Goal: Task Accomplishment & Management: Use online tool/utility

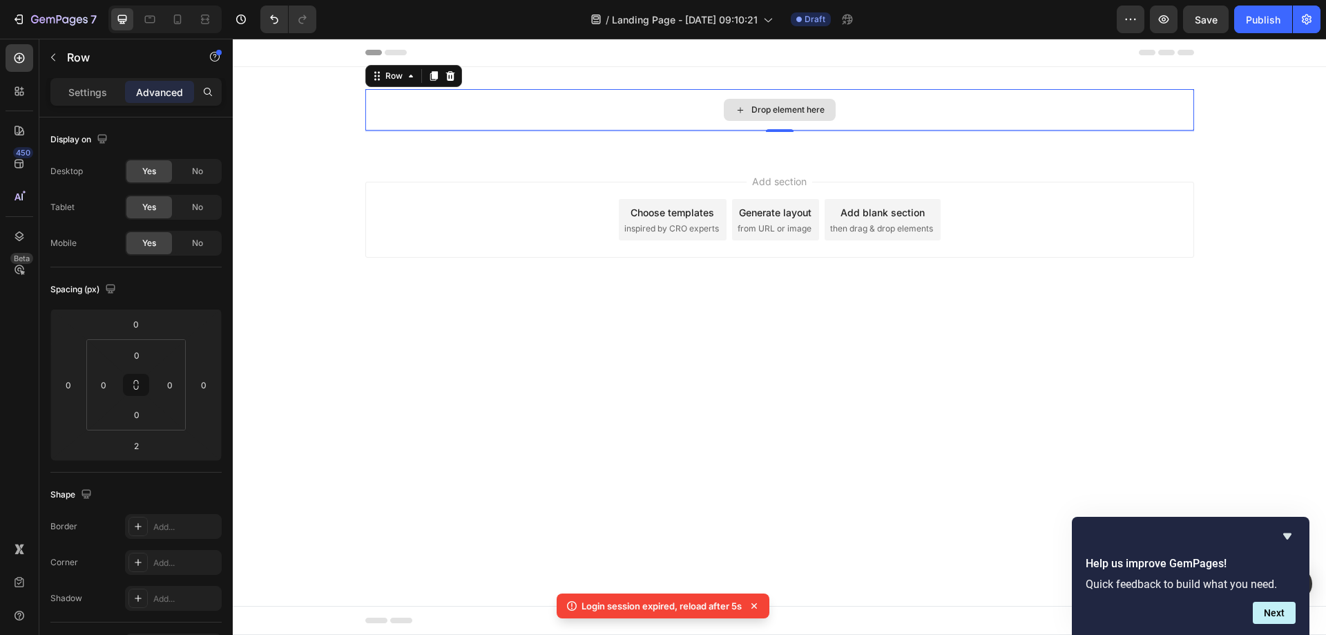
click at [753, 111] on div "Drop element here" at bounding box center [788, 109] width 73 height 11
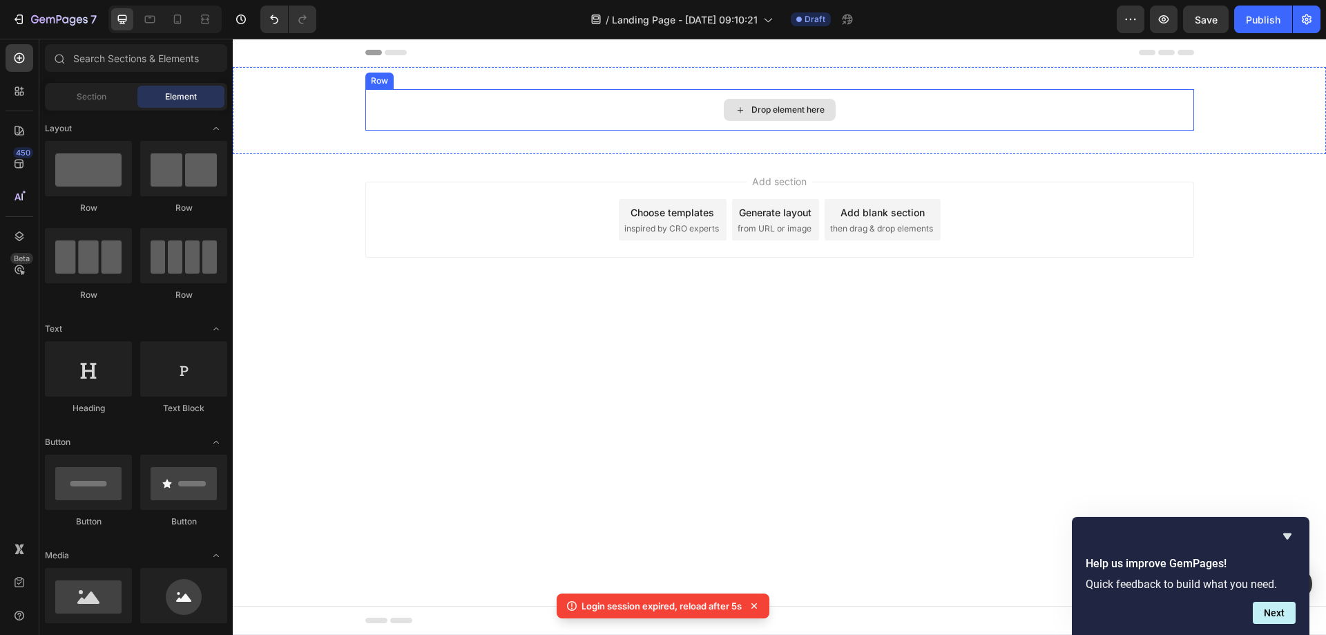
click at [797, 105] on div "Drop element here" at bounding box center [788, 109] width 73 height 11
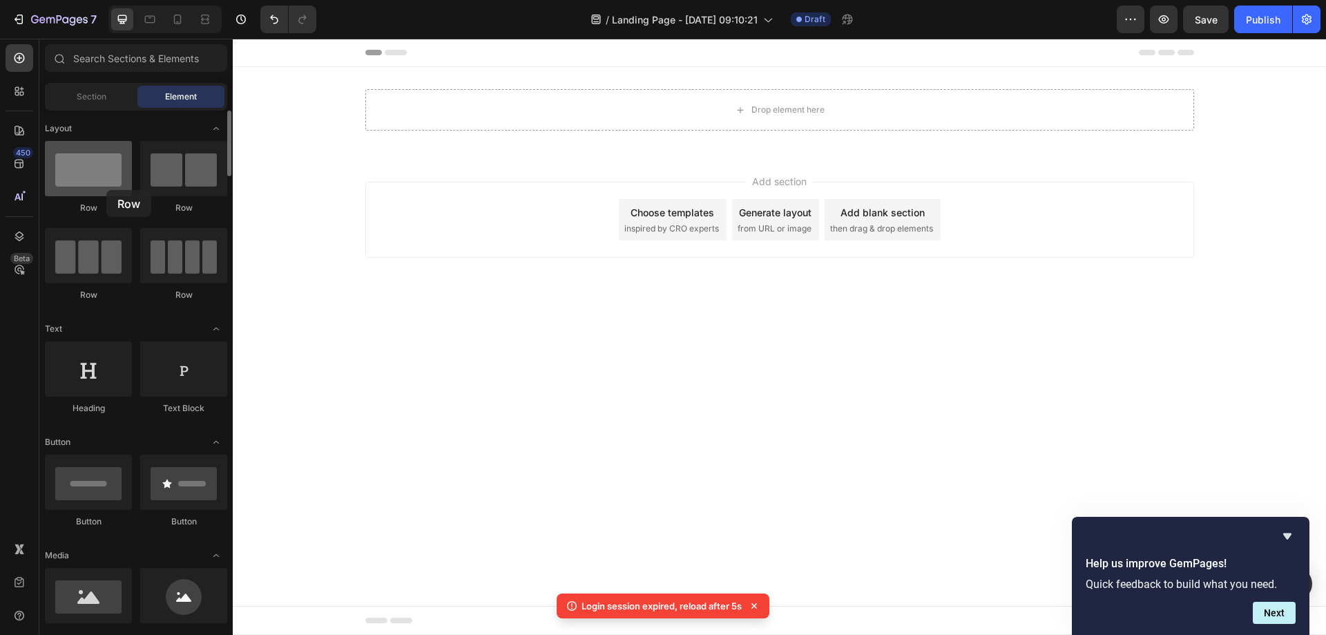
click at [106, 190] on div at bounding box center [88, 168] width 87 height 55
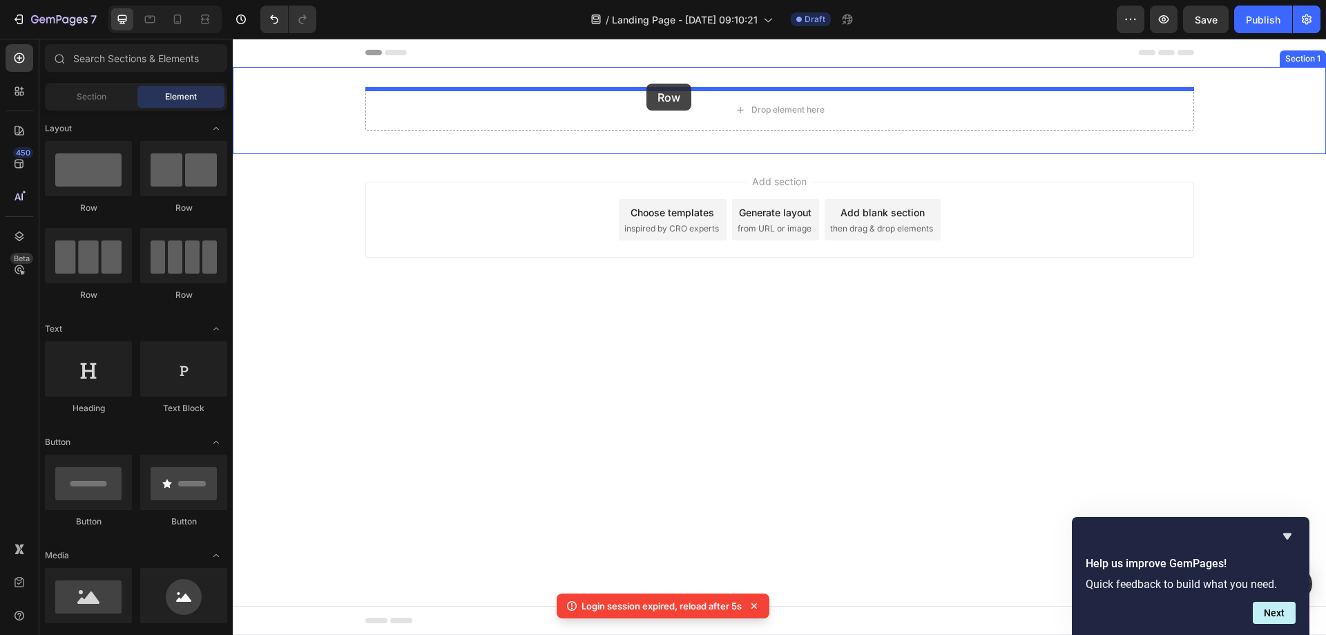
drag, startPoint x: 339, startPoint y: 229, endPoint x: 647, endPoint y: 84, distance: 339.9
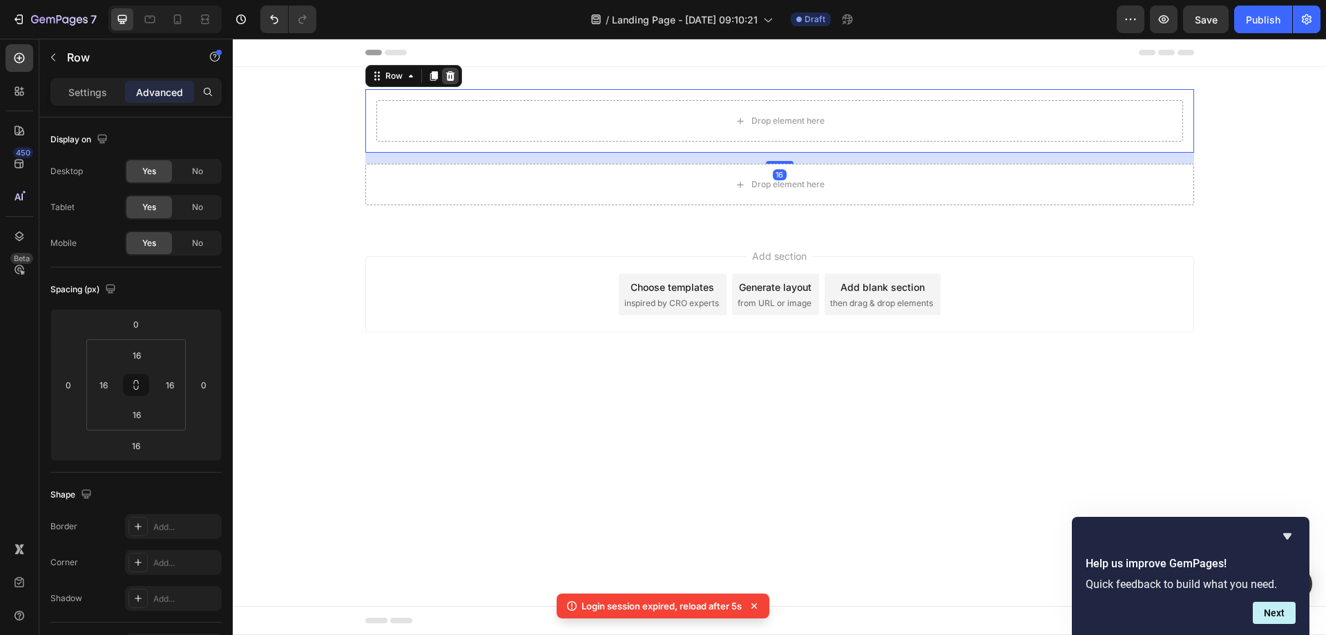
click at [445, 75] on icon at bounding box center [450, 75] width 11 height 11
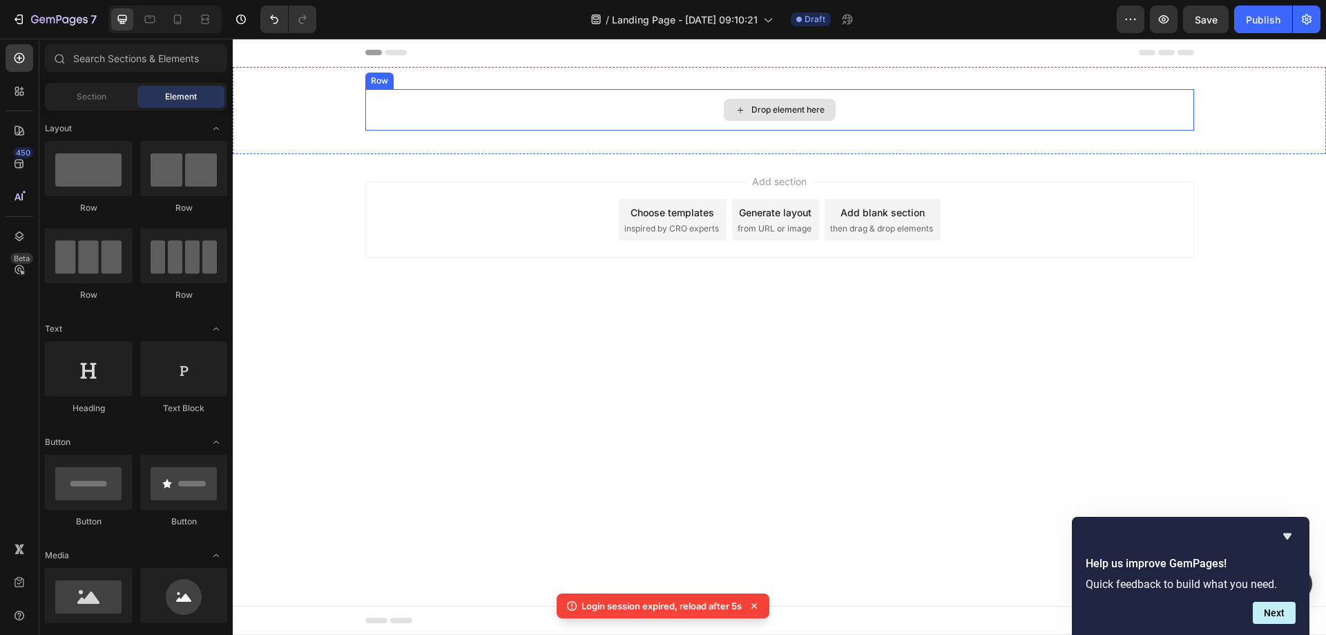
click at [789, 122] on div "Drop element here" at bounding box center [779, 109] width 829 height 41
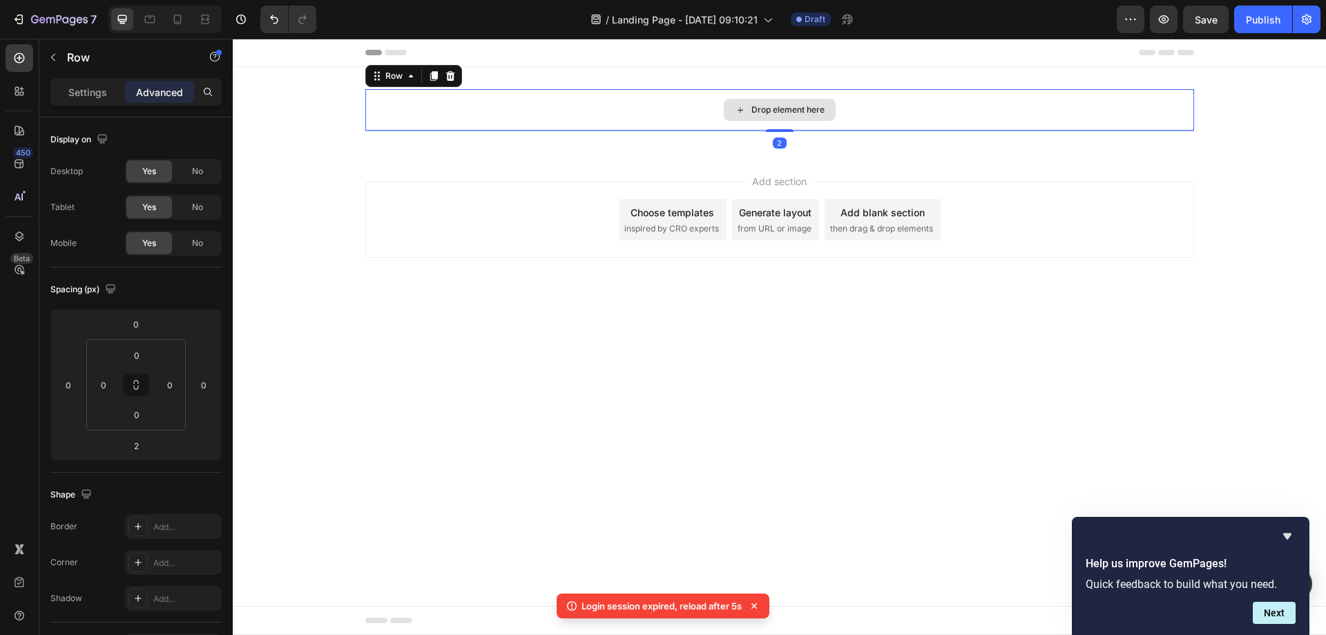
click at [789, 122] on div "Drop element here" at bounding box center [779, 109] width 829 height 41
click at [763, 115] on div "Drop element here" at bounding box center [780, 110] width 112 height 22
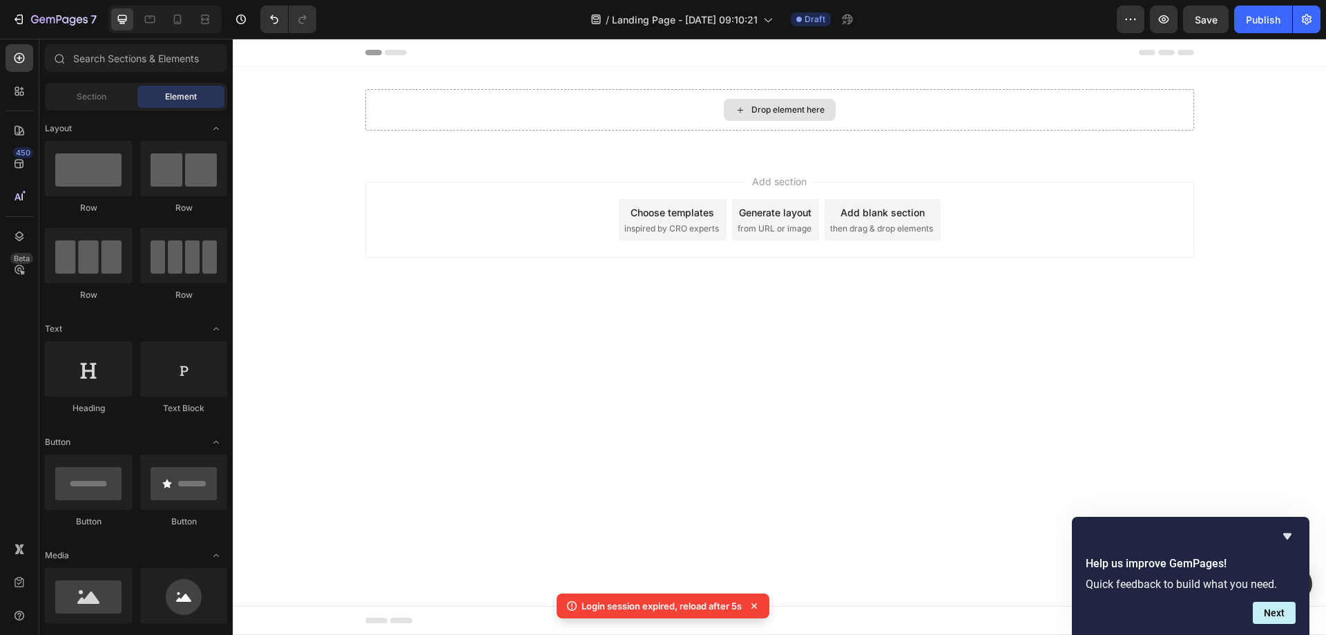
click at [763, 115] on div "Drop element here" at bounding box center [780, 110] width 112 height 22
click at [552, 126] on div "Drop element here" at bounding box center [779, 109] width 829 height 41
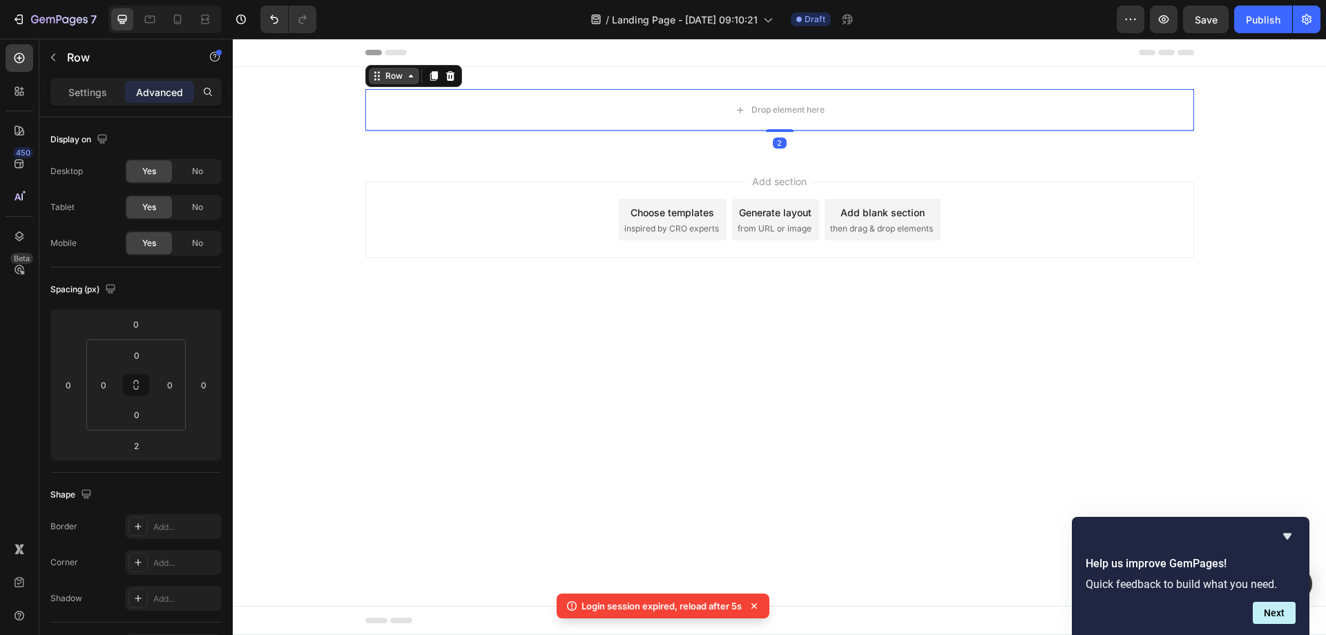
click at [408, 82] on div "Row" at bounding box center [394, 76] width 50 height 17
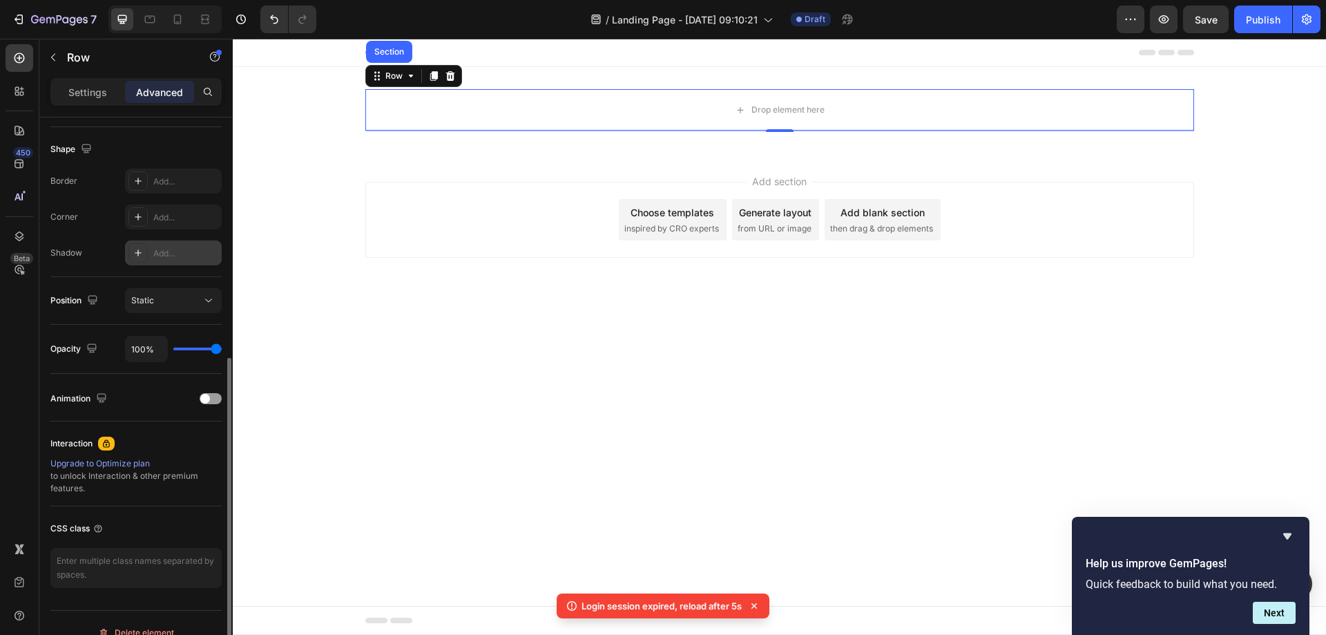
scroll to position [365, 0]
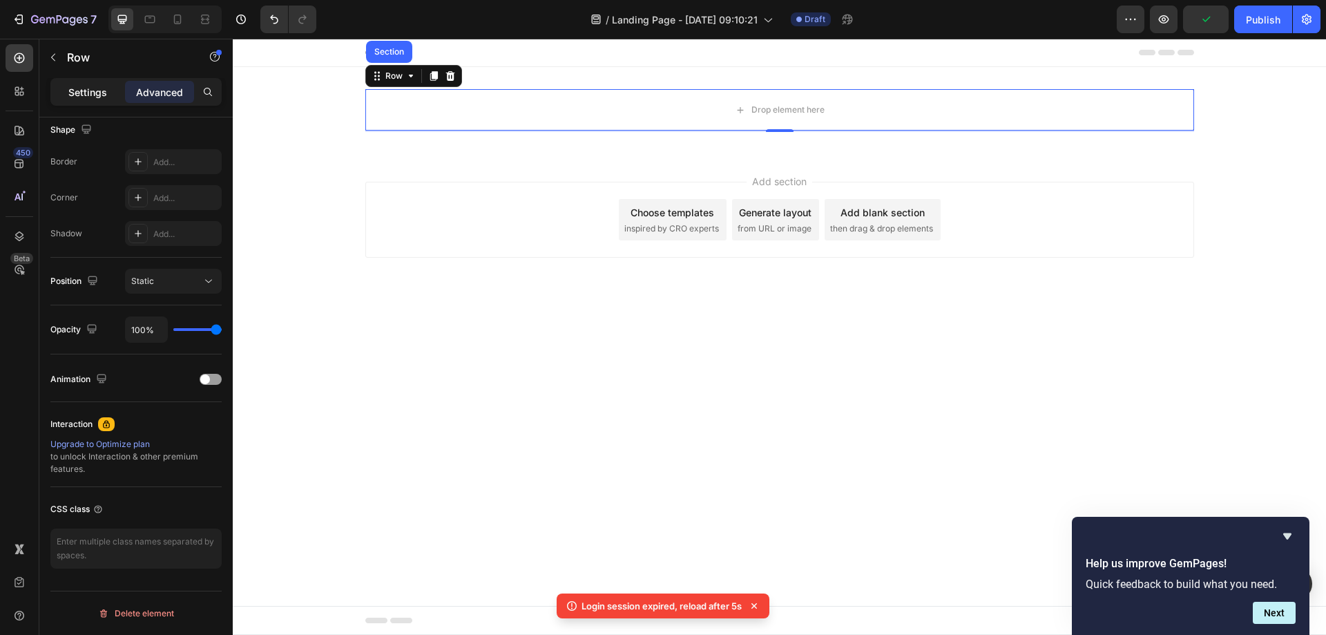
click at [86, 97] on p "Settings" at bounding box center [87, 92] width 39 height 15
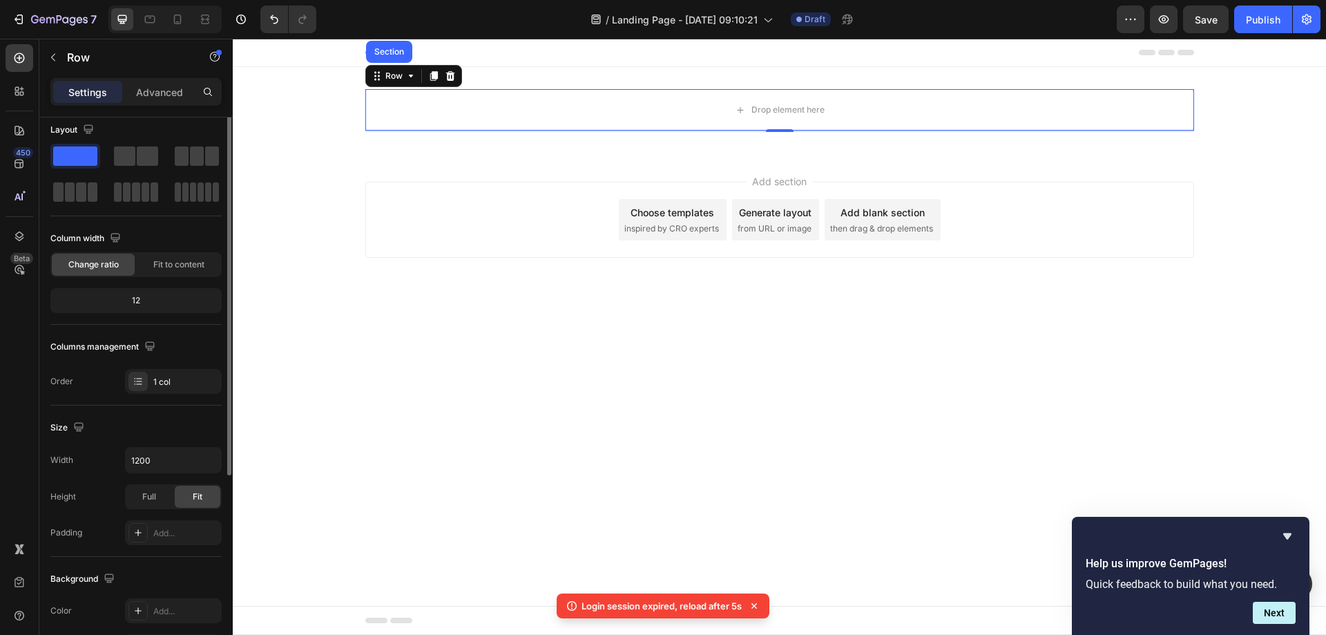
scroll to position [0, 0]
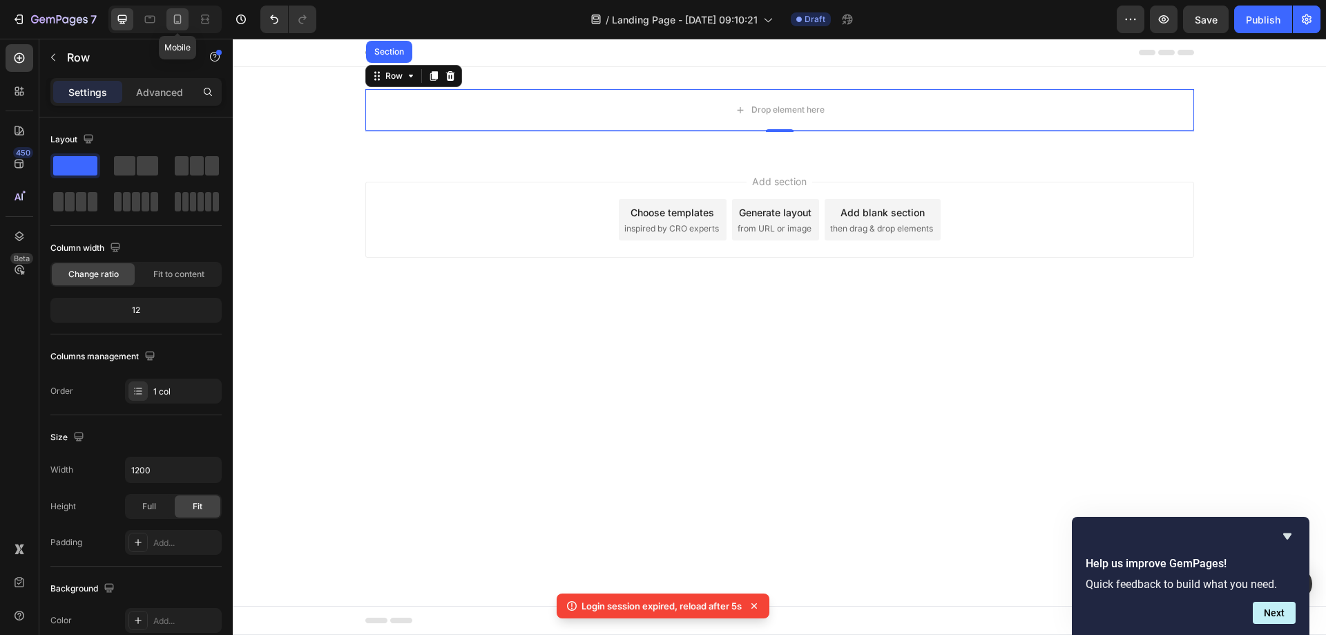
click at [178, 13] on icon at bounding box center [178, 19] width 14 height 14
type input "100%"
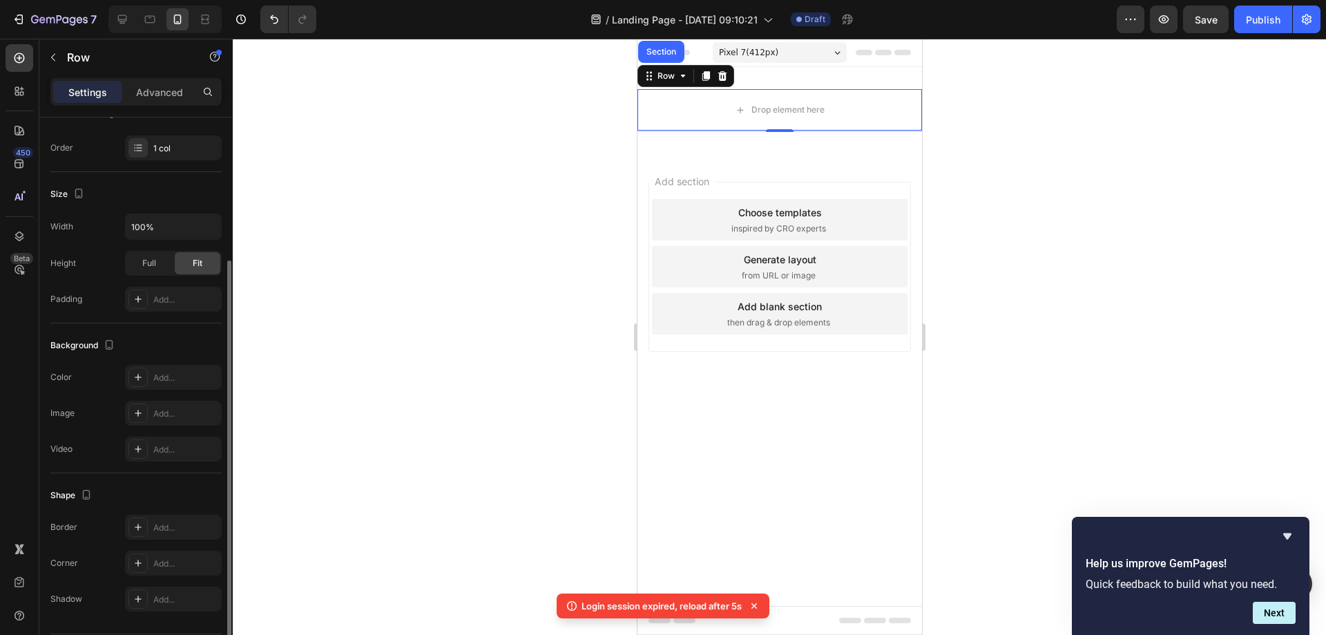
scroll to position [250, 0]
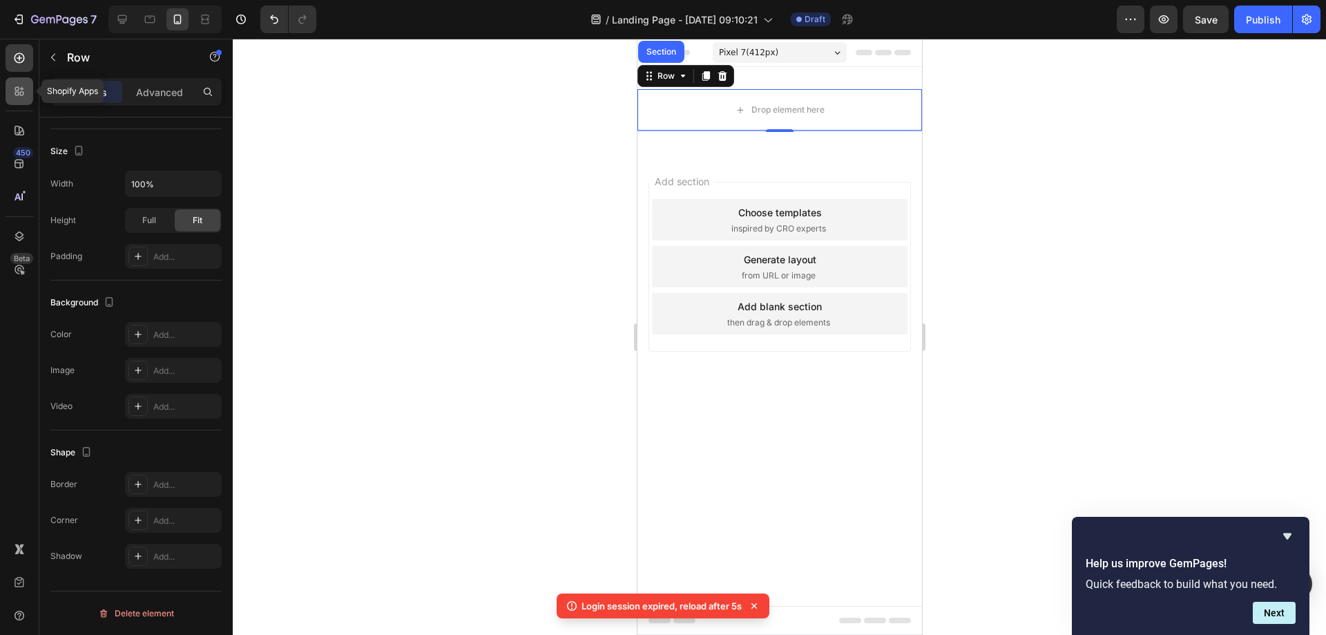
click at [17, 86] on icon at bounding box center [19, 91] width 14 height 14
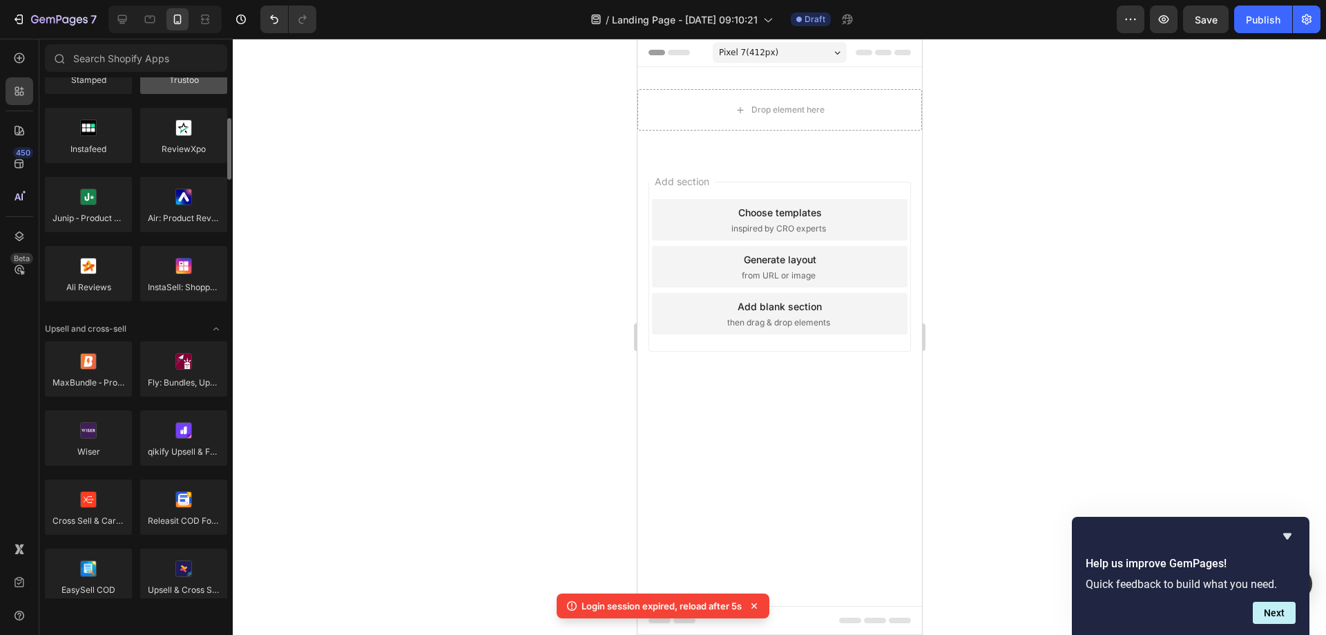
scroll to position [0, 0]
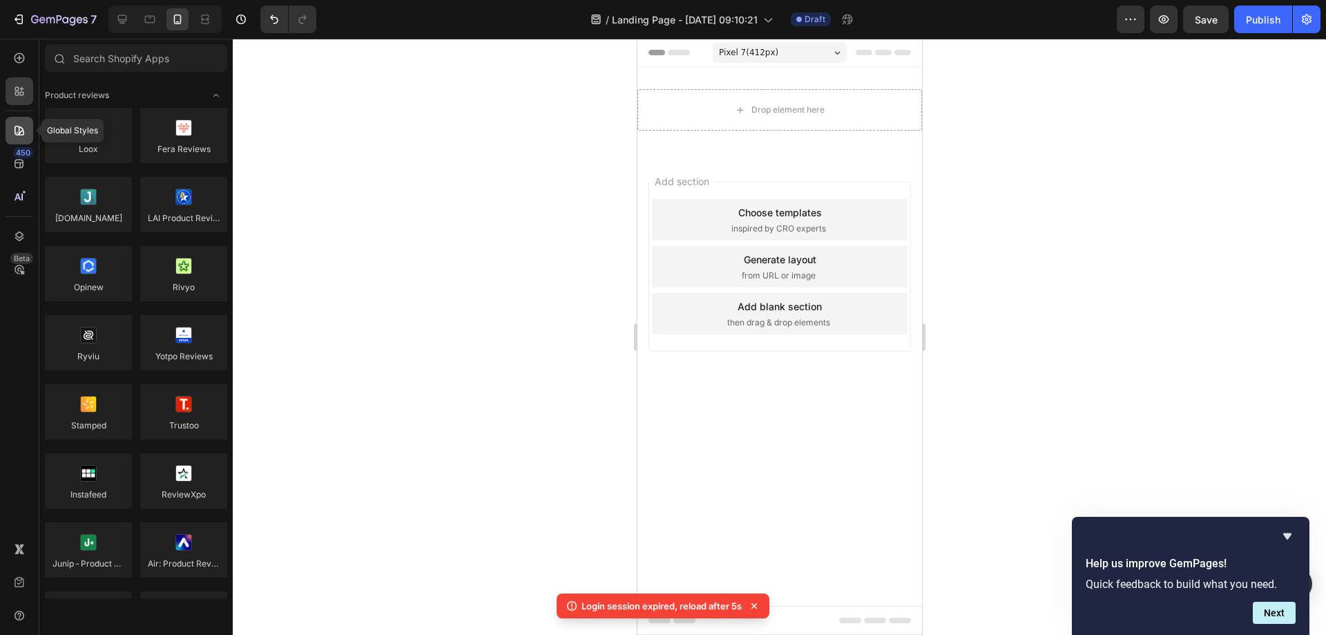
click at [19, 120] on div at bounding box center [20, 131] width 28 height 28
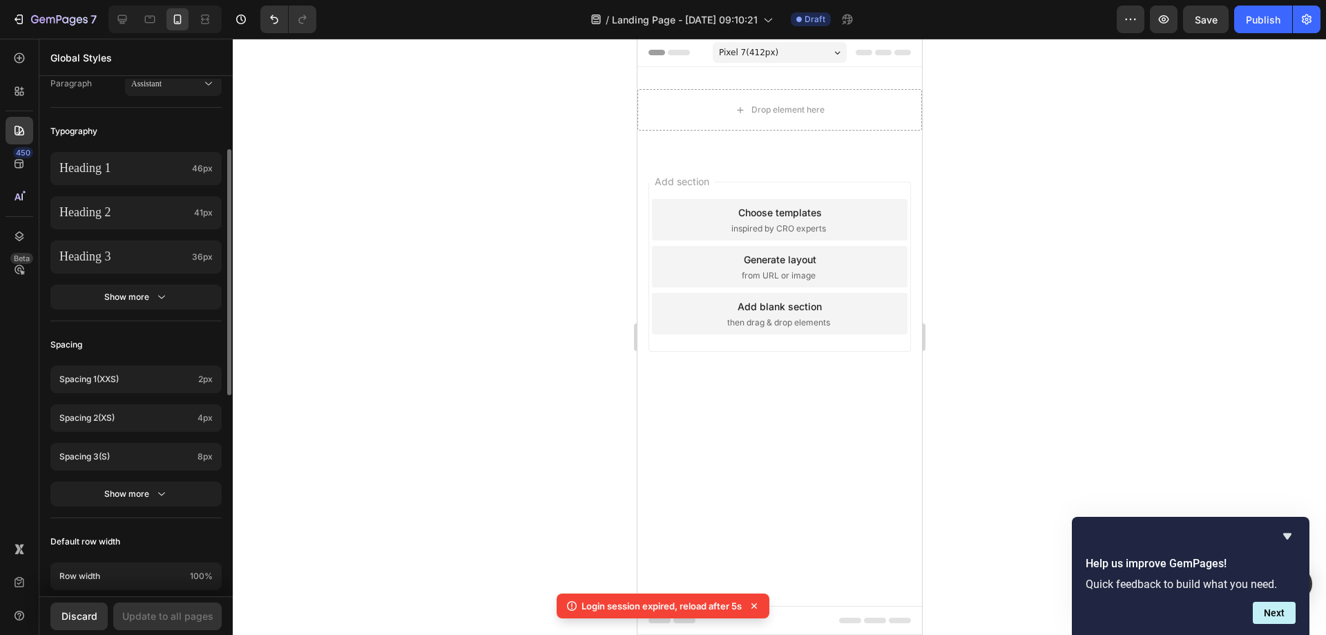
scroll to position [293, 0]
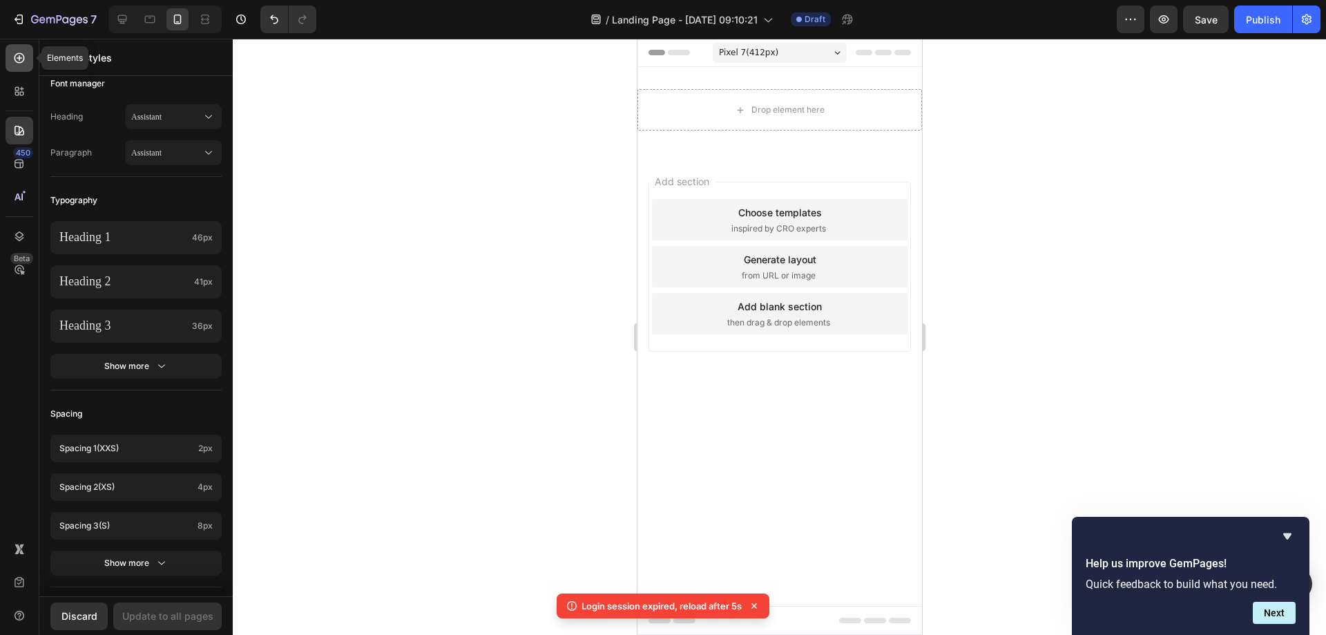
click at [21, 66] on div at bounding box center [20, 58] width 28 height 28
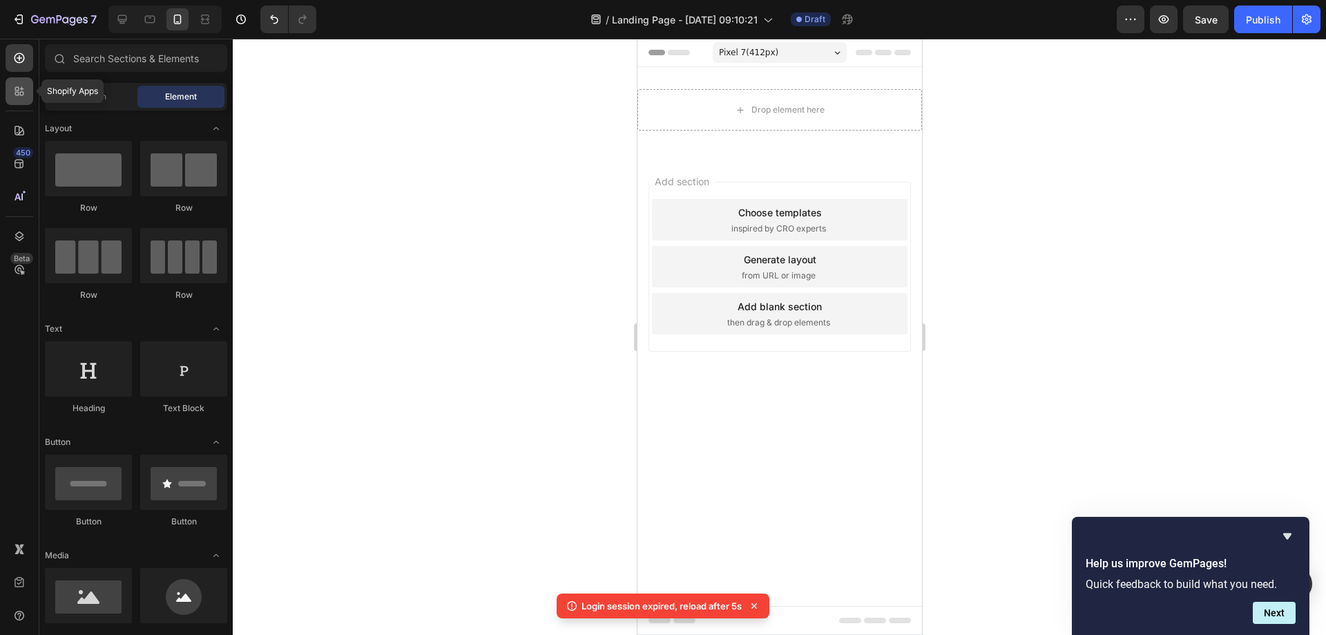
click at [25, 87] on icon at bounding box center [19, 91] width 14 height 14
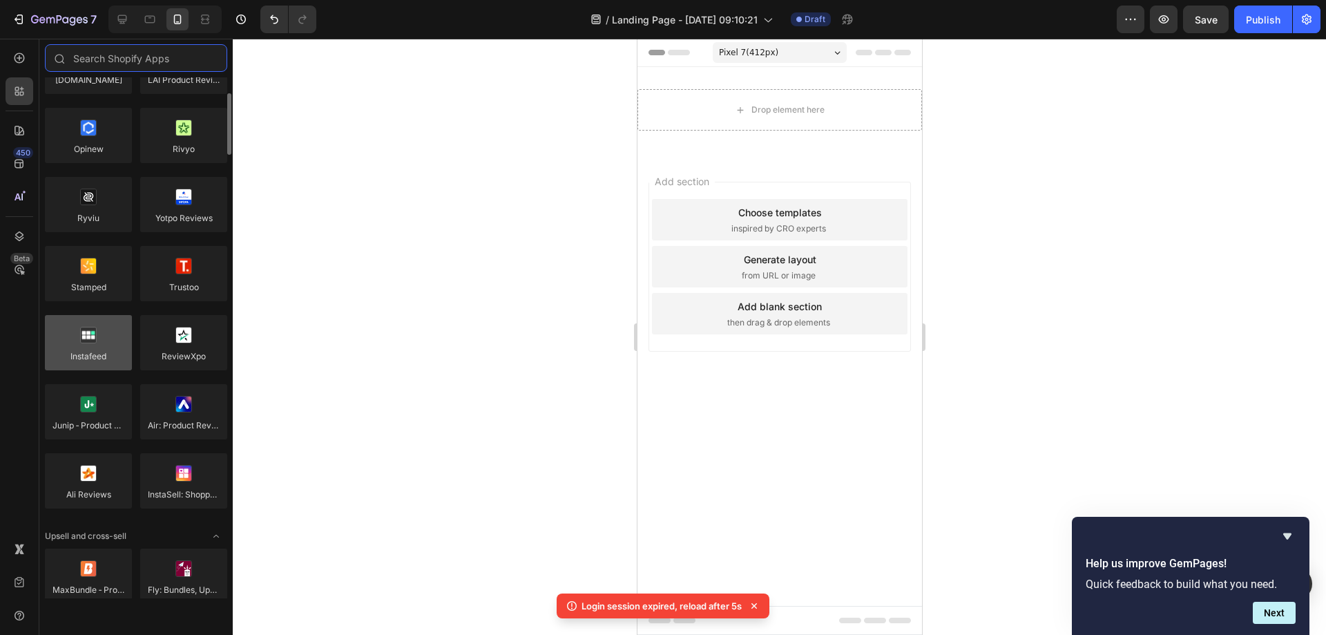
scroll to position [0, 0]
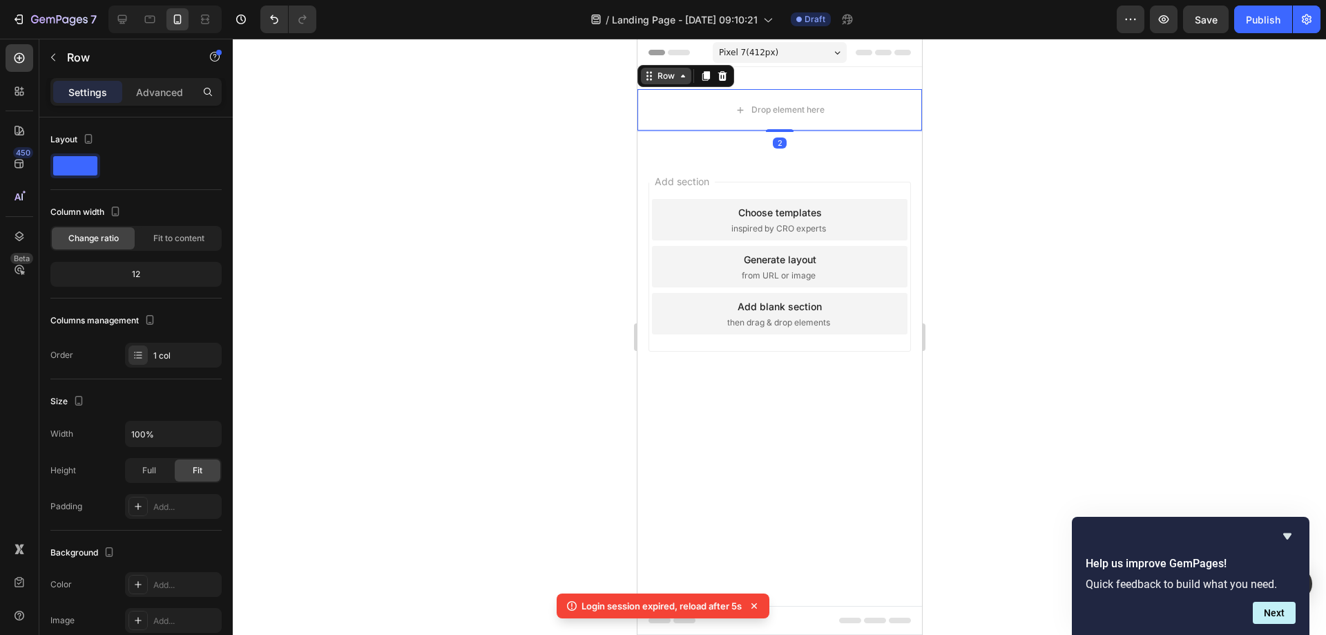
click at [656, 82] on div "Row" at bounding box center [665, 76] width 50 height 17
click at [681, 83] on div "Row" at bounding box center [665, 76] width 50 height 17
click at [686, 85] on div "Row" at bounding box center [685, 76] width 97 height 22
click at [685, 79] on icon at bounding box center [682, 75] width 11 height 11
click at [57, 55] on icon "button" at bounding box center [53, 57] width 11 height 11
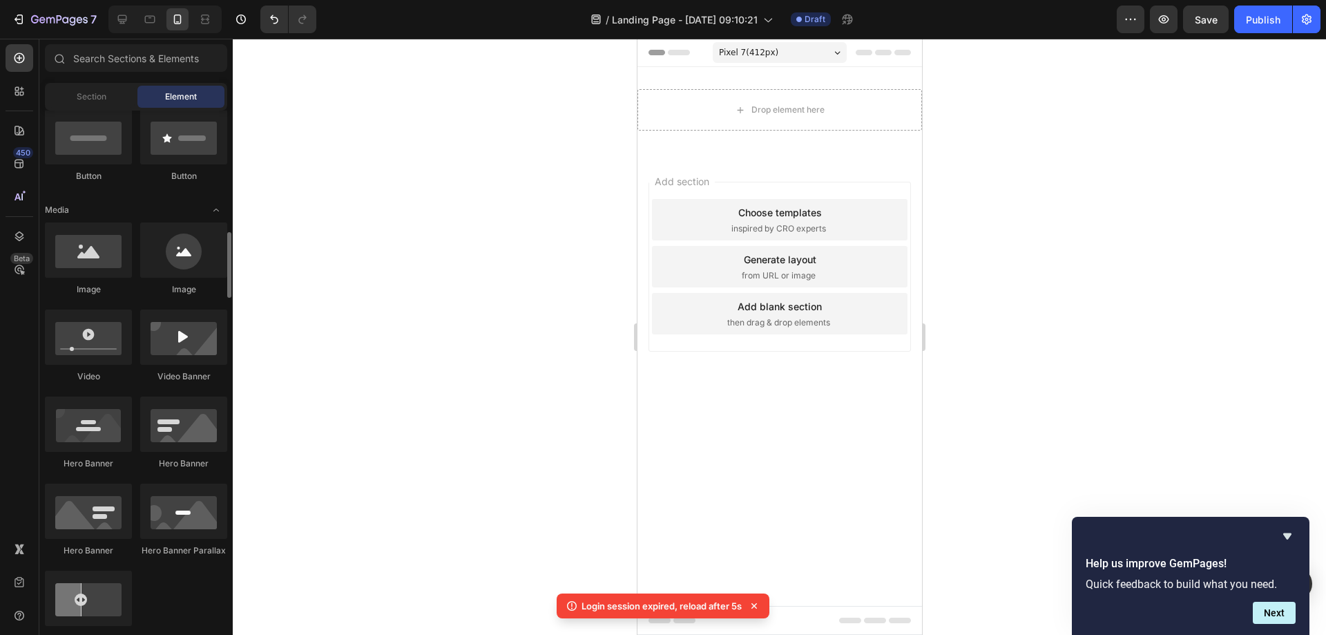
scroll to position [414, 0]
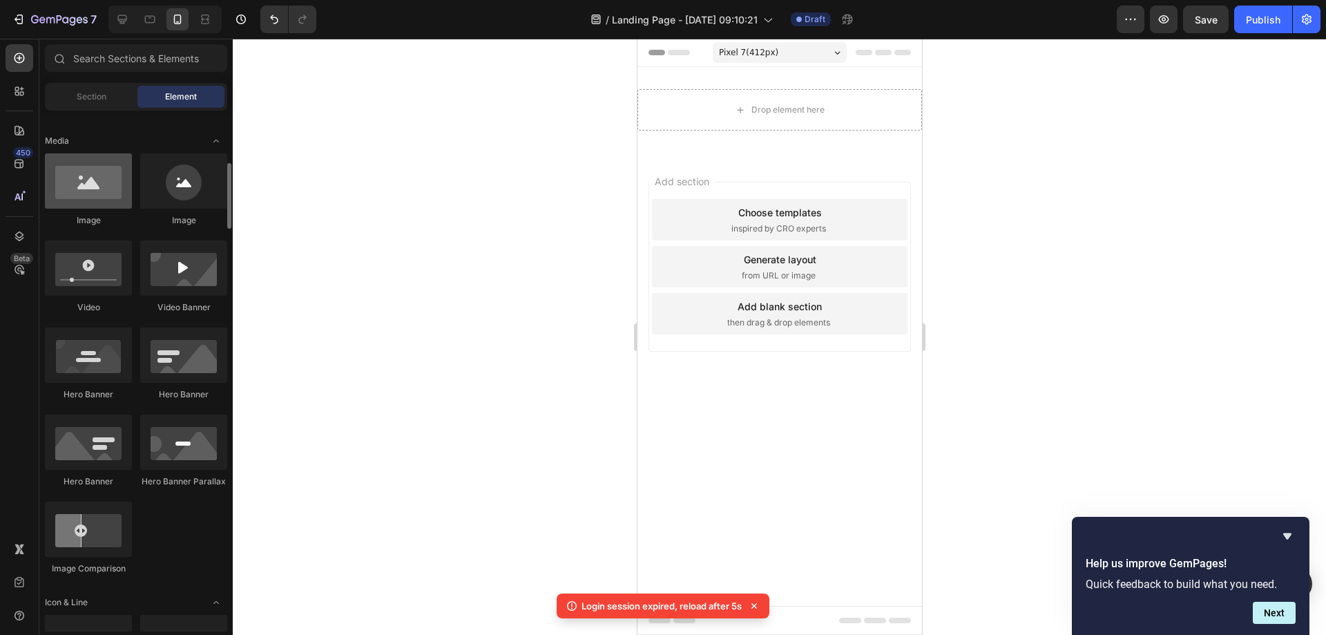
click at [97, 190] on div at bounding box center [88, 180] width 87 height 55
click at [128, 197] on div at bounding box center [88, 180] width 87 height 55
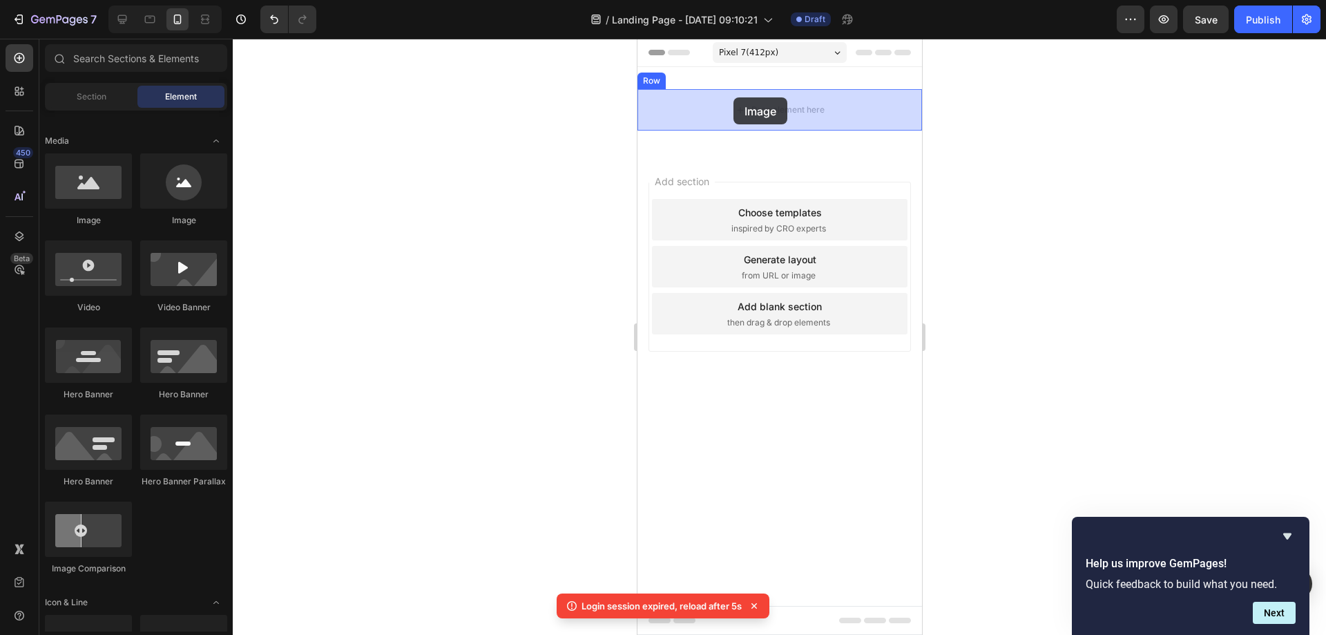
drag, startPoint x: 730, startPoint y: 239, endPoint x: 812, endPoint y: 92, distance: 168.6
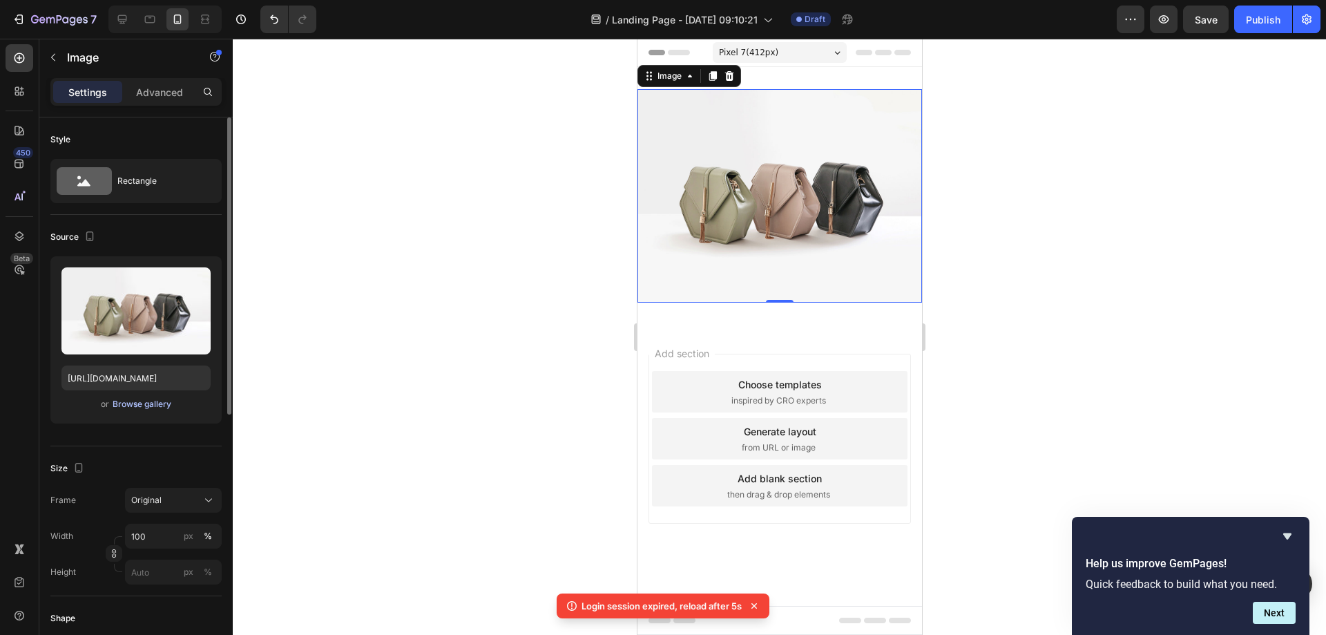
click at [149, 402] on div "Browse gallery" at bounding box center [142, 404] width 59 height 12
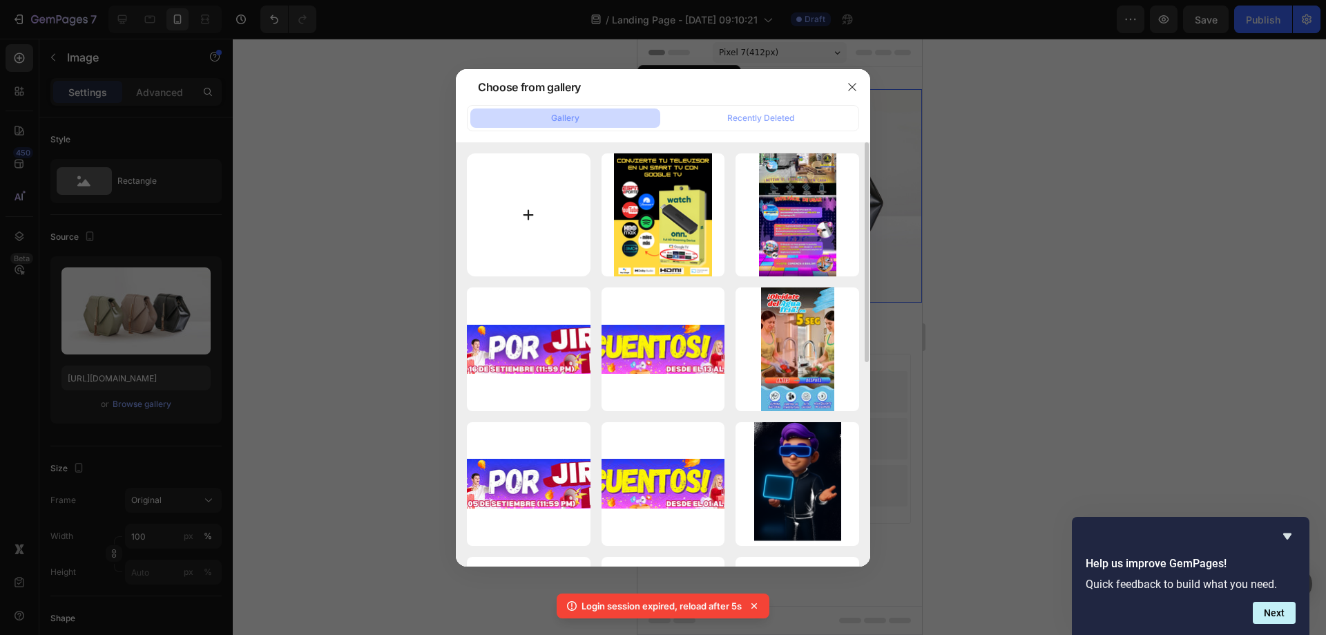
click at [564, 247] on input "file" at bounding box center [529, 215] width 124 height 124
type input "C:\fakepath\ANTES.jpg"
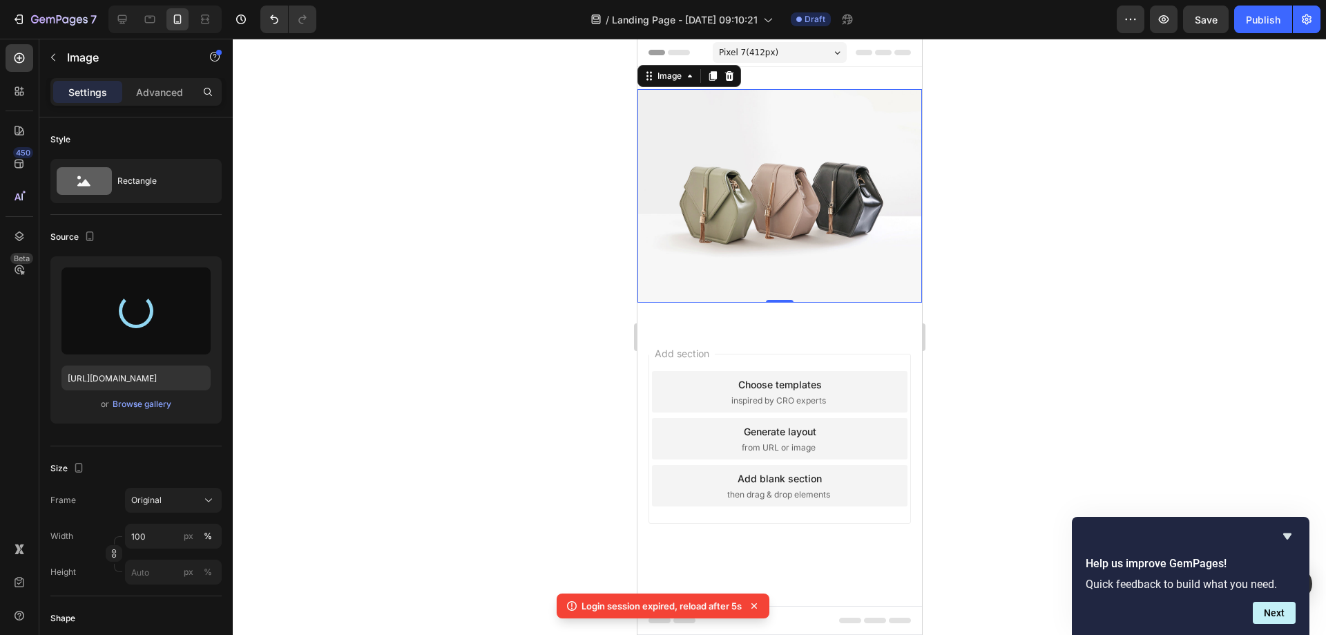
type input "[URL][DOMAIN_NAME]"
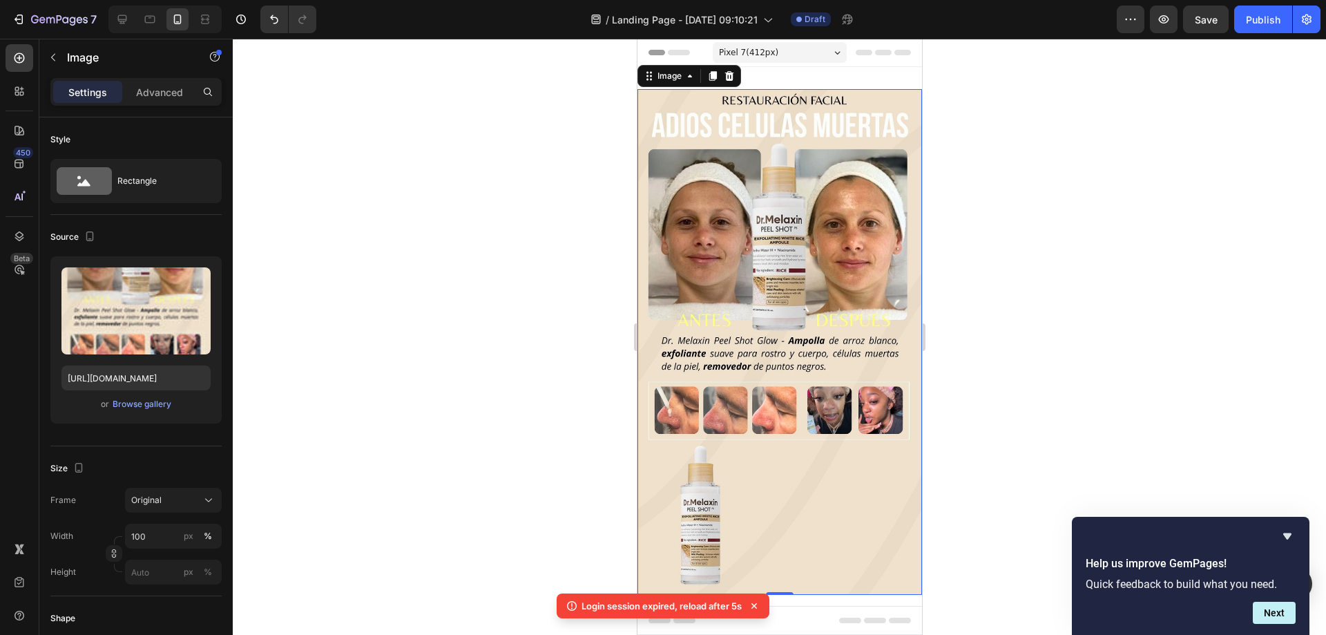
drag, startPoint x: 800, startPoint y: 132, endPoint x: 813, endPoint y: 132, distance: 13.1
click at [805, 132] on img at bounding box center [779, 342] width 285 height 506
click at [1039, 220] on div at bounding box center [780, 337] width 1094 height 596
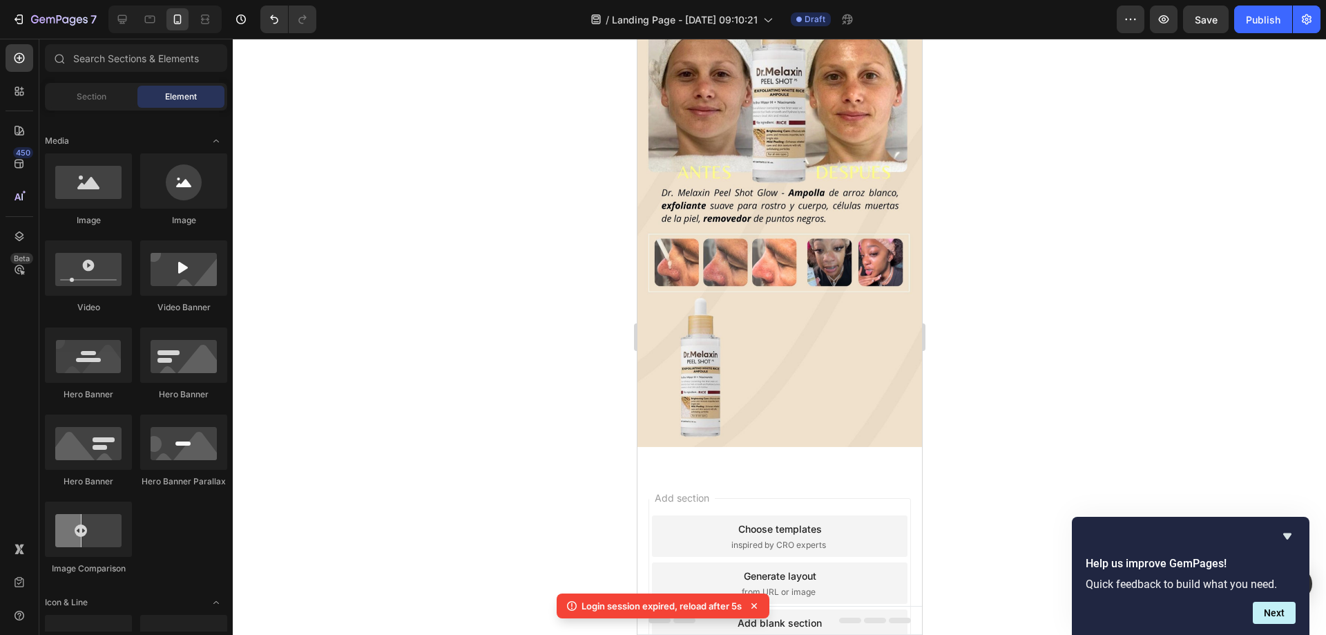
scroll to position [0, 0]
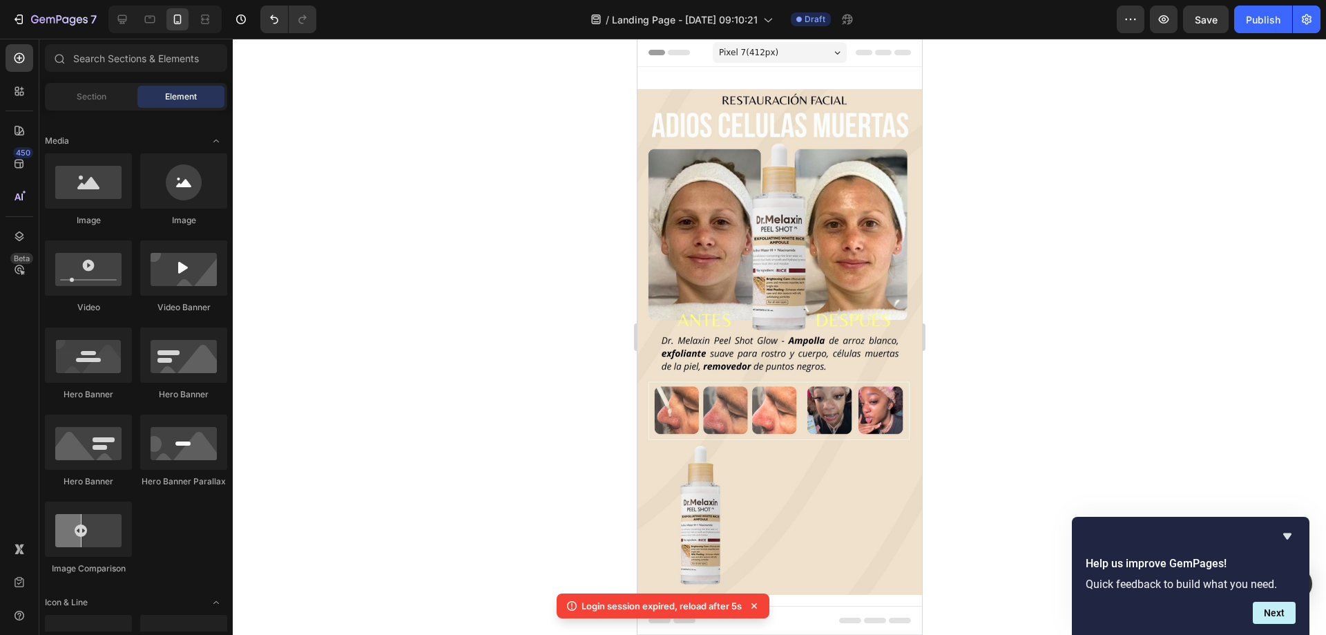
click at [111, 18] on div at bounding box center [164, 20] width 113 height 28
click at [122, 18] on icon at bounding box center [122, 19] width 14 height 14
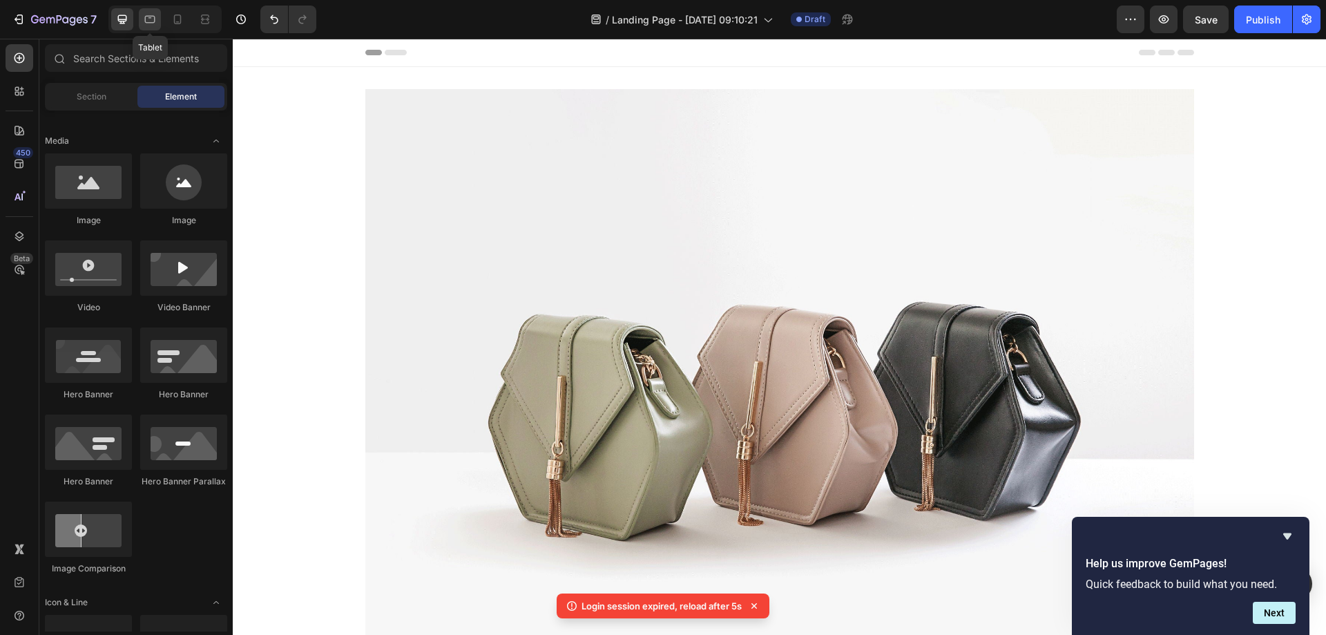
click at [154, 19] on icon at bounding box center [150, 19] width 14 height 14
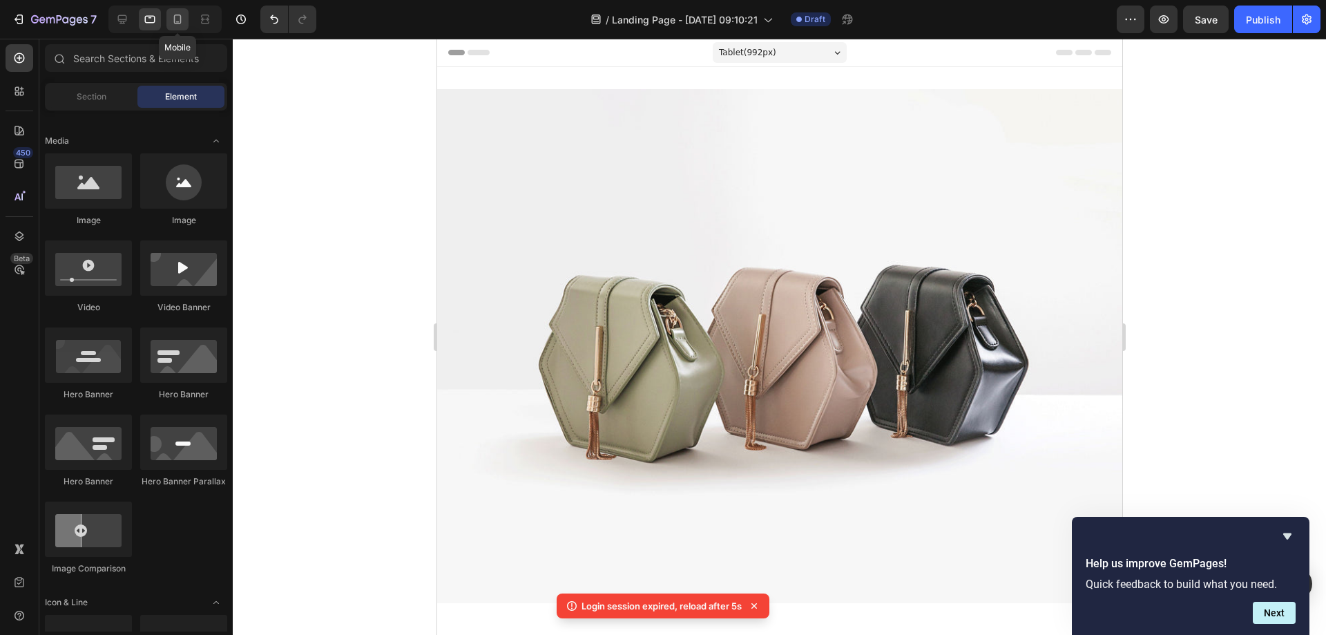
click at [186, 19] on div at bounding box center [177, 19] width 22 height 22
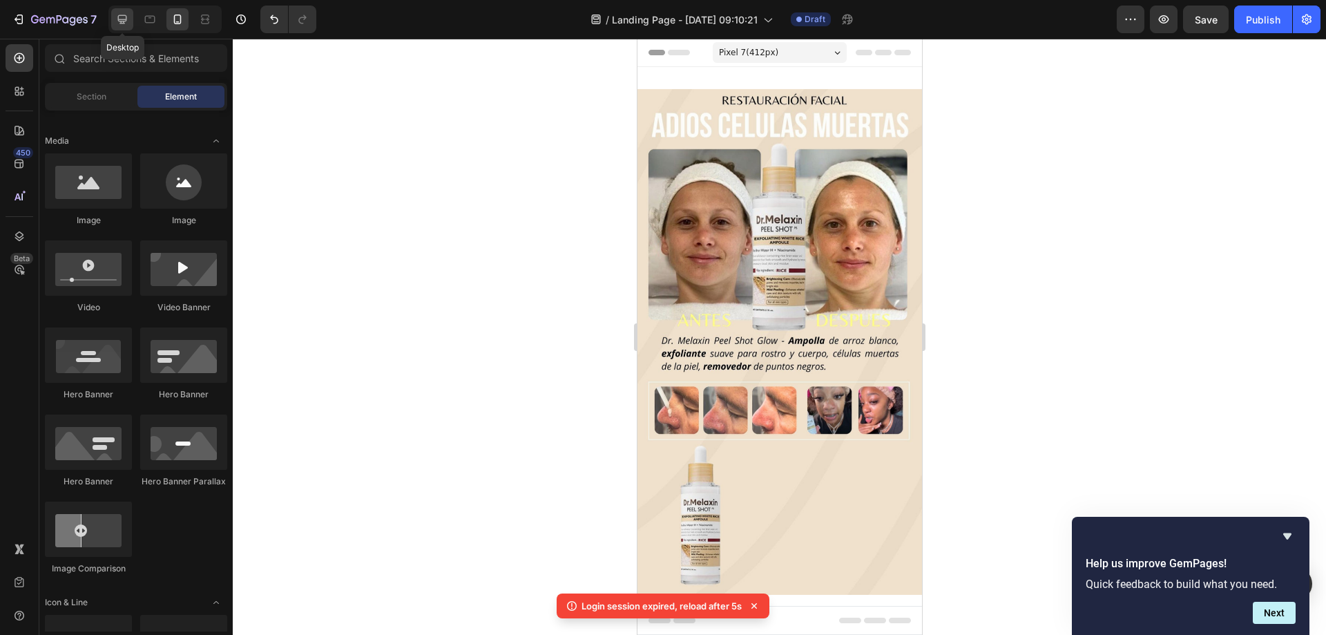
click at [121, 25] on icon at bounding box center [122, 19] width 14 height 14
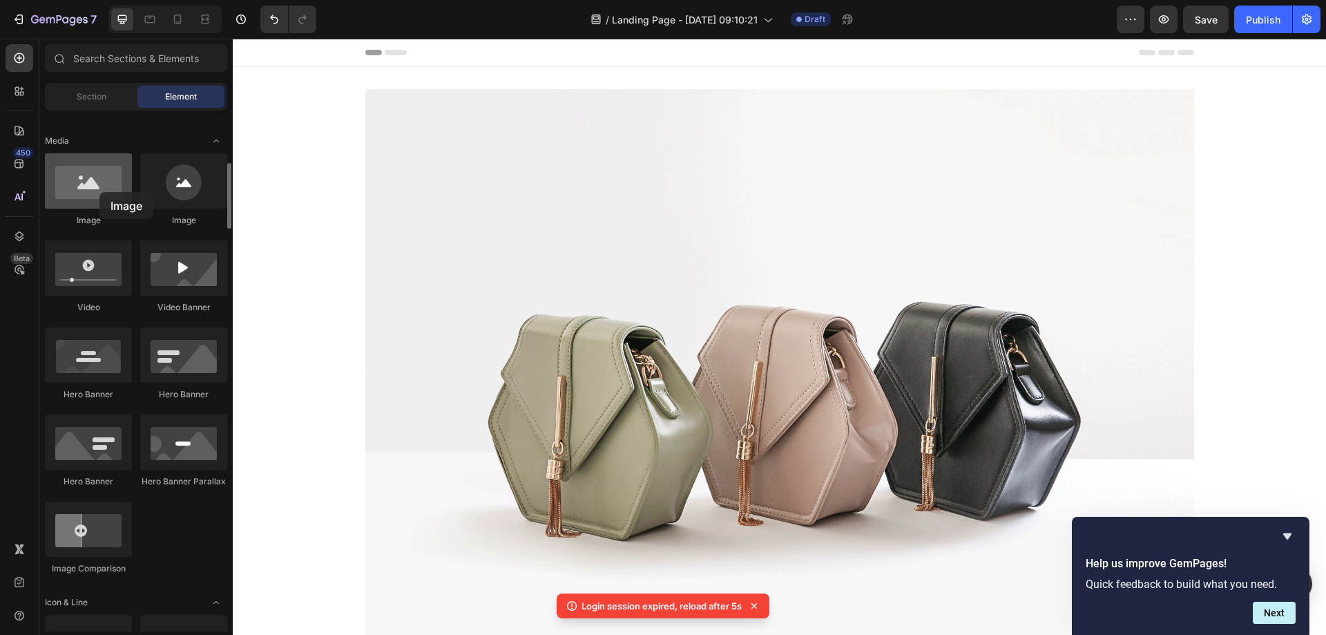
click at [99, 192] on div at bounding box center [88, 180] width 87 height 55
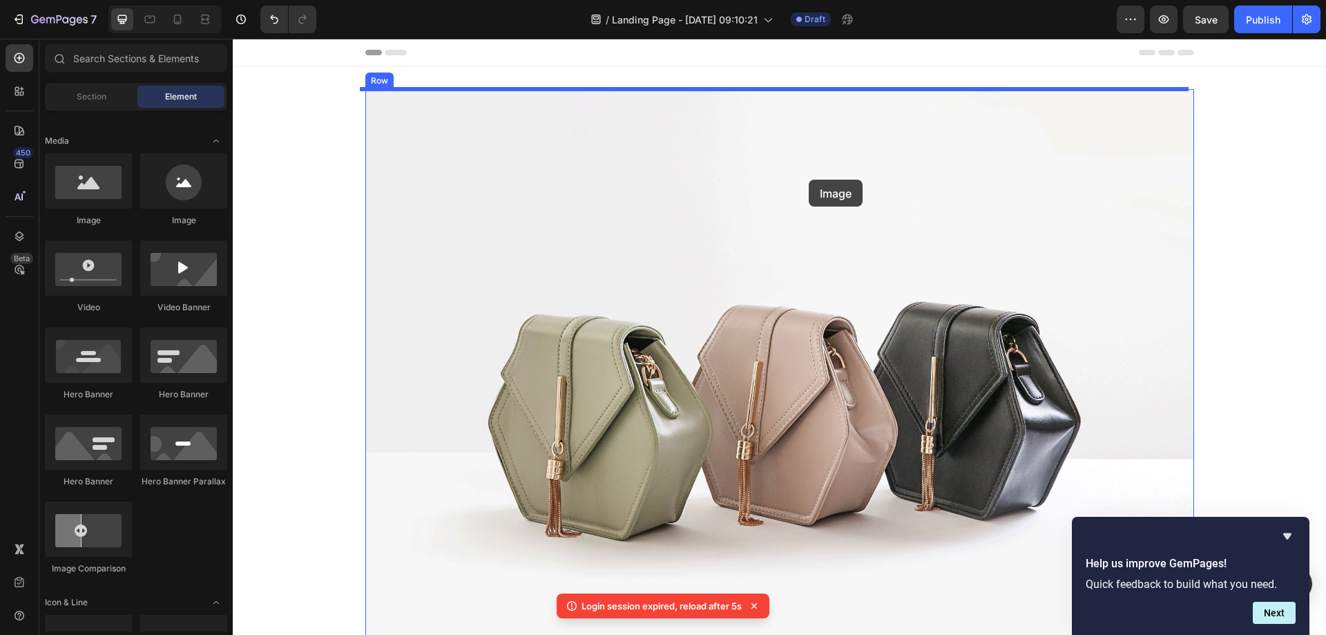
drag, startPoint x: 332, startPoint y: 231, endPoint x: 812, endPoint y: 177, distance: 483.1
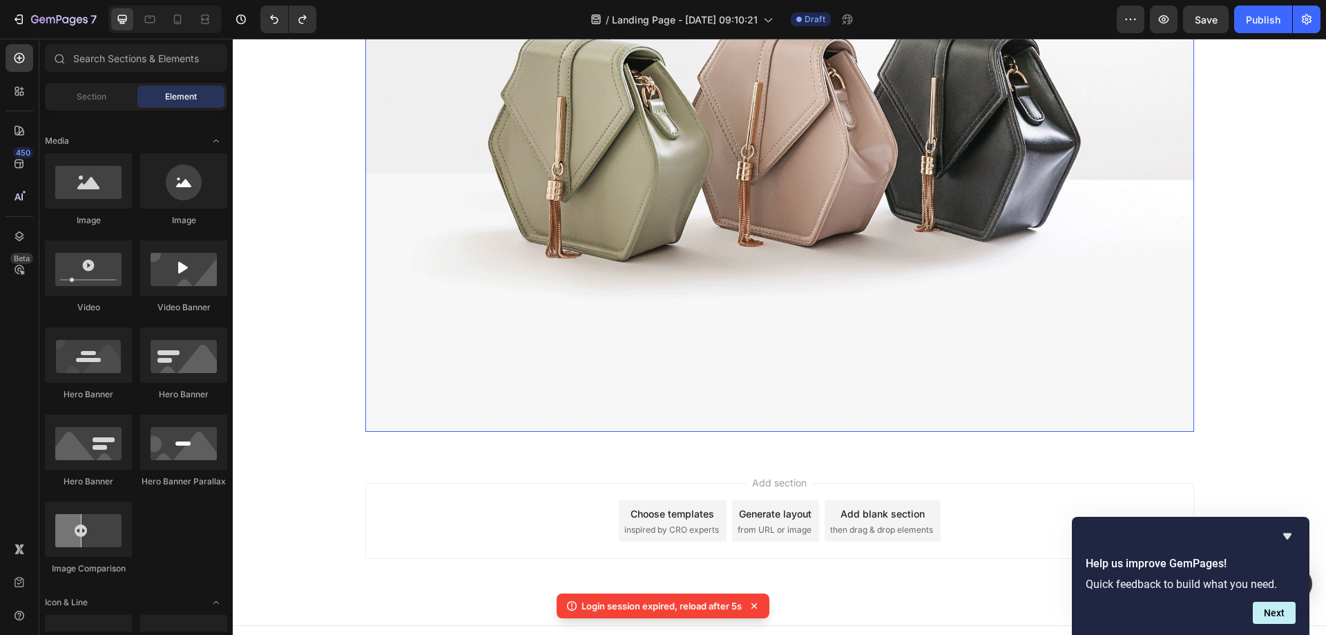
scroll to position [298, 0]
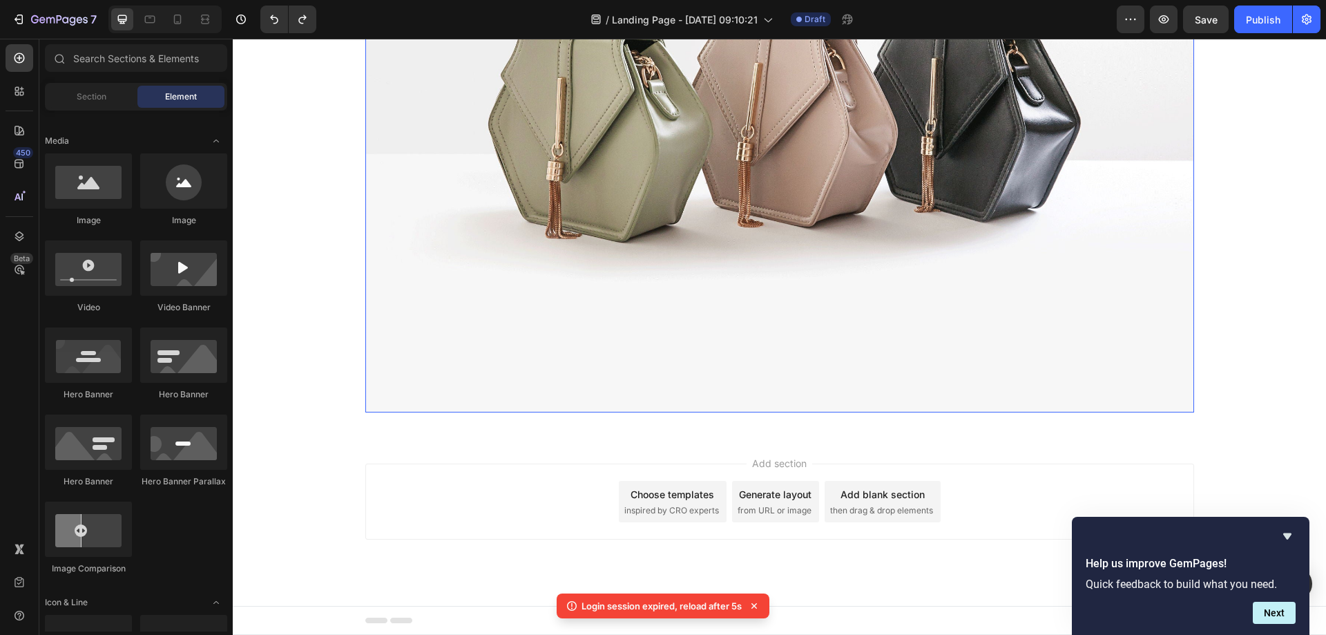
click at [723, 317] on img at bounding box center [779, 102] width 829 height 622
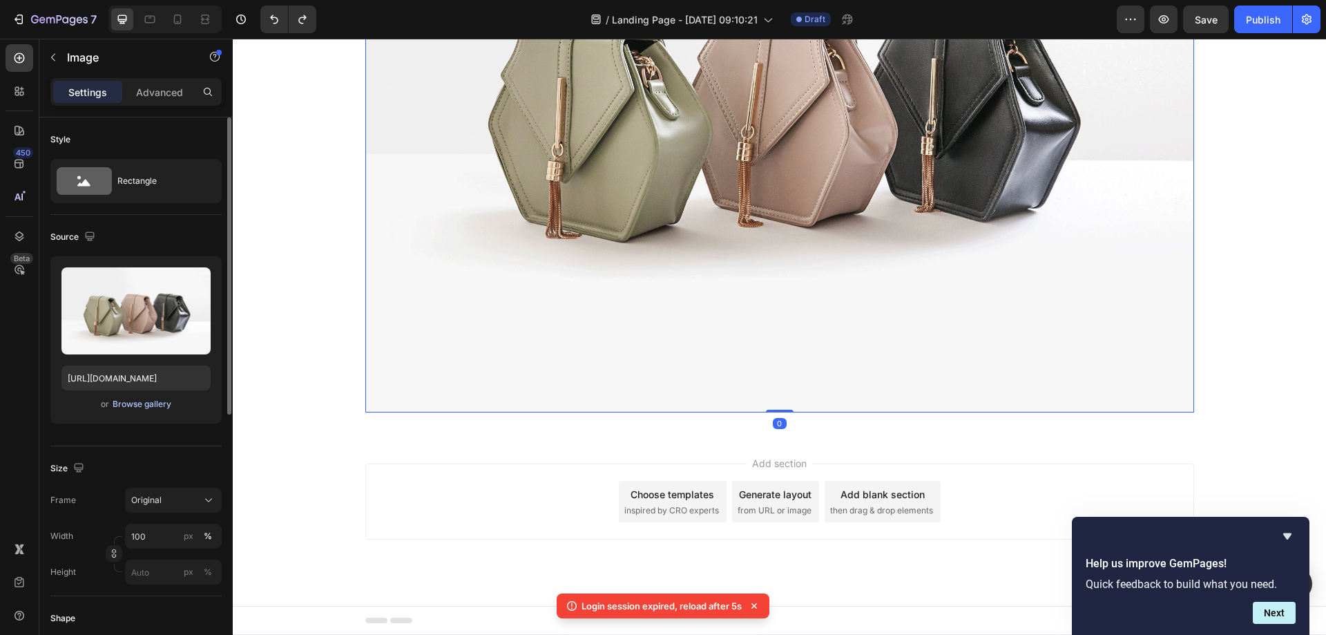
click at [157, 410] on button "Browse gallery" at bounding box center [142, 404] width 60 height 14
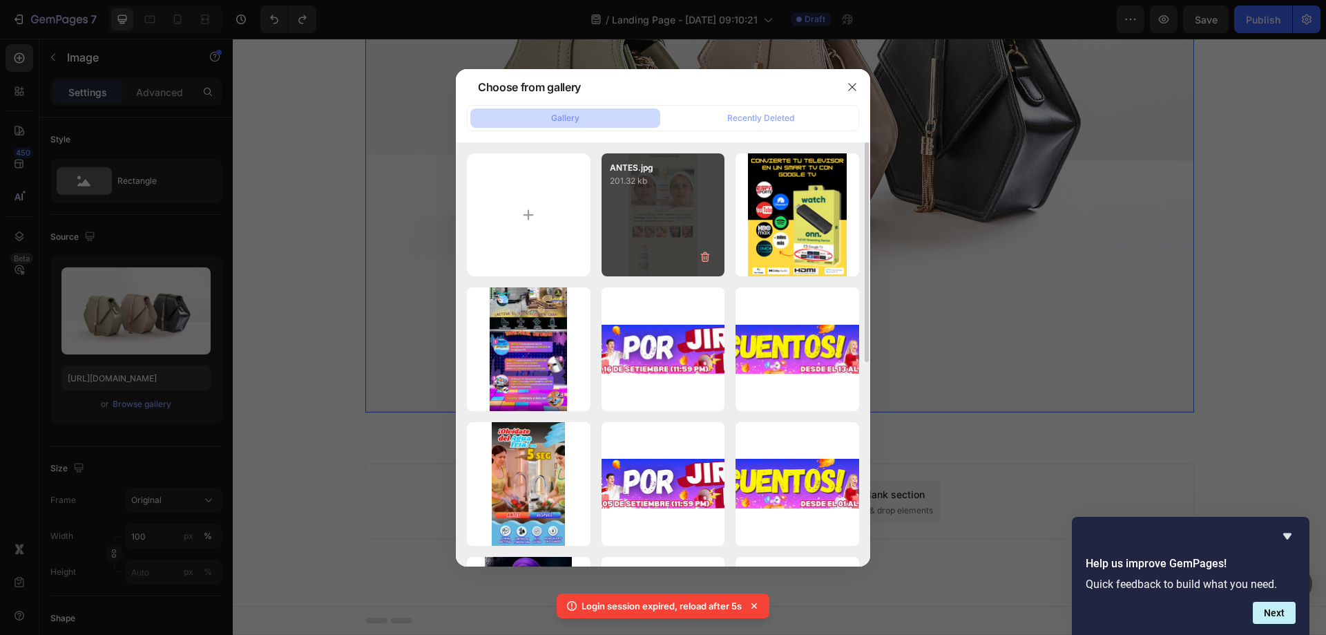
click at [675, 219] on div "ANTES.jpg 201.32 kb" at bounding box center [664, 215] width 124 height 124
type input "[URL][DOMAIN_NAME]"
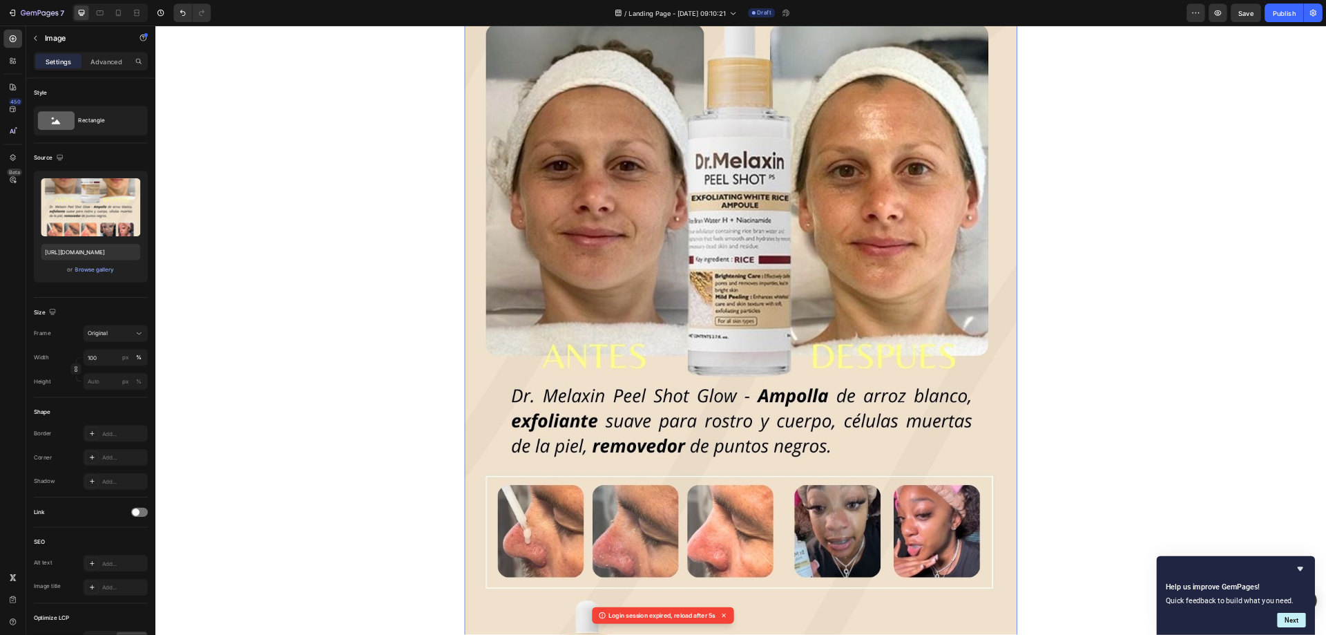
scroll to position [0, 0]
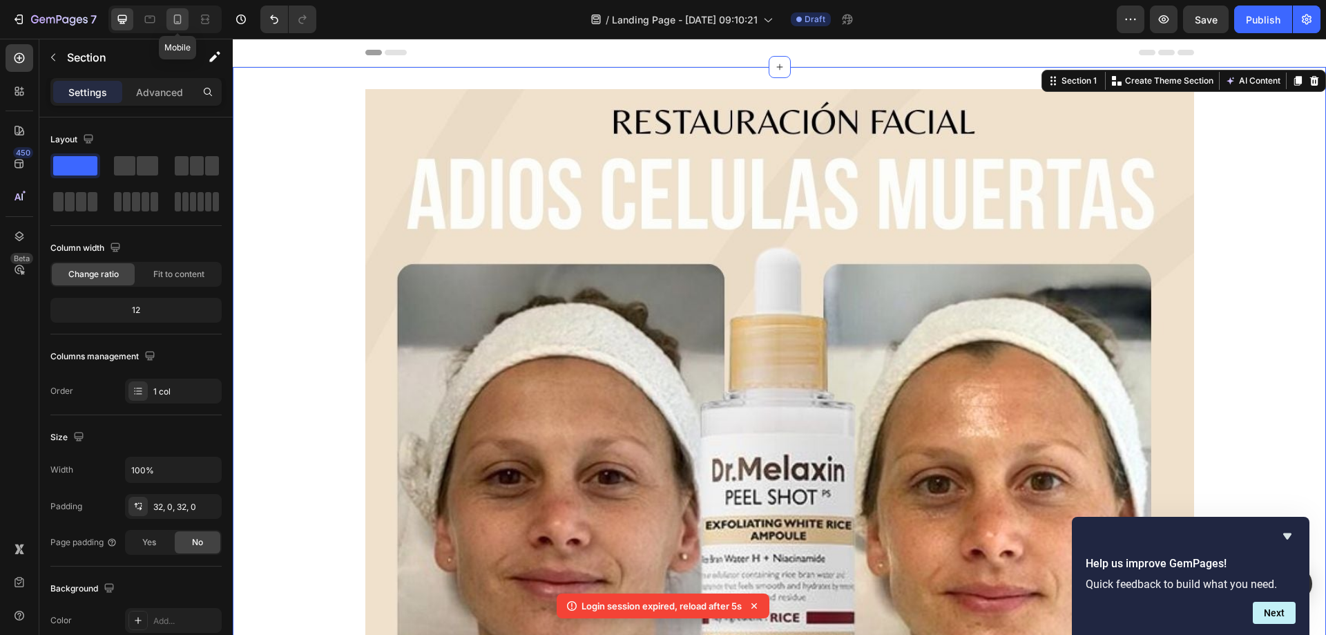
click at [182, 16] on icon at bounding box center [178, 19] width 14 height 14
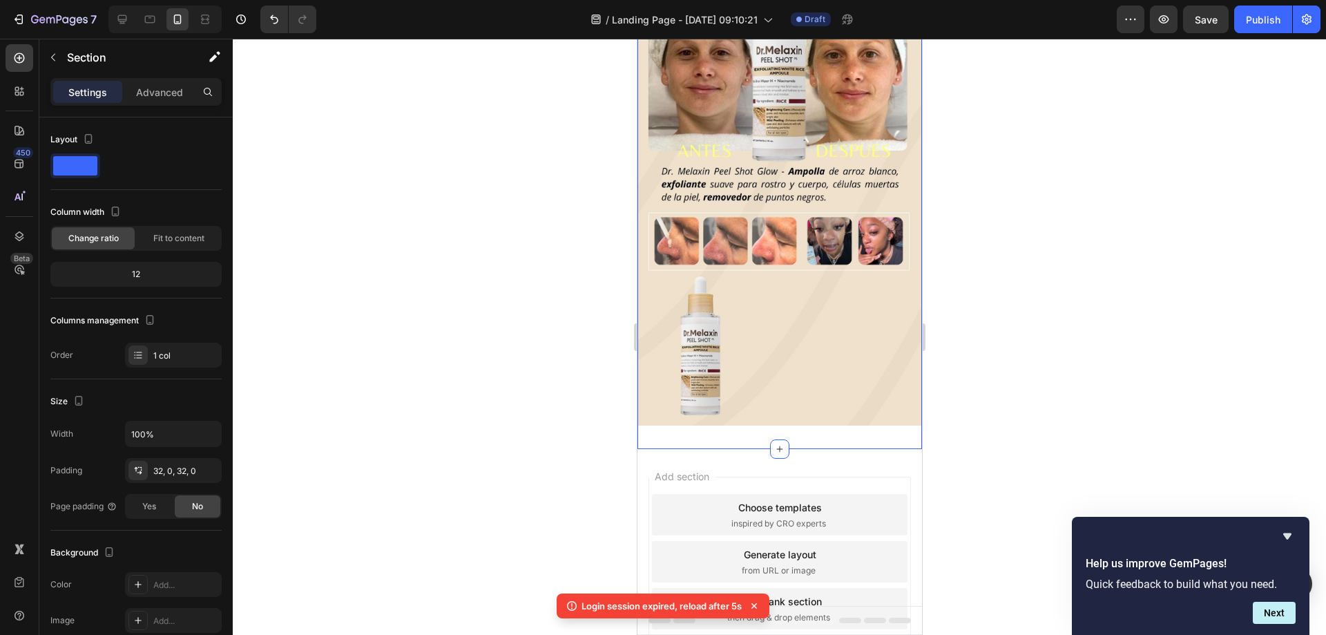
scroll to position [207, 0]
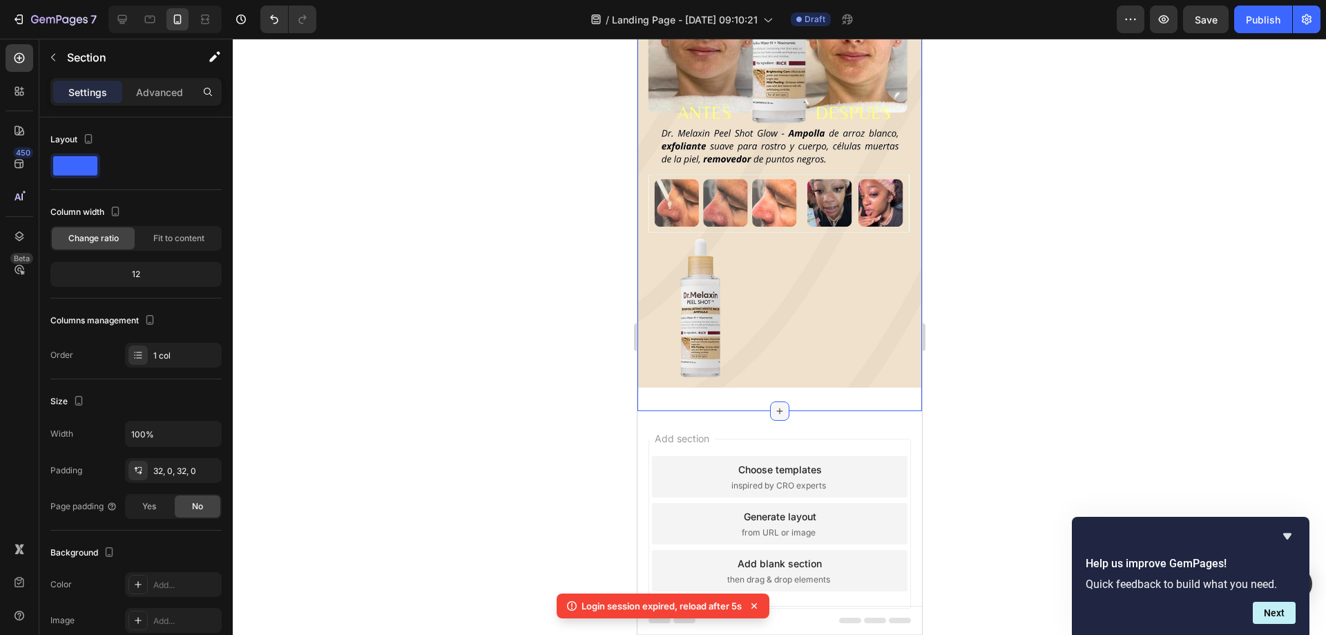
click at [774, 401] on div at bounding box center [779, 410] width 19 height 19
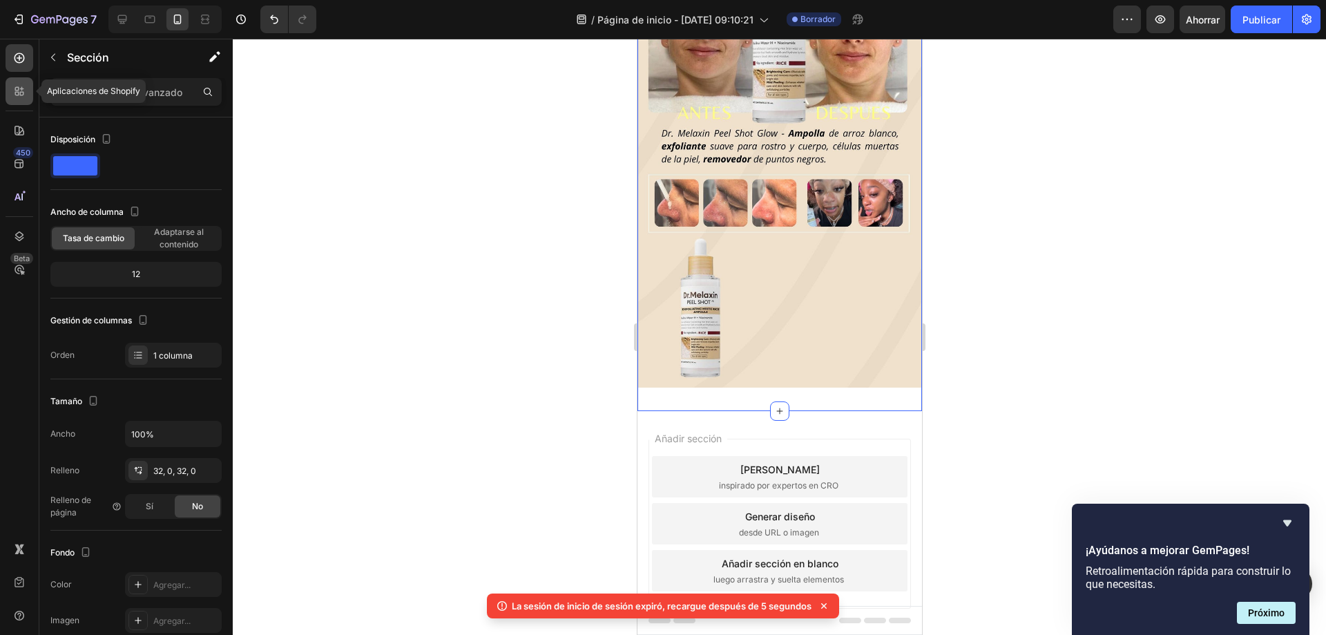
click at [11, 96] on div at bounding box center [20, 91] width 28 height 28
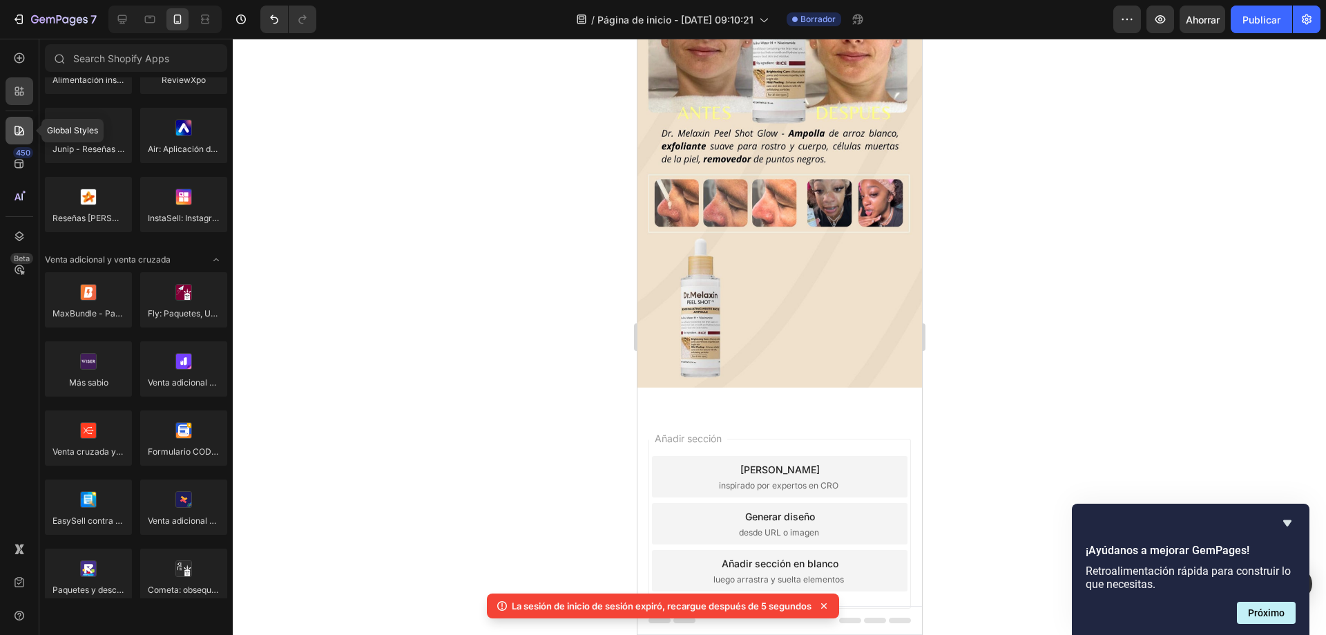
click at [20, 133] on icon at bounding box center [20, 131] width 10 height 10
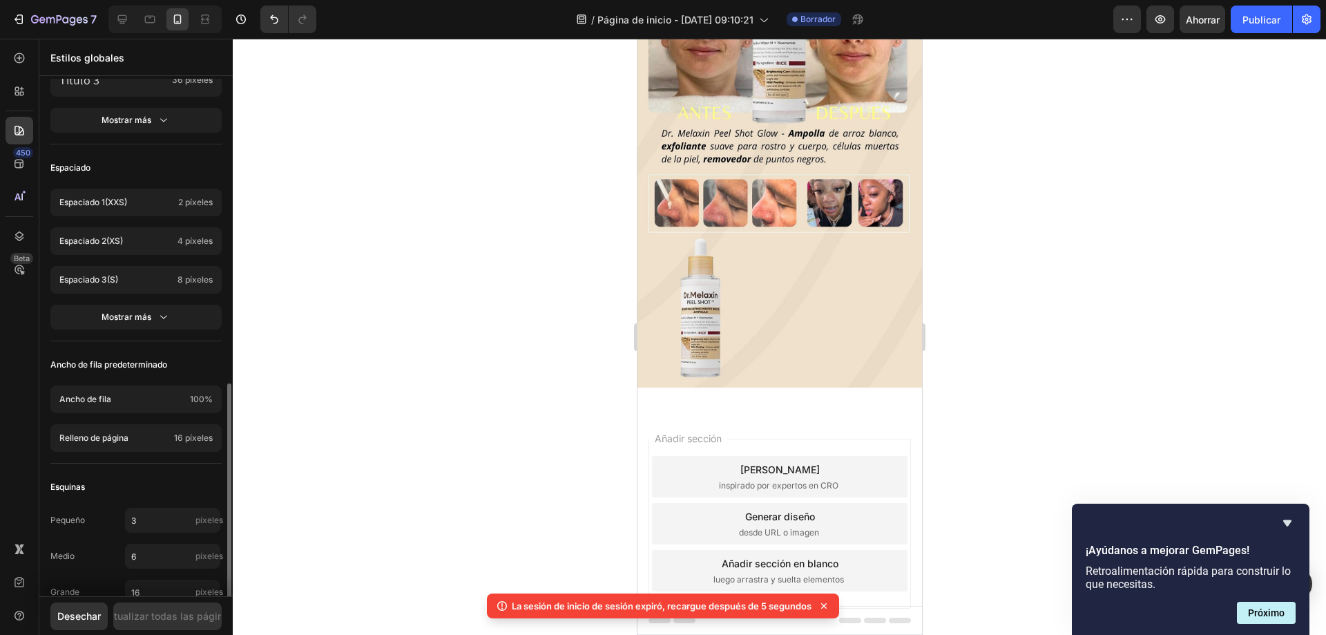
scroll to position [583, 0]
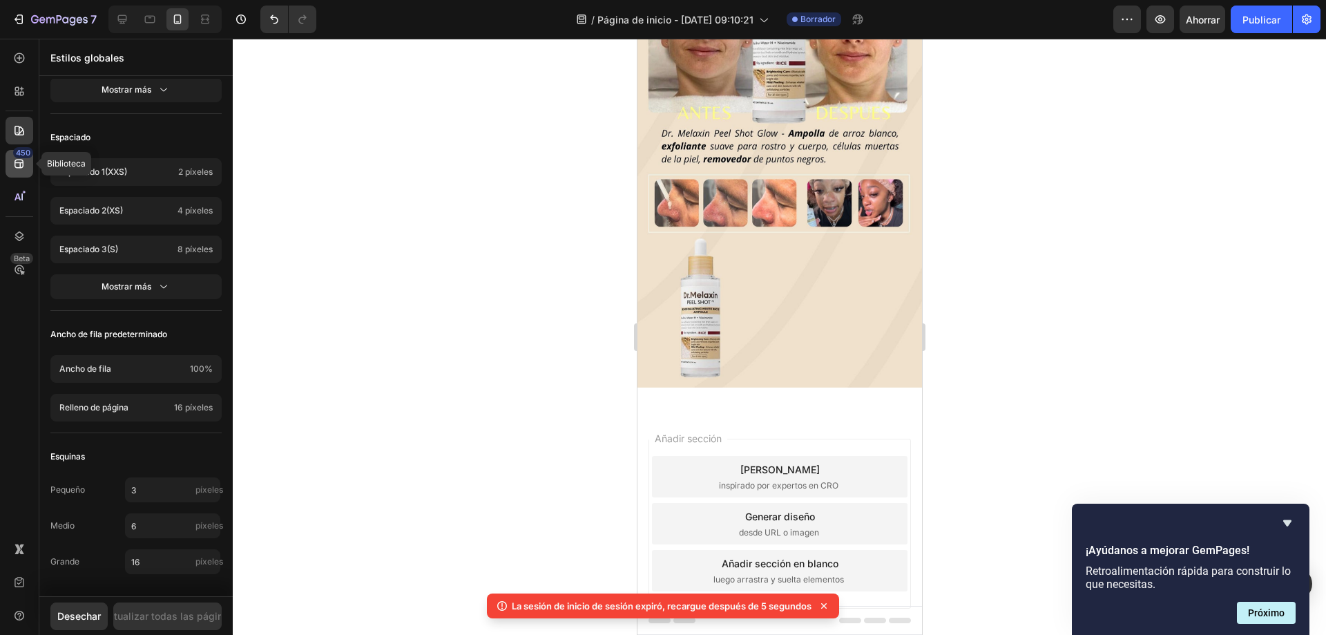
click at [12, 158] on icon at bounding box center [19, 164] width 14 height 14
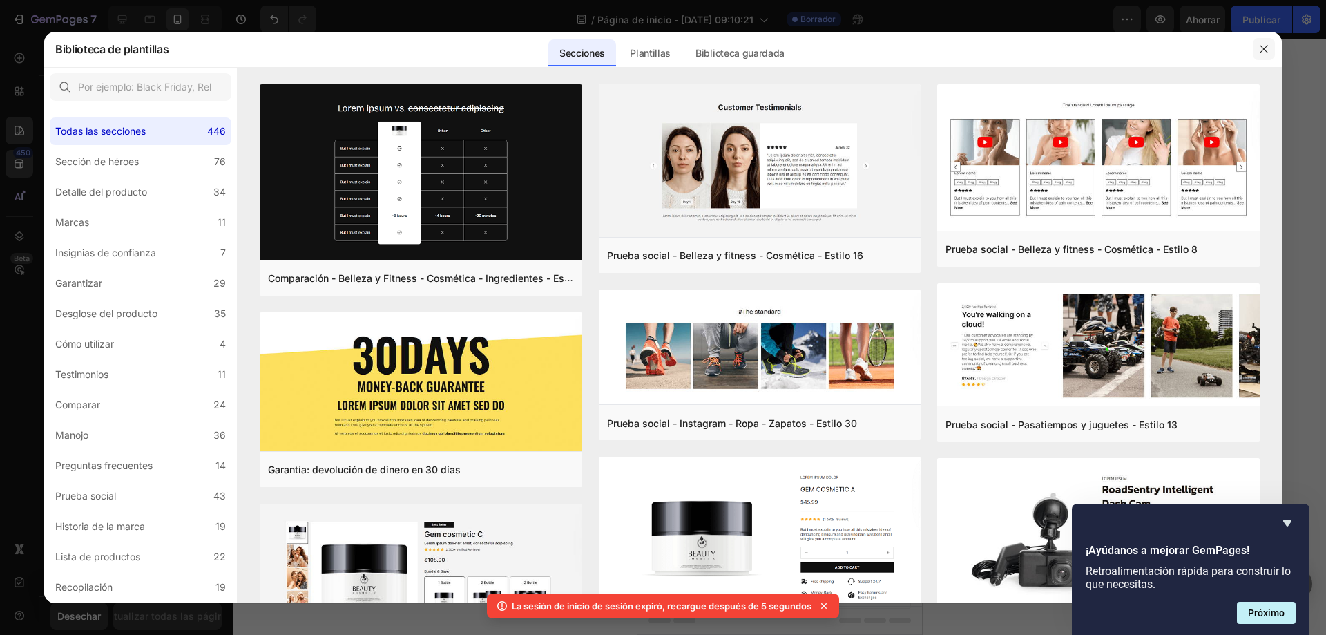
click at [1257, 48] on button "button" at bounding box center [1264, 49] width 22 height 22
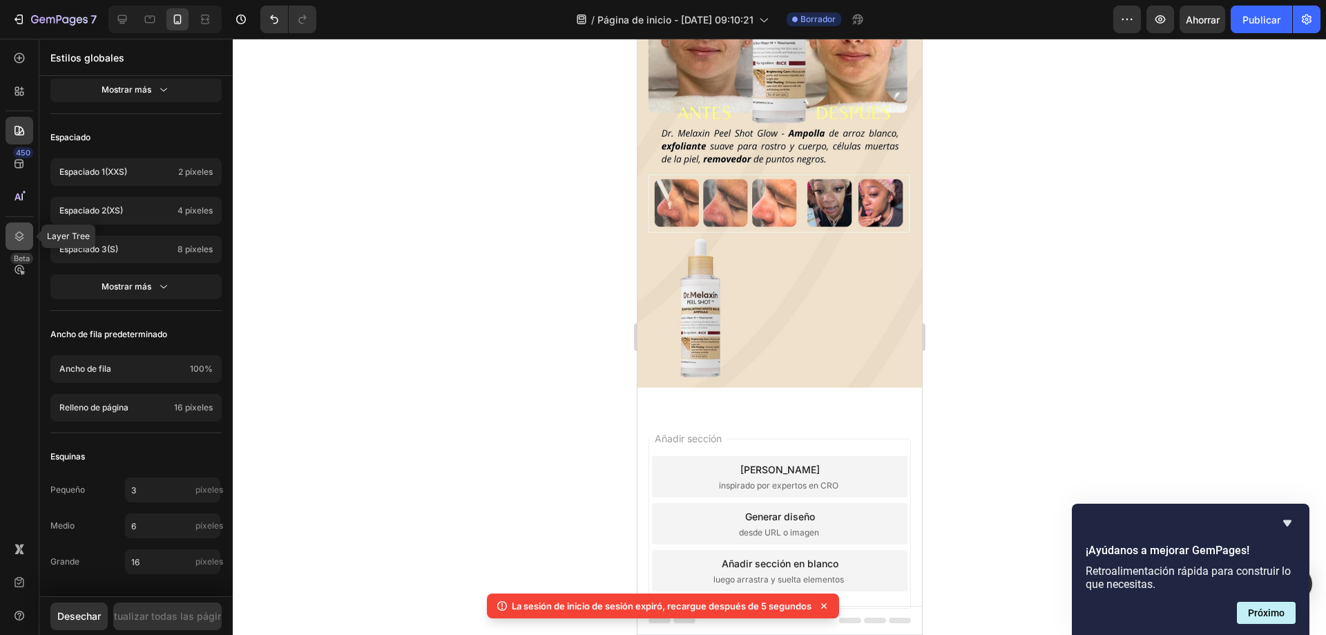
click at [15, 227] on div at bounding box center [20, 236] width 28 height 28
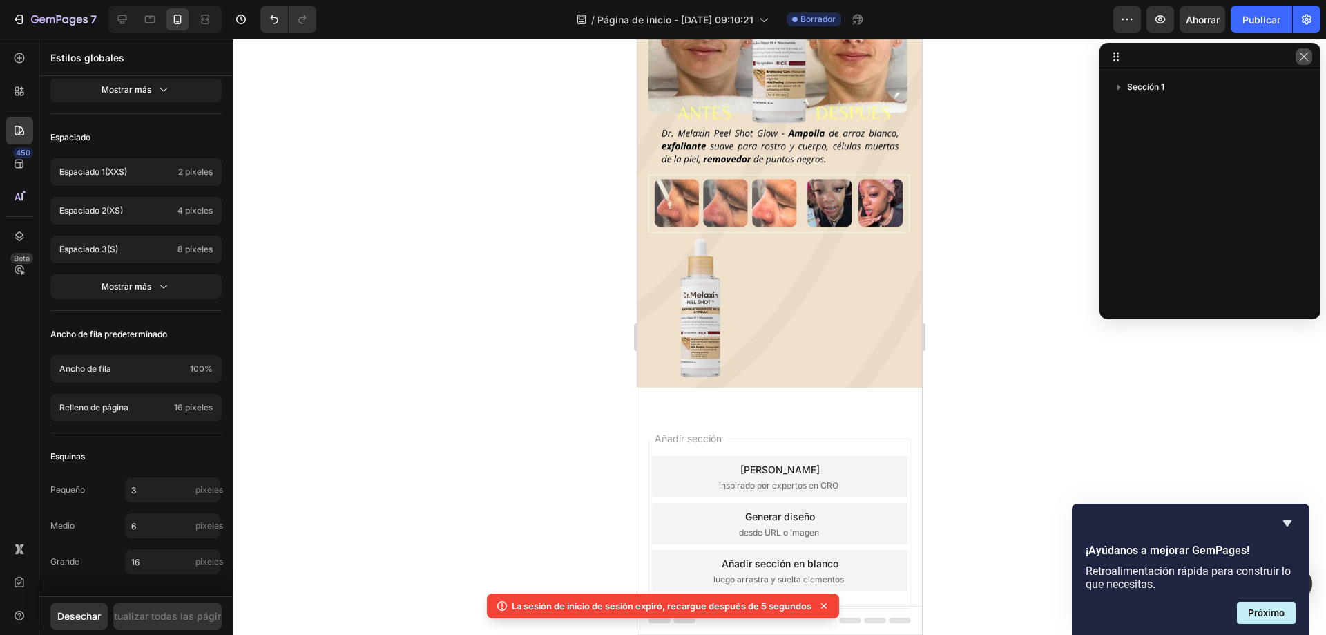
click at [1302, 57] on icon "button" at bounding box center [1304, 56] width 11 height 11
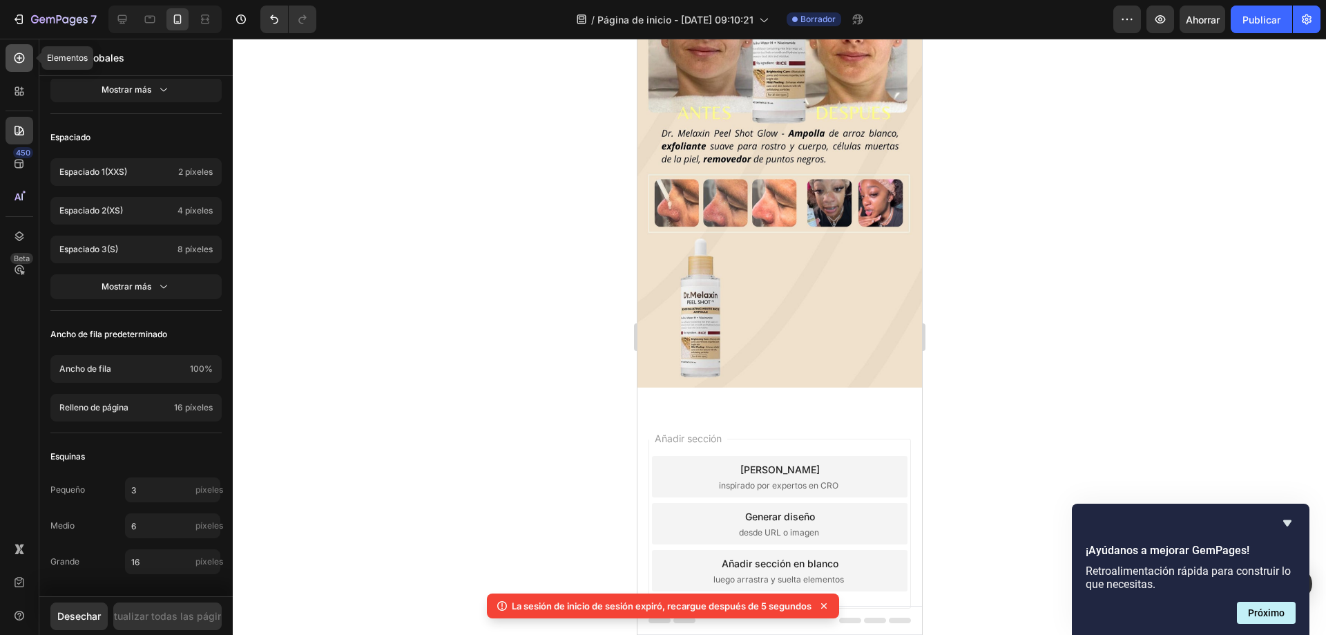
click at [23, 50] on div at bounding box center [20, 58] width 28 height 28
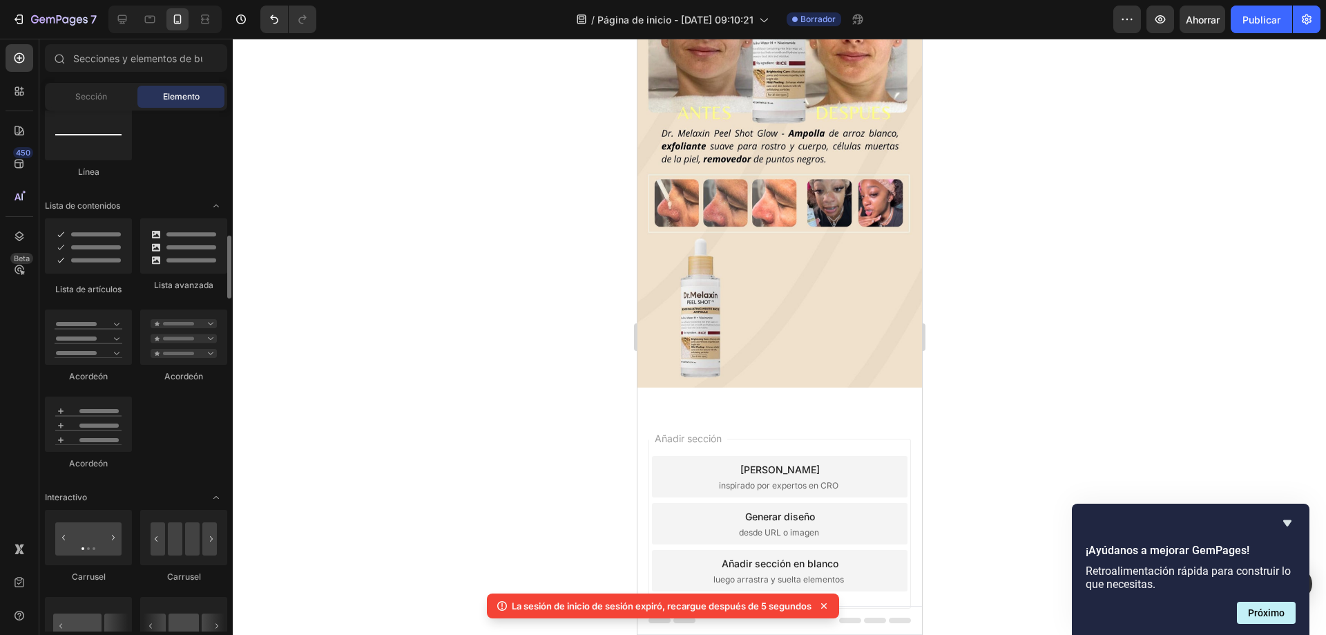
scroll to position [691, 0]
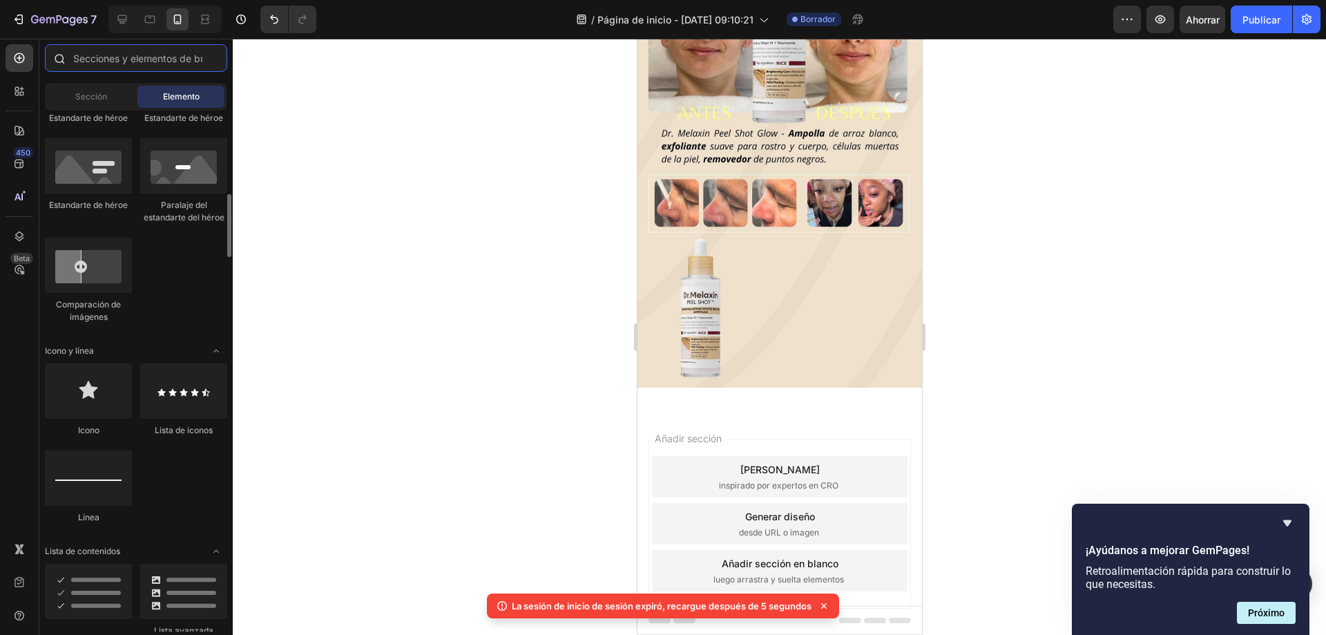
click at [162, 57] on input "text" at bounding box center [136, 58] width 182 height 28
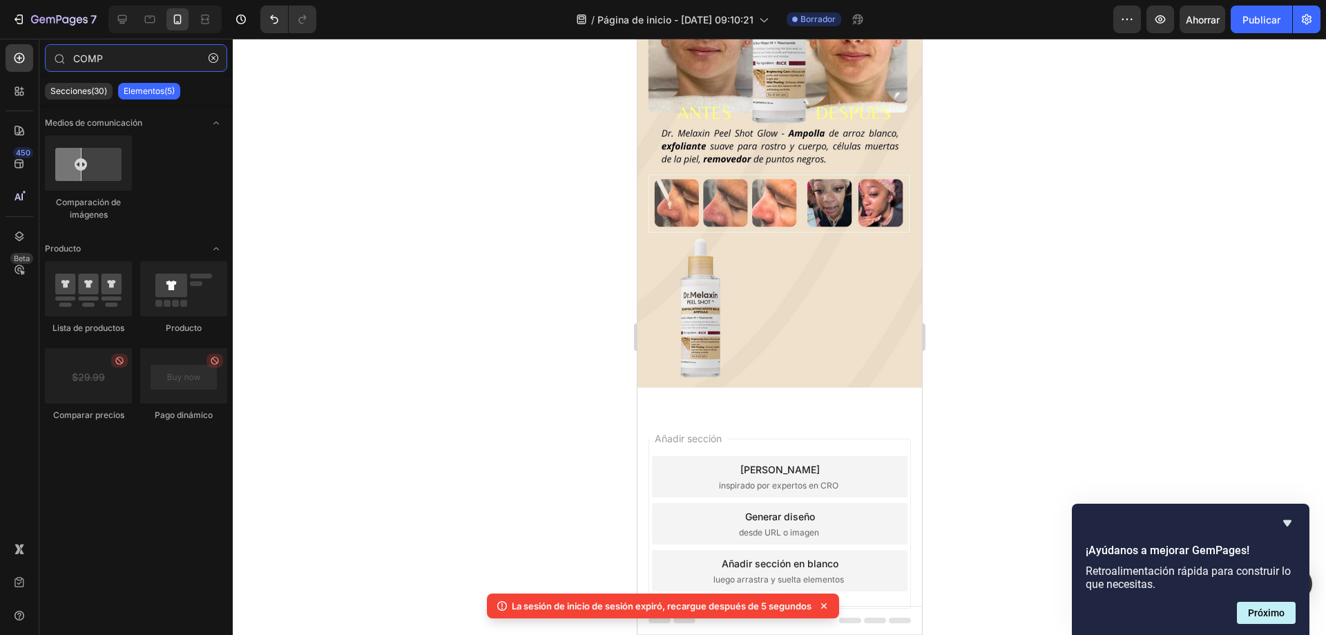
drag, startPoint x: 131, startPoint y: 61, endPoint x: 0, endPoint y: 62, distance: 131.3
click at [0, 62] on div "450 Beta COMP Secciones(30) Elementos(5) Medios de comunicación Comparación de …" at bounding box center [116, 337] width 233 height 596
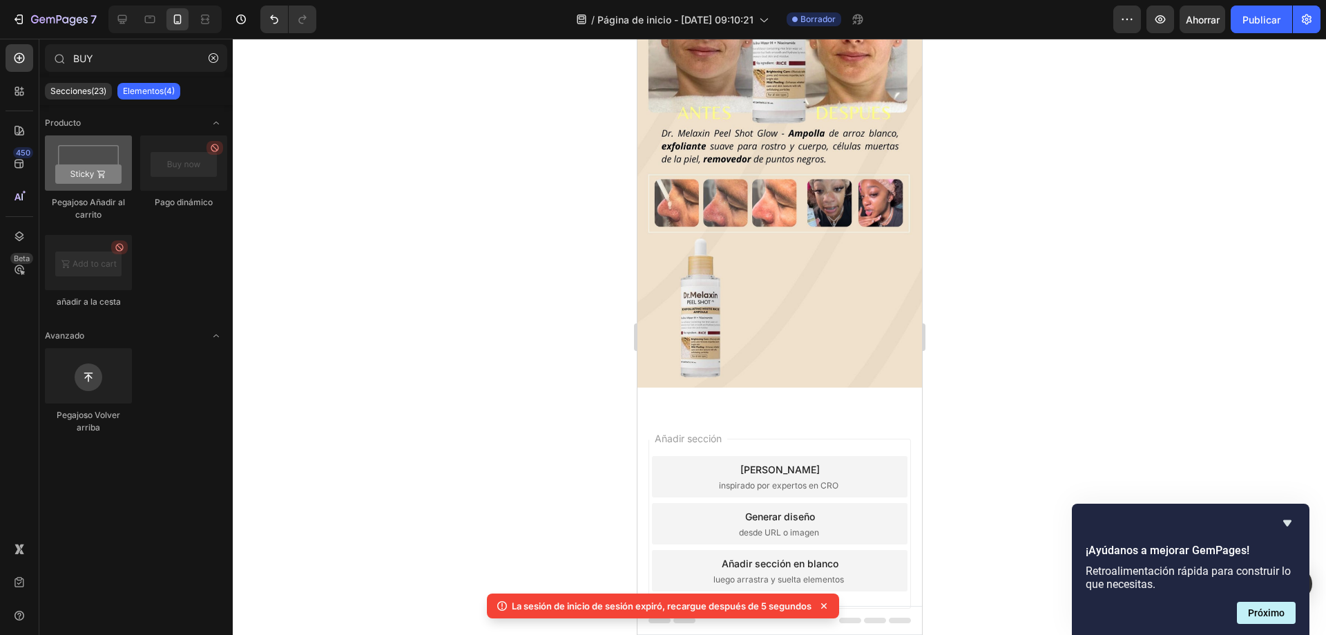
click at [93, 162] on div at bounding box center [88, 162] width 87 height 55
click at [188, 167] on div at bounding box center [183, 162] width 87 height 55
drag, startPoint x: 184, startPoint y: 173, endPoint x: 419, endPoint y: 193, distance: 235.8
click at [435, 0] on div "7 Historial de versiones / Página de inicio - [DATE] 09:10:21 Borrador Avance A…" at bounding box center [663, 0] width 1326 height 0
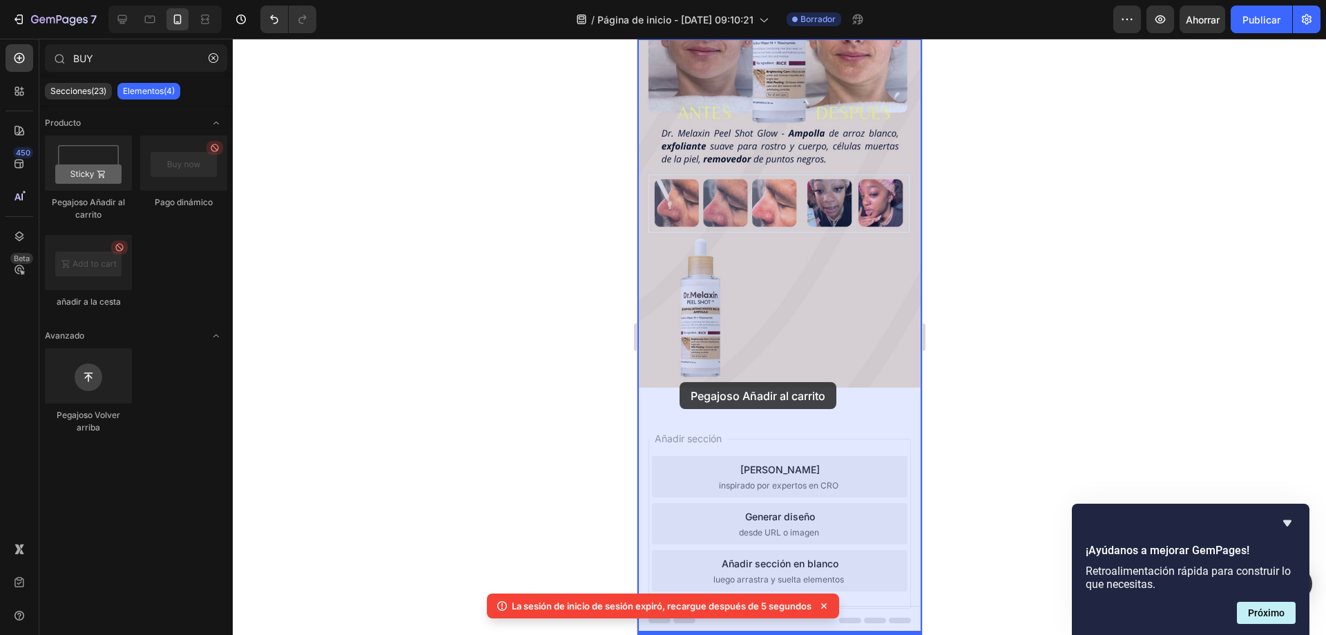
drag, startPoint x: 729, startPoint y: 197, endPoint x: 679, endPoint y: 382, distance: 191.7
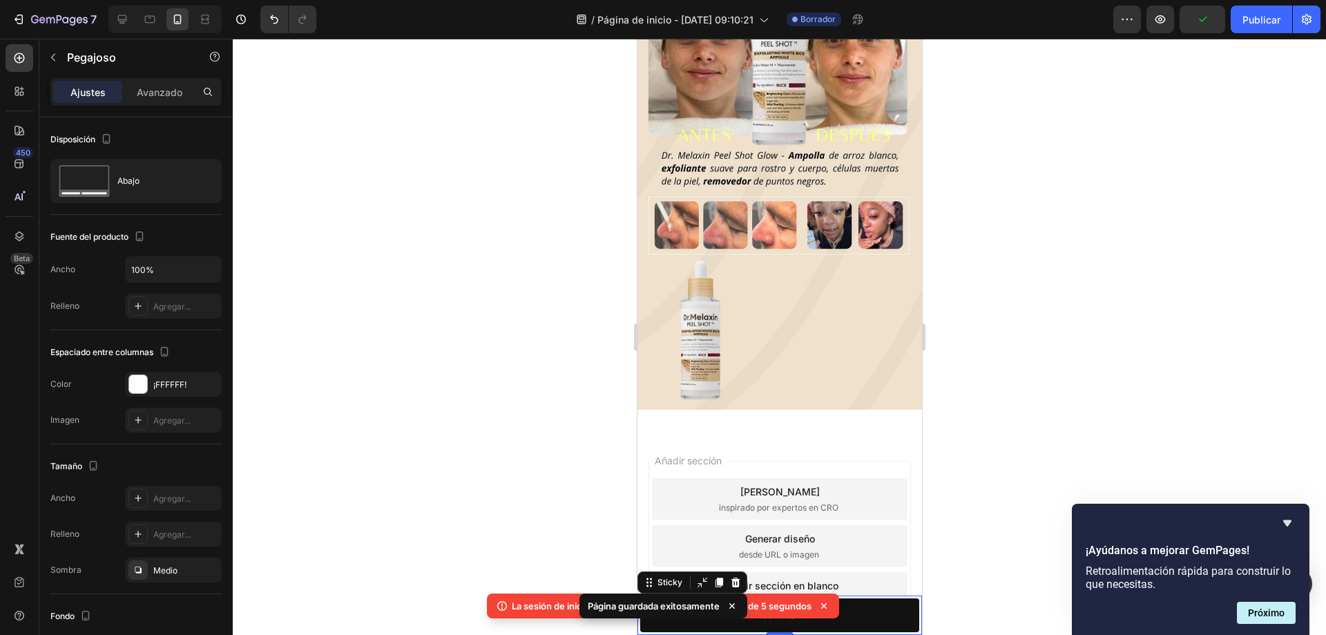
scroll to position [160, 0]
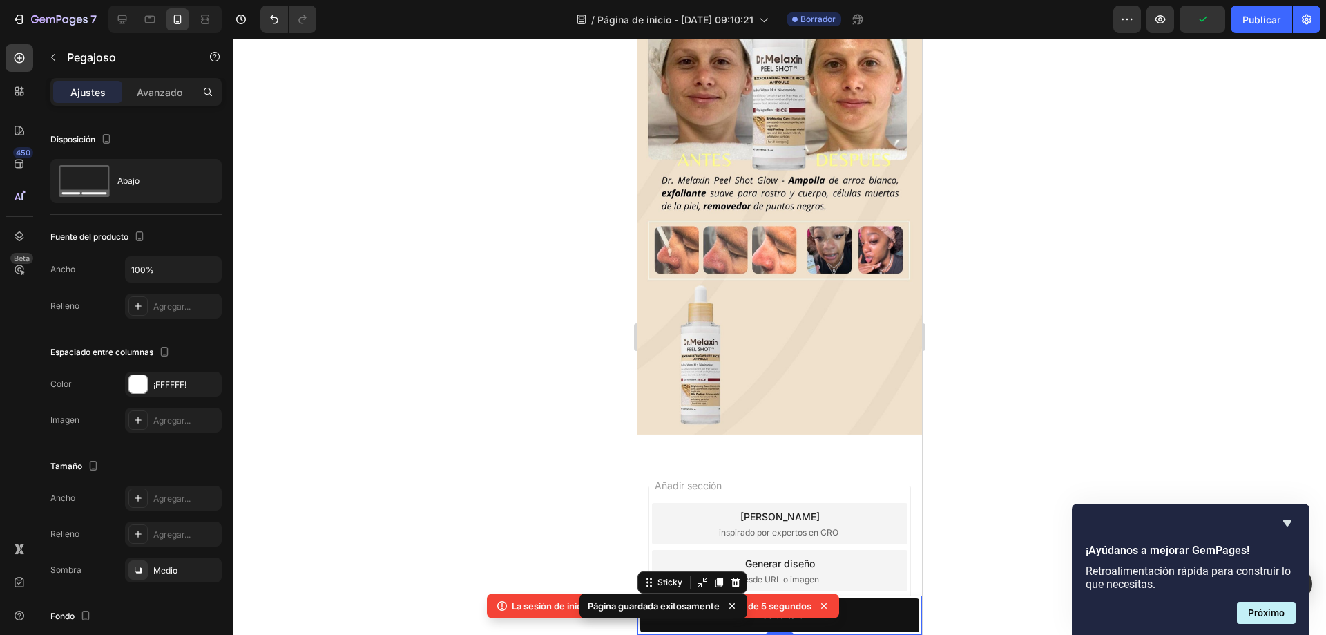
click at [826, 601] on icon at bounding box center [824, 606] width 14 height 14
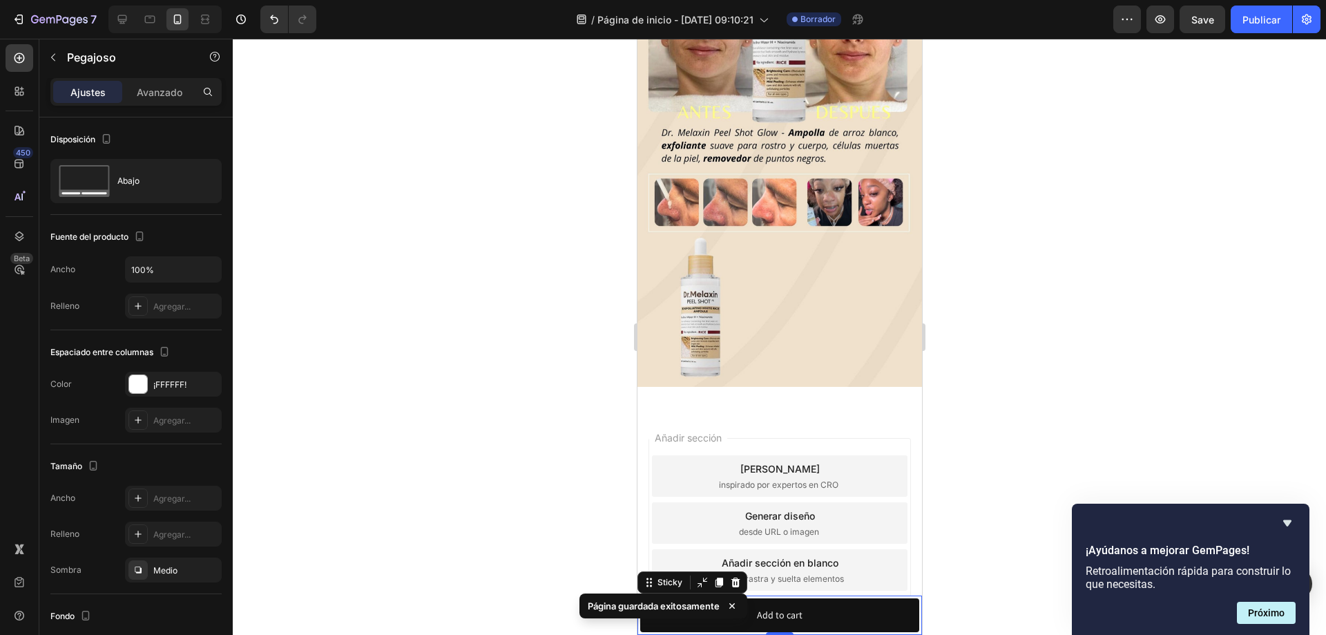
scroll to position [229, 0]
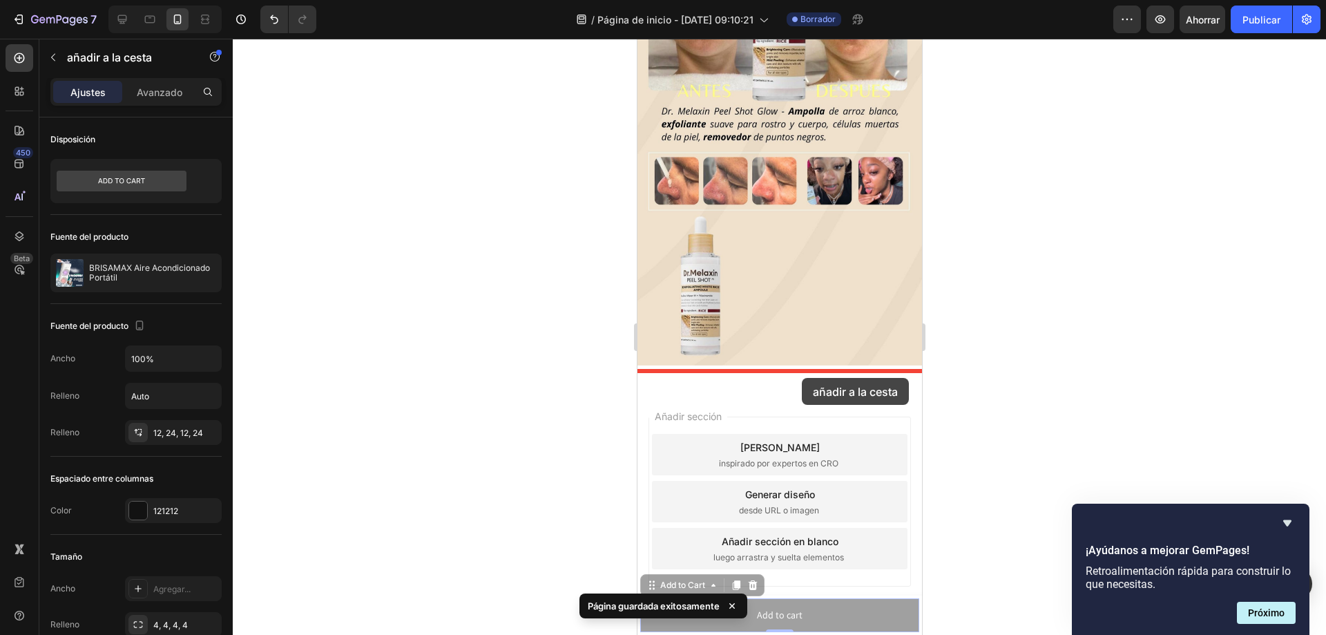
drag, startPoint x: 798, startPoint y: 609, endPoint x: 801, endPoint y: 378, distance: 230.8
click at [801, 378] on div "Pixel 7 ( 412 píxeles) iPhone 13 Mini iPhone 13 Pro iPhone 11 Pro Max iPhone 15…" at bounding box center [779, 230] width 285 height 843
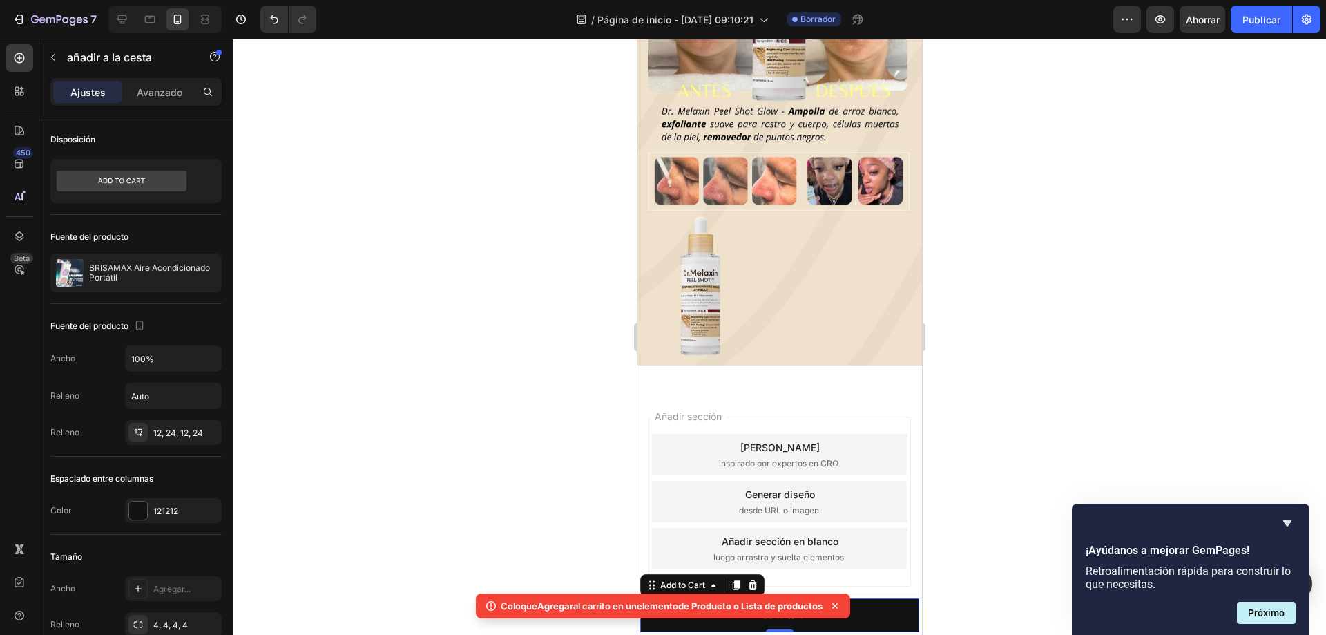
click at [838, 607] on icon at bounding box center [835, 606] width 6 height 6
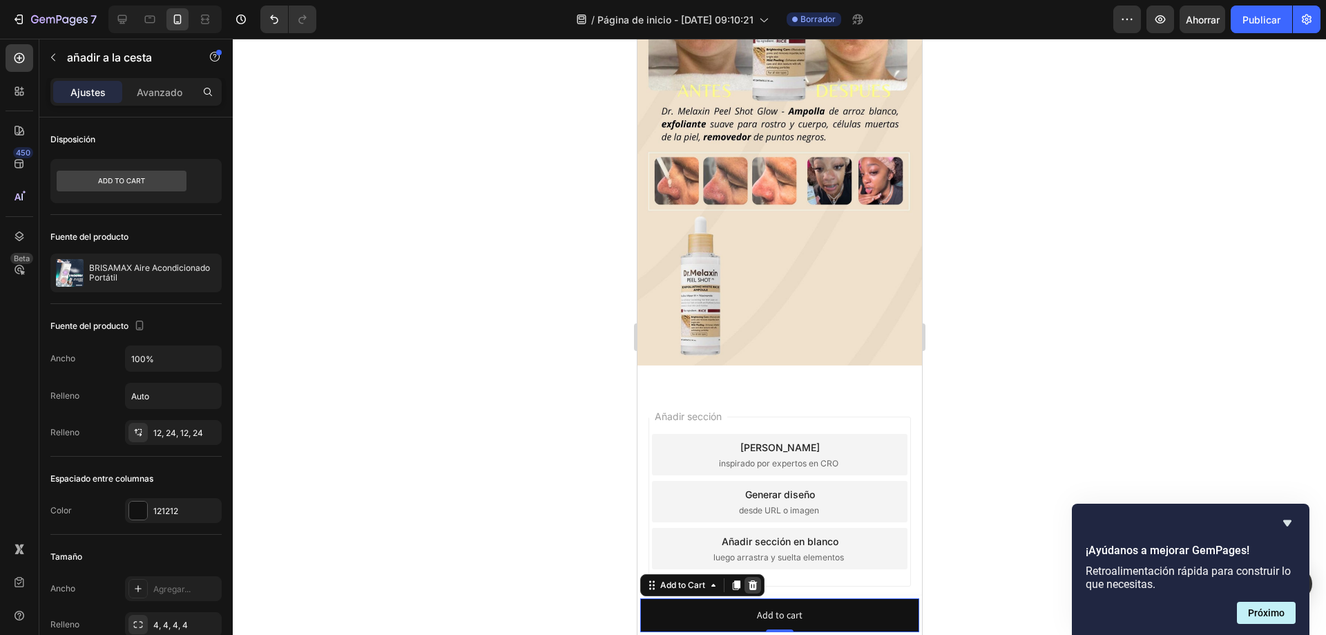
click at [751, 582] on icon at bounding box center [752, 585] width 9 height 10
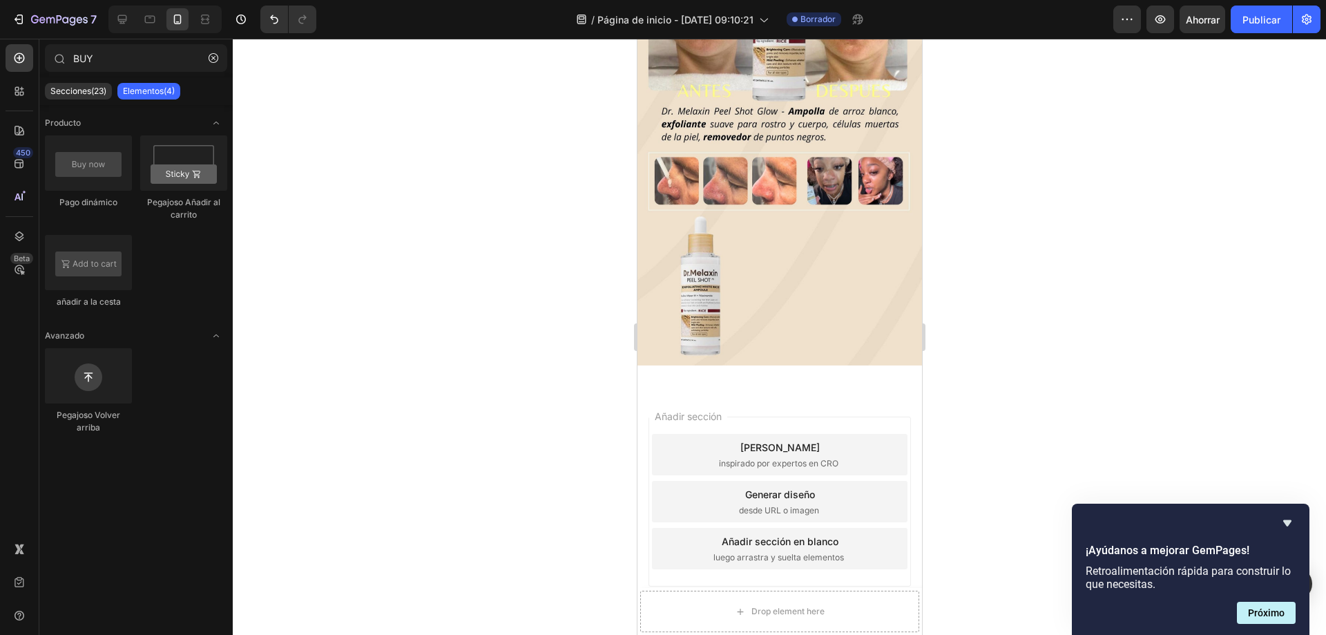
click at [753, 389] on div "Añadir sección Elija plantillas inspirado por expertos en CRO Generar diseño de…" at bounding box center [779, 521] width 285 height 264
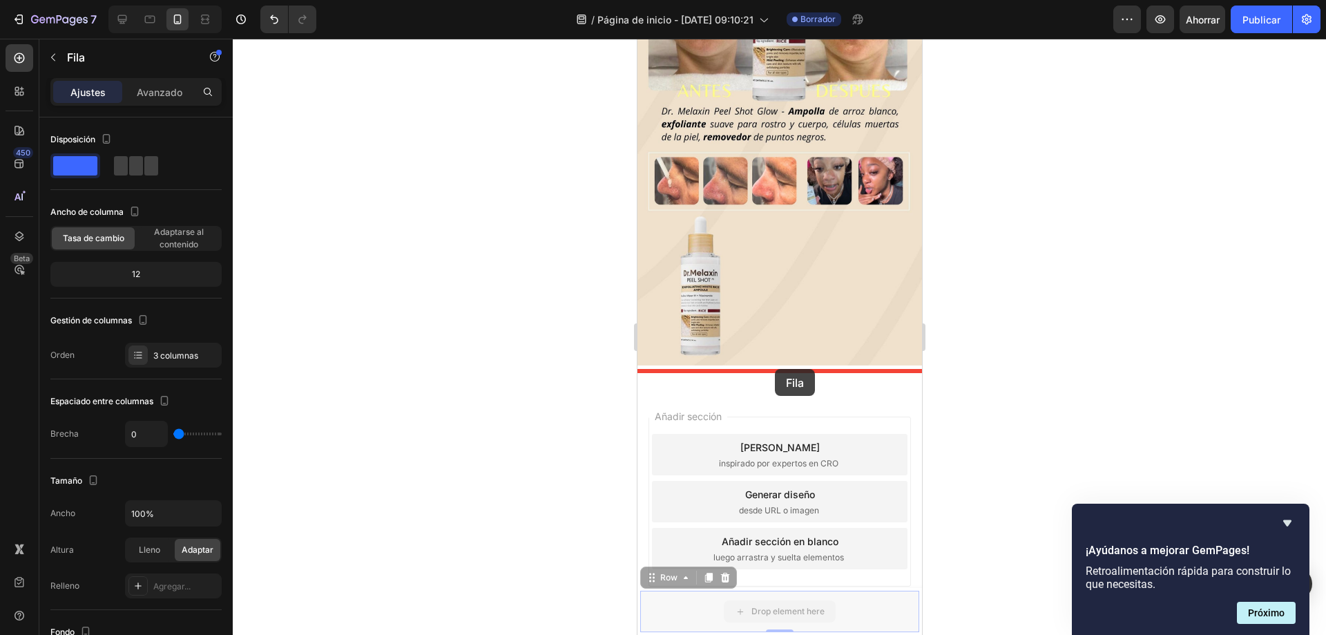
drag, startPoint x: 786, startPoint y: 631, endPoint x: 775, endPoint y: 368, distance: 262.7
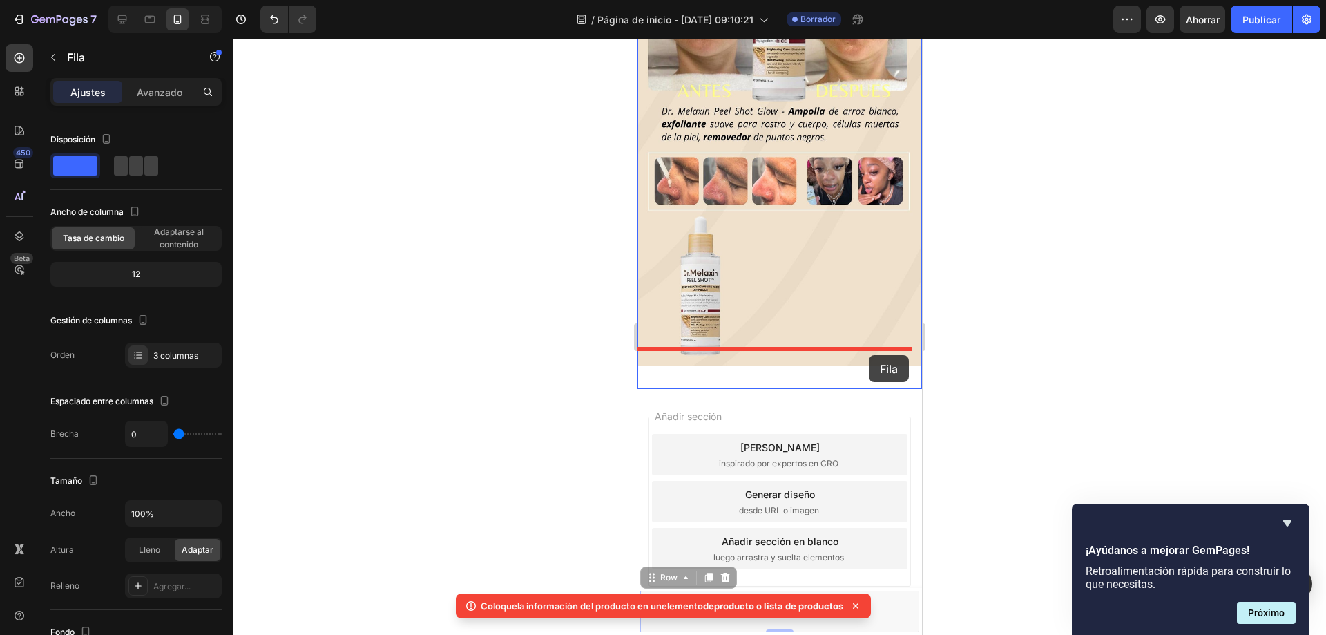
drag, startPoint x: 891, startPoint y: 618, endPoint x: 868, endPoint y: 355, distance: 263.5
click at [868, 355] on div "Pixel 7 ( 412 píxeles) iPhone 13 Mini iPhone 13 Pro iPhone 11 Pro Max iPhone 15…" at bounding box center [779, 230] width 285 height 843
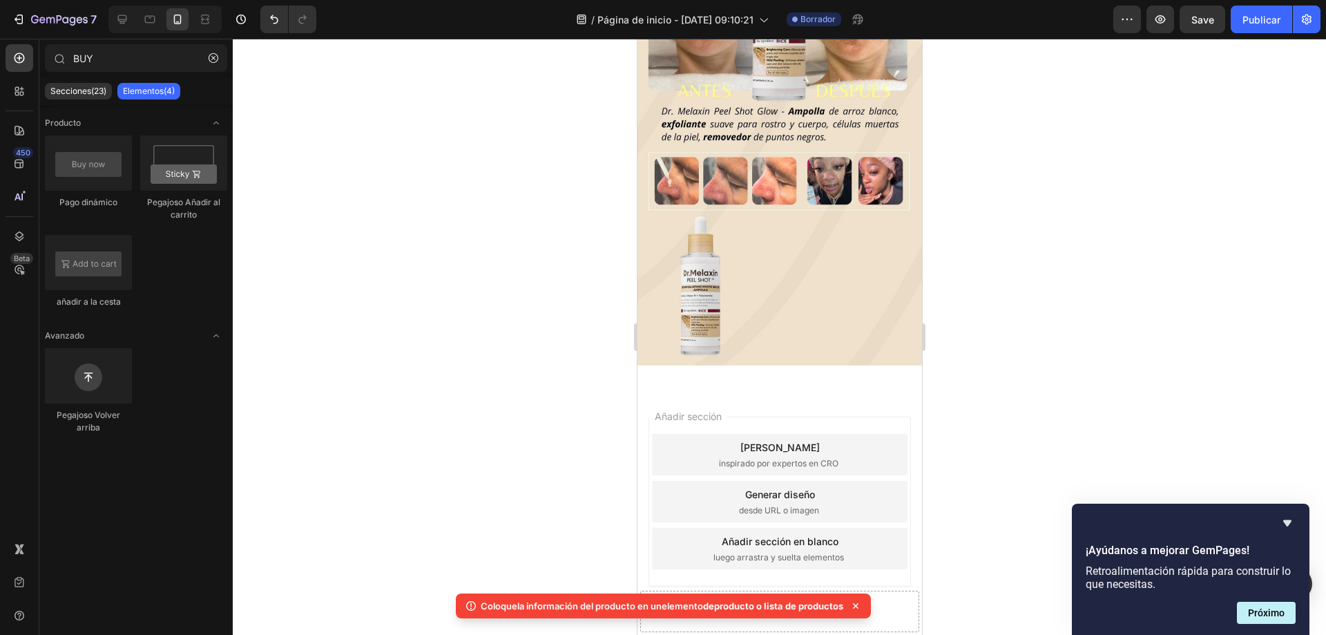
drag, startPoint x: 115, startPoint y: 389, endPoint x: 969, endPoint y: 506, distance: 862.5
click at [969, 506] on div at bounding box center [780, 337] width 1094 height 596
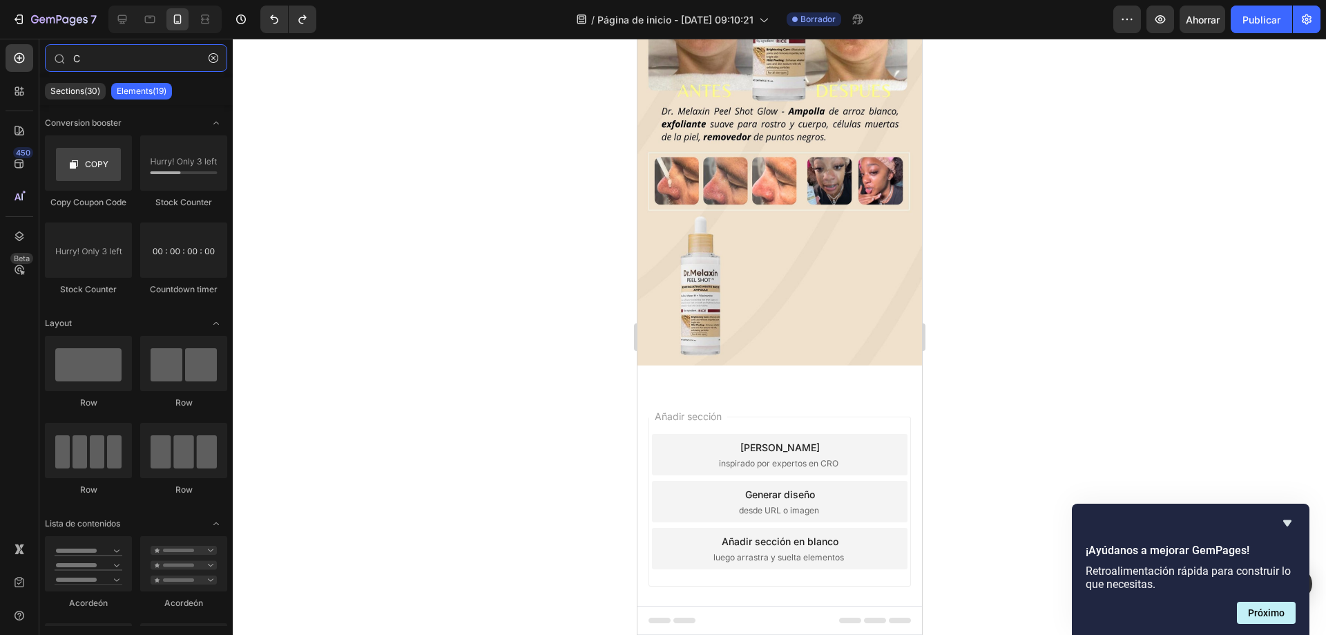
scroll to position [0, 0]
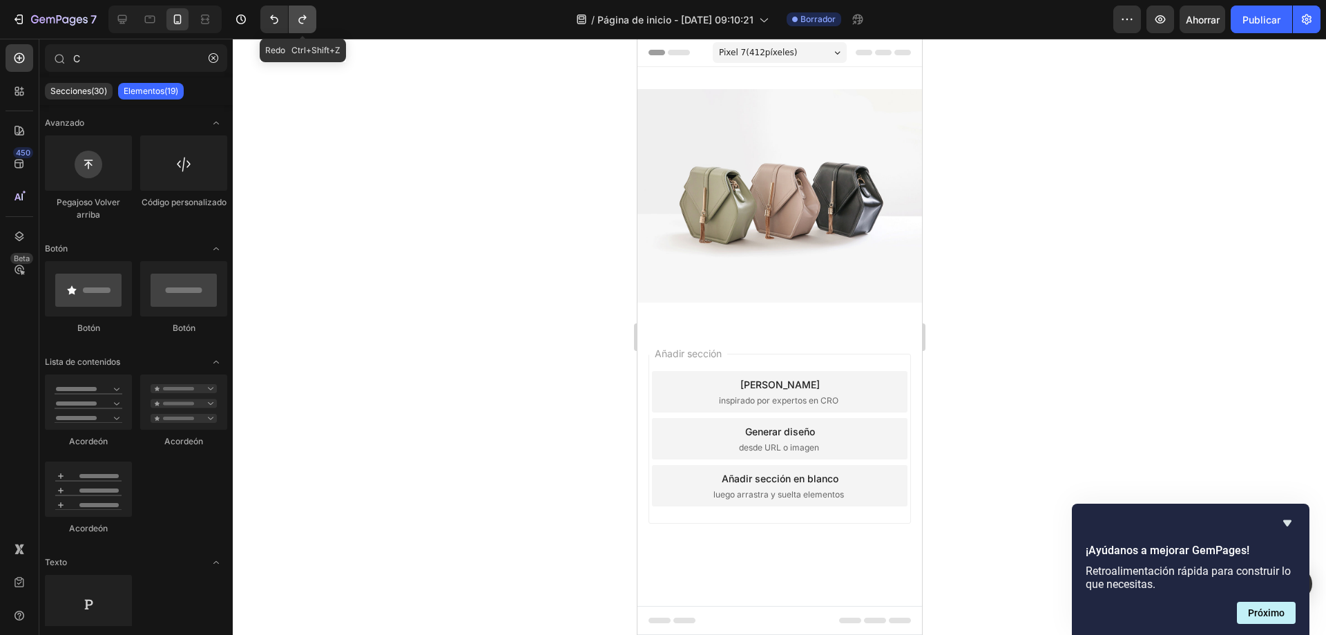
click at [301, 21] on icon "Deshacer/Rehacer" at bounding box center [303, 19] width 14 height 14
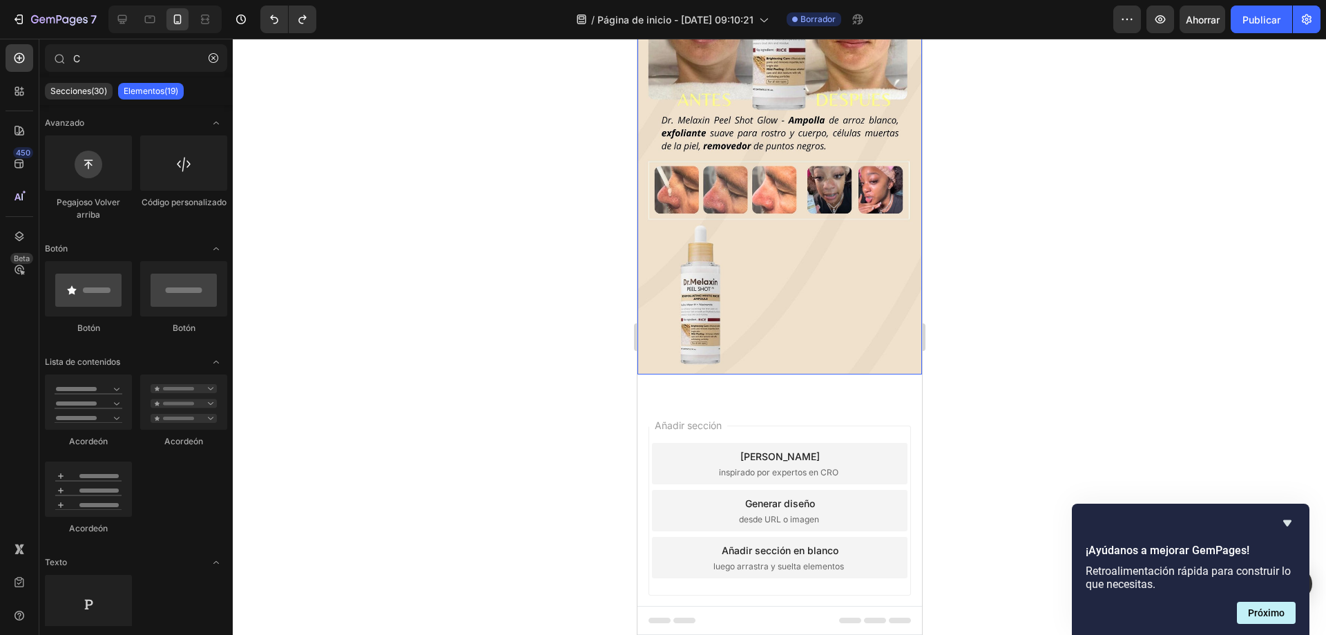
scroll to position [229, 0]
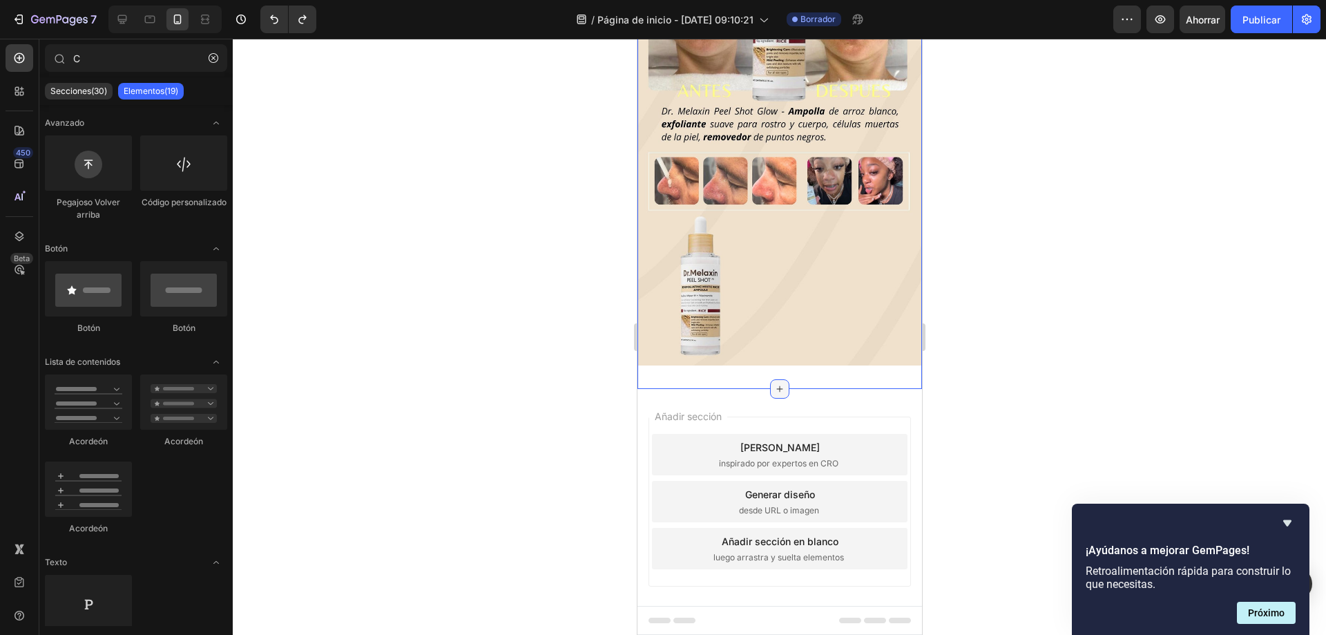
click at [776, 379] on div at bounding box center [779, 388] width 19 height 19
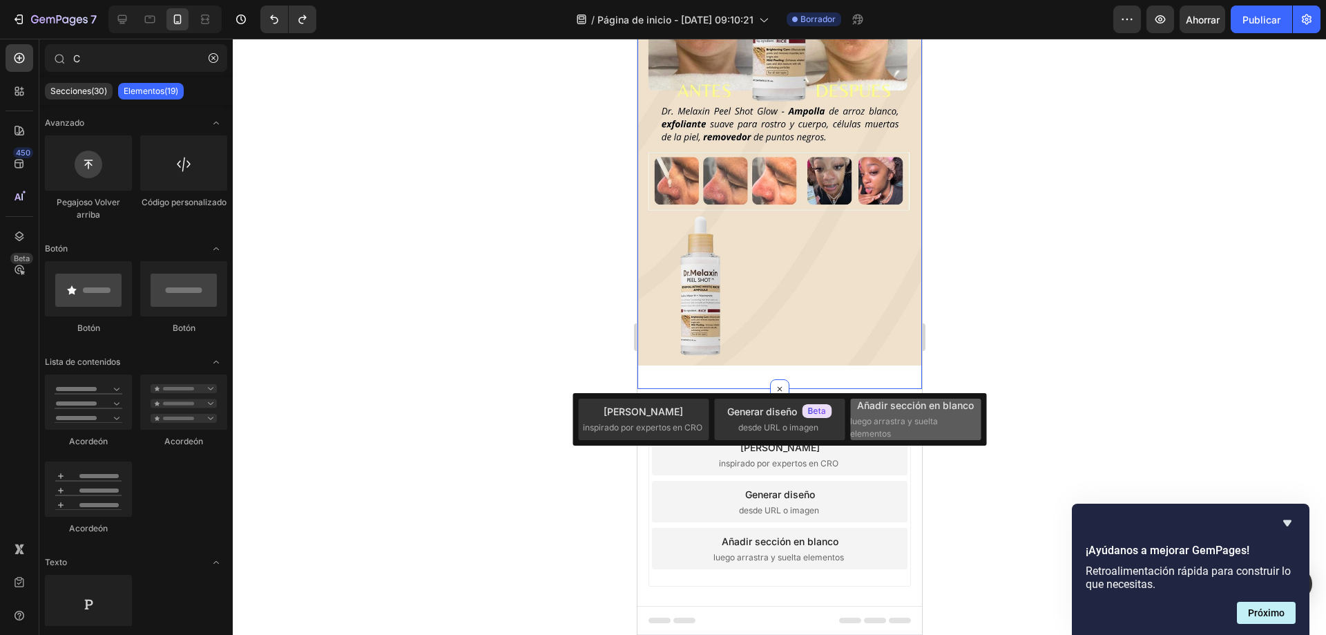
click at [951, 403] on font "Añadir sección en blanco" at bounding box center [915, 405] width 117 height 12
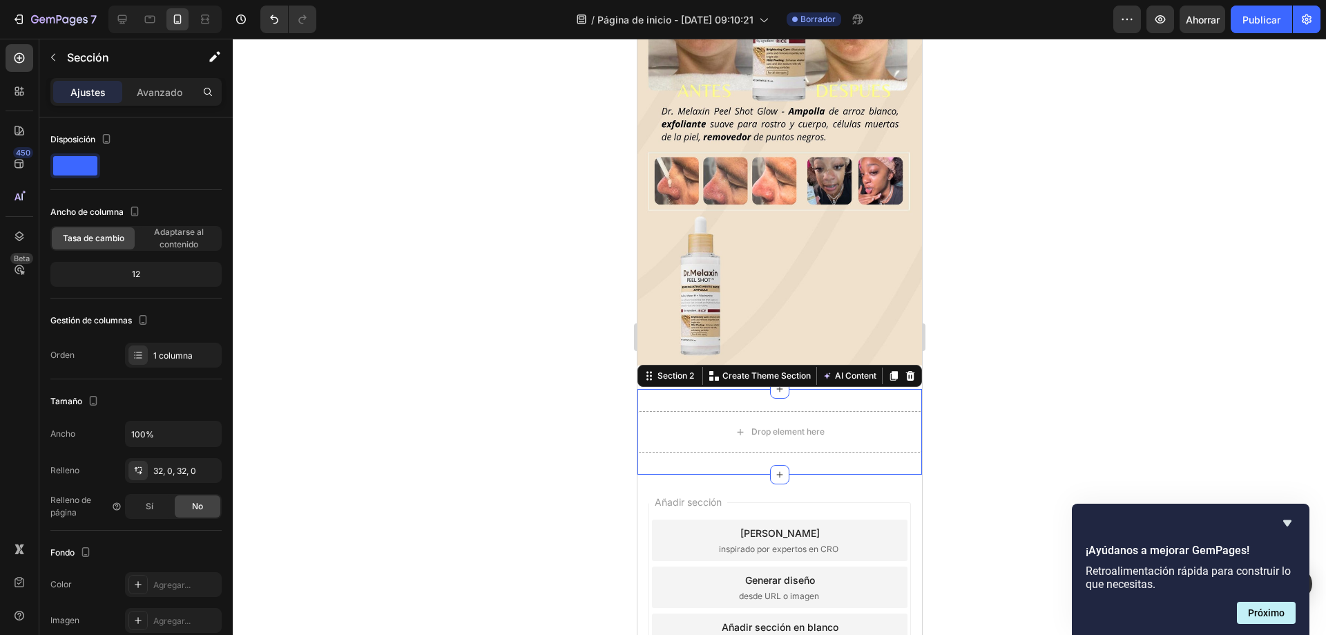
click at [1077, 333] on div at bounding box center [780, 337] width 1094 height 596
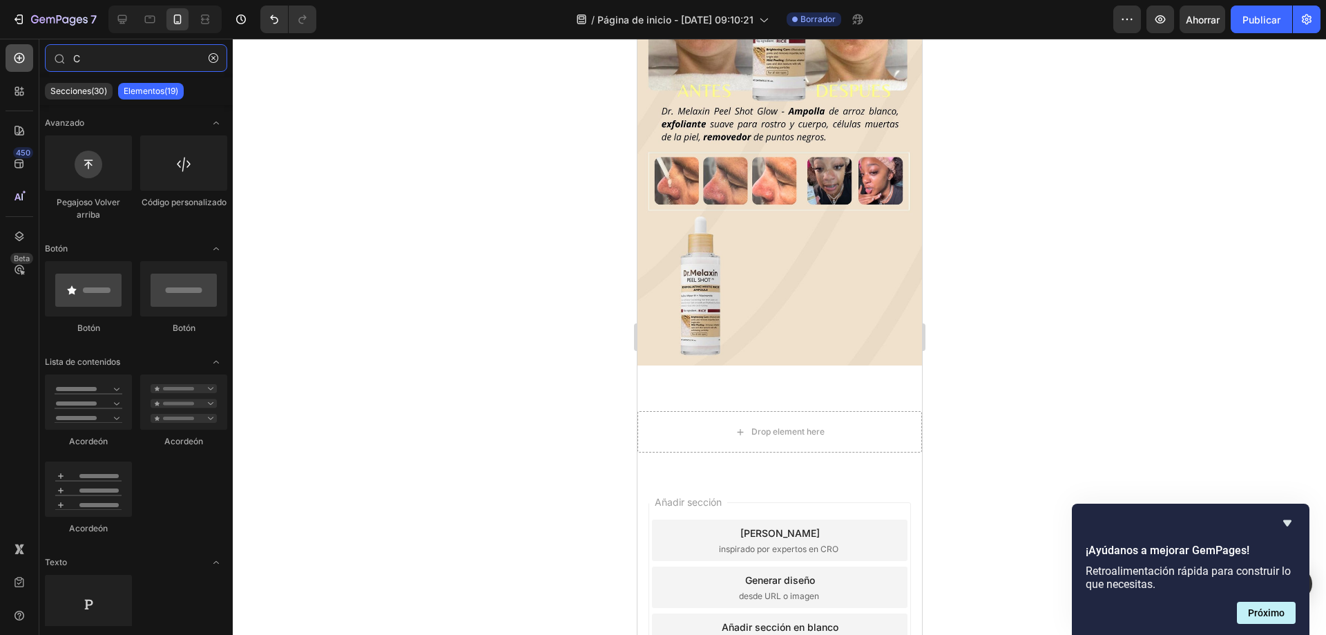
click at [32, 64] on div "450 Beta C Secciones(30) Elementos(19) Avanzado Pegajoso Volver arriba Código p…" at bounding box center [116, 337] width 233 height 596
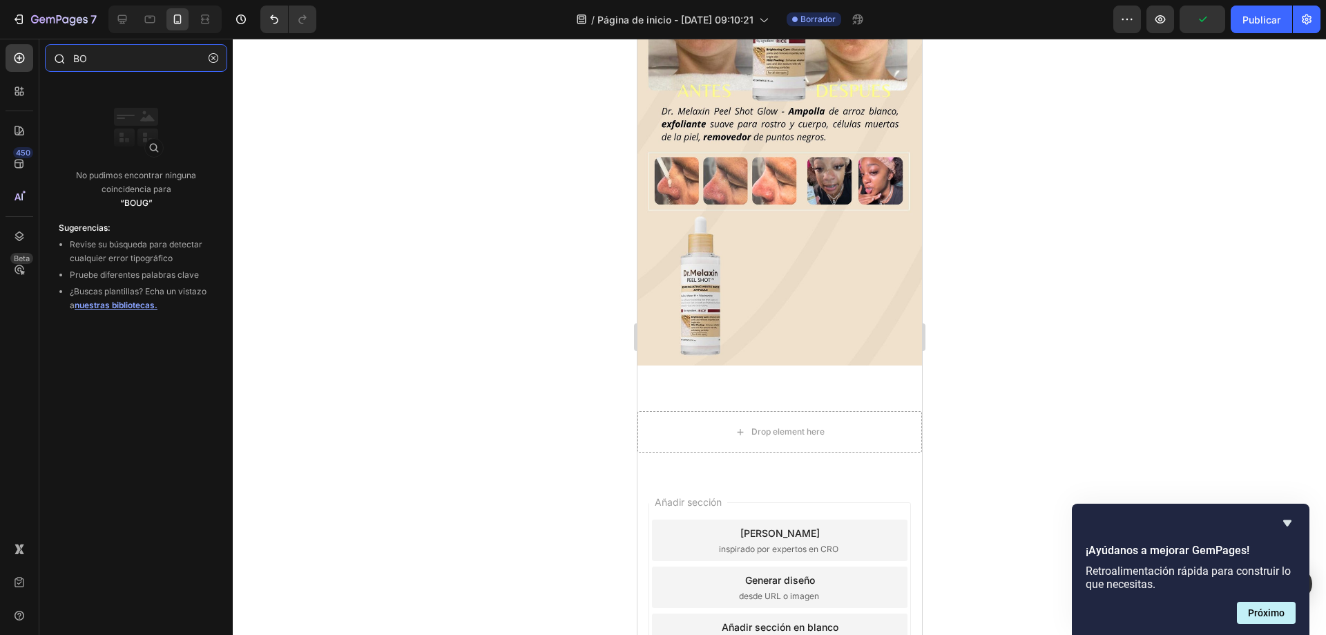
type input "B"
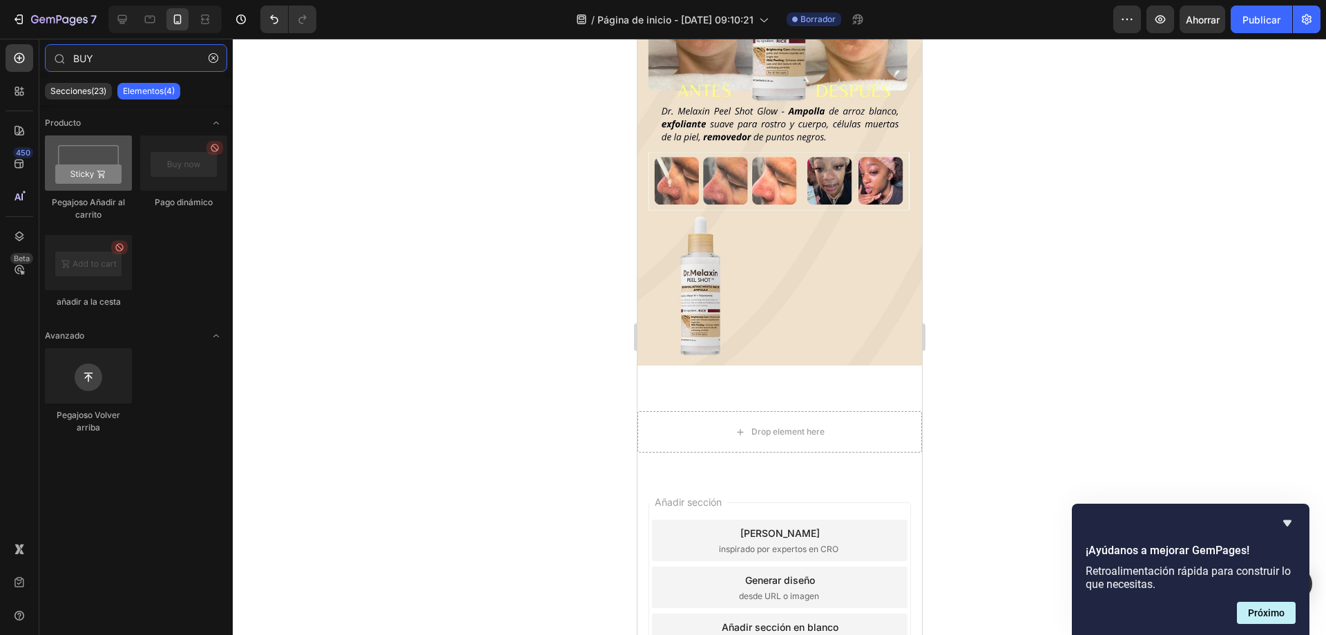
type input "BUY"
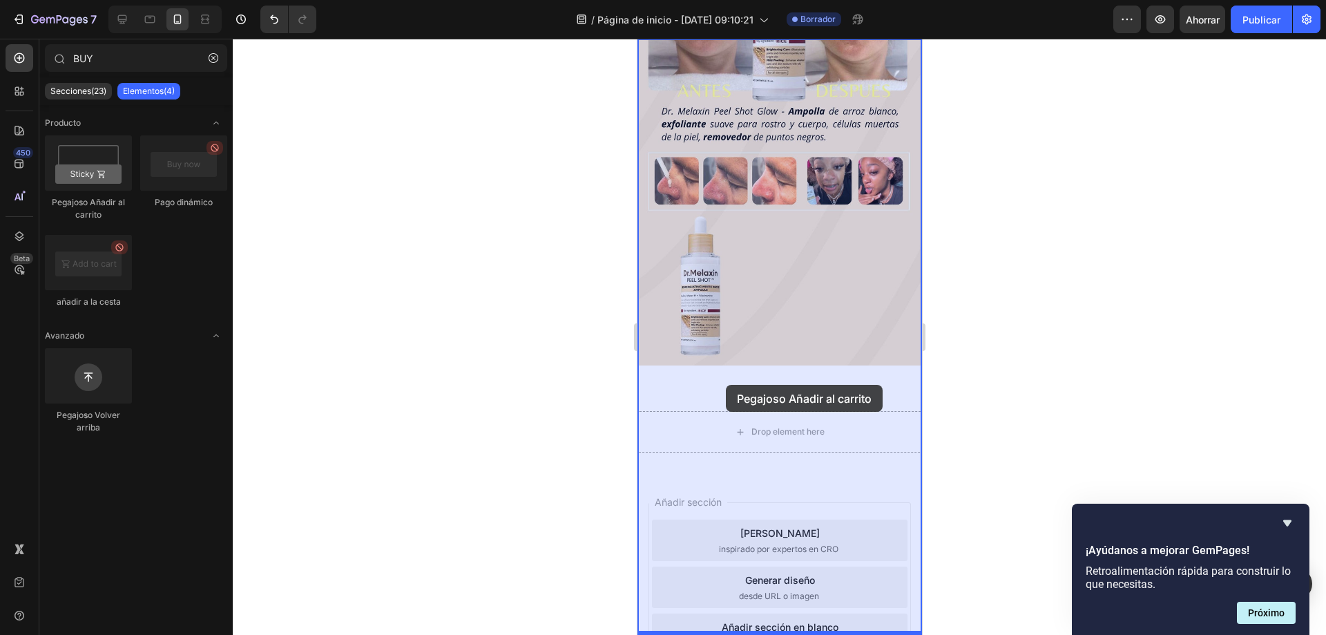
drag, startPoint x: 727, startPoint y: 198, endPoint x: 725, endPoint y: 385, distance: 187.2
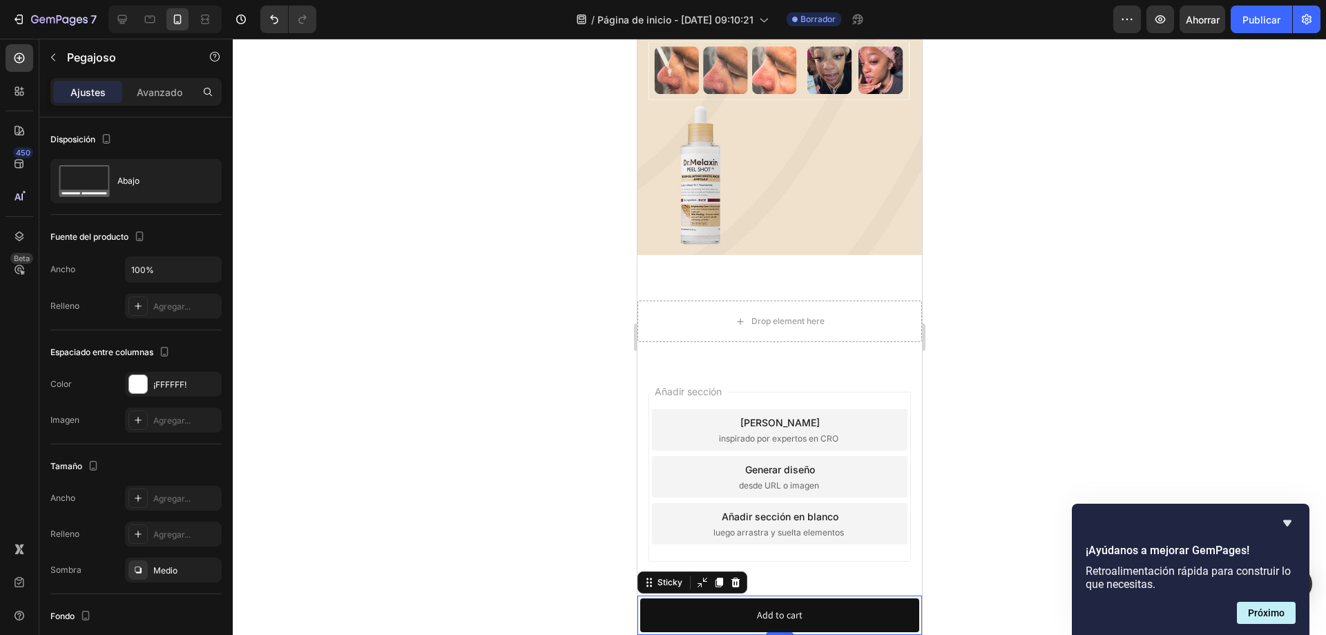
scroll to position [344, 0]
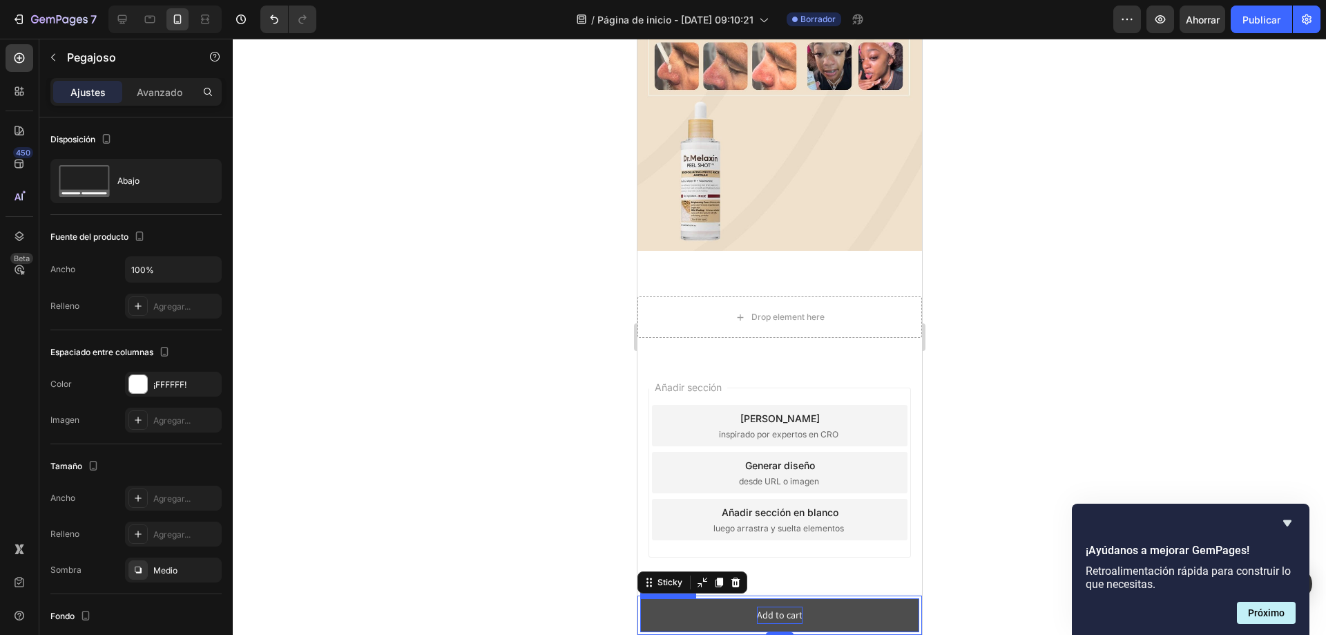
click at [778, 620] on div "Add to cart" at bounding box center [779, 615] width 46 height 17
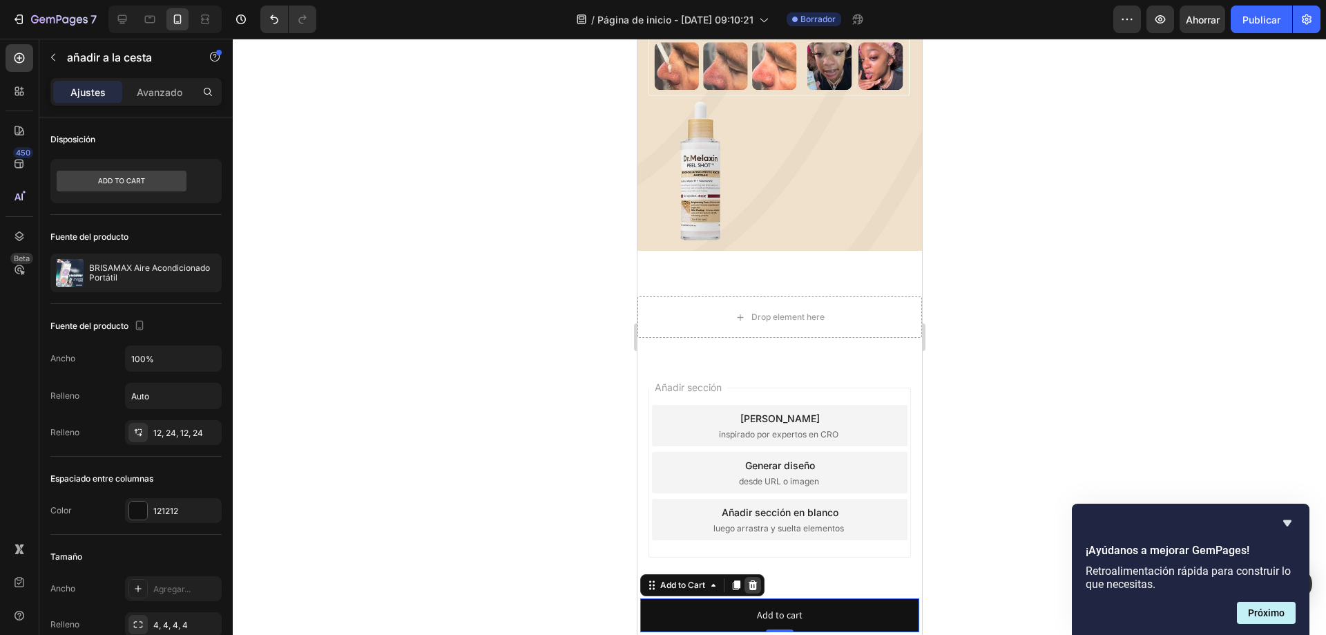
click at [754, 588] on icon at bounding box center [752, 585] width 9 height 10
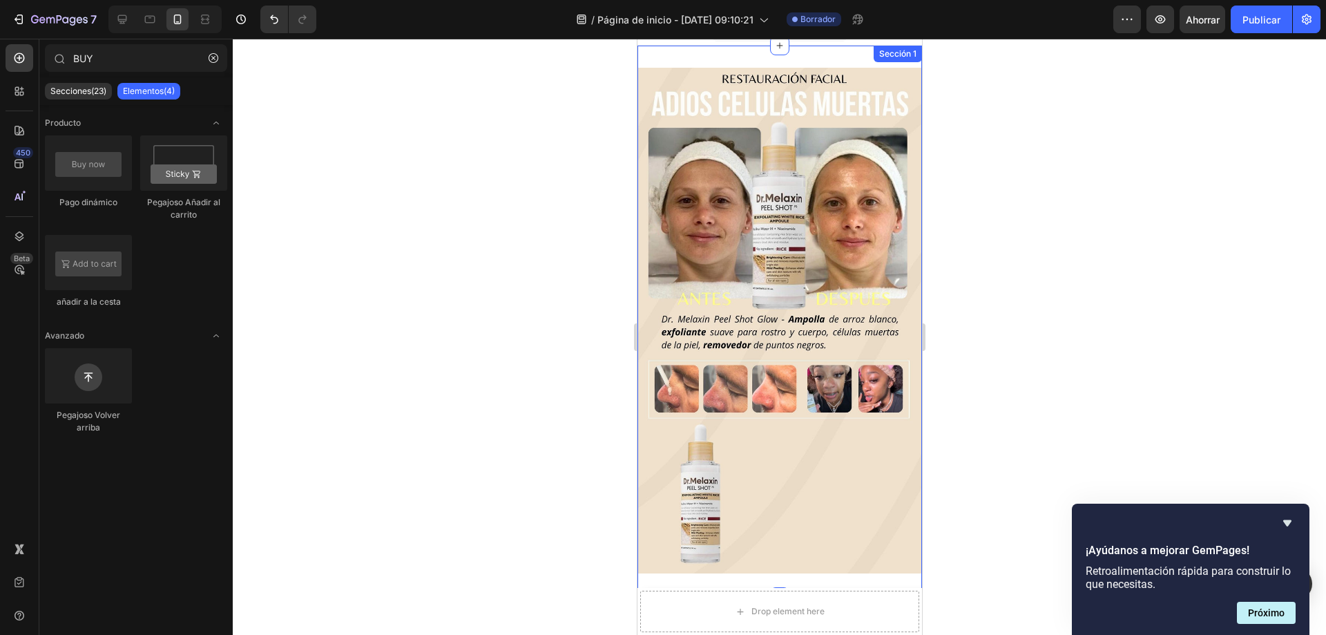
scroll to position [0, 0]
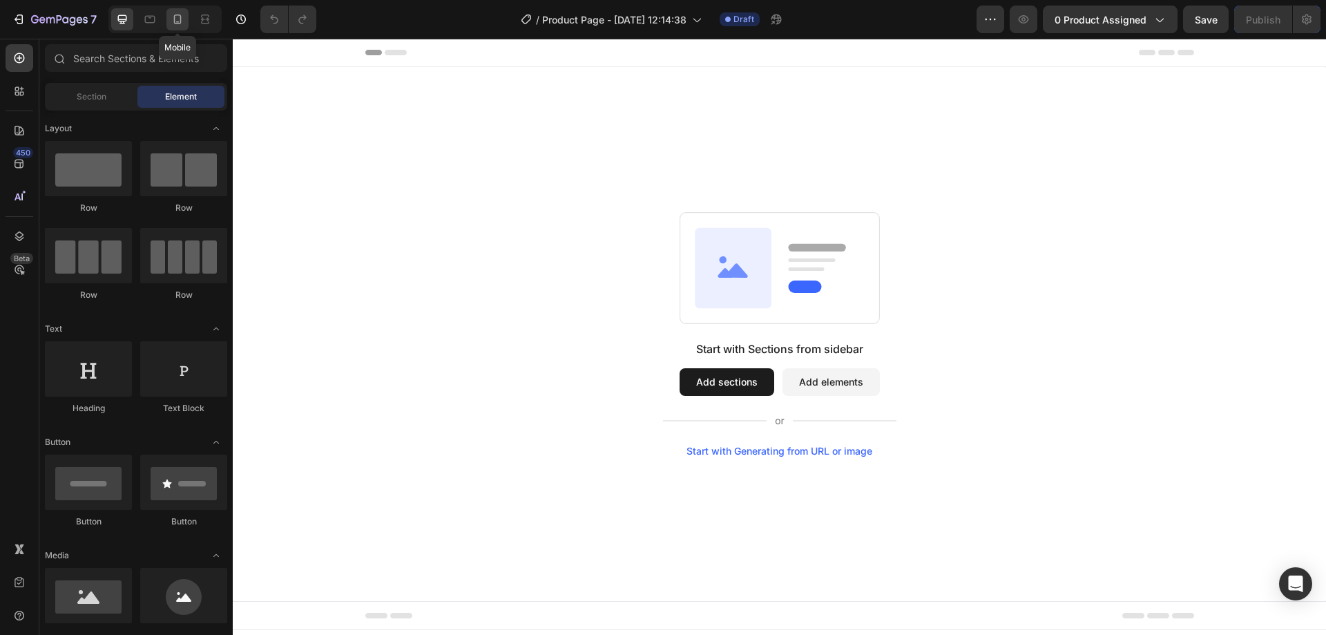
click at [183, 26] on icon at bounding box center [178, 19] width 14 height 14
click at [1153, 22] on icon "button" at bounding box center [1159, 19] width 14 height 14
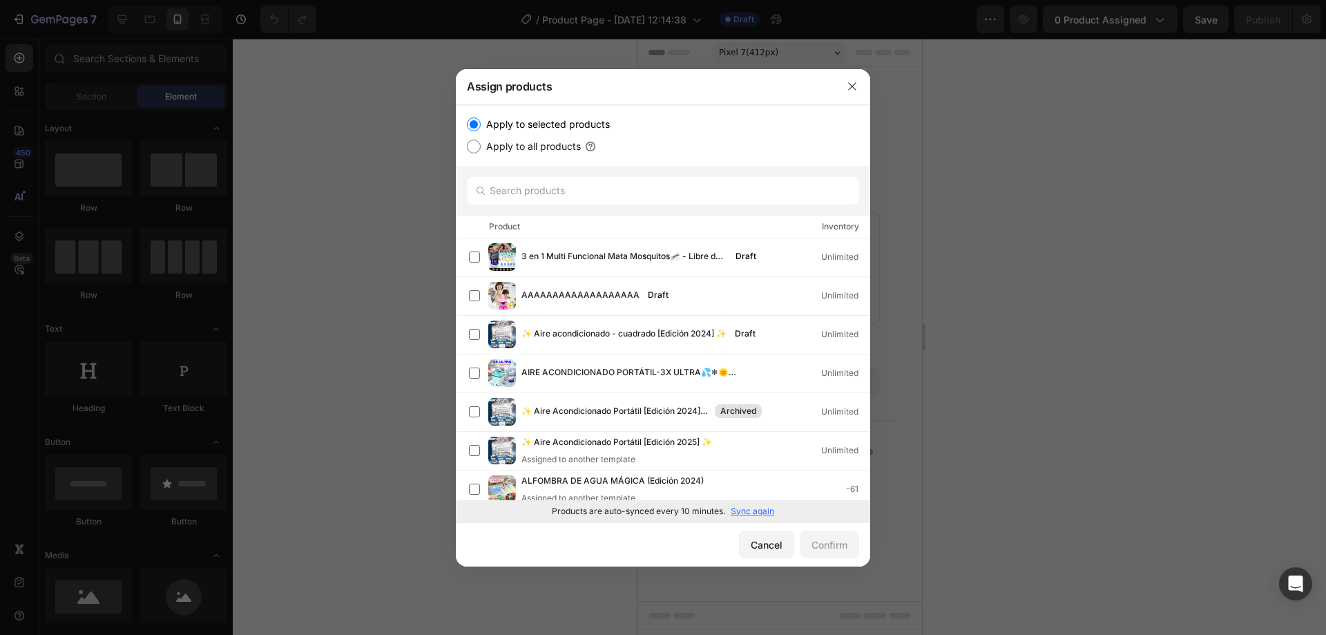
click at [1105, 108] on div at bounding box center [663, 317] width 1326 height 635
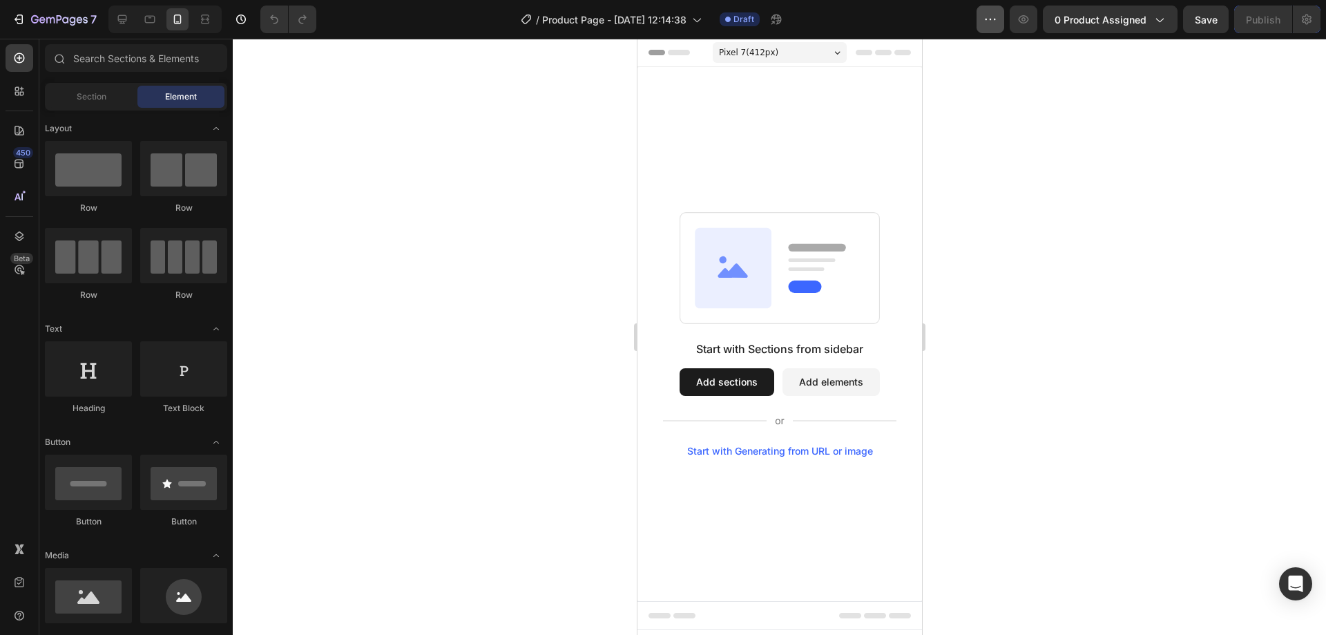
click at [999, 28] on button "button" at bounding box center [991, 20] width 28 height 28
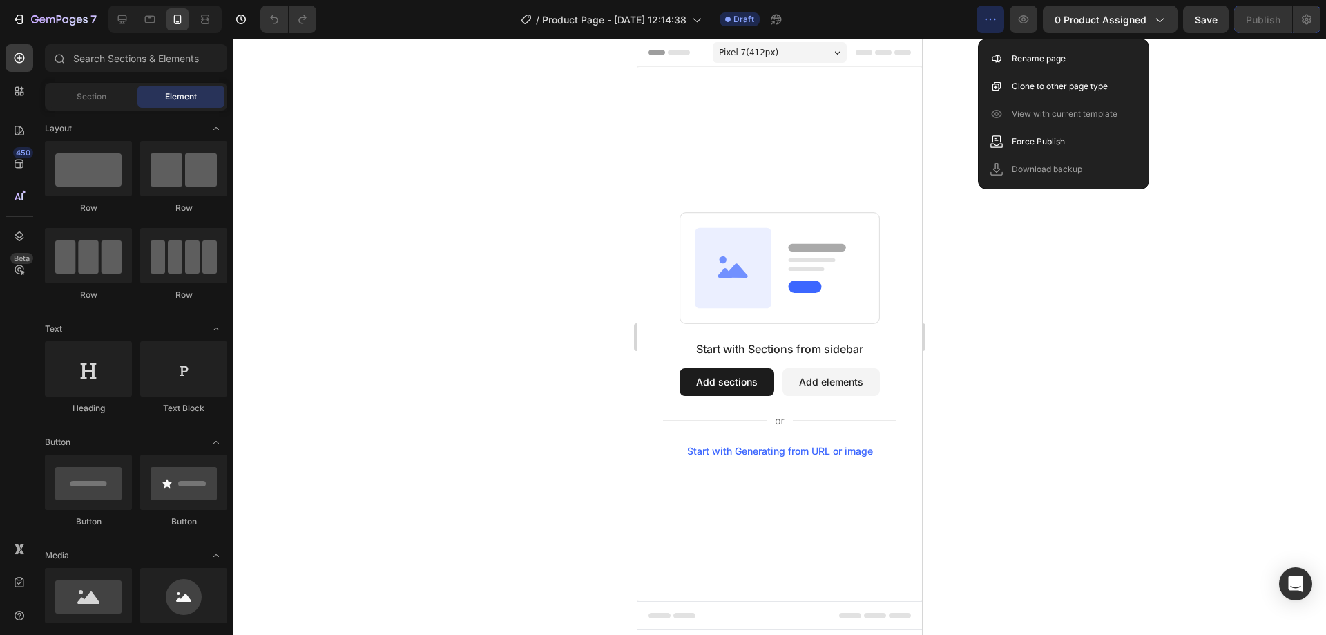
click at [1192, 234] on div at bounding box center [780, 337] width 1094 height 596
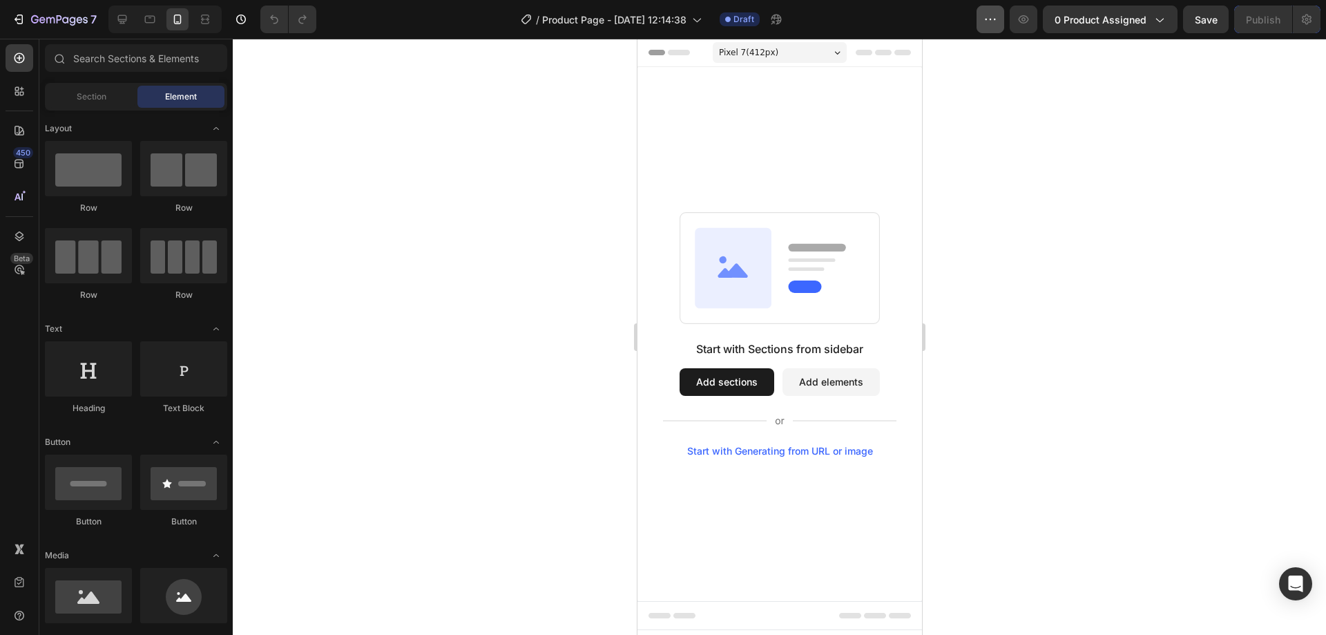
click at [995, 24] on icon "button" at bounding box center [991, 19] width 14 height 14
click at [1170, 24] on button "0 product assigned" at bounding box center [1110, 20] width 135 height 28
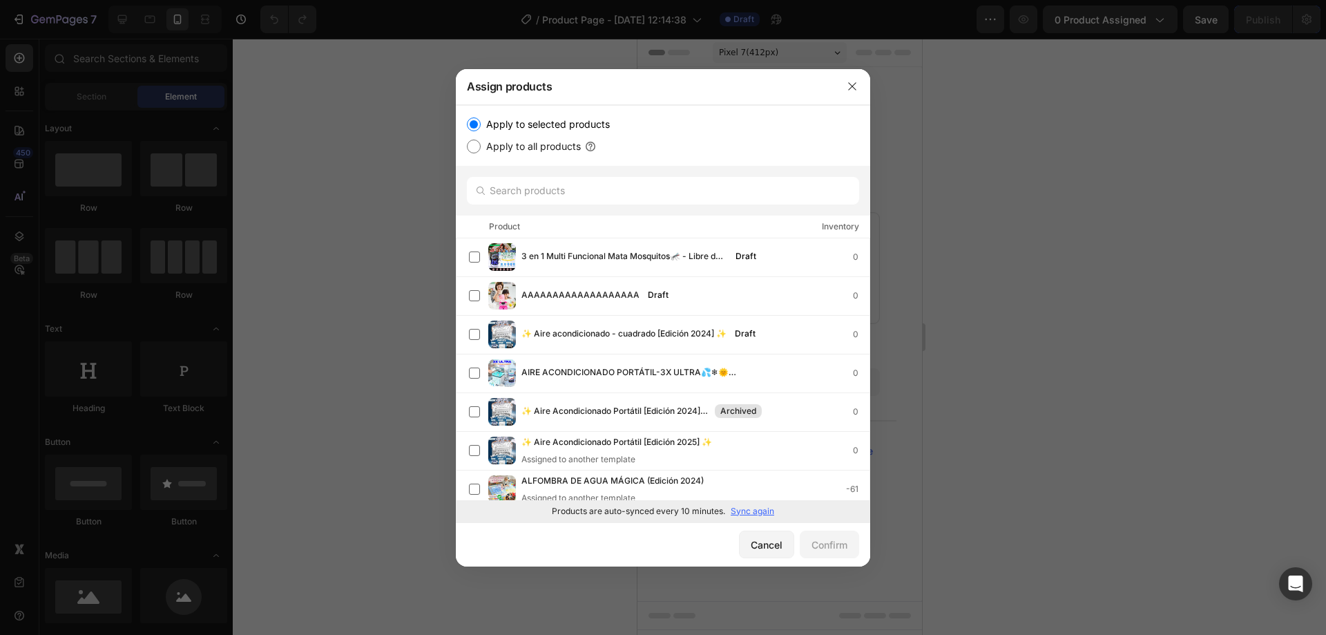
click at [1078, 244] on div at bounding box center [663, 317] width 1326 height 635
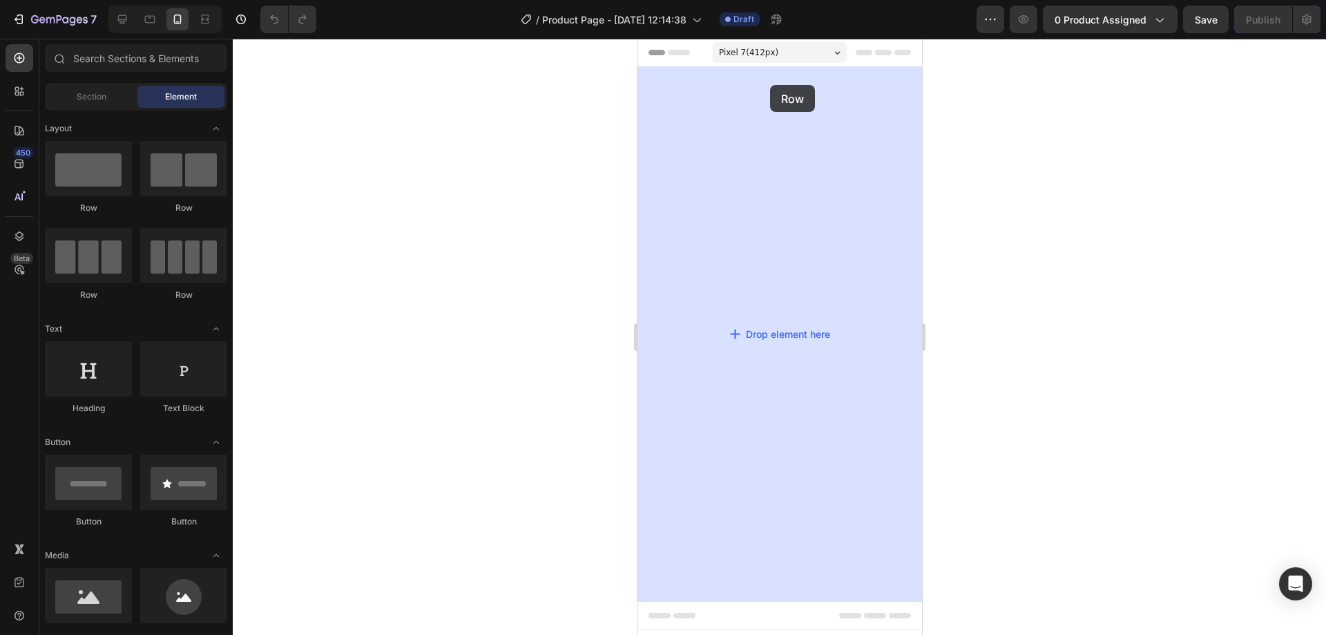
drag, startPoint x: 730, startPoint y: 198, endPoint x: 763, endPoint y: 79, distance: 122.5
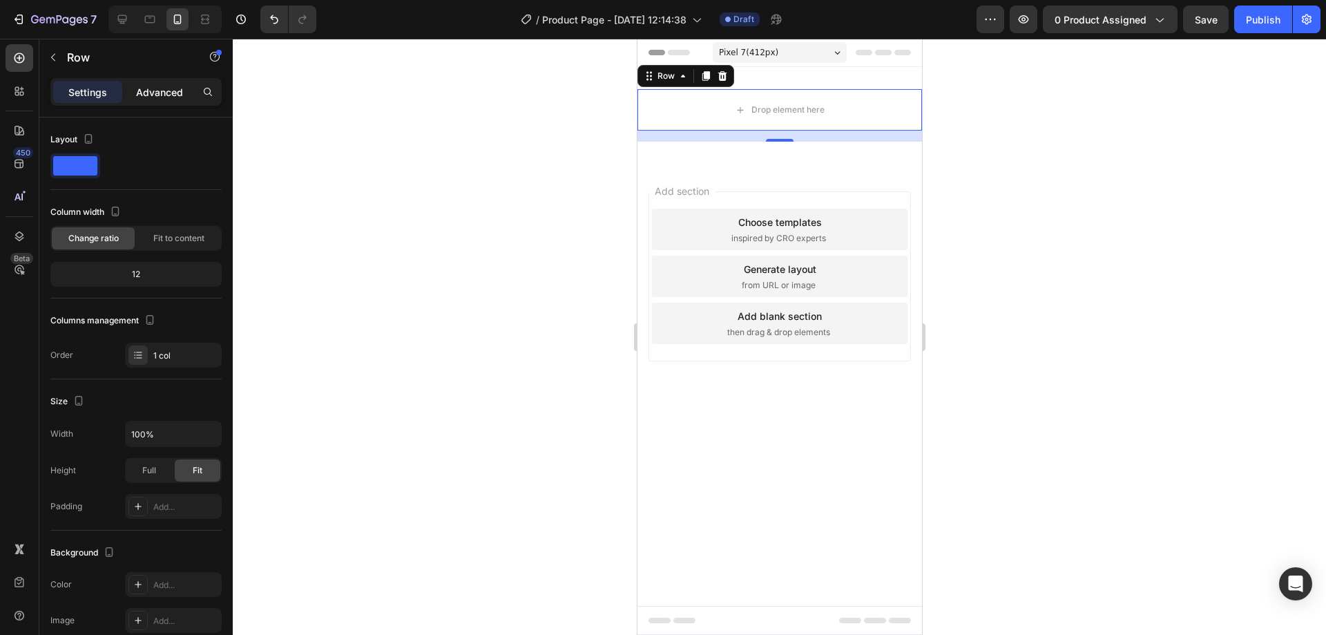
click at [153, 102] on div "Advanced" at bounding box center [159, 92] width 69 height 22
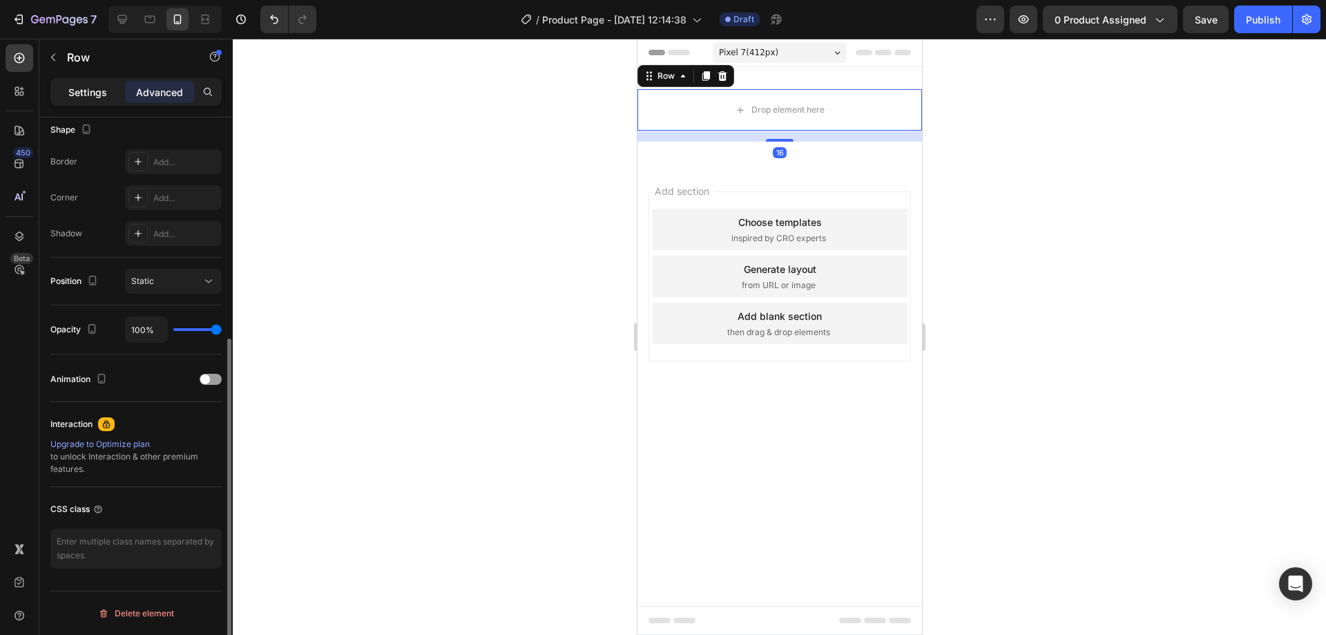
click at [101, 95] on p "Settings" at bounding box center [87, 92] width 39 height 15
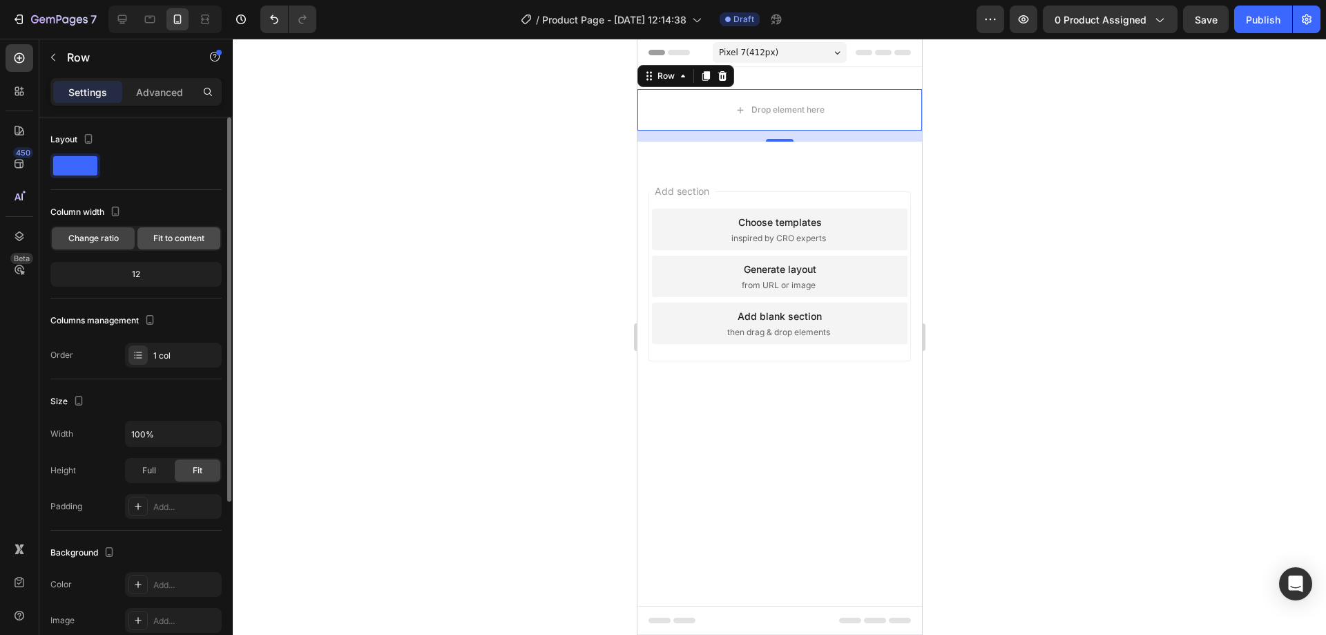
click at [146, 236] on div "Fit to content" at bounding box center [178, 238] width 83 height 22
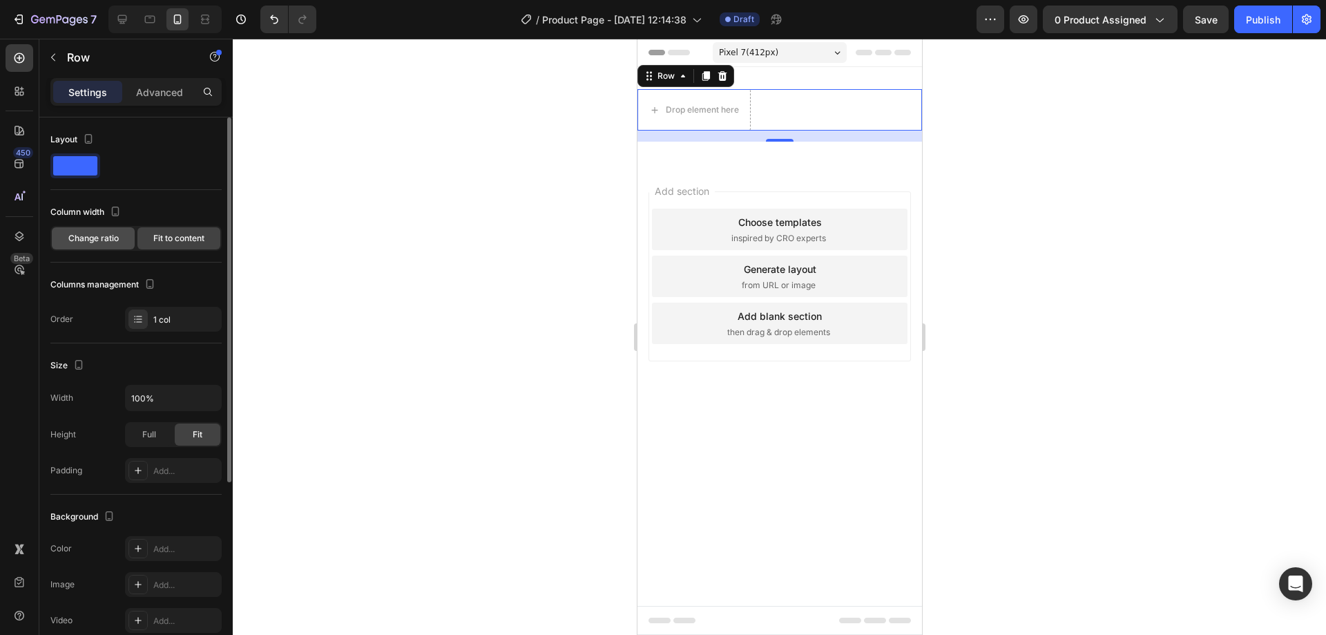
click at [105, 237] on span "Change ratio" at bounding box center [93, 238] width 50 height 12
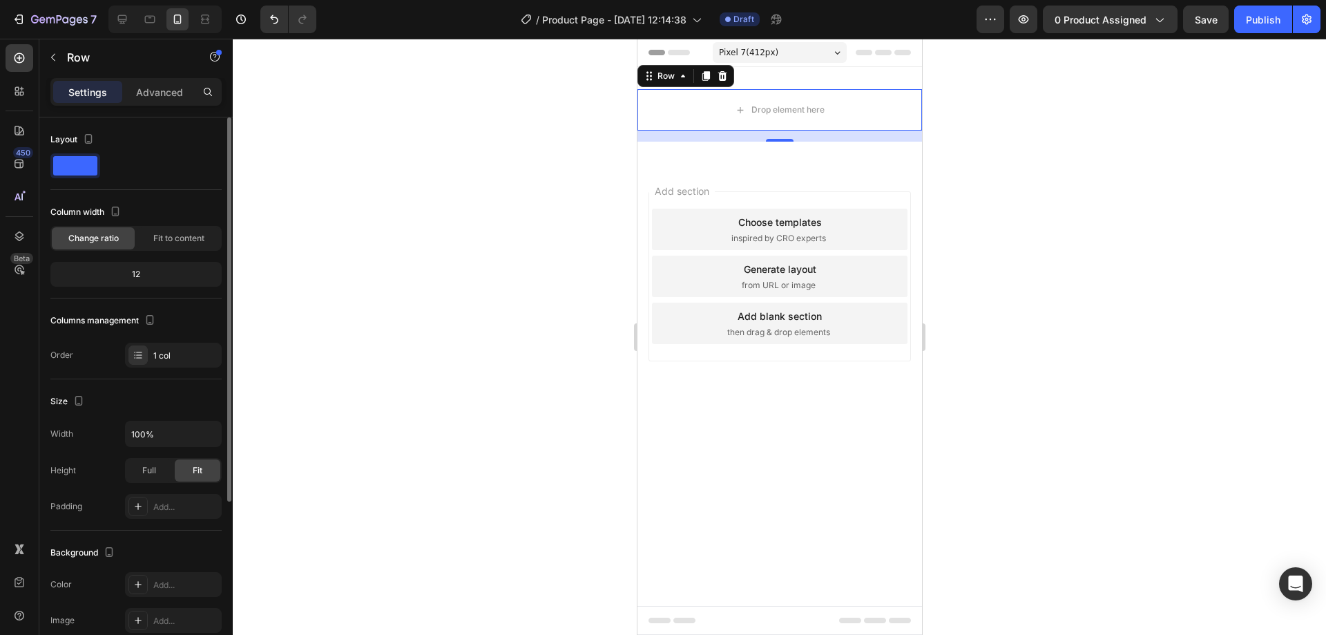
click at [75, 91] on p "Settings" at bounding box center [87, 92] width 39 height 15
click at [57, 58] on icon "button" at bounding box center [53, 57] width 11 height 11
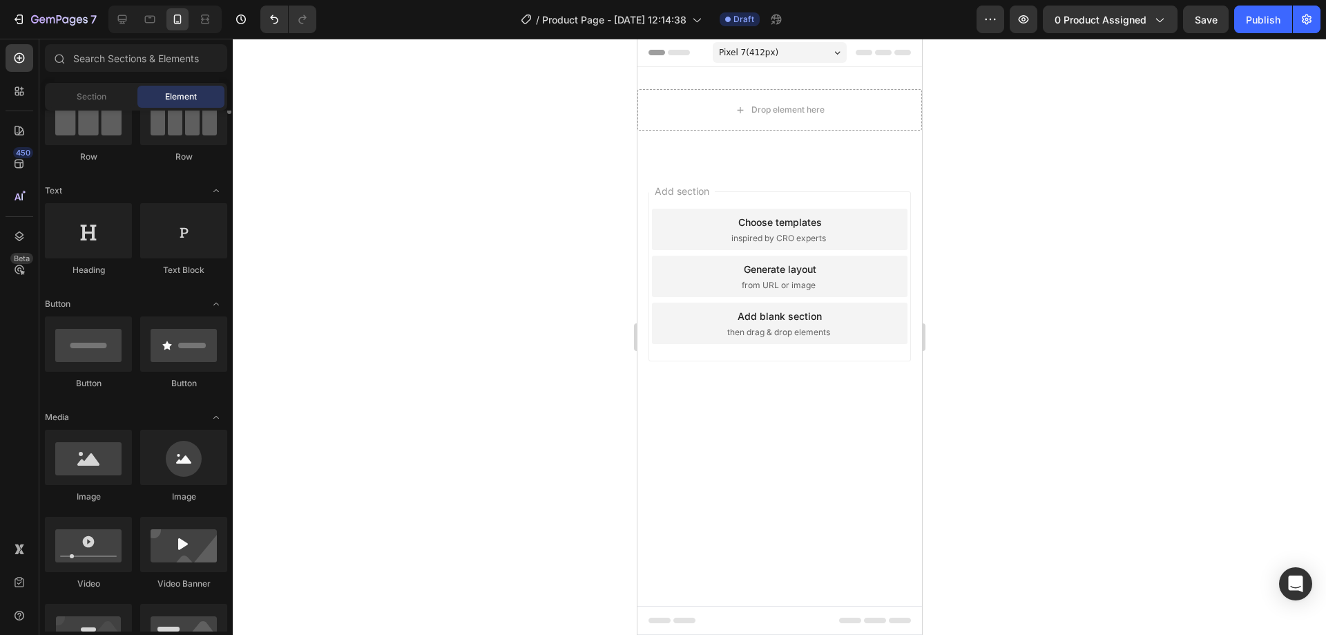
scroll to position [207, 0]
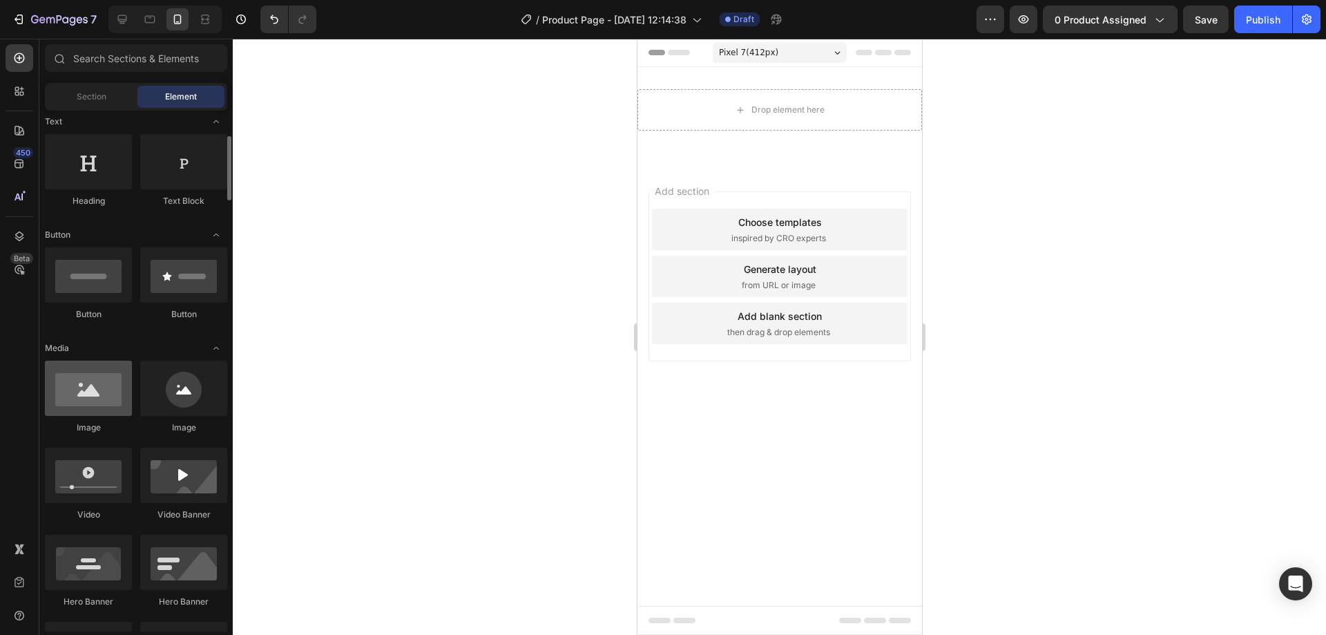
click at [90, 407] on div at bounding box center [88, 388] width 87 height 55
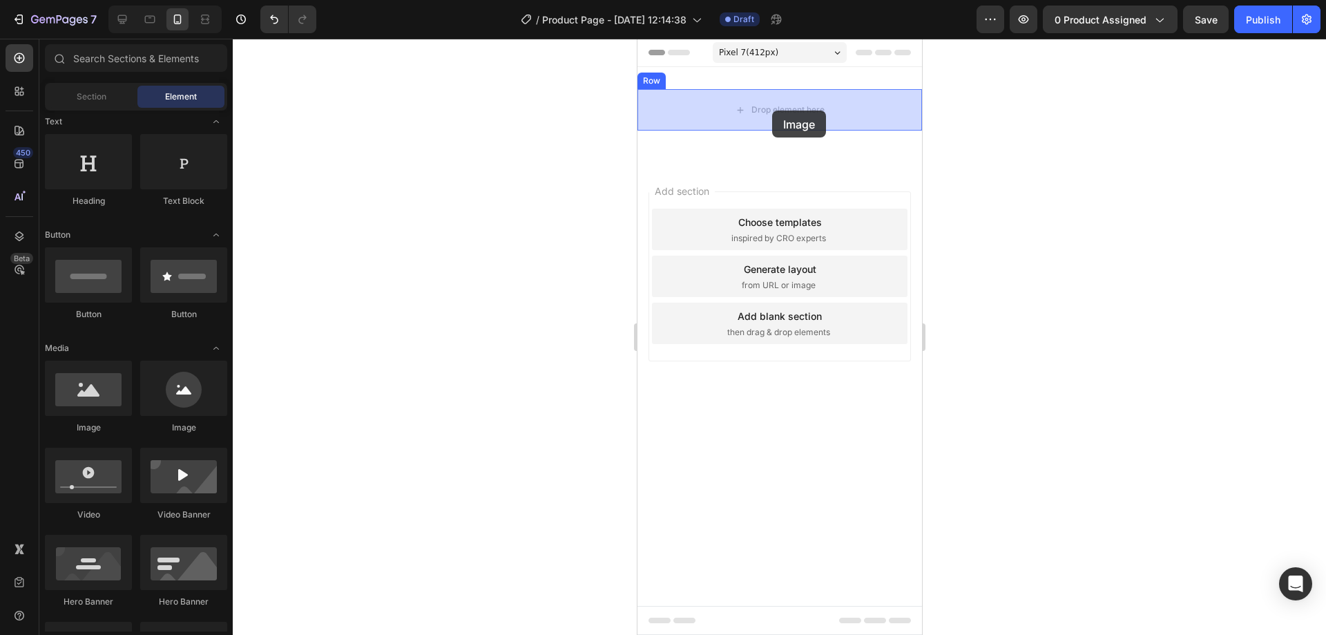
drag, startPoint x: 787, startPoint y: 401, endPoint x: 772, endPoint y: 111, distance: 291.2
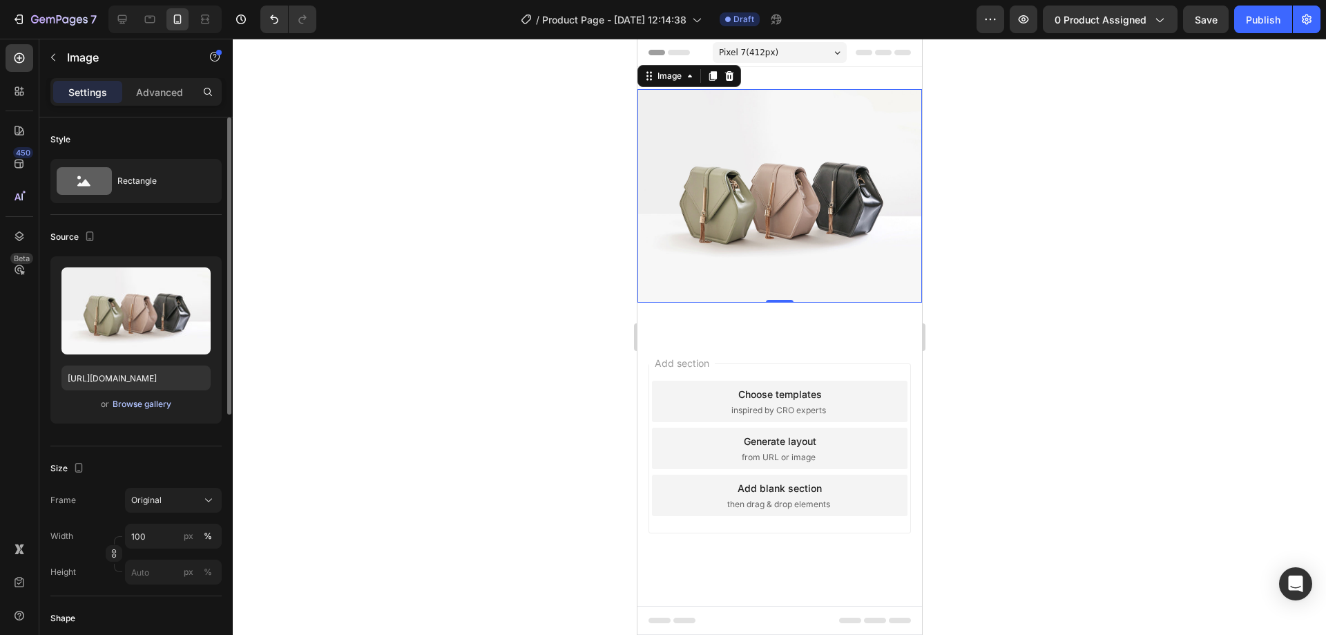
click at [155, 398] on div "Browse gallery" at bounding box center [142, 404] width 59 height 12
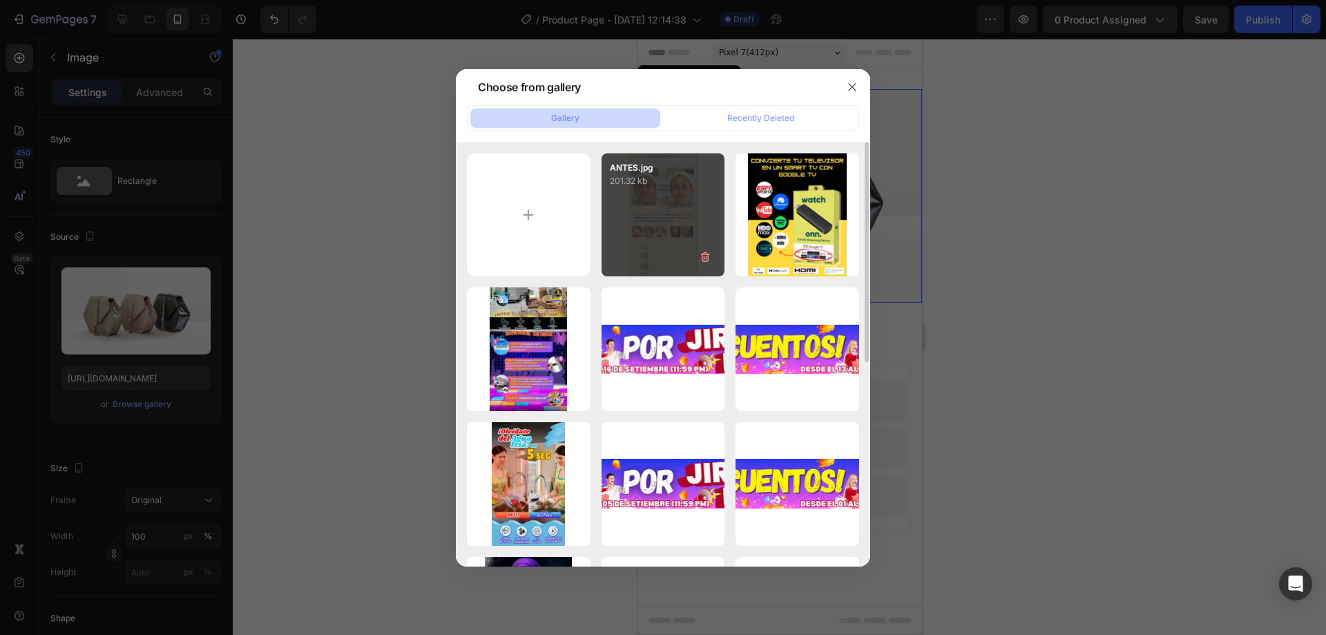
click at [663, 212] on div "ANTES.jpg 201.32 kb" at bounding box center [664, 215] width 124 height 124
type input "[URL][DOMAIN_NAME]"
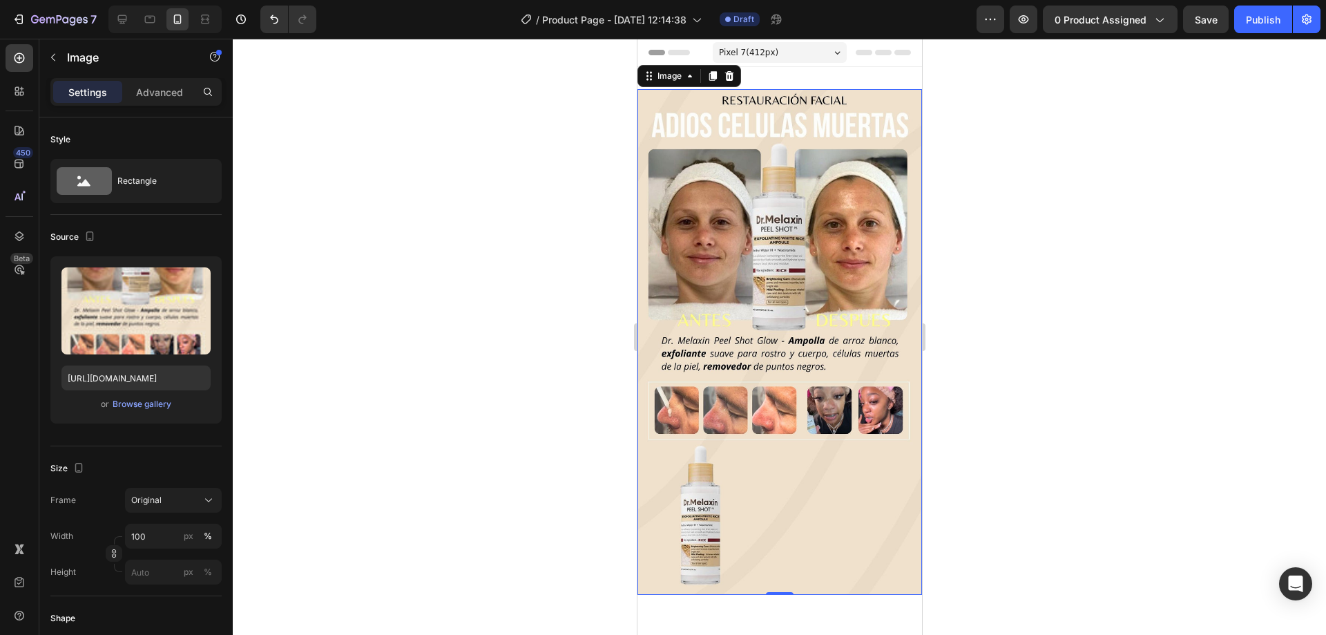
click at [1130, 327] on div at bounding box center [780, 337] width 1094 height 596
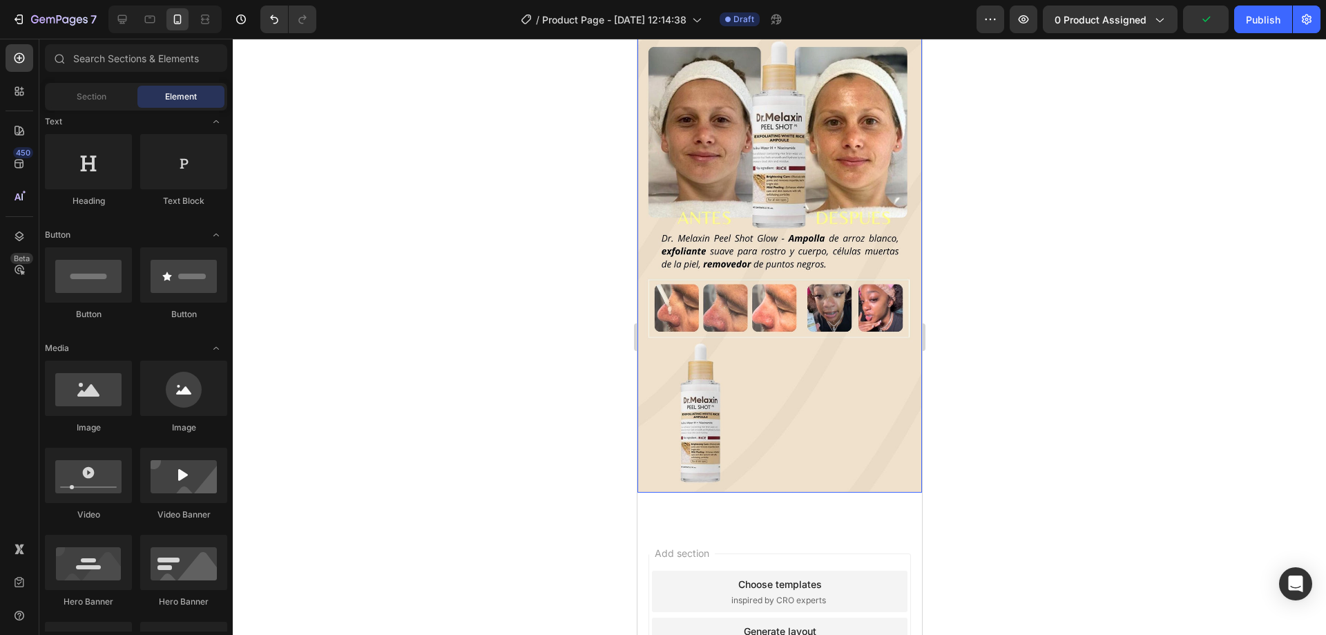
scroll to position [0, 0]
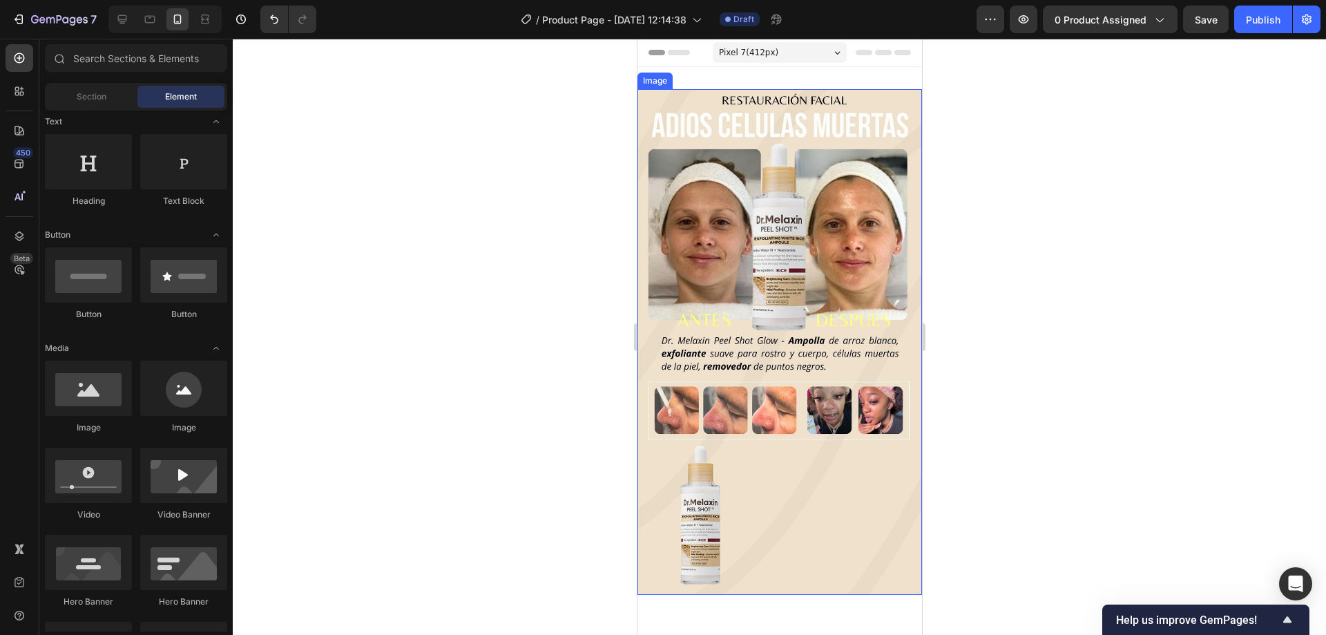
click at [734, 117] on img at bounding box center [779, 342] width 285 height 506
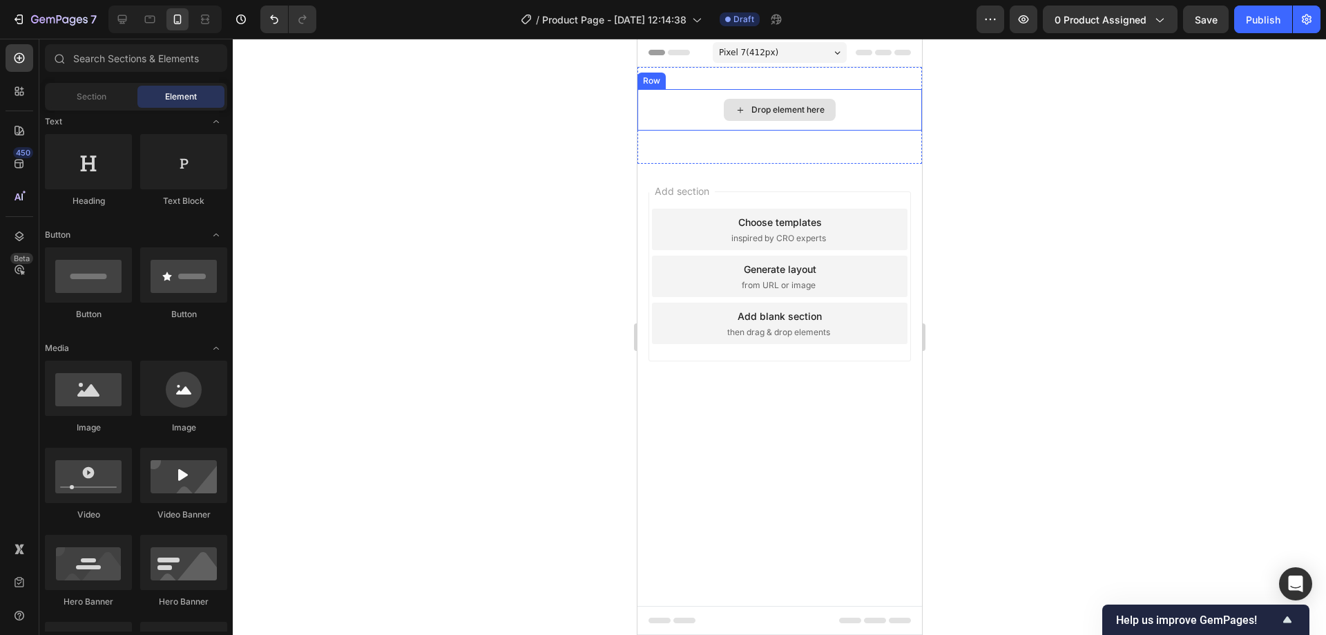
click at [773, 106] on div "Drop element here" at bounding box center [787, 109] width 73 height 11
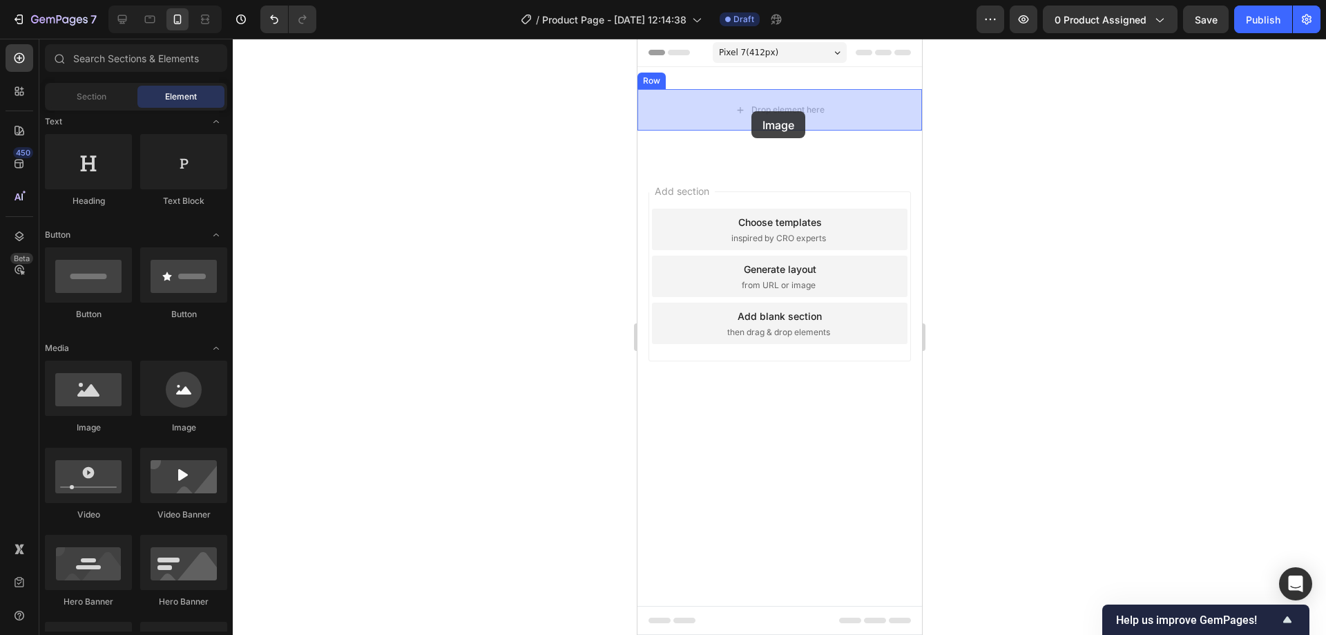
drag, startPoint x: 727, startPoint y: 444, endPoint x: 748, endPoint y: 128, distance: 317.1
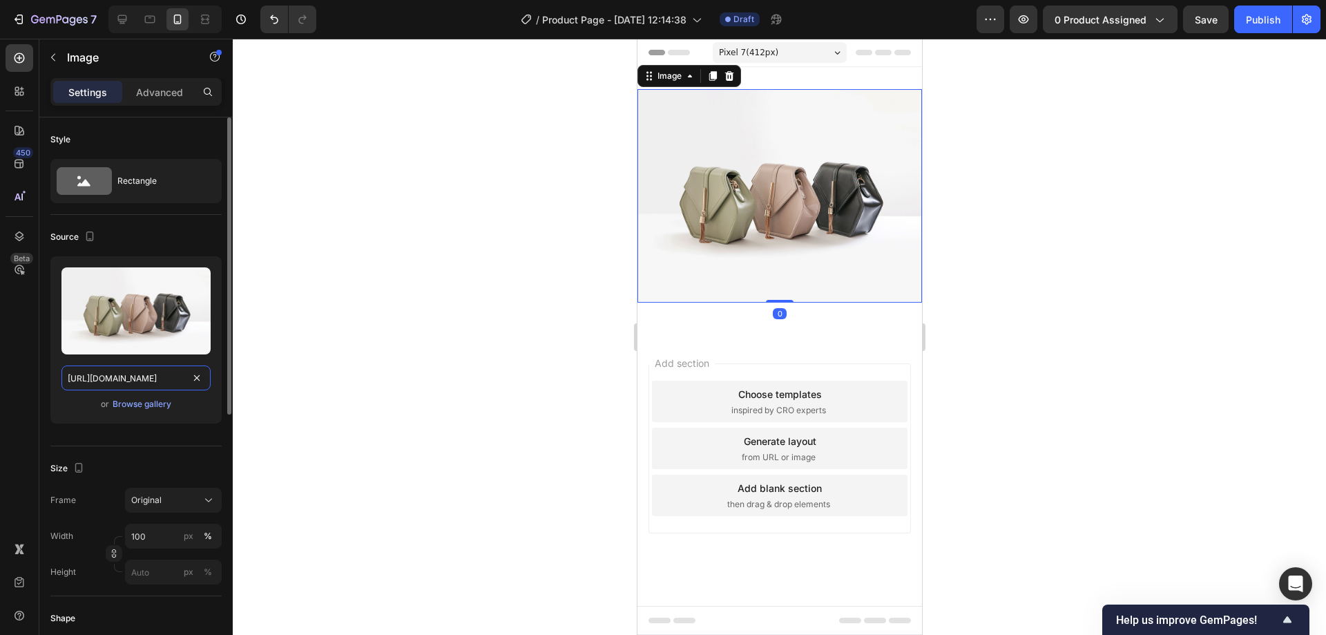
click at [165, 384] on input "[URL][DOMAIN_NAME]" at bounding box center [135, 377] width 149 height 25
click at [158, 408] on div "Browse gallery" at bounding box center [142, 404] width 59 height 12
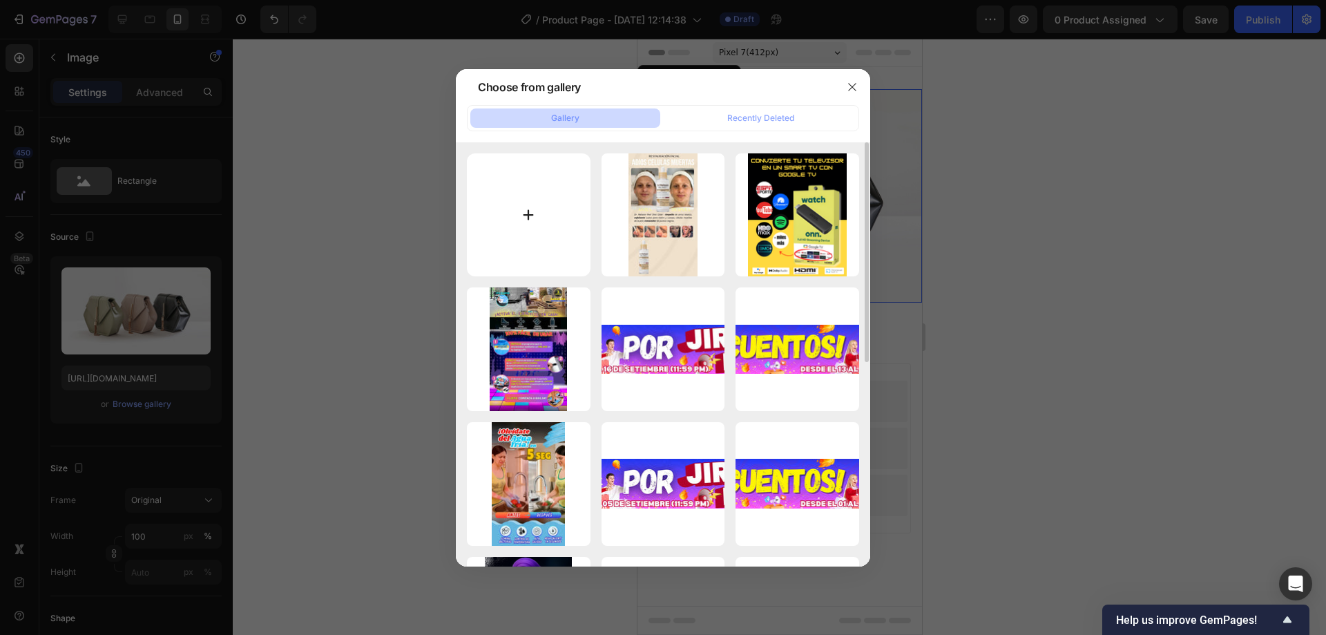
click at [537, 238] on input "file" at bounding box center [529, 215] width 124 height 124
type input "C:\fakepath\ANTES (1).jpg"
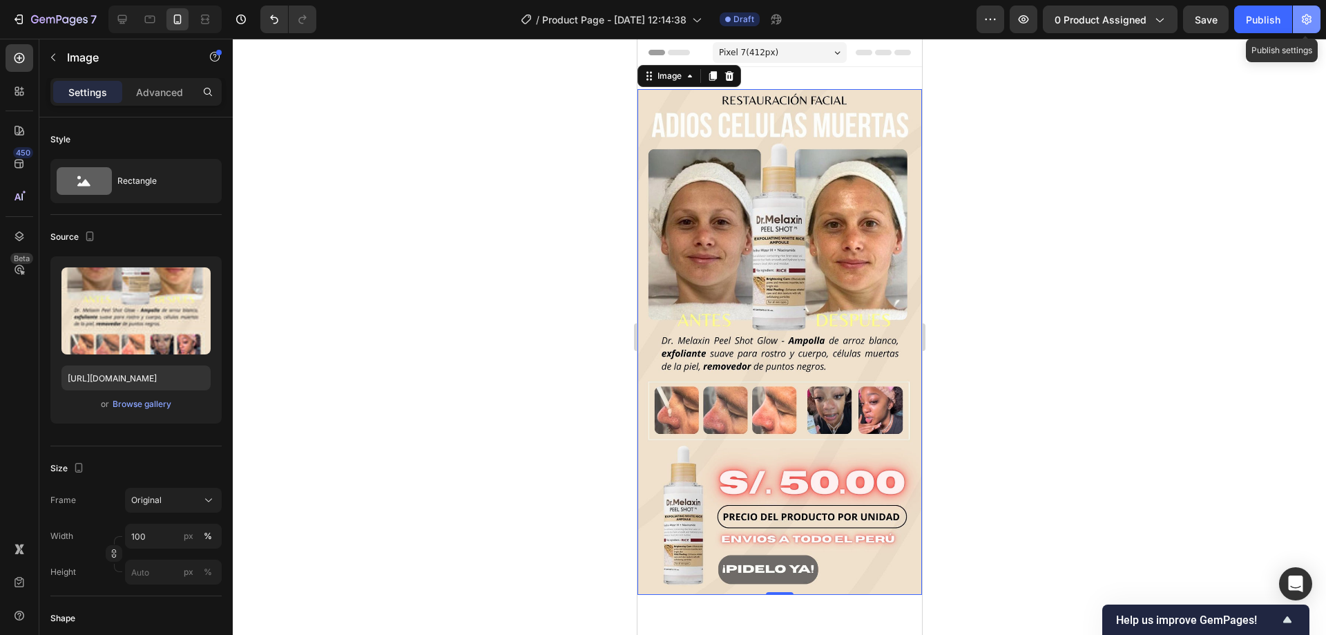
click at [1313, 26] on icon "button" at bounding box center [1307, 19] width 14 height 14
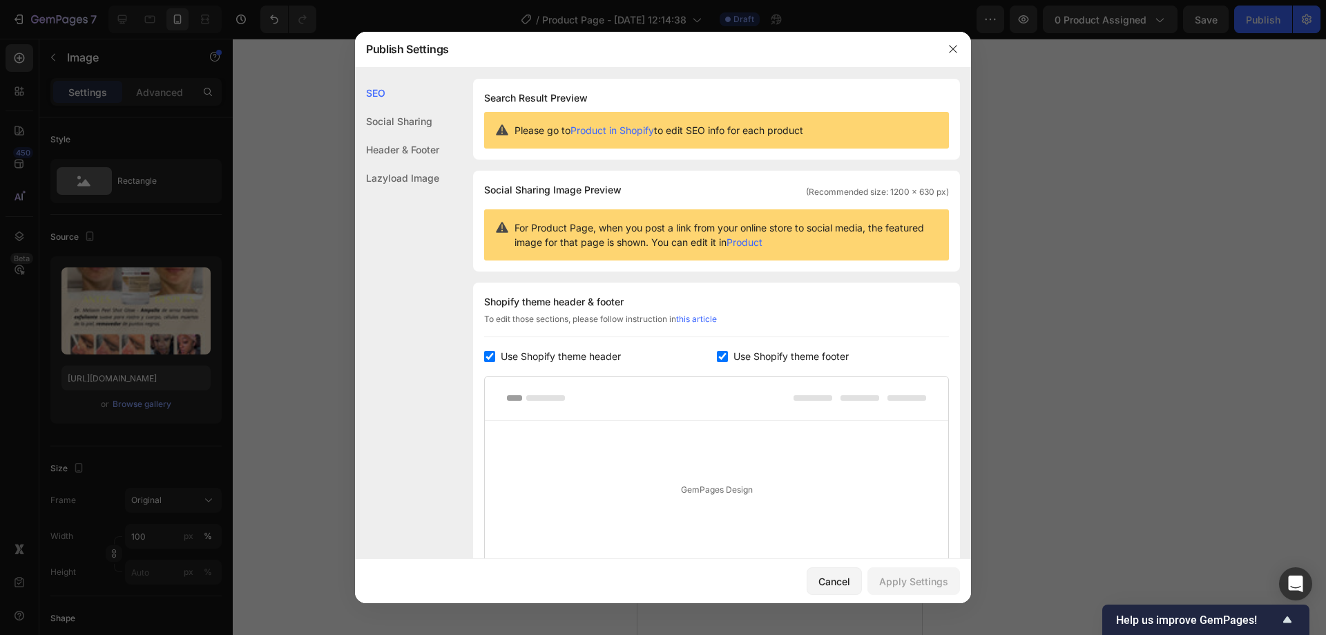
click at [397, 184] on div "Lazyload Image" at bounding box center [397, 178] width 84 height 28
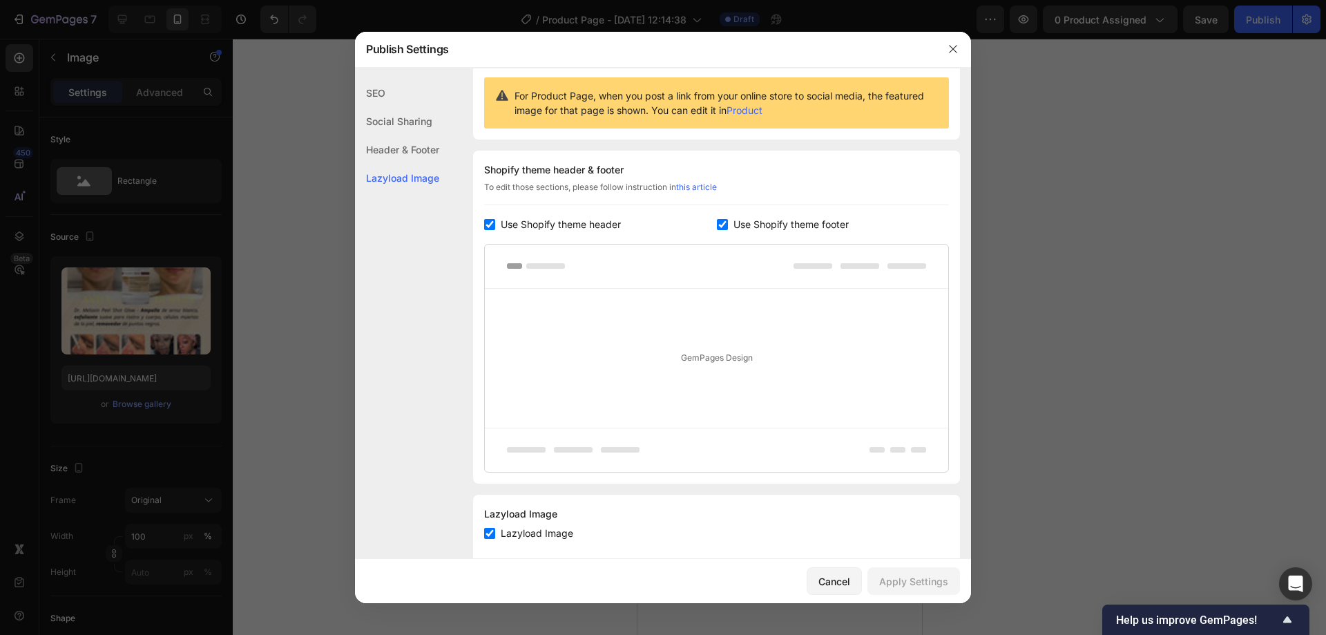
scroll to position [159, 0]
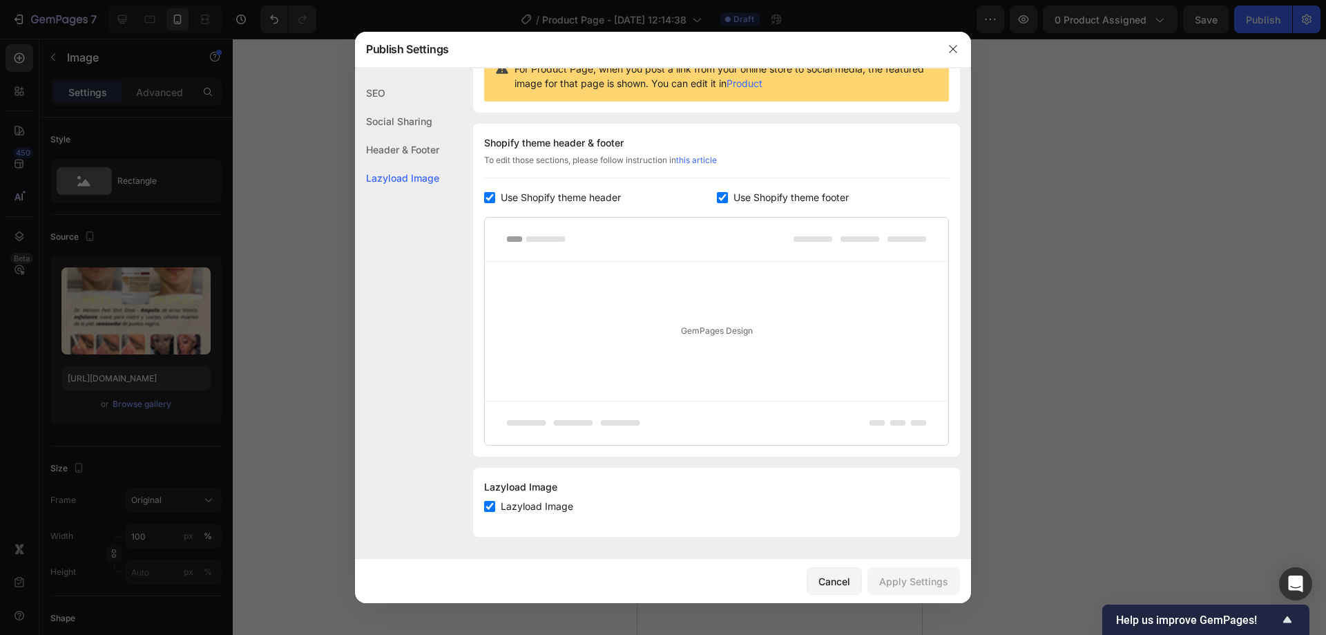
click at [401, 160] on div "Header & Footer" at bounding box center [397, 149] width 84 height 28
click at [405, 136] on div "Header & Footer" at bounding box center [397, 149] width 84 height 28
click at [404, 126] on div "Social Sharing" at bounding box center [397, 121] width 84 height 28
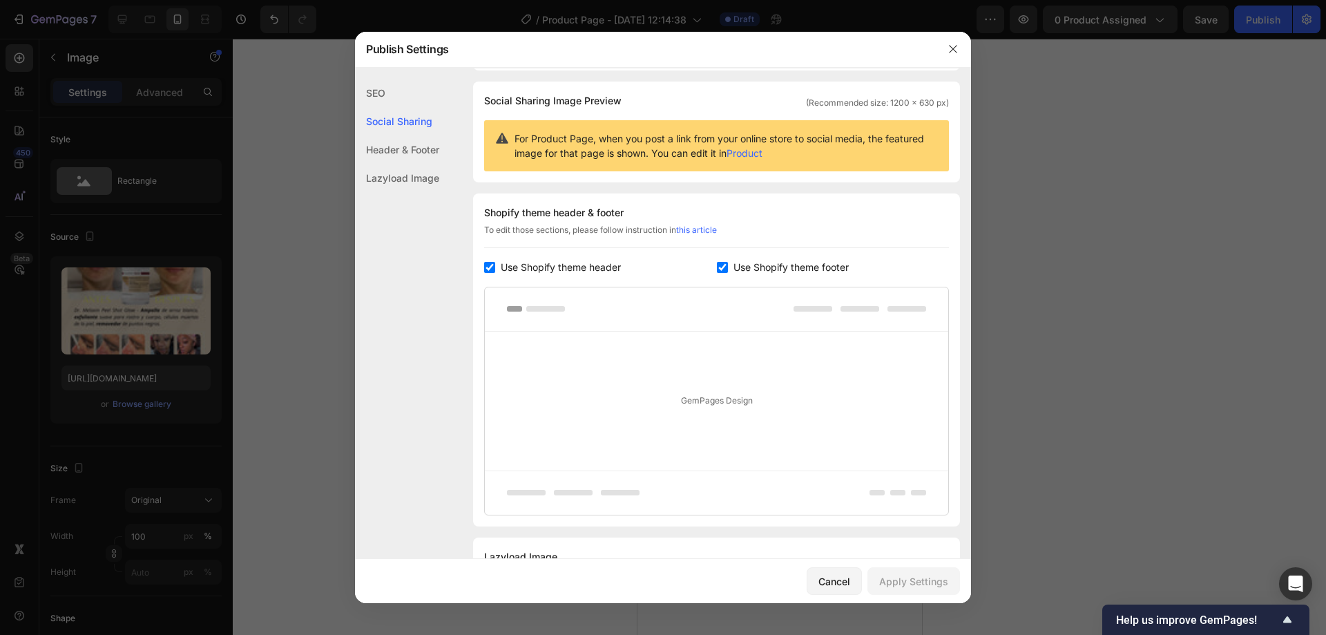
click at [392, 98] on div "SEO" at bounding box center [397, 93] width 84 height 28
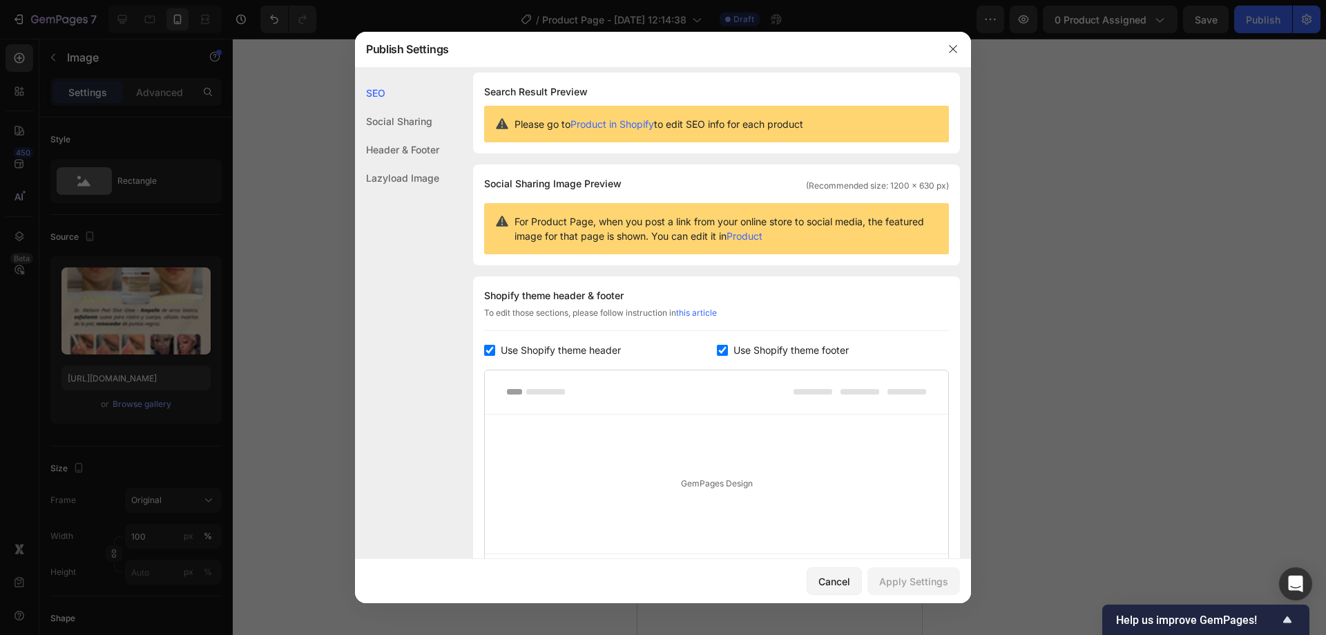
scroll to position [0, 0]
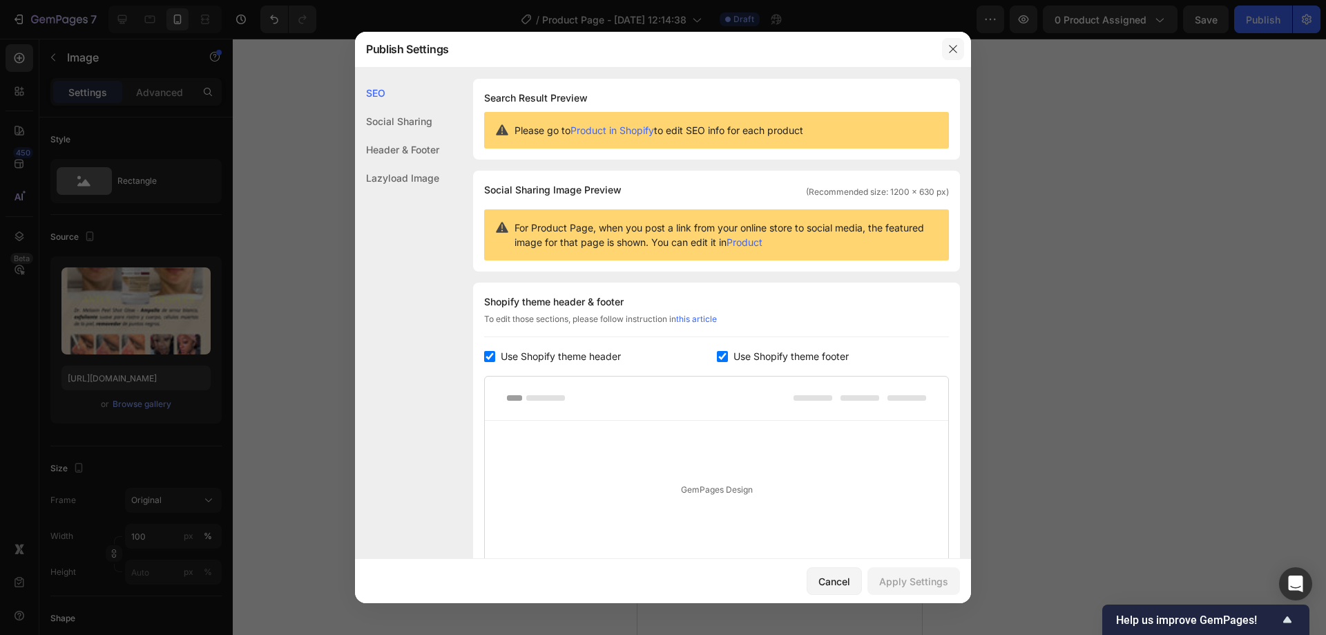
click at [954, 51] on icon "button" at bounding box center [953, 49] width 11 height 11
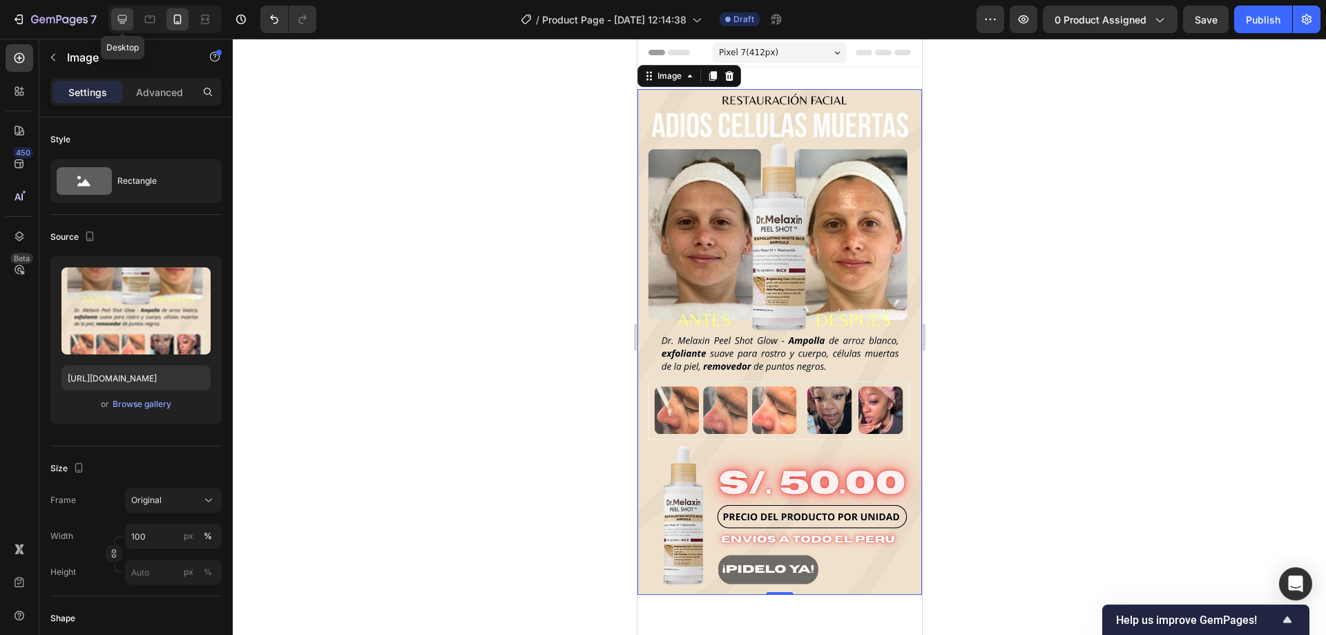
click at [125, 21] on icon at bounding box center [122, 19] width 9 height 9
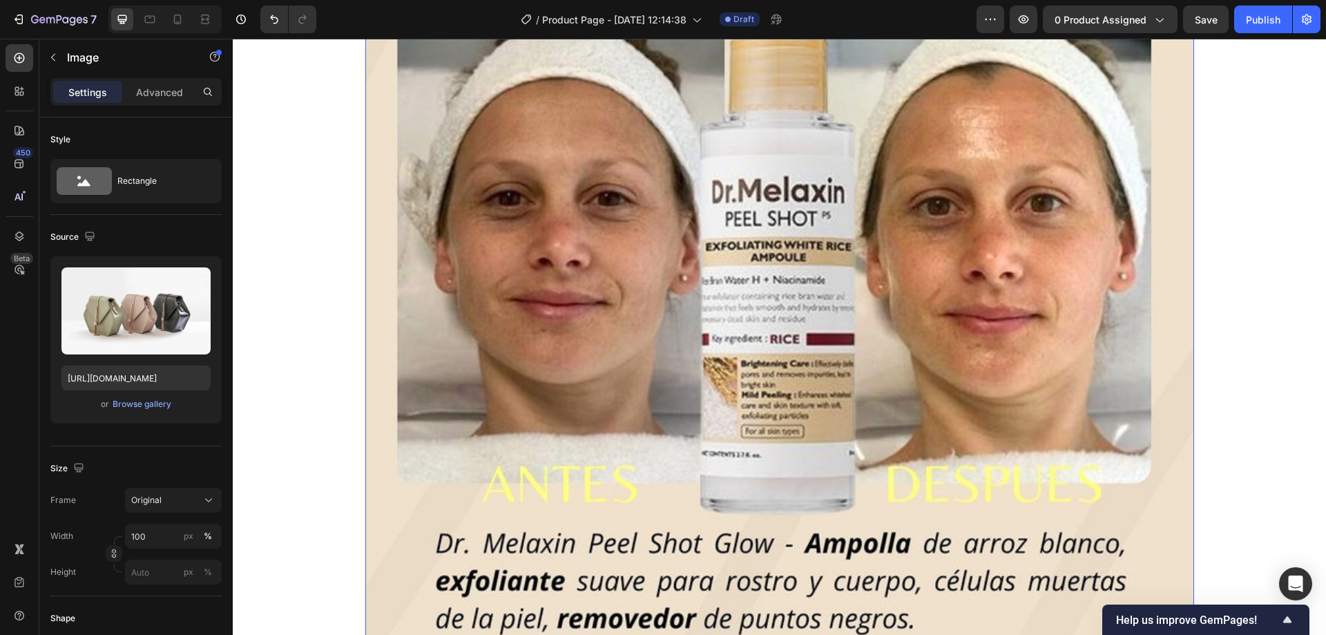
scroll to position [308, 0]
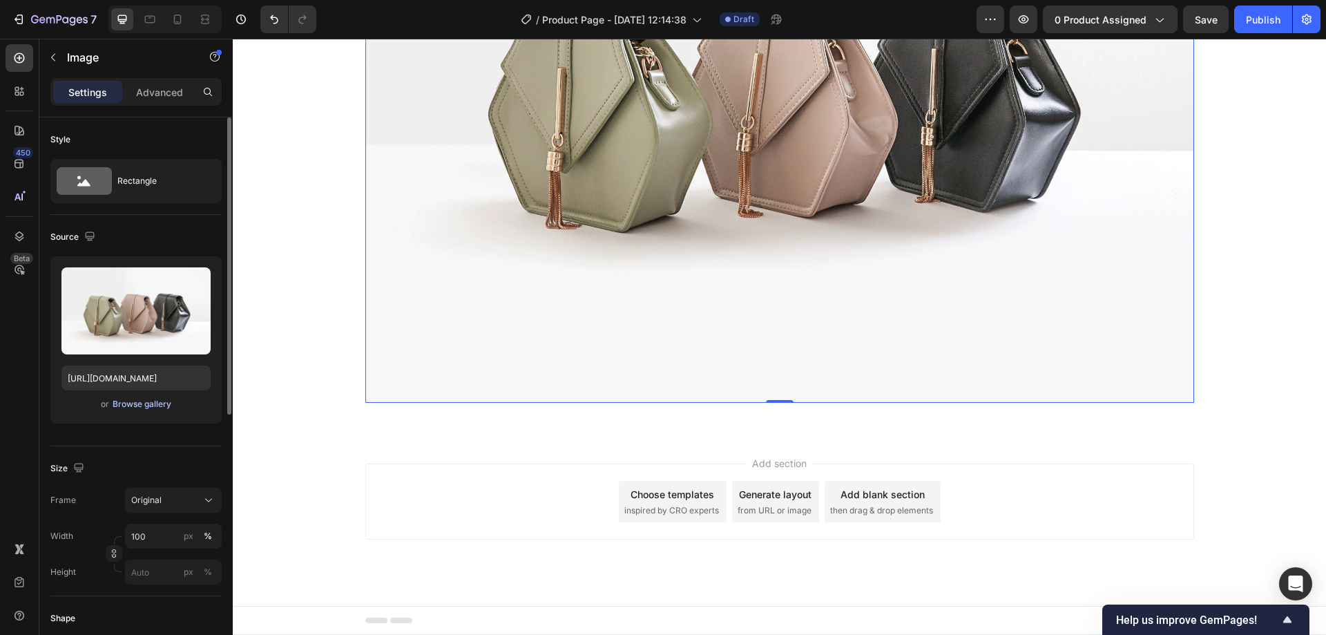
click at [144, 400] on div "Browse gallery" at bounding box center [142, 404] width 59 height 12
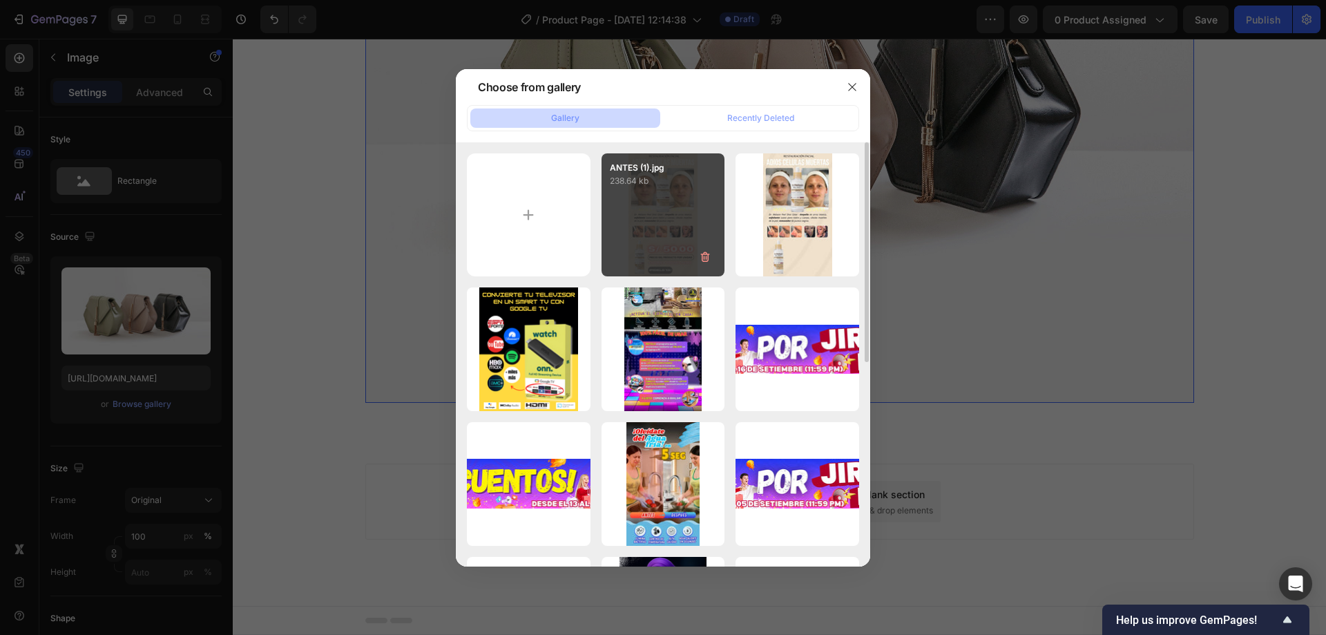
click at [640, 226] on div "ANTES (1).jpg 238.64 kb" at bounding box center [664, 215] width 124 height 124
type input "https://cdn.shopify.com/s/files/1/0556/2666/1972/files/gempages_494716929143997…"
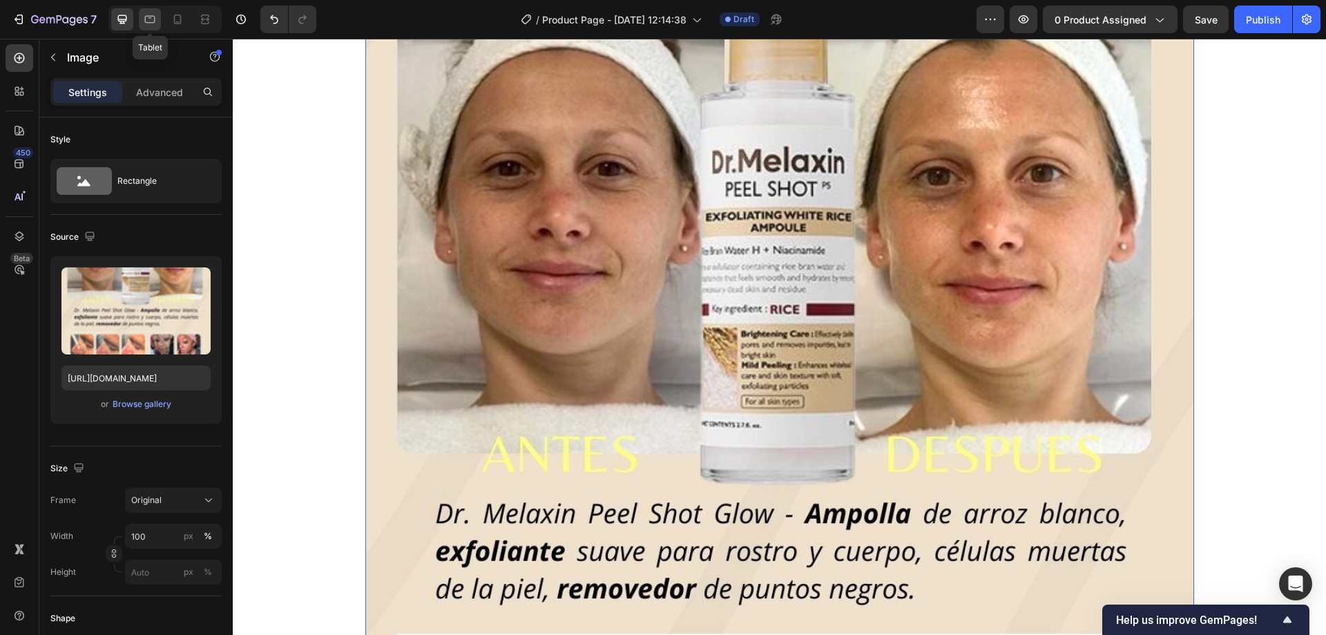
click at [144, 19] on icon at bounding box center [150, 19] width 14 height 14
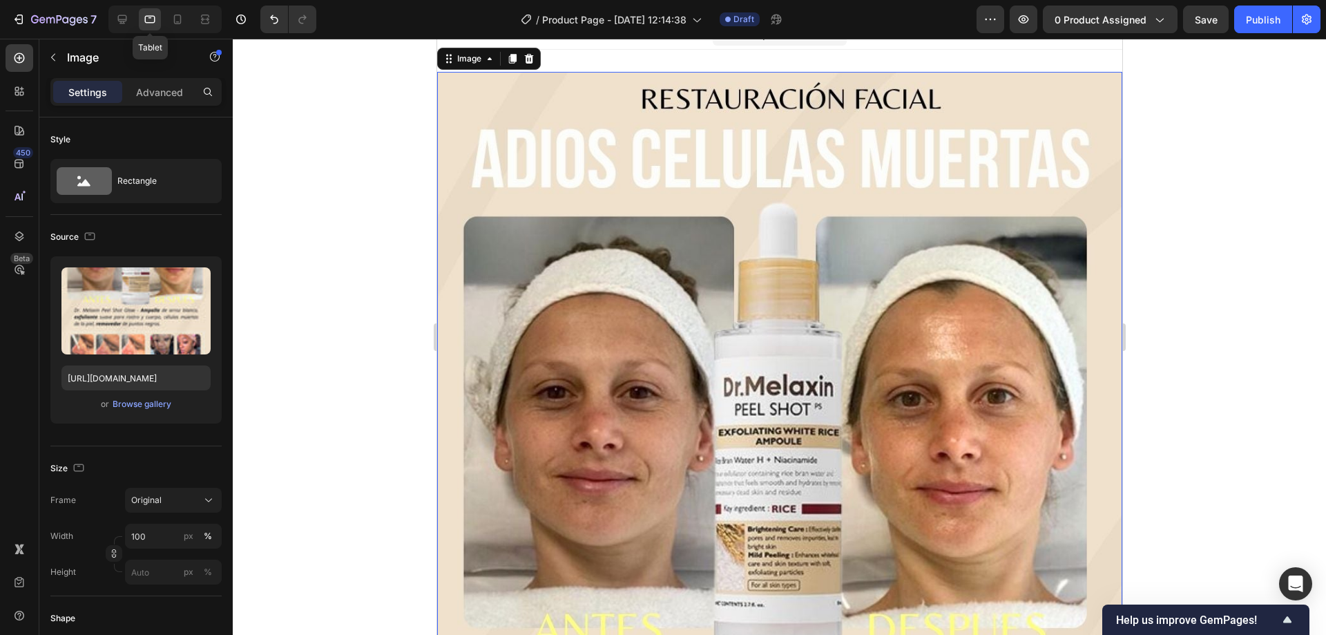
scroll to position [2, 0]
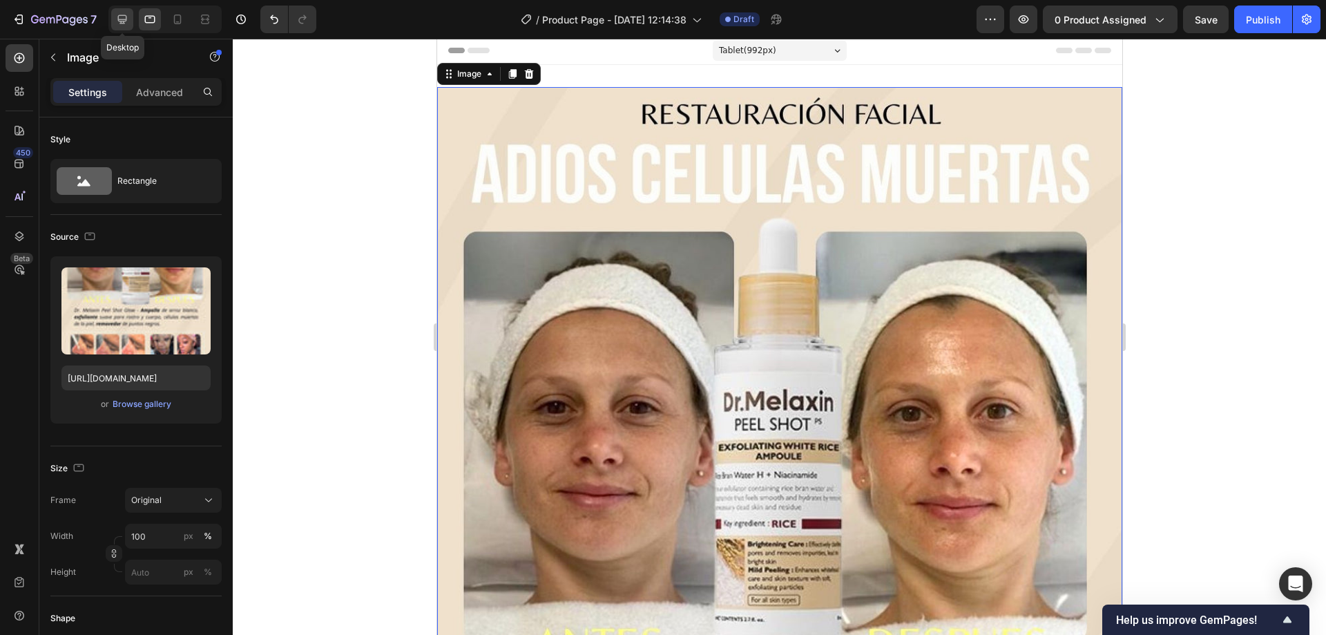
click at [127, 21] on icon at bounding box center [122, 19] width 14 height 14
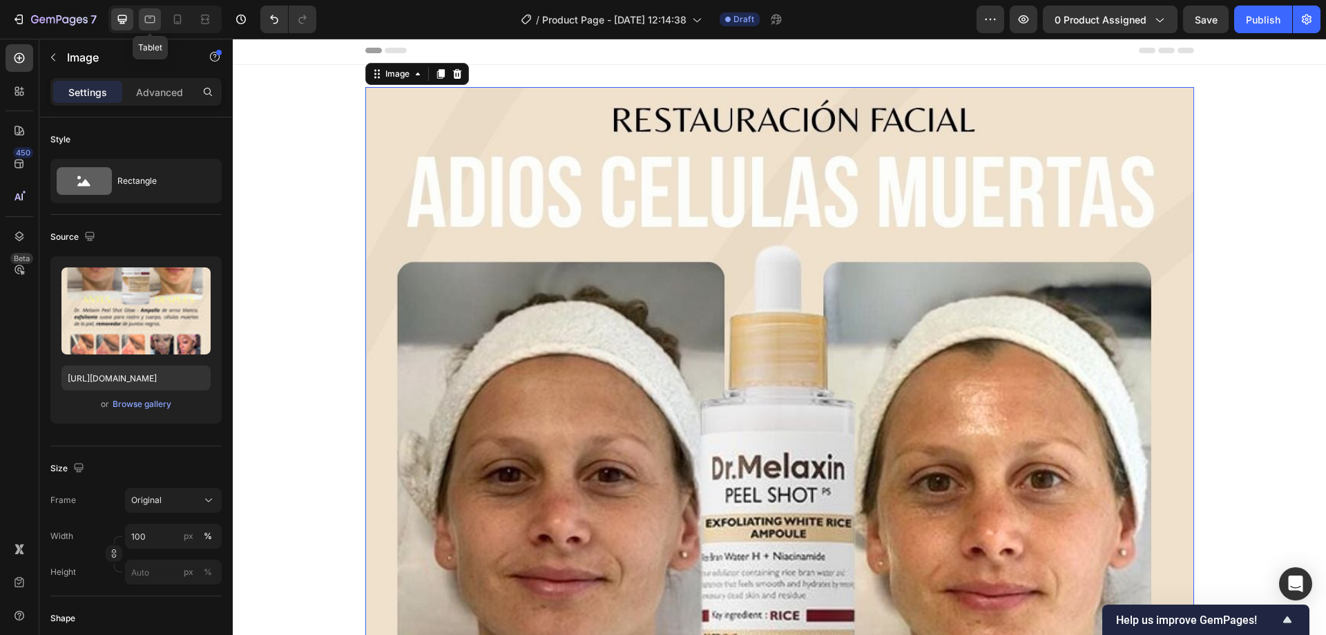
drag, startPoint x: 141, startPoint y: 20, endPoint x: 150, endPoint y: 18, distance: 9.2
click at [142, 19] on div at bounding box center [150, 19] width 22 height 22
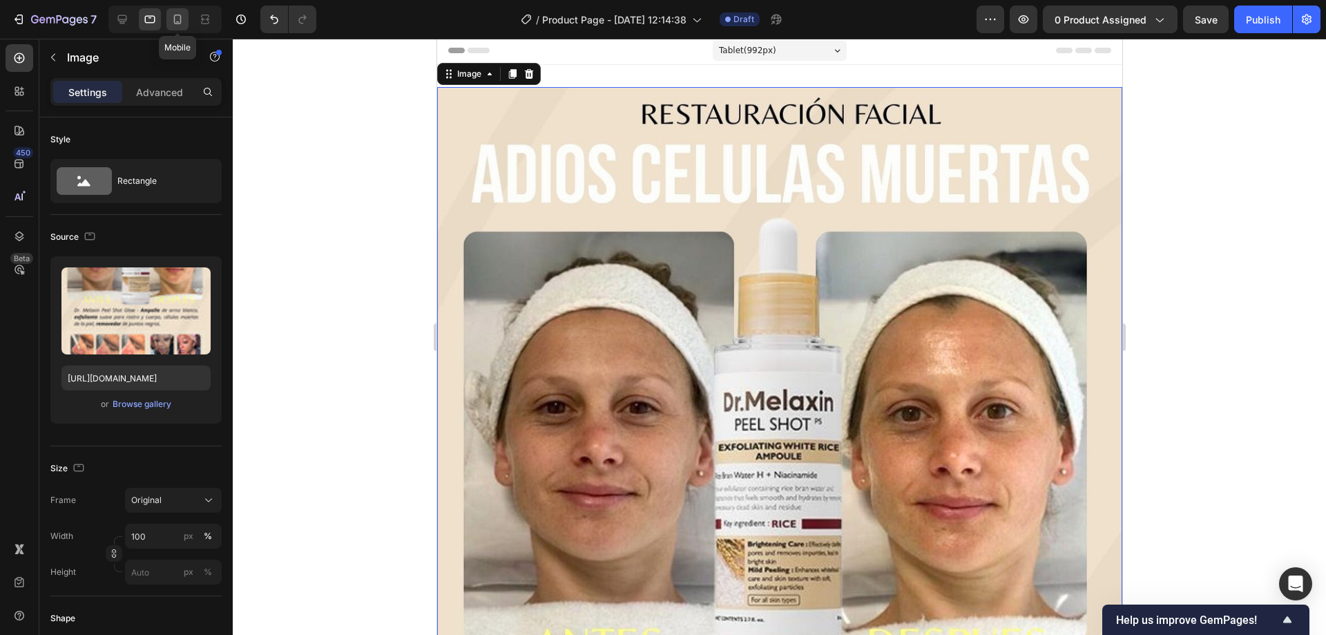
click at [171, 17] on icon at bounding box center [178, 19] width 14 height 14
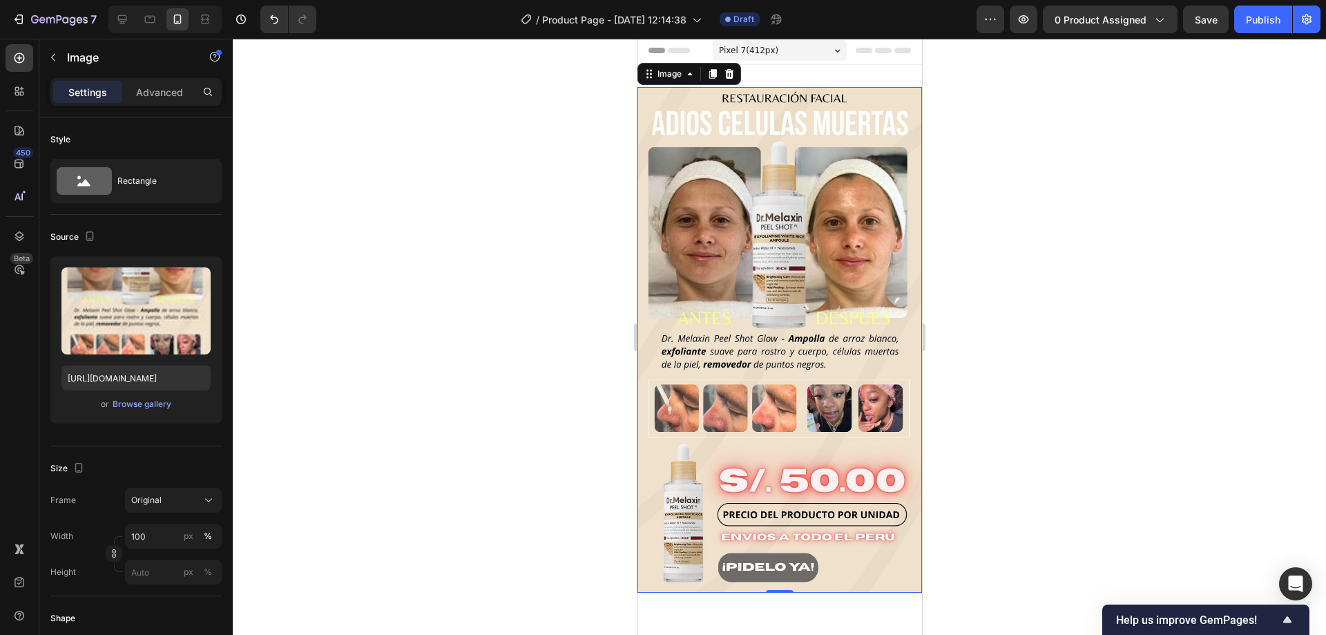
click at [1119, 265] on div at bounding box center [780, 337] width 1094 height 596
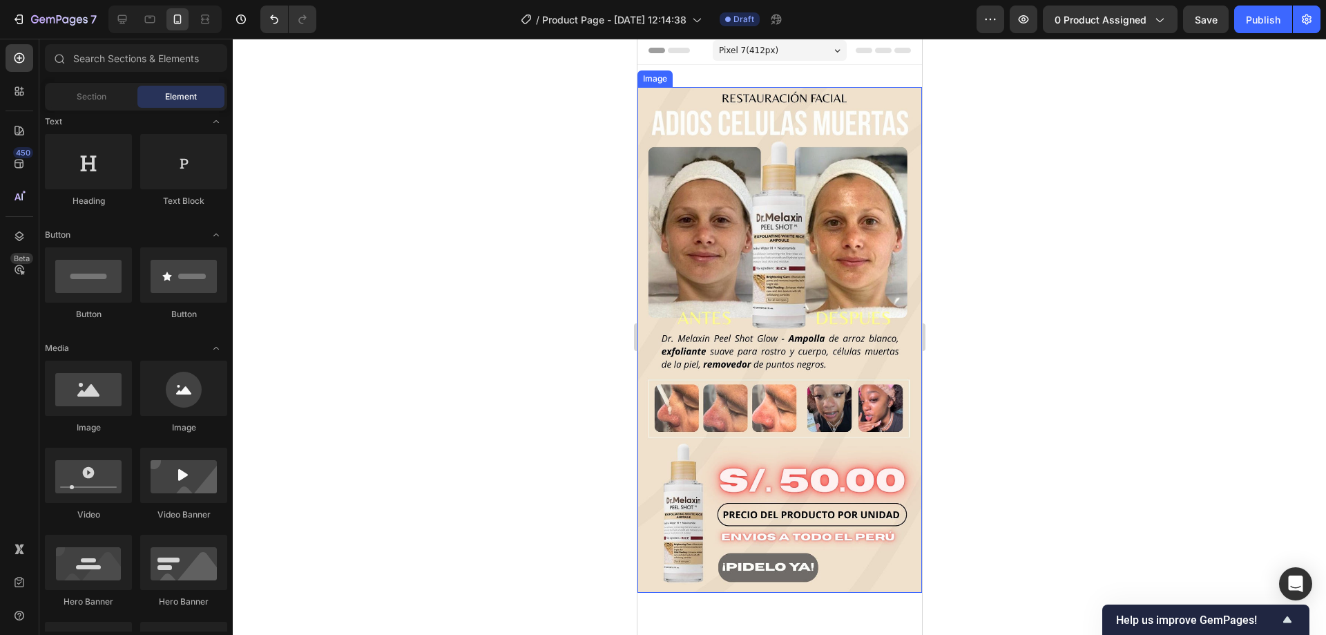
click at [709, 316] on img at bounding box center [779, 340] width 285 height 506
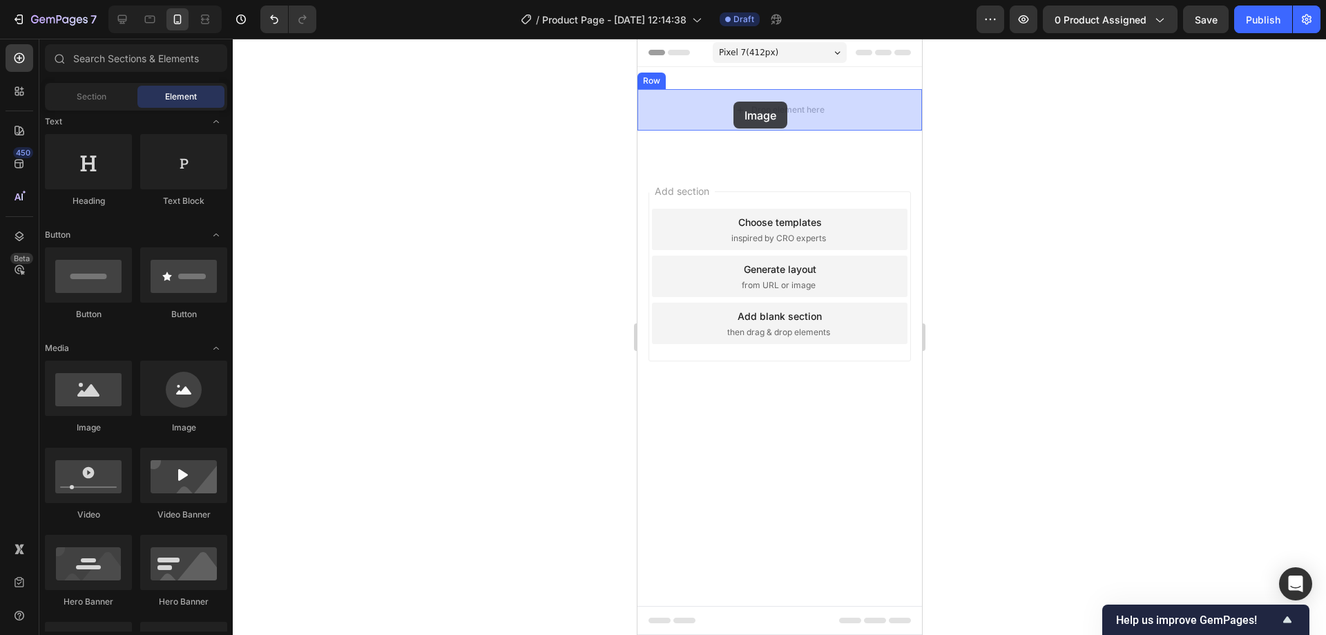
drag, startPoint x: 1163, startPoint y: 285, endPoint x: 736, endPoint y: 95, distance: 466.4
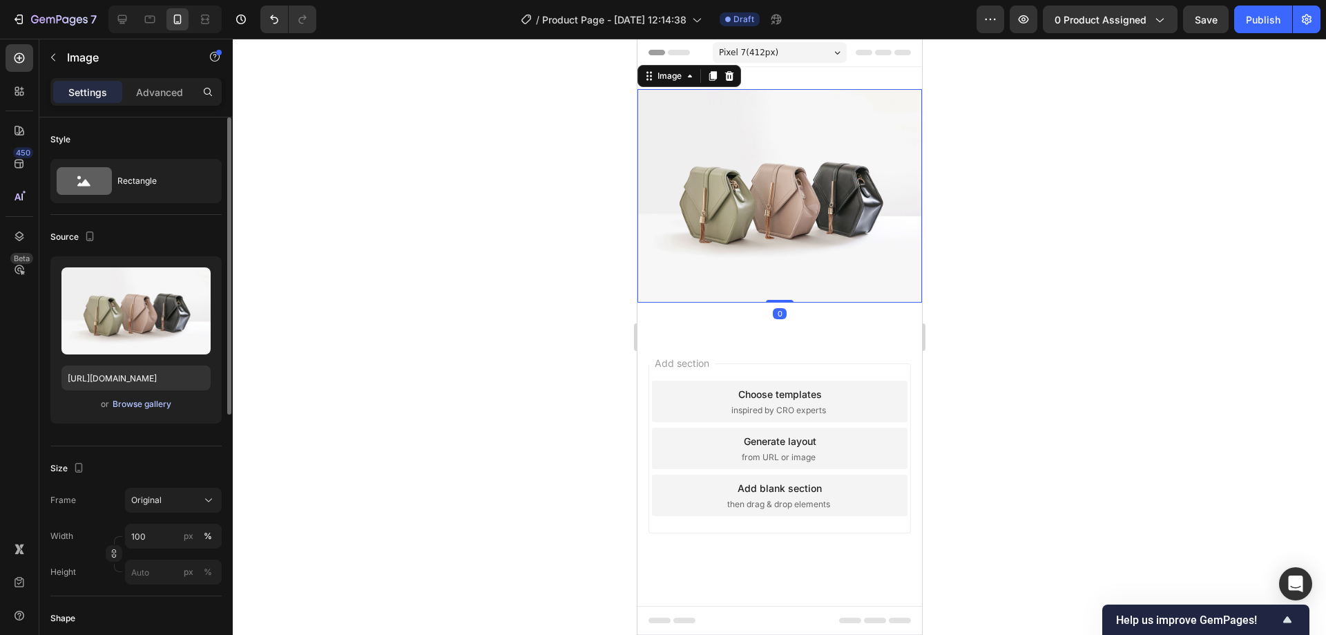
click at [158, 404] on div "Browse gallery" at bounding box center [142, 404] width 59 height 12
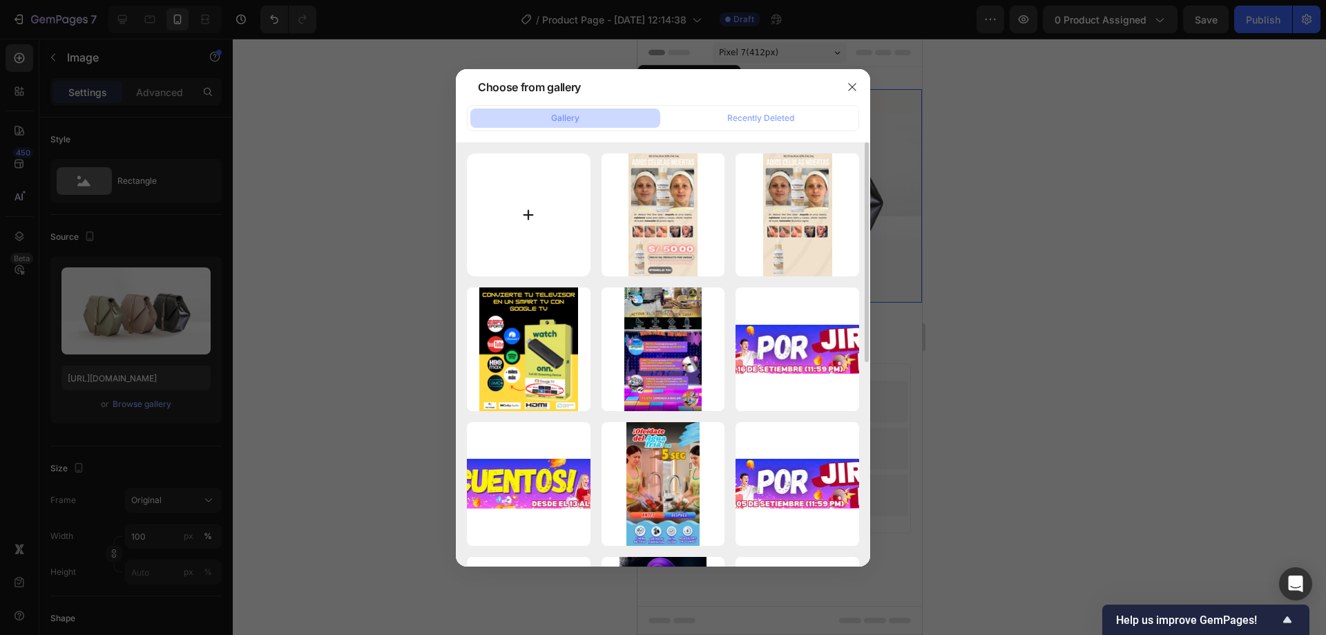
click at [553, 211] on input "file" at bounding box center [529, 215] width 124 height 124
click at [542, 219] on input "file" at bounding box center [529, 215] width 124 height 124
type input "C:\fakepath\ANTES (1).webp"
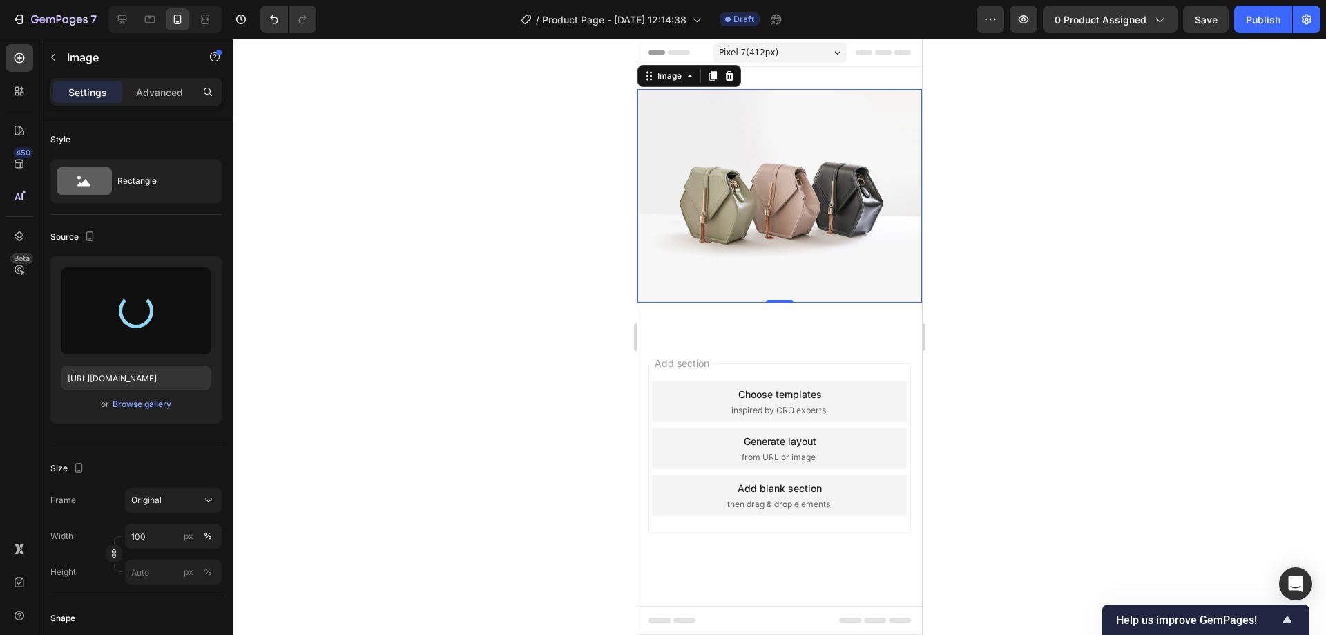
type input "https://cdn.shopify.com/s/files/1/0556/2666/1972/files/gempages_494716929143997…"
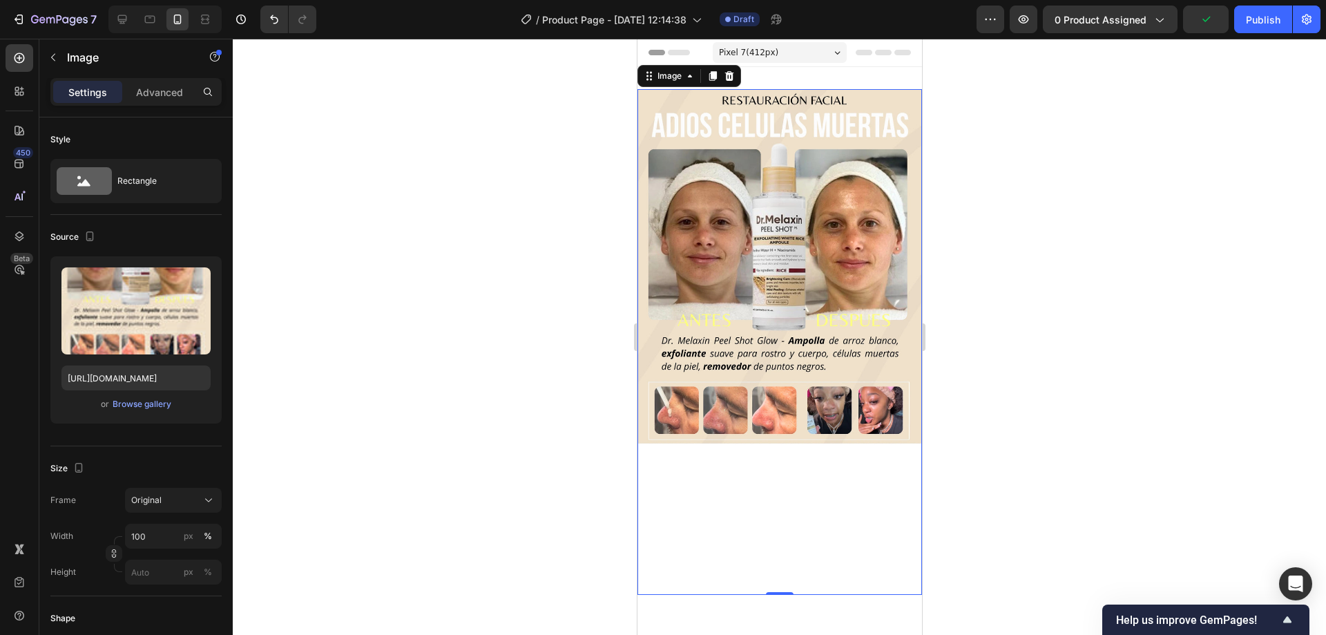
click at [737, 495] on img at bounding box center [779, 342] width 285 height 506
click at [1199, 362] on div at bounding box center [780, 337] width 1094 height 596
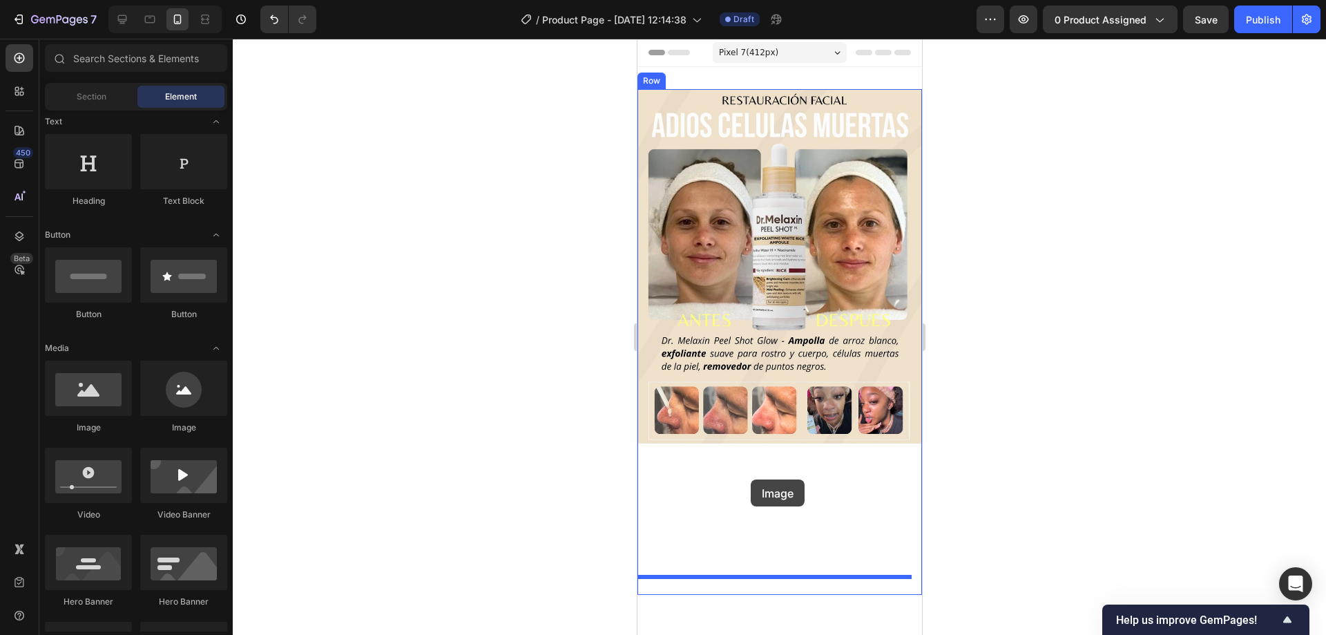
drag, startPoint x: 718, startPoint y: 434, endPoint x: 750, endPoint y: 479, distance: 56.0
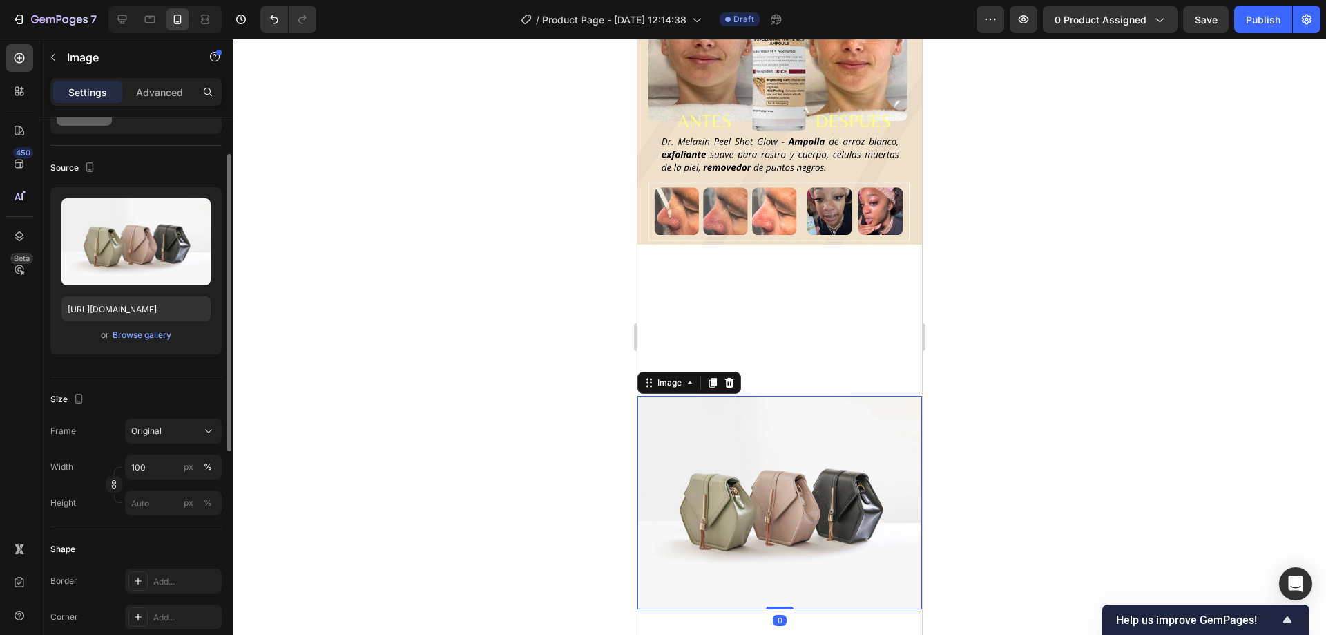
scroll to position [207, 0]
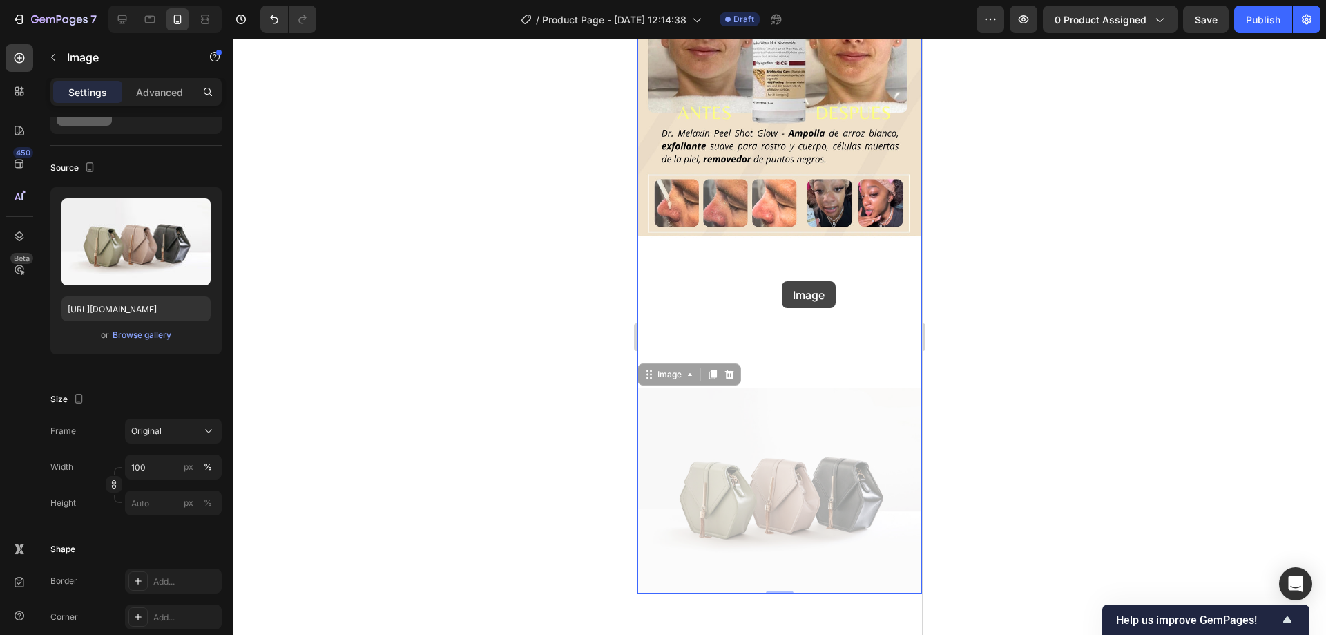
drag, startPoint x: 770, startPoint y: 437, endPoint x: 781, endPoint y: 281, distance: 155.8
click at [781, 281] on div "Pixel 7 ( 412 px) iPhone 13 Mini iPhone 13 Pro iPhone 11 Pro Max iPhone 15 Pro …" at bounding box center [779, 375] width 285 height 1088
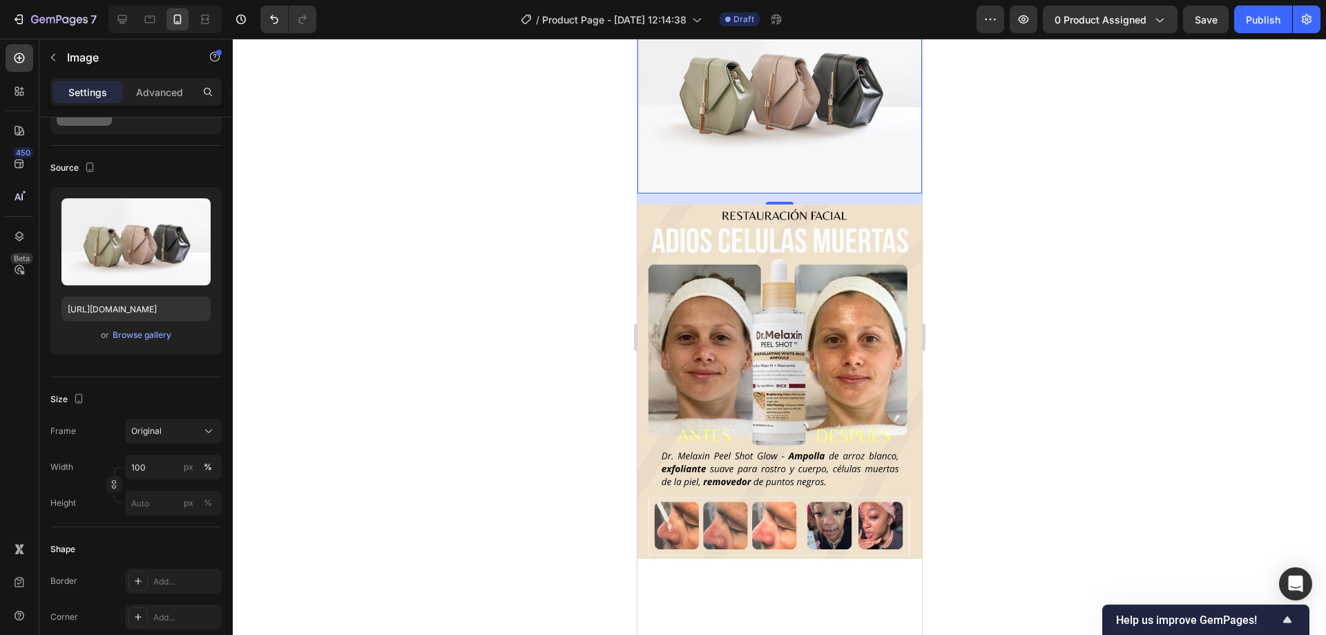
scroll to position [0, 0]
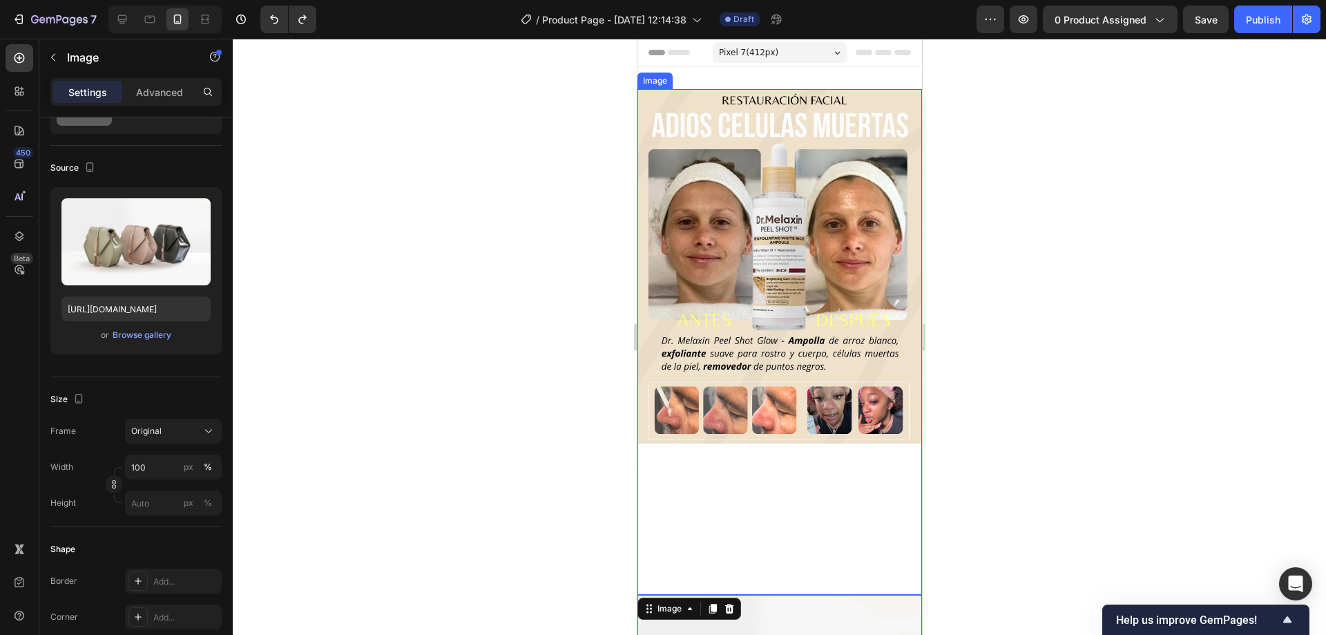
click at [758, 476] on img at bounding box center [779, 342] width 285 height 506
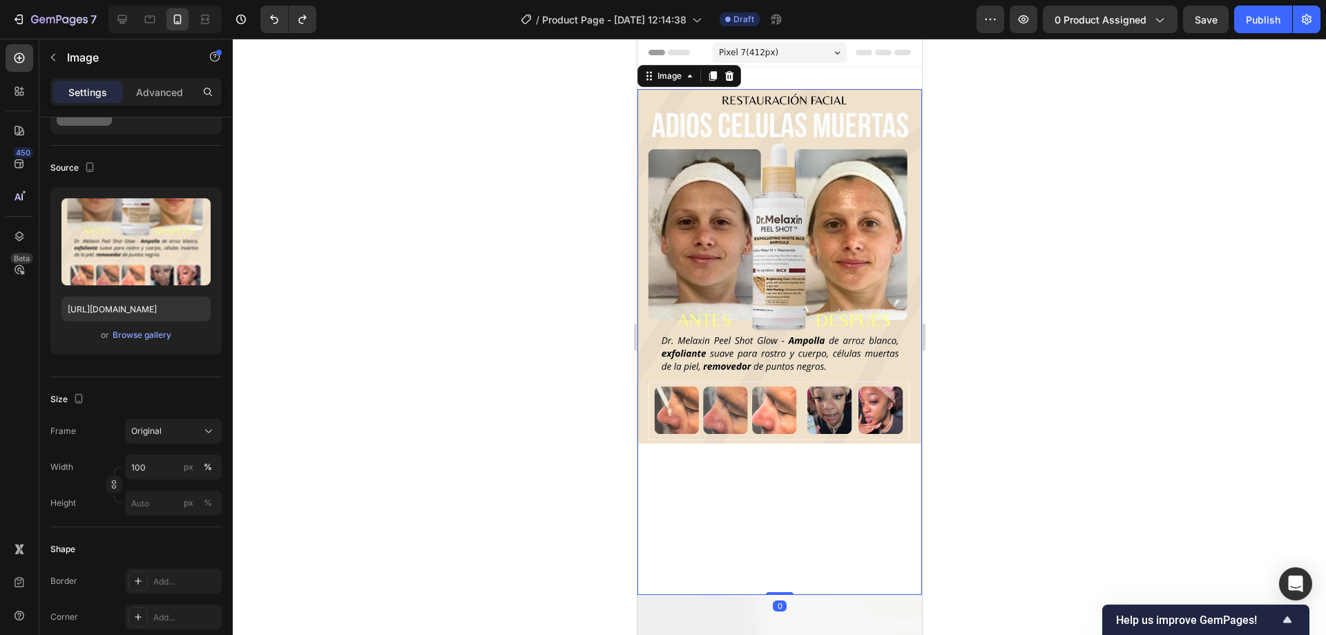
drag, startPoint x: 772, startPoint y: 575, endPoint x: 769, endPoint y: 465, distance: 110.6
click at [769, 465] on div "Image 0" at bounding box center [779, 342] width 285 height 506
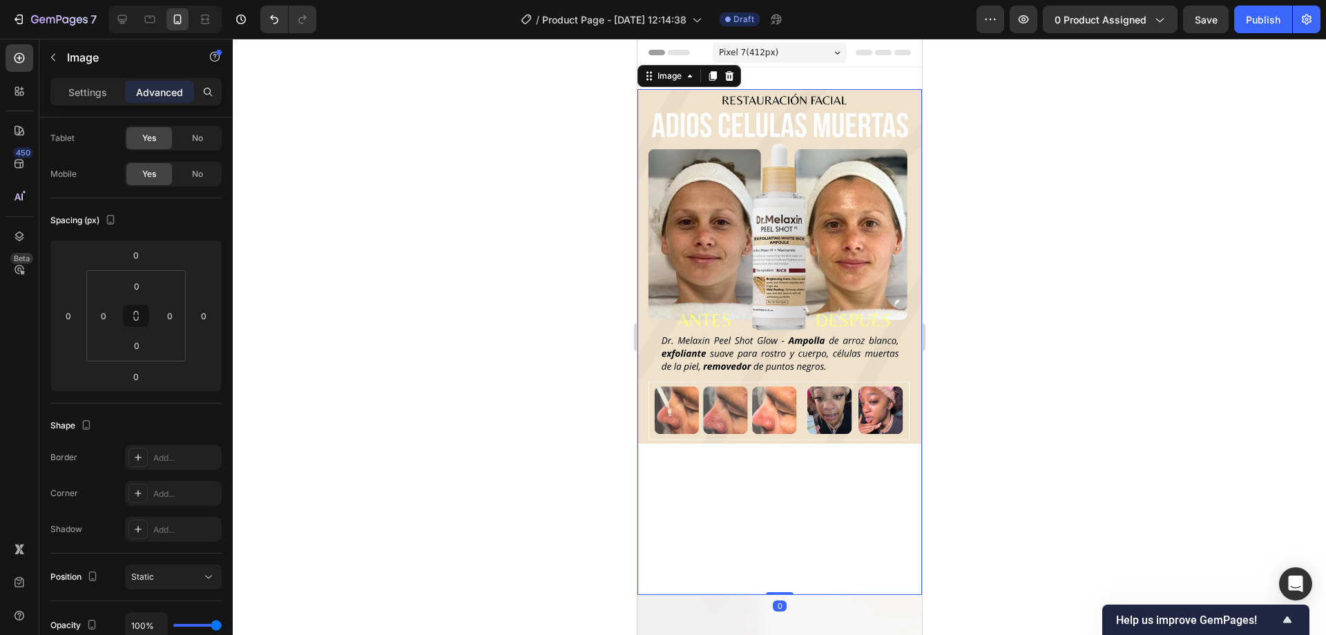
drag, startPoint x: 775, startPoint y: 574, endPoint x: 785, endPoint y: 368, distance: 206.1
click at [785, 442] on div "Image 0" at bounding box center [779, 342] width 285 height 506
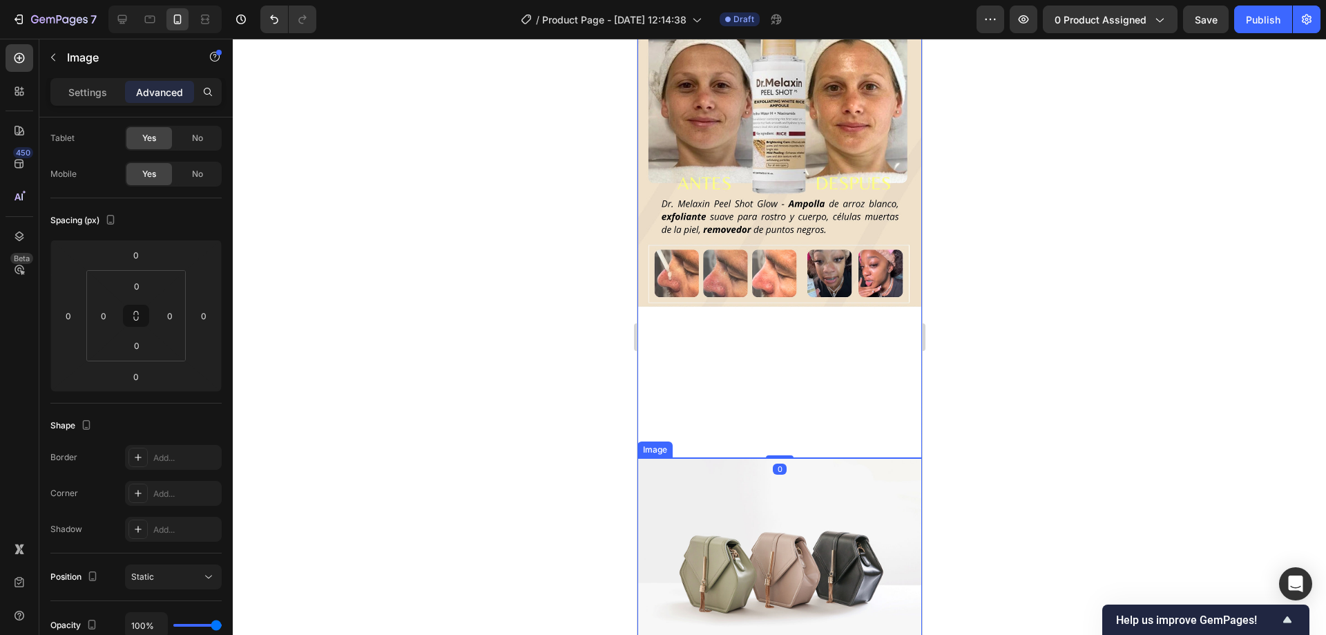
scroll to position [138, 0]
drag, startPoint x: 774, startPoint y: 434, endPoint x: 761, endPoint y: 308, distance: 126.5
click at [761, 308] on div "Image 0" at bounding box center [779, 204] width 285 height 506
click at [772, 434] on img at bounding box center [779, 204] width 285 height 506
drag, startPoint x: 776, startPoint y: 438, endPoint x: 781, endPoint y: 318, distance: 120.3
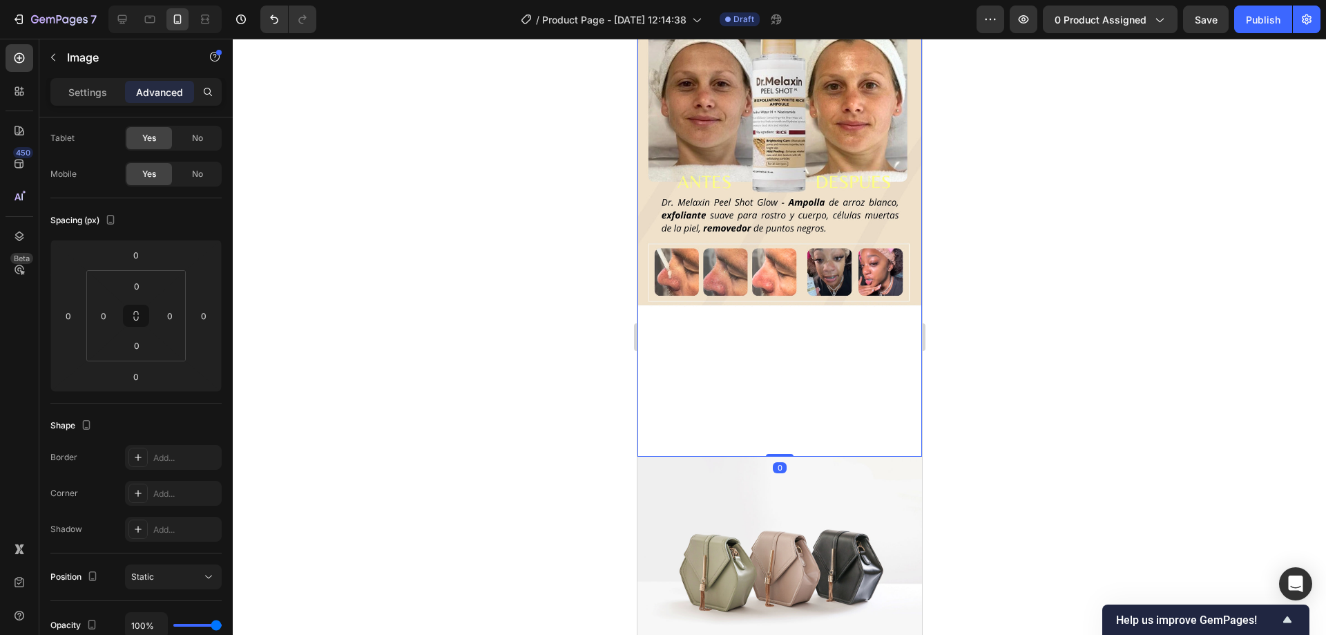
click at [781, 318] on div "Image 0" at bounding box center [779, 204] width 285 height 506
click at [783, 316] on img at bounding box center [779, 204] width 285 height 506
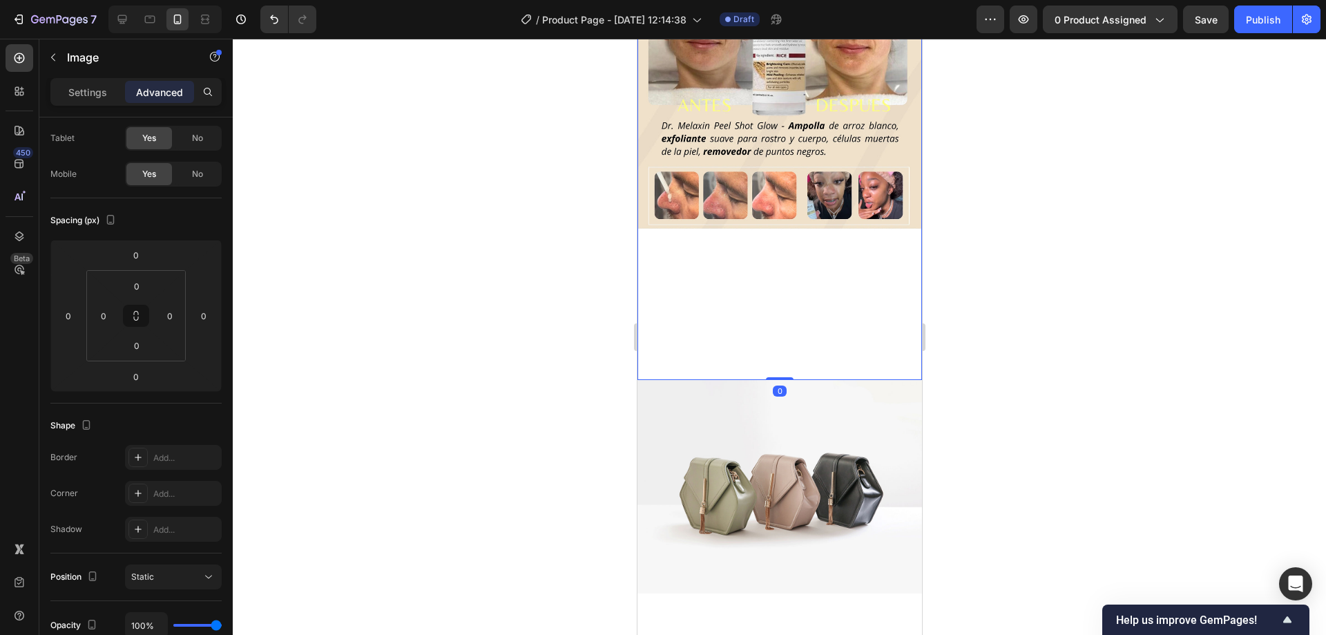
scroll to position [345, 0]
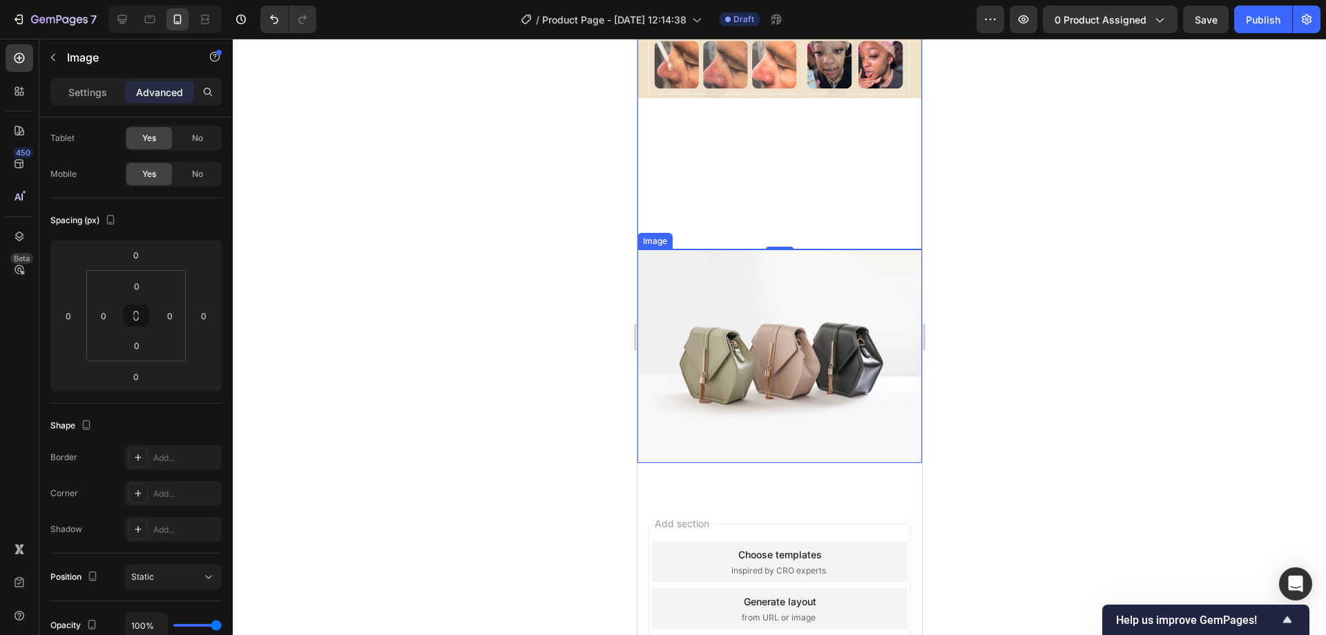
click at [680, 327] on img at bounding box center [779, 355] width 285 height 213
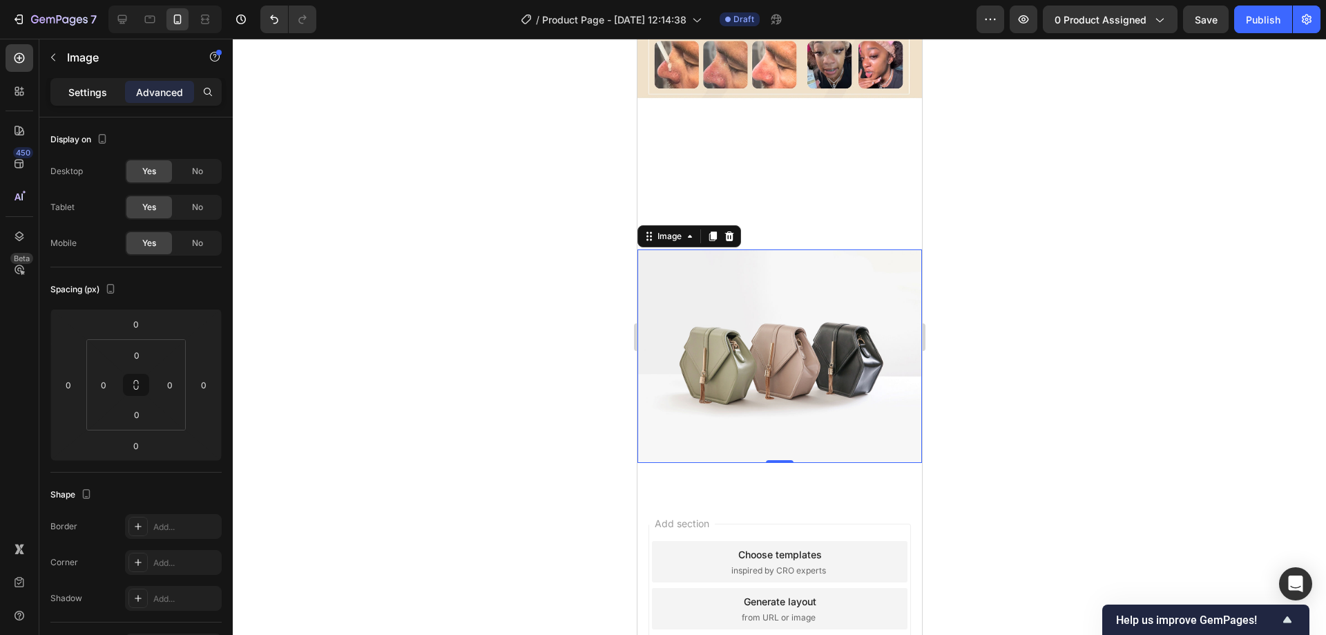
click at [81, 85] on p "Settings" at bounding box center [87, 92] width 39 height 15
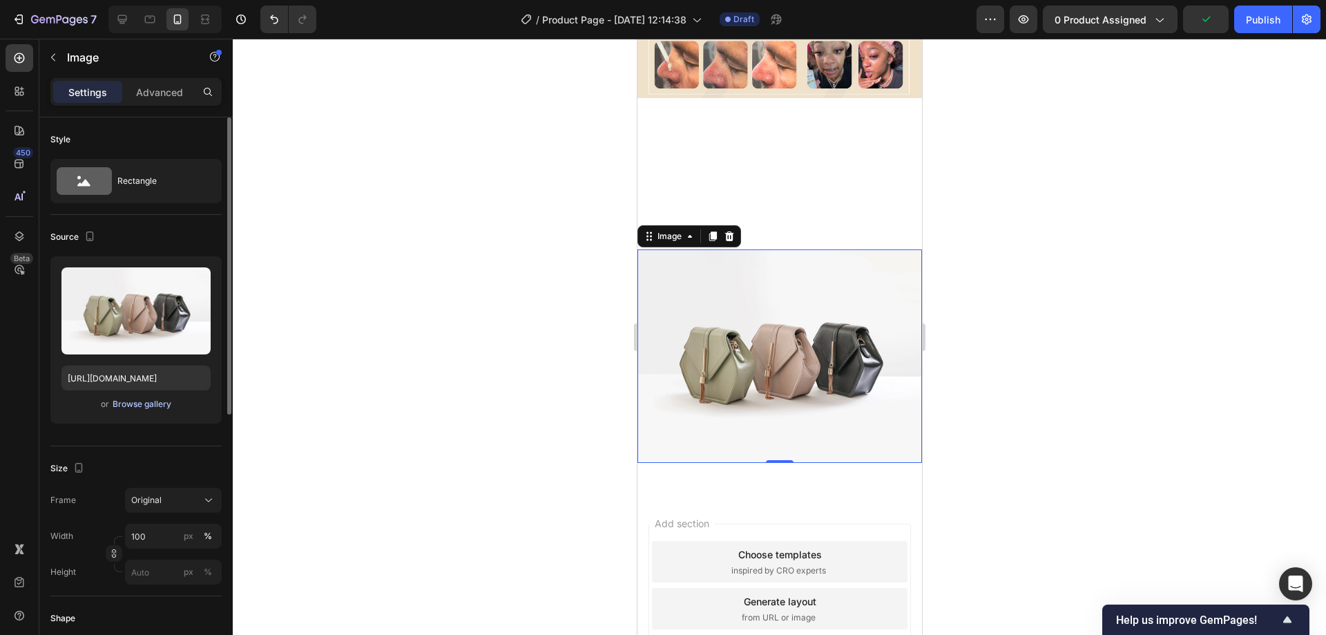
click at [130, 408] on div "Browse gallery" at bounding box center [142, 404] width 59 height 12
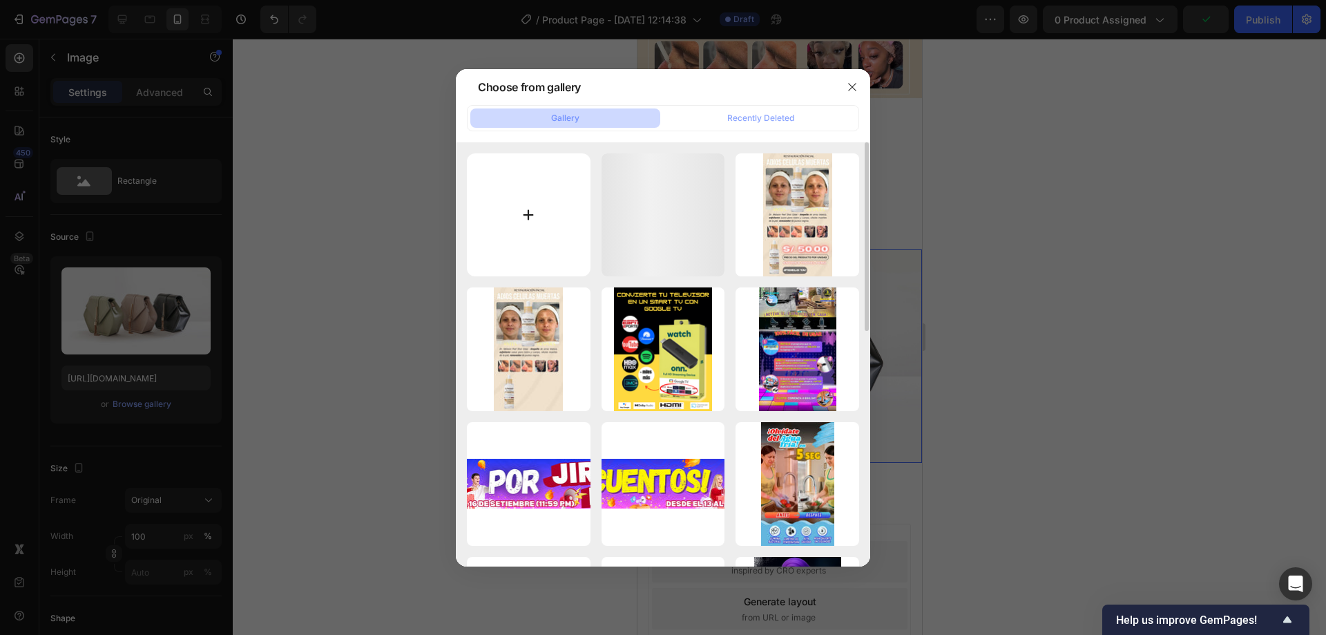
click at [506, 219] on input "file" at bounding box center [529, 215] width 124 height 124
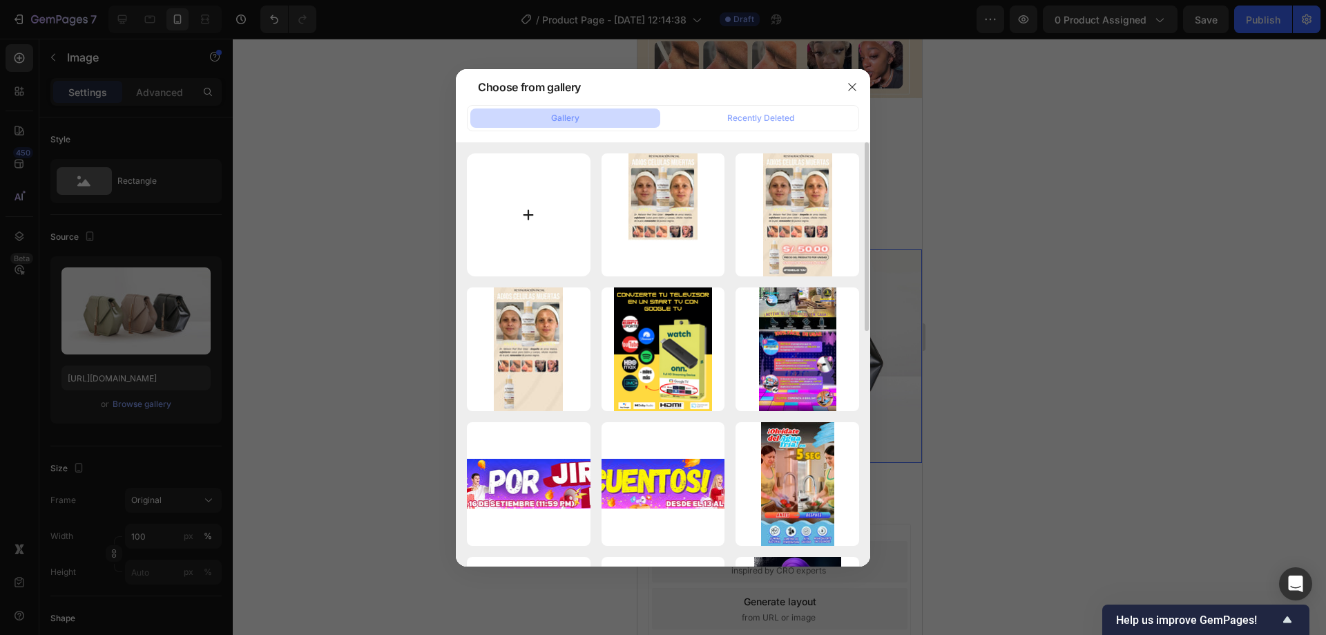
type input "C:\fakepath\ANTES (2).webp"
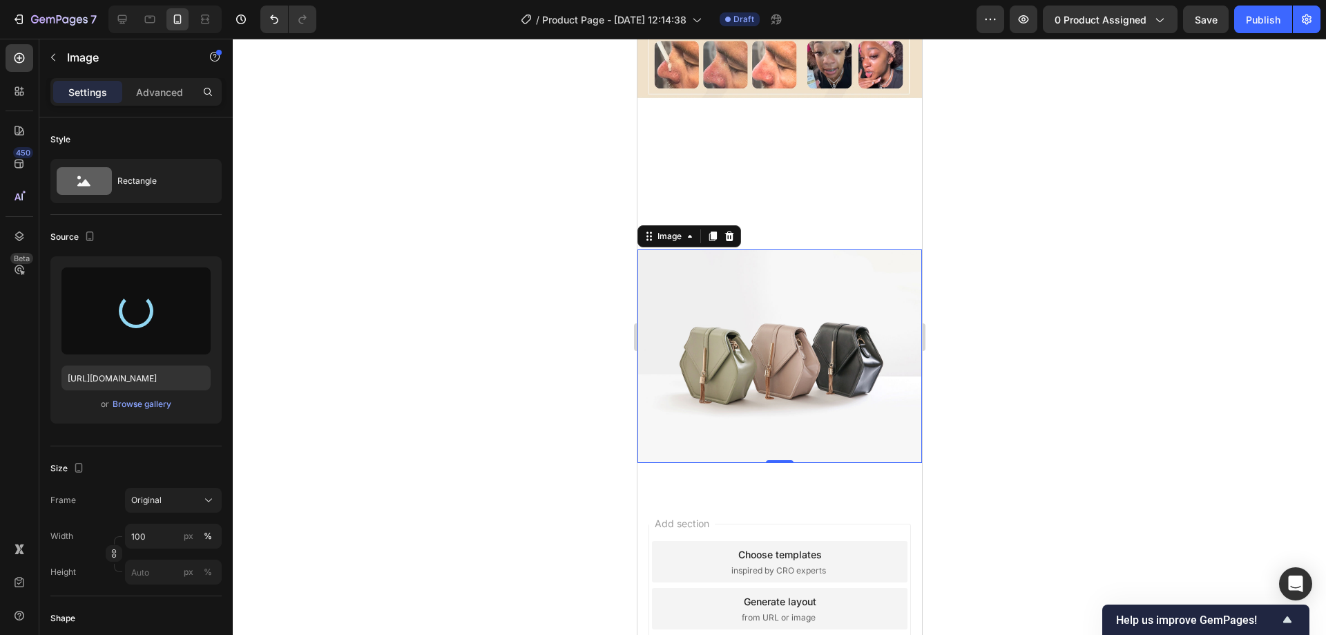
type input "https://cdn.shopify.com/s/files/1/0556/2666/1972/files/gempages_494716929143997…"
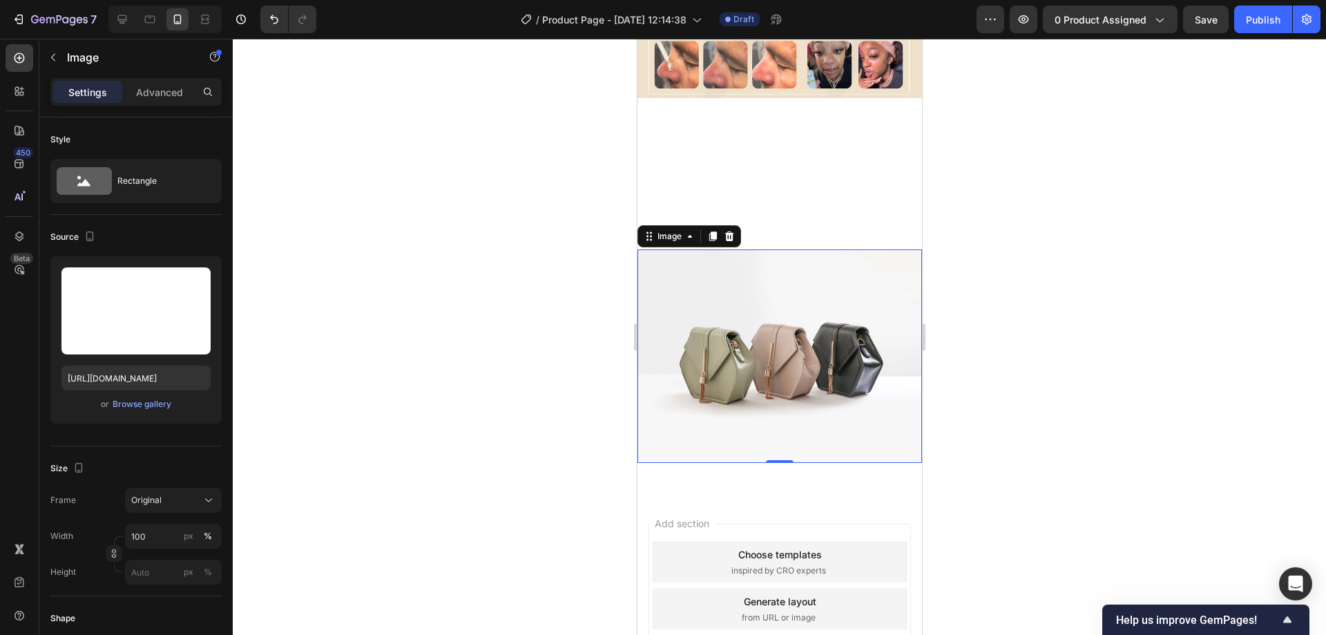
click at [1102, 312] on div at bounding box center [780, 337] width 1094 height 596
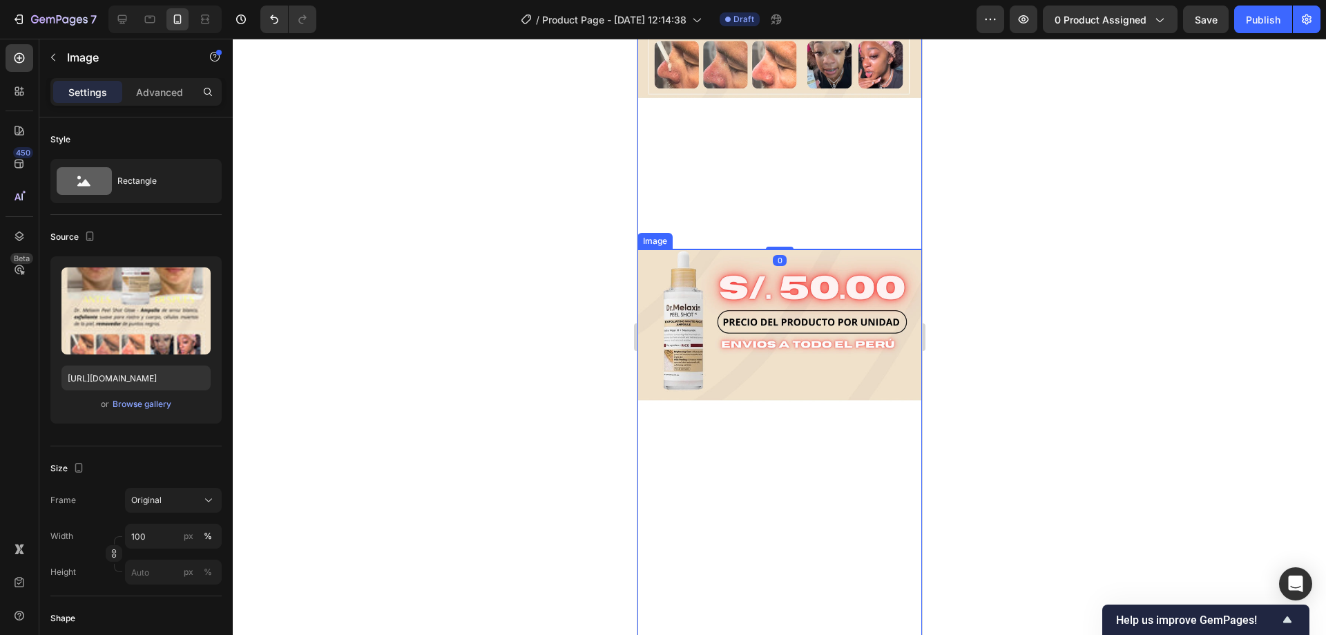
scroll to position [138, 0]
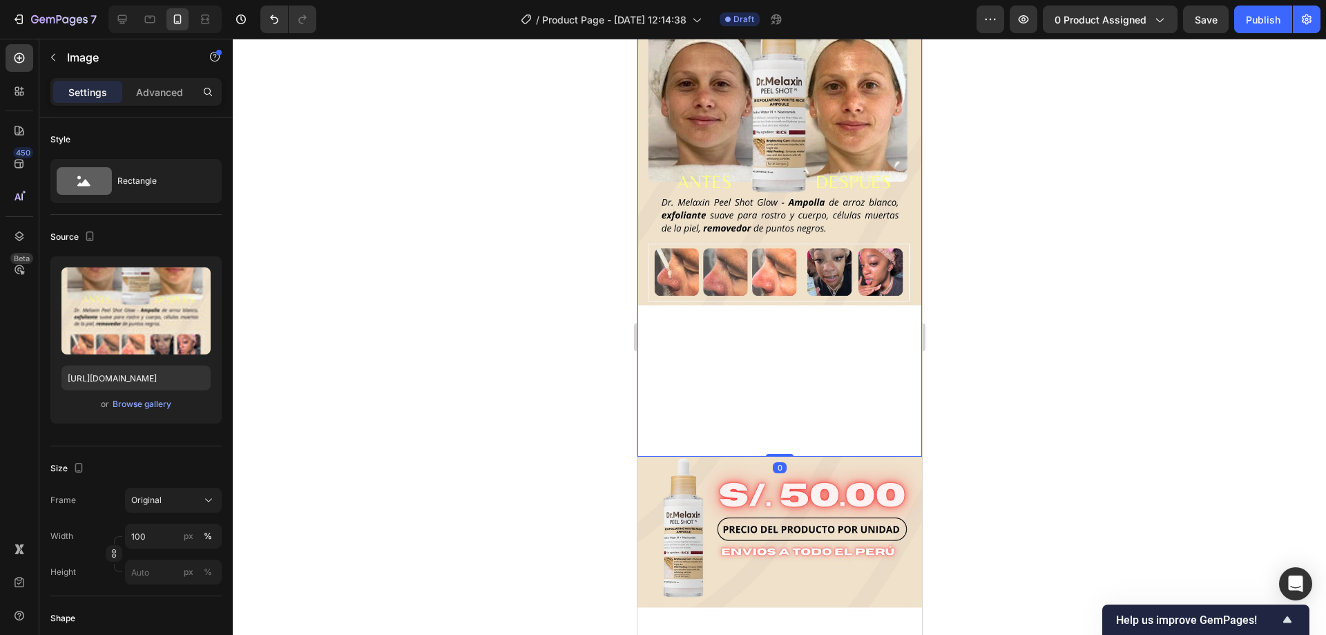
drag, startPoint x: 767, startPoint y: 438, endPoint x: 750, endPoint y: 344, distance: 95.5
click at [770, 345] on div "Image 0" at bounding box center [779, 204] width 285 height 506
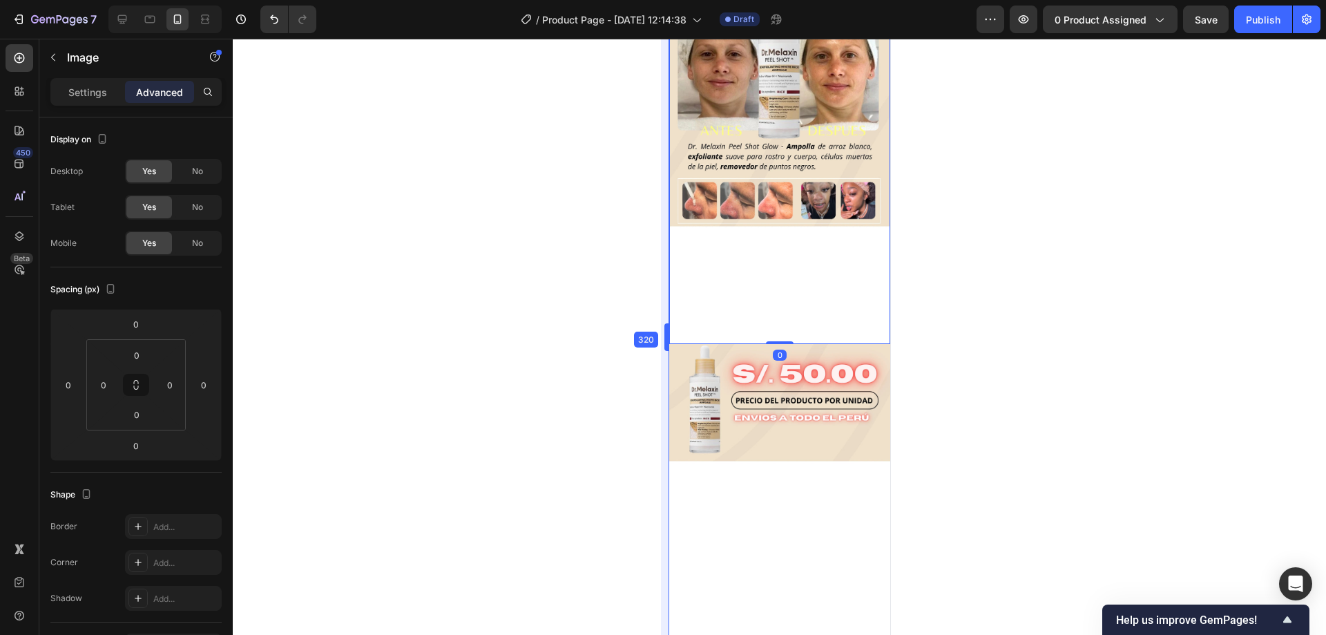
drag, startPoint x: 636, startPoint y: 343, endPoint x: 741, endPoint y: 347, distance: 105.8
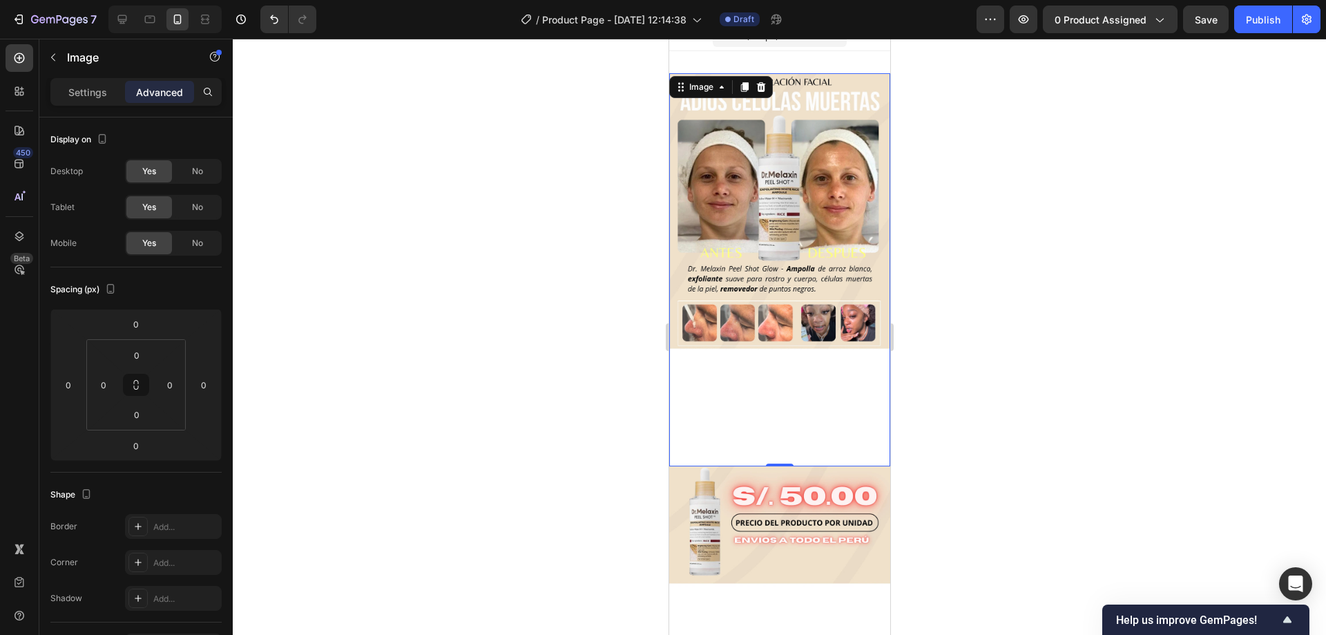
scroll to position [0, 0]
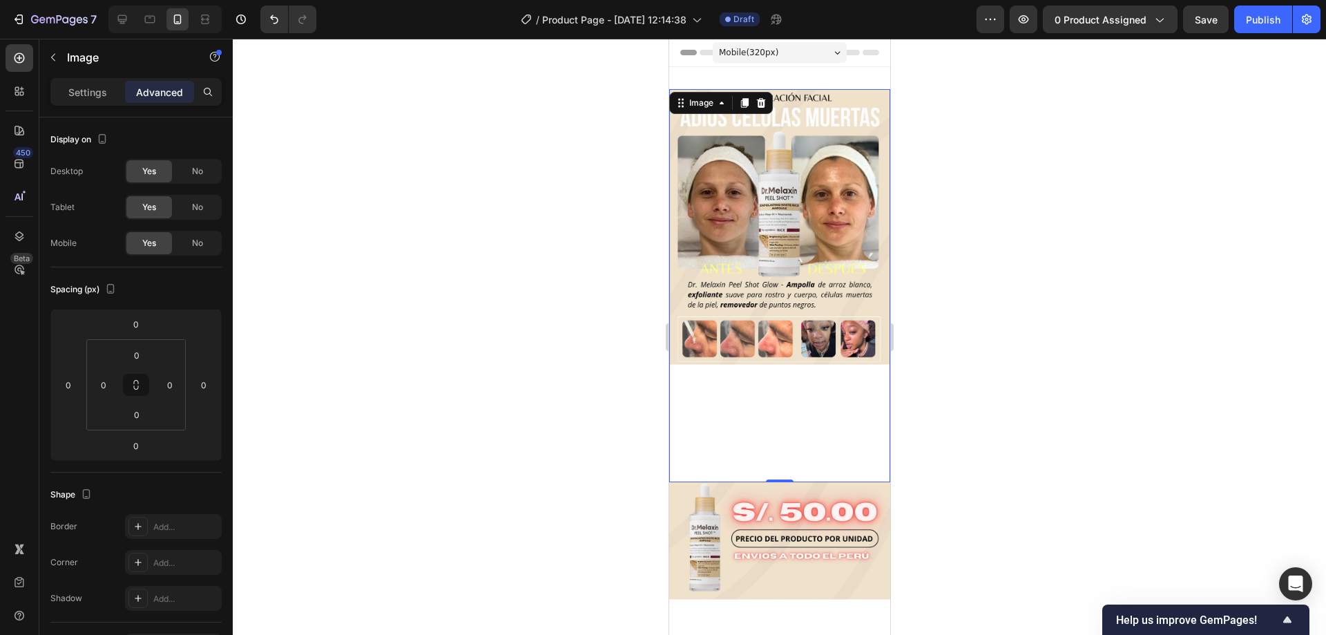
drag, startPoint x: 811, startPoint y: 429, endPoint x: 799, endPoint y: 456, distance: 29.4
click at [811, 430] on img at bounding box center [779, 285] width 221 height 393
drag, startPoint x: 781, startPoint y: 461, endPoint x: 783, endPoint y: 396, distance: 65.7
click at [783, 397] on div "Image 0" at bounding box center [779, 285] width 221 height 393
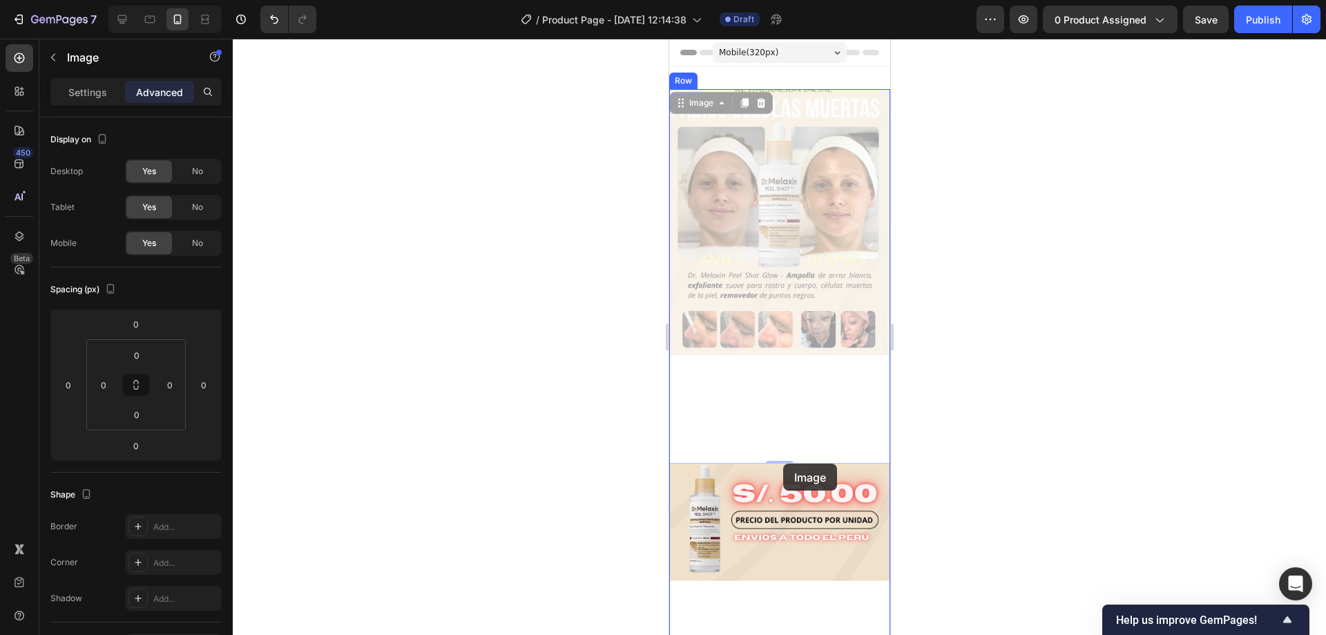
drag, startPoint x: 782, startPoint y: 395, endPoint x: 782, endPoint y: 406, distance: 10.4
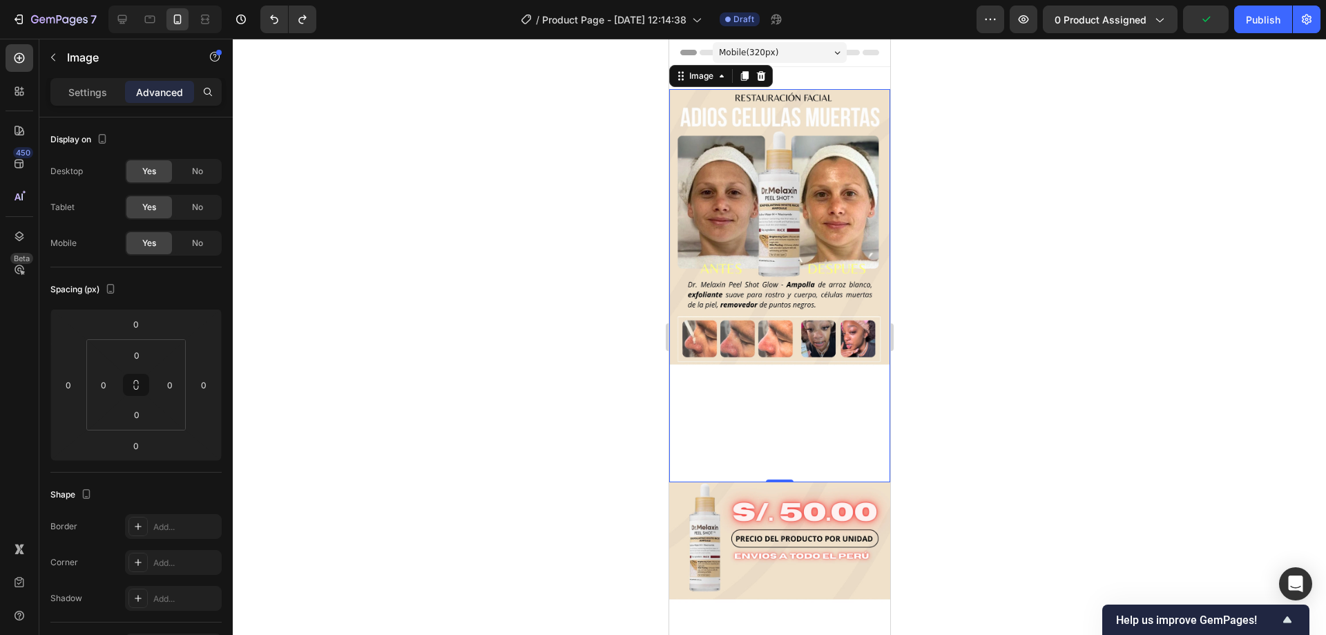
drag, startPoint x: 205, startPoint y: 176, endPoint x: 1080, endPoint y: 151, distance: 874.9
click at [1080, 151] on div at bounding box center [780, 337] width 1094 height 596
click at [774, 152] on img at bounding box center [779, 285] width 221 height 393
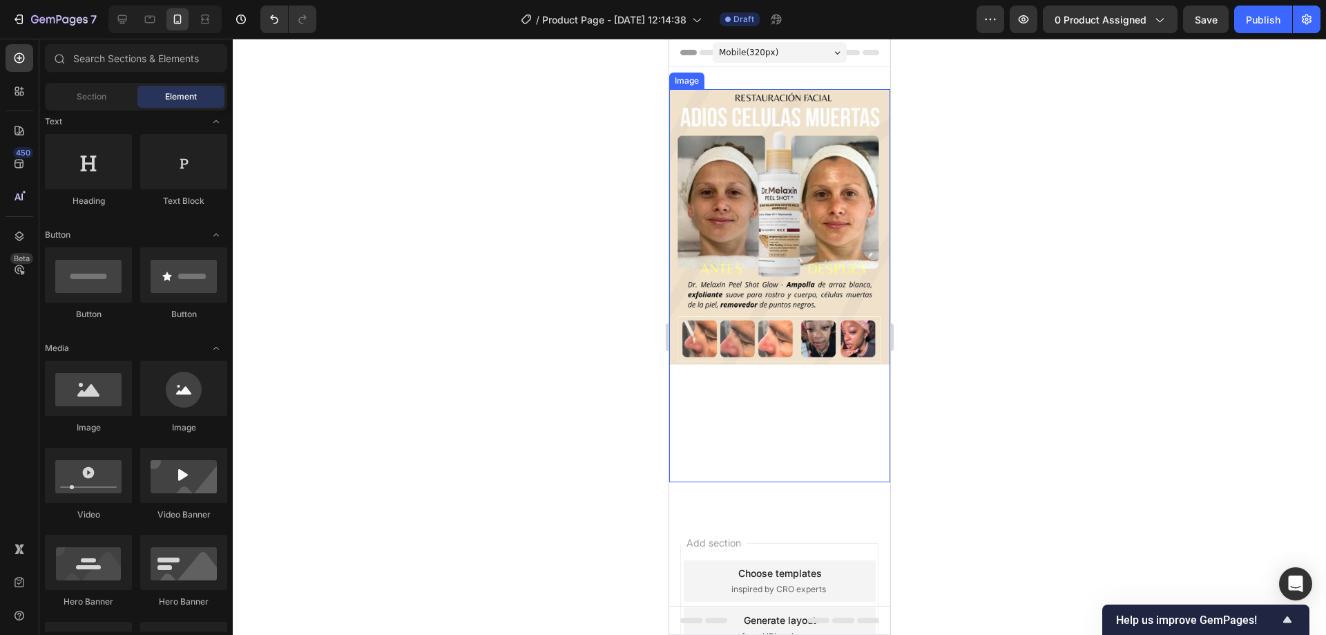
click at [809, 301] on img at bounding box center [779, 285] width 221 height 393
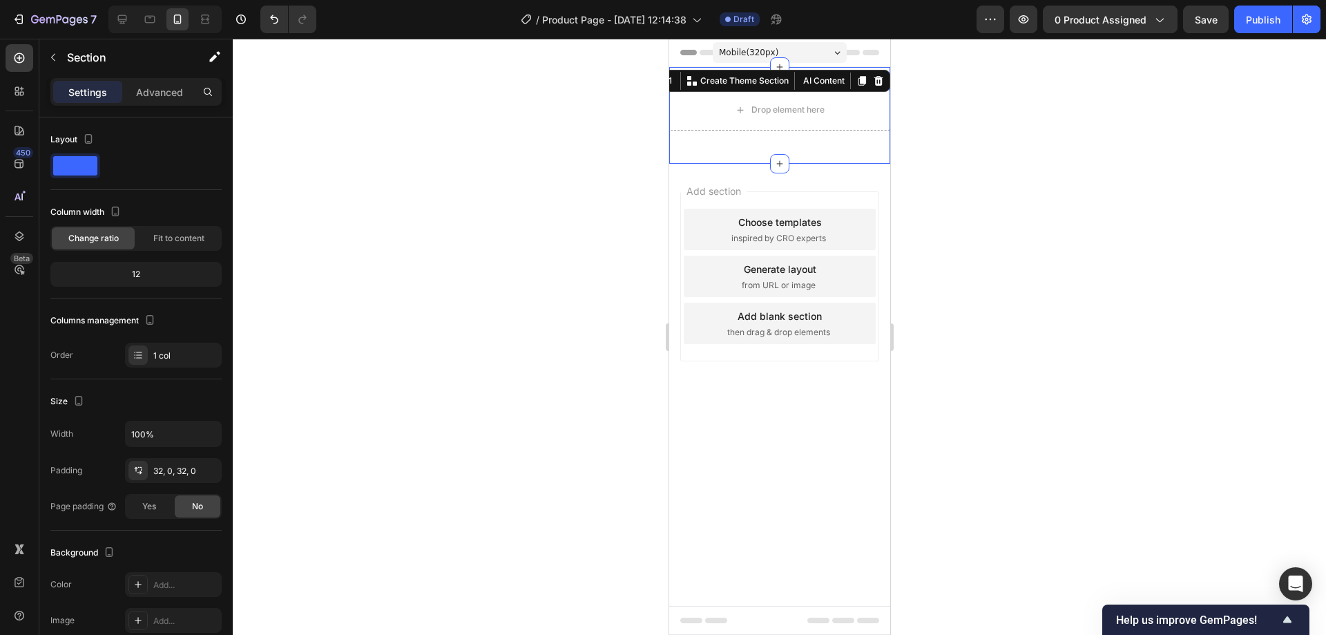
click at [799, 82] on div "Drop element here Row Section 1 You can create reusable sections Create Theme S…" at bounding box center [779, 115] width 221 height 97
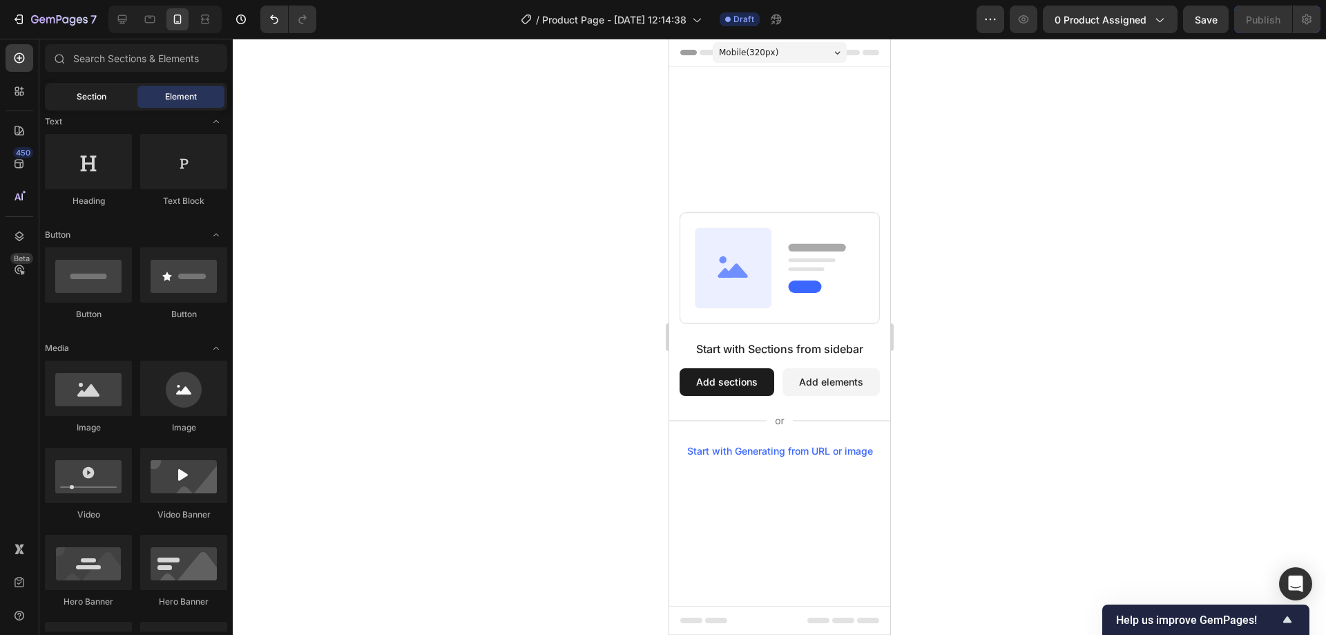
click at [93, 97] on span "Section" at bounding box center [92, 96] width 30 height 12
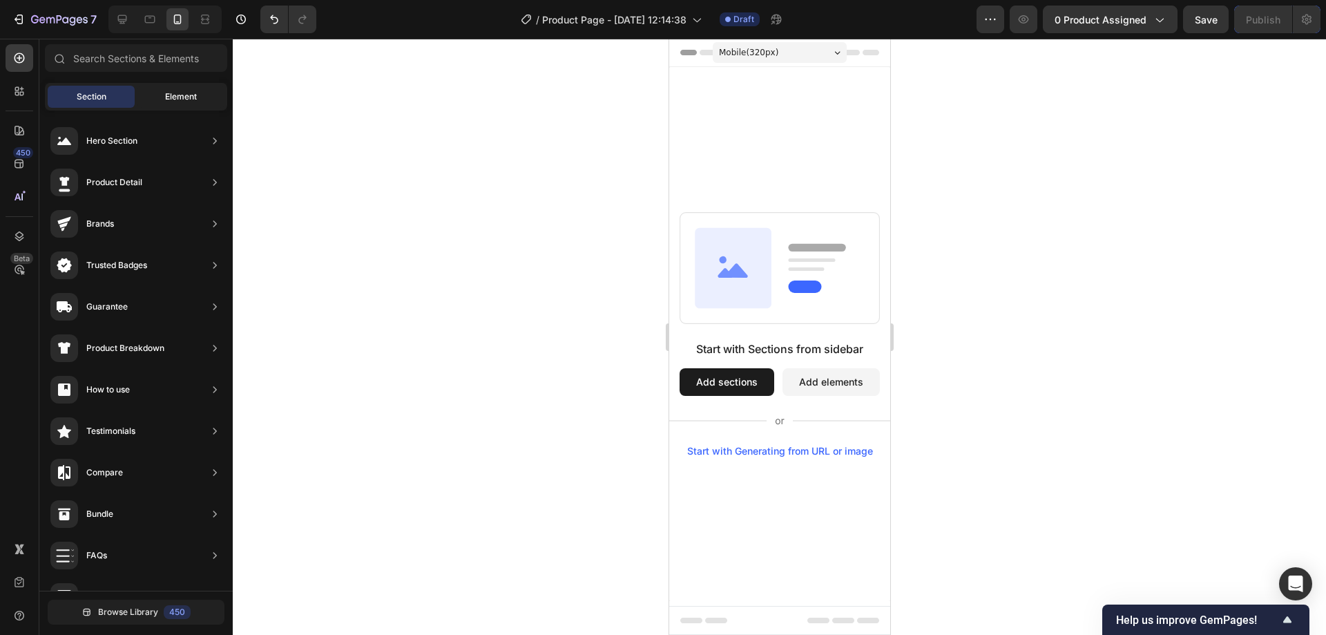
click at [151, 99] on div "Element" at bounding box center [180, 97] width 87 height 22
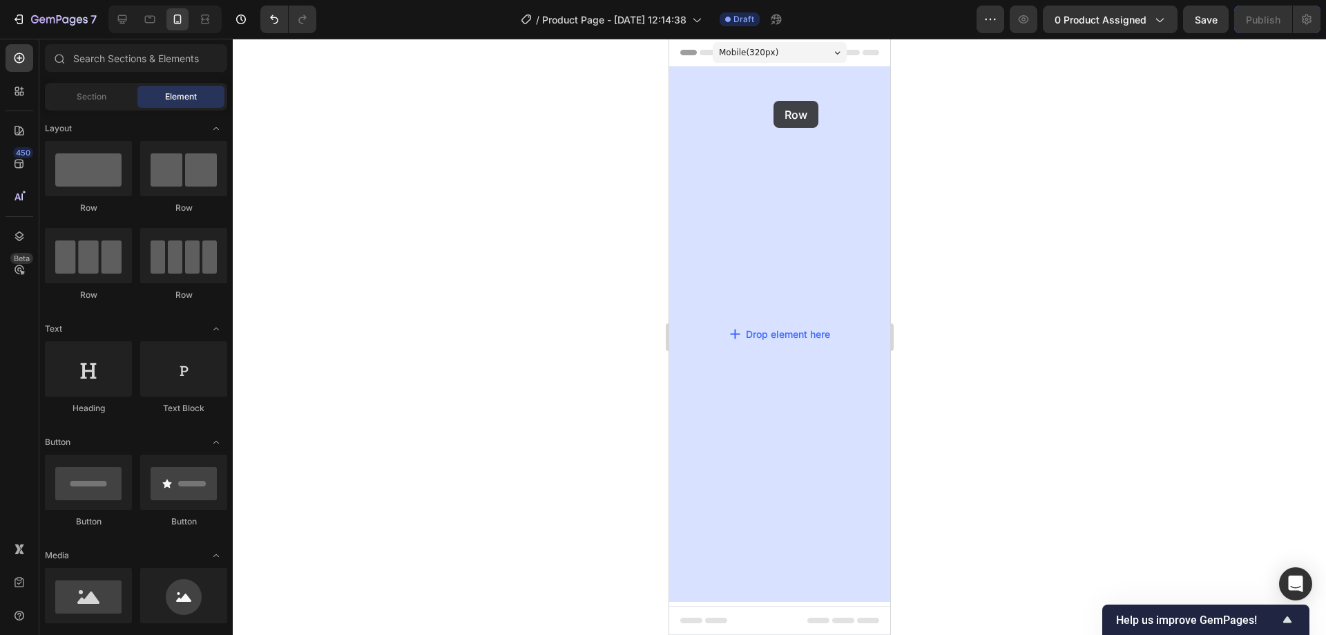
drag, startPoint x: 759, startPoint y: 234, endPoint x: 772, endPoint y: 102, distance: 133.3
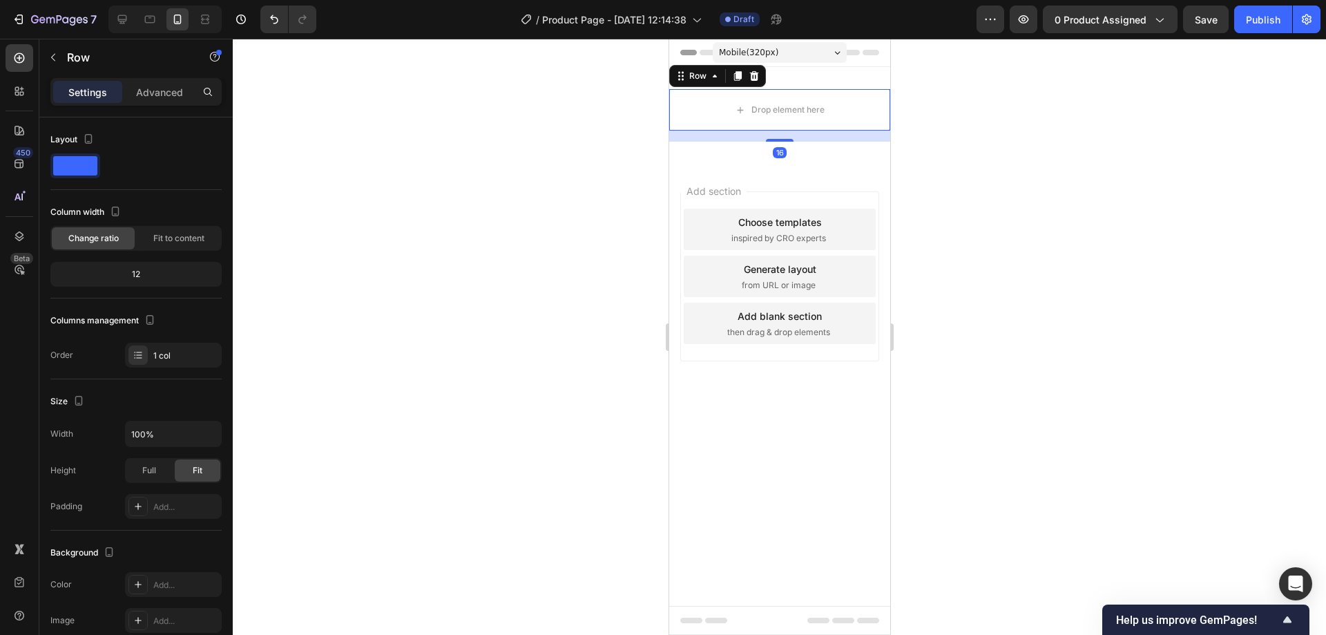
click at [1089, 141] on div at bounding box center [780, 337] width 1094 height 596
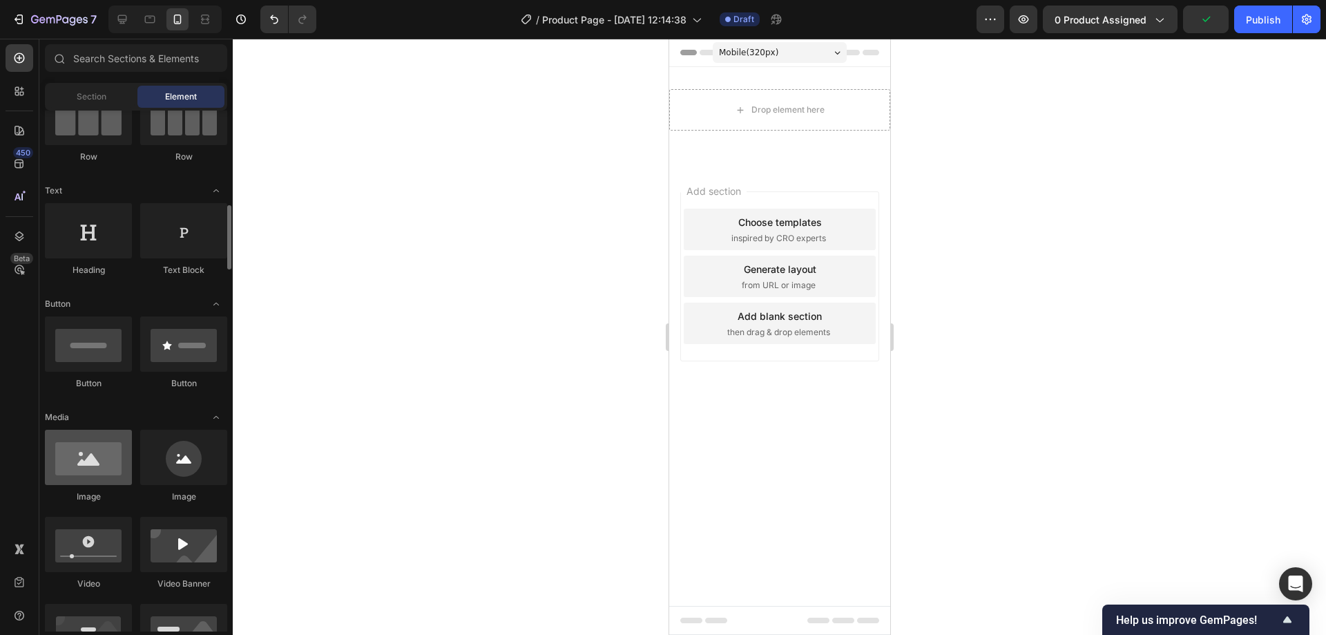
scroll to position [207, 0]
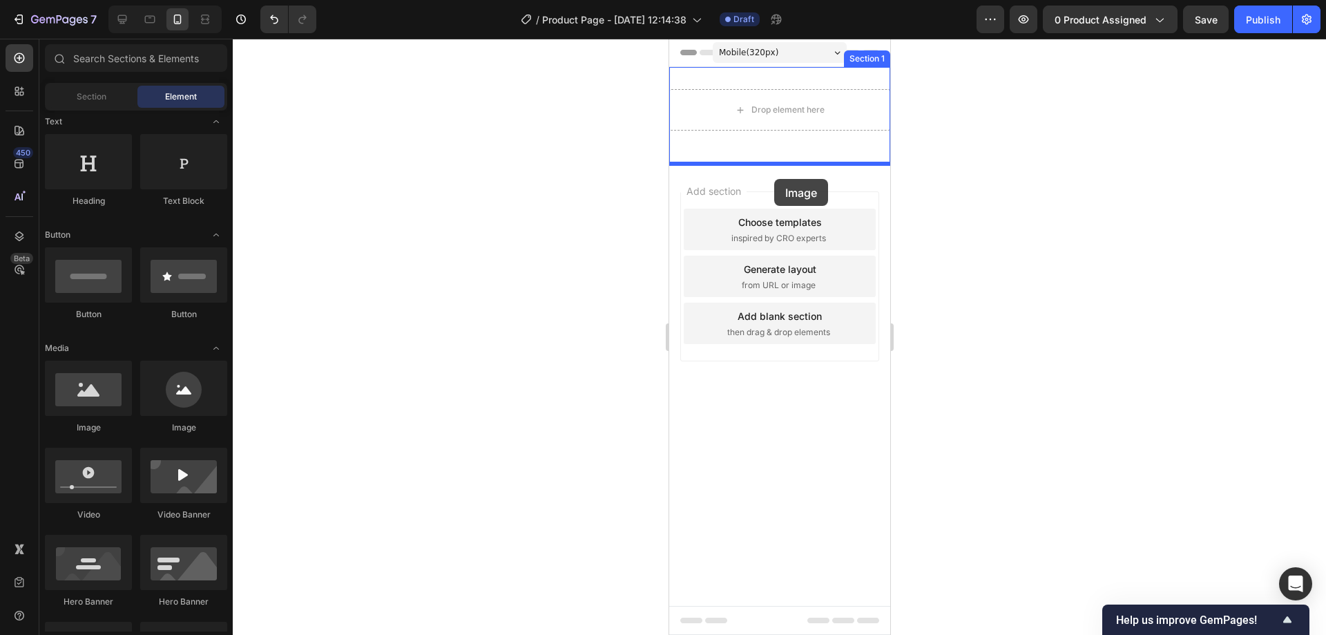
drag, startPoint x: 764, startPoint y: 427, endPoint x: 774, endPoint y: 179, distance: 248.2
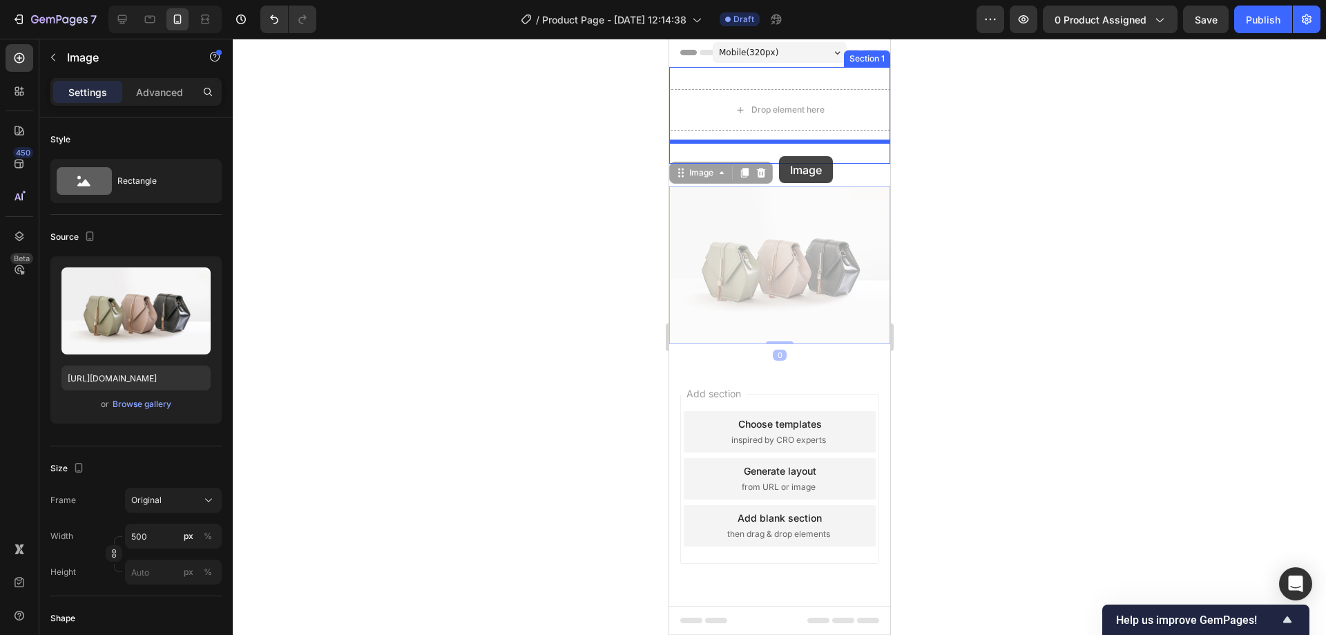
drag, startPoint x: 771, startPoint y: 214, endPoint x: 780, endPoint y: 151, distance: 64.2
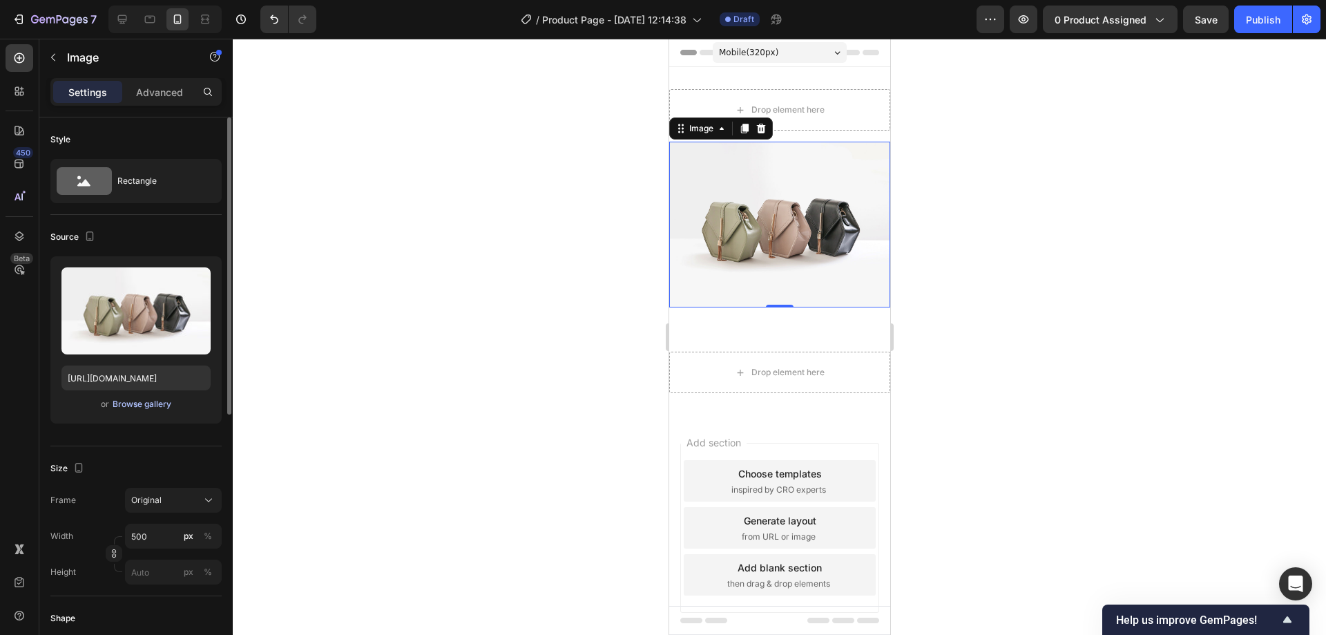
click at [133, 399] on div "Browse gallery" at bounding box center [142, 404] width 59 height 12
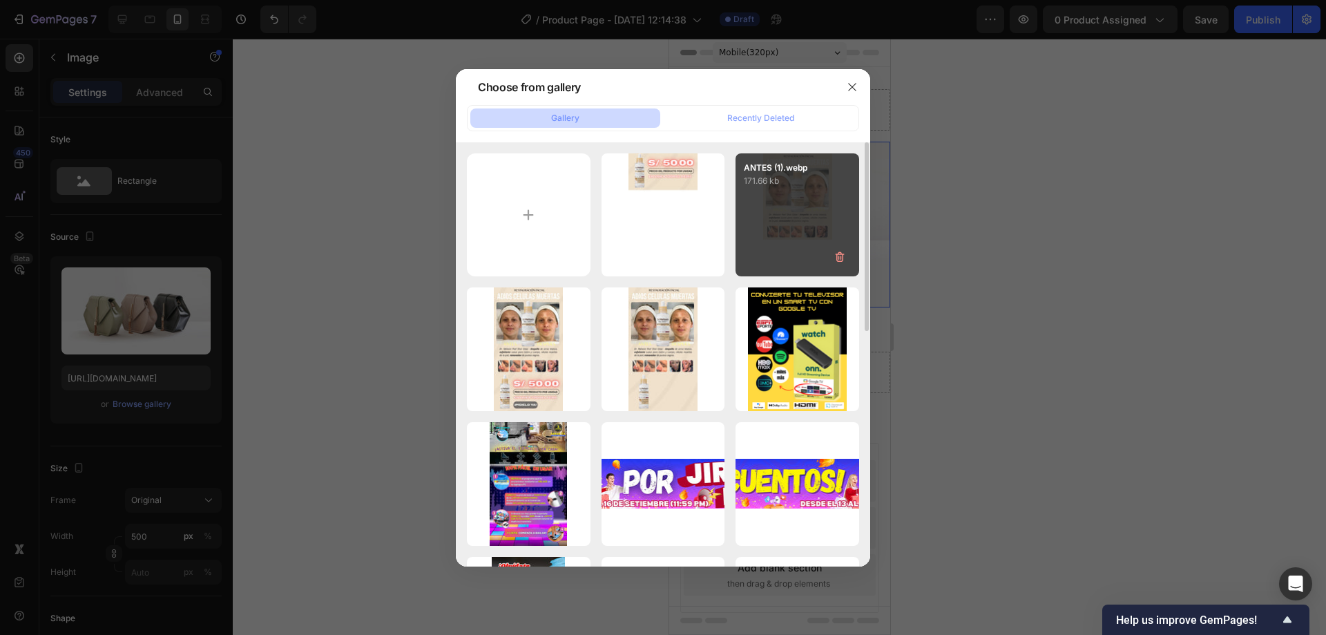
click at [819, 222] on div "ANTES (1).webp 171.66 kb" at bounding box center [798, 215] width 124 height 124
type input "https://cdn.shopify.com/s/files/1/0556/2666/1972/files/gempages_494716929143997…"
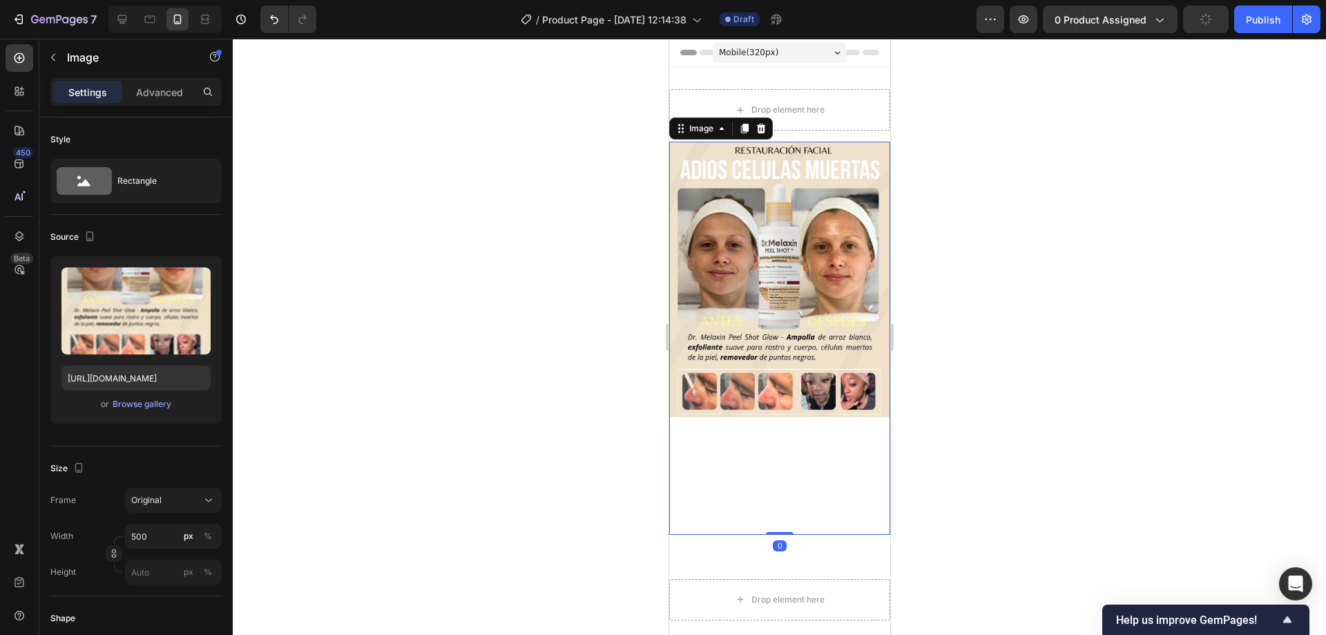
drag, startPoint x: 776, startPoint y: 513, endPoint x: 772, endPoint y: 407, distance: 106.5
click at [772, 410] on div "Image 0" at bounding box center [779, 338] width 221 height 393
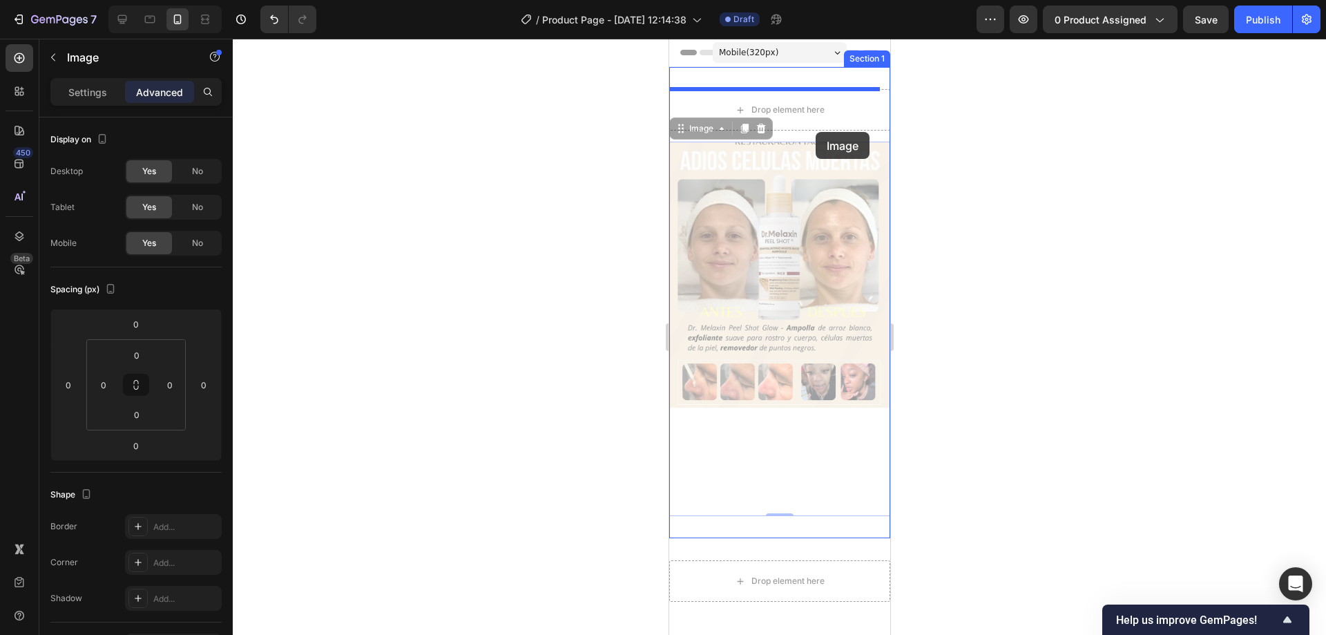
drag, startPoint x: 823, startPoint y: 314, endPoint x: 815, endPoint y: 132, distance: 182.6
click at [815, 132] on div "Mobile ( 320 px) iPhone 13 Mini iPhone 13 Pro iPhone 11 Pro Max iPhone 15 Pro M…" at bounding box center [779, 478] width 221 height 878
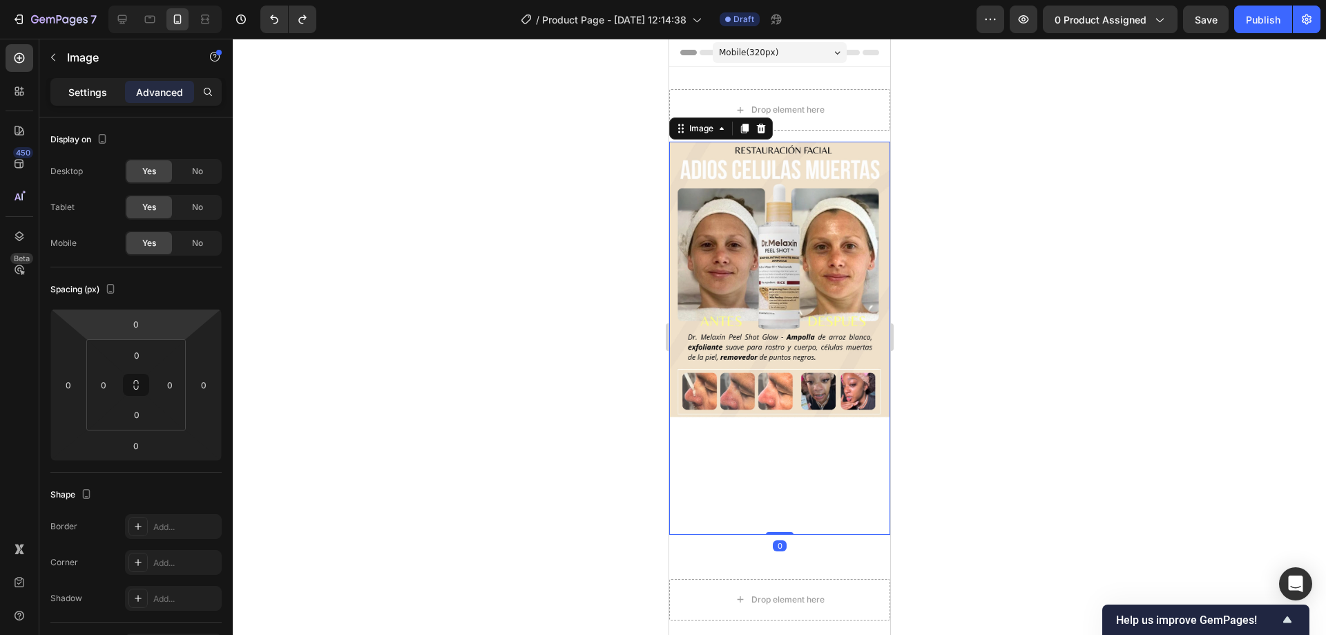
click at [104, 102] on div "Settings" at bounding box center [87, 92] width 69 height 22
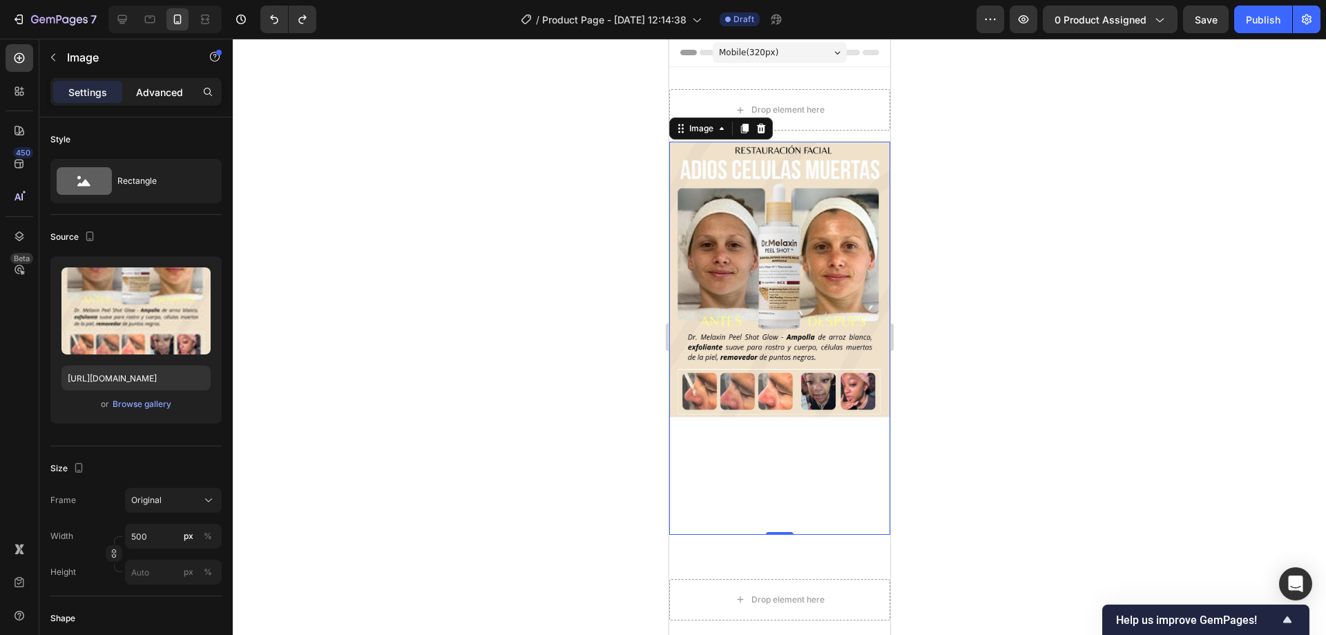
click at [144, 90] on p "Advanced" at bounding box center [159, 92] width 47 height 15
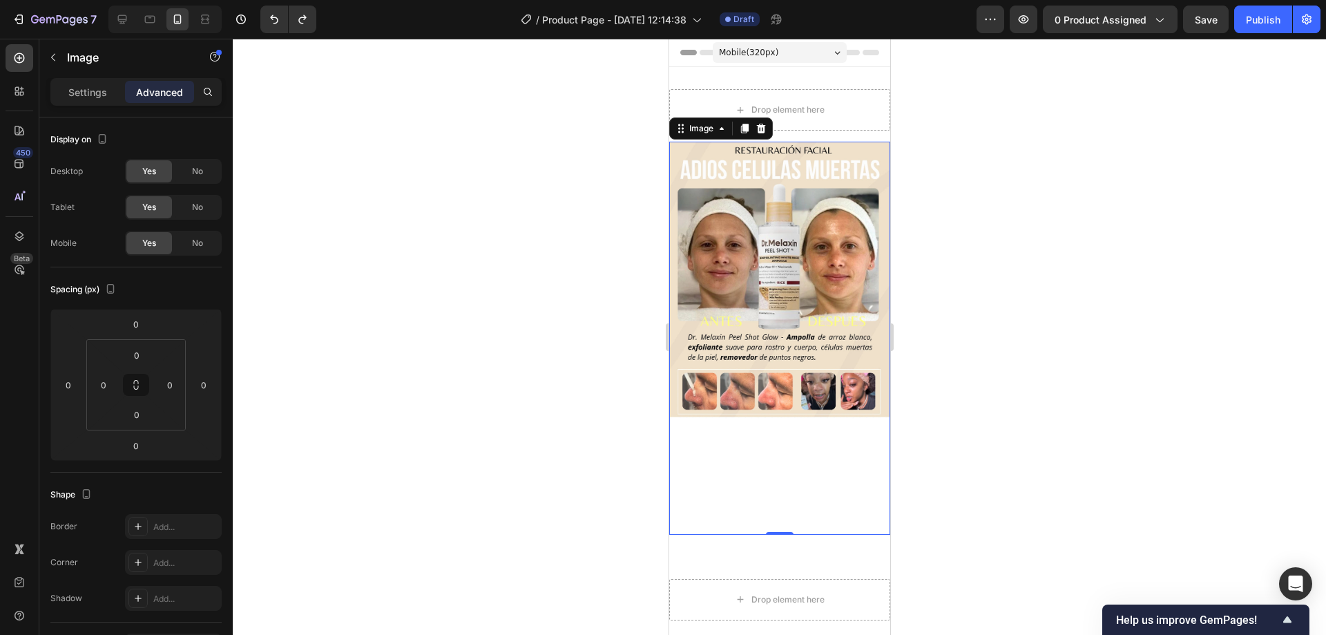
click at [541, 169] on div at bounding box center [780, 337] width 1094 height 596
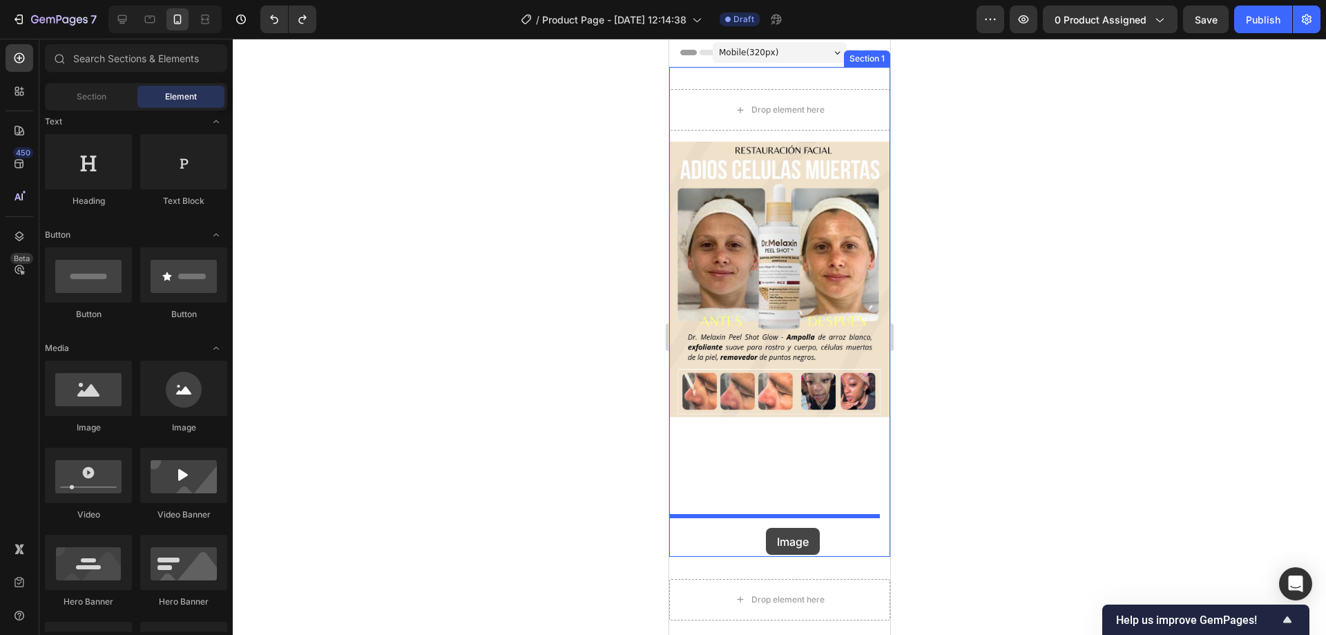
drag, startPoint x: 745, startPoint y: 451, endPoint x: 765, endPoint y: 528, distance: 79.3
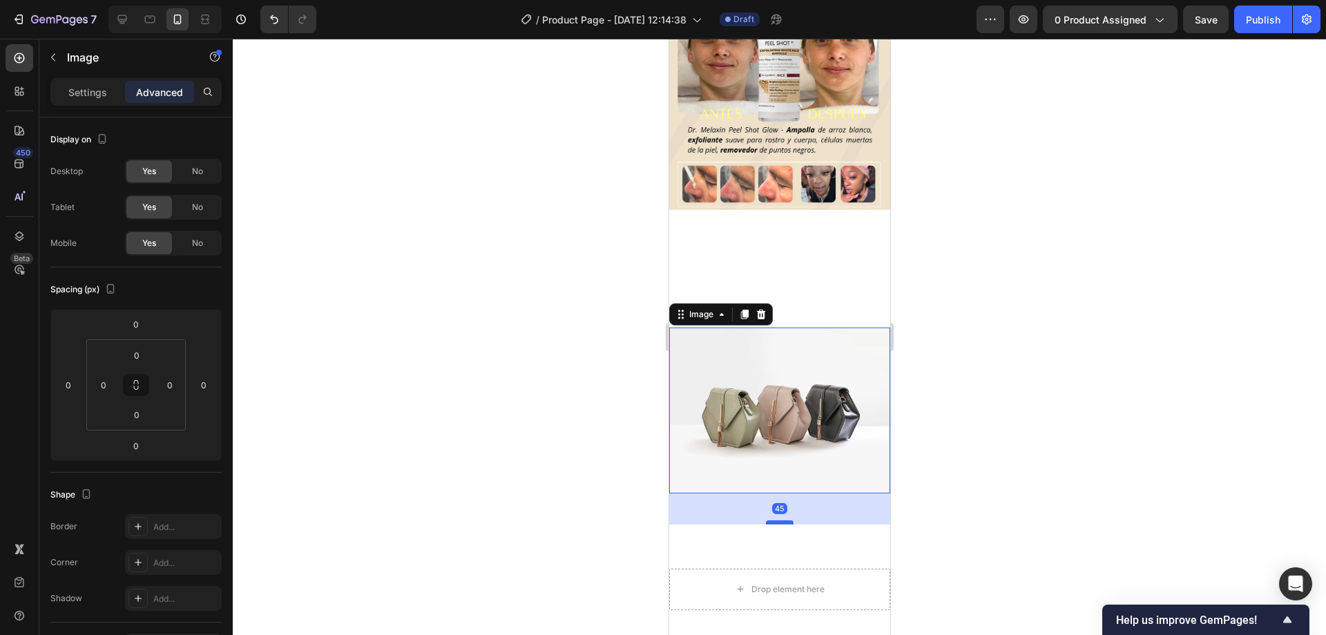
drag, startPoint x: 783, startPoint y: 486, endPoint x: 784, endPoint y: 497, distance: 11.1
click at [784, 520] on div at bounding box center [779, 522] width 28 height 4
type input "45"
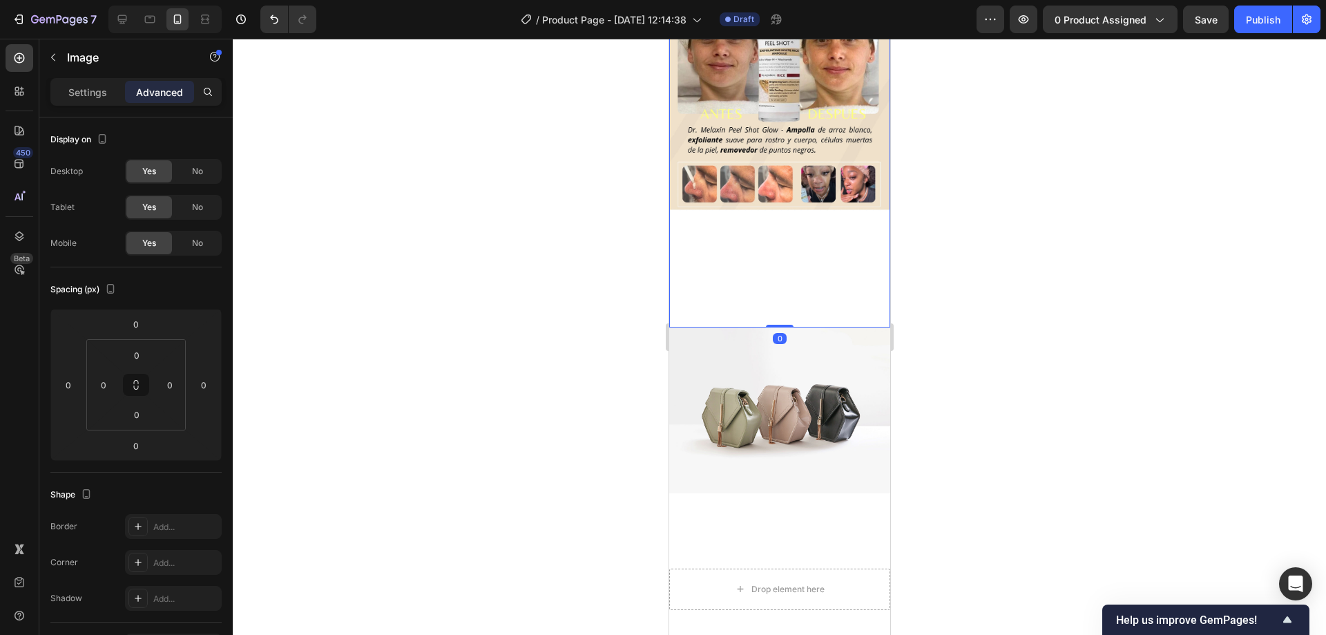
click at [807, 266] on img at bounding box center [779, 130] width 221 height 393
drag, startPoint x: 781, startPoint y: 307, endPoint x: 753, endPoint y: 249, distance: 64.6
click at [779, 243] on div "Image 0" at bounding box center [779, 130] width 221 height 393
click at [128, 415] on input "0" at bounding box center [137, 414] width 28 height 21
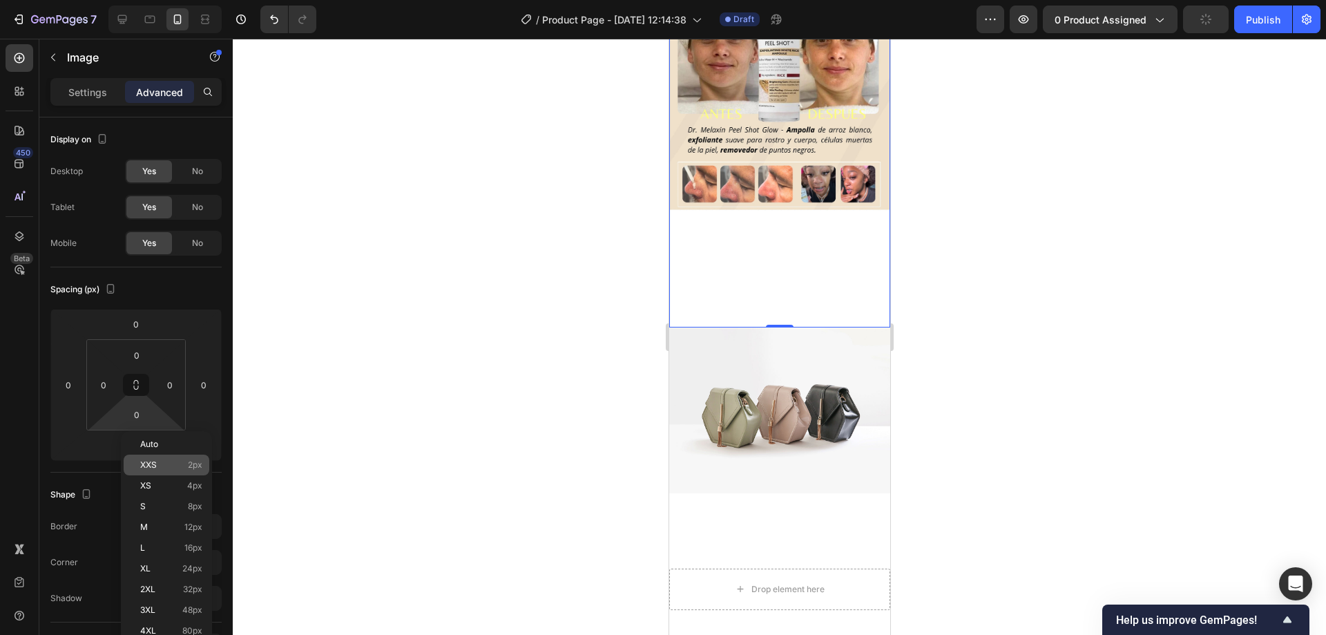
click at [146, 462] on span "XXS" at bounding box center [148, 465] width 17 height 10
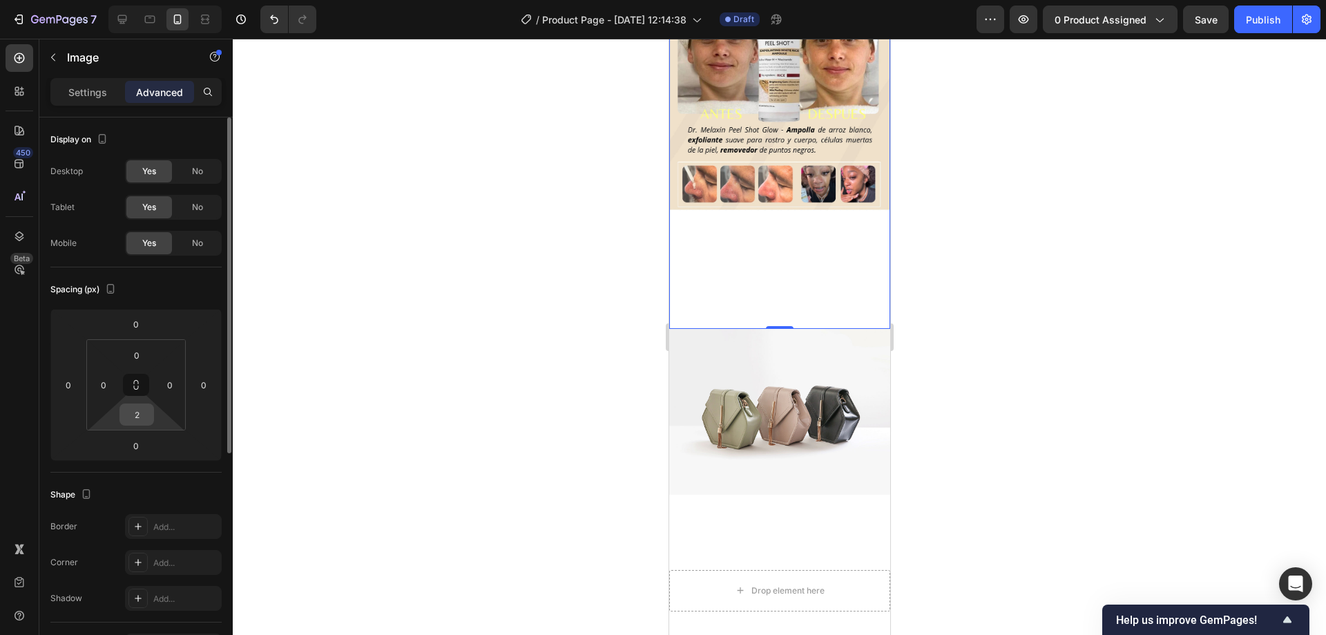
click at [140, 417] on input "2" at bounding box center [137, 414] width 28 height 21
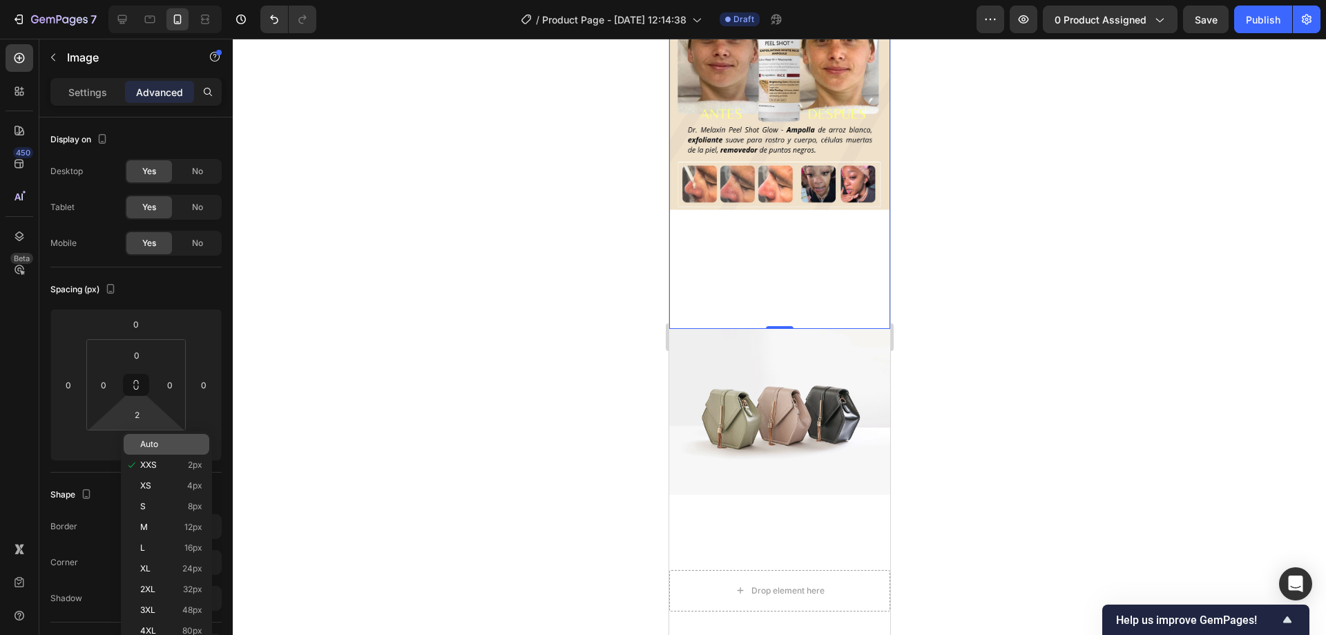
click at [165, 447] on p "Auto" at bounding box center [171, 444] width 62 height 10
type input "Auto"
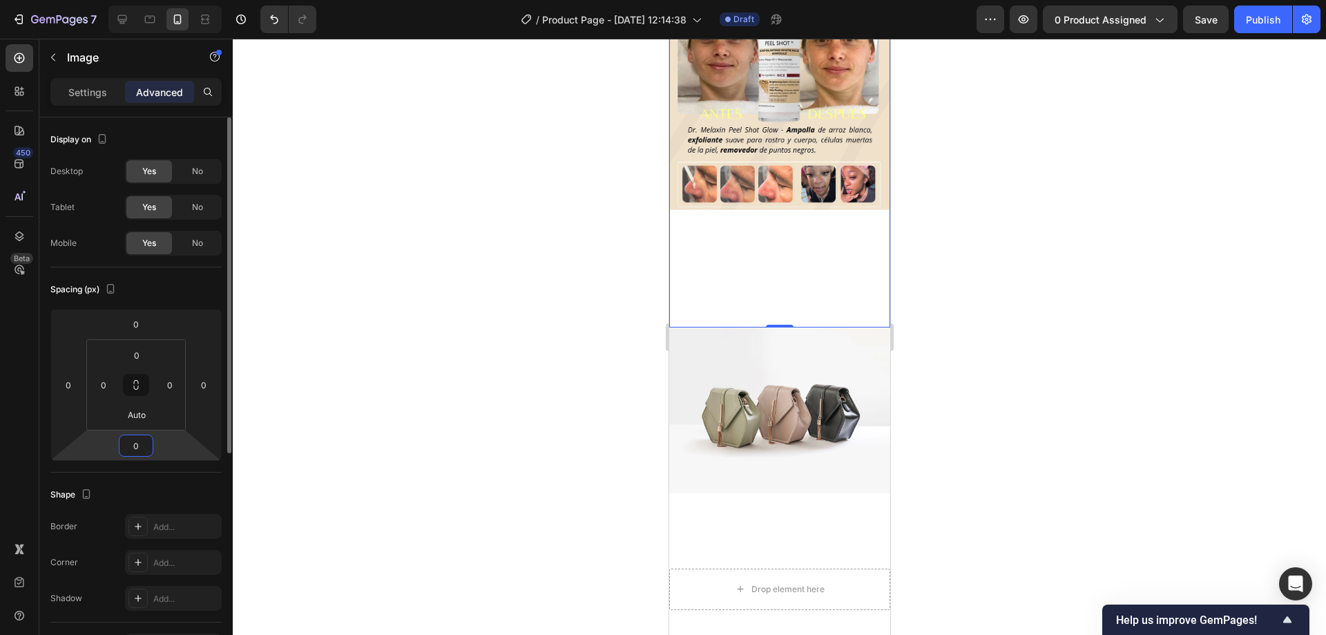
click at [130, 452] on input "0" at bounding box center [136, 445] width 28 height 21
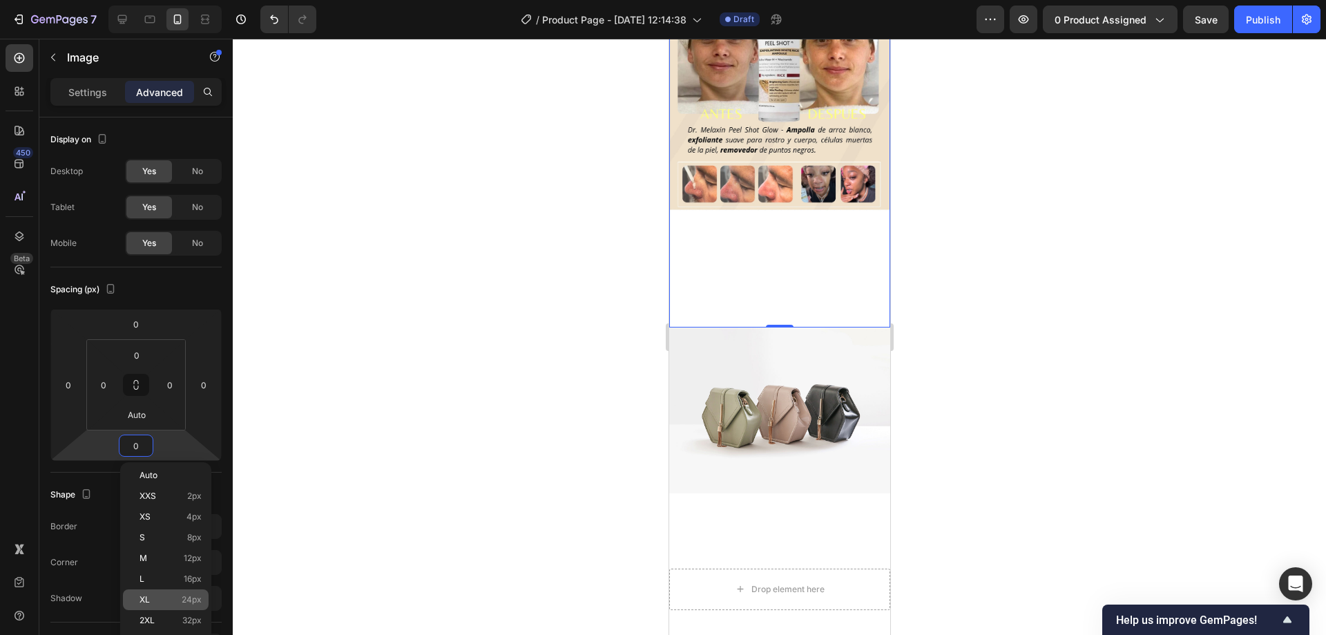
click at [164, 602] on p "XL 24px" at bounding box center [171, 600] width 62 height 10
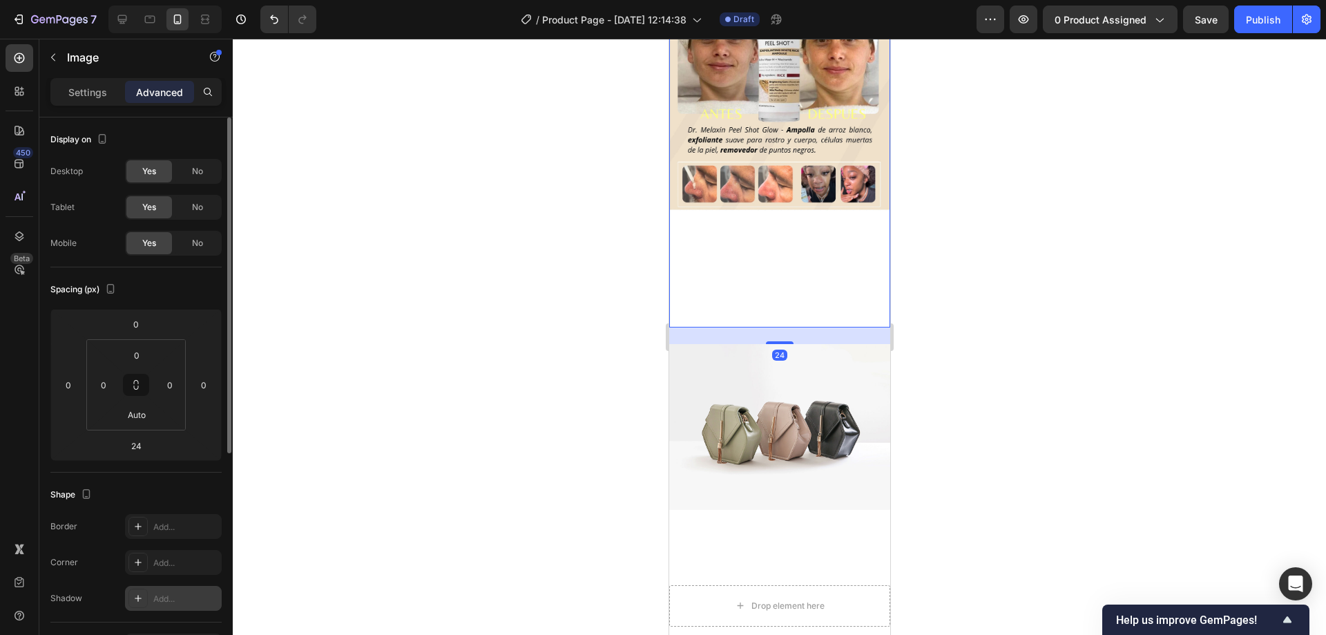
type input "0"
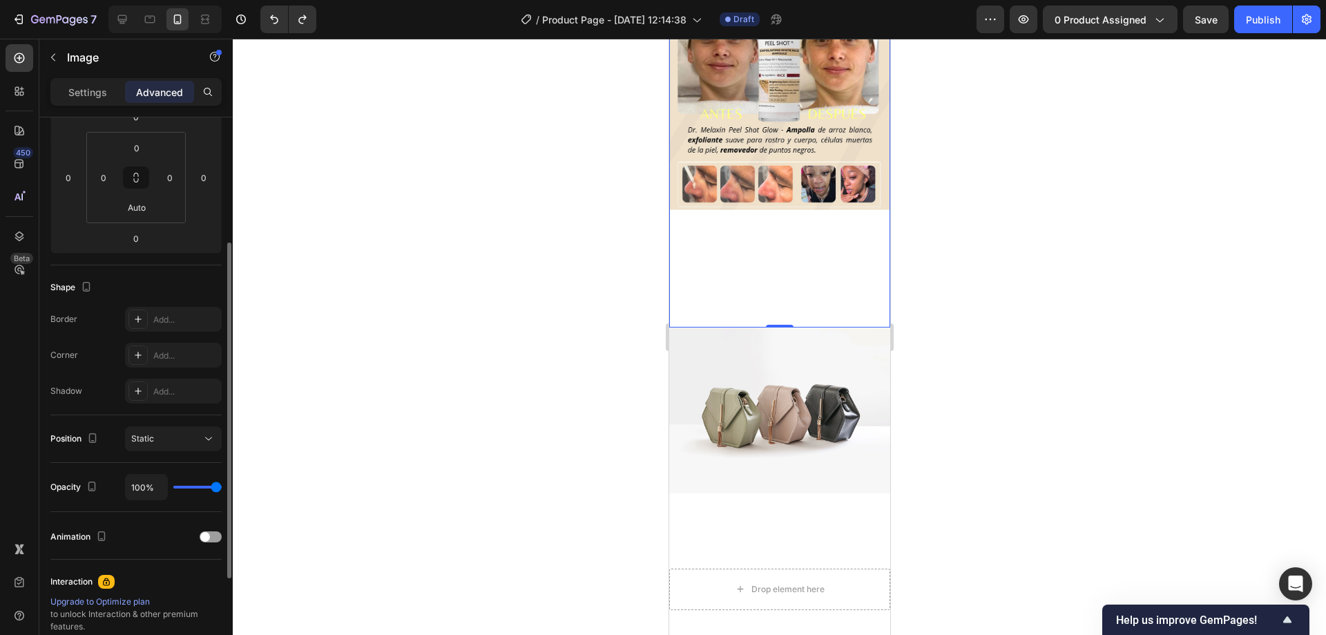
scroll to position [276, 0]
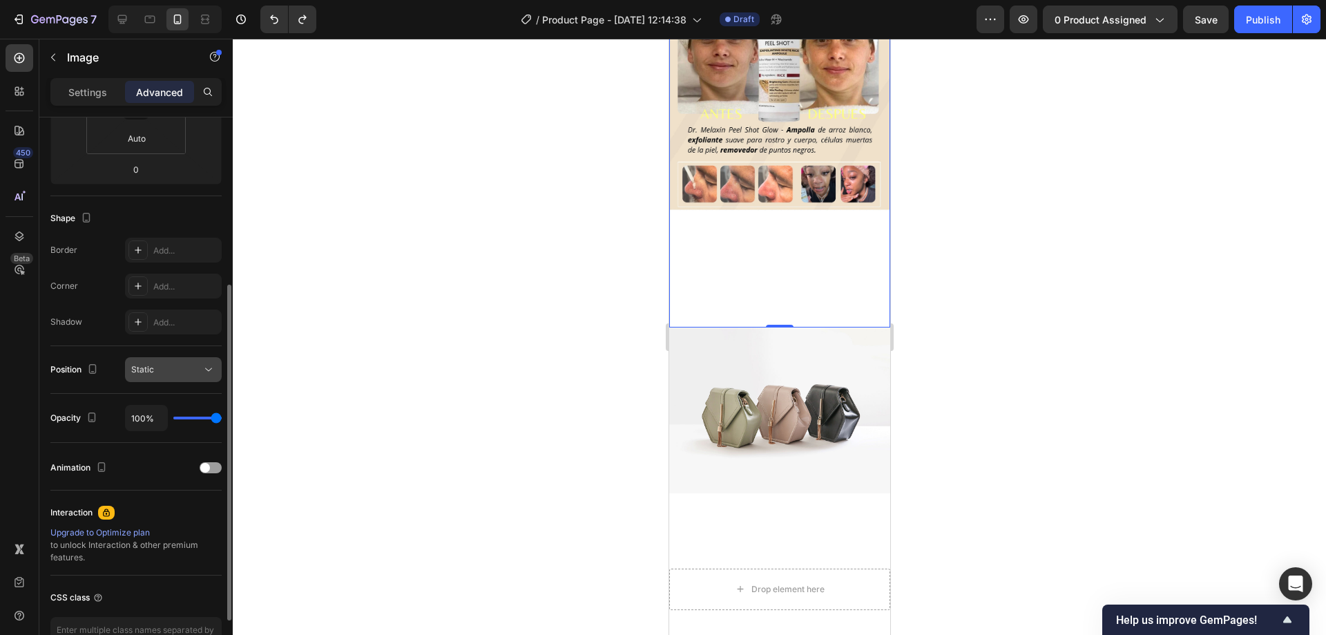
click at [202, 370] on icon at bounding box center [209, 370] width 14 height 14
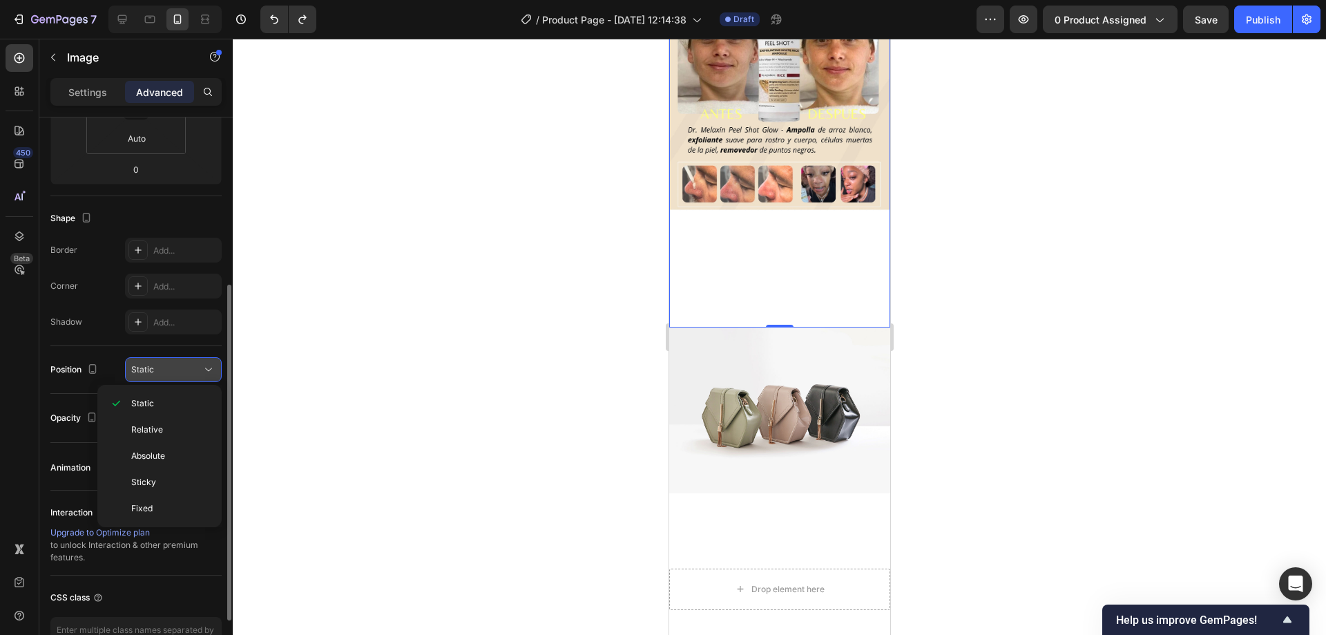
click at [202, 370] on icon at bounding box center [209, 370] width 14 height 14
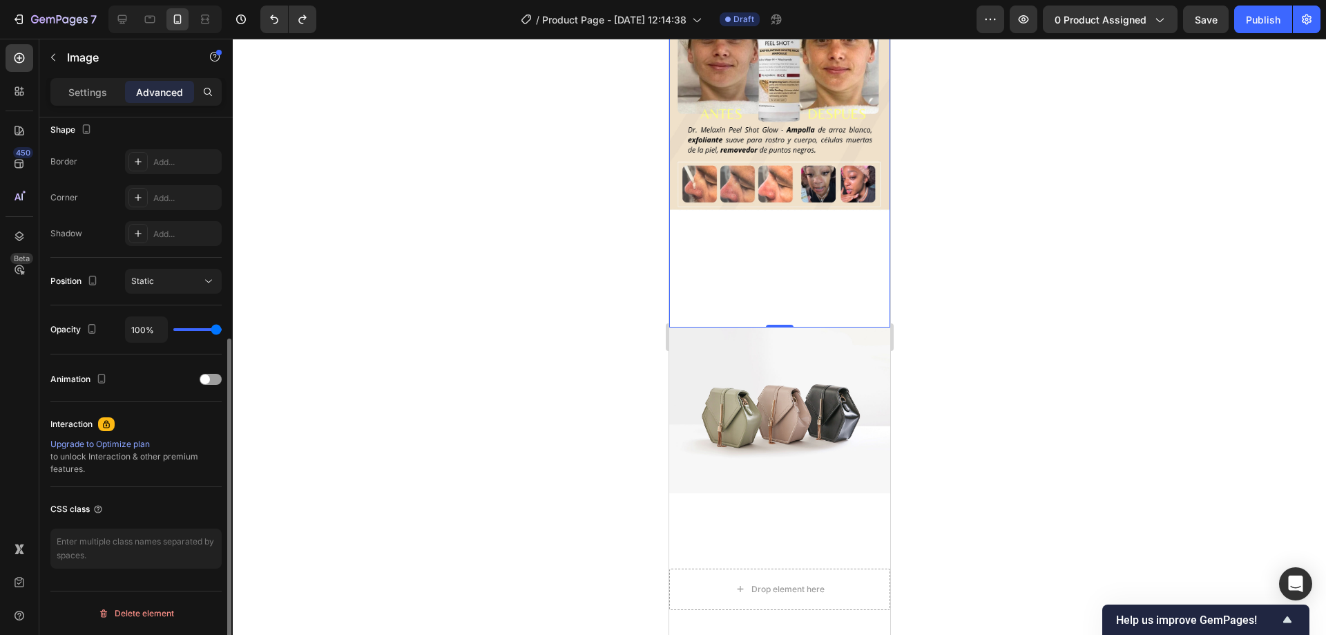
scroll to position [0, 0]
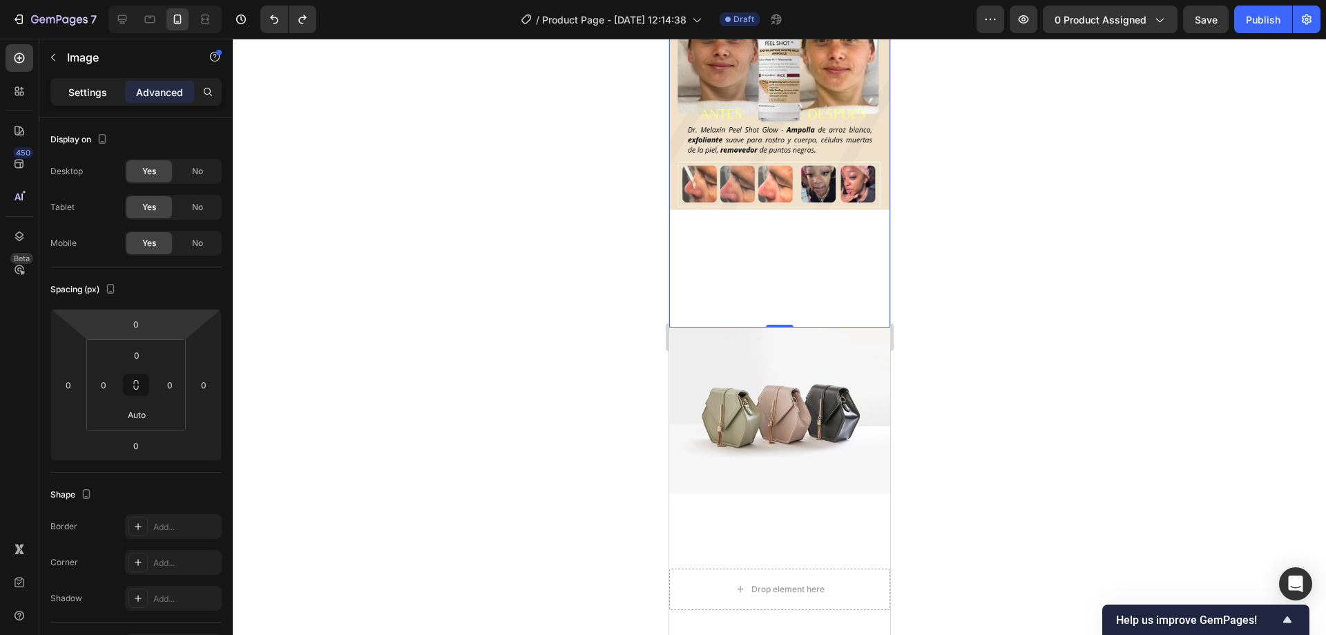
click at [79, 88] on p "Settings" at bounding box center [87, 92] width 39 height 15
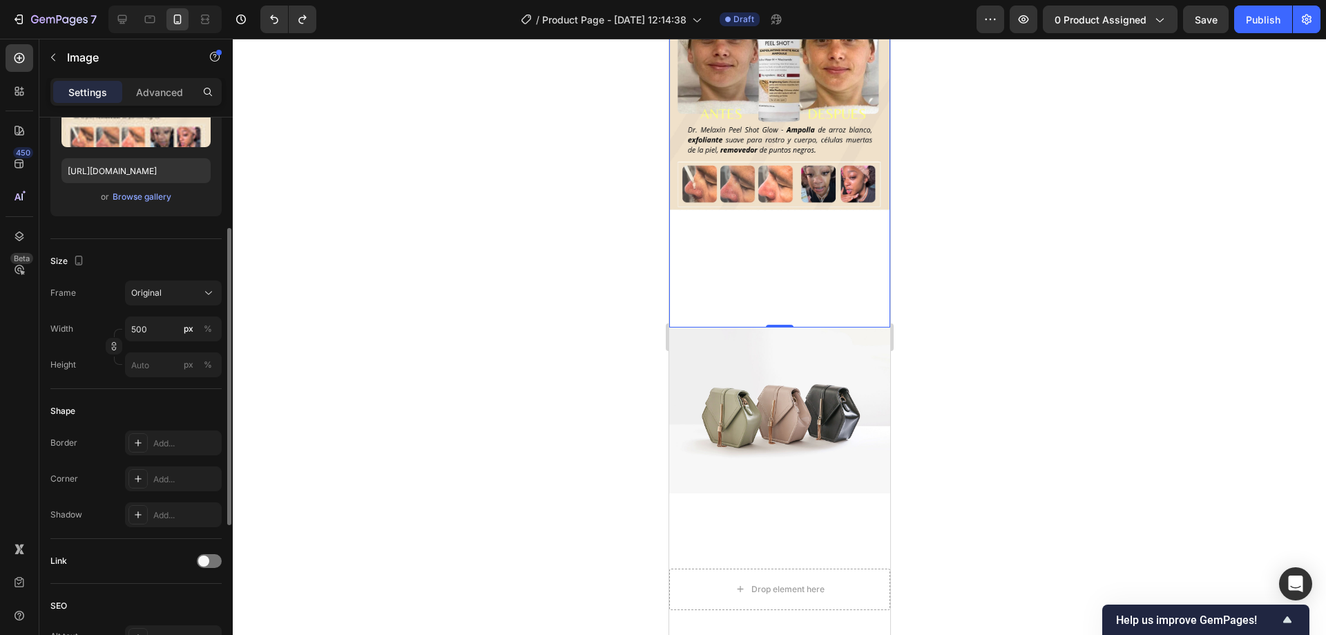
scroll to position [276, 0]
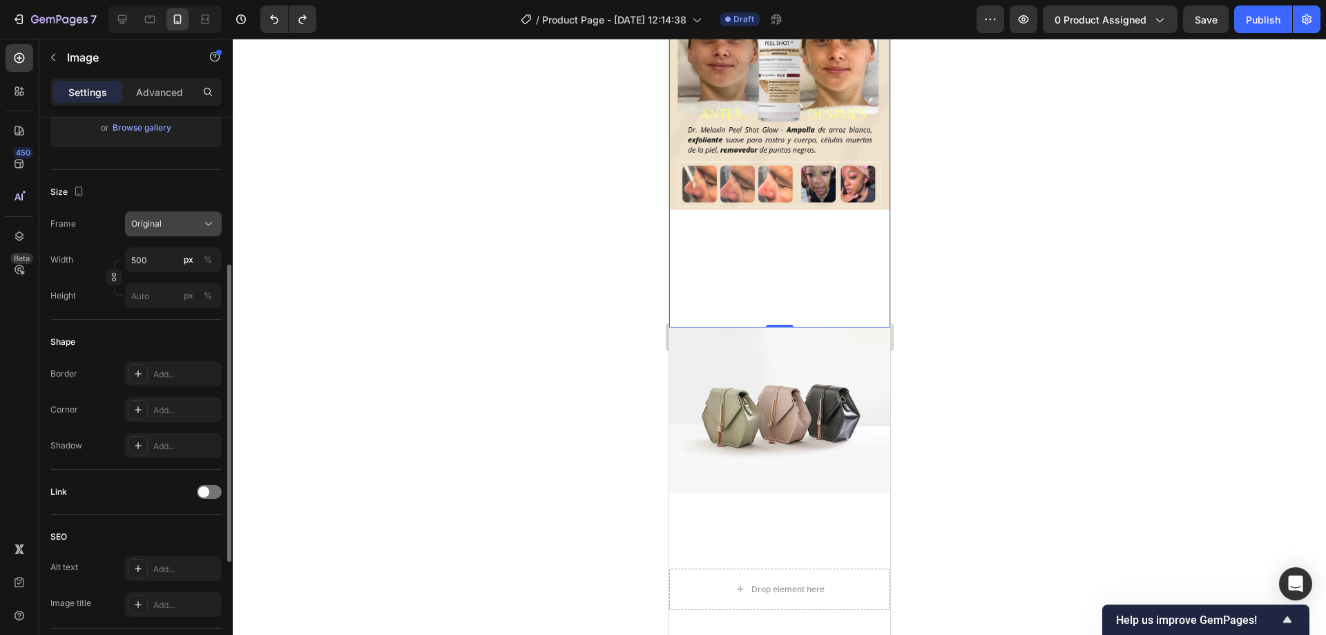
click at [193, 218] on div "Original" at bounding box center [165, 224] width 68 height 12
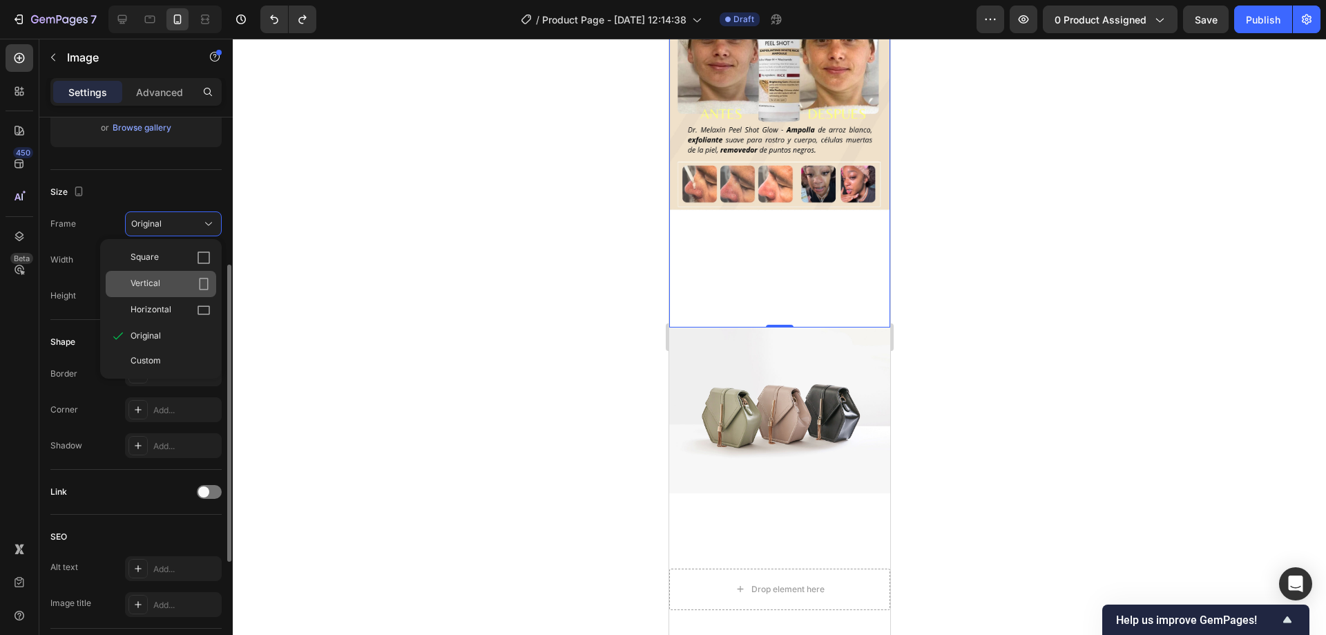
click at [160, 290] on div "Vertical" at bounding box center [171, 284] width 80 height 14
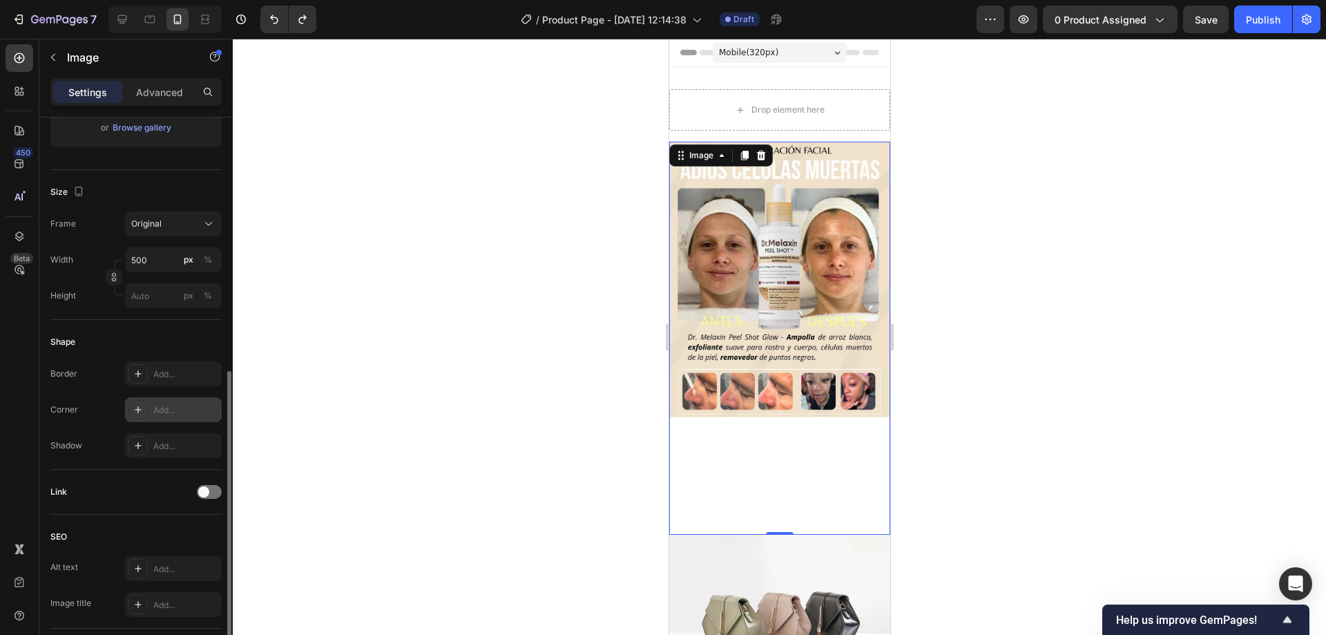
scroll to position [484, 0]
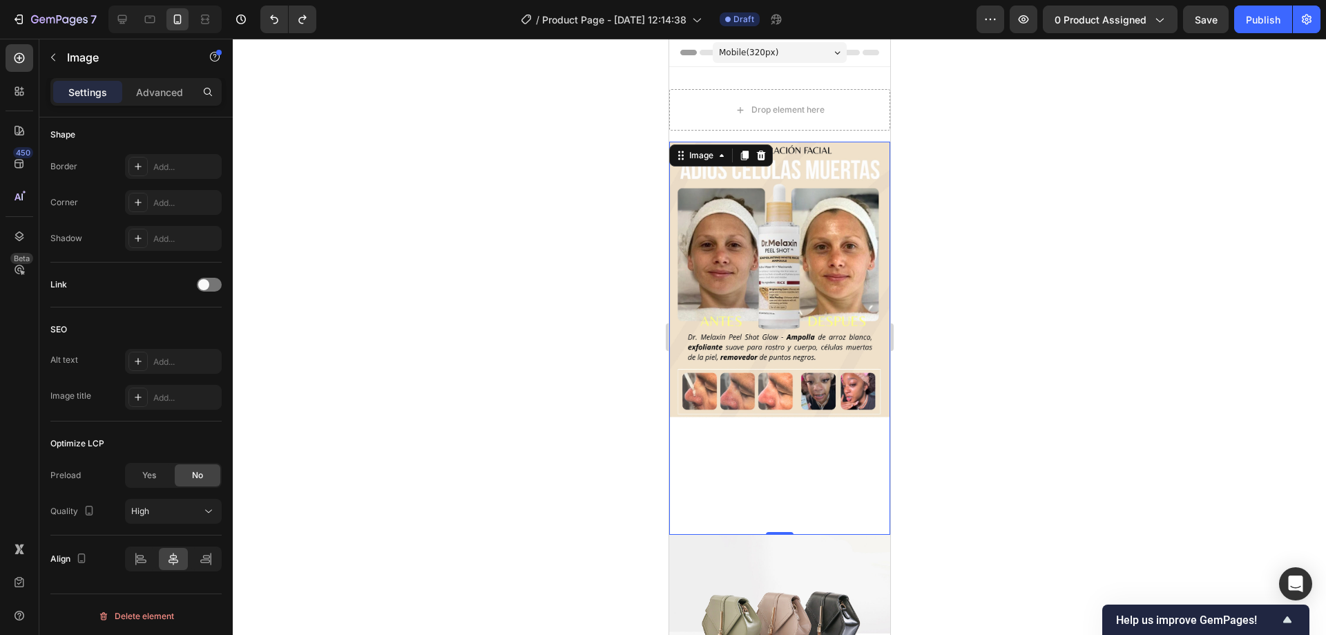
click at [1064, 335] on div at bounding box center [780, 337] width 1094 height 596
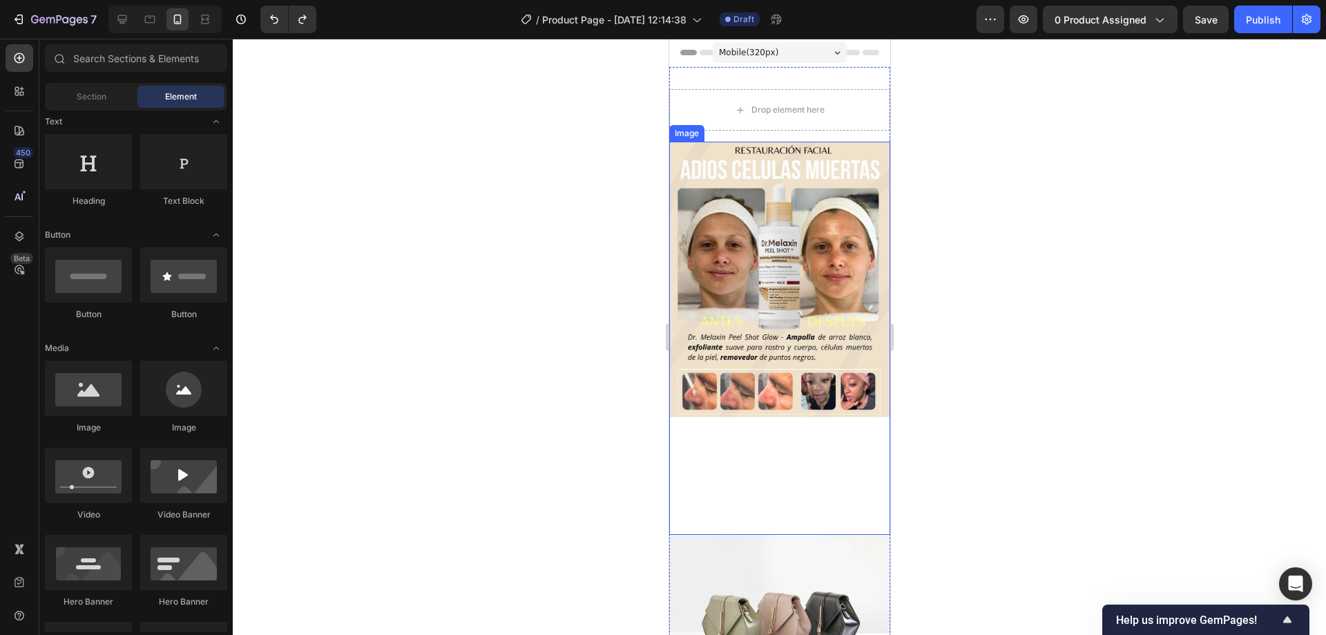
click at [772, 330] on img at bounding box center [779, 338] width 221 height 393
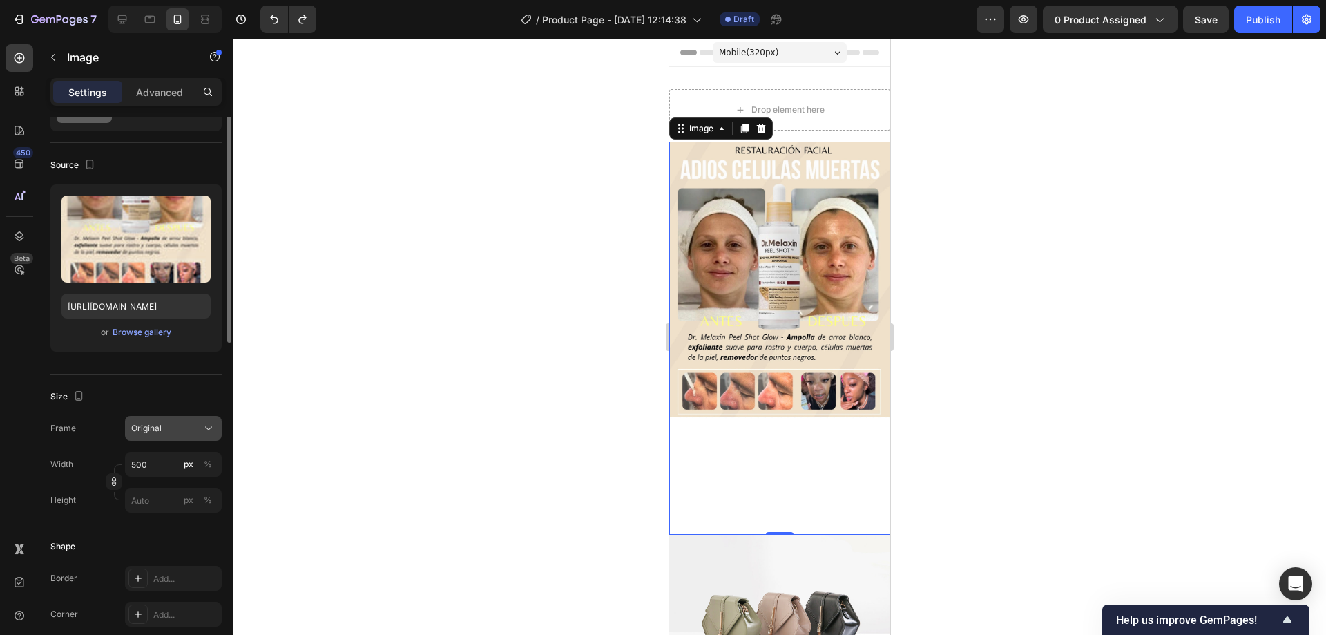
scroll to position [0, 0]
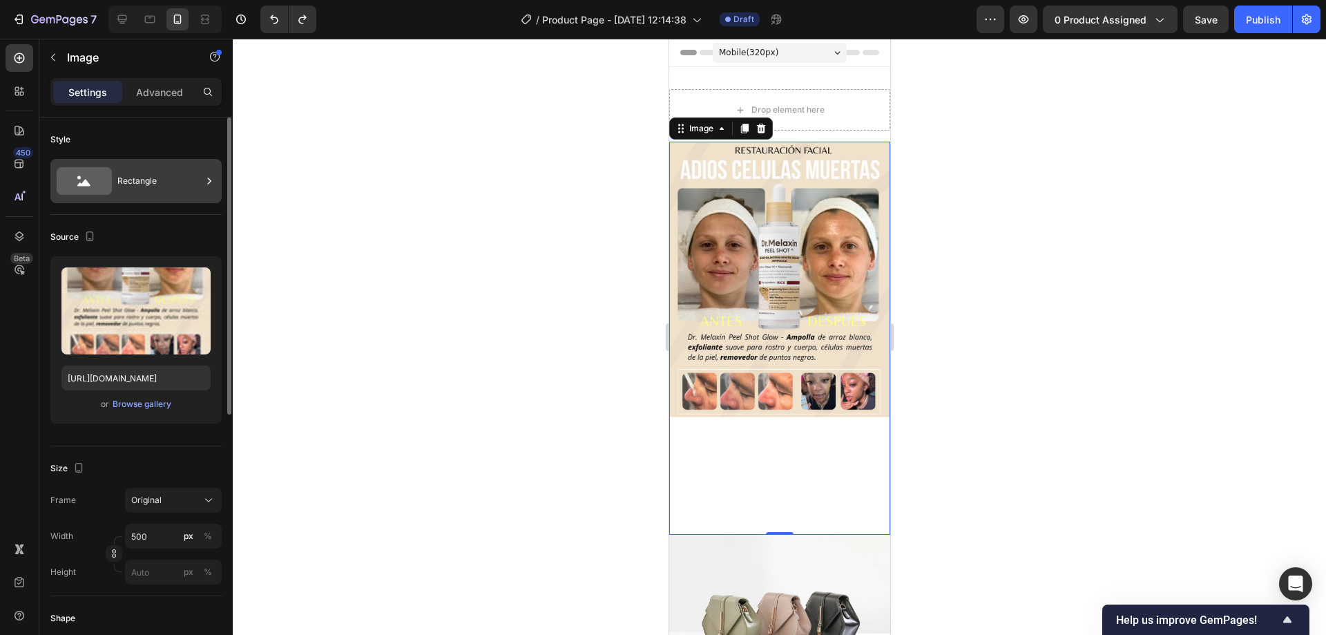
click at [133, 187] on div "Rectangle" at bounding box center [159, 181] width 84 height 32
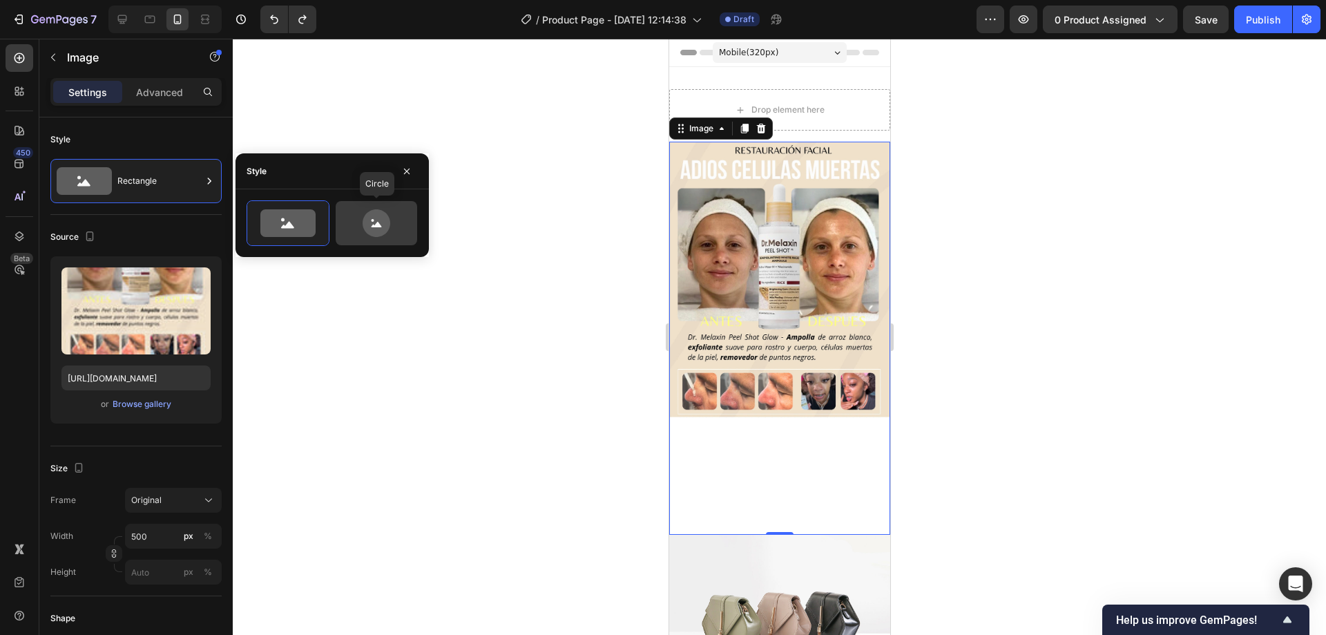
click at [379, 227] on icon at bounding box center [377, 225] width 10 height 6
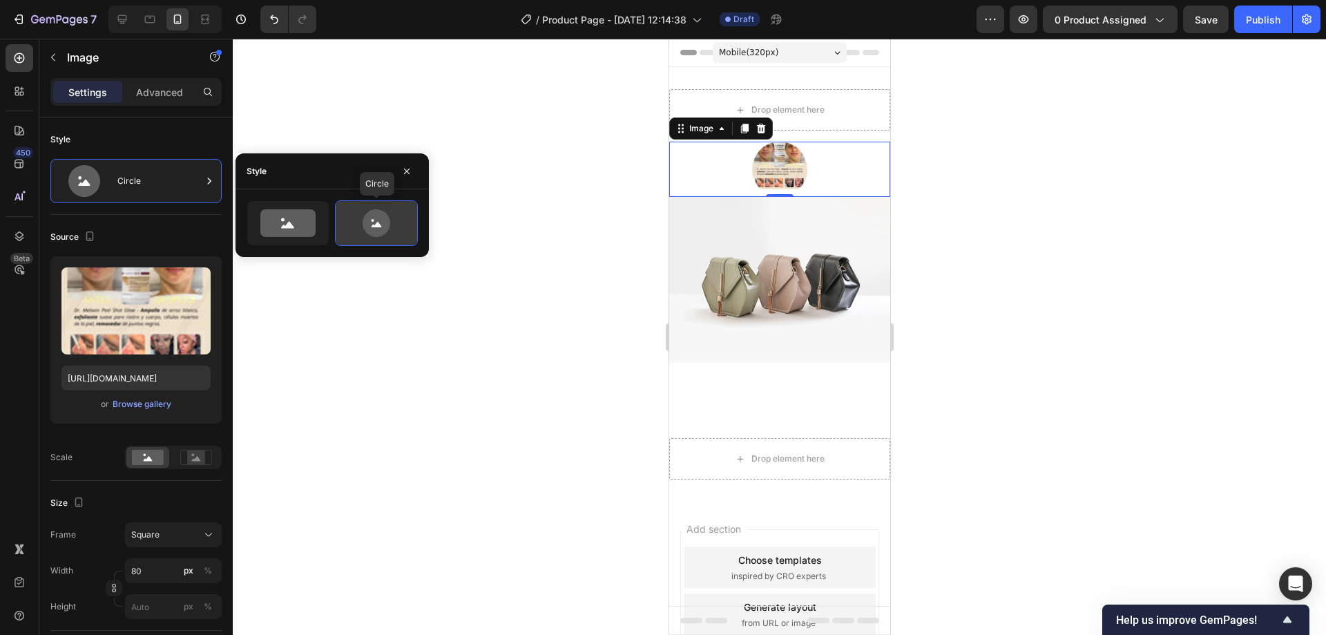
type input "500"
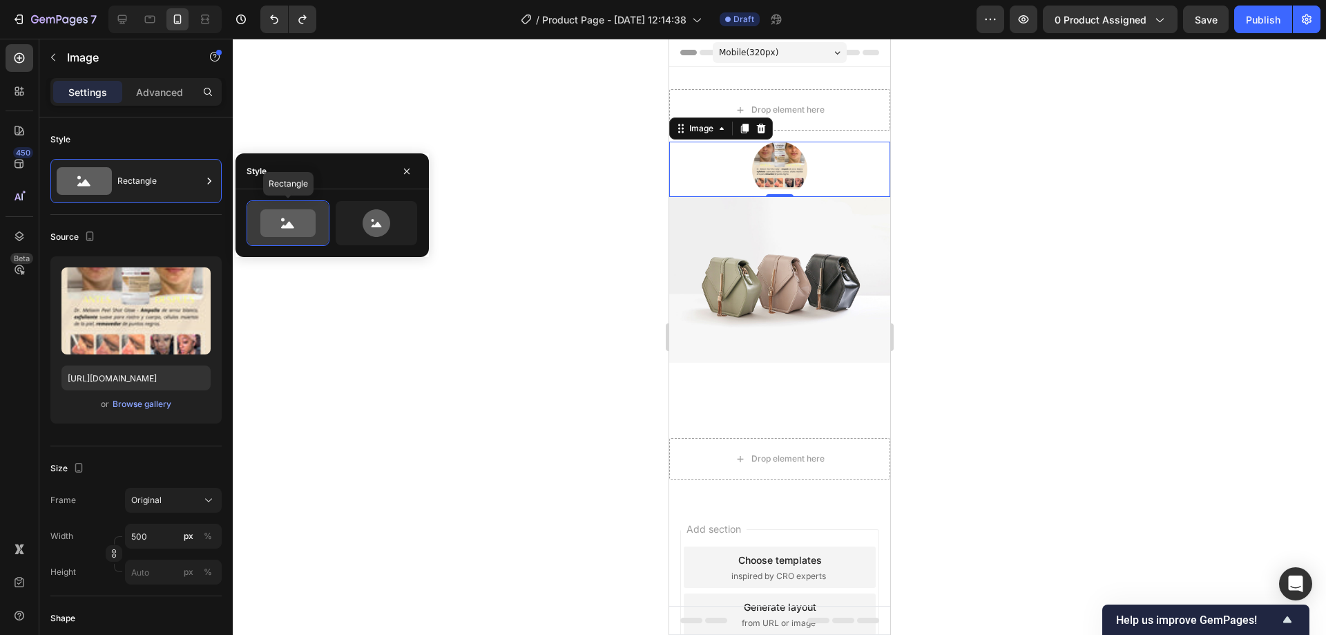
click at [284, 229] on icon at bounding box center [287, 223] width 55 height 28
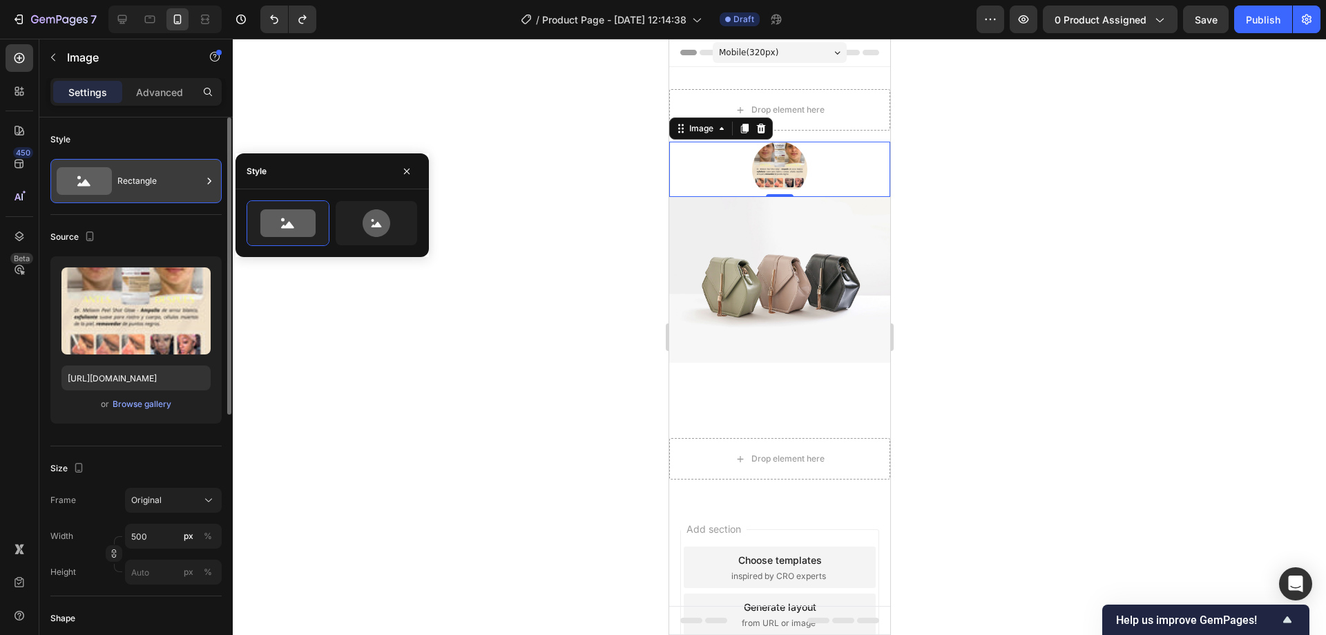
click at [119, 169] on div "Rectangle" at bounding box center [159, 181] width 84 height 32
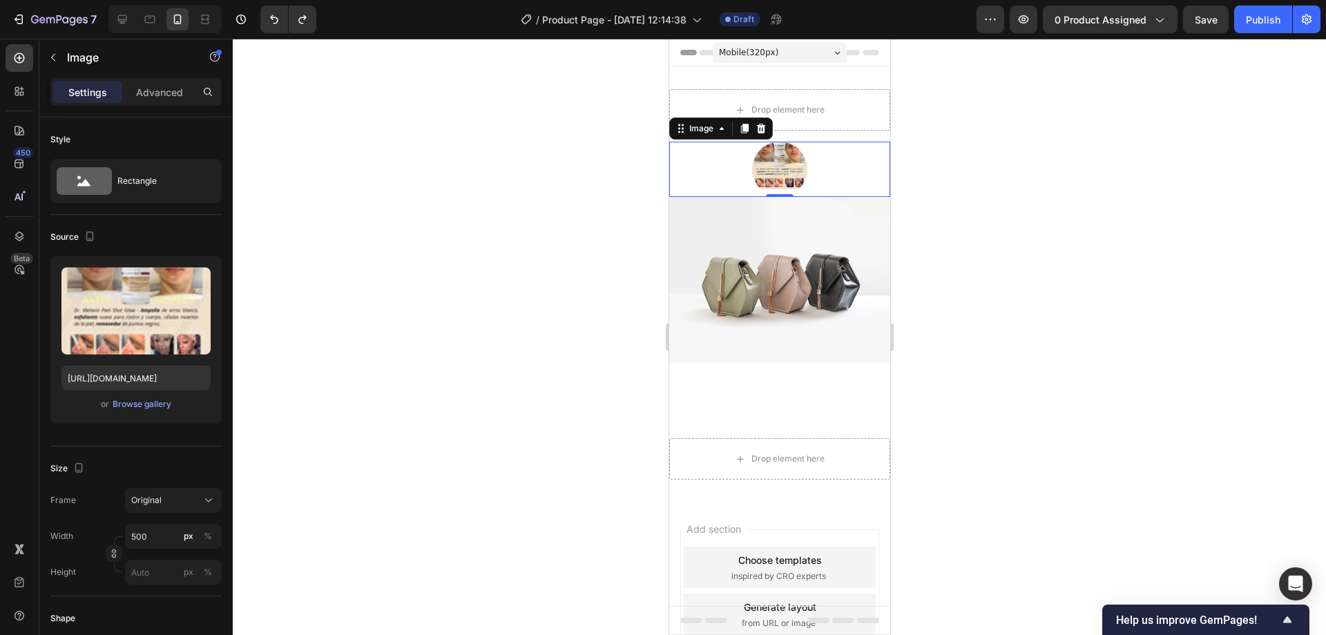
click at [1144, 201] on div at bounding box center [780, 337] width 1094 height 596
drag, startPoint x: 756, startPoint y: 174, endPoint x: 1035, endPoint y: 268, distance: 293.8
click at [756, 174] on img at bounding box center [779, 169] width 55 height 55
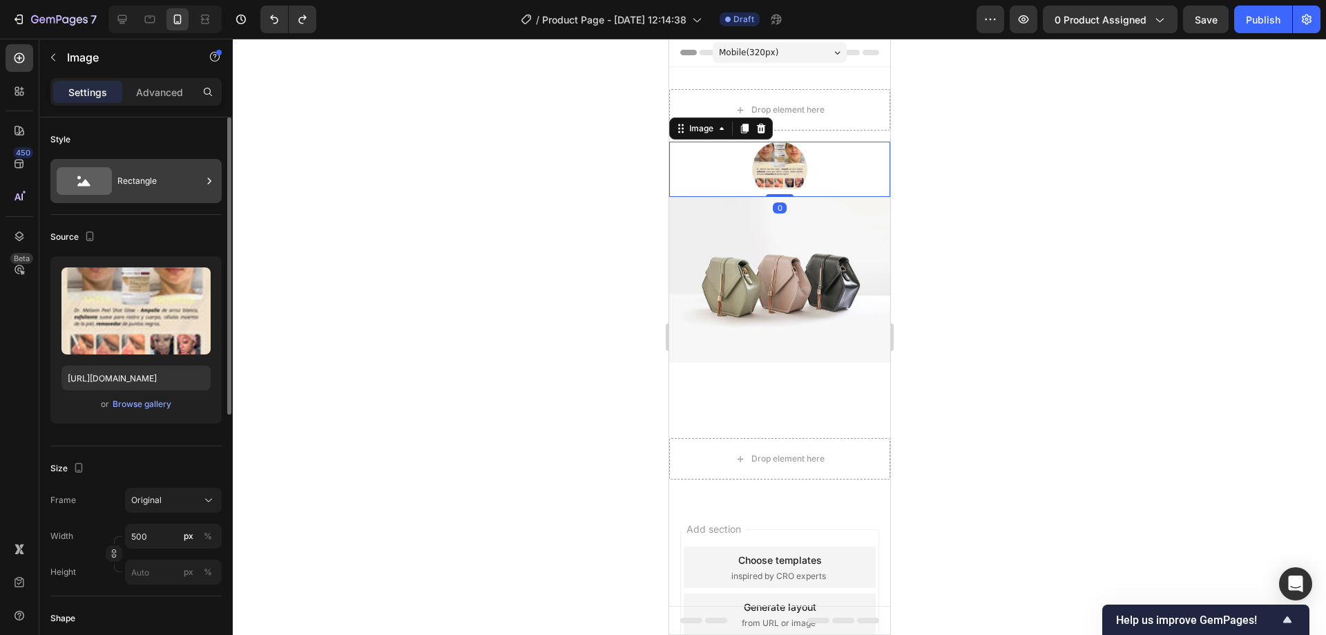
click at [143, 182] on div "Rectangle" at bounding box center [159, 181] width 84 height 32
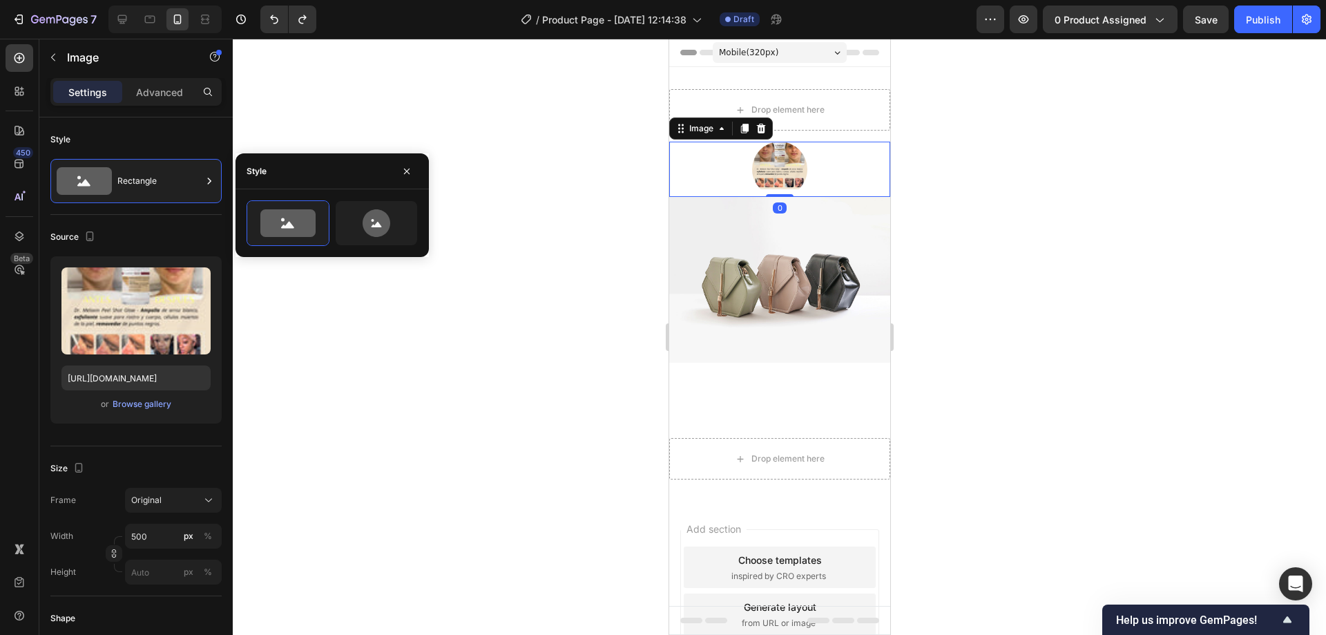
drag, startPoint x: 240, startPoint y: 204, endPoint x: 266, endPoint y: 216, distance: 28.5
click at [242, 207] on div at bounding box center [332, 223] width 193 height 46
click at [266, 216] on icon at bounding box center [287, 223] width 55 height 28
click at [414, 177] on button "button" at bounding box center [407, 171] width 22 height 22
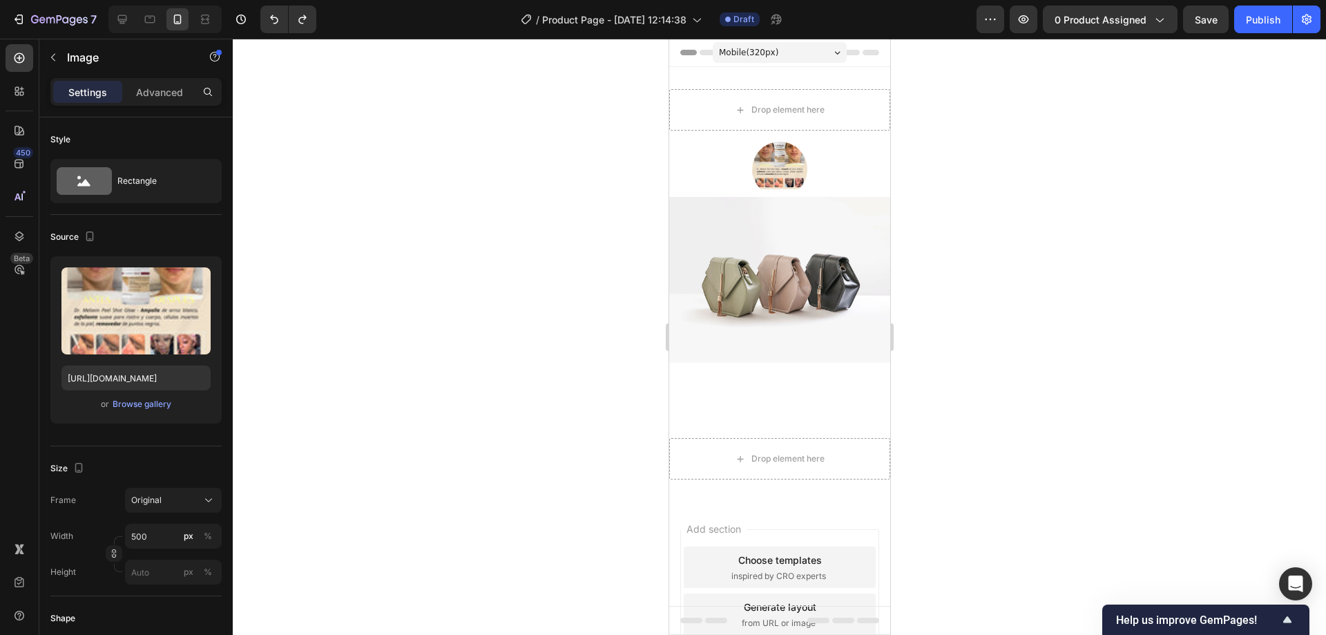
drag, startPoint x: 883, startPoint y: 242, endPoint x: 1706, endPoint y: 280, distance: 823.7
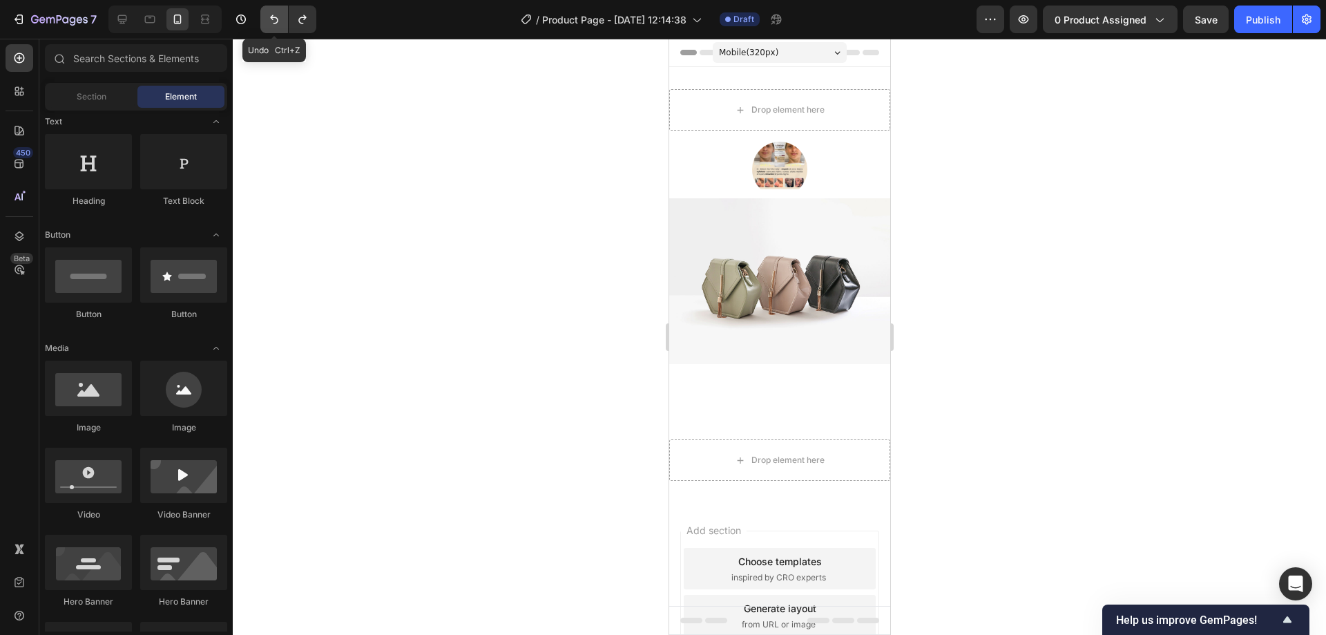
click at [271, 16] on icon "Undo/Redo" at bounding box center [274, 19] width 14 height 14
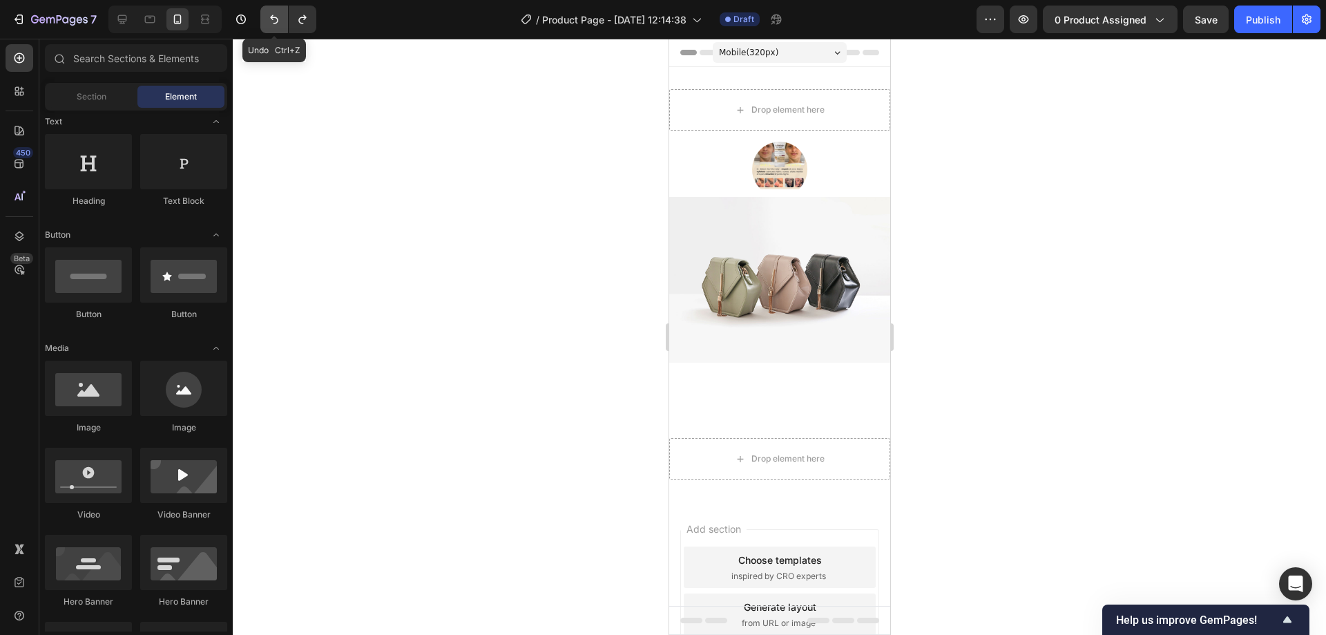
click at [271, 16] on icon "Undo/Redo" at bounding box center [274, 19] width 14 height 14
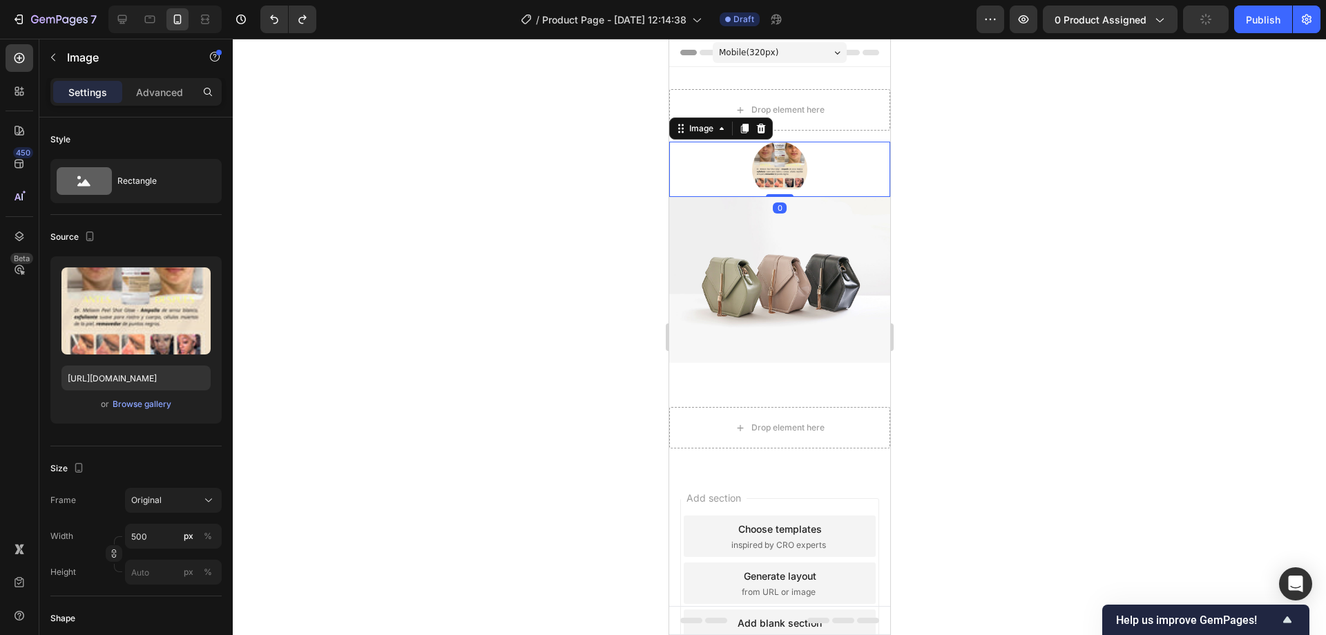
click at [772, 169] on img at bounding box center [779, 169] width 55 height 55
click at [143, 185] on div "Rectangle" at bounding box center [159, 181] width 84 height 32
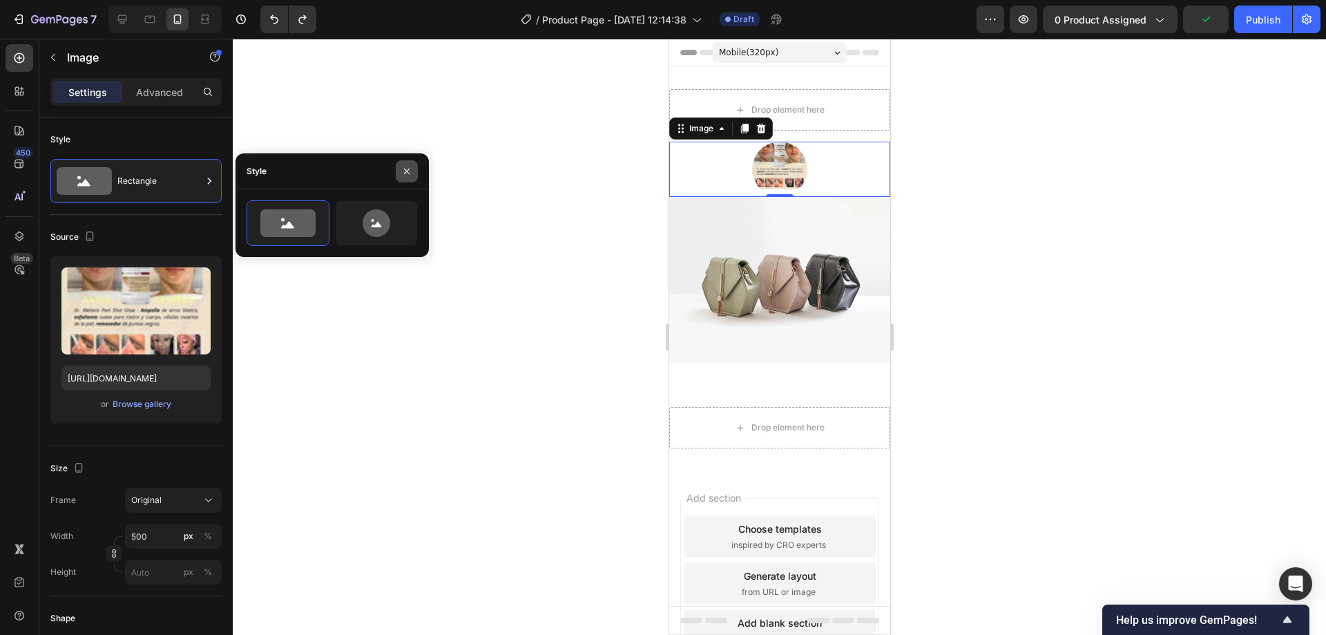
click at [408, 170] on icon "button" at bounding box center [407, 171] width 6 height 6
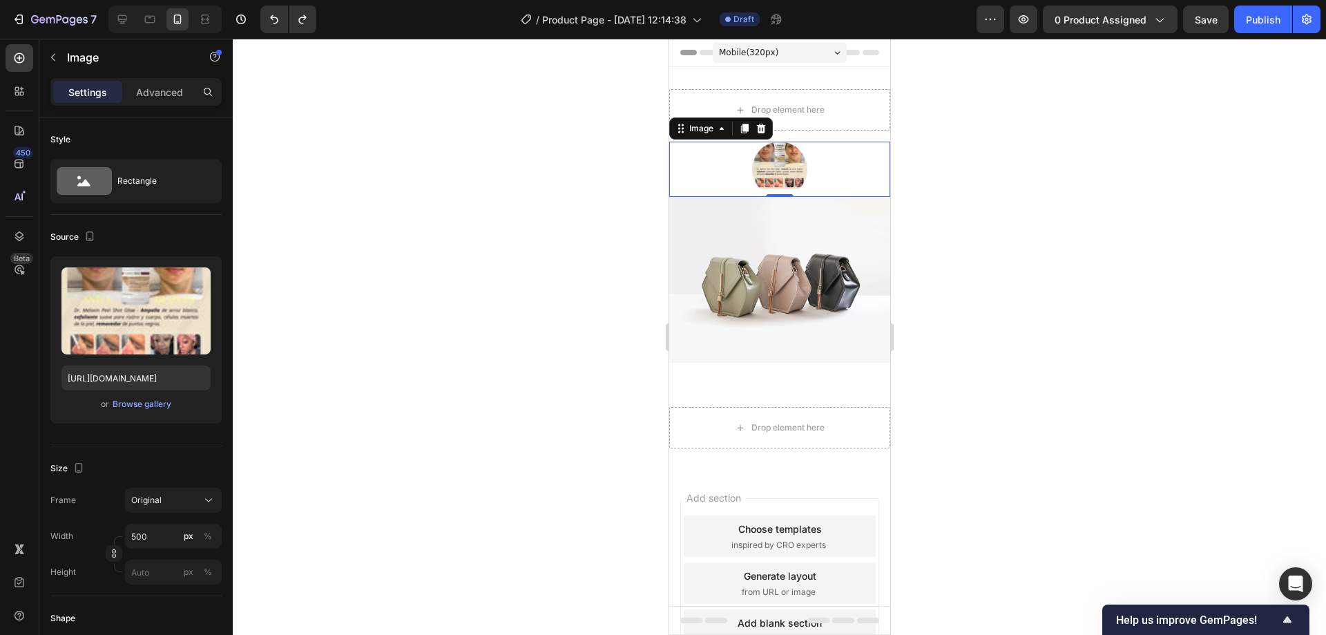
click at [766, 169] on img at bounding box center [779, 169] width 55 height 55
click at [197, 190] on div "Rectangle" at bounding box center [159, 181] width 84 height 32
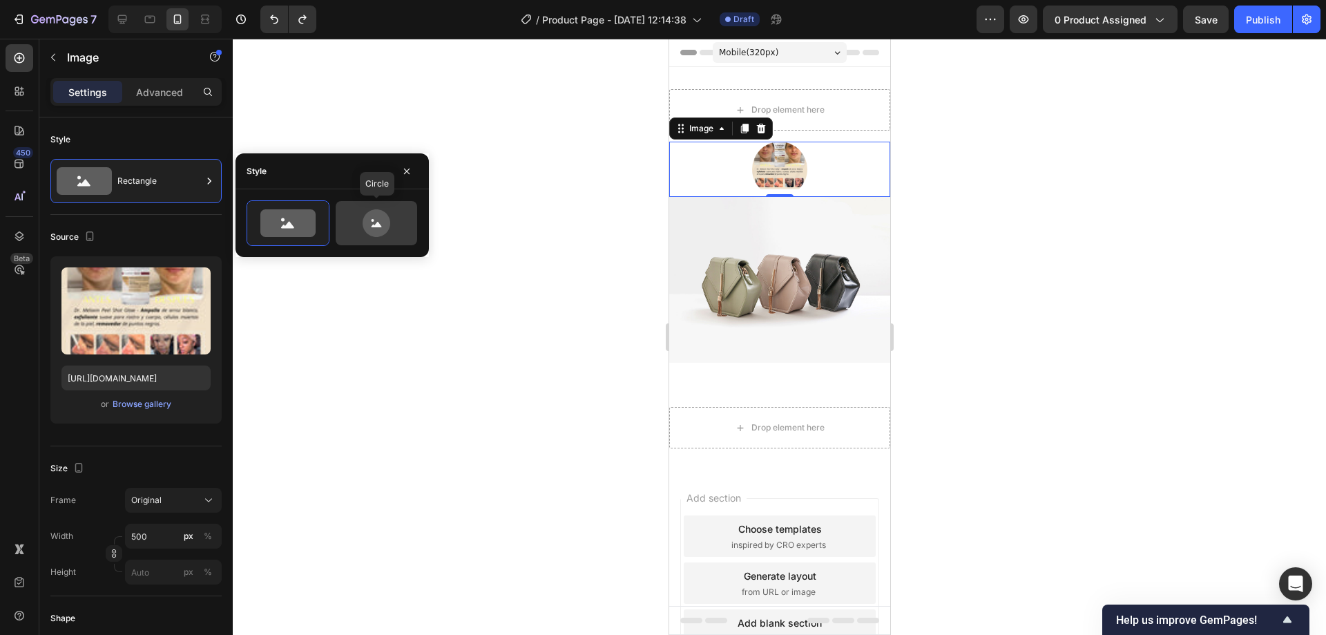
click at [376, 213] on icon at bounding box center [377, 223] width 28 height 28
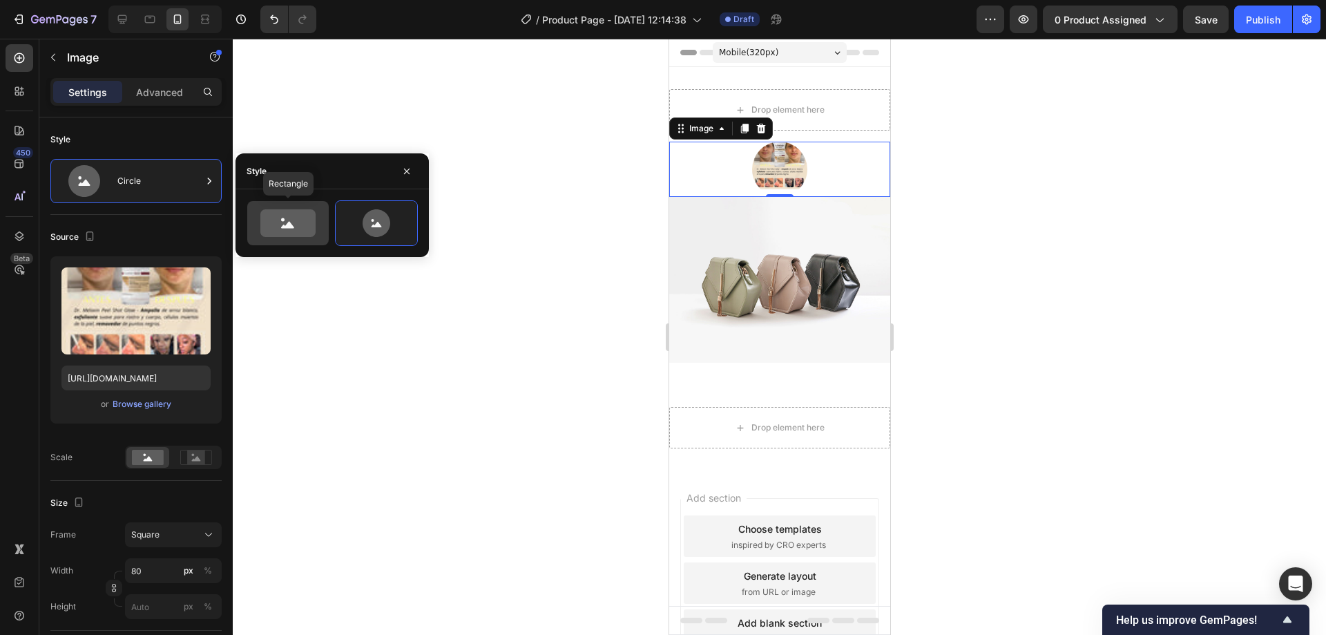
click at [313, 228] on icon at bounding box center [287, 223] width 55 height 28
type input "100"
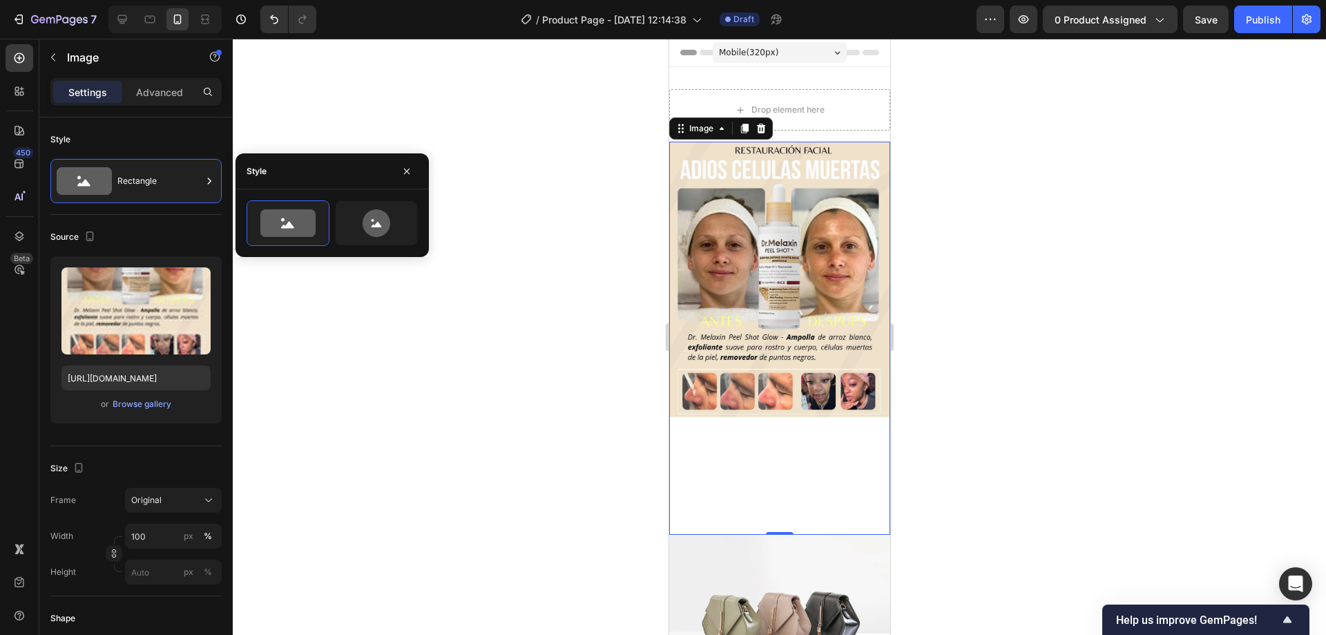
click at [1164, 322] on div at bounding box center [780, 337] width 1094 height 596
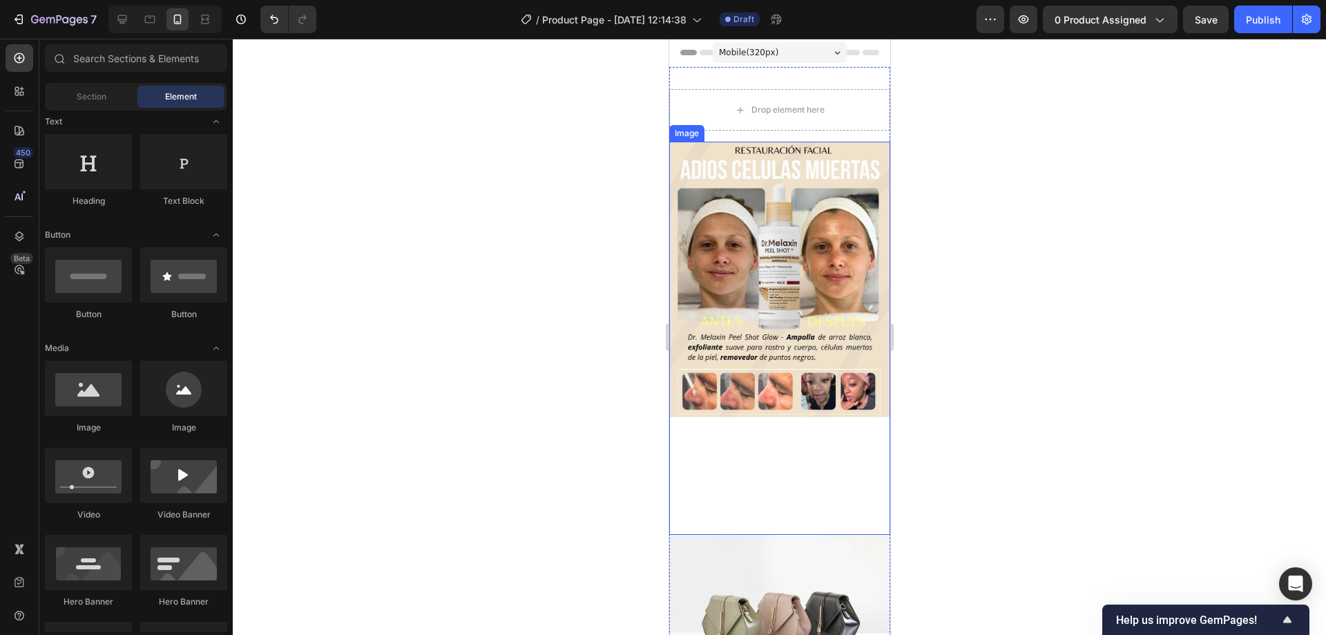
click at [735, 432] on img at bounding box center [779, 338] width 221 height 393
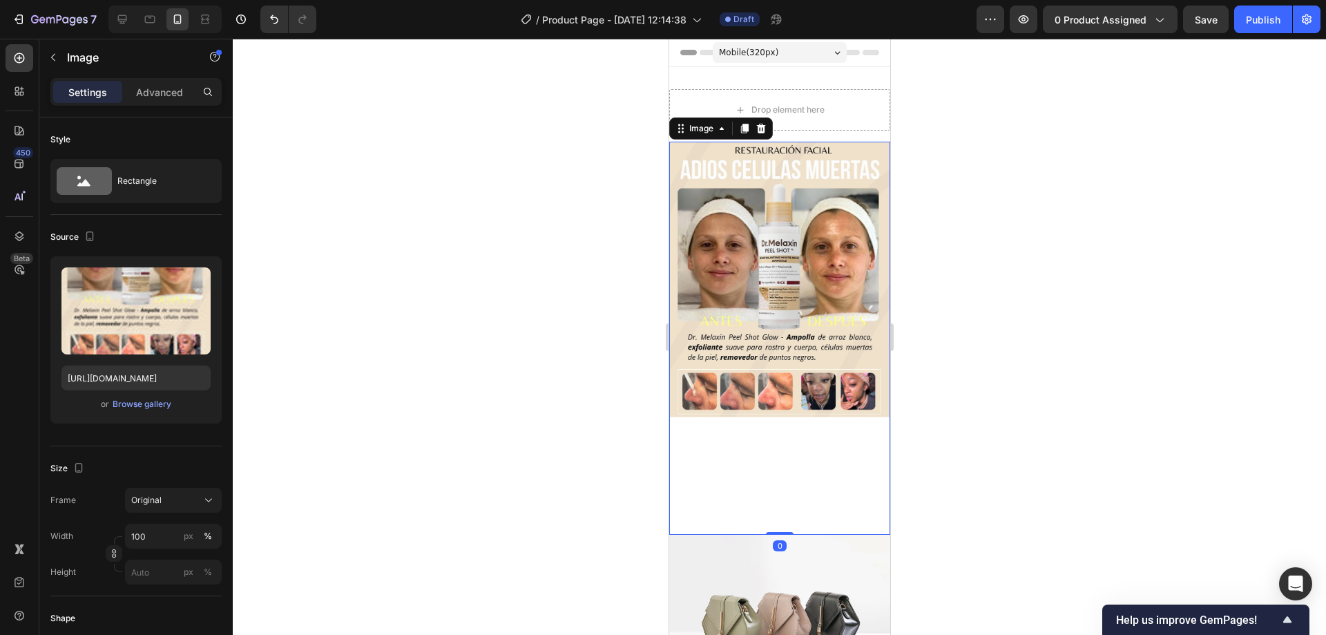
drag, startPoint x: 778, startPoint y: 513, endPoint x: 767, endPoint y: 383, distance: 131.0
click at [767, 386] on div "Image 0" at bounding box center [779, 338] width 221 height 393
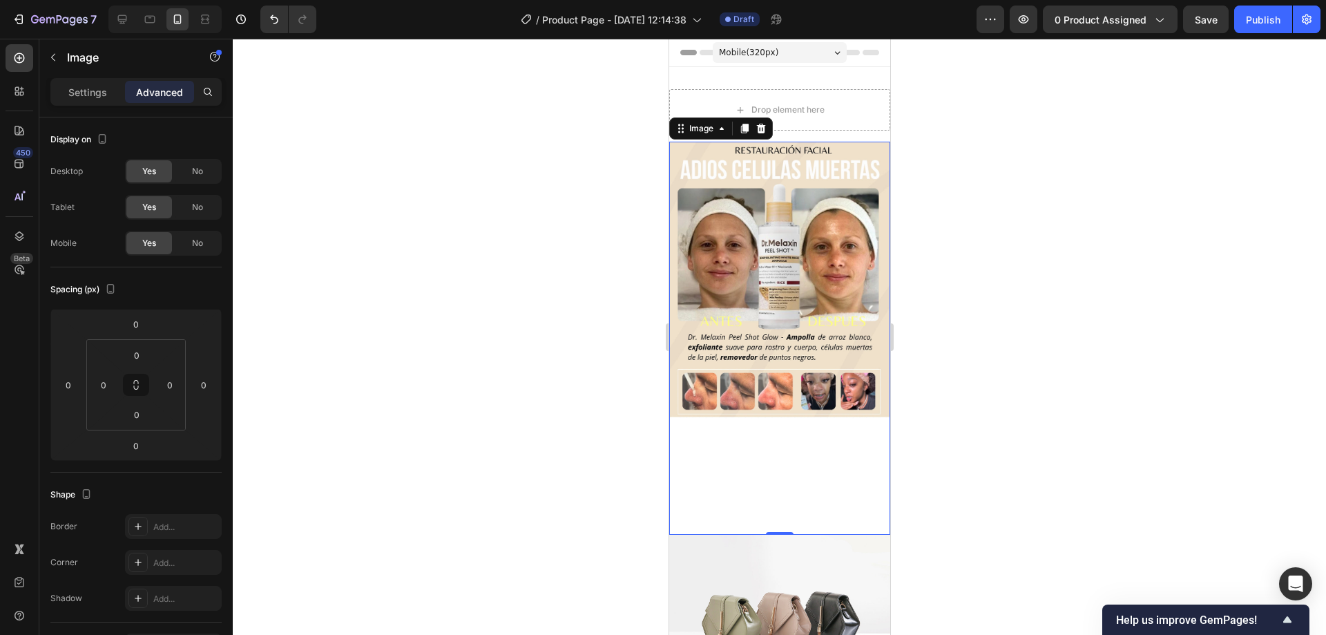
click at [814, 193] on img at bounding box center [779, 338] width 221 height 393
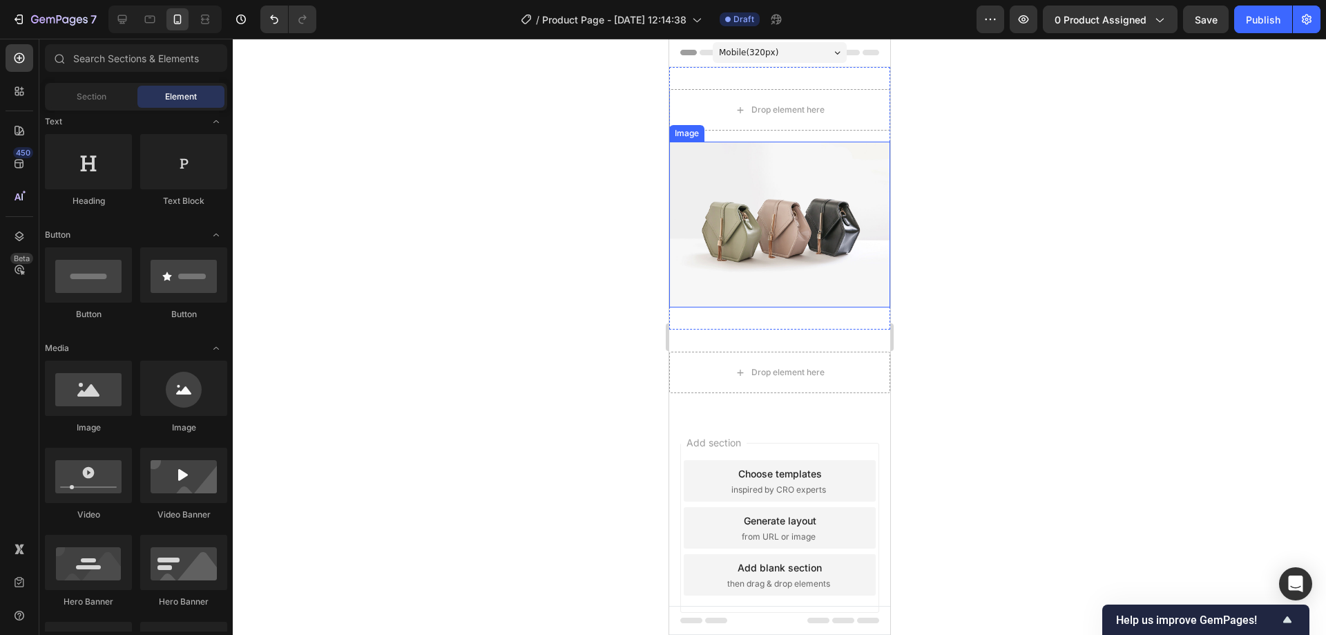
click at [789, 224] on img at bounding box center [779, 225] width 221 height 166
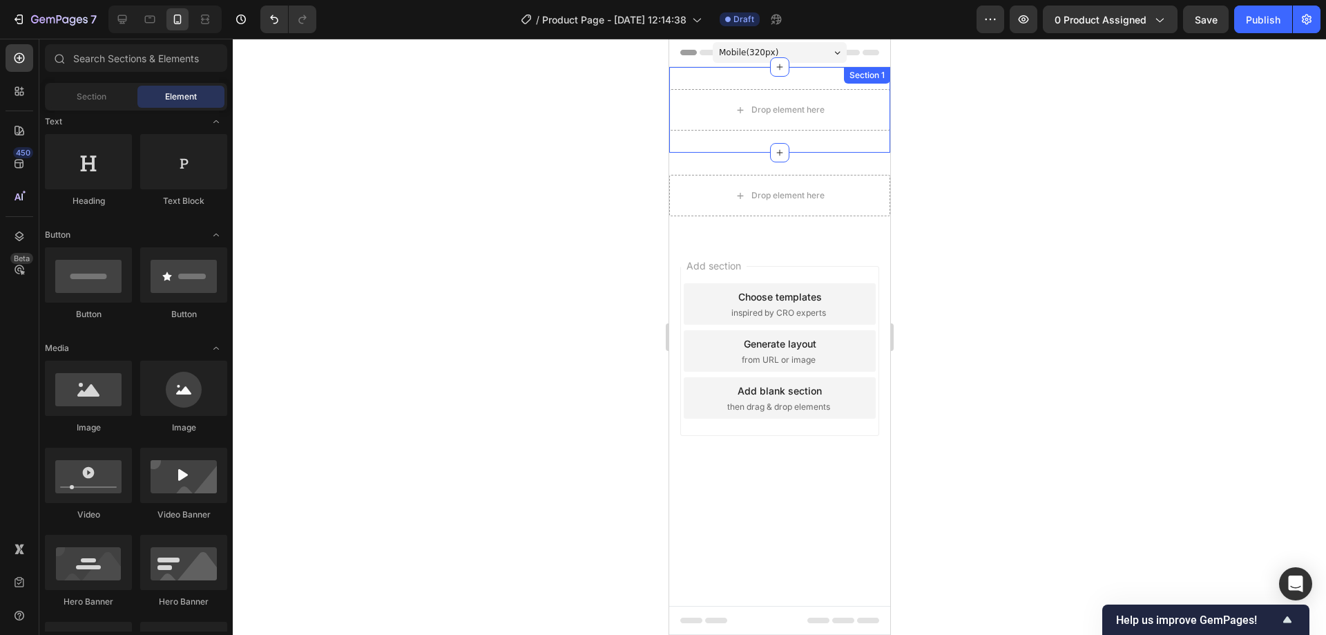
click at [774, 78] on div "Drop element here Row Section 1" at bounding box center [779, 110] width 221 height 86
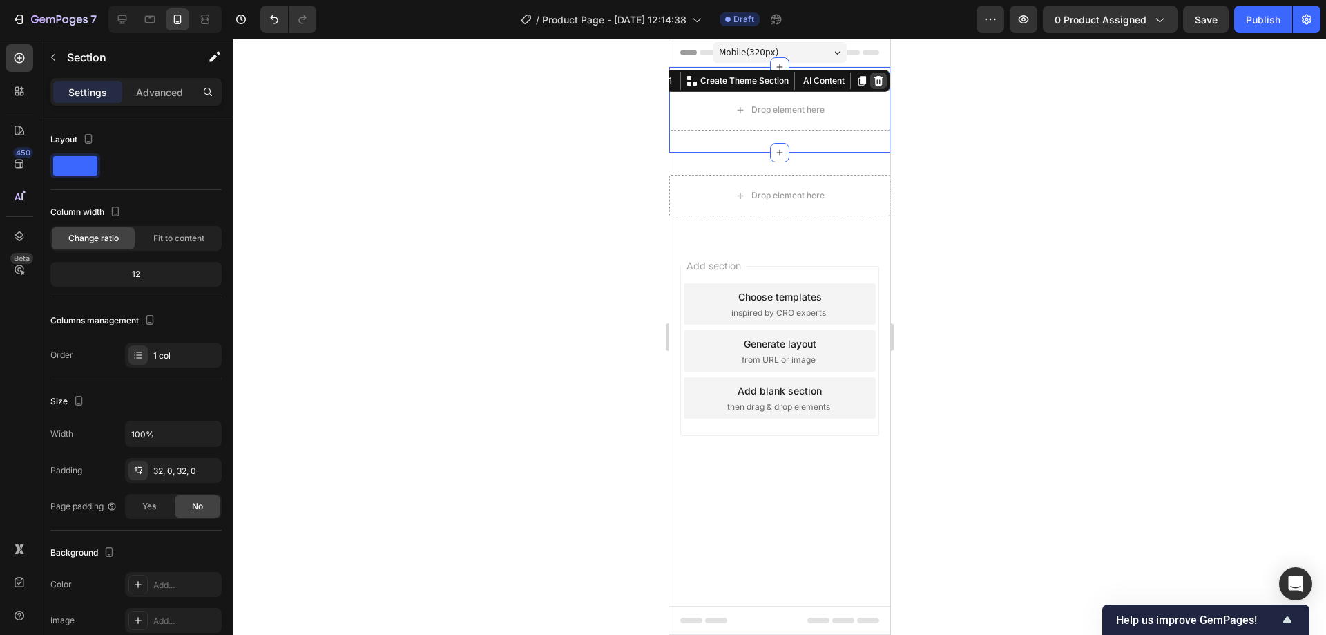
click at [873, 81] on icon at bounding box center [878, 80] width 11 height 11
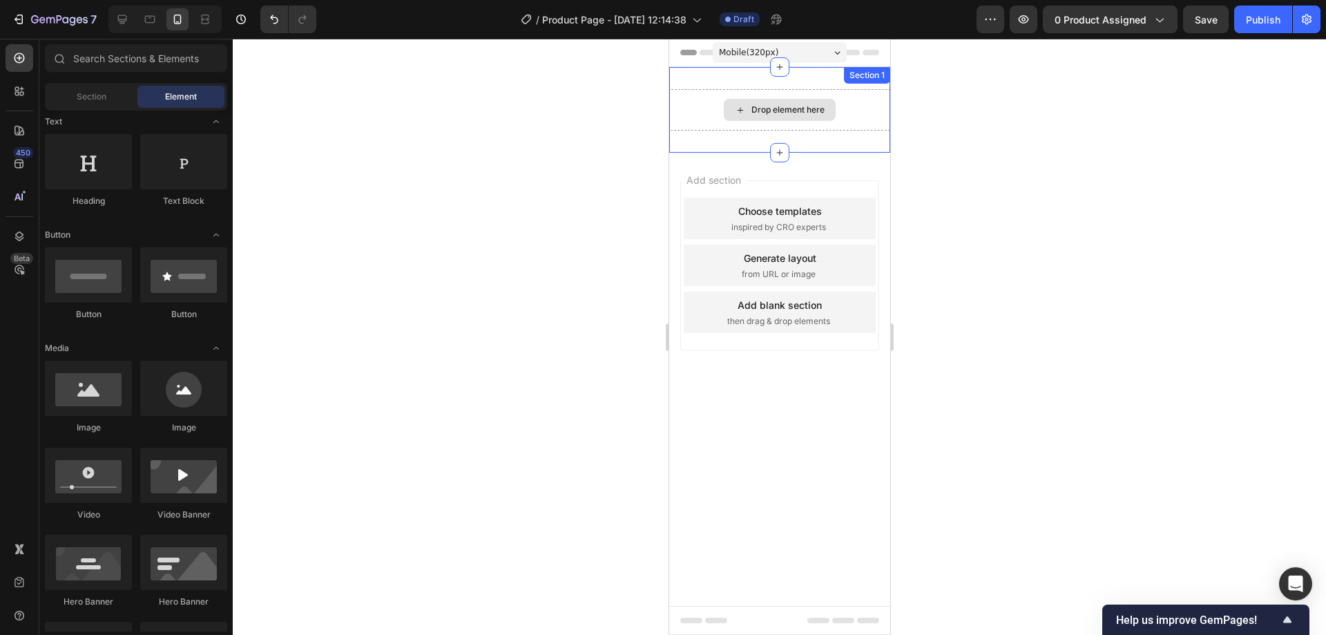
click at [792, 91] on div "Drop element here Section 1" at bounding box center [779, 110] width 221 height 86
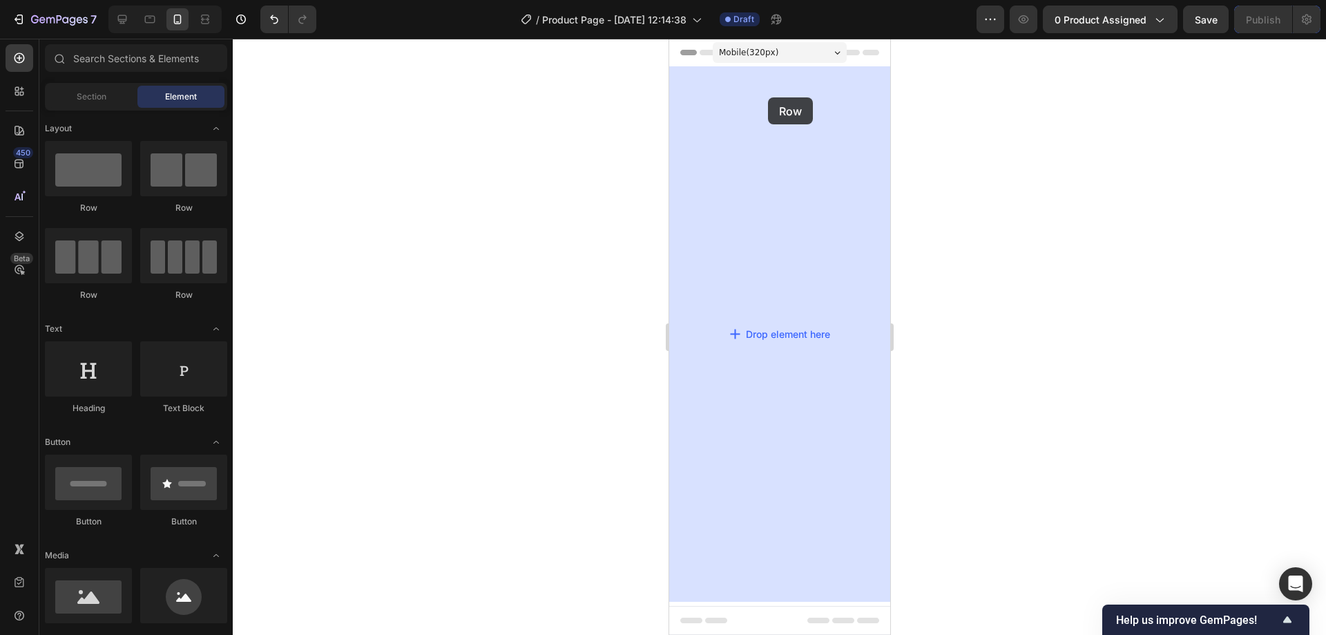
drag, startPoint x: 762, startPoint y: 223, endPoint x: 767, endPoint y: 97, distance: 125.9
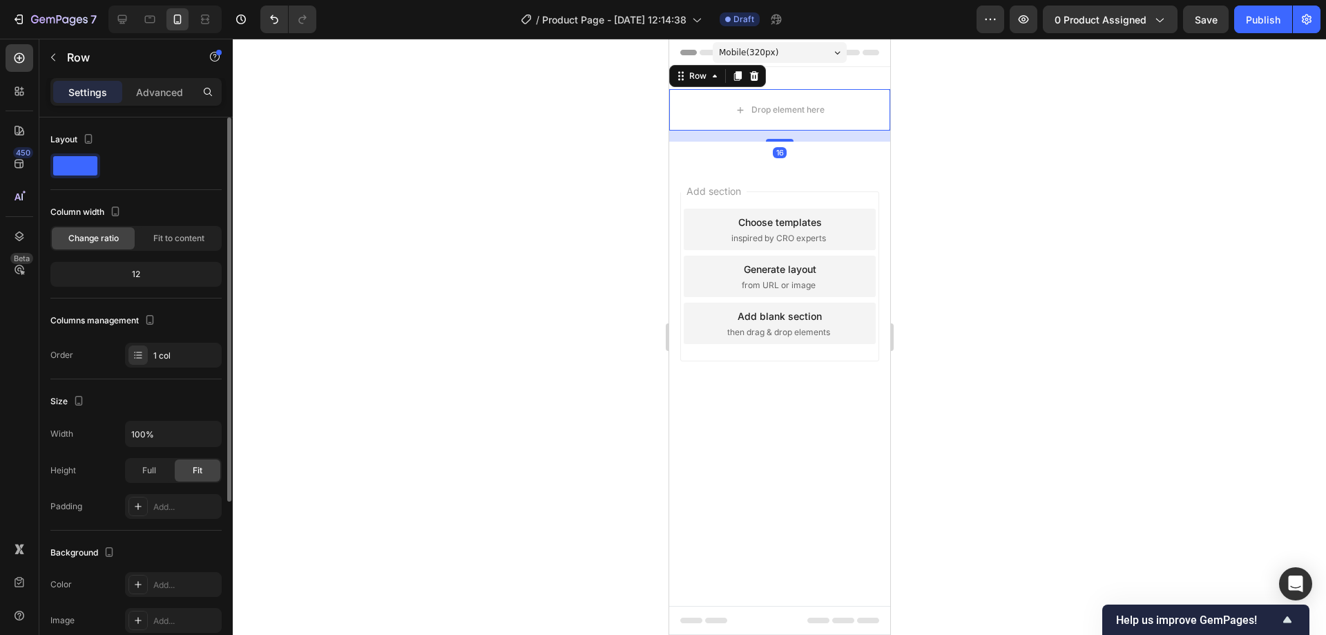
scroll to position [138, 0]
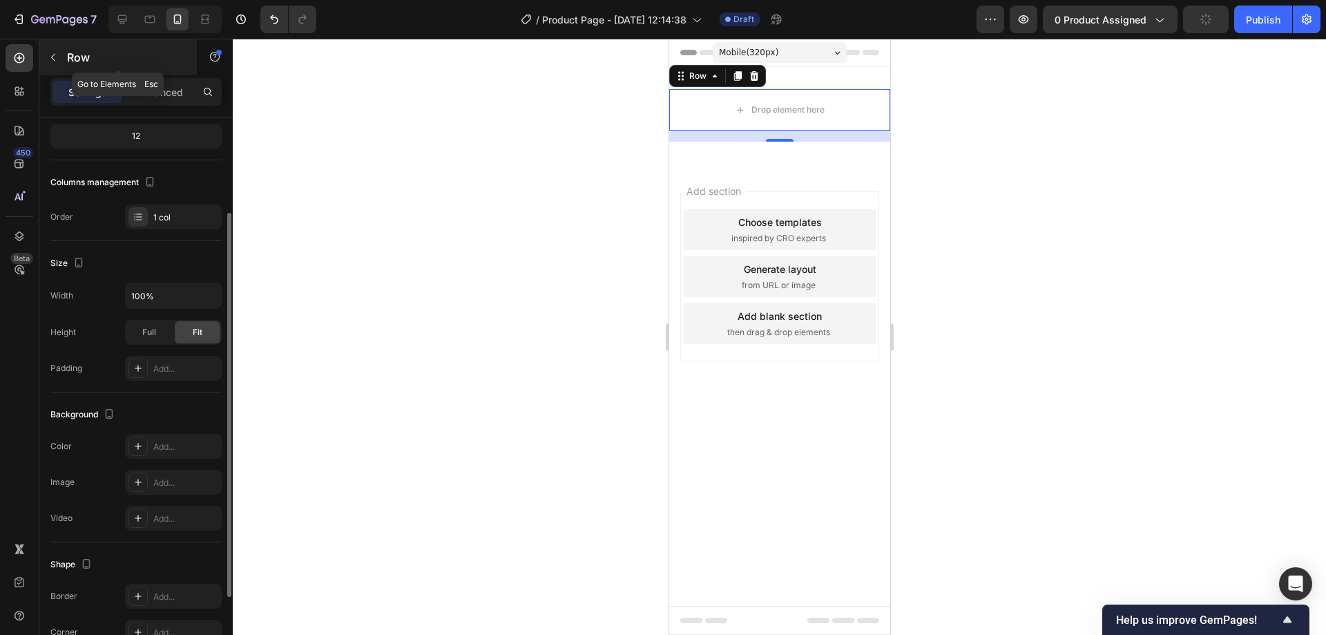
click at [50, 57] on icon "button" at bounding box center [53, 57] width 11 height 11
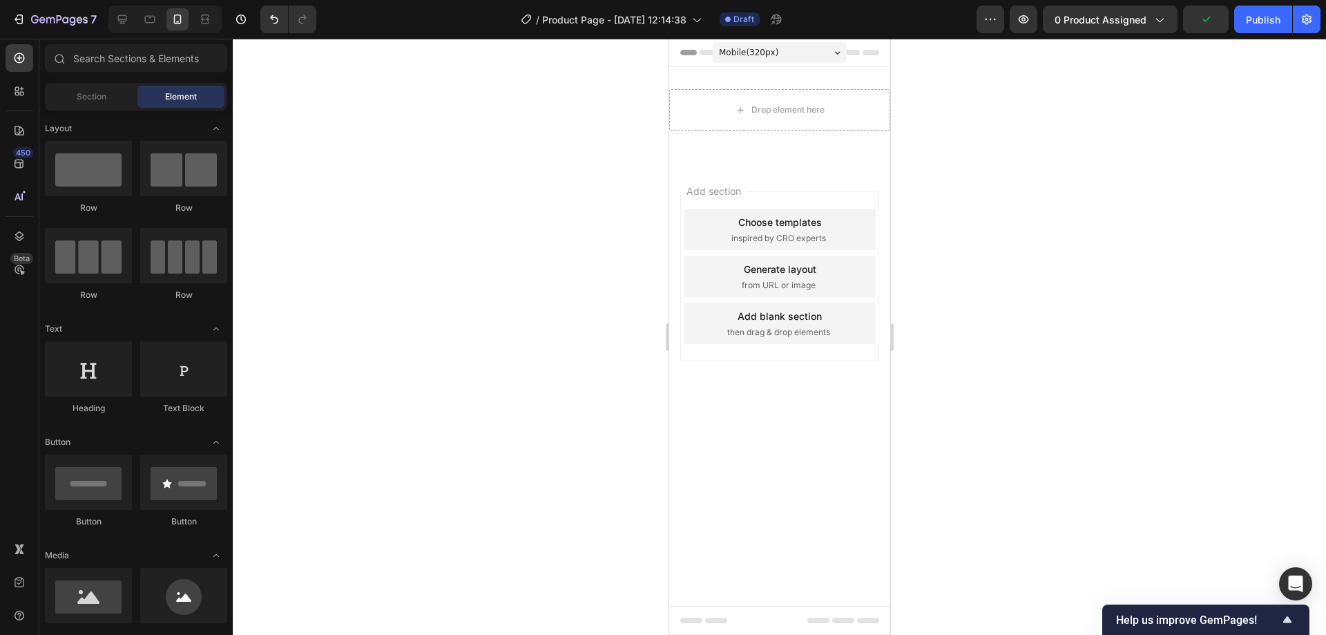
scroll to position [69, 0]
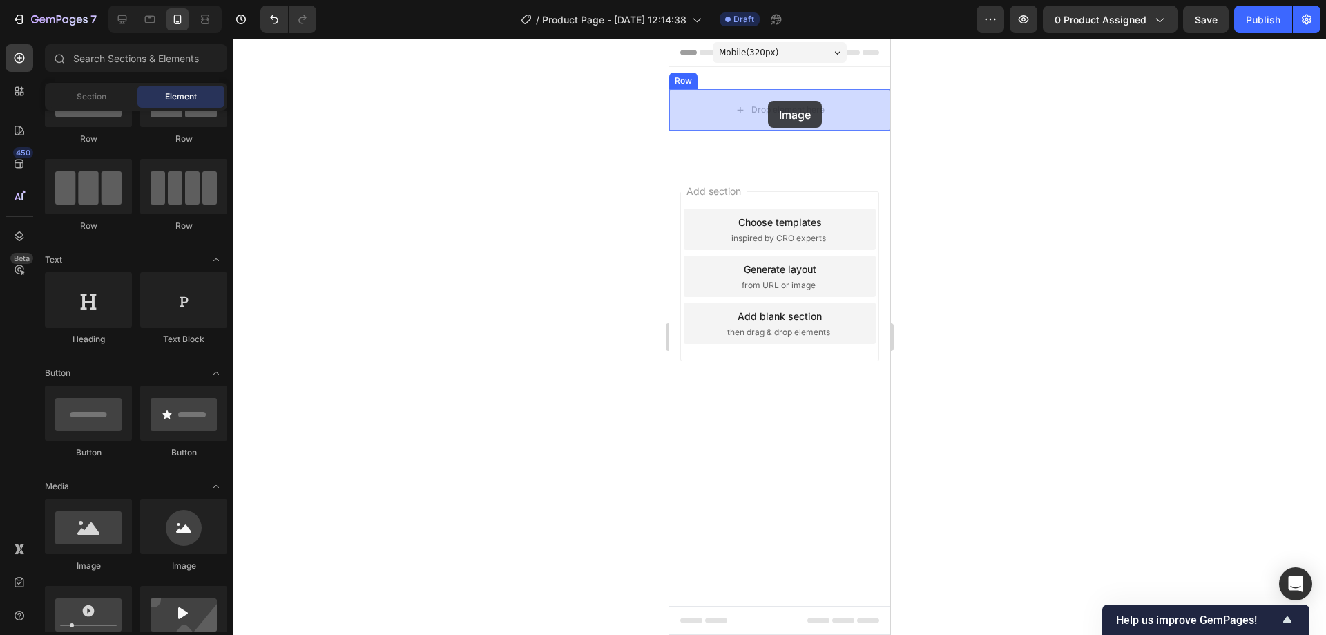
drag, startPoint x: 763, startPoint y: 569, endPoint x: 767, endPoint y: 101, distance: 468.4
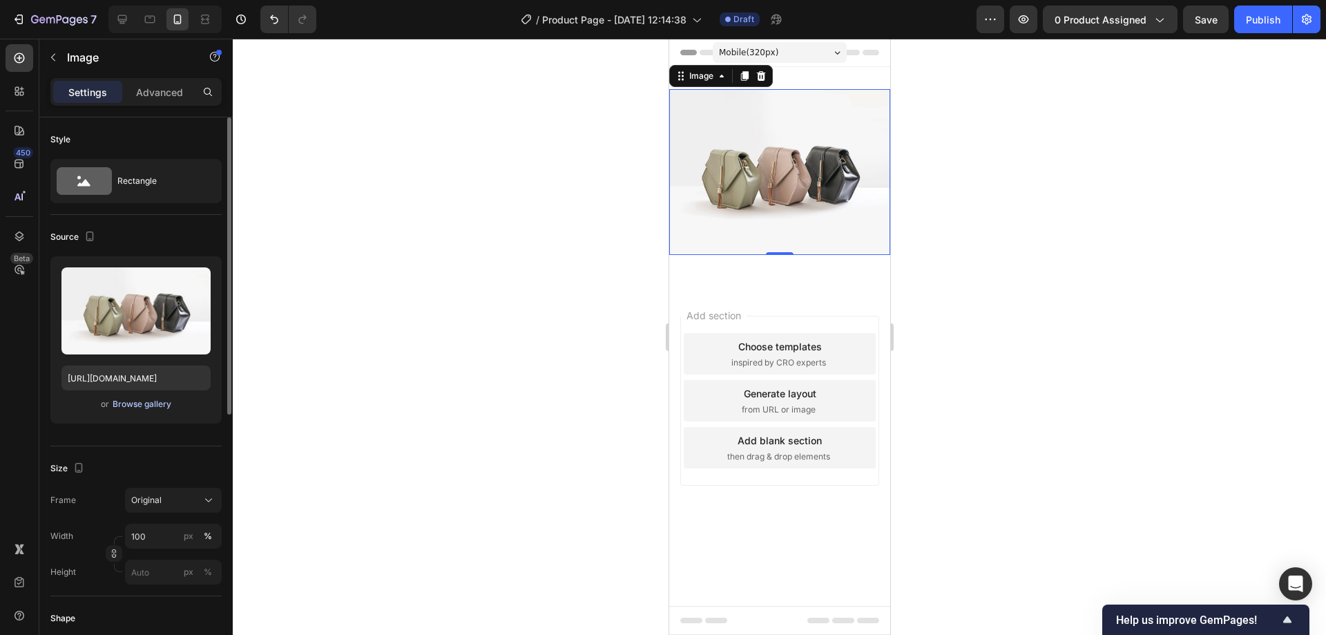
click at [144, 403] on div "Browse gallery" at bounding box center [142, 404] width 59 height 12
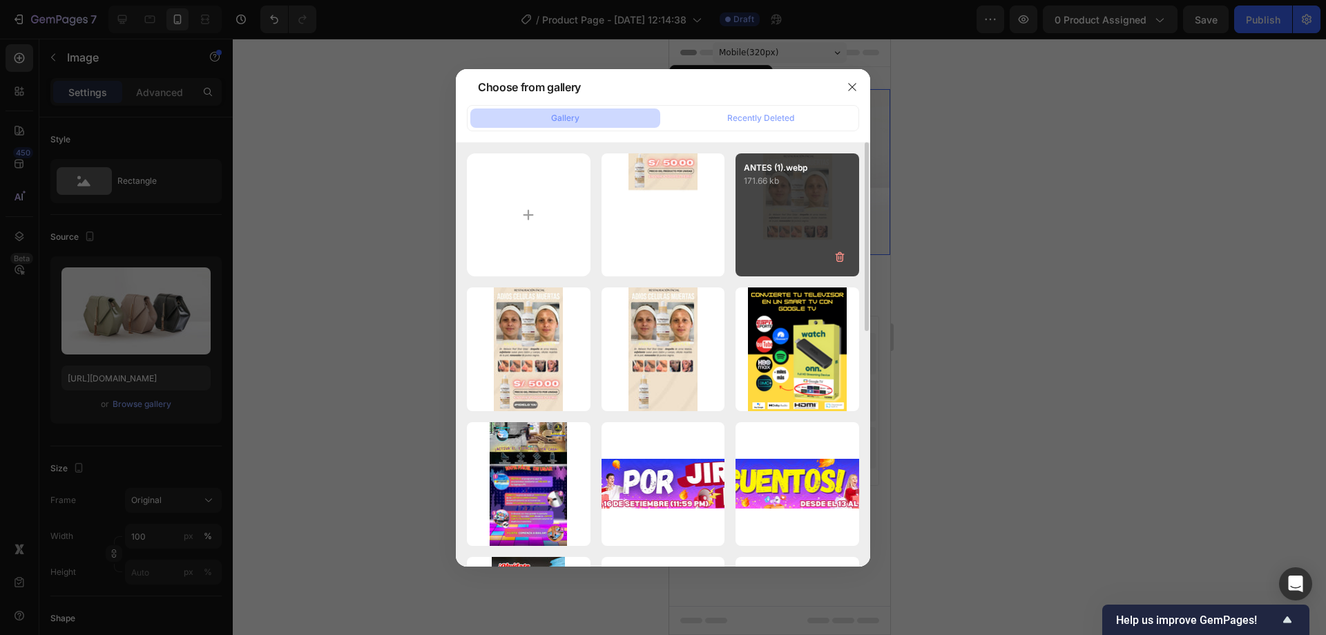
click at [812, 210] on div "ANTES (1).webp 171.66 kb" at bounding box center [798, 215] width 124 height 124
type input "https://cdn.shopify.com/s/files/1/0556/2666/1972/files/gempages_494716929143997…"
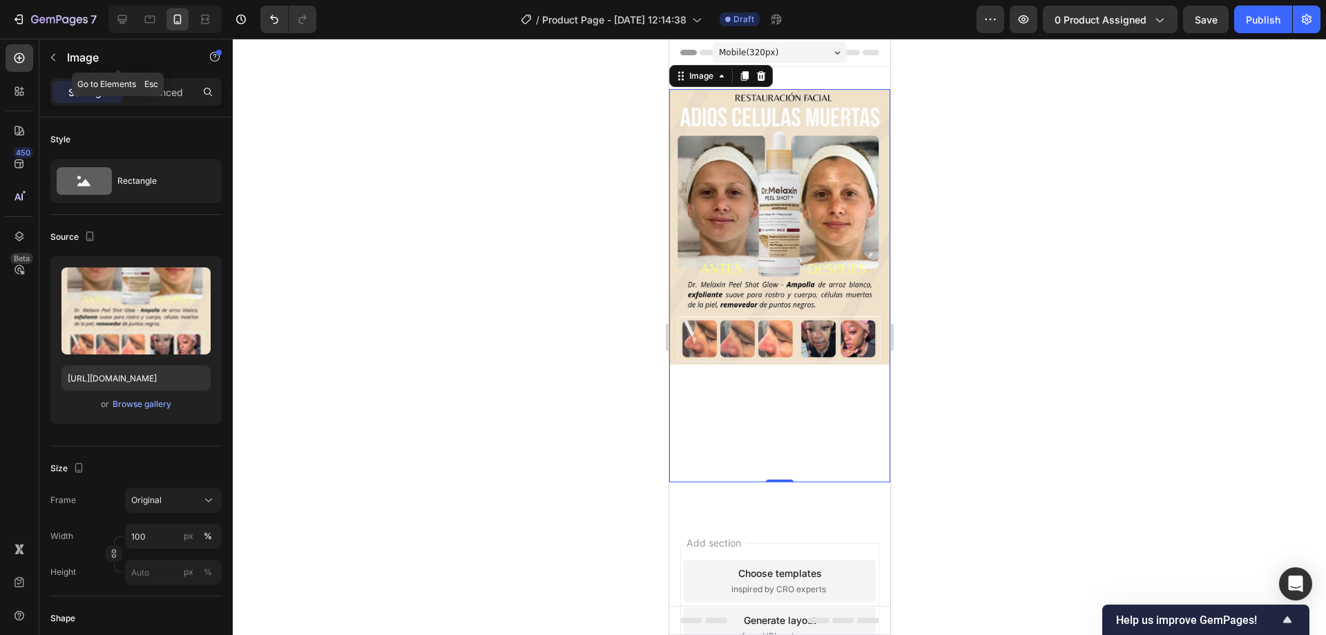
click at [61, 59] on button "button" at bounding box center [53, 57] width 22 height 22
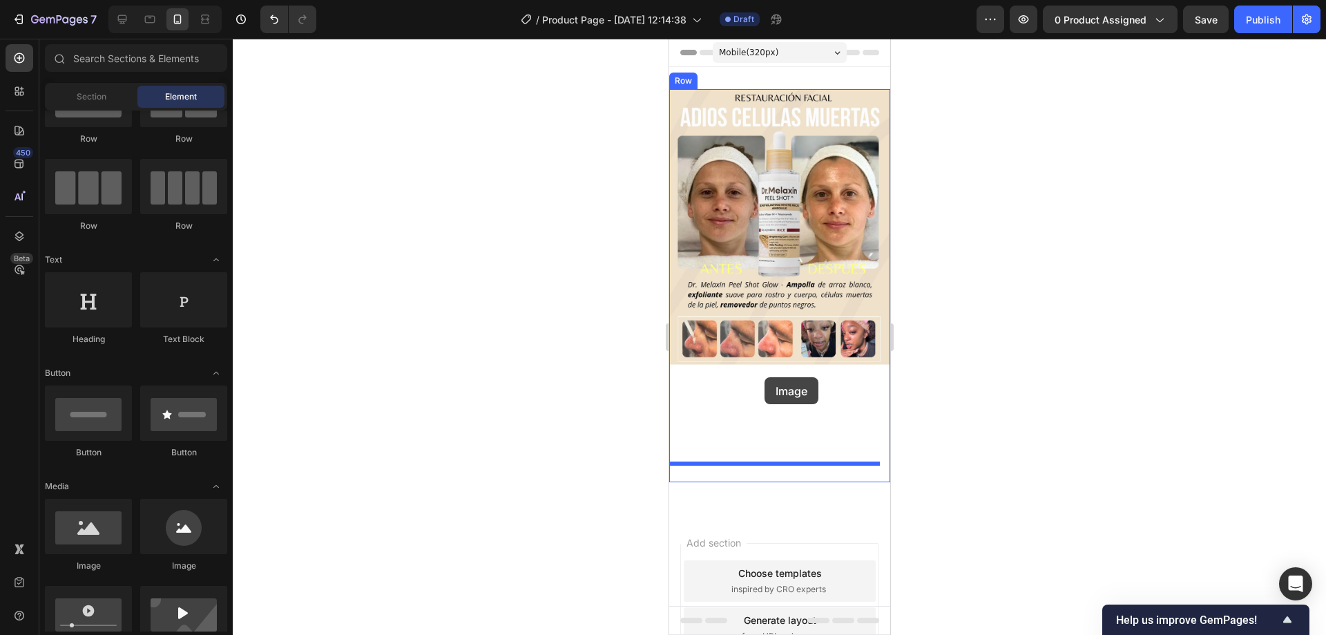
drag, startPoint x: 769, startPoint y: 582, endPoint x: 764, endPoint y: 377, distance: 205.2
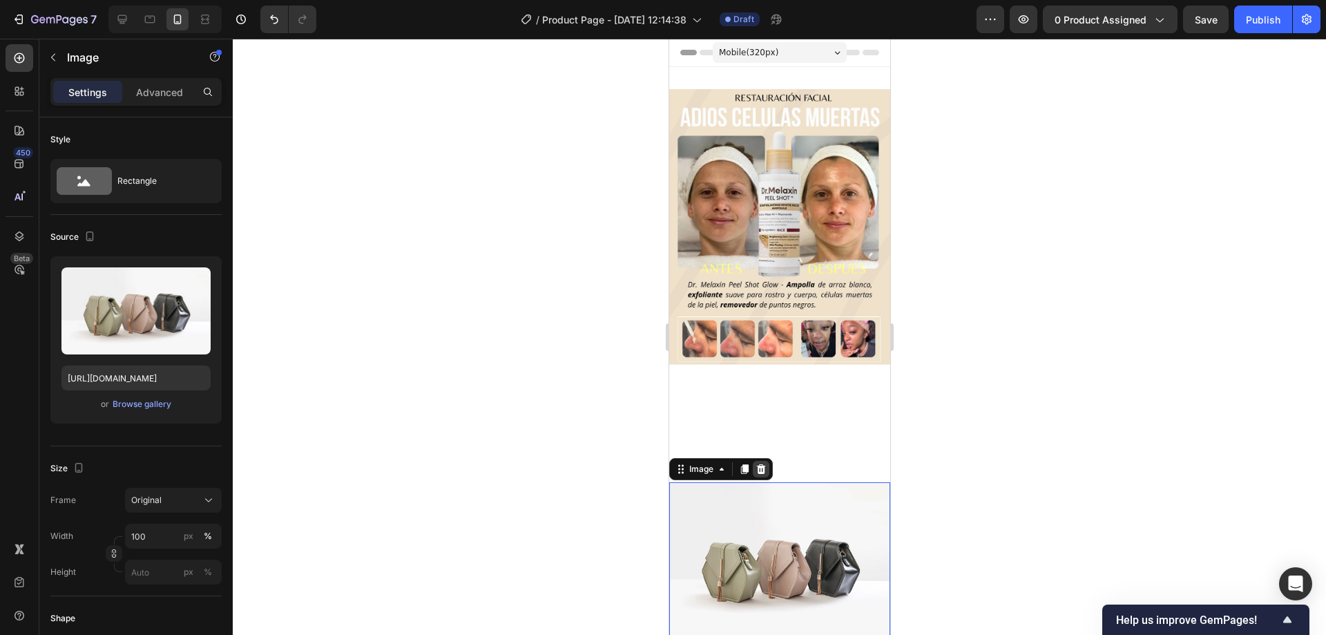
click at [755, 464] on icon at bounding box center [760, 469] width 11 height 11
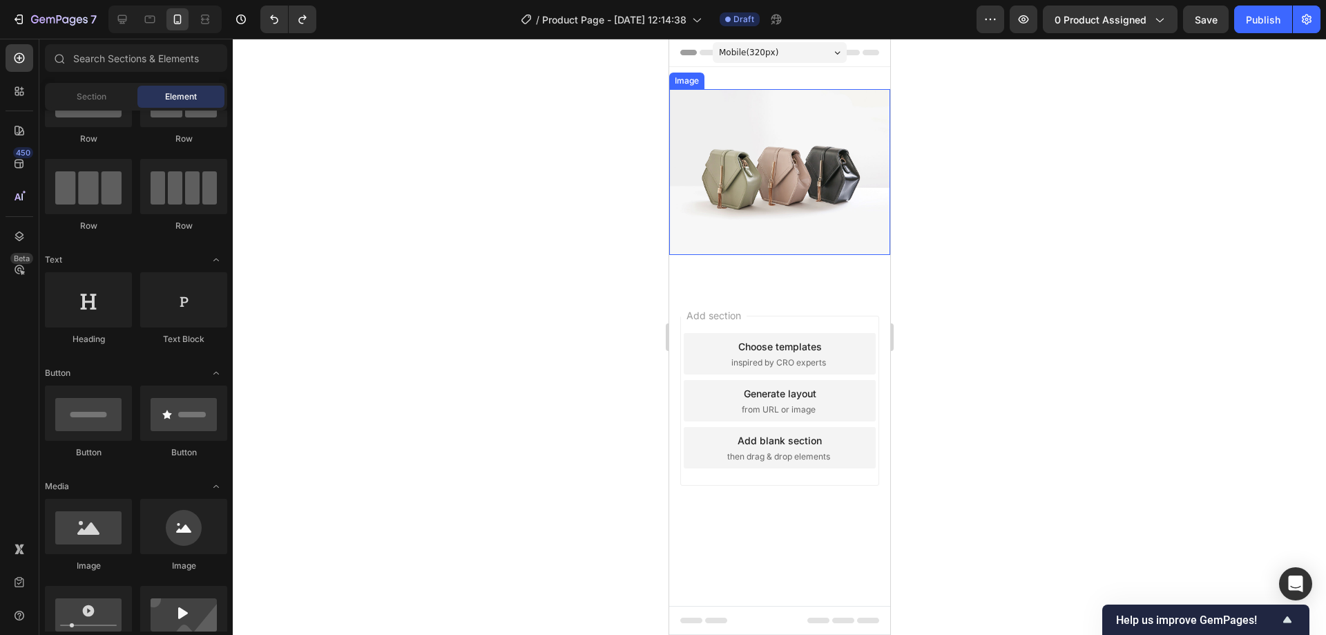
click at [674, 221] on img at bounding box center [779, 172] width 221 height 166
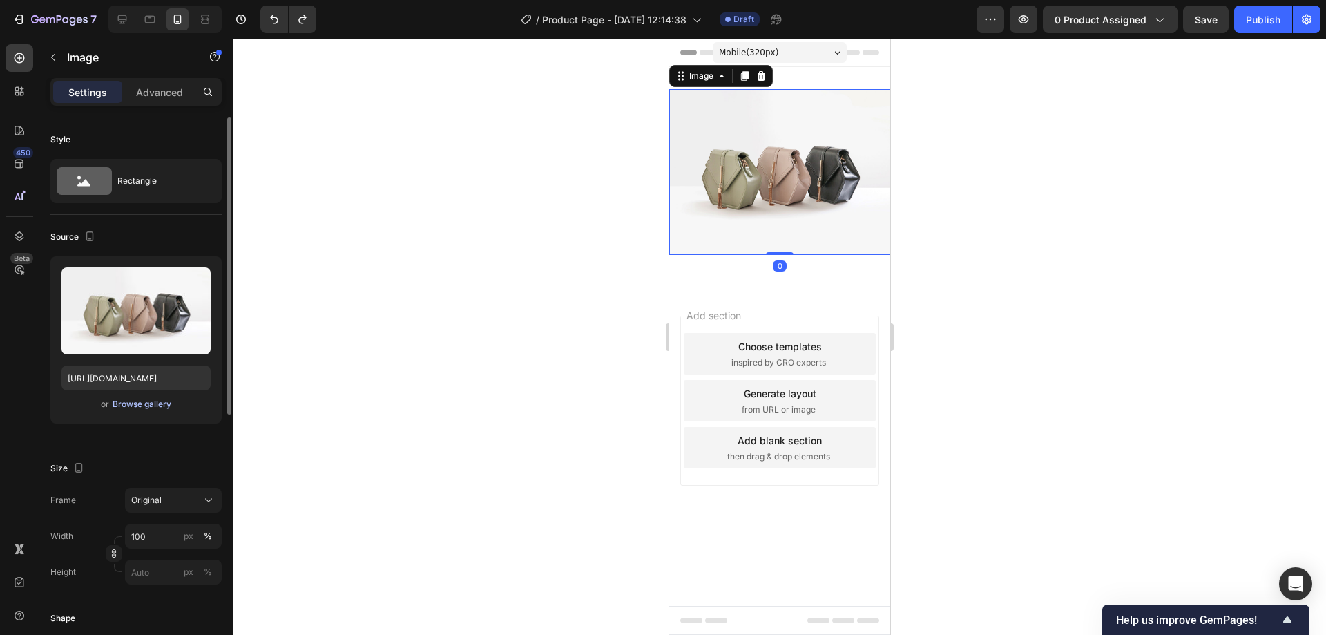
click at [160, 401] on div "Browse gallery" at bounding box center [142, 404] width 59 height 12
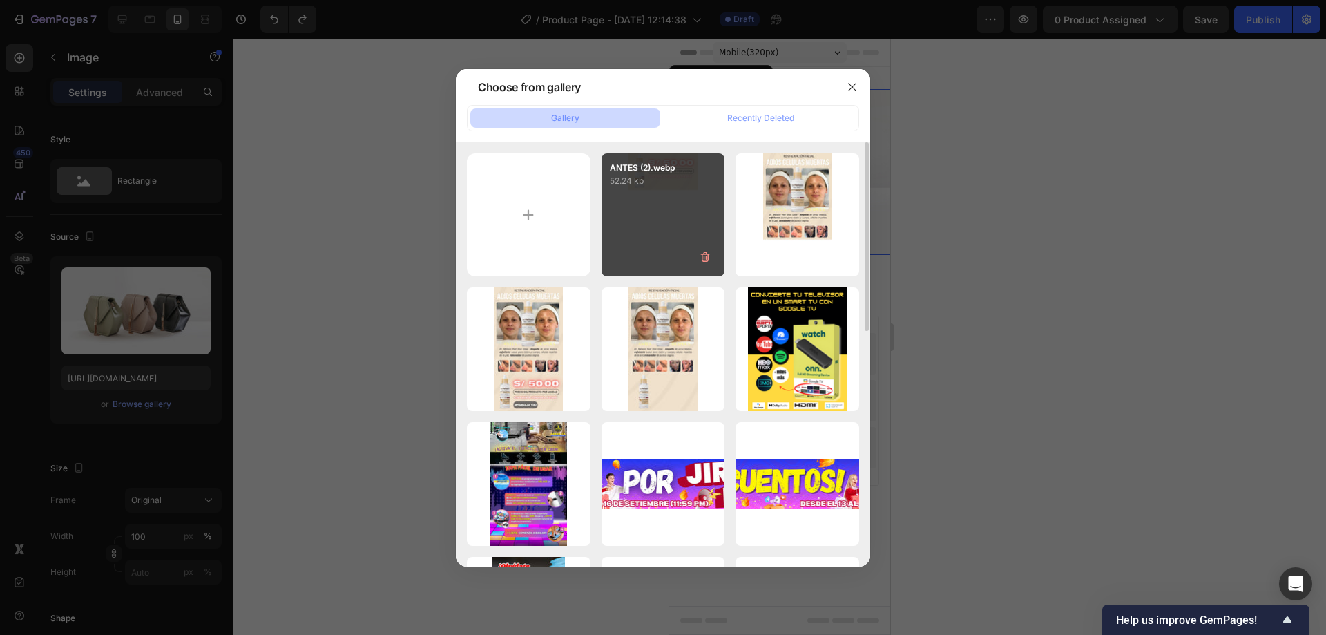
drag, startPoint x: 812, startPoint y: 220, endPoint x: 686, endPoint y: 216, distance: 126.5
click at [686, 216] on div "ANTES (2).webp 52.24 kb ANTES (1).webp 171.66 kb ANTES (1).jpg 238.64 kb ANTES.…" at bounding box center [663, 618] width 392 height 931
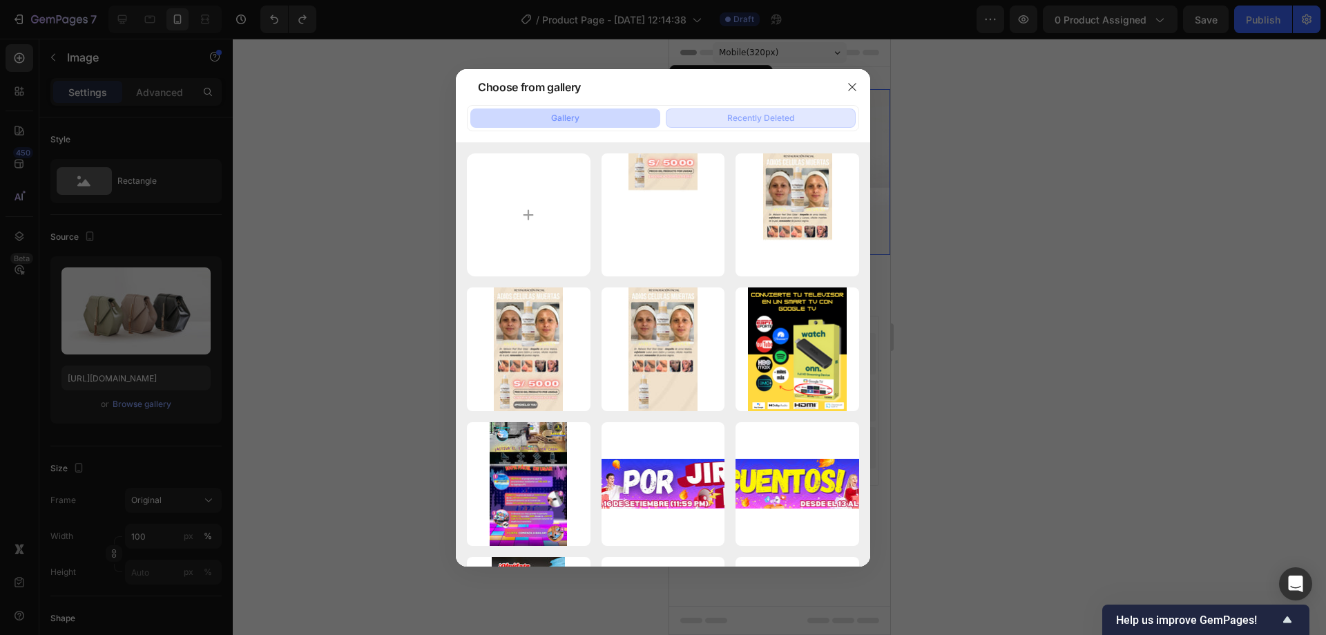
click at [748, 119] on div "Recently Deleted" at bounding box center [760, 118] width 67 height 12
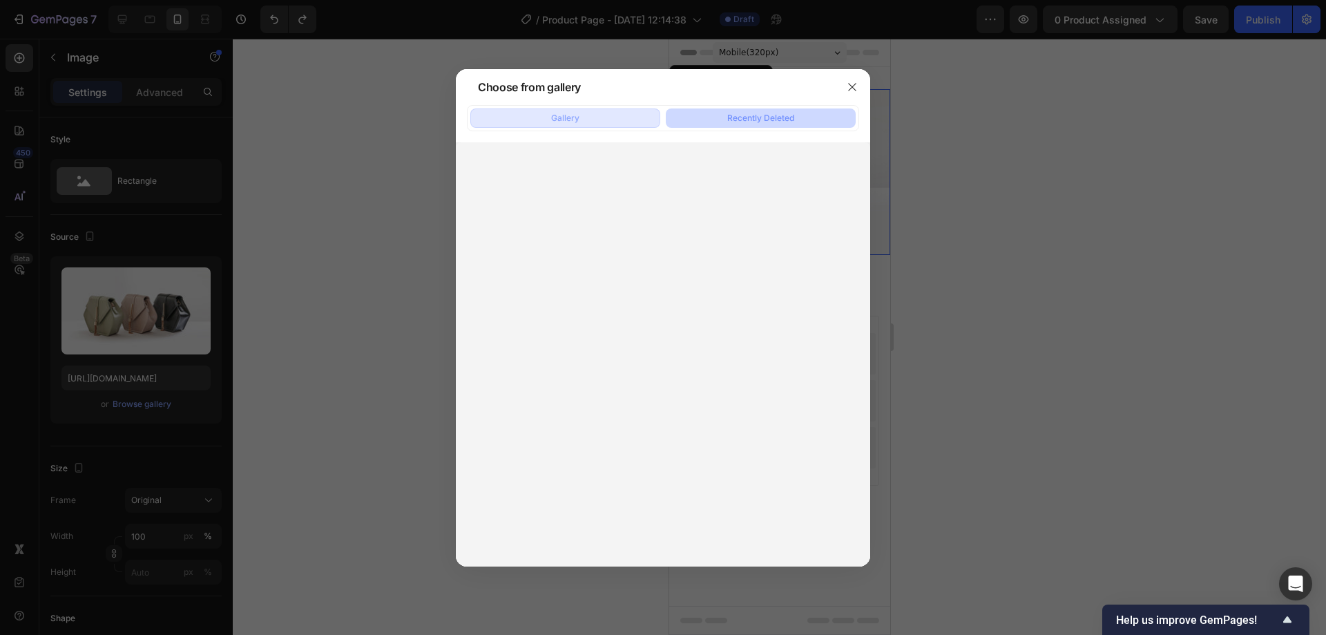
click at [587, 126] on button "Gallery" at bounding box center [565, 117] width 190 height 19
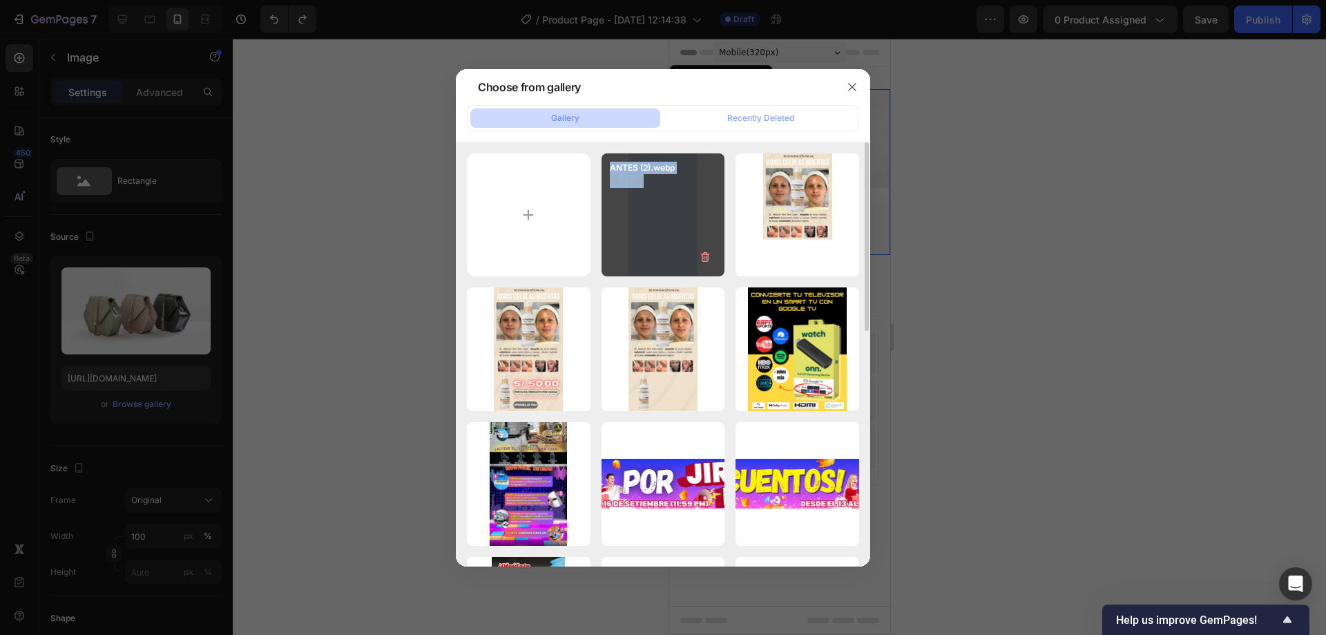
click at [686, 209] on div "ANTES (2).webp 52.24 kb" at bounding box center [664, 215] width 124 height 124
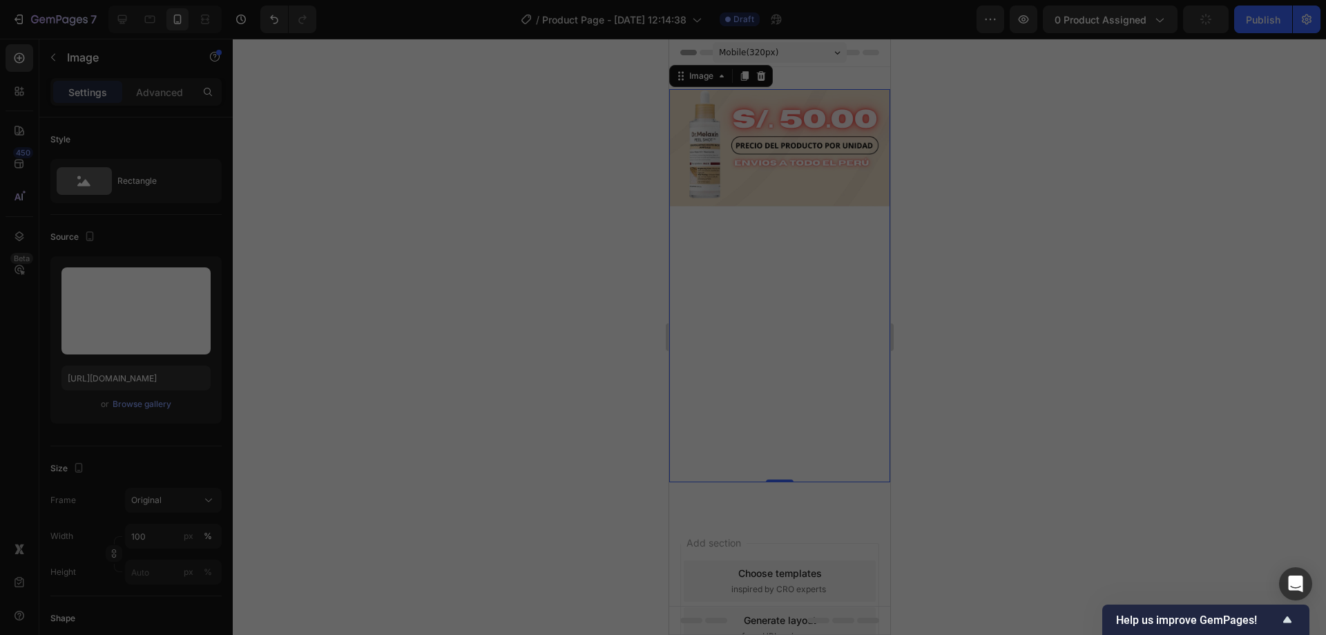
click at [779, 203] on img at bounding box center [779, 285] width 221 height 393
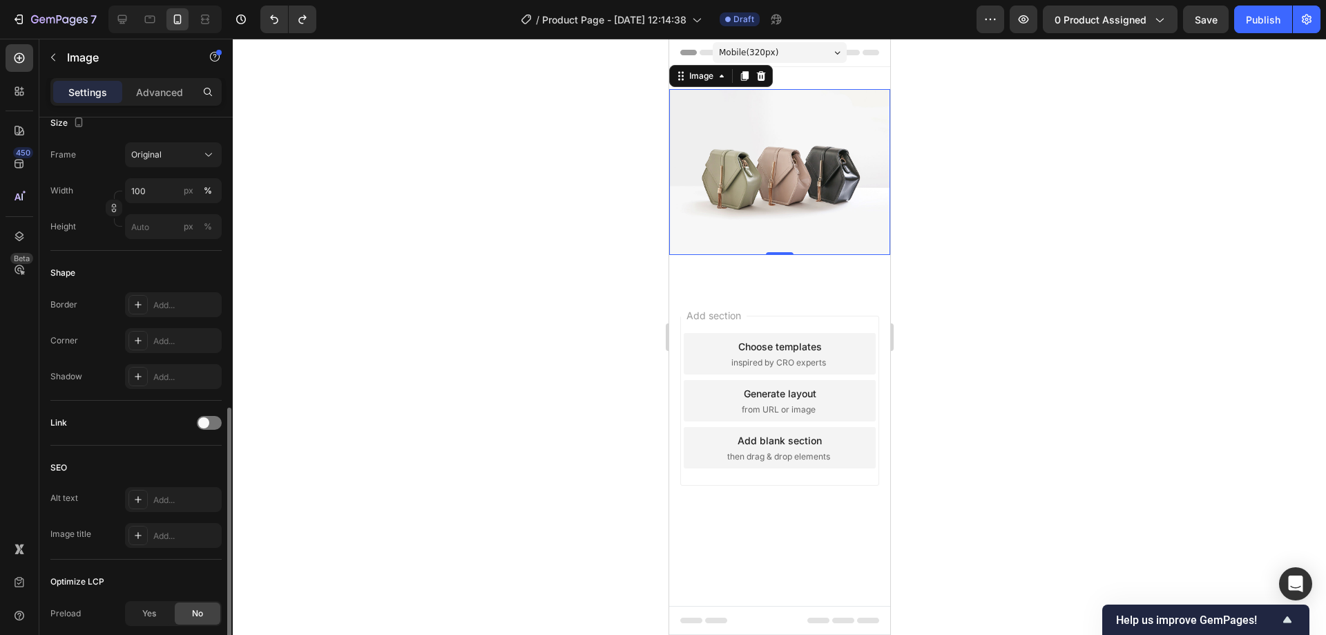
scroll to position [486, 0]
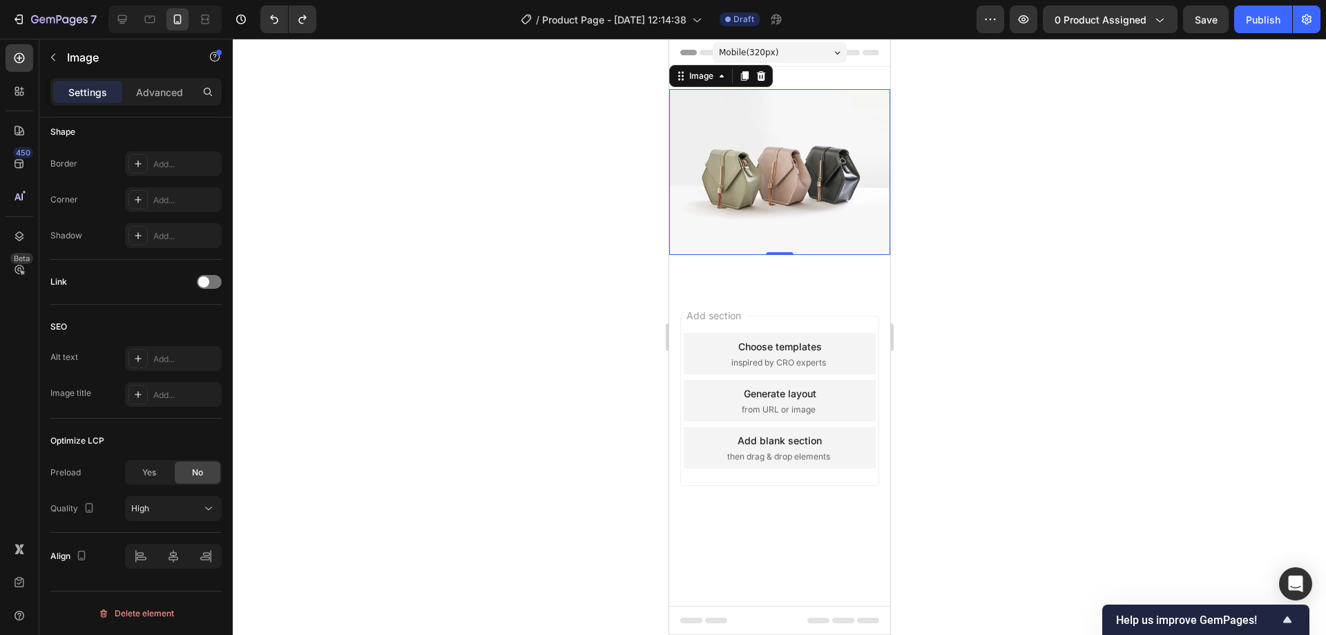
click at [700, 189] on img at bounding box center [779, 172] width 221 height 166
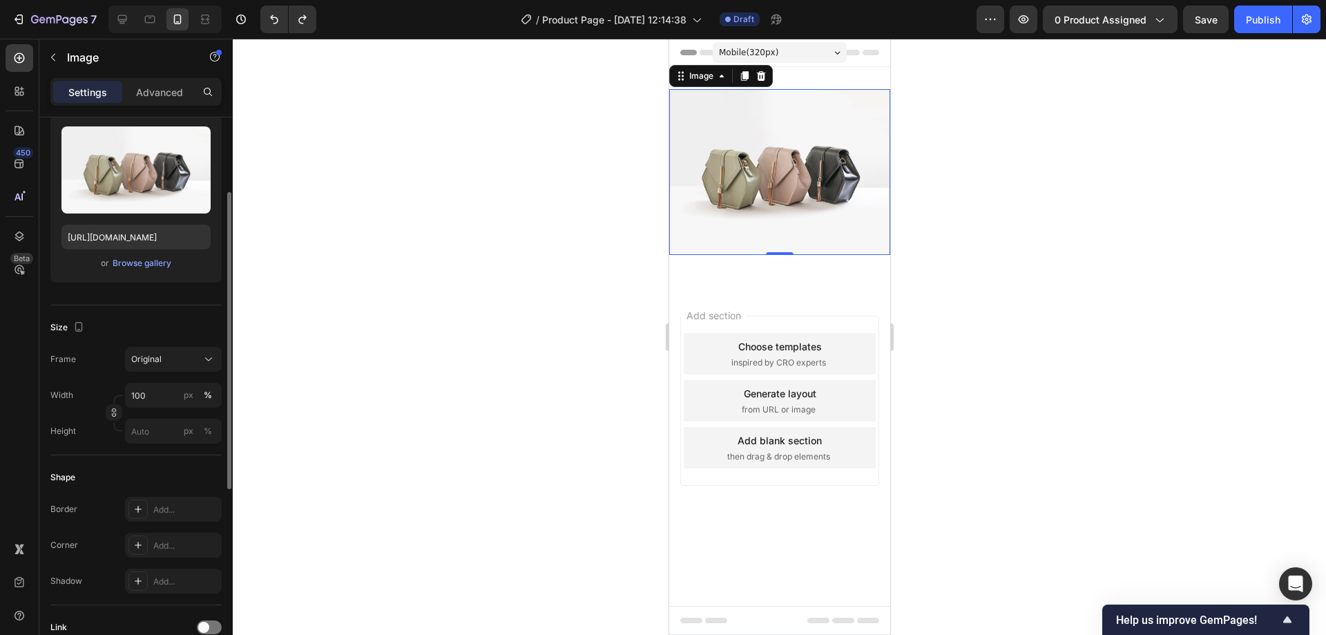
scroll to position [0, 0]
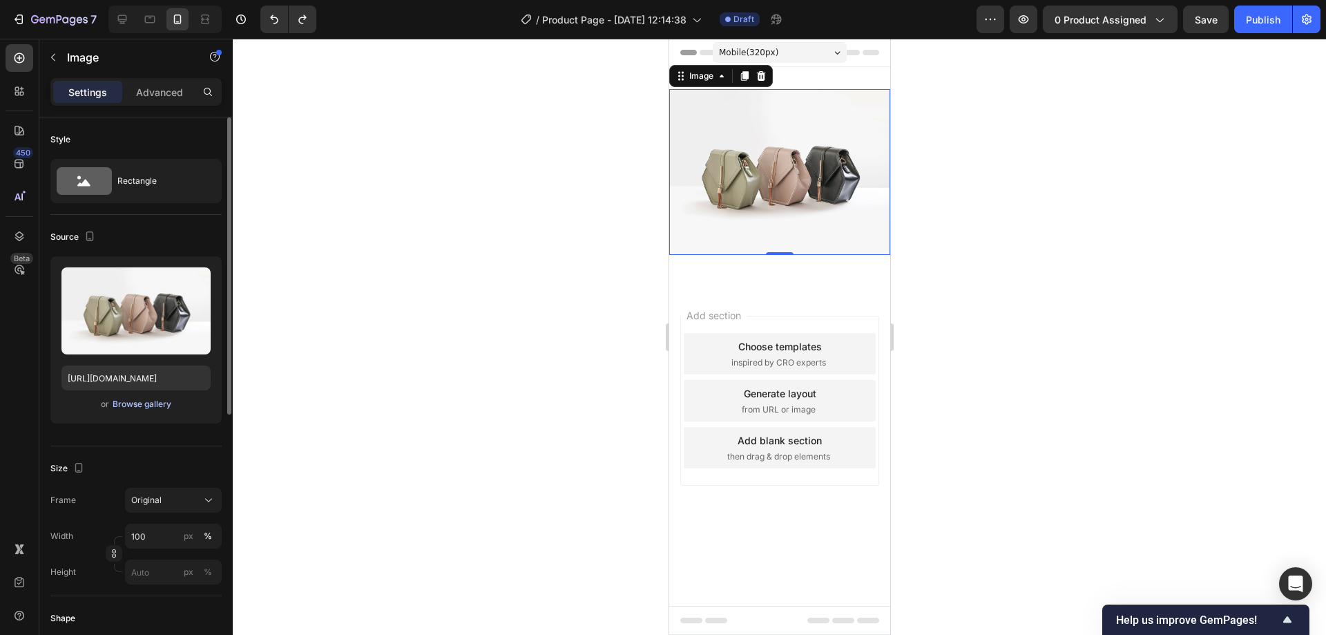
click at [142, 408] on div "Browse gallery" at bounding box center [142, 404] width 59 height 12
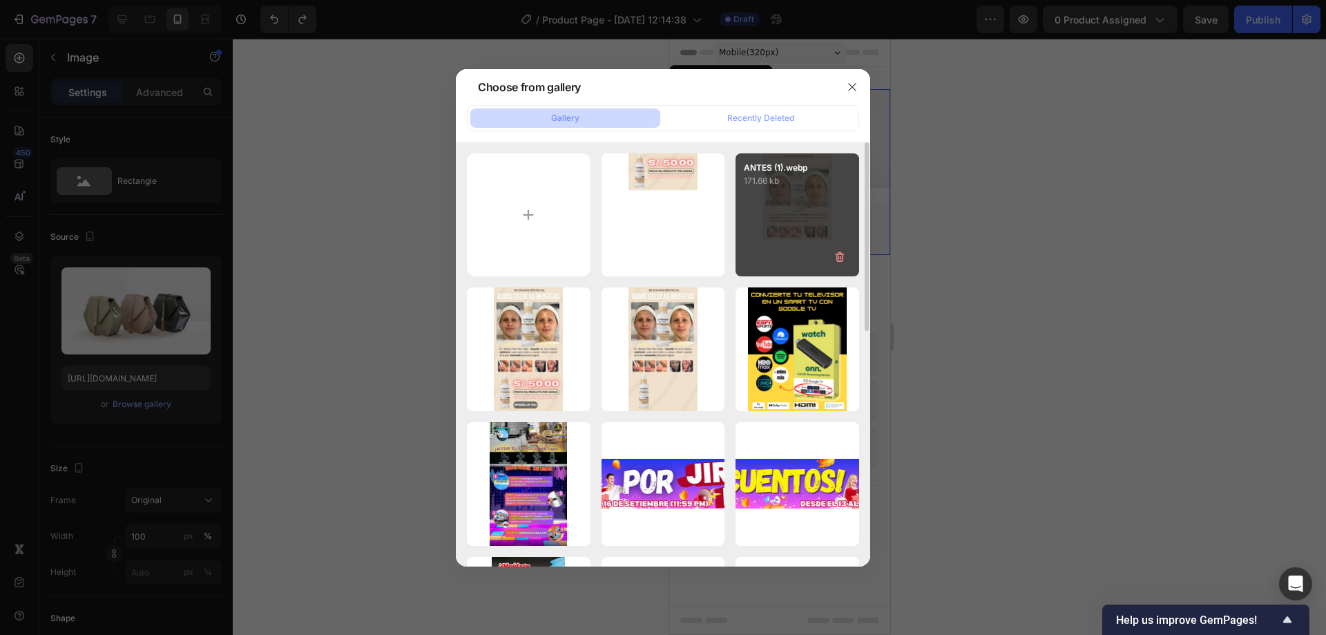
click at [769, 206] on div "ANTES (1).webp 171.66 kb" at bounding box center [798, 215] width 124 height 124
type input "https://cdn.shopify.com/s/files/1/0556/2666/1972/files/gempages_494716929143997…"
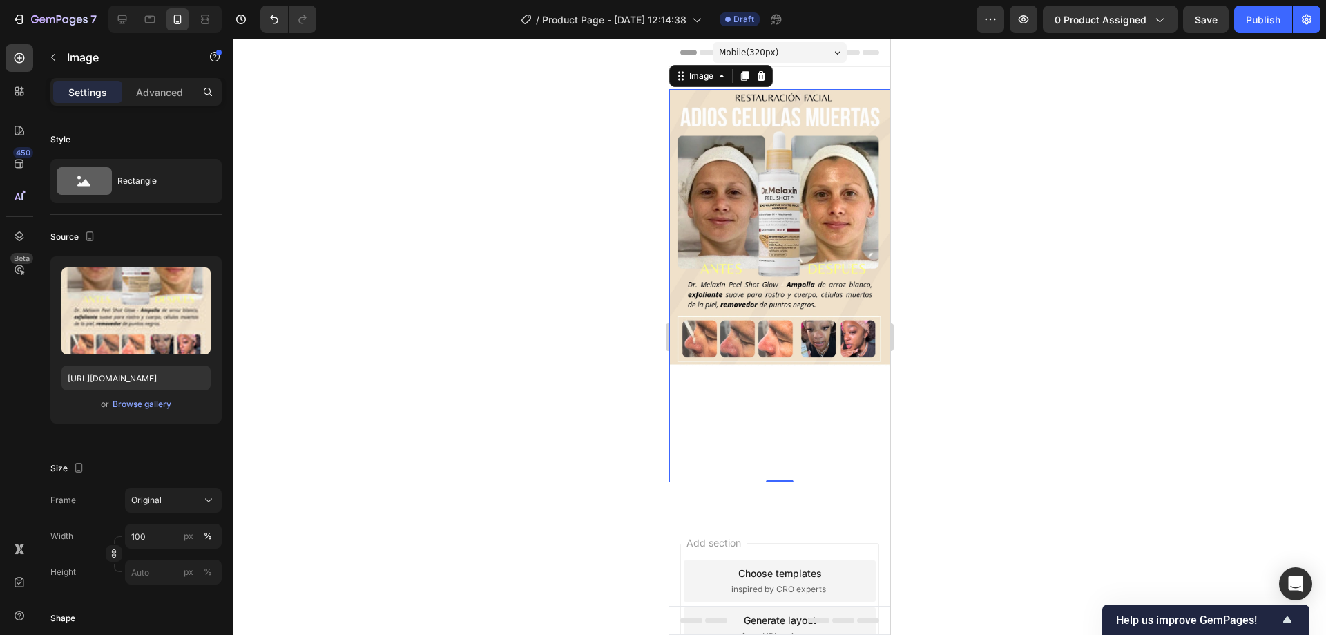
click at [1073, 244] on div at bounding box center [780, 337] width 1094 height 596
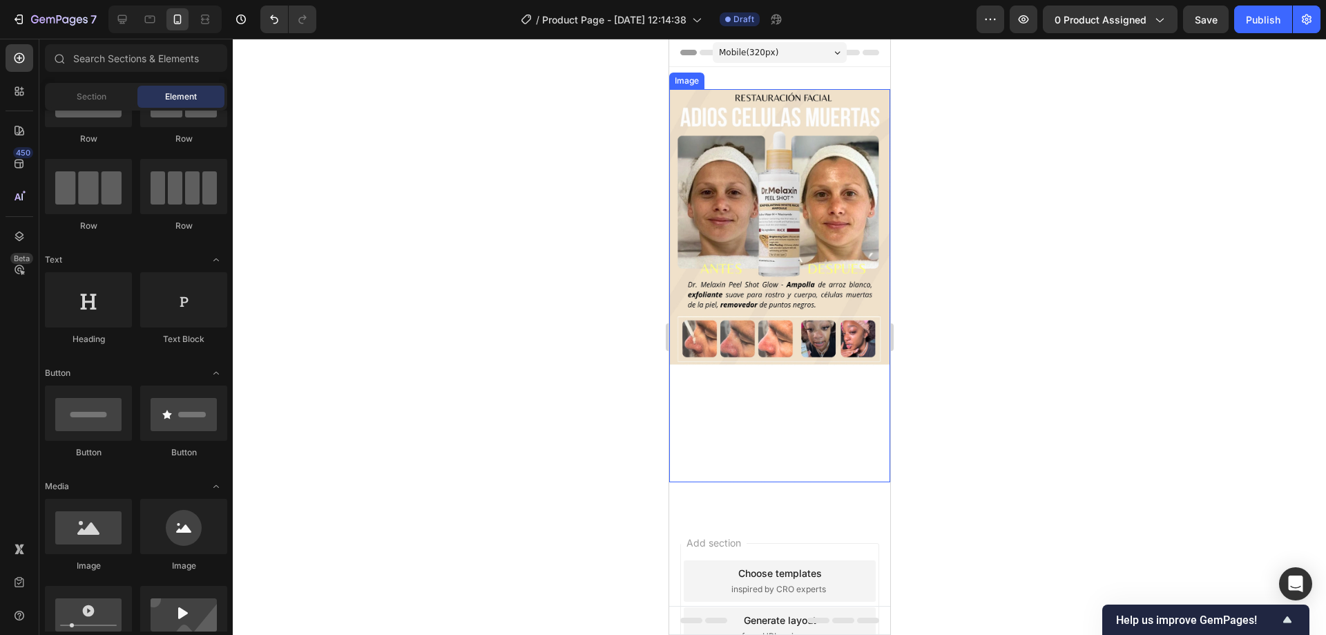
click at [828, 224] on img at bounding box center [779, 285] width 221 height 393
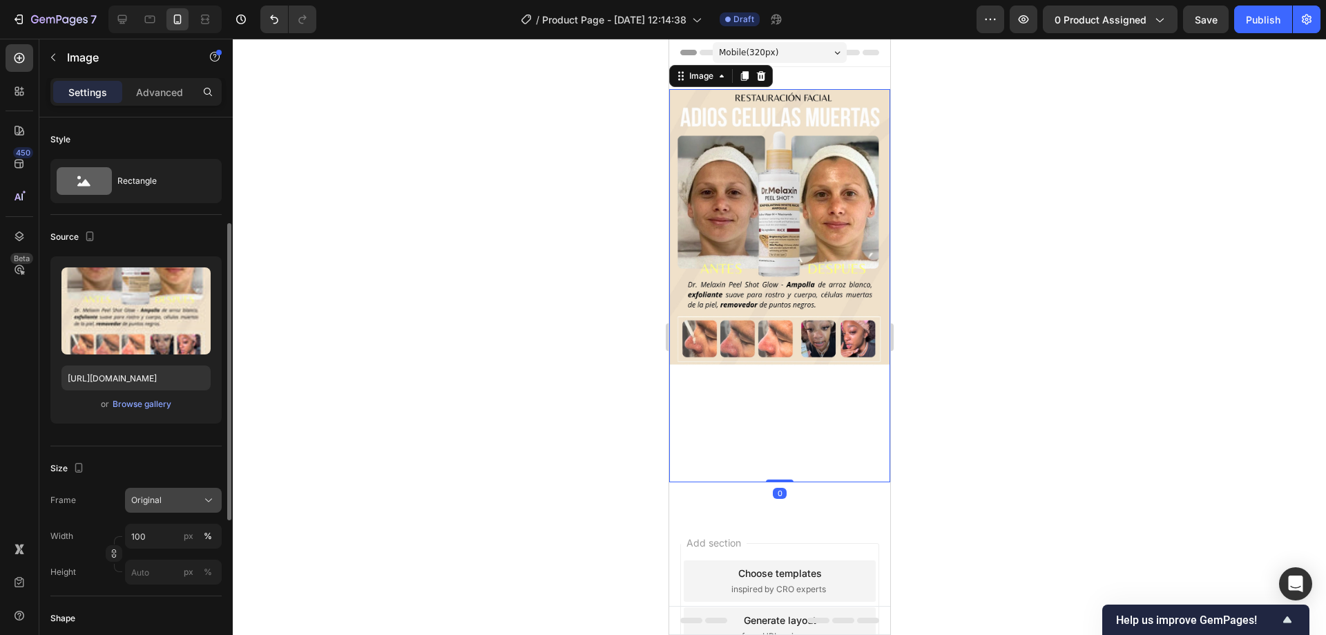
scroll to position [69, 0]
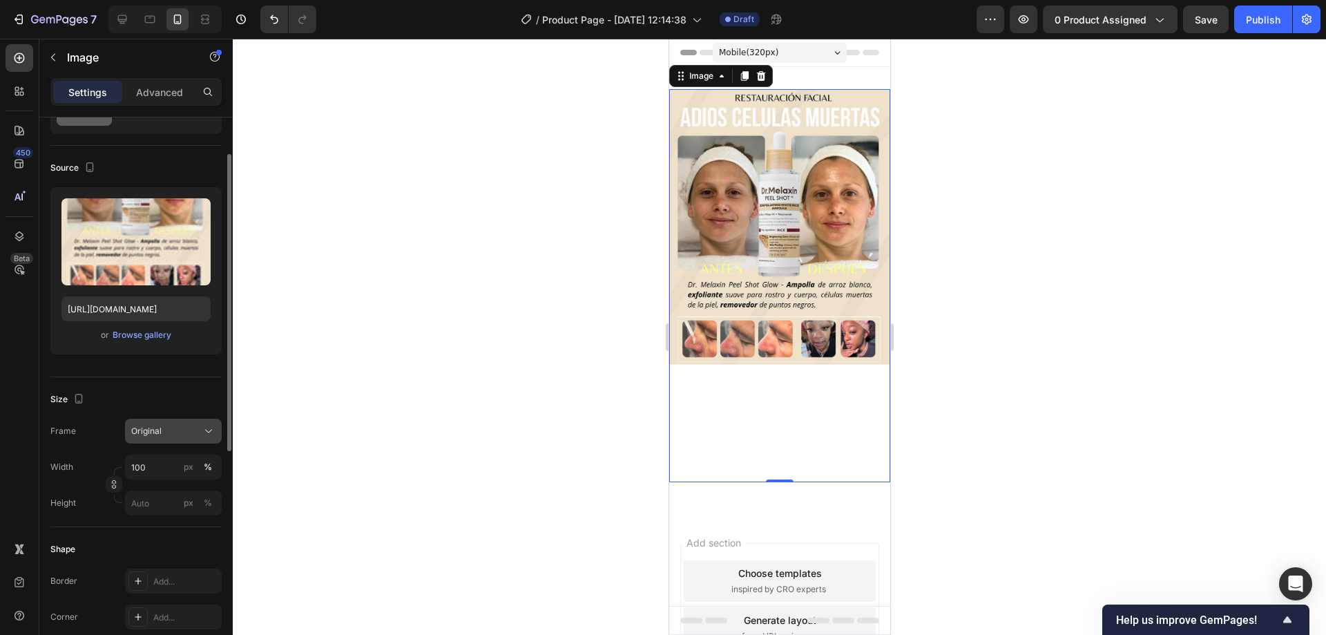
click at [158, 428] on span "Original" at bounding box center [146, 431] width 30 height 12
click at [161, 425] on span "Original" at bounding box center [146, 431] width 30 height 12
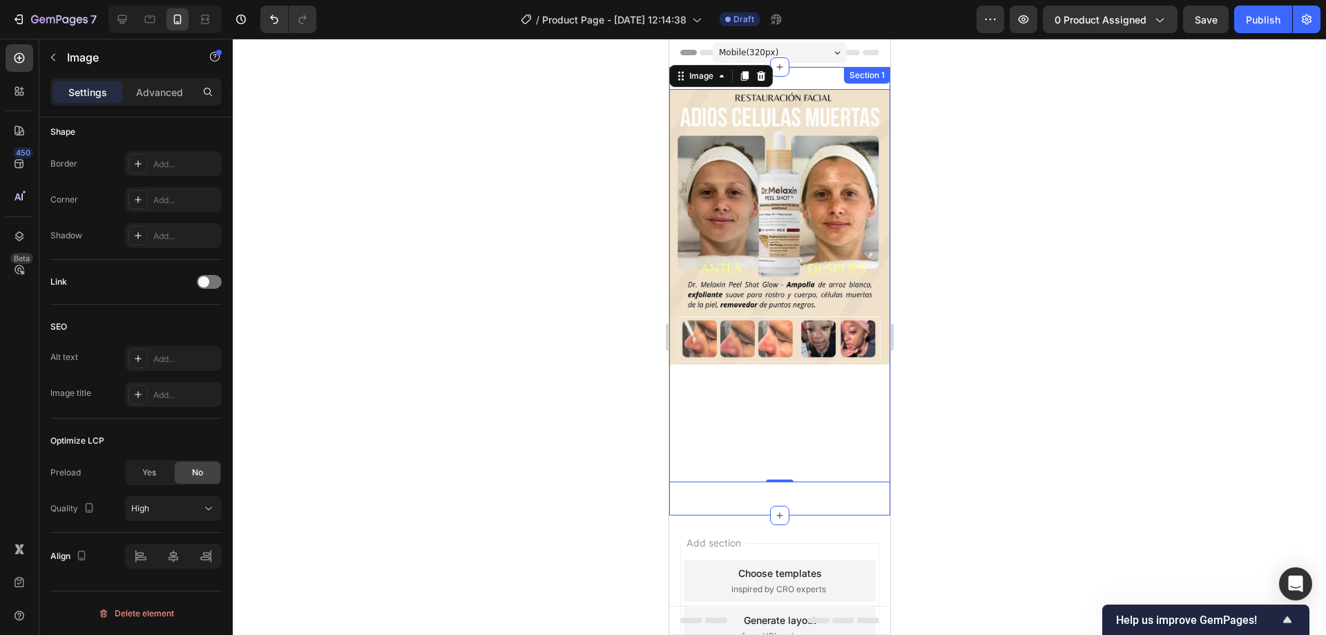
scroll to position [0, 0]
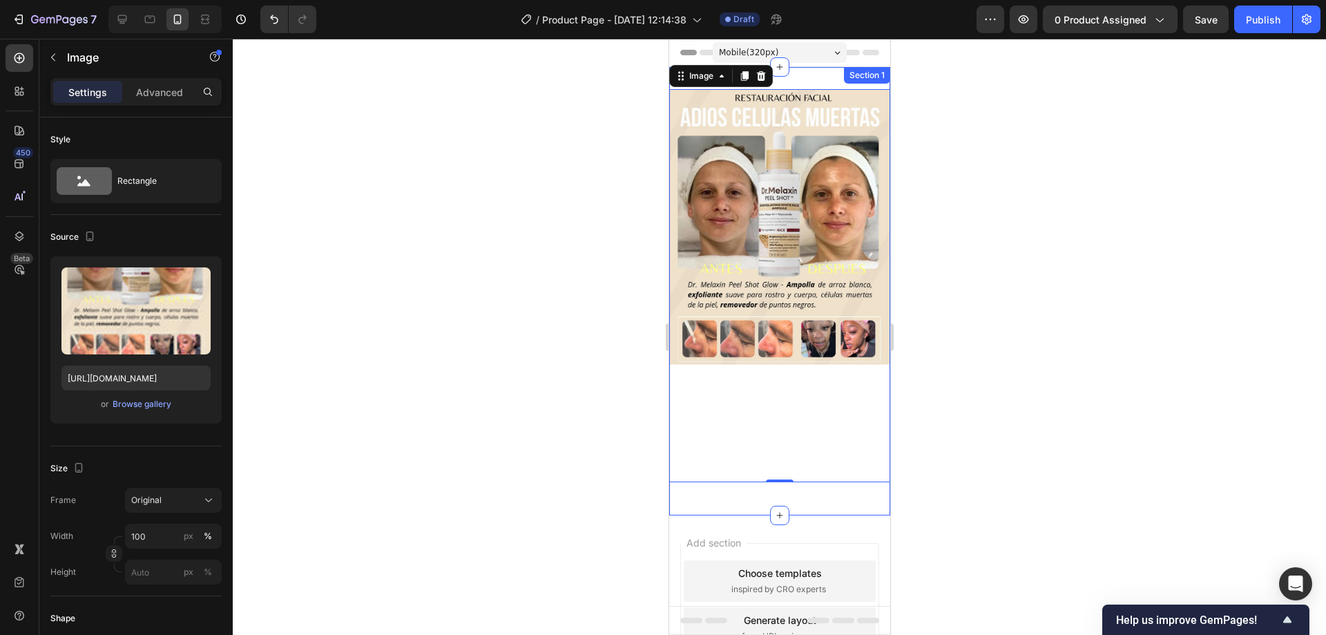
click at [824, 75] on div "Image 0 Row Section 1" at bounding box center [779, 291] width 221 height 448
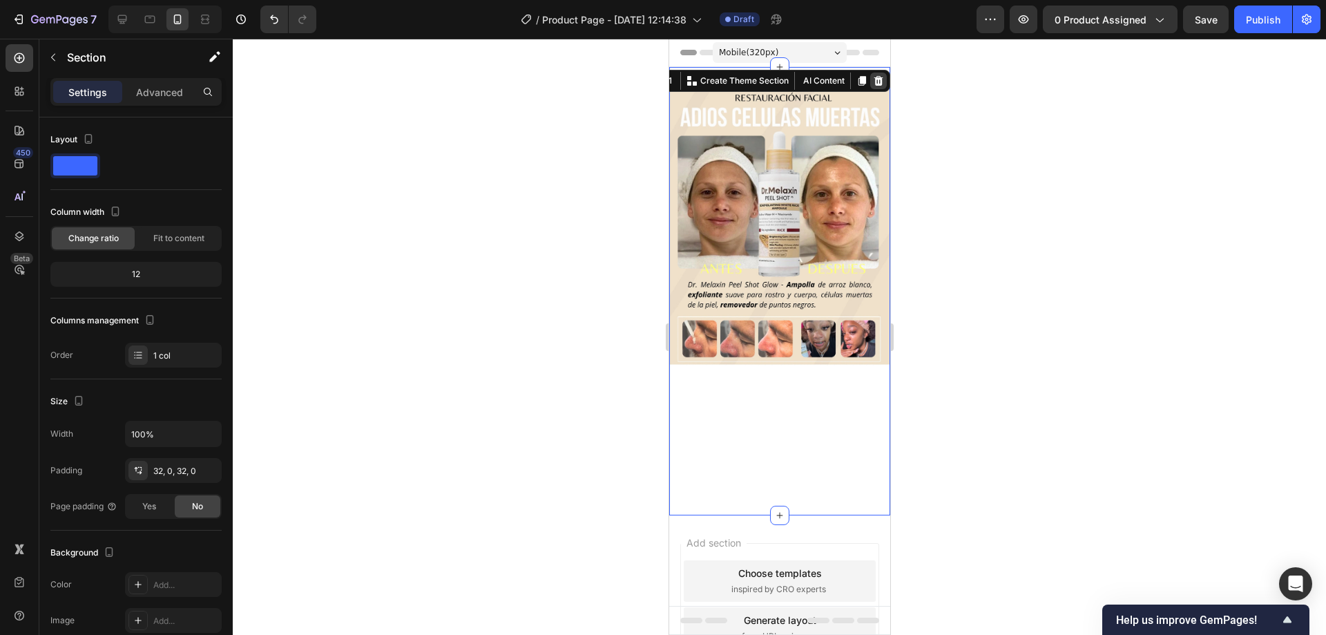
click at [874, 79] on icon at bounding box center [878, 81] width 9 height 10
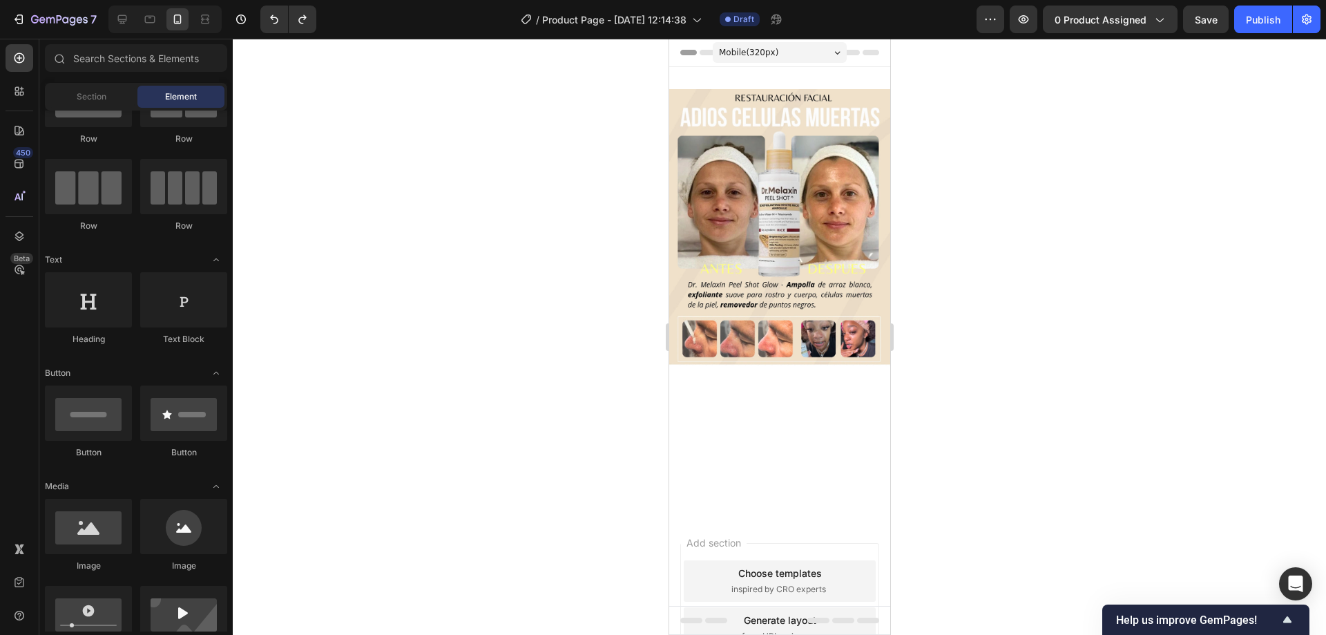
click at [1027, 135] on div at bounding box center [780, 337] width 1094 height 596
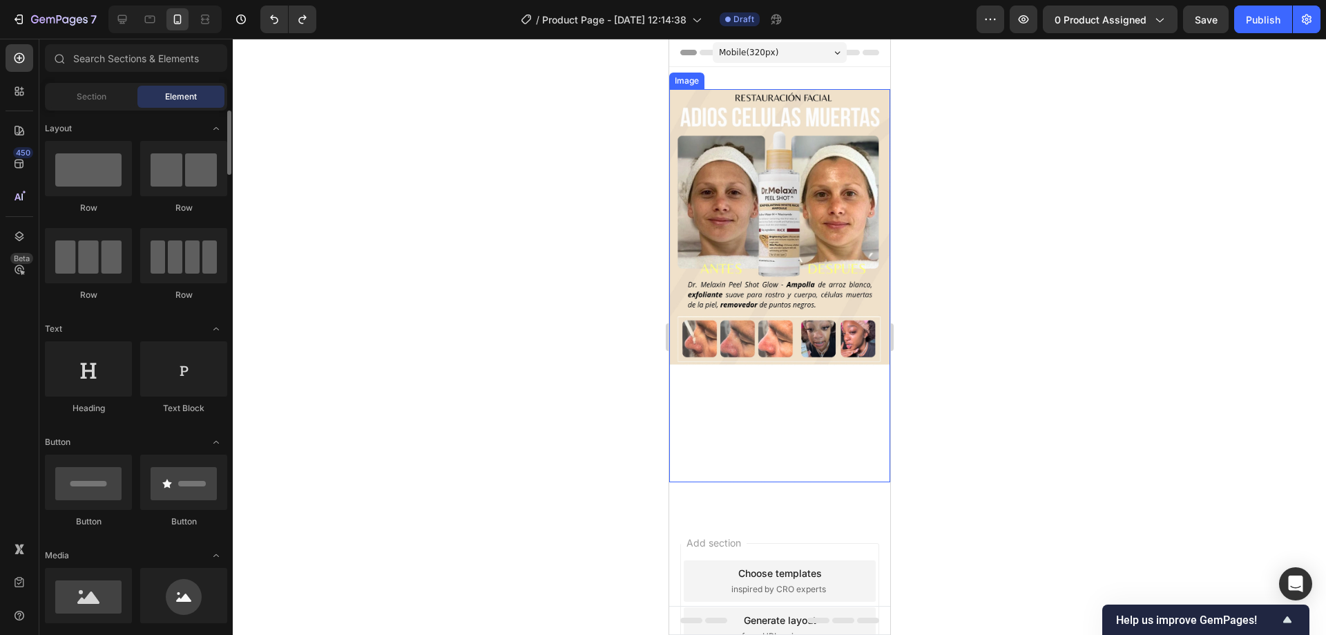
click at [790, 222] on img at bounding box center [779, 285] width 221 height 393
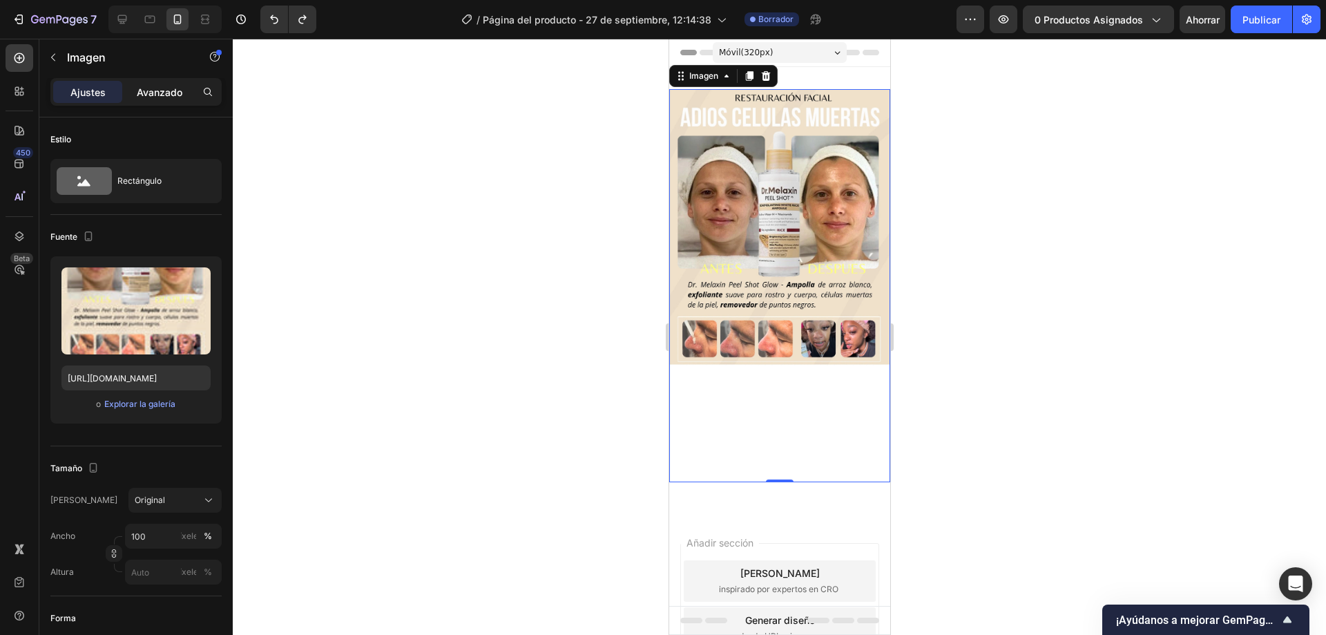
click at [150, 95] on font "Avanzado" at bounding box center [160, 92] width 46 height 12
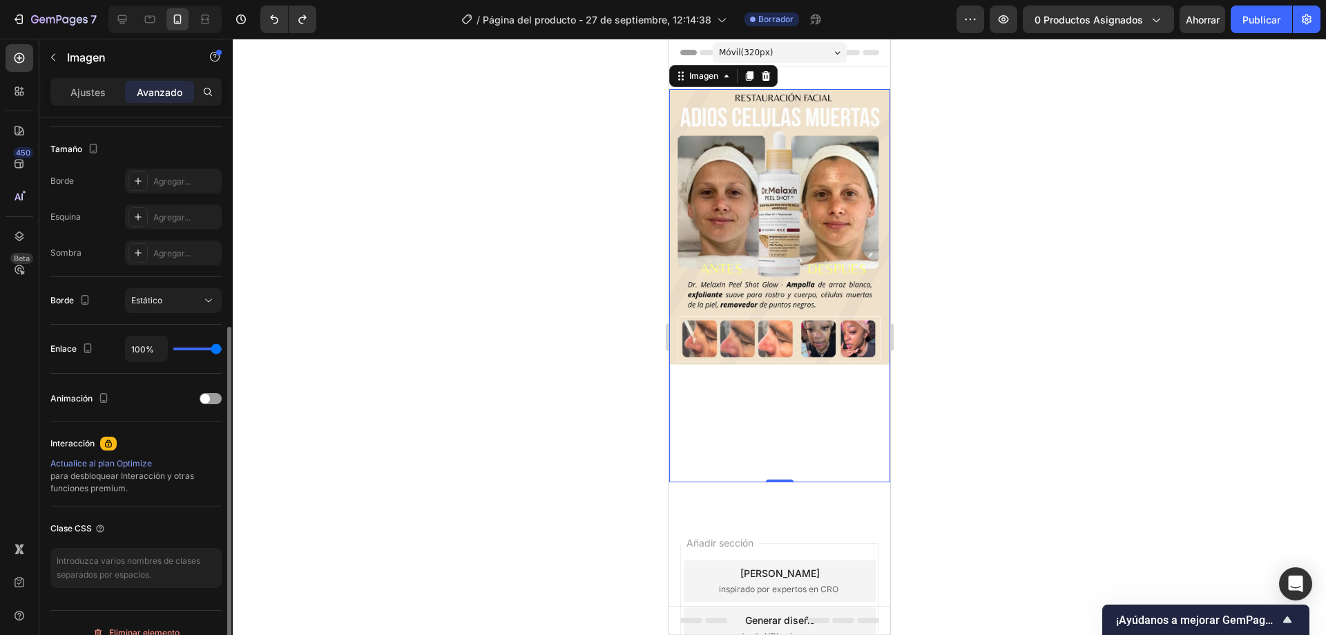
scroll to position [365, 0]
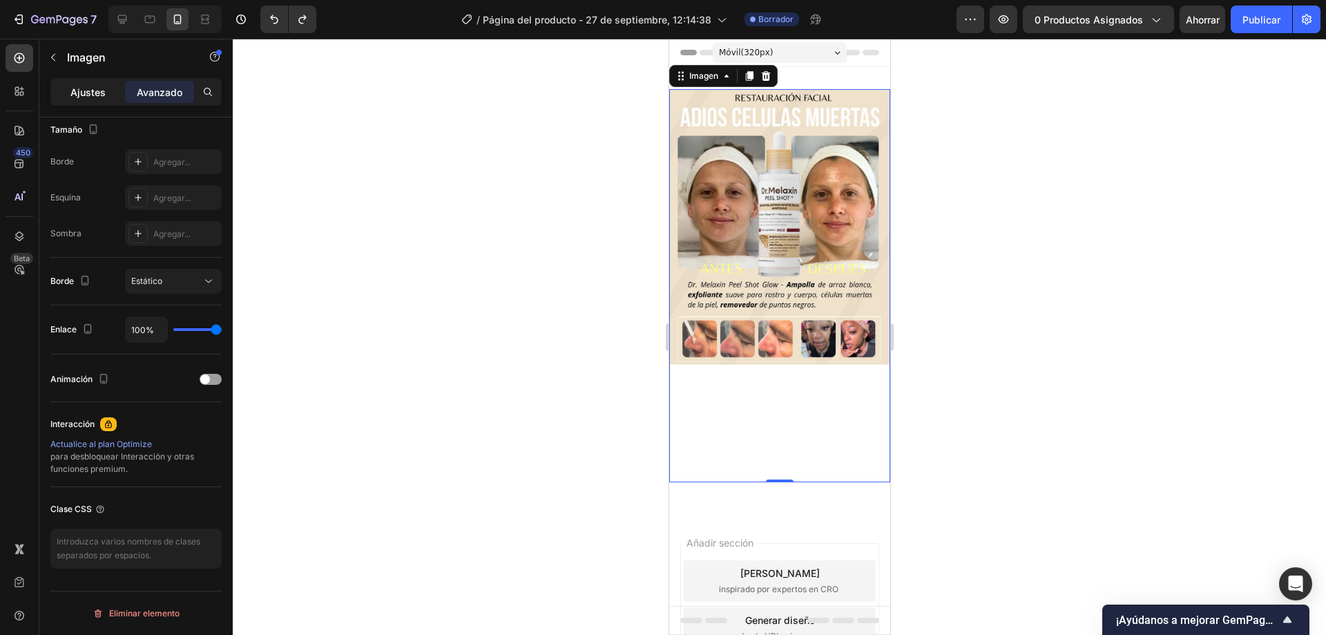
click at [105, 83] on div "Ajustes" at bounding box center [87, 92] width 69 height 22
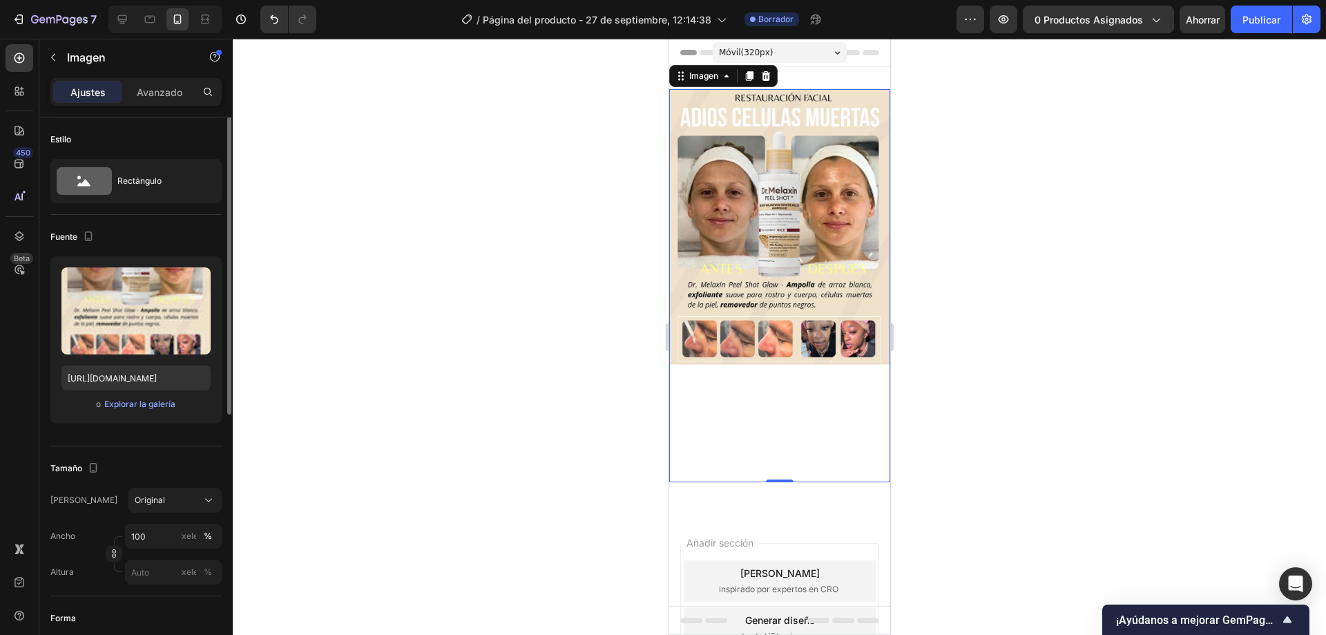
scroll to position [138, 0]
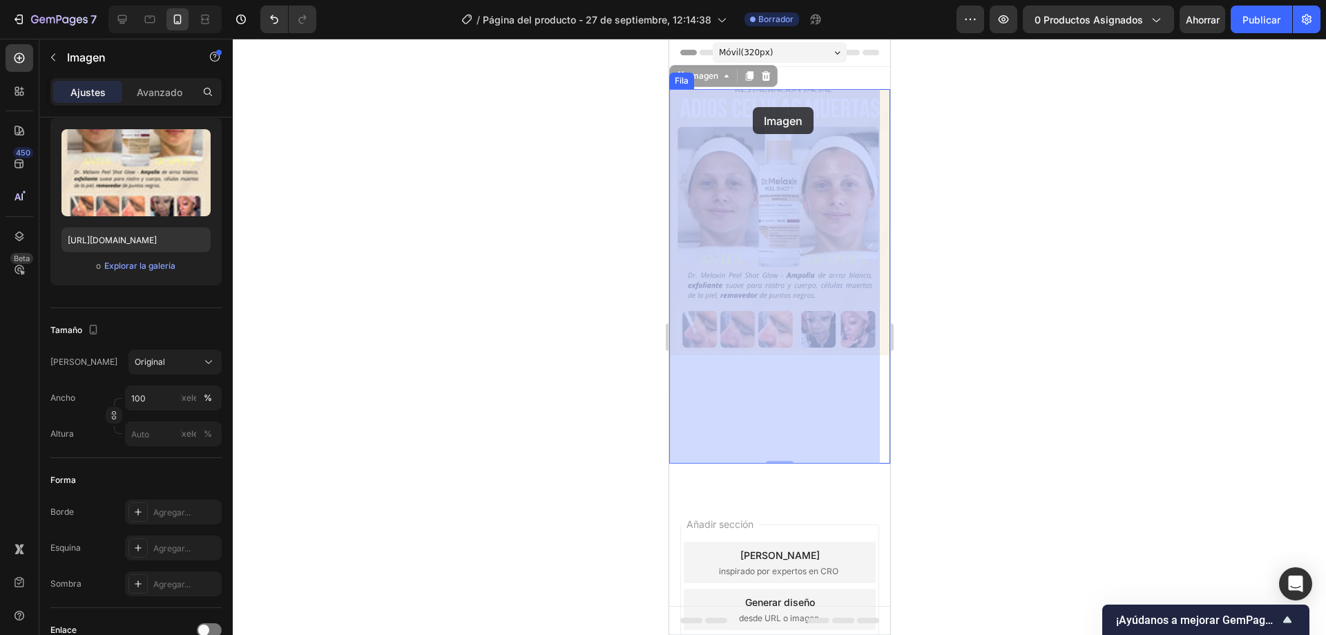
drag, startPoint x: 752, startPoint y: 139, endPoint x: 752, endPoint y: 105, distance: 33.9
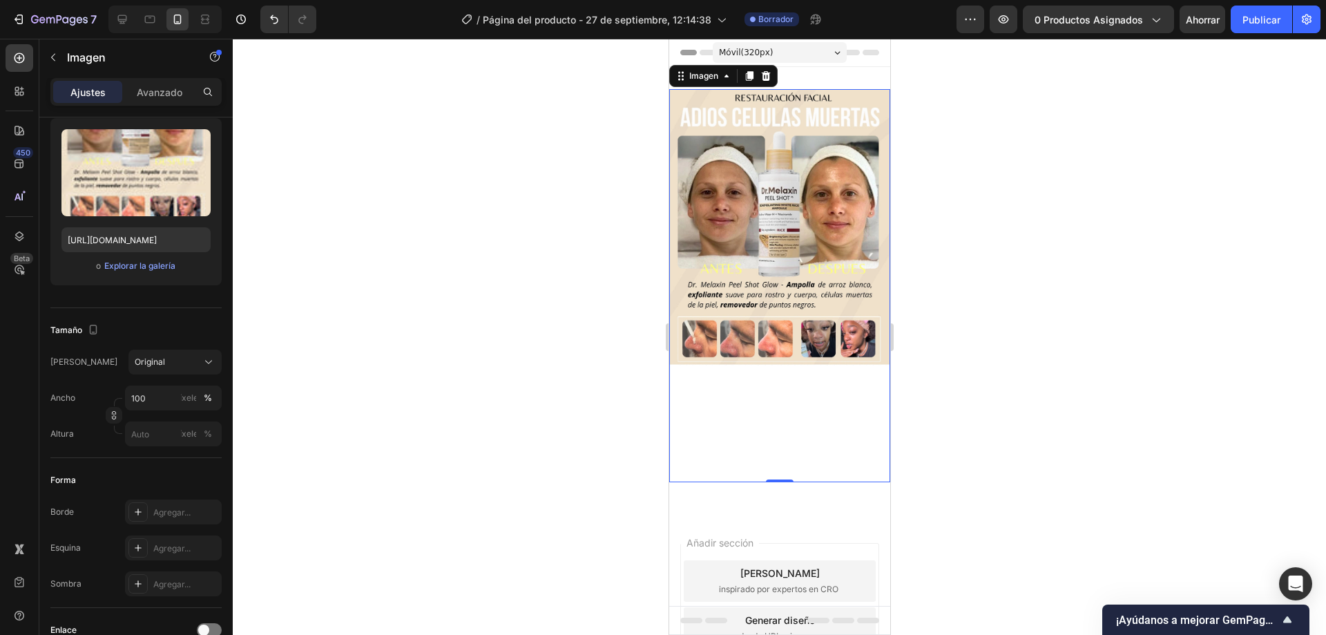
click at [867, 207] on img at bounding box center [779, 285] width 221 height 393
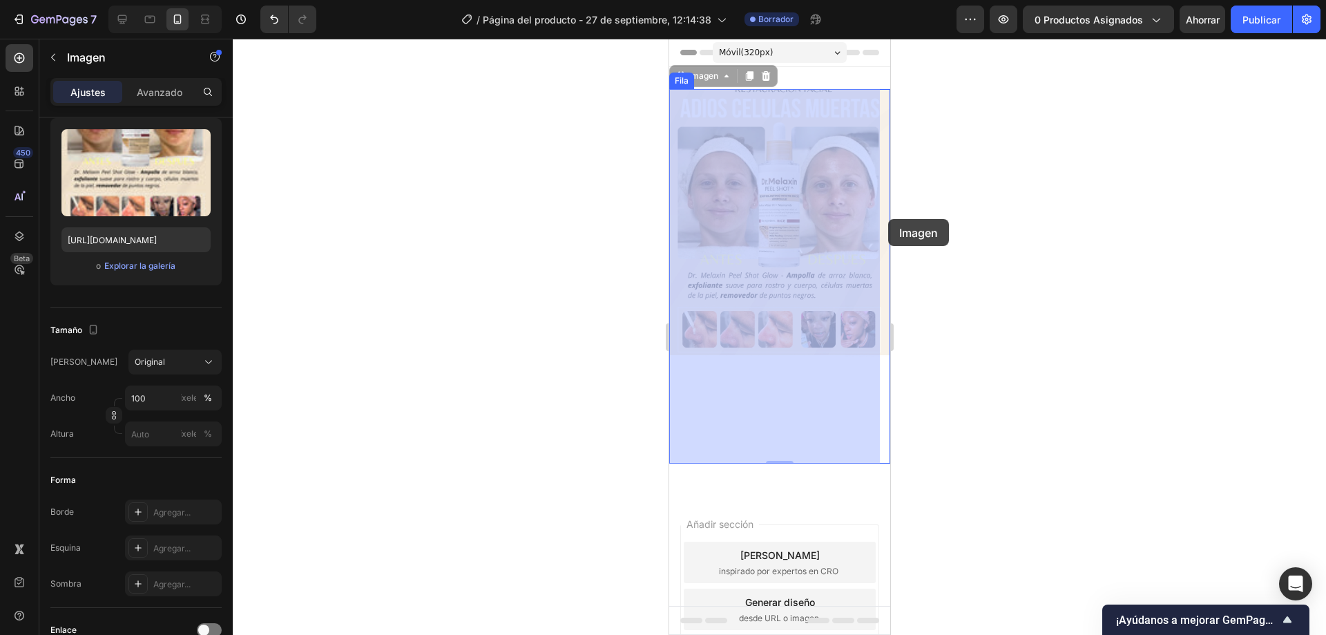
drag, startPoint x: 877, startPoint y: 216, endPoint x: 888, endPoint y: 219, distance: 10.9
click at [888, 219] on html "Móvil ( 320 px) iPhone 13 Mini iPhone 13 Pro iPhone 11 Pro Max iPhone 15 Pro Ma…" at bounding box center [779, 400] width 221 height 722
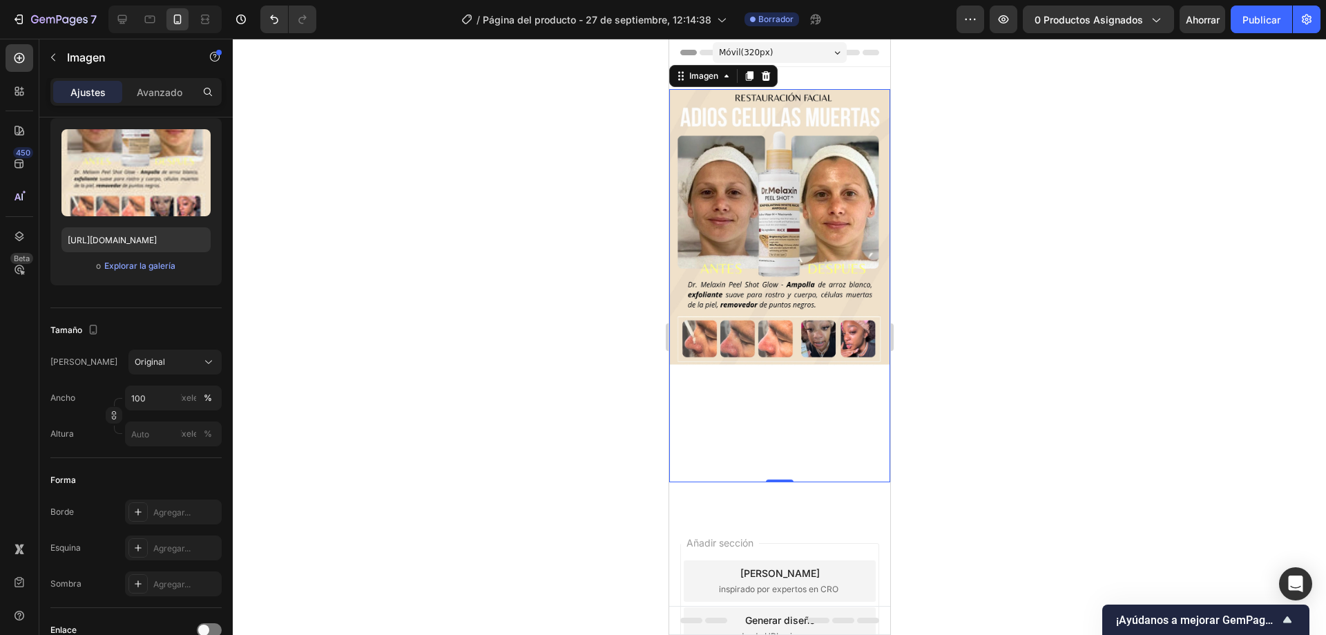
click at [778, 459] on img at bounding box center [779, 285] width 221 height 393
drag, startPoint x: 778, startPoint y: 463, endPoint x: 776, endPoint y: 382, distance: 80.8
click at [776, 382] on div "Imagen 0" at bounding box center [779, 285] width 221 height 393
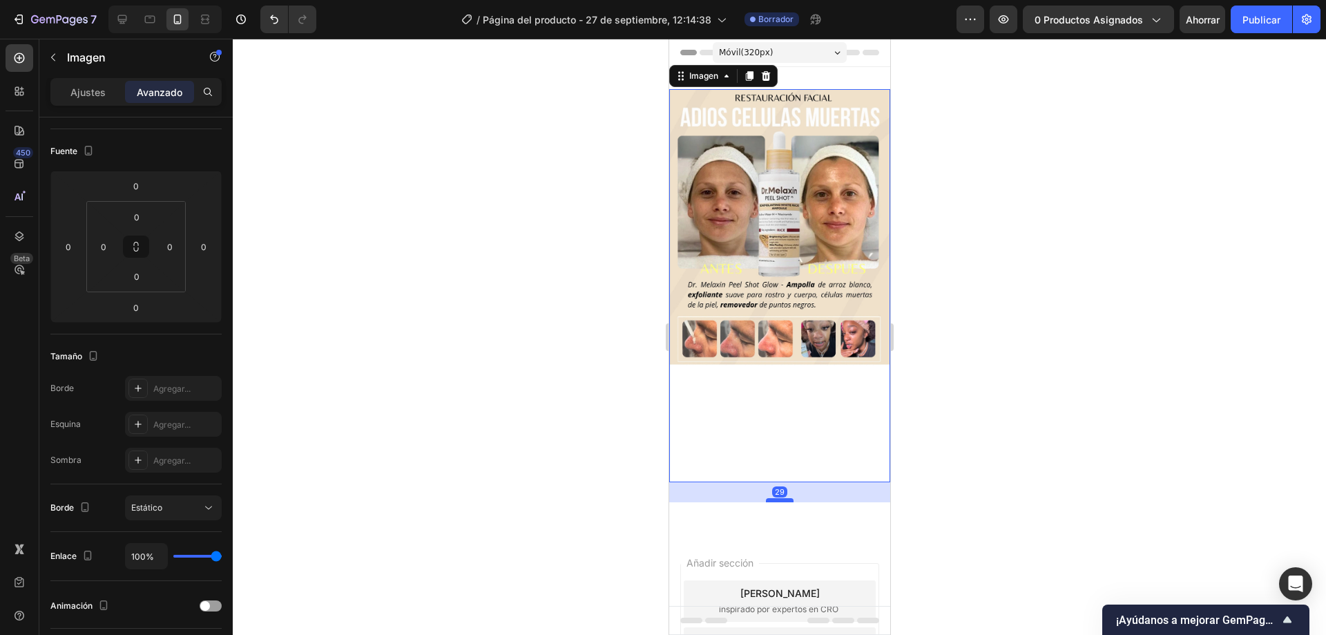
drag, startPoint x: 779, startPoint y: 461, endPoint x: 778, endPoint y: 481, distance: 20.1
click at [778, 498] on div at bounding box center [779, 500] width 28 height 4
drag, startPoint x: 777, startPoint y: 481, endPoint x: 781, endPoint y: 401, distance: 80.9
click at [779, 403] on div "Imagen 0" at bounding box center [779, 285] width 221 height 393
type input "0"
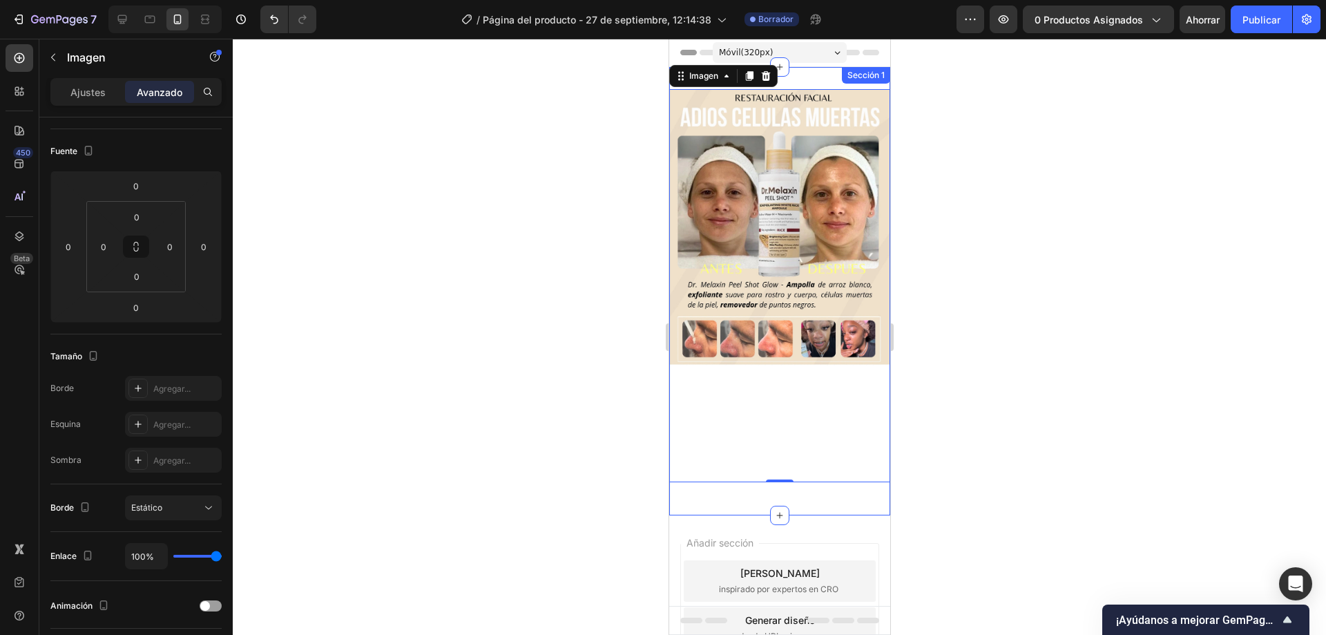
click at [843, 81] on div "Sección 1" at bounding box center [865, 75] width 48 height 17
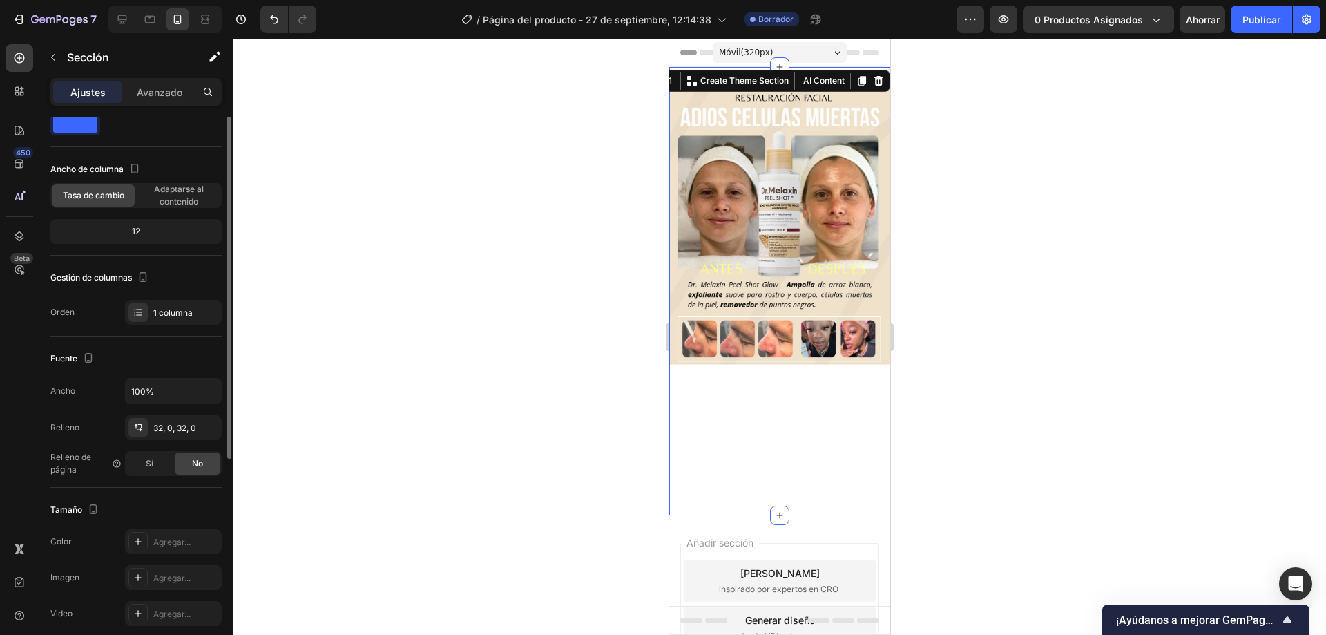
scroll to position [0, 0]
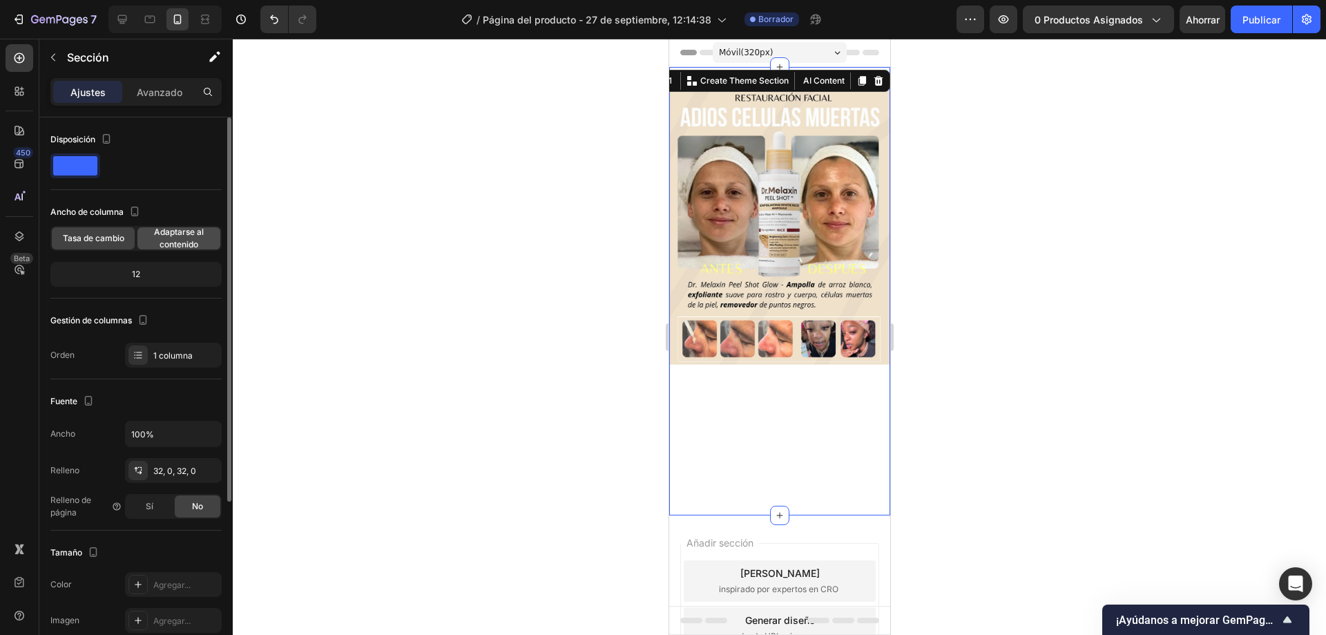
click at [179, 236] on font "Adaptarse al contenido" at bounding box center [179, 238] width 50 height 23
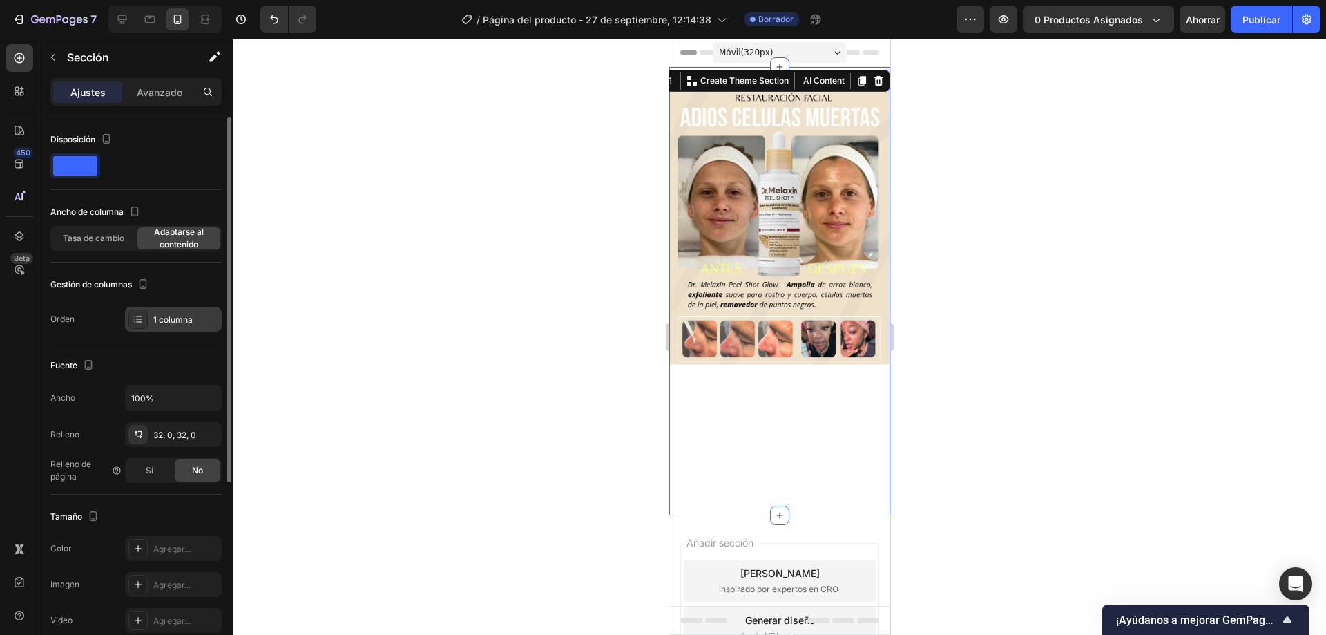
click at [177, 323] on font "1 columna" at bounding box center [172, 319] width 39 height 10
click at [189, 238] on span "Adaptarse al contenido" at bounding box center [178, 238] width 83 height 25
click at [158, 93] on font "Avanzado" at bounding box center [160, 92] width 46 height 12
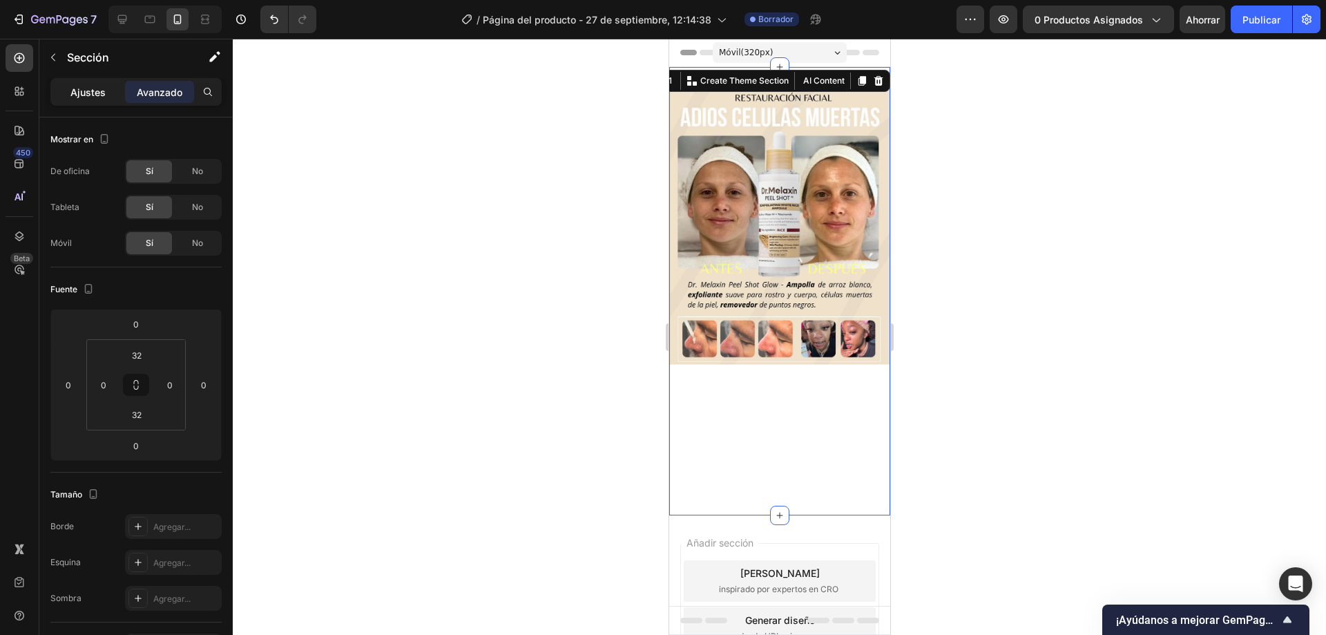
click at [90, 95] on font "Ajustes" at bounding box center [87, 92] width 35 height 12
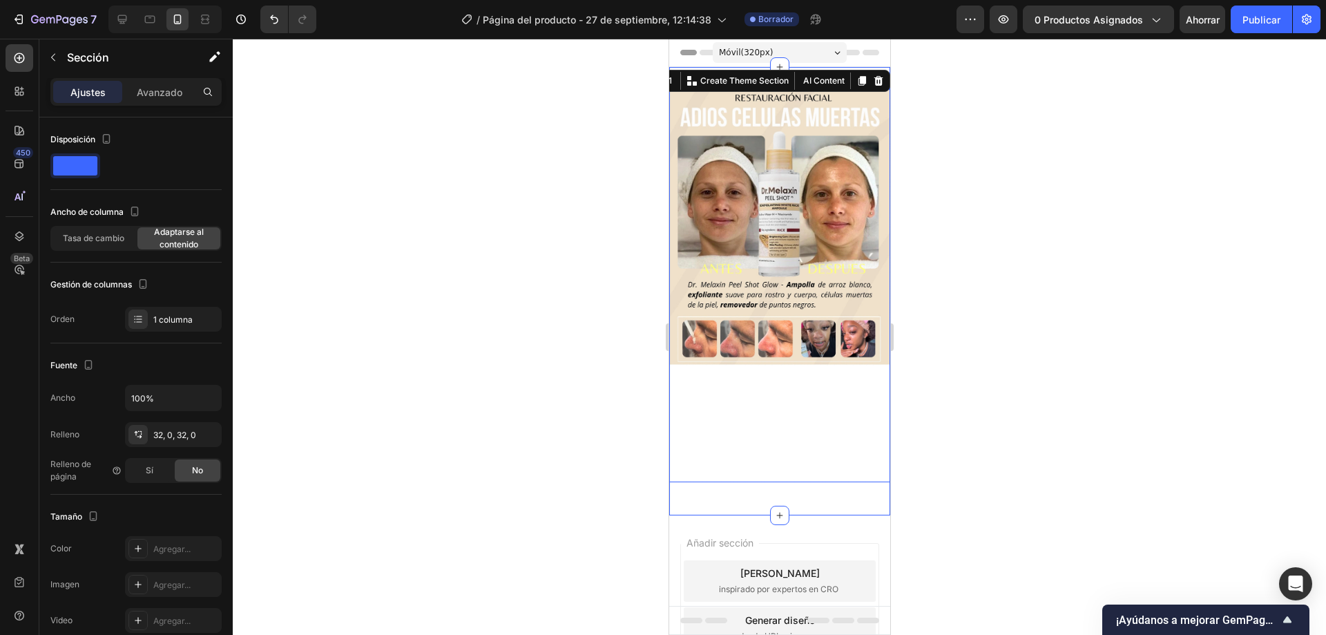
click at [816, 426] on img at bounding box center [779, 285] width 221 height 393
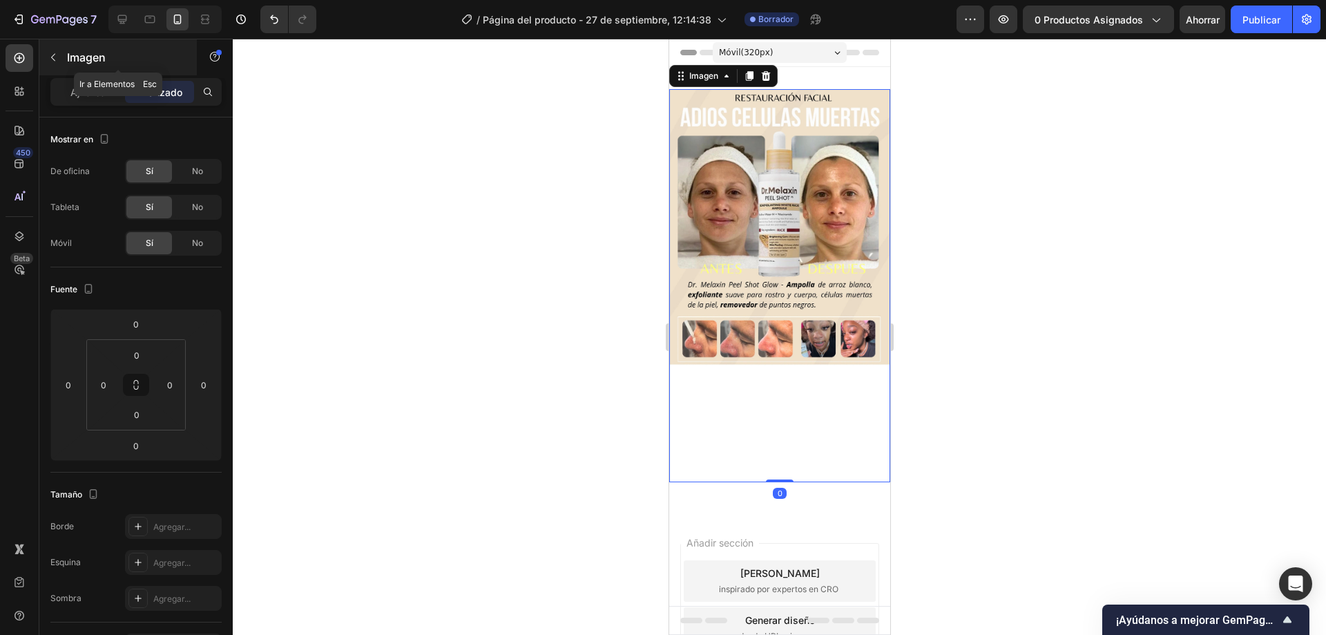
click at [52, 53] on icon "button" at bounding box center [53, 57] width 11 height 11
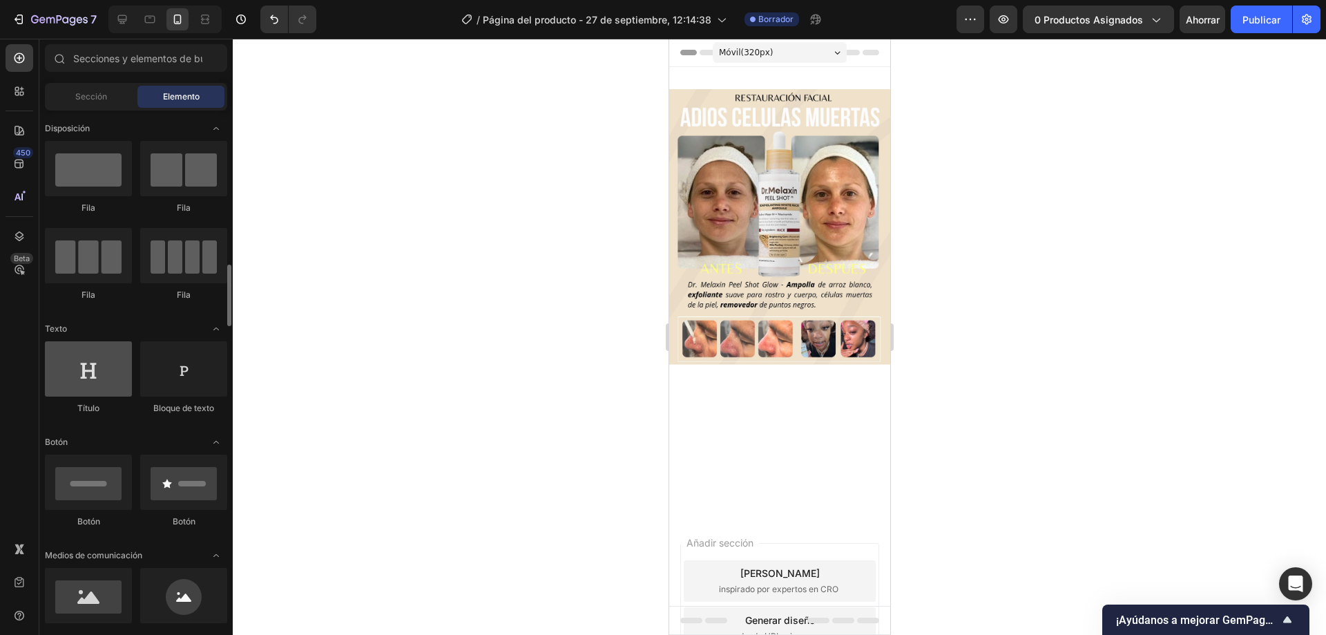
scroll to position [138, 0]
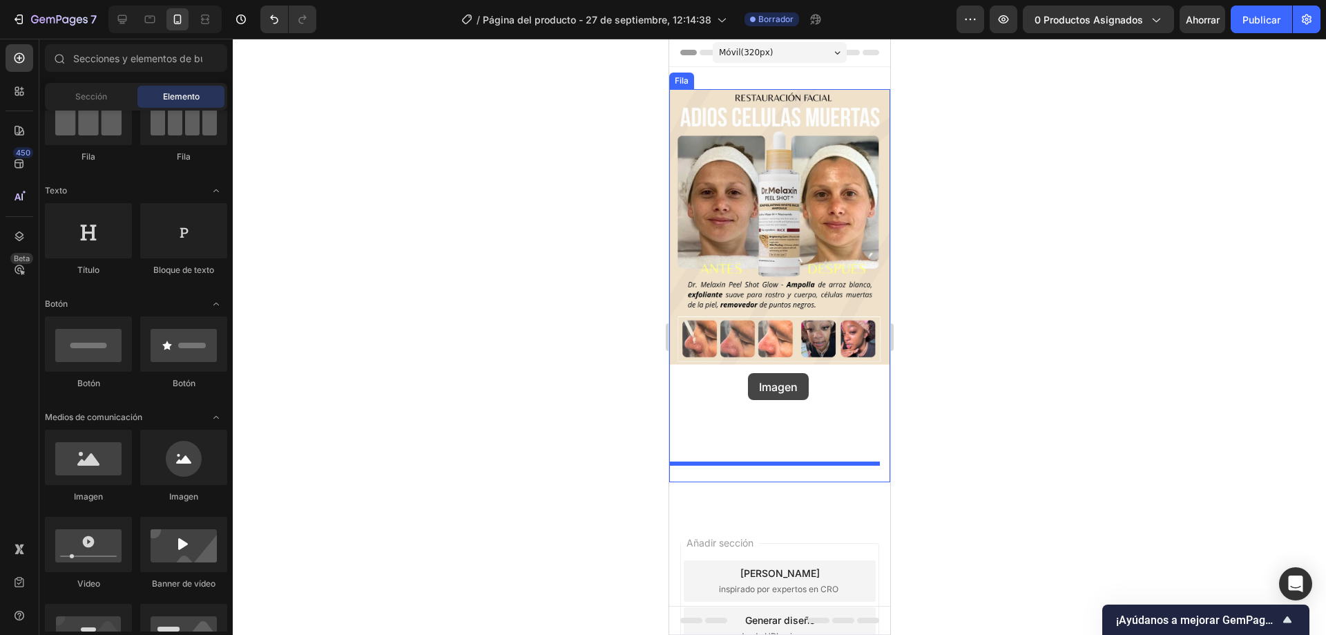
drag, startPoint x: 788, startPoint y: 515, endPoint x: 747, endPoint y: 373, distance: 147.2
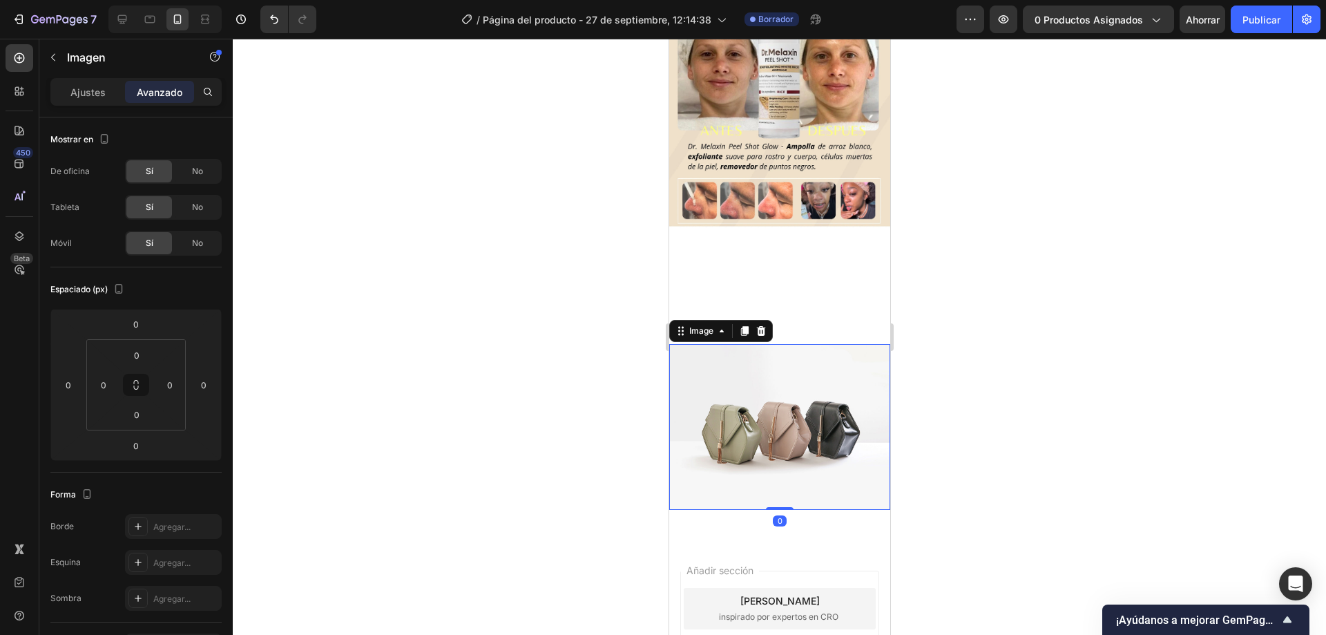
scroll to position [126, 0]
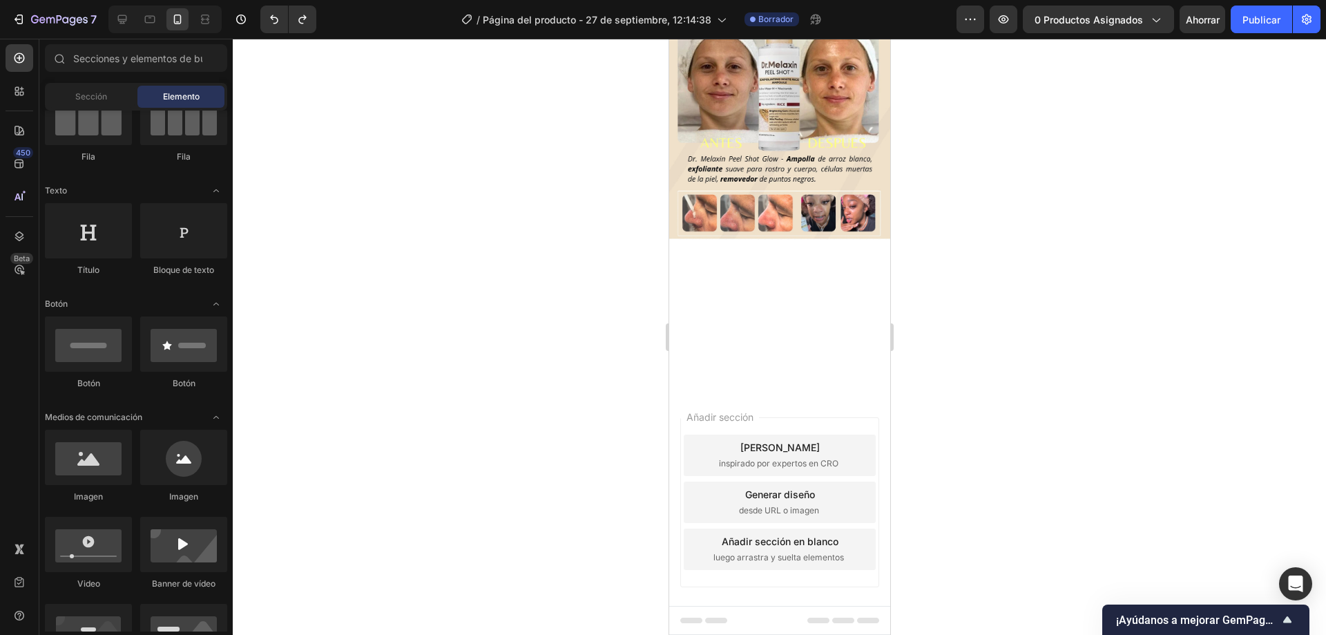
click at [806, 435] on div "Elija plantillas inspirado por expertos en CRO" at bounding box center [779, 455] width 192 height 41
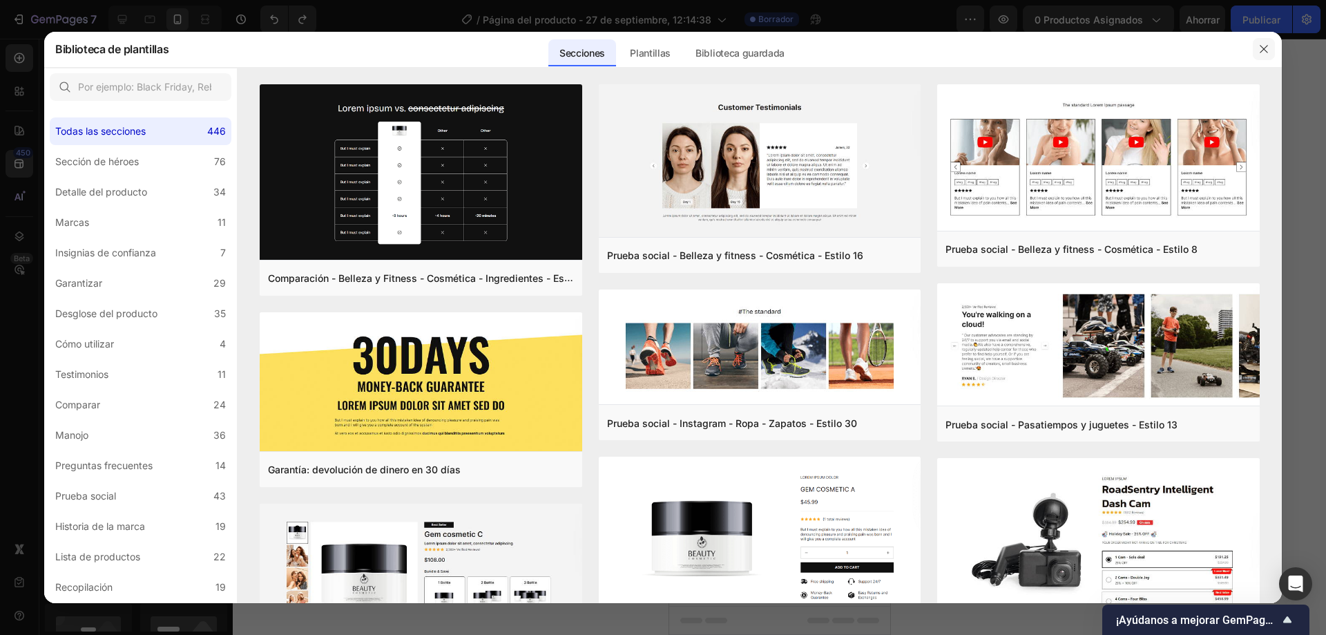
click at [1271, 45] on button "button" at bounding box center [1264, 49] width 22 height 22
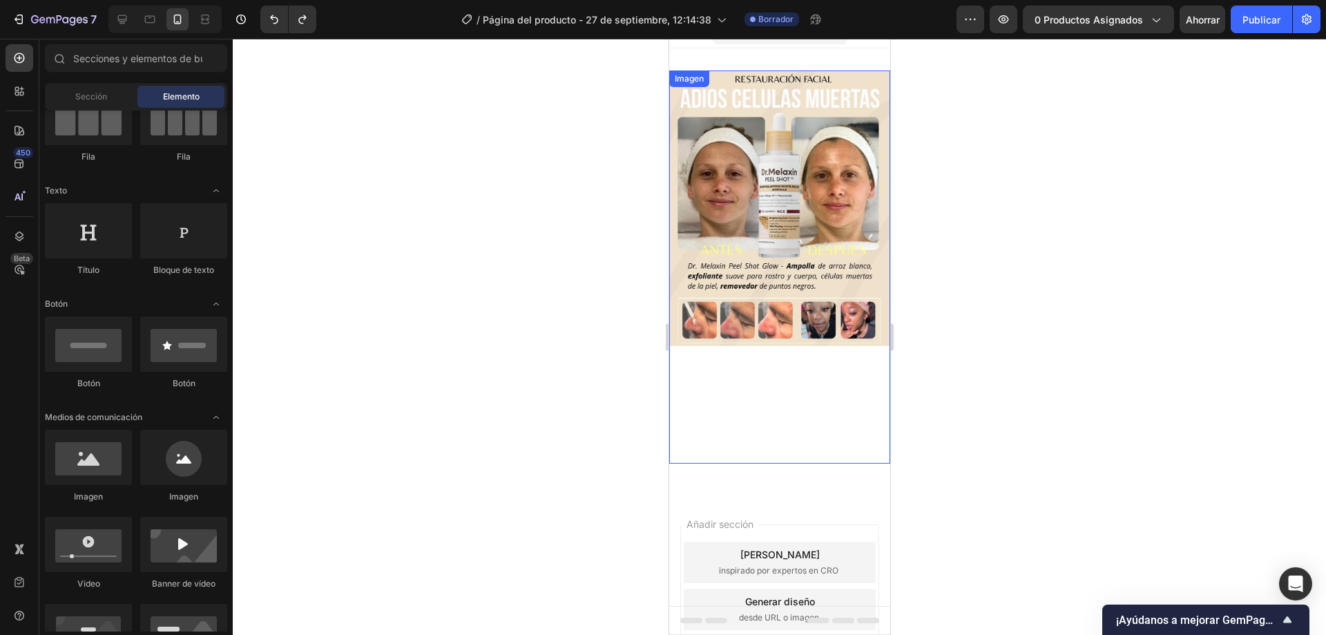
scroll to position [0, 0]
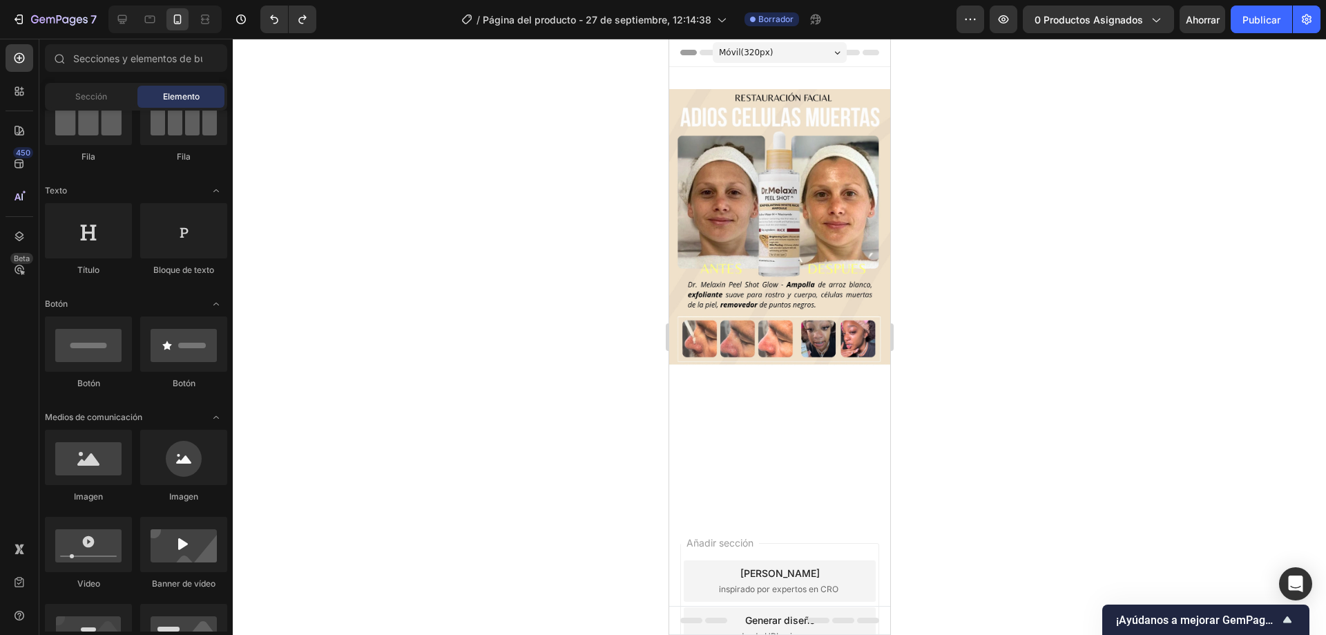
click at [826, 56] on div "Móvil ( 320 px)" at bounding box center [779, 52] width 134 height 21
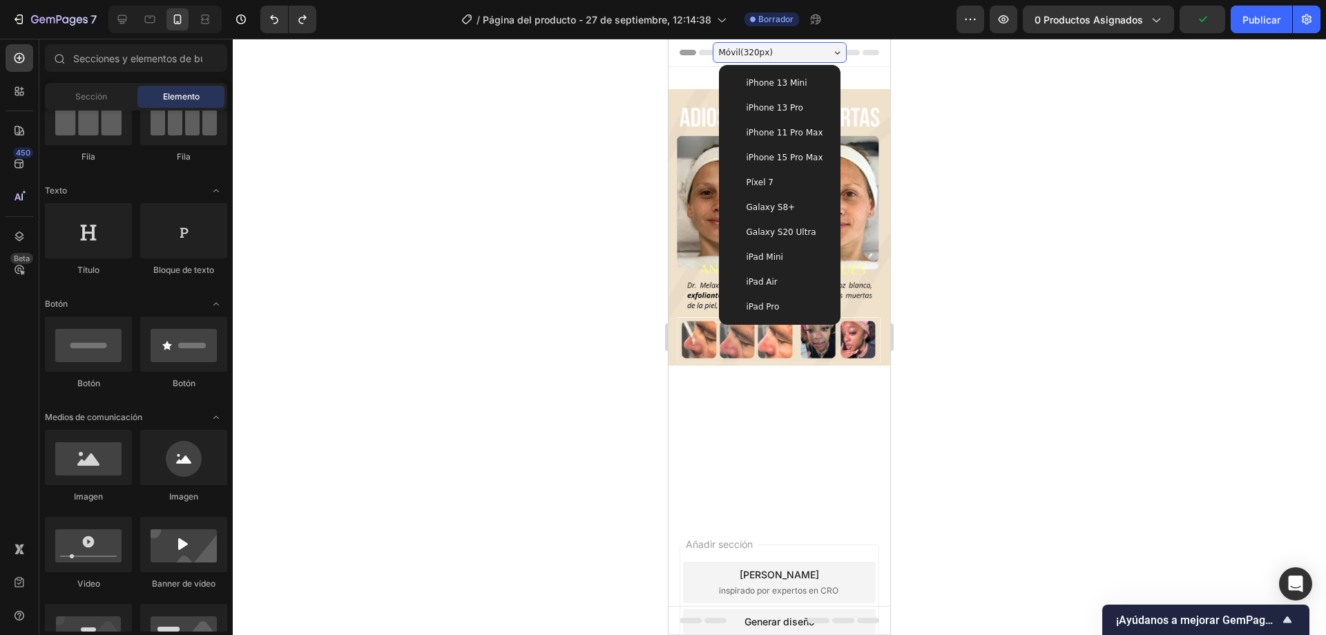
click at [919, 91] on div at bounding box center [780, 337] width 1094 height 596
click at [1014, 245] on div at bounding box center [780, 337] width 1094 height 596
click at [497, 323] on div at bounding box center [780, 337] width 1094 height 596
click at [902, 426] on div at bounding box center [780, 337] width 1094 height 596
click at [812, 395] on img at bounding box center [780, 286] width 222 height 394
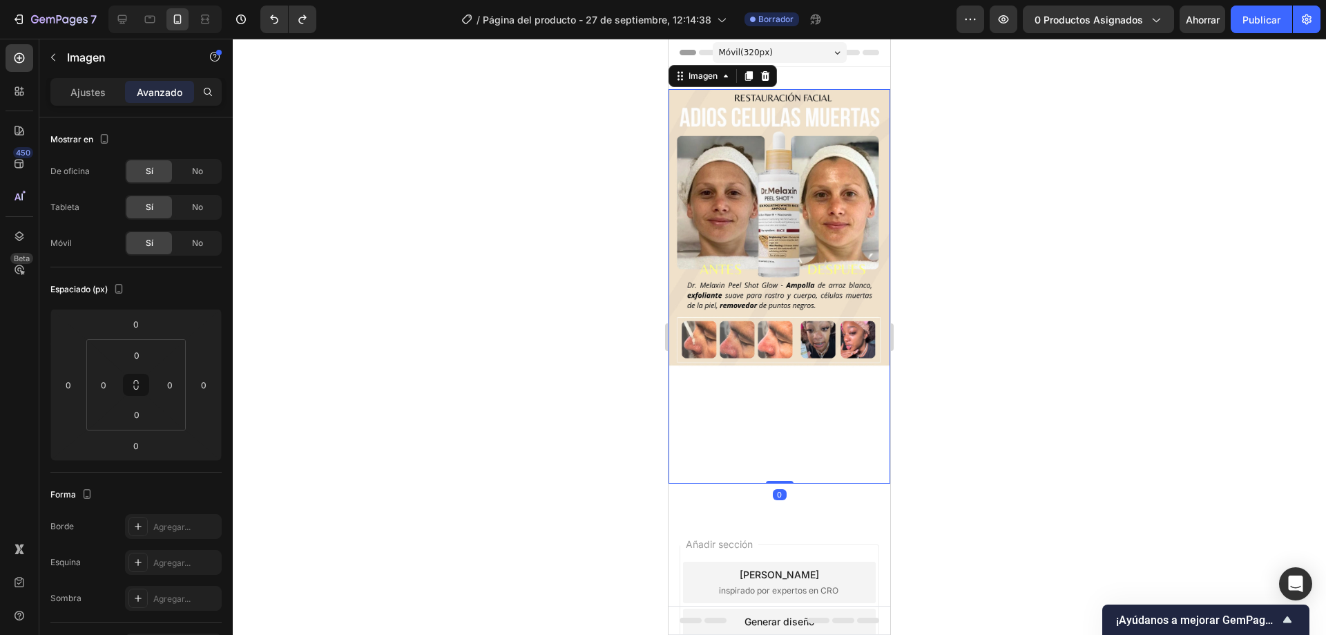
click at [831, 321] on img at bounding box center [780, 286] width 222 height 394
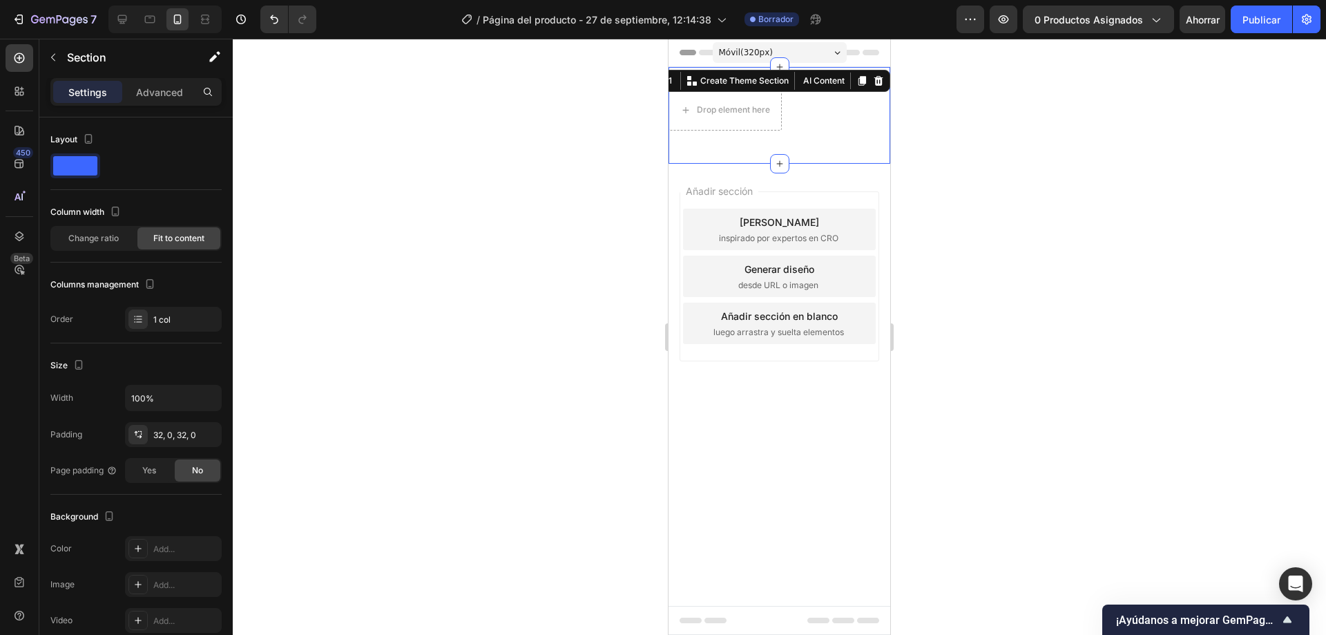
click at [792, 90] on div "Drop element here Fila Sección 1 You can create reusable sections Create Theme …" at bounding box center [780, 115] width 222 height 97
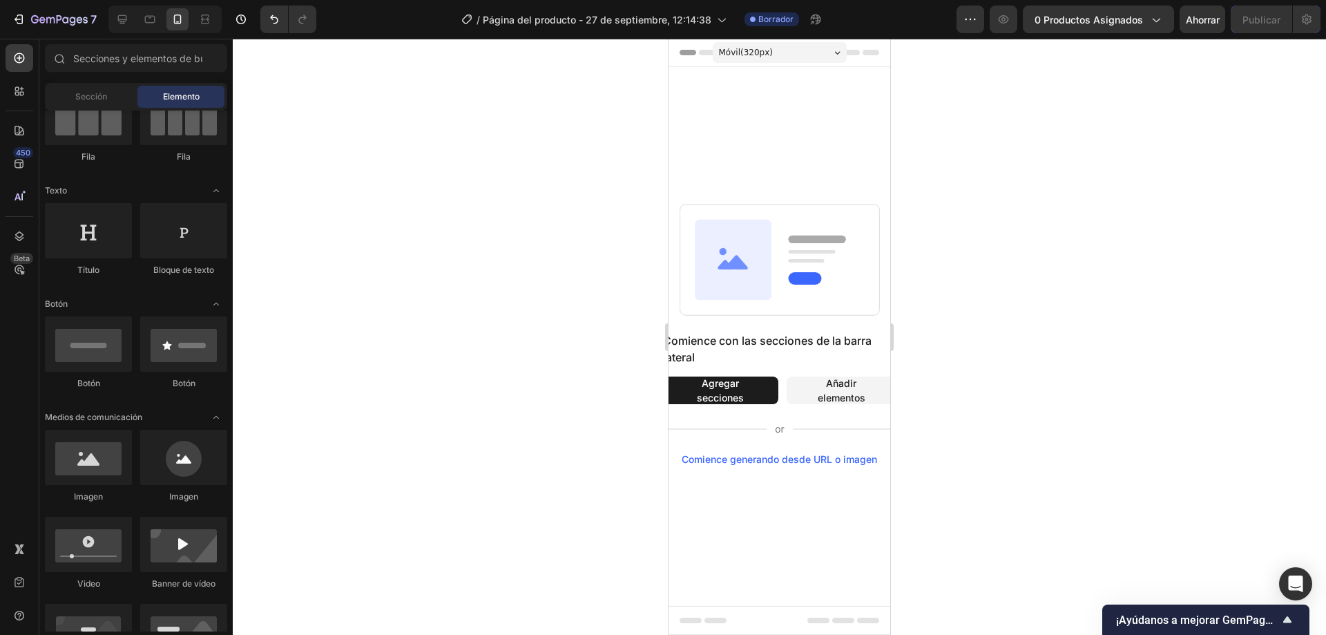
click at [779, 50] on div "Móvil ( 320 px)" at bounding box center [780, 52] width 134 height 21
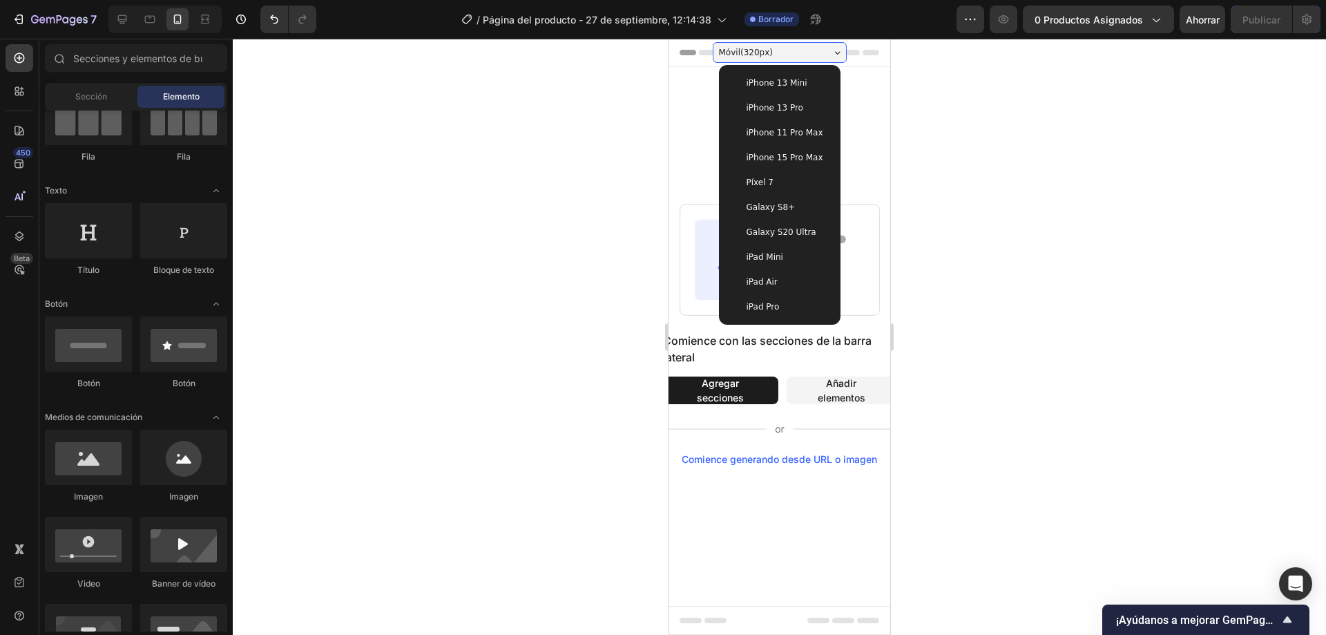
click at [1016, 128] on div at bounding box center [780, 337] width 1094 height 596
click at [160, 20] on div at bounding box center [150, 19] width 22 height 22
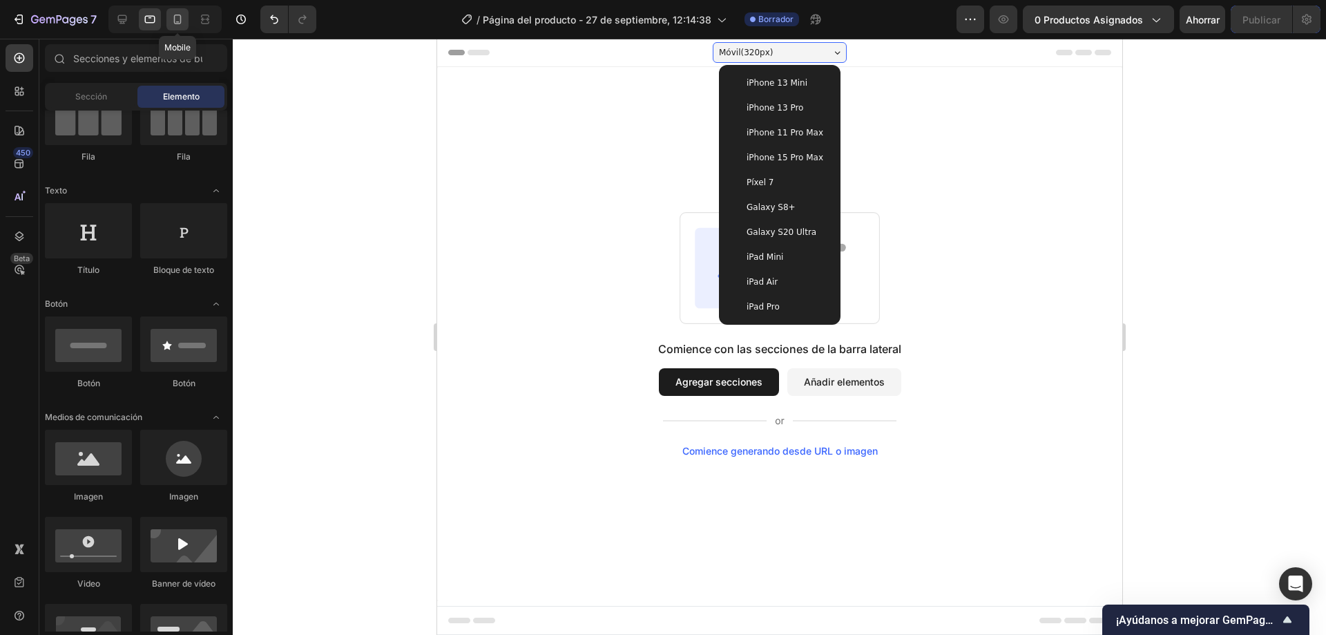
click at [173, 20] on icon at bounding box center [178, 19] width 14 height 14
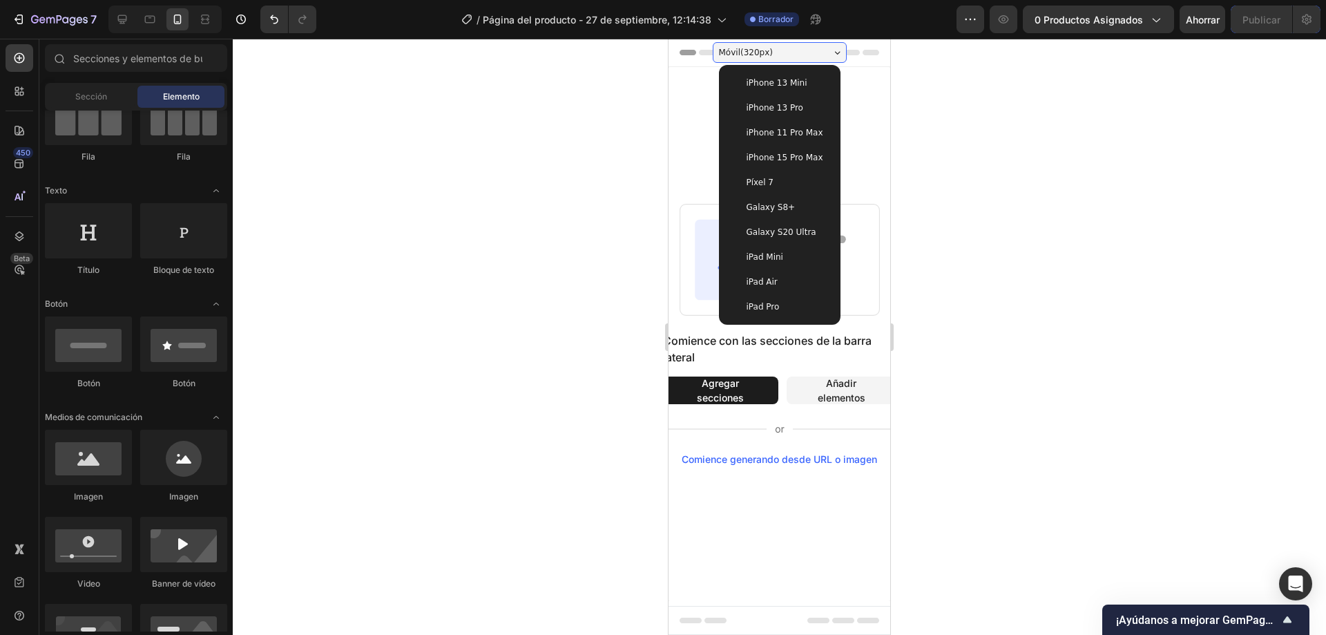
click at [978, 299] on div at bounding box center [780, 337] width 1094 height 596
click at [1002, 430] on div at bounding box center [780, 337] width 1094 height 596
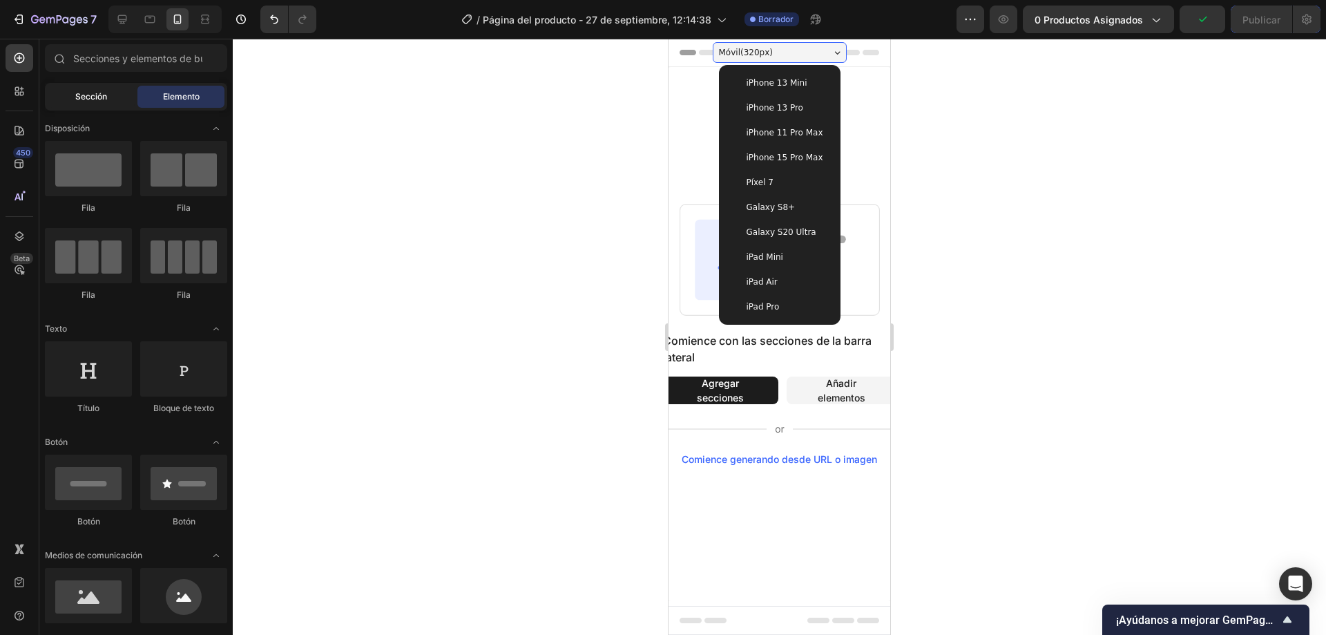
click at [102, 102] on span "Sección" at bounding box center [91, 96] width 32 height 12
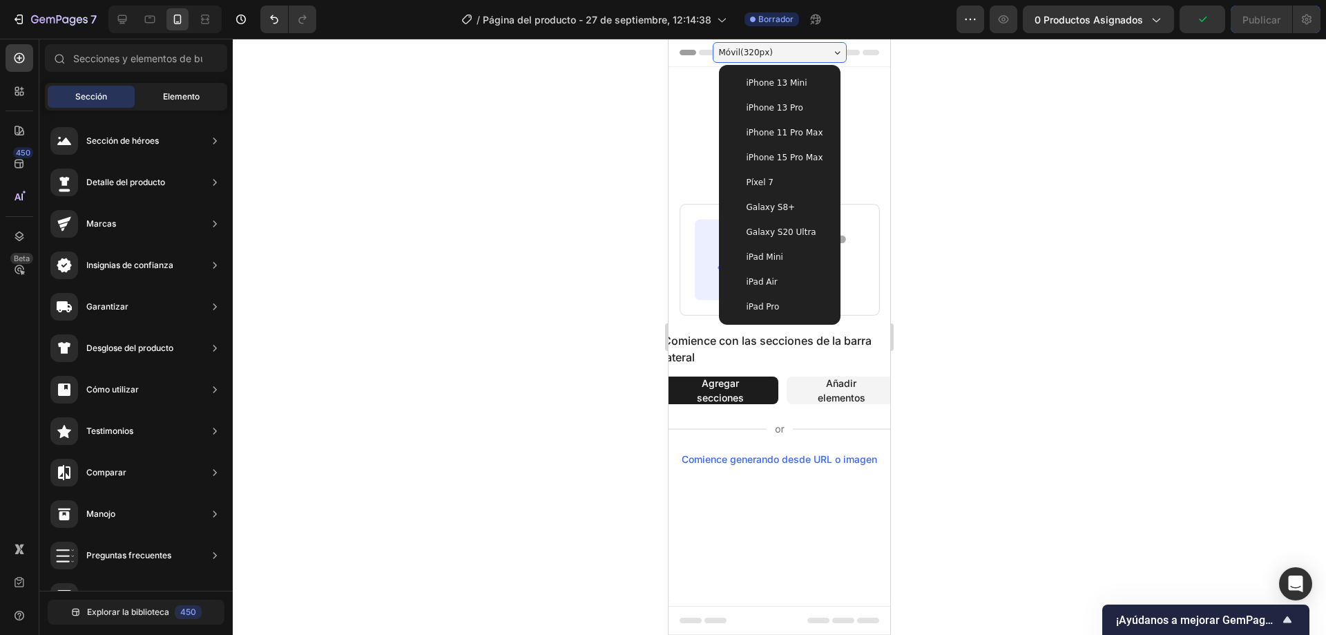
click at [160, 95] on div "Elemento" at bounding box center [180, 97] width 87 height 22
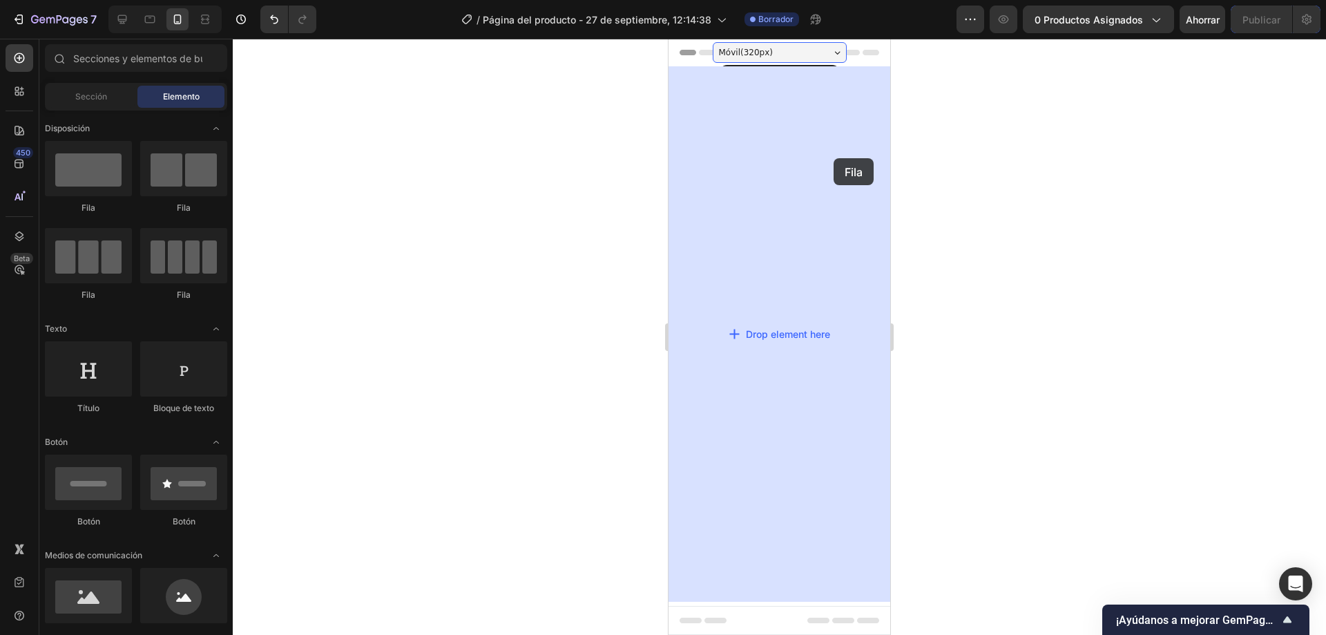
drag, startPoint x: 767, startPoint y: 206, endPoint x: 834, endPoint y: 155, distance: 83.3
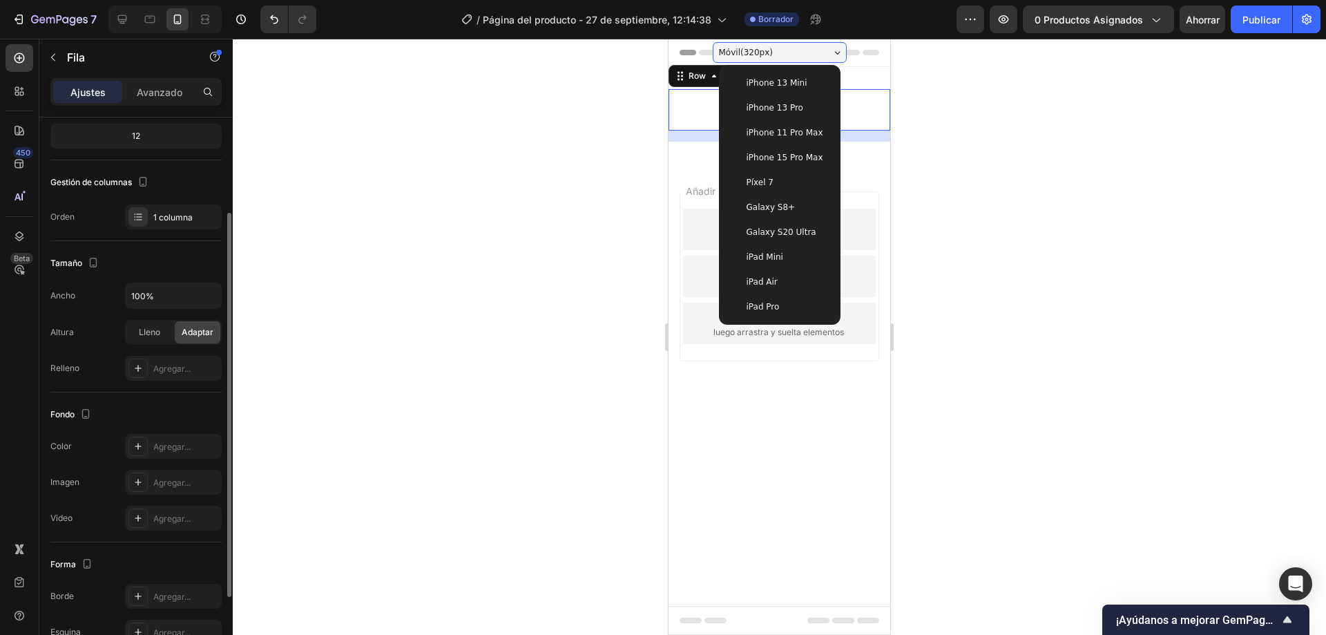
scroll to position [250, 0]
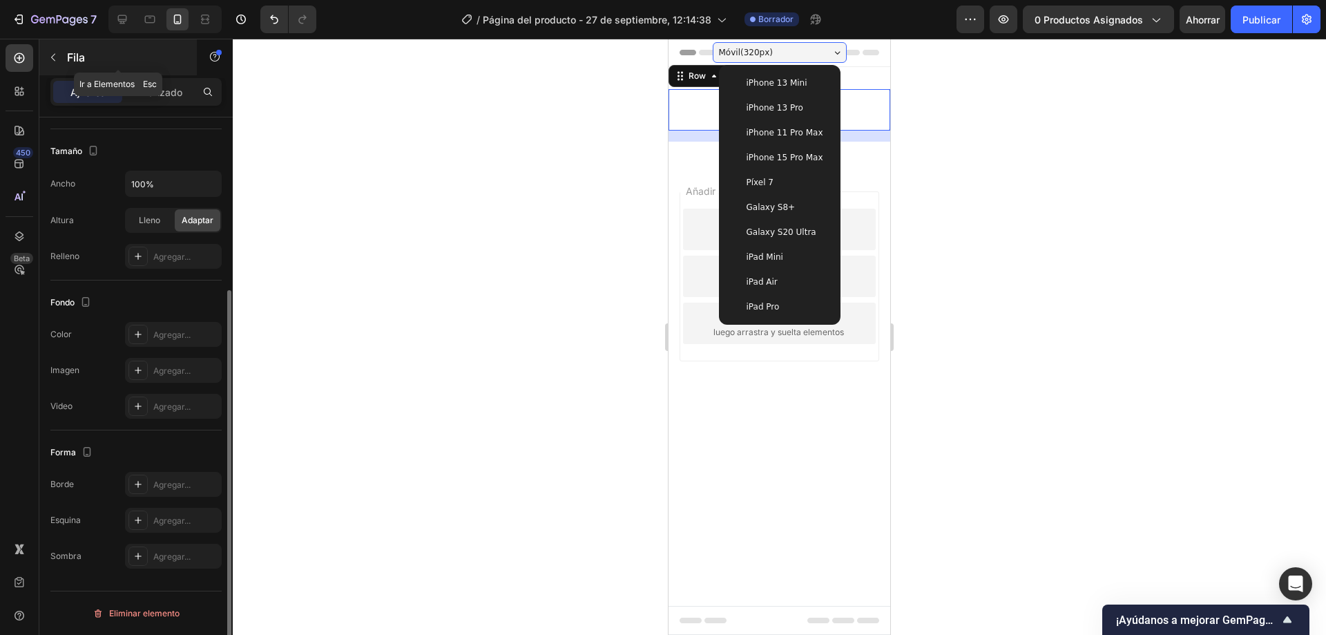
click at [66, 61] on div "Fila" at bounding box center [118, 57] width 158 height 36
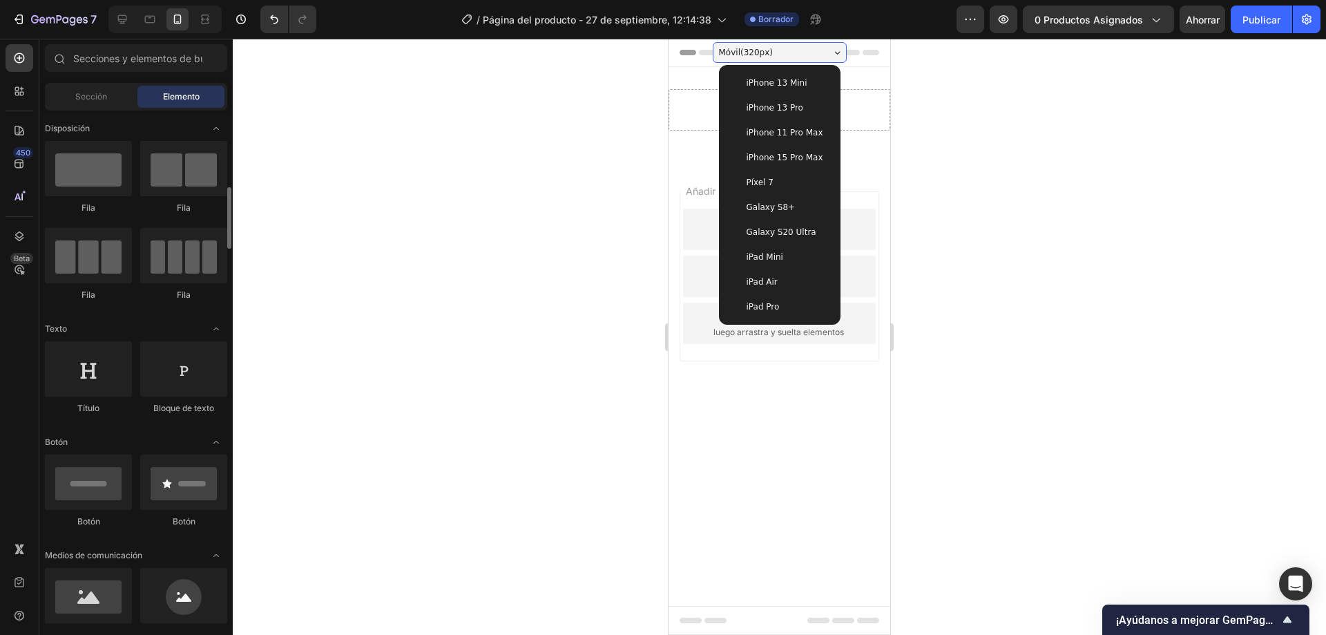
scroll to position [69, 0]
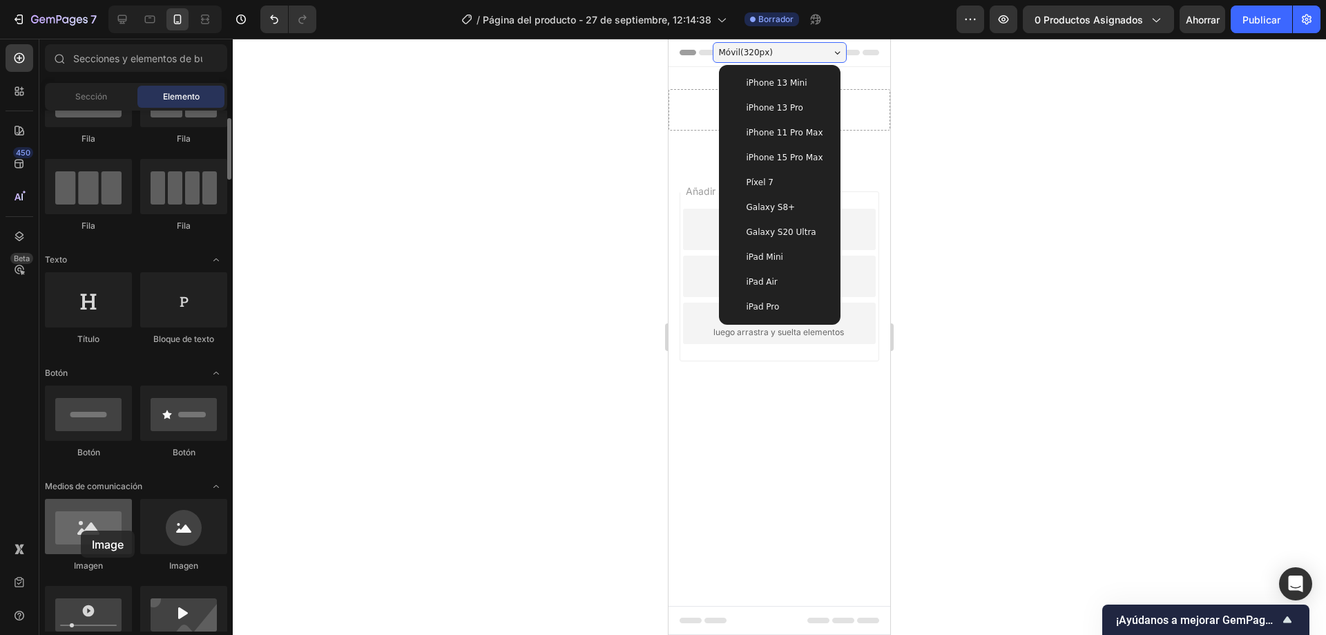
click at [81, 531] on div at bounding box center [88, 526] width 87 height 55
click at [86, 522] on div at bounding box center [88, 526] width 87 height 55
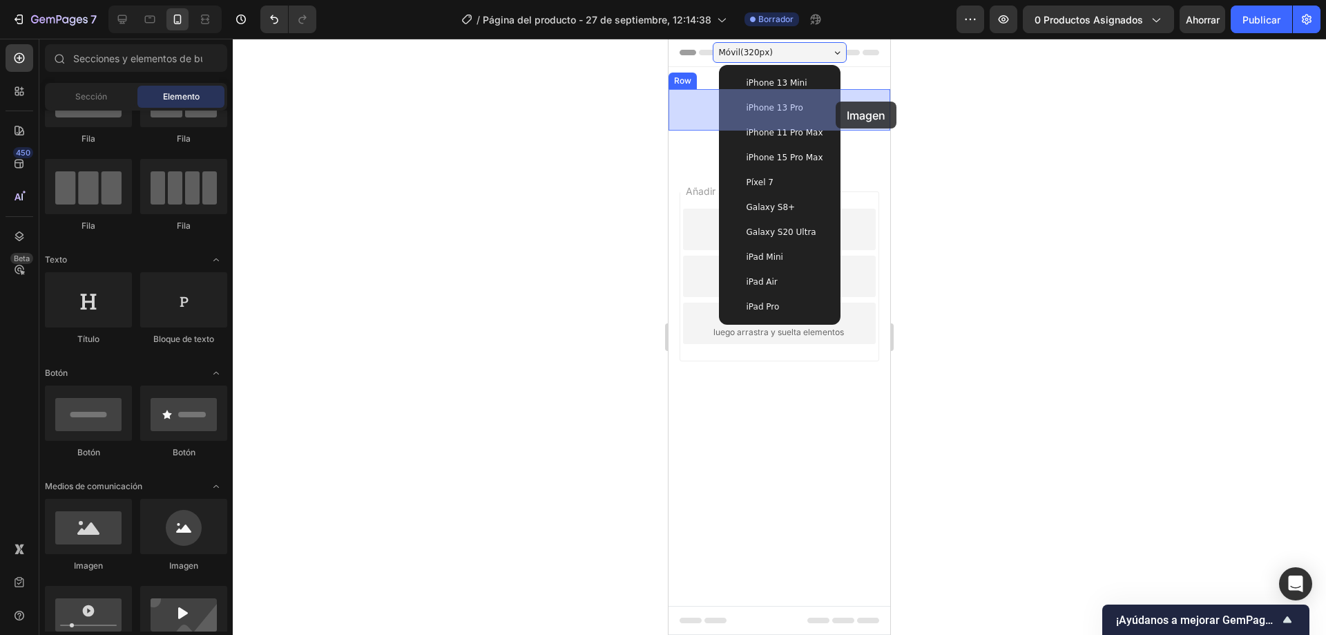
drag, startPoint x: 755, startPoint y: 561, endPoint x: 836, endPoint y: 102, distance: 466.4
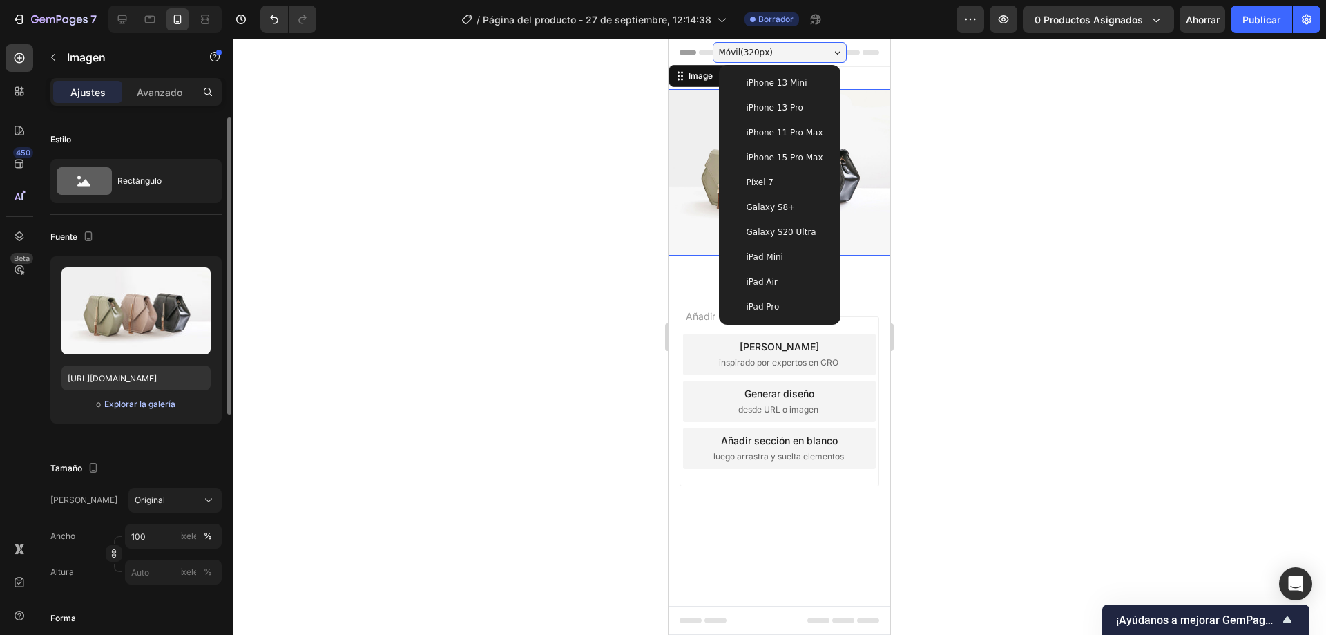
click at [137, 410] on font "Explorar la galería" at bounding box center [139, 404] width 71 height 12
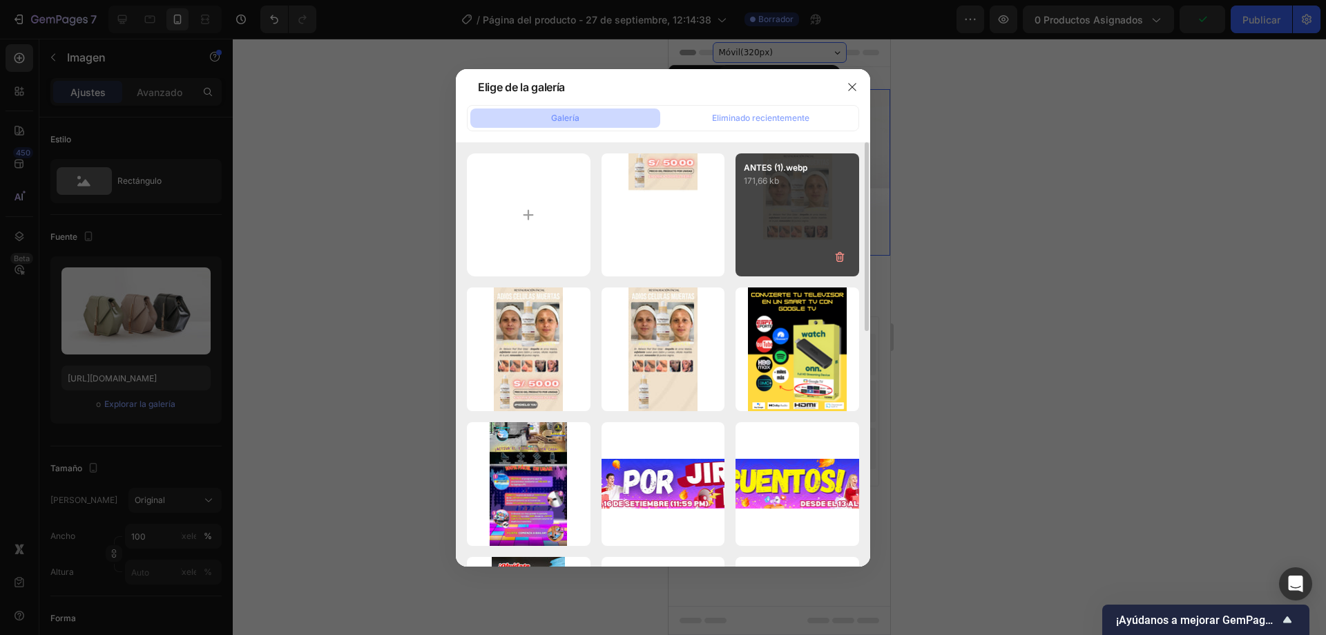
click at [798, 220] on div "ANTES (1).webp 171,66 kb" at bounding box center [798, 215] width 124 height 124
type input "https://cdn.shopify.com/s/files/1/0556/2666/1972/files/gempages_494716929143997…"
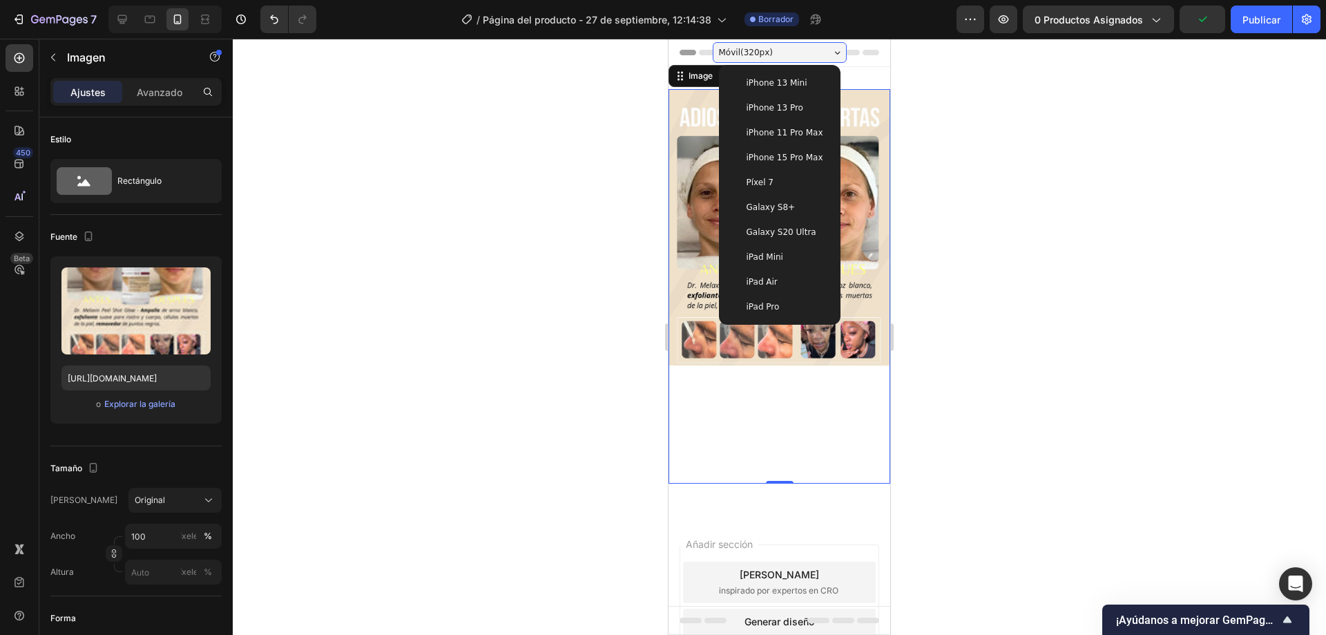
click at [1097, 218] on div at bounding box center [780, 337] width 1094 height 596
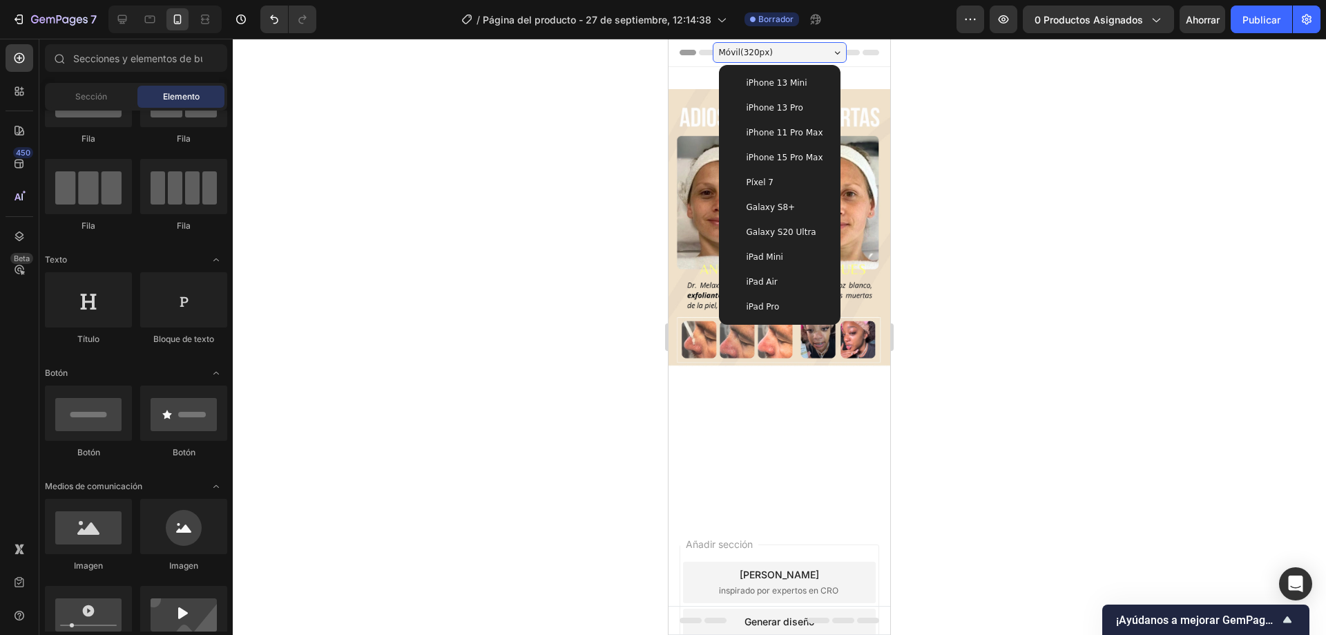
click at [806, 53] on div "Móvil ( 320 px)" at bounding box center [780, 52] width 134 height 21
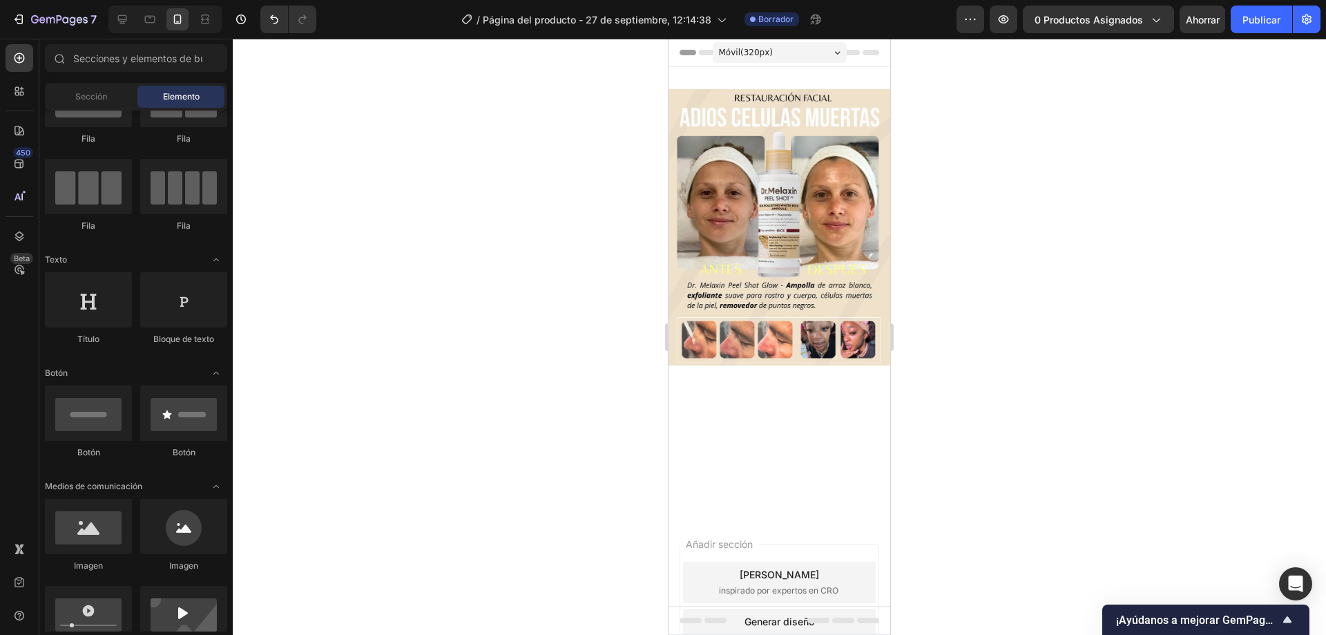
click at [1093, 218] on div at bounding box center [780, 337] width 1094 height 596
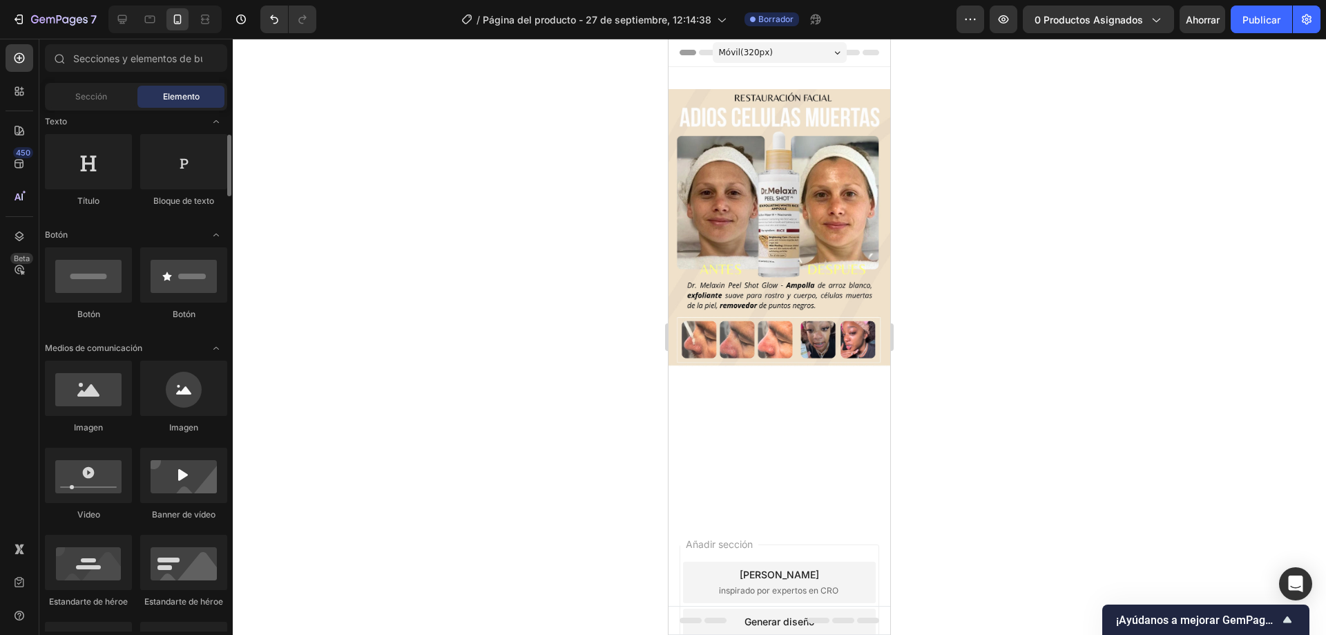
scroll to position [276, 0]
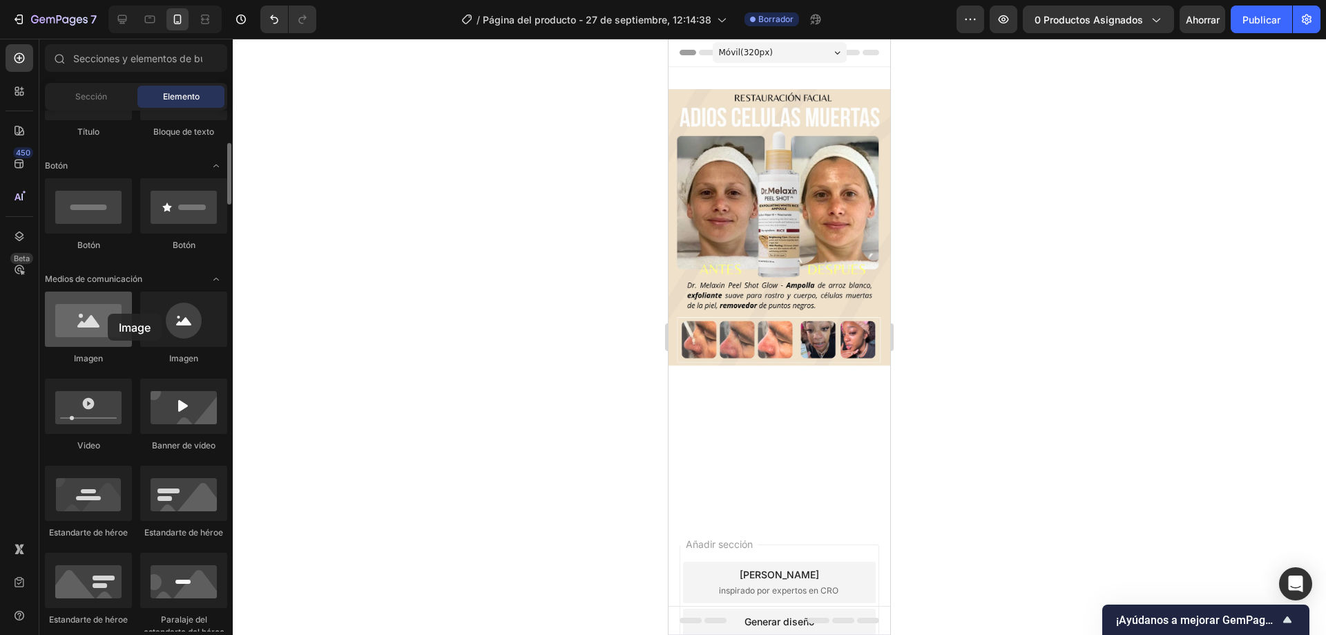
click at [108, 314] on div at bounding box center [88, 319] width 87 height 55
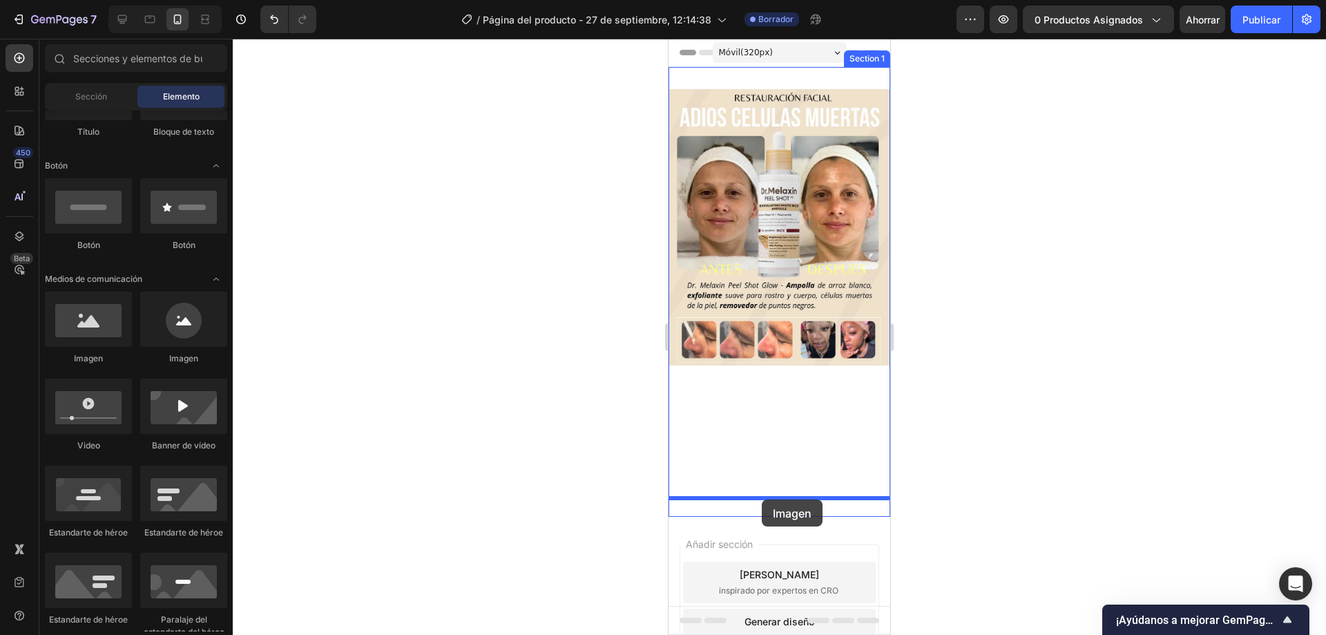
drag, startPoint x: 776, startPoint y: 352, endPoint x: 756, endPoint y: 478, distance: 127.3
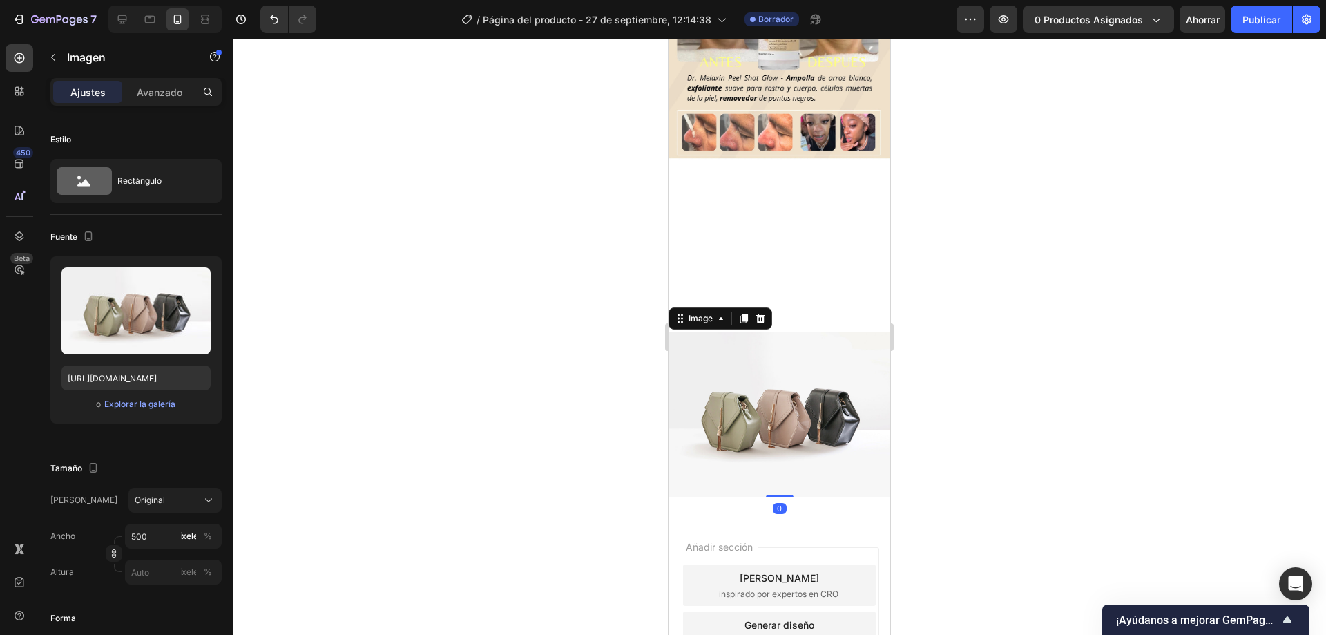
scroll to position [250, 0]
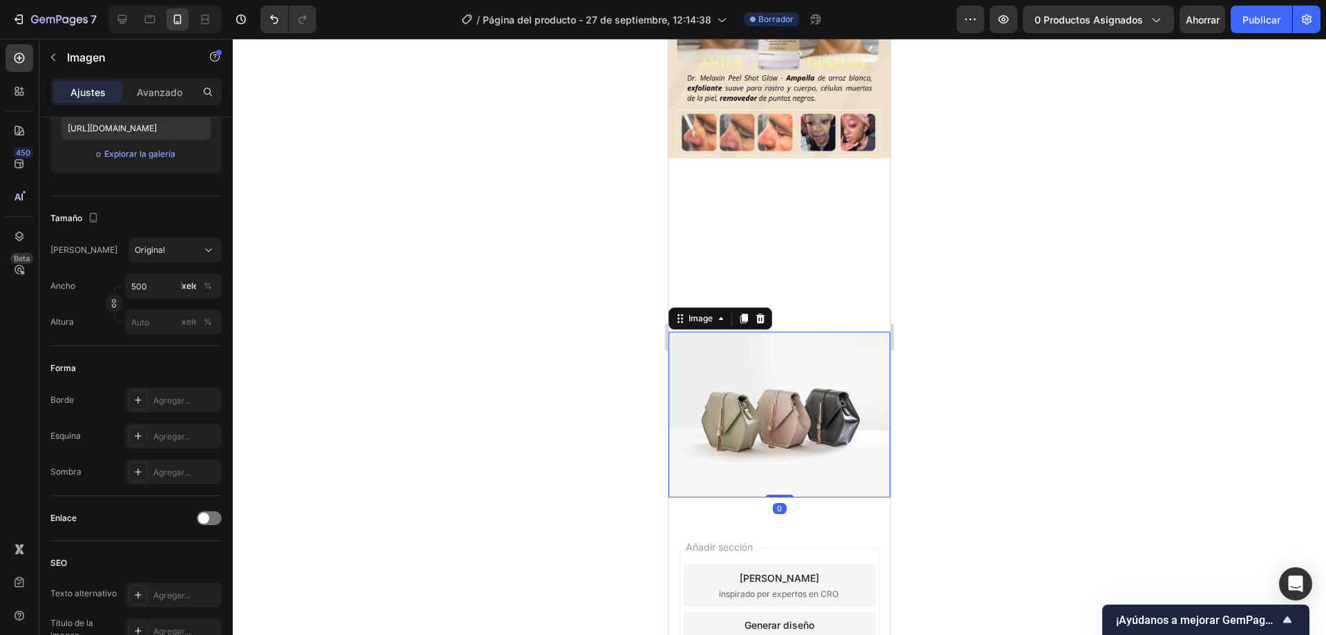
click at [754, 245] on img at bounding box center [780, 79] width 222 height 394
drag, startPoint x: 778, startPoint y: 255, endPoint x: 764, endPoint y: 178, distance: 78.6
click at [764, 178] on div "Image 0" at bounding box center [780, 79] width 222 height 394
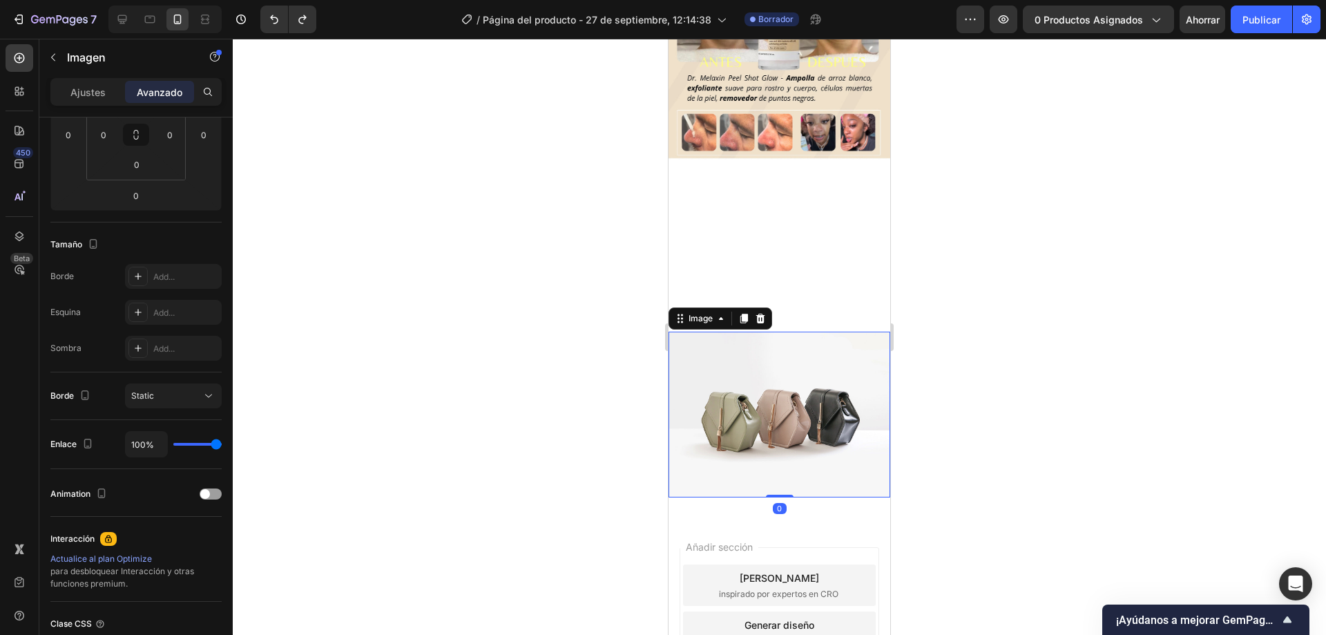
click at [861, 368] on img at bounding box center [780, 415] width 222 height 166
click at [767, 310] on div at bounding box center [760, 318] width 17 height 17
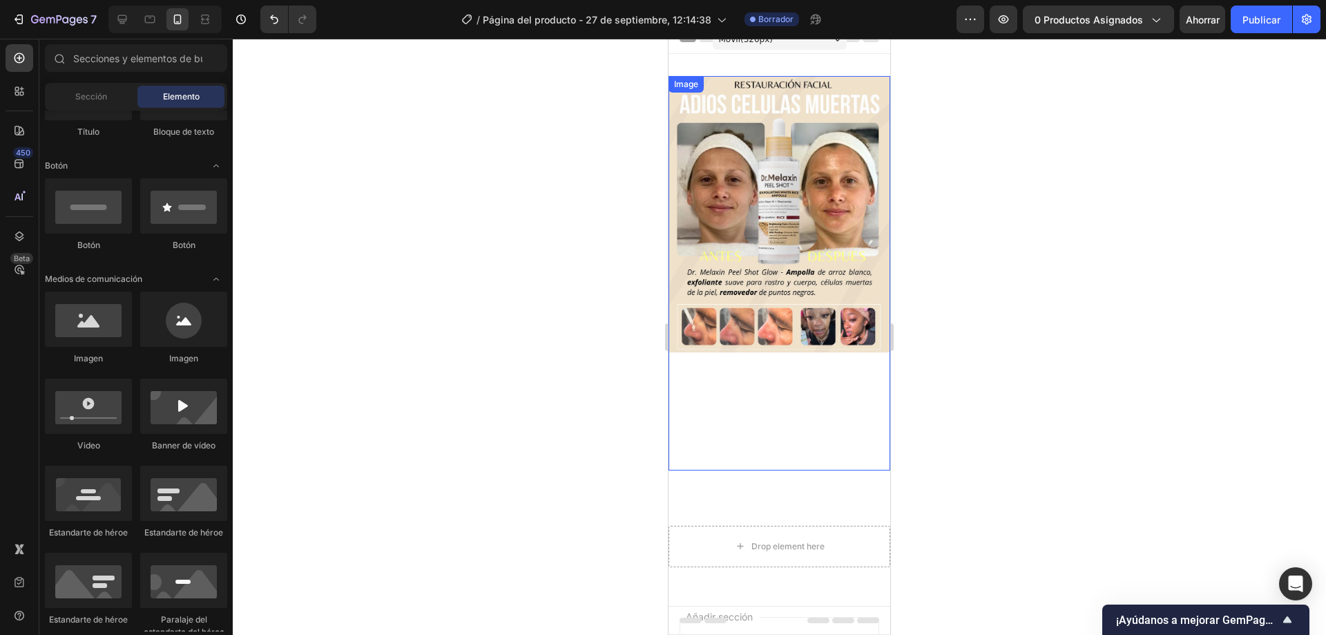
scroll to position [0, 0]
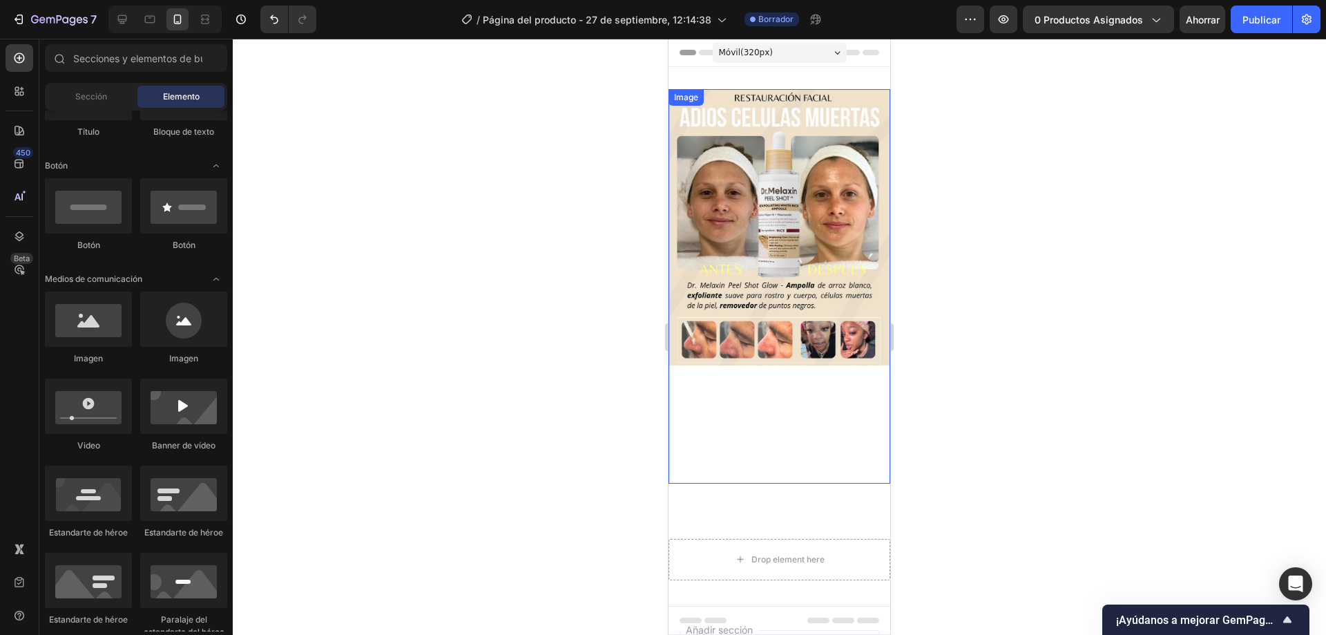
click at [783, 258] on img at bounding box center [780, 286] width 222 height 394
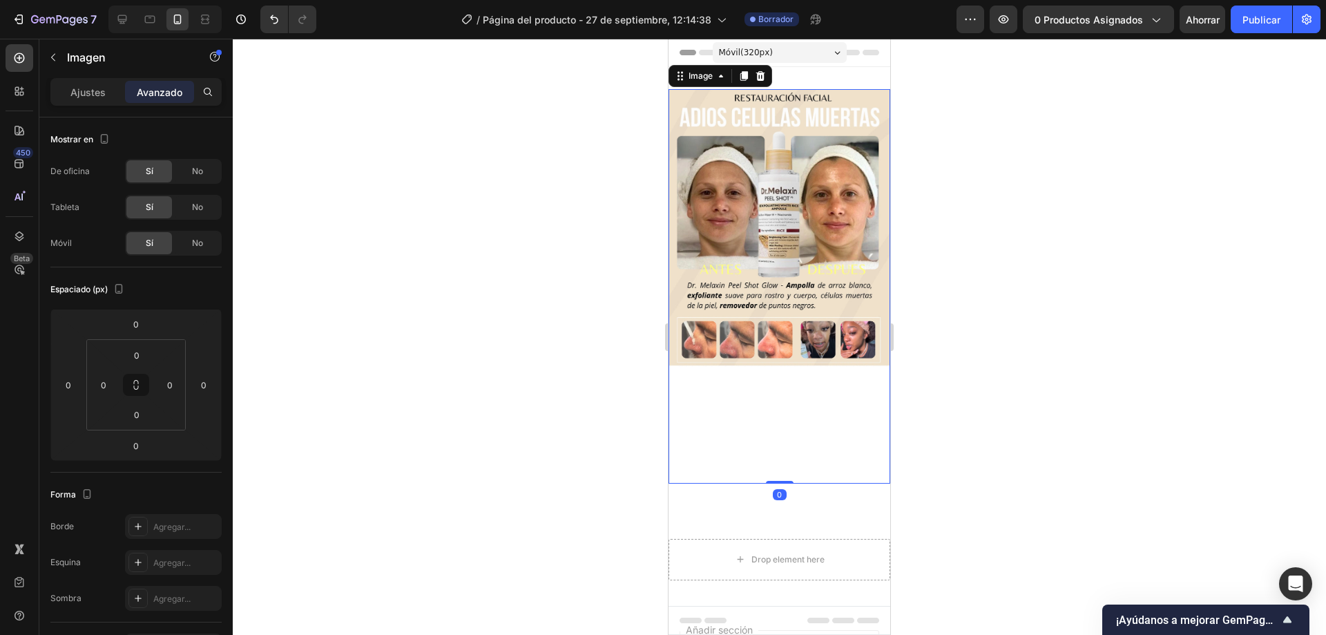
click at [759, 401] on img at bounding box center [780, 286] width 222 height 394
click at [751, 179] on img at bounding box center [780, 286] width 222 height 394
click at [758, 218] on img at bounding box center [780, 286] width 222 height 394
click at [776, 270] on img at bounding box center [780, 286] width 222 height 394
click at [747, 414] on img at bounding box center [780, 286] width 222 height 394
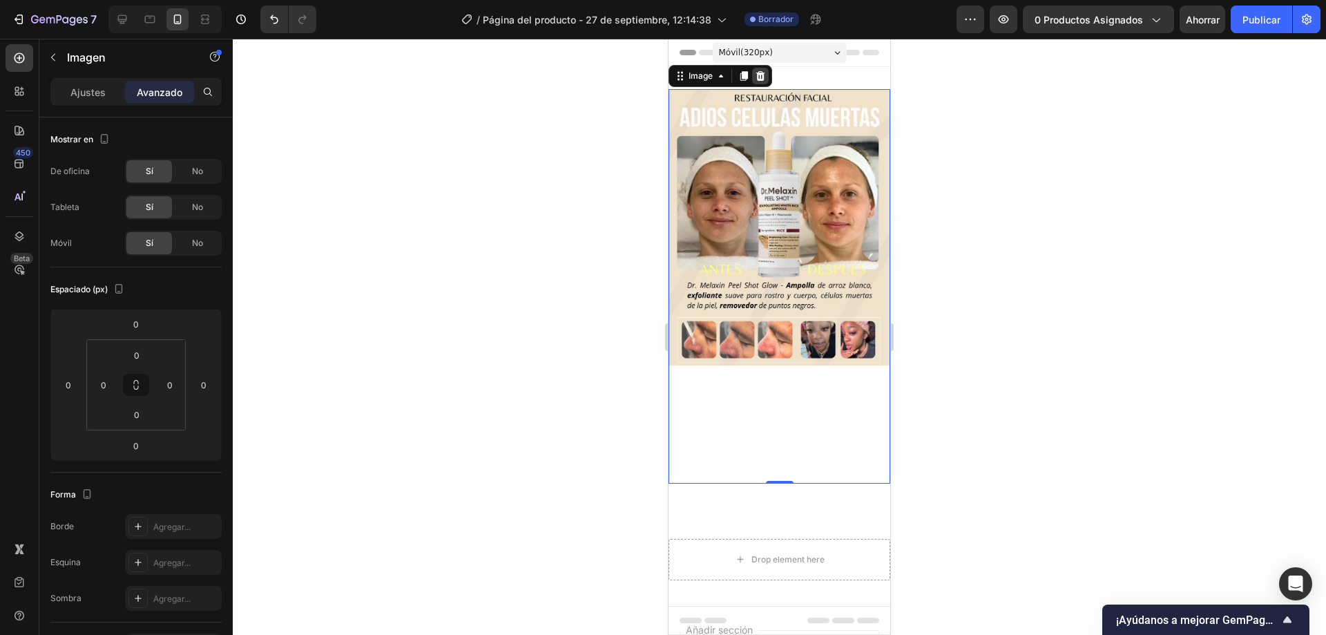
click at [763, 76] on icon at bounding box center [760, 76] width 9 height 10
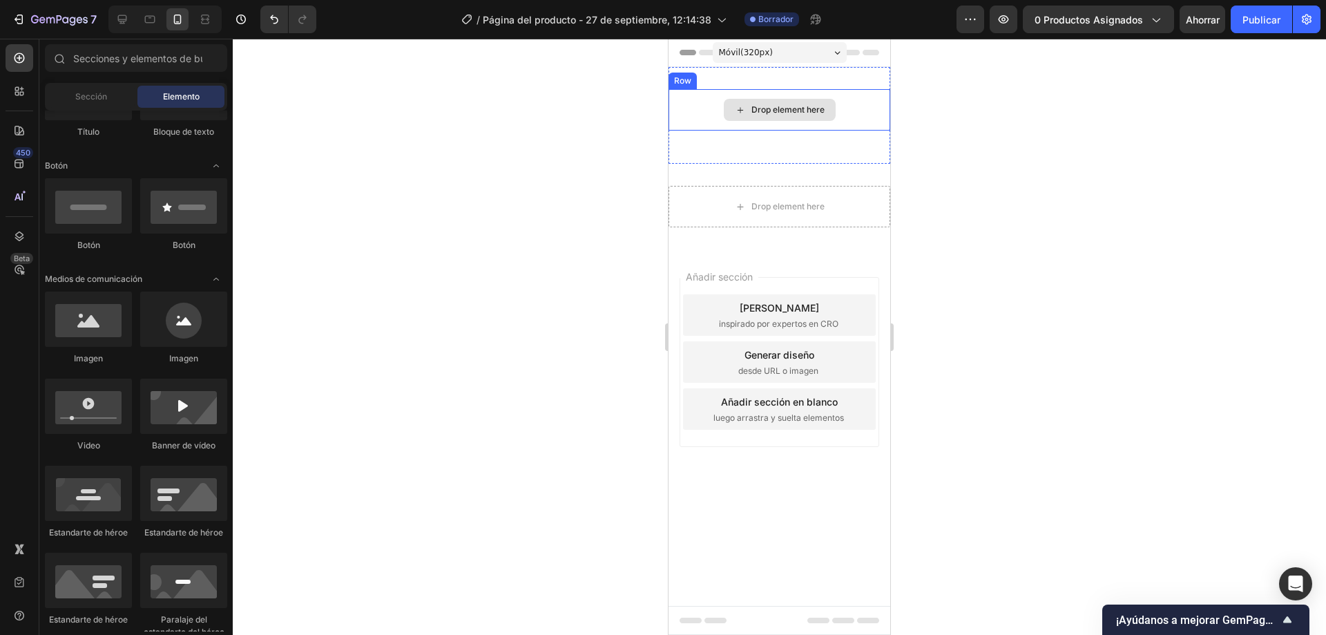
click at [788, 109] on div "Drop element here" at bounding box center [788, 109] width 73 height 11
click at [769, 110] on div "Drop element here" at bounding box center [788, 109] width 73 height 11
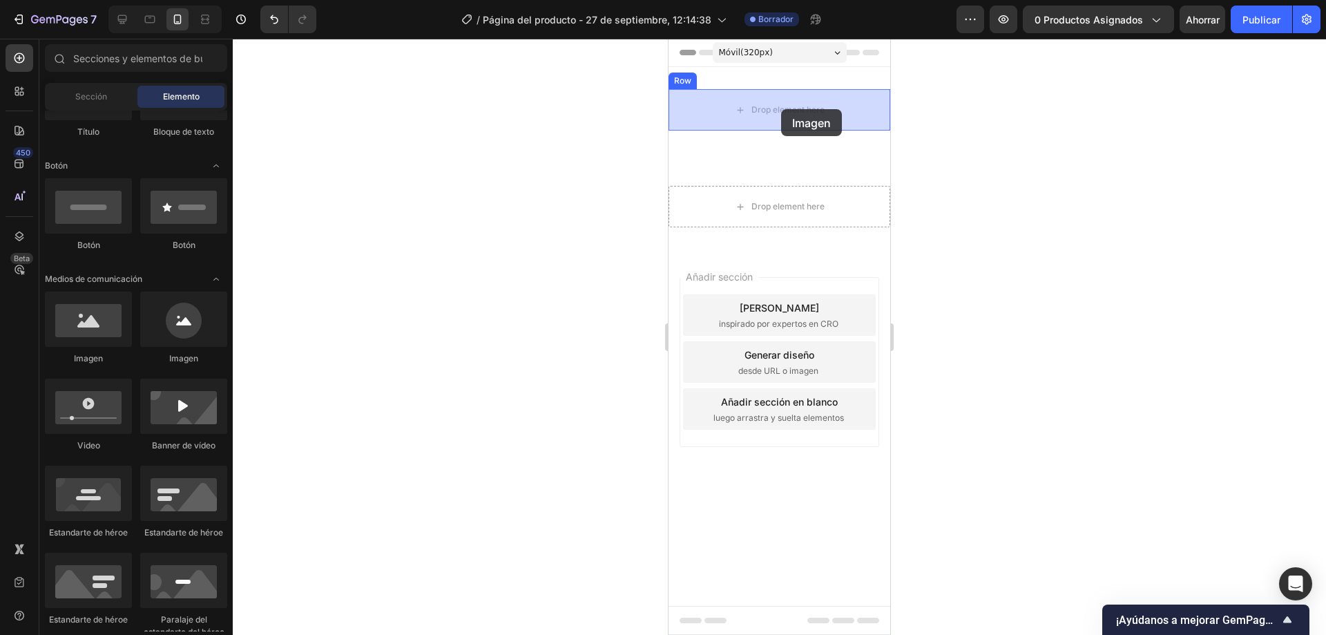
drag, startPoint x: 754, startPoint y: 359, endPoint x: 781, endPoint y: 109, distance: 250.8
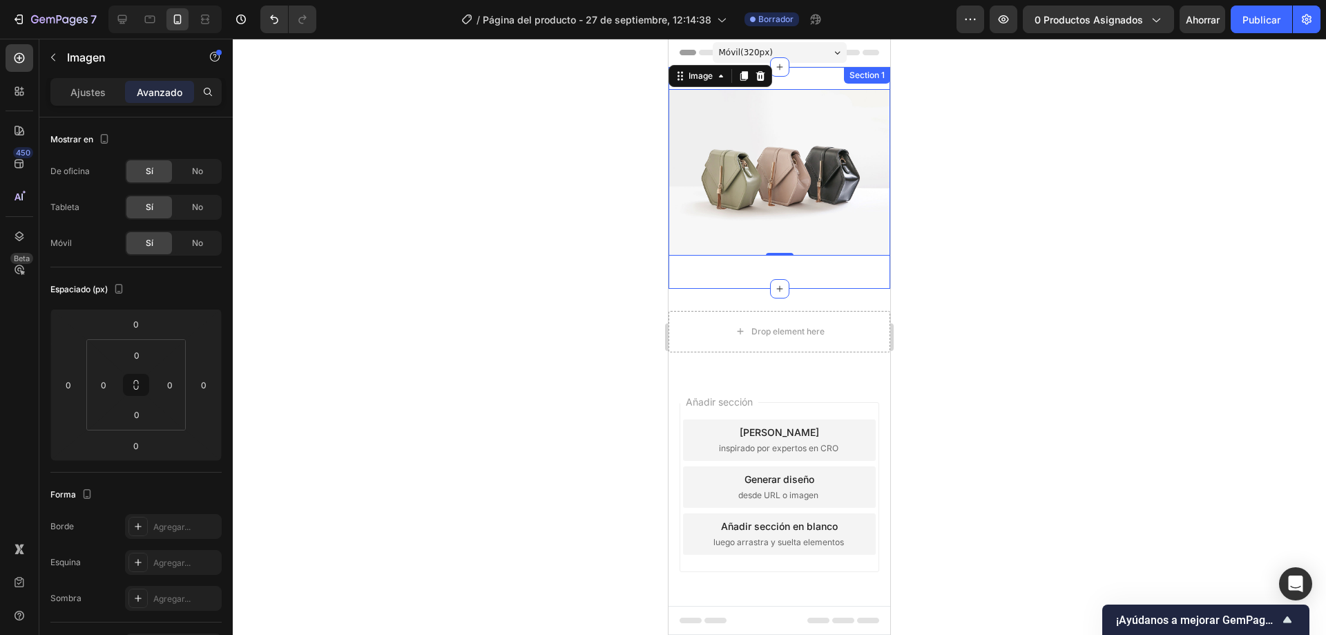
click at [790, 263] on div "Image 0 Row Section 1" at bounding box center [780, 178] width 222 height 222
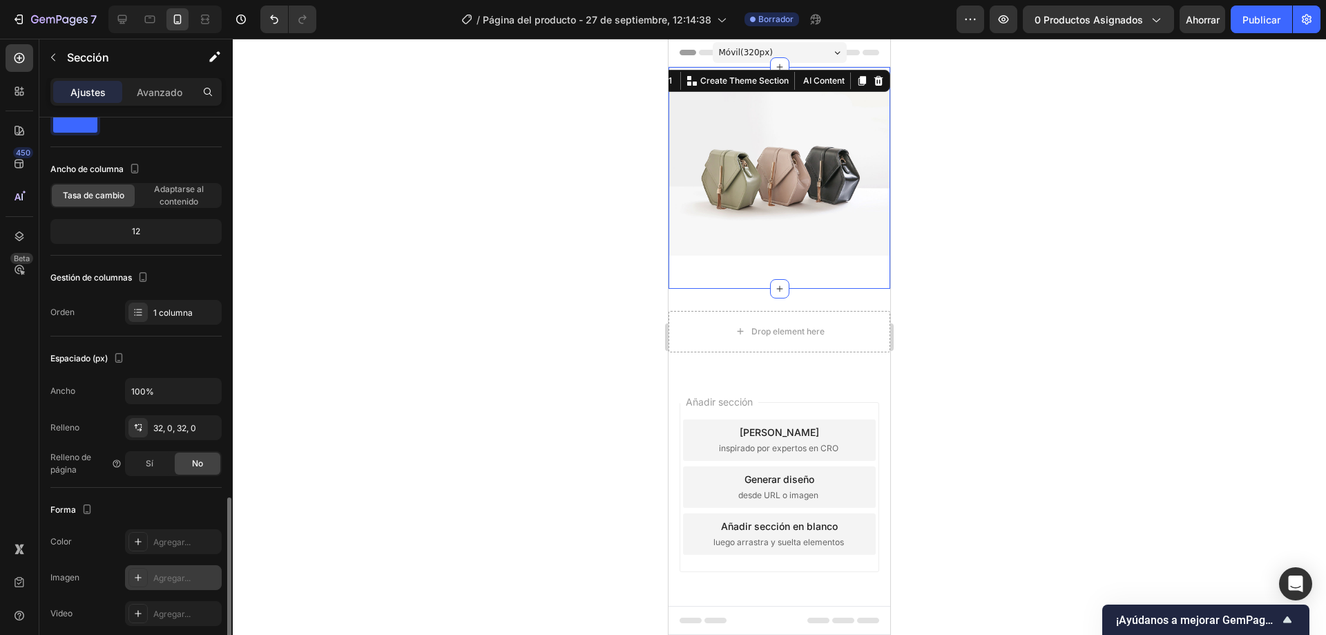
scroll to position [250, 0]
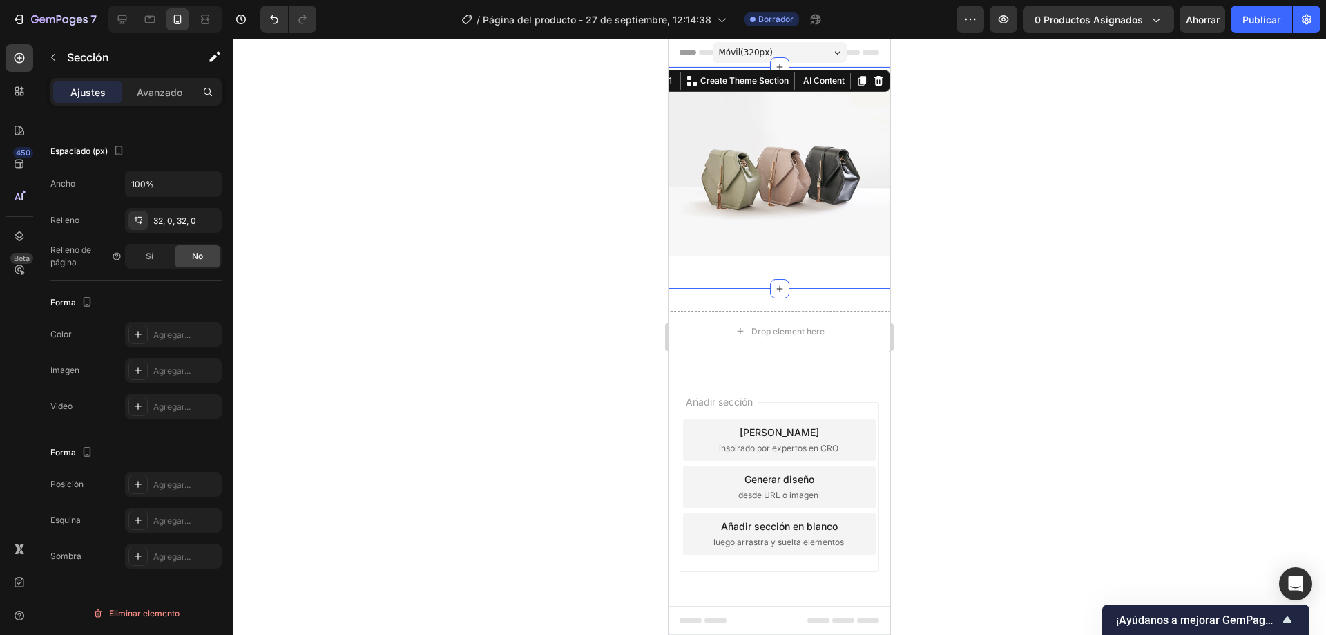
click at [829, 256] on div "Image Row" at bounding box center [780, 178] width 222 height 178
click at [77, 58] on font "Sección" at bounding box center [88, 57] width 42 height 14
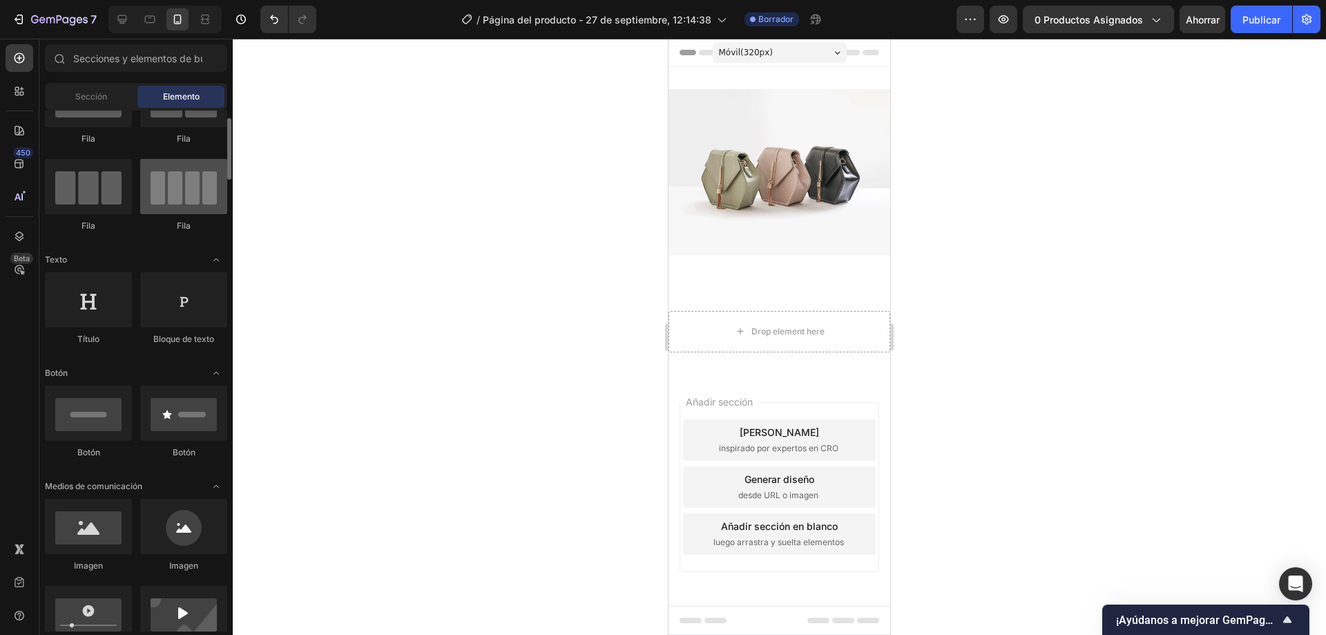
scroll to position [0, 0]
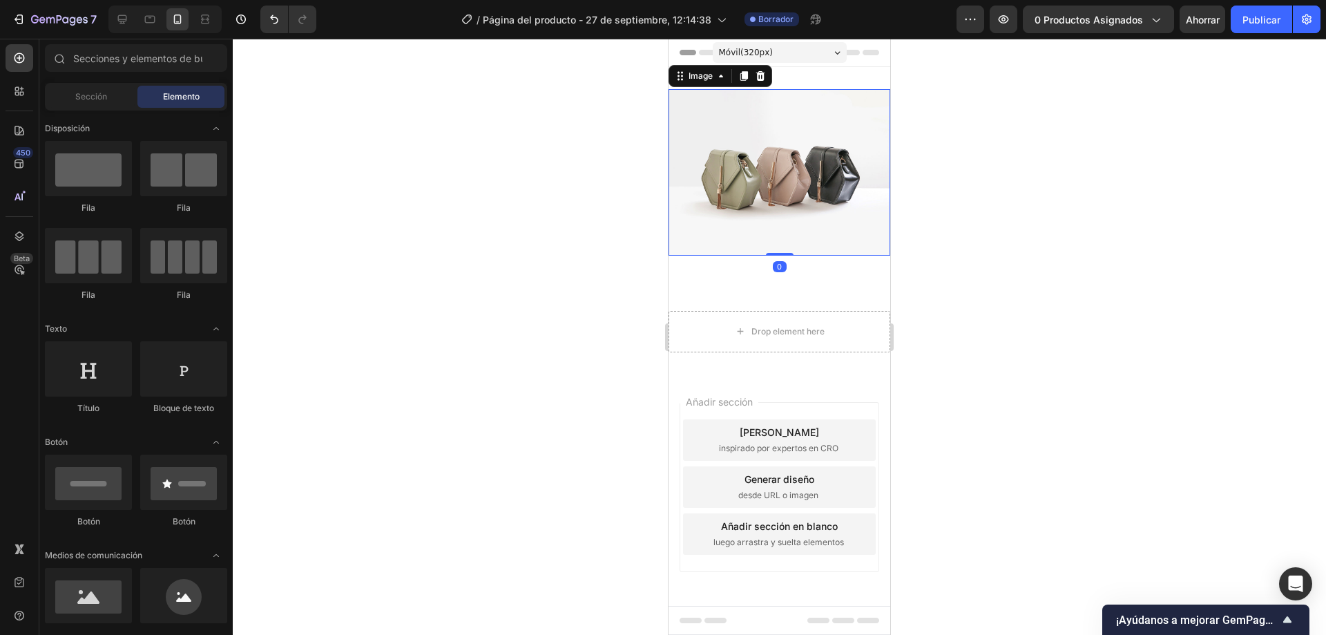
click at [731, 175] on img at bounding box center [780, 172] width 222 height 166
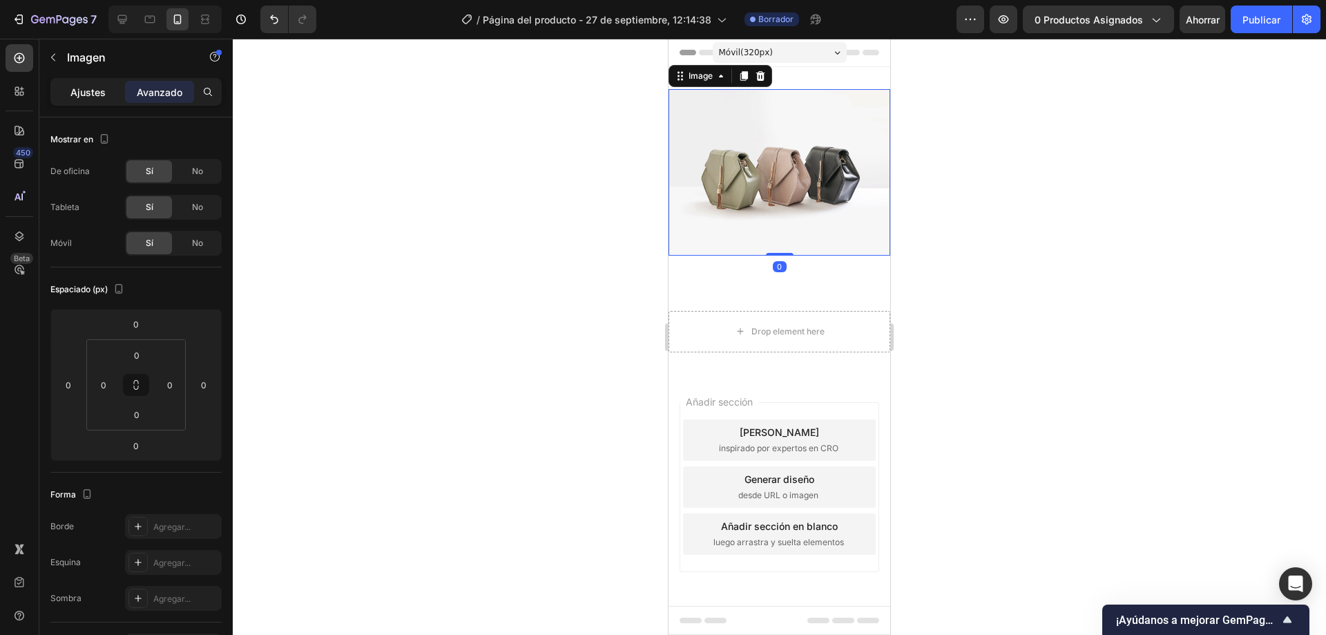
click at [84, 95] on font "Ajustes" at bounding box center [87, 92] width 35 height 12
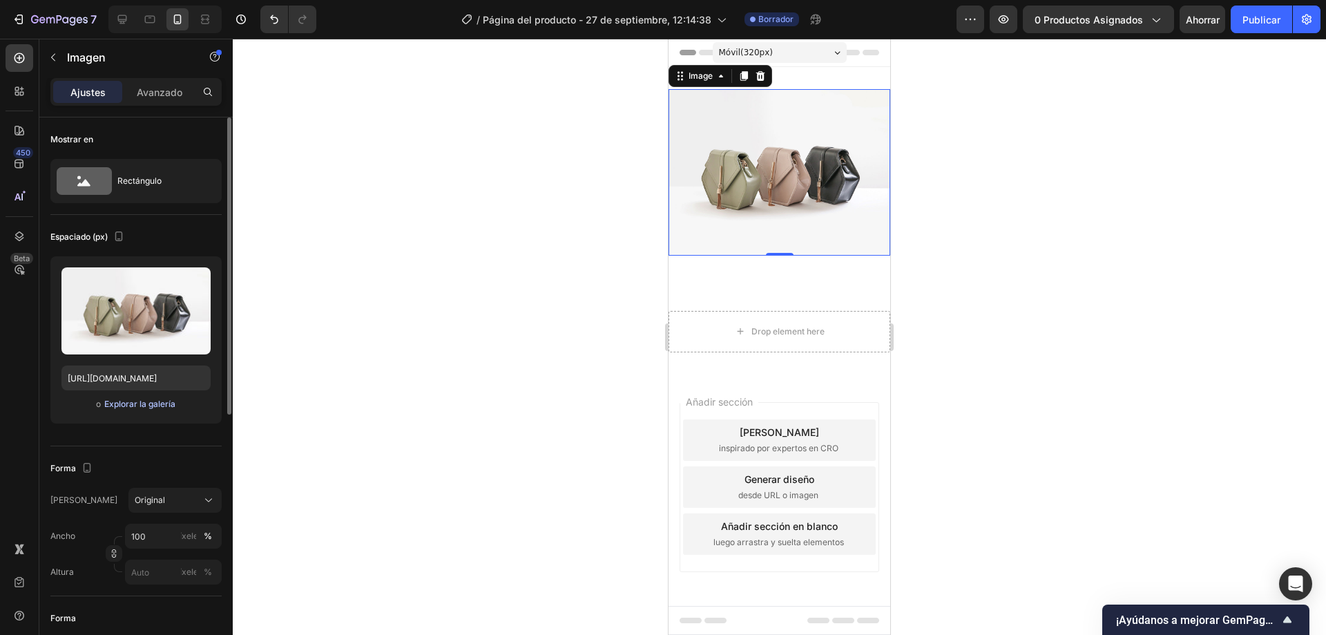
click at [137, 406] on font "Explorar la galería" at bounding box center [139, 404] width 71 height 10
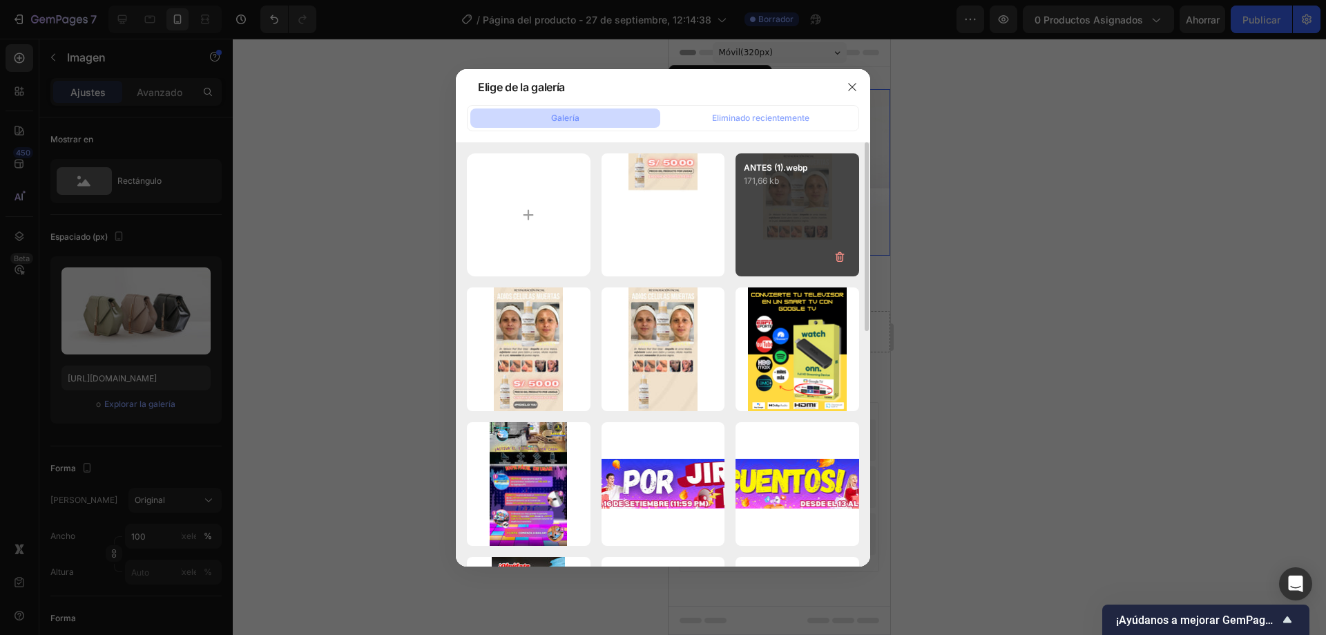
click at [807, 207] on div "ANTES (1).webp 171,66 kb" at bounding box center [798, 215] width 124 height 124
type input "https://cdn.shopify.com/s/files/1/0556/2666/1972/files/gempages_494716929143997…"
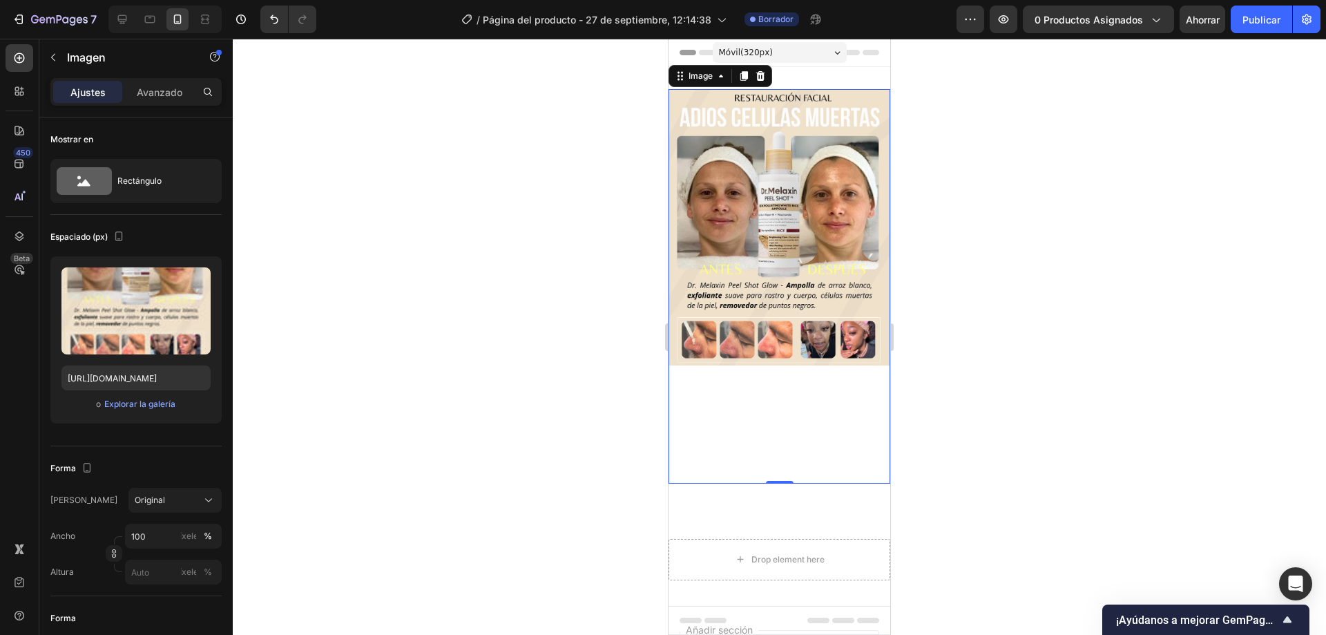
click at [745, 384] on img at bounding box center [780, 286] width 222 height 394
click at [763, 423] on img at bounding box center [780, 286] width 222 height 394
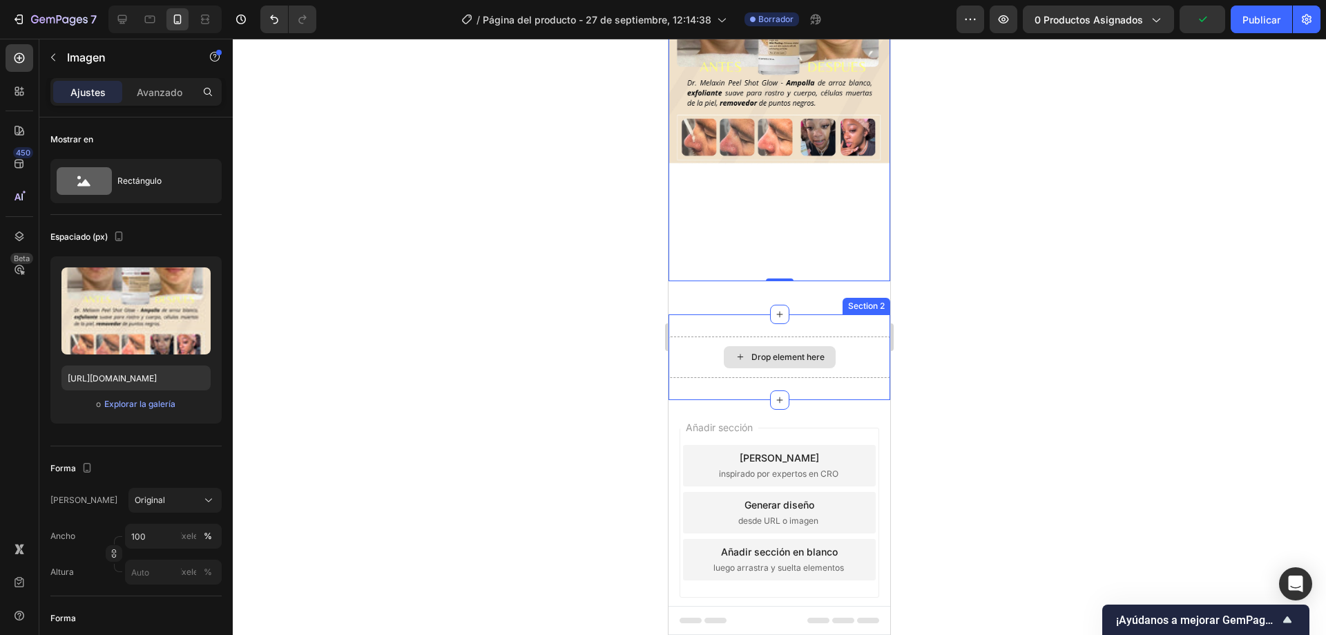
scroll to position [207, 0]
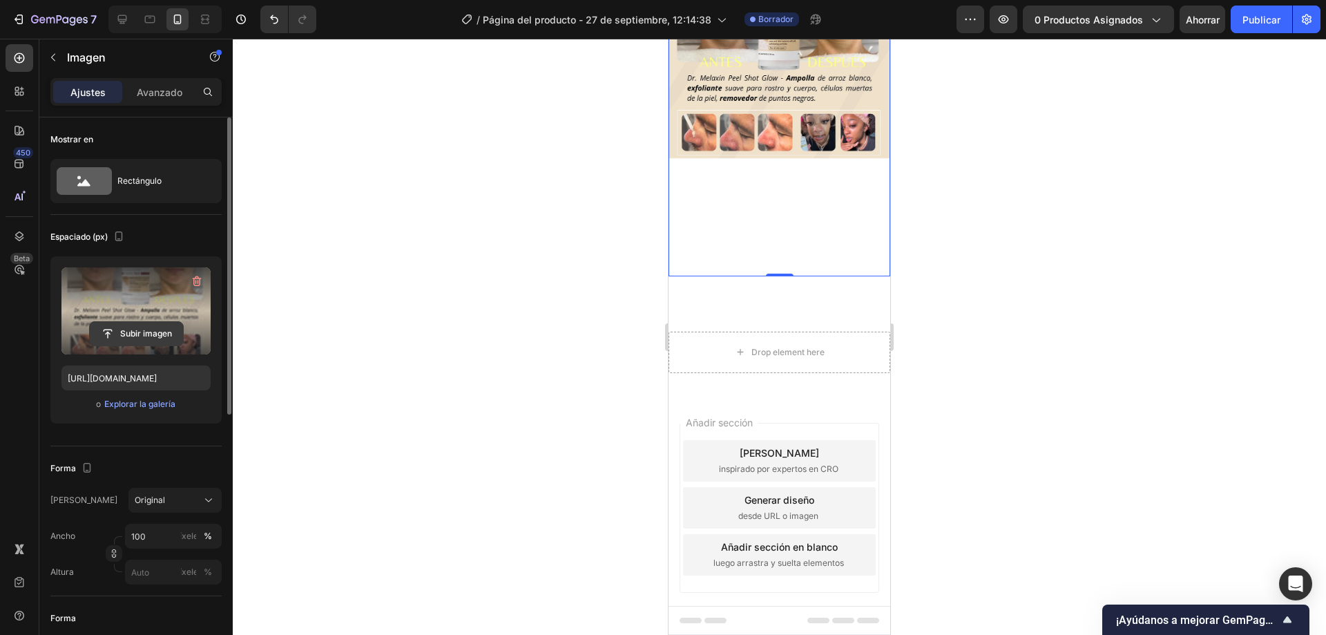
click at [146, 336] on input "file" at bounding box center [136, 333] width 93 height 23
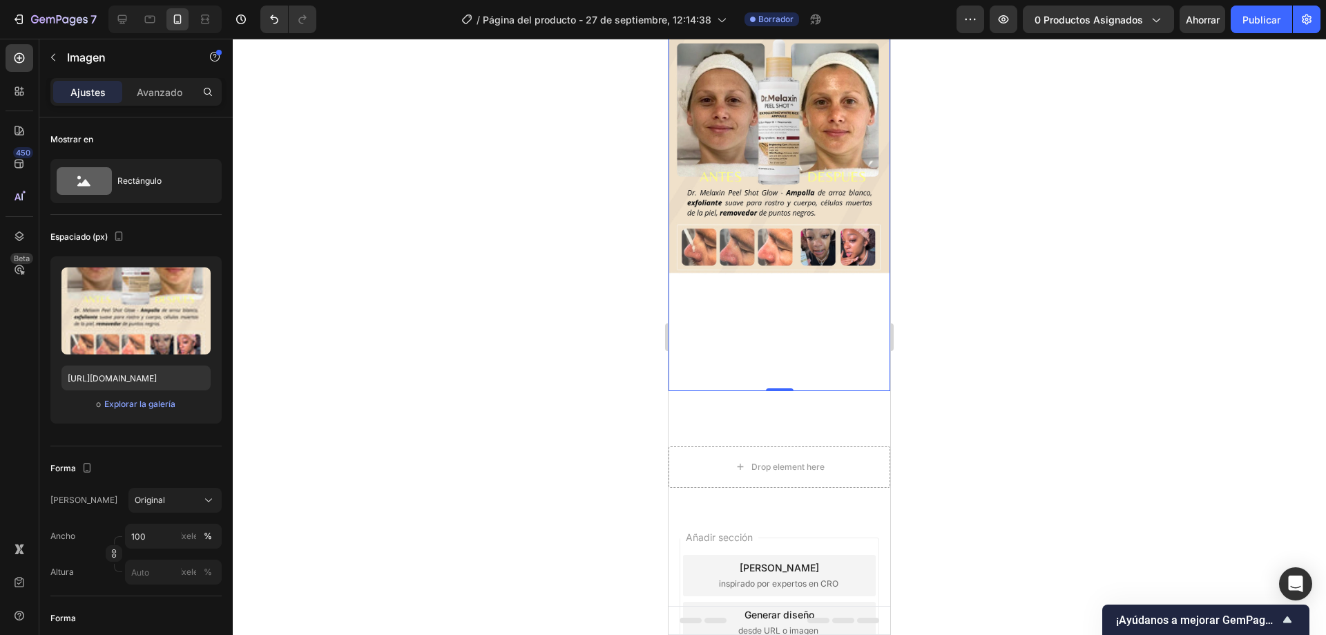
scroll to position [0, 0]
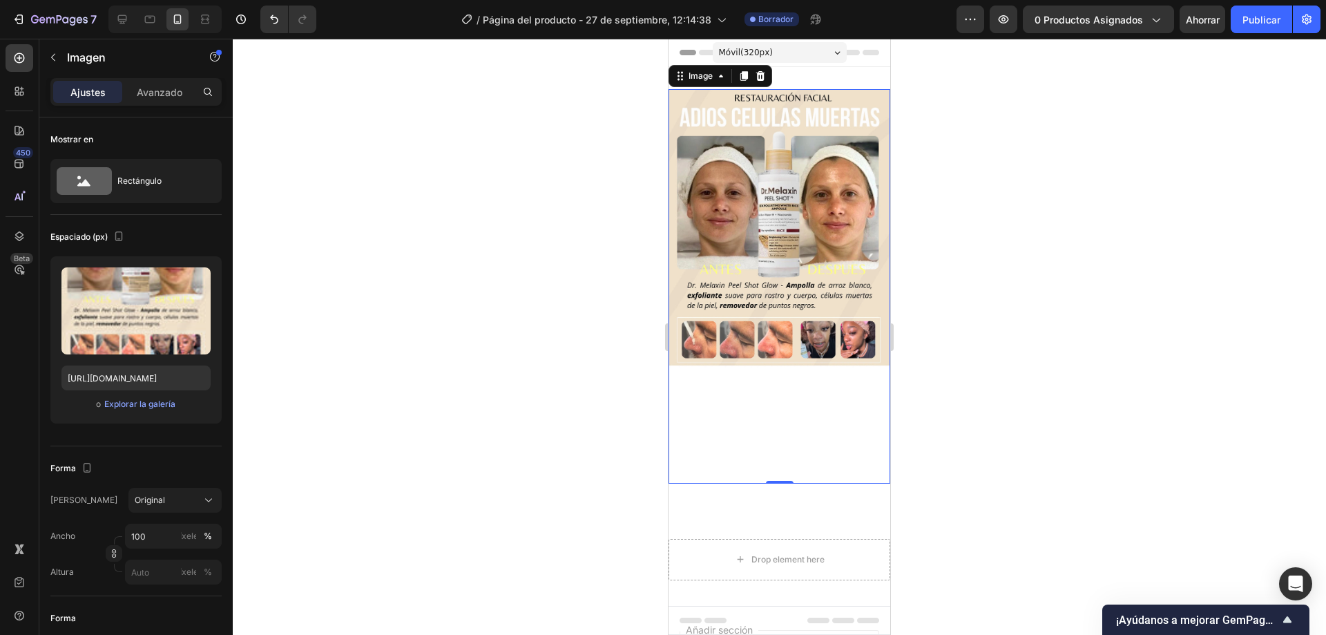
click at [772, 256] on img at bounding box center [780, 286] width 222 height 394
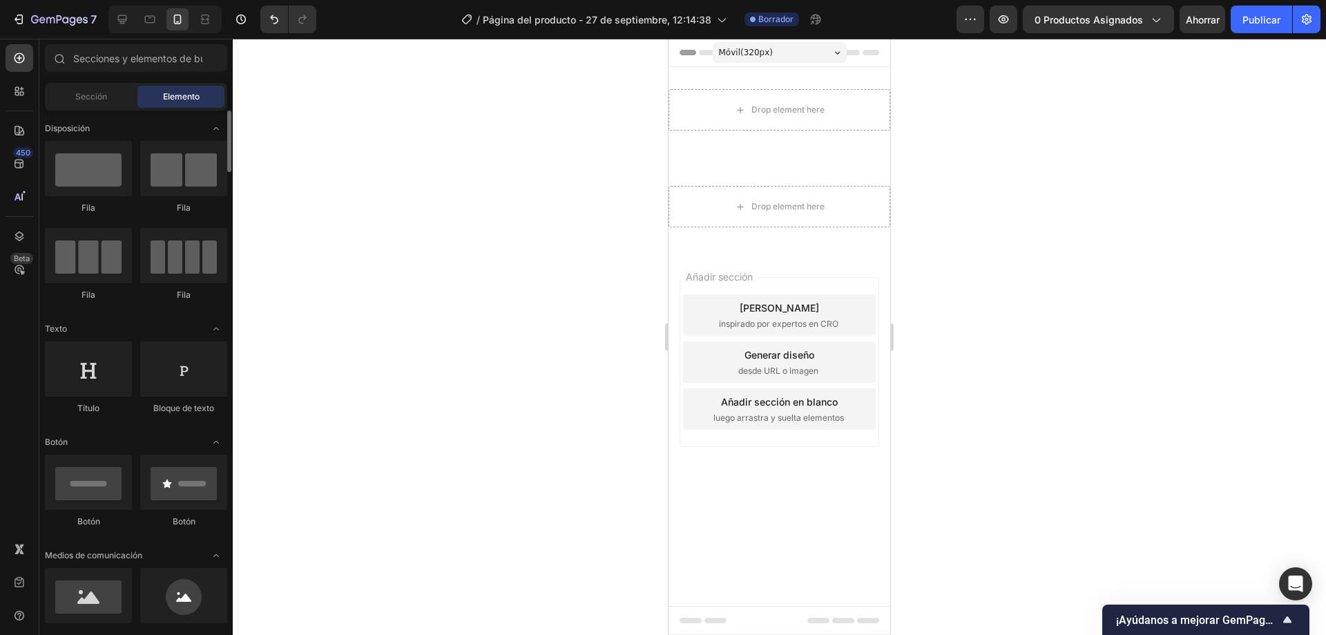
scroll to position [138, 0]
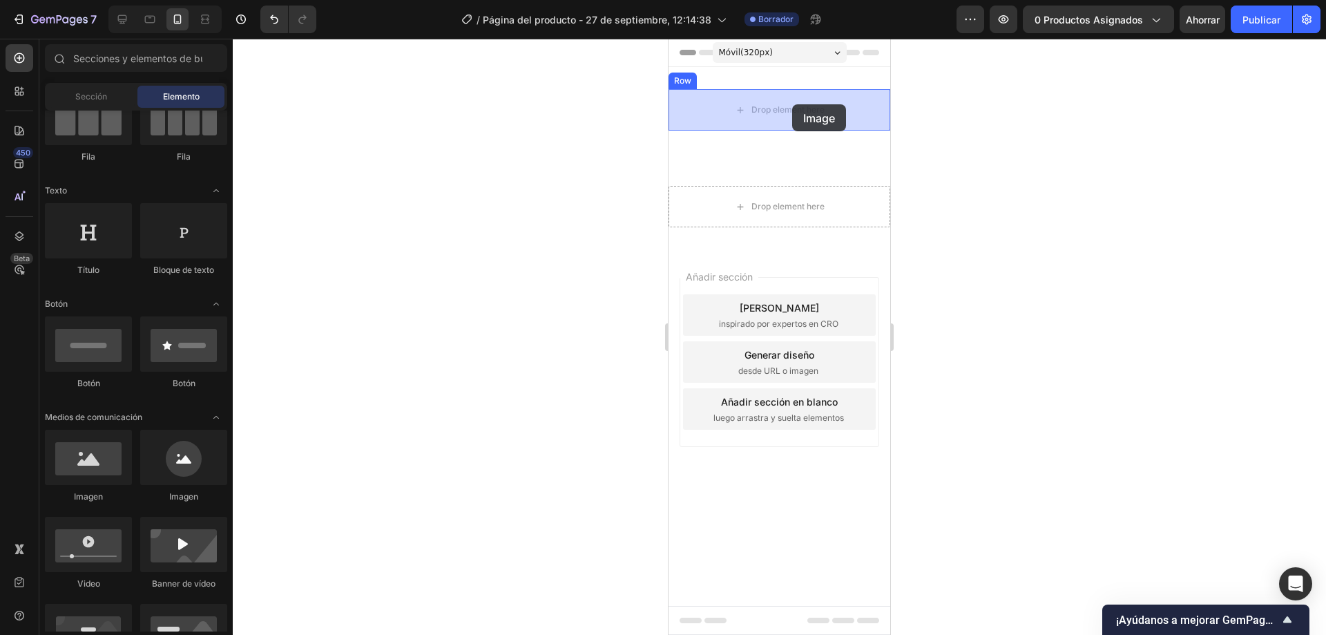
drag, startPoint x: 763, startPoint y: 501, endPoint x: 792, endPoint y: 104, distance: 397.6
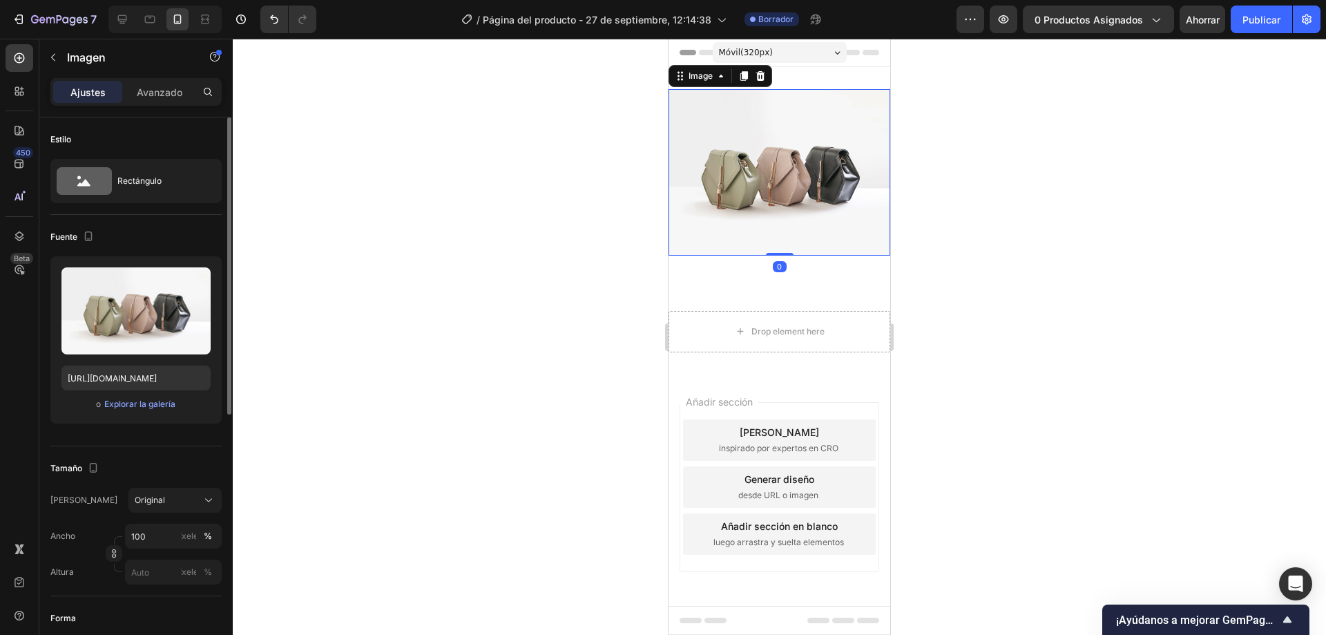
click at [142, 411] on div "o Explorar la galería" at bounding box center [135, 404] width 149 height 17
click at [146, 408] on font "Explorar la galería" at bounding box center [139, 404] width 71 height 10
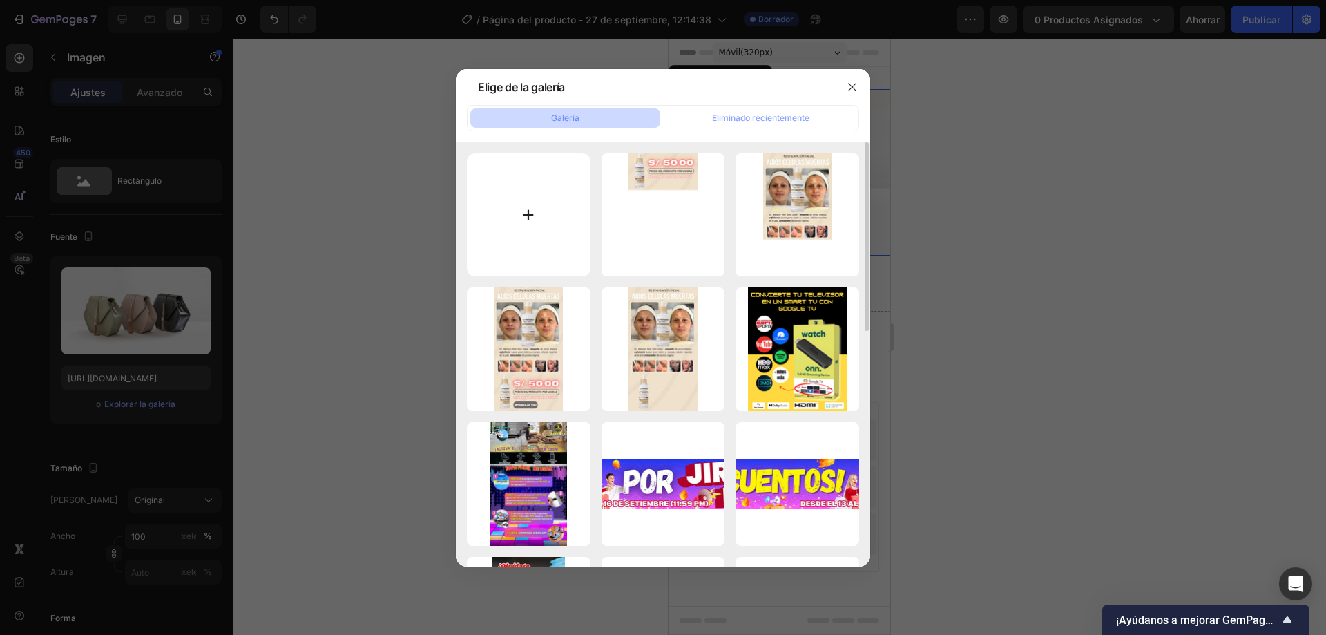
click at [532, 238] on input "file" at bounding box center [529, 215] width 124 height 124
type input "C:\fakepath\ANTES CSDSDCSC.png"
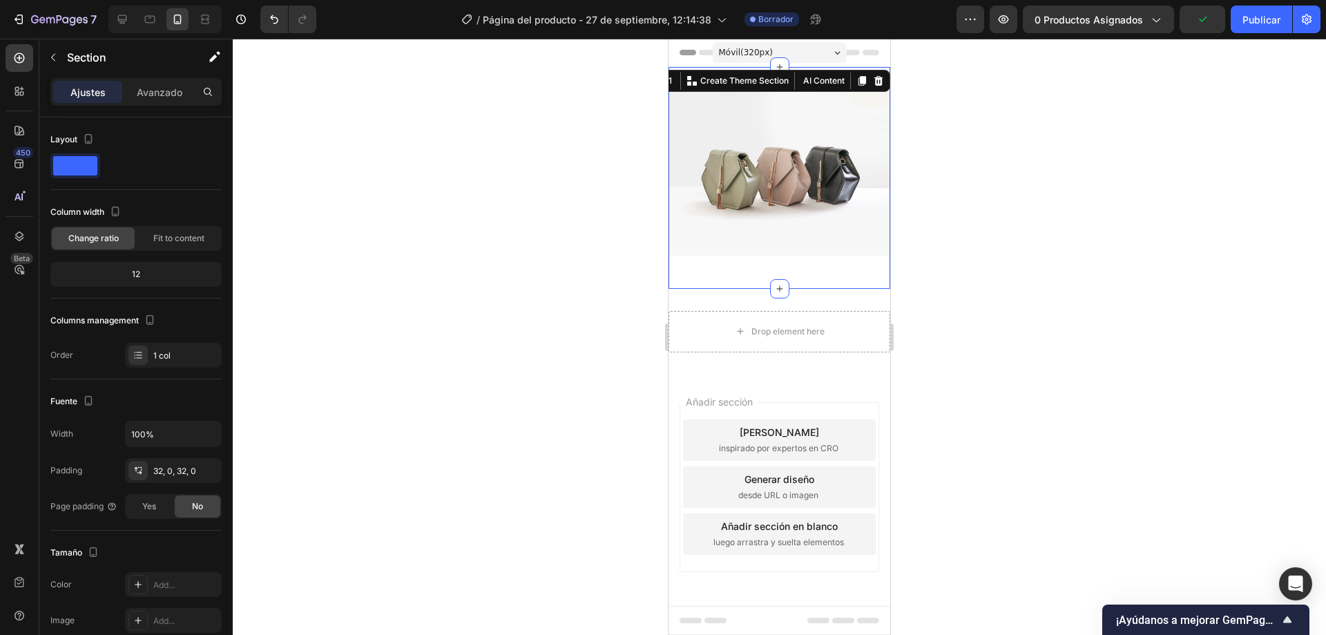
click at [789, 267] on div "Image Row Section 1 You can create reusable sections Create Theme Section AI Co…" at bounding box center [780, 178] width 222 height 222
click at [839, 212] on img at bounding box center [780, 172] width 222 height 166
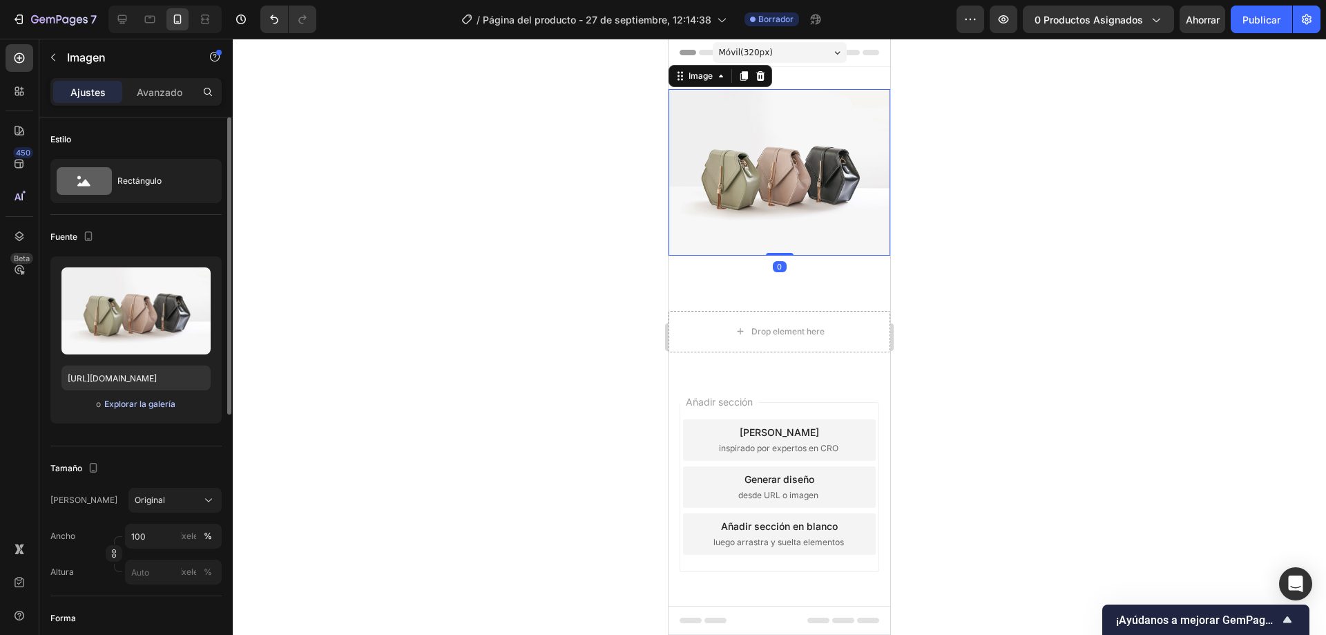
click at [154, 406] on font "Explorar la galería" at bounding box center [139, 404] width 71 height 10
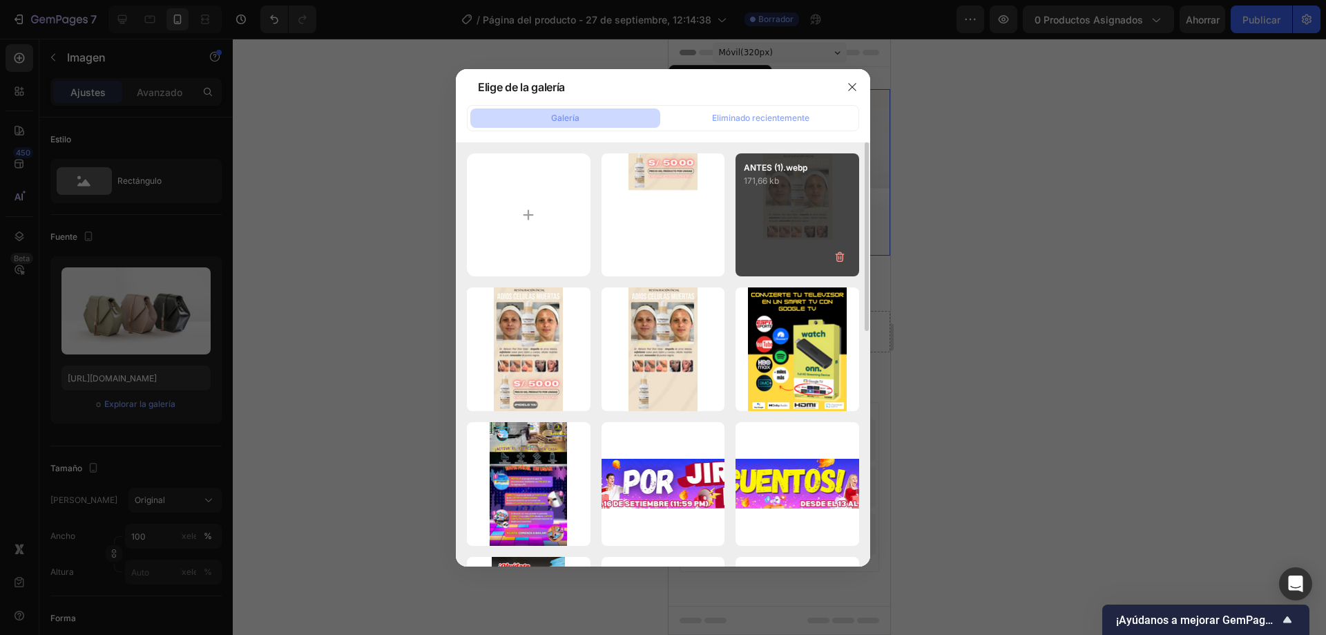
click at [795, 202] on div "ANTES (1).webp 171,66 kb" at bounding box center [798, 215] width 124 height 124
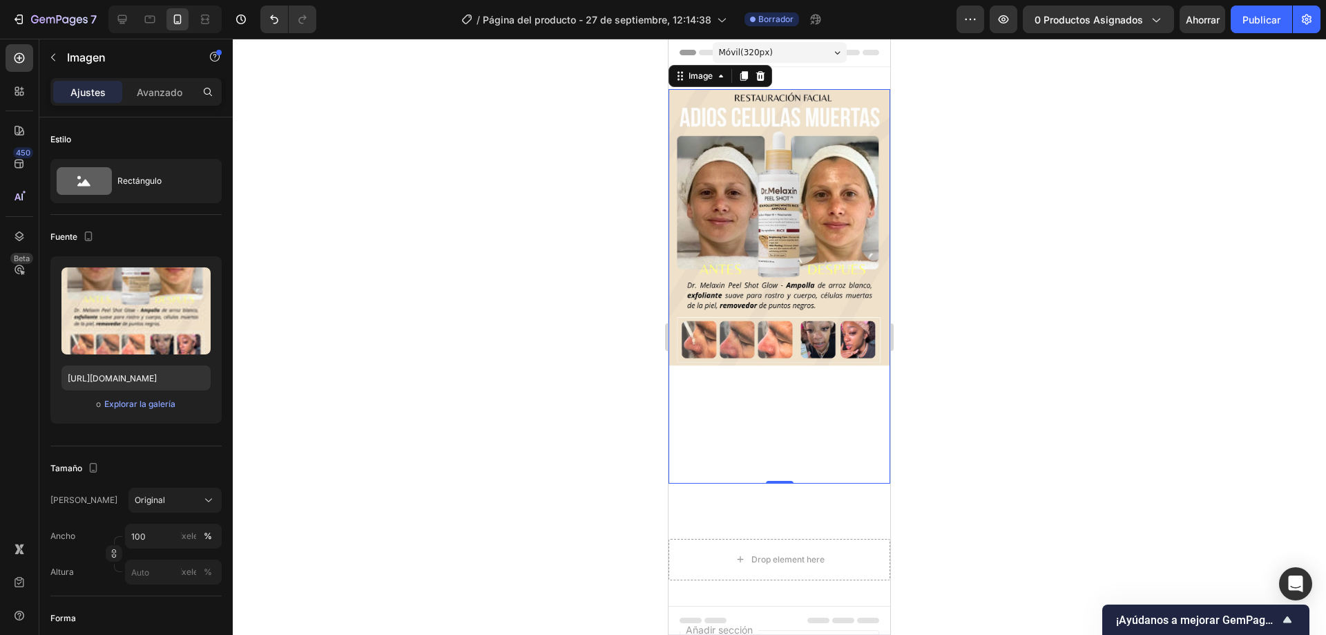
click at [780, 410] on img at bounding box center [780, 286] width 222 height 394
type input "[URL][DOMAIN_NAME]"
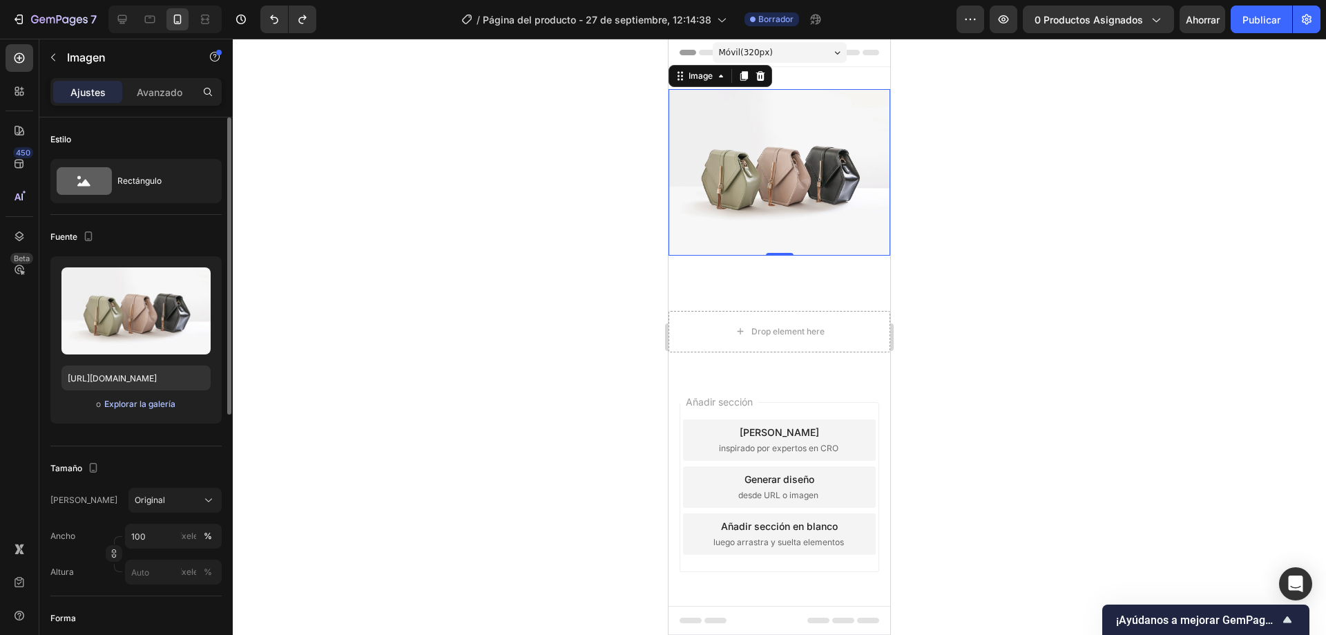
click at [151, 404] on font "Explorar la galería" at bounding box center [139, 404] width 71 height 10
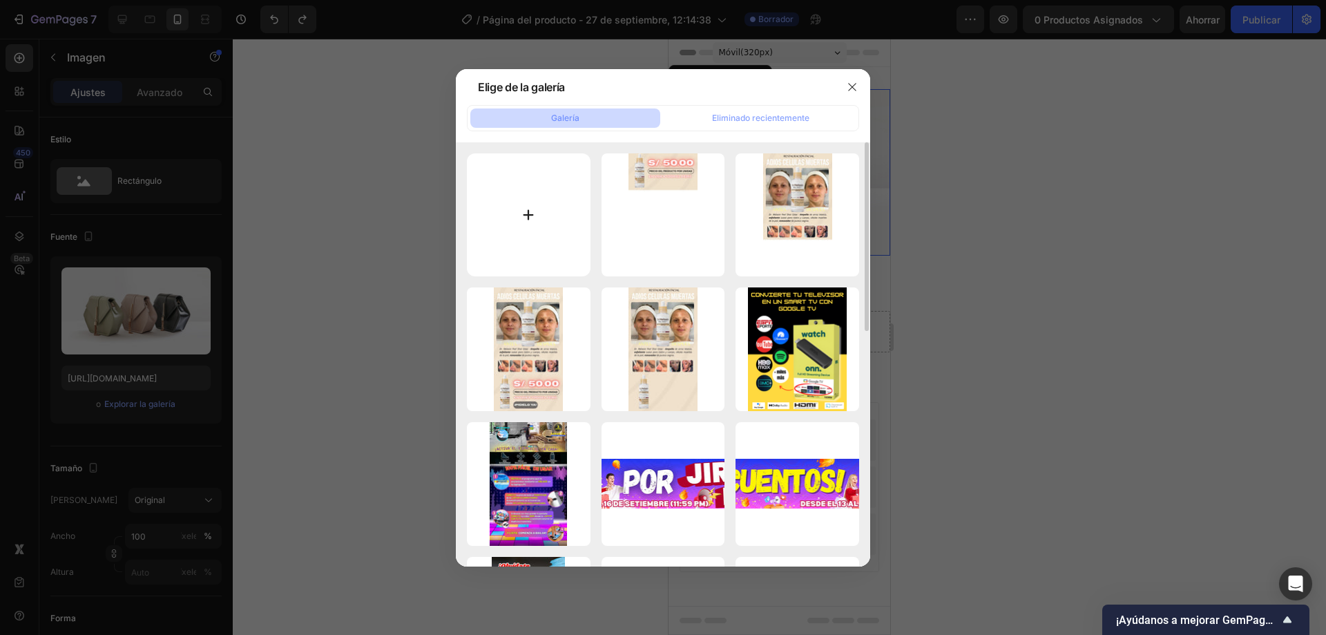
click at [549, 223] on input "file" at bounding box center [529, 215] width 124 height 124
type input "C:\fakepath\ANTES CSDSDCSC.png"
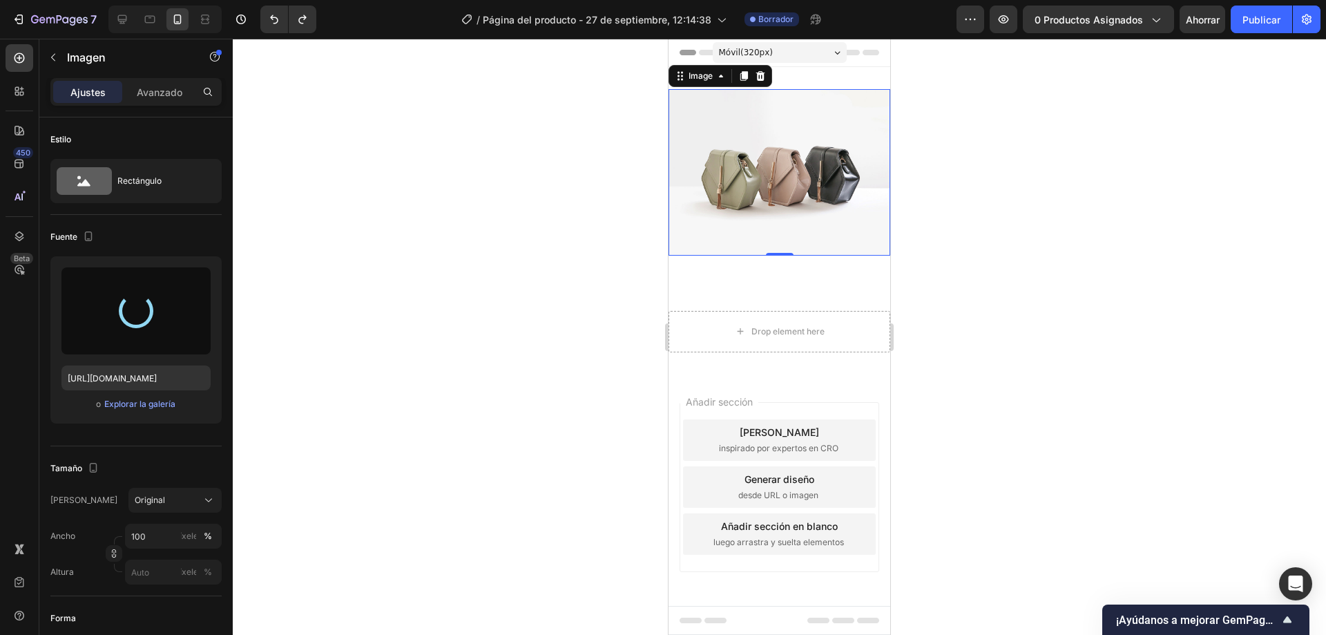
type input "https://cdn.shopify.com/s/files/1/0556/2666/1972/files/gempages_494716929143997…"
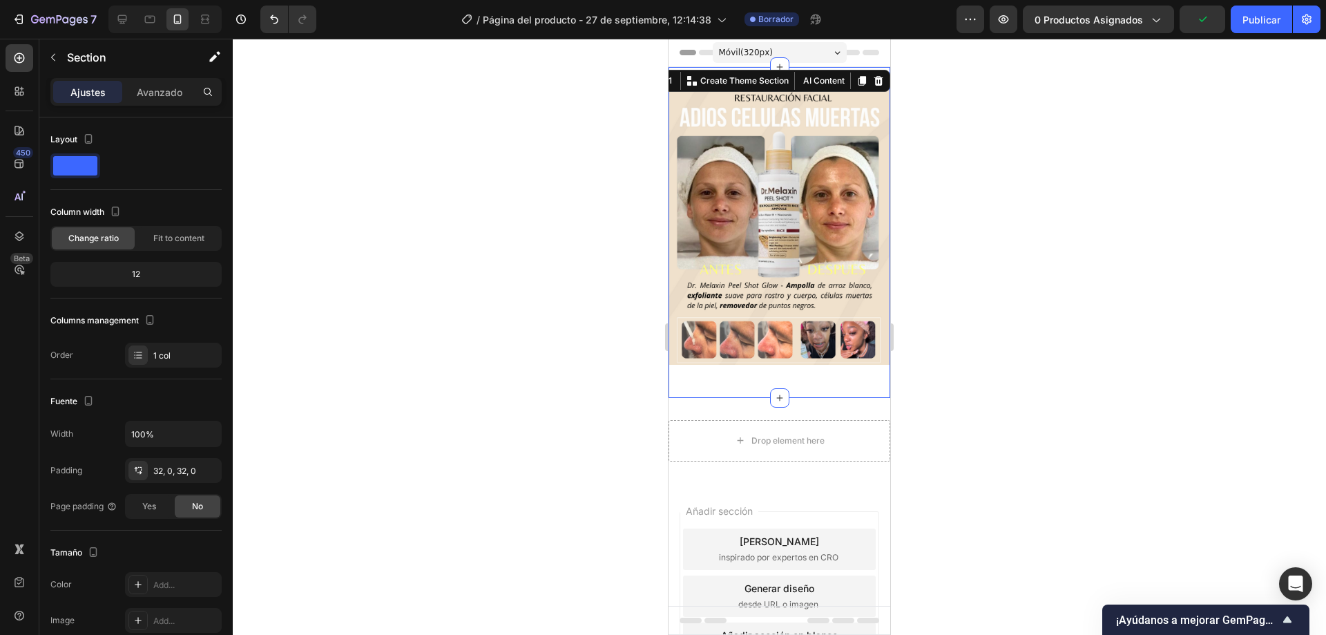
click at [810, 368] on div "Image Row Section 1 You can create reusable sections Create Theme Section AI Co…" at bounding box center [780, 232] width 222 height 331
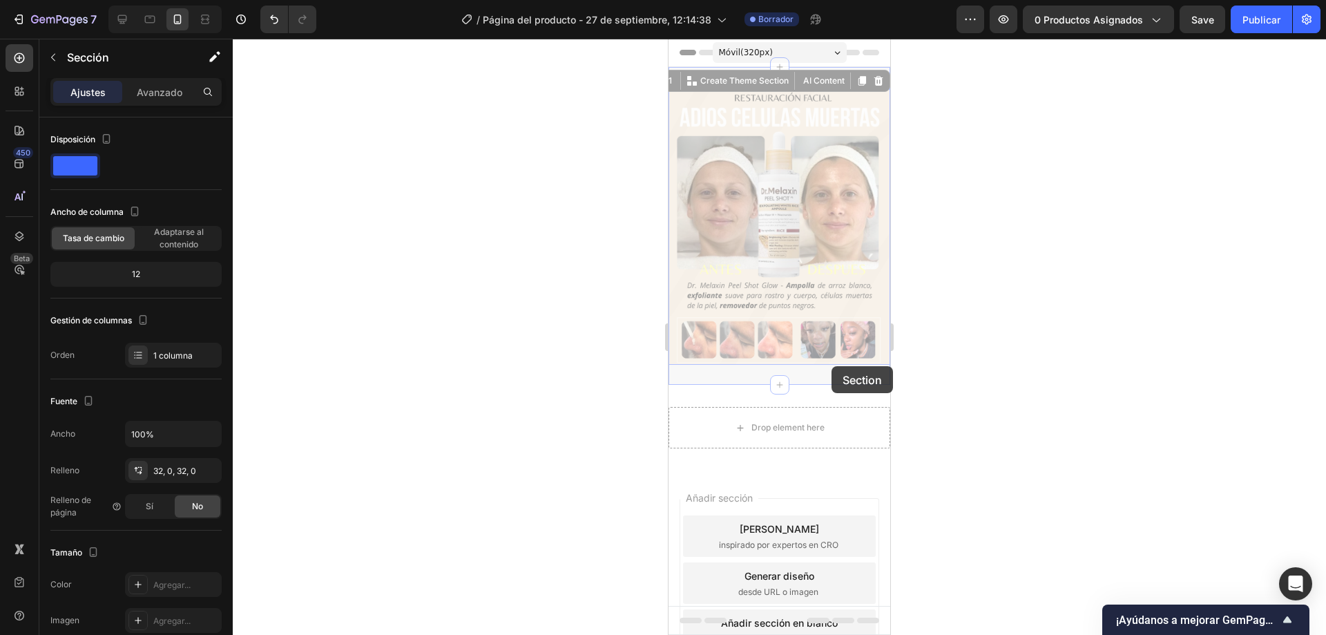
drag, startPoint x: 832, startPoint y: 365, endPoint x: 832, endPoint y: 330, distance: 35.2
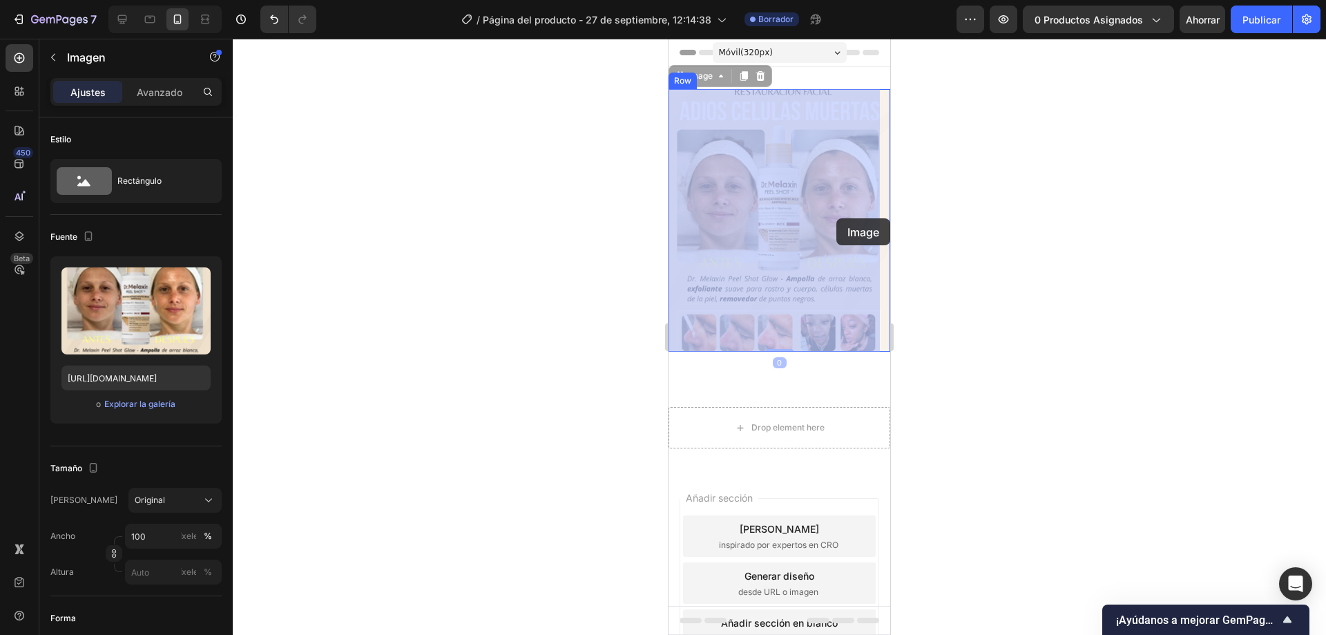
drag, startPoint x: 841, startPoint y: 258, endPoint x: 866, endPoint y: 206, distance: 58.4
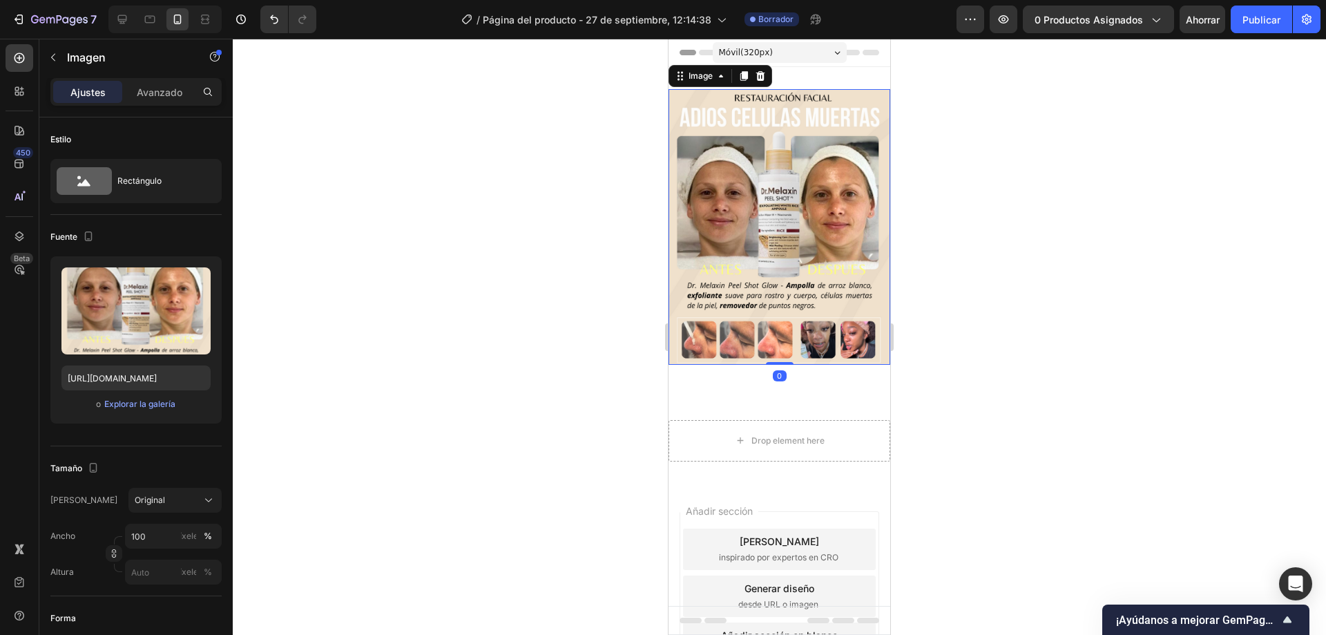
click at [1045, 157] on div at bounding box center [780, 337] width 1094 height 596
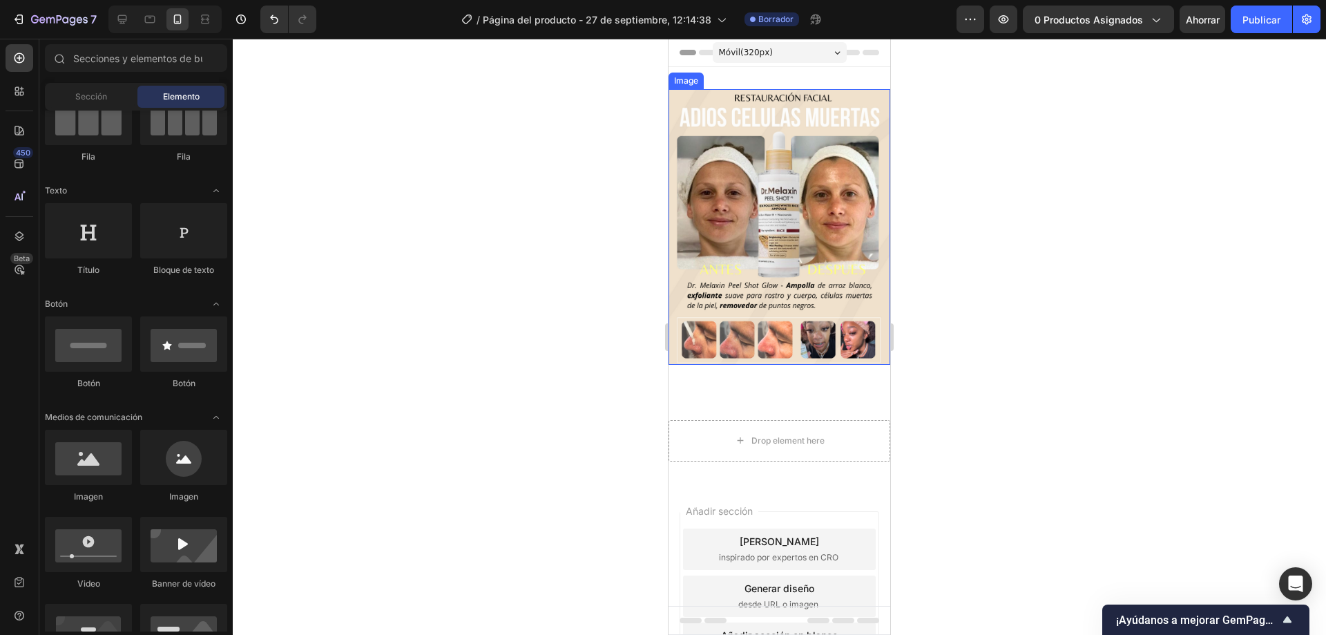
click at [803, 345] on img at bounding box center [780, 227] width 222 height 276
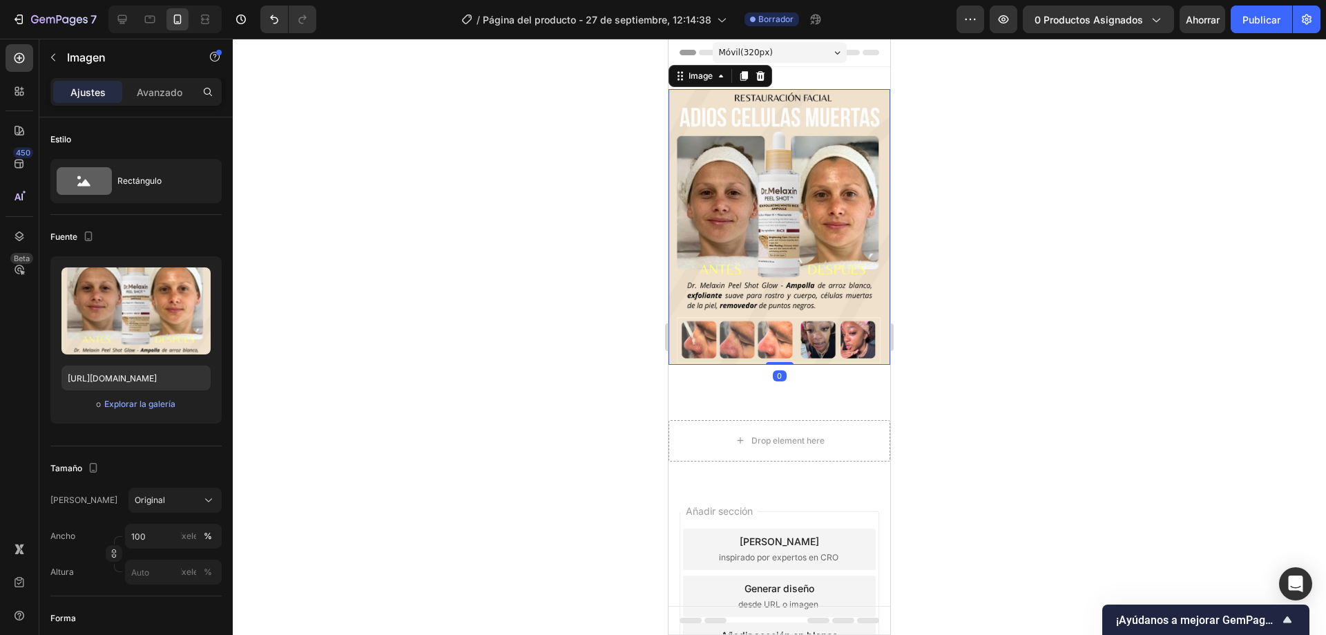
click at [801, 336] on img at bounding box center [780, 227] width 222 height 276
drag, startPoint x: 776, startPoint y: 347, endPoint x: 876, endPoint y: 325, distance: 102.1
click at [784, 341] on div "Image 0" at bounding box center [780, 227] width 222 height 276
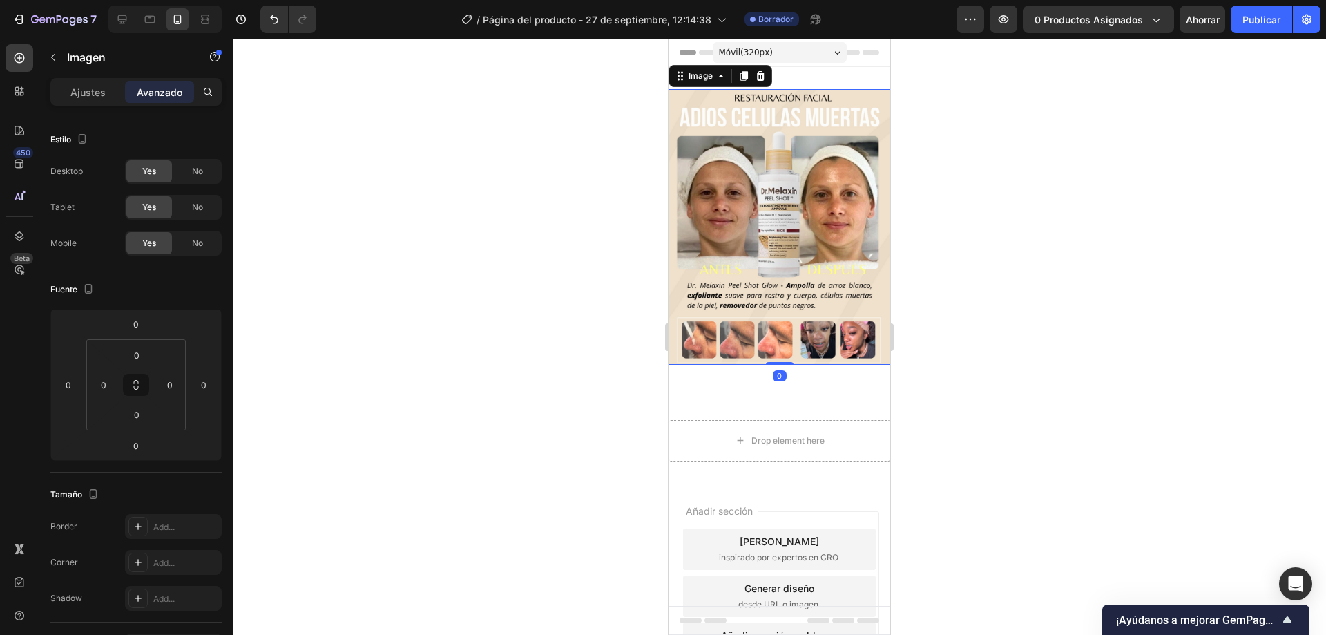
click at [1175, 296] on div at bounding box center [780, 337] width 1094 height 596
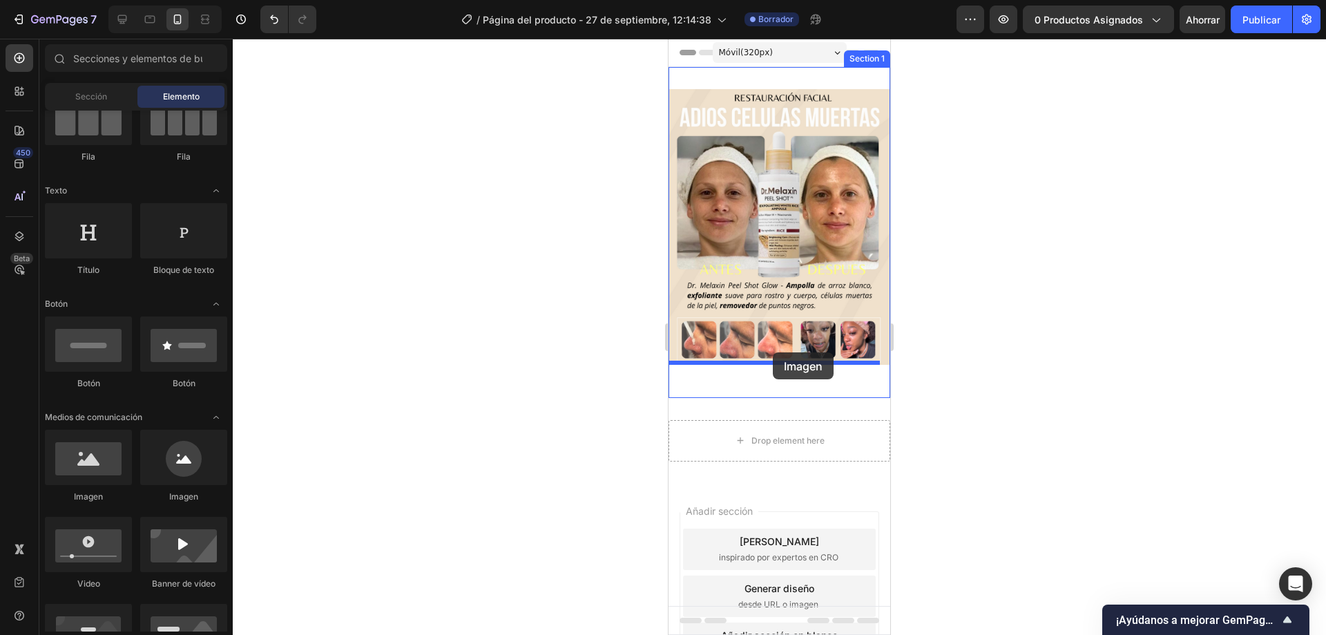
drag, startPoint x: 756, startPoint y: 502, endPoint x: 773, endPoint y: 352, distance: 150.8
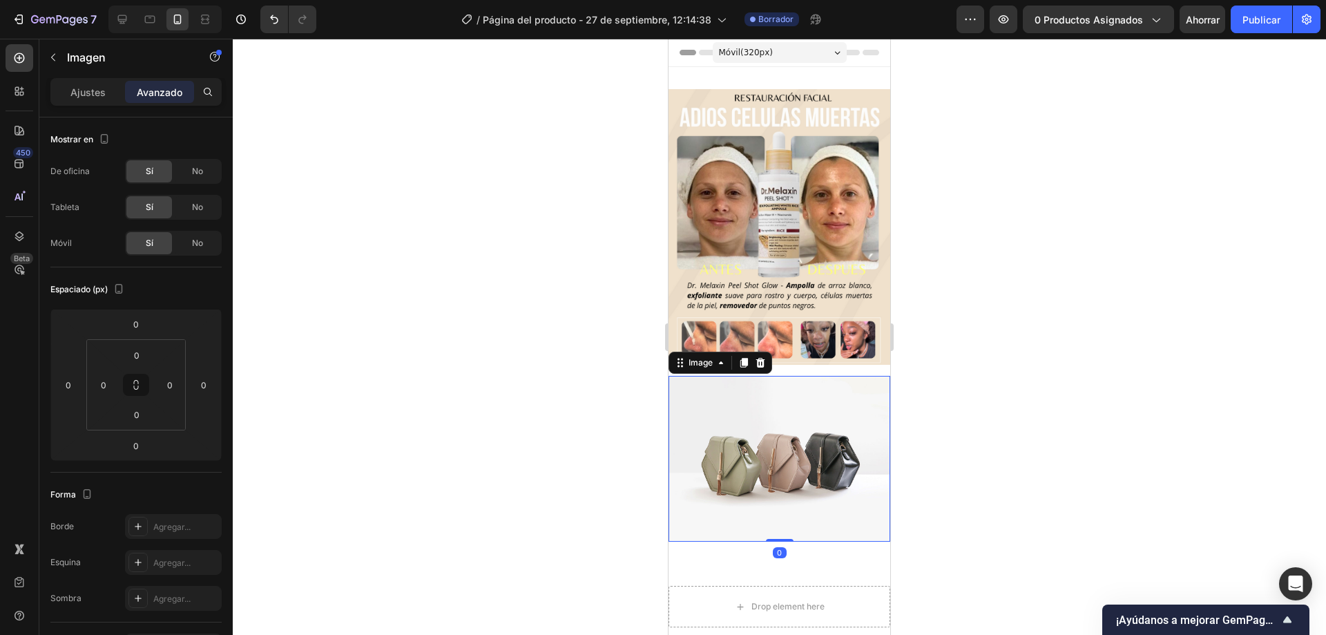
click at [1070, 393] on div at bounding box center [780, 337] width 1094 height 596
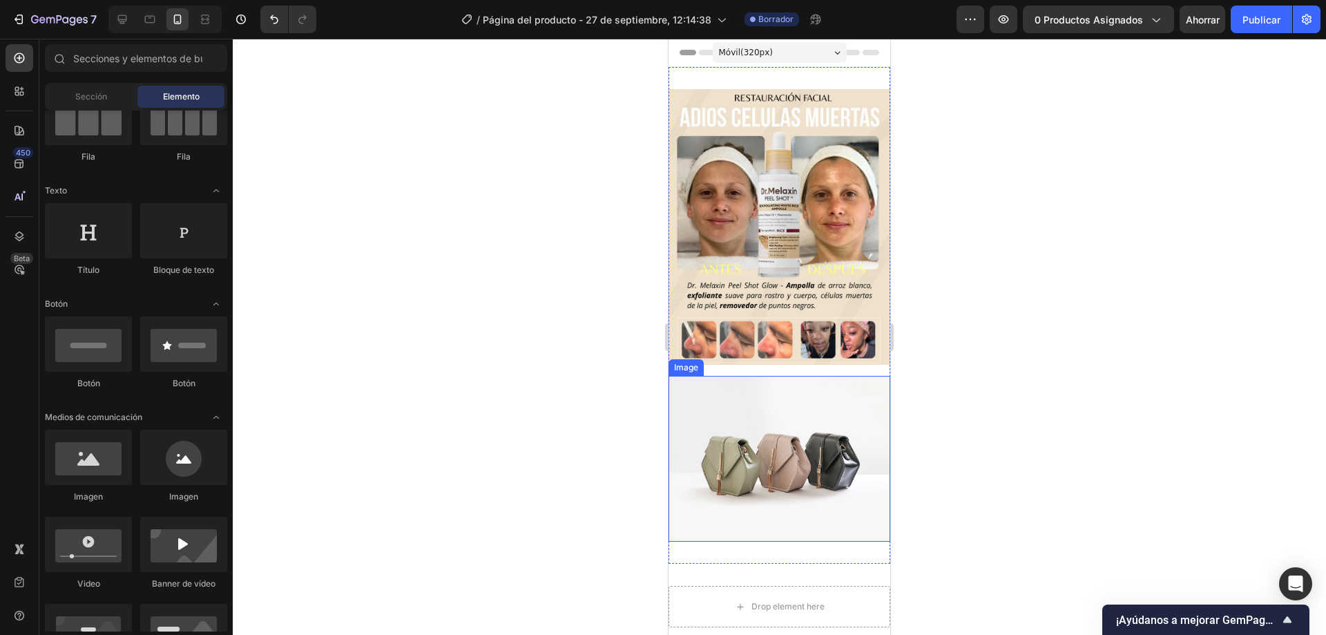
click at [820, 423] on img at bounding box center [780, 459] width 222 height 166
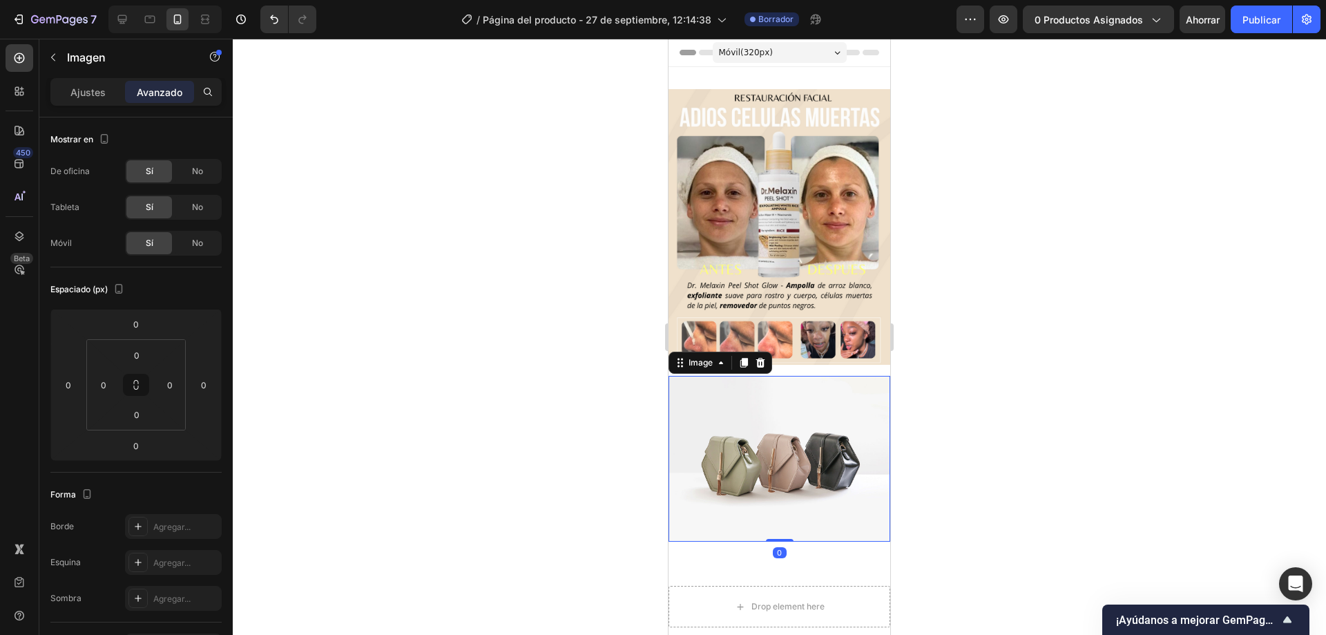
click at [754, 450] on img at bounding box center [780, 459] width 222 height 166
click at [82, 88] on font "Ajustes" at bounding box center [87, 92] width 35 height 12
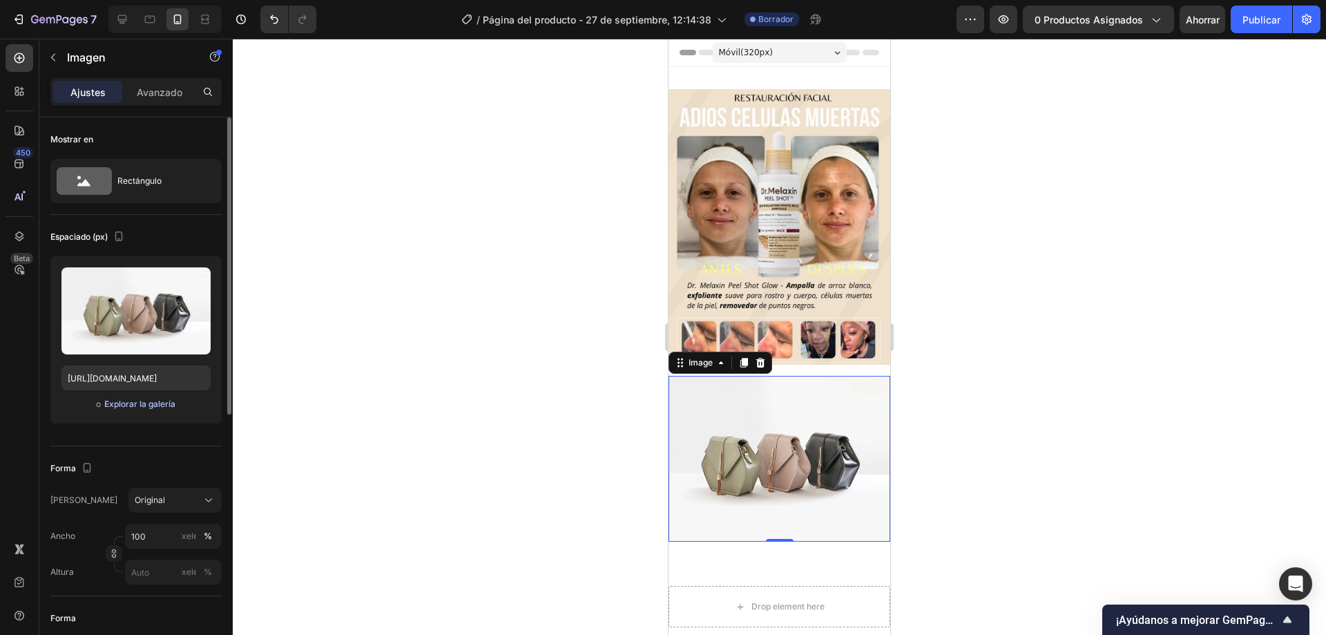
click at [147, 410] on button "Explorar la galería" at bounding box center [140, 404] width 73 height 14
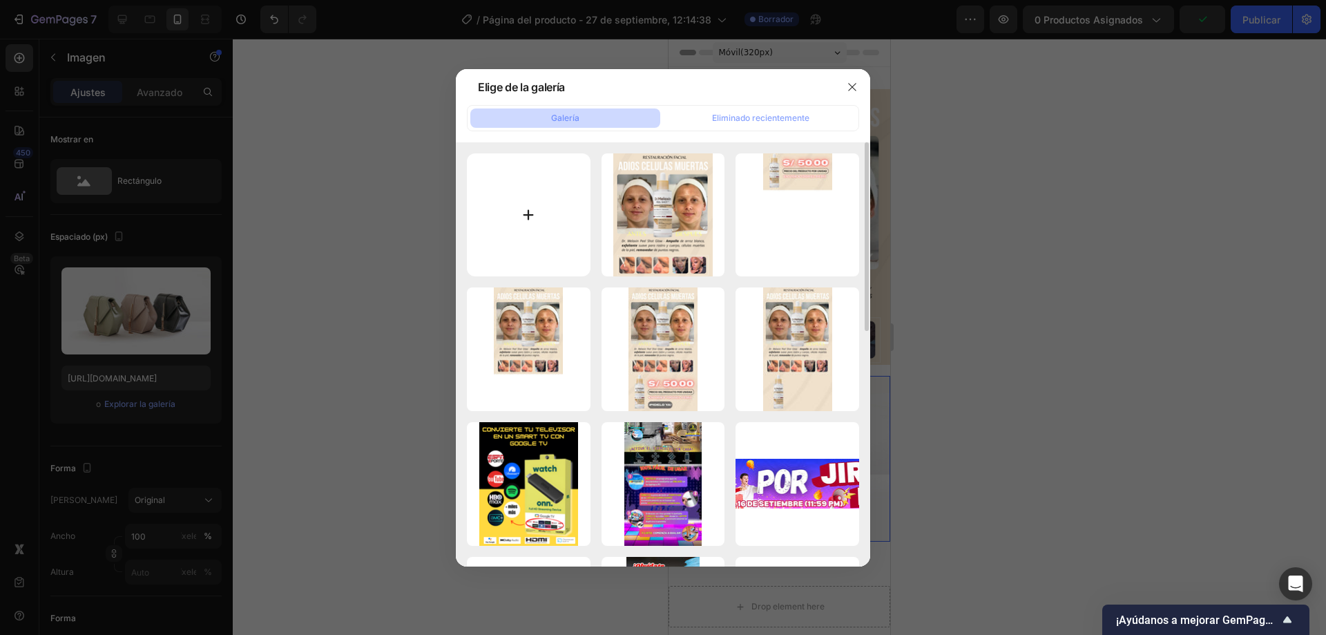
click at [550, 227] on input "file" at bounding box center [529, 215] width 124 height 124
type input "C:\fakepath\SFDSFDSFDSFD.png"
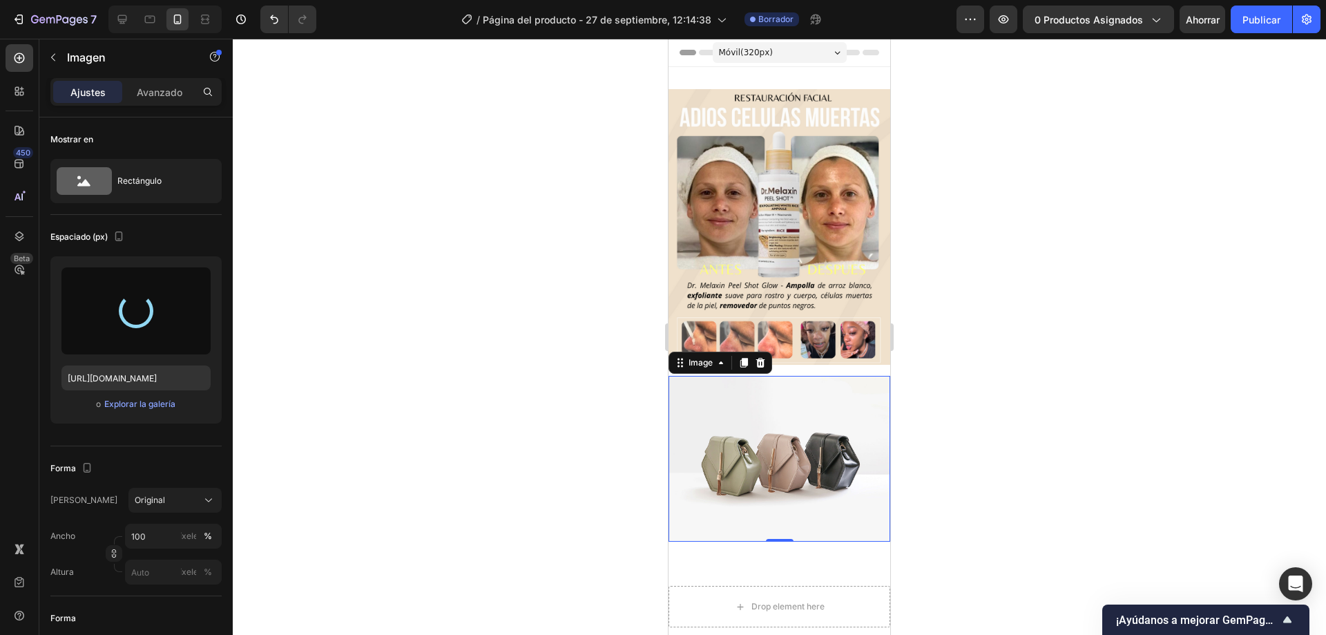
type input "https://cdn.shopify.com/s/files/1/0556/2666/1972/files/gempages_494716929143997…"
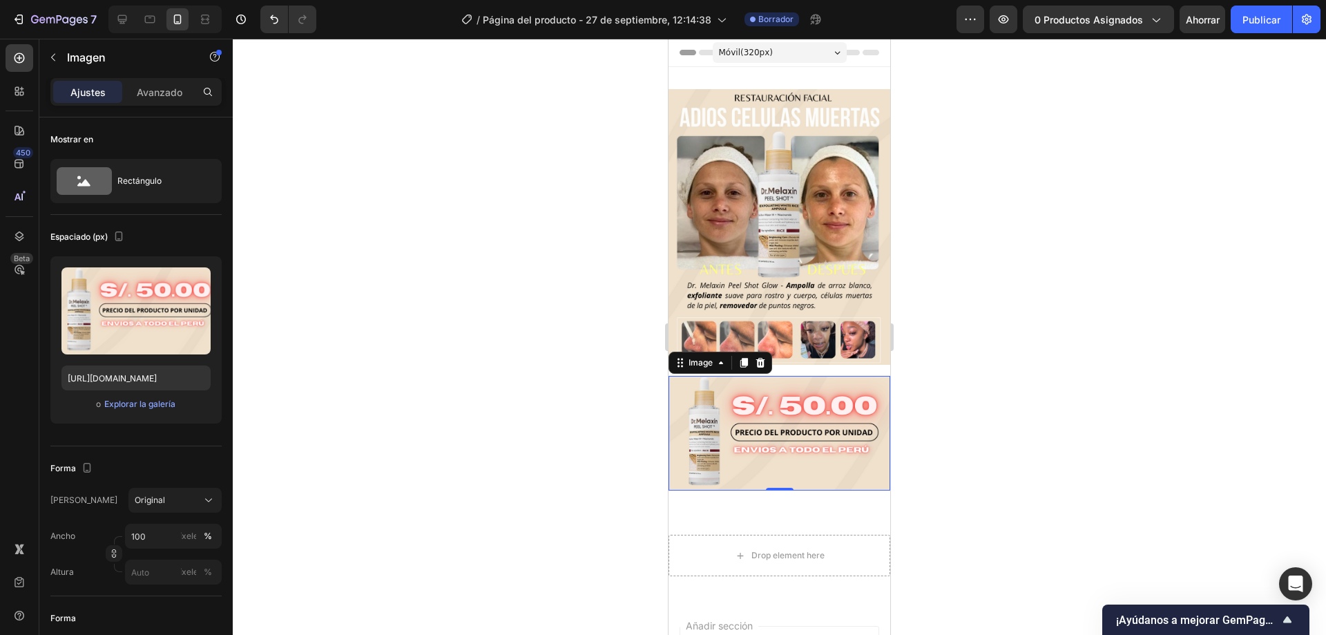
click at [1075, 392] on div at bounding box center [780, 337] width 1094 height 596
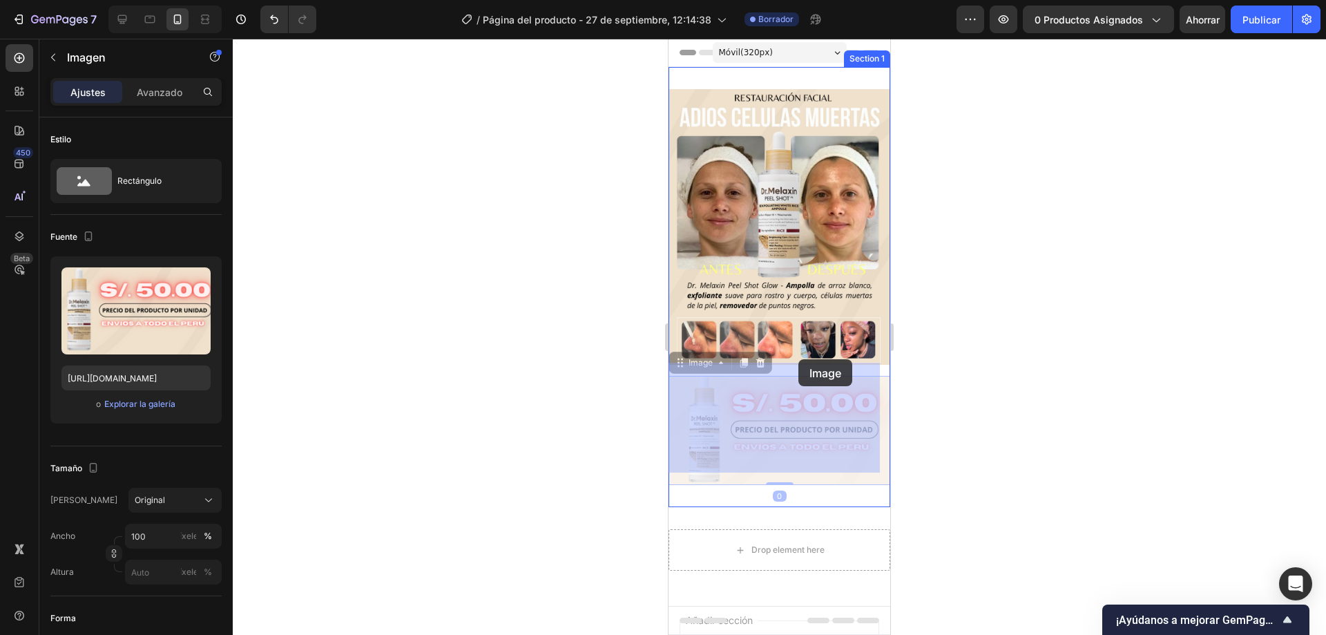
drag, startPoint x: 795, startPoint y: 374, endPoint x: 799, endPoint y: 359, distance: 15.6
click at [799, 359] on div "Móvil ( 320 px) iPhone 13 Mini iPhone 13 Pro iPhone 11 Pro Max iPhone 15 Pro Ma…" at bounding box center [780, 448] width 222 height 818
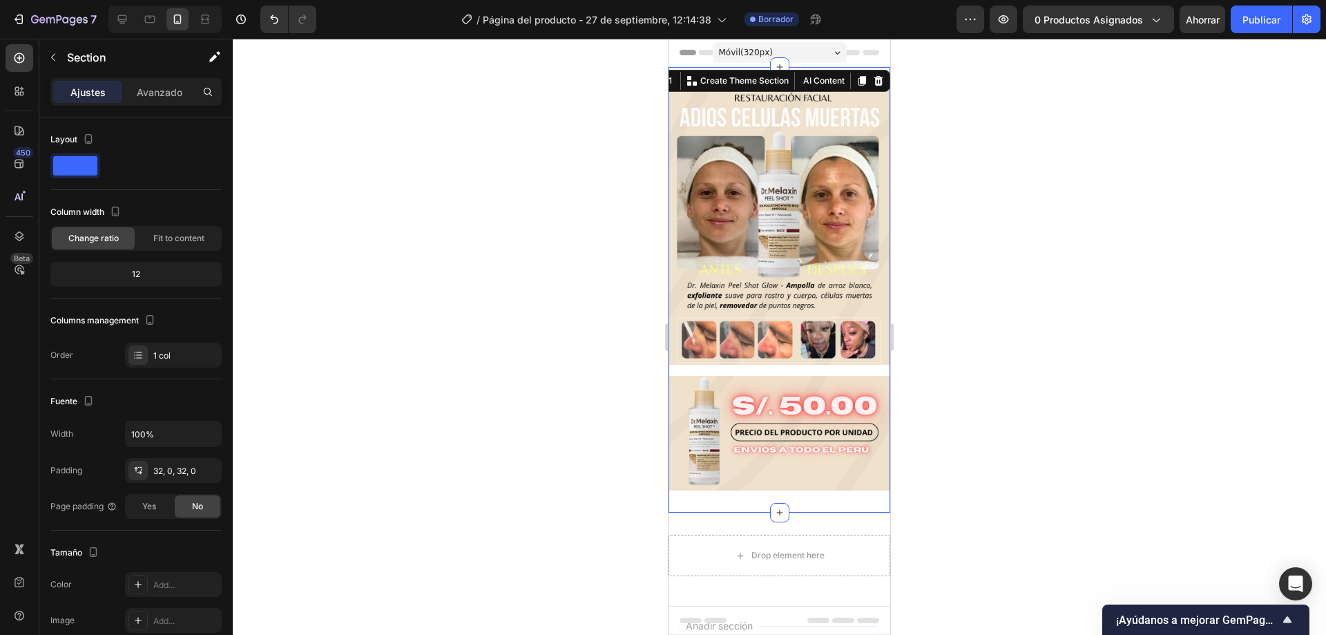
click at [780, 357] on div "Image Row Image" at bounding box center [780, 289] width 222 height 401
click at [855, 352] on div "Image Row Image" at bounding box center [780, 289] width 222 height 401
click at [1048, 337] on div at bounding box center [780, 337] width 1094 height 596
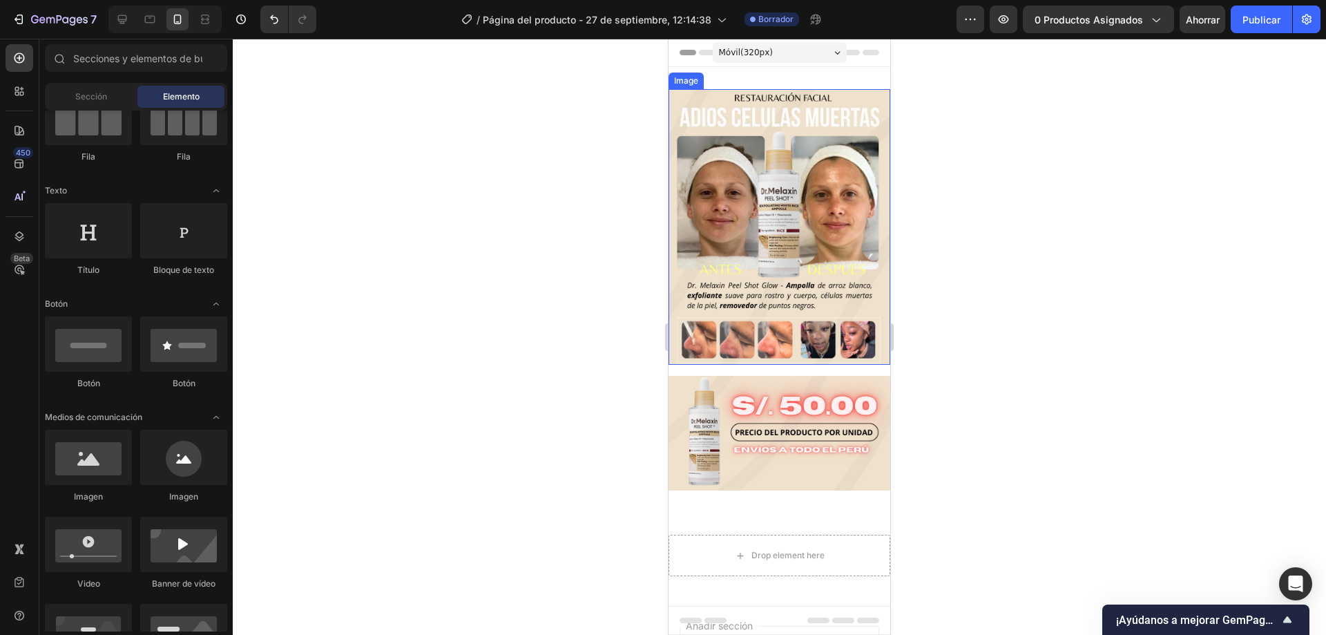
click at [793, 339] on img at bounding box center [780, 227] width 222 height 276
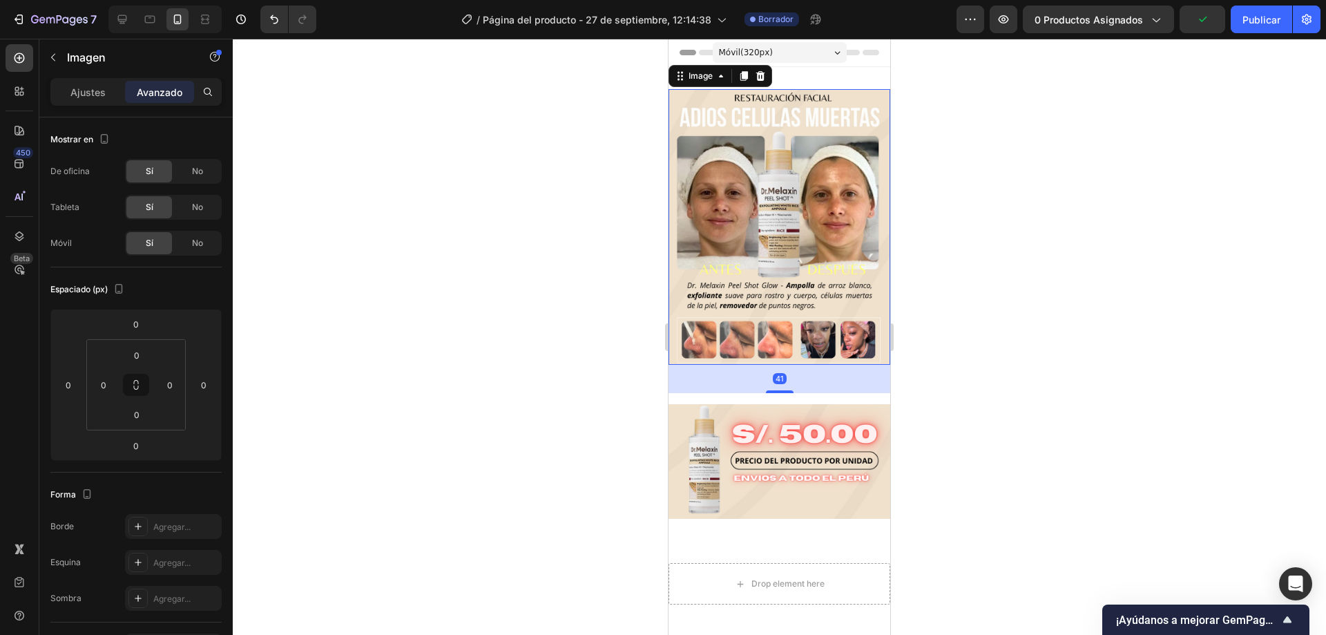
drag, startPoint x: 776, startPoint y: 352, endPoint x: 776, endPoint y: 380, distance: 28.3
click at [776, 365] on div "41" at bounding box center [780, 365] width 222 height 0
type input "41"
click at [1036, 380] on div at bounding box center [780, 337] width 1094 height 596
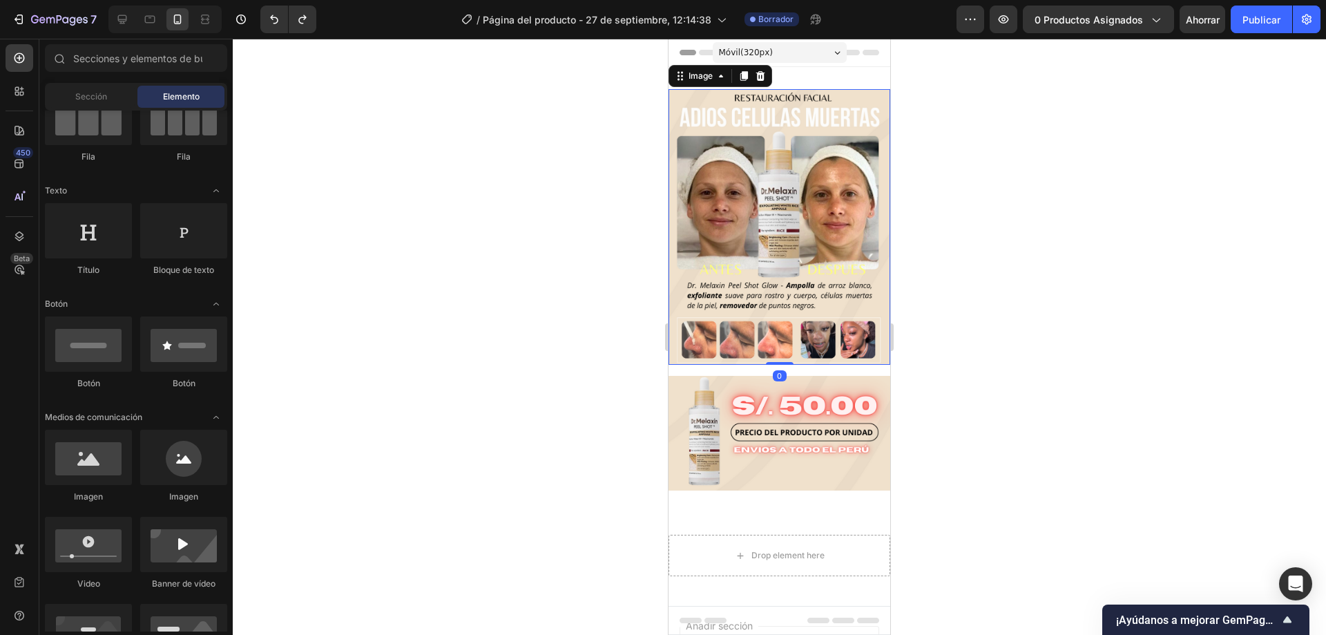
click at [789, 347] on img at bounding box center [780, 227] width 222 height 276
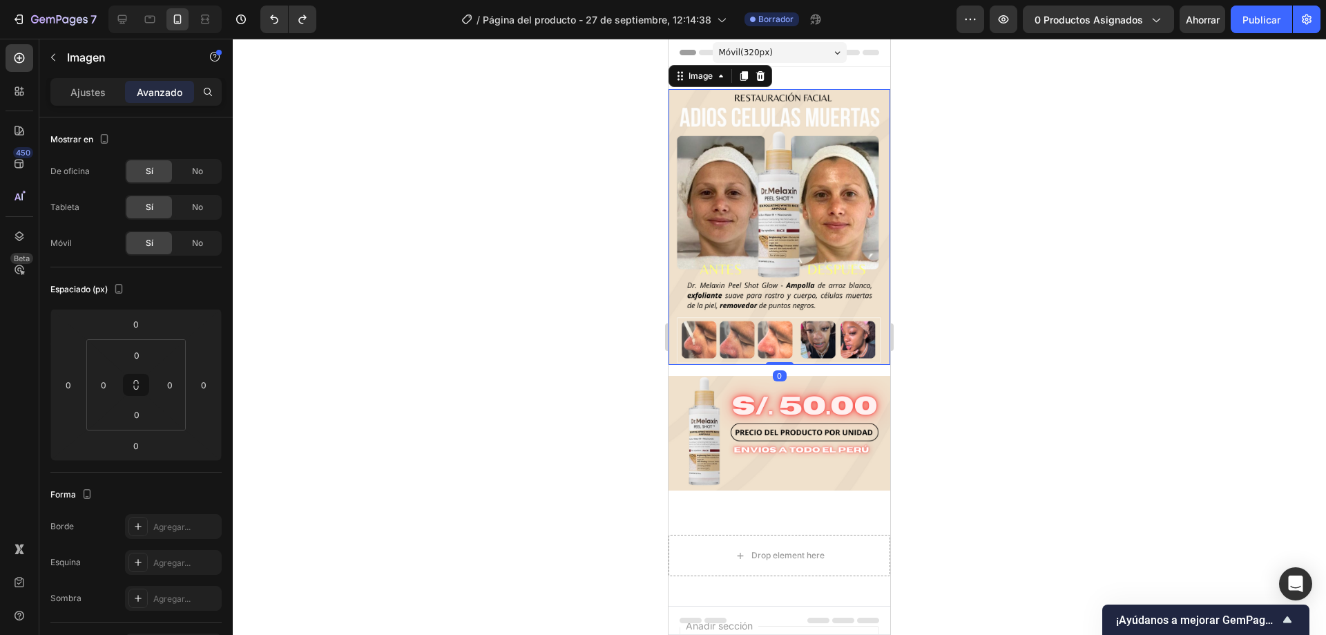
scroll to position [250, 0]
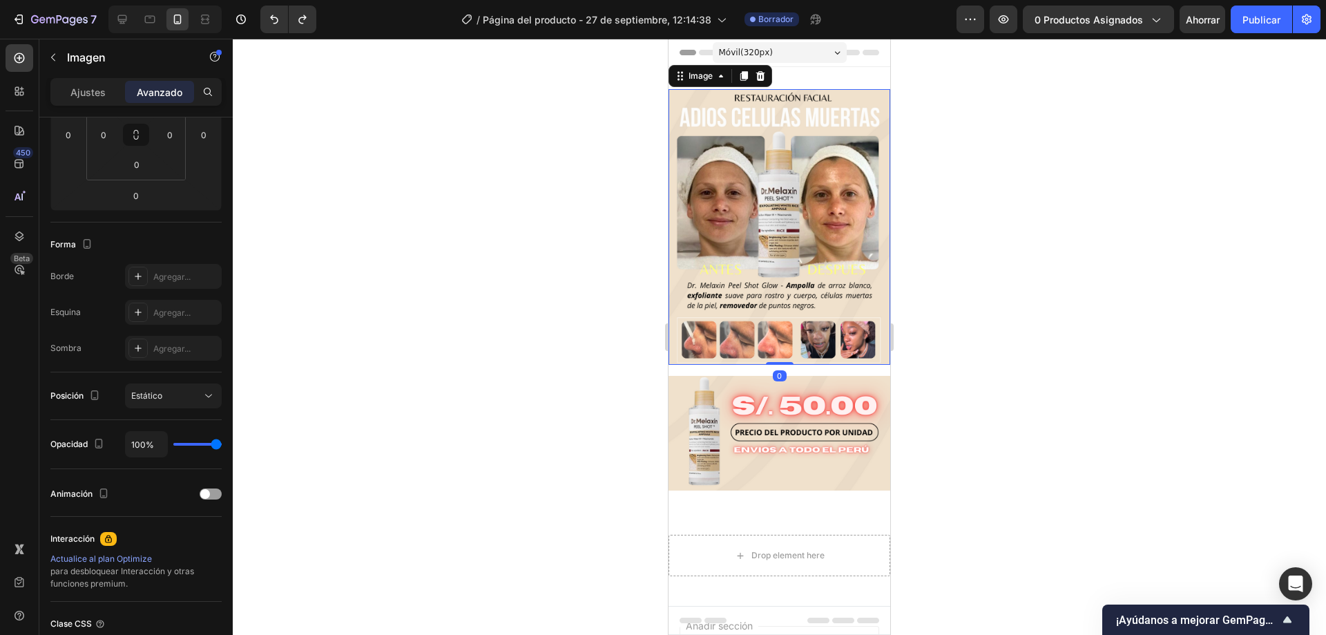
click at [815, 388] on img at bounding box center [780, 433] width 222 height 115
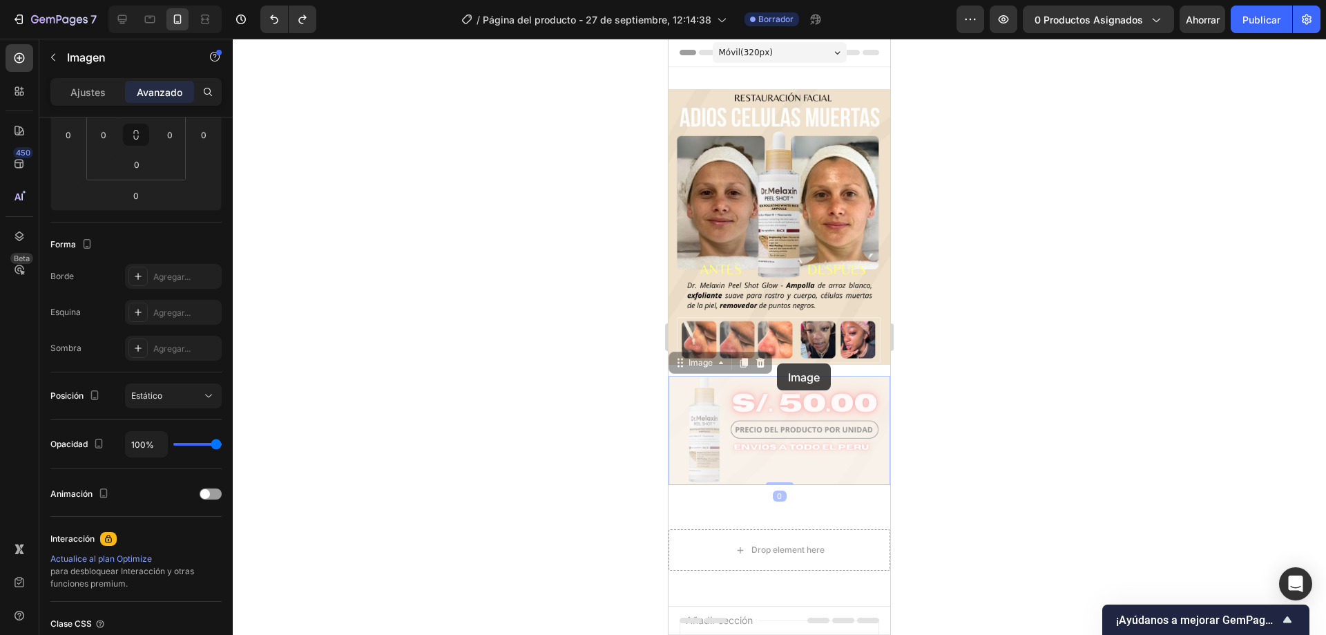
drag, startPoint x: 777, startPoint y: 363, endPoint x: 779, endPoint y: 352, distance: 11.9
click at [779, 352] on div "Image Row Image 0 Image 0" at bounding box center [780, 287] width 222 height 396
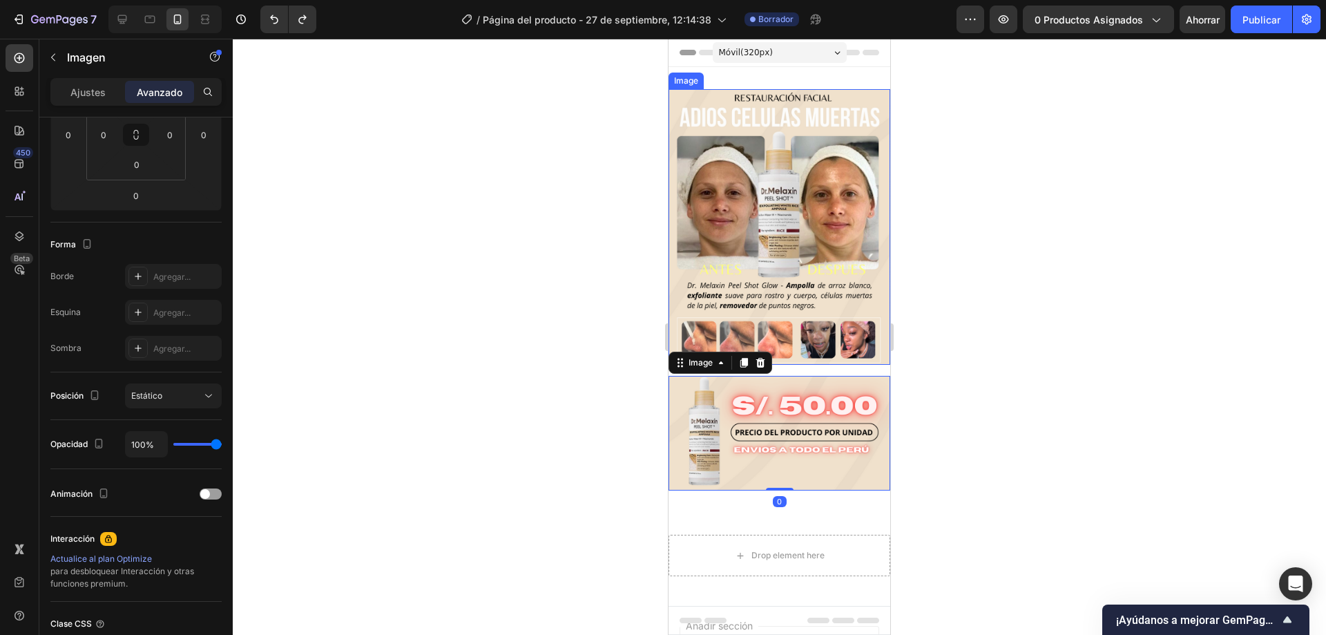
click at [799, 343] on img at bounding box center [780, 227] width 222 height 276
drag, startPoint x: 778, startPoint y: 351, endPoint x: 781, endPoint y: 321, distance: 29.8
click at [779, 324] on div "Image 0" at bounding box center [780, 227] width 222 height 276
click at [981, 305] on div at bounding box center [780, 337] width 1094 height 596
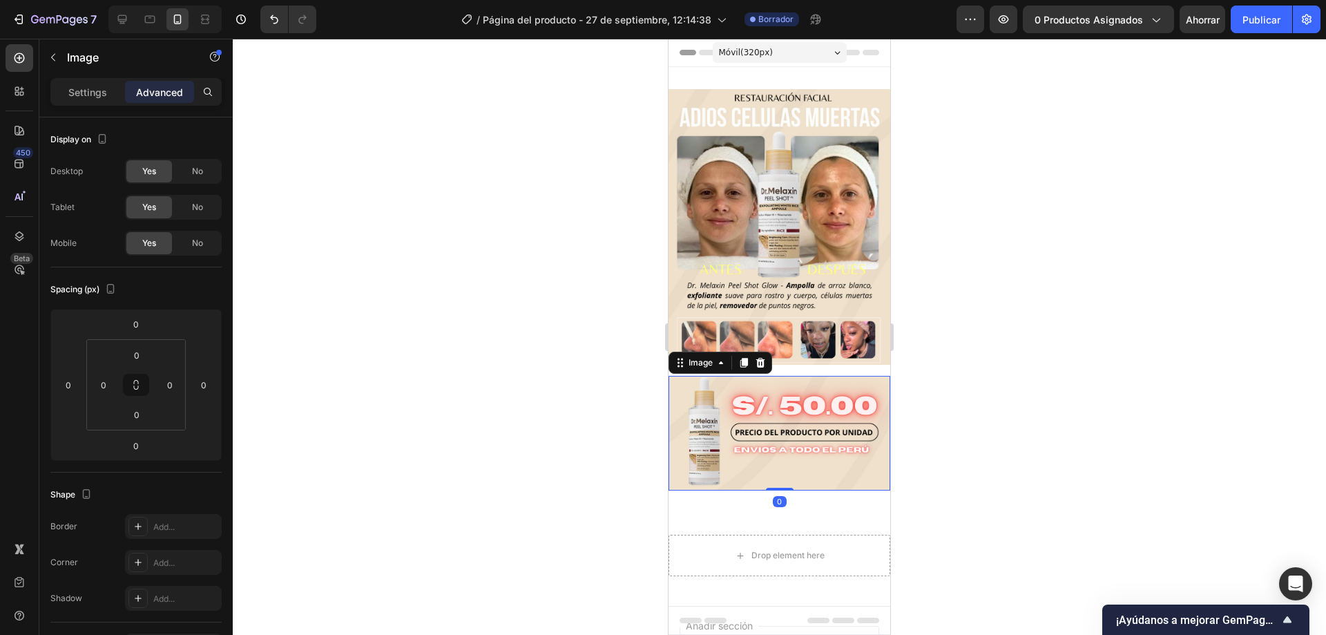
click at [792, 420] on img at bounding box center [780, 433] width 222 height 115
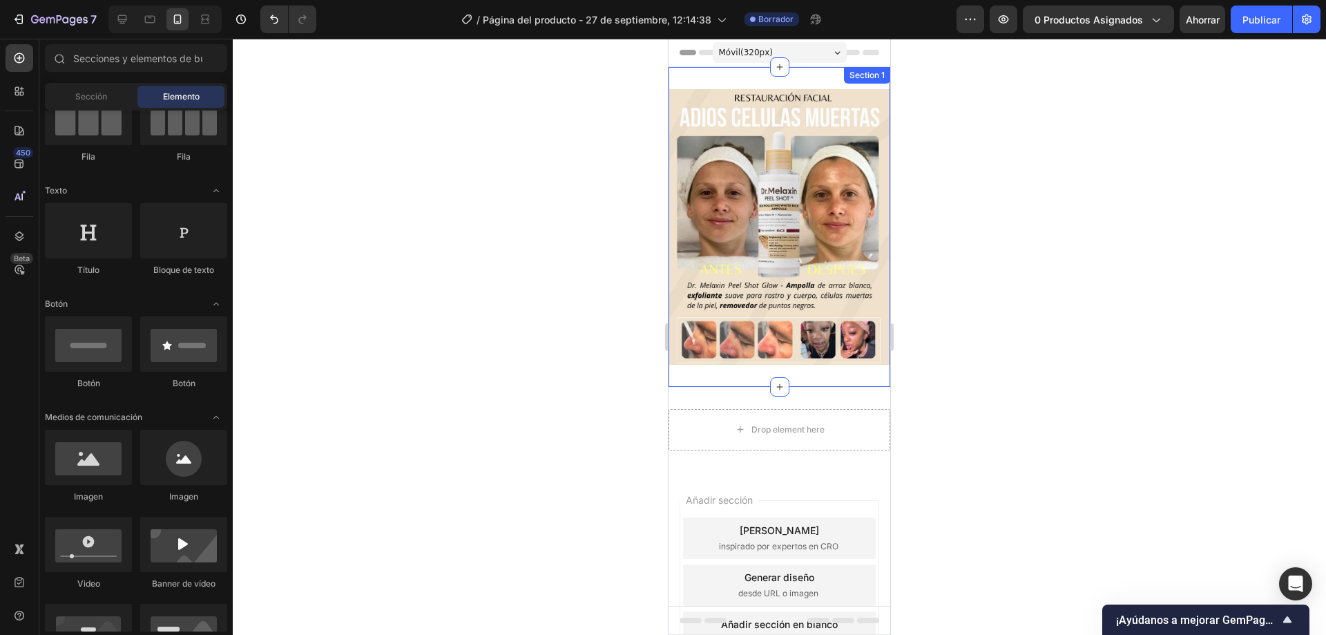
click at [810, 363] on div "Image Row Section 1" at bounding box center [780, 227] width 222 height 320
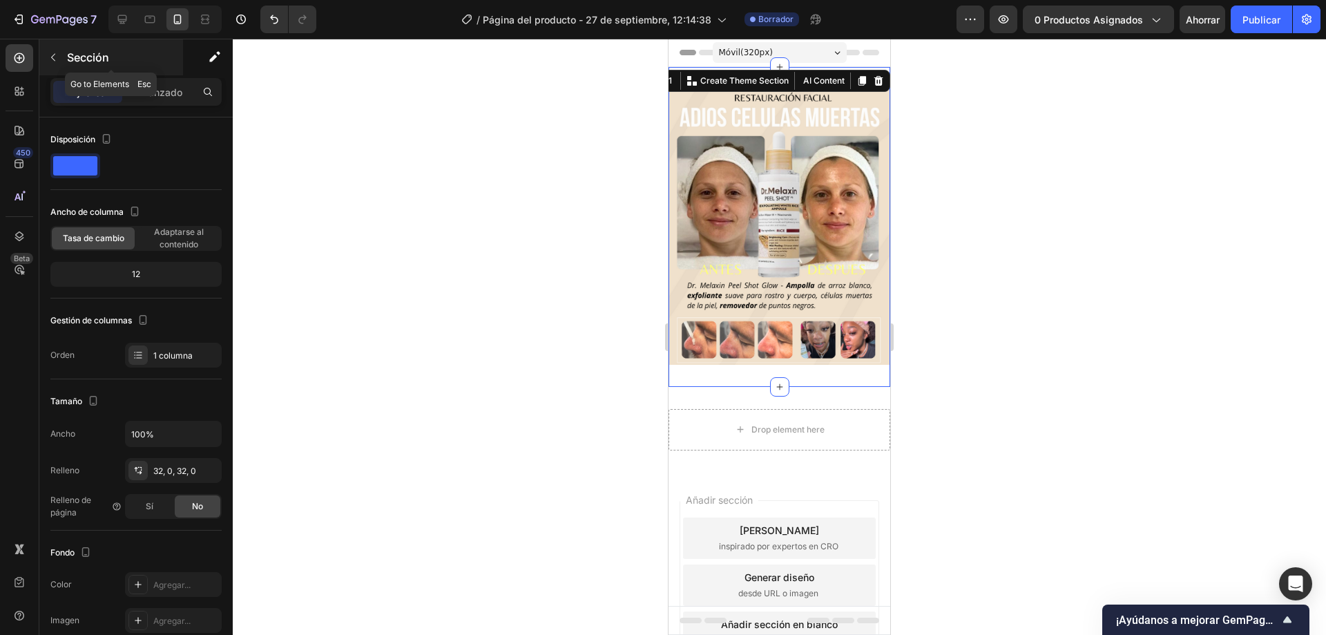
click at [54, 64] on button "button" at bounding box center [53, 57] width 22 height 22
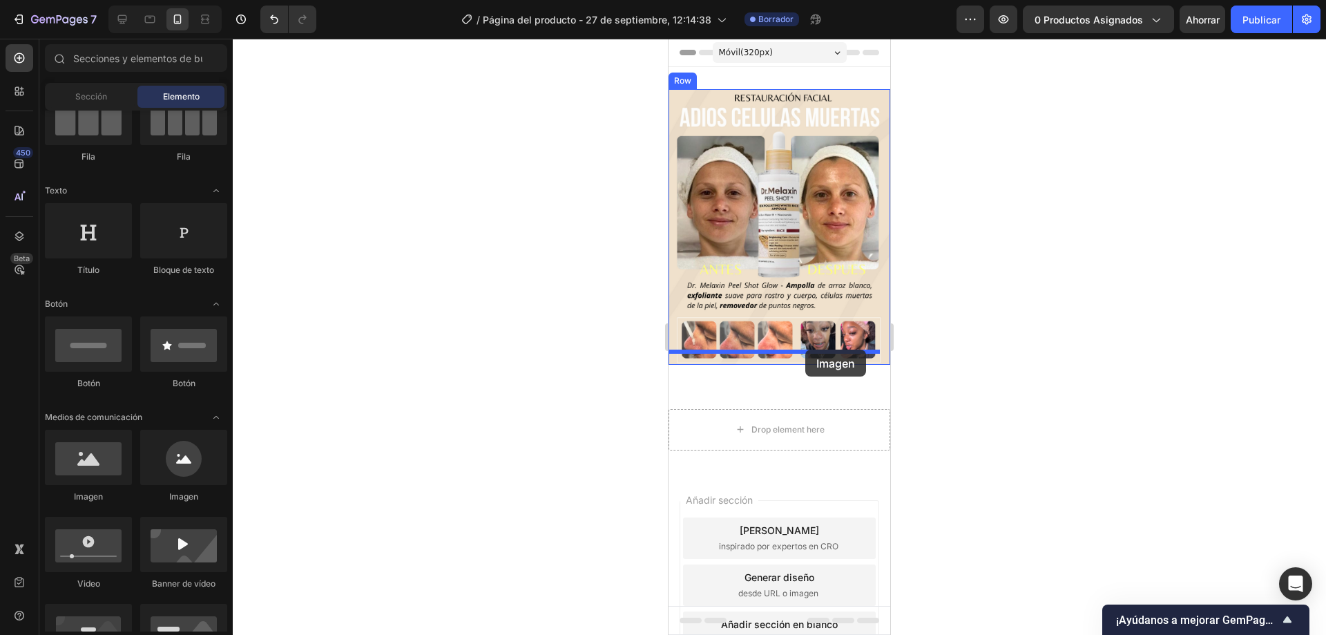
drag, startPoint x: 746, startPoint y: 506, endPoint x: 805, endPoint y: 350, distance: 167.0
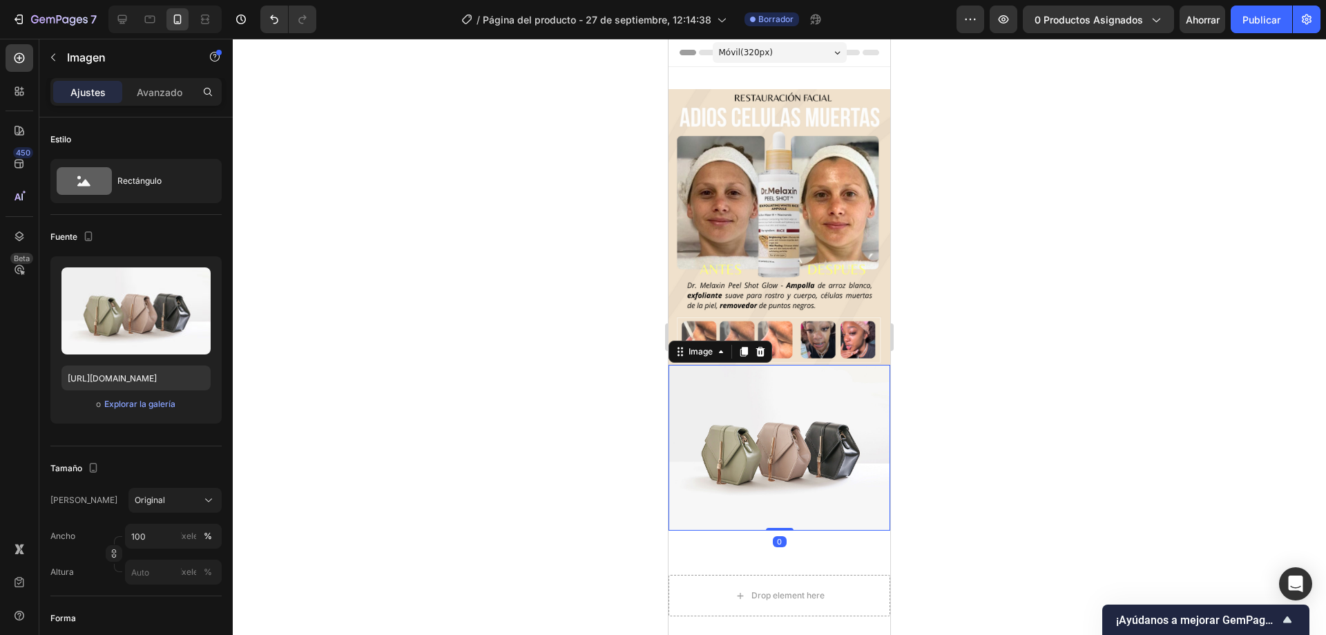
click at [1157, 330] on div at bounding box center [780, 337] width 1094 height 596
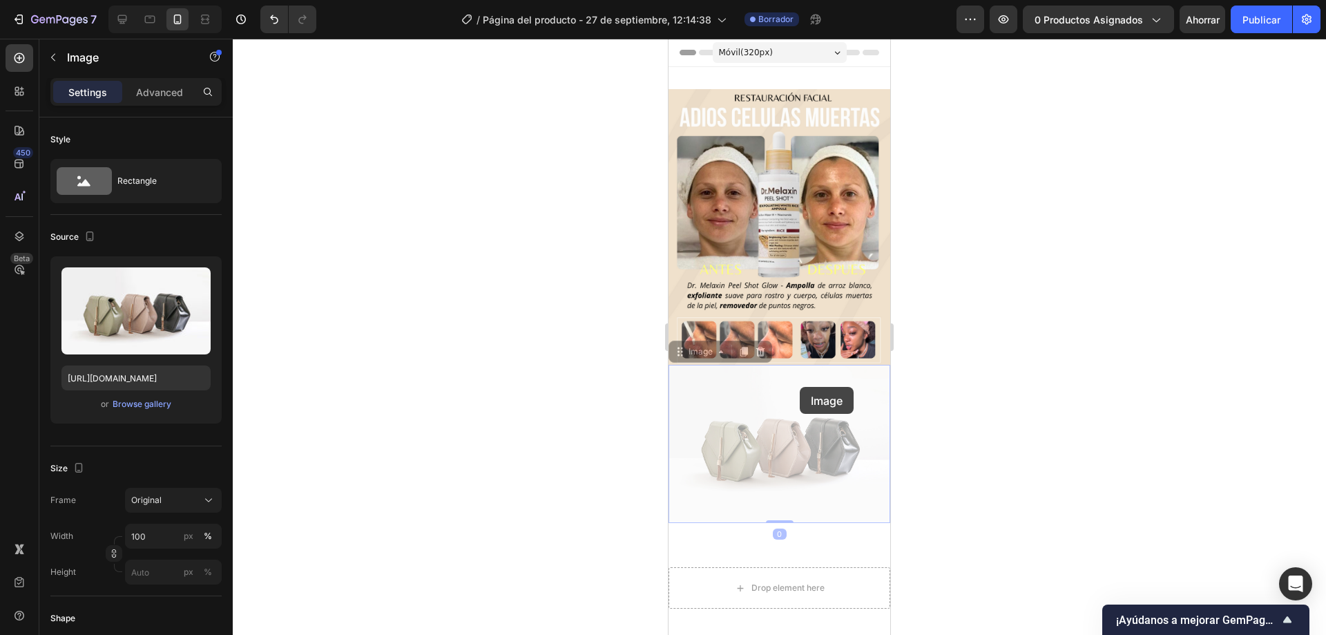
drag, startPoint x: 800, startPoint y: 387, endPoint x: 785, endPoint y: 387, distance: 15.2
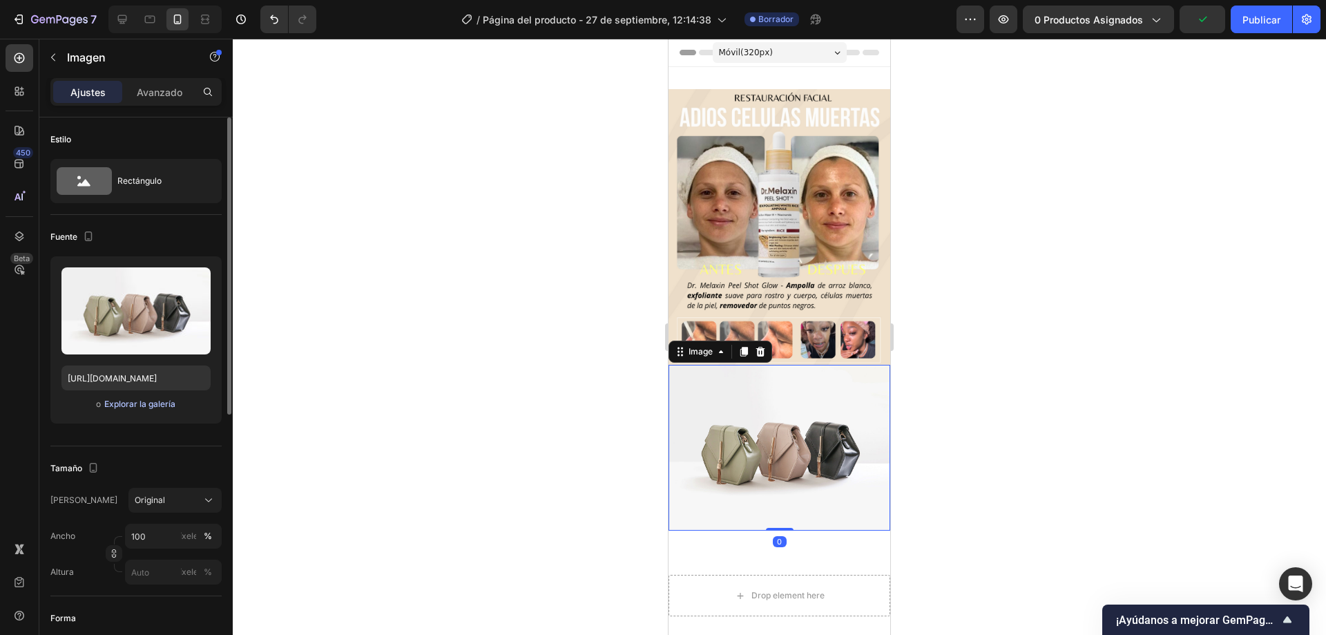
click at [135, 400] on font "Explorar la galería" at bounding box center [139, 404] width 71 height 10
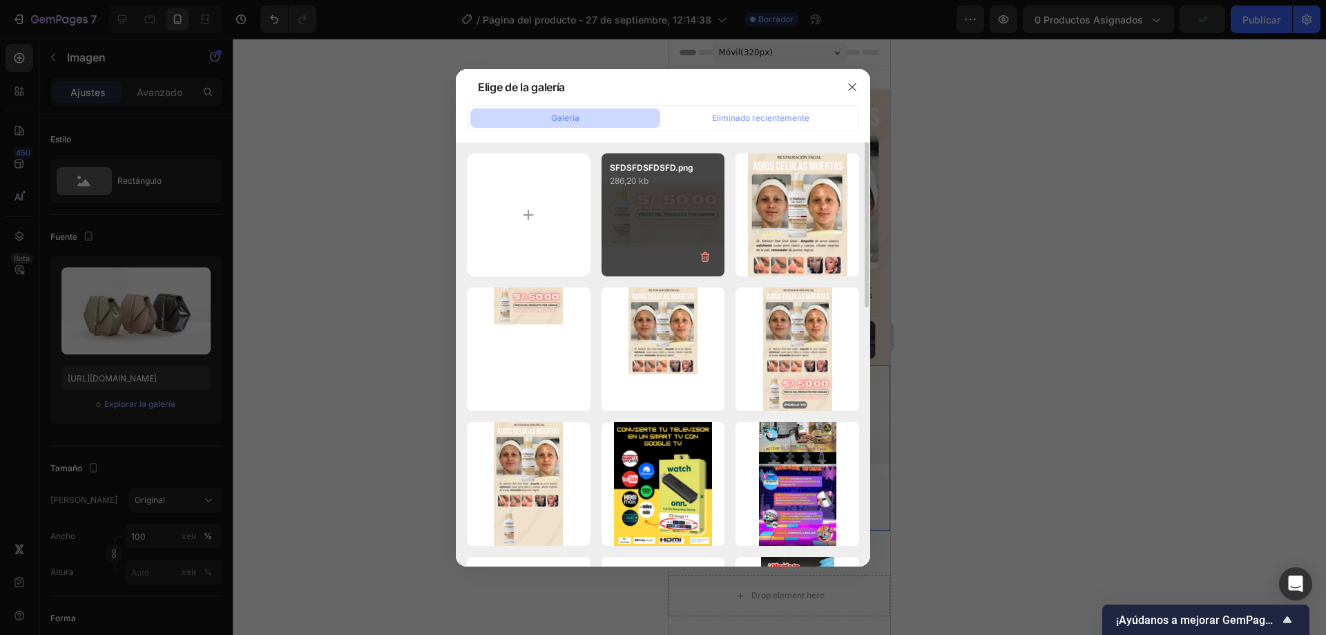
click at [683, 199] on div "SFDSFDSFDSFD.png 286,20 kb" at bounding box center [664, 215] width 124 height 124
type input "https://cdn.shopify.com/s/files/1/0556/2666/1972/files/gempages_494716929143997…"
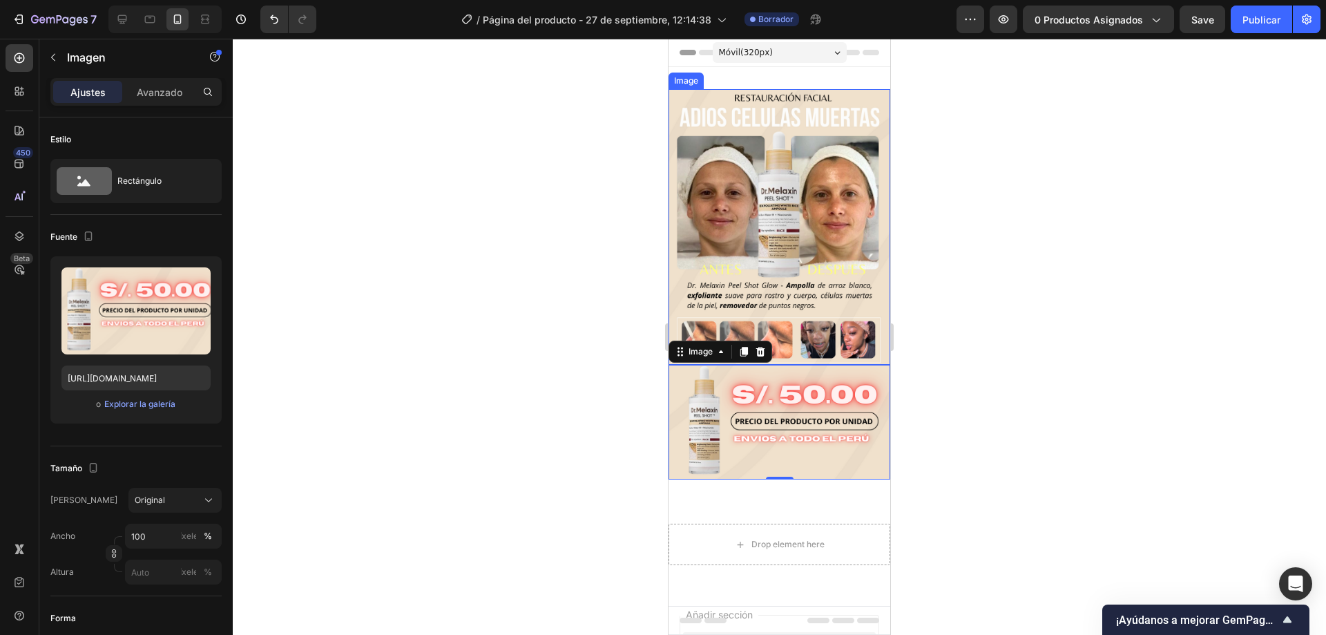
click at [1099, 289] on div at bounding box center [780, 337] width 1094 height 596
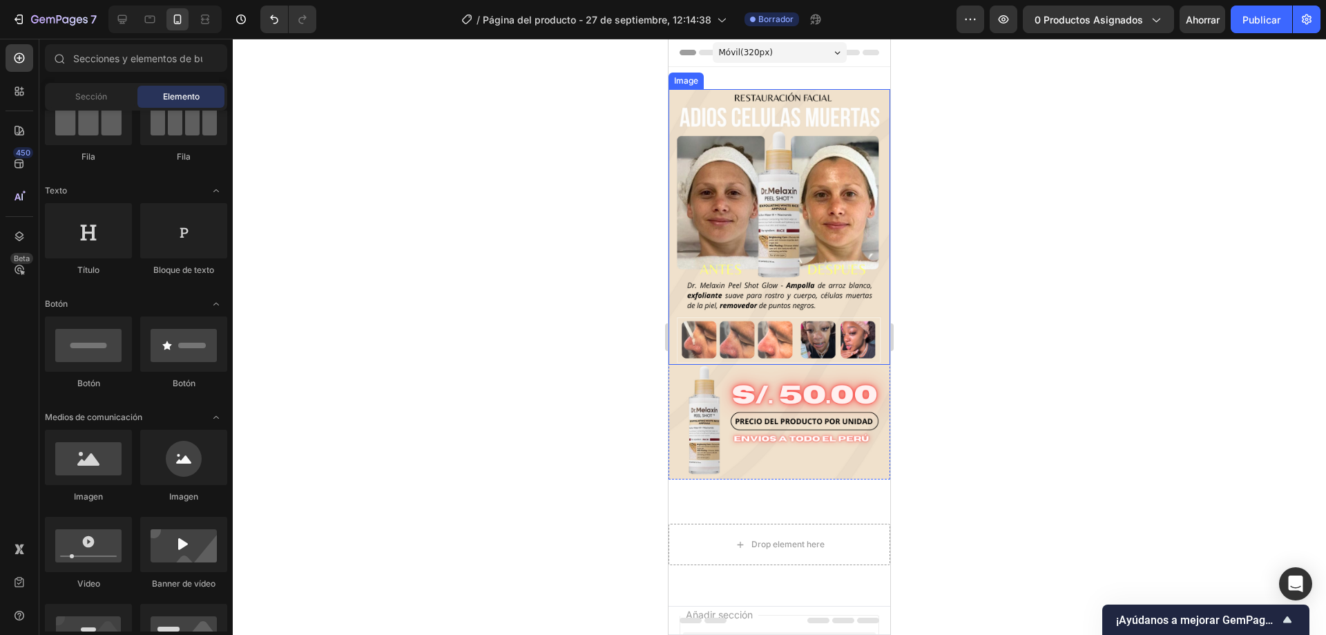
click at [1099, 289] on div at bounding box center [780, 337] width 1094 height 596
click at [439, 292] on div at bounding box center [780, 337] width 1094 height 596
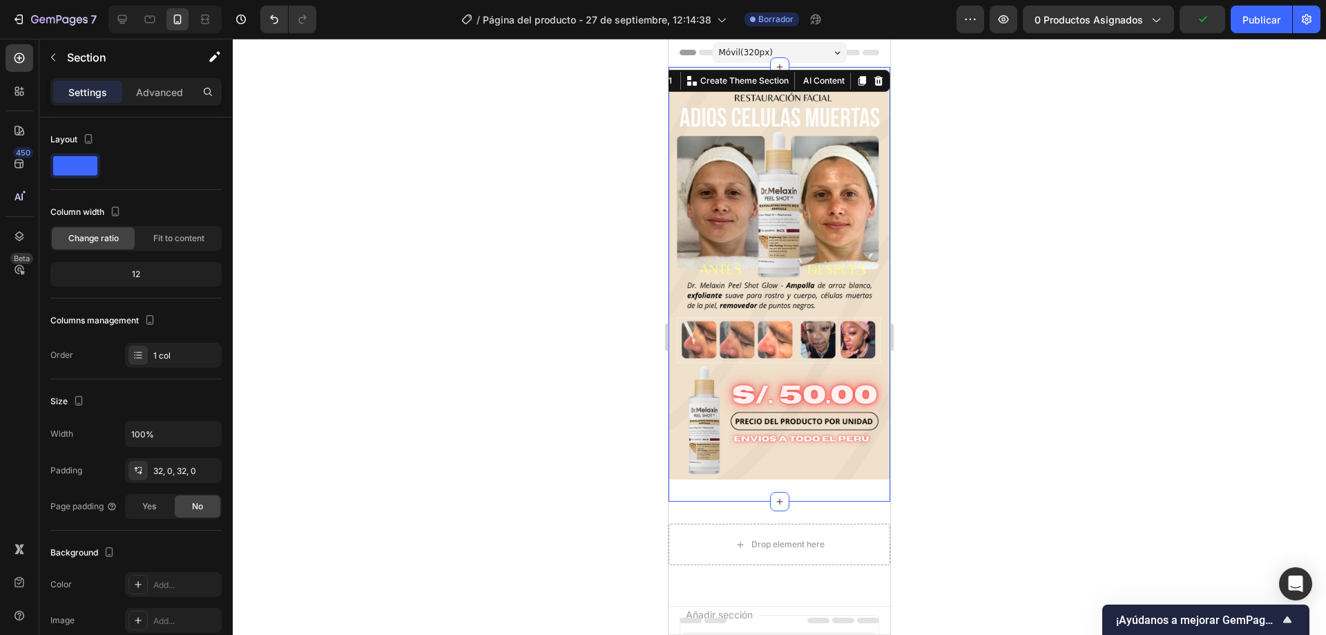
click at [804, 77] on div "Image Image Row Section 1 You can create reusable sections Create Theme Section…" at bounding box center [780, 284] width 222 height 435
click at [941, 75] on div at bounding box center [780, 337] width 1094 height 596
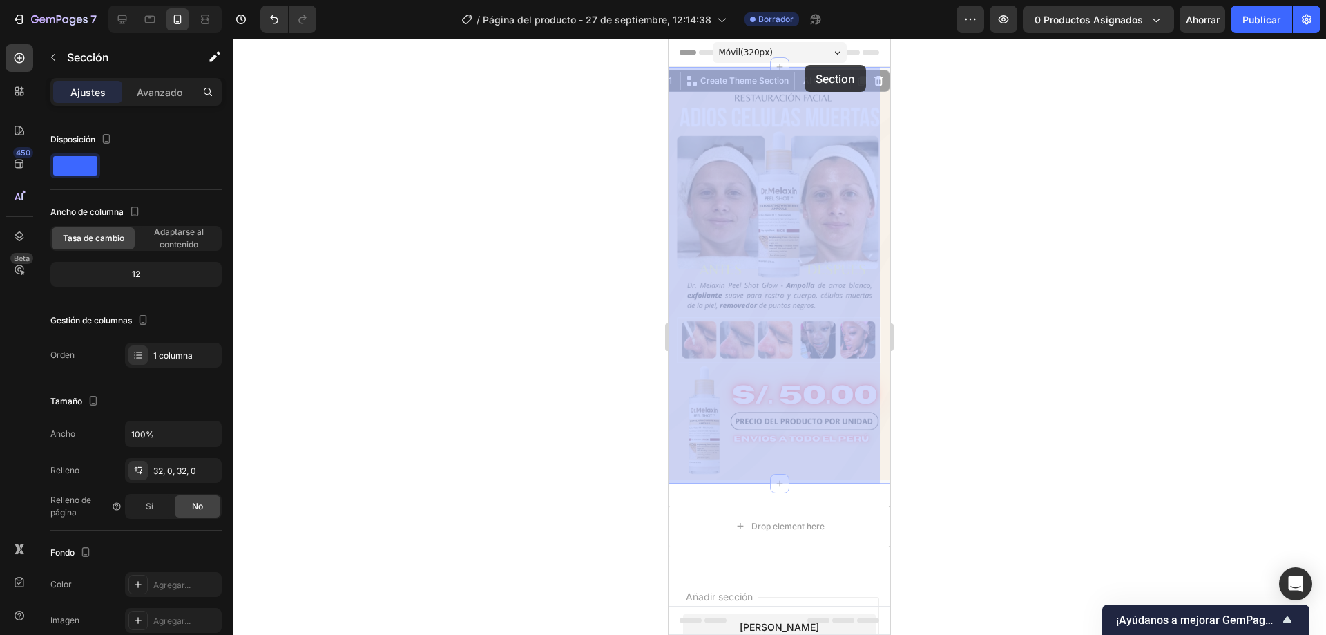
drag, startPoint x: 804, startPoint y: 77, endPoint x: 805, endPoint y: 65, distance: 11.8
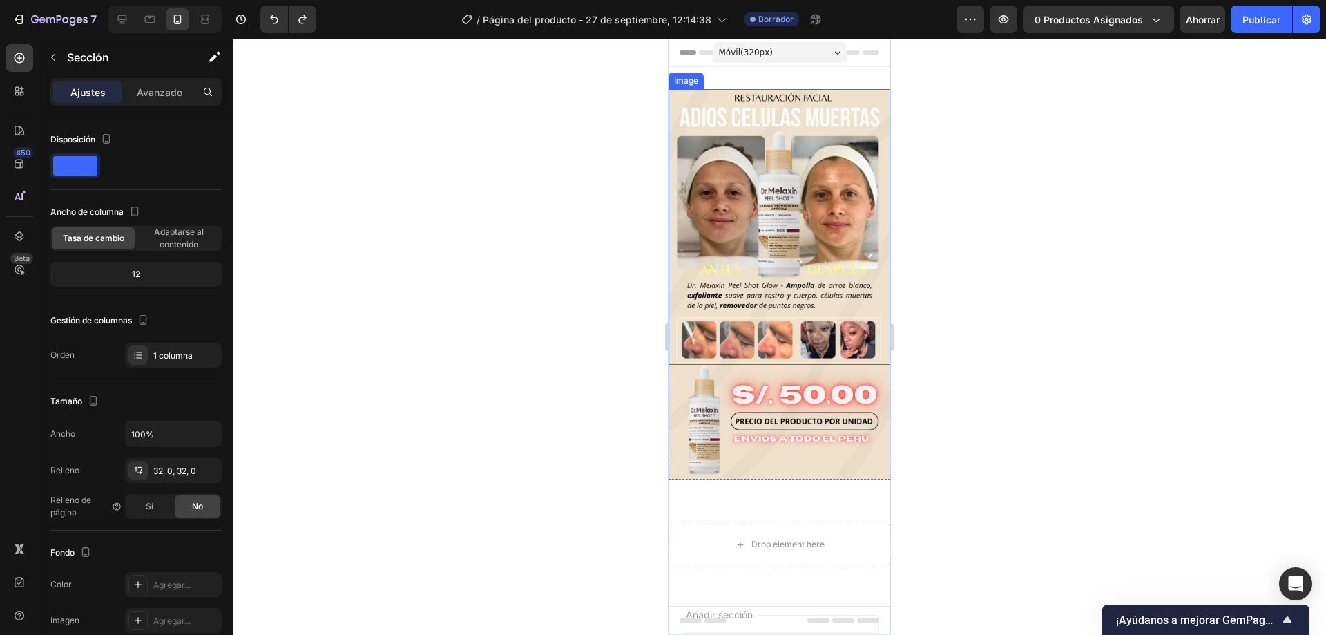
click at [870, 156] on img at bounding box center [780, 227] width 222 height 276
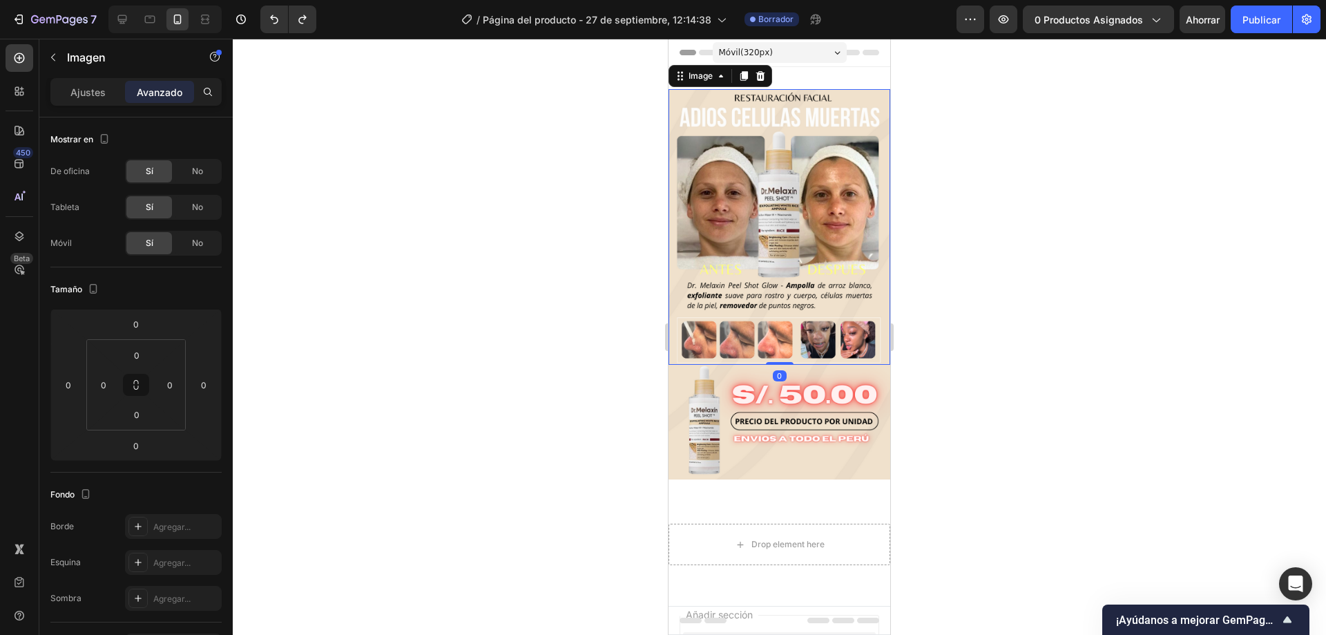
click at [1007, 279] on div at bounding box center [780, 337] width 1094 height 596
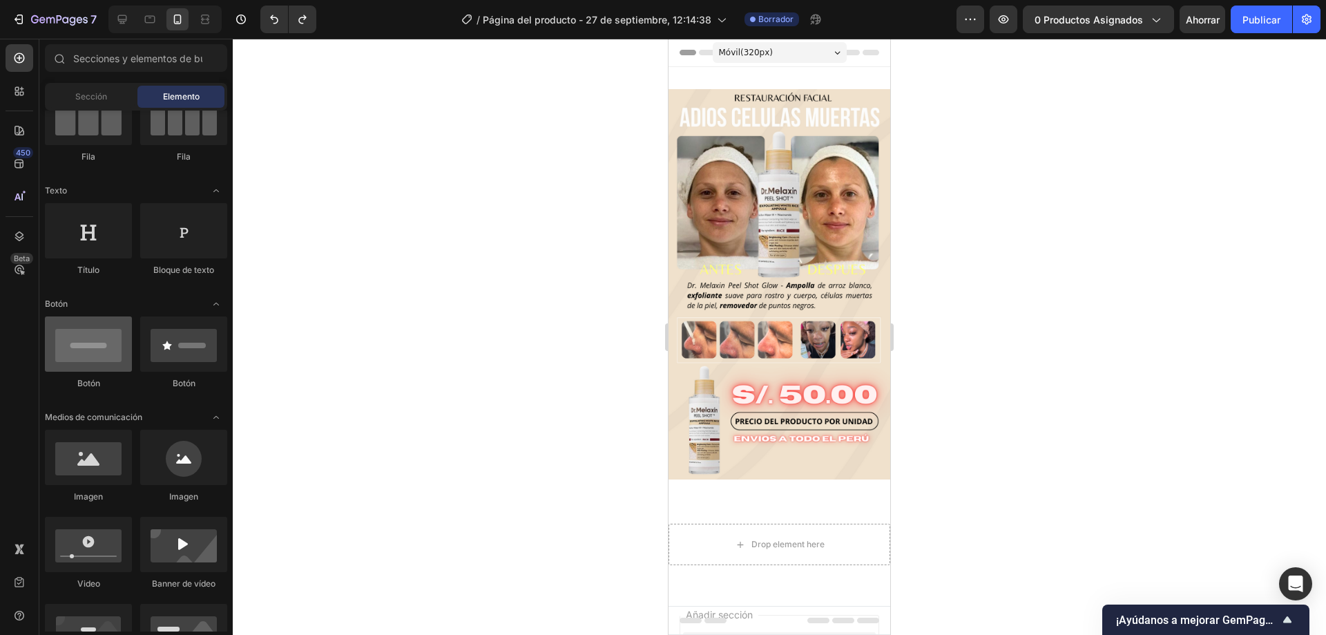
click at [97, 345] on div at bounding box center [88, 343] width 87 height 55
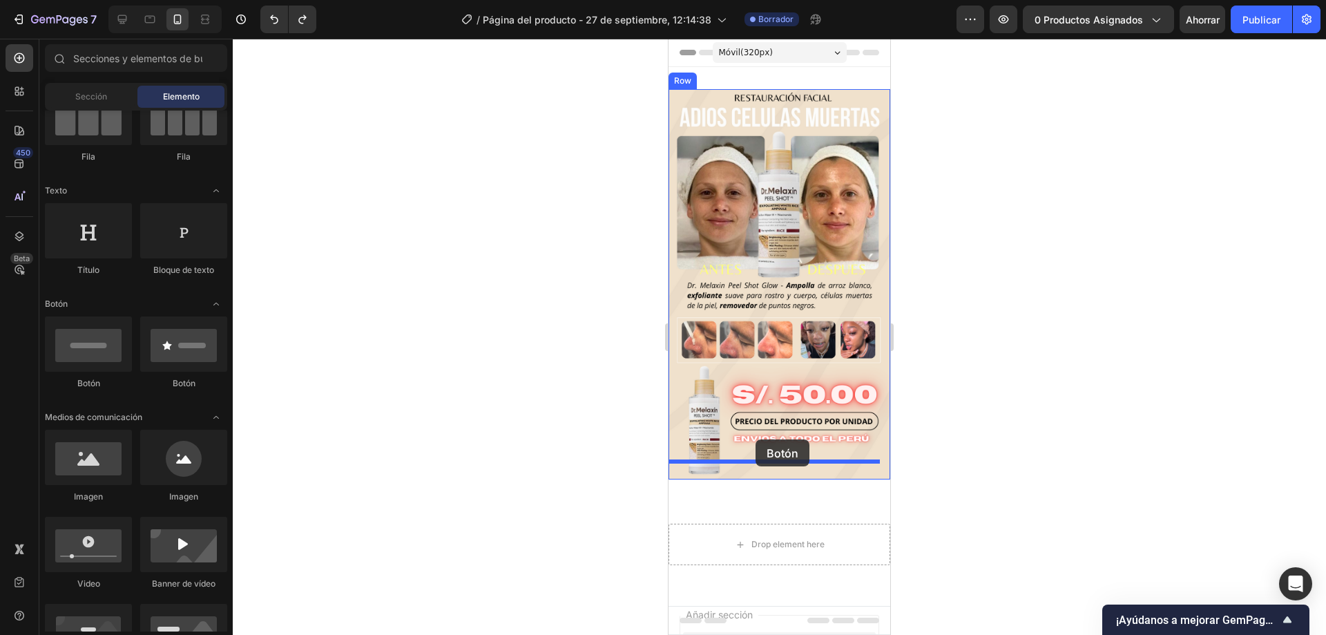
drag, startPoint x: 745, startPoint y: 396, endPoint x: 756, endPoint y: 439, distance: 44.9
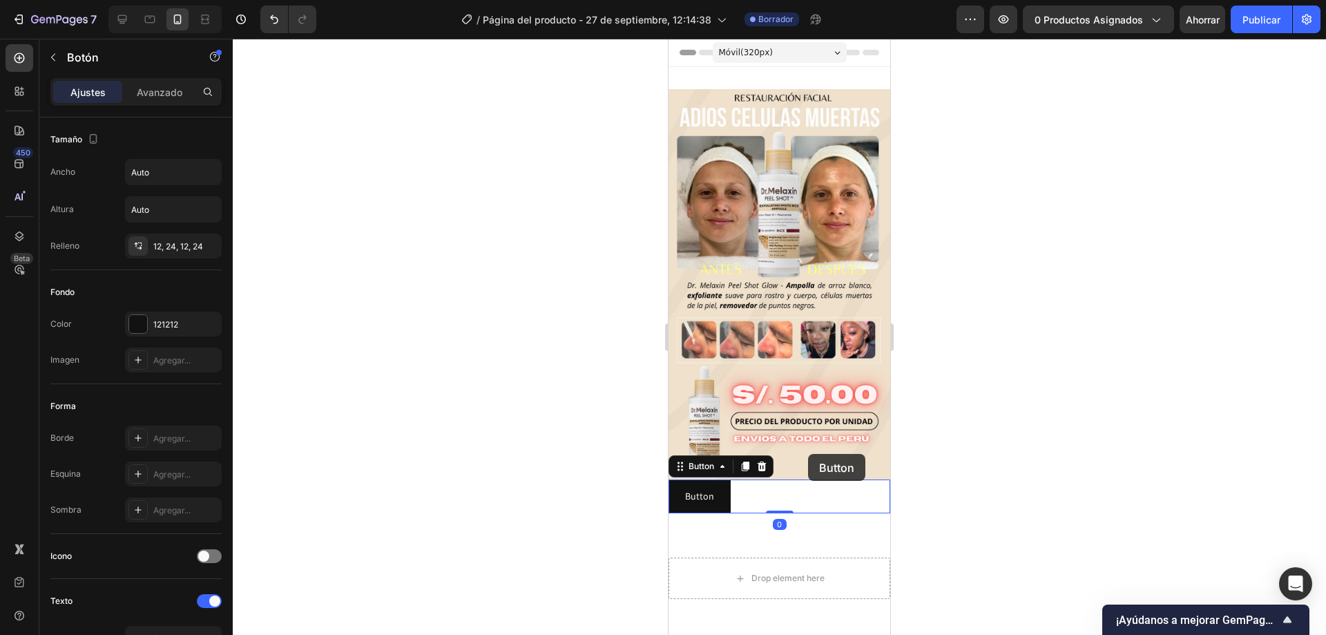
drag, startPoint x: 771, startPoint y: 477, endPoint x: 808, endPoint y: 454, distance: 44.1
click at [808, 454] on div "Móvil ( 320 px) iPhone 13 Mini iPhone 13 Pro iPhone 11 Pro Max iPhone 15 Pro Ma…" at bounding box center [780, 476] width 222 height 875
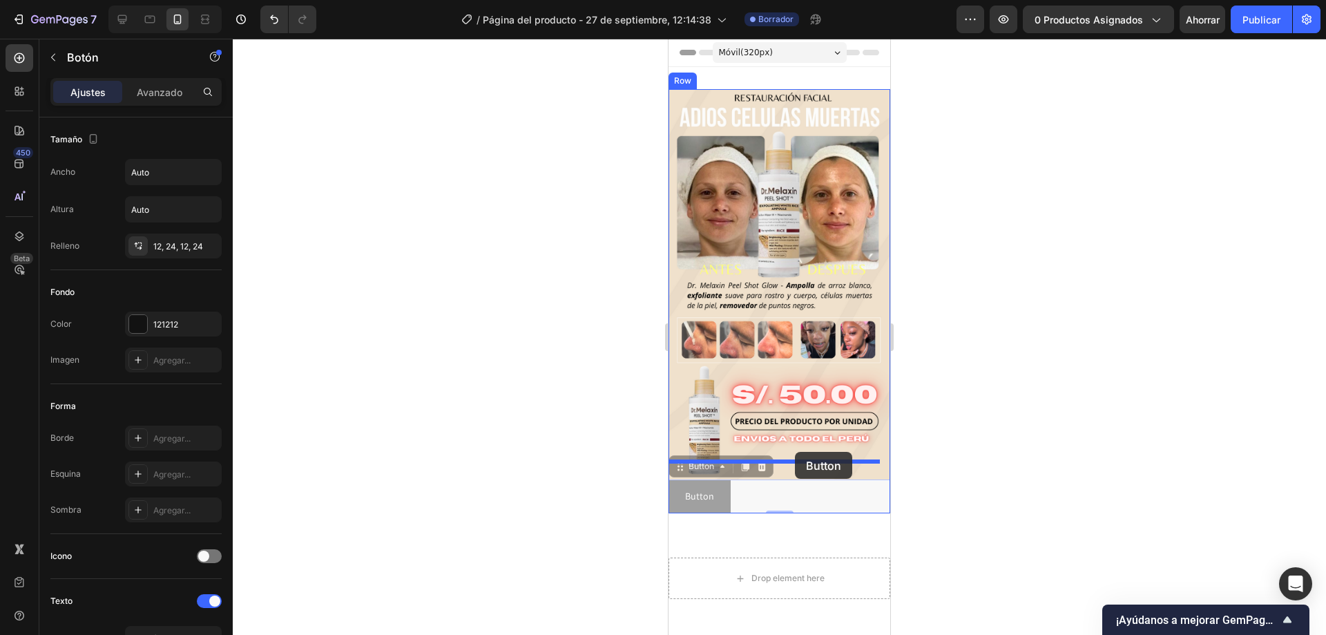
drag, startPoint x: 788, startPoint y: 485, endPoint x: 795, endPoint y: 452, distance: 33.9
click at [795, 452] on div "Móvil ( 320 px) iPhone 13 Mini iPhone 13 Pro iPhone 11 Pro Max iPhone 15 Pro Ma…" at bounding box center [780, 476] width 222 height 875
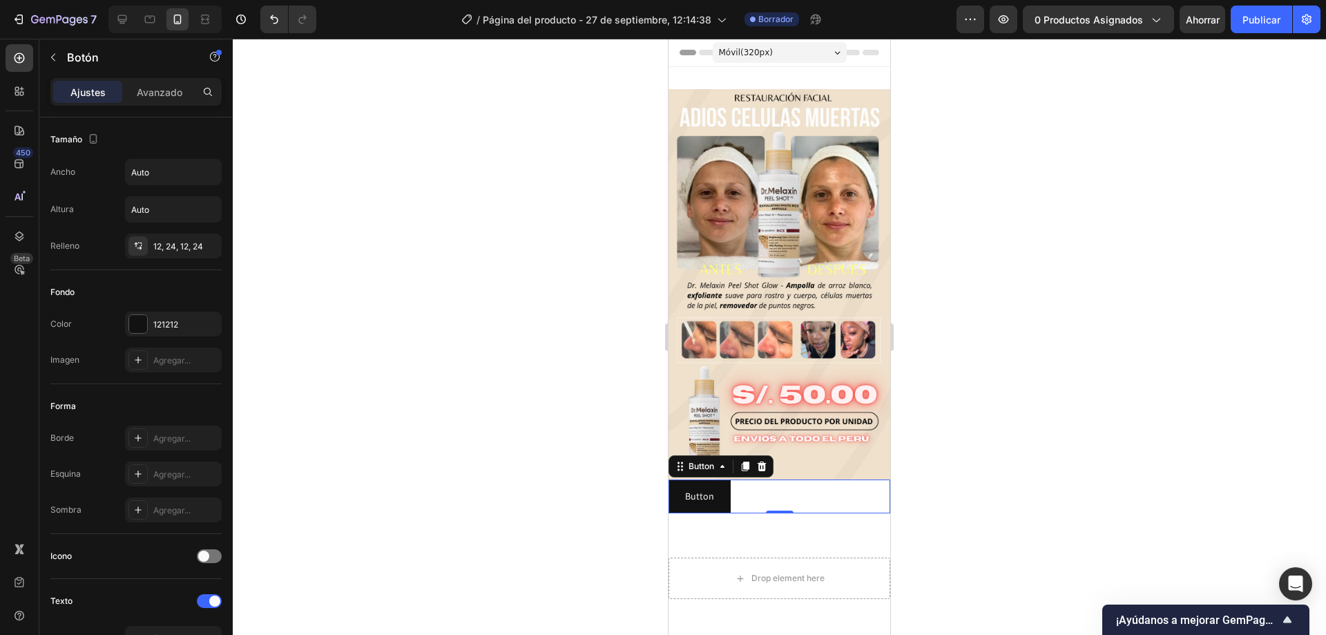
click at [160, 105] on div "Ajustes Avanzado" at bounding box center [135, 92] width 171 height 28
click at [158, 93] on font "Avanzado" at bounding box center [160, 92] width 46 height 12
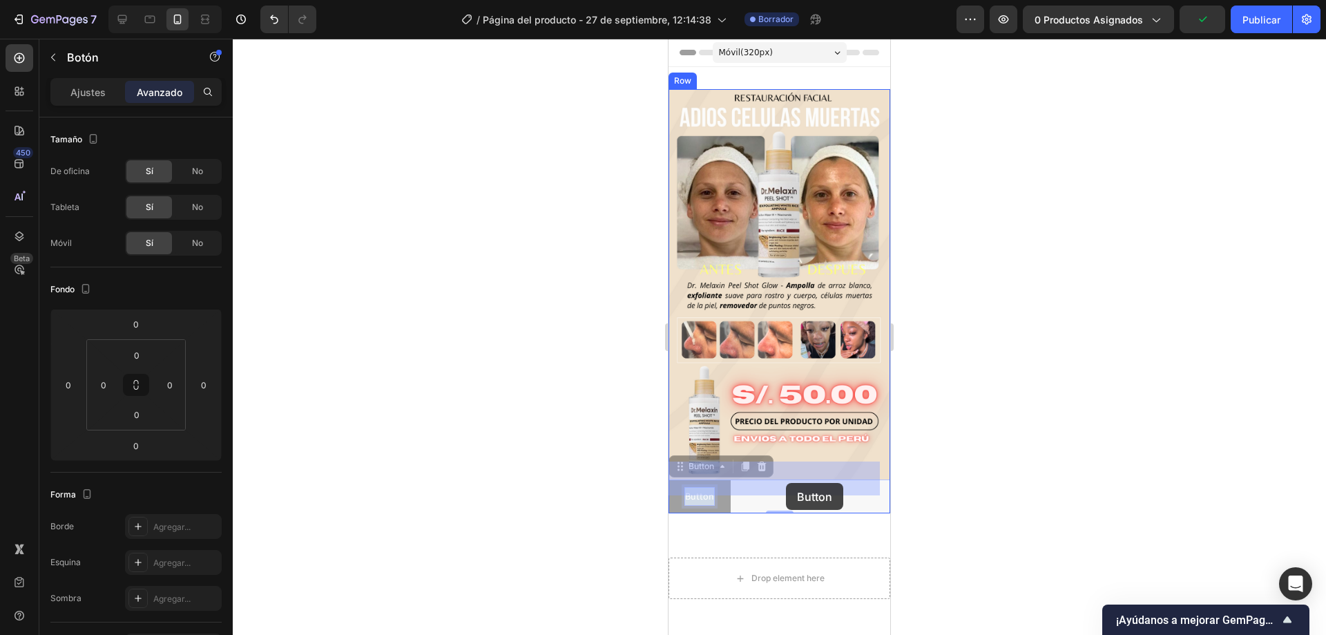
drag, startPoint x: 710, startPoint y: 474, endPoint x: 786, endPoint y: 479, distance: 76.1
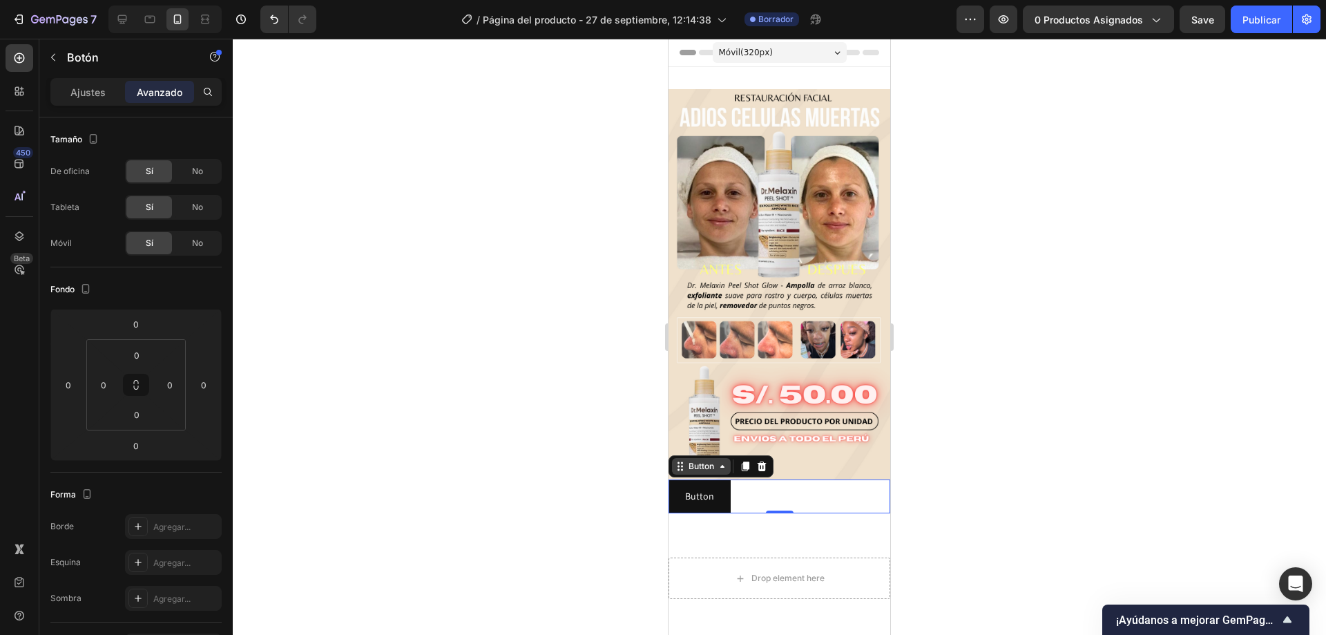
click at [727, 461] on icon at bounding box center [722, 466] width 11 height 11
click at [171, 387] on input "0" at bounding box center [170, 384] width 21 height 21
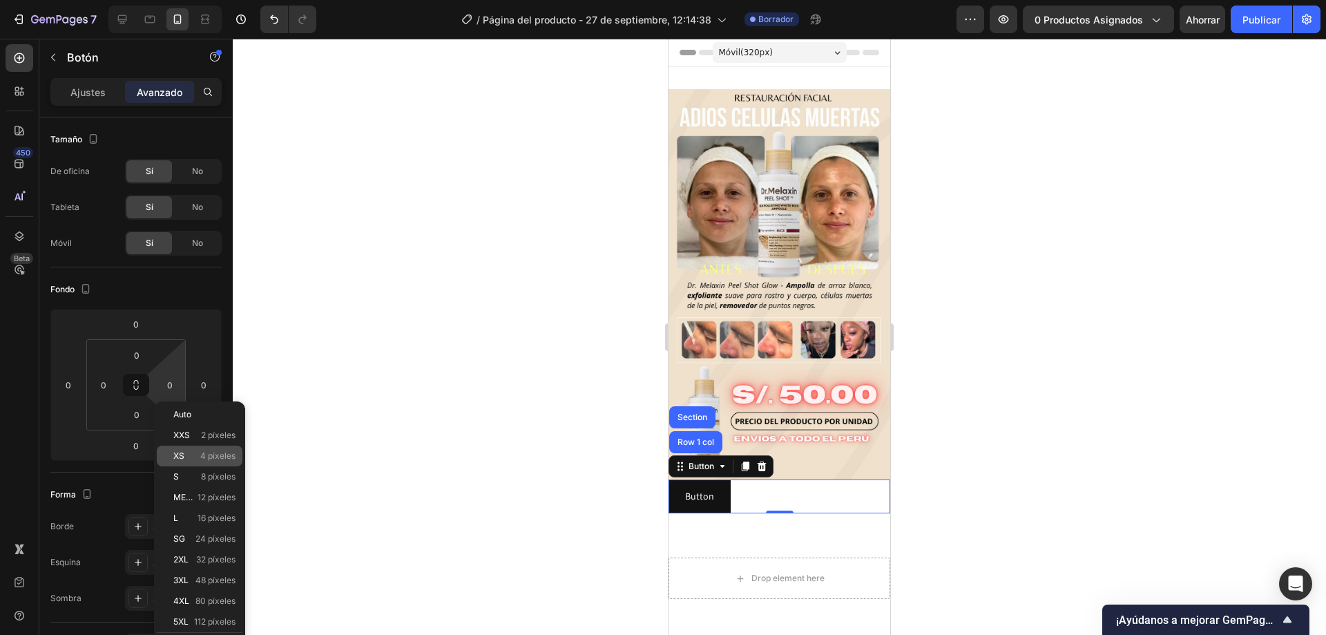
click at [185, 458] on p "XS 4 píxeles" at bounding box center [204, 456] width 62 height 10
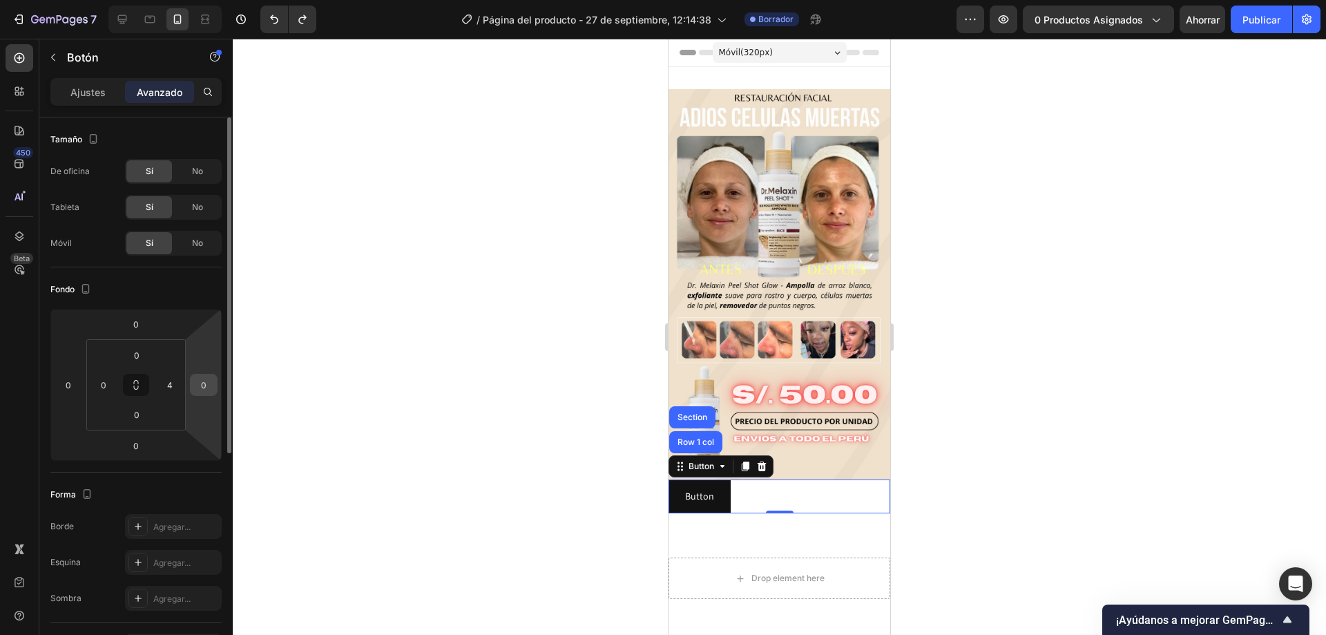
type input "0"
click at [362, 368] on div at bounding box center [780, 337] width 1094 height 596
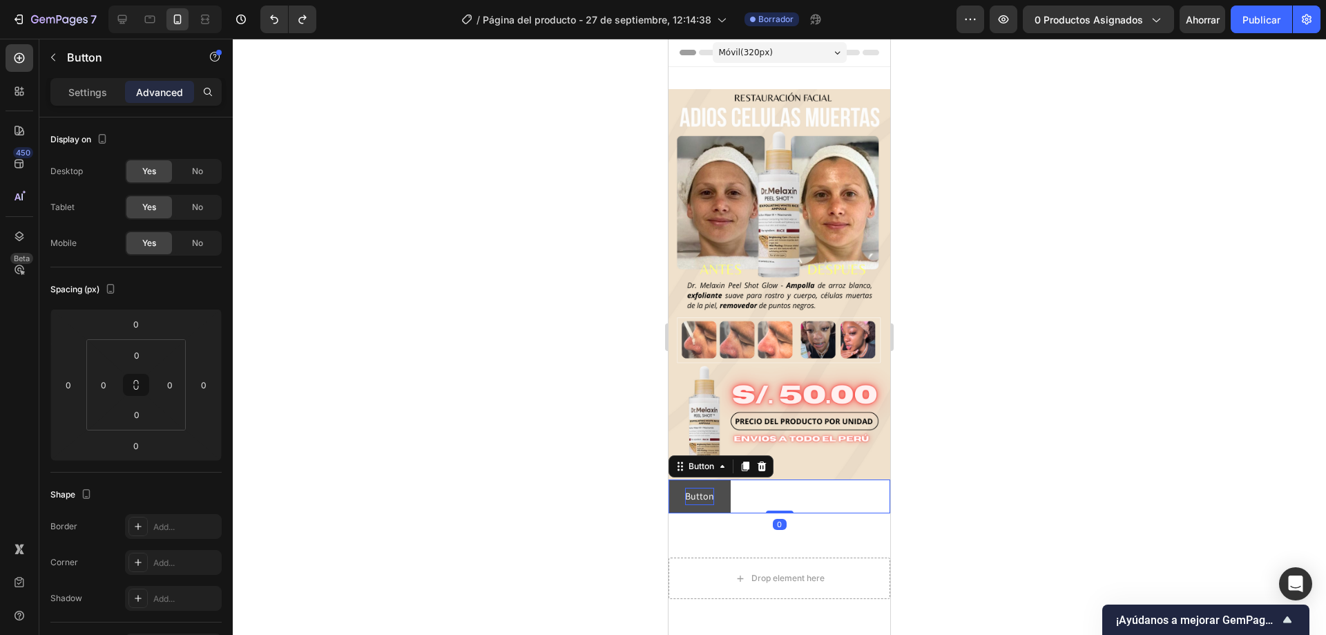
click at [702, 488] on p "Button" at bounding box center [699, 496] width 29 height 17
click at [84, 111] on div "Ajustes Avanzado" at bounding box center [135, 97] width 193 height 39
click at [87, 100] on div "Ajustes" at bounding box center [87, 92] width 69 height 22
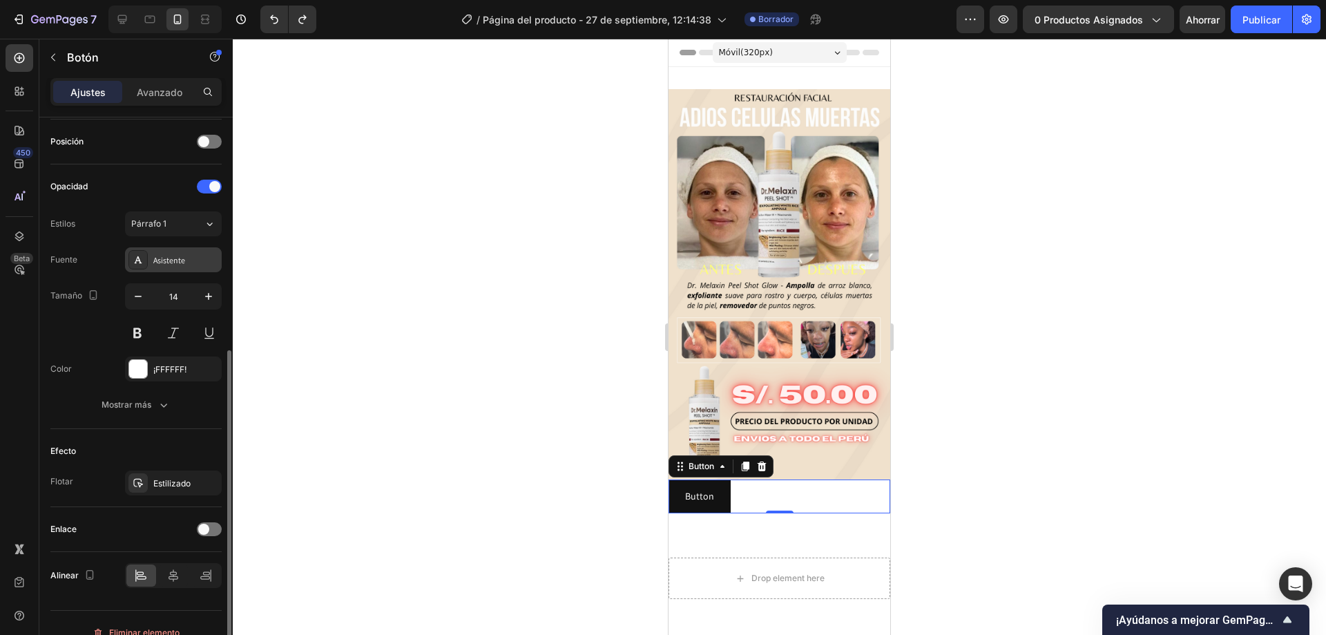
scroll to position [434, 0]
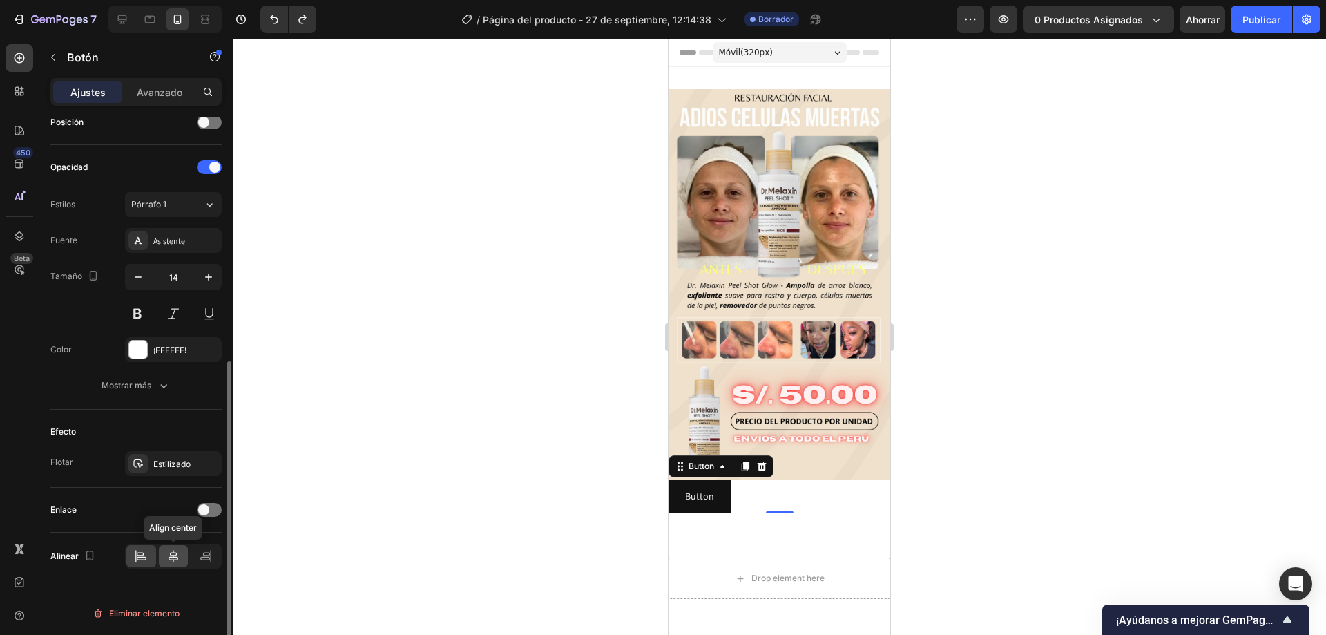
click at [175, 549] on icon at bounding box center [173, 556] width 14 height 14
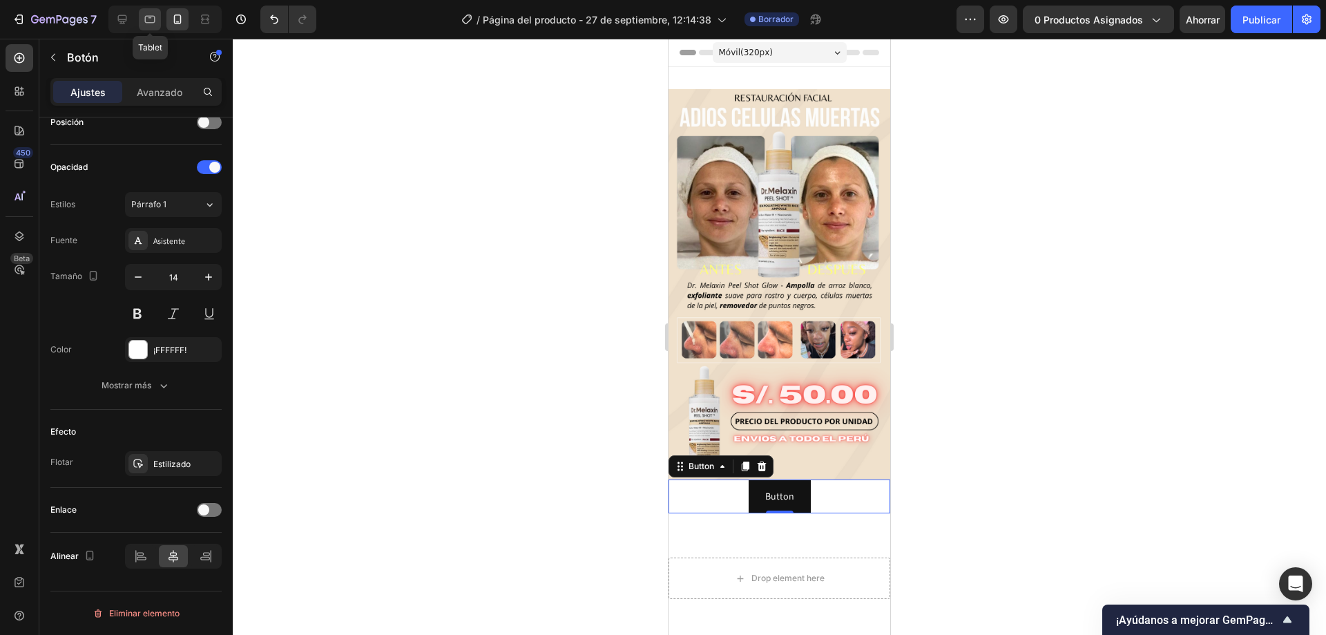
click at [141, 19] on div at bounding box center [150, 19] width 22 height 22
type input "16"
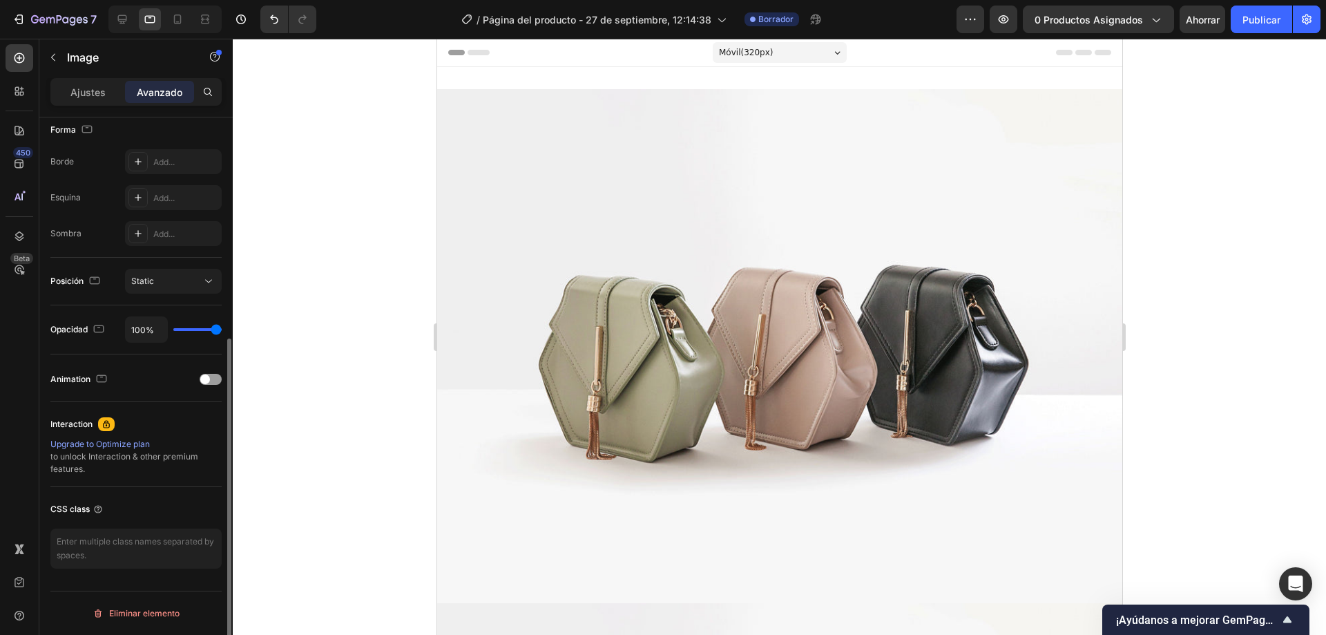
click at [494, 144] on img at bounding box center [779, 346] width 685 height 514
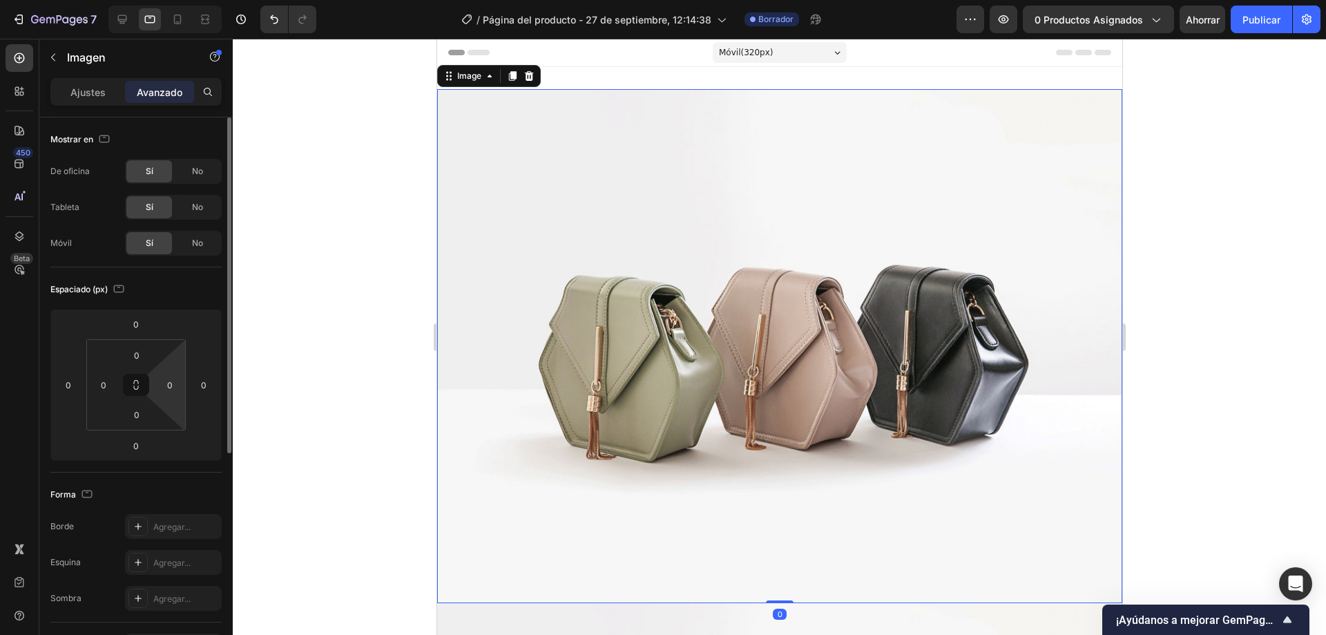
click at [616, 328] on img at bounding box center [779, 346] width 685 height 514
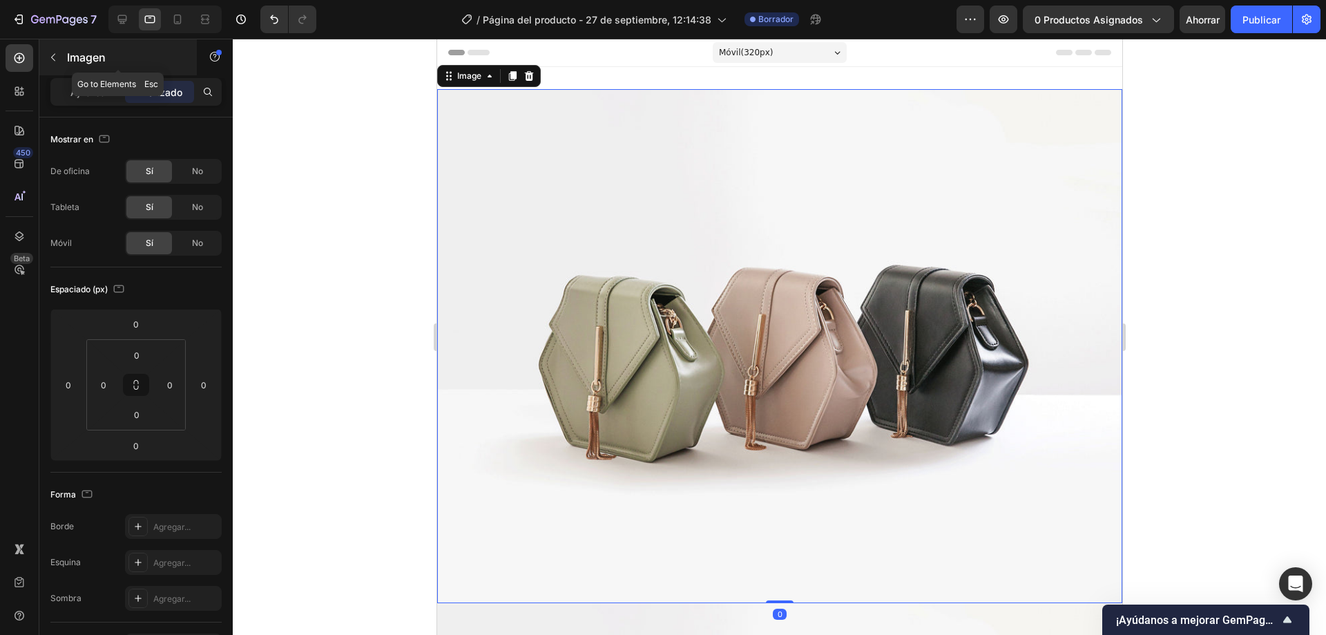
click at [64, 59] on button "button" at bounding box center [53, 57] width 22 height 22
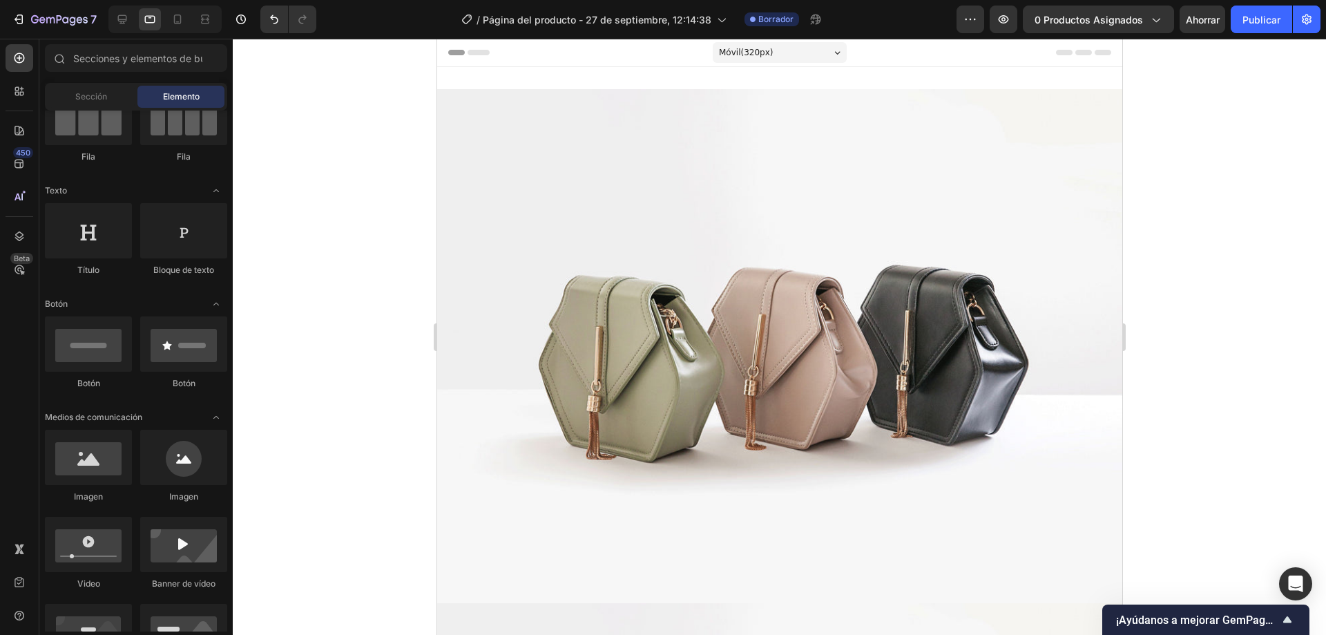
click at [598, 304] on img at bounding box center [779, 346] width 685 height 514
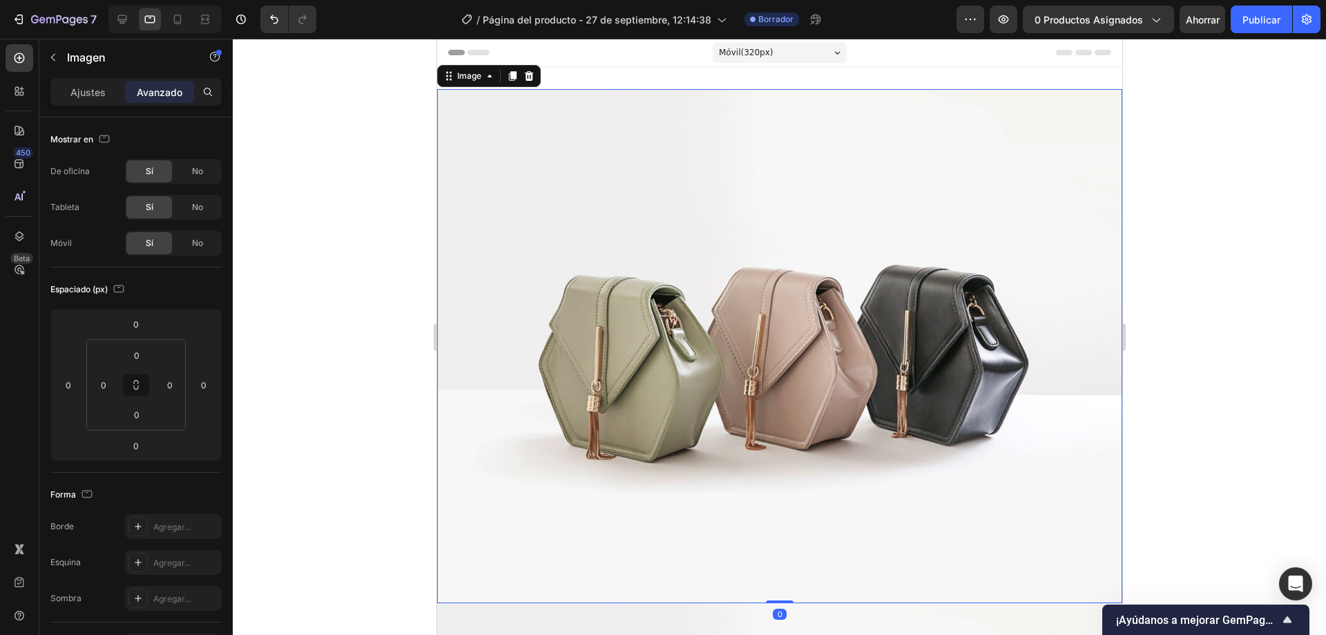
click at [86, 79] on div "Ajustes Avanzado" at bounding box center [135, 92] width 171 height 28
click at [98, 111] on div "Ajustes Avanzado" at bounding box center [135, 97] width 193 height 39
click at [93, 95] on font "Ajustes" at bounding box center [87, 92] width 35 height 12
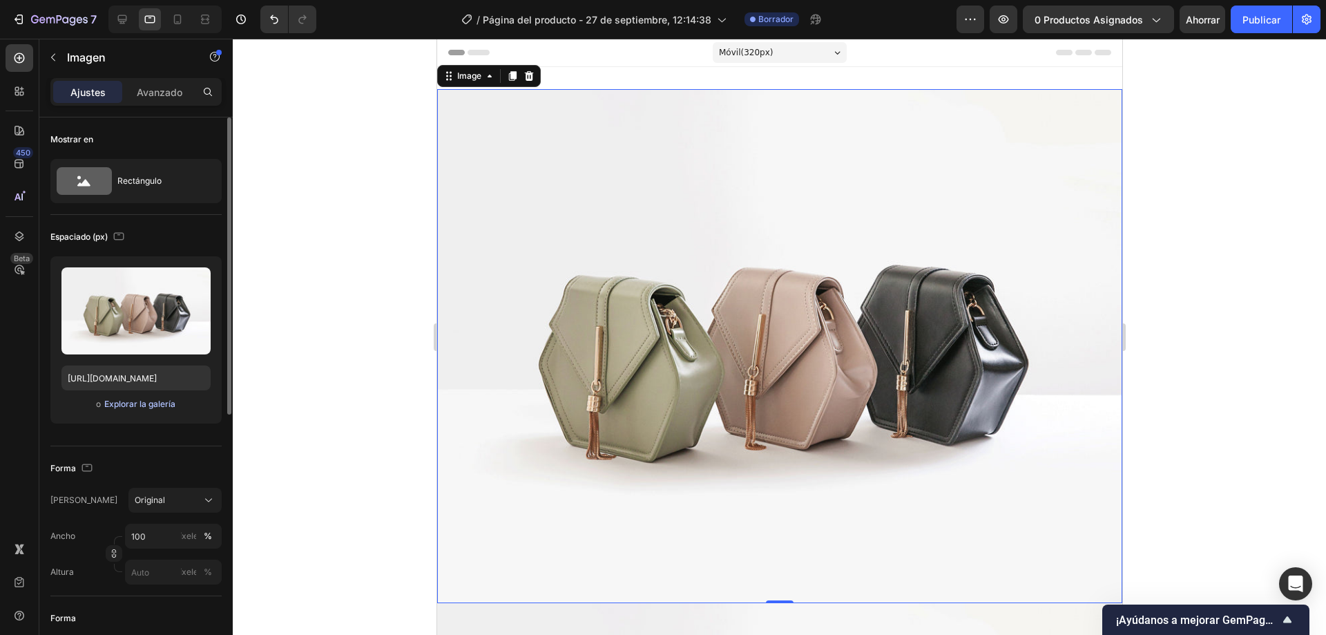
click at [163, 403] on font "Explorar la galería" at bounding box center [139, 404] width 71 height 10
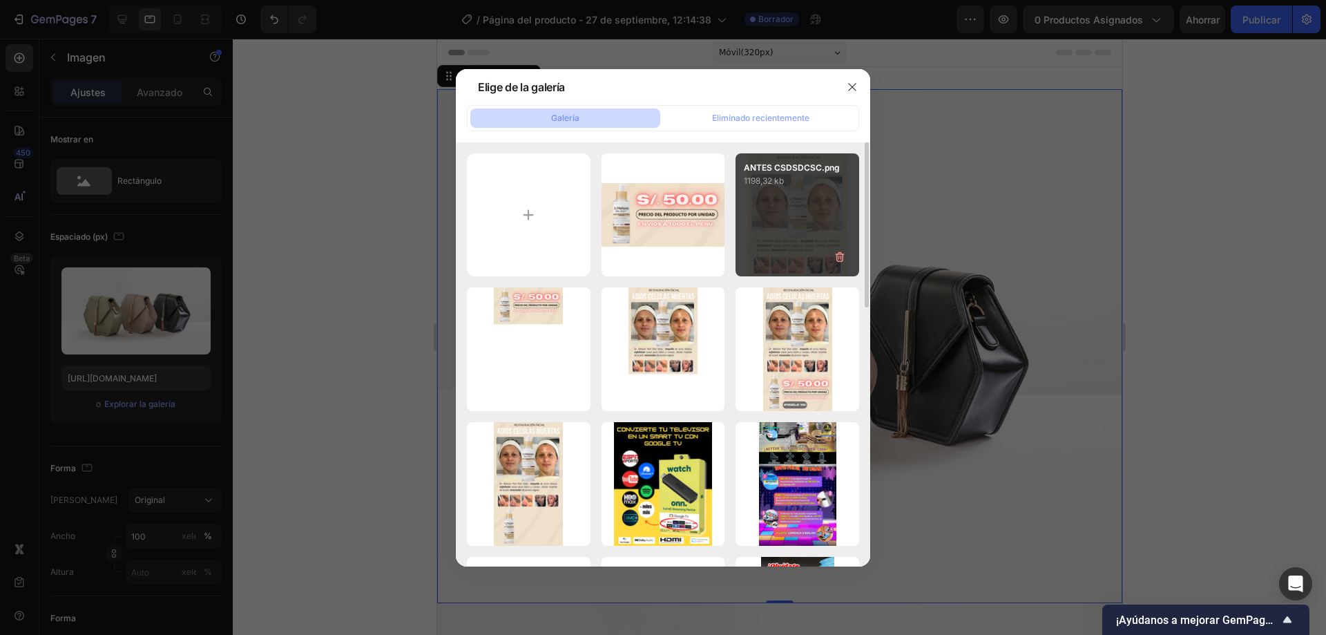
click at [793, 220] on div "ANTES CSDSDCSC.png 1198,32 kb" at bounding box center [798, 215] width 124 height 124
type input "https://cdn.shopify.com/s/files/1/0556/2666/1972/files/gempages_494716929143997…"
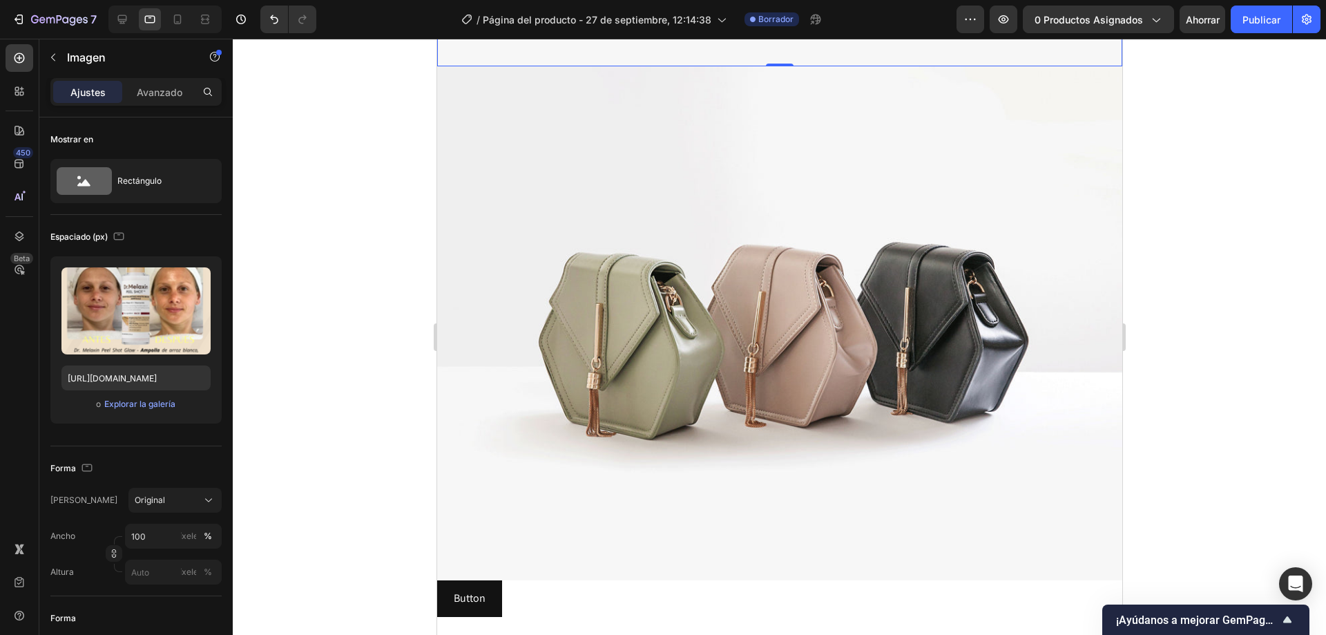
scroll to position [553, 0]
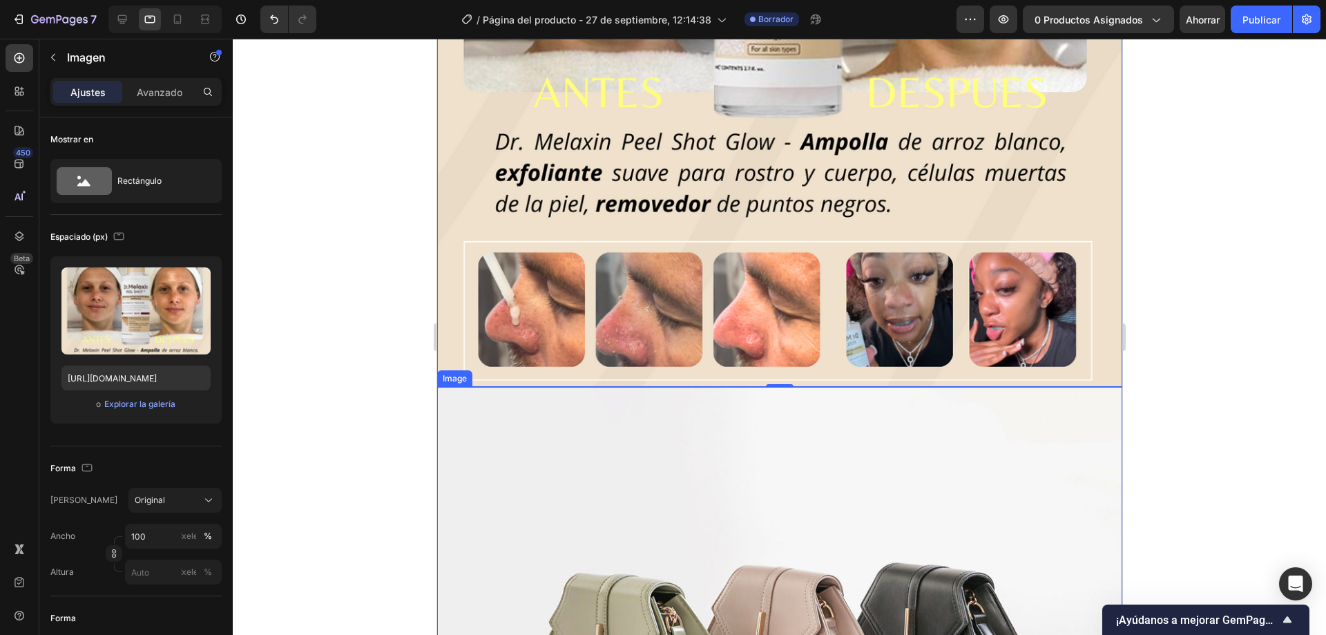
click at [756, 459] on img at bounding box center [779, 644] width 685 height 514
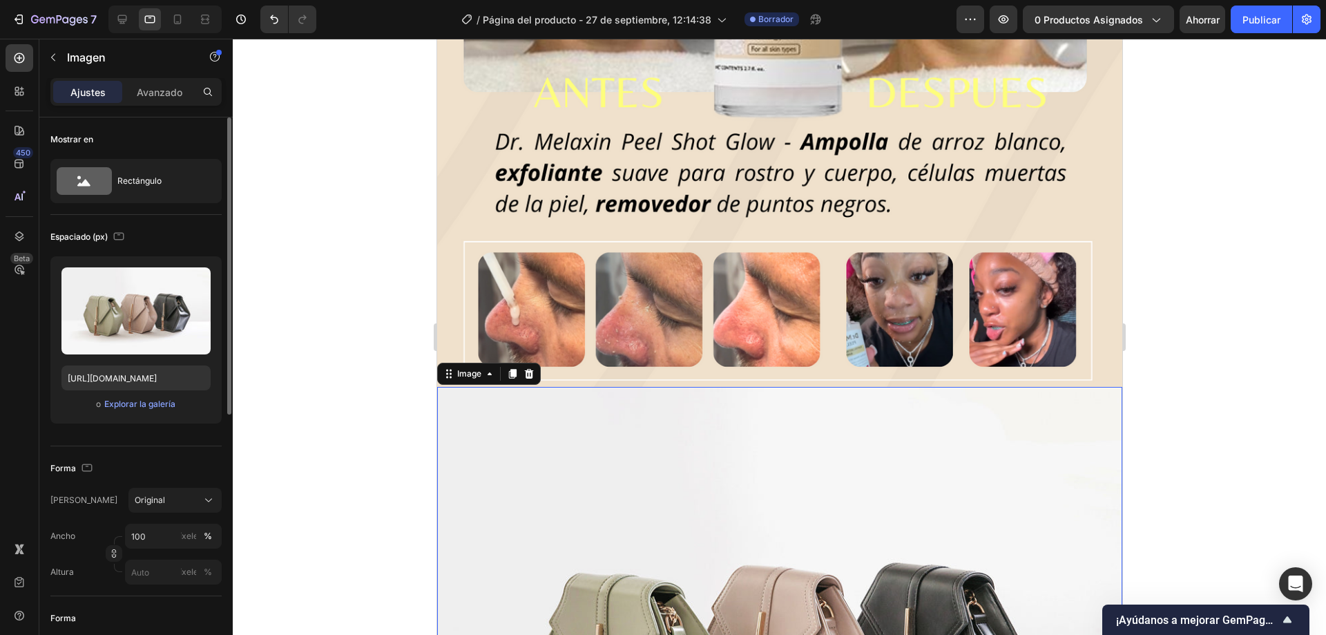
click at [143, 416] on div "Subir imagen https://cdn.shopify.com/s/files/1/2005/9307/files/image_demo.jpg o…" at bounding box center [135, 339] width 171 height 167
click at [144, 410] on button "Explorar la galería" at bounding box center [140, 404] width 73 height 14
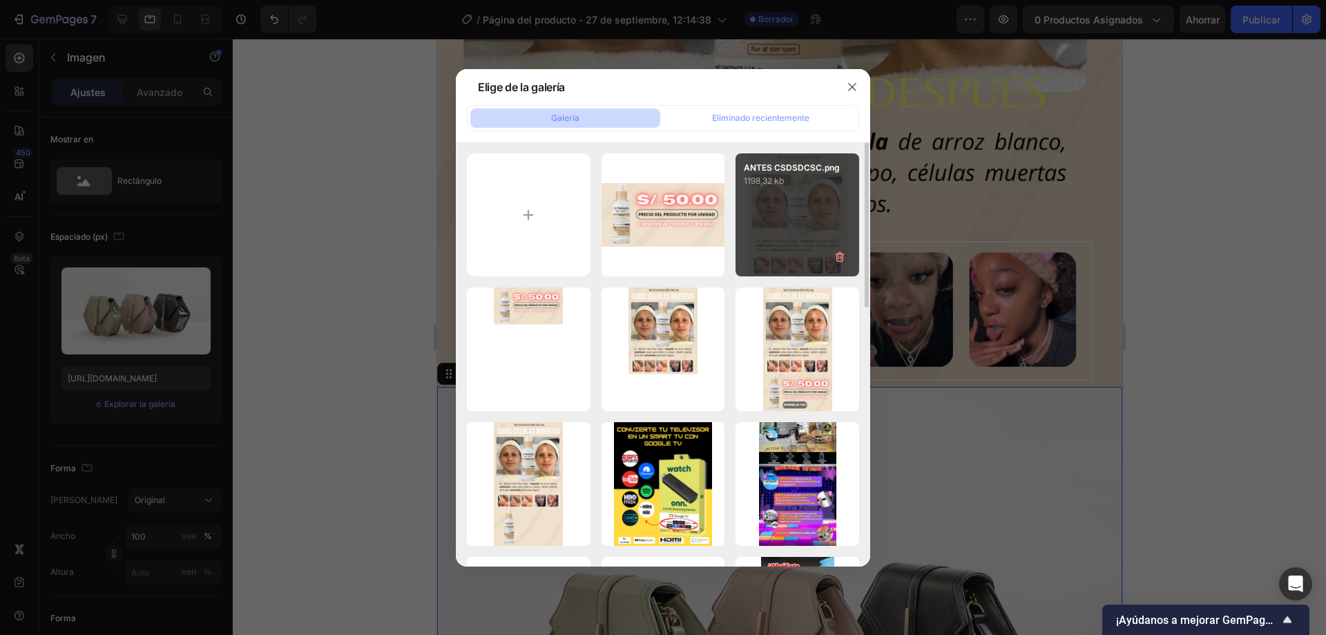
click at [738, 193] on div "ANTES CSDSDCSC.png 1198,32 kb" at bounding box center [798, 215] width 124 height 124
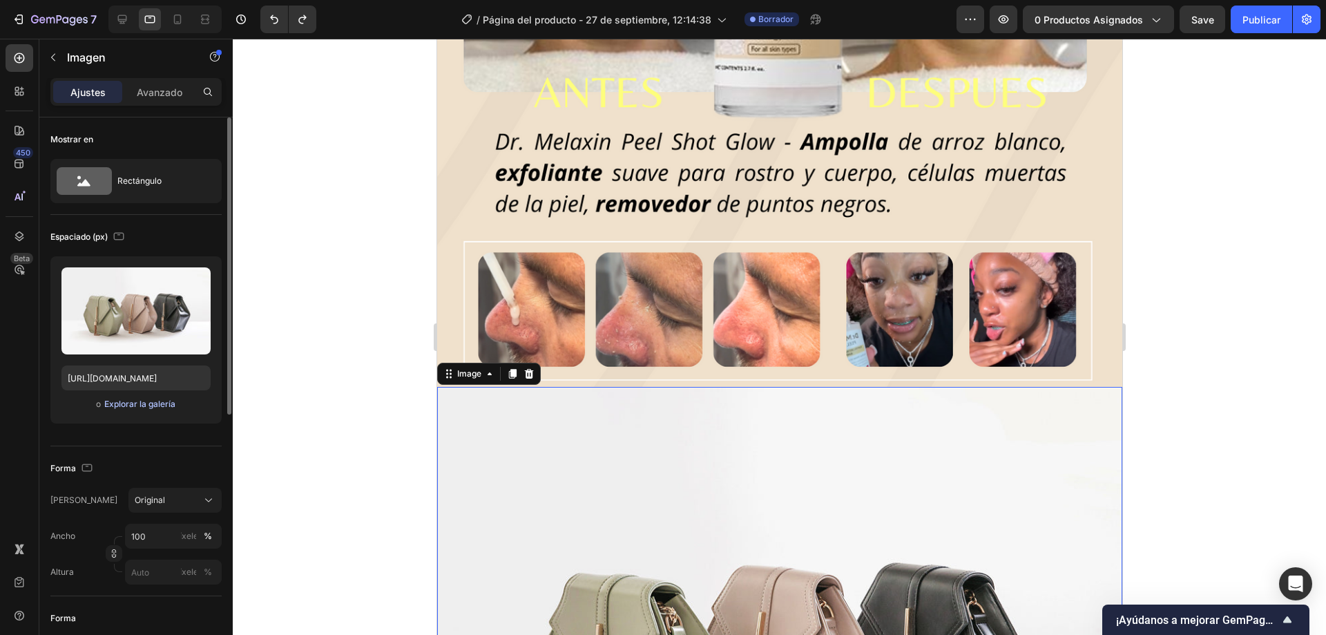
click at [155, 408] on font "Explorar la galería" at bounding box center [139, 404] width 71 height 10
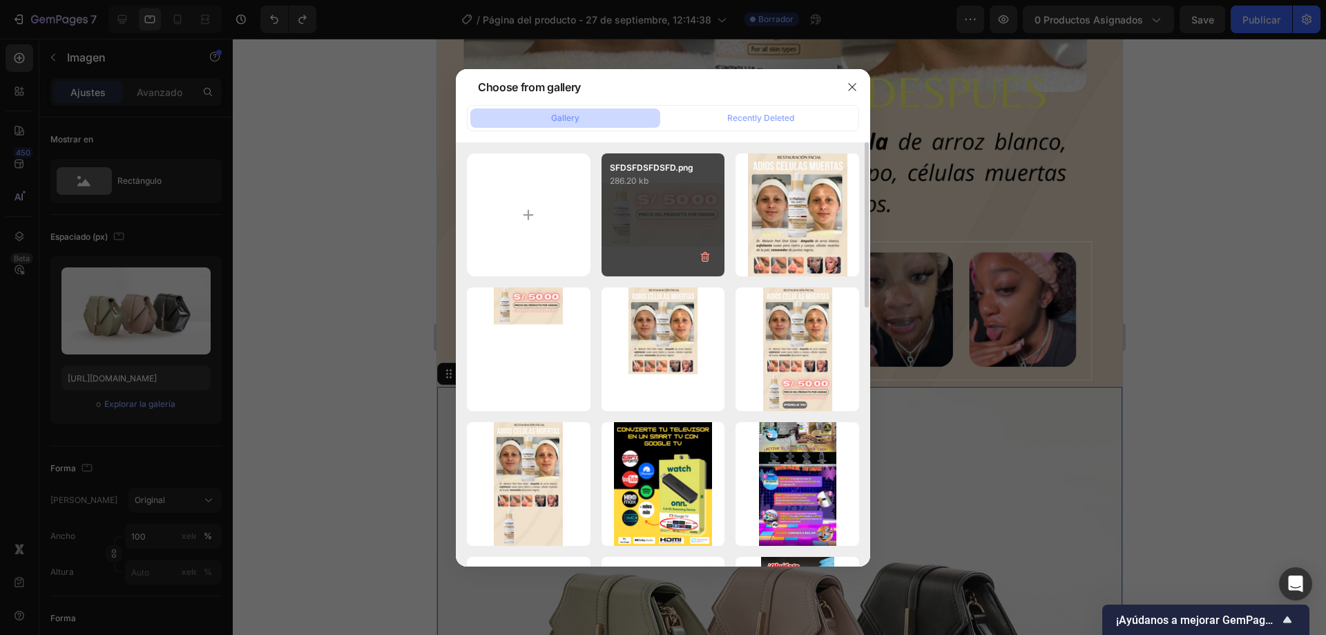
click at [656, 229] on div "SFDSFDSFDSFD.png 286.20 kb" at bounding box center [664, 215] width 124 height 124
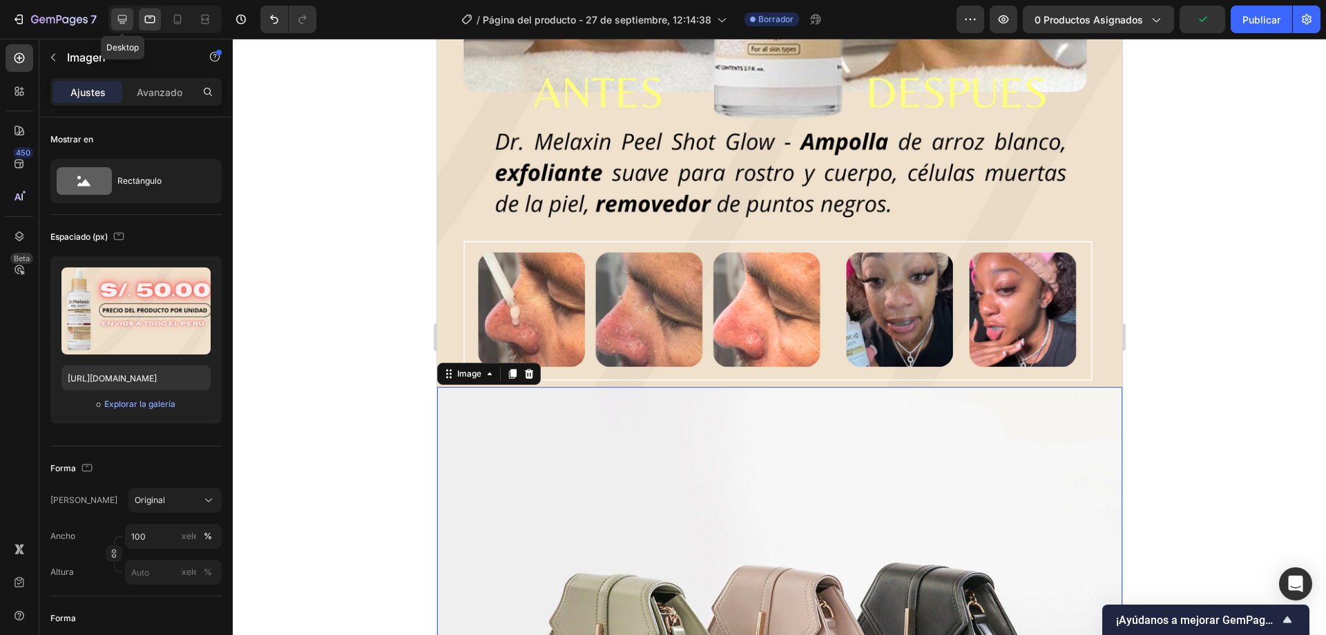
click at [127, 15] on icon at bounding box center [122, 19] width 14 height 14
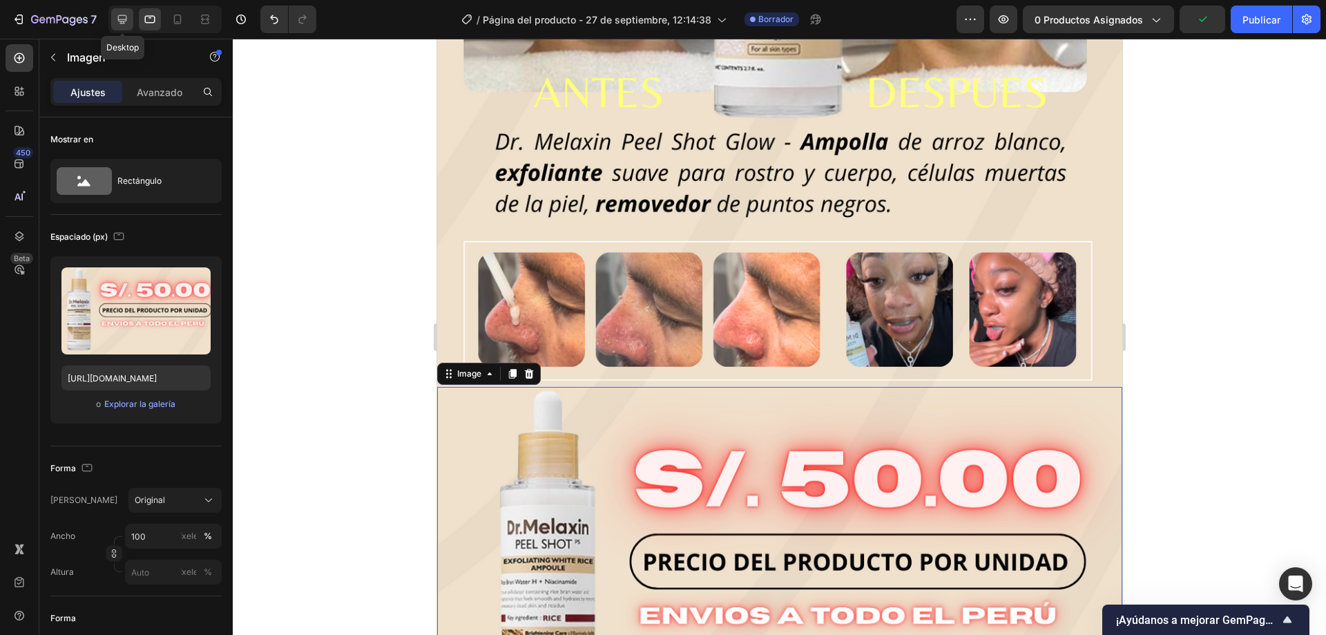
type input "[URL][DOMAIN_NAME]"
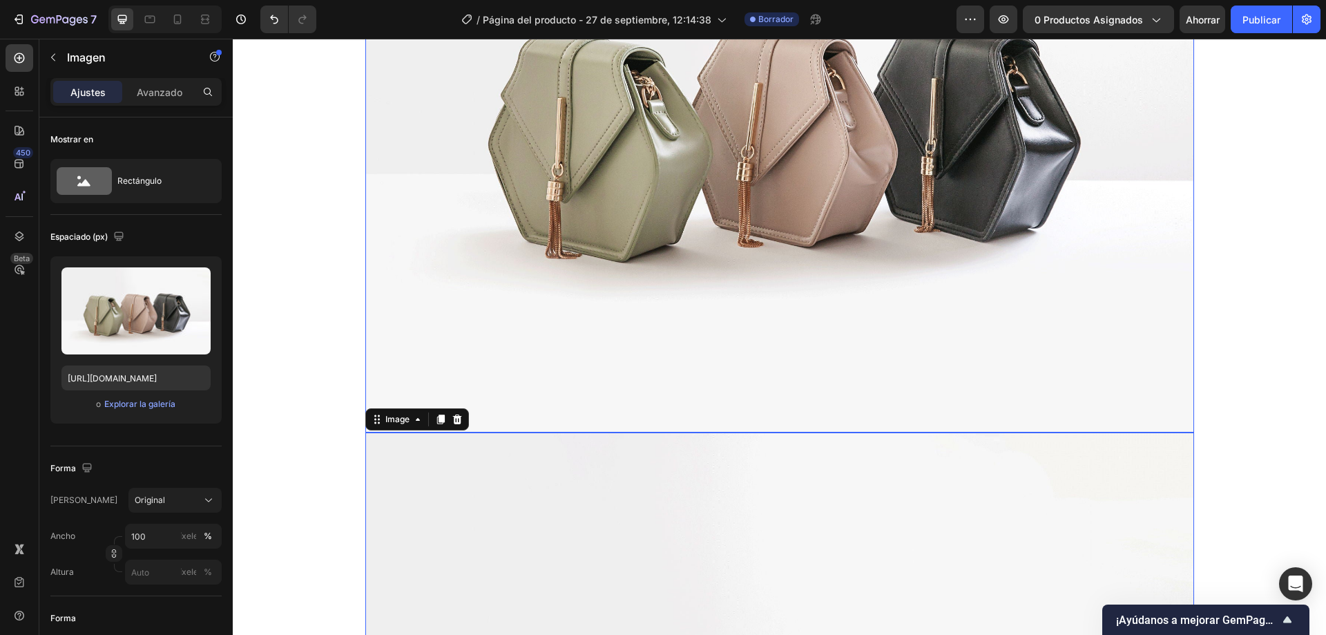
scroll to position [71, 0]
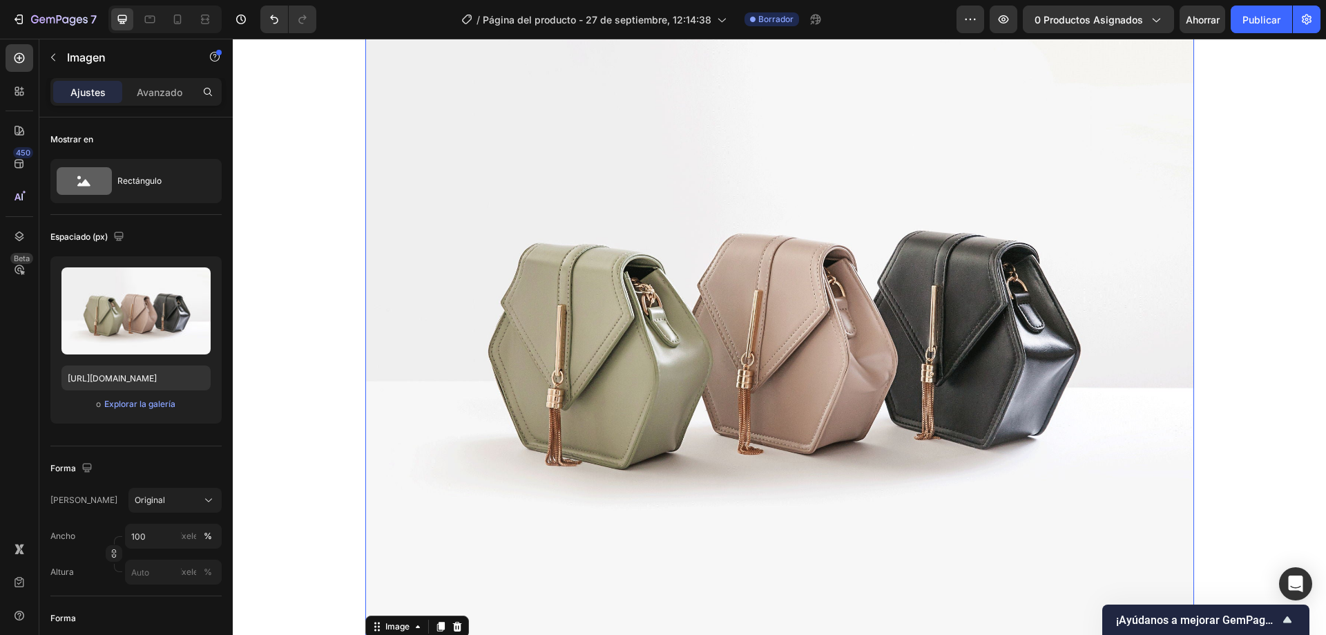
click at [660, 294] on img at bounding box center [779, 329] width 829 height 622
click at [135, 405] on font "Explorar la galería" at bounding box center [139, 404] width 71 height 10
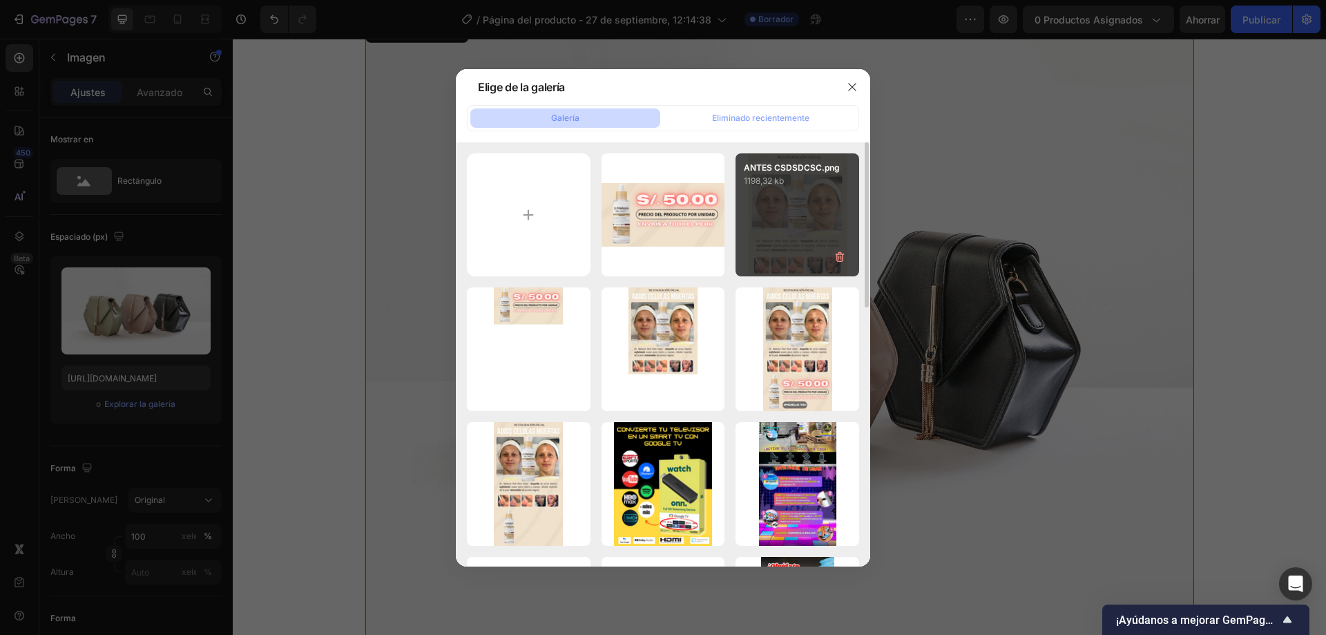
click at [777, 217] on div "ANTES CSDSDCSC.png 1198,32 kb" at bounding box center [798, 215] width 124 height 124
type input "https://cdn.shopify.com/s/files/1/0556/2666/1972/files/gempages_494716929143997…"
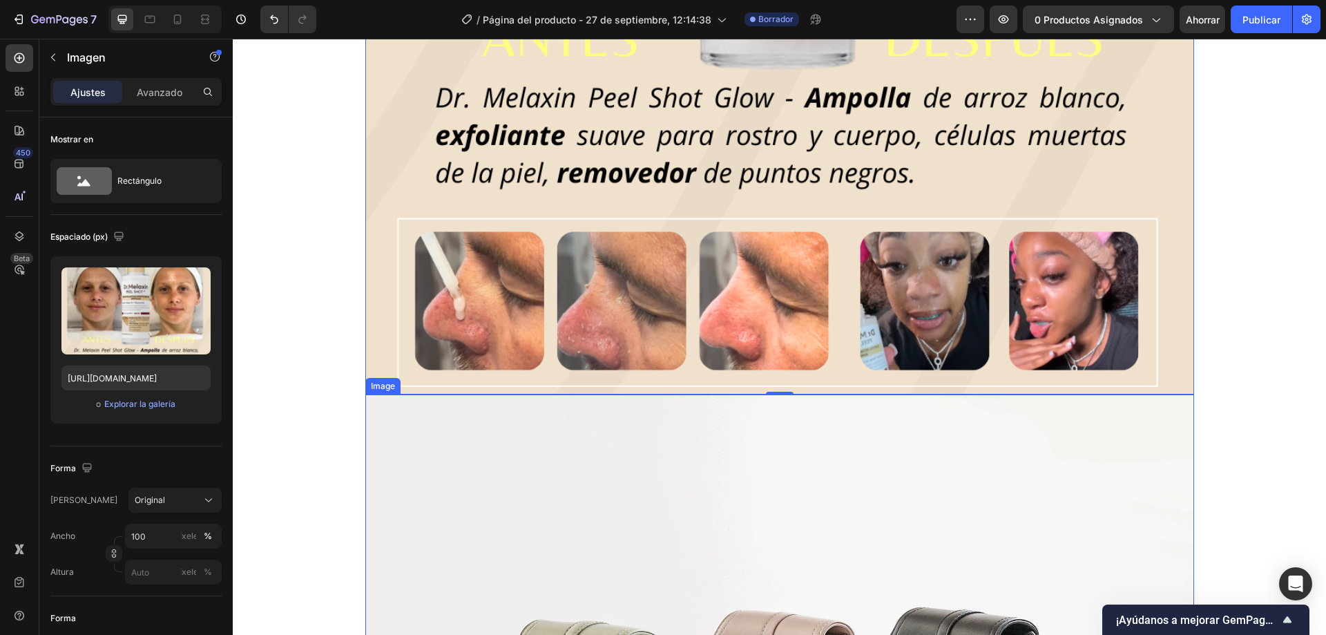
scroll to position [900, 0]
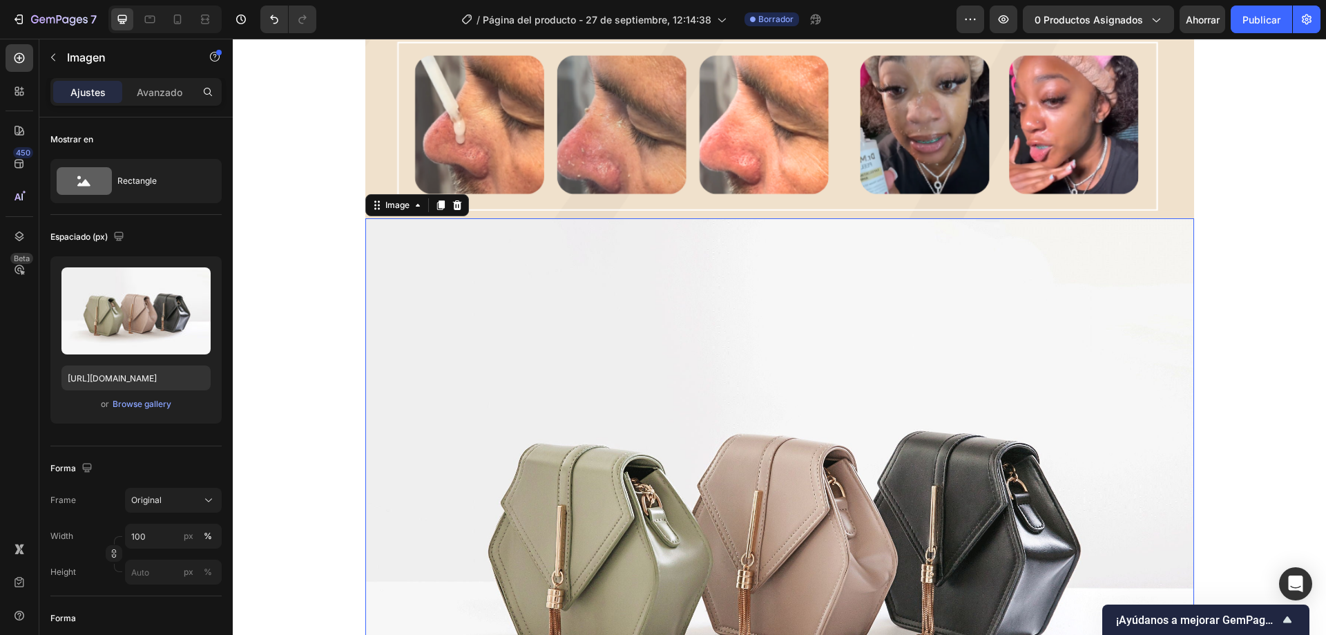
click at [832, 412] on img at bounding box center [779, 529] width 829 height 622
click at [129, 401] on font "Explorar la galería" at bounding box center [139, 404] width 71 height 10
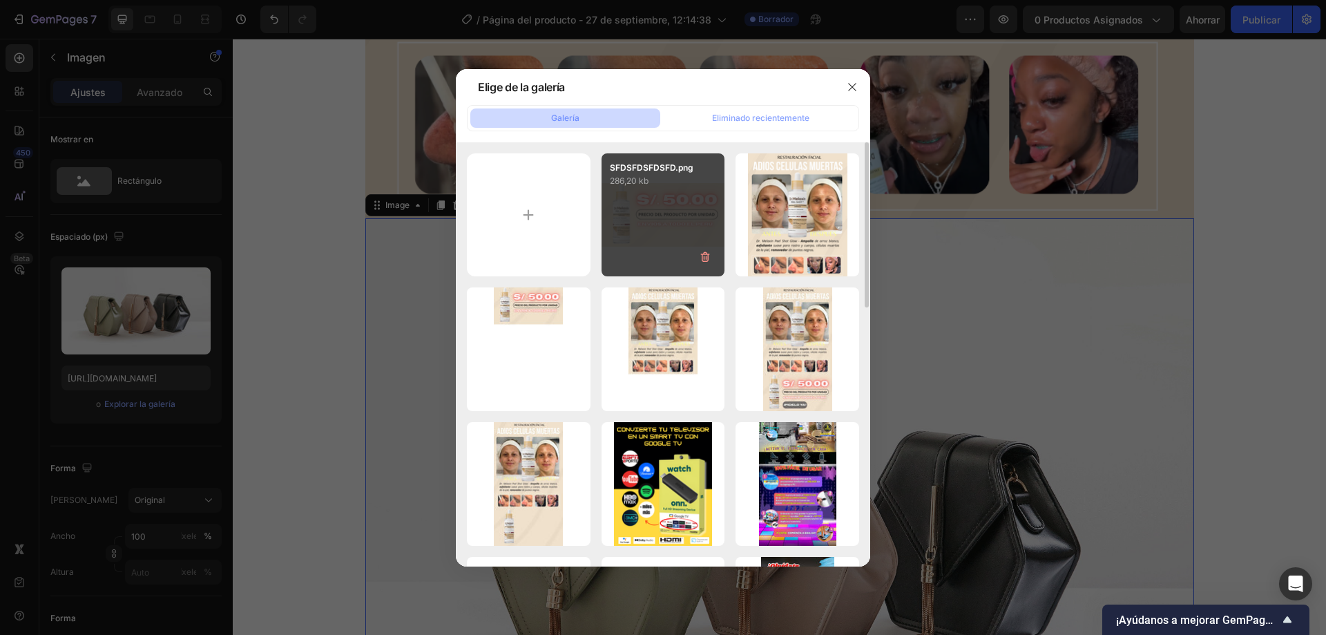
click at [638, 214] on div "SFDSFDSFDSFD.png 286,20 kb" at bounding box center [664, 215] width 124 height 124
type input "https://cdn.shopify.com/s/files/1/0556/2666/1972/files/gempages_494716929143997…"
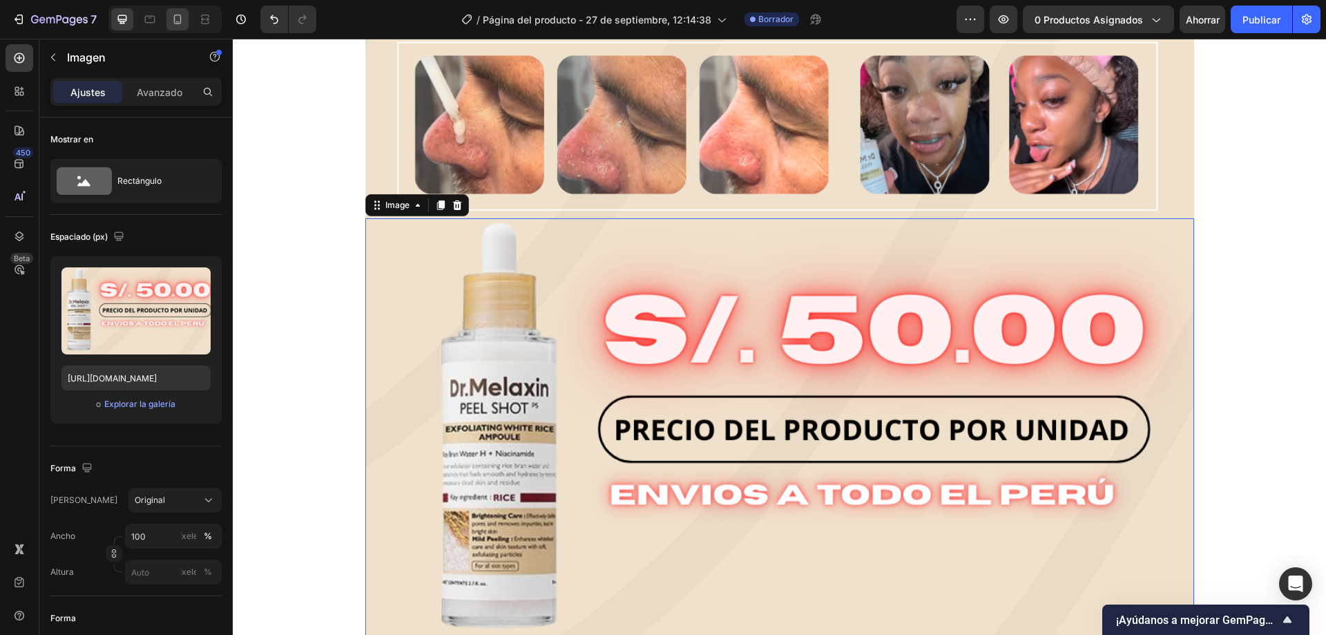
click at [175, 26] on icon at bounding box center [178, 19] width 14 height 14
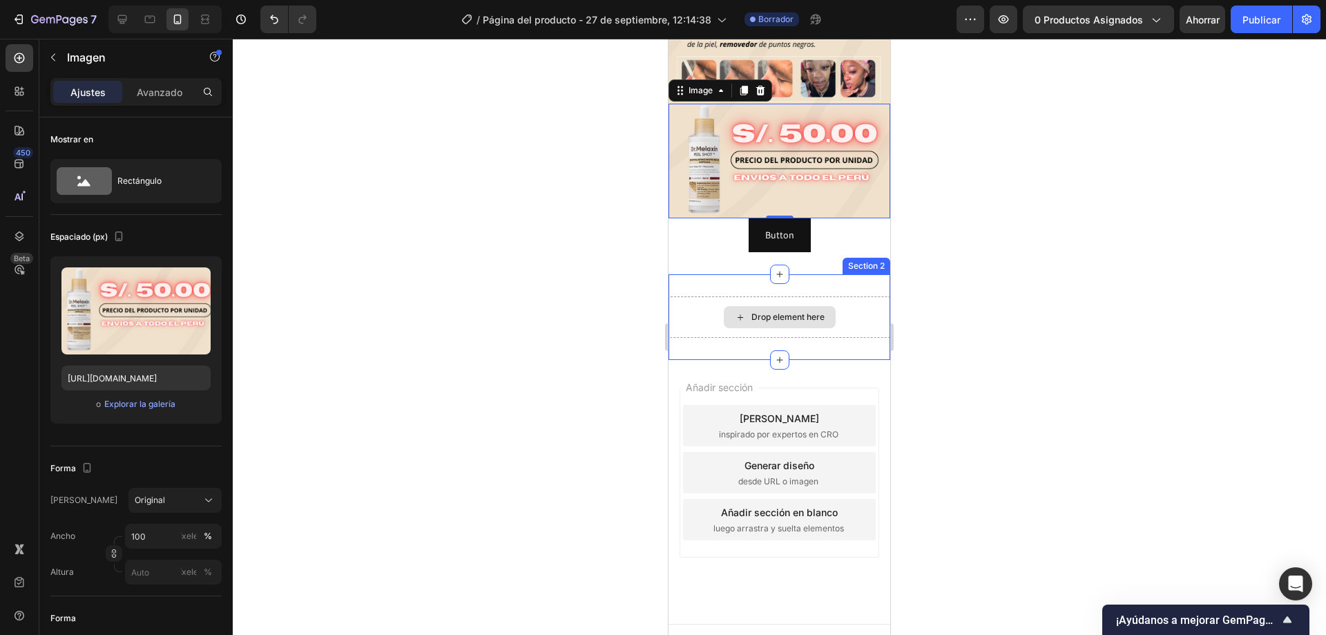
scroll to position [54, 0]
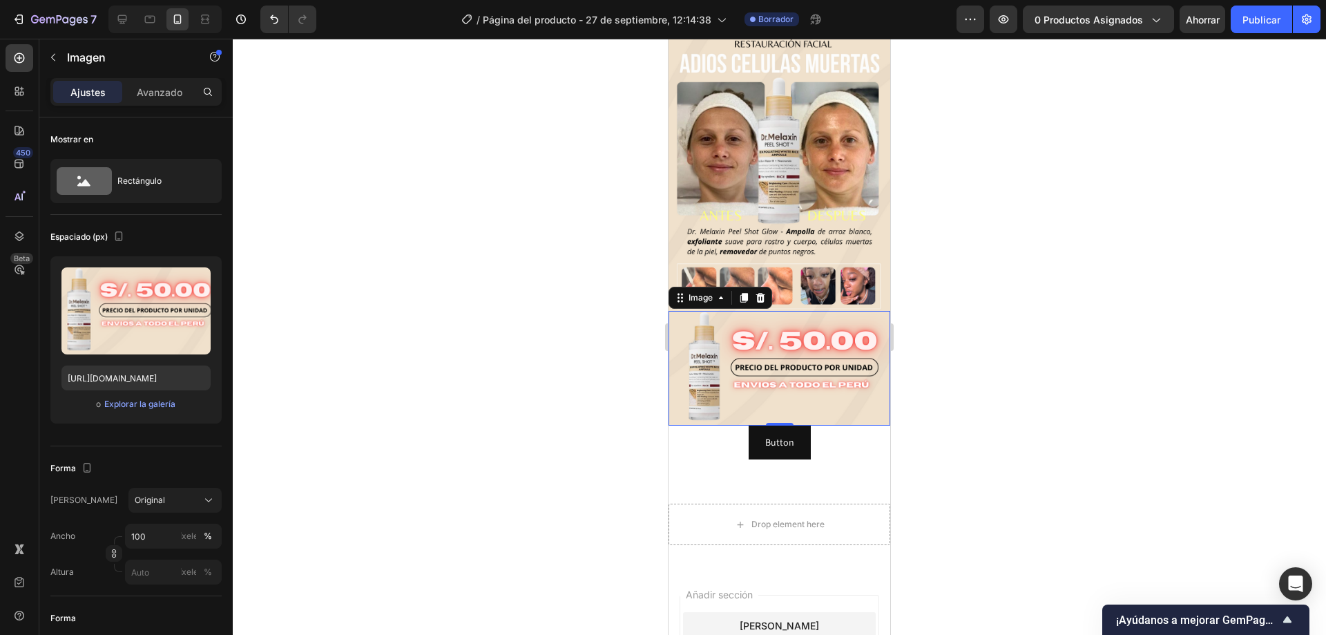
click at [982, 305] on div at bounding box center [780, 337] width 1094 height 596
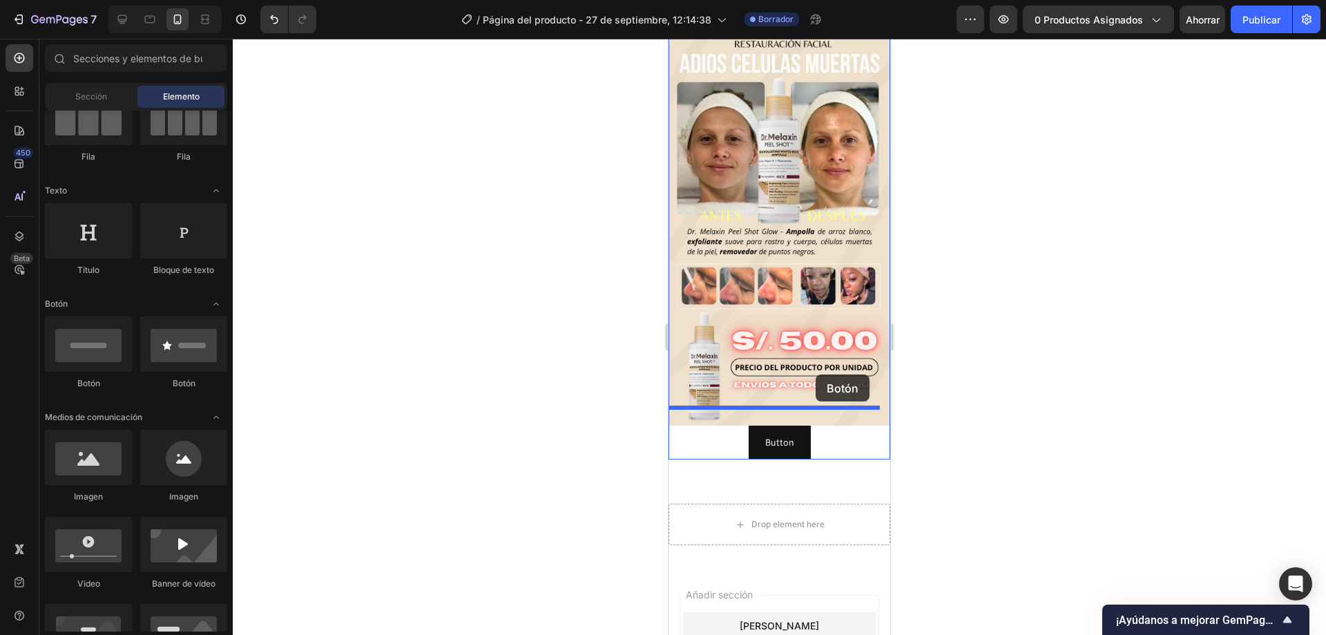
drag, startPoint x: 845, startPoint y: 402, endPoint x: 816, endPoint y: 374, distance: 40.1
click at [774, 434] on p "Button" at bounding box center [779, 442] width 29 height 17
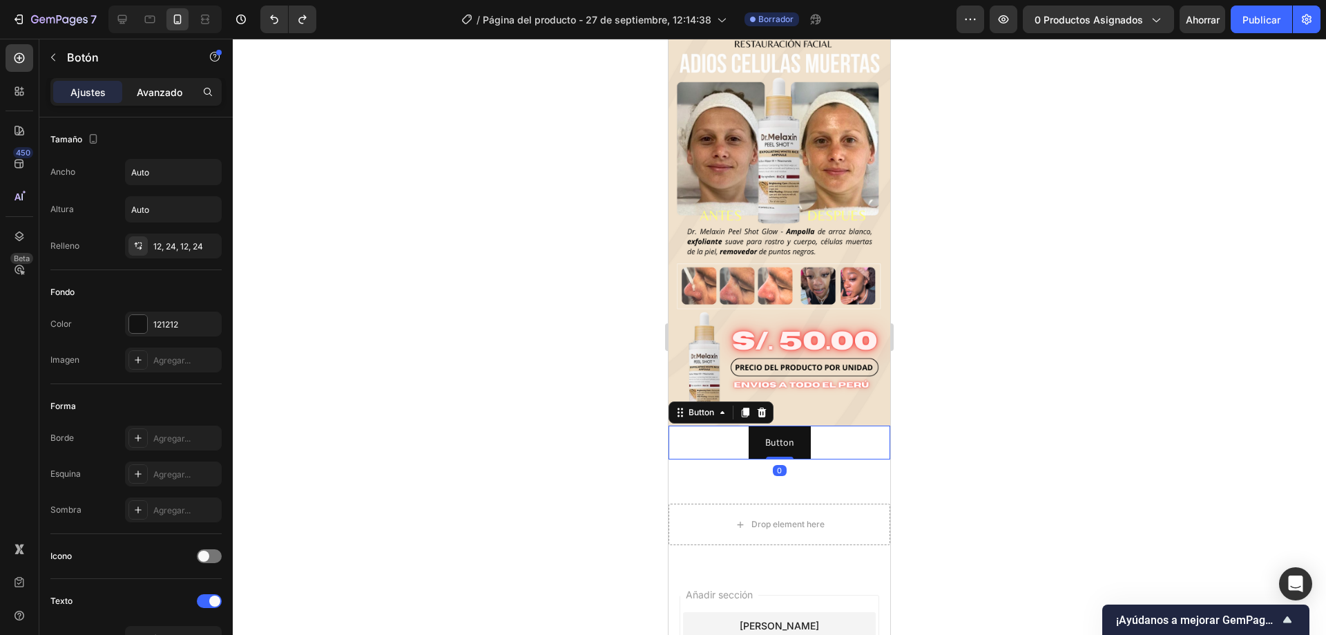
click at [174, 93] on font "Avanzado" at bounding box center [160, 92] width 46 height 12
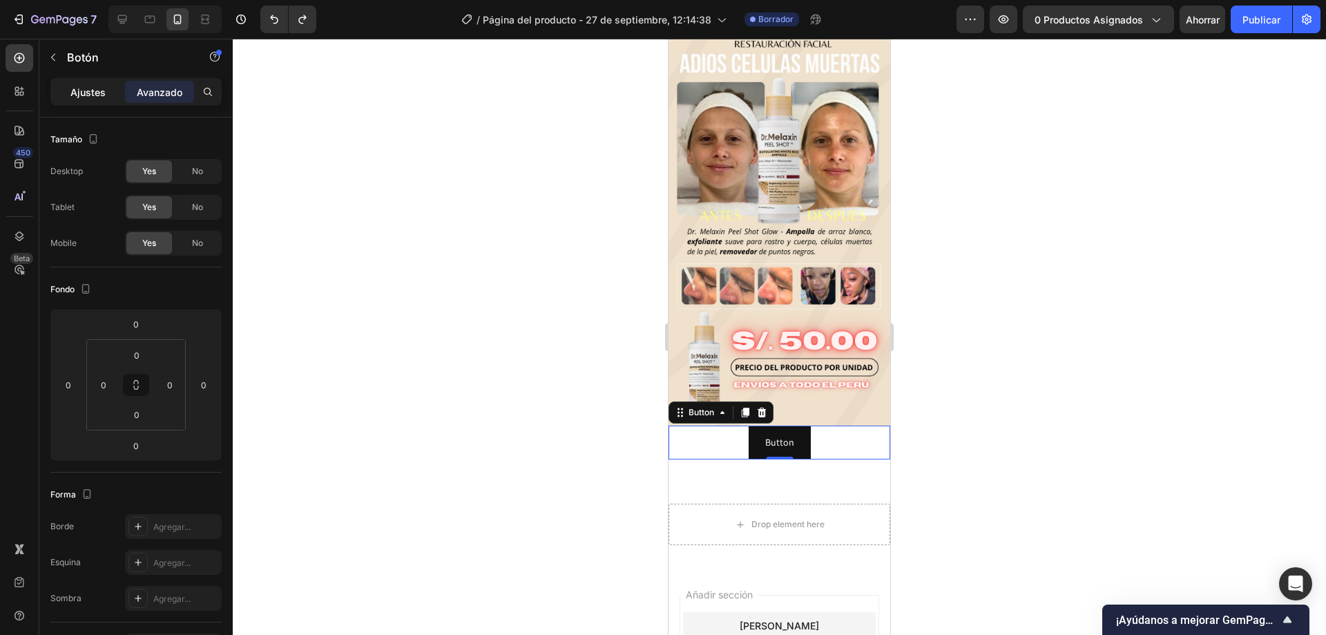
click at [115, 88] on div "Ajustes" at bounding box center [87, 92] width 69 height 22
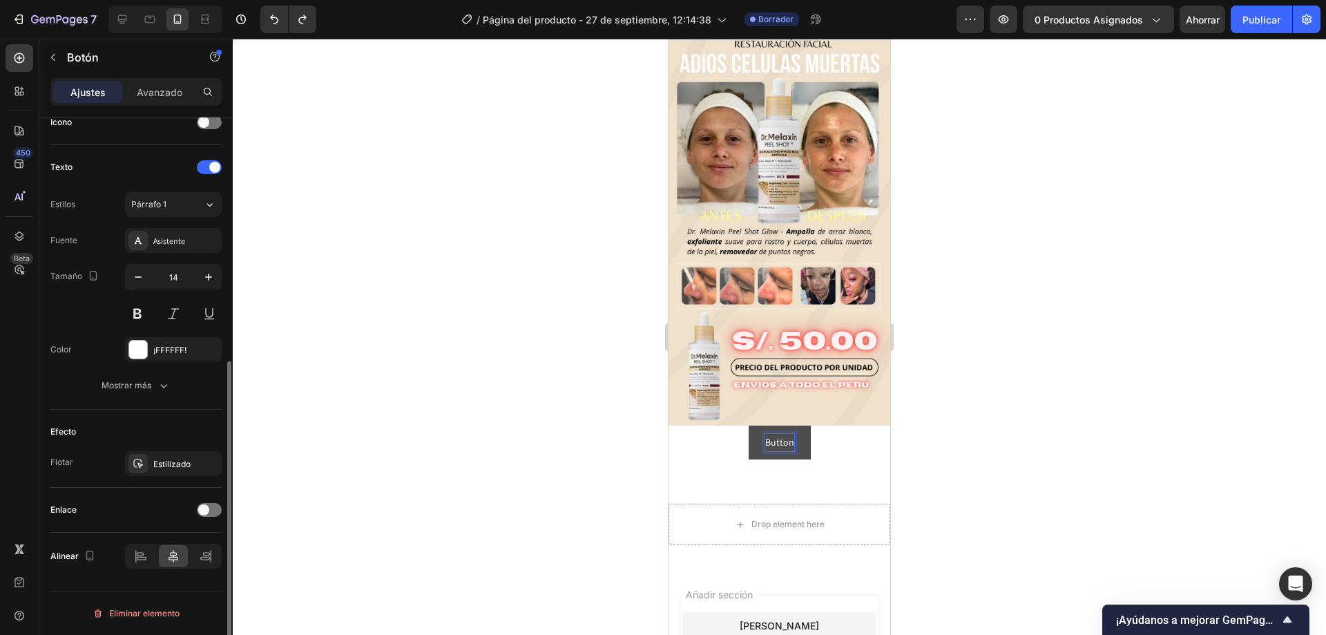
scroll to position [0, 0]
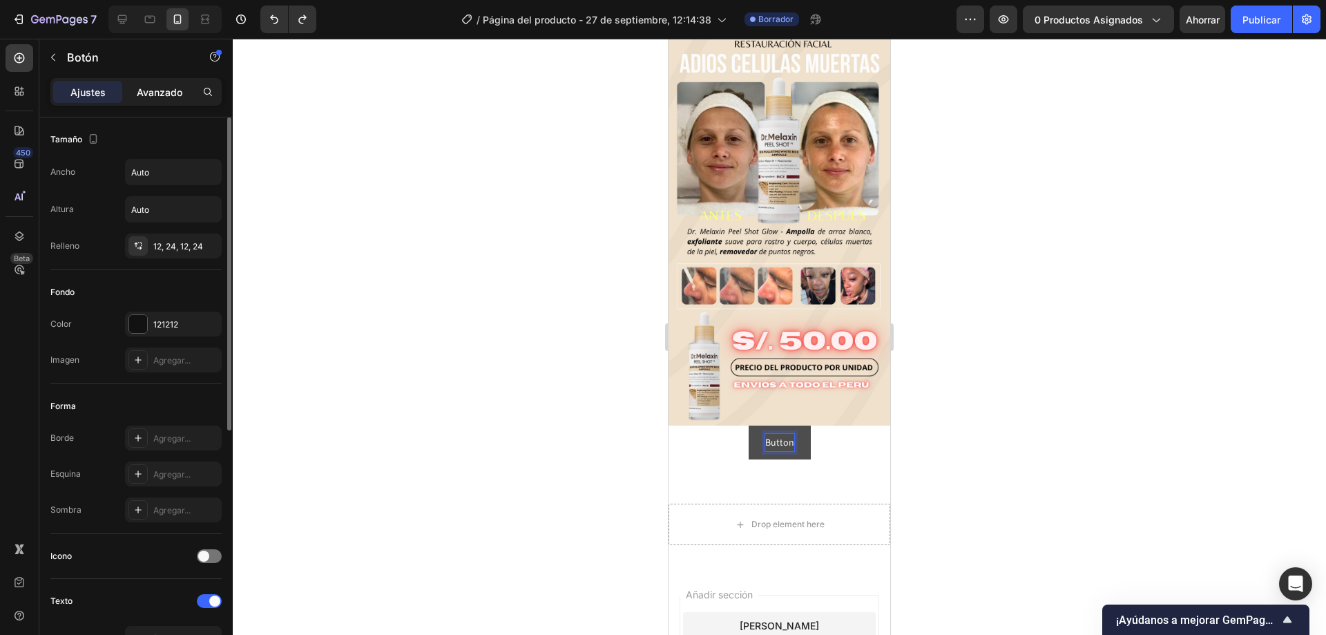
click at [159, 85] on p "Avanzado" at bounding box center [160, 92] width 46 height 15
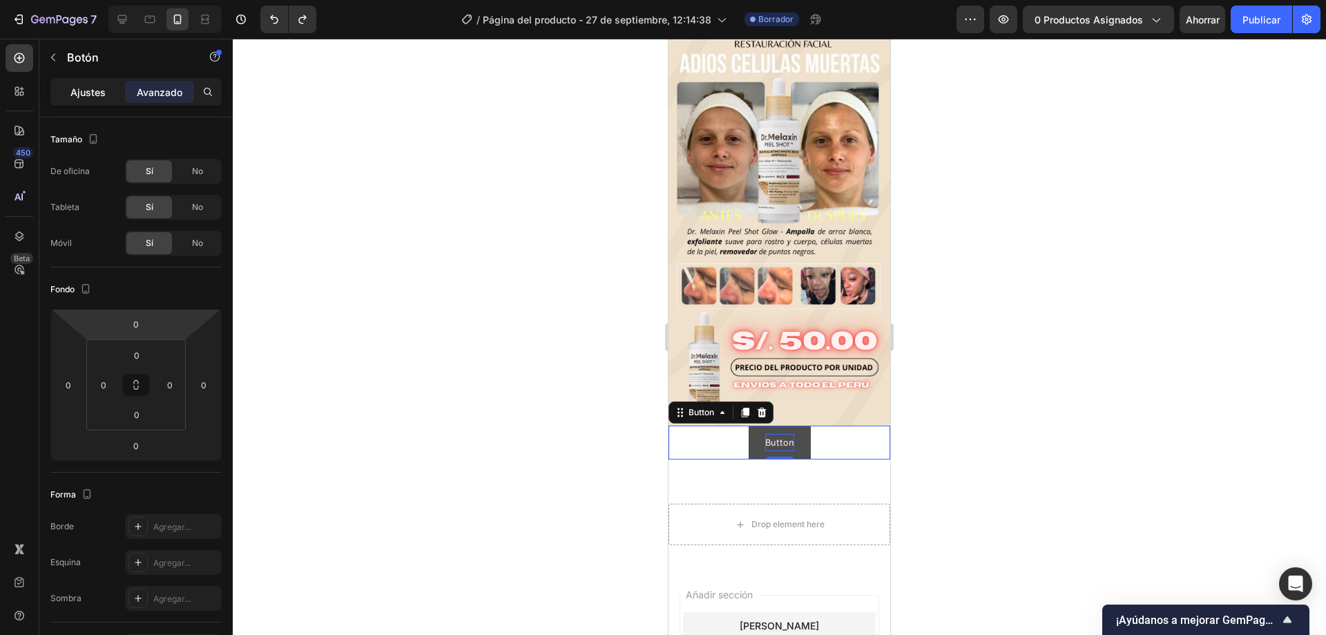
drag, startPoint x: 88, startPoint y: 84, endPoint x: 95, endPoint y: 94, distance: 12.1
click at [89, 86] on div "Ajustes" at bounding box center [87, 92] width 69 height 22
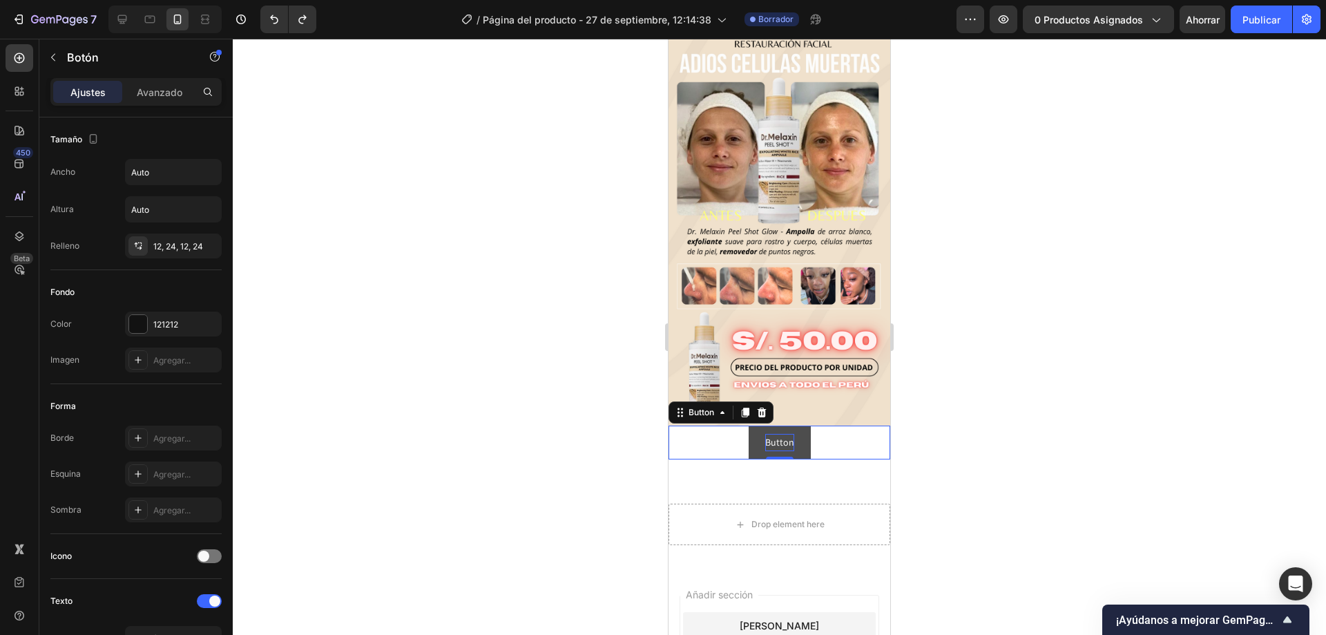
click at [788, 432] on button "Button" at bounding box center [780, 443] width 62 height 34
click at [781, 434] on p "Button" at bounding box center [779, 442] width 29 height 17
click at [743, 426] on button "COMPRAR" at bounding box center [780, 443] width 74 height 34
click at [1116, 459] on div at bounding box center [780, 337] width 1094 height 596
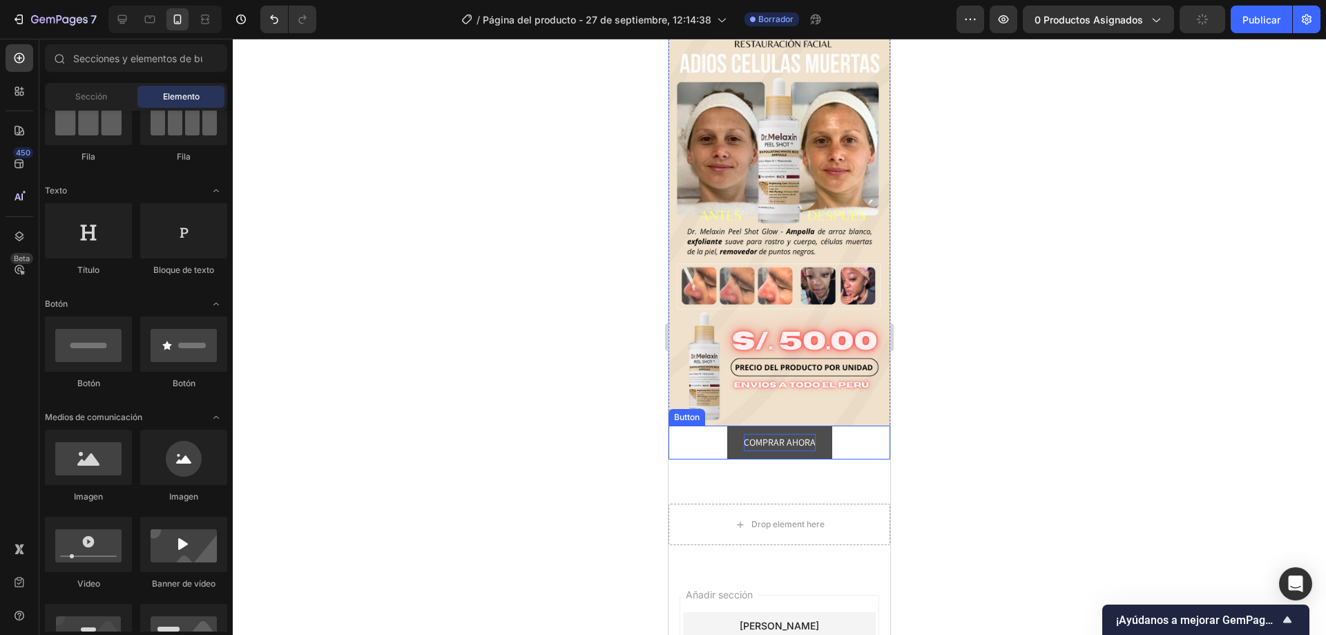
click at [812, 436] on button "COMPRAR AHORA" at bounding box center [779, 443] width 105 height 34
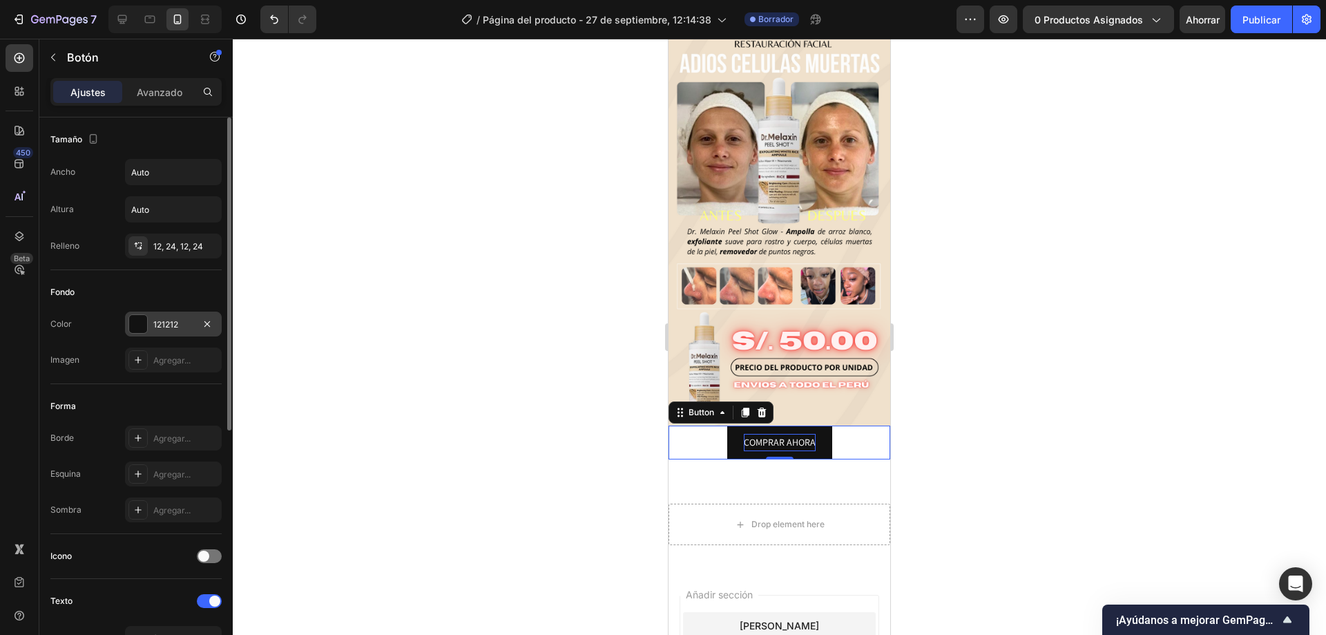
click at [138, 323] on div at bounding box center [138, 324] width 18 height 18
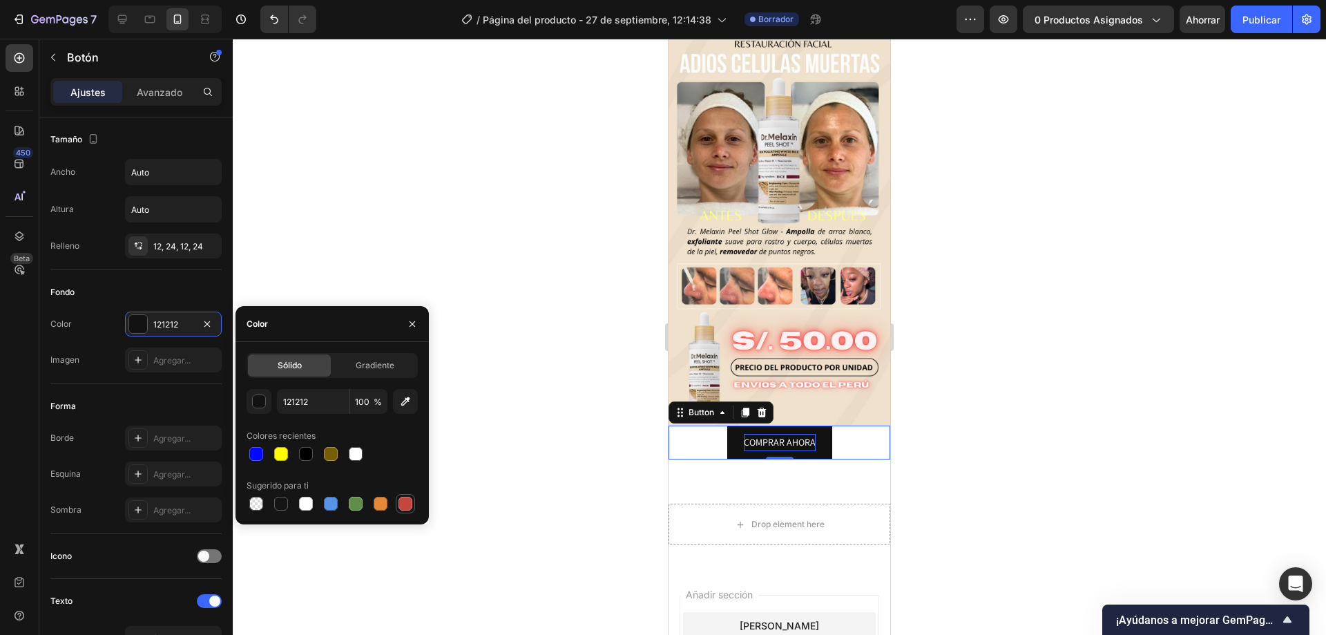
click at [406, 506] on div at bounding box center [406, 504] width 14 height 14
click at [414, 397] on button "button" at bounding box center [405, 401] width 25 height 25
click at [312, 365] on div "Sólido" at bounding box center [289, 365] width 83 height 22
click at [255, 401] on div "button" at bounding box center [260, 402] width 14 height 14
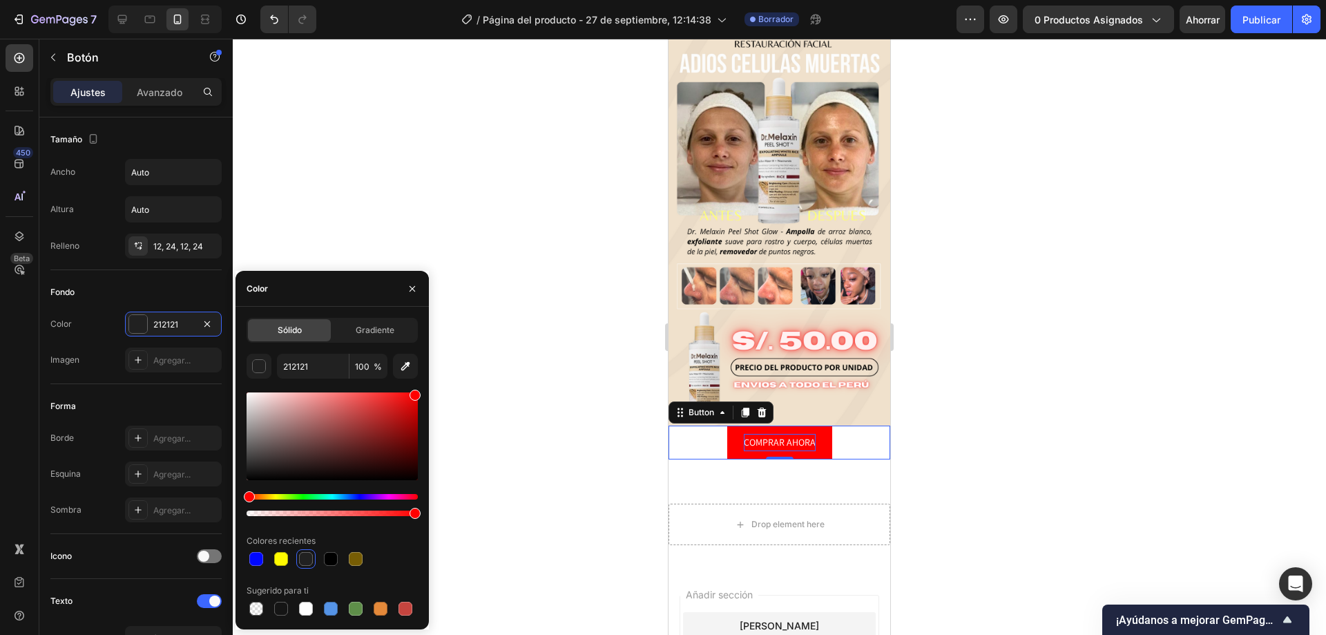
drag, startPoint x: 333, startPoint y: 415, endPoint x: 433, endPoint y: 375, distance: 107.9
click at [433, 0] on div "7 Historial de versiones / Página del producto - 27 de septiembre, 12:14:38 Bor…" at bounding box center [663, 0] width 1326 height 0
type input "FF0000"
click at [372, 292] on div "Color" at bounding box center [332, 289] width 193 height 36
click at [411, 292] on icon "button" at bounding box center [412, 288] width 11 height 11
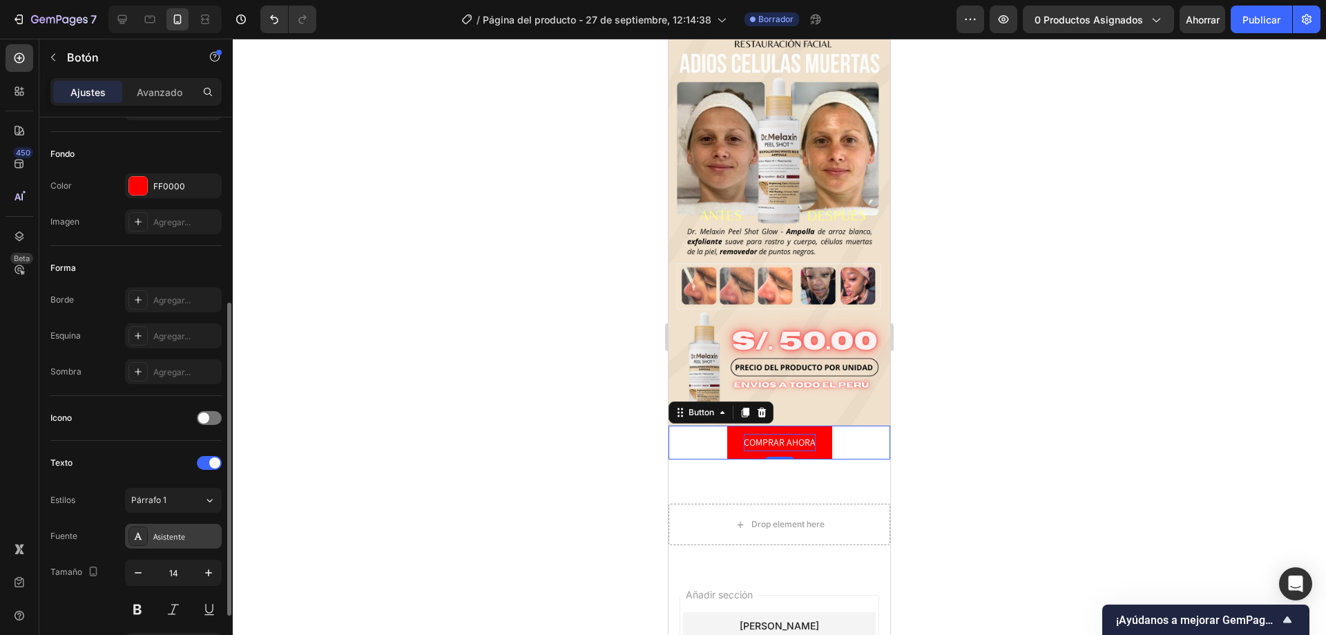
scroll to position [207, 0]
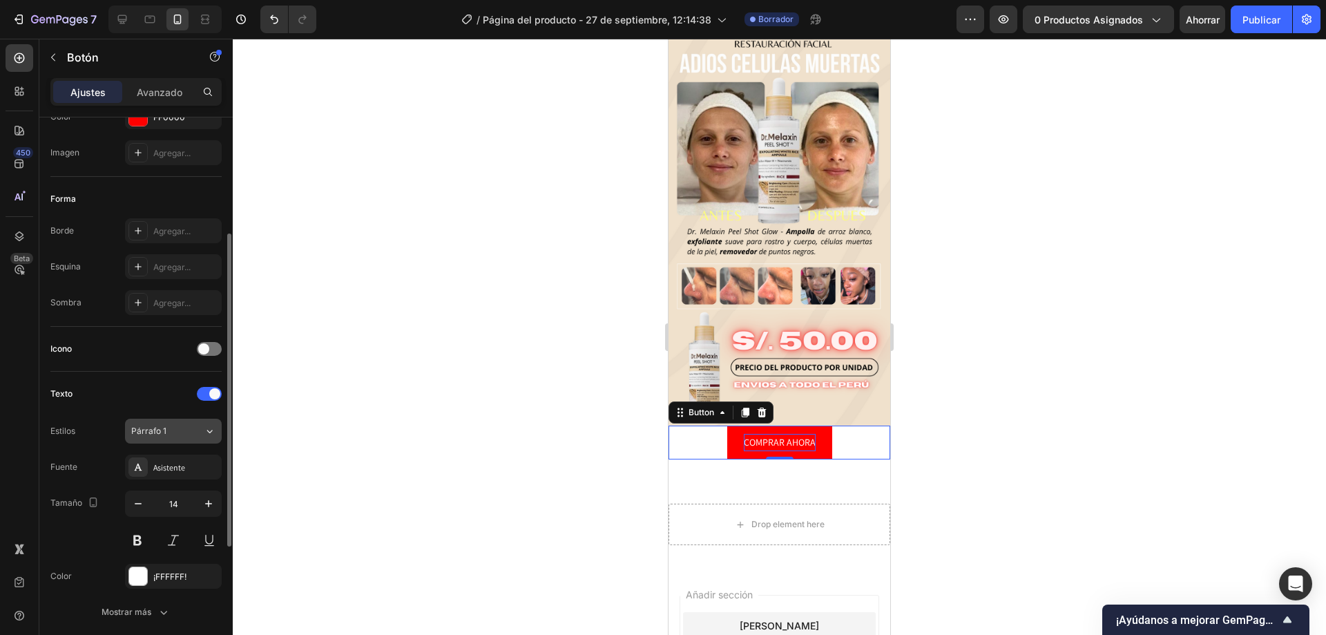
click at [180, 423] on button "Párrafo 1" at bounding box center [173, 431] width 97 height 25
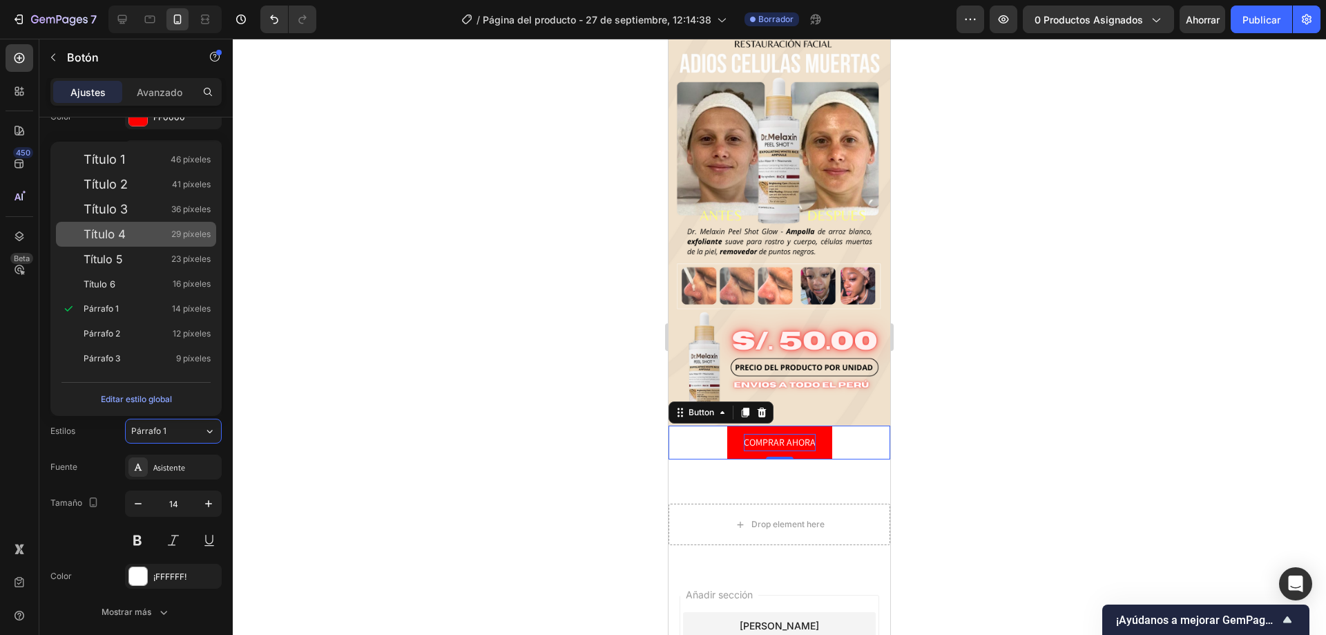
click at [125, 238] on font "Título 4" at bounding box center [105, 234] width 42 height 14
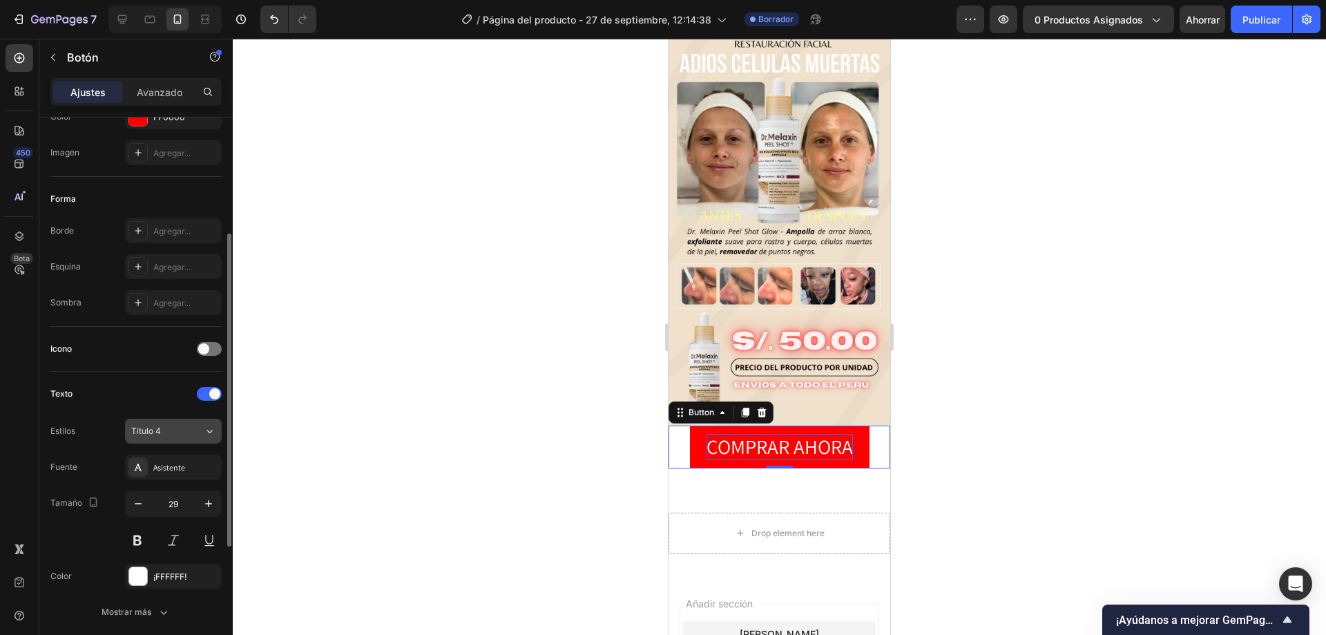
click at [160, 426] on font "Título 4" at bounding box center [146, 431] width 30 height 10
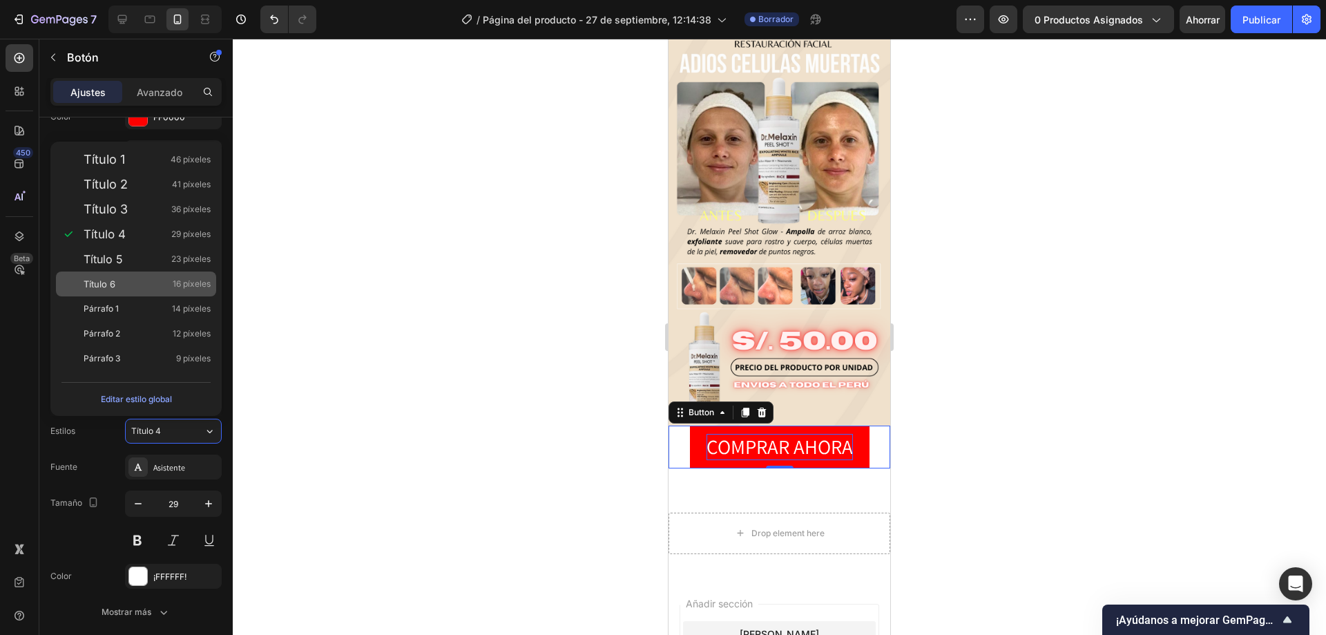
click at [137, 292] on div "Título 6 16 píxeles" at bounding box center [136, 283] width 160 height 25
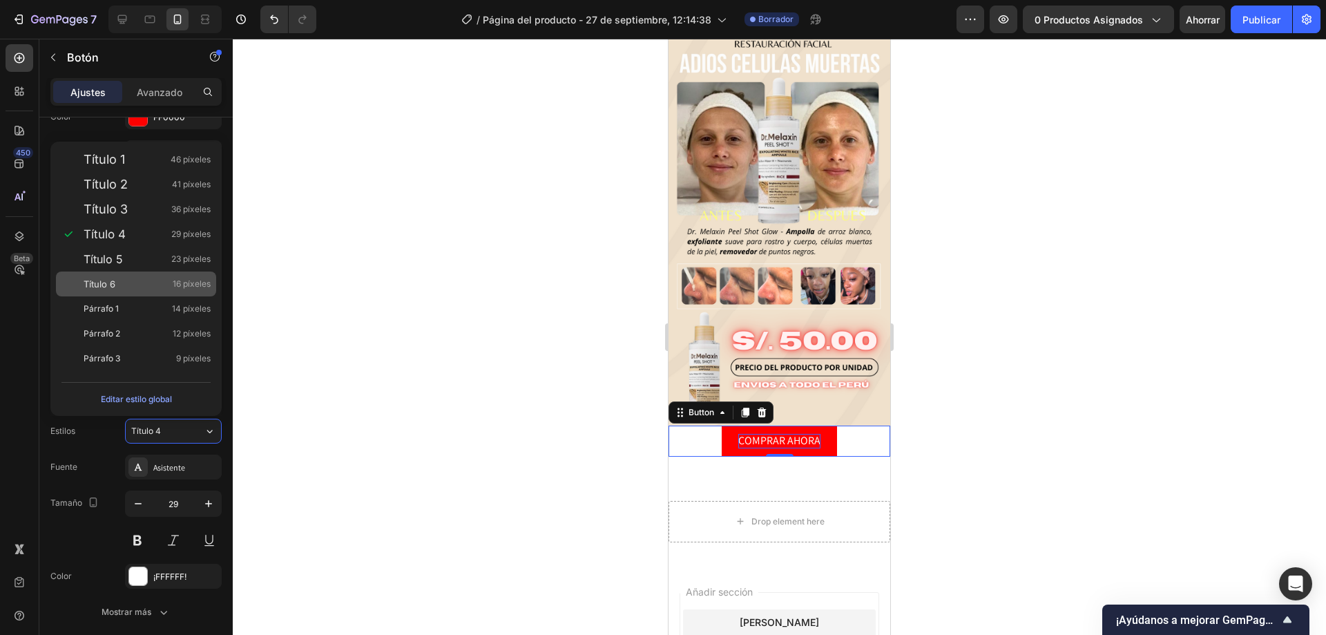
type input "16"
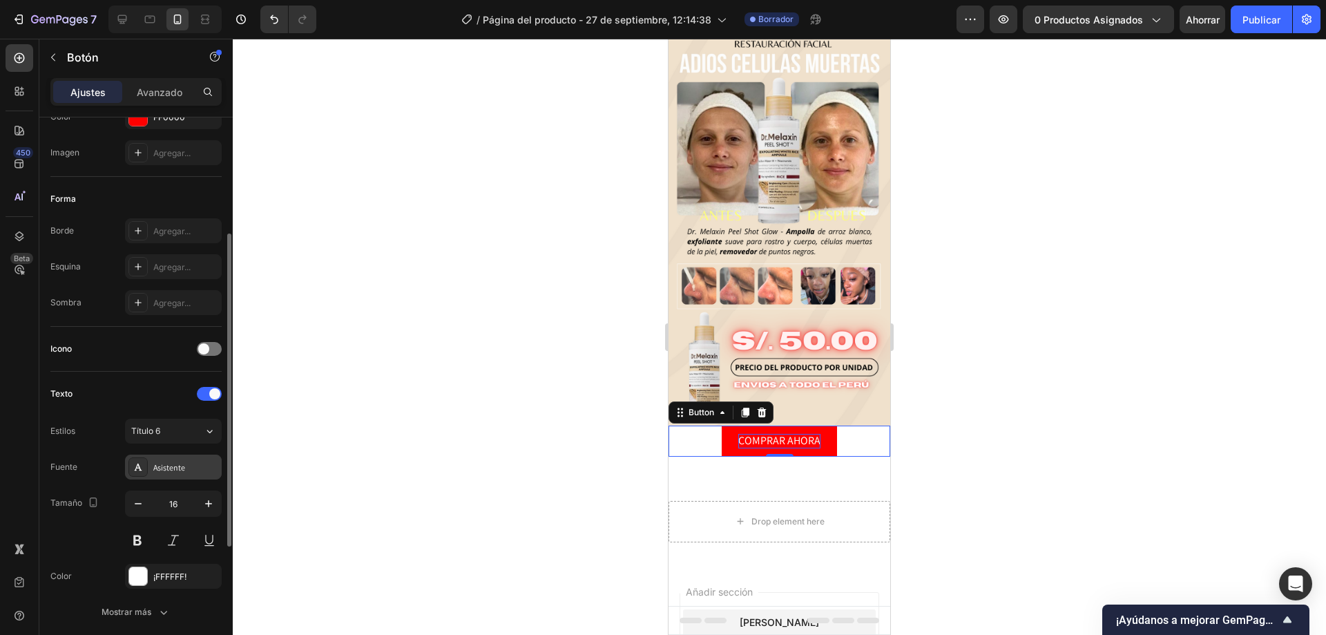
click at [188, 470] on div "Asistente" at bounding box center [185, 467] width 65 height 12
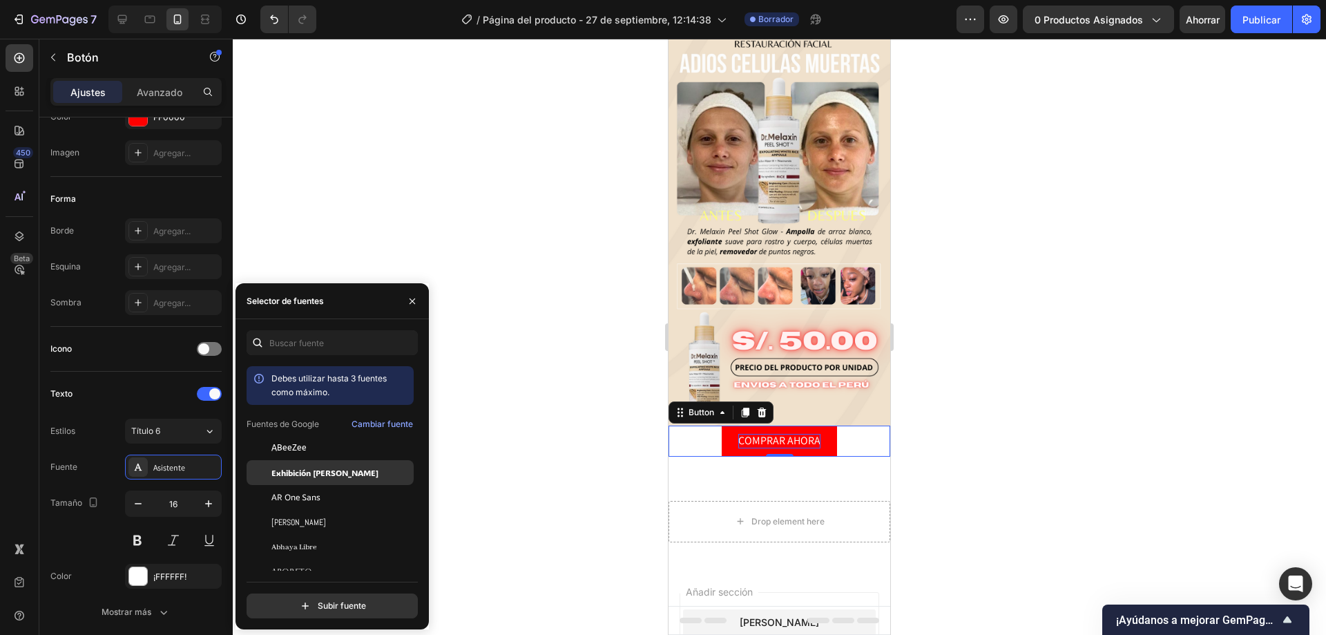
click at [309, 472] on font "Exhibición [PERSON_NAME]" at bounding box center [324, 472] width 107 height 11
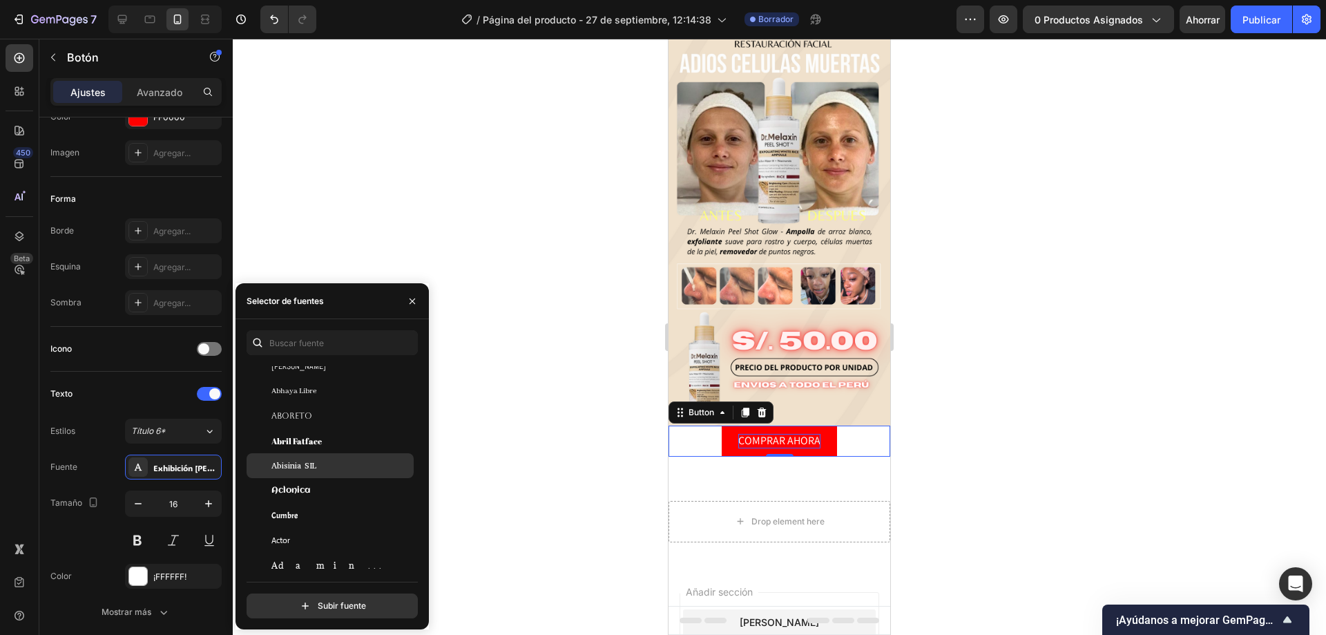
click at [307, 466] on font "Abisinia SIL" at bounding box center [293, 465] width 45 height 11
click at [312, 418] on font "Abhaya Libre" at bounding box center [293, 416] width 45 height 10
click at [313, 435] on span "Abhaya Libre" at bounding box center [293, 441] width 45 height 12
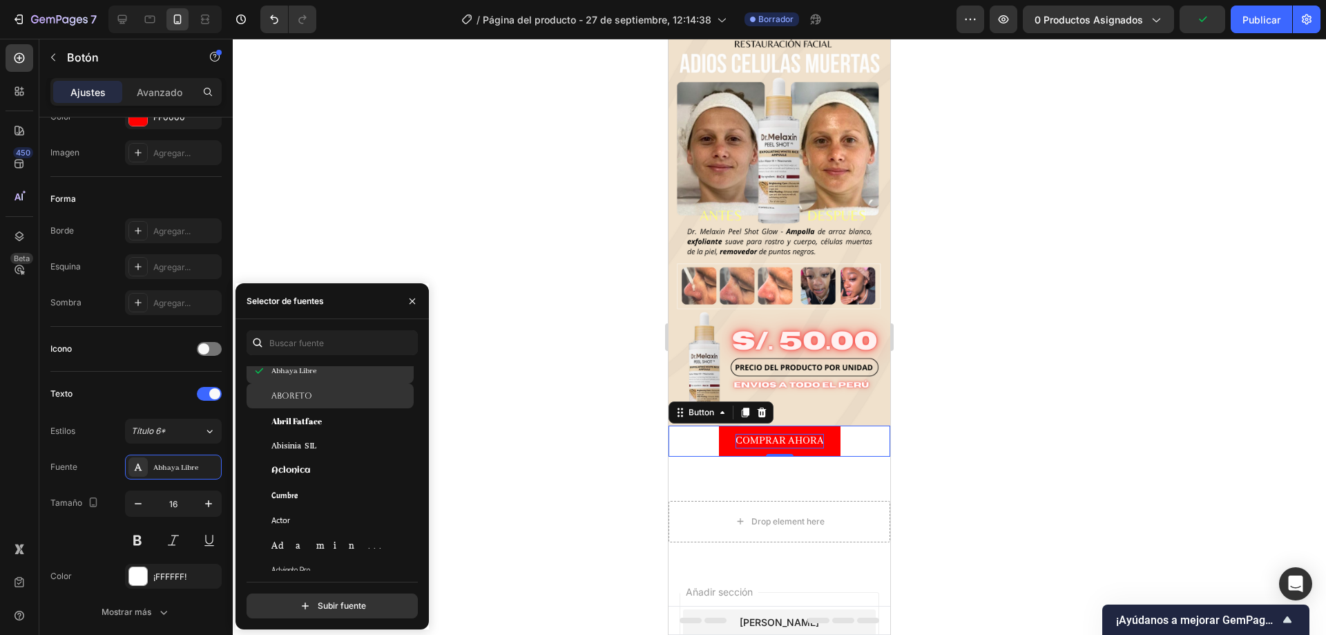
scroll to position [276, 0]
click at [319, 467] on div "Aclonica" at bounding box center [341, 470] width 140 height 12
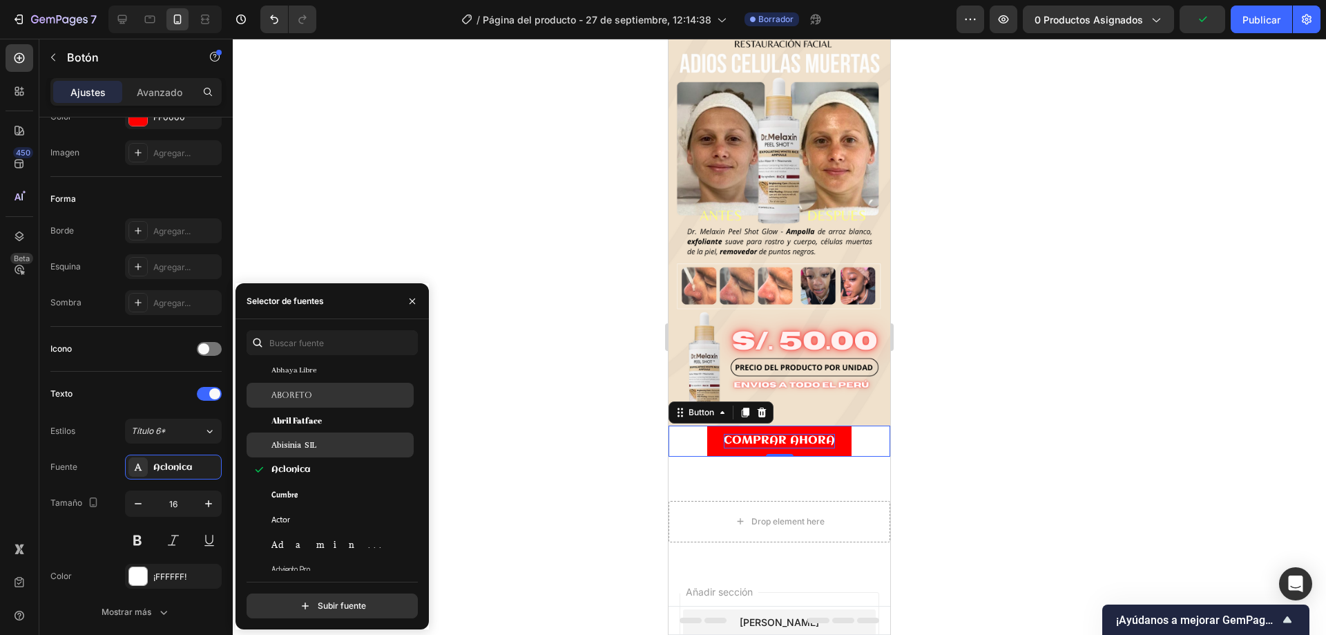
click at [318, 452] on div "Abisinia SIL" at bounding box center [330, 444] width 167 height 25
click at [320, 436] on div "Abisinia SIL" at bounding box center [330, 444] width 167 height 25
click at [321, 425] on div "Abril Fatface" at bounding box center [341, 420] width 140 height 12
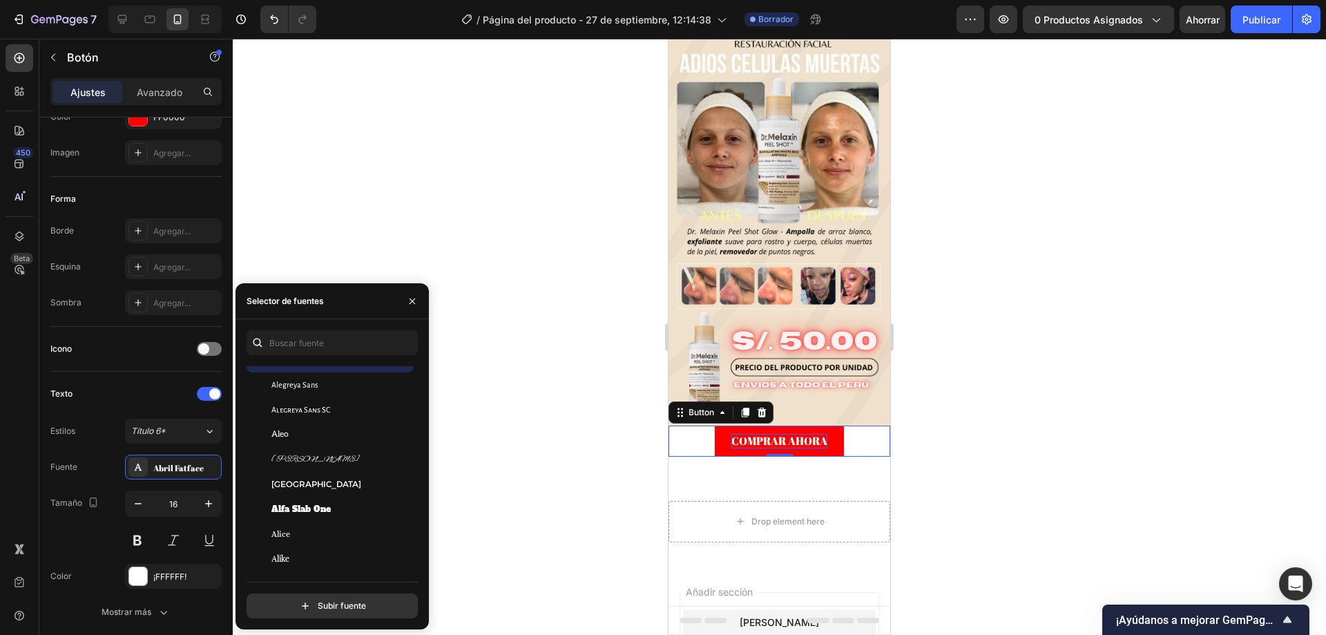
scroll to position [1174, 0]
click at [320, 502] on div "Plantilla Allerta" at bounding box center [330, 511] width 167 height 25
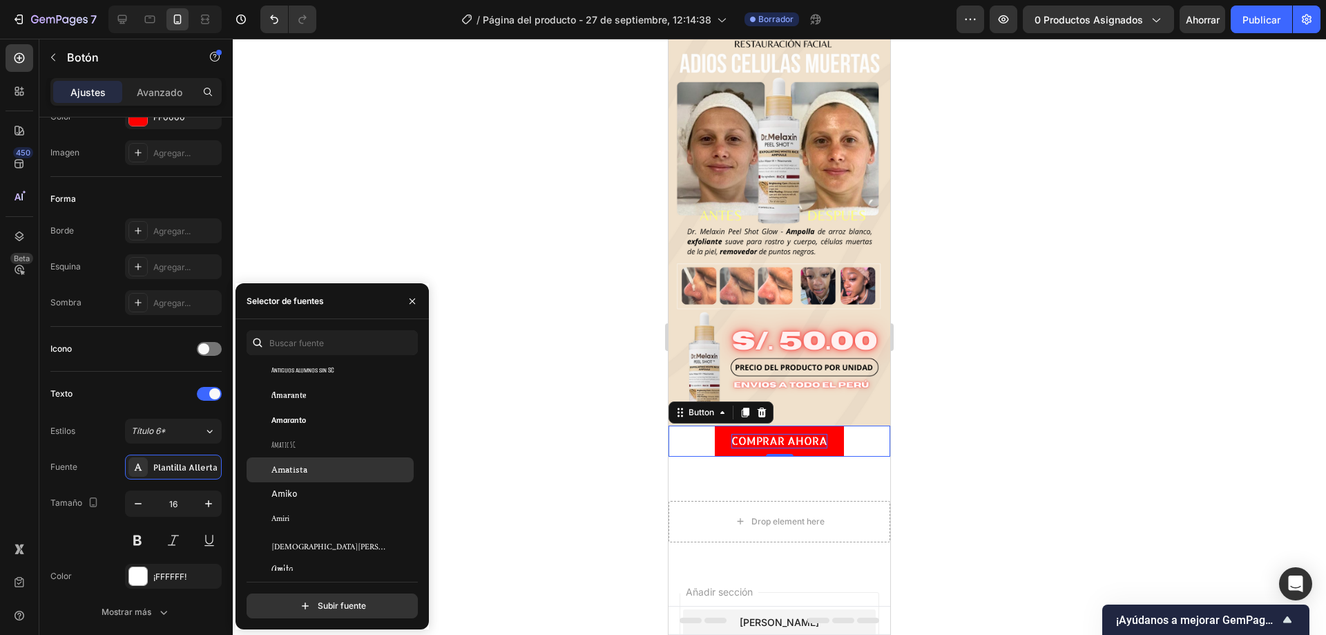
click at [324, 476] on div "Amatista" at bounding box center [330, 469] width 167 height 25
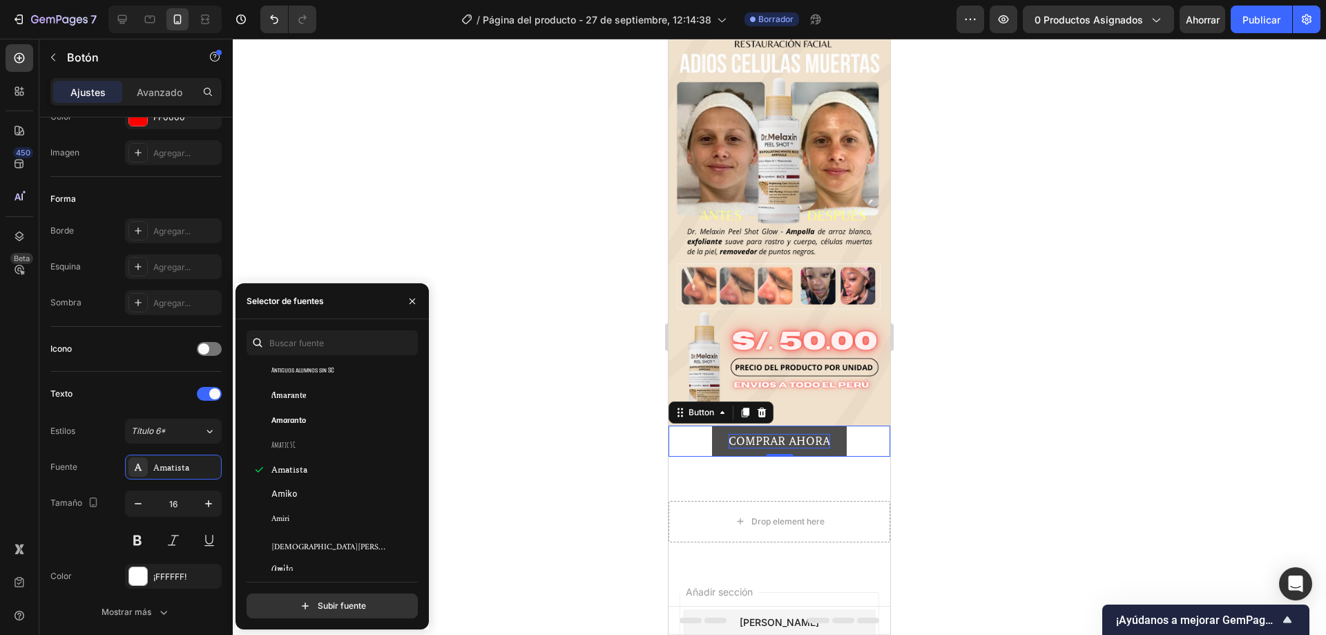
click at [713, 428] on button "COMPRAR AHORA" at bounding box center [779, 441] width 135 height 31
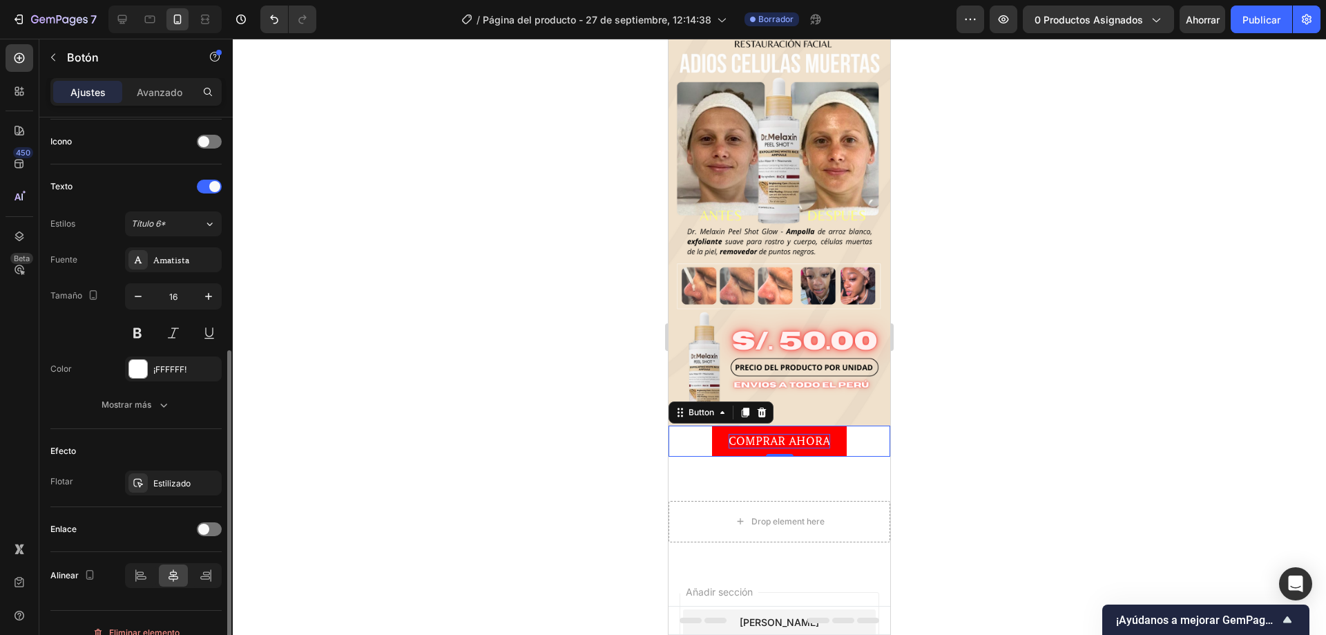
scroll to position [434, 0]
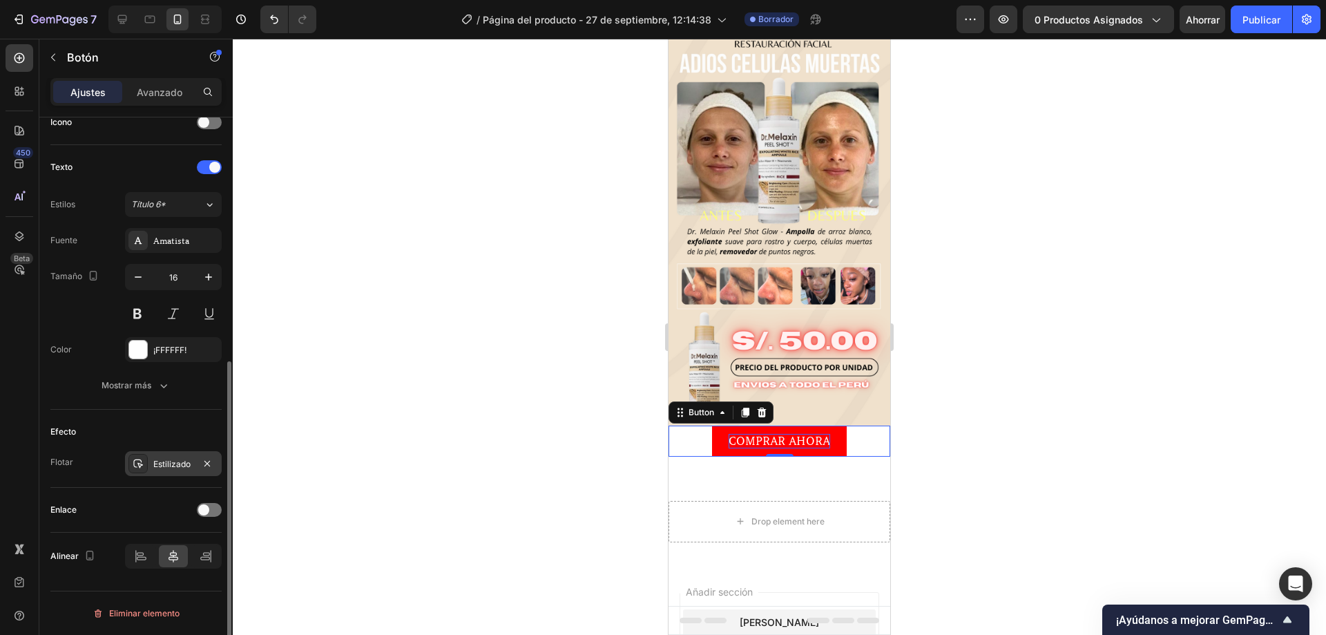
click at [164, 459] on font "Estilizado" at bounding box center [171, 464] width 37 height 10
click at [149, 509] on div "Enlace" at bounding box center [135, 510] width 171 height 22
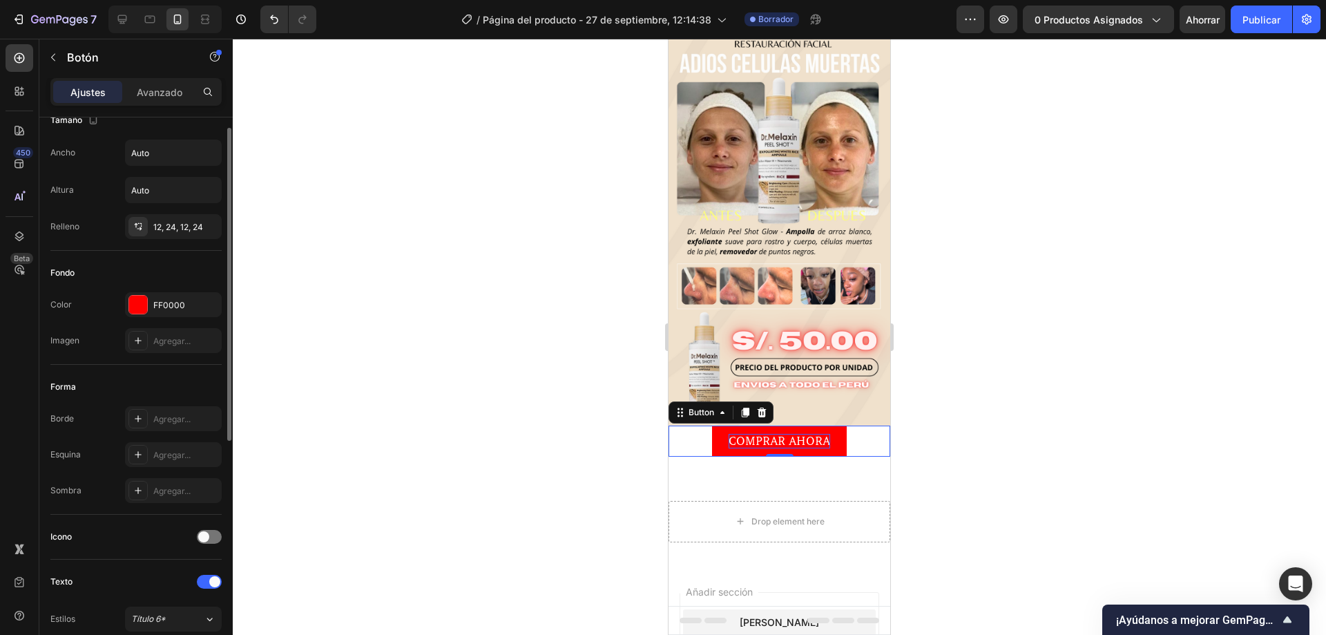
scroll to position [0, 0]
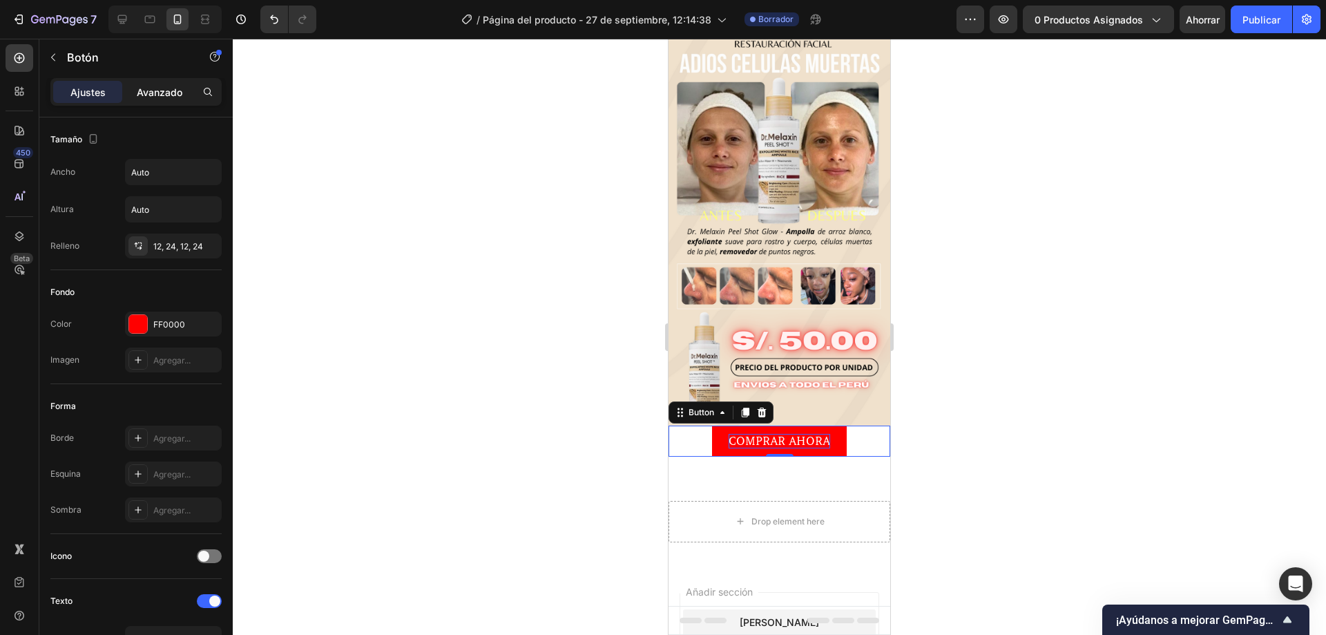
click at [169, 85] on p "Avanzado" at bounding box center [160, 92] width 46 height 15
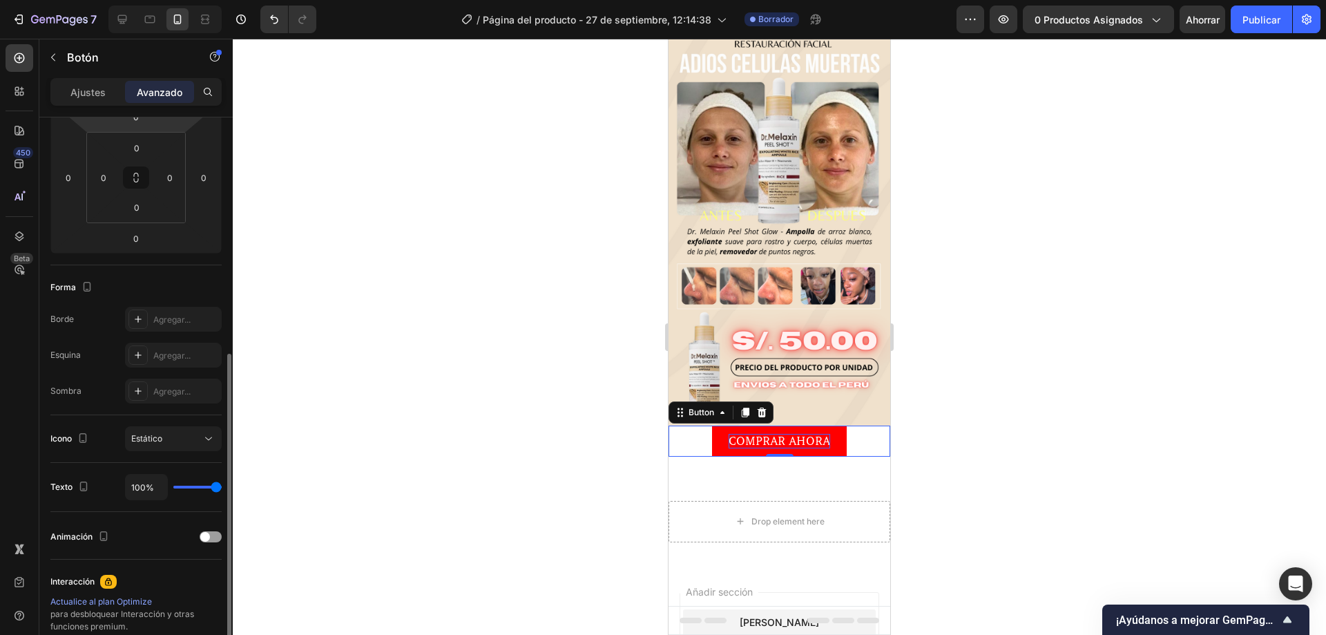
scroll to position [345, 0]
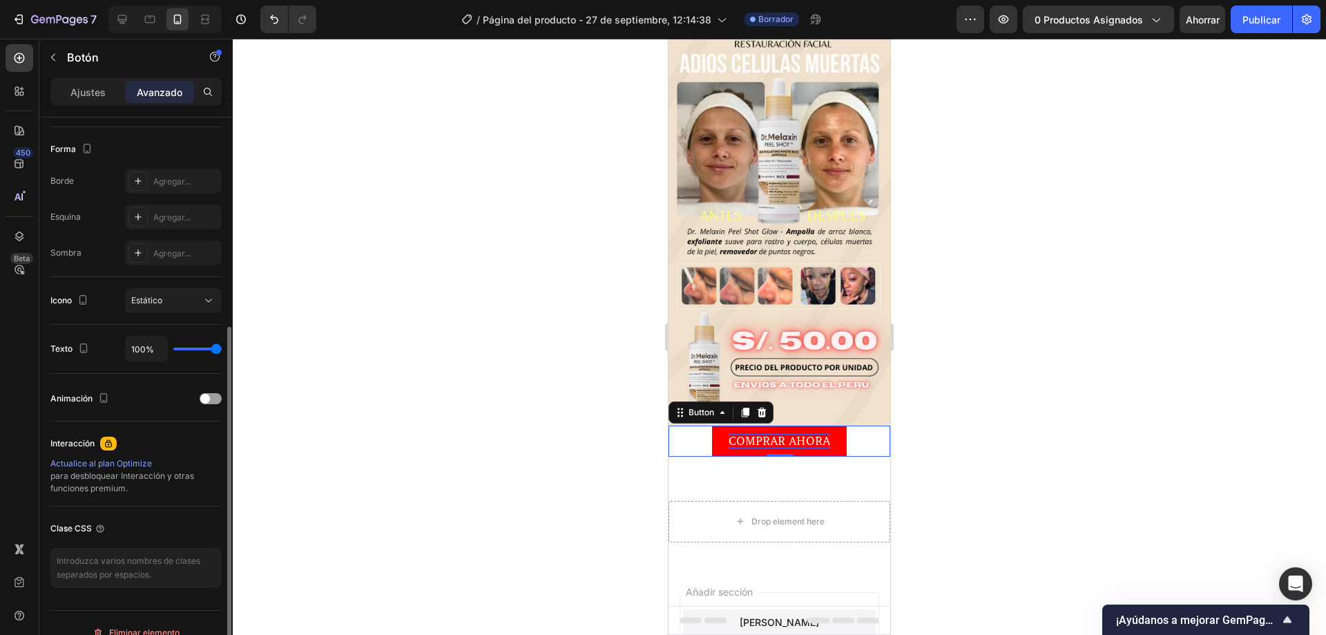
type input "91%"
type input "91"
type input "87%"
type input "87"
type input "83%"
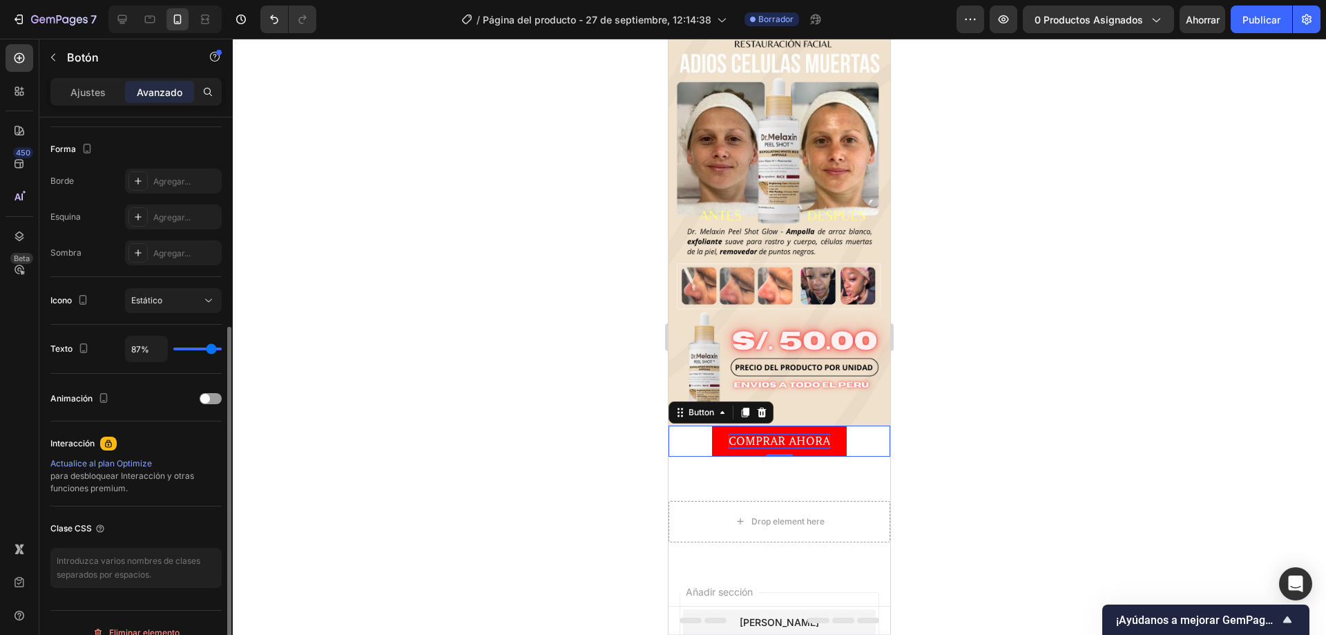
type input "83"
type input "80%"
type input "80"
type input "78%"
type input "78"
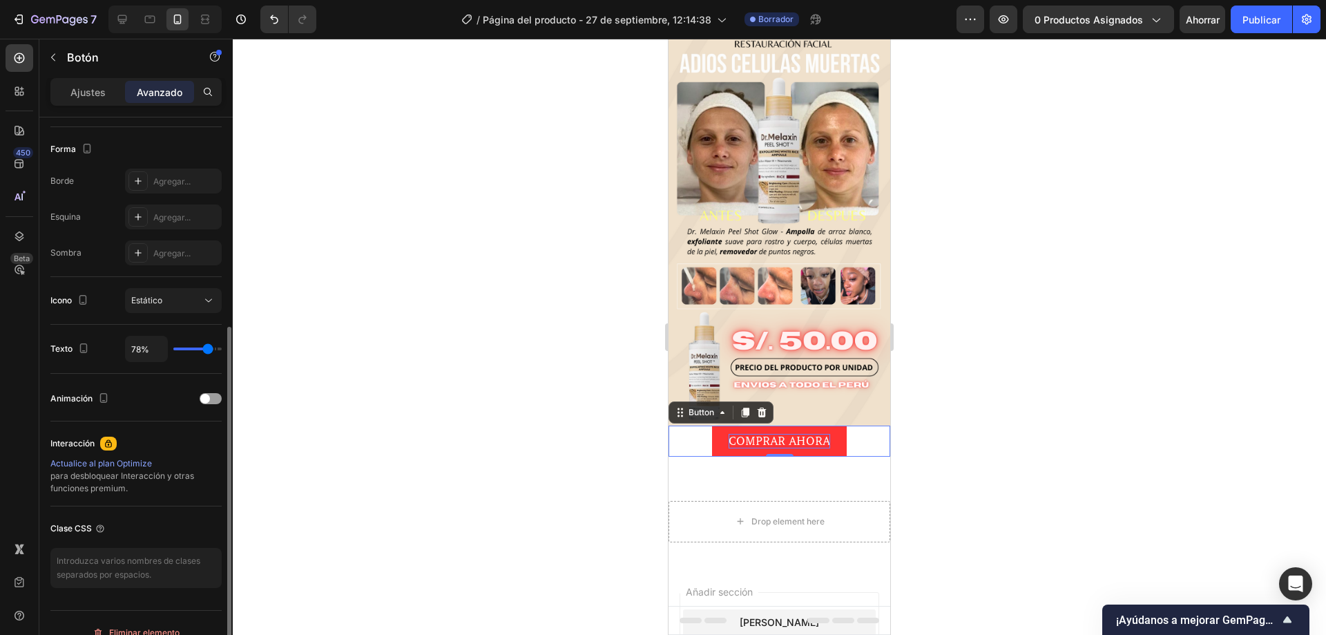
type input "74%"
type input "74"
type input "65%"
type input "65"
type input "59%"
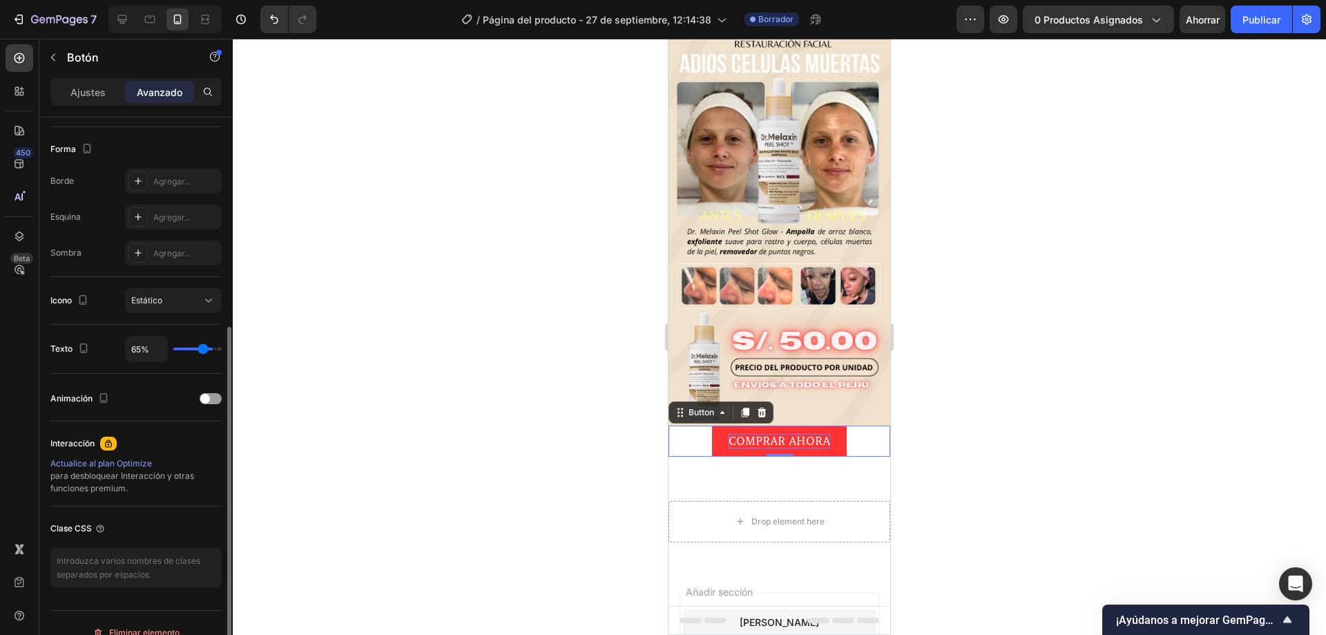
type input "59"
type input "57%"
type input "57"
type input "52%"
type input "52"
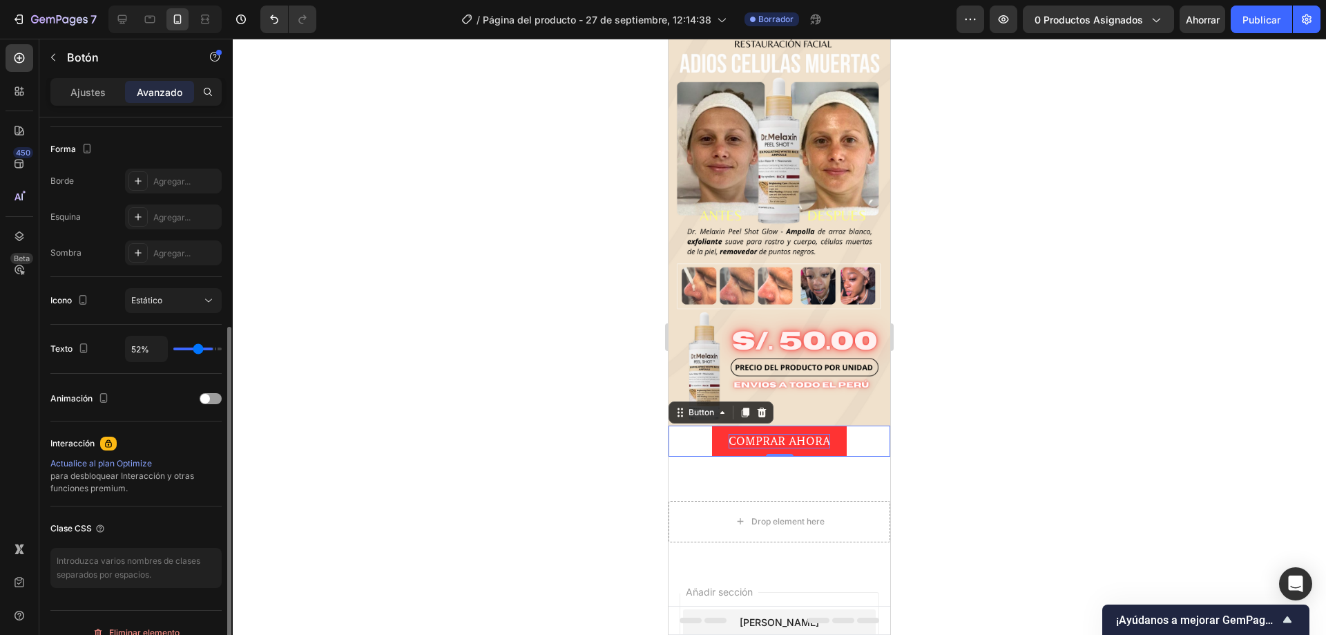
type input "43%"
type input "43"
type input "39%"
type input "39"
type input "31%"
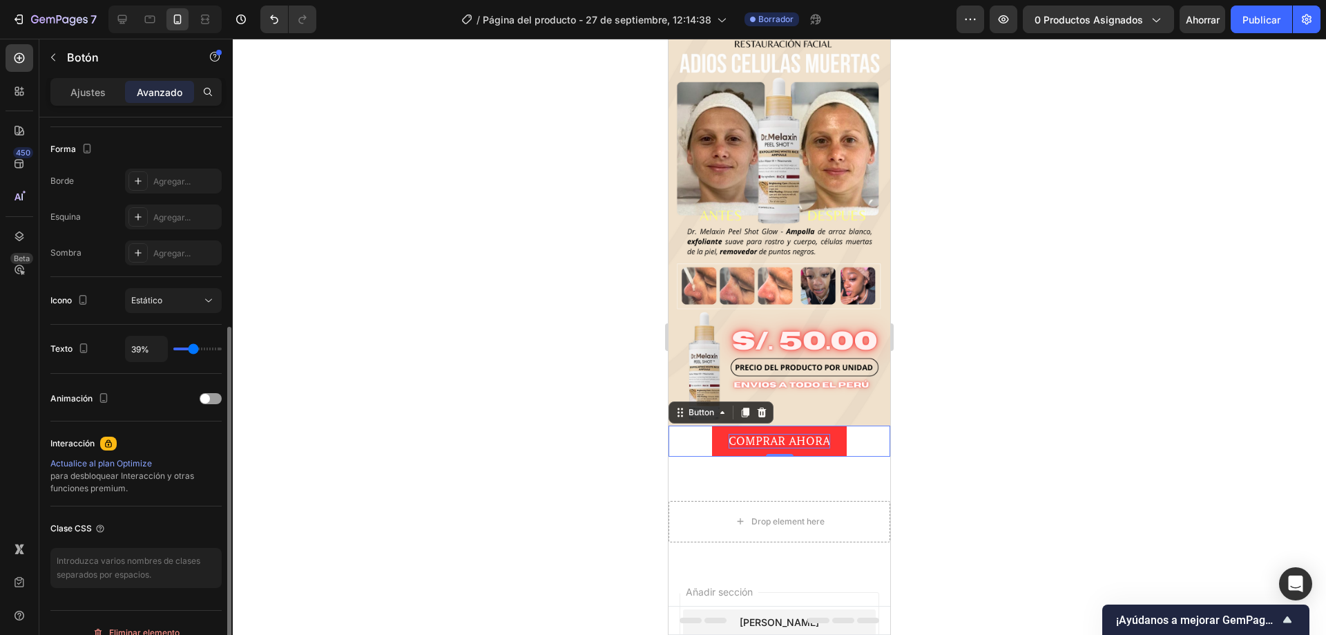
type input "31"
type input "30%"
type input "30"
type input "33%"
type input "33"
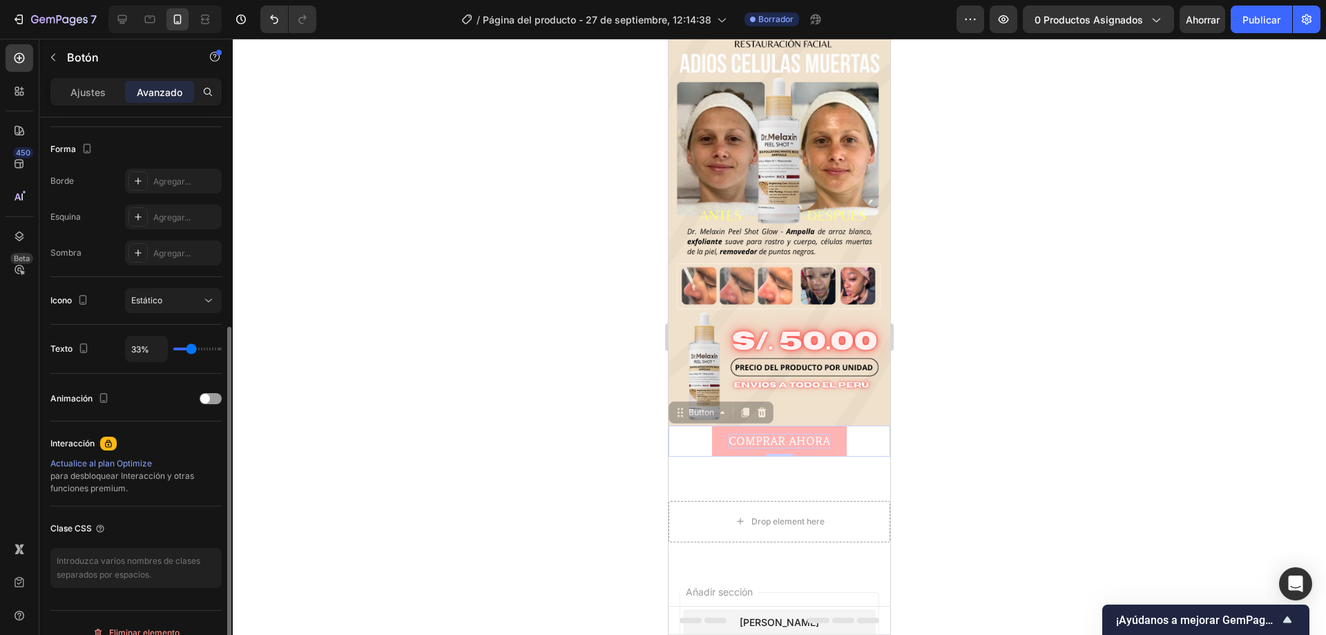
type input "56%"
type input "56"
type input "72%"
type input "72"
type input "89%"
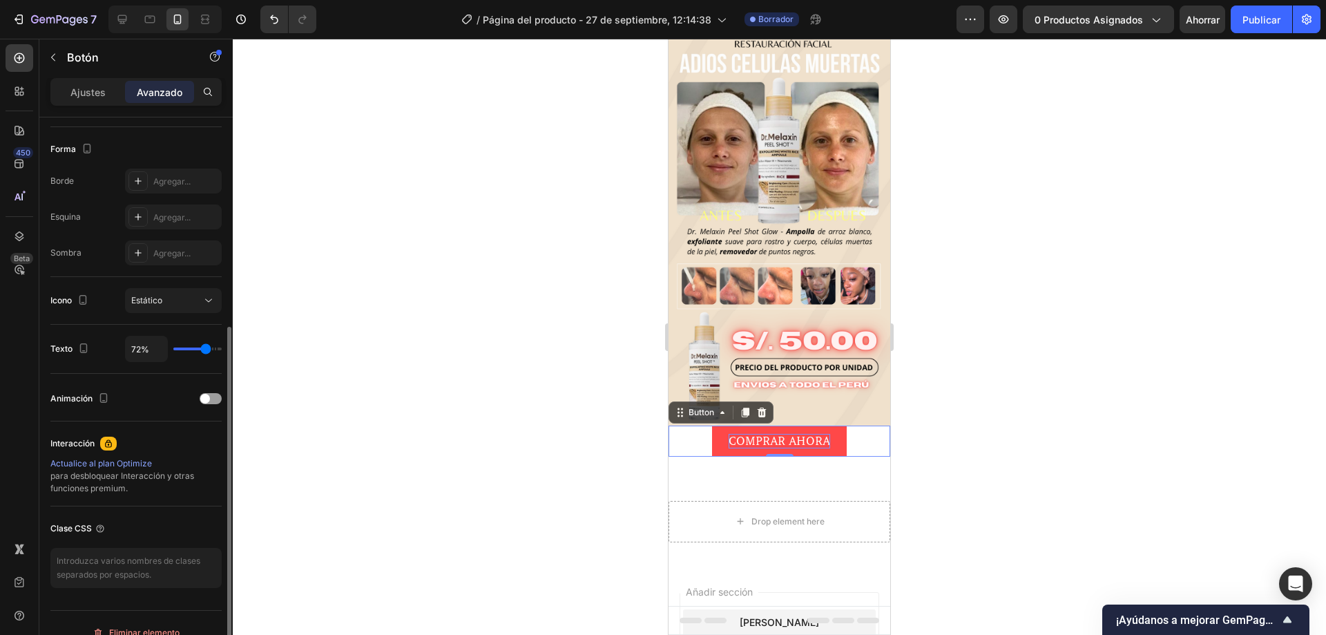
type input "89"
type input "100%"
type input "100"
drag, startPoint x: 213, startPoint y: 352, endPoint x: 265, endPoint y: 360, distance: 51.8
click at [222, 350] on input "range" at bounding box center [197, 348] width 48 height 3
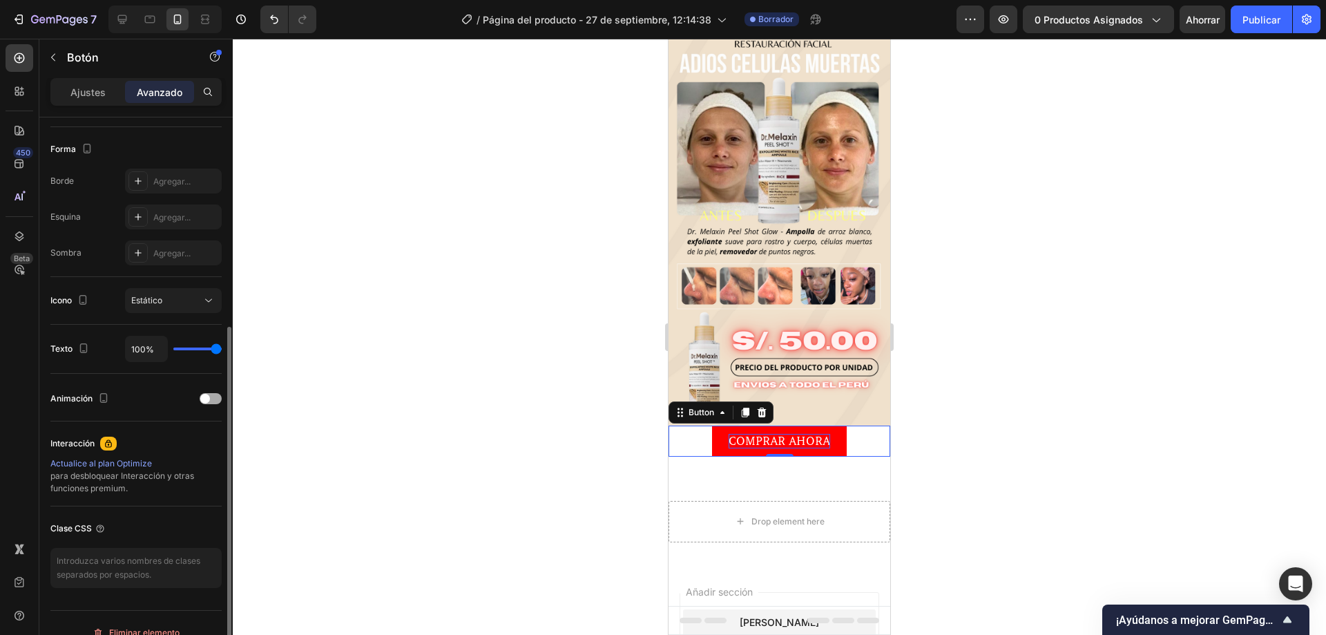
click at [205, 399] on span at bounding box center [205, 399] width 10 height 10
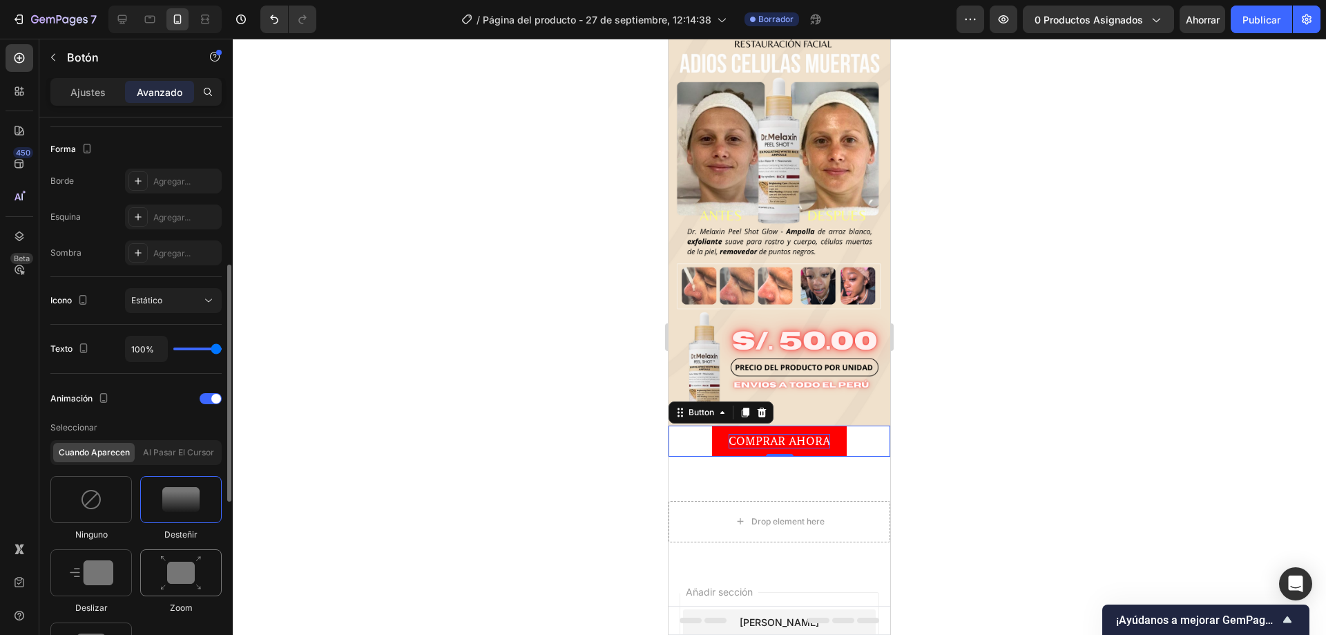
click at [182, 566] on img at bounding box center [180, 572] width 41 height 35
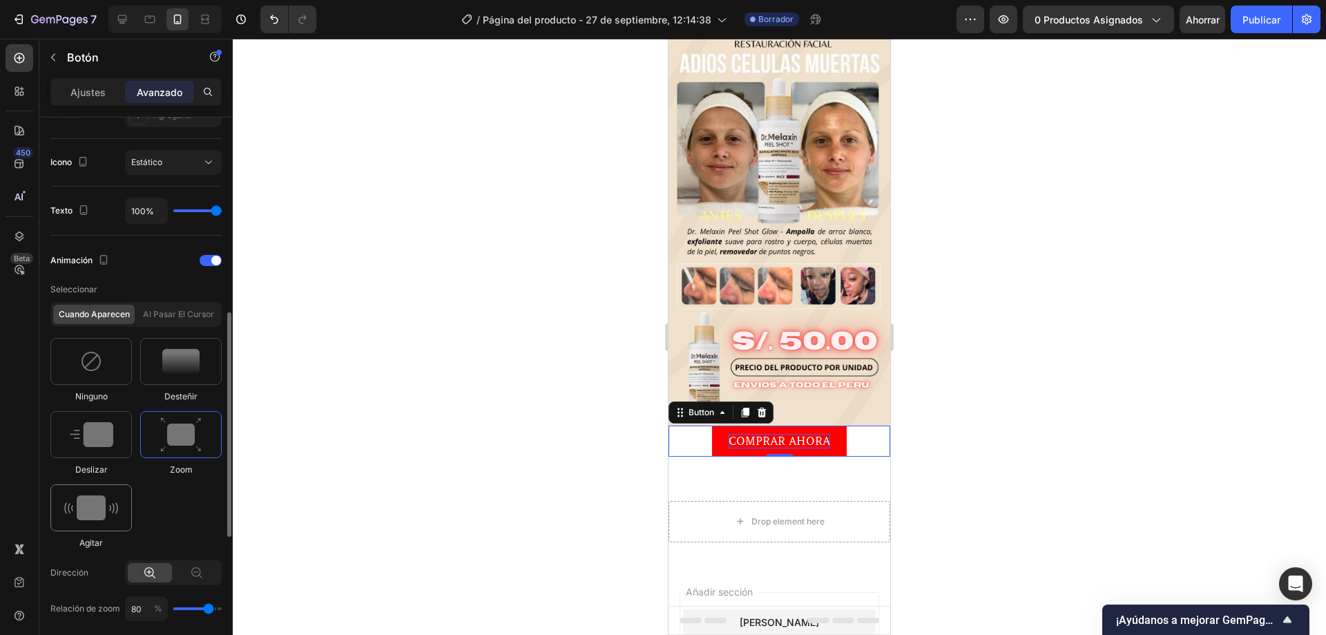
click at [108, 498] on img at bounding box center [91, 507] width 54 height 25
type input "0.7"
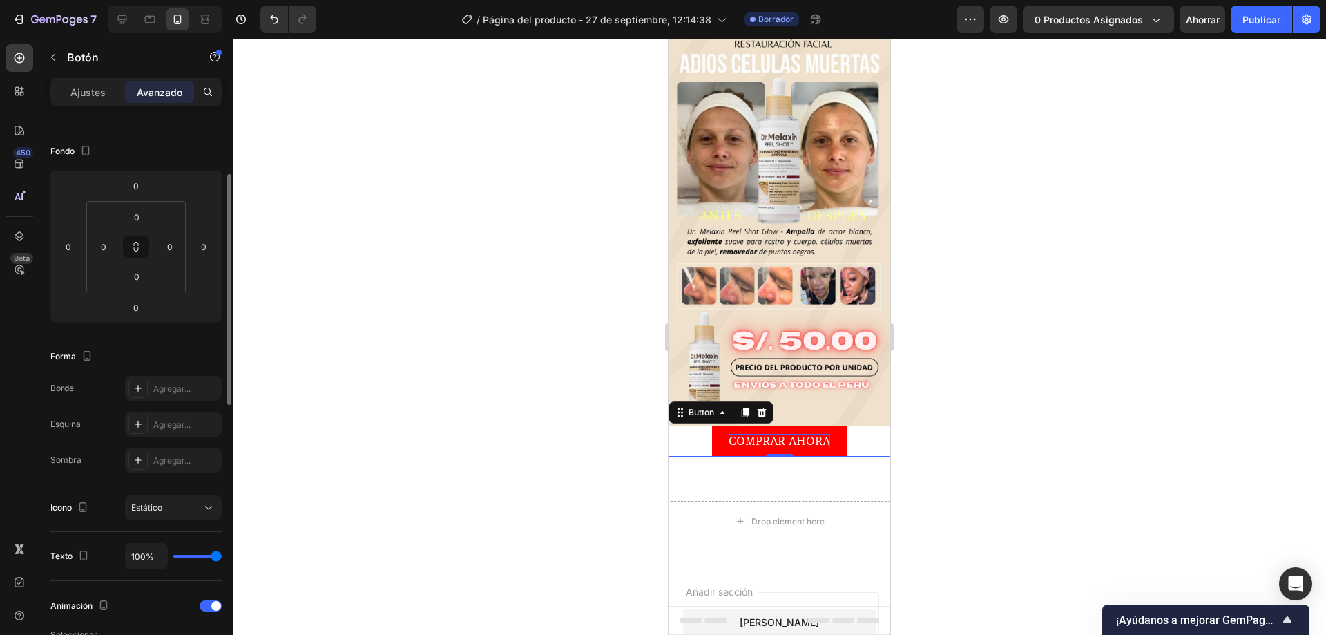
scroll to position [0, 0]
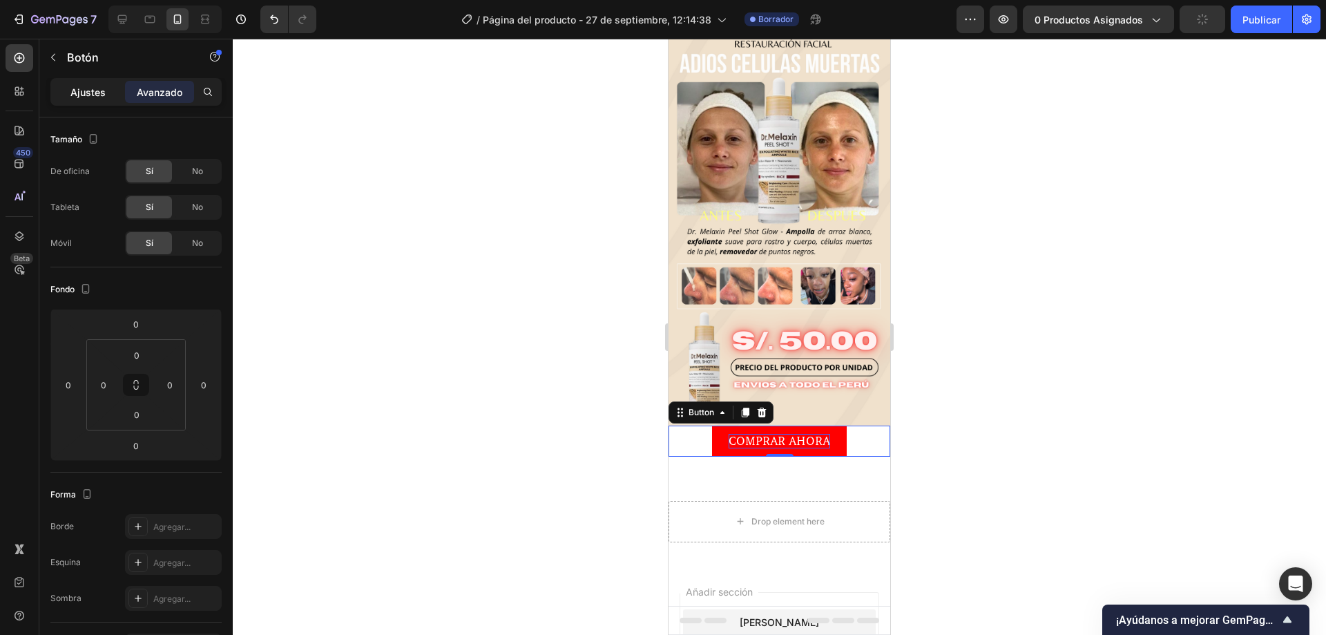
click at [110, 90] on div "Ajustes" at bounding box center [87, 92] width 69 height 22
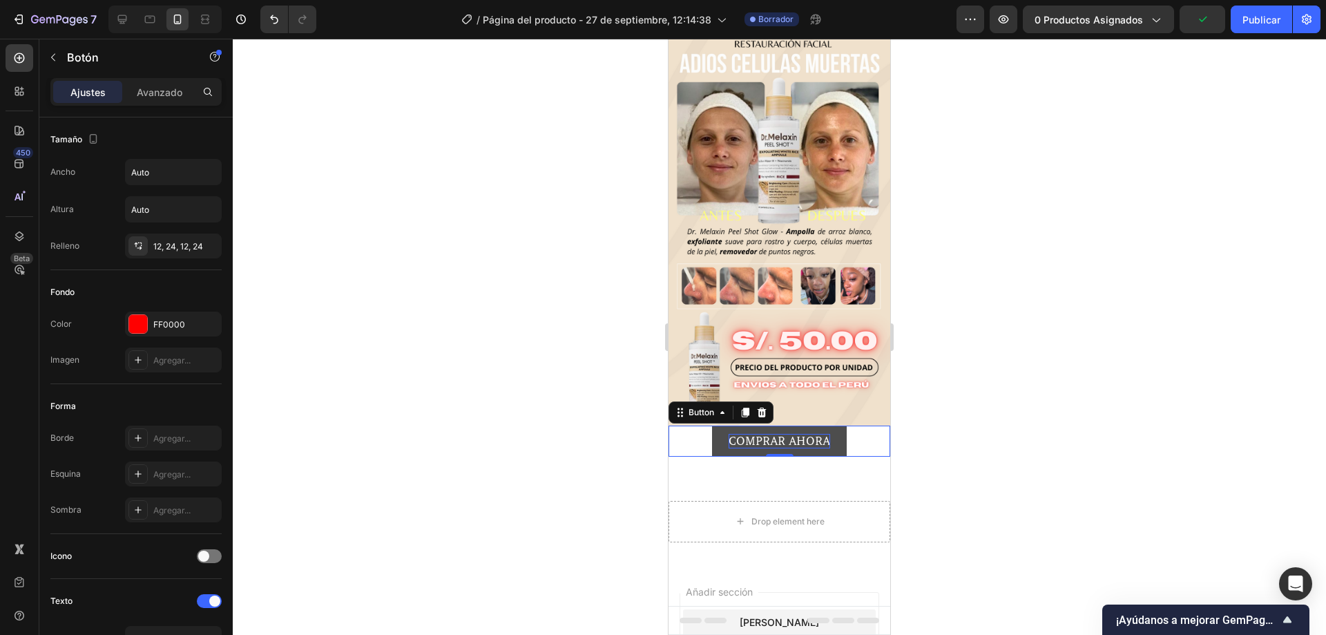
click at [712, 426] on button "COMPRAR AHORA" at bounding box center [779, 441] width 135 height 31
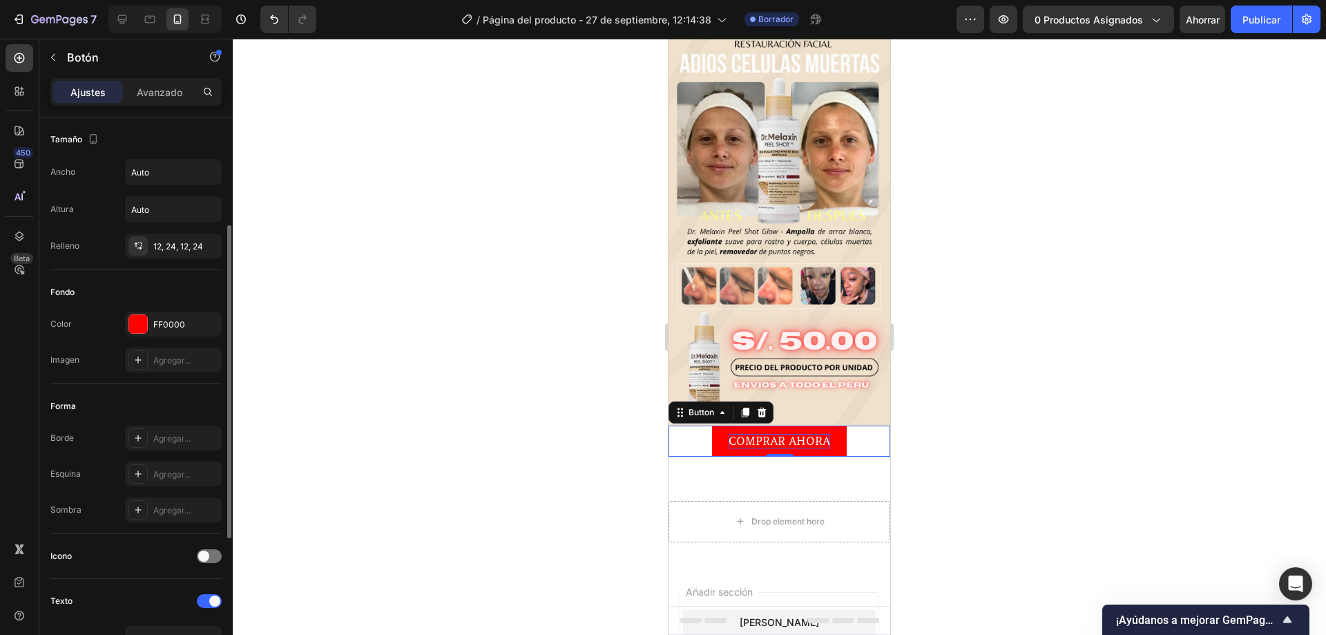
scroll to position [69, 0]
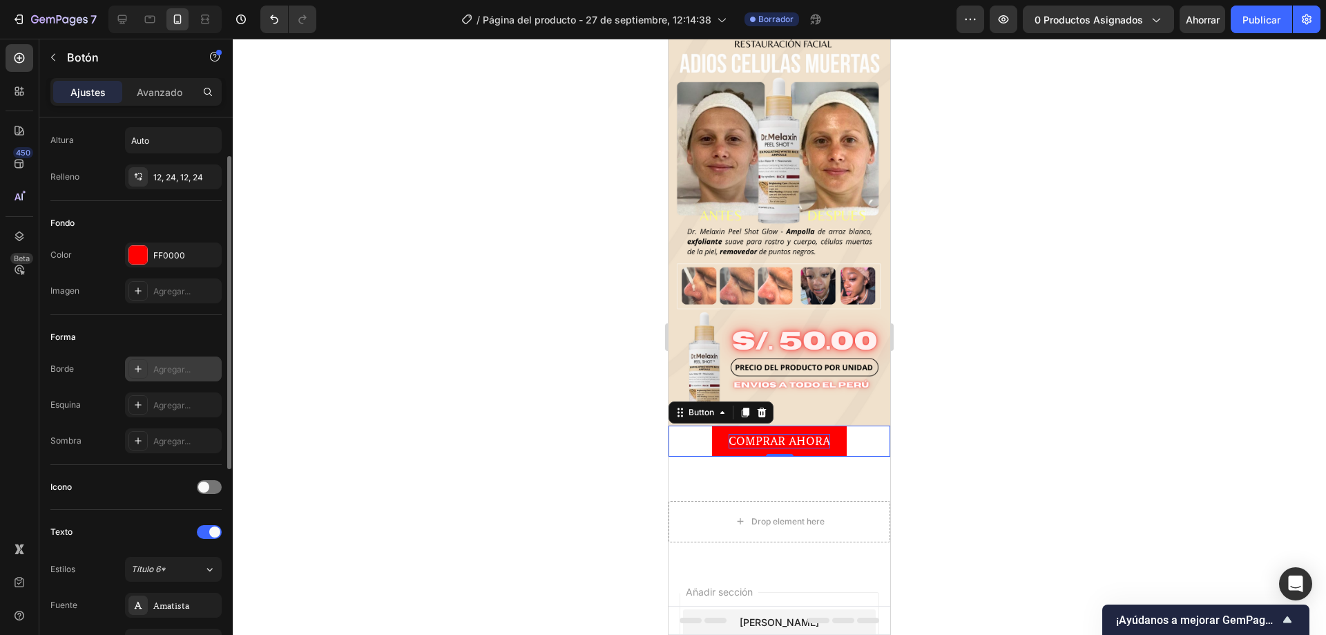
click at [149, 370] on div "Agregar..." at bounding box center [173, 368] width 97 height 25
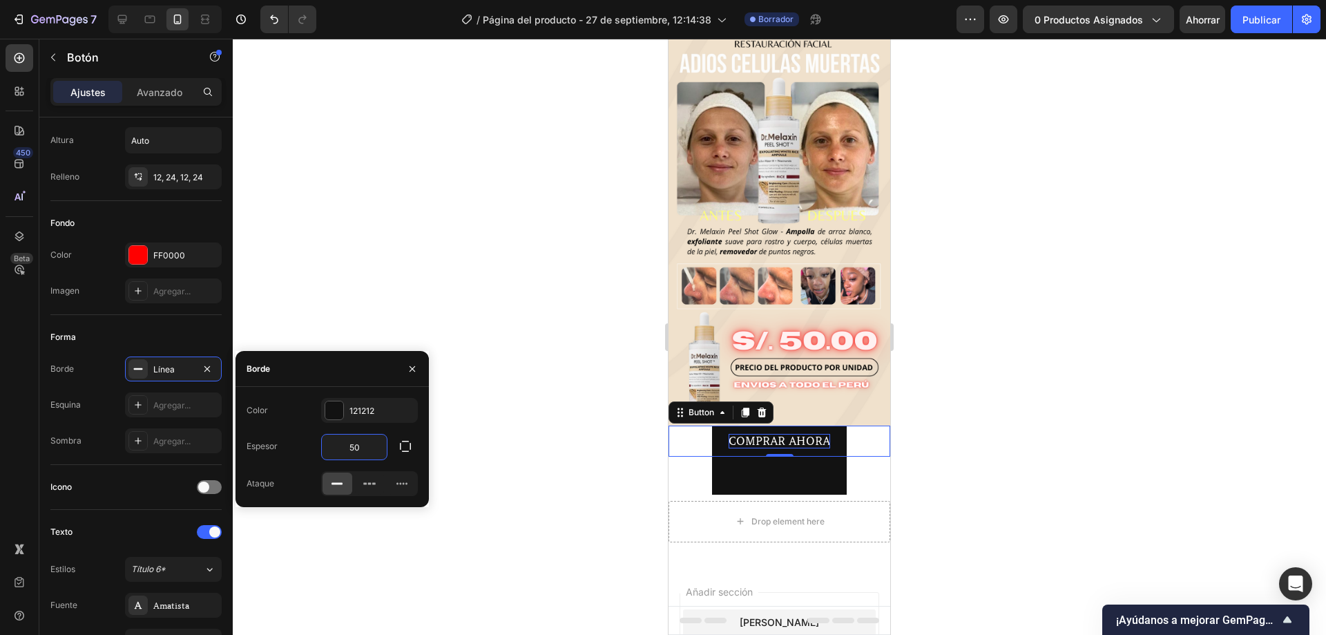
type input "1"
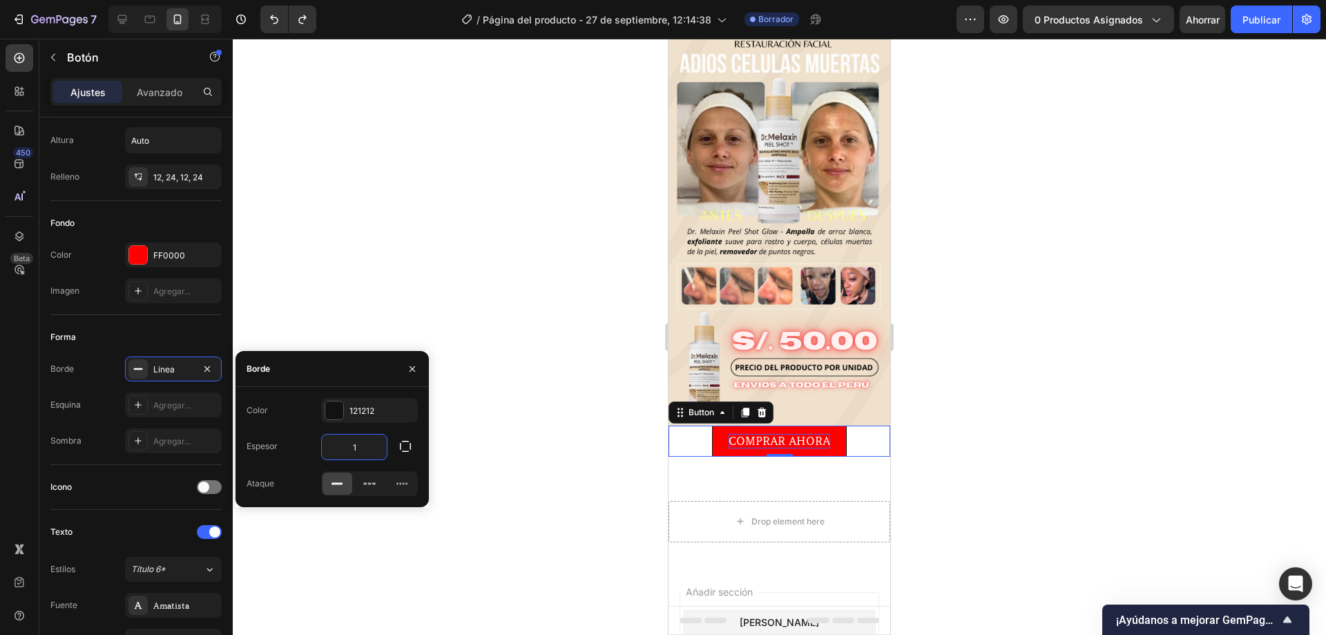
click at [486, 432] on div at bounding box center [780, 337] width 1094 height 596
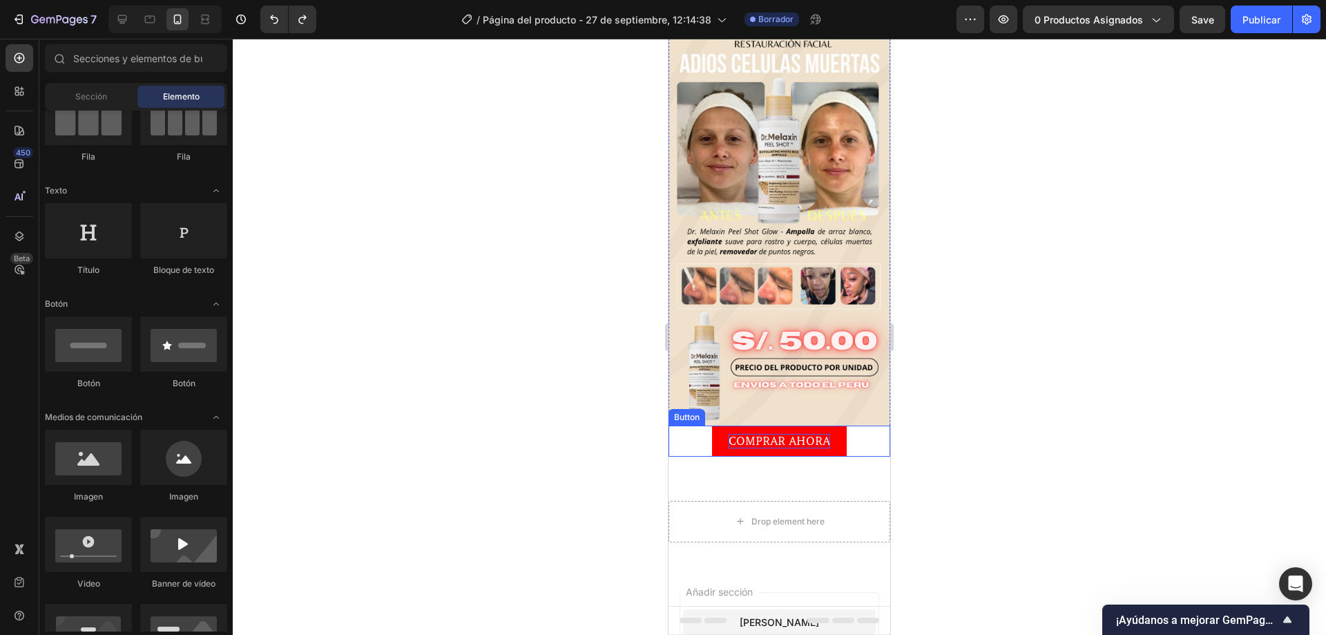
click at [812, 434] on p "COMPRAR AHORA" at bounding box center [780, 441] width 102 height 15
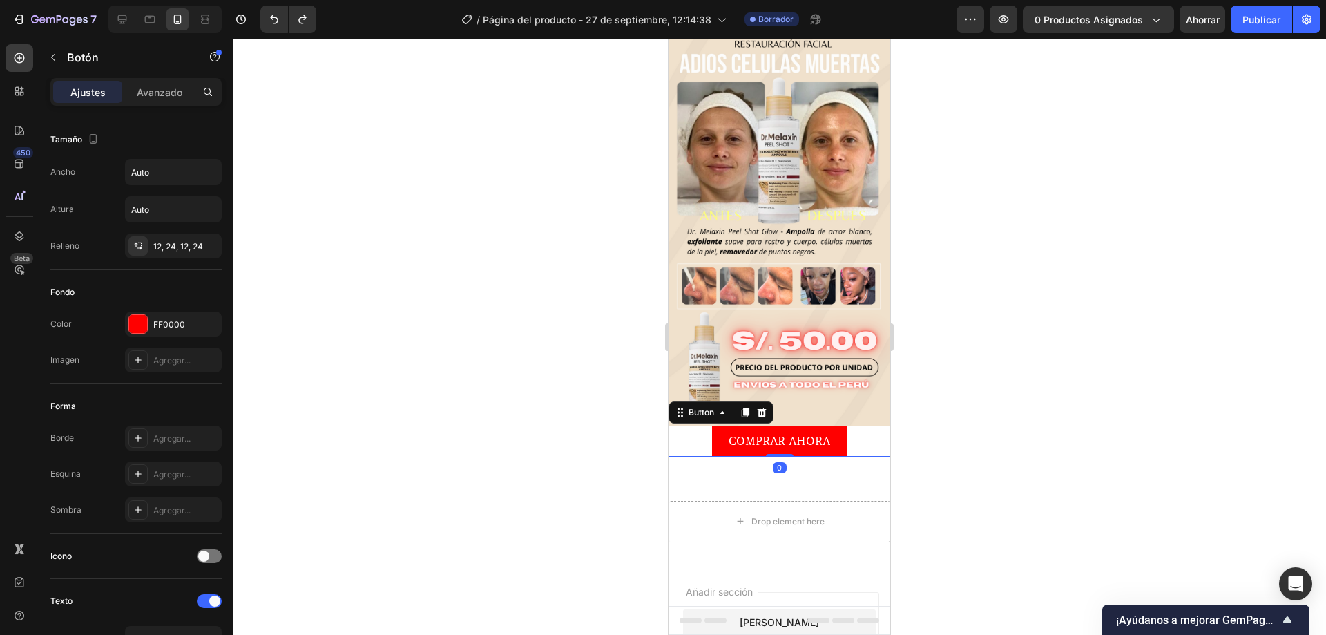
click at [838, 426] on button "COMPRAR AHORA" at bounding box center [779, 441] width 135 height 31
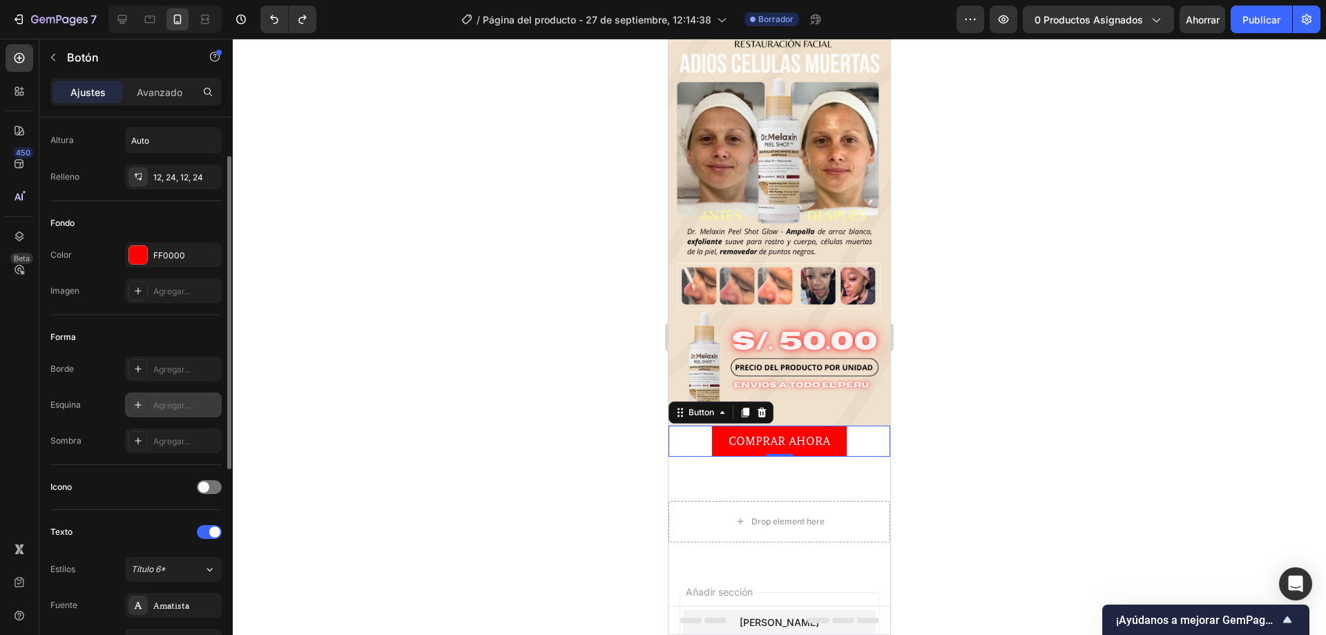
click at [166, 407] on font "Agregar..." at bounding box center [171, 405] width 37 height 10
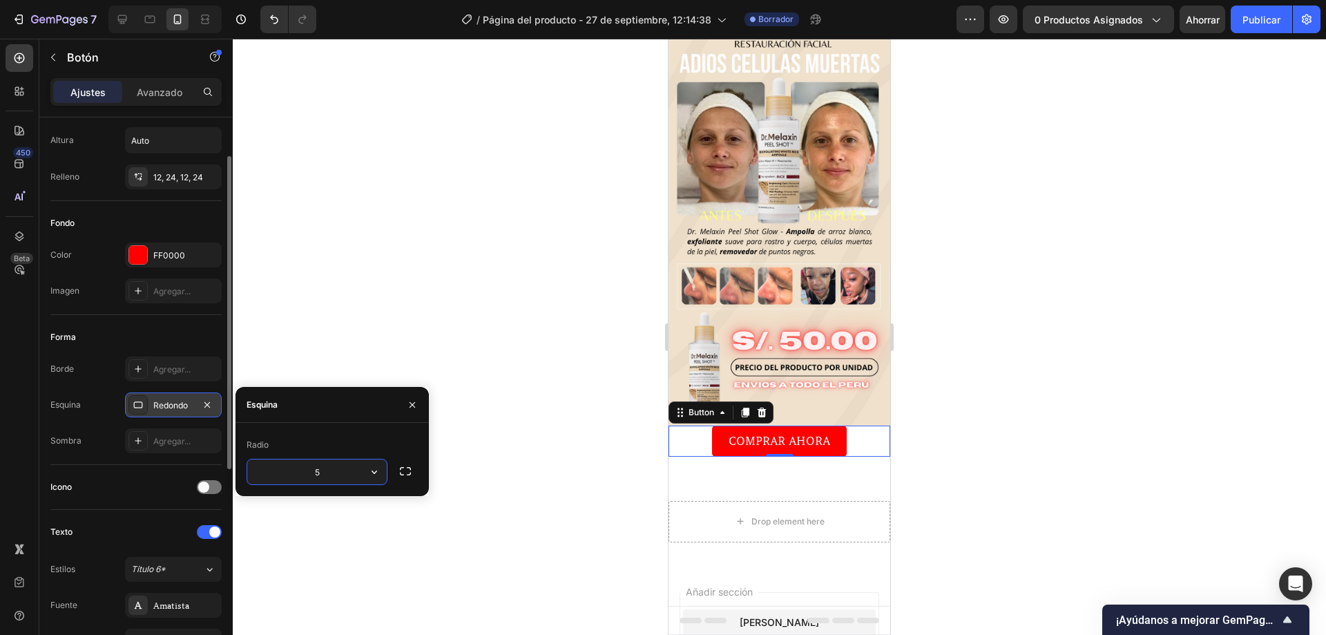
type input "50"
click at [1025, 294] on div at bounding box center [780, 337] width 1094 height 596
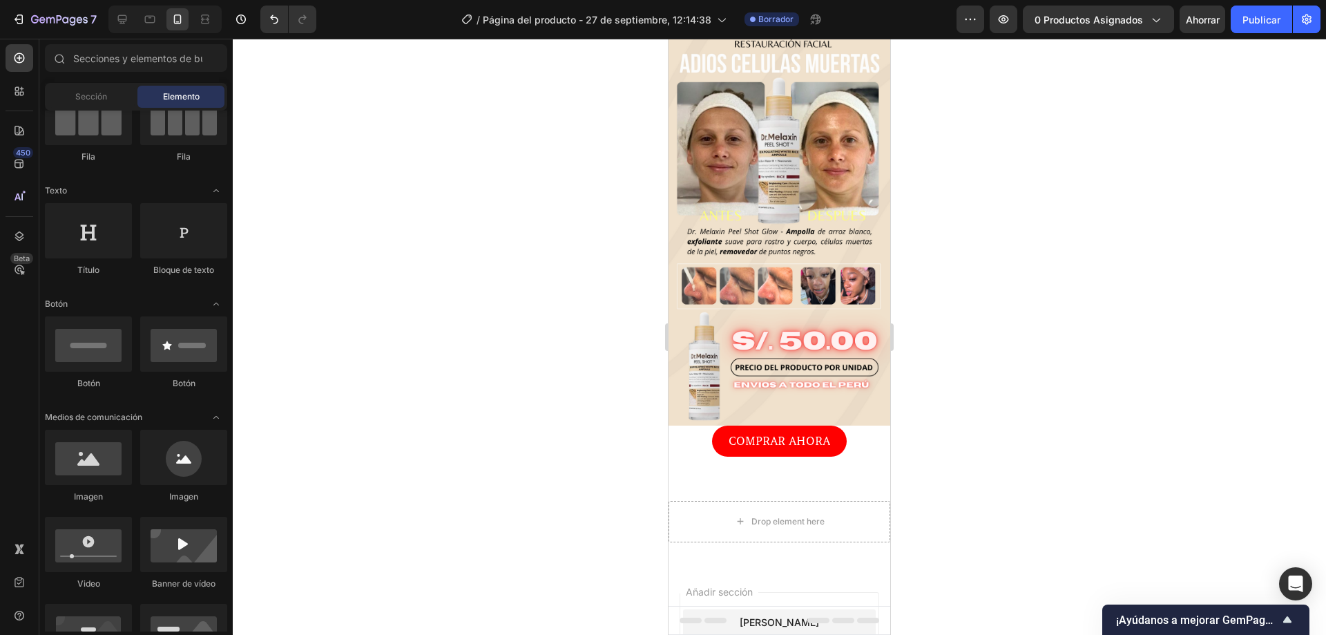
click at [1025, 294] on div at bounding box center [780, 337] width 1094 height 596
click at [1003, 18] on icon "button" at bounding box center [1004, 19] width 14 height 14
click at [783, 434] on p "COMPRAR AHORA" at bounding box center [780, 441] width 102 height 15
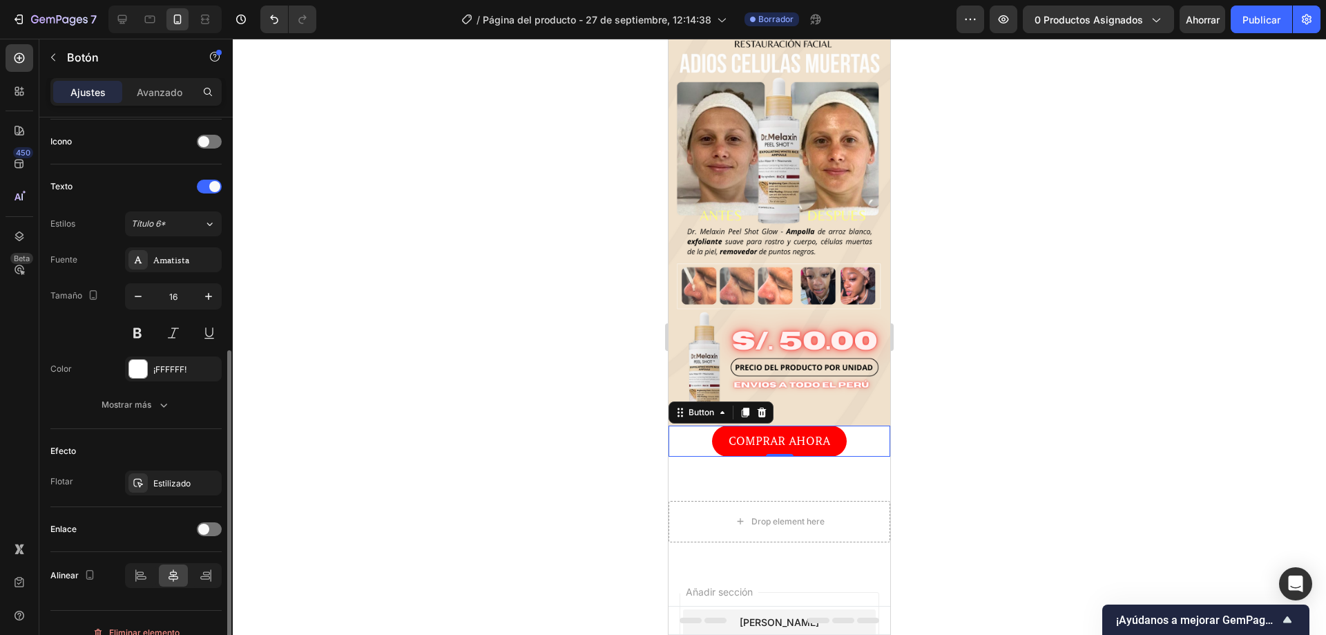
scroll to position [434, 0]
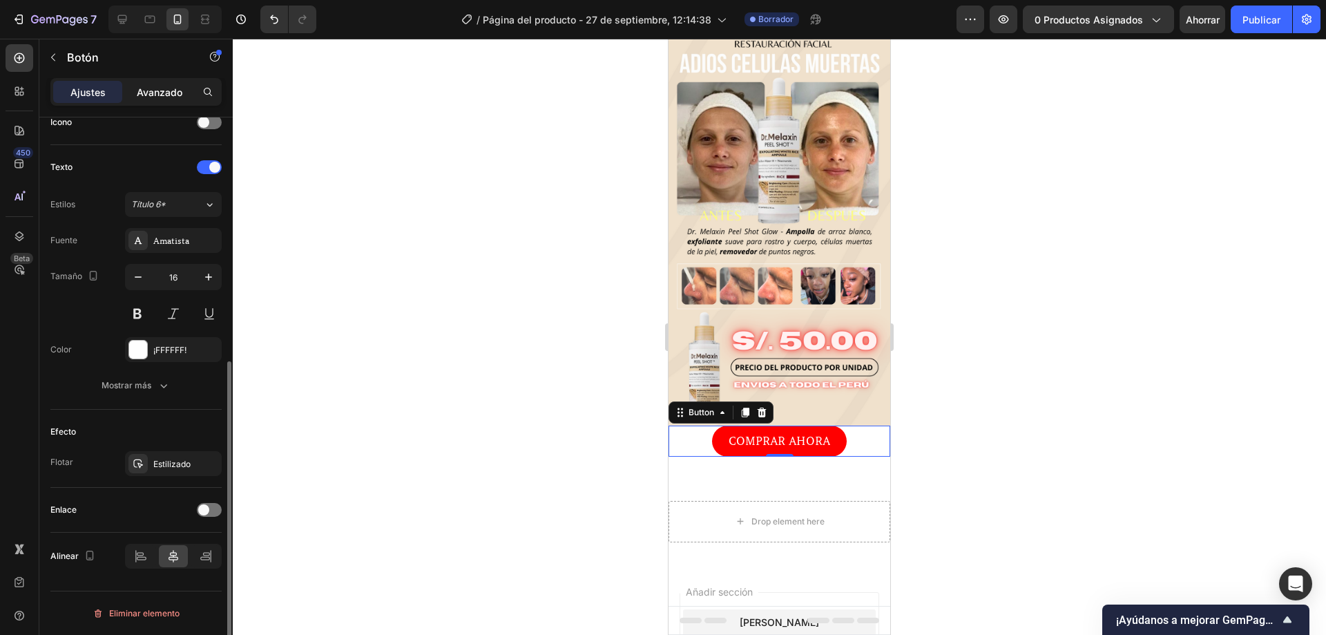
click at [172, 96] on font "Avanzado" at bounding box center [160, 92] width 46 height 12
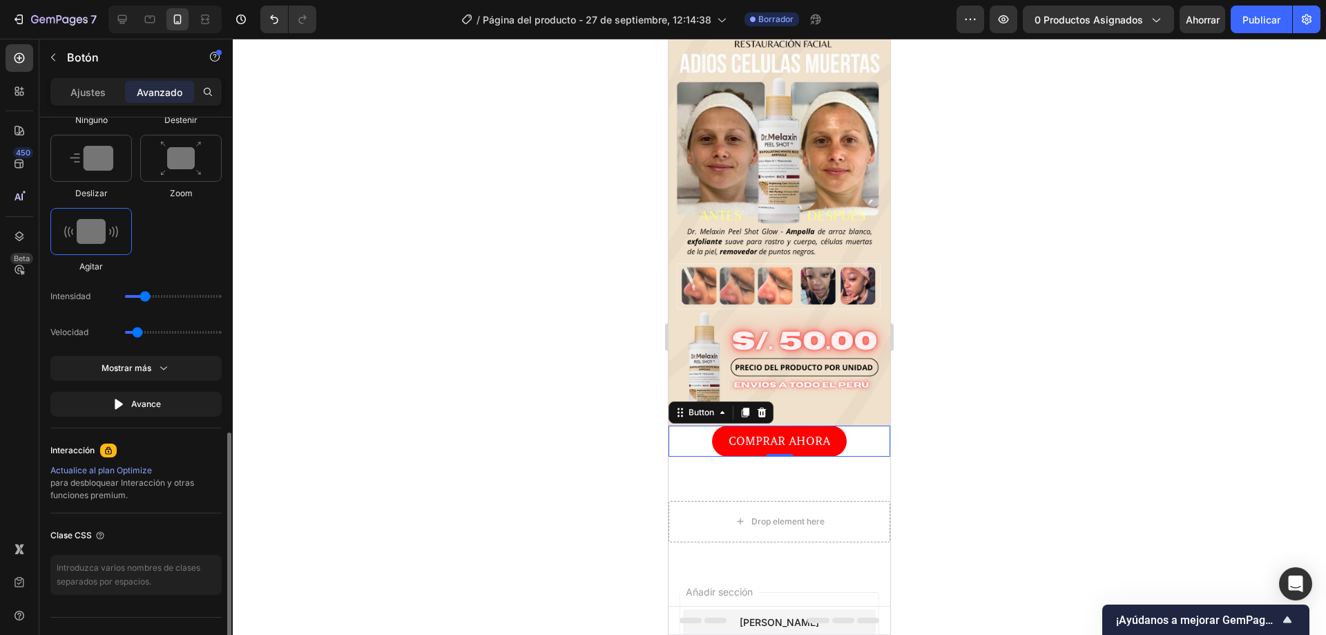
scroll to position [786, 0]
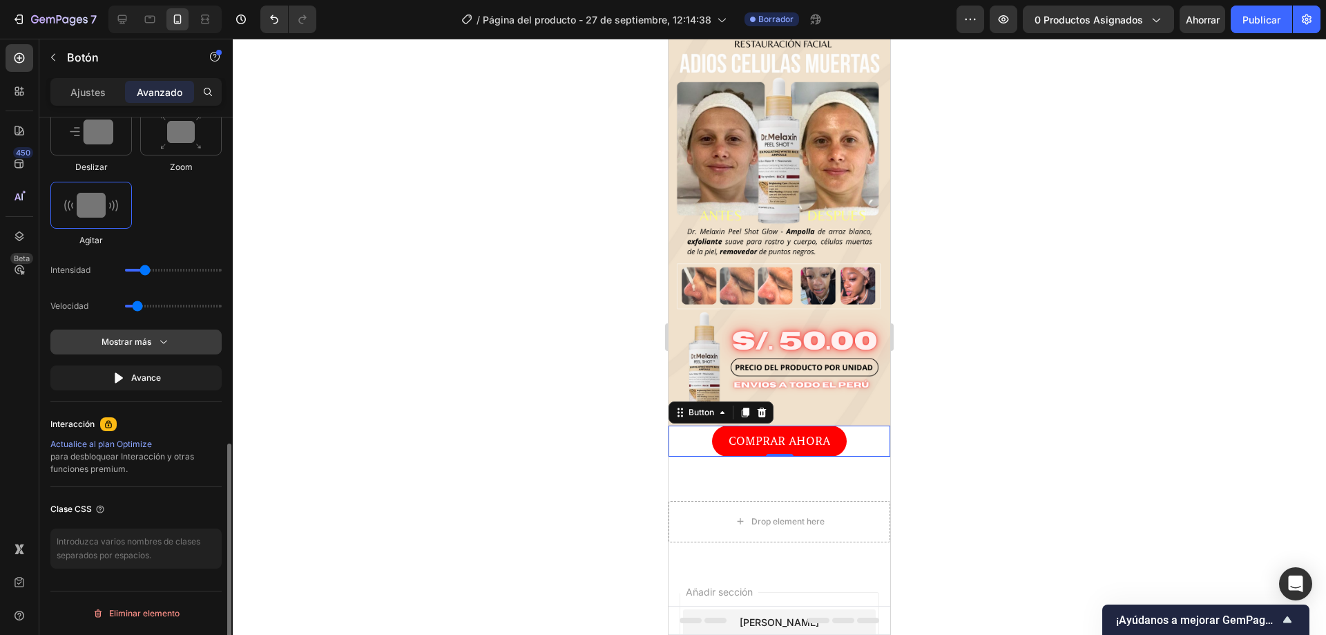
click at [166, 351] on button "Mostrar más" at bounding box center [135, 342] width 171 height 25
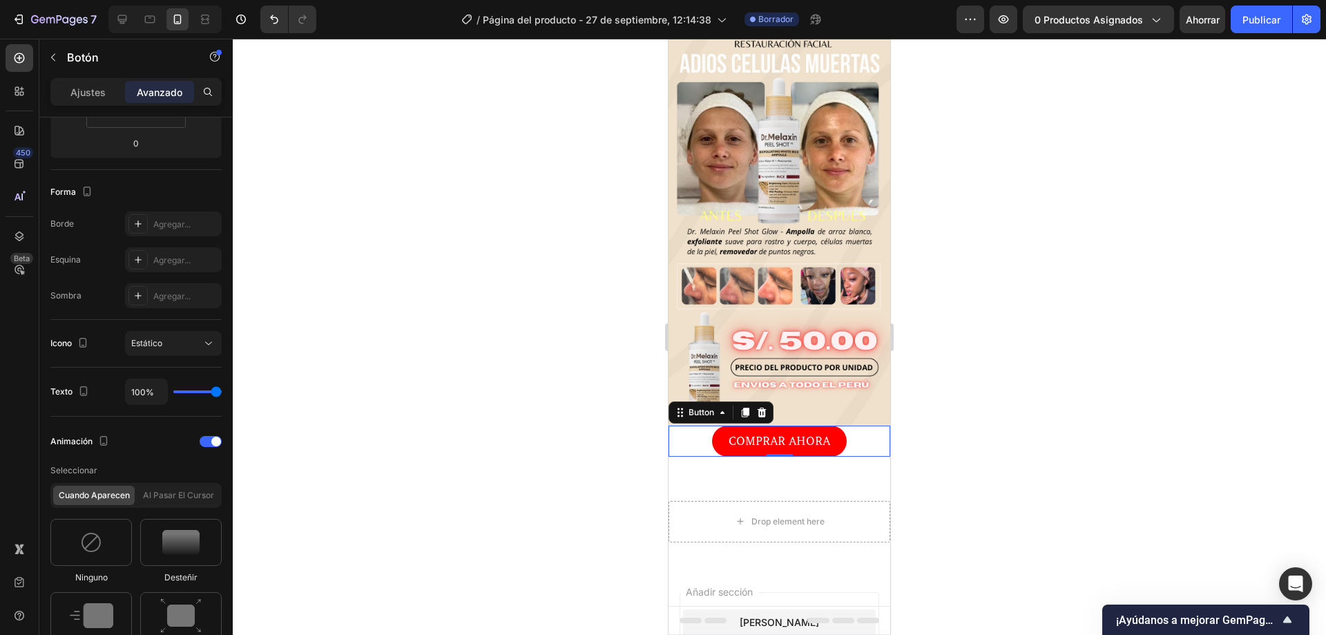
scroll to position [0, 0]
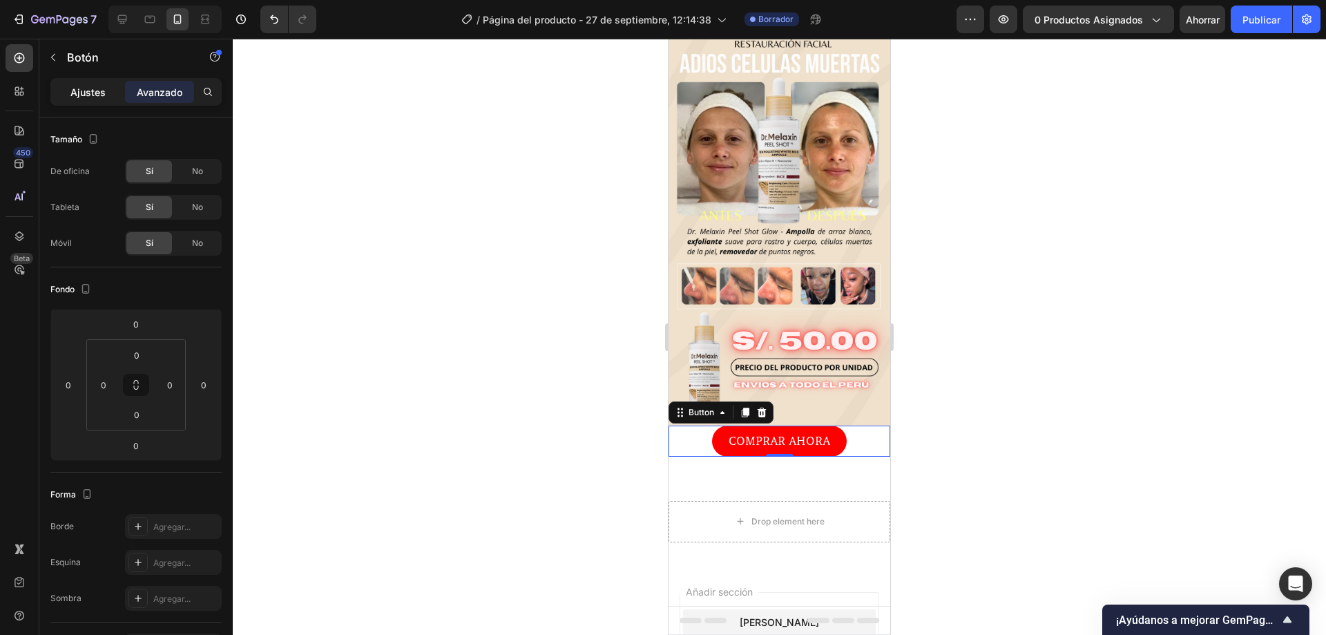
click at [97, 87] on font "Ajustes" at bounding box center [87, 92] width 35 height 12
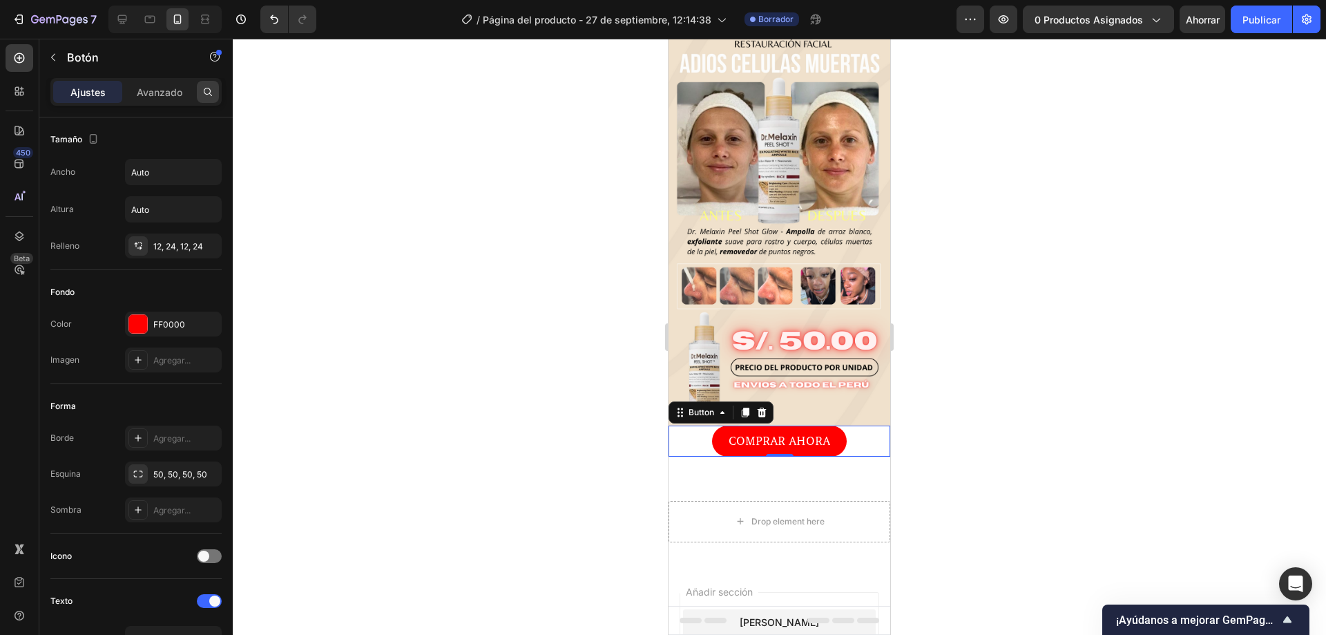
click at [212, 93] on icon at bounding box center [207, 91] width 11 height 11
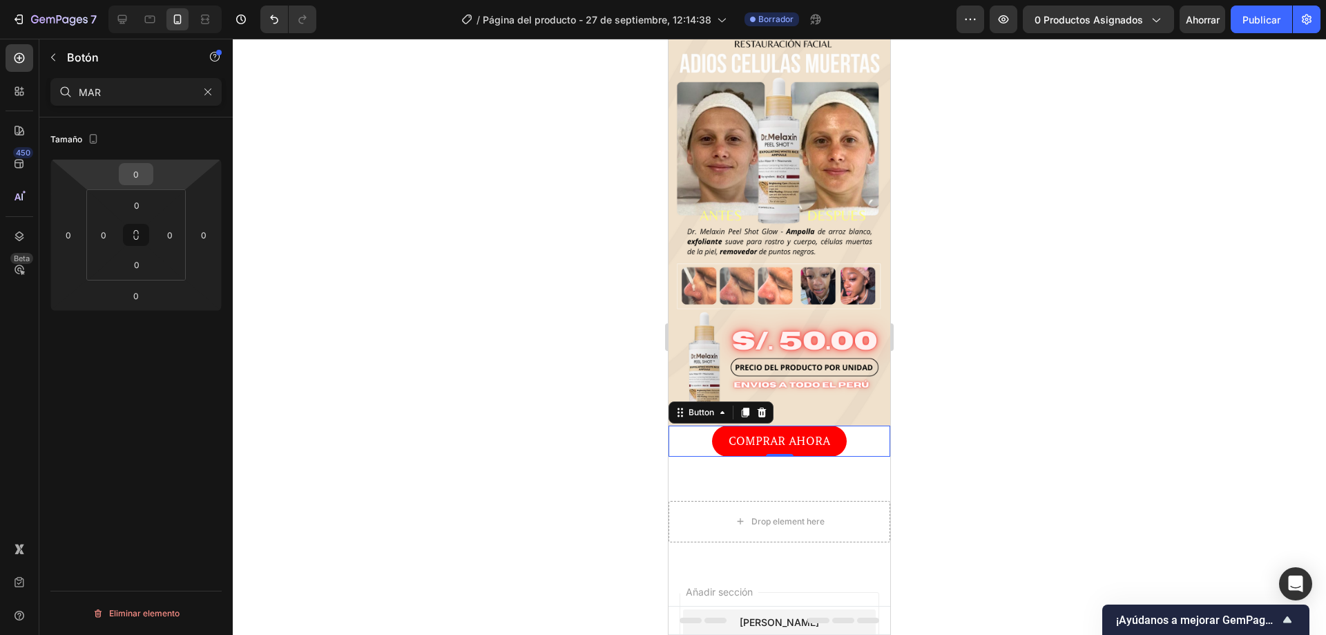
type input "MAR"
click at [138, 171] on input "0" at bounding box center [136, 174] width 28 height 21
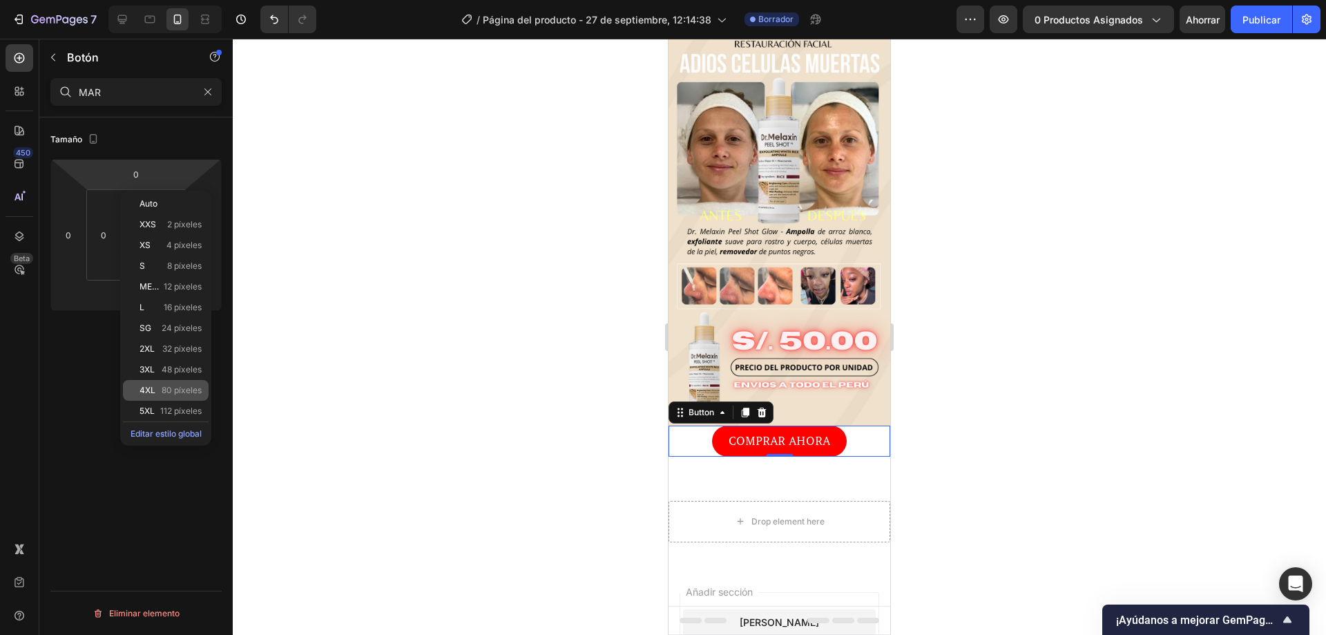
click at [164, 387] on font "80 píxeles" at bounding box center [182, 390] width 40 height 10
type input "80"
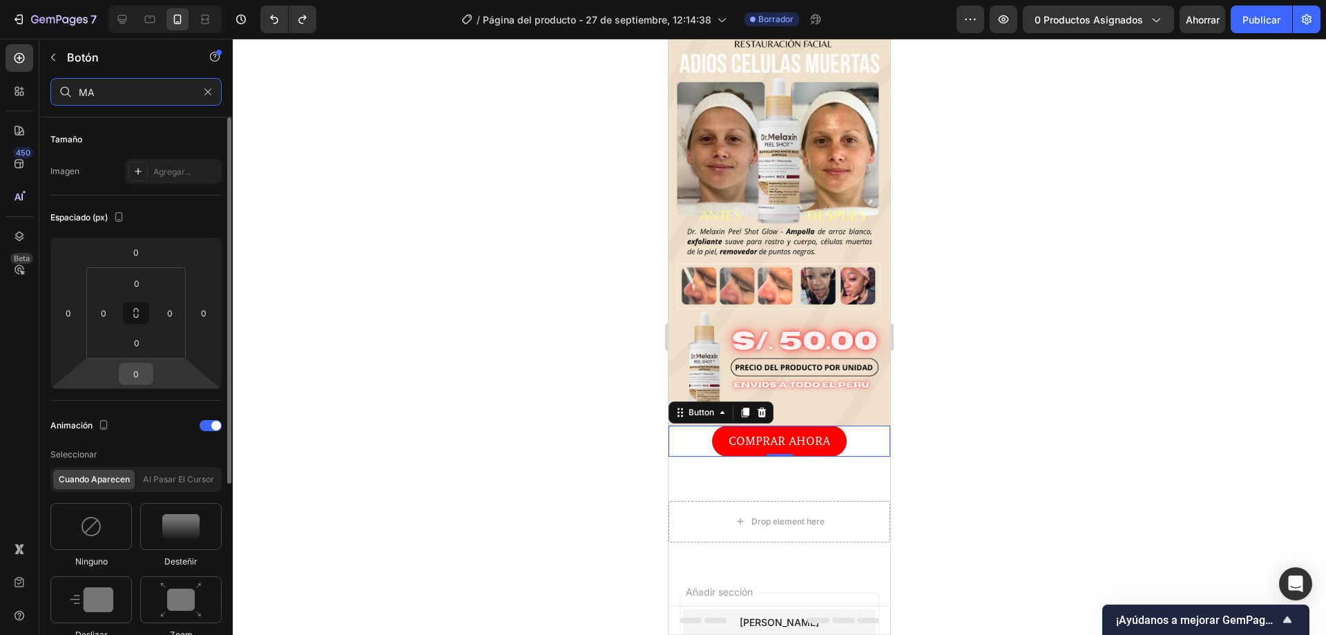
type input "MA"
click at [147, 371] on input "0" at bounding box center [136, 373] width 28 height 21
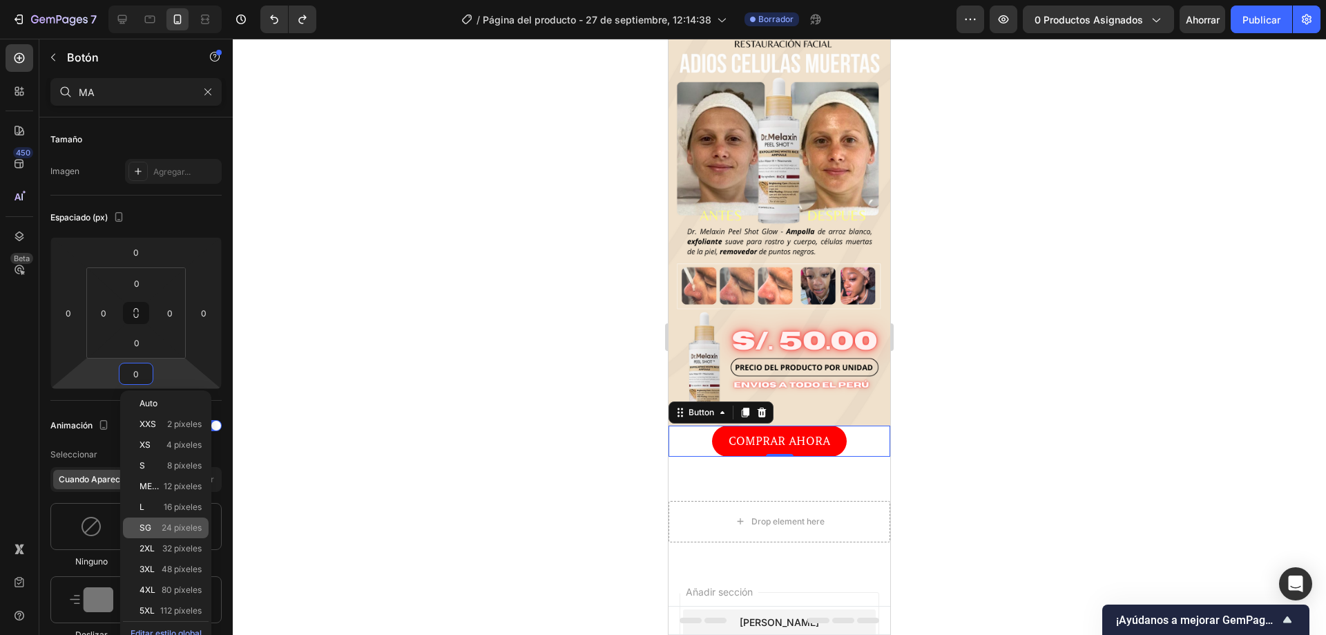
click at [169, 520] on div "SG 24 píxeles" at bounding box center [166, 527] width 86 height 21
type input "24"
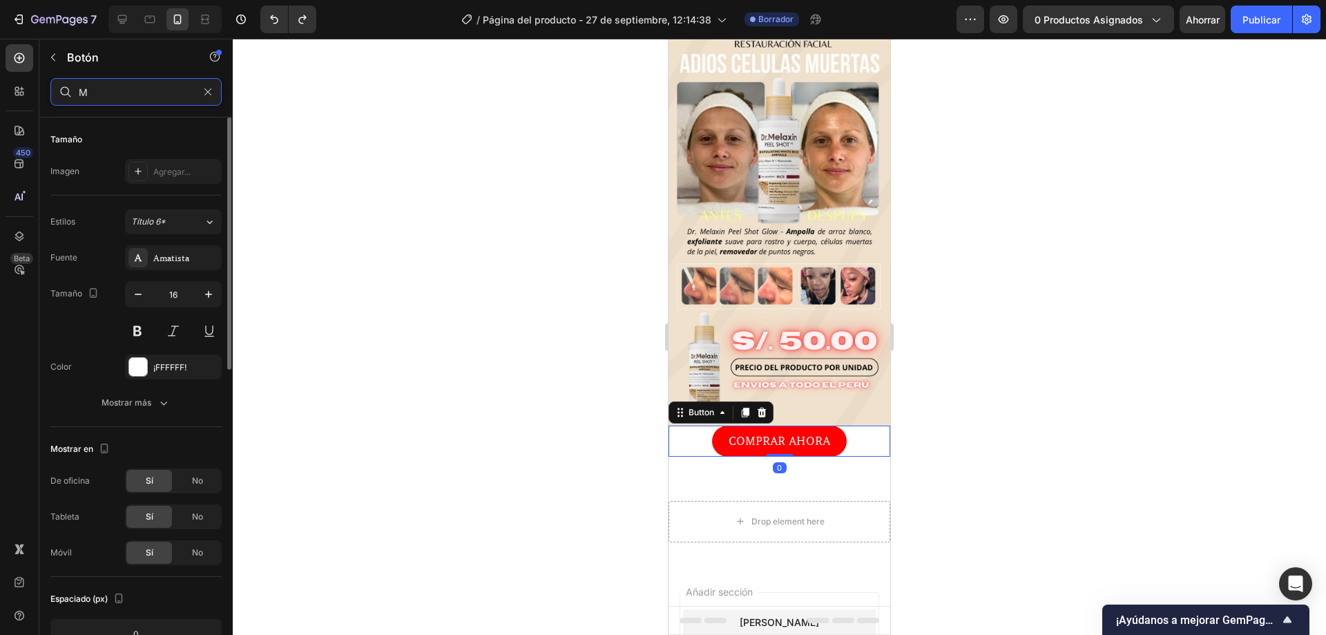
type input "M"
click at [1020, 358] on div at bounding box center [780, 337] width 1094 height 596
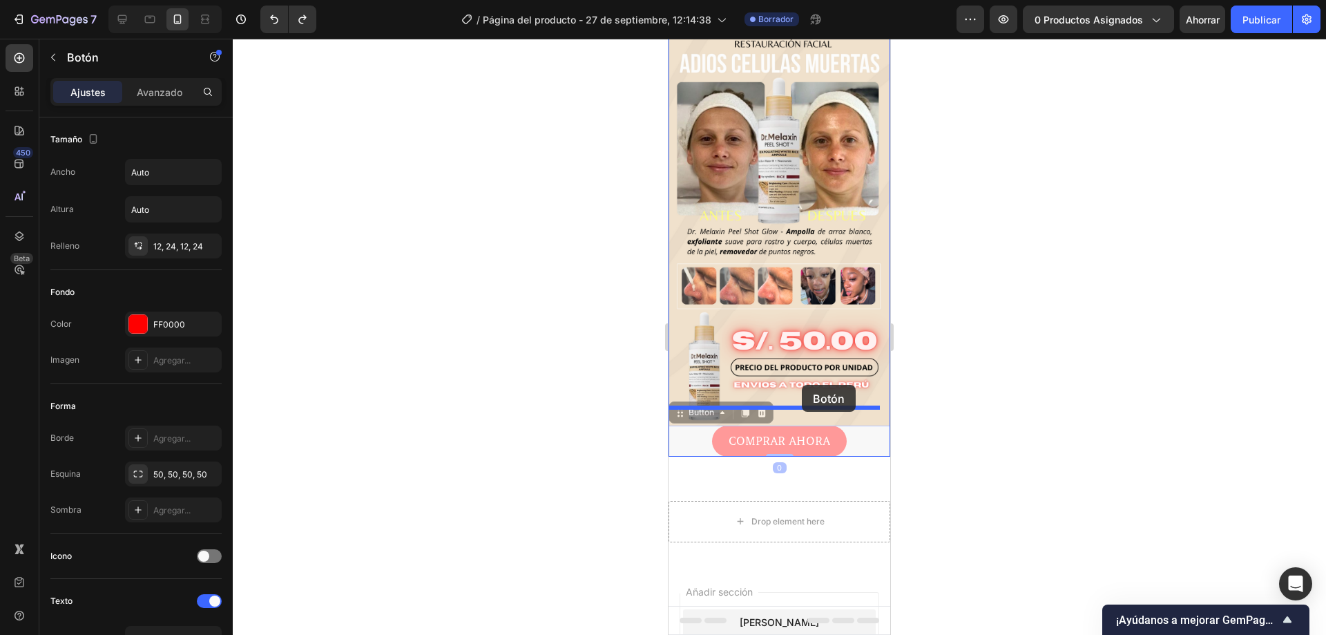
drag, startPoint x: 802, startPoint y: 426, endPoint x: 802, endPoint y: 385, distance: 41.4
click at [802, 385] on div "Mobile ( 321 px) iPhone 13 Mini iPhone 13 Pro iPhone 11 Pro Max iPhone 15 Pro M…" at bounding box center [780, 406] width 222 height 843
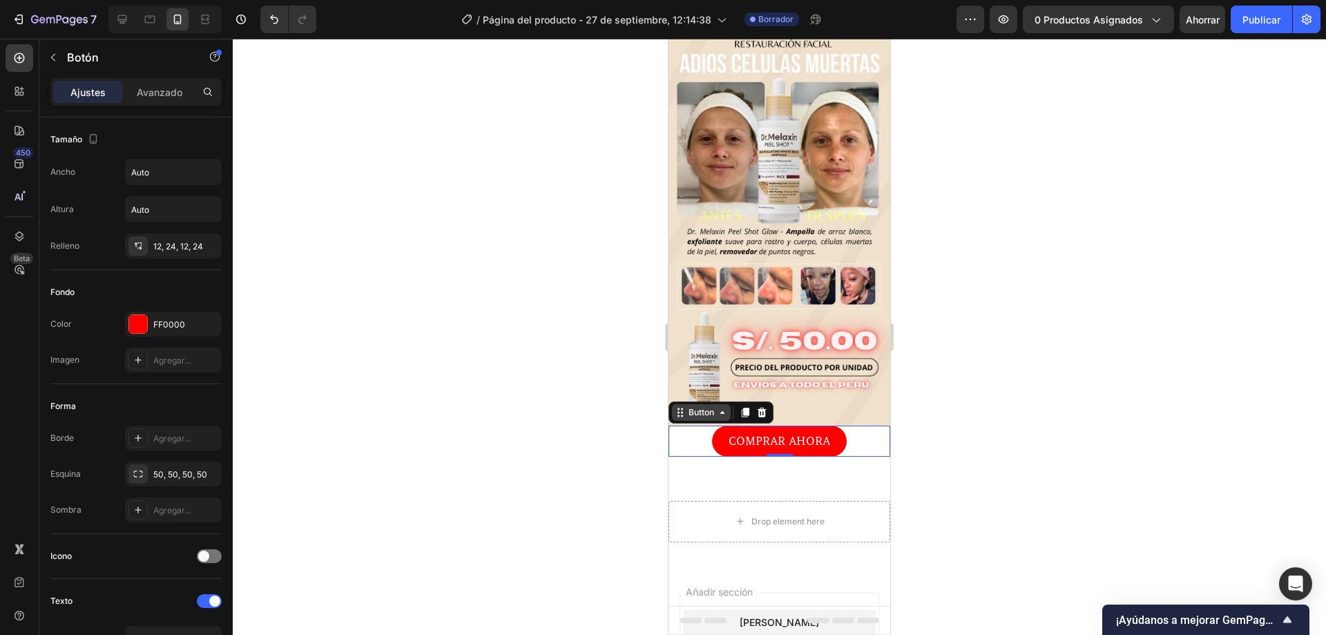
click at [725, 407] on icon at bounding box center [722, 412] width 11 height 11
click at [1101, 343] on div at bounding box center [780, 337] width 1094 height 596
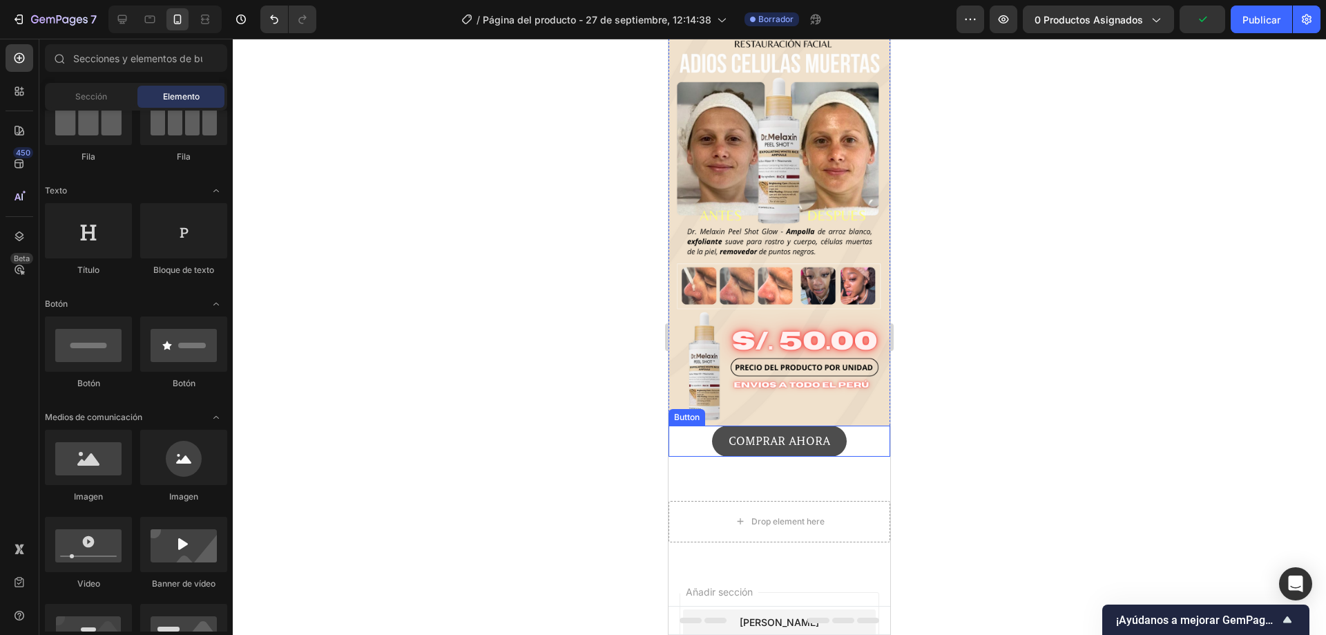
click at [826, 426] on button "COMPRAR AHORA" at bounding box center [779, 441] width 135 height 31
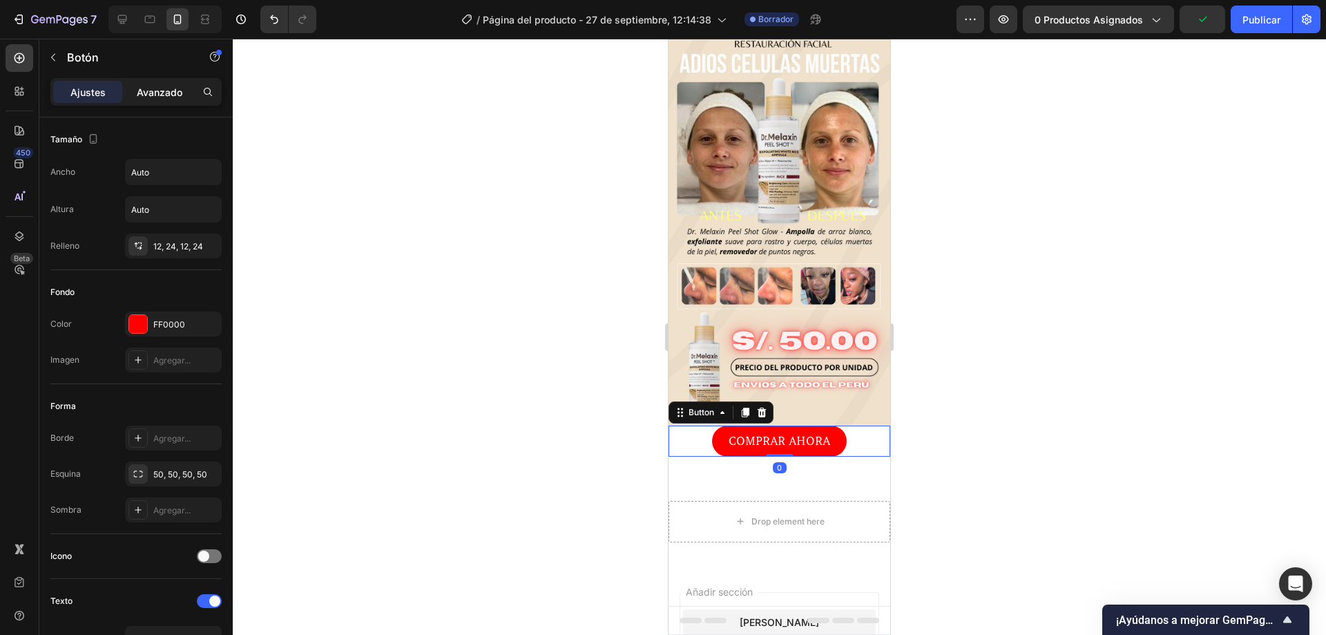
click at [161, 101] on div "Avanzado" at bounding box center [159, 92] width 69 height 22
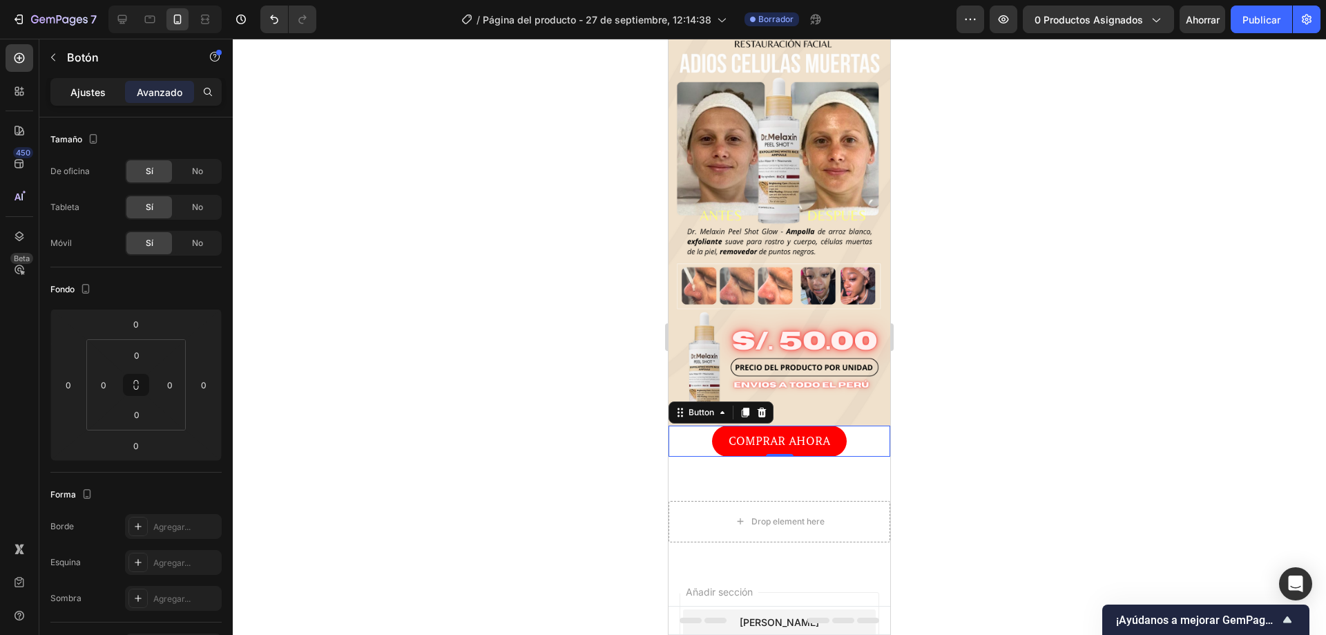
click at [75, 93] on font "Ajustes" at bounding box center [87, 92] width 35 height 12
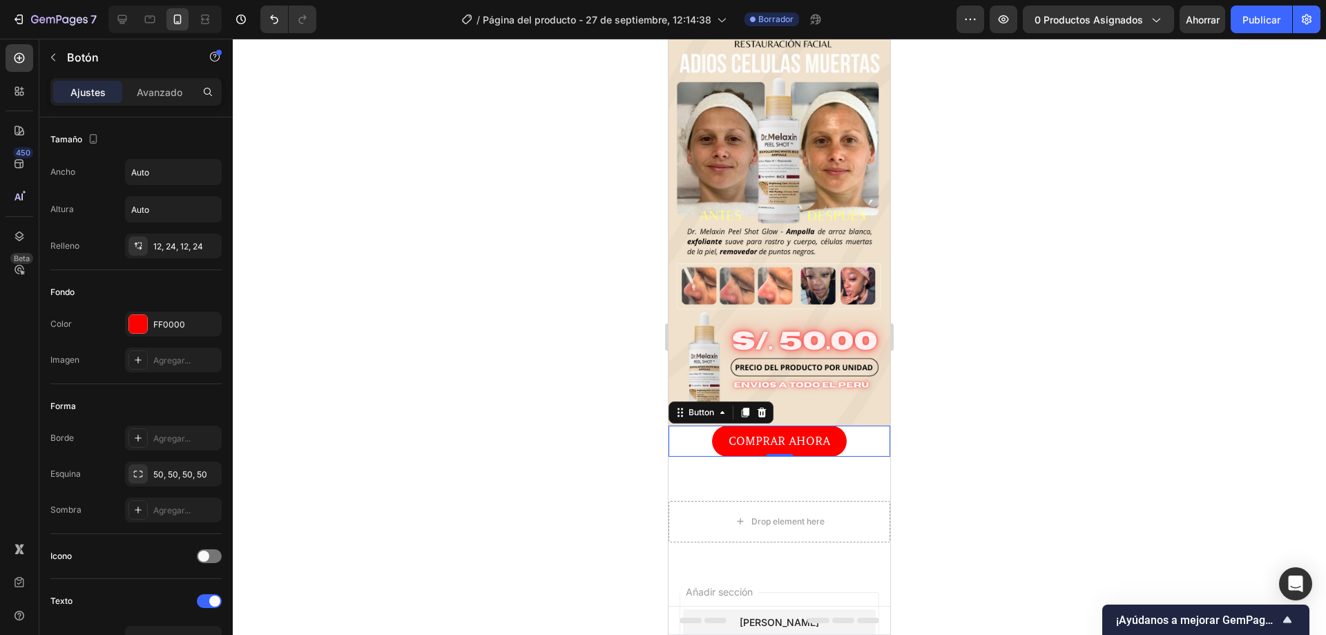
click at [90, 97] on font "Ajustes" at bounding box center [87, 92] width 35 height 12
click at [180, 169] on input "Auto" at bounding box center [173, 172] width 95 height 25
click at [211, 169] on icon "button" at bounding box center [209, 172] width 14 height 14
click at [203, 201] on button "button" at bounding box center [208, 209] width 25 height 25
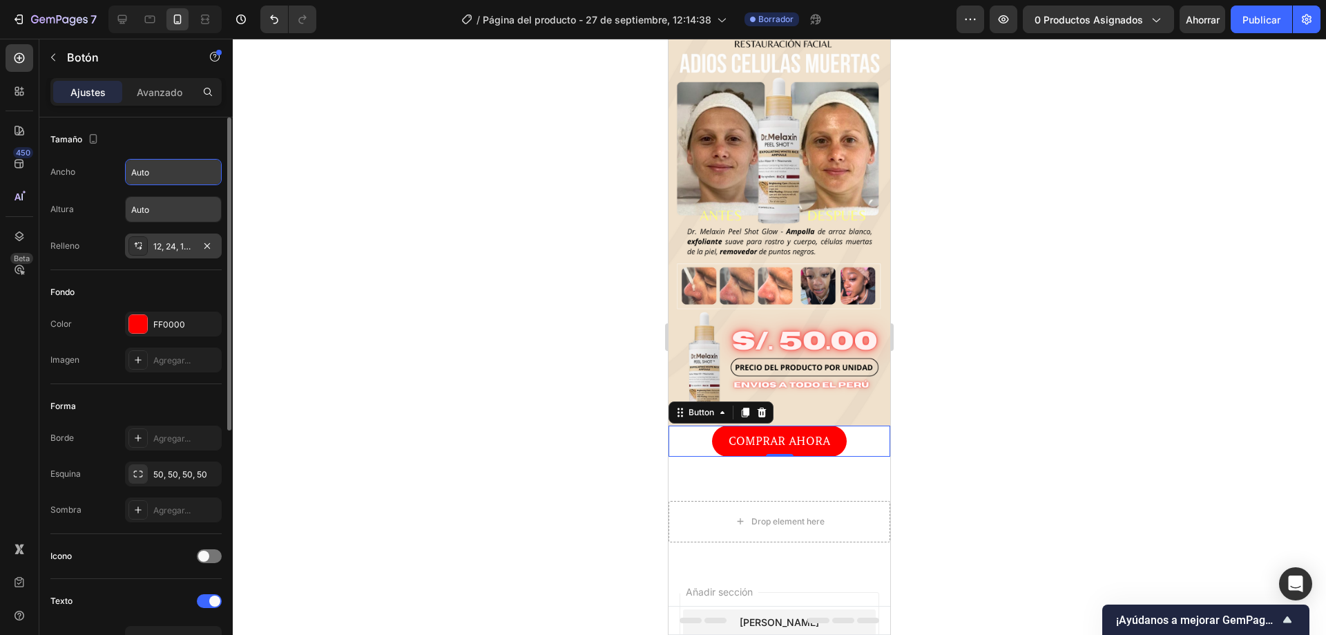
click at [192, 251] on div "12, 24, 12, 24" at bounding box center [173, 246] width 40 height 12
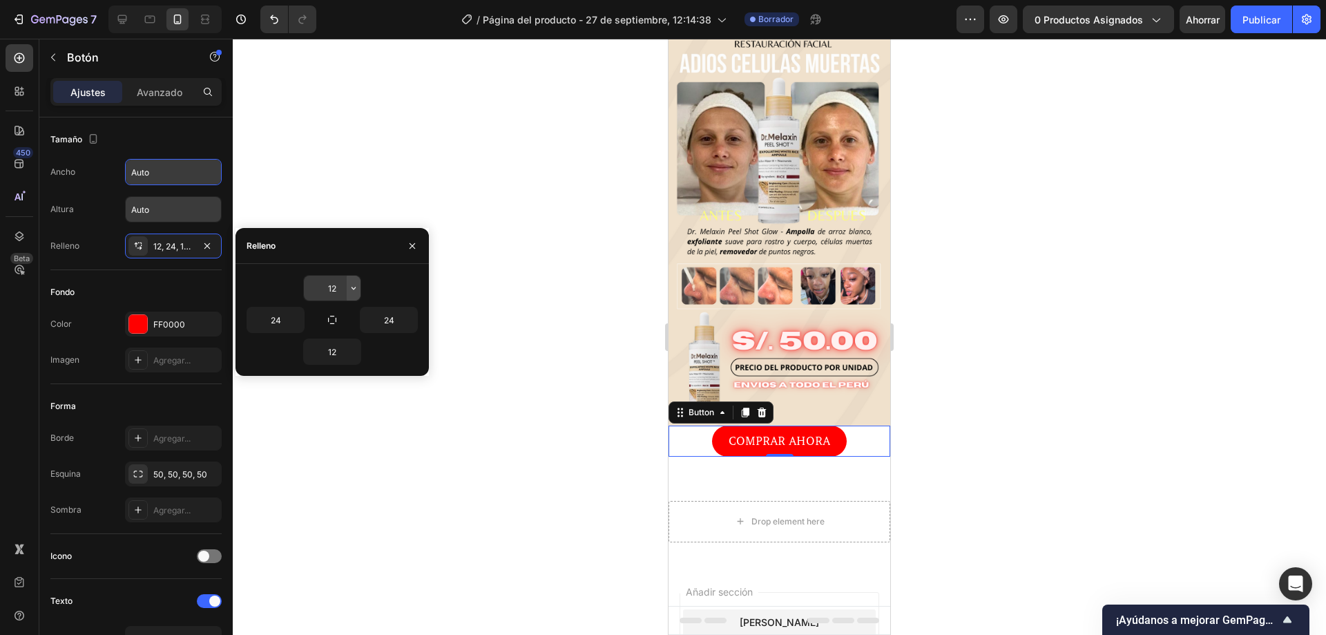
click at [352, 289] on icon "button" at bounding box center [353, 288] width 11 height 11
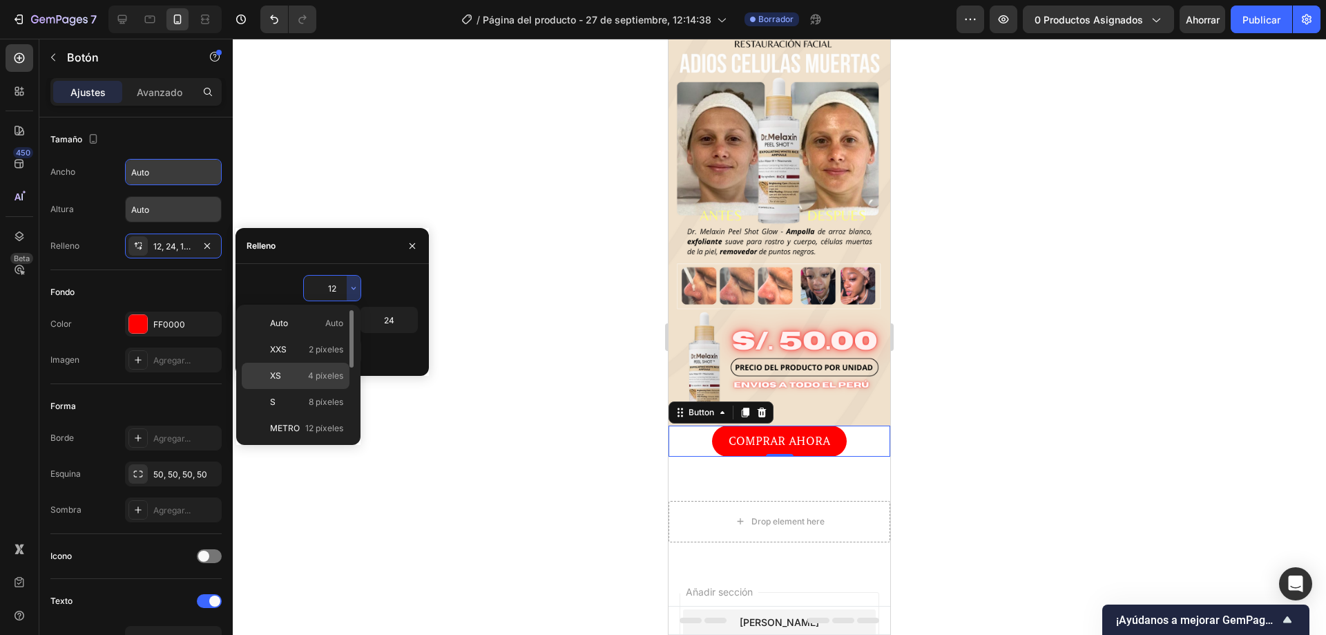
click at [307, 379] on p "XS 4 píxeles" at bounding box center [306, 376] width 73 height 12
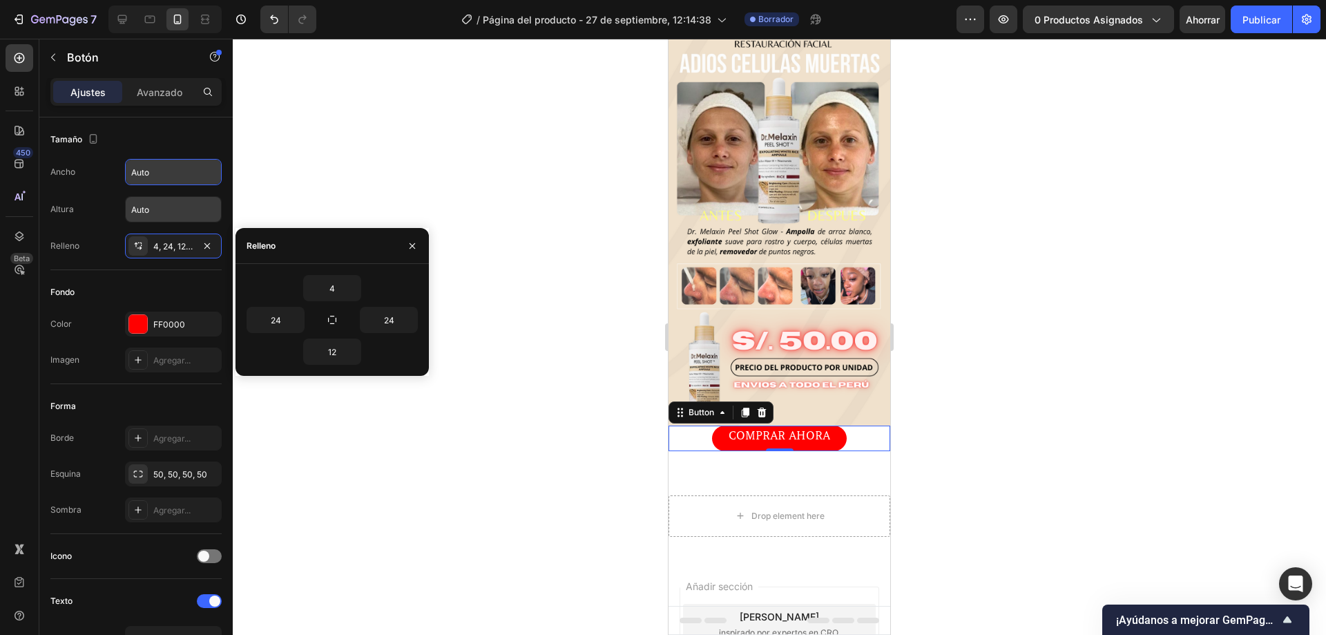
type input "12"
click at [361, 192] on div at bounding box center [780, 337] width 1094 height 596
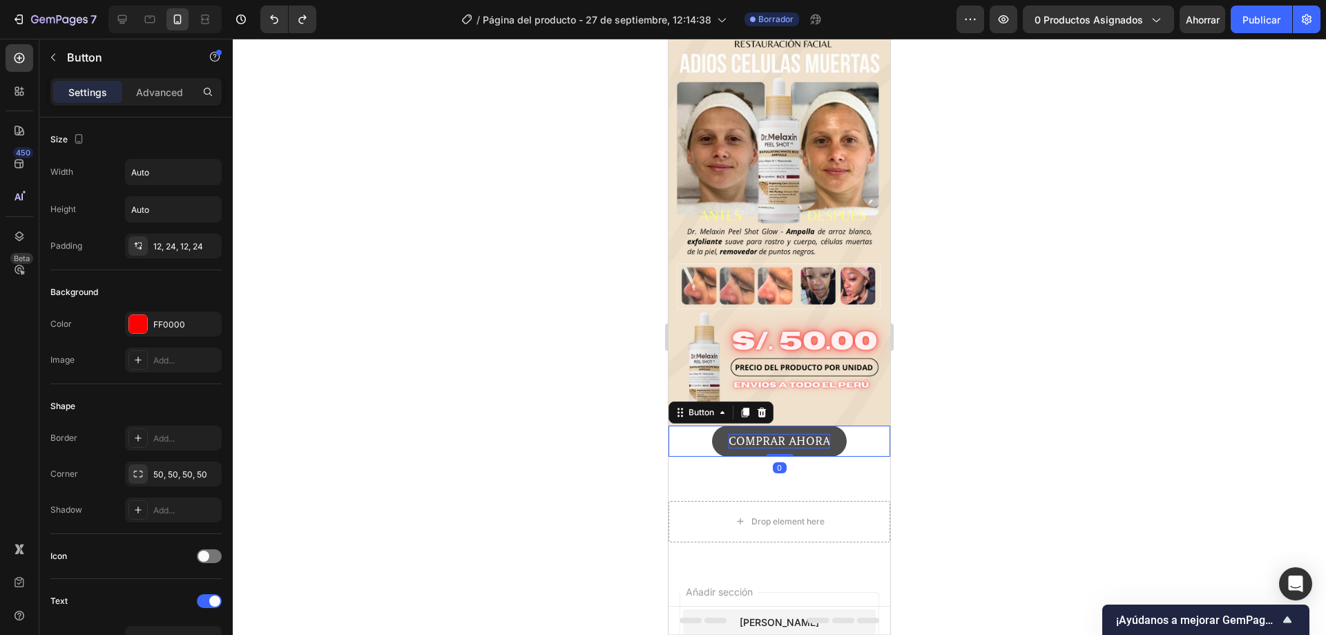
click at [763, 434] on p "COMPRAR AHORA" at bounding box center [780, 441] width 102 height 15
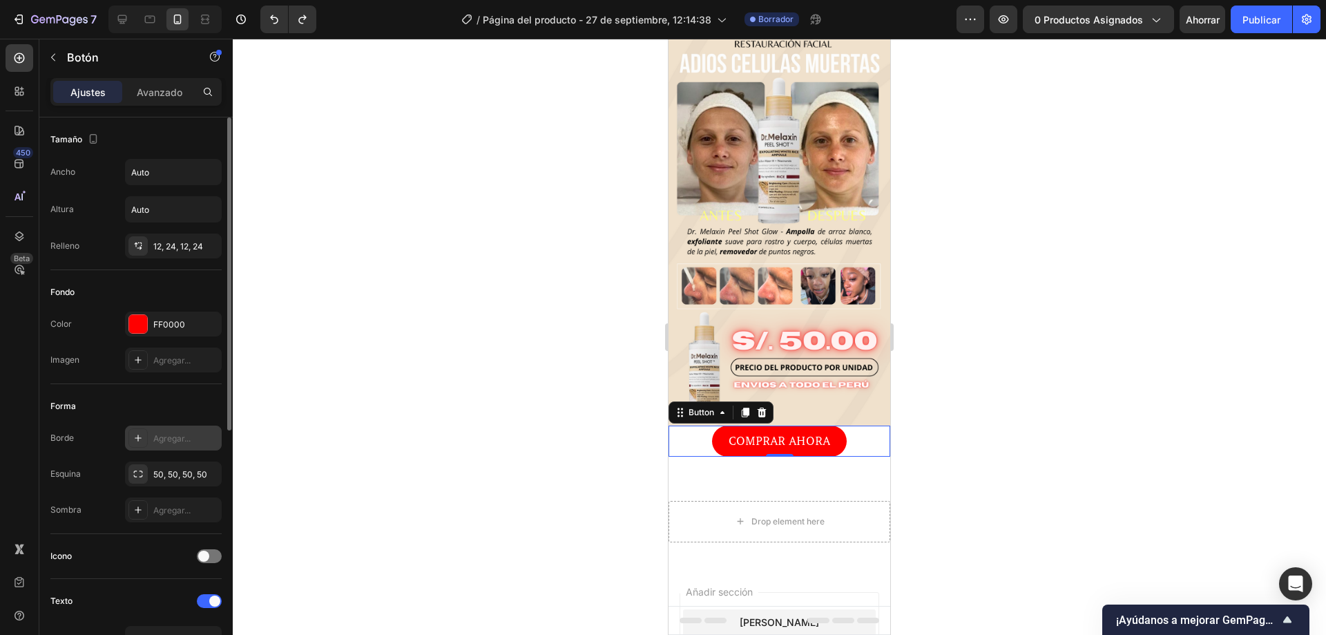
click at [133, 441] on icon at bounding box center [138, 437] width 11 height 11
click at [90, 464] on div "Esquina 50, 50, 50, 50" at bounding box center [135, 473] width 171 height 25
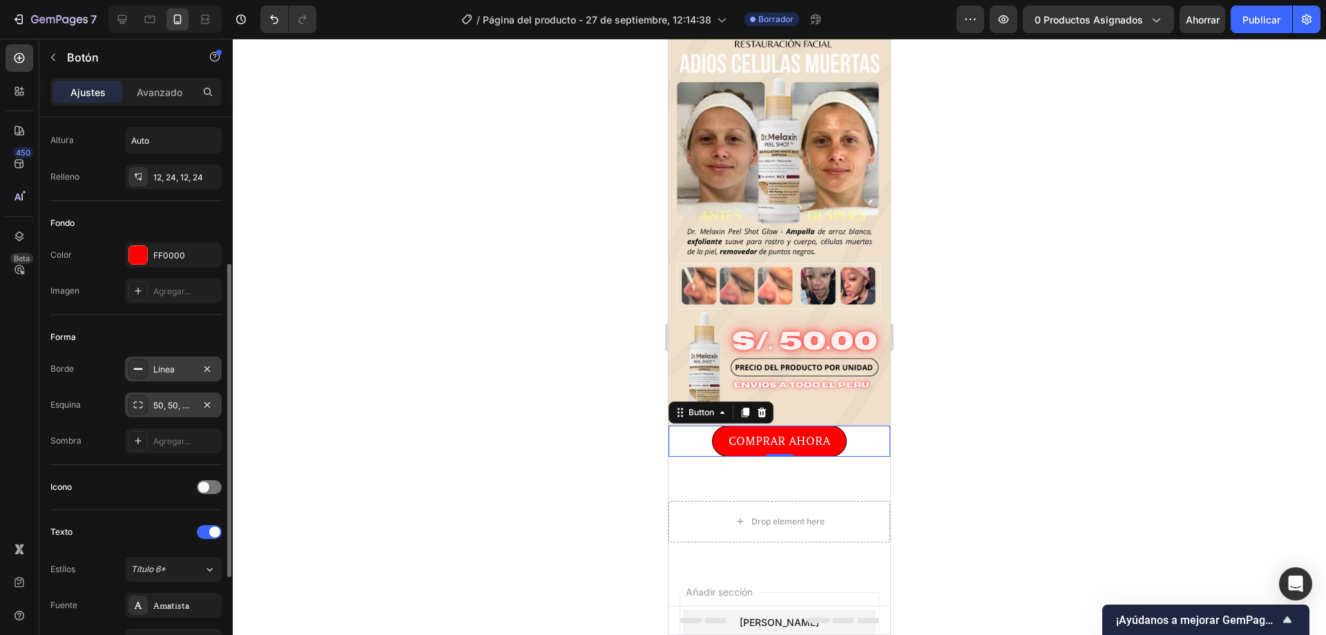
scroll to position [138, 0]
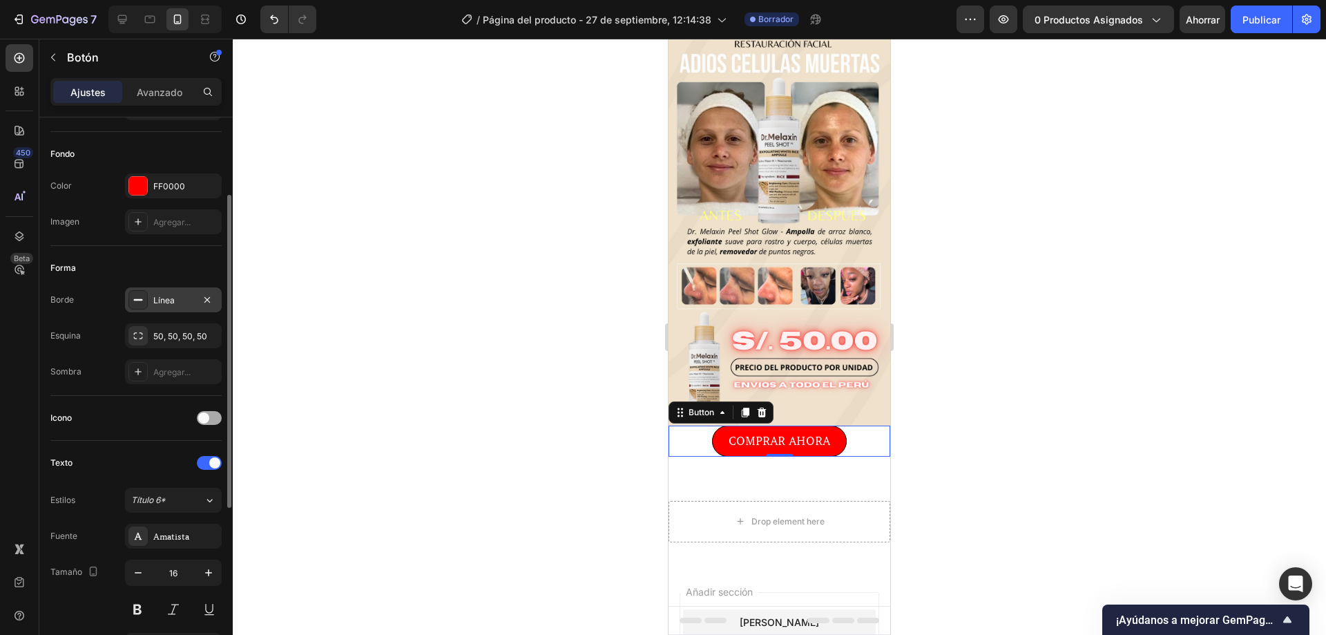
click at [211, 417] on div at bounding box center [209, 418] width 25 height 14
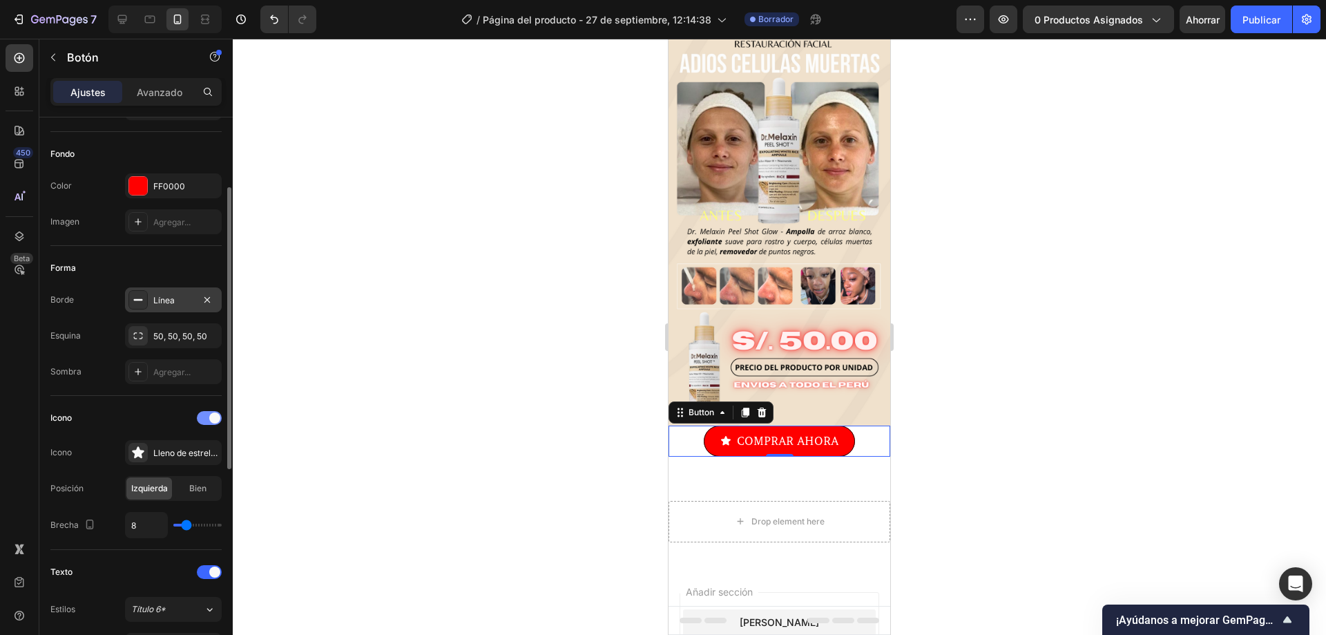
click at [211, 417] on span at bounding box center [214, 417] width 11 height 11
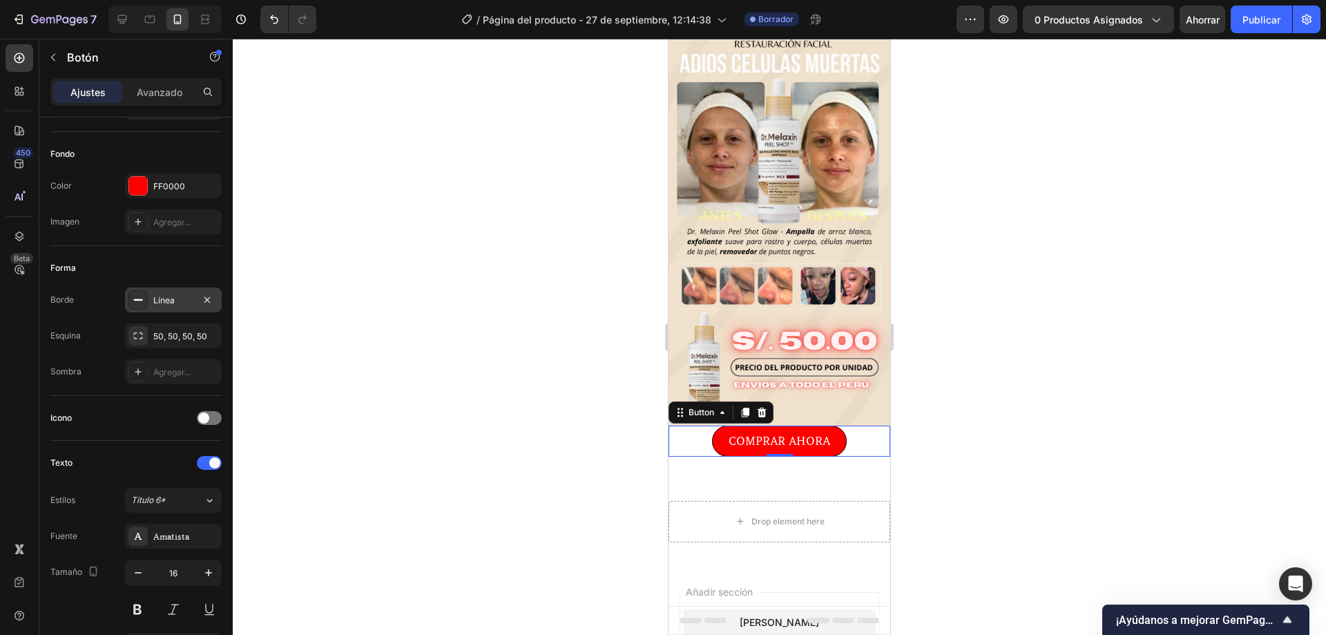
click at [306, 383] on div at bounding box center [780, 337] width 1094 height 596
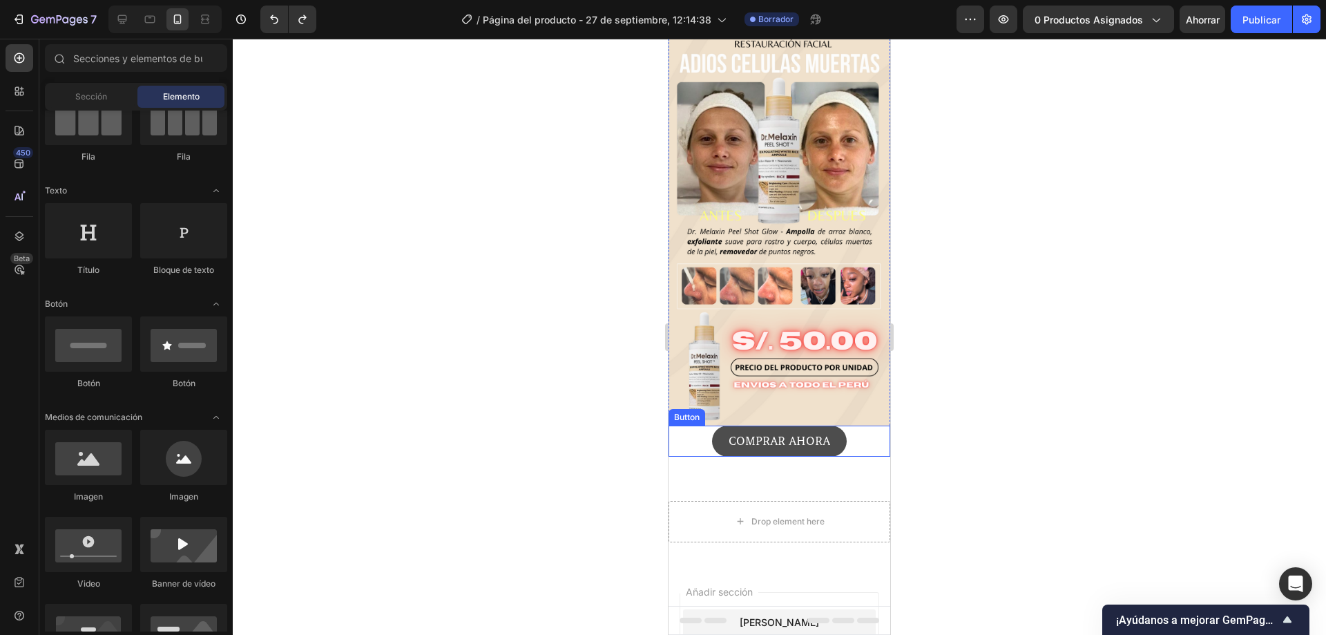
click at [714, 426] on button "COMPRAR AHORA" at bounding box center [779, 441] width 135 height 31
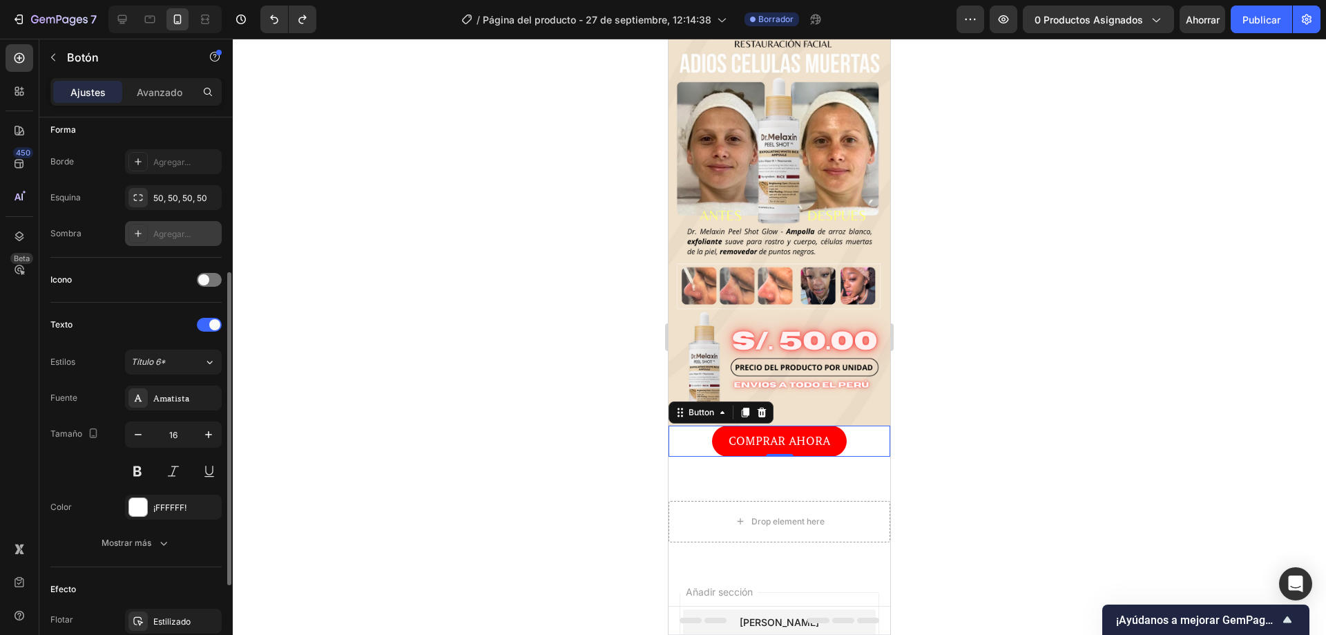
scroll to position [434, 0]
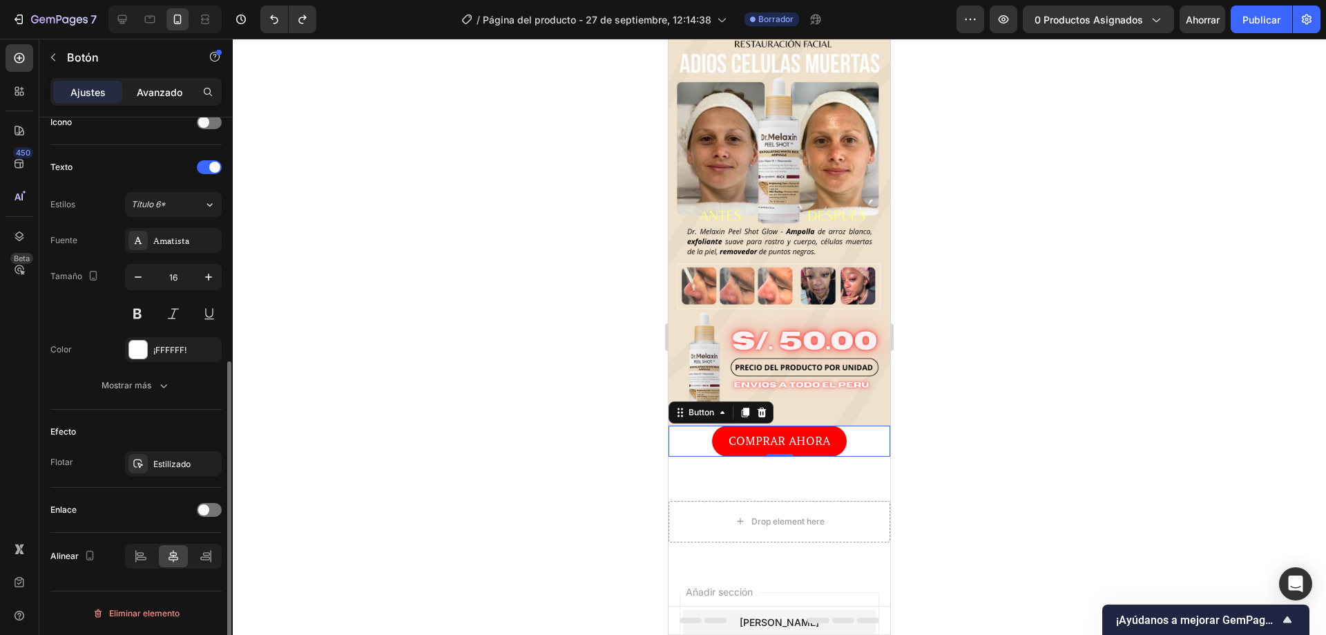
click at [173, 88] on font "Avanzado" at bounding box center [160, 92] width 46 height 12
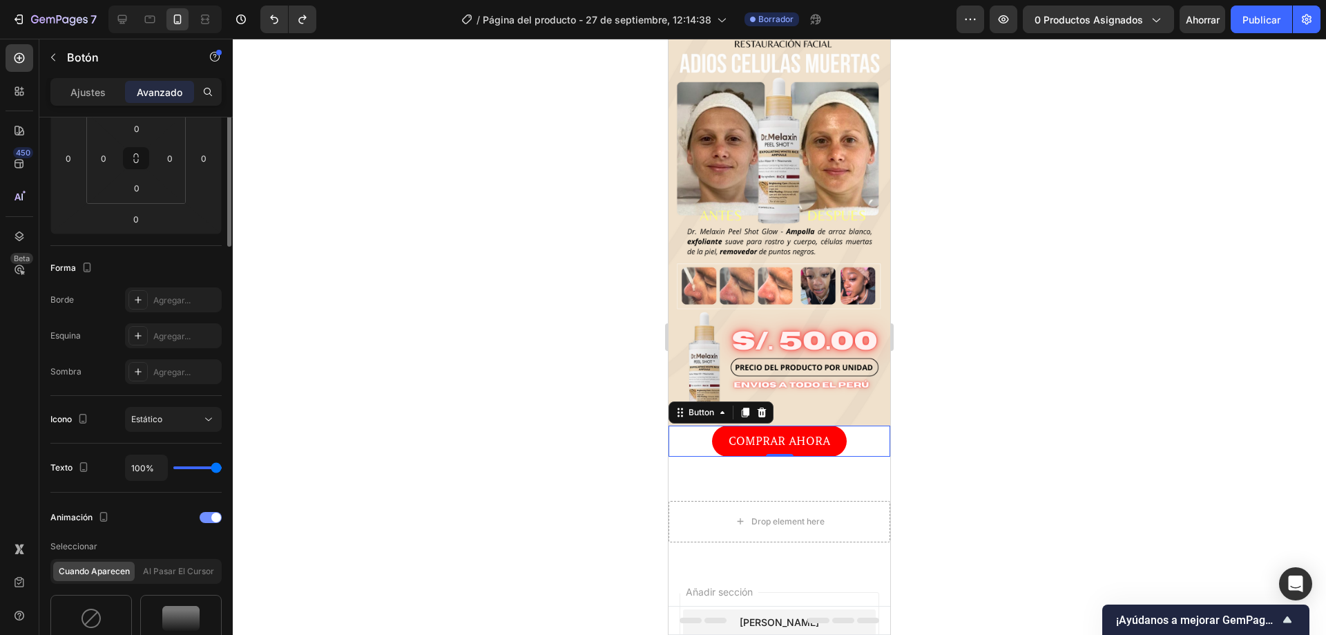
scroll to position [19, 0]
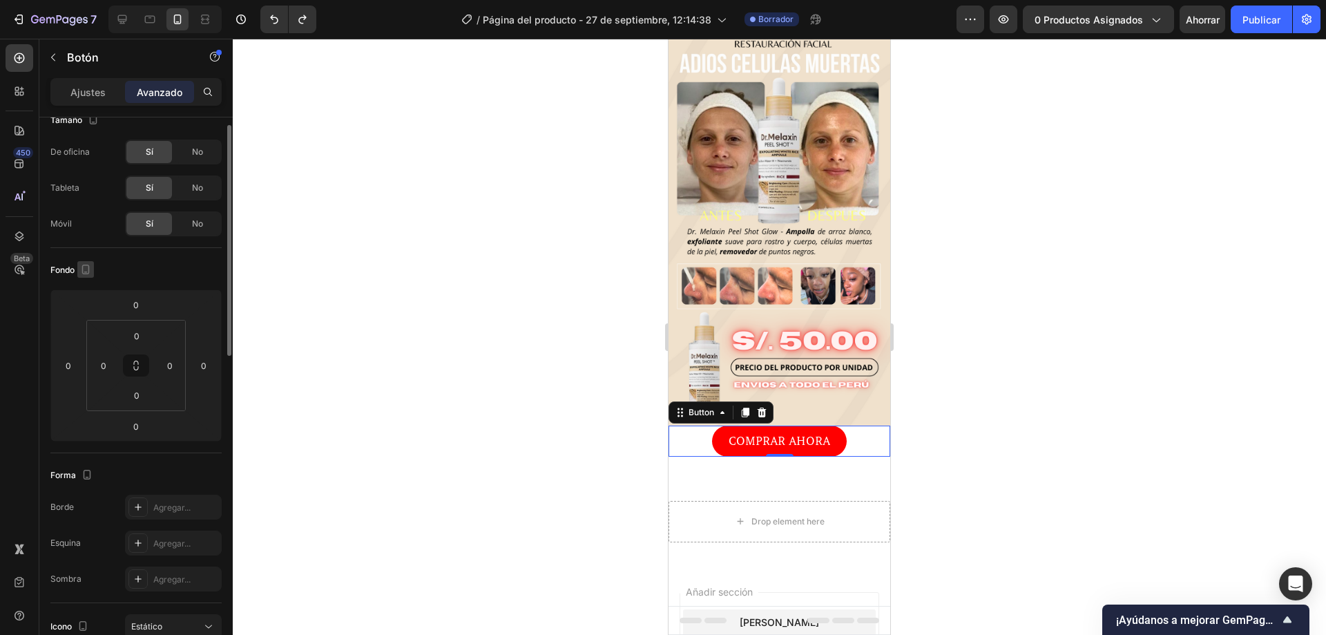
click at [85, 268] on icon "button" at bounding box center [86, 270] width 14 height 14
click at [134, 263] on div "Fondo" at bounding box center [135, 270] width 171 height 22
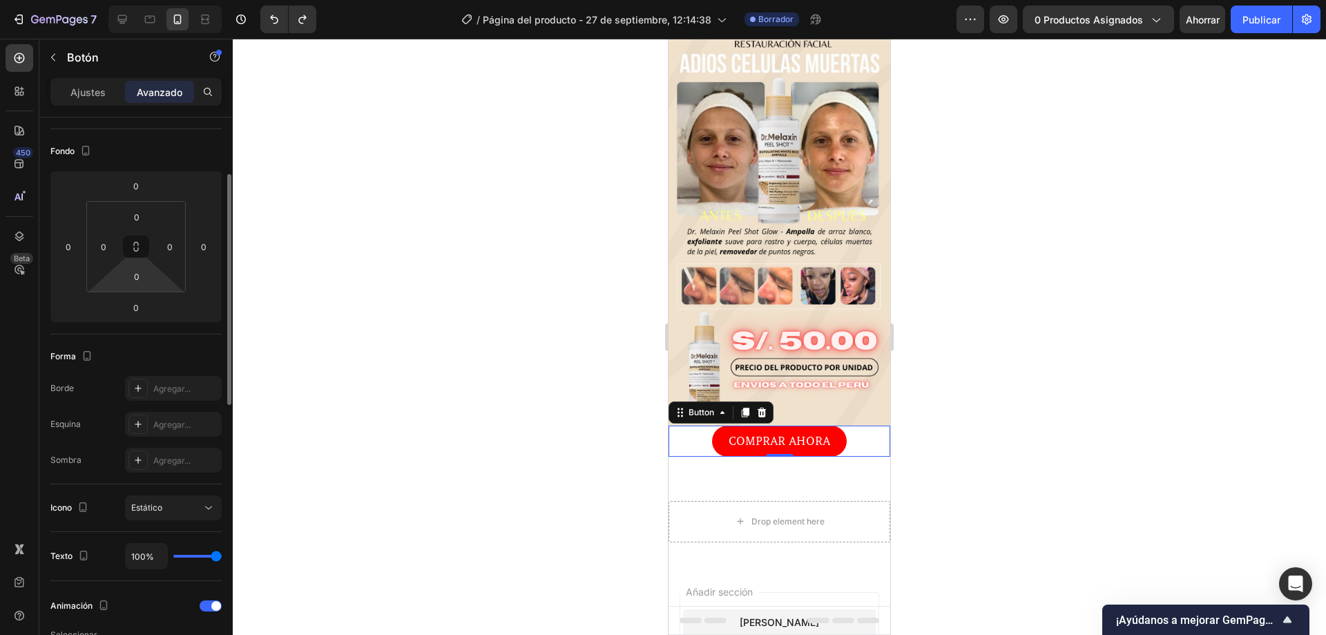
scroll to position [0, 0]
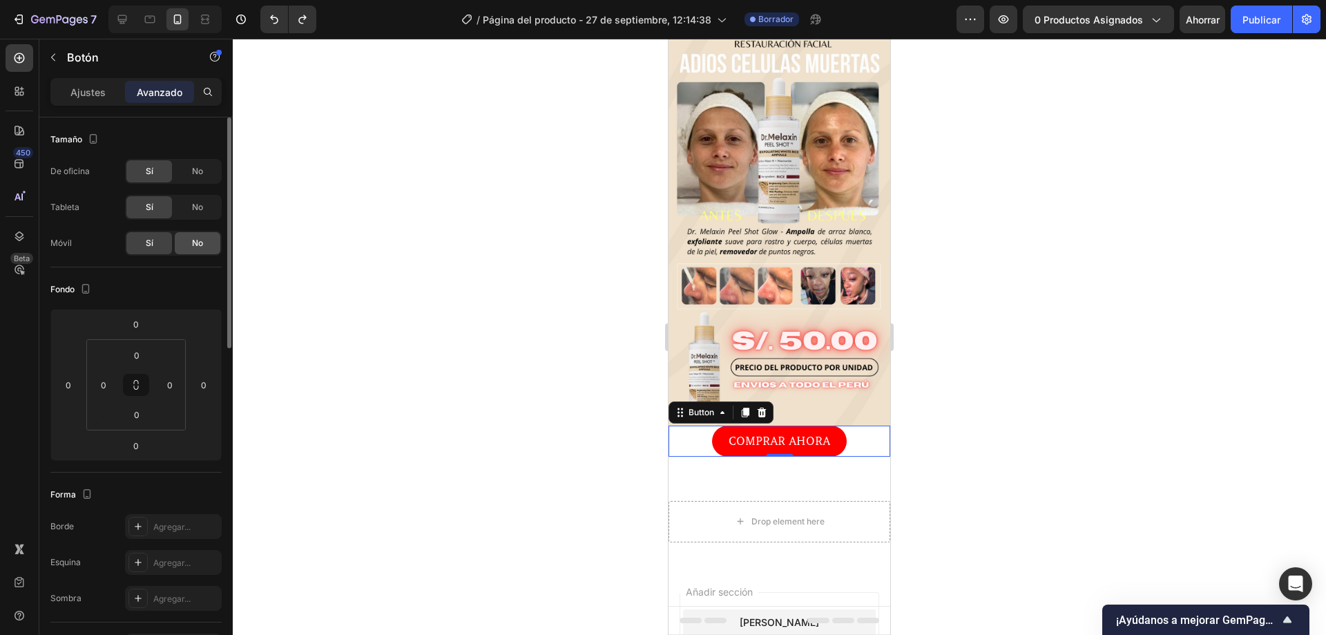
click at [181, 240] on div "No" at bounding box center [198, 243] width 46 height 22
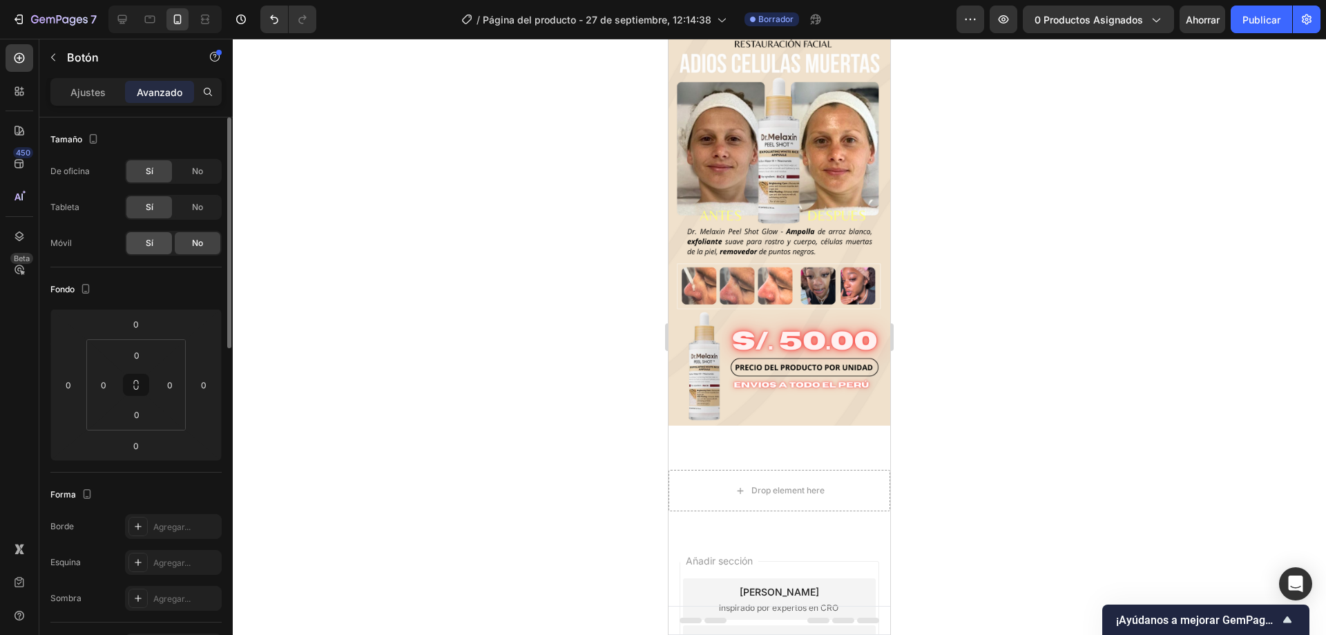
click at [158, 240] on div "Sí" at bounding box center [149, 243] width 46 height 22
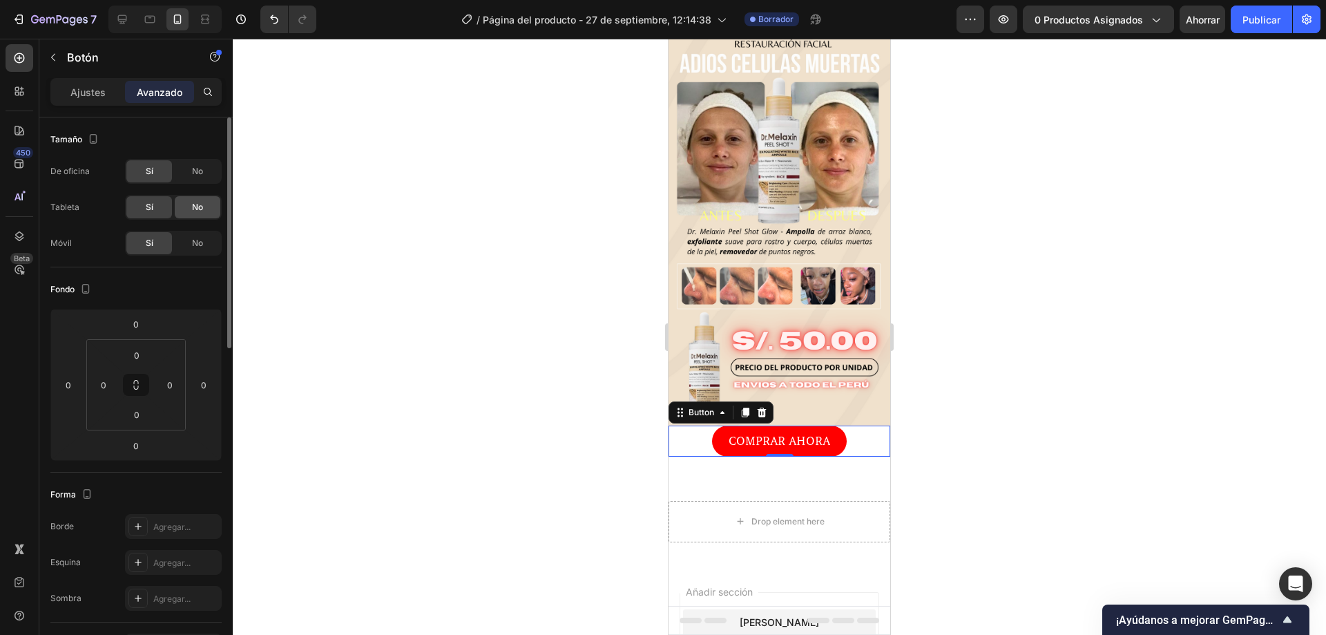
click at [204, 213] on div "No" at bounding box center [198, 207] width 46 height 22
click at [160, 206] on div "Sí" at bounding box center [149, 207] width 46 height 22
click at [139, 364] on input "0" at bounding box center [137, 355] width 28 height 21
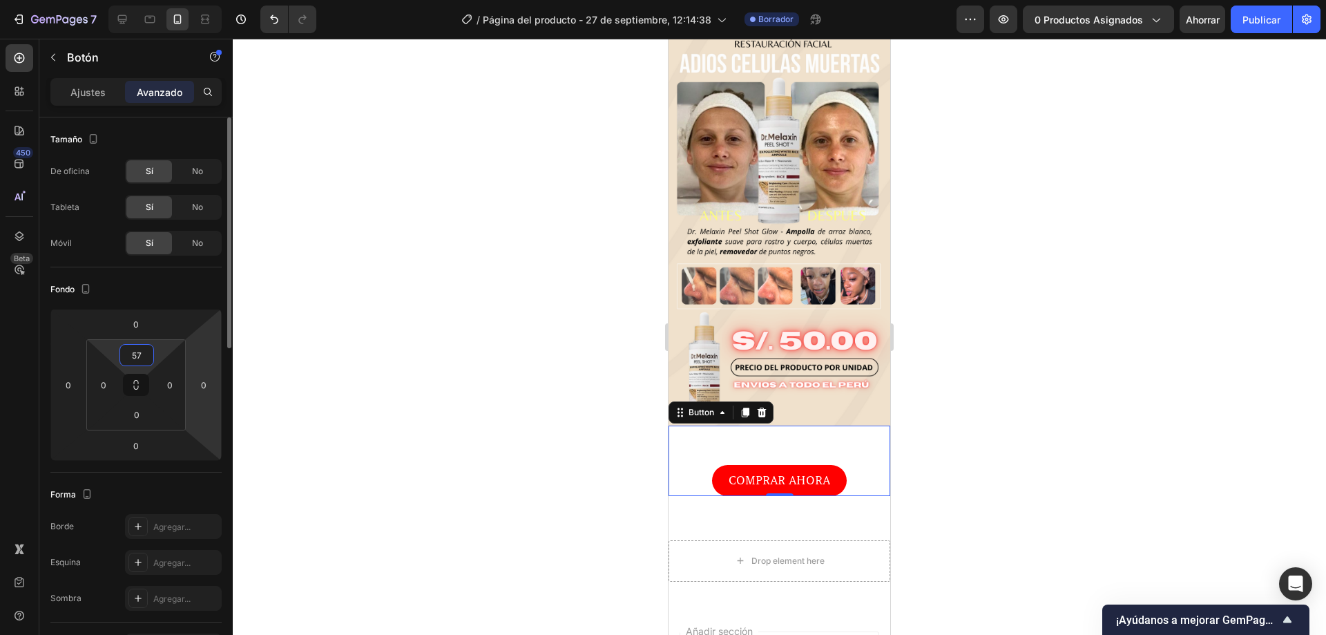
type input "0"
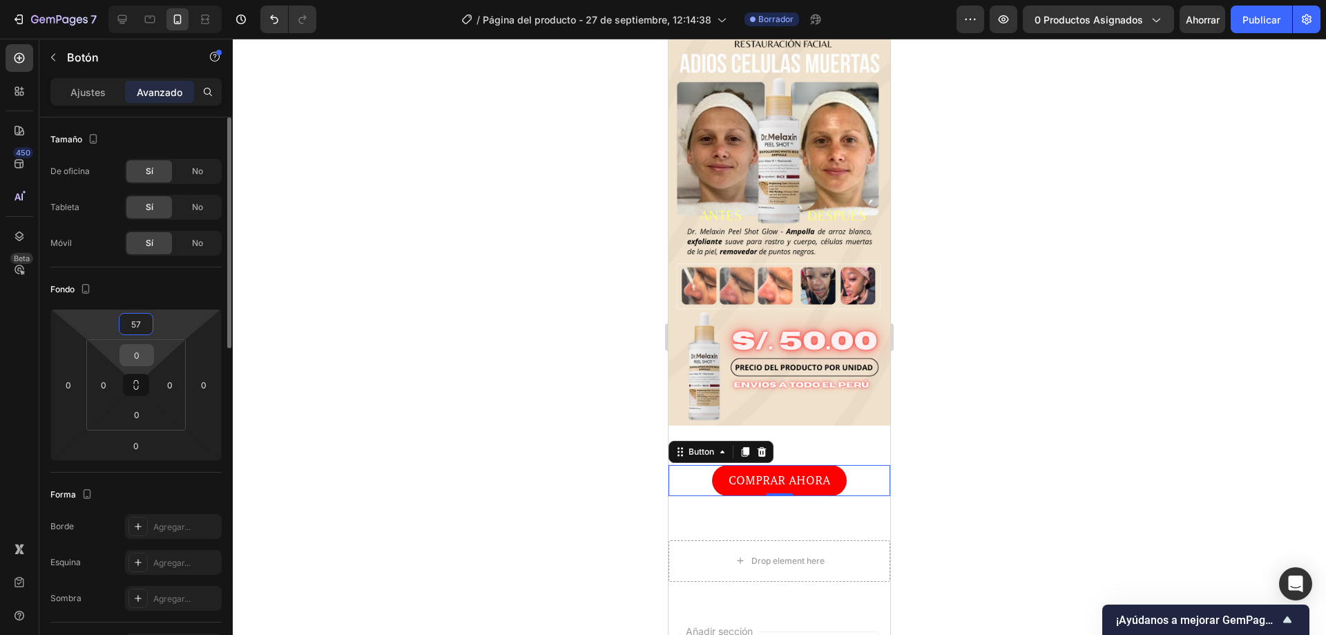
type input "57"
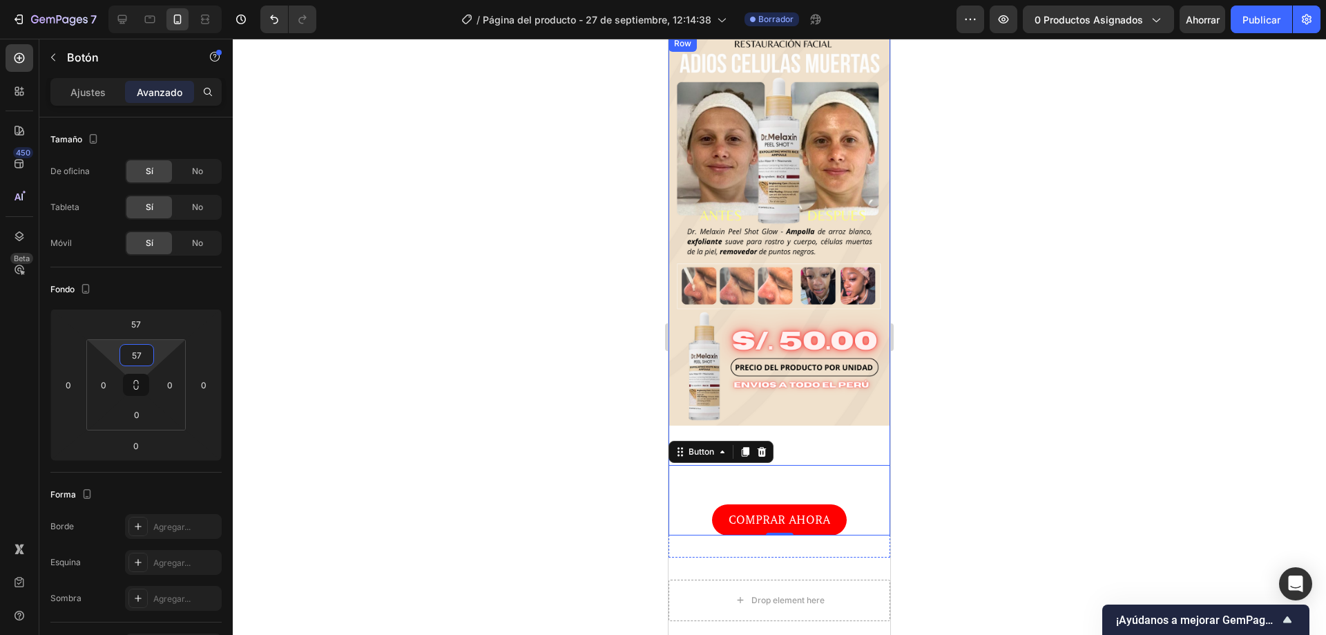
type input "0"
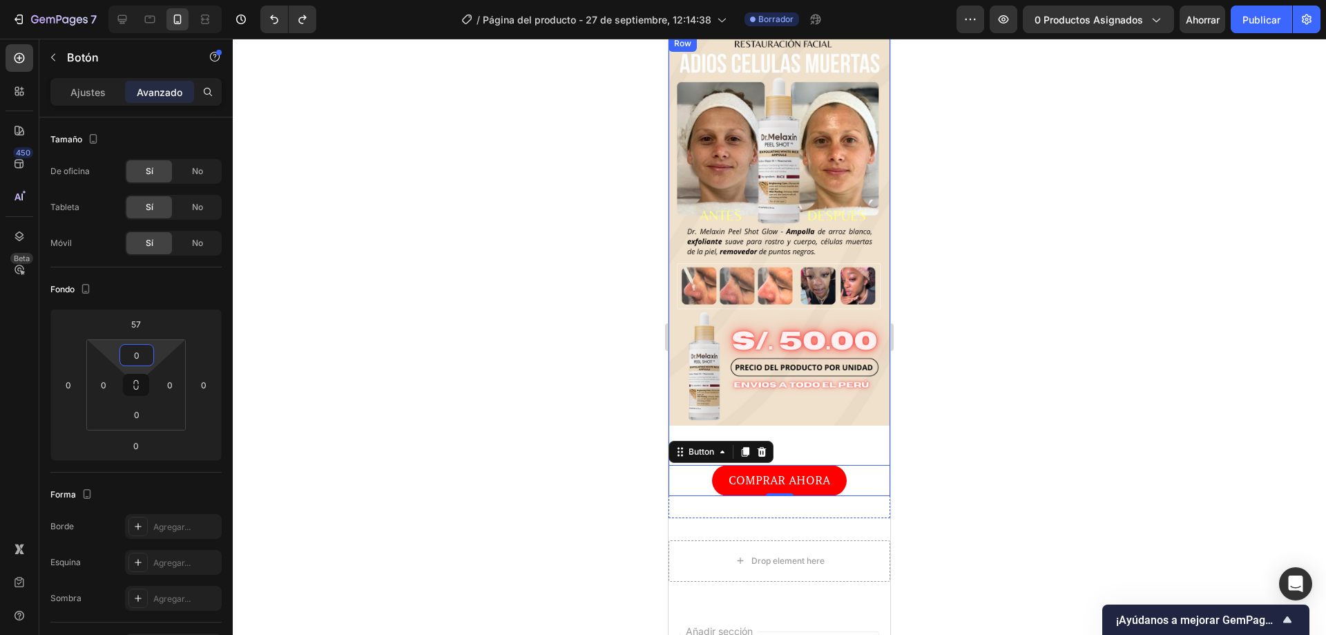
type input "0"
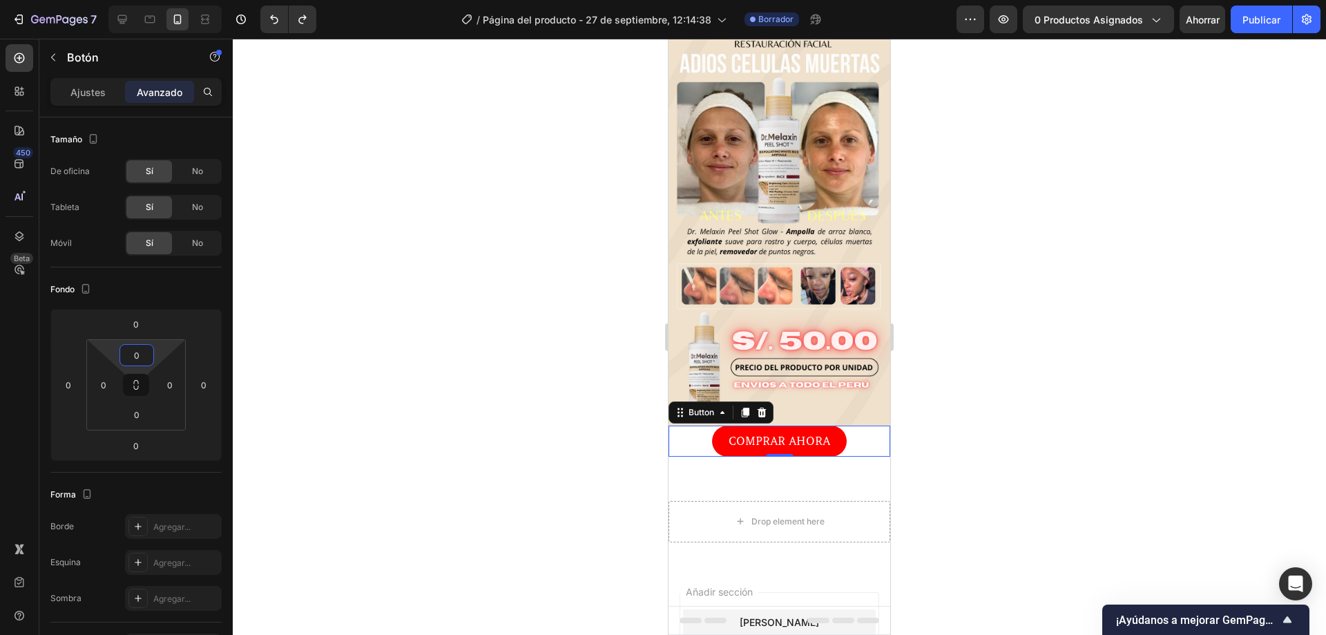
type input "+"
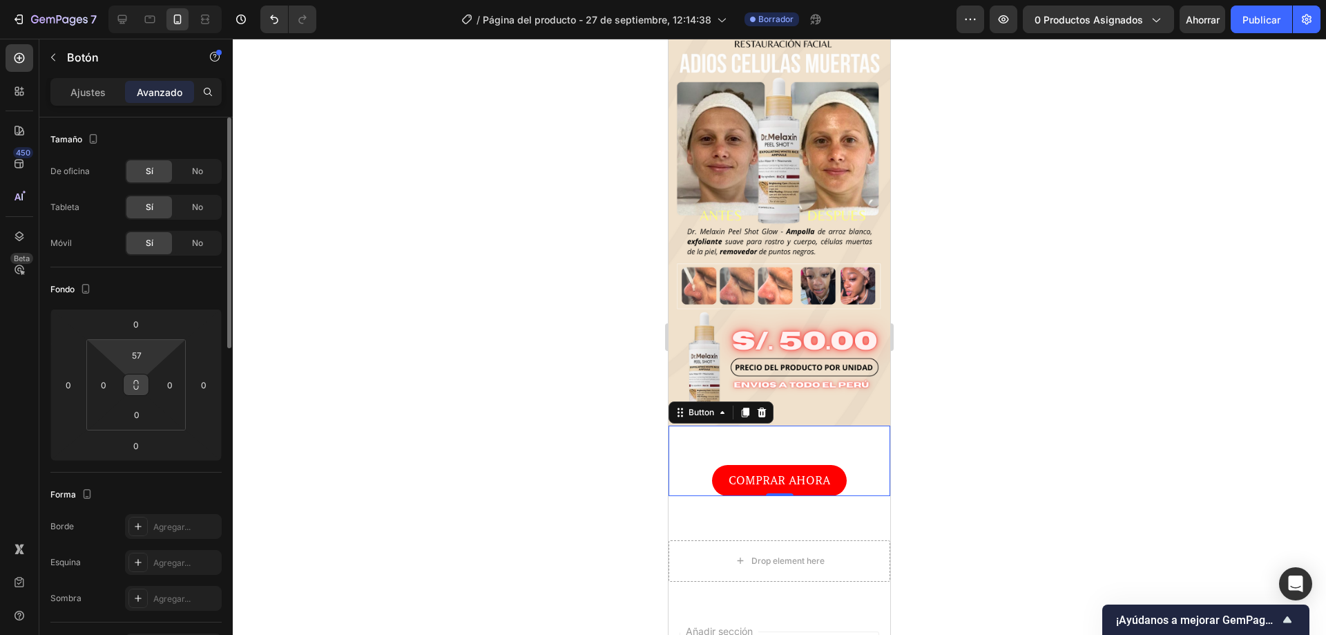
click at [137, 389] on icon at bounding box center [136, 387] width 5 height 4
drag, startPoint x: 137, startPoint y: 389, endPoint x: 137, endPoint y: 360, distance: 29.0
click at [137, 360] on div "57 0 0 0" at bounding box center [135, 384] width 99 height 91
type input "69"
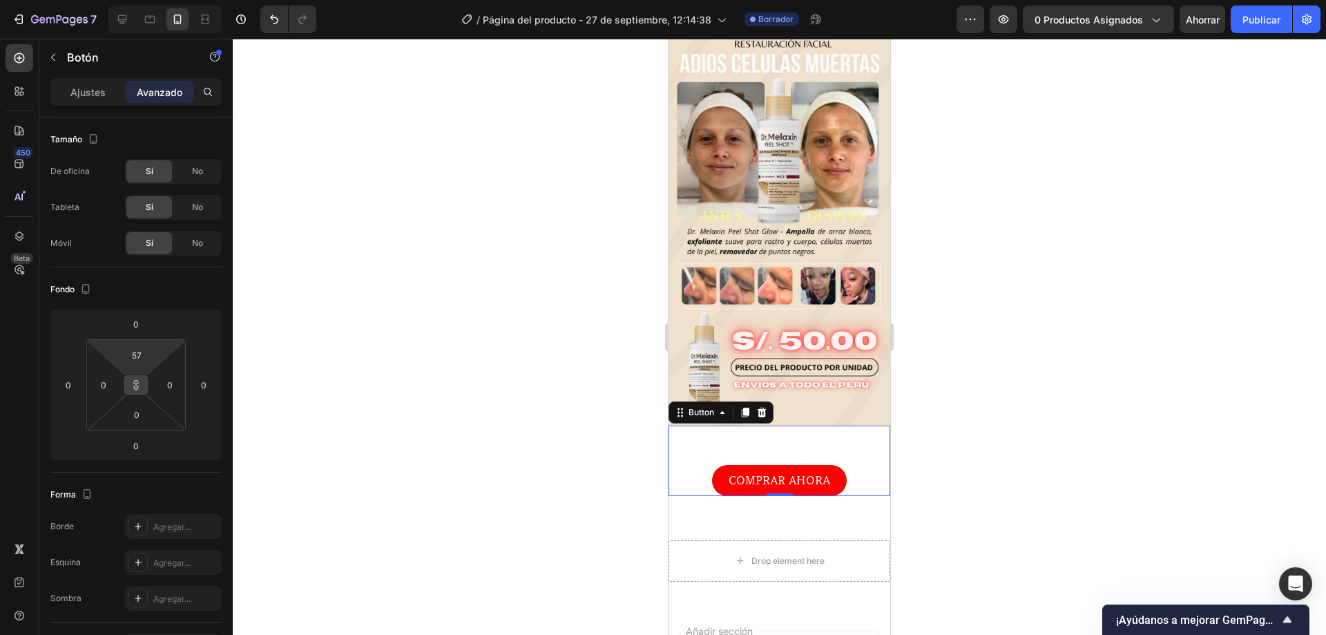
type input "69"
type input "91"
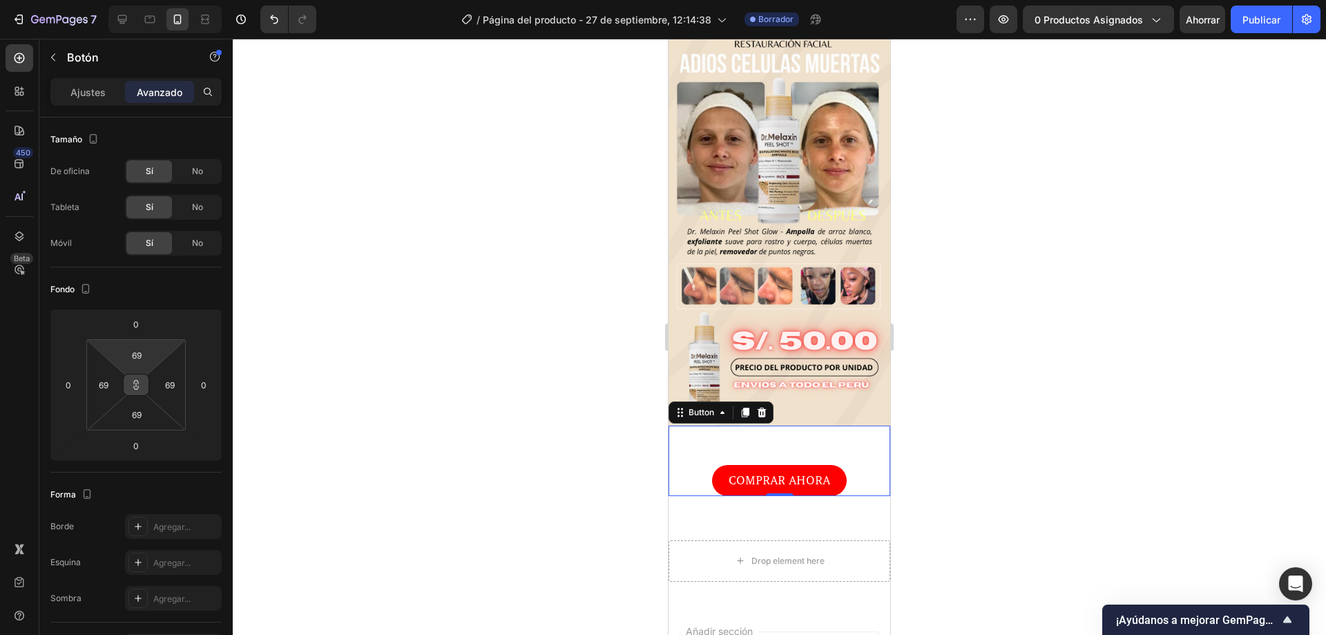
type input "91"
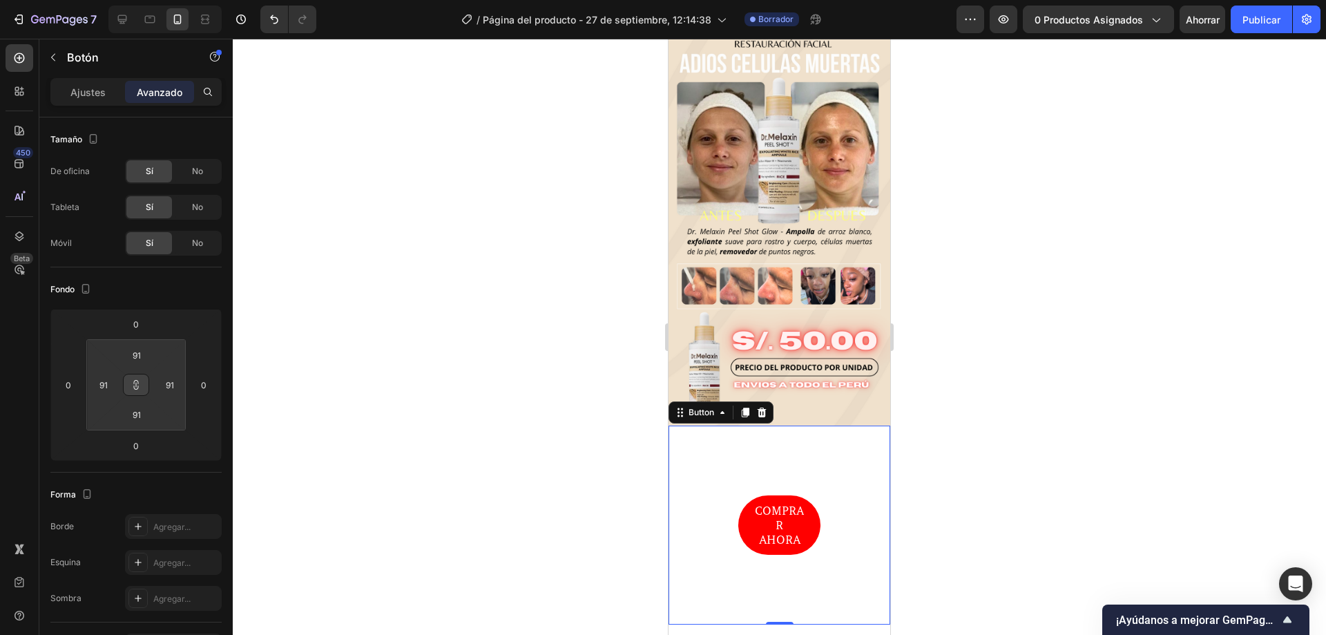
type input "101"
type input "109"
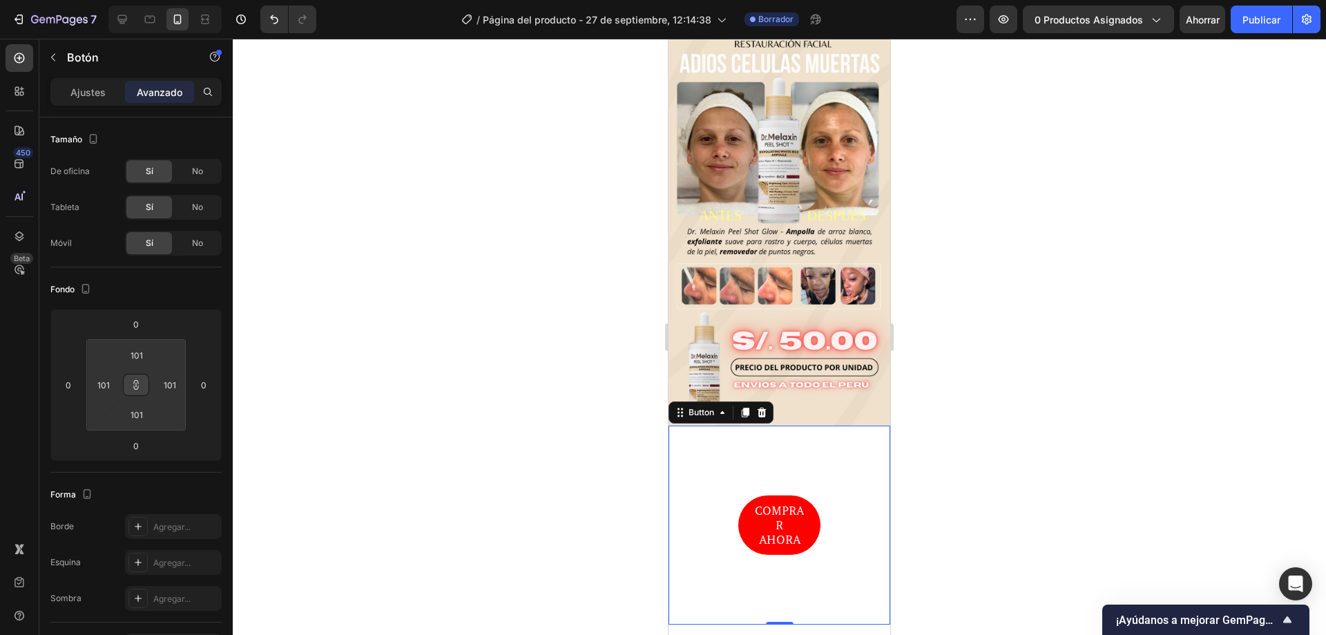
type input "109"
type input "113"
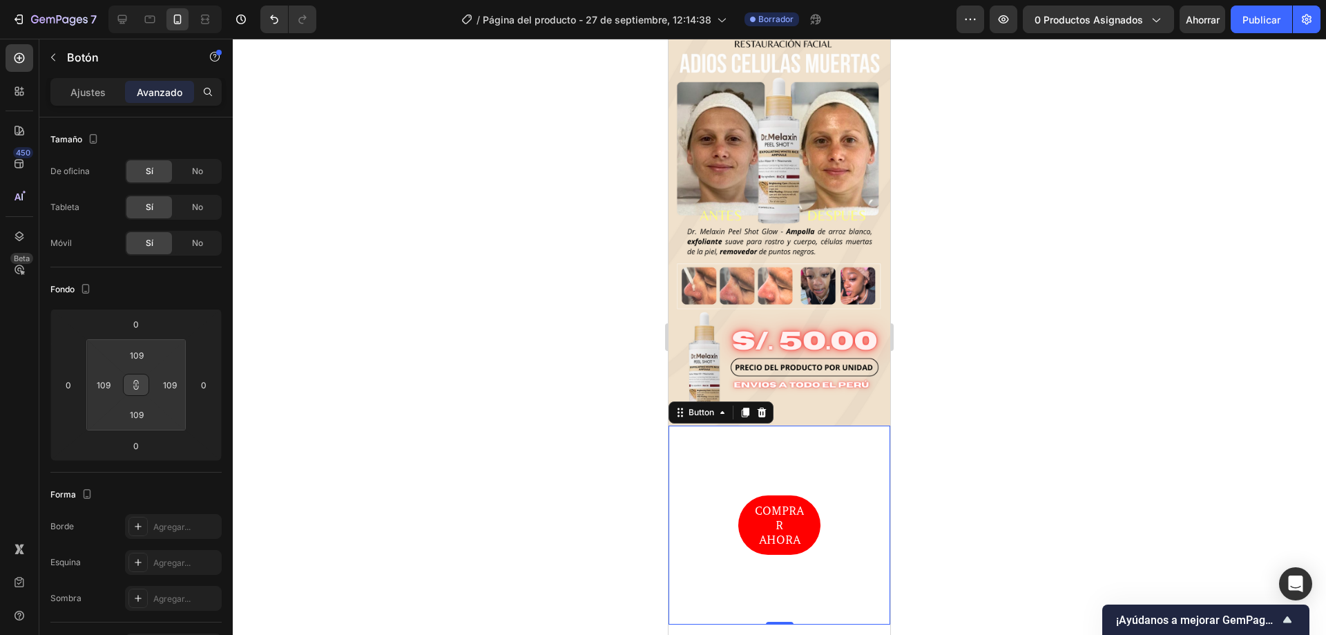
type input "113"
type input "115"
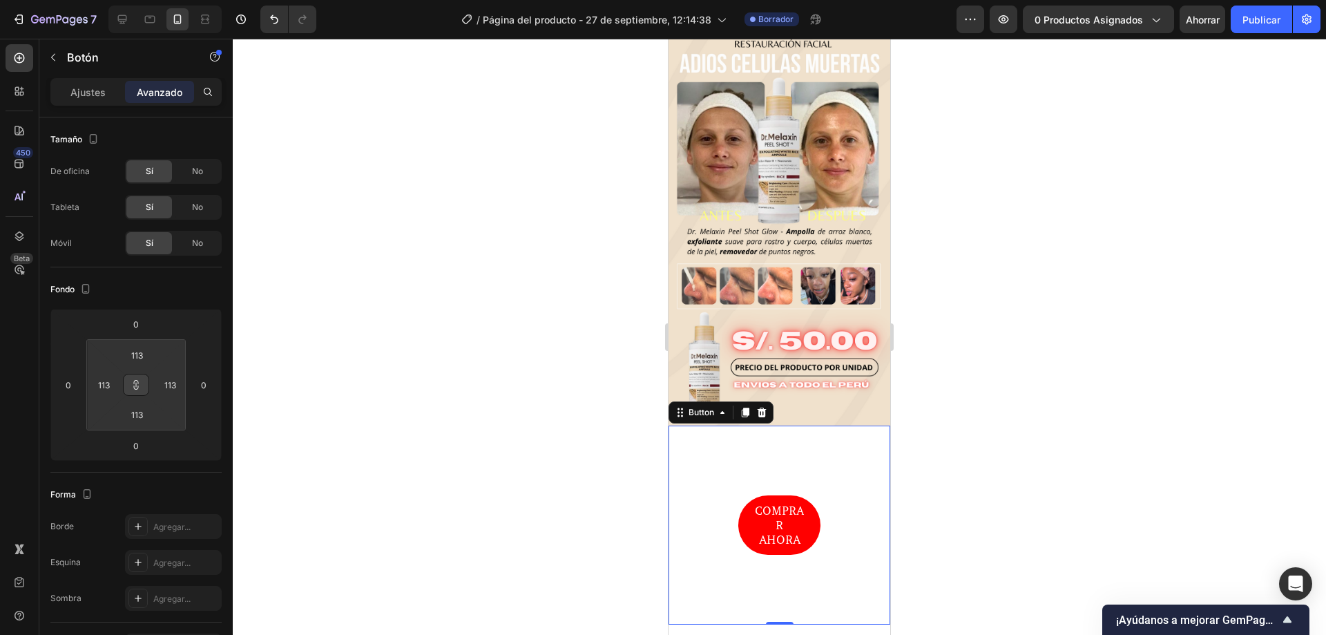
type input "115"
type input "119"
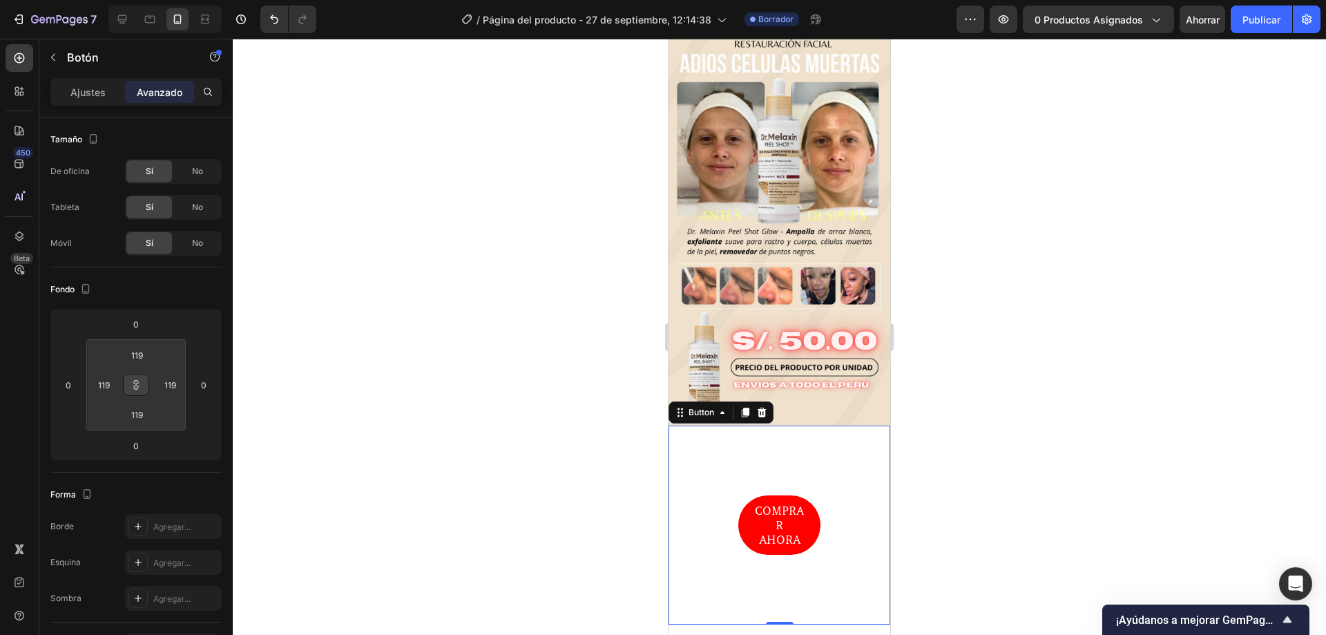
type input "121"
type input "115"
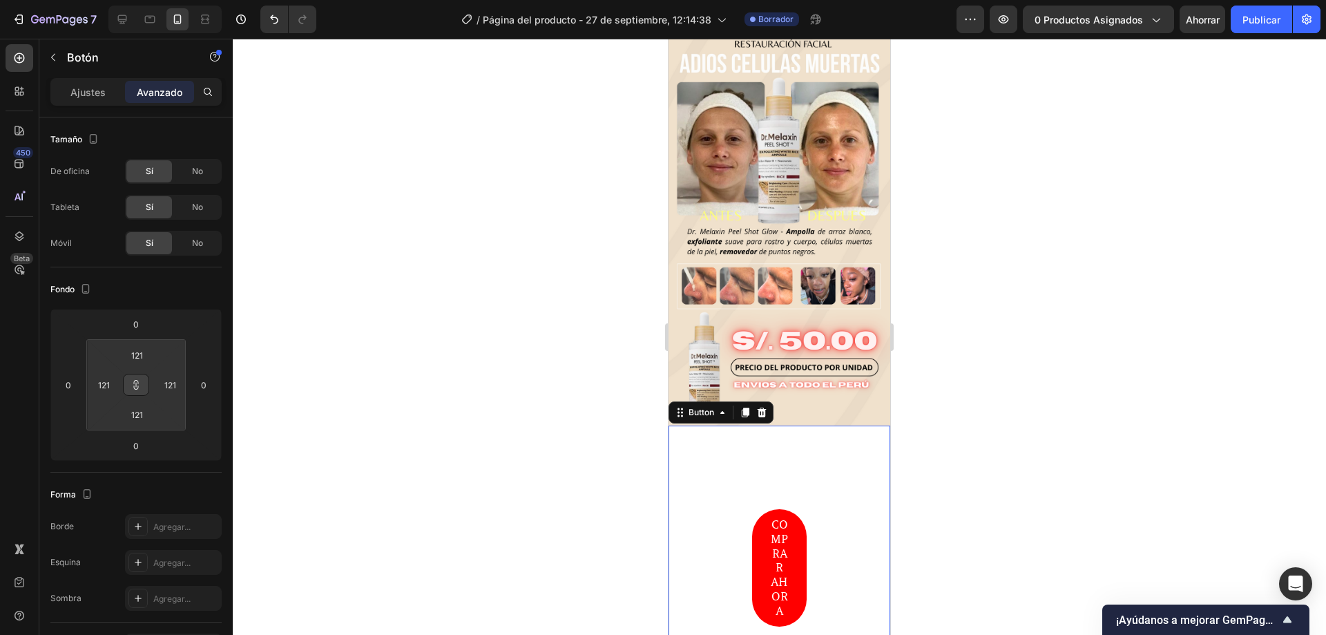
type input "115"
type input "91"
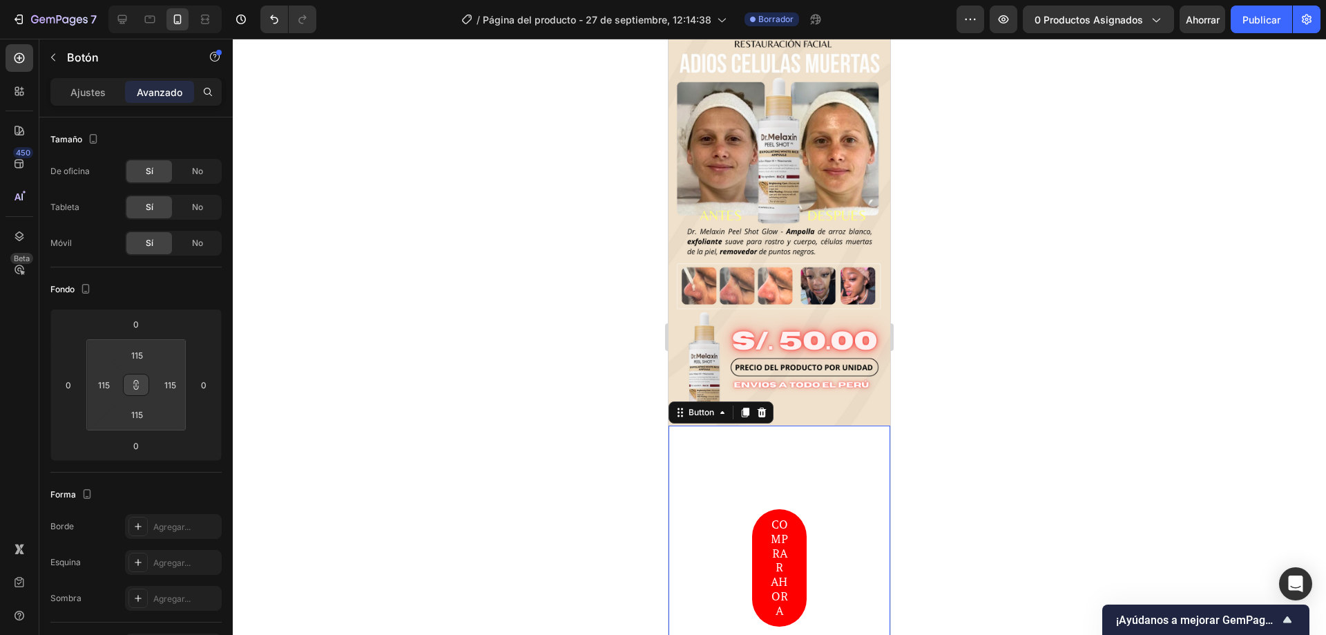
type input "91"
type input "65"
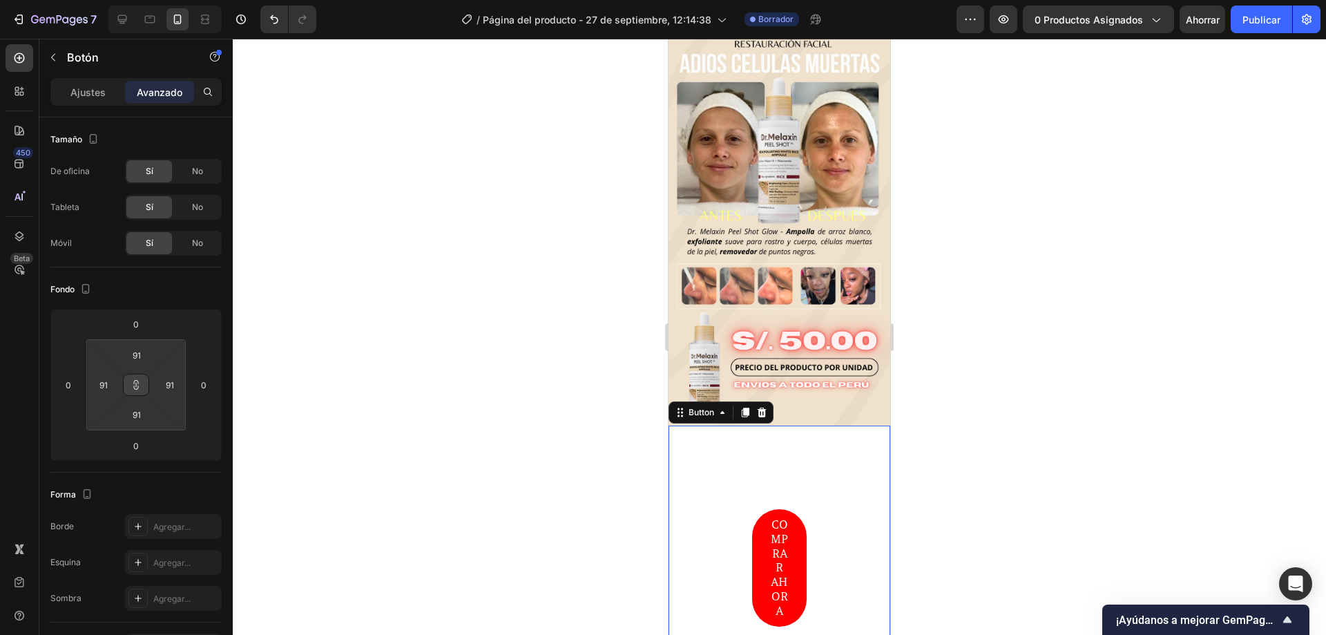
type input "65"
type input "51"
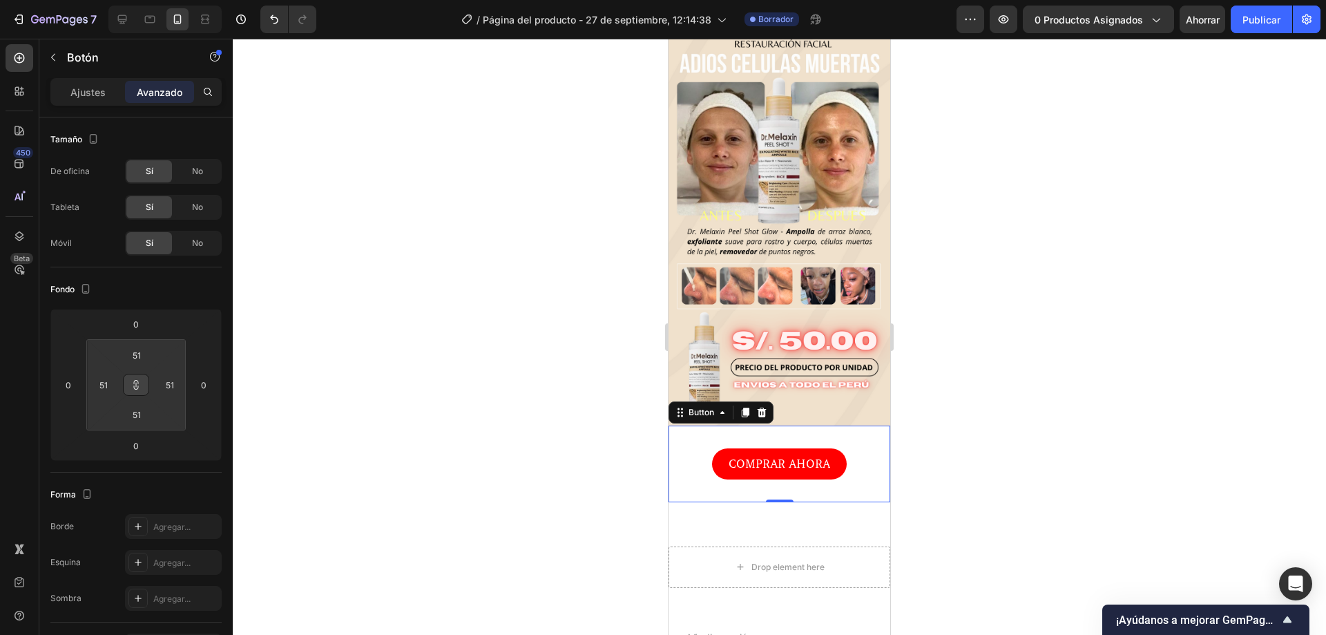
type input "33"
type input "25"
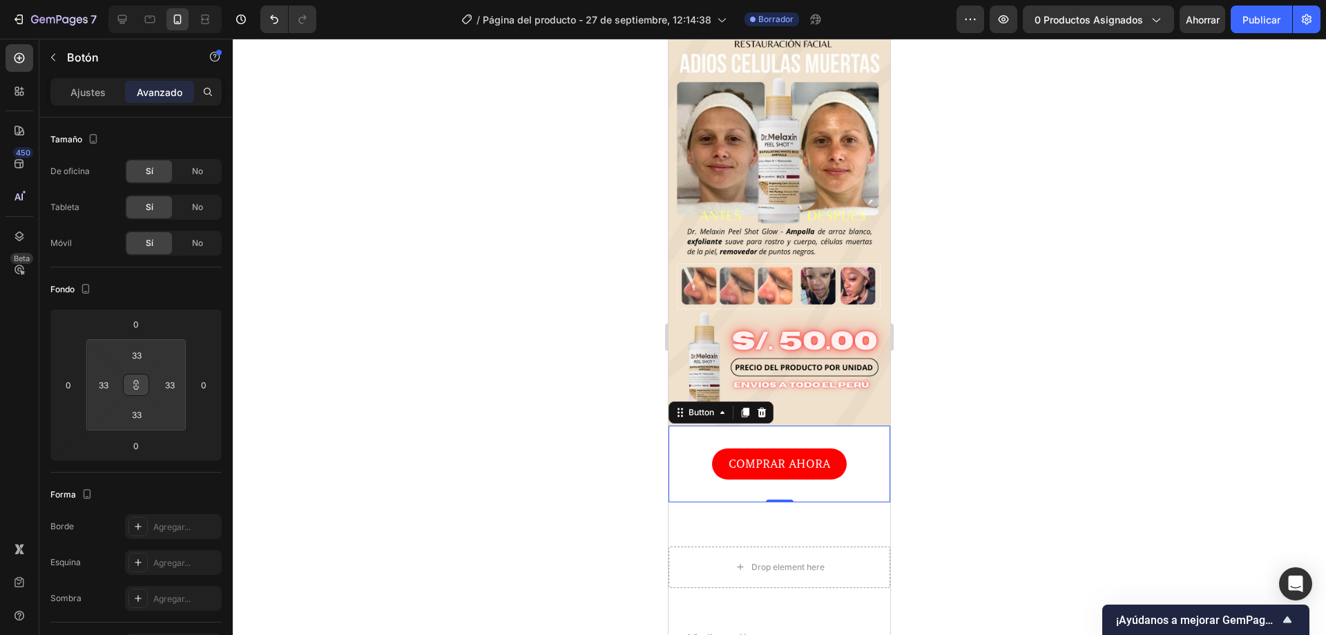
type input "25"
type input "17"
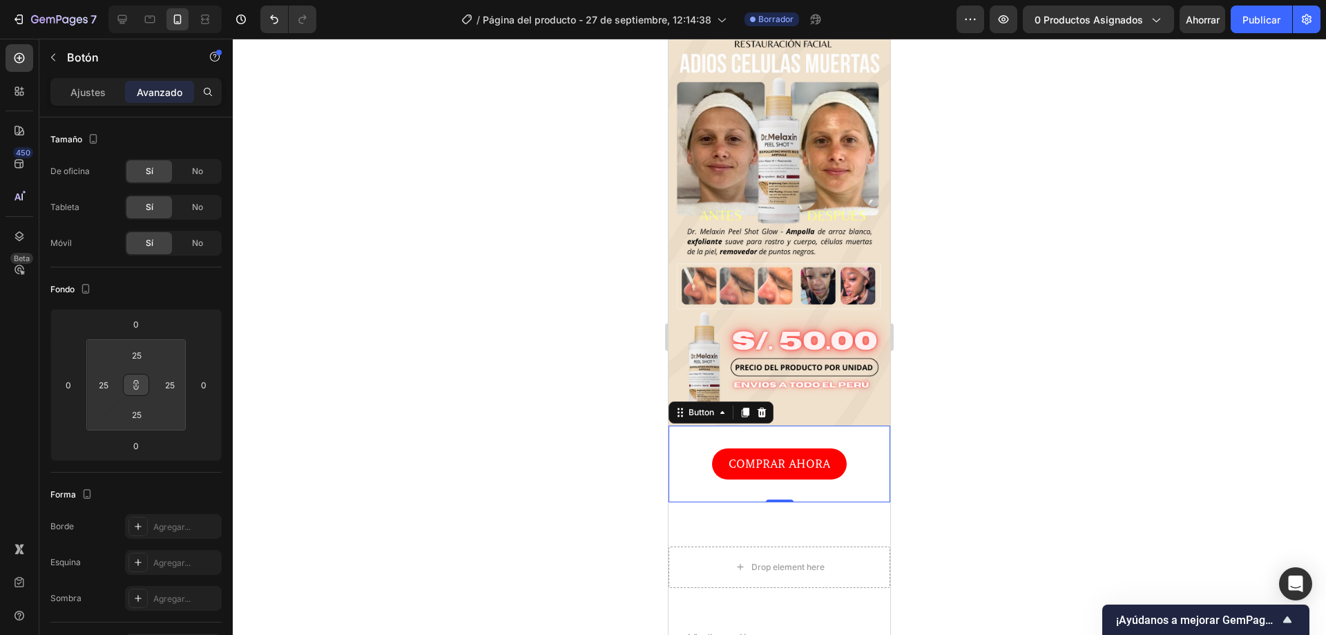
type input "17"
type input "9"
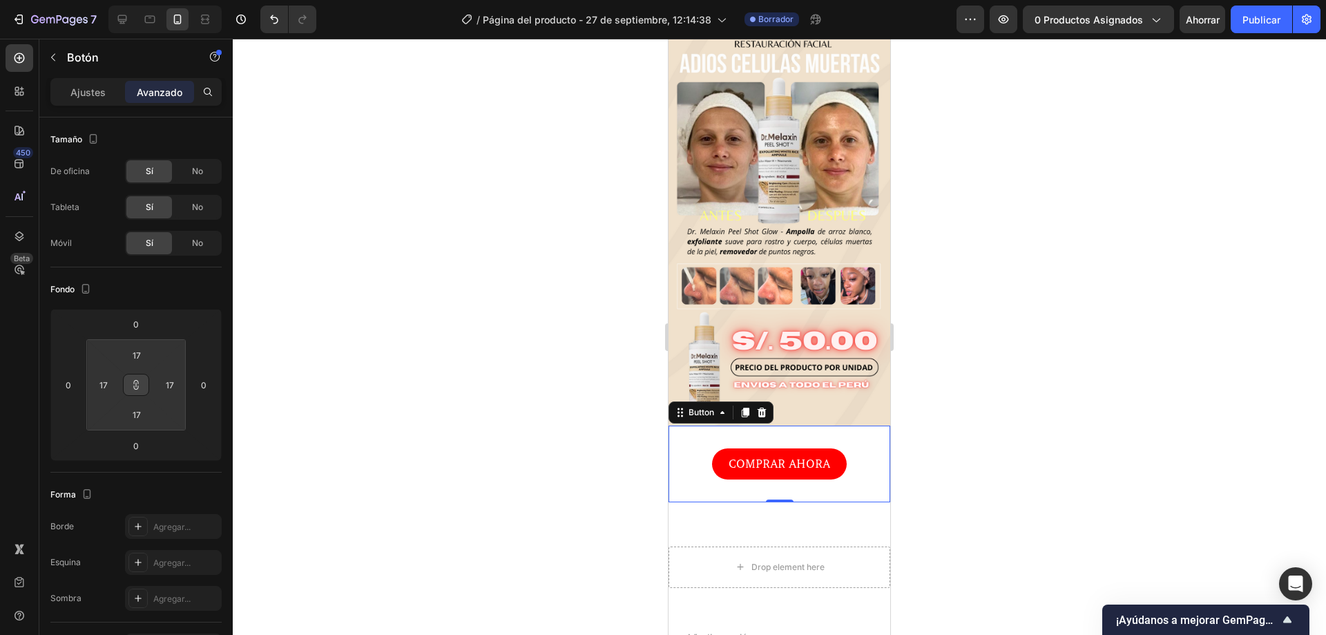
type input "9"
type input "5"
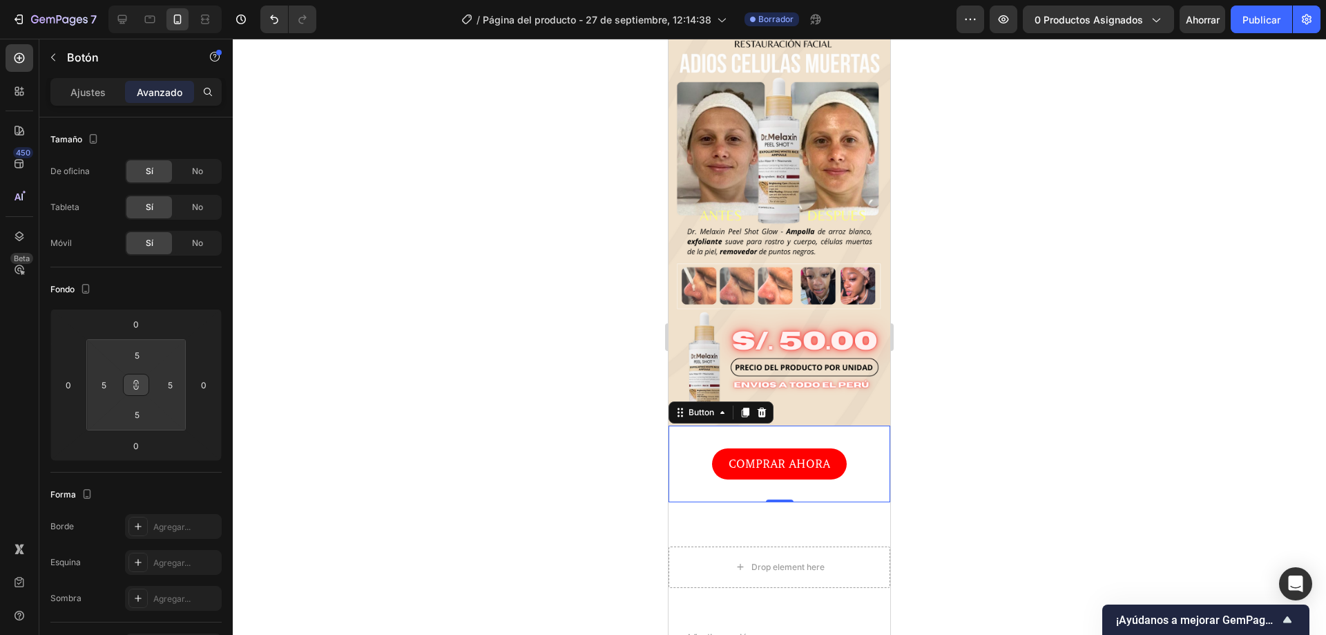
type input "3"
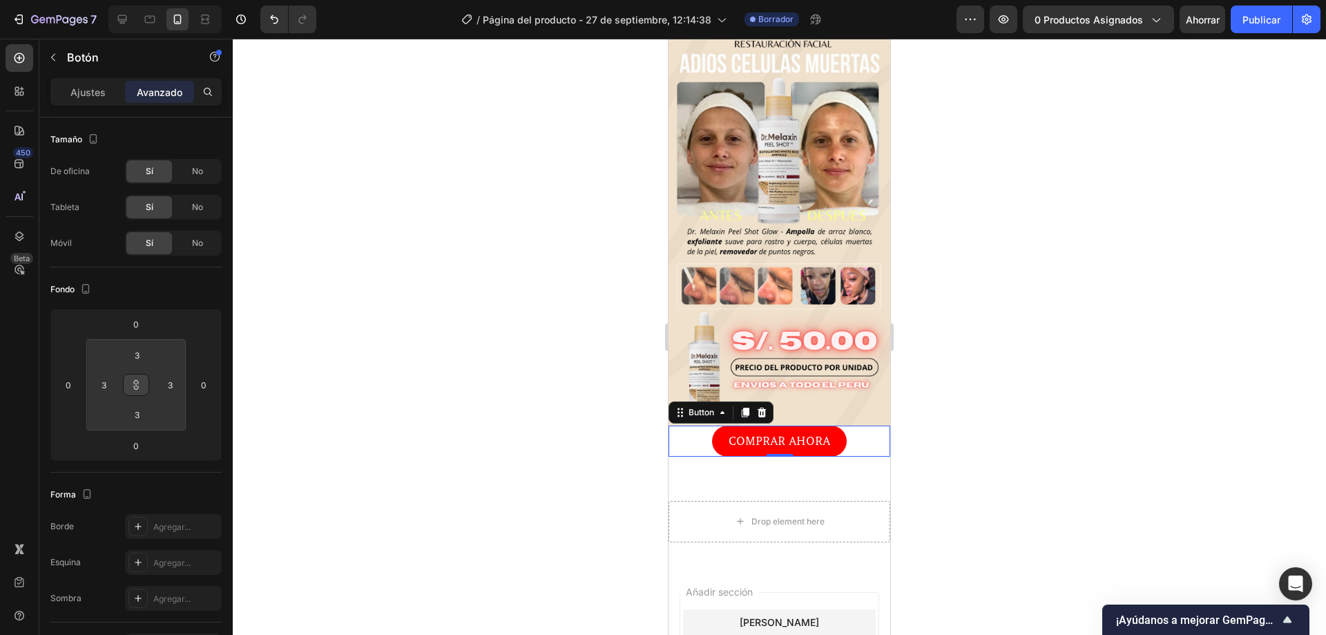
type input "0"
drag, startPoint x: 142, startPoint y: 341, endPoint x: 138, endPoint y: 405, distance: 63.6
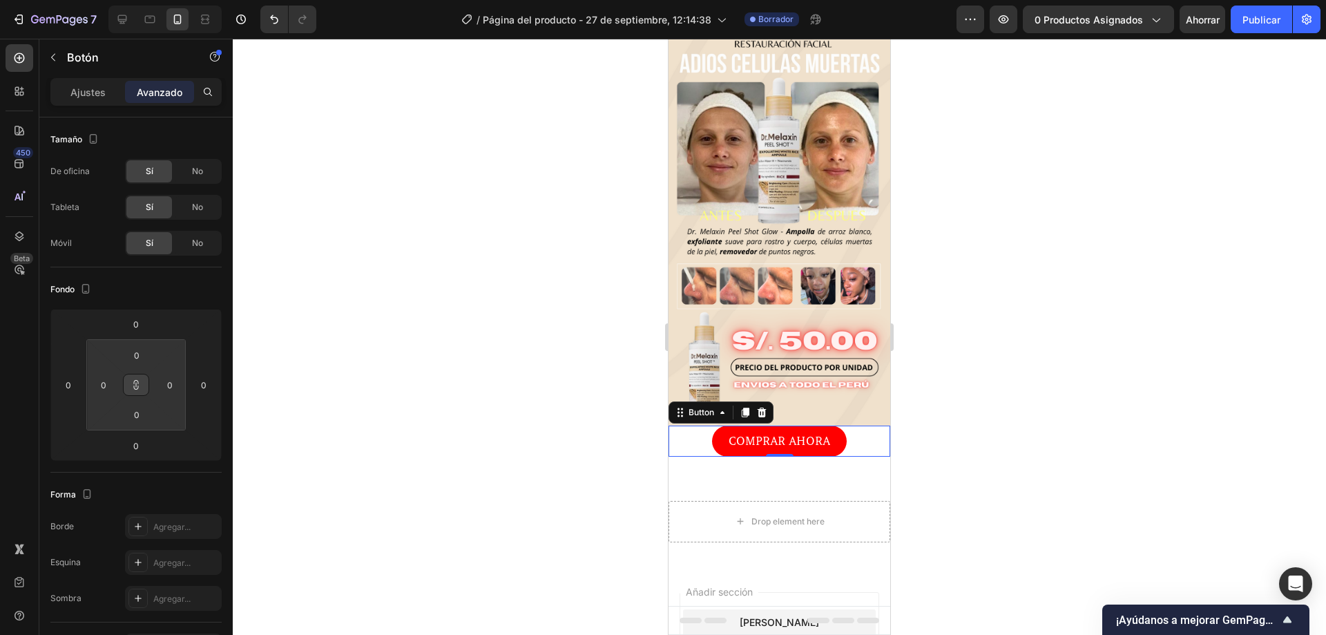
click at [138, 0] on html "7 Historial de versiones / Página del producto - 27 de septiembre, 12:14:38 Bor…" at bounding box center [663, 0] width 1326 height 0
type input "-16"
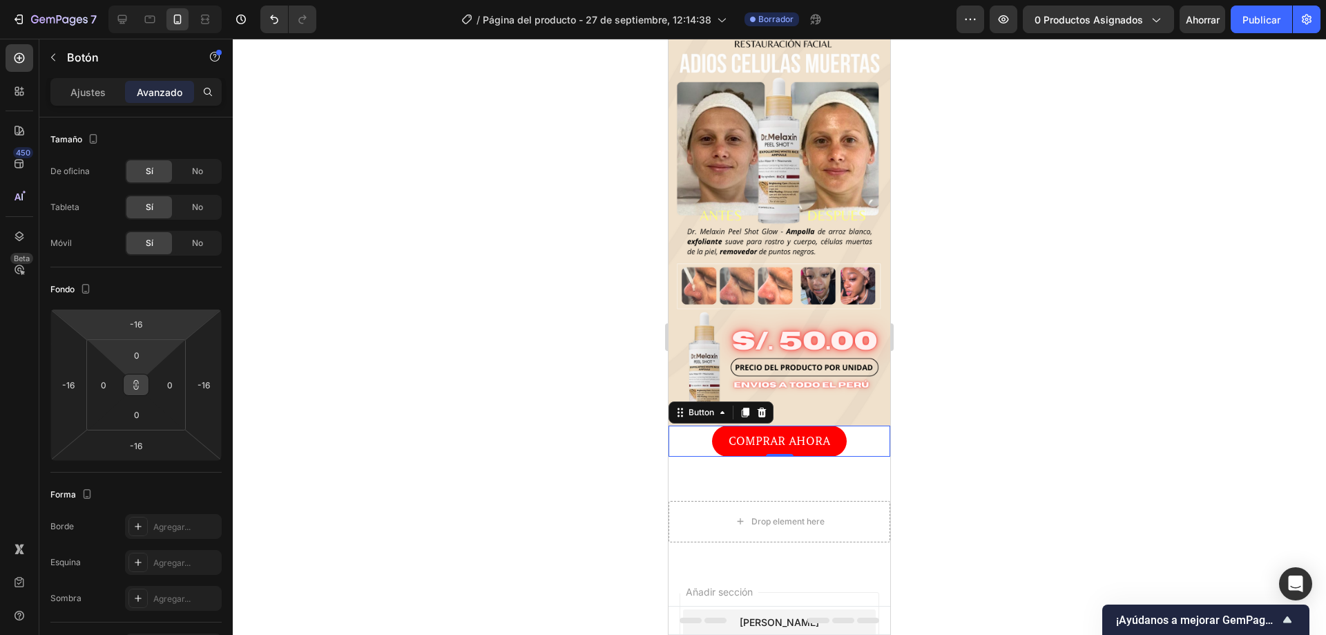
type input "-40"
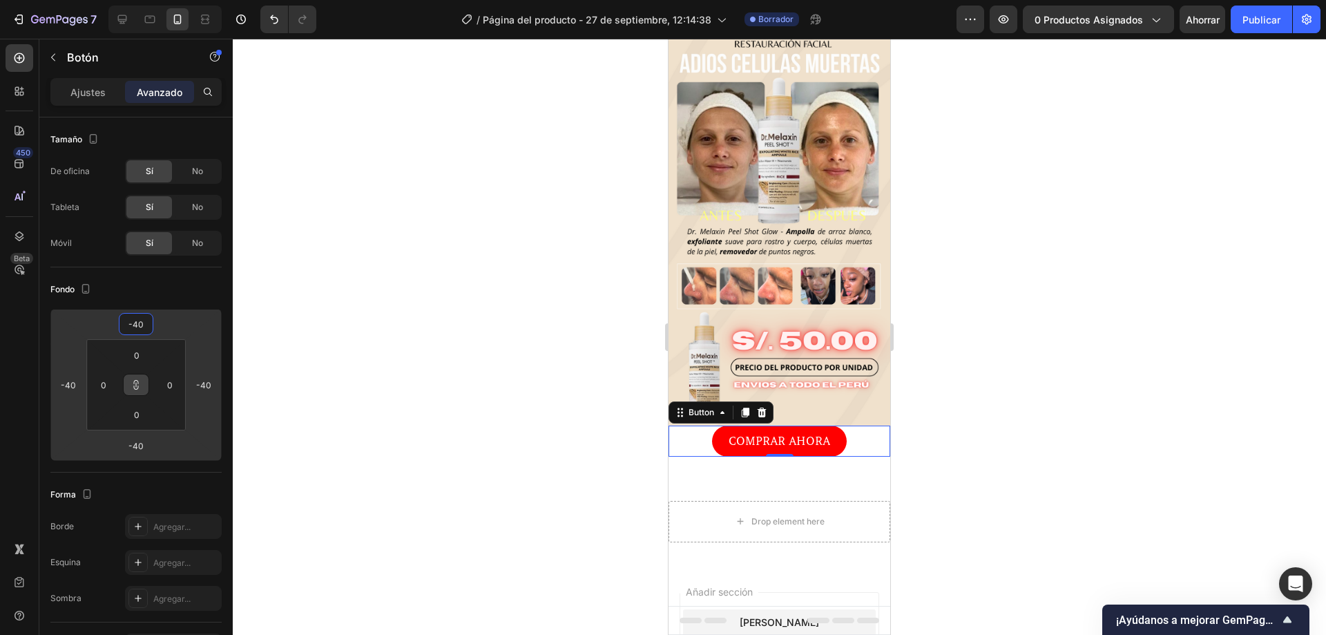
type input "-48"
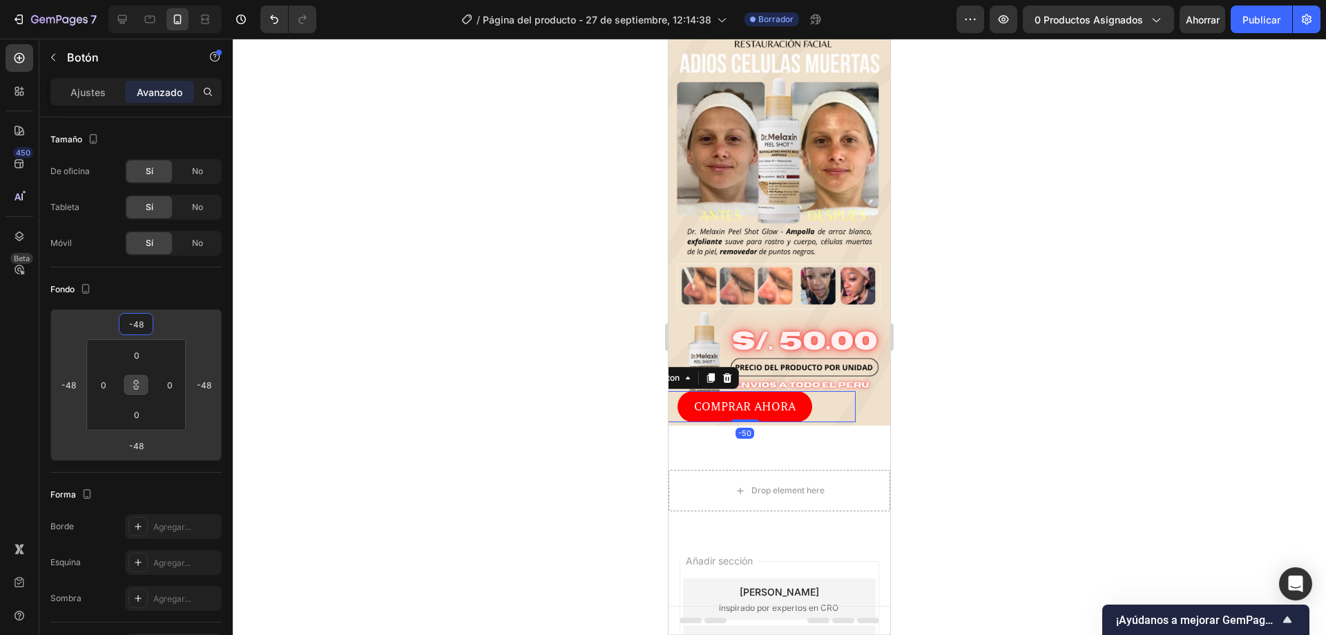
type input "-54"
type input "-56"
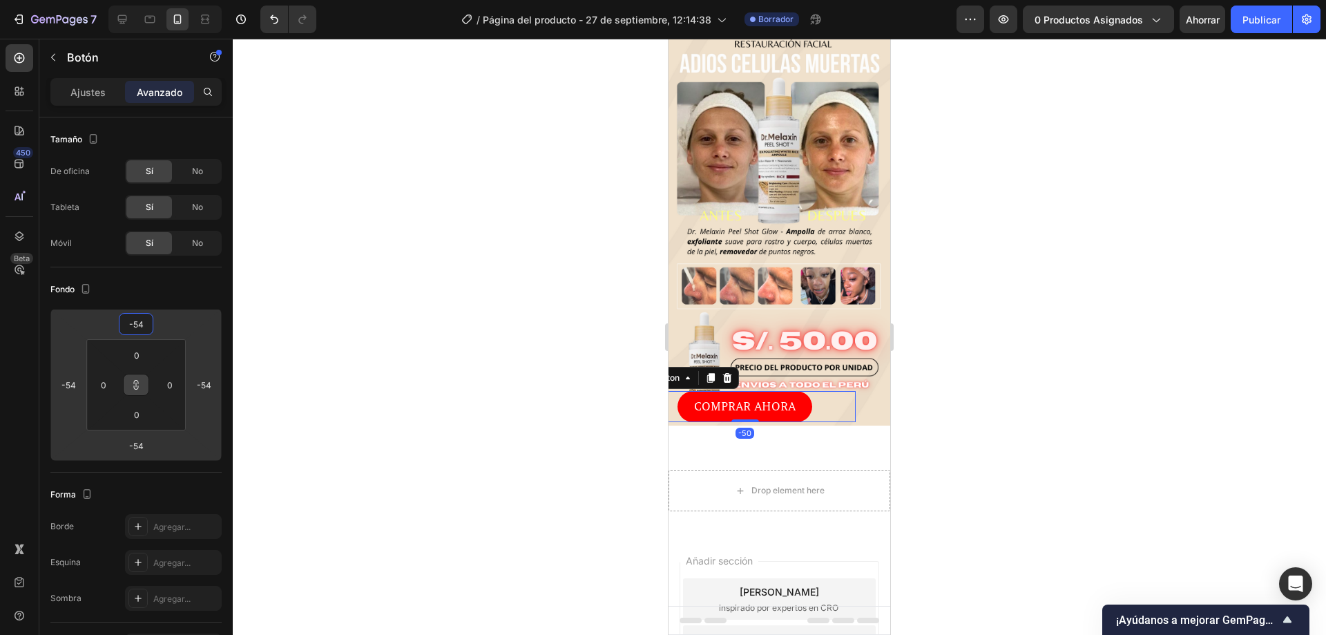
type input "-56"
type input "-58"
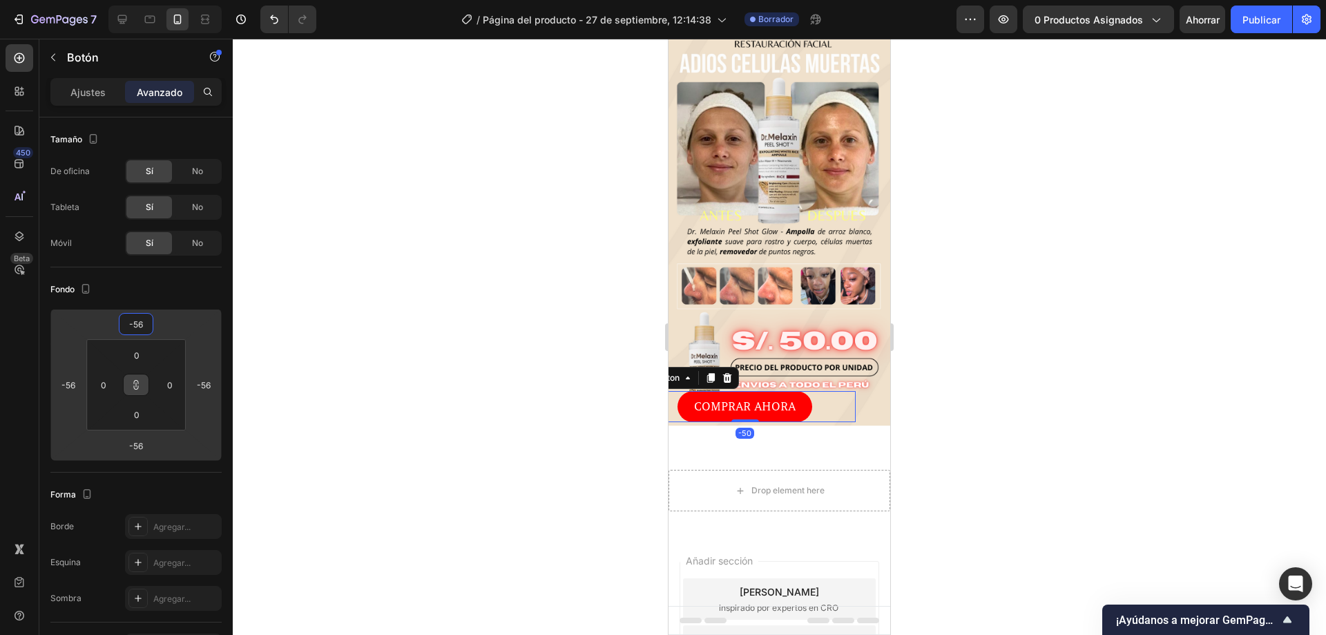
type input "-58"
type input "-54"
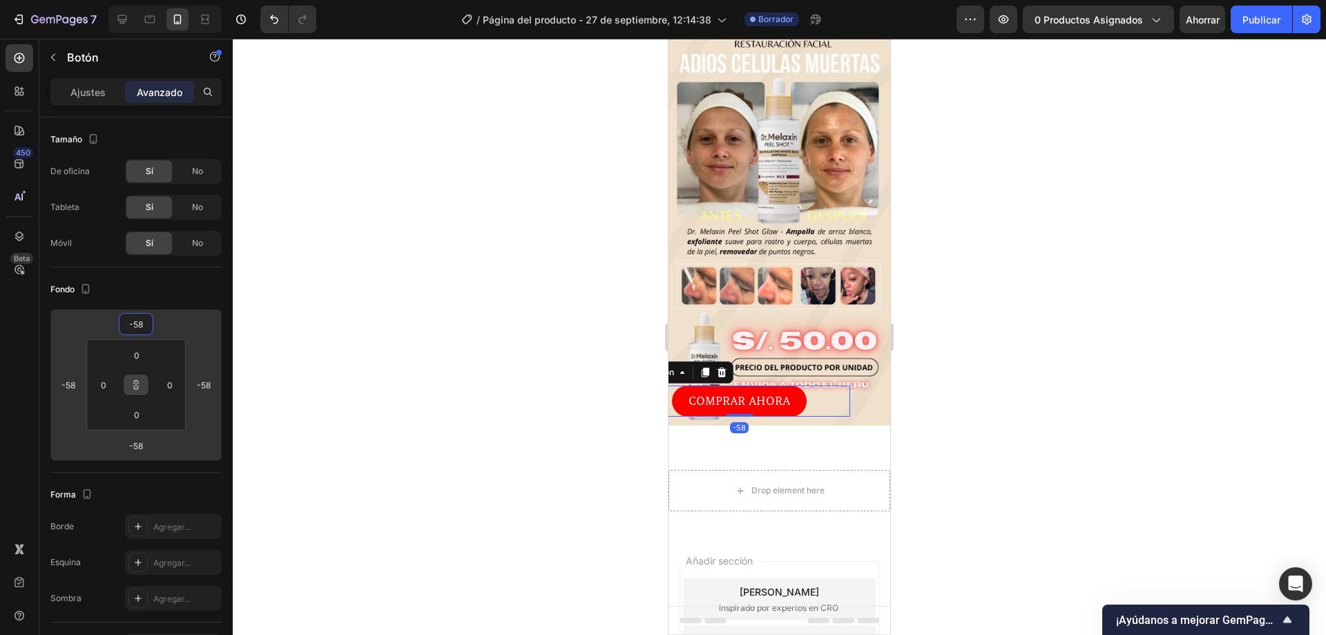
type input "-54"
type input "-52"
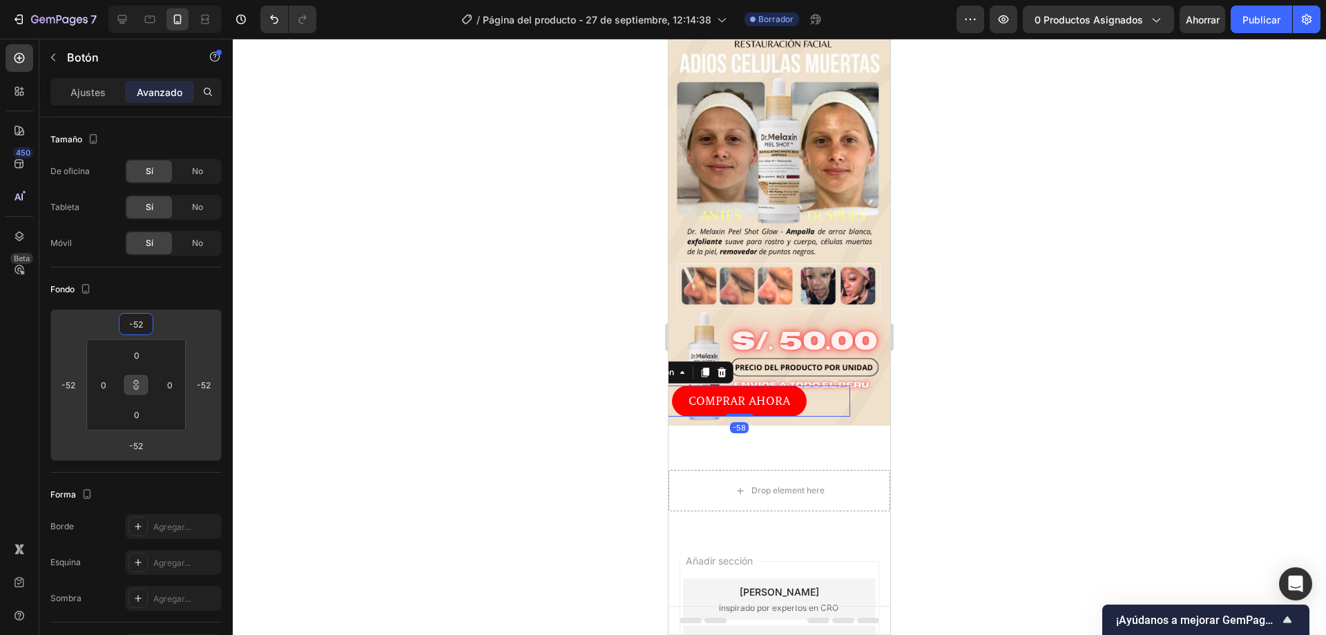
type input "-48"
type input "-44"
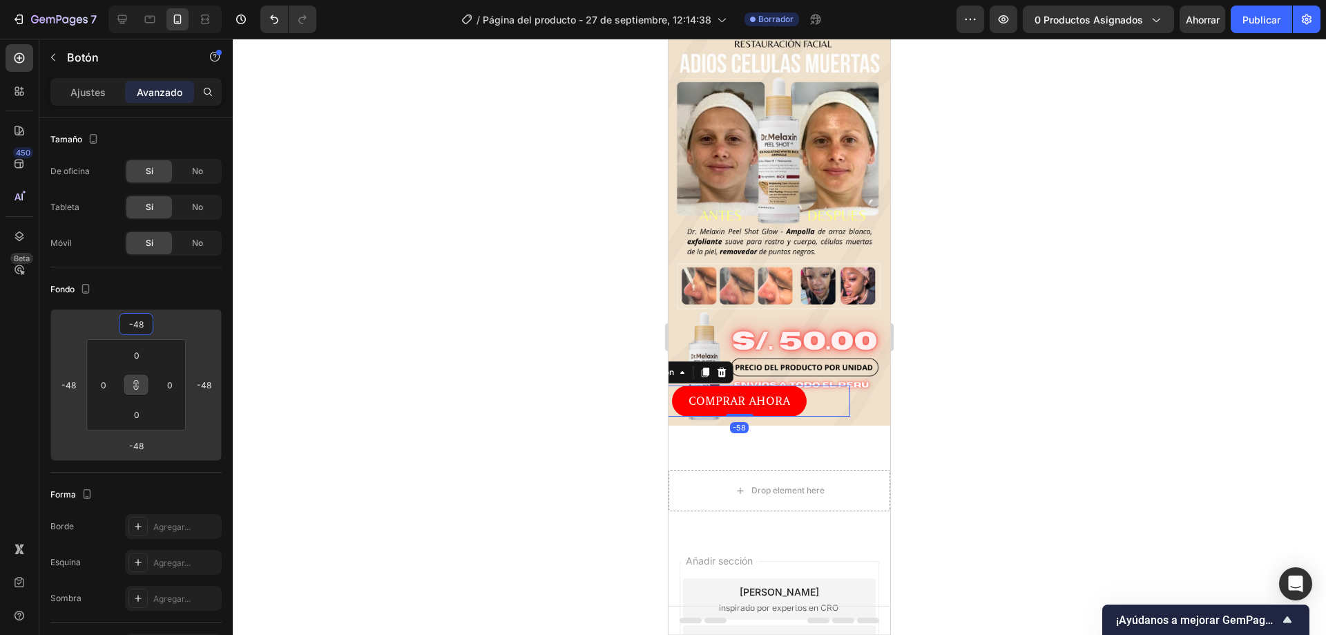
type input "-44"
type input "-40"
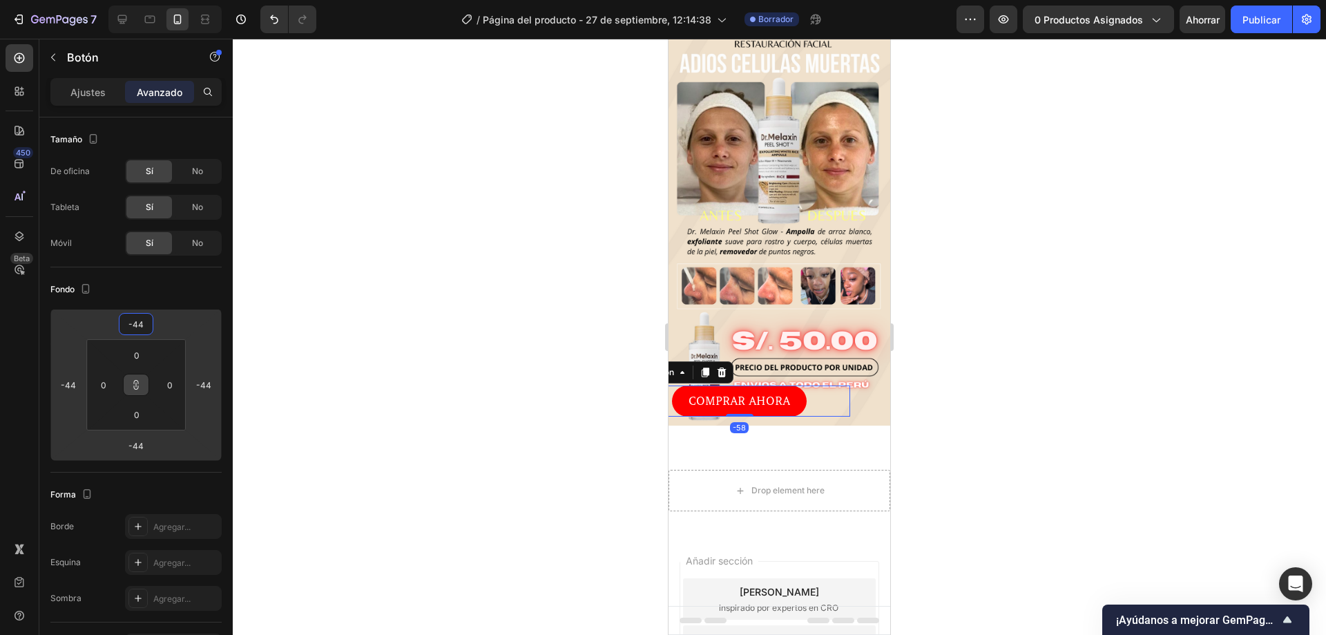
type input "-40"
drag, startPoint x: 151, startPoint y: 311, endPoint x: 149, endPoint y: 325, distance: 13.9
click at [149, 0] on html "7 Historial de versiones / Página del producto - 27 de septiembre, 12:14:38 Bor…" at bounding box center [663, 0] width 1326 height 0
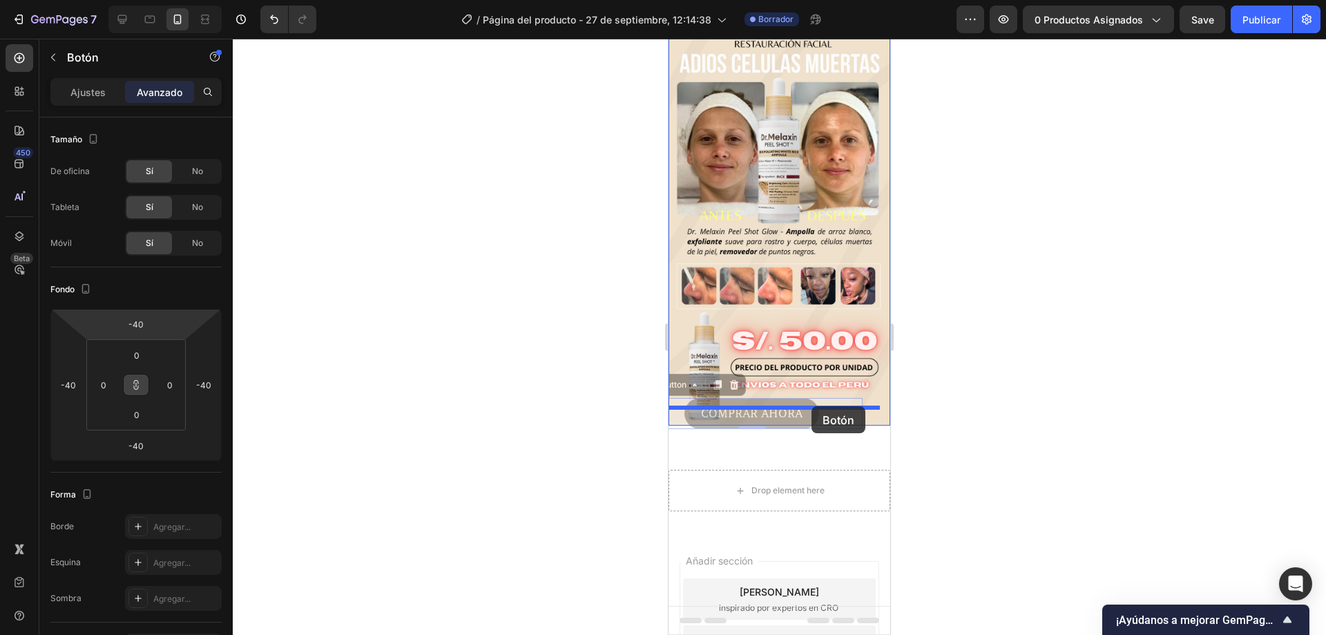
drag, startPoint x: 775, startPoint y: 406, endPoint x: 808, endPoint y: 406, distance: 32.5
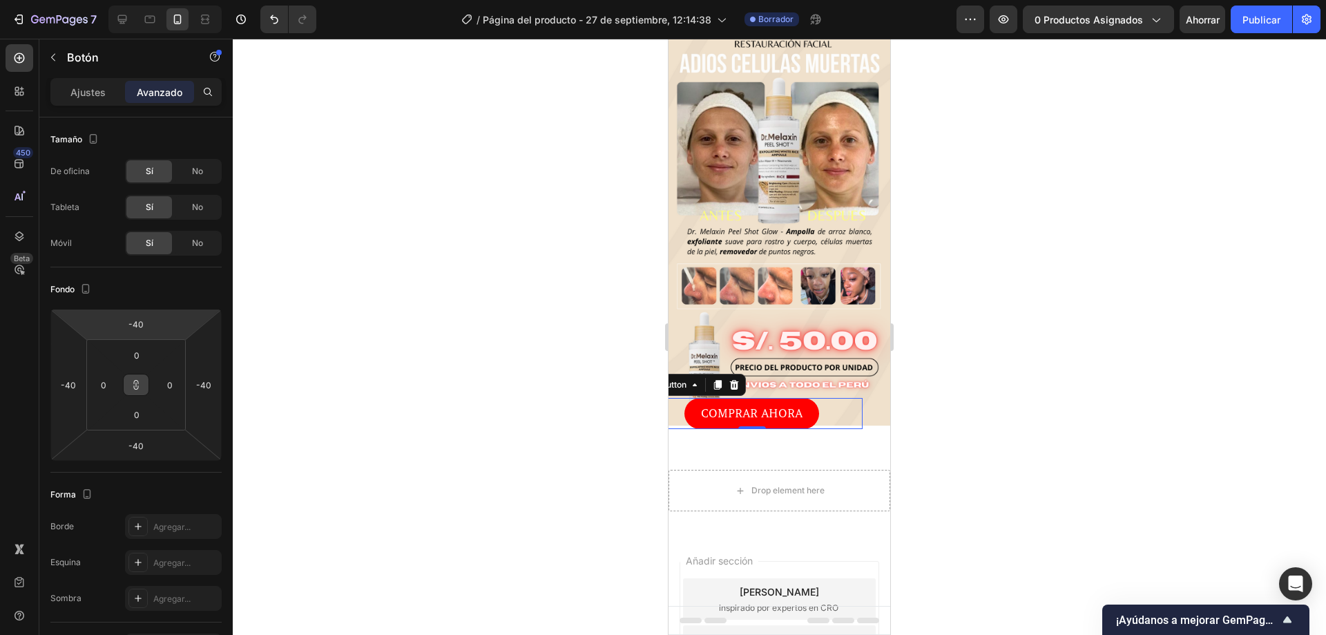
type input "-42"
type input "-44"
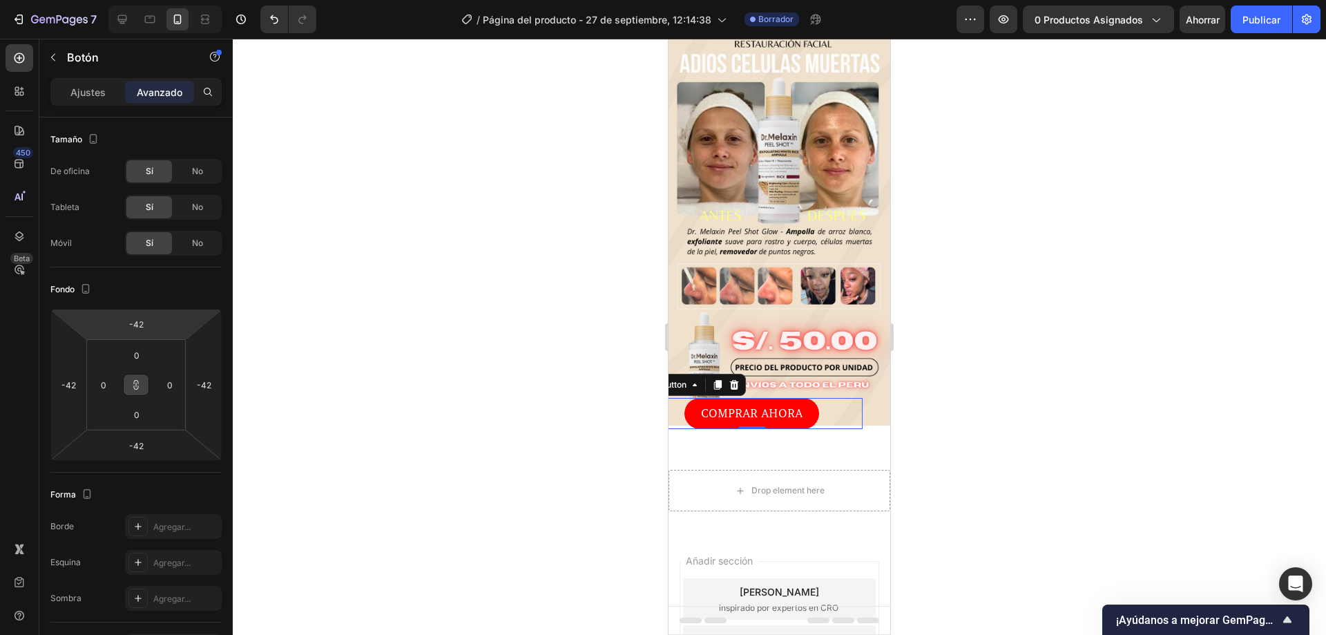
type input "-44"
type input "-46"
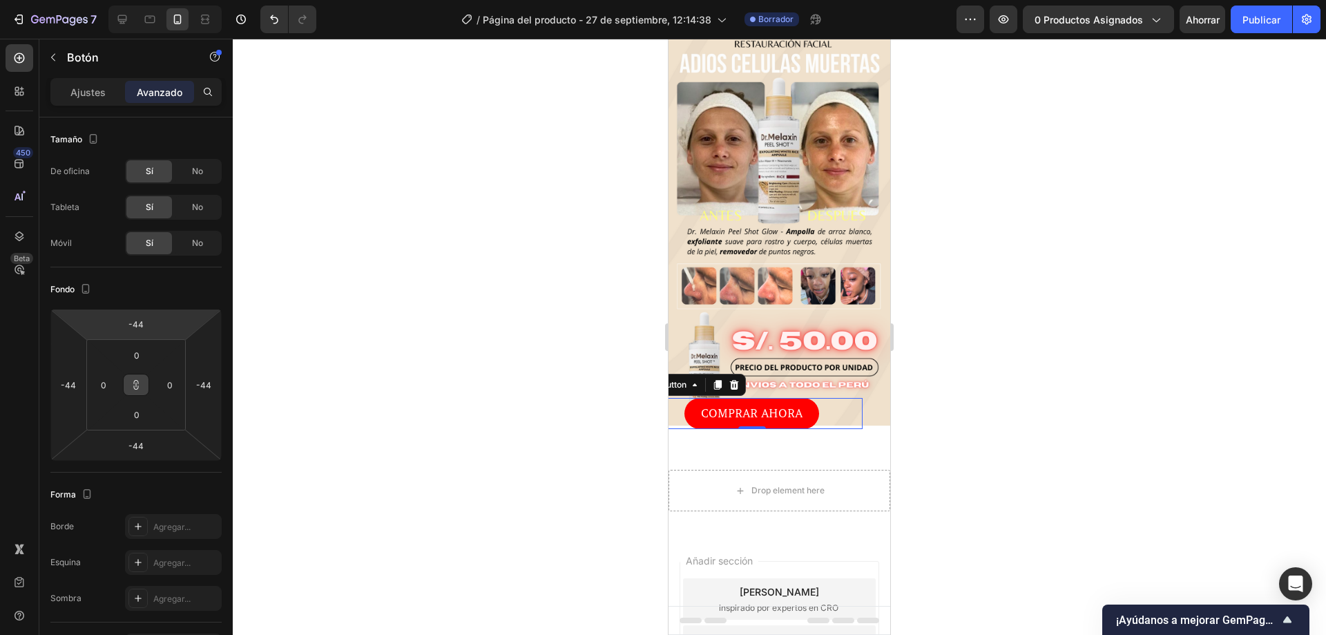
type input "-46"
type input "-48"
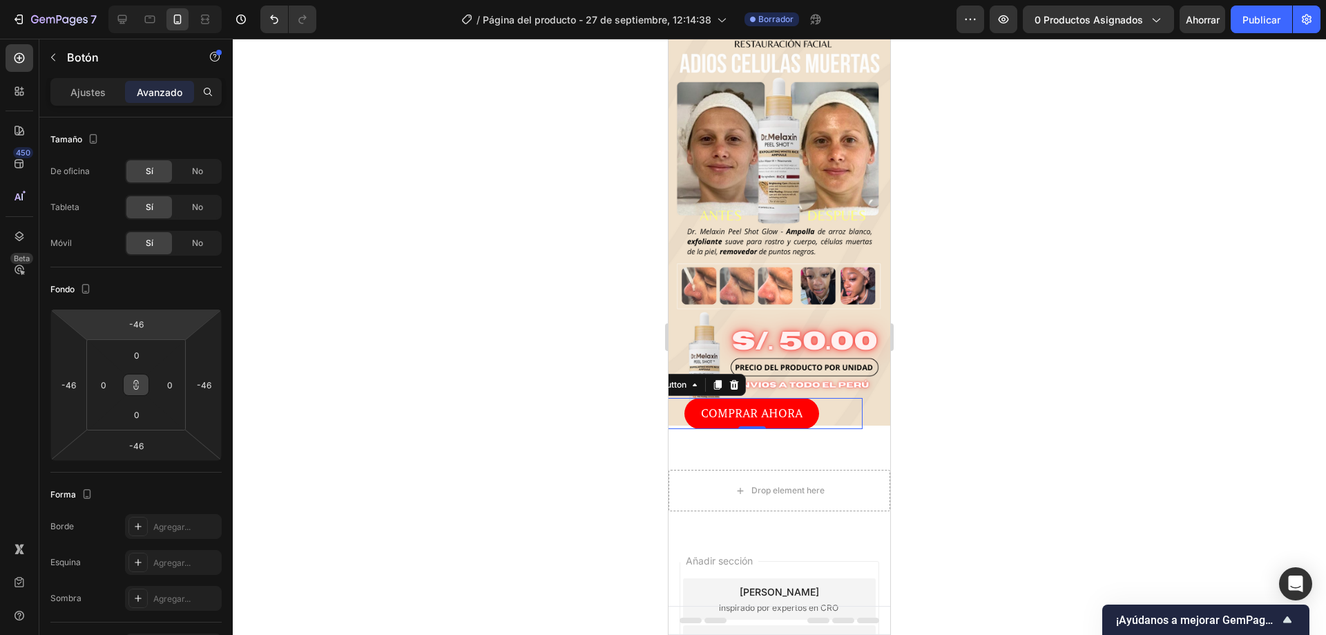
type input "-48"
type input "-50"
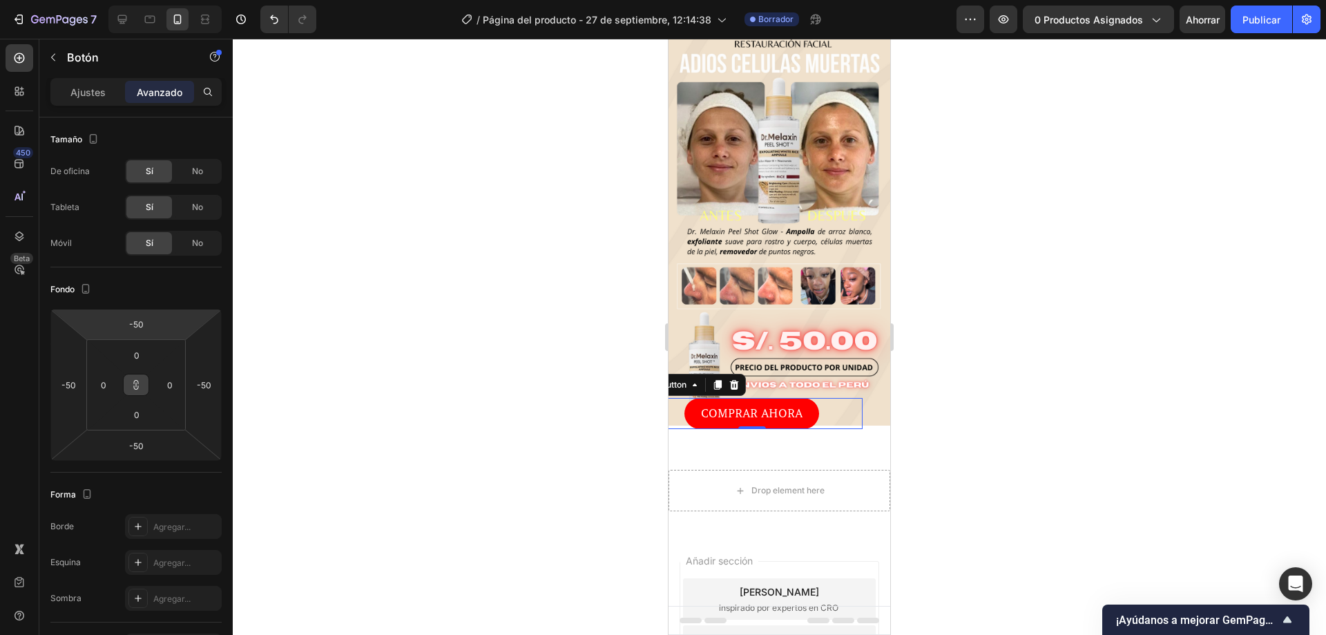
type input "-52"
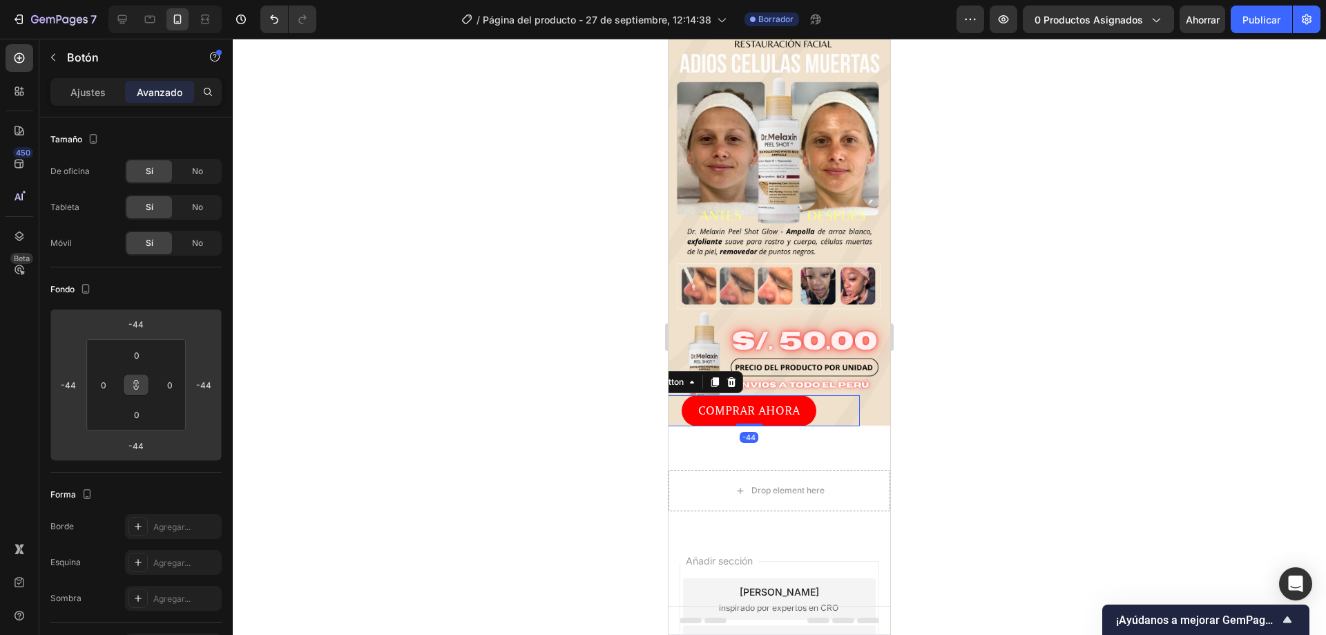
click at [168, 0] on html "7 Historial de versiones / Página del producto - 27 de septiembre, 12:14:38 Bor…" at bounding box center [663, 0] width 1326 height 0
drag, startPoint x: 85, startPoint y: 368, endPoint x: 75, endPoint y: 368, distance: 10.4
click at [75, 0] on html "7 Historial de versiones / Página del producto - 27 de septiembre, 12:14:38 Bor…" at bounding box center [663, 0] width 1326 height 0
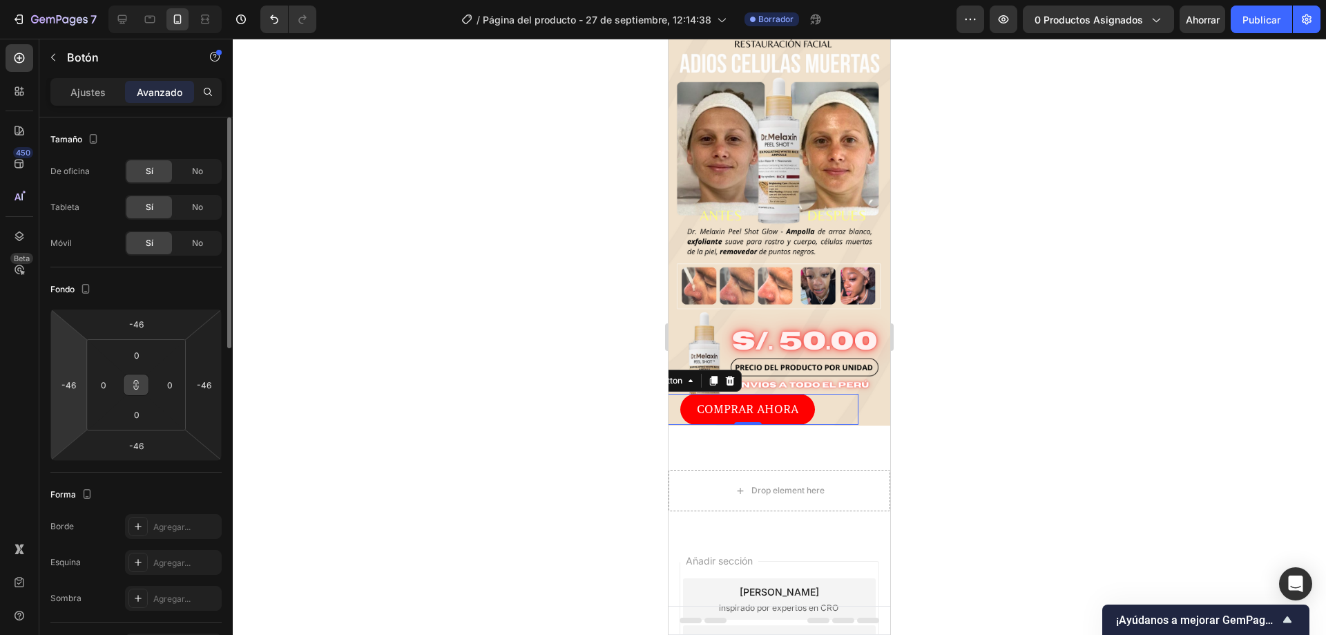
drag, startPoint x: 50, startPoint y: 372, endPoint x: 59, endPoint y: 373, distance: 9.8
click at [64, 0] on html "7 Historial de versiones / Página del producto - 27 de septiembre, 12:14:38 Bor…" at bounding box center [663, 0] width 1326 height 0
click at [99, 0] on html "7 Historial de versiones / Página del producto - 27 de septiembre, 12:14:38 Bor…" at bounding box center [663, 0] width 1326 height 0
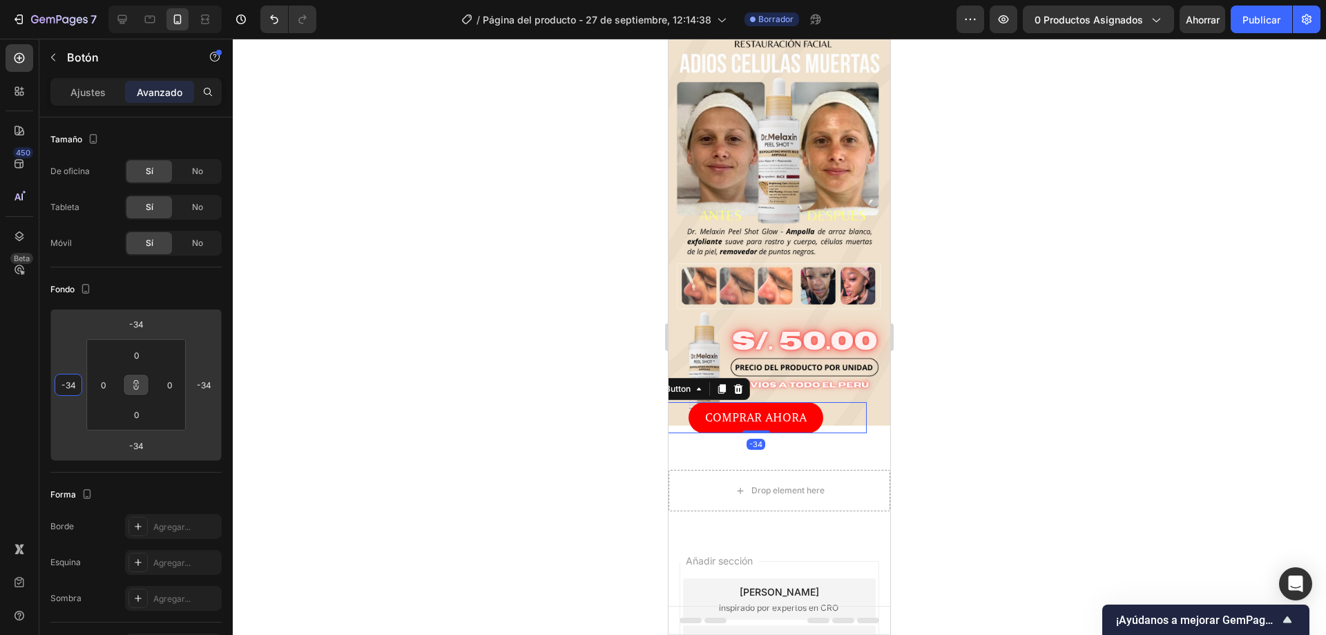
click at [82, 0] on html "7 Historial de versiones / Página del producto - 27 de septiembre, 12:14:38 Bor…" at bounding box center [663, 0] width 1326 height 0
click at [184, 0] on html "7 Historial de versiones / Página del producto - 27 de septiembre, 12:14:38 Bor…" at bounding box center [663, 0] width 1326 height 0
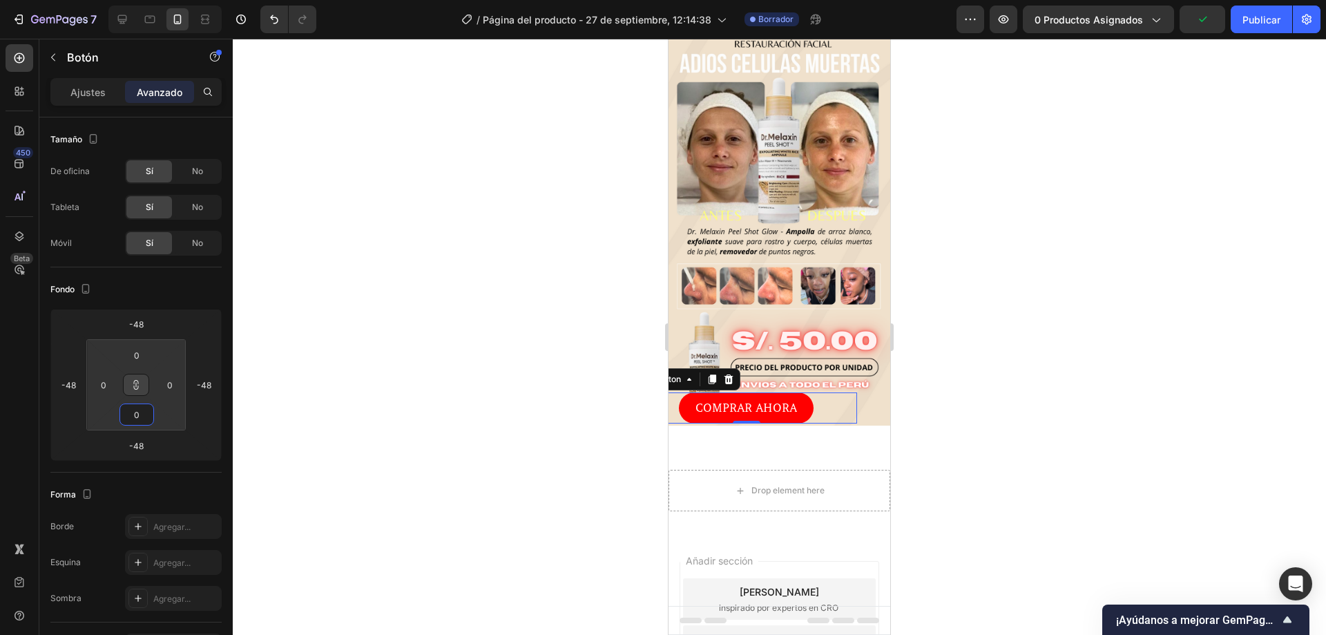
click at [108, 0] on html "7 Historial de versiones / Página del producto - 27 de septiembre, 12:14:38 Bor…" at bounding box center [663, 0] width 1326 height 0
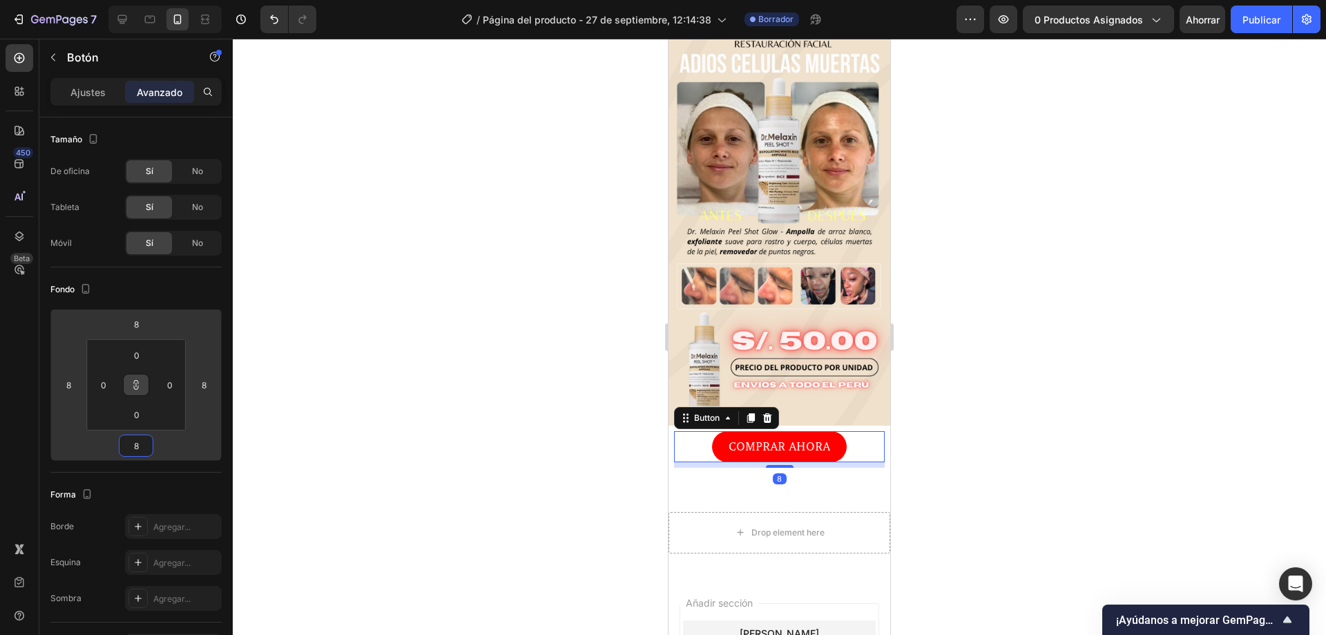
drag, startPoint x: 101, startPoint y: 431, endPoint x: 0, endPoint y: 412, distance: 102.7
click at [0, 0] on html "7 Historial de versiones / Página del producto - 27 de septiembre, 12:14:38 Bor…" at bounding box center [663, 0] width 1326 height 0
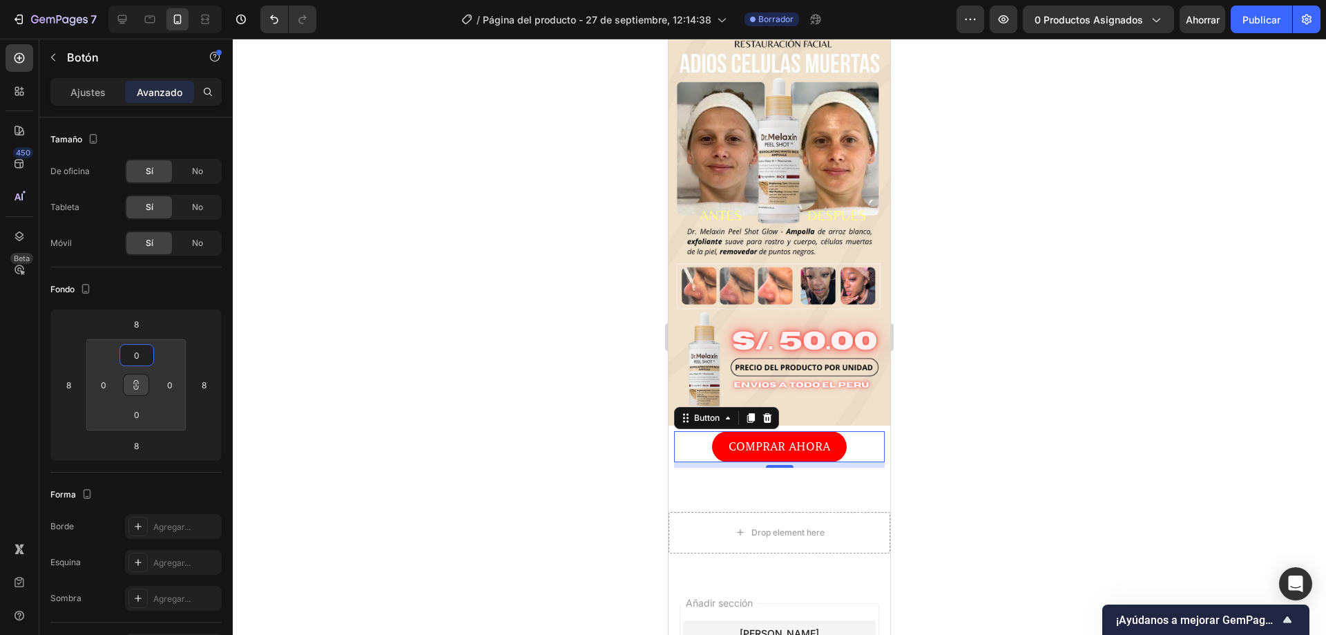
drag, startPoint x: 149, startPoint y: 340, endPoint x: 146, endPoint y: 374, distance: 33.9
click at [146, 0] on html "7 Historial de versiones / Página del producto - 27 de septiembre, 12:14:38 Bor…" at bounding box center [663, 0] width 1326 height 0
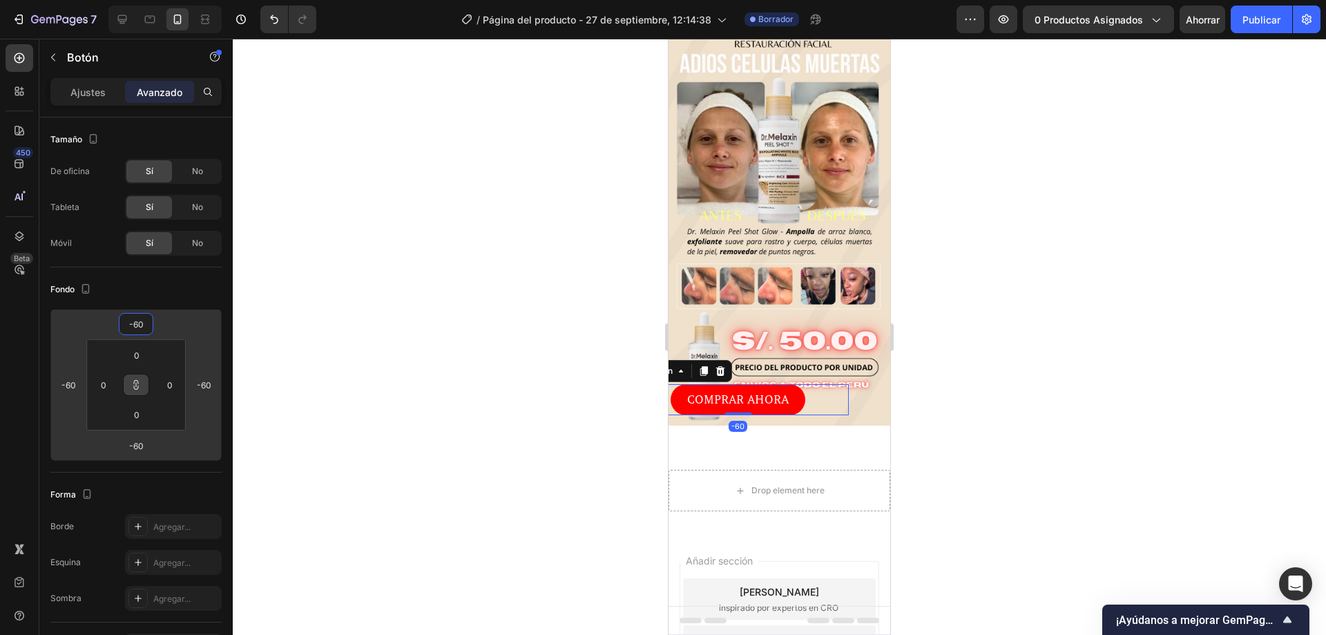
drag, startPoint x: 147, startPoint y: 309, endPoint x: 142, endPoint y: 333, distance: 24.1
click at [142, 0] on html "7 Historial de versiones / Página del producto - 27 de septiembre, 12:14:38 Bor…" at bounding box center [663, 0] width 1326 height 0
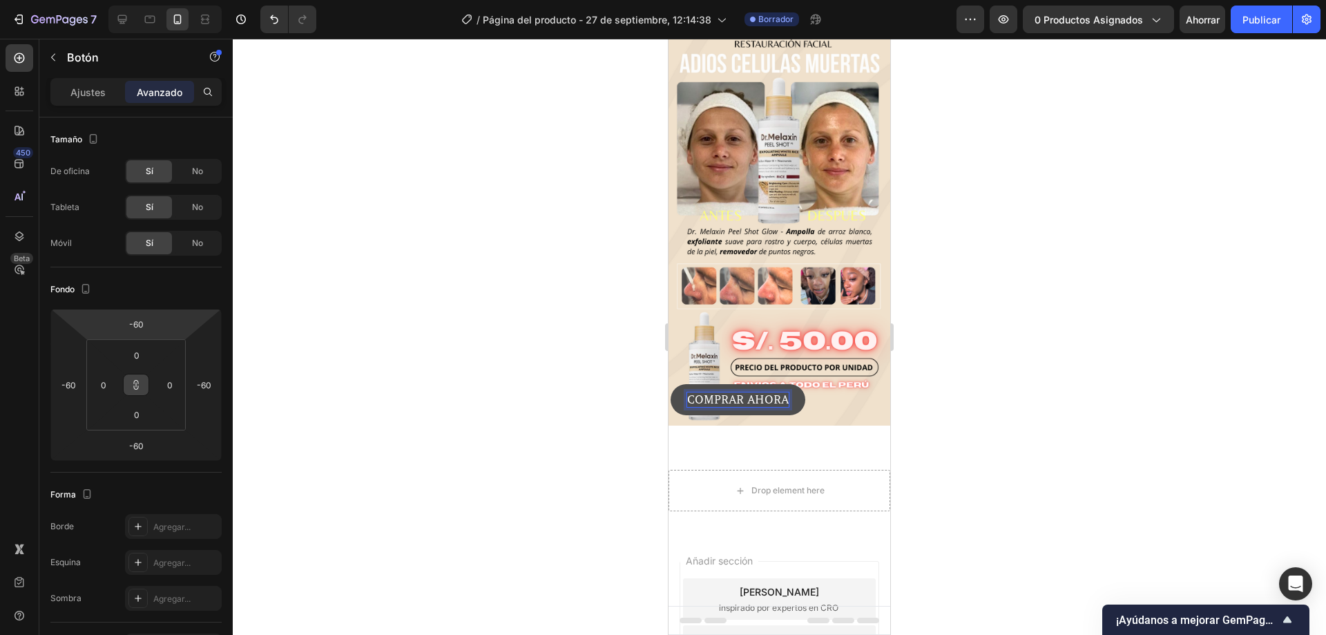
drag, startPoint x: 710, startPoint y: 382, endPoint x: 826, endPoint y: 388, distance: 116.2
drag, startPoint x: 795, startPoint y: 385, endPoint x: 852, endPoint y: 389, distance: 56.8
click at [852, 389] on div "Image Image COMPRAR AHORA Button -60" at bounding box center [780, 230] width 222 height 390
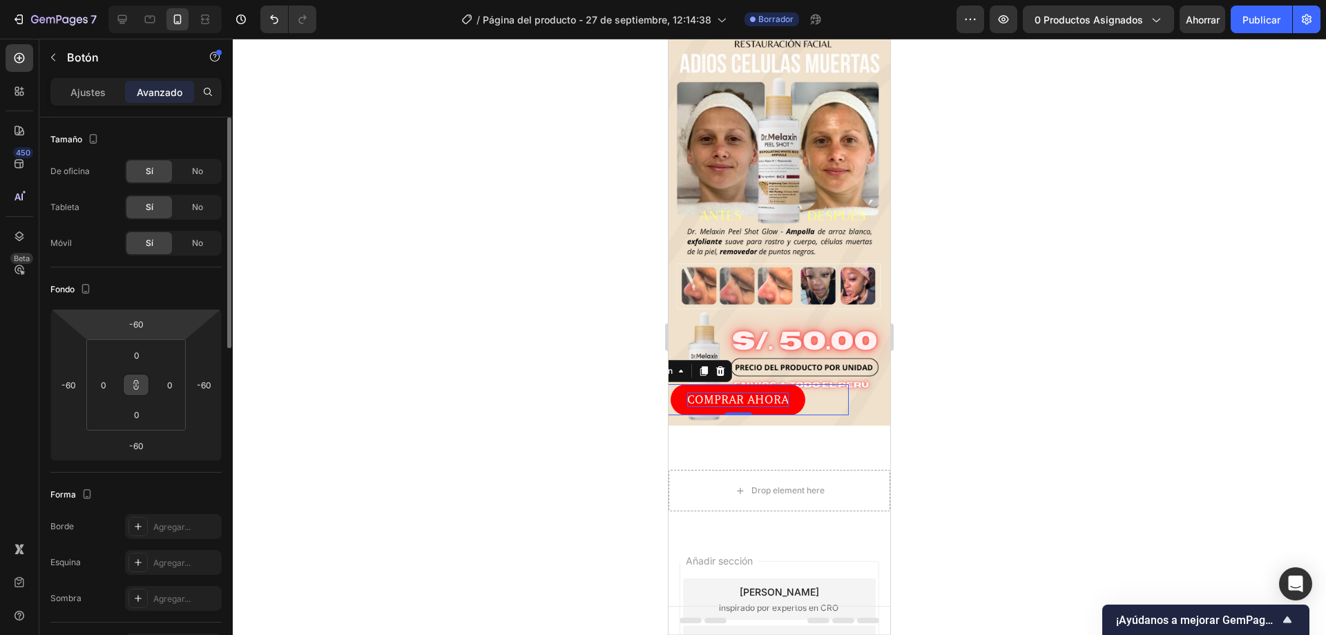
click at [146, 339] on div "0 0 0 0" at bounding box center [135, 384] width 99 height 91
drag, startPoint x: 149, startPoint y: 340, endPoint x: 156, endPoint y: 315, distance: 25.8
click at [154, 0] on html "7 Historial de versiones / Página del producto - 27 de septiembre, 12:14:38 Bor…" at bounding box center [663, 0] width 1326 height 0
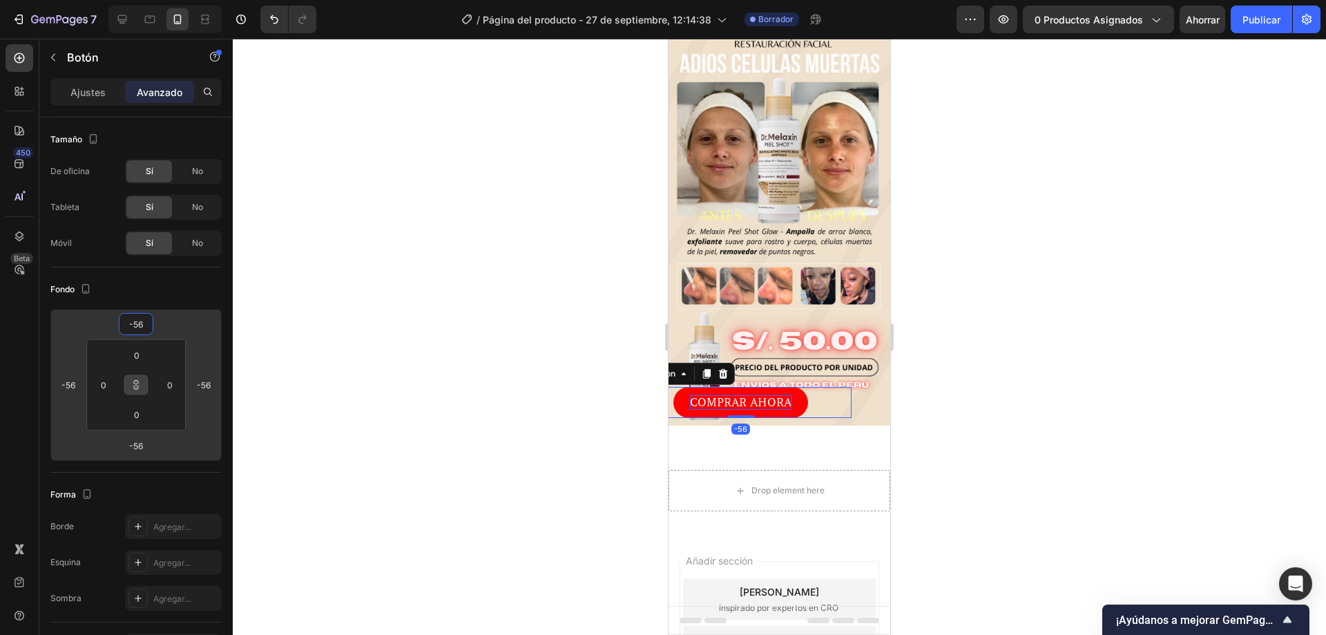
click at [158, 0] on html "7 Historial de versiones / Página del producto - 27 de septiembre, 12:14:38 Bor…" at bounding box center [663, 0] width 1326 height 0
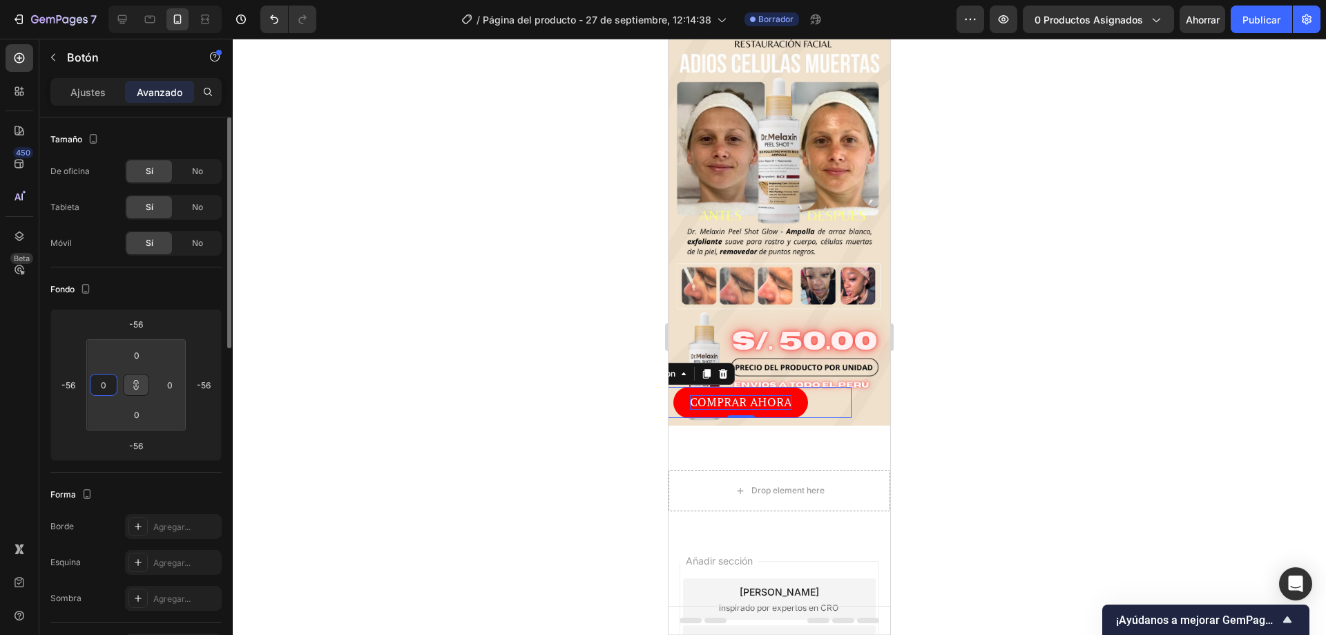
drag, startPoint x: 88, startPoint y: 366, endPoint x: 95, endPoint y: 365, distance: 7.7
click at [87, 0] on html "7 Historial de versiones / Página del producto - 27 de septiembre, 12:14:38 Bor…" at bounding box center [663, 0] width 1326 height 0
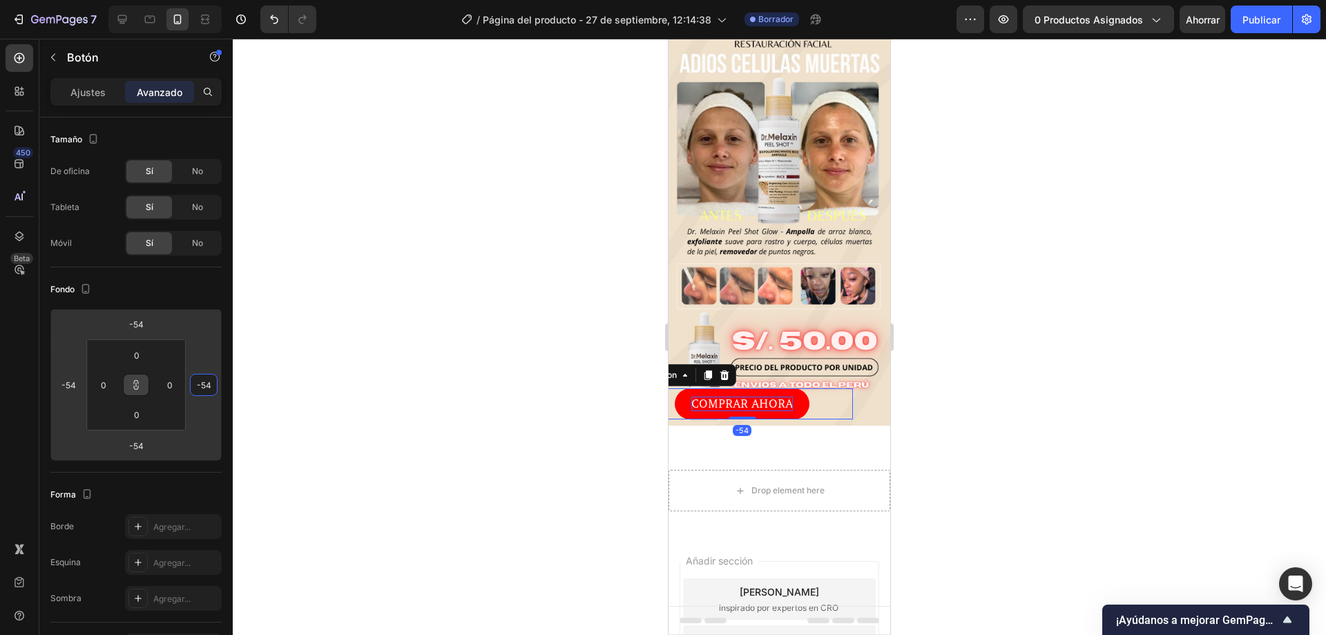
click at [182, 0] on html "7 Historial de versiones / Página del producto - 27 de septiembre, 12:14:38 Bor…" at bounding box center [663, 0] width 1326 height 0
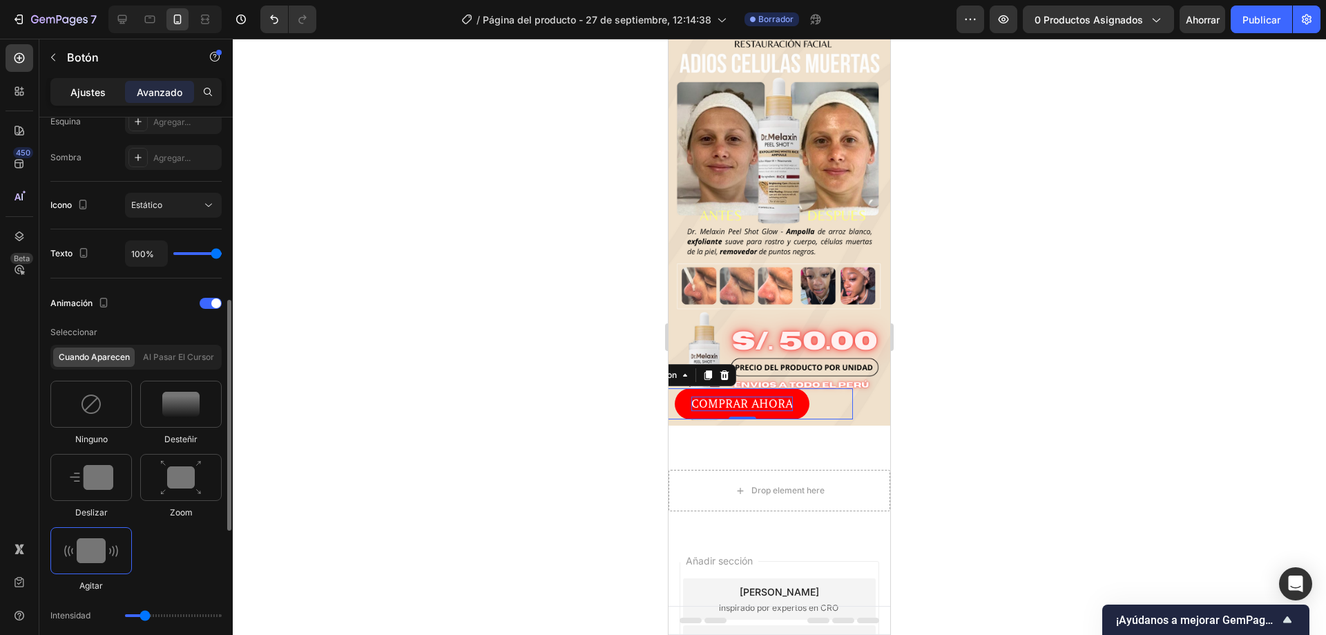
click at [79, 84] on div "Ajustes" at bounding box center [87, 92] width 69 height 22
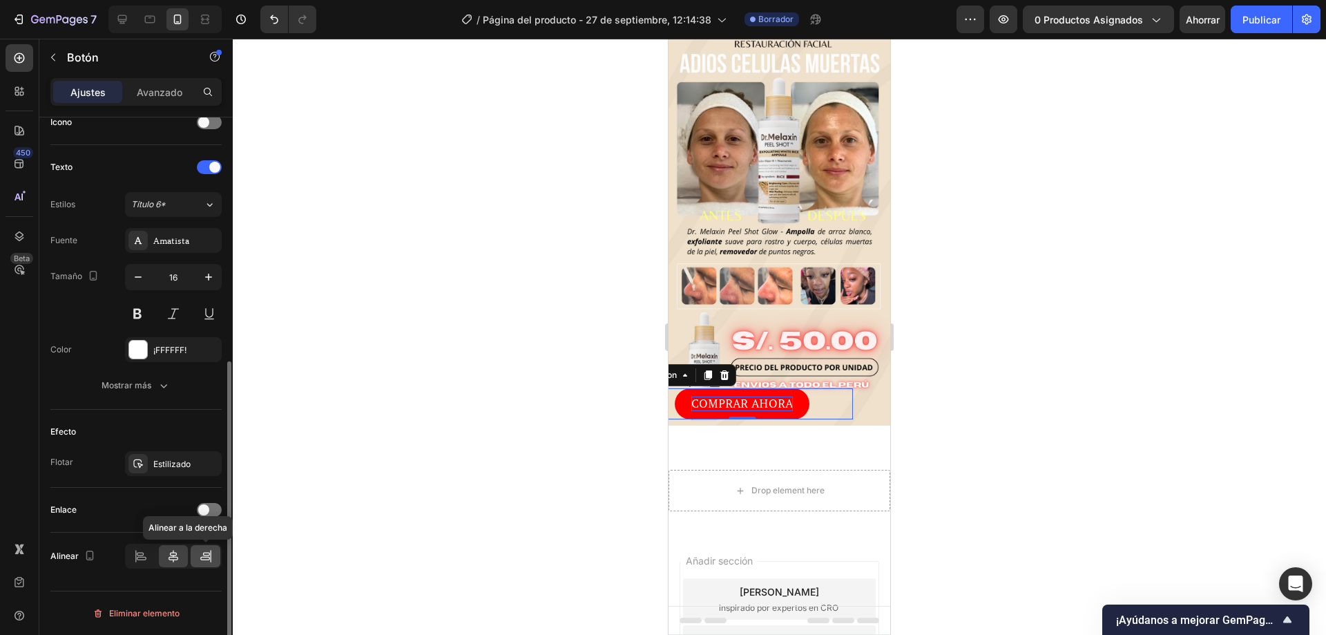
click at [204, 550] on icon at bounding box center [206, 556] width 14 height 14
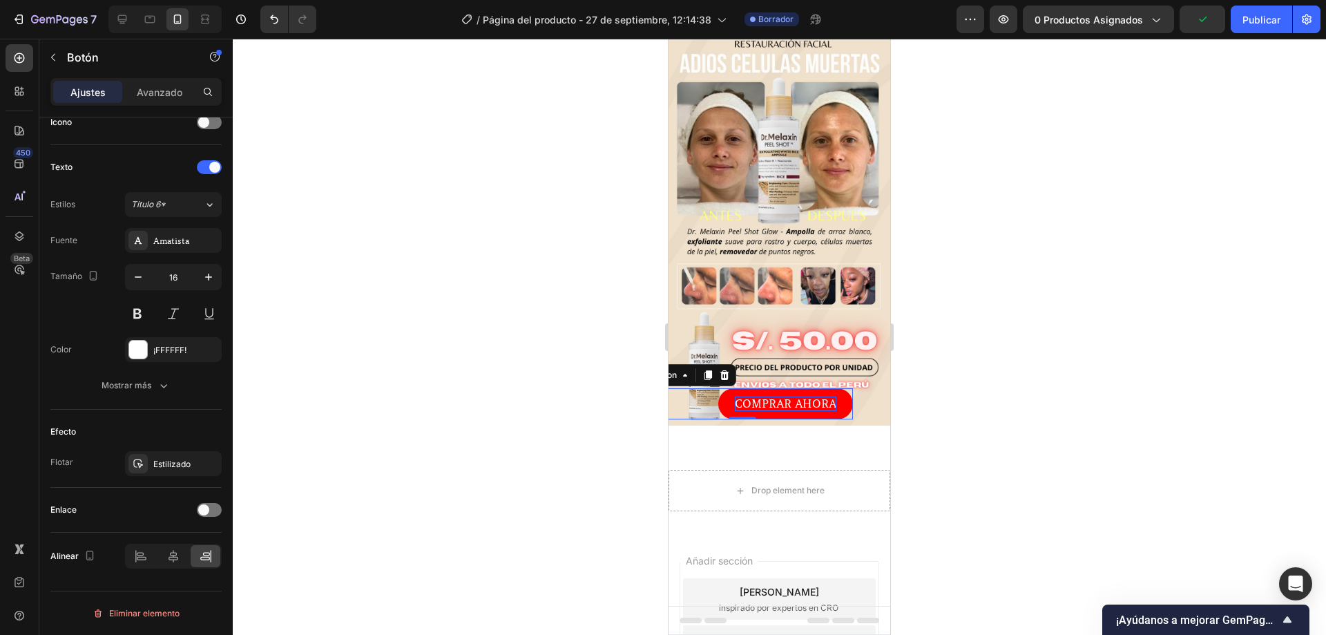
click at [1248, 379] on div at bounding box center [780, 337] width 1094 height 596
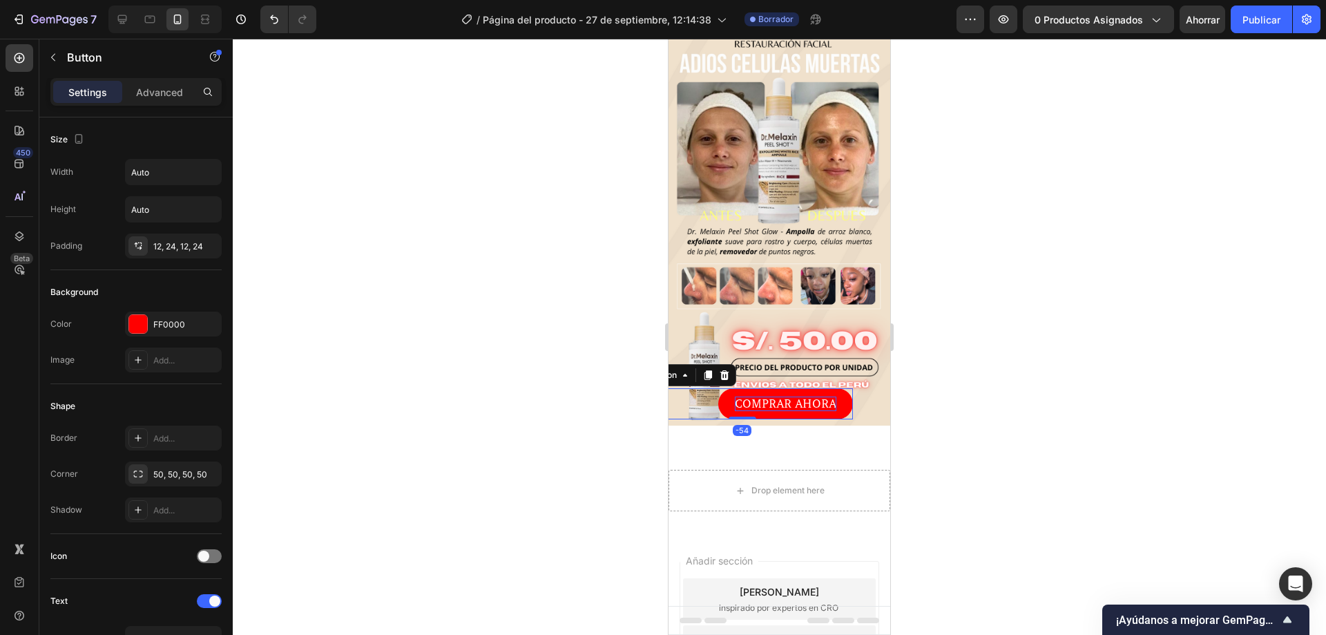
drag, startPoint x: 756, startPoint y: 381, endPoint x: 1250, endPoint y: 435, distance: 497.6
click at [756, 397] on p "COMPRAR AHORA" at bounding box center [786, 404] width 102 height 15
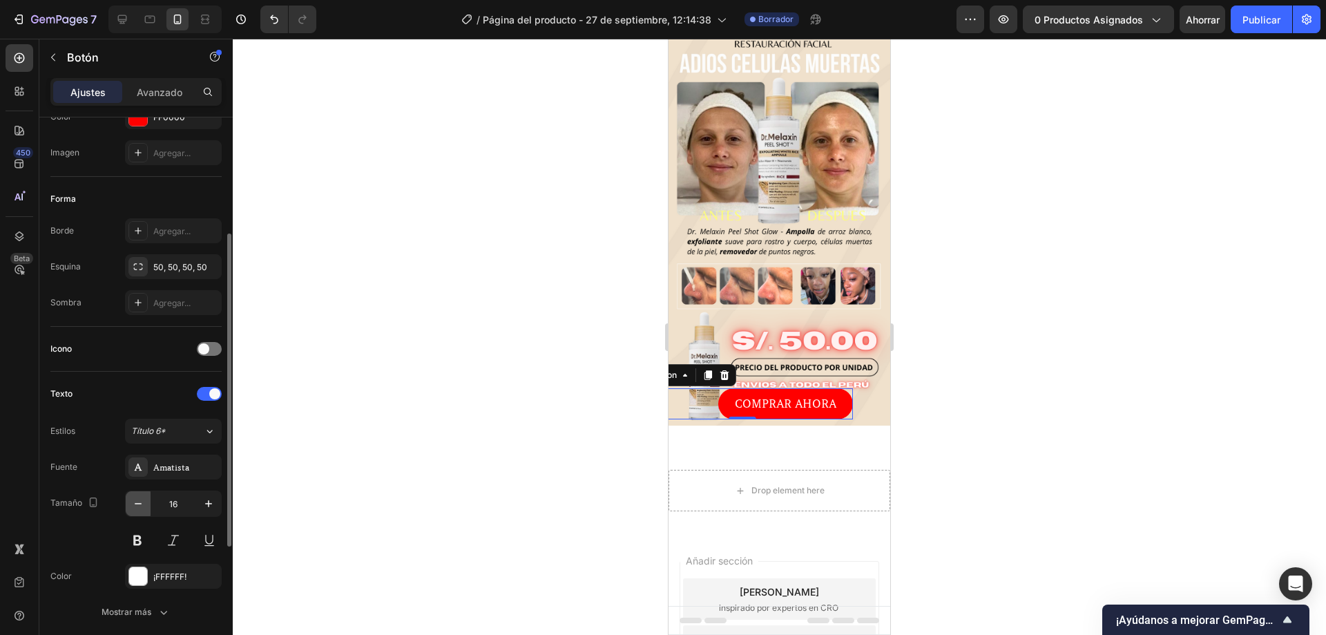
click at [137, 500] on icon "button" at bounding box center [138, 504] width 14 height 14
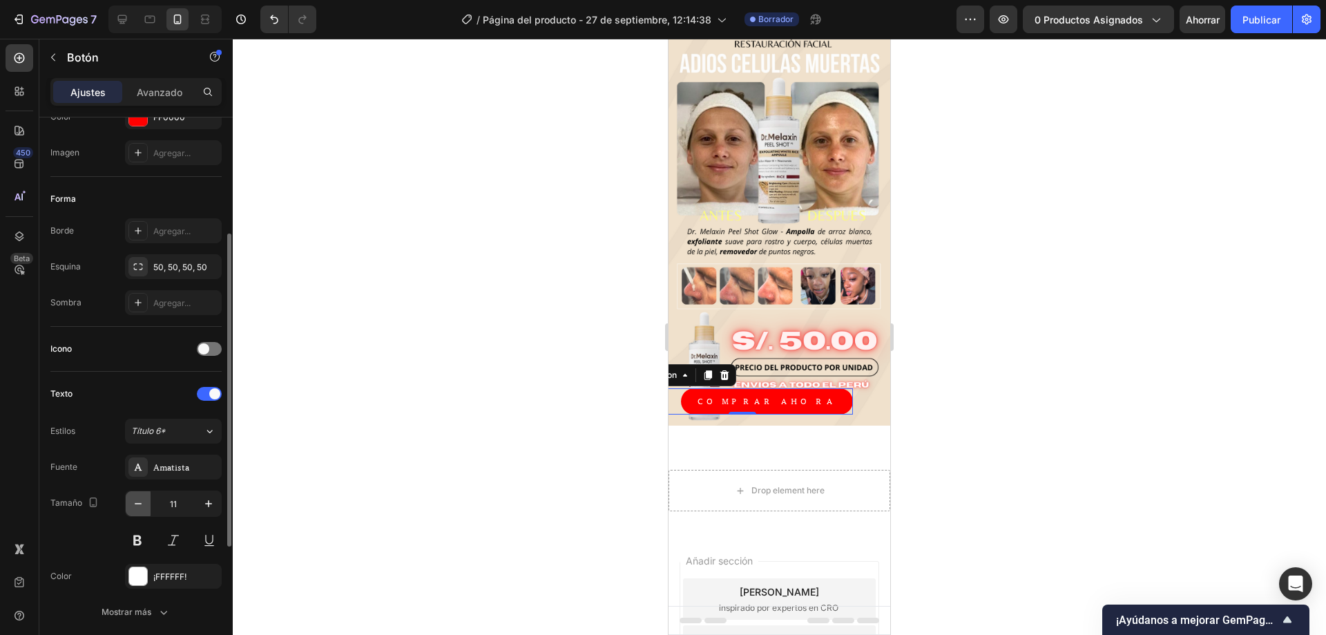
click at [137, 500] on icon "button" at bounding box center [138, 504] width 14 height 14
click at [160, 100] on div "Avanzado" at bounding box center [159, 92] width 69 height 22
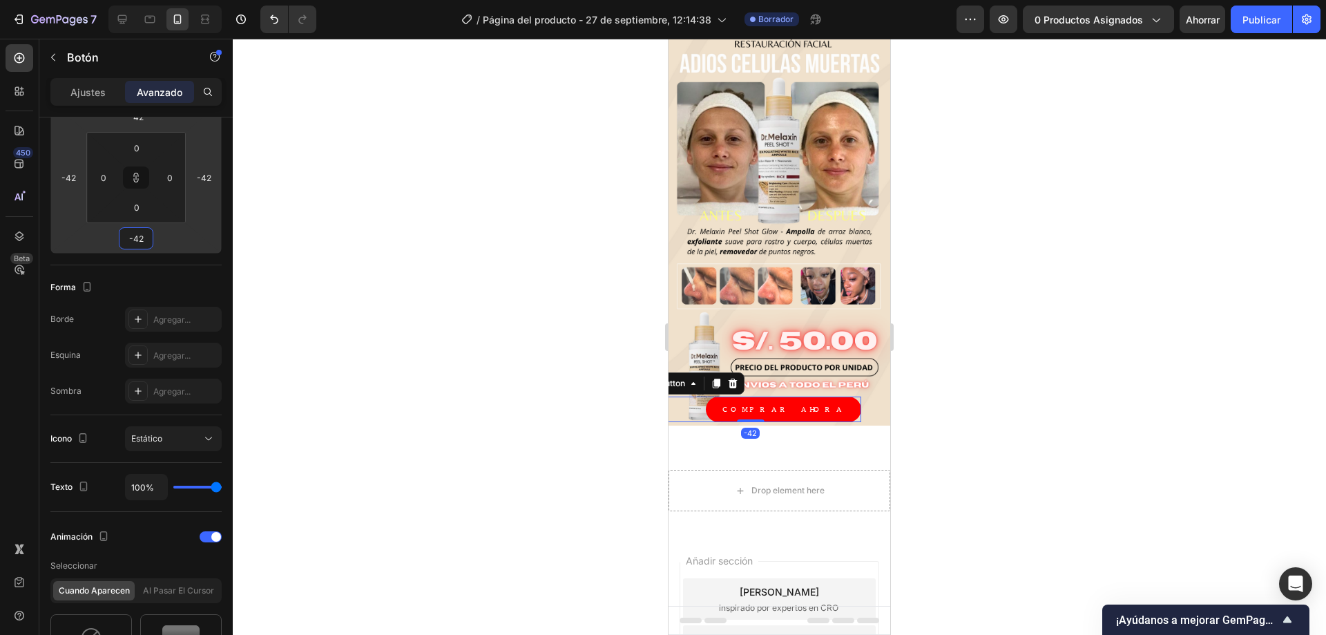
click at [140, 0] on html "7 Historial de versiones / Página del producto - 27 de septiembre, 12:14:38 Bor…" at bounding box center [663, 0] width 1326 height 0
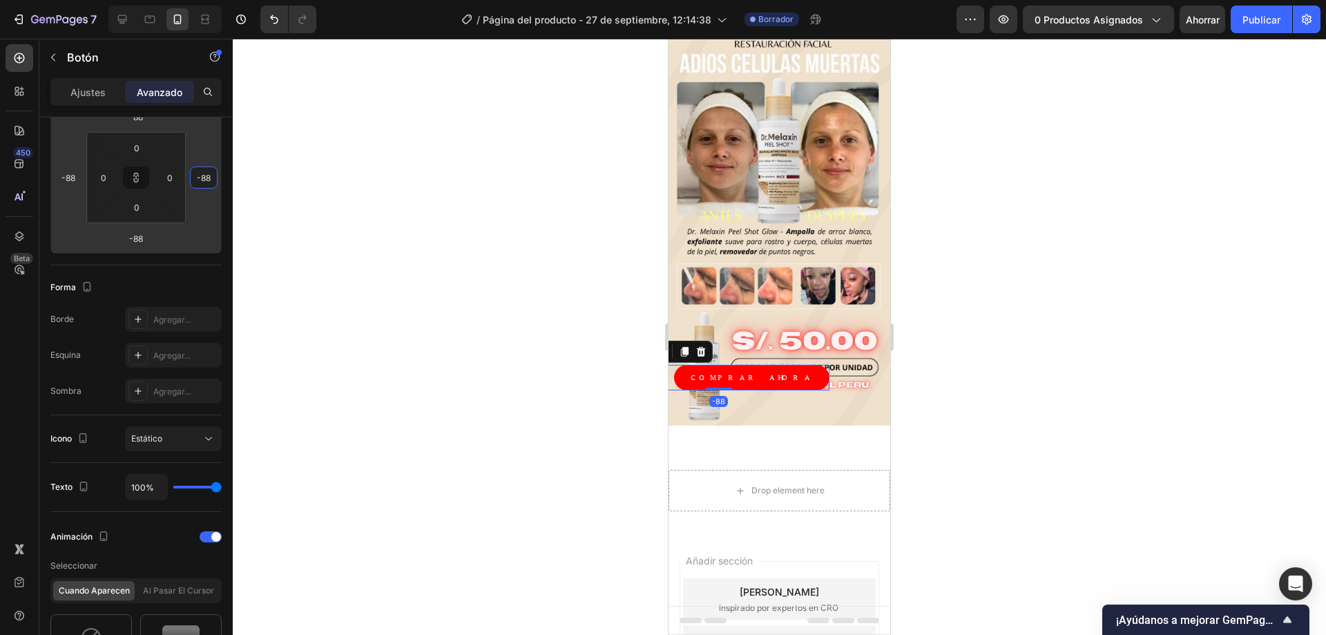
drag, startPoint x: 189, startPoint y: 175, endPoint x: 192, endPoint y: 191, distance: 16.1
click at [192, 0] on html "7 Historial de versiones / Página del producto - 27 de septiembre, 12:14:38 Bor…" at bounding box center [663, 0] width 1326 height 0
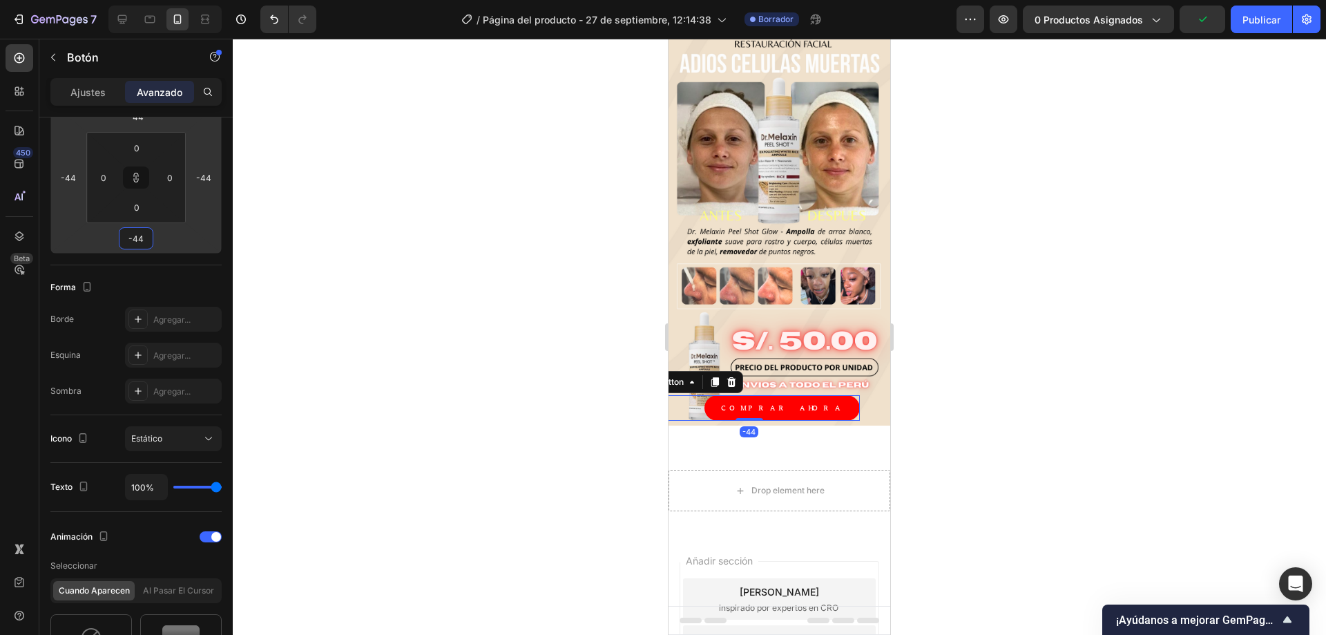
drag, startPoint x: 155, startPoint y: 225, endPoint x: 164, endPoint y: 209, distance: 17.3
click at [164, 0] on html "7 Historial de versiones / Página del producto - 27 de septiembre, 12:14:38 Bor…" at bounding box center [663, 0] width 1326 height 0
click at [955, 314] on div at bounding box center [780, 337] width 1094 height 596
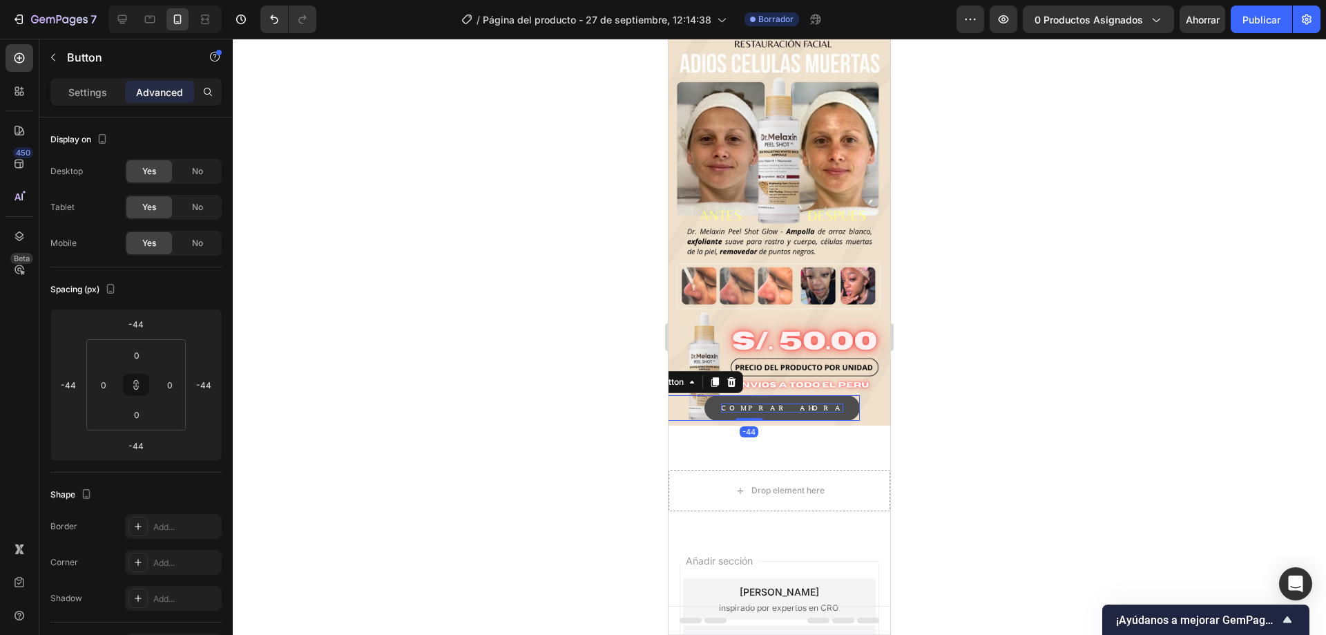
click at [814, 403] on p "COMPRAR AHORA" at bounding box center [782, 407] width 122 height 9
click at [90, 96] on font "Ajustes" at bounding box center [87, 92] width 35 height 12
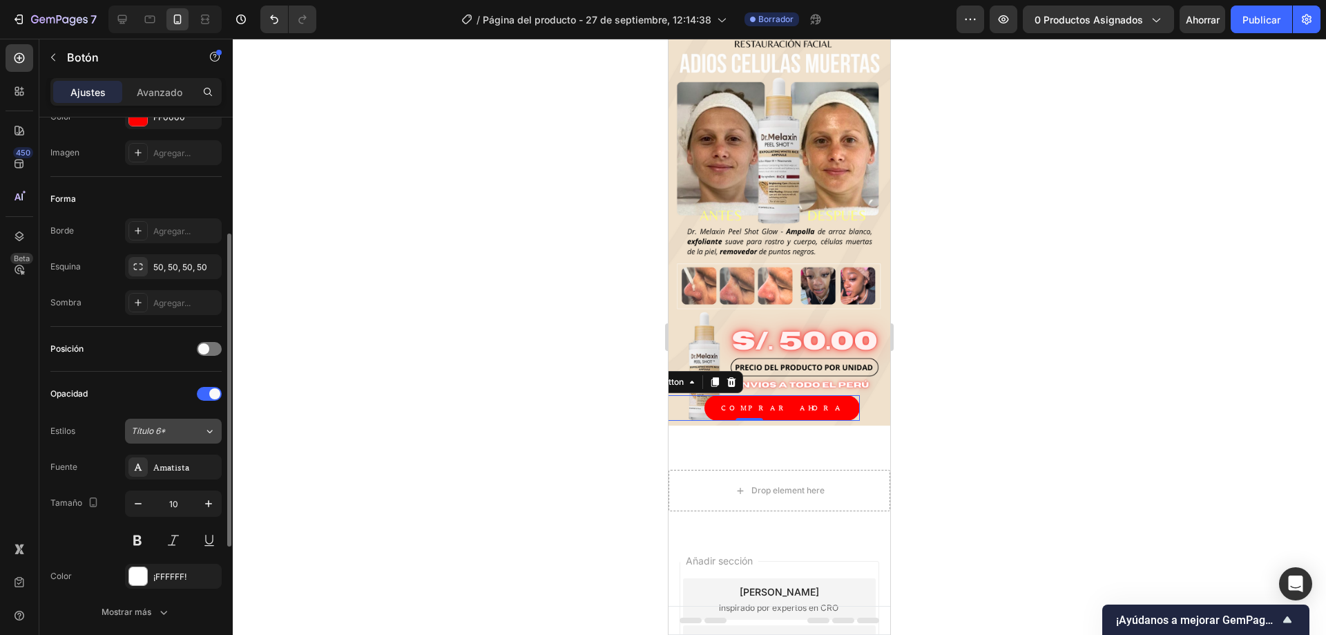
click at [168, 435] on div "Título 6*" at bounding box center [159, 431] width 56 height 12
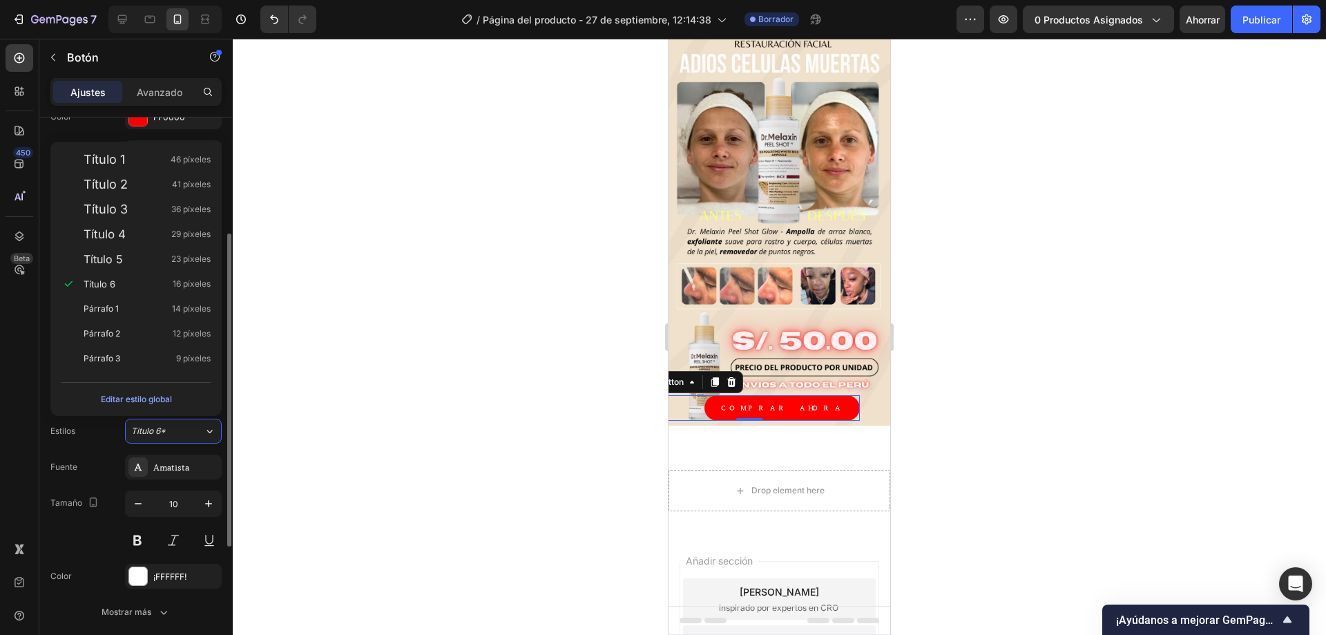
scroll to position [276, 0]
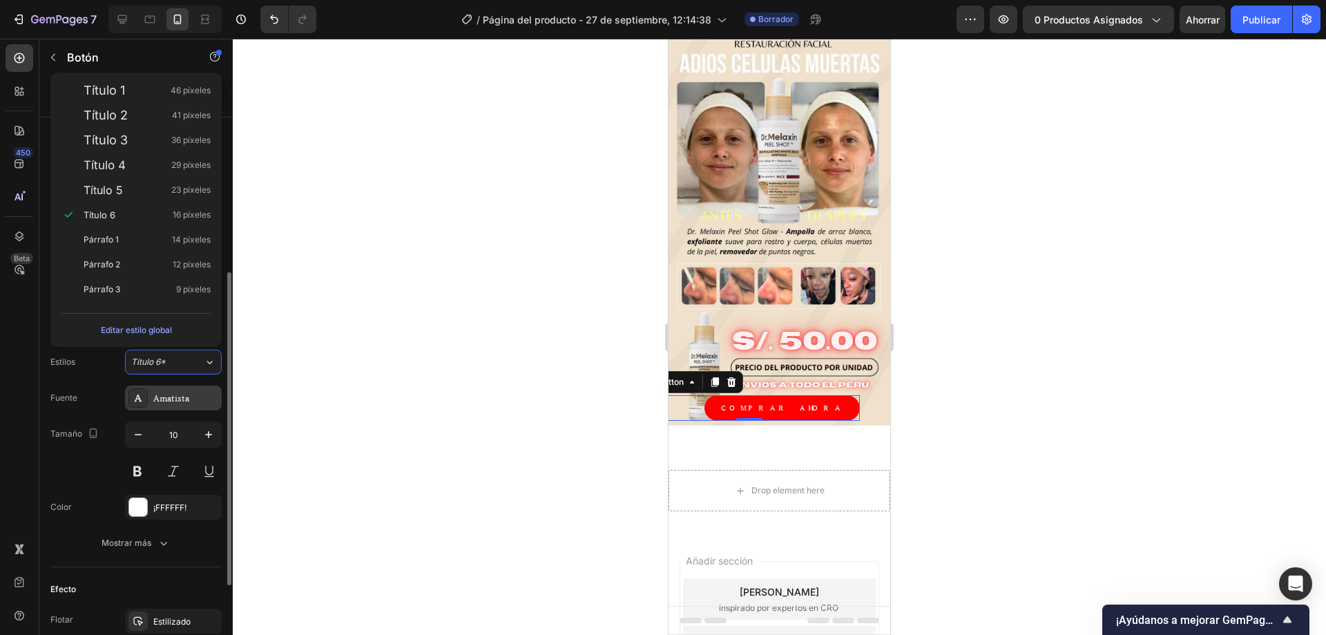
click at [179, 399] on font "Amatista" at bounding box center [171, 398] width 36 height 10
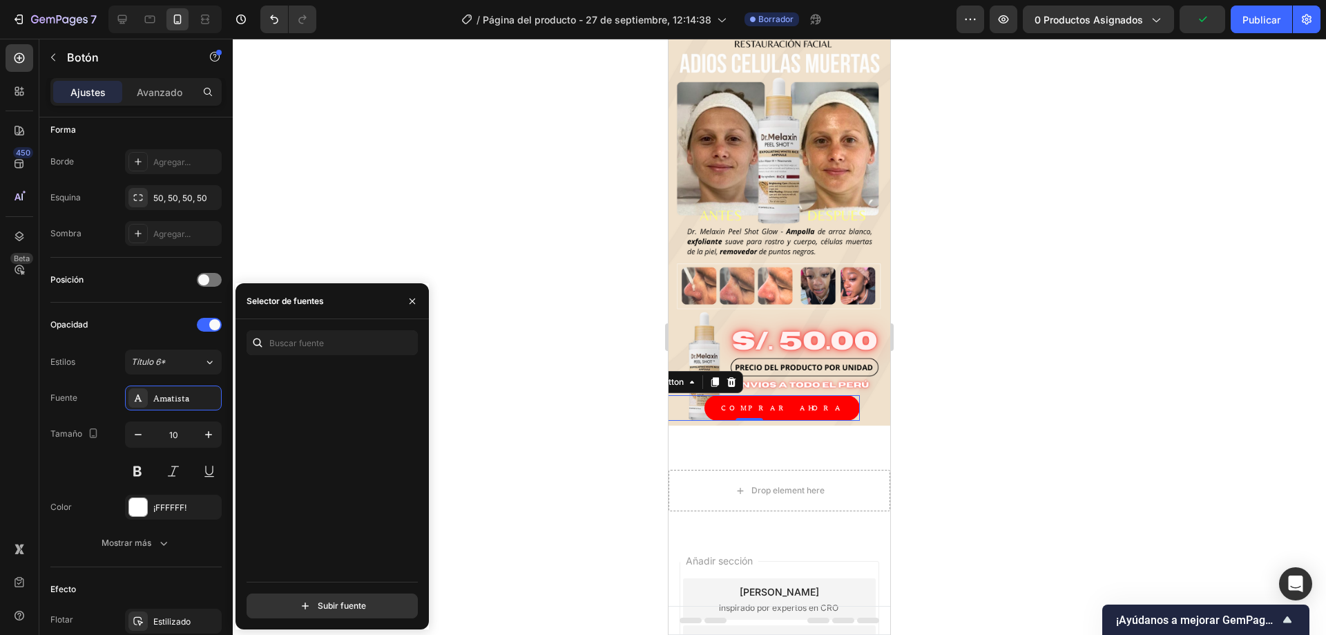
scroll to position [3799, 0]
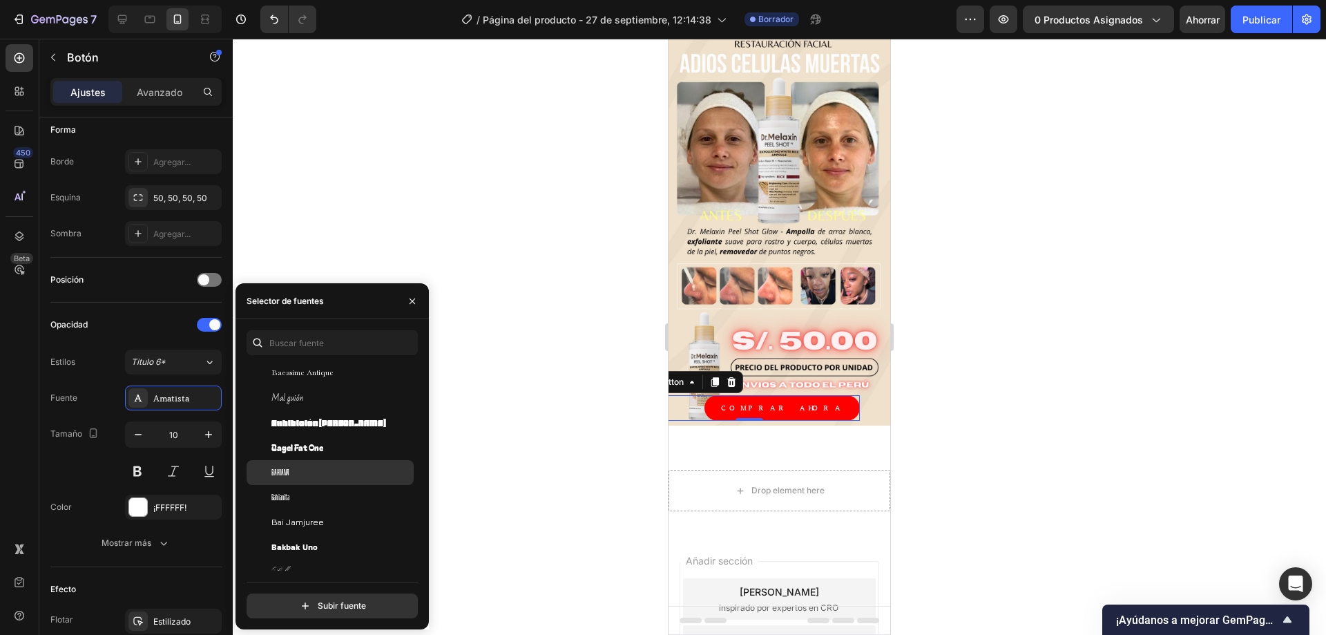
click at [293, 472] on div "Bahiana" at bounding box center [341, 472] width 140 height 12
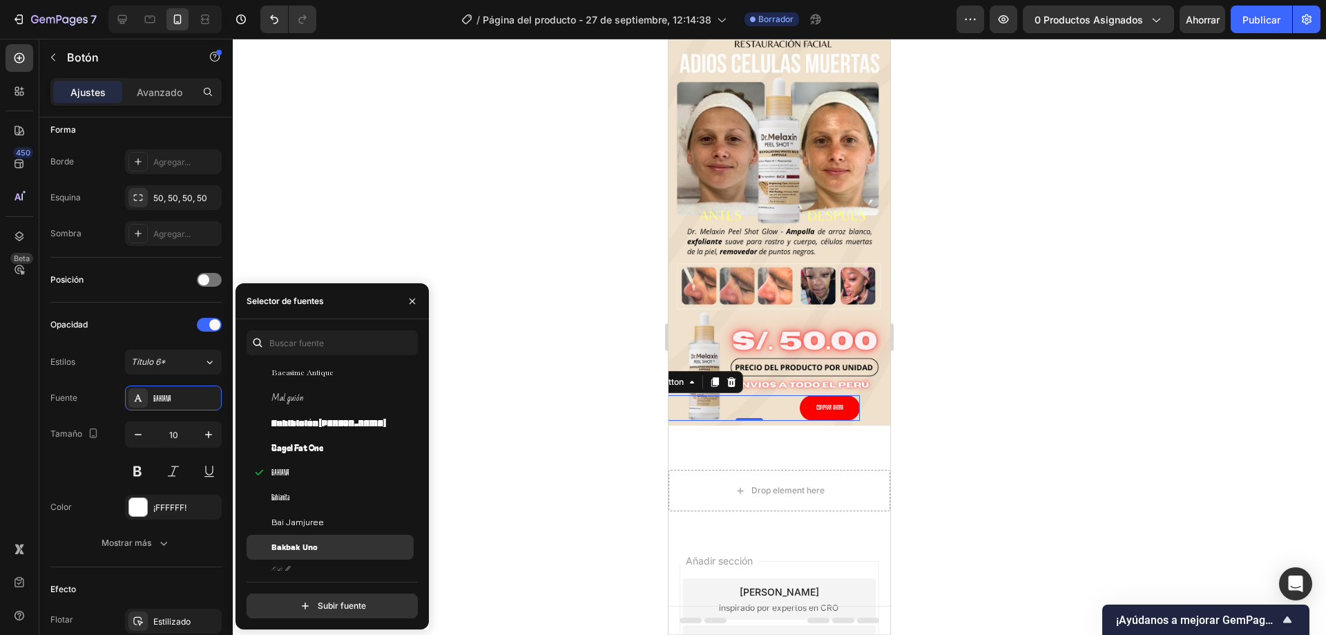
click at [321, 537] on div "Bakbak Uno" at bounding box center [330, 547] width 167 height 25
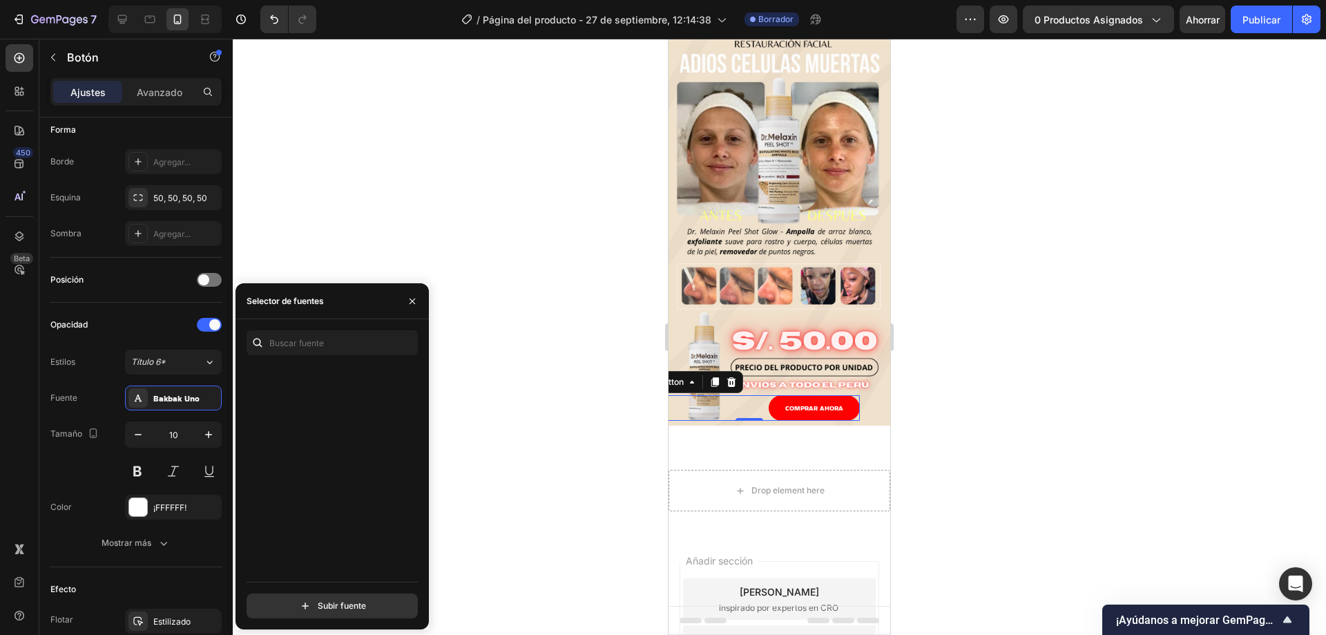
scroll to position [0, 0]
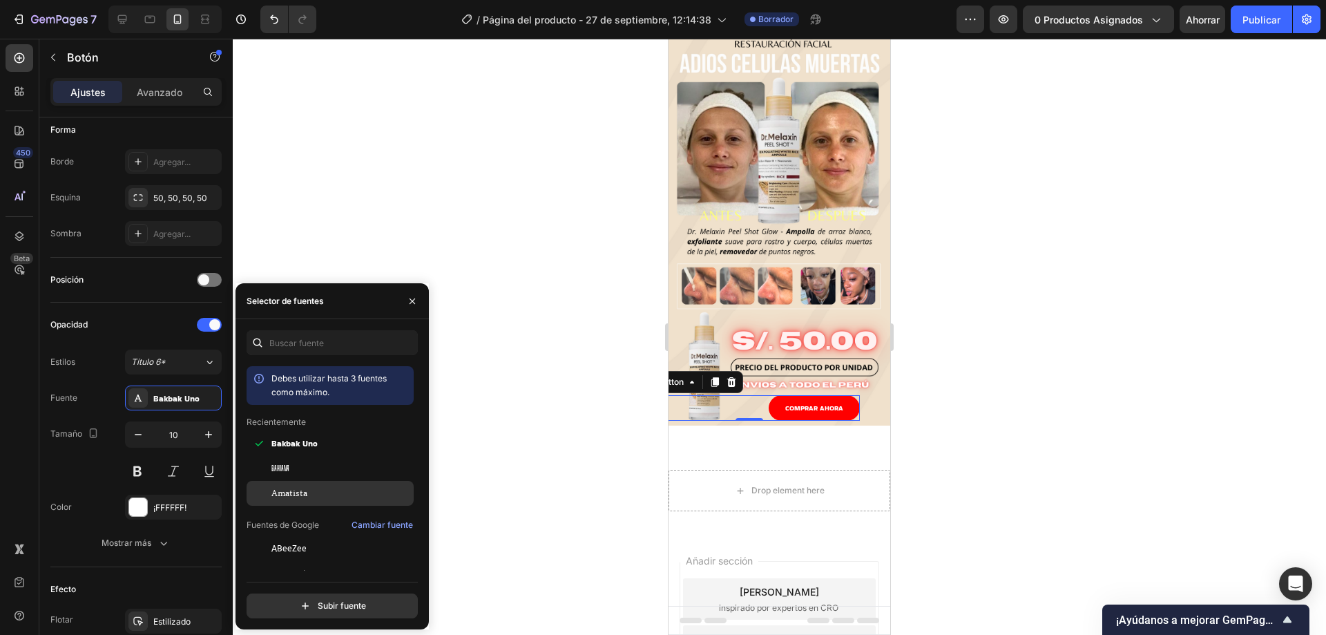
click at [295, 490] on font "Amatista" at bounding box center [289, 493] width 36 height 10
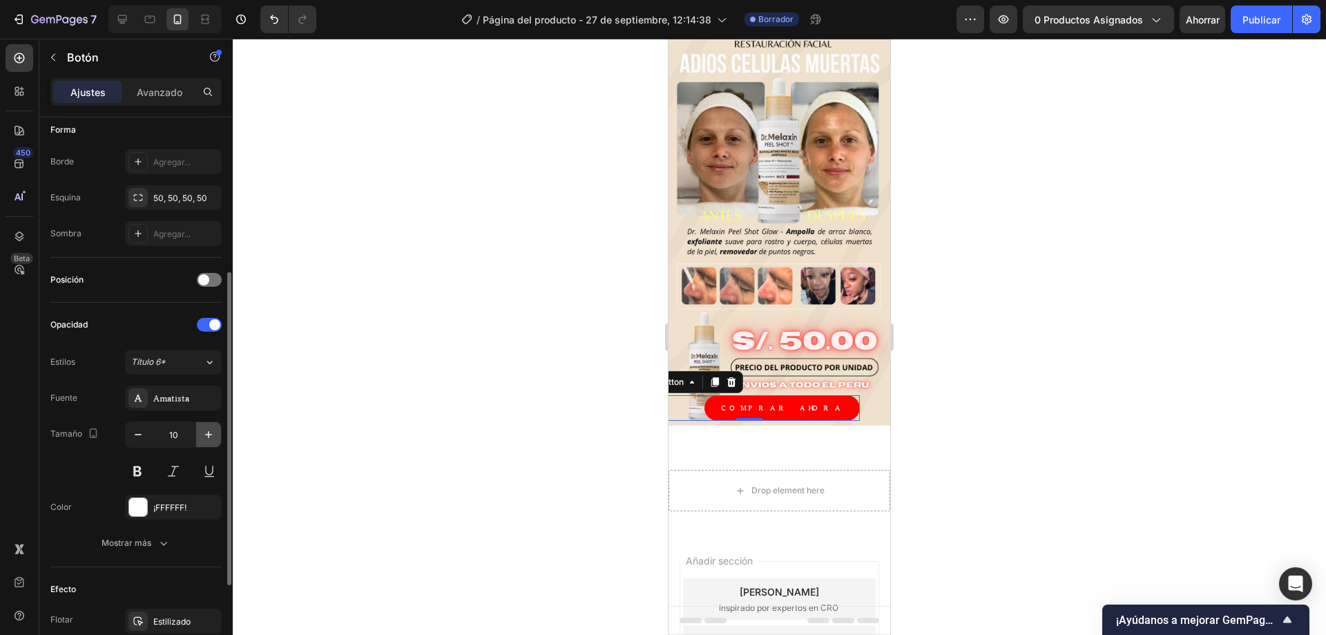
click at [205, 438] on icon "button" at bounding box center [209, 435] width 14 height 14
click at [143, 441] on icon "button" at bounding box center [138, 435] width 14 height 14
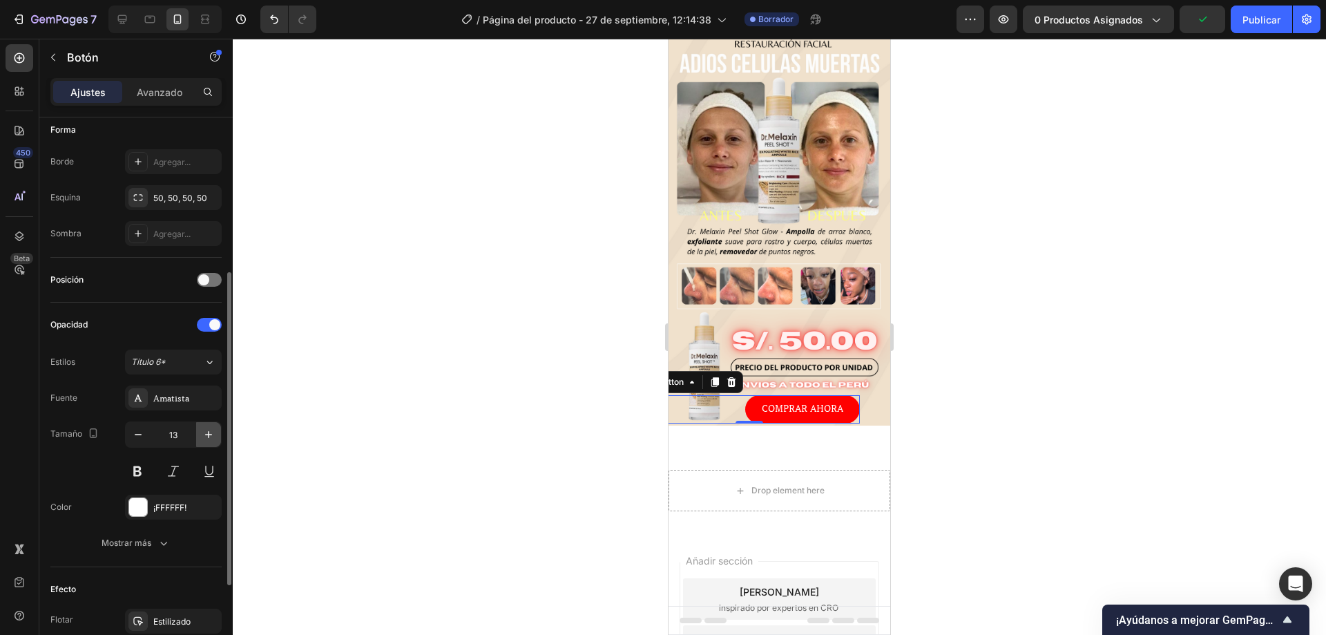
click at [211, 439] on icon "button" at bounding box center [209, 435] width 14 height 14
click at [1036, 319] on div at bounding box center [780, 337] width 1094 height 596
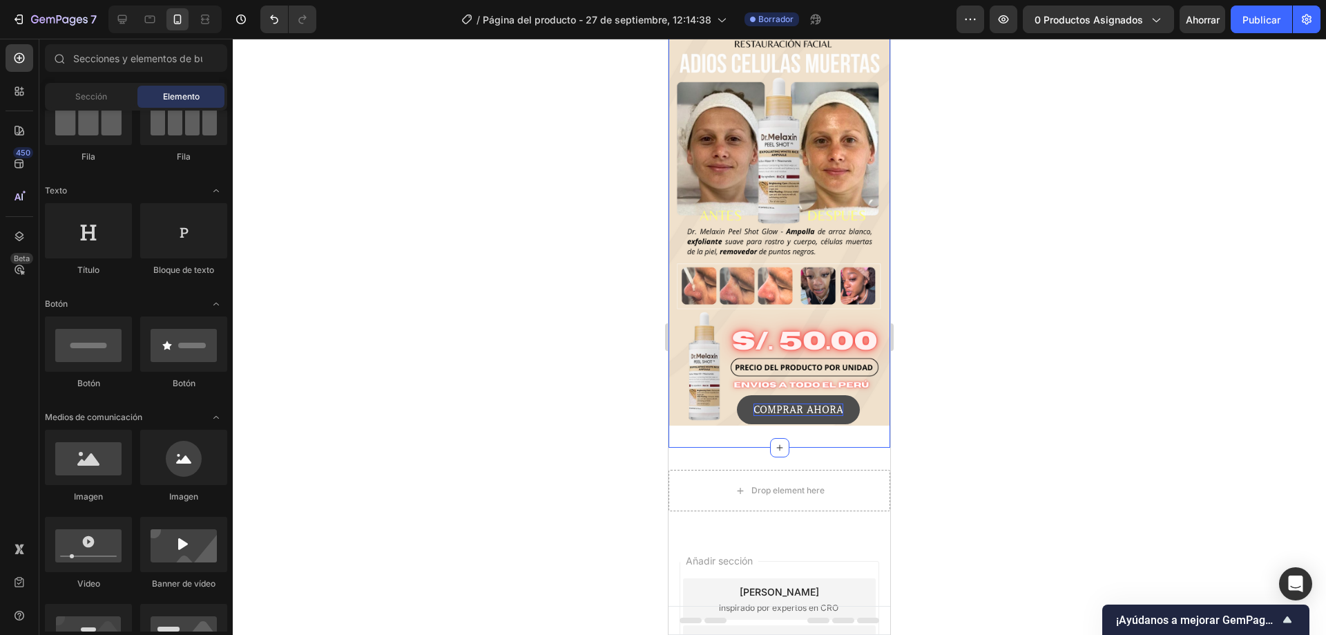
click at [778, 403] on p "COMPRAR AHORA" at bounding box center [799, 409] width 90 height 12
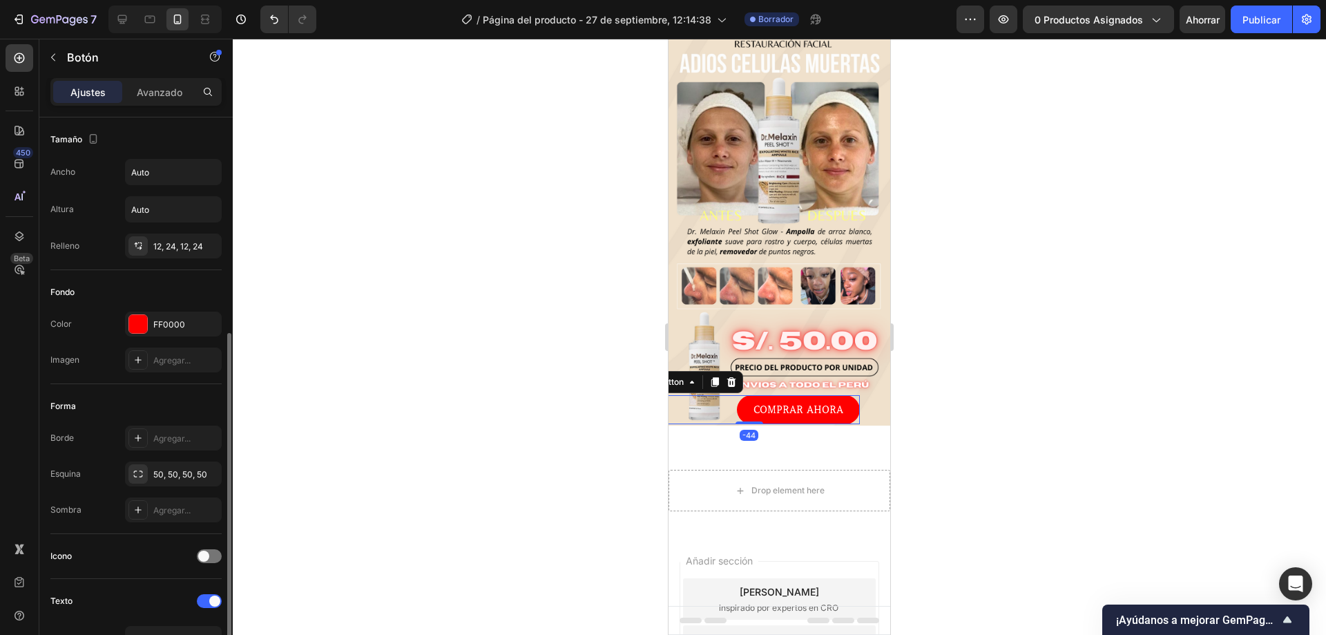
scroll to position [138, 0]
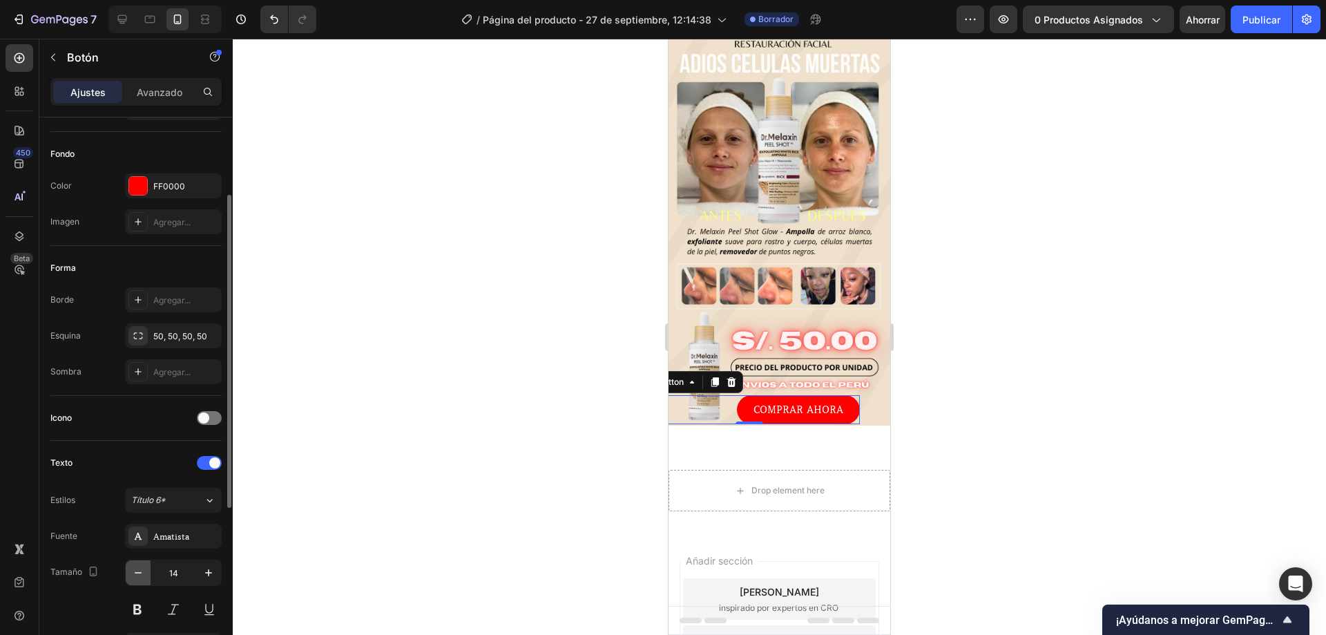
click at [143, 575] on icon "button" at bounding box center [138, 573] width 14 height 14
click at [1129, 341] on div at bounding box center [780, 337] width 1094 height 596
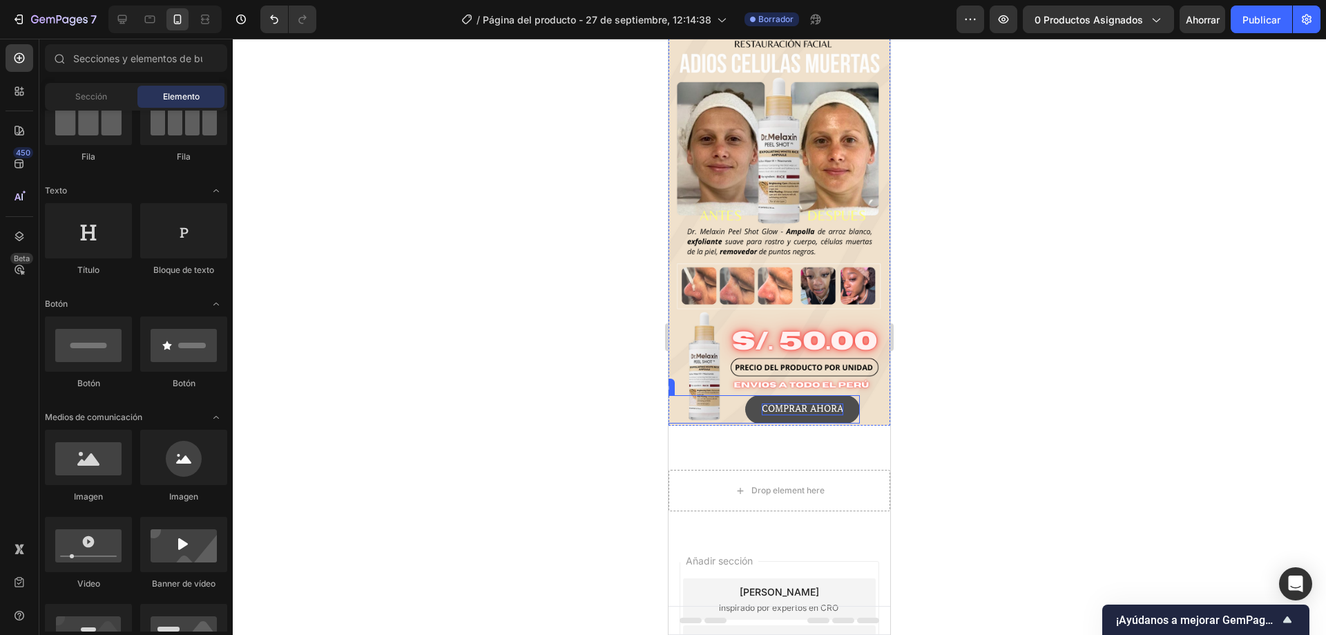
click at [793, 403] on p "COMPRAR AHORA" at bounding box center [803, 409] width 82 height 12
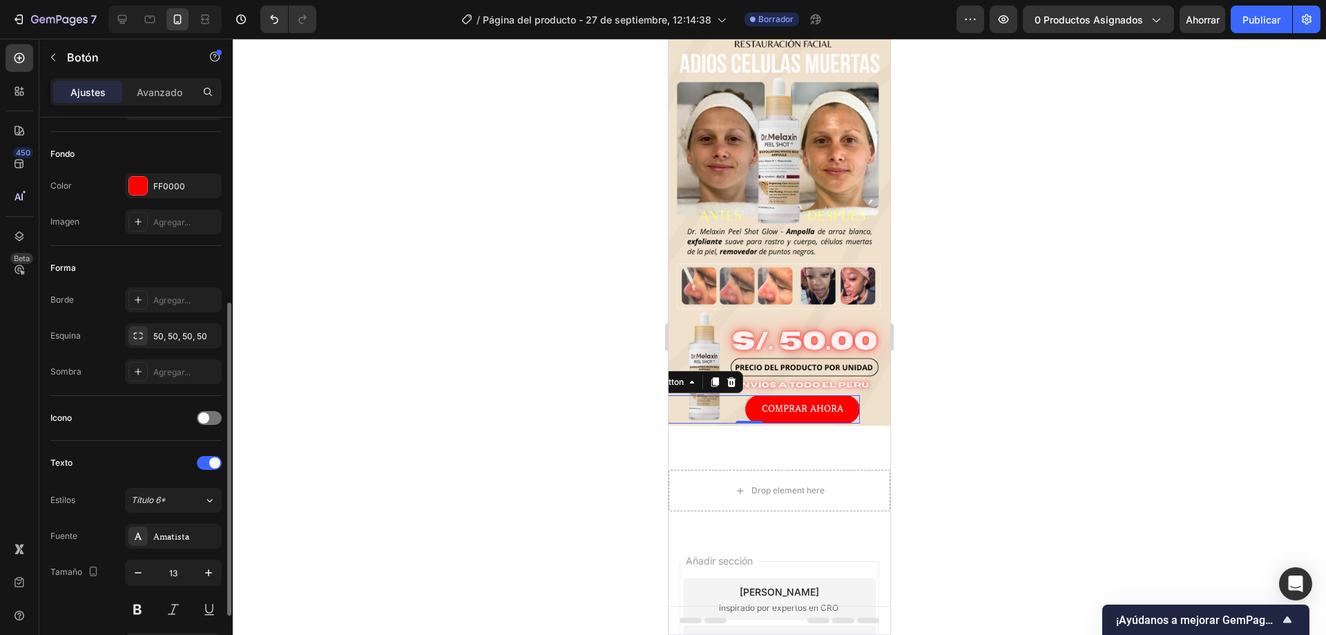
scroll to position [207, 0]
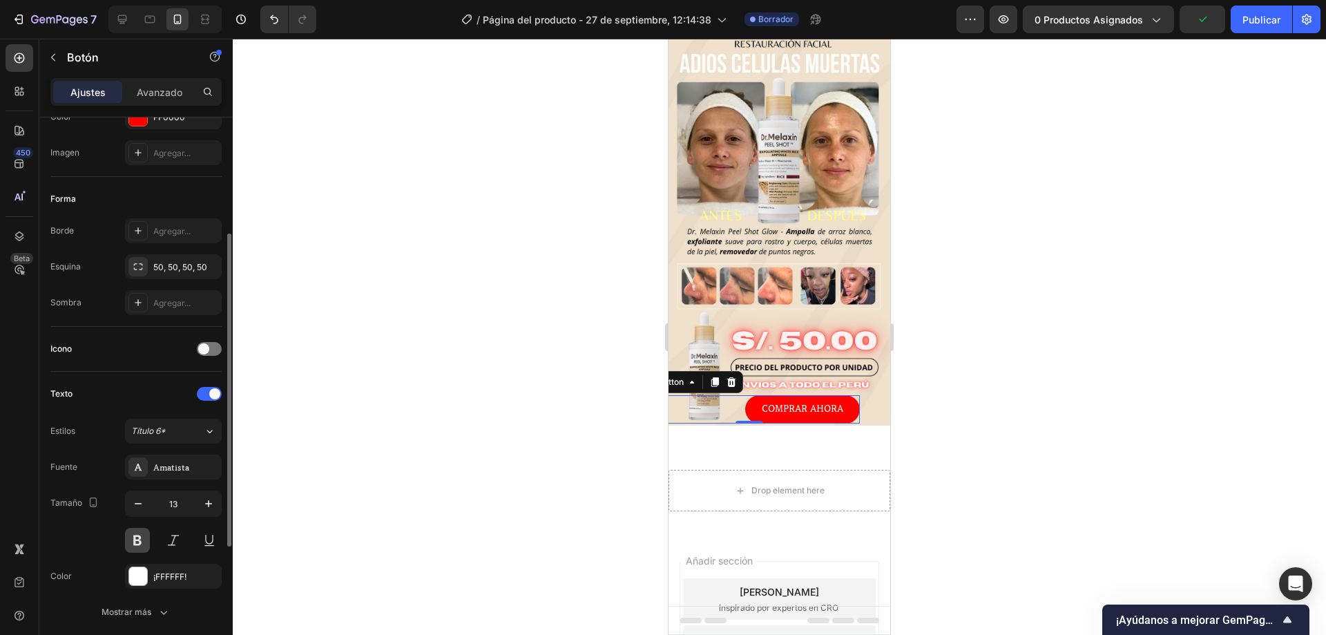
click at [135, 540] on button at bounding box center [137, 540] width 25 height 25
click at [171, 538] on button at bounding box center [173, 540] width 25 height 25
click at [144, 533] on button at bounding box center [137, 540] width 25 height 25
click at [142, 535] on button at bounding box center [137, 540] width 25 height 25
click at [173, 540] on button at bounding box center [173, 540] width 25 height 25
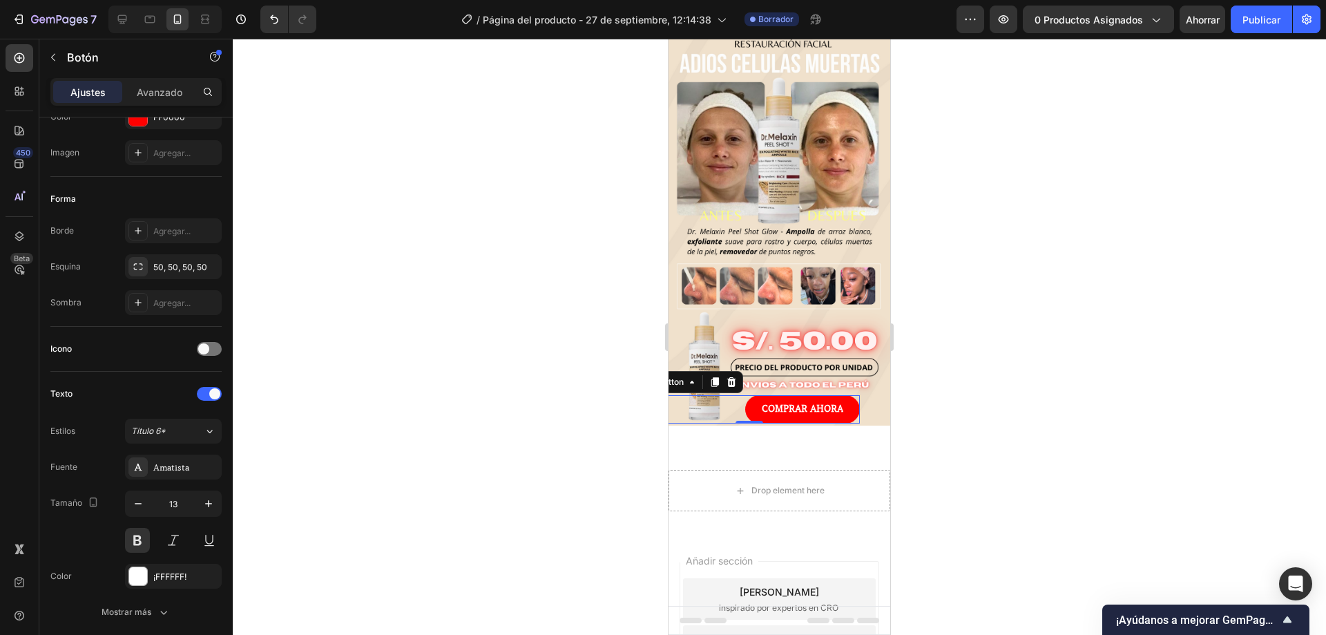
click at [1049, 354] on div at bounding box center [780, 337] width 1094 height 596
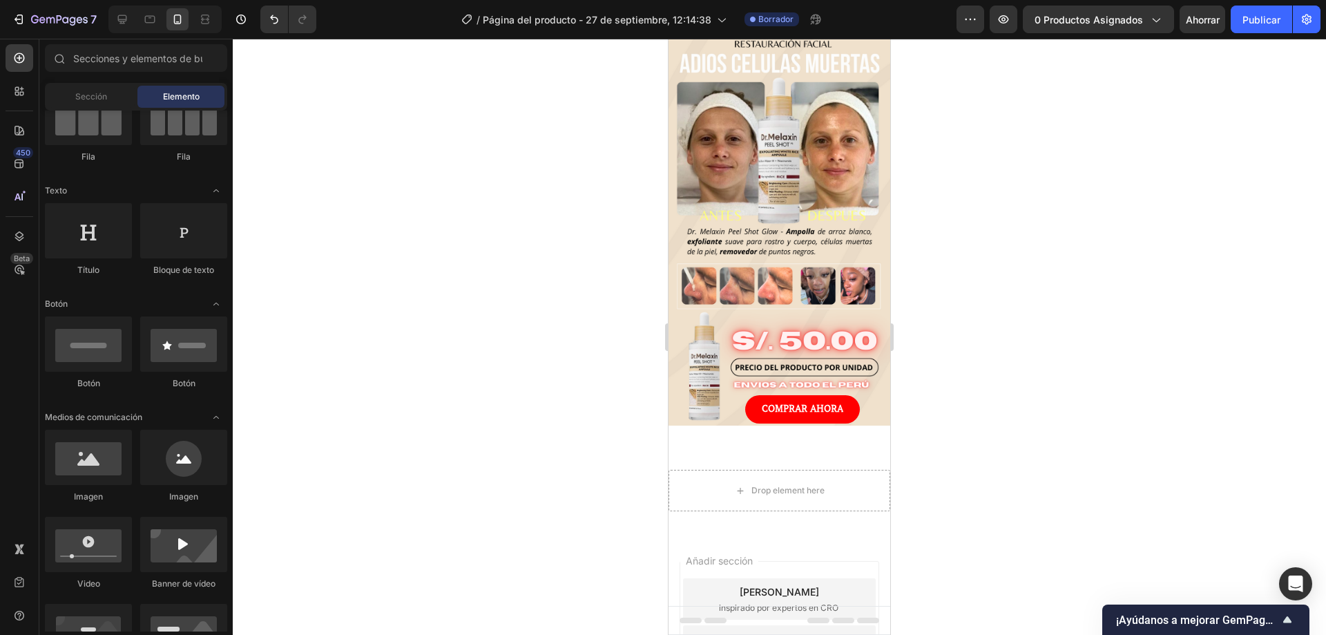
click at [1049, 354] on div at bounding box center [780, 337] width 1094 height 596
click at [1004, 17] on icon "button" at bounding box center [1004, 19] width 14 height 14
click at [975, 172] on div at bounding box center [780, 337] width 1094 height 596
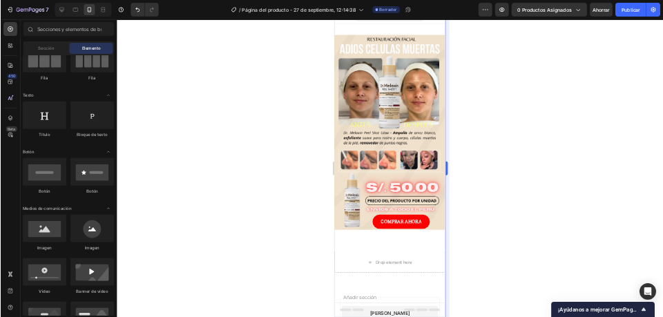
scroll to position [0, 0]
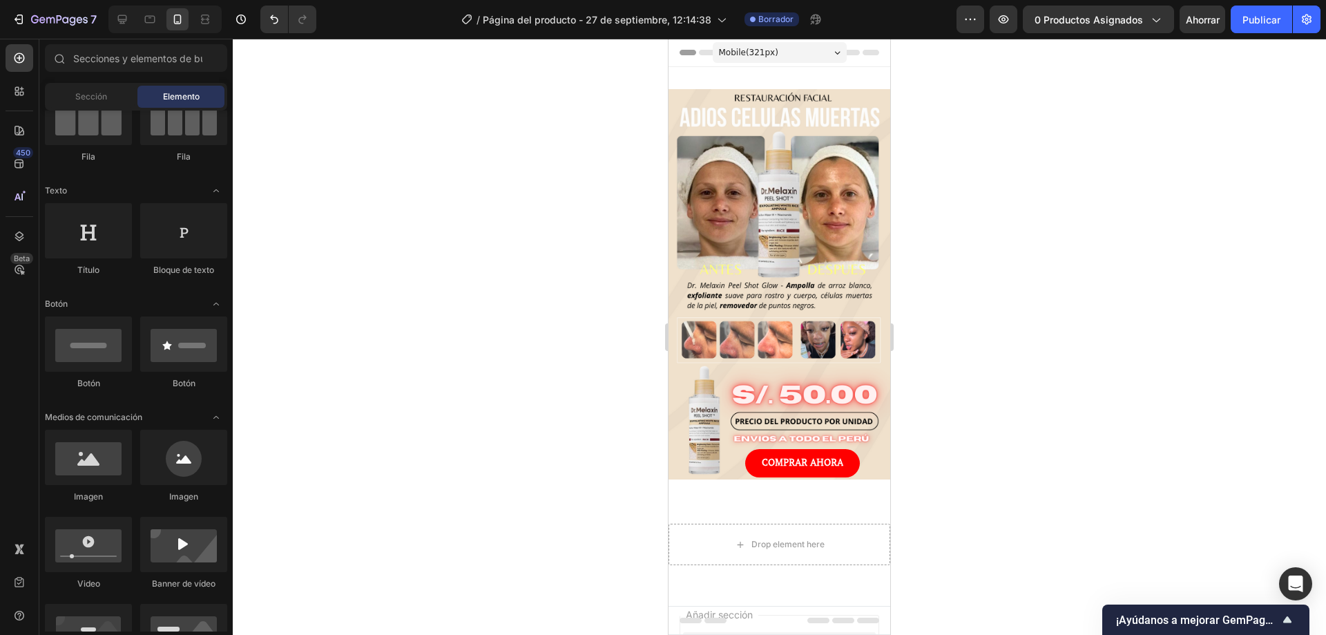
click at [1160, 303] on div at bounding box center [780, 337] width 1094 height 596
click at [765, 457] on p "COMPRAR AHORA" at bounding box center [803, 463] width 82 height 12
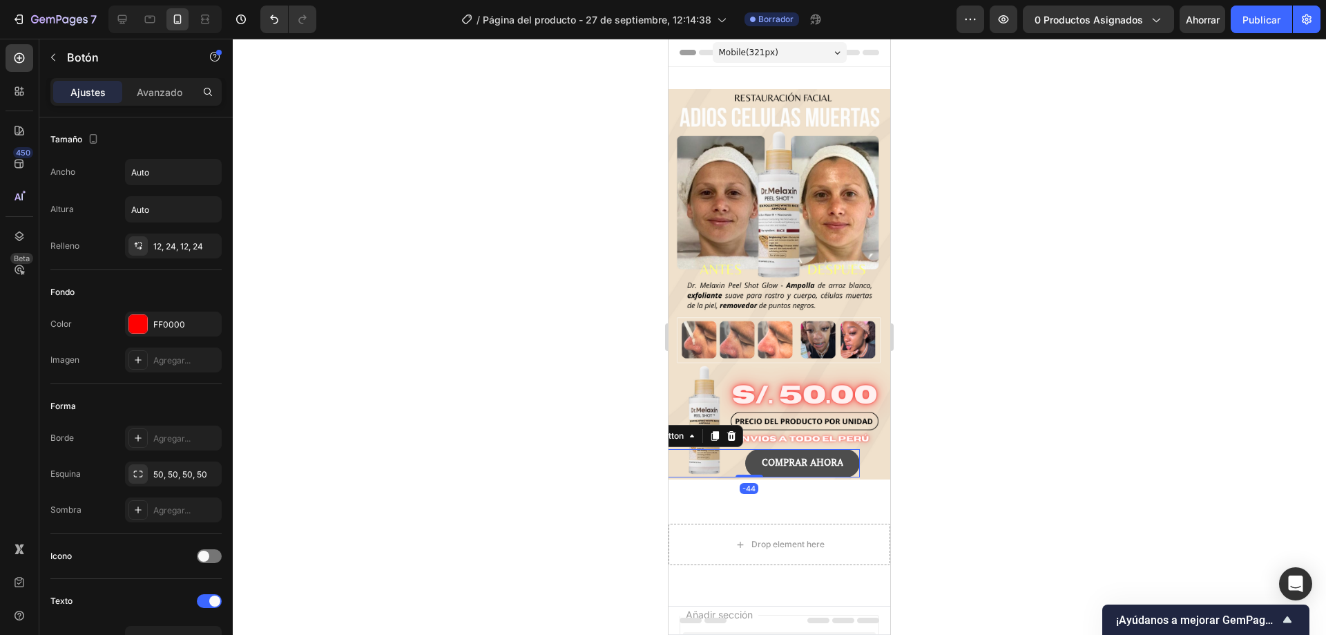
click at [745, 449] on button "COMPRAR AHORA" at bounding box center [802, 463] width 115 height 28
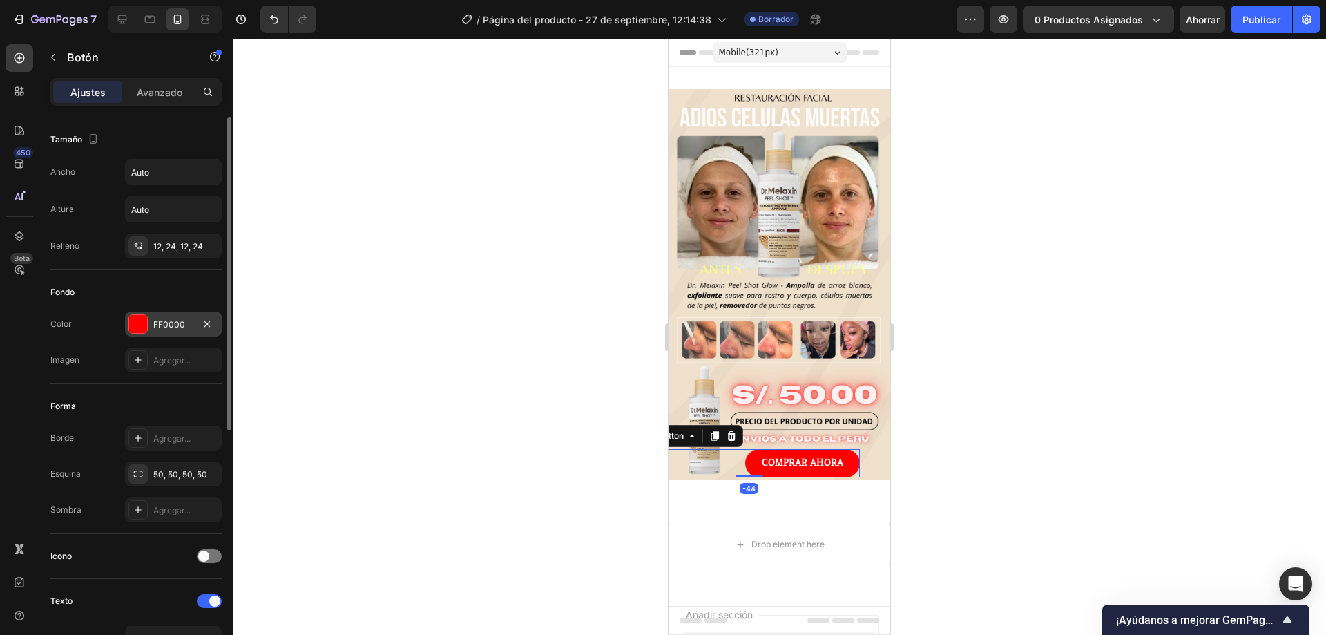
click at [163, 319] on font "FF0000" at bounding box center [169, 324] width 32 height 10
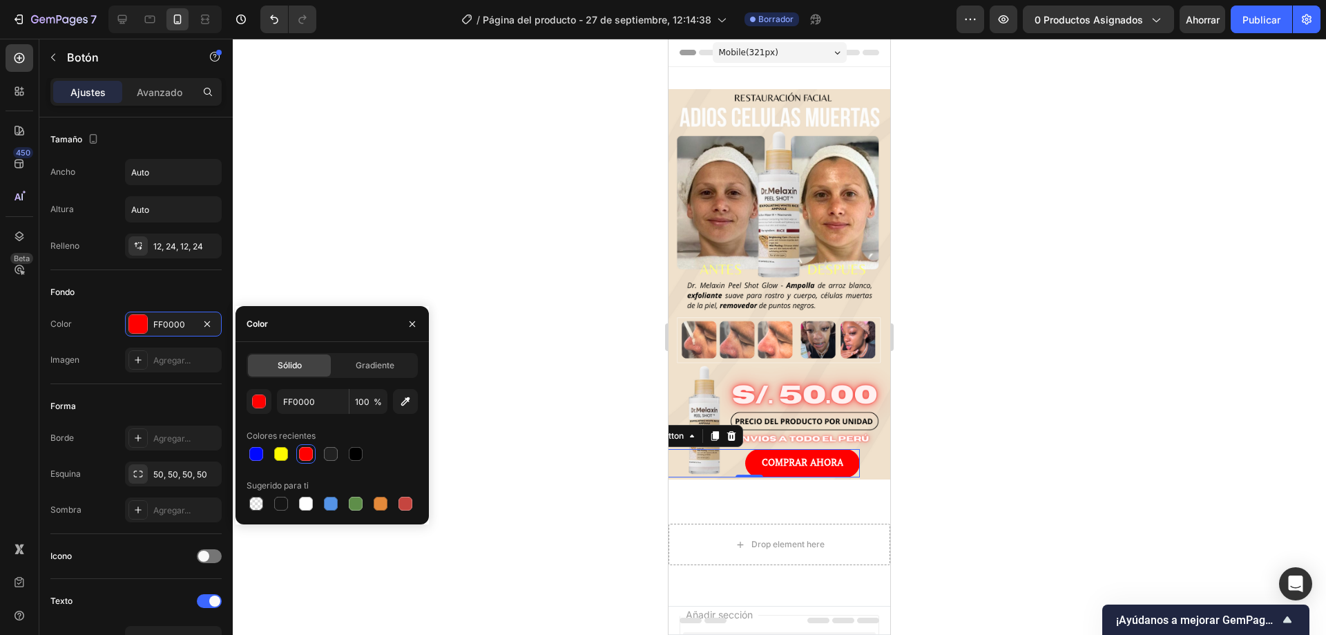
click at [345, 497] on div at bounding box center [332, 503] width 171 height 19
click at [349, 498] on div at bounding box center [356, 504] width 14 height 14
click at [1085, 372] on div at bounding box center [780, 337] width 1094 height 596
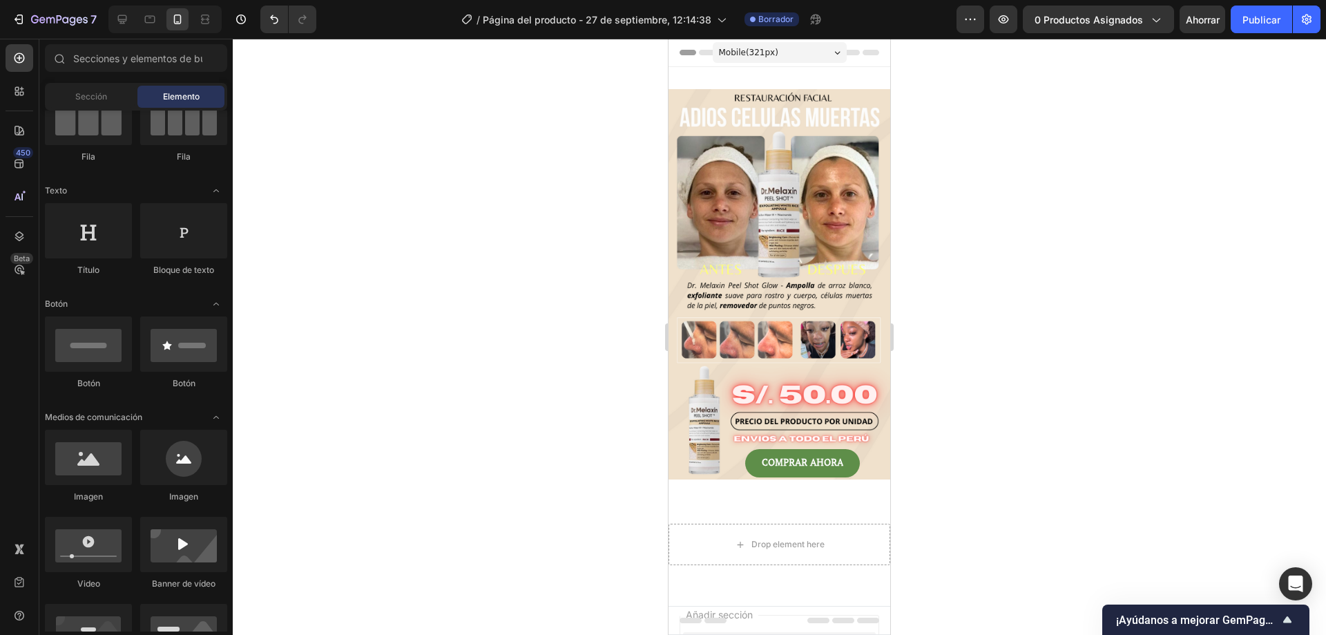
click at [1085, 372] on div at bounding box center [780, 337] width 1094 height 596
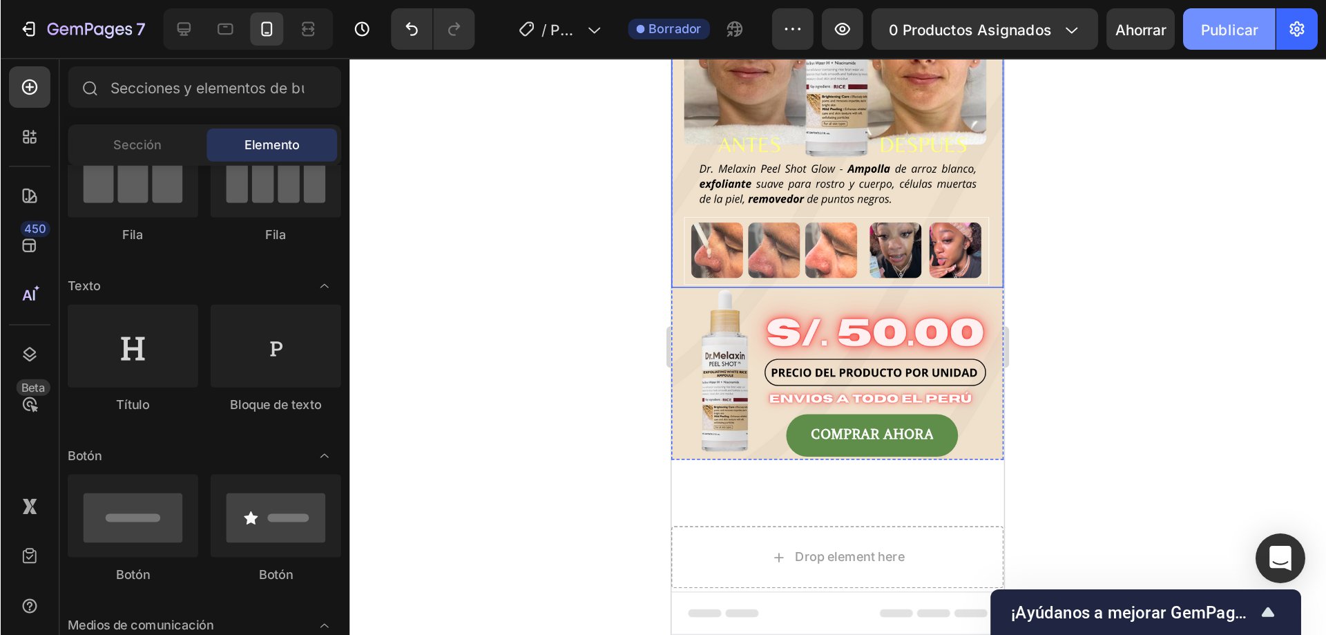
scroll to position [138, 0]
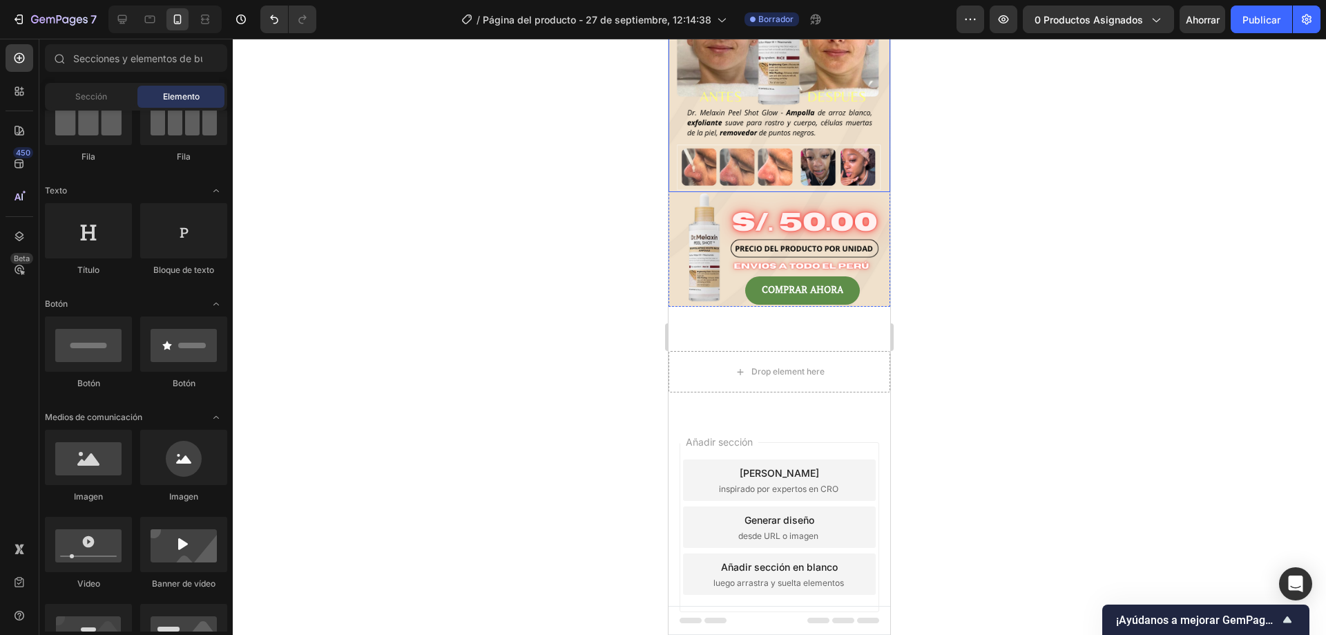
click at [1243, 104] on div at bounding box center [780, 337] width 1094 height 596
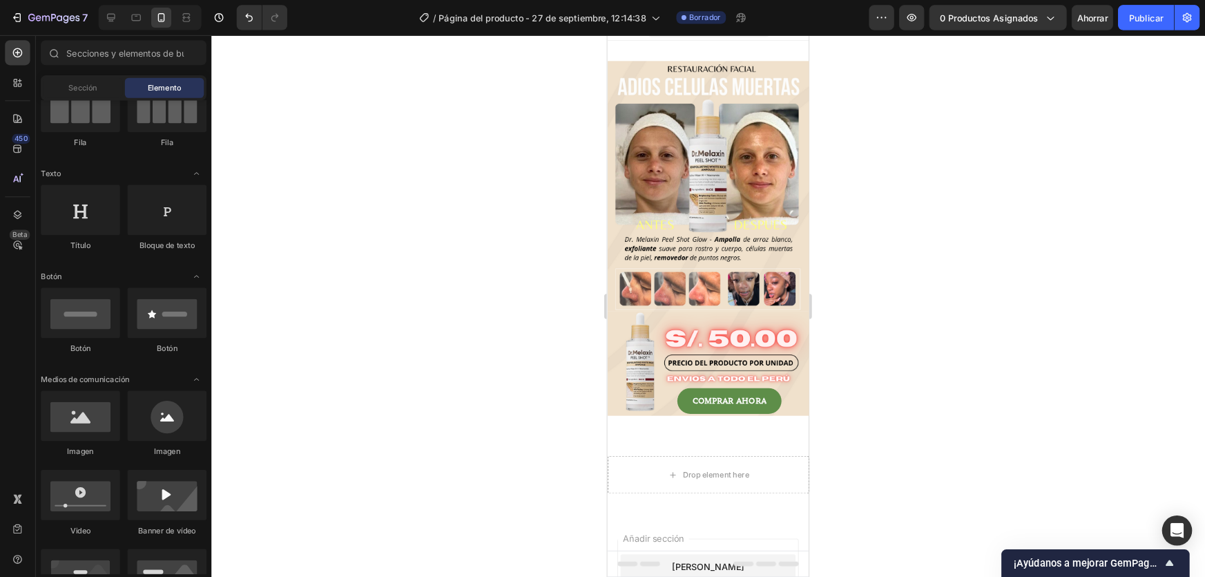
scroll to position [0, 0]
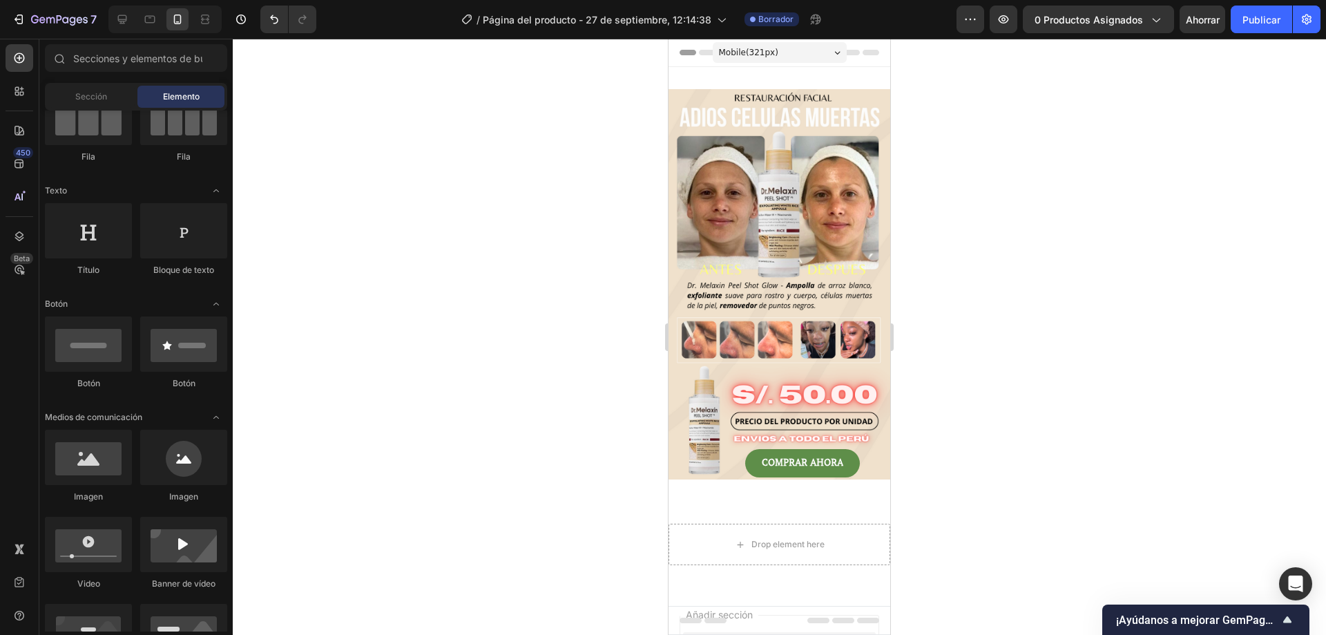
click at [1050, 464] on div at bounding box center [780, 337] width 1094 height 596
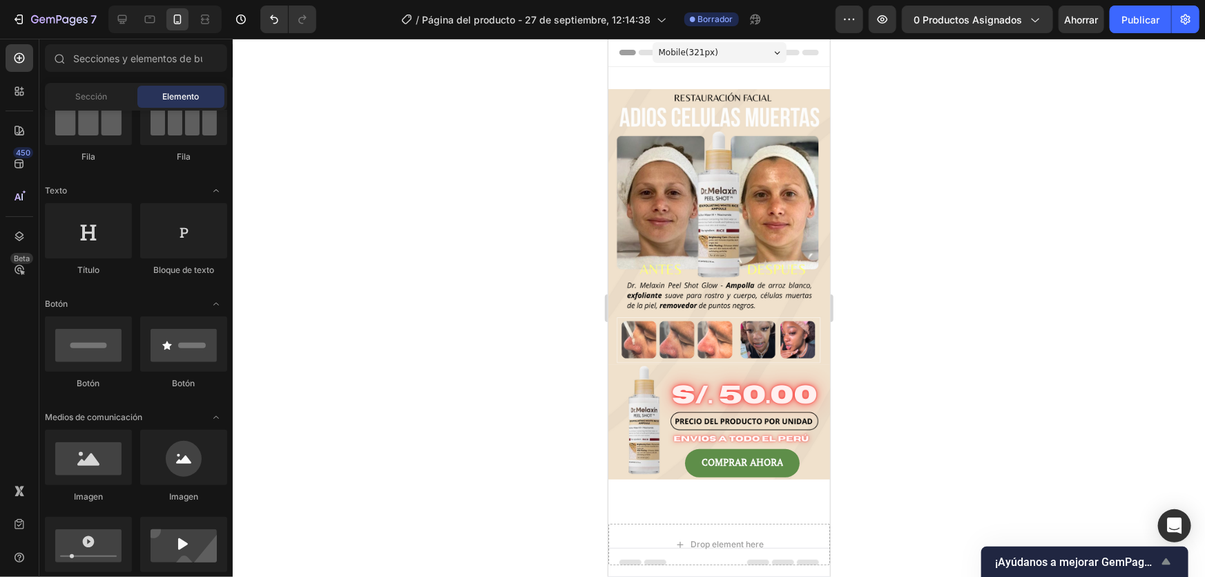
click at [1167, 564] on icon "Mostrar encuesta - ¡Ayúdanos a mejorar GemPages!" at bounding box center [1167, 561] width 8 height 6
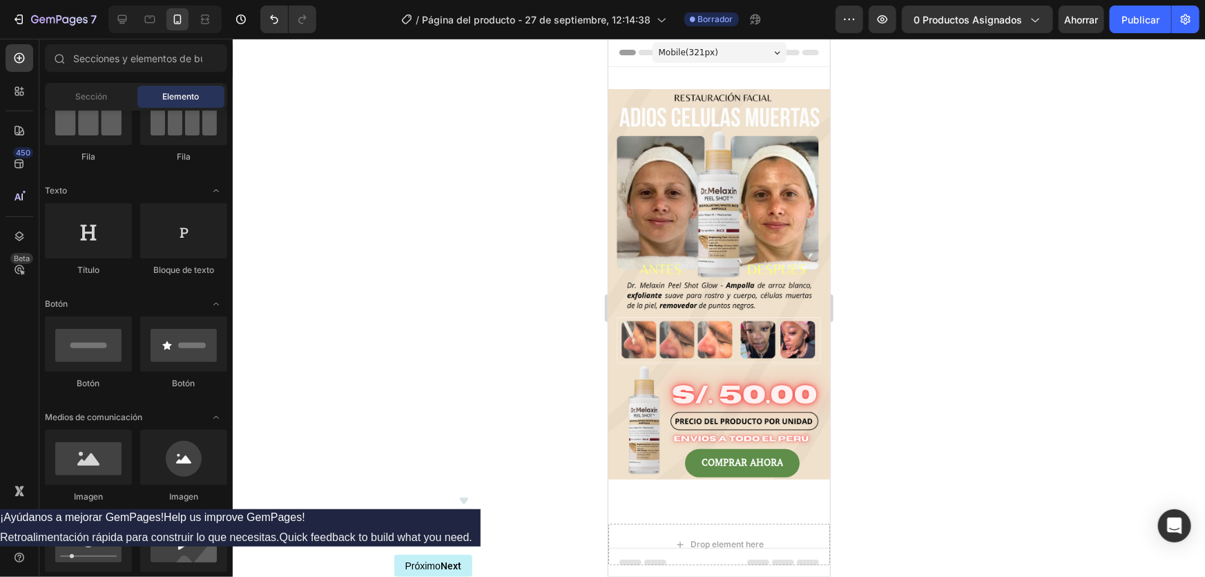
click at [473, 493] on icon "Hide survey" at bounding box center [464, 501] width 17 height 17
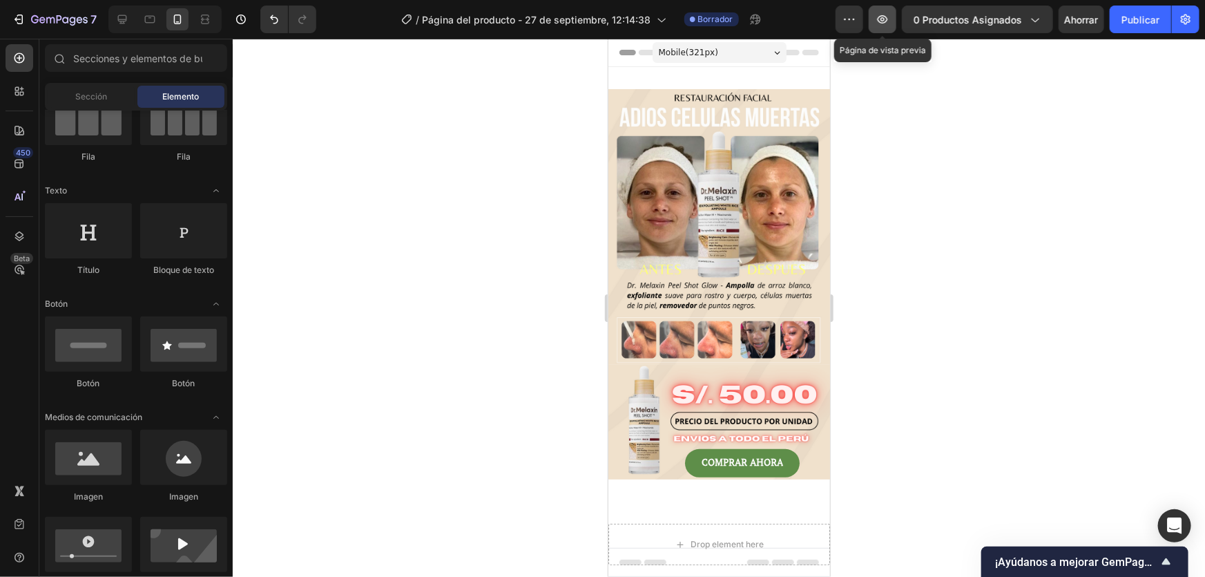
click at [890, 21] on icon "button" at bounding box center [883, 19] width 14 height 14
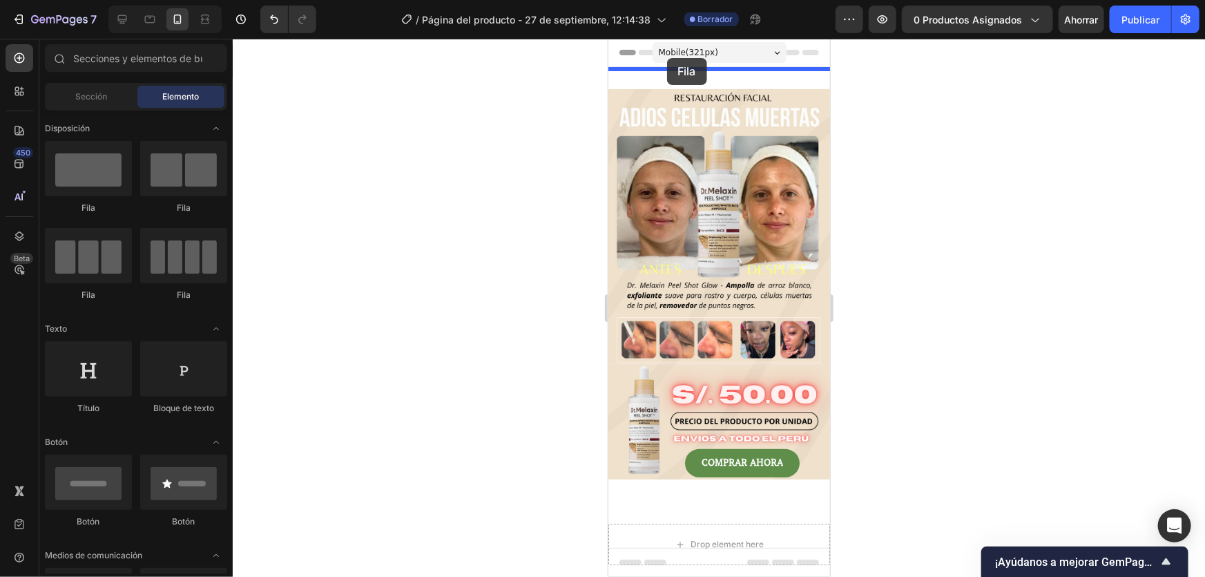
drag, startPoint x: 700, startPoint y: 224, endPoint x: 667, endPoint y: 58, distance: 168.9
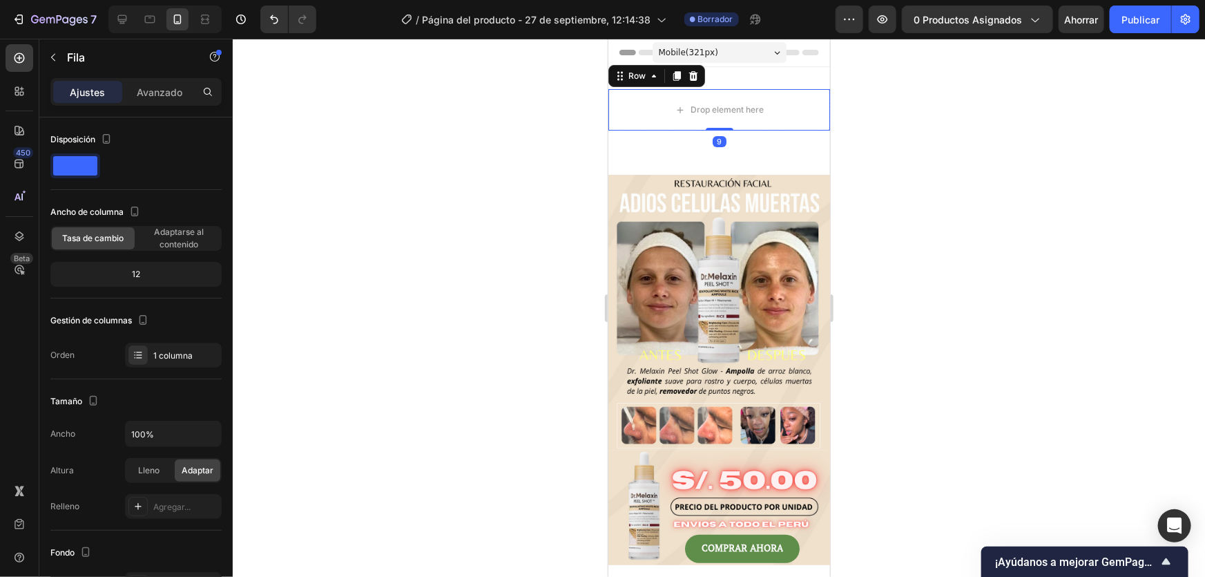
drag, startPoint x: 715, startPoint y: 138, endPoint x: 723, endPoint y: 99, distance: 40.2
click at [720, 91] on div "Drop element here Row 9" at bounding box center [719, 108] width 222 height 41
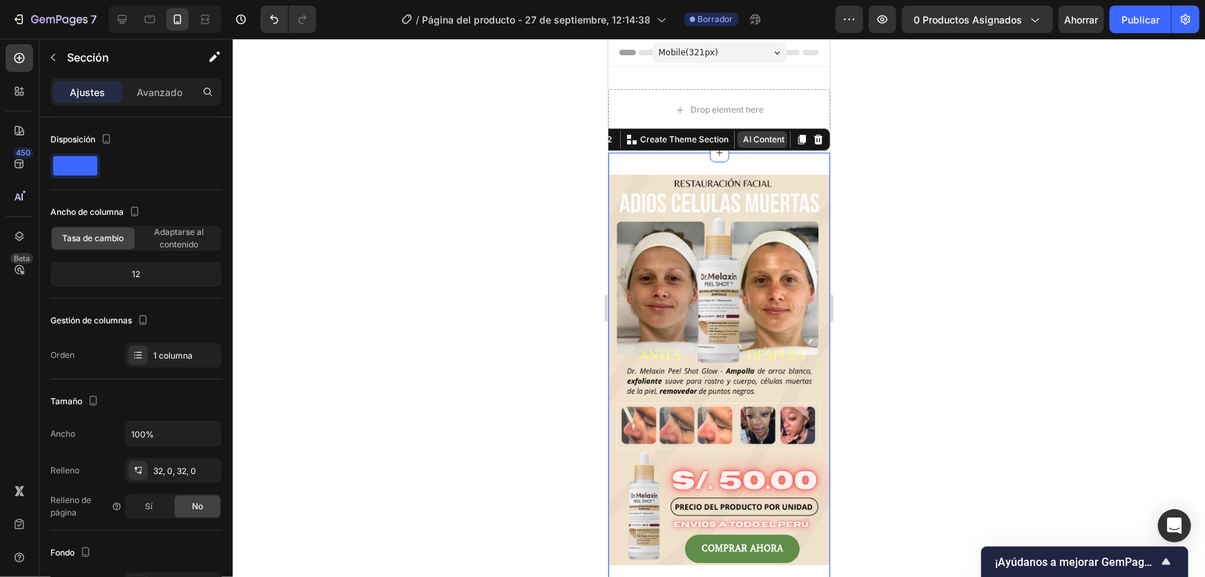
drag, startPoint x: 742, startPoint y: 164, endPoint x: 743, endPoint y: 144, distance: 20.0
click at [743, 142] on div "Mobile ( 321 px) iPhone 13 Mini iPhone 13 Pro iPhone 11 Pro Max iPhone 15 Pro M…" at bounding box center [719, 501] width 222 height 927
click at [914, 166] on div at bounding box center [719, 308] width 973 height 538
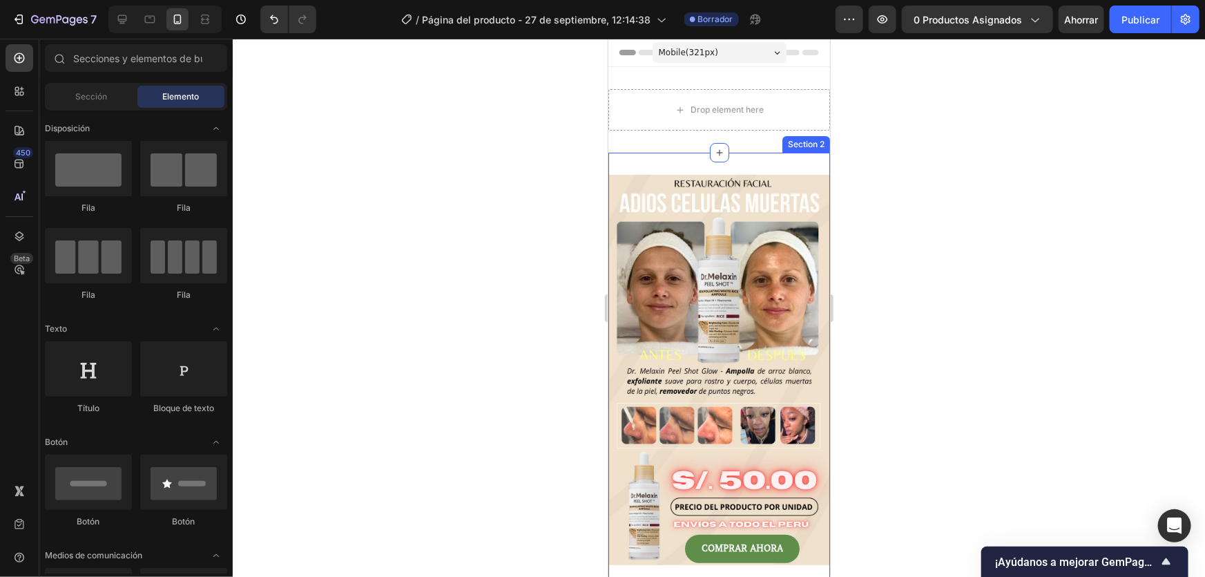
click at [740, 158] on div "Image Image COMPRAR AHORA Button Row Section 2" at bounding box center [719, 369] width 222 height 435
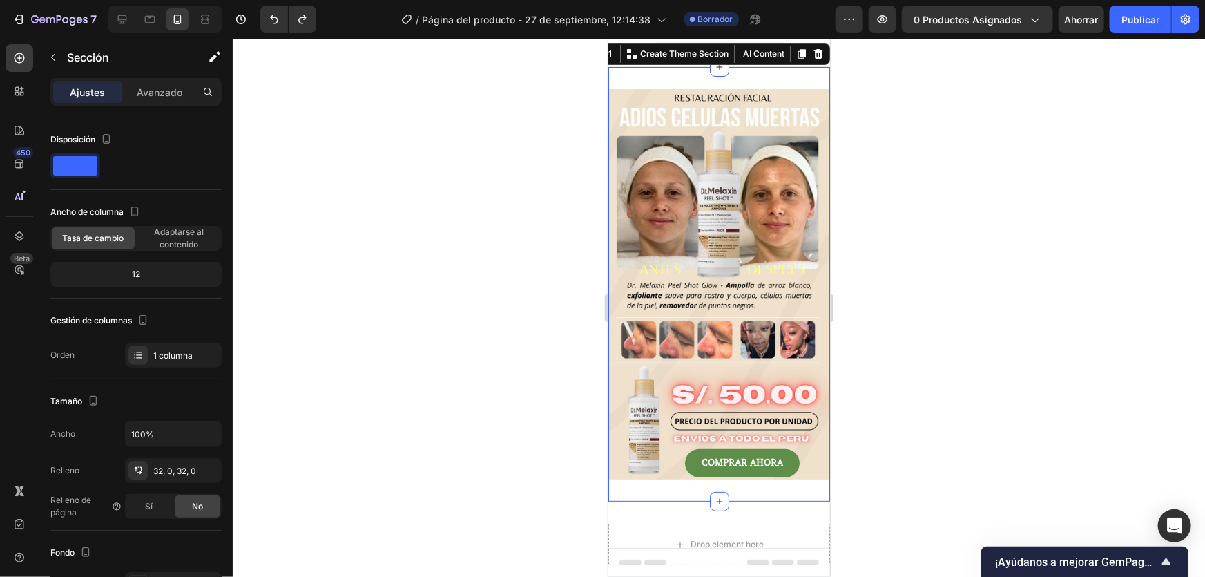
click at [906, 130] on div at bounding box center [719, 308] width 973 height 538
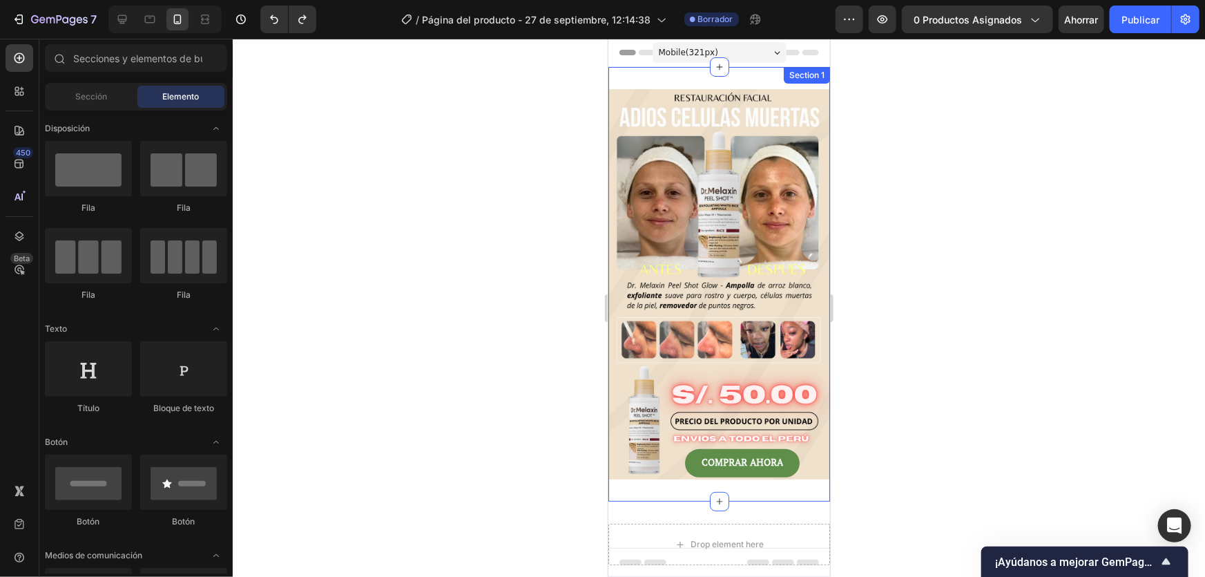
click at [770, 79] on div "Image Image COMPRAR AHORA Button Row Section 1" at bounding box center [719, 283] width 222 height 435
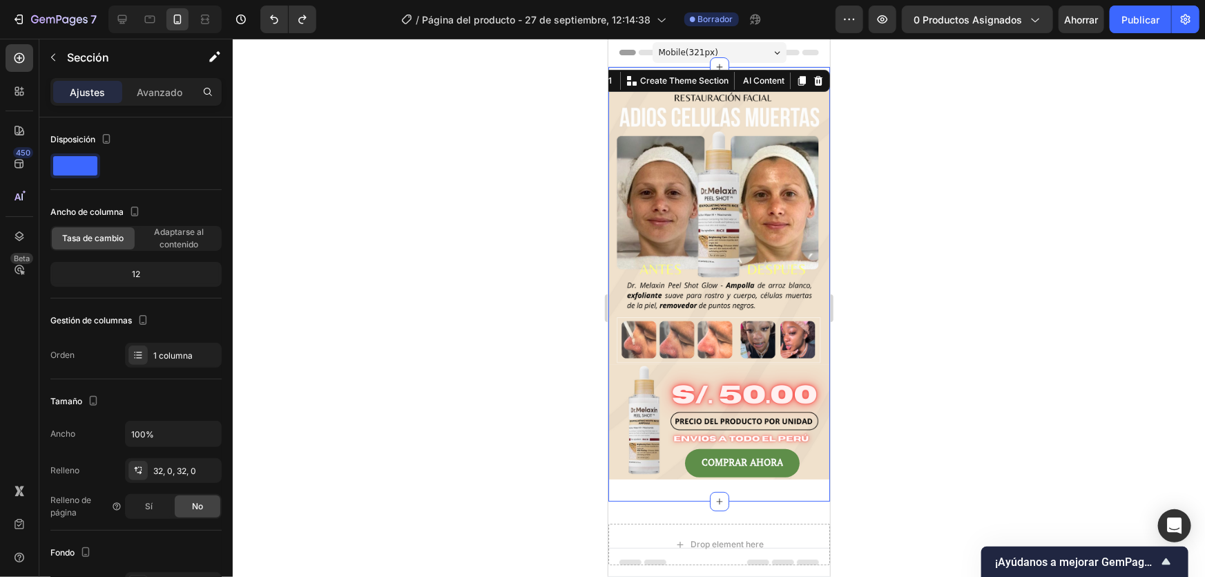
click at [905, 97] on div at bounding box center [719, 308] width 973 height 538
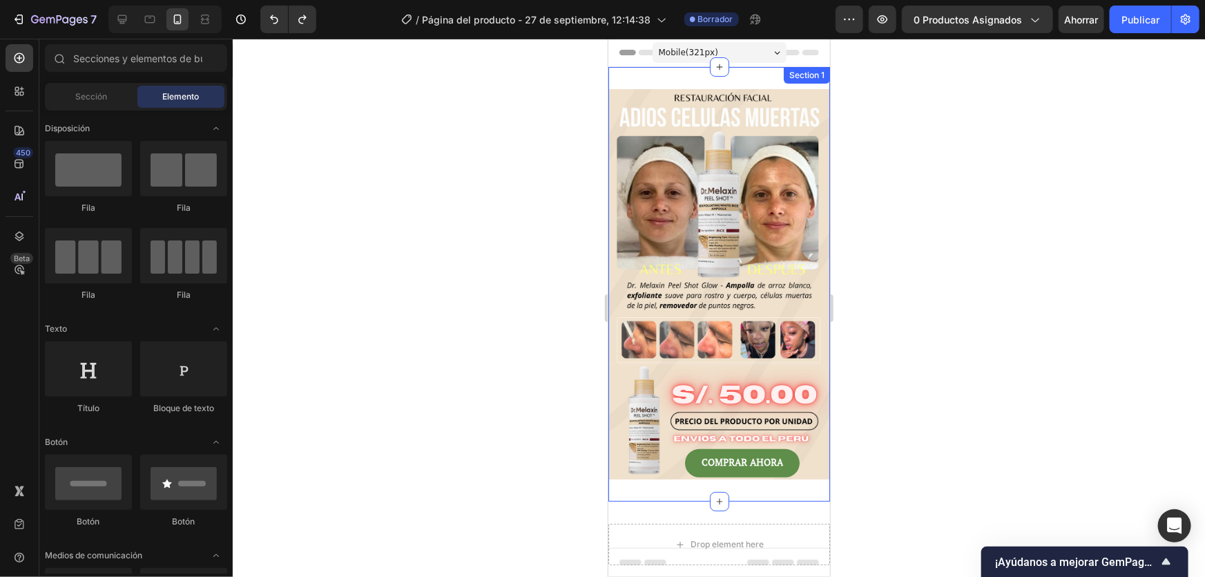
click at [754, 77] on div "Image Image COMPRAR AHORA Button Row Section 1" at bounding box center [719, 283] width 222 height 435
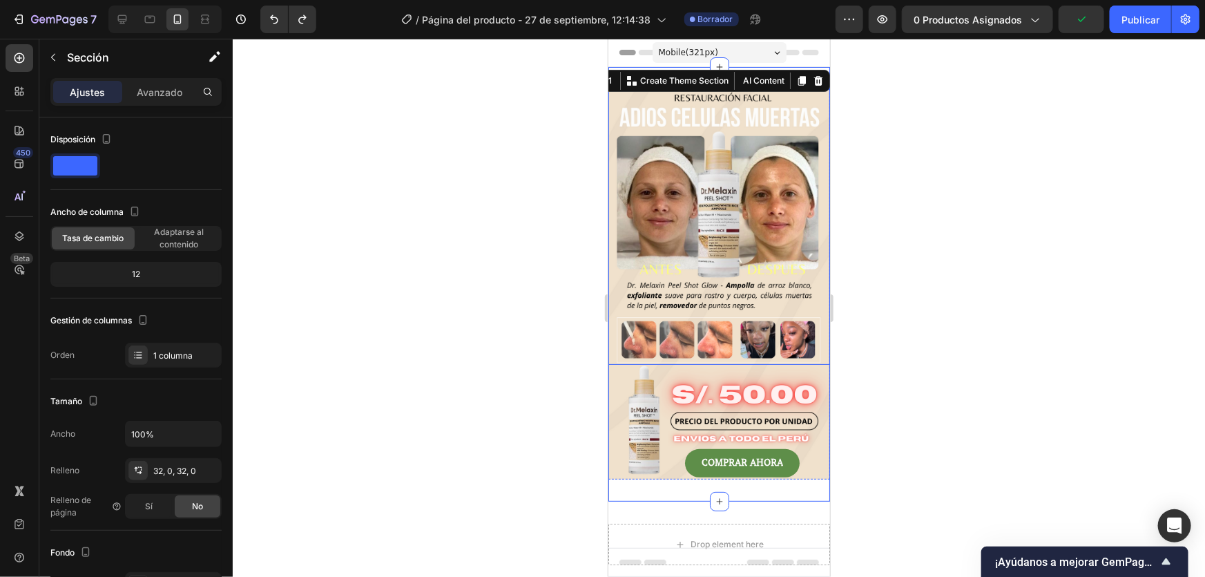
click at [927, 189] on div at bounding box center [719, 308] width 973 height 538
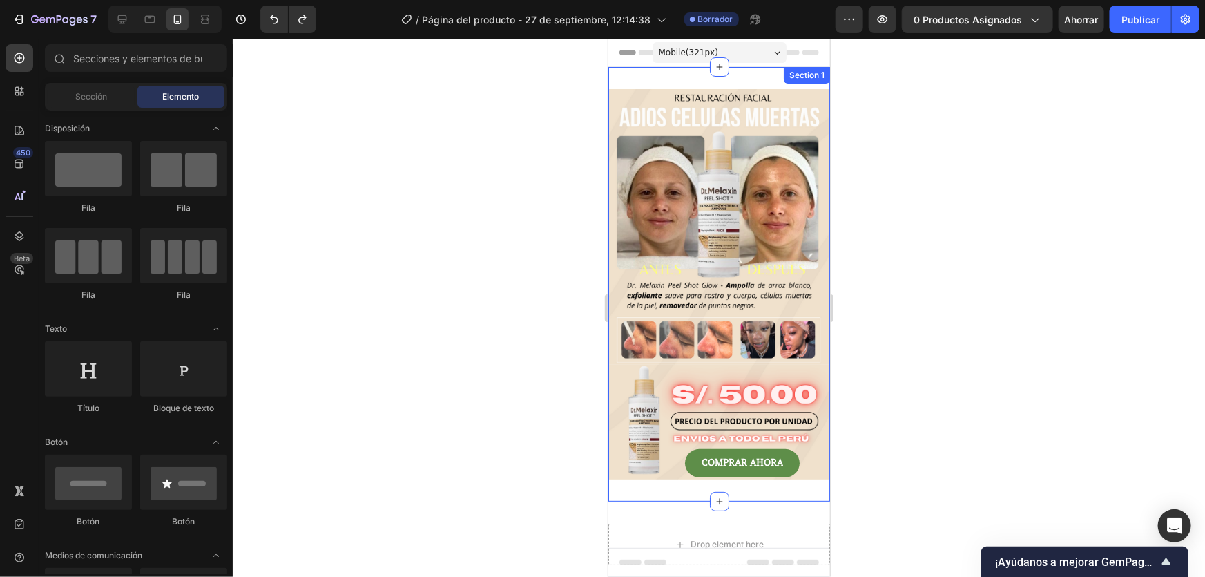
click at [703, 81] on div "Image Image COMPRAR AHORA Button Row Section 1" at bounding box center [719, 283] width 222 height 435
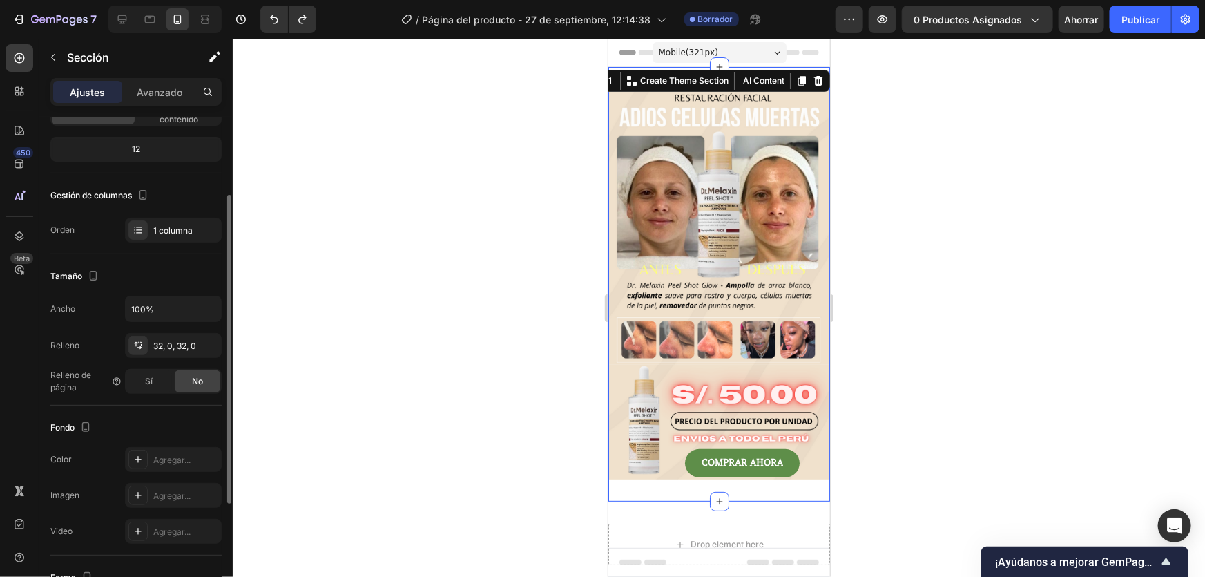
scroll to position [307, 0]
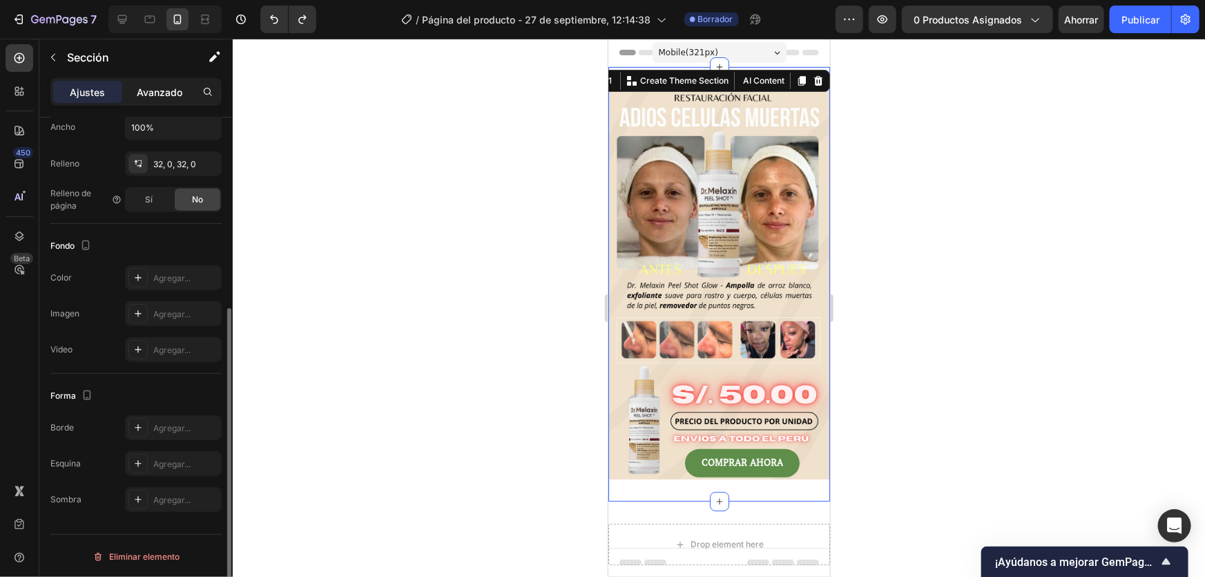
click at [164, 92] on font "Avanzado" at bounding box center [160, 92] width 46 height 12
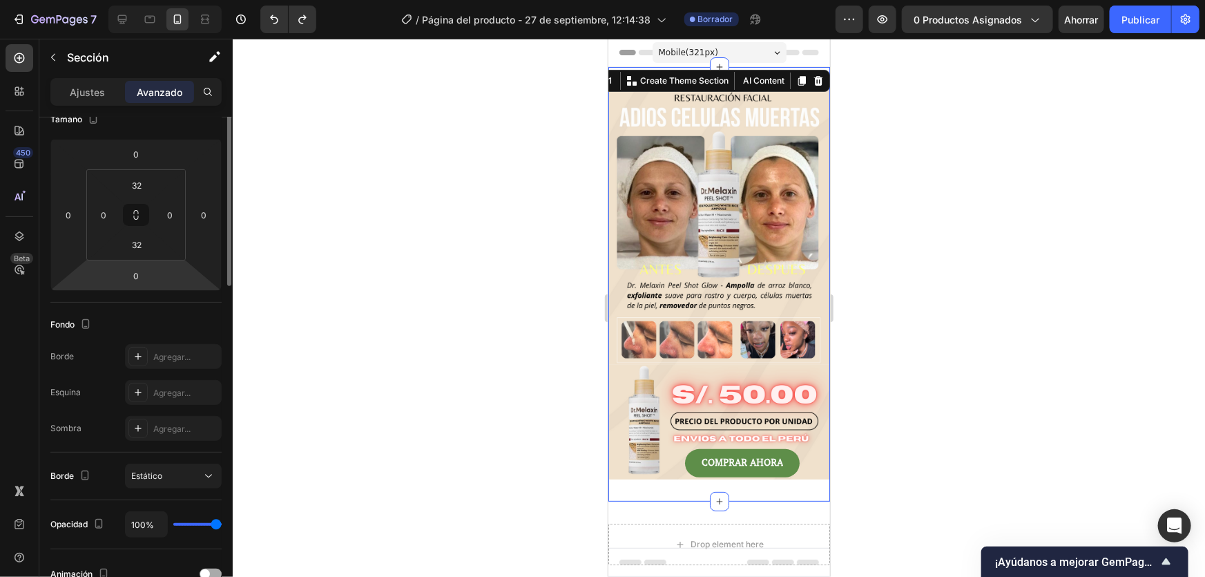
scroll to position [44, 0]
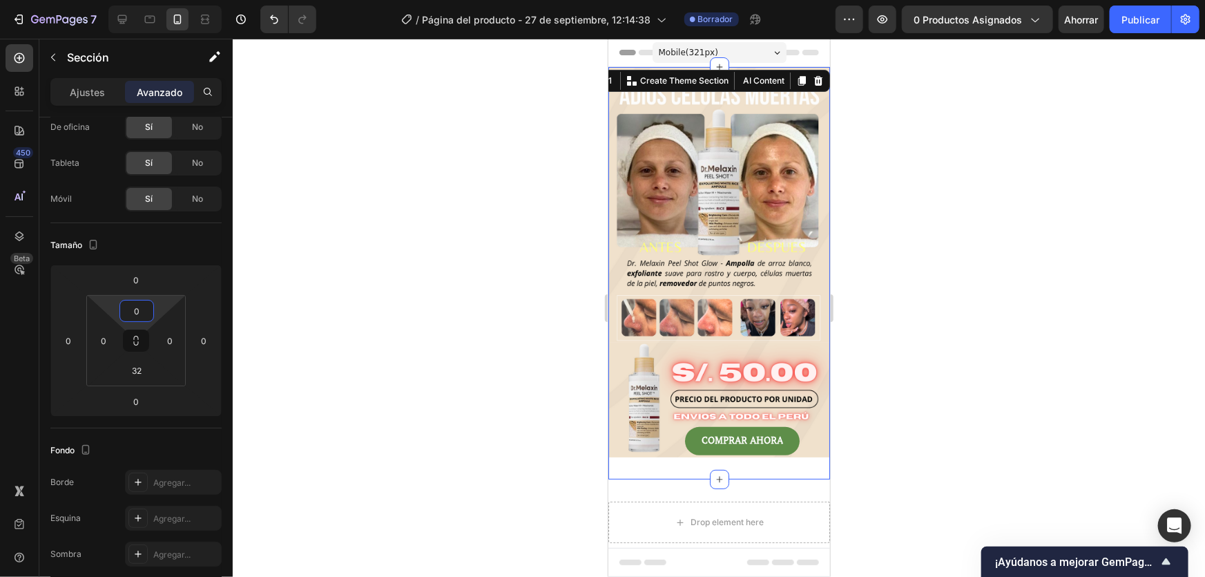
click at [138, 0] on html "7 Historial de versiones / Página del producto - 27 de septiembre, 12:14:38 Bor…" at bounding box center [602, 0] width 1205 height 0
click at [913, 221] on div at bounding box center [719, 308] width 973 height 538
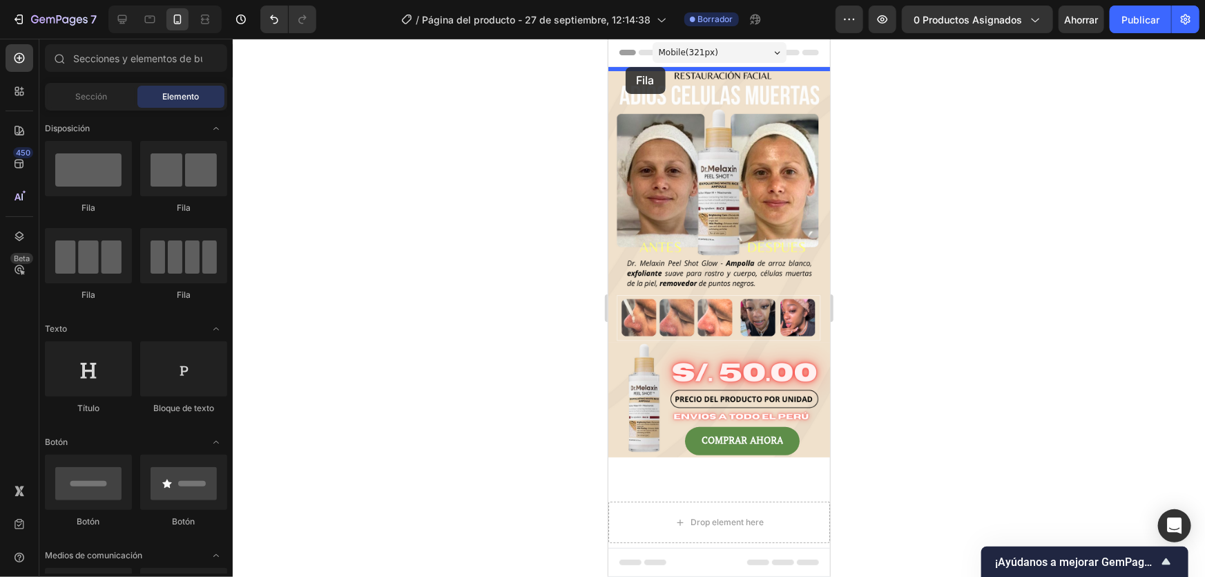
drag, startPoint x: 995, startPoint y: 149, endPoint x: 625, endPoint y: 66, distance: 379.3
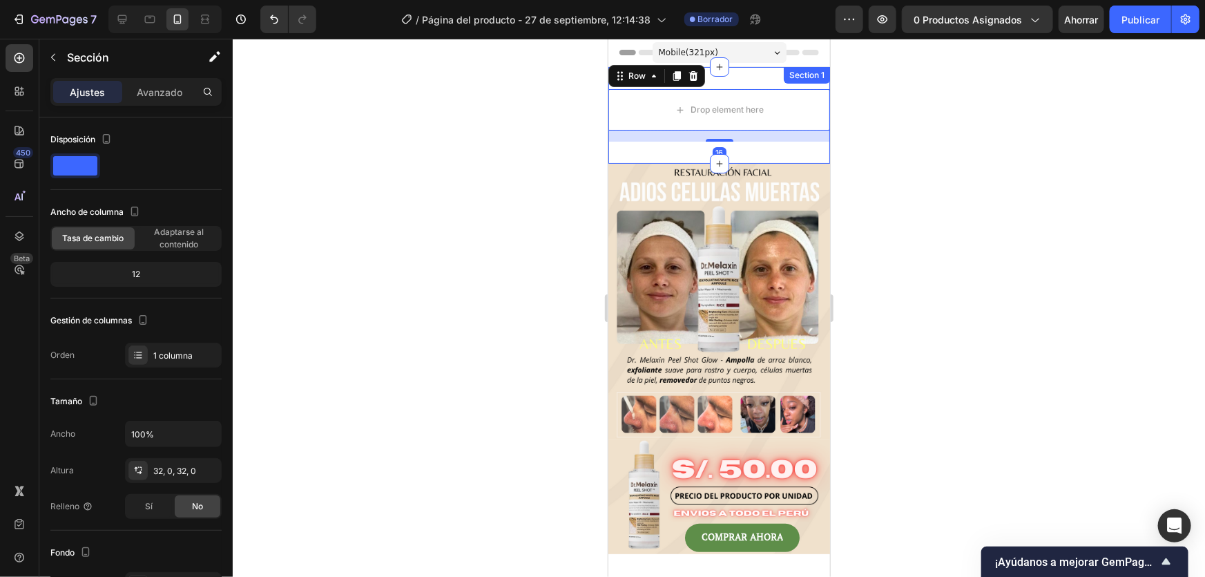
click at [763, 155] on div "Drop element here Row 16 Section 1" at bounding box center [719, 114] width 222 height 97
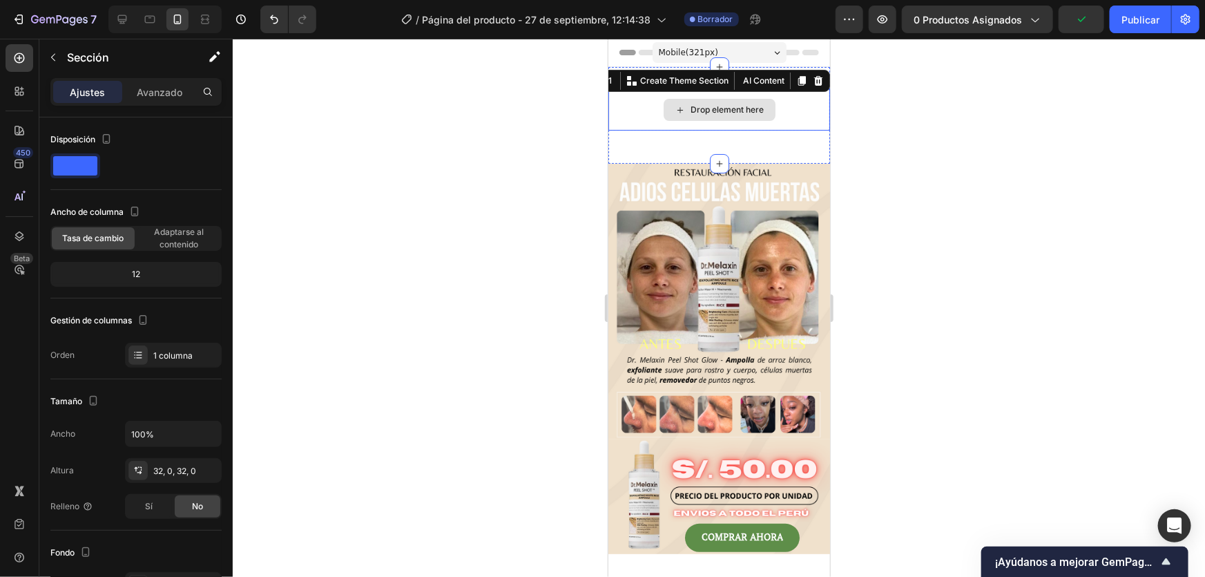
click at [788, 109] on div "Drop element here" at bounding box center [719, 108] width 222 height 41
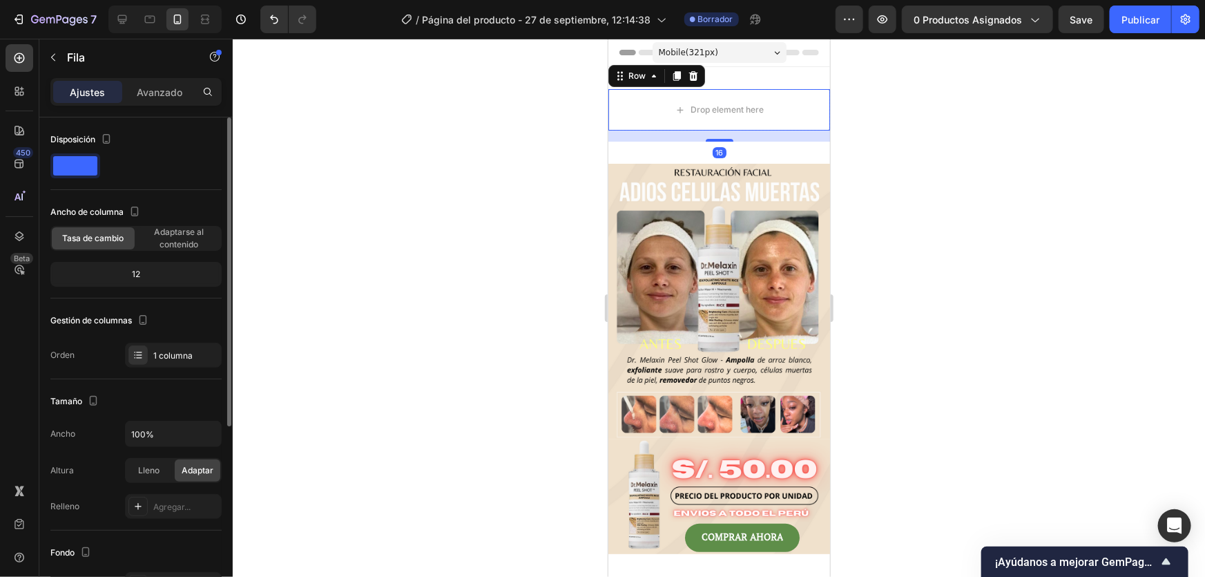
scroll to position [62, 0]
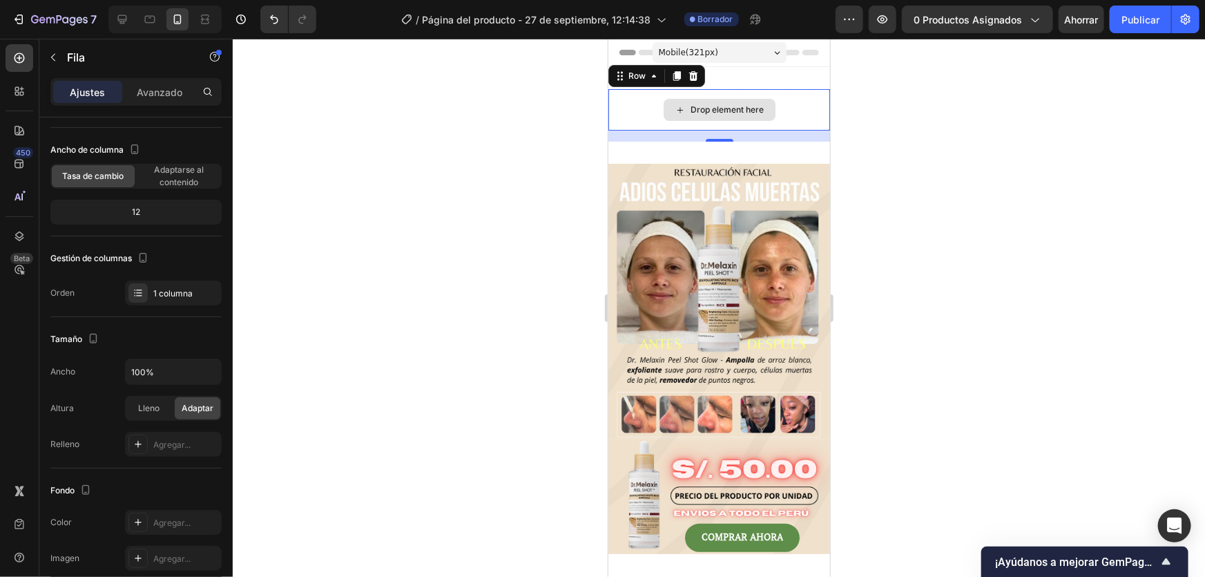
click at [747, 111] on div "Drop element here" at bounding box center [727, 109] width 73 height 11
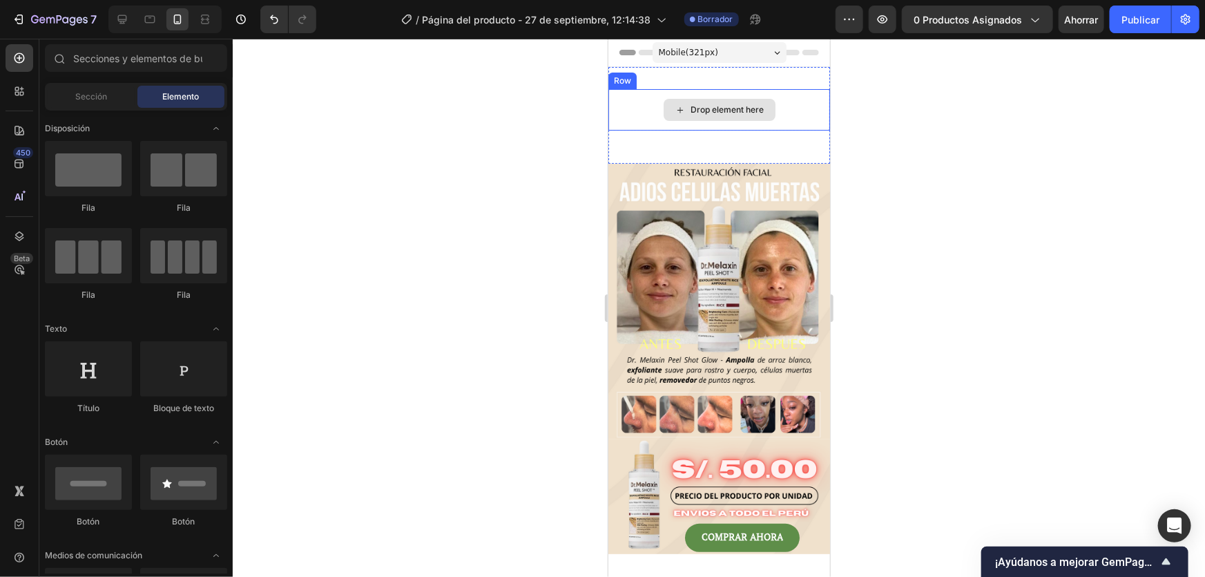
click at [799, 106] on div "Drop element here" at bounding box center [719, 108] width 222 height 41
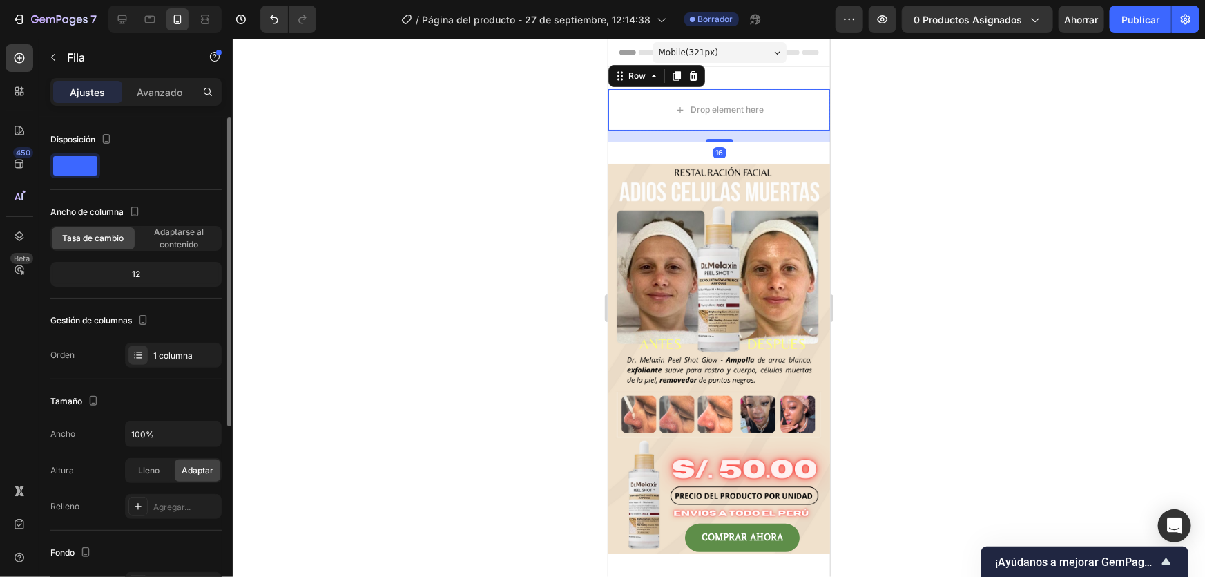
click at [88, 169] on span at bounding box center [75, 165] width 44 height 19
click at [160, 95] on font "Avanzado" at bounding box center [160, 92] width 46 height 12
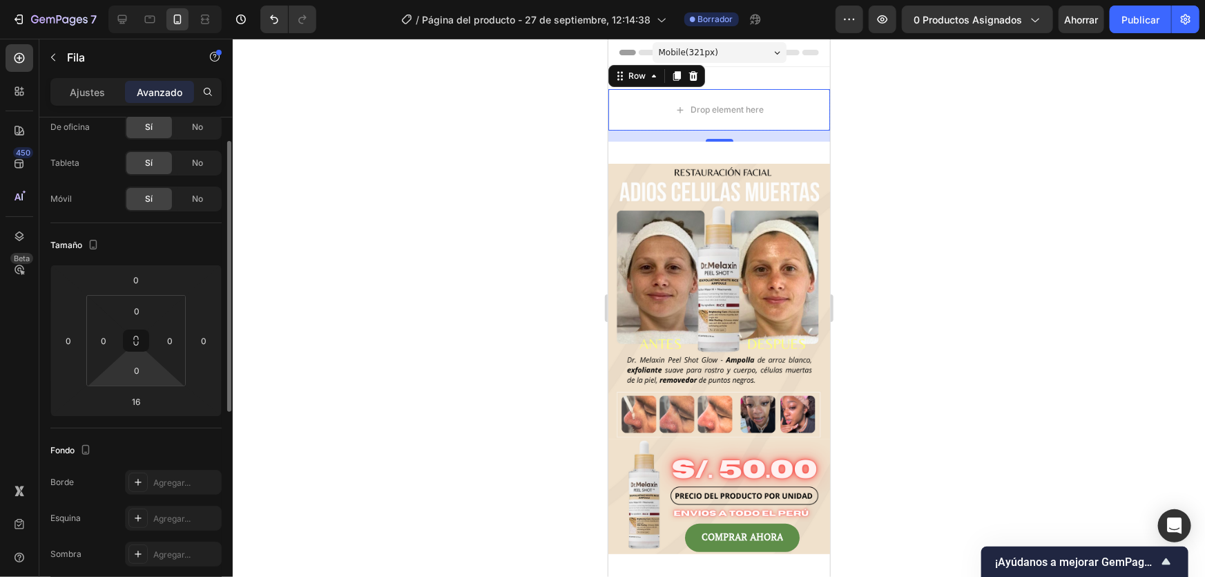
scroll to position [0, 0]
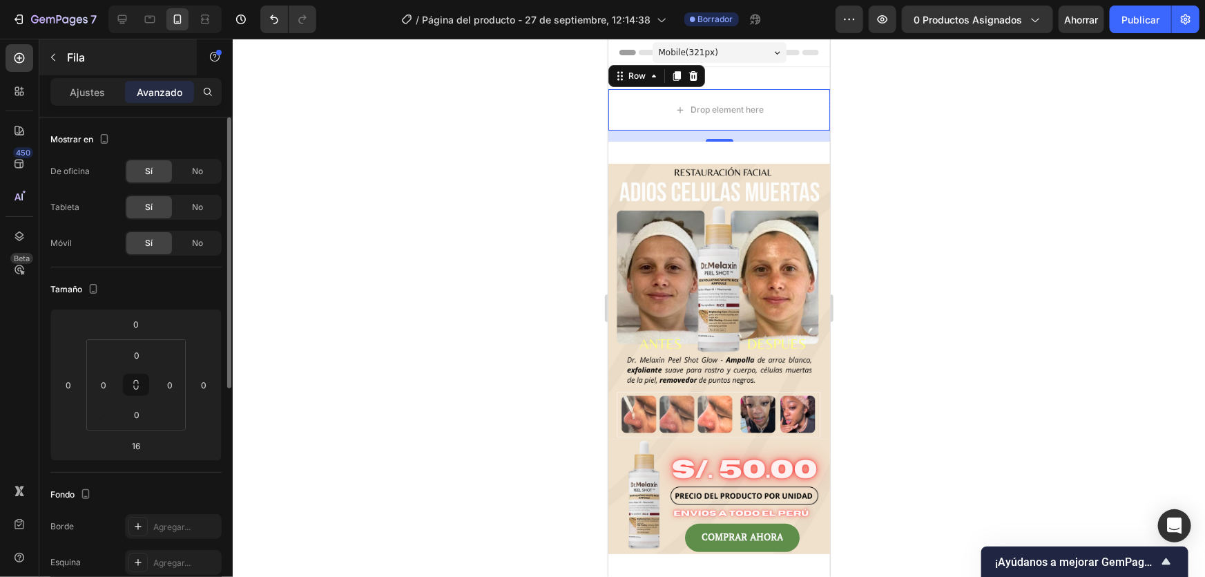
click at [68, 73] on div "Fila" at bounding box center [118, 57] width 158 height 36
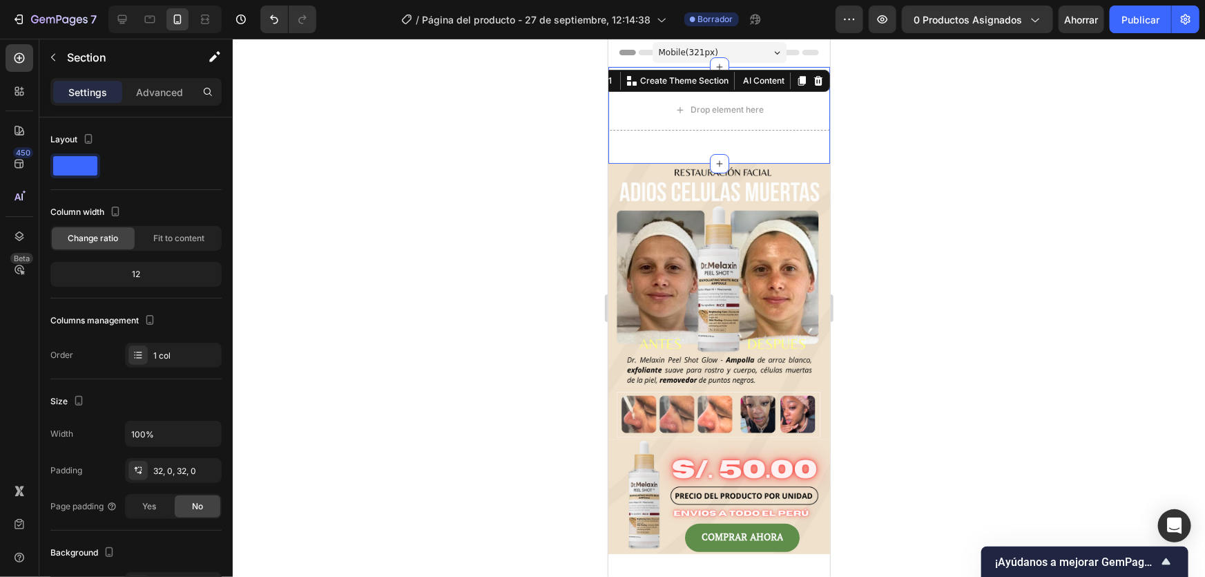
click at [770, 87] on div "Drop element here Row Section 1 You can create reusable sections Create Theme S…" at bounding box center [719, 114] width 222 height 97
click at [1158, 230] on div at bounding box center [719, 308] width 973 height 538
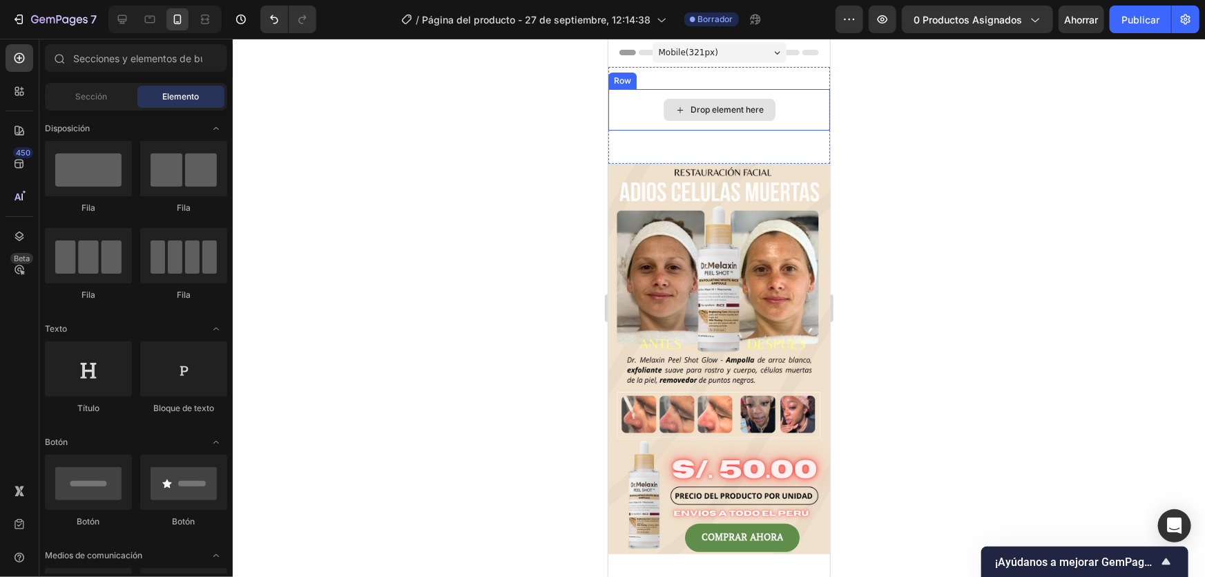
click at [750, 107] on div "Drop element here" at bounding box center [727, 109] width 73 height 11
click at [790, 100] on div "Drop element here" at bounding box center [719, 108] width 222 height 41
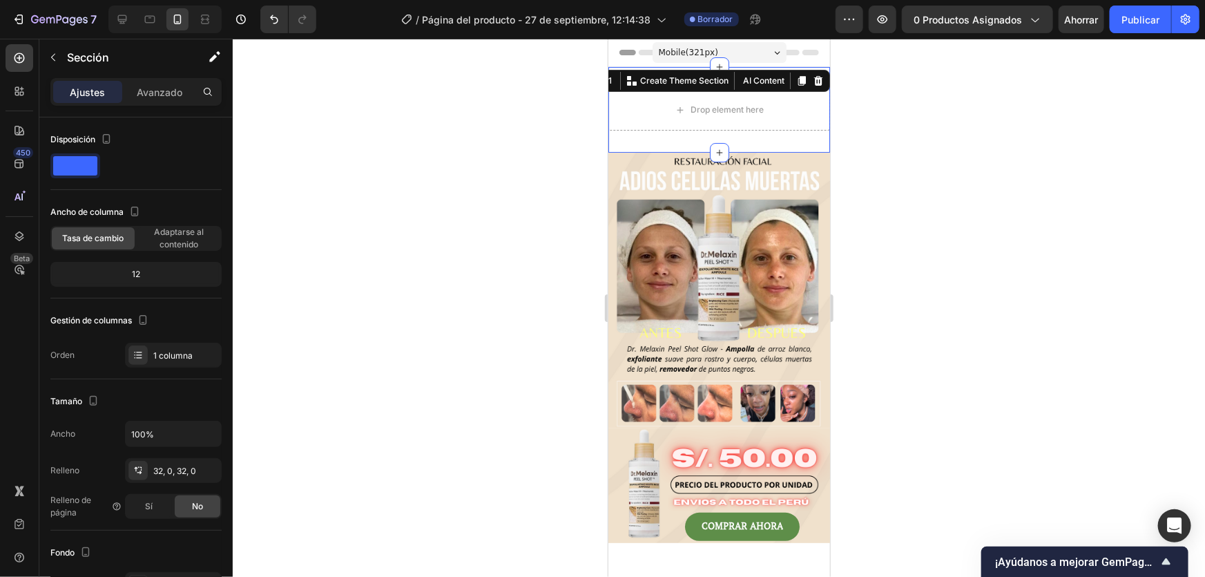
click at [778, 81] on div "Section 1 You can create reusable sections Create Theme Section AI Content Writ…" at bounding box center [693, 80] width 274 height 22
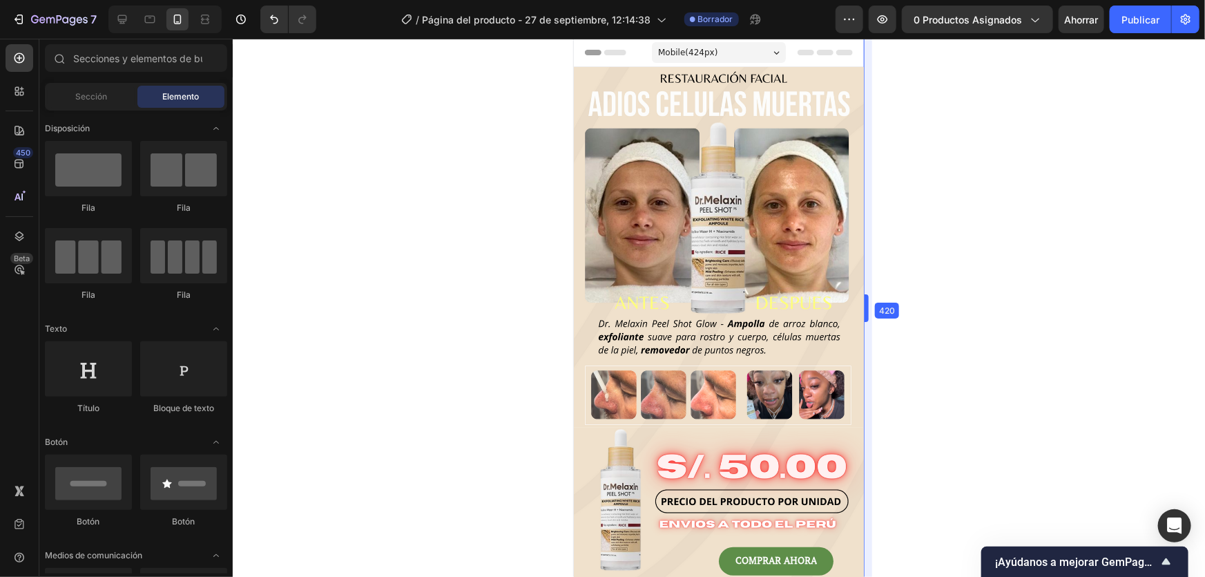
drag, startPoint x: 832, startPoint y: 388, endPoint x: 895, endPoint y: 406, distance: 64.9
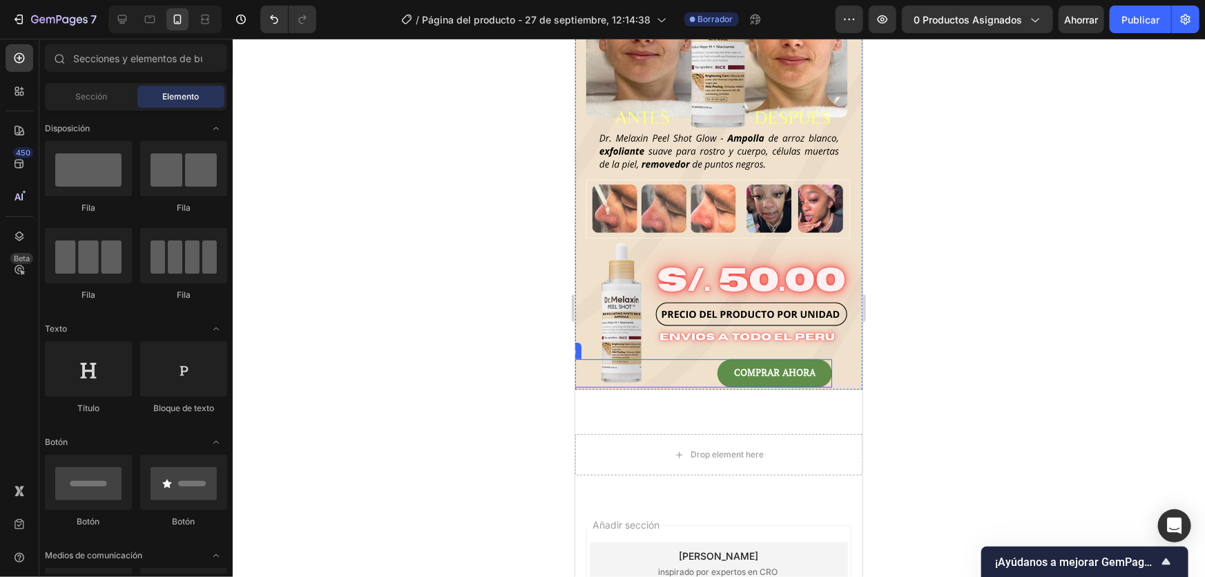
scroll to position [188, 0]
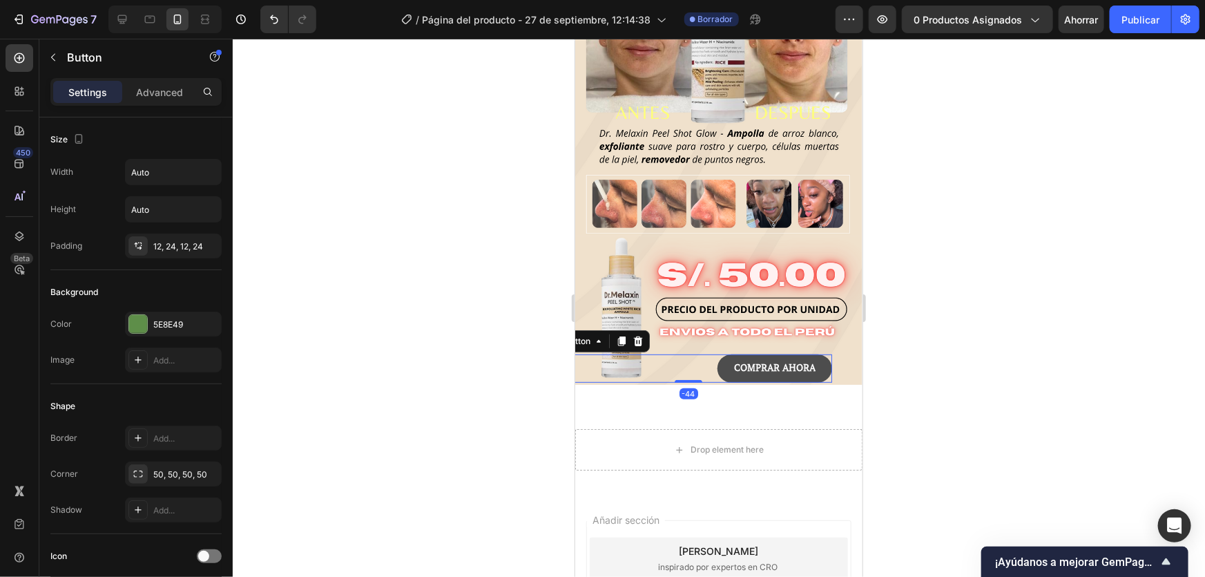
click at [818, 356] on button "COMPRAR AHORA" at bounding box center [774, 368] width 115 height 28
click at [165, 95] on font "Avanzado" at bounding box center [160, 92] width 46 height 12
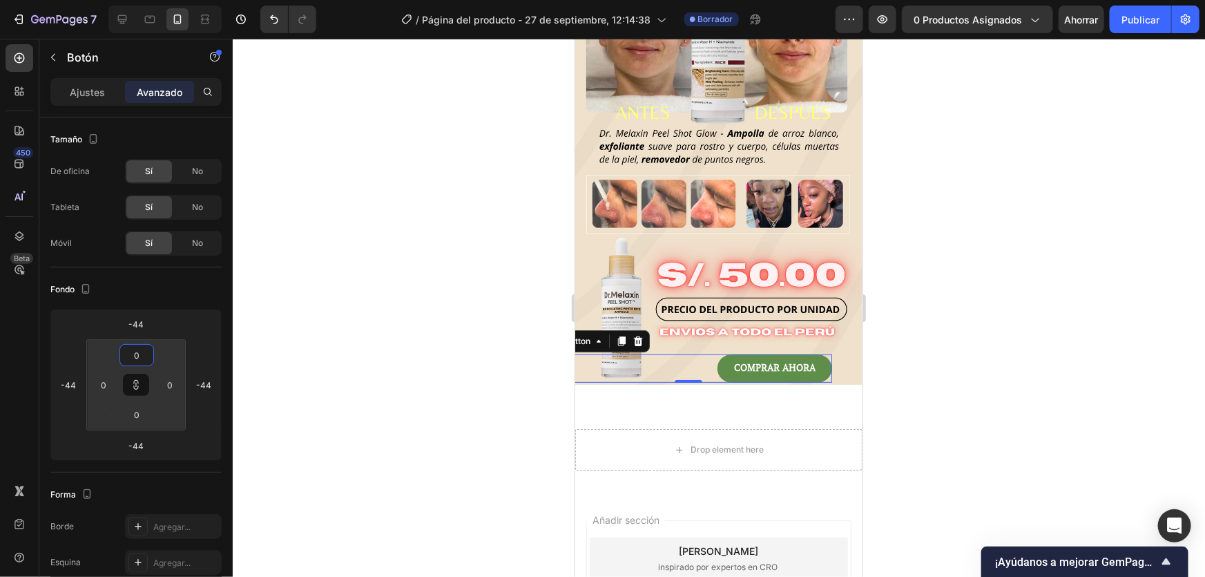
click at [142, 0] on html "7 Historial de versiones / Página del producto - 27 de septiembre, 12:14:38 Bor…" at bounding box center [602, 0] width 1205 height 0
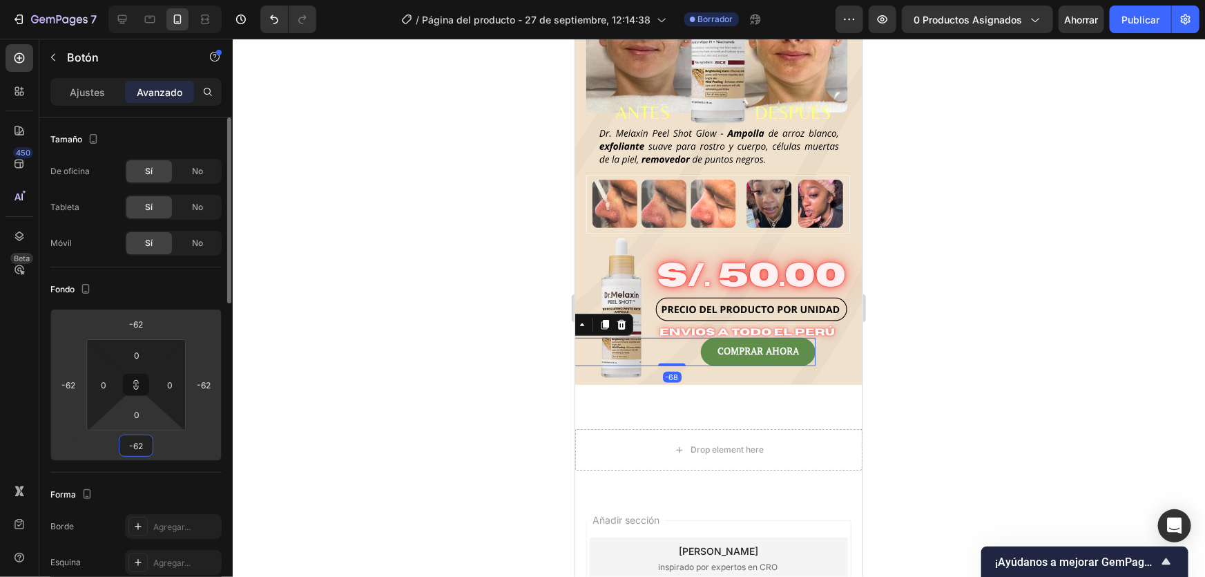
click at [133, 0] on html "7 Historial de versiones / Página del producto - 27 de septiembre, 12:14:38 Bor…" at bounding box center [602, 0] width 1205 height 0
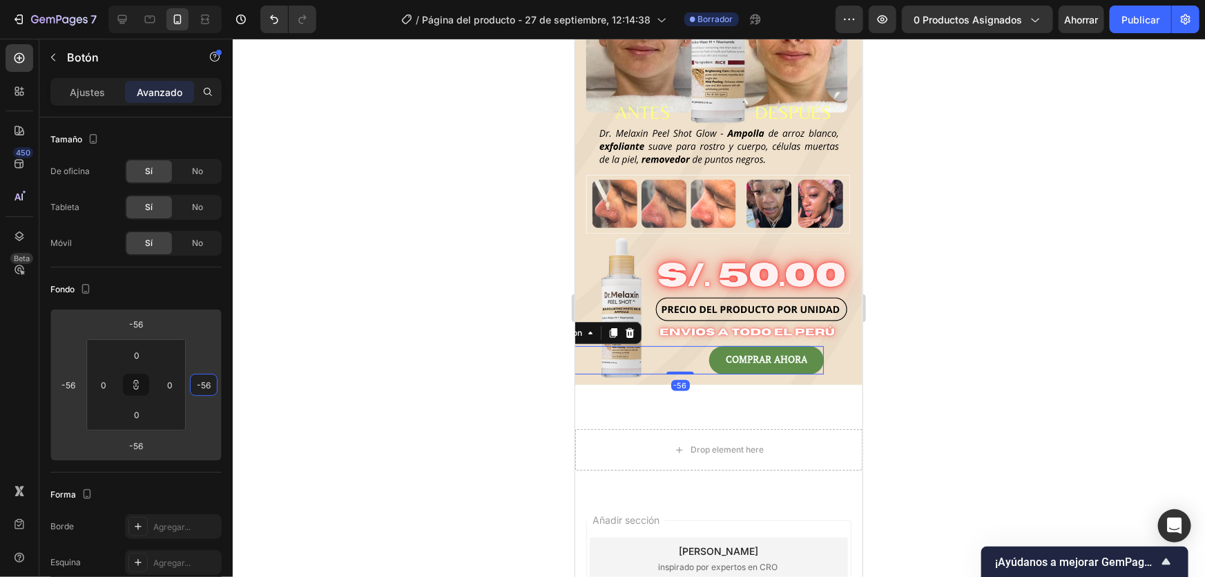
drag, startPoint x: 186, startPoint y: 374, endPoint x: 193, endPoint y: 370, distance: 8.1
click at [190, 0] on html "7 Historial de versiones / Página del producto - 27 de septiembre, 12:14:38 Bor…" at bounding box center [602, 0] width 1205 height 0
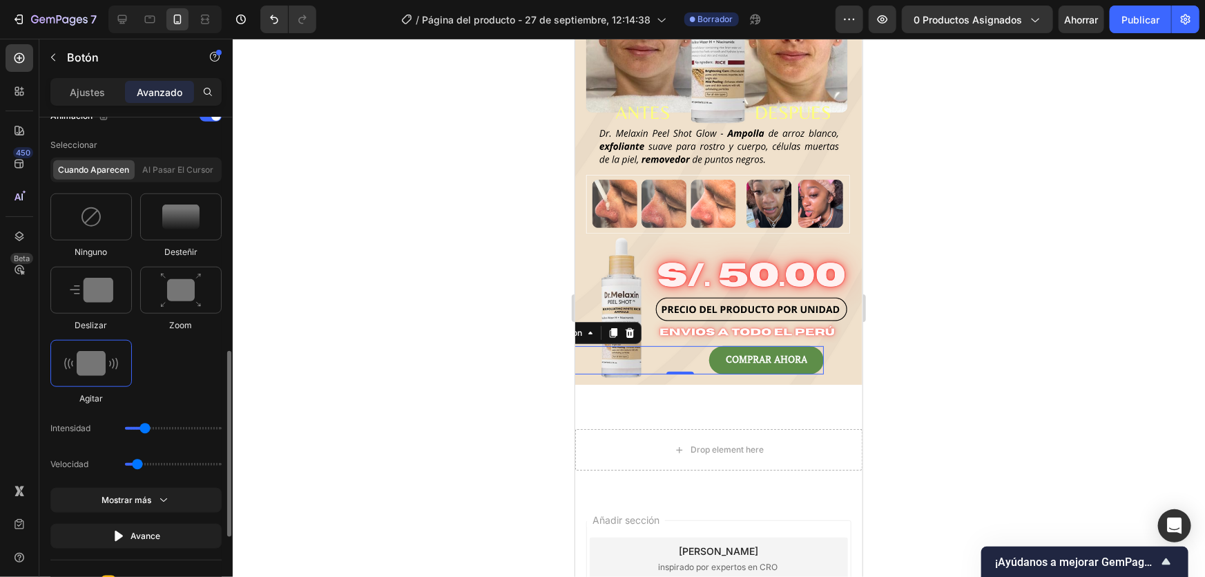
scroll to position [843, 0]
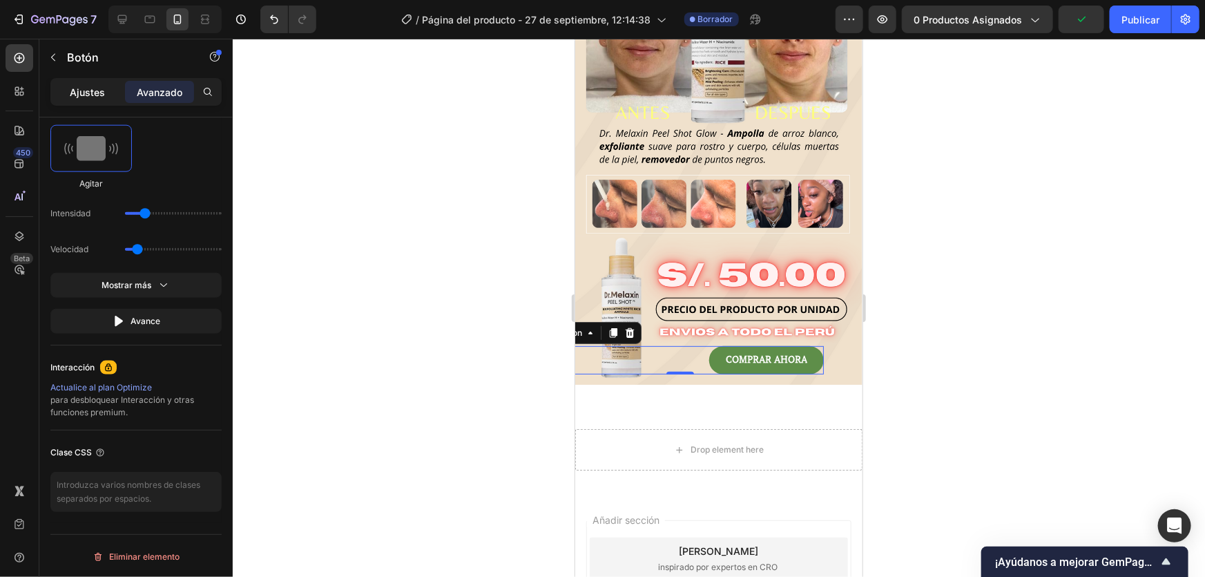
click at [83, 102] on div "Ajustes" at bounding box center [87, 92] width 69 height 22
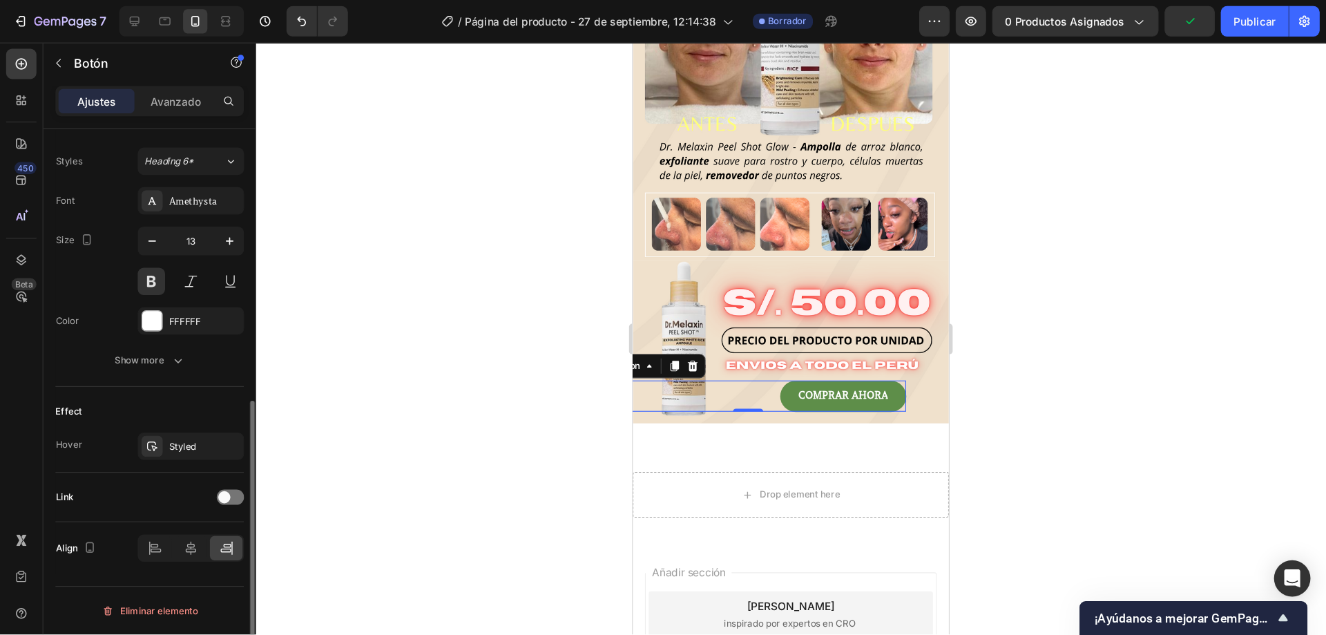
scroll to position [490, 0]
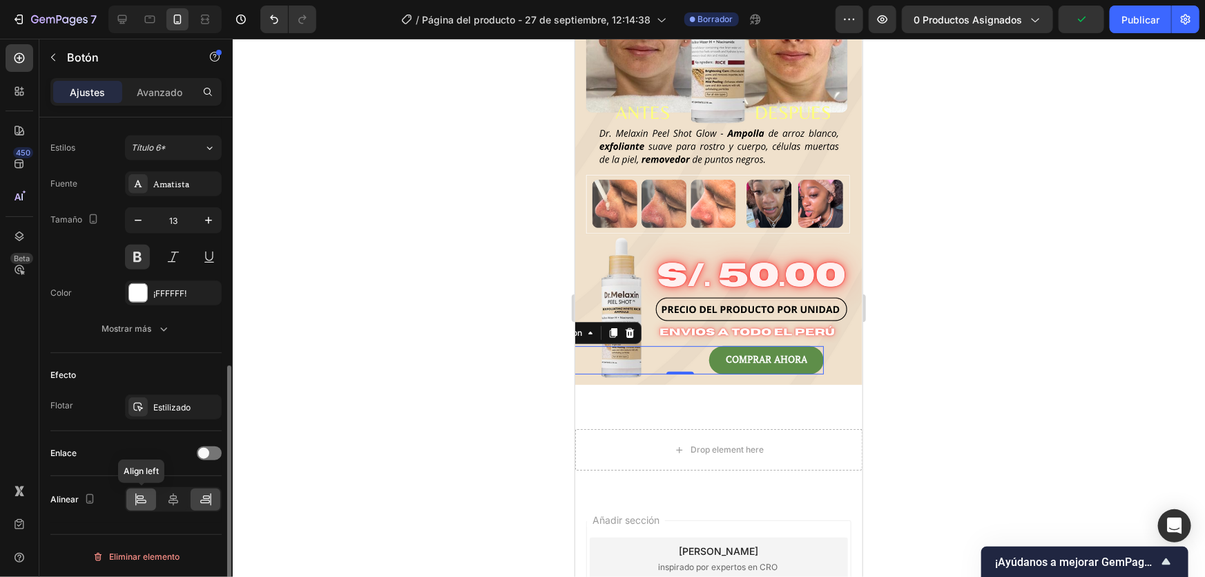
click at [145, 496] on icon at bounding box center [141, 500] width 14 height 14
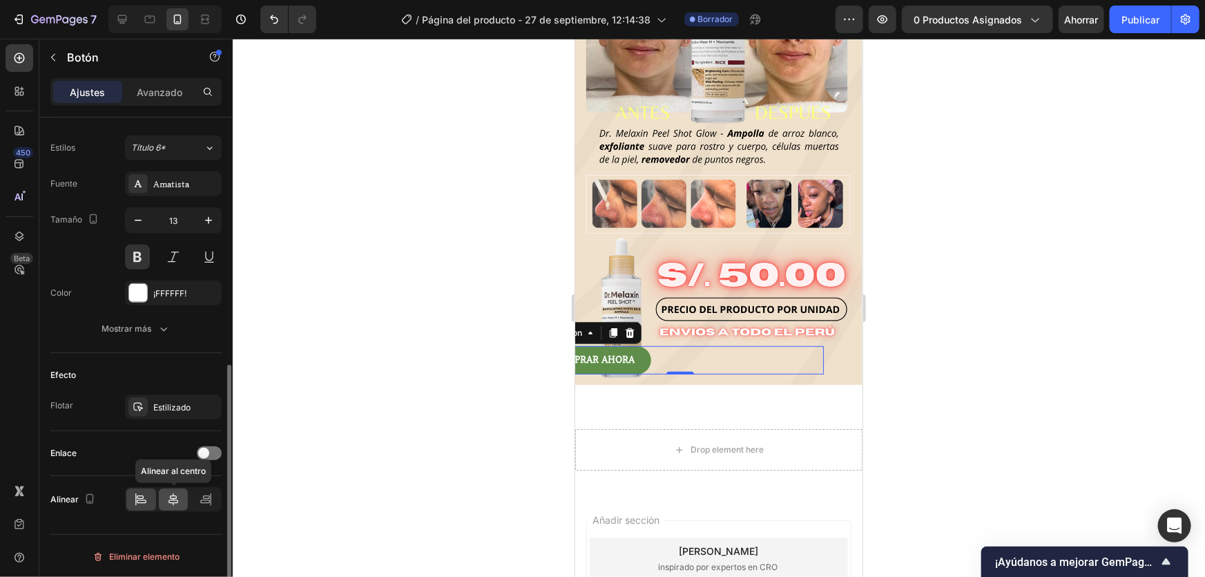
click at [166, 493] on icon at bounding box center [173, 500] width 14 height 14
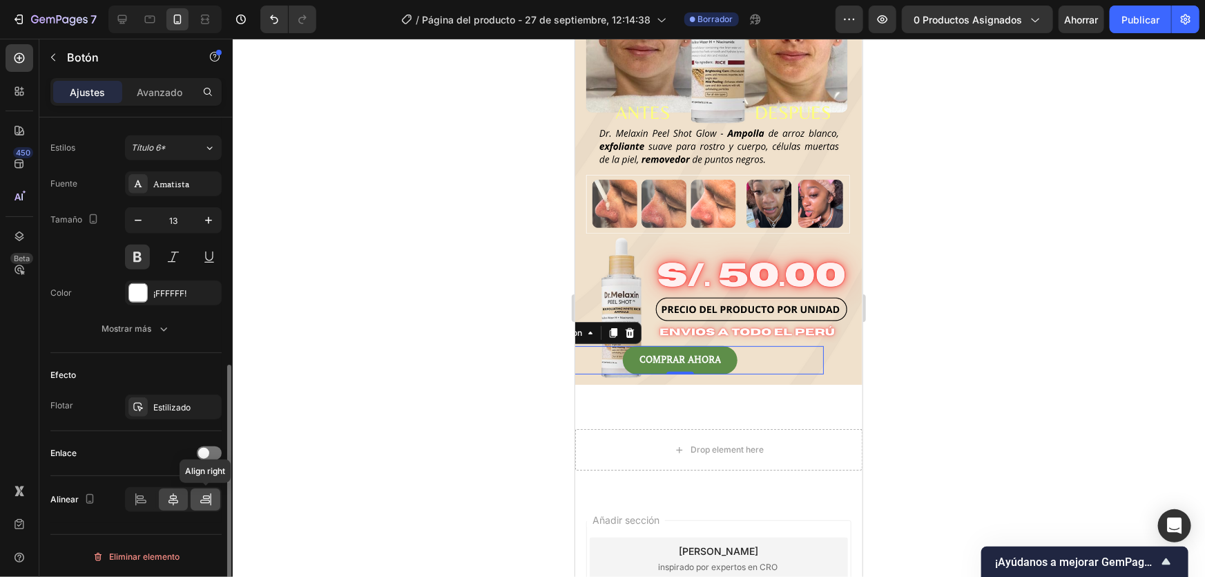
click at [194, 494] on div at bounding box center [206, 499] width 30 height 22
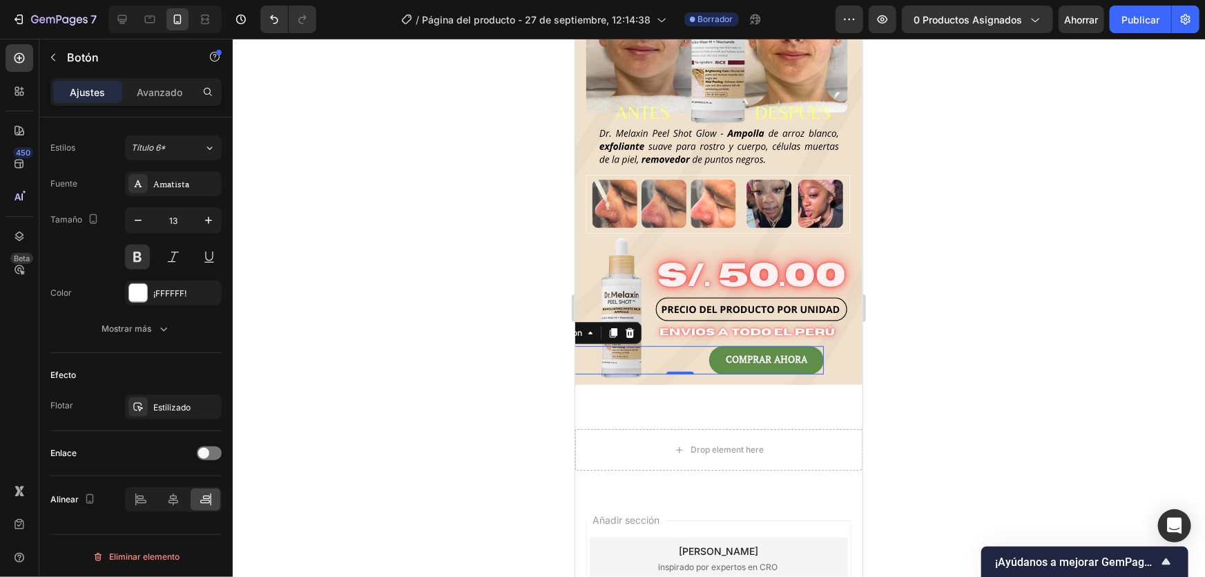
click at [1038, 289] on div at bounding box center [719, 308] width 973 height 538
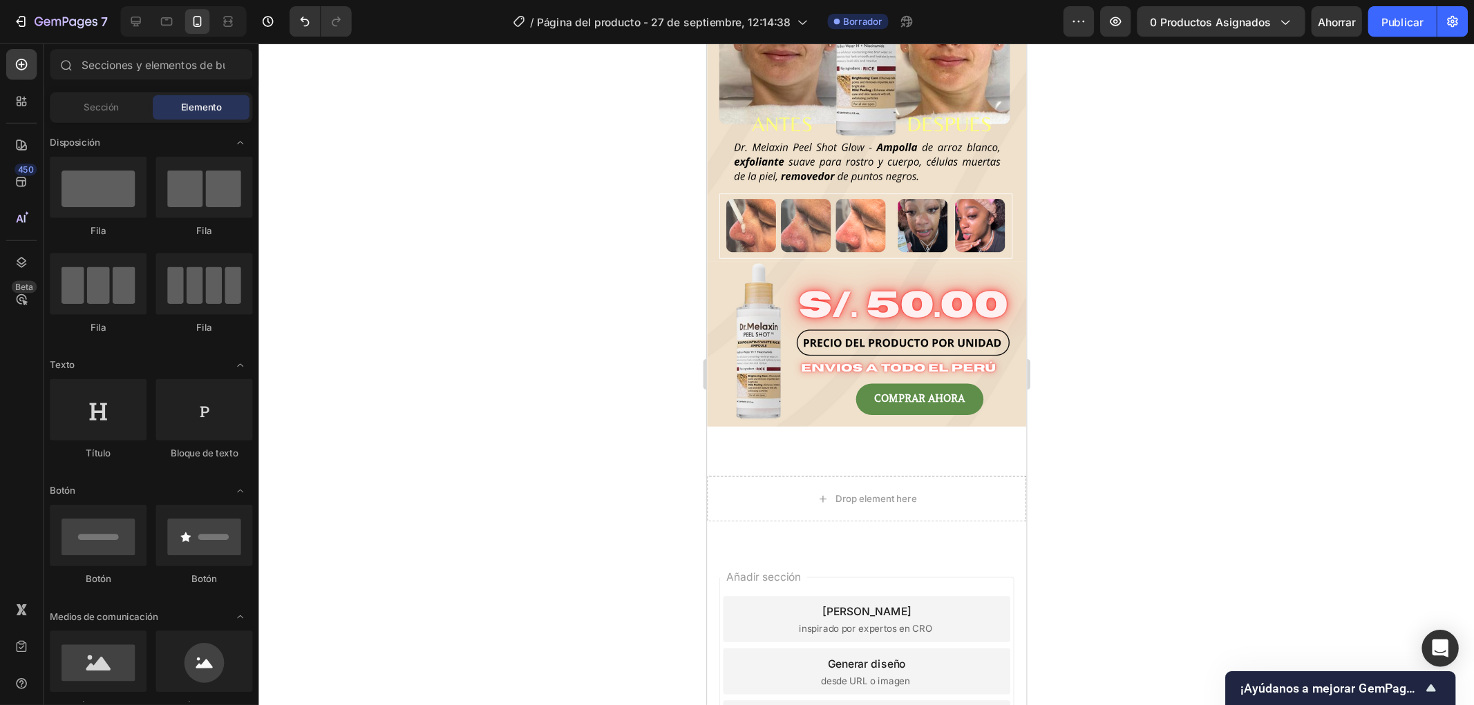
scroll to position [189, 0]
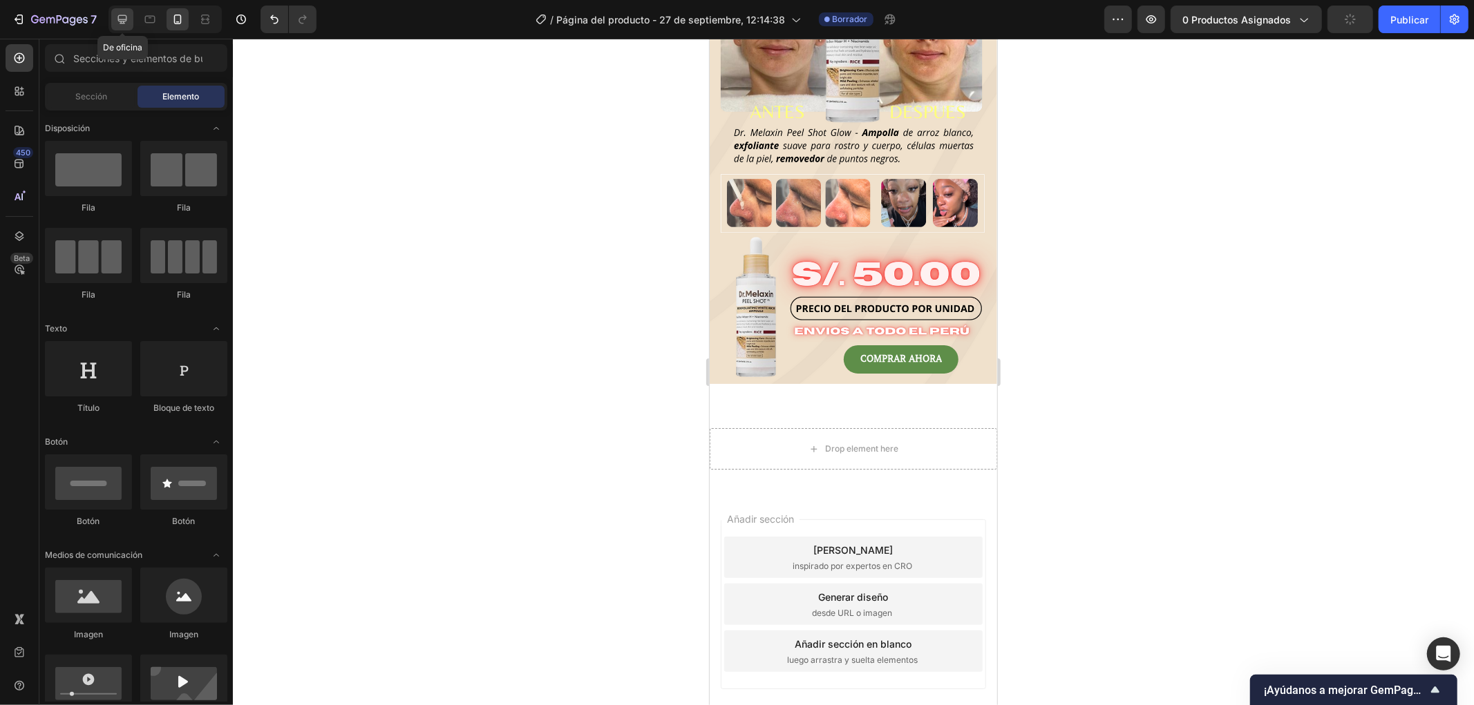
click at [120, 25] on icon at bounding box center [122, 19] width 14 height 14
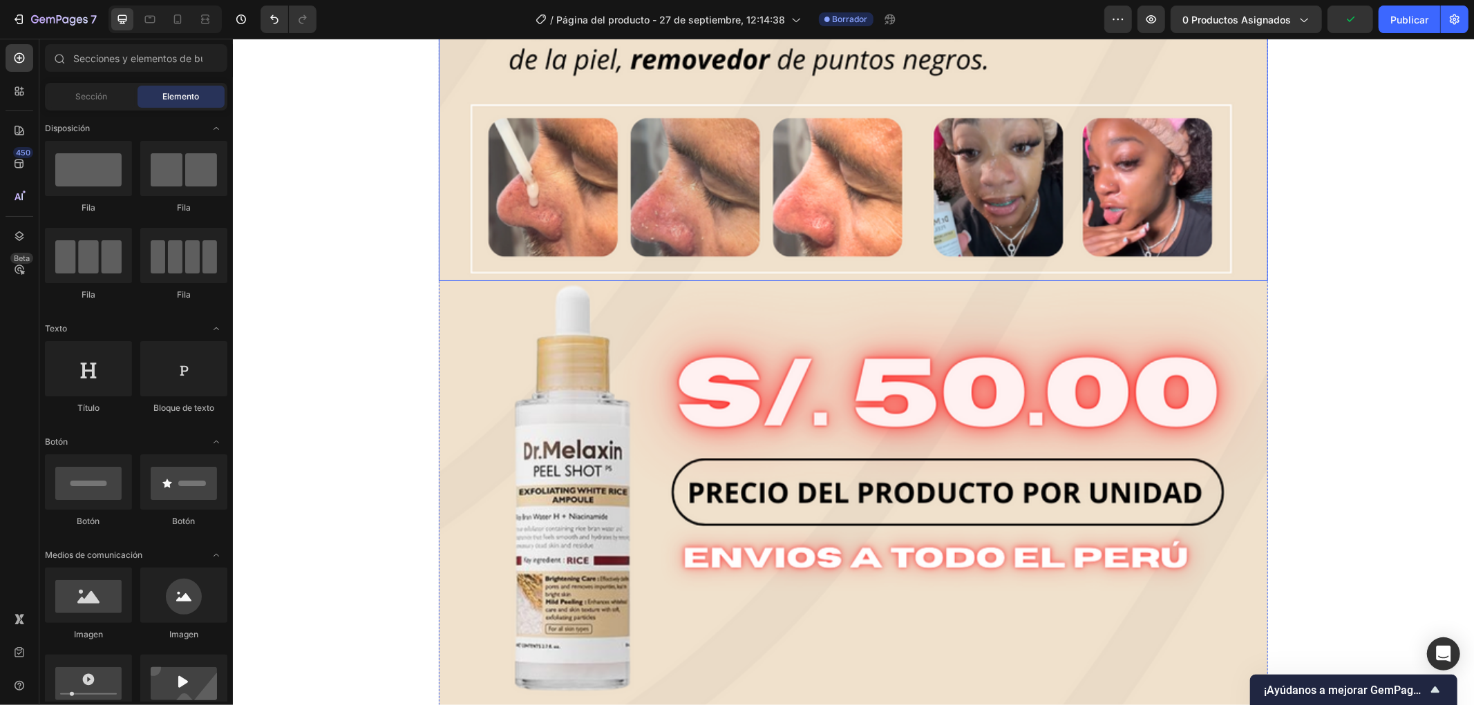
scroll to position [1181, 0]
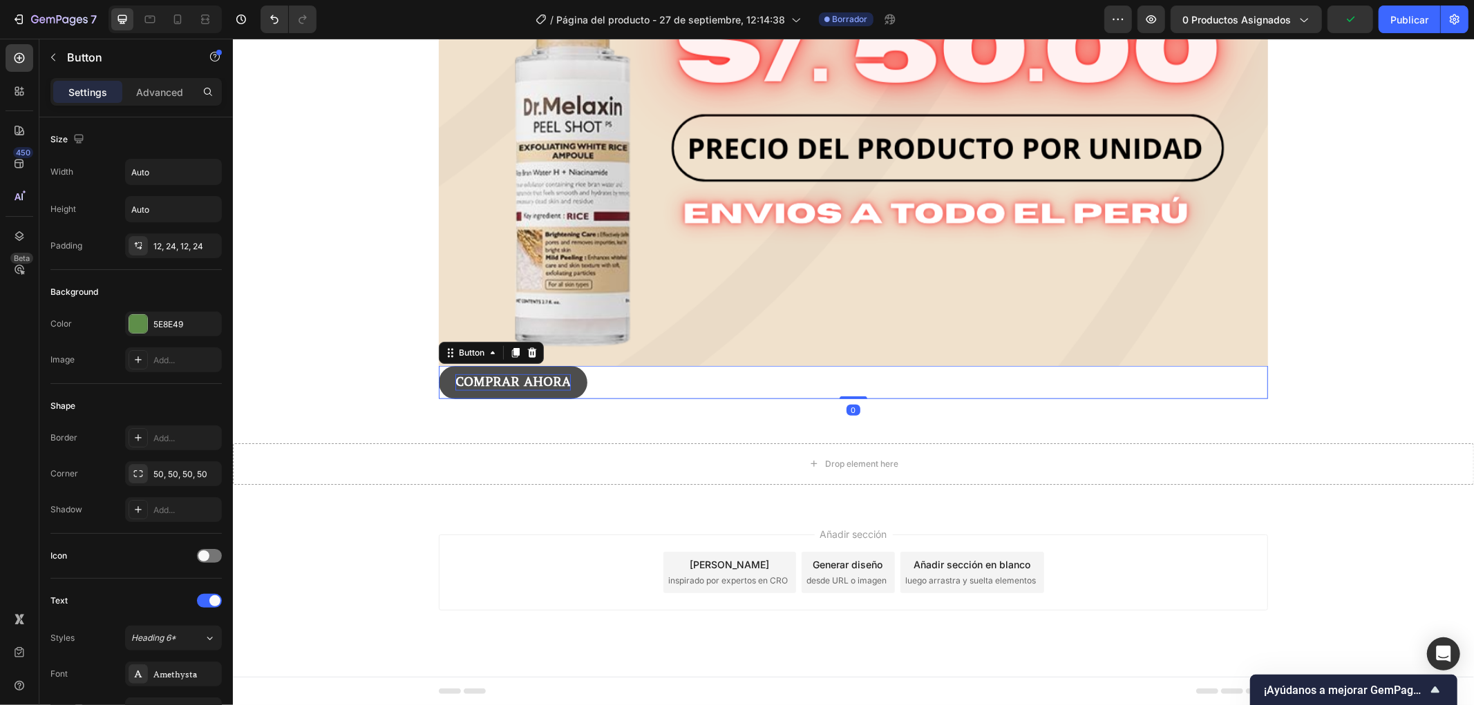
click at [511, 378] on p "COMPRAR AHORA" at bounding box center [512, 382] width 115 height 16
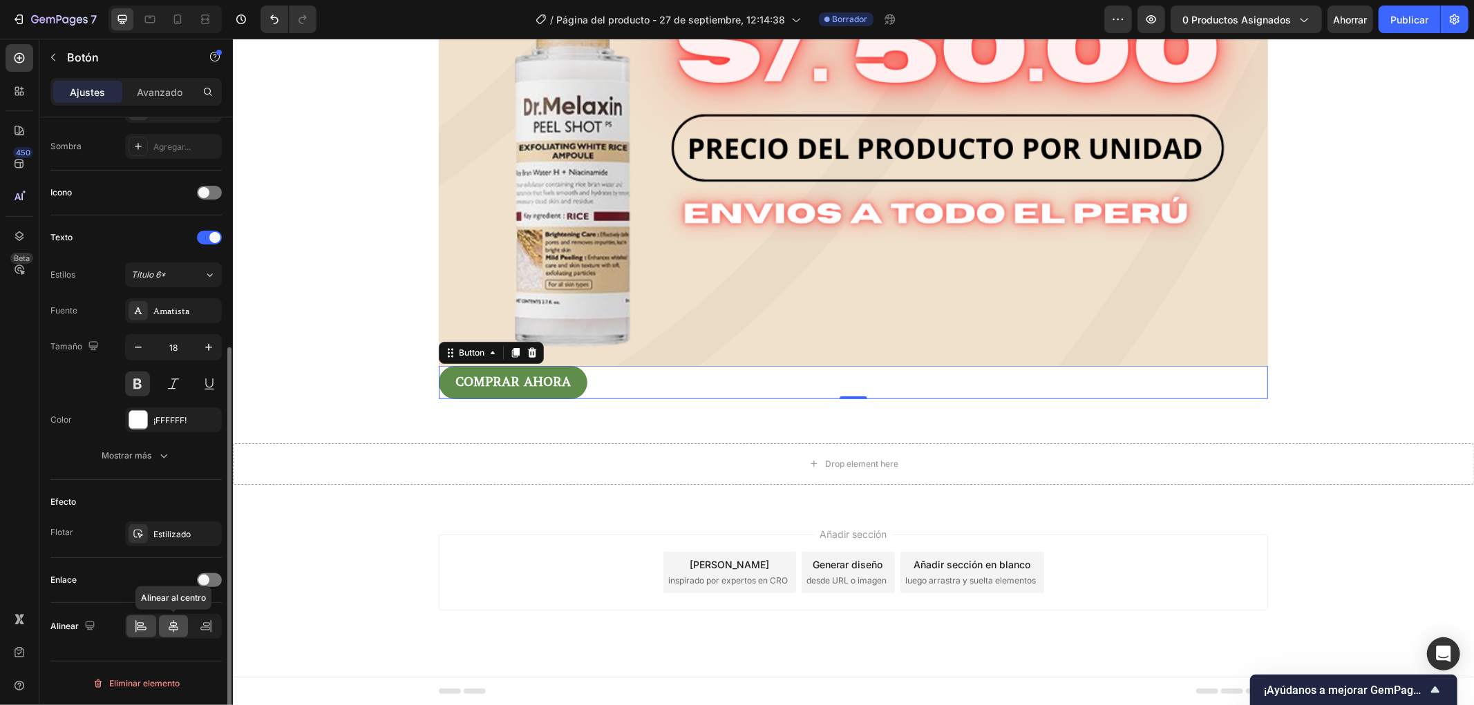
click at [162, 627] on div at bounding box center [174, 627] width 30 height 22
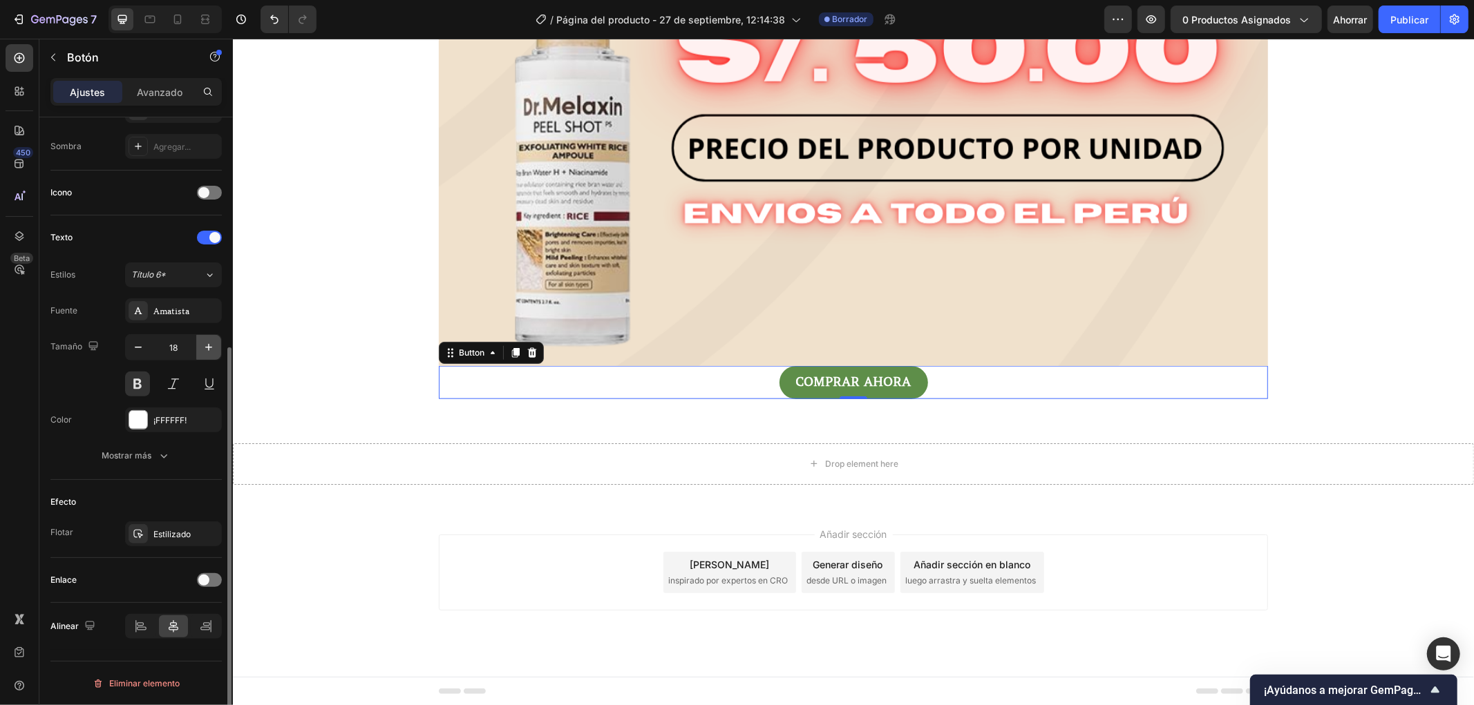
click at [203, 346] on icon "button" at bounding box center [209, 348] width 14 height 14
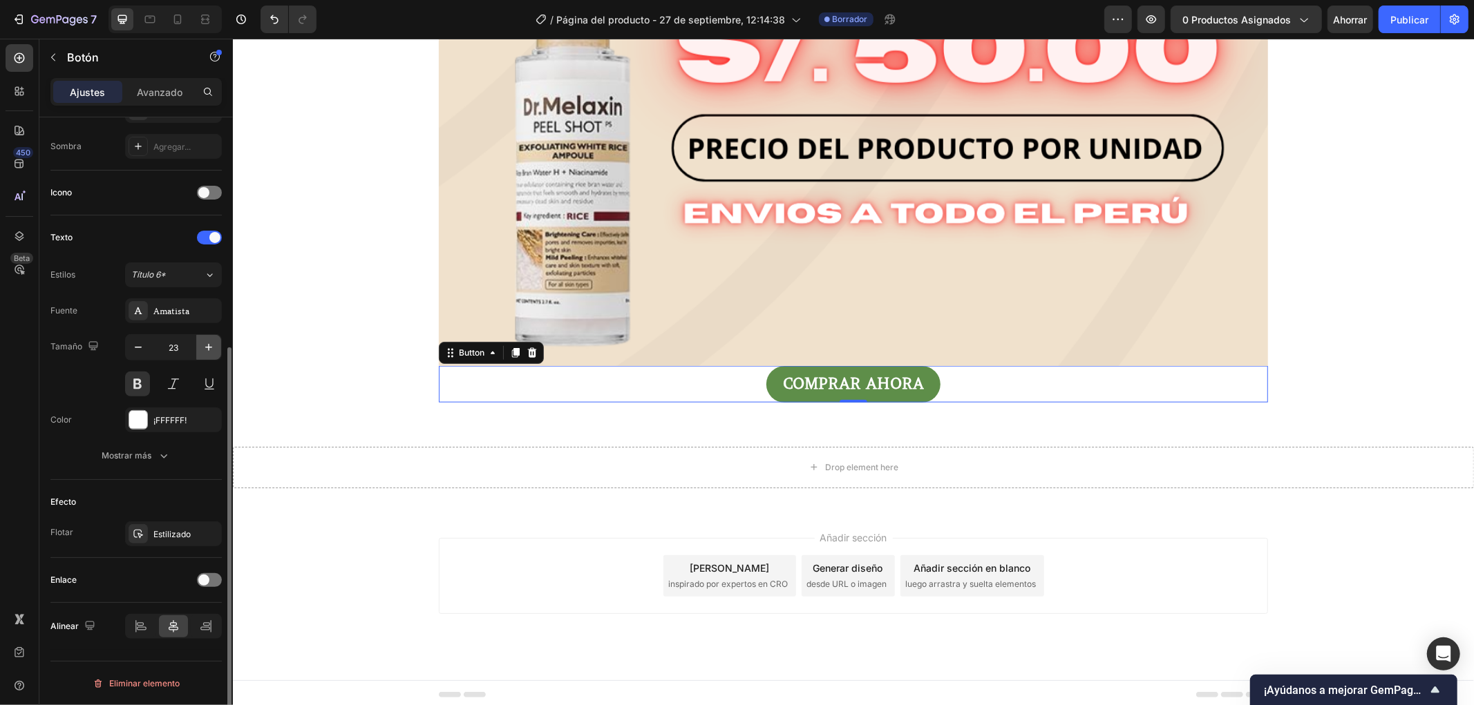
click at [203, 346] on icon "button" at bounding box center [209, 348] width 14 height 14
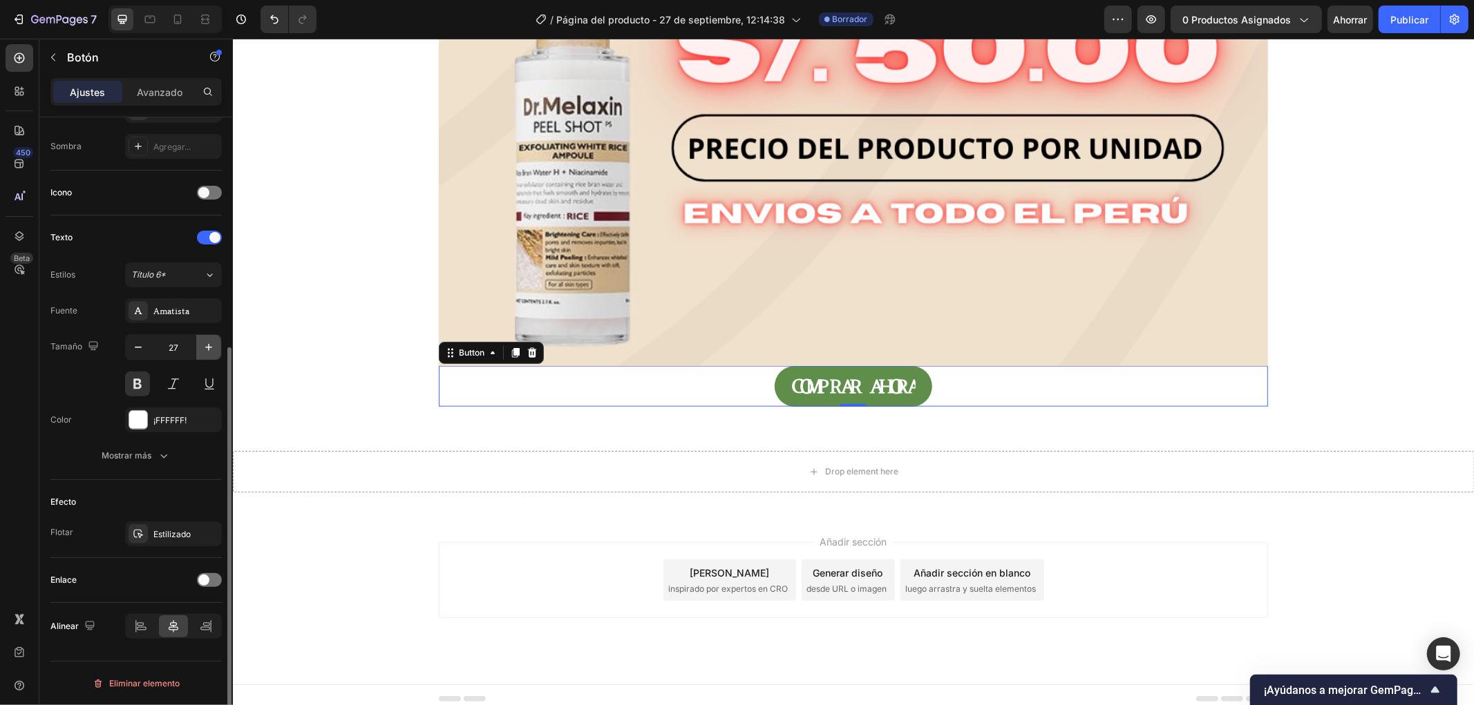
click at [203, 346] on icon "button" at bounding box center [209, 348] width 14 height 14
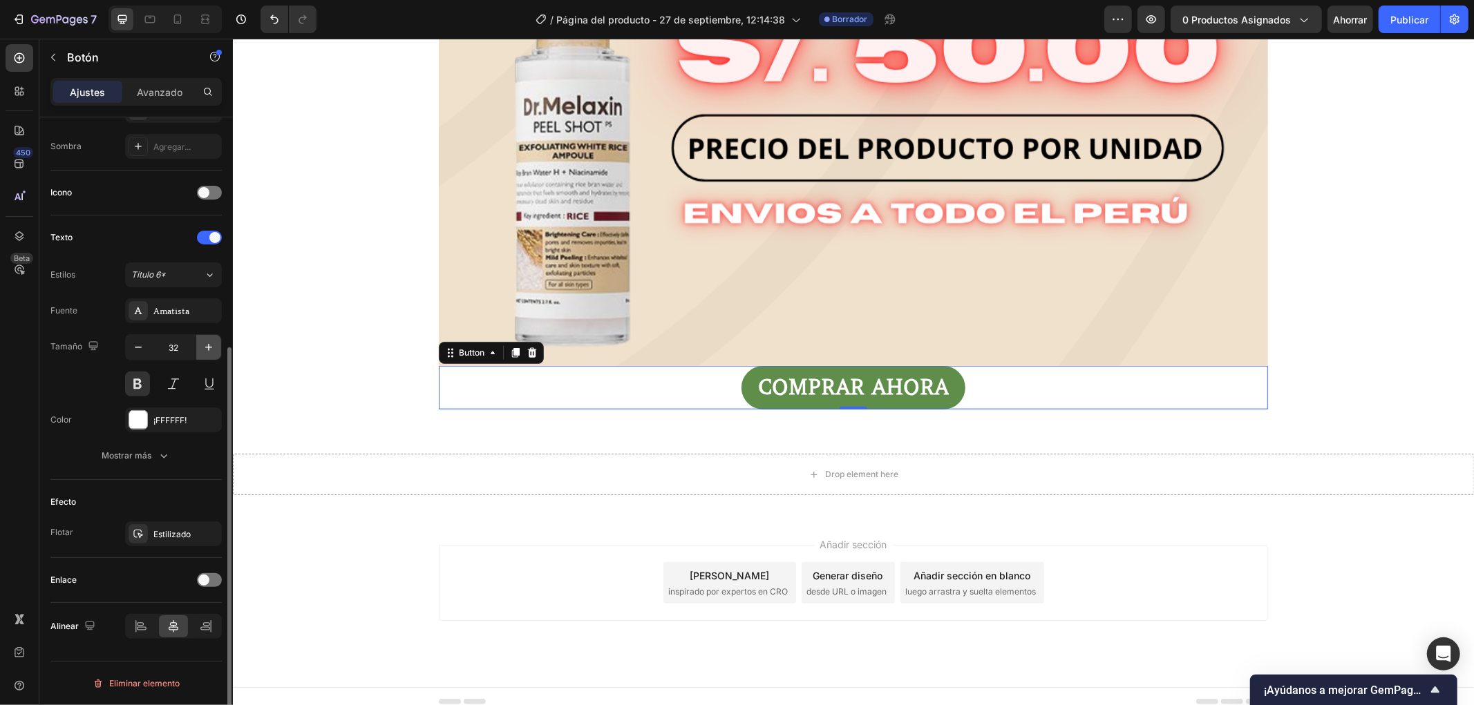
click at [203, 346] on icon "button" at bounding box center [209, 348] width 14 height 14
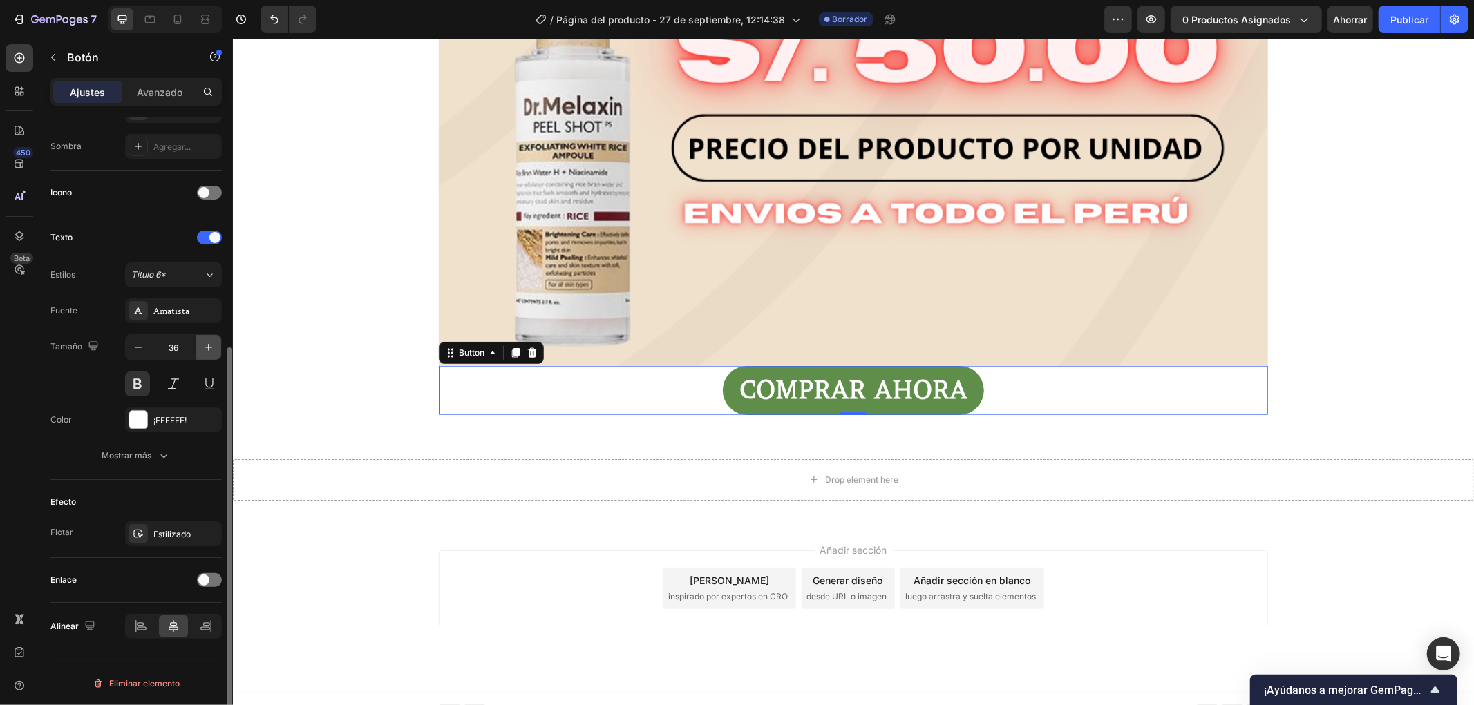
click at [203, 346] on icon "button" at bounding box center [209, 348] width 14 height 14
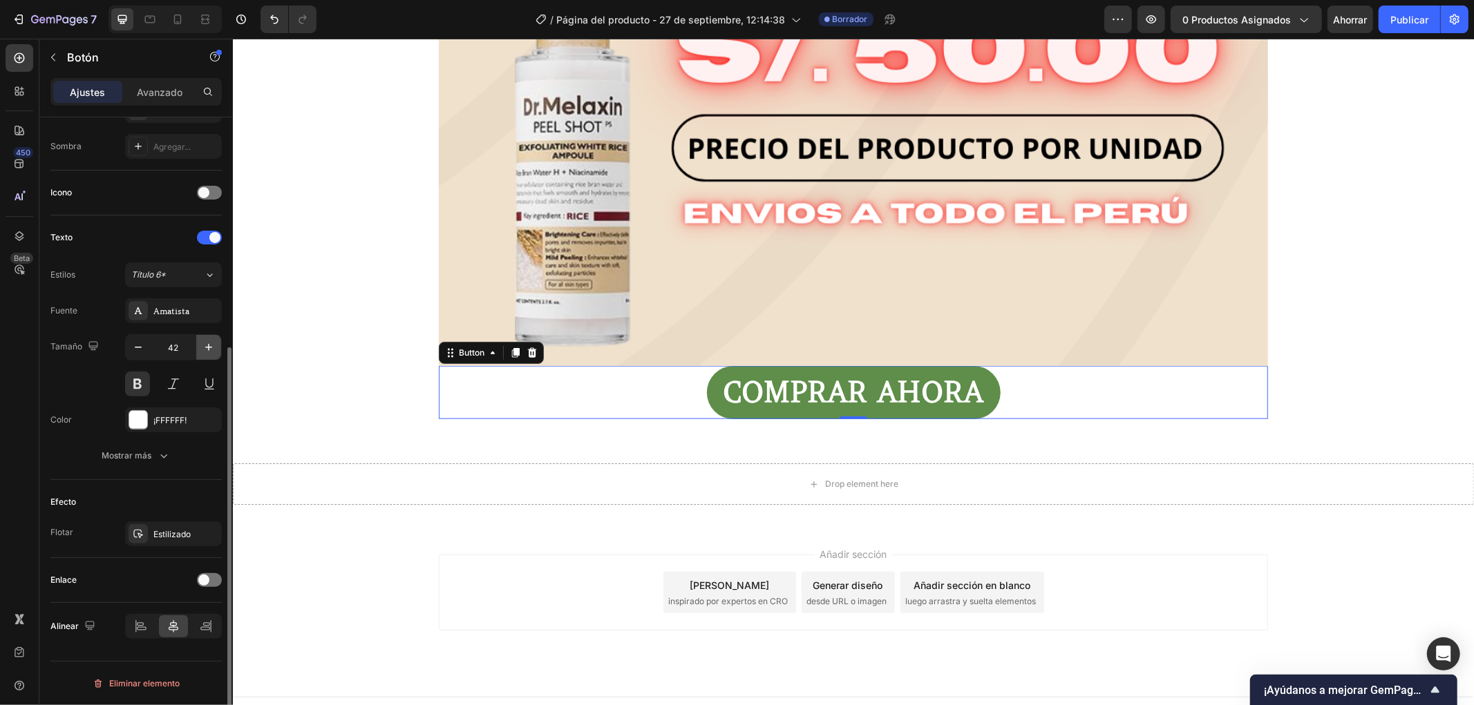
click at [203, 346] on icon "button" at bounding box center [209, 348] width 14 height 14
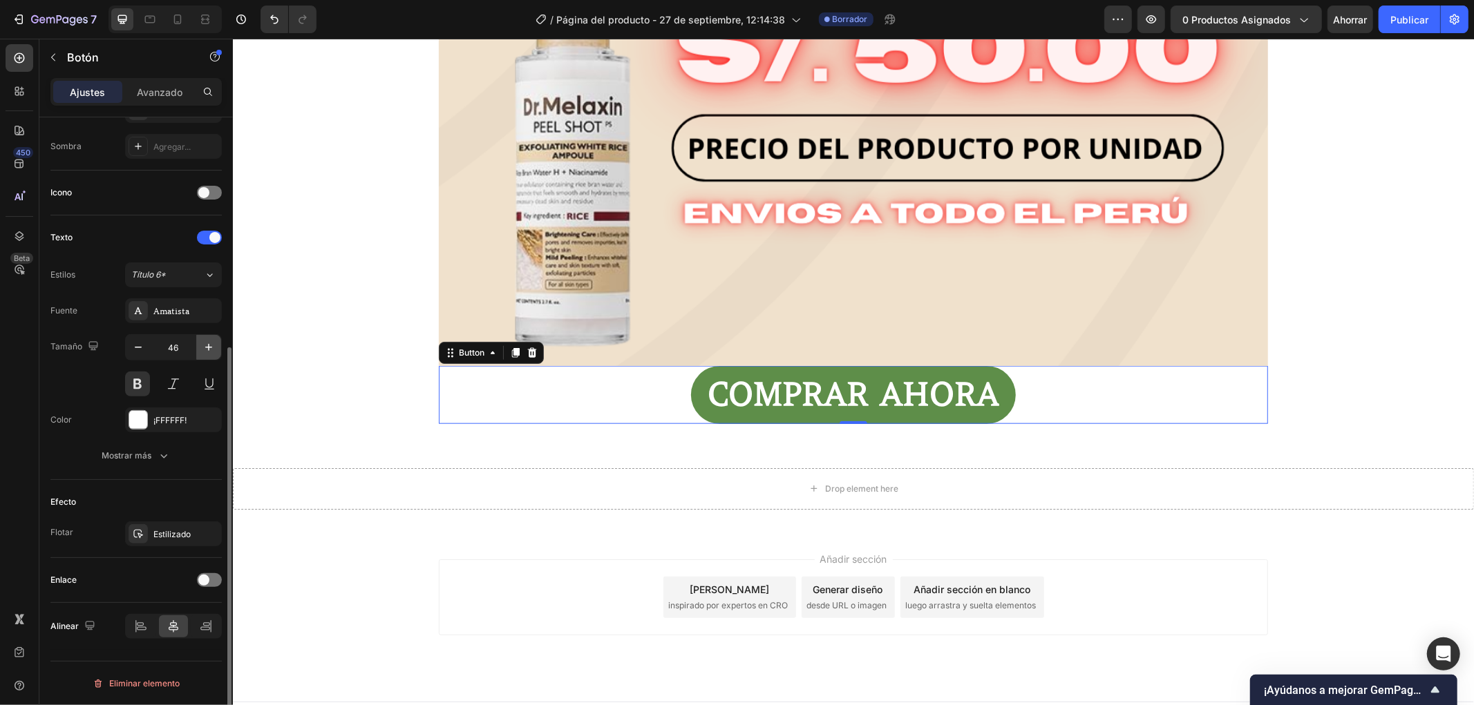
click at [203, 346] on icon "button" at bounding box center [209, 348] width 14 height 14
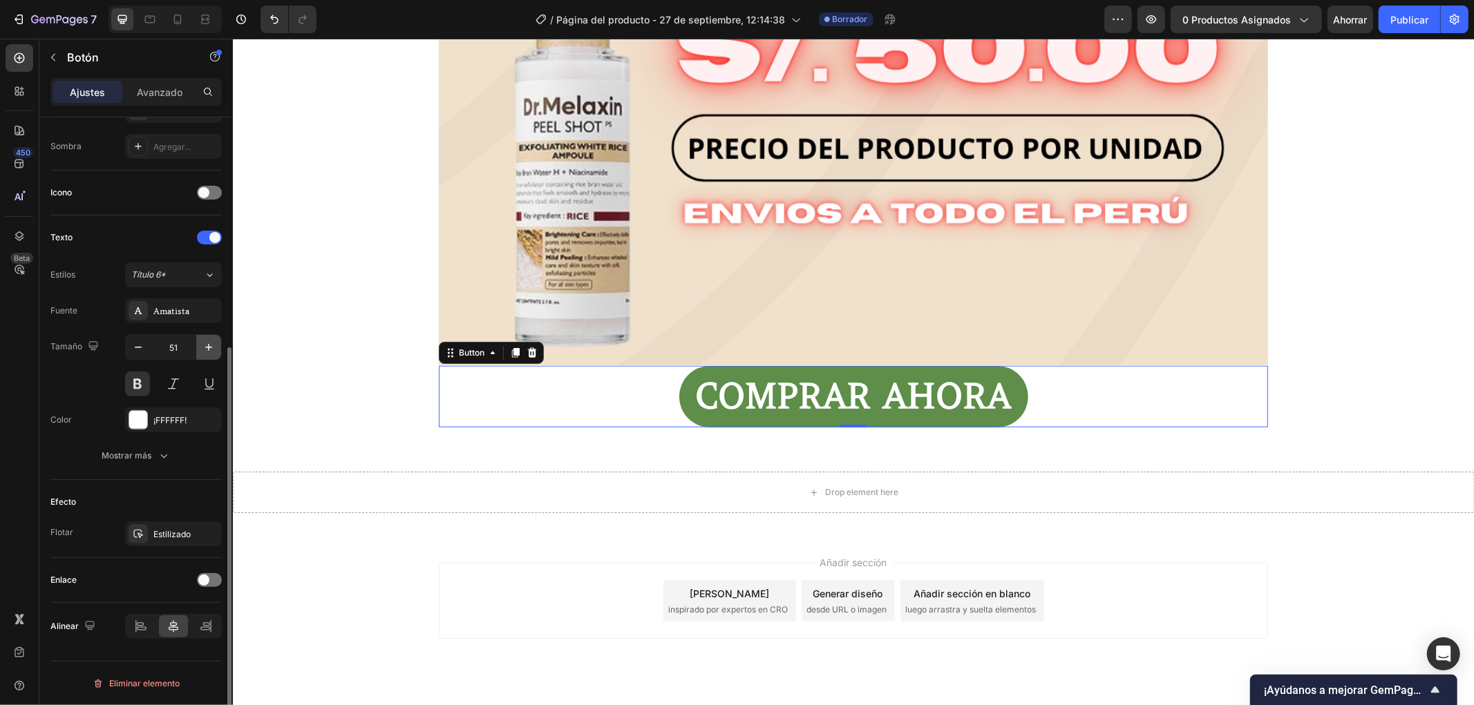
click at [203, 346] on icon "button" at bounding box center [209, 348] width 14 height 14
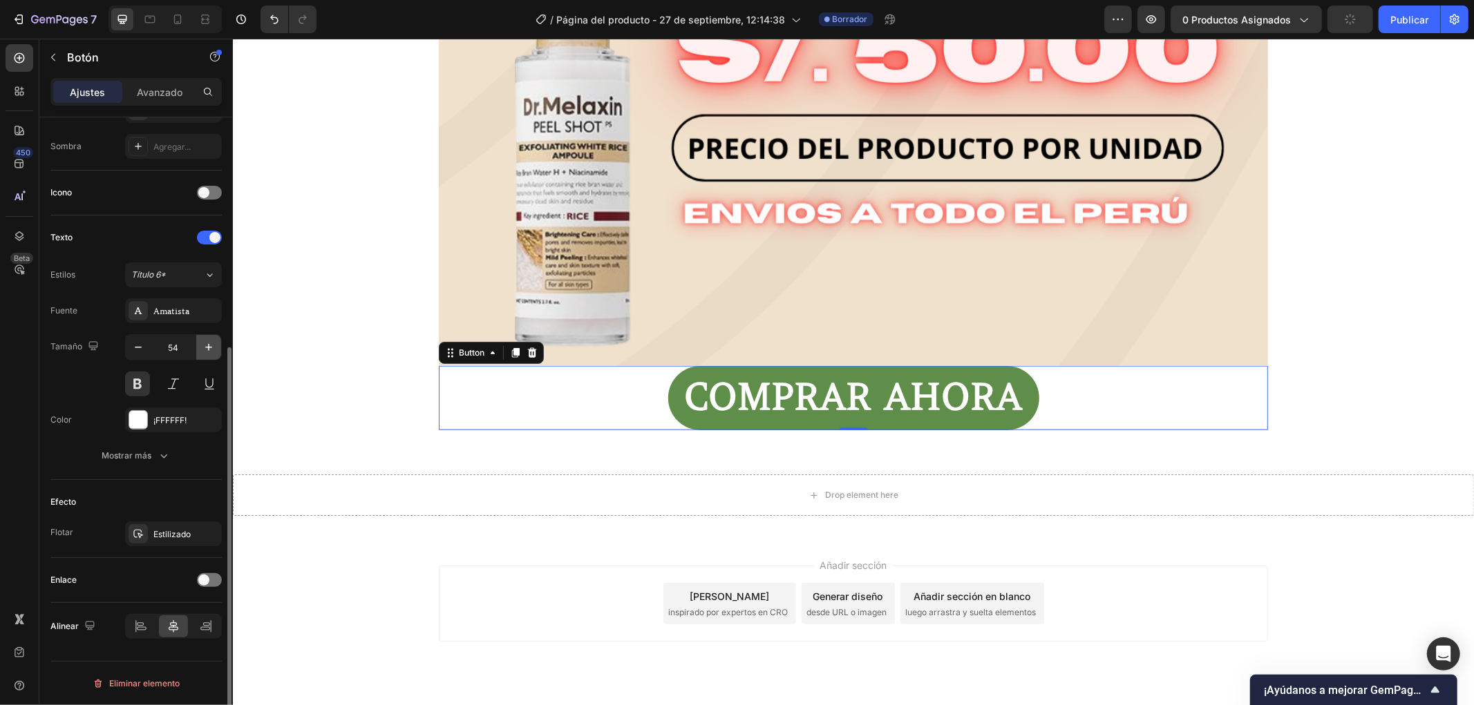
click at [203, 346] on icon "button" at bounding box center [209, 348] width 14 height 14
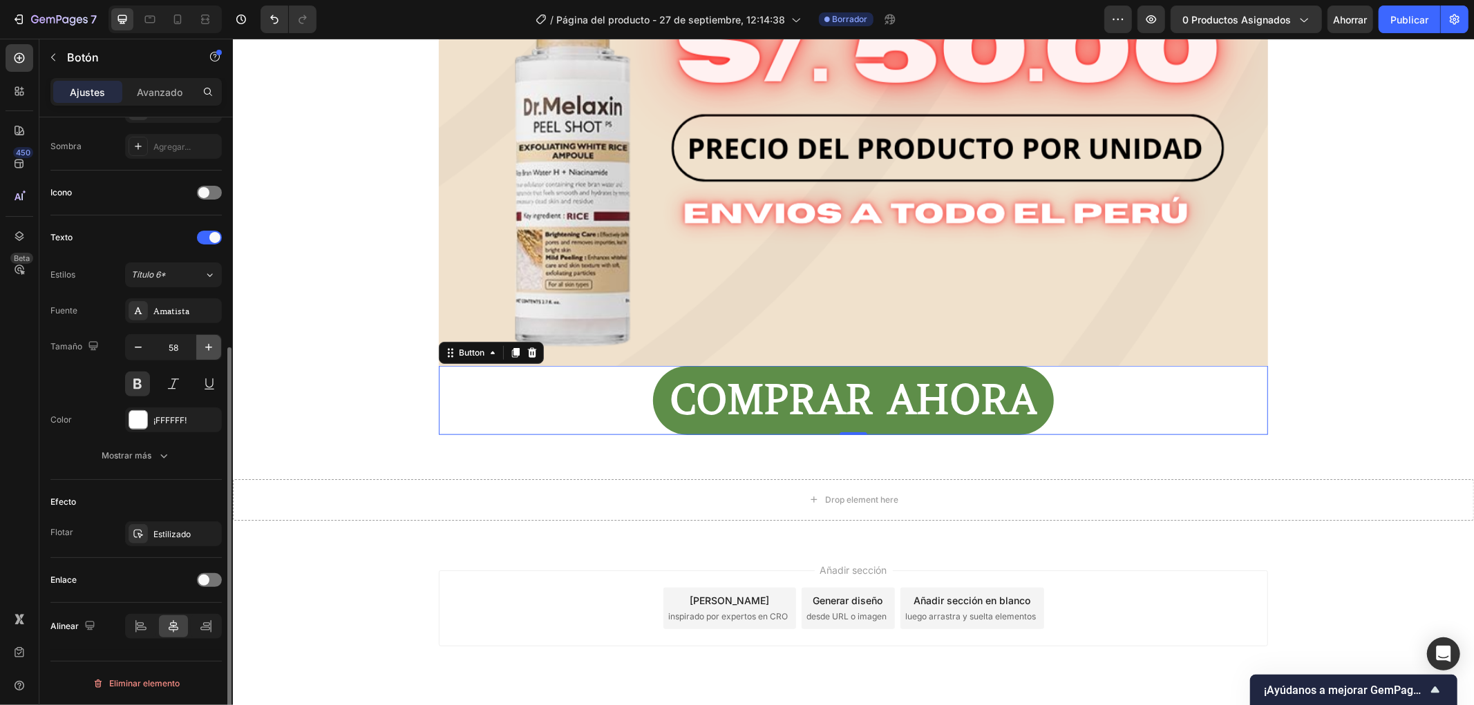
click at [203, 346] on icon "button" at bounding box center [209, 348] width 14 height 14
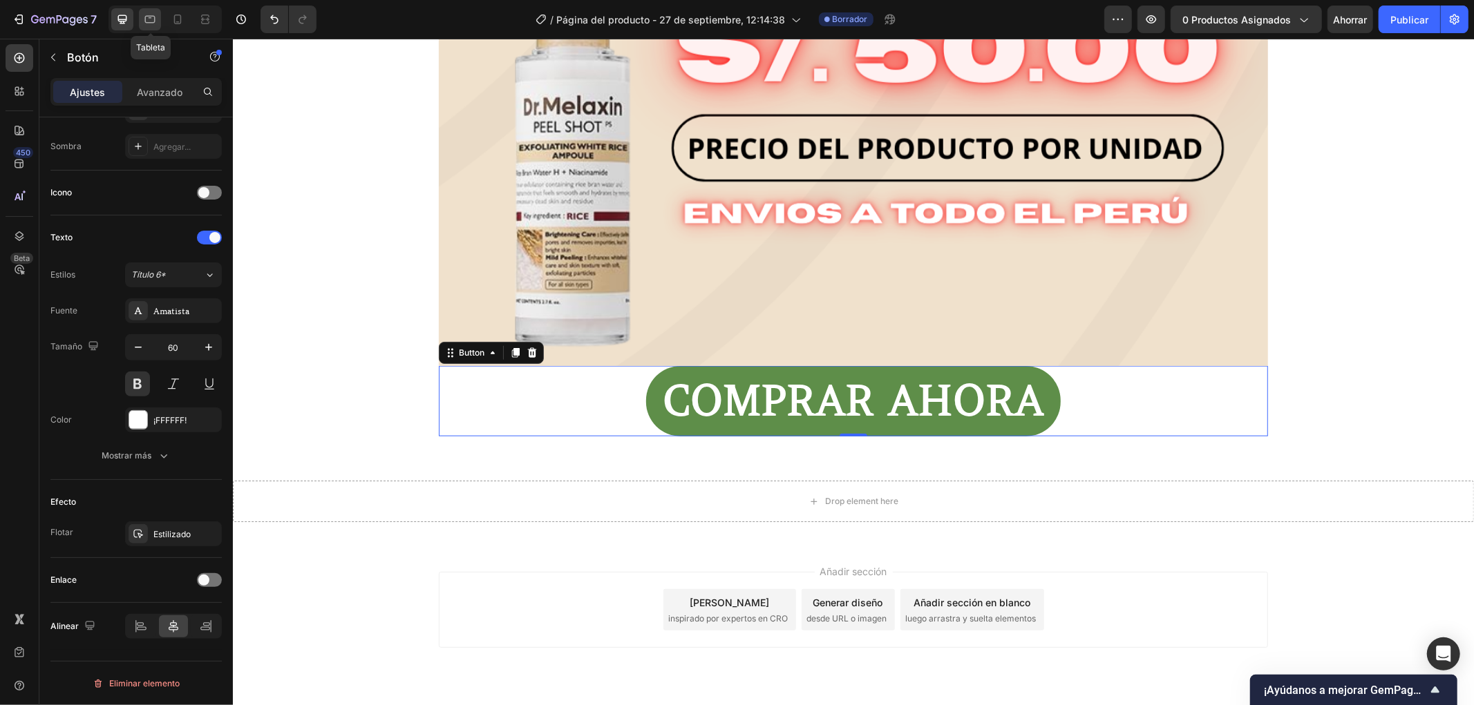
click at [148, 21] on icon at bounding box center [150, 19] width 14 height 14
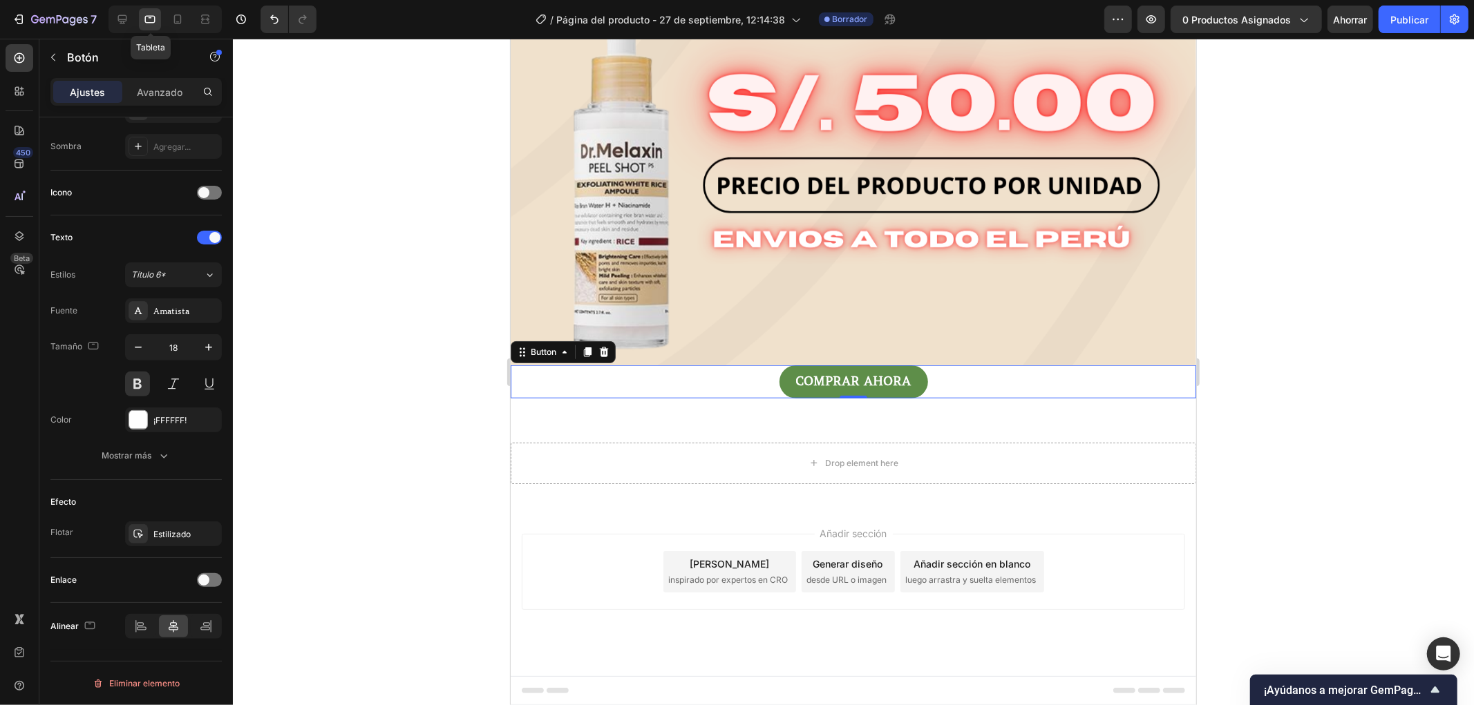
scroll to position [908, 0]
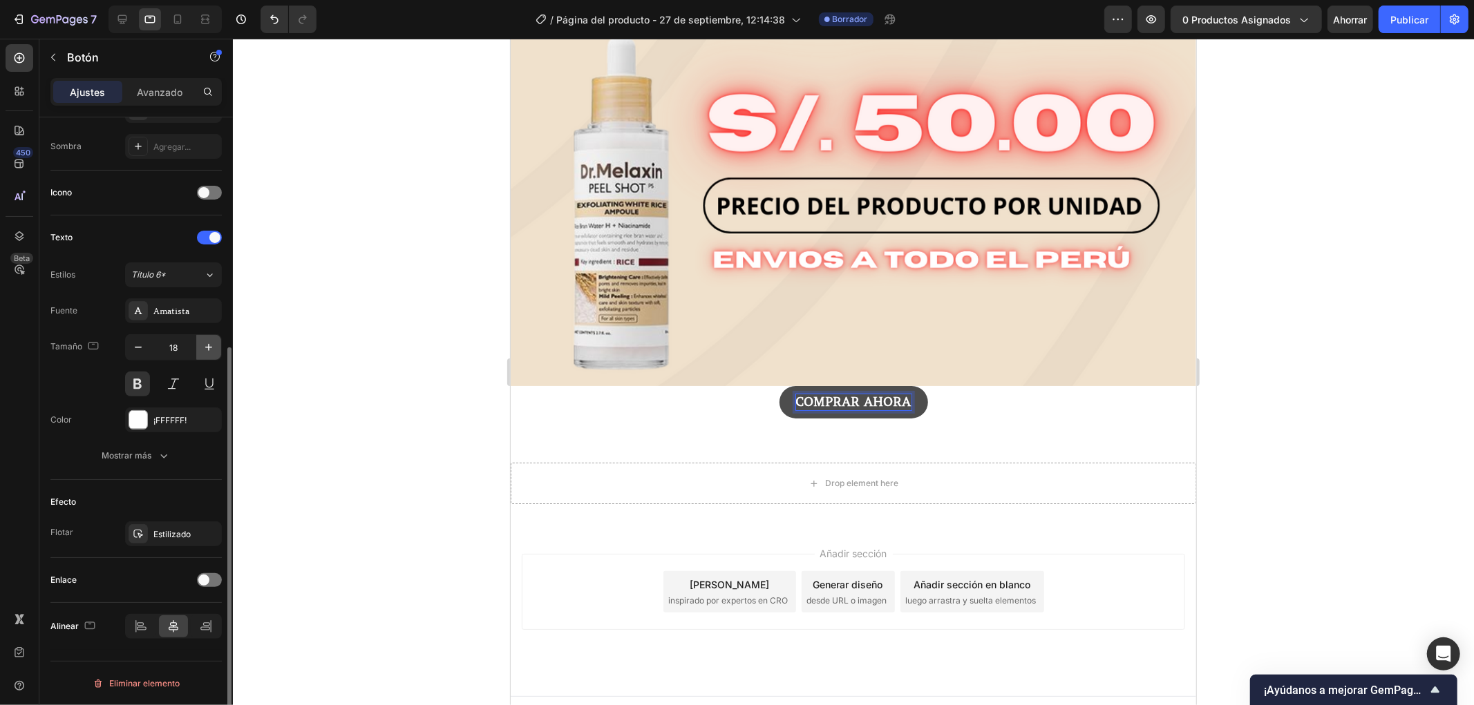
click at [198, 342] on button "button" at bounding box center [208, 347] width 25 height 25
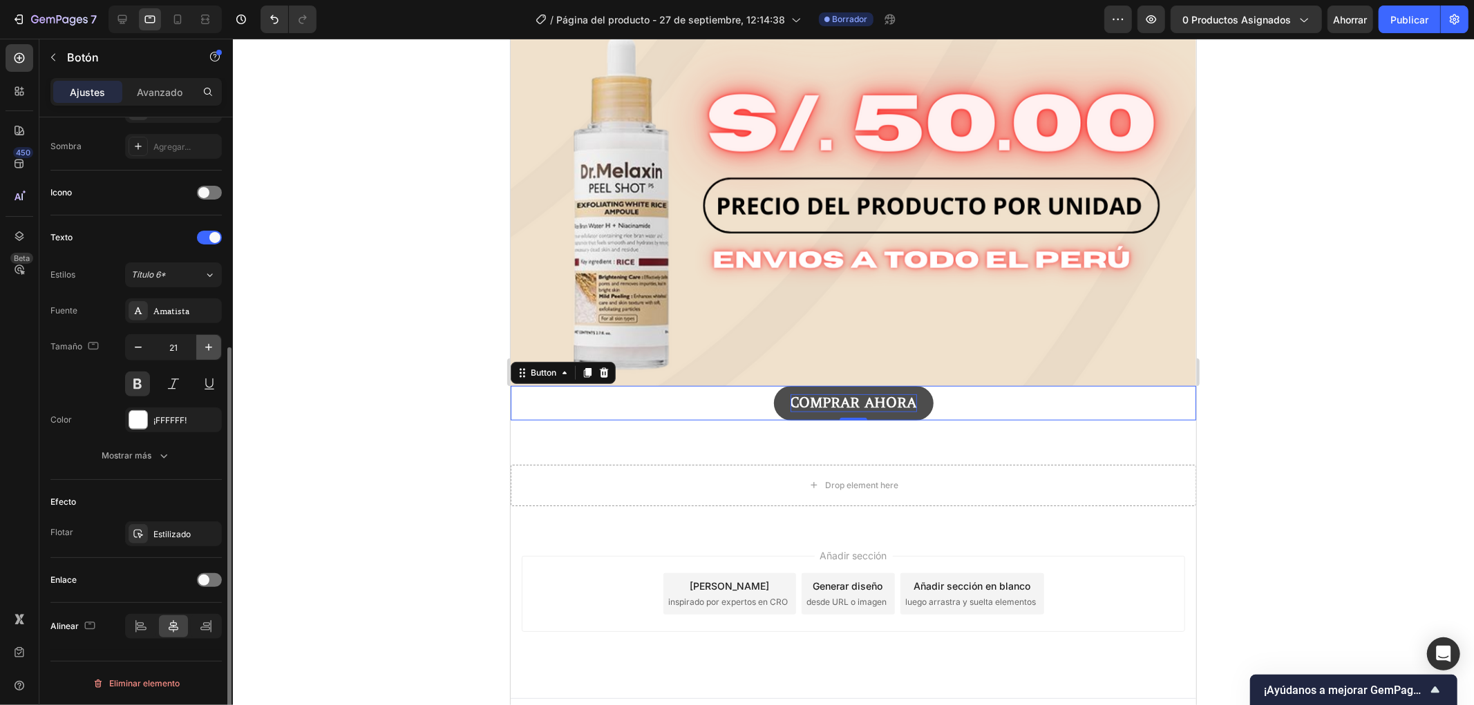
click at [198, 342] on button "button" at bounding box center [208, 347] width 25 height 25
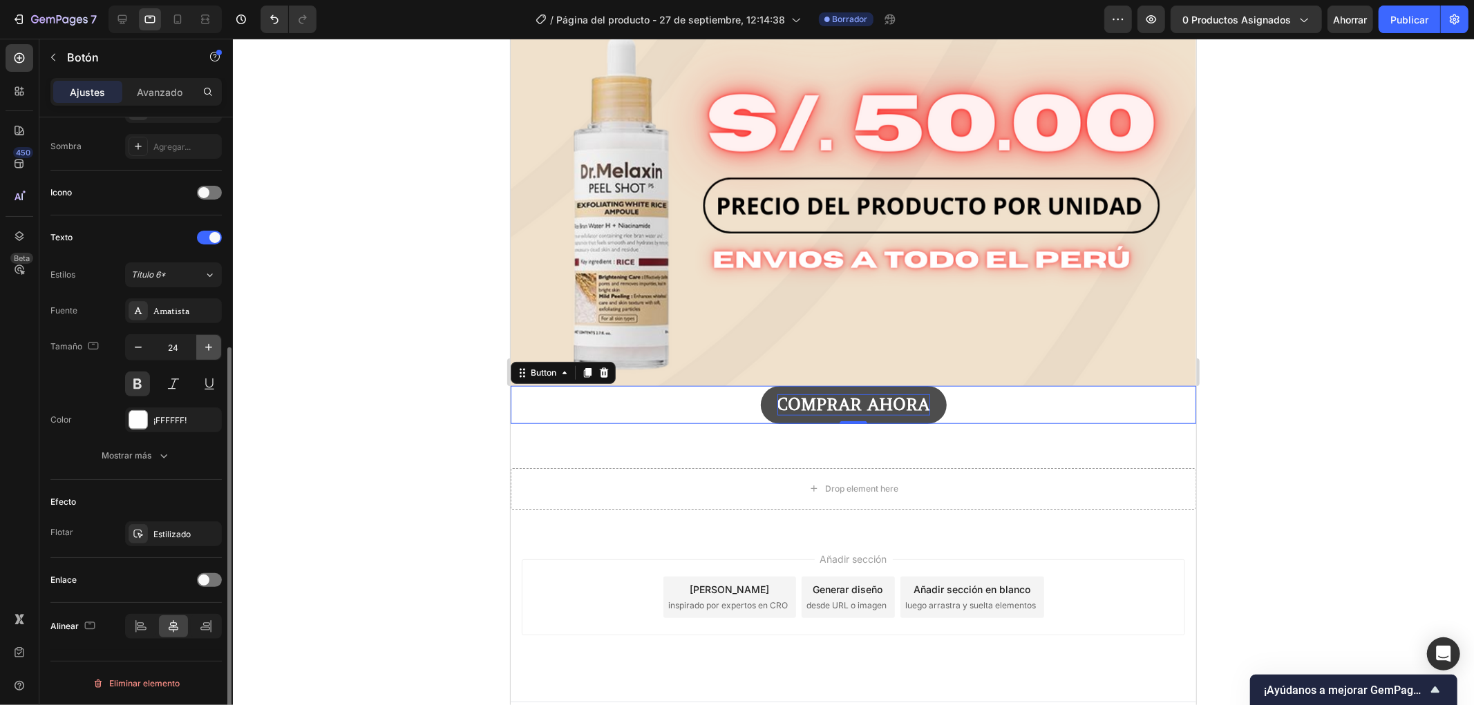
click at [198, 342] on button "button" at bounding box center [208, 347] width 25 height 25
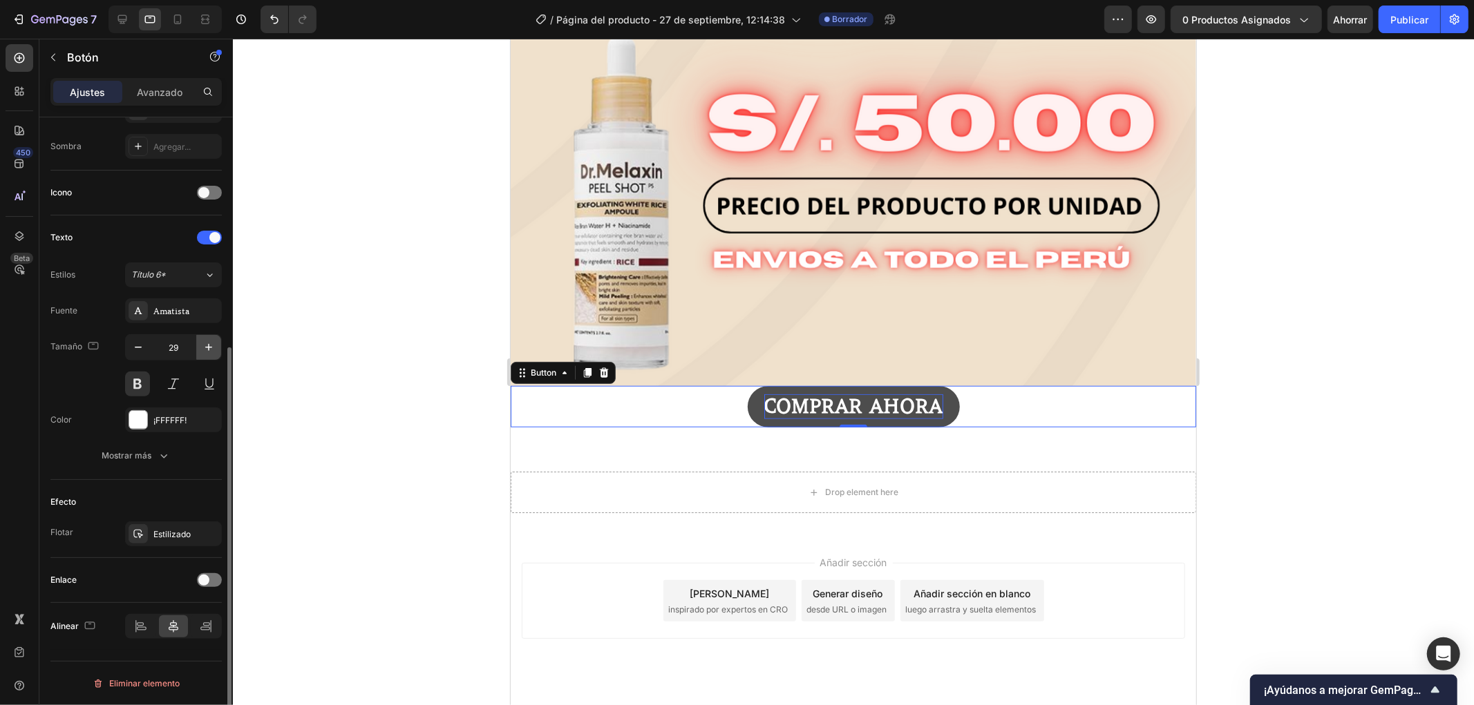
click at [198, 342] on button "button" at bounding box center [208, 347] width 25 height 25
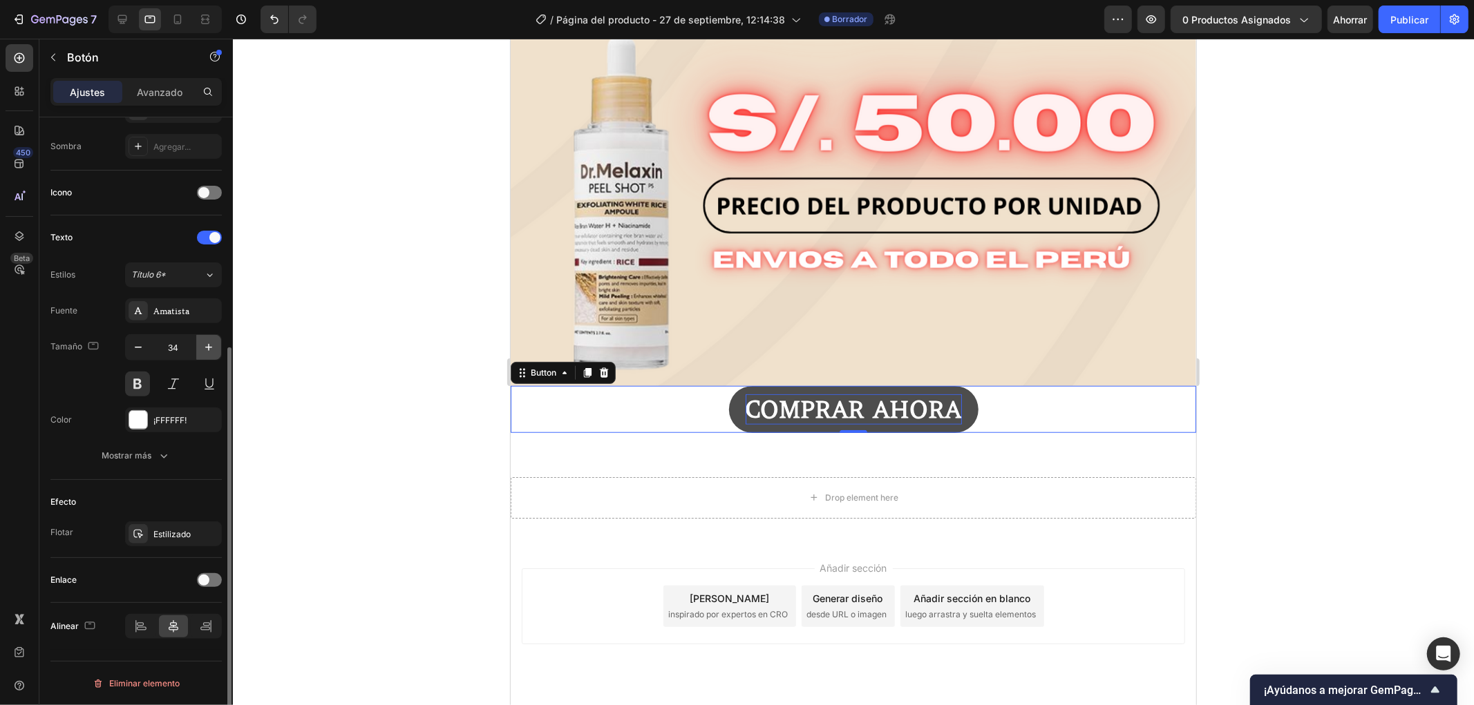
click at [198, 342] on button "button" at bounding box center [208, 347] width 25 height 25
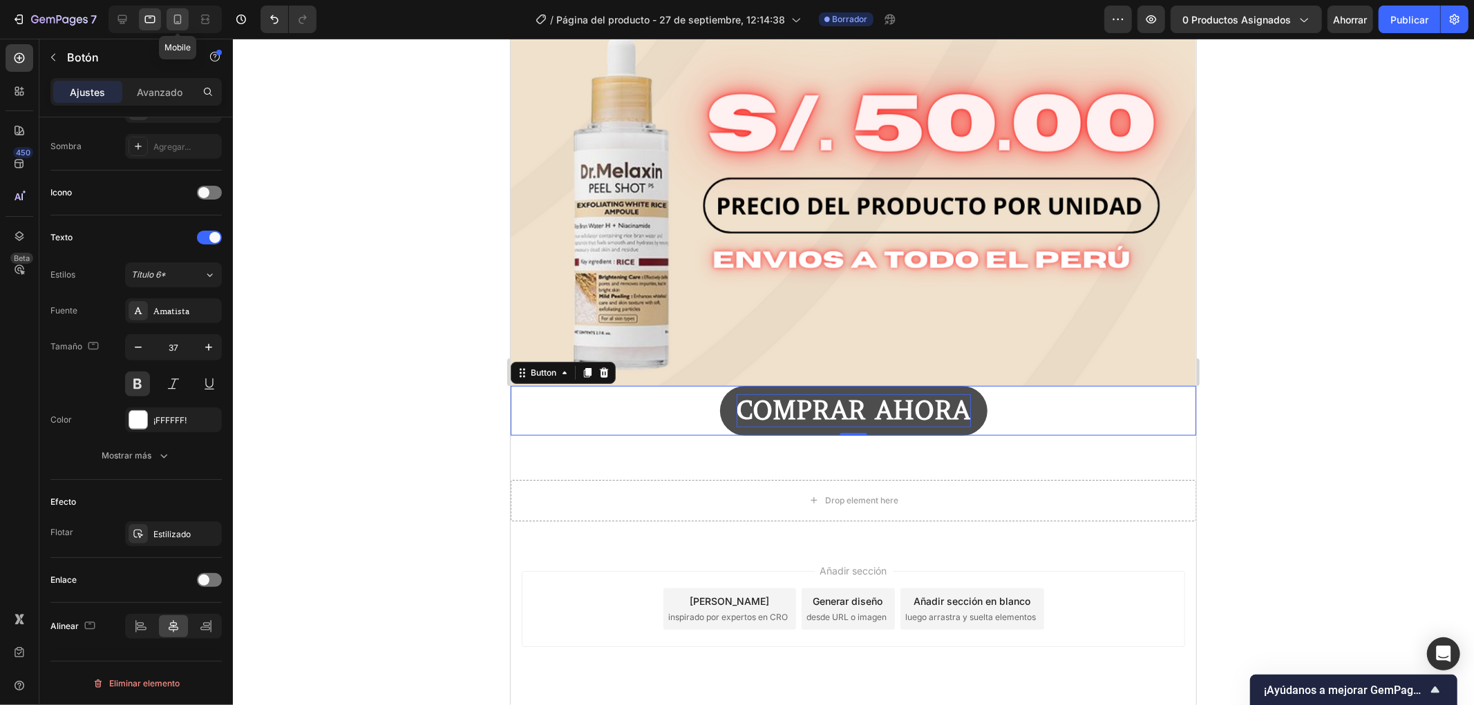
click at [178, 21] on icon at bounding box center [178, 19] width 14 height 14
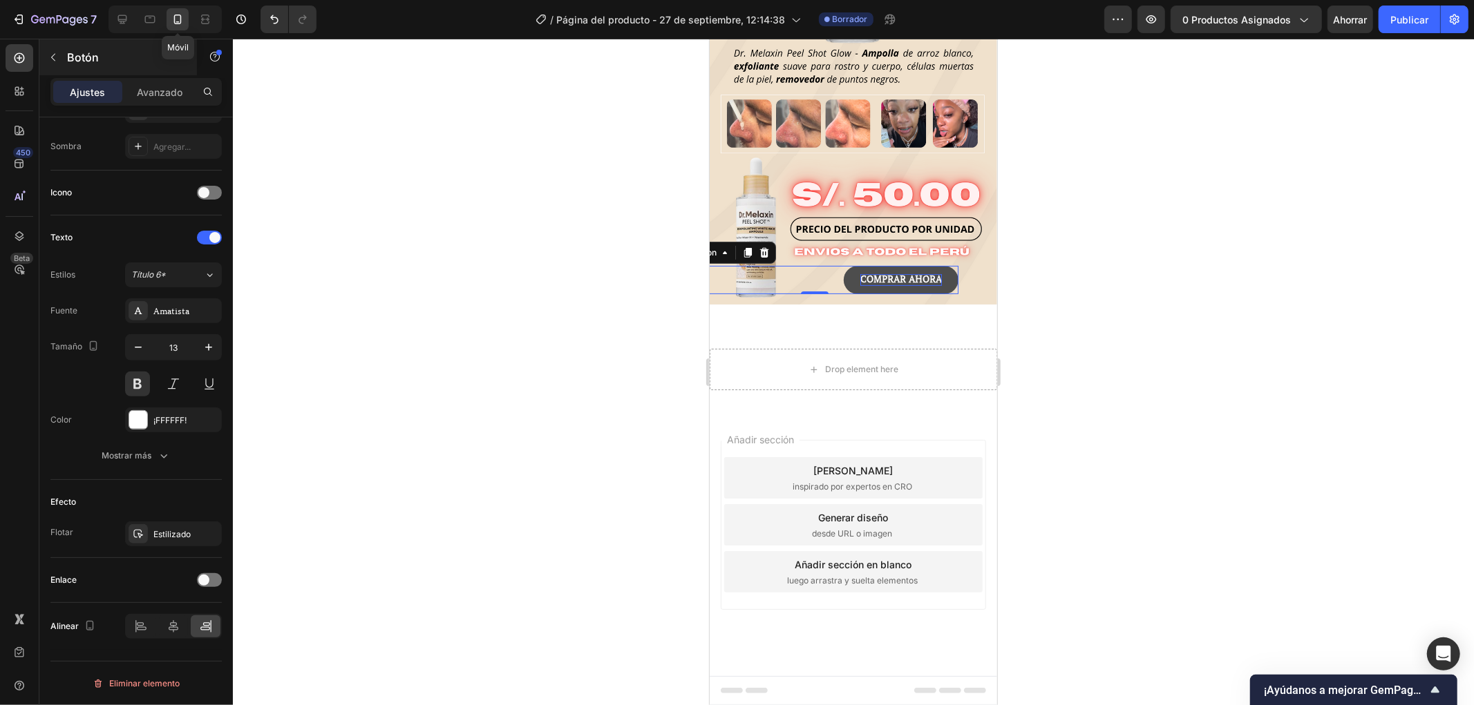
scroll to position [247, 0]
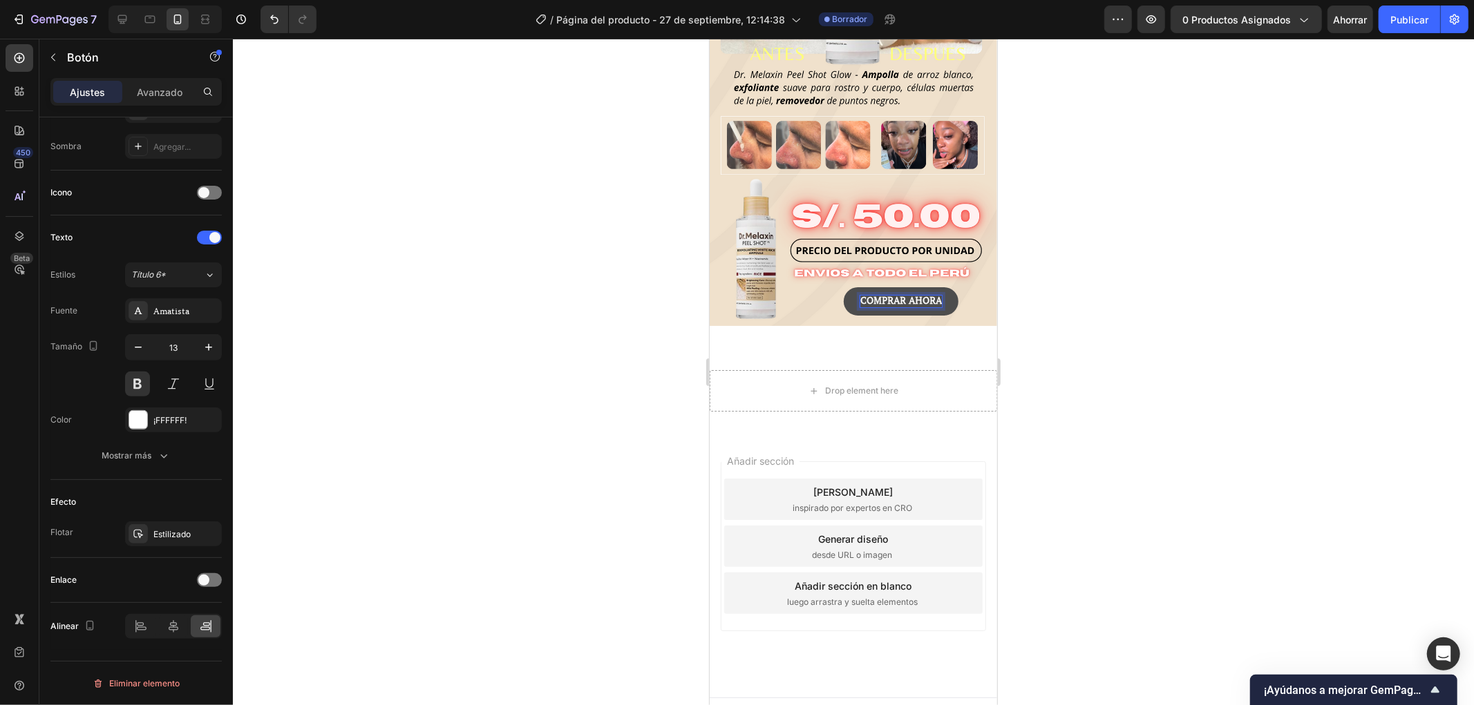
click at [1179, 299] on div at bounding box center [853, 372] width 1241 height 667
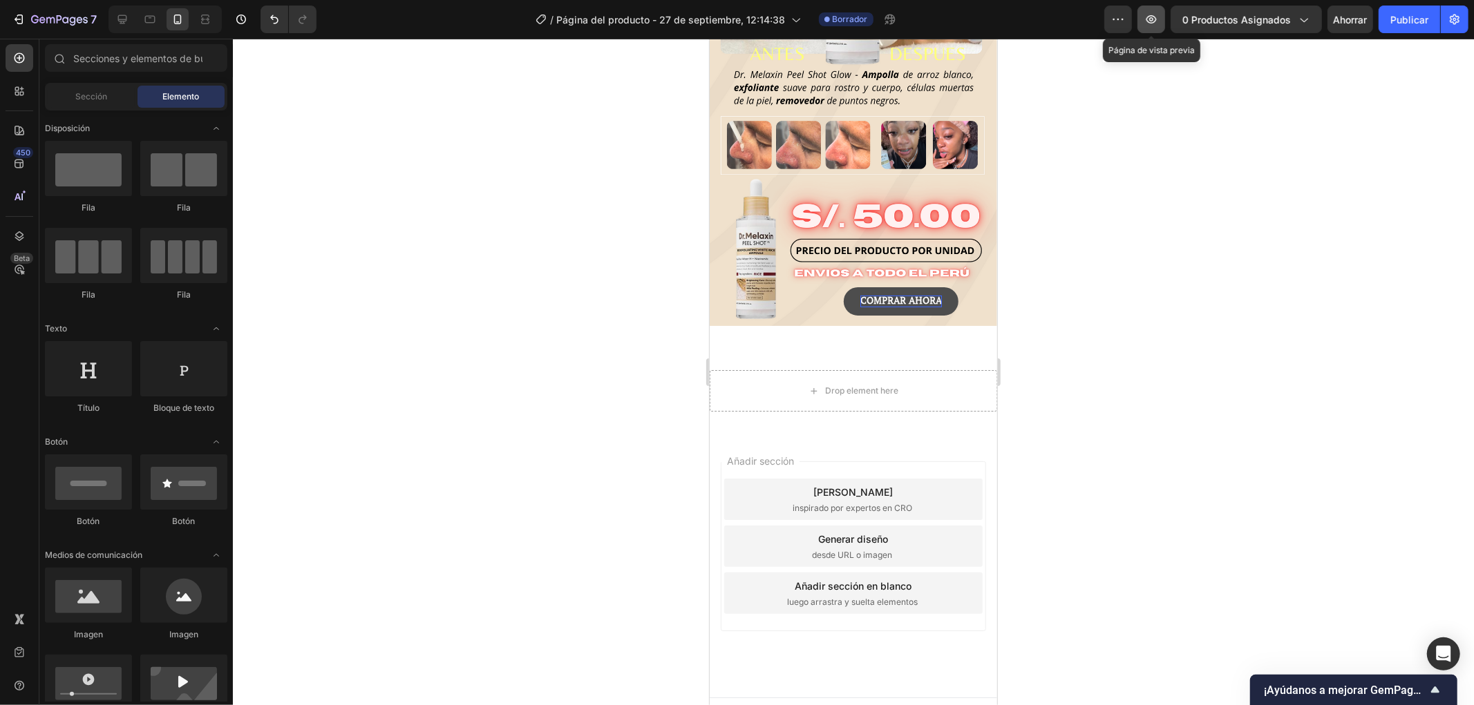
click at [1158, 21] on icon "button" at bounding box center [1151, 19] width 14 height 14
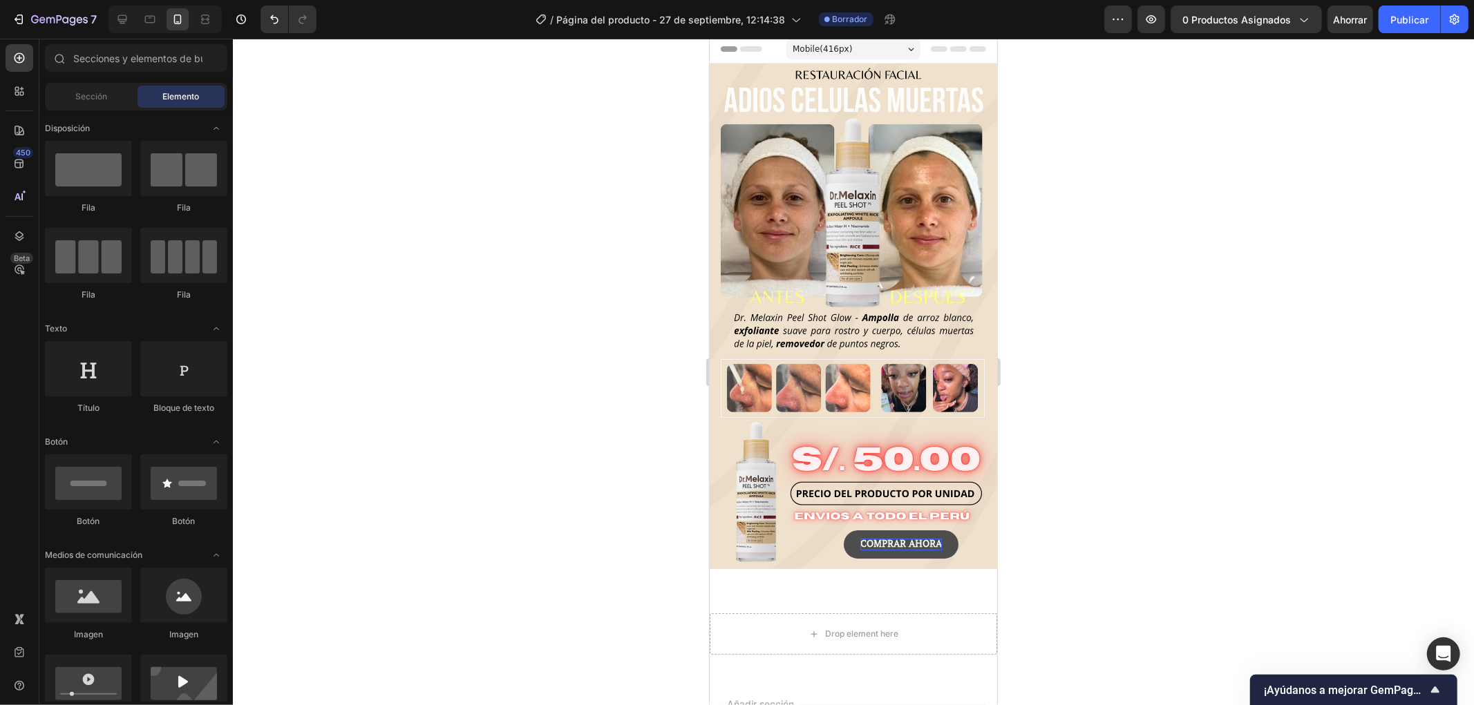
scroll to position [0, 0]
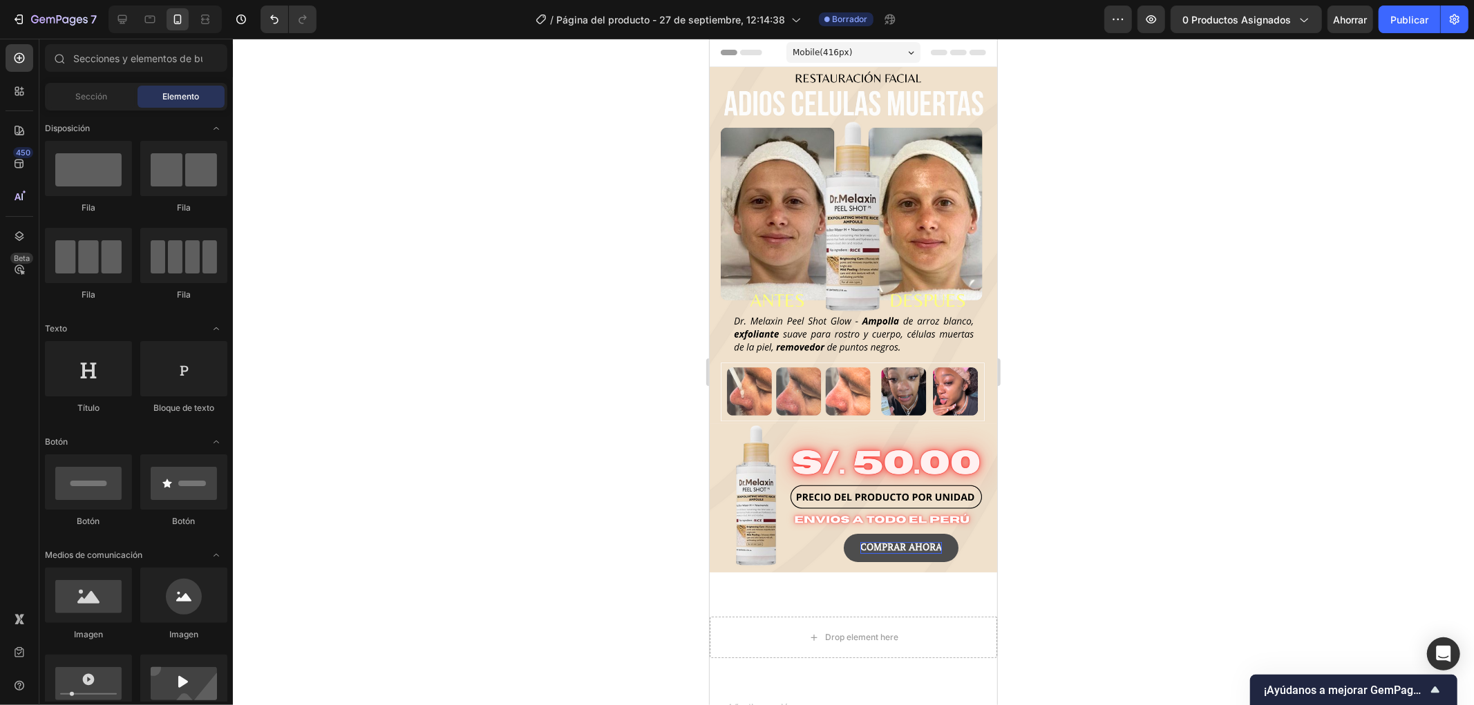
click at [1193, 309] on div at bounding box center [853, 372] width 1241 height 667
click at [936, 191] on img at bounding box center [852, 244] width 287 height 357
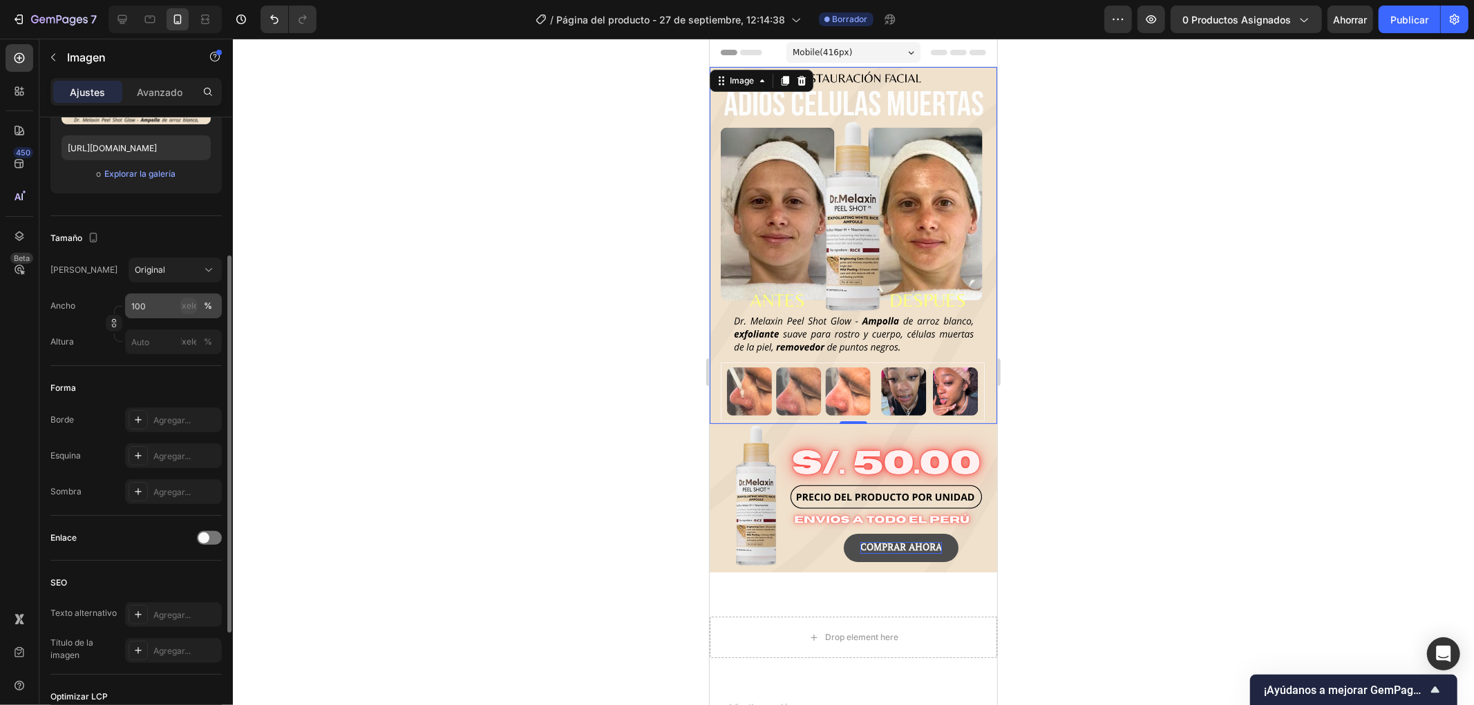
scroll to position [416, 0]
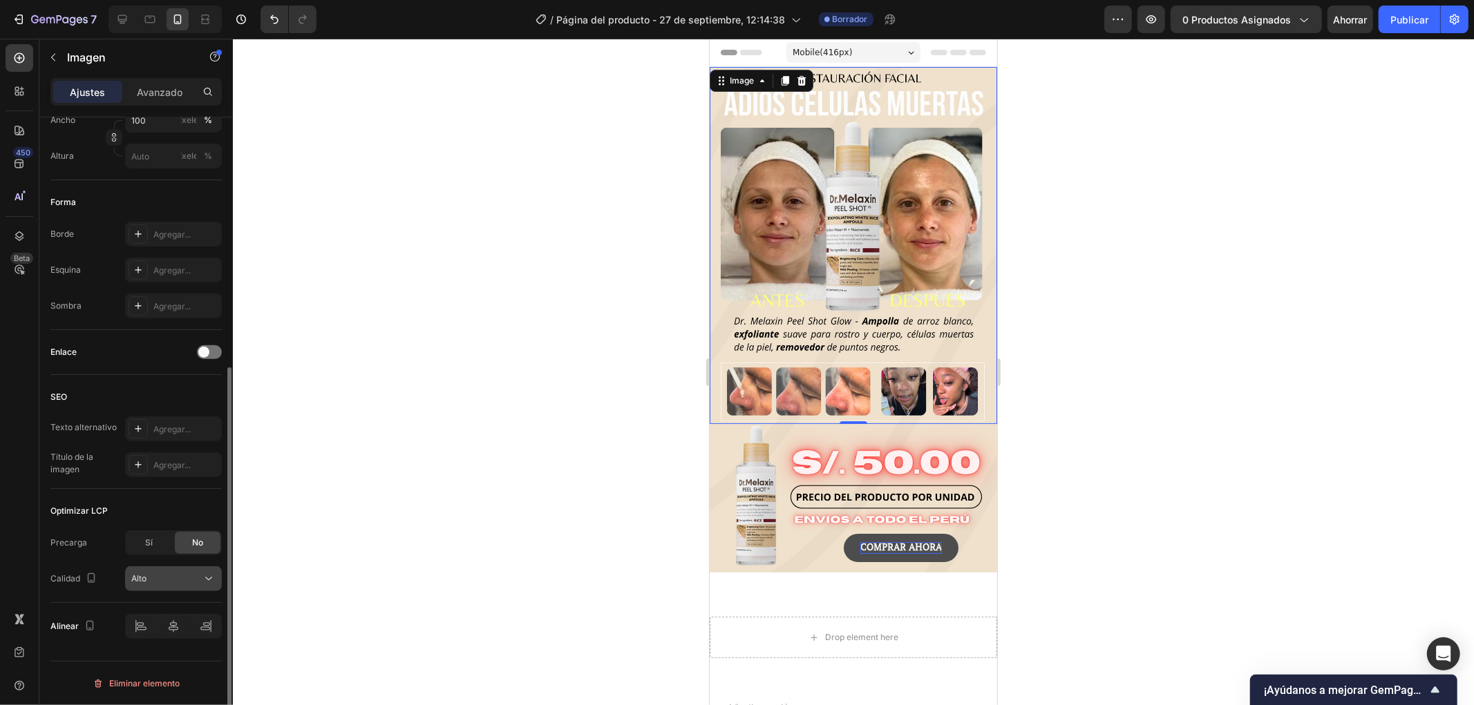
click at [144, 579] on font "Alto" at bounding box center [138, 578] width 15 height 10
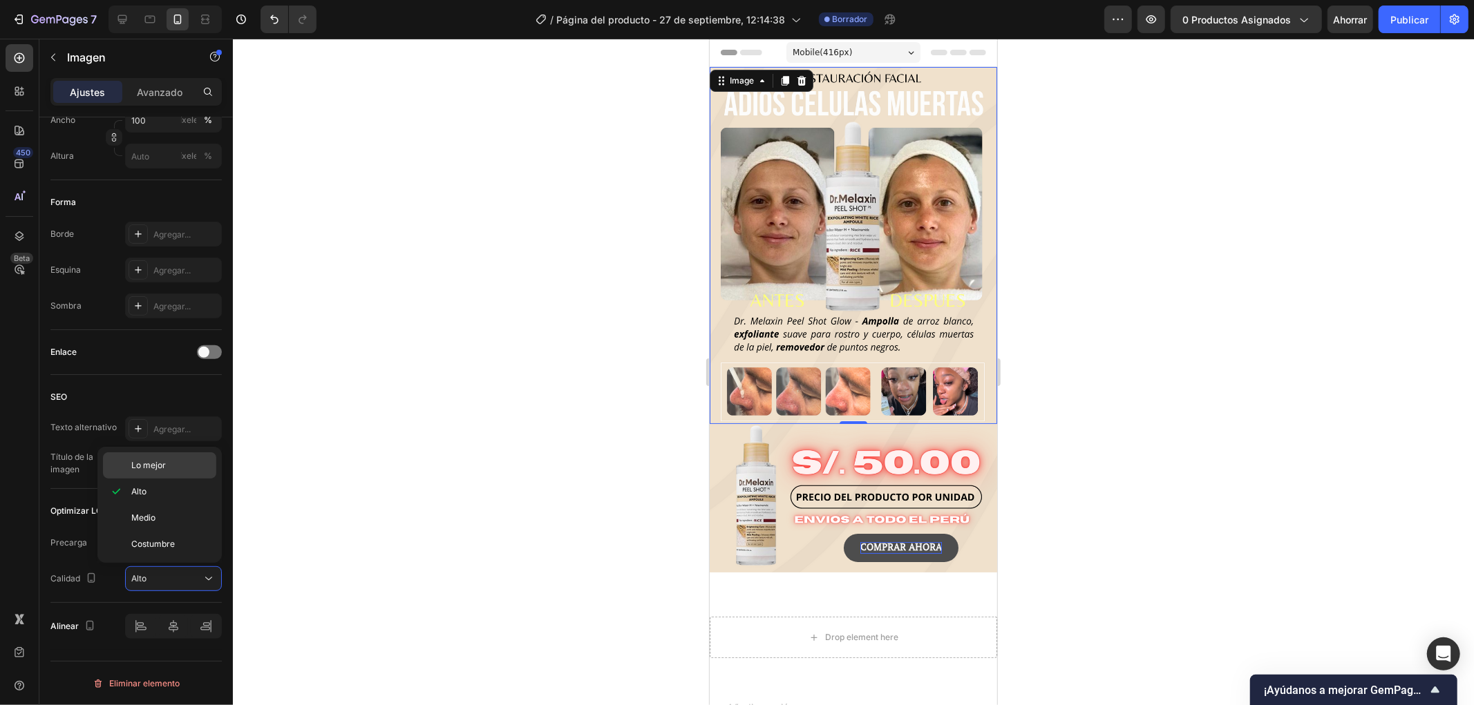
click at [199, 457] on div "Lo mejor" at bounding box center [159, 465] width 113 height 26
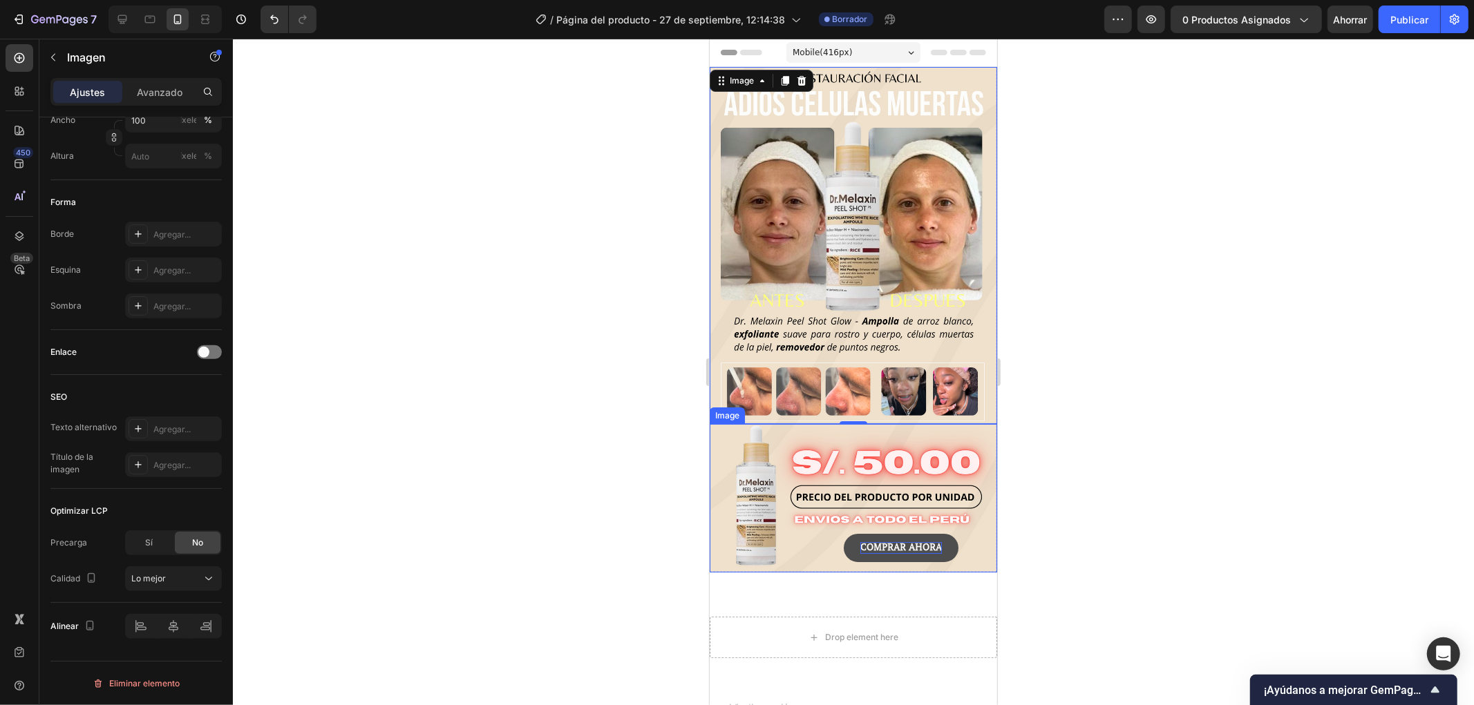
click at [779, 430] on img at bounding box center [852, 497] width 287 height 149
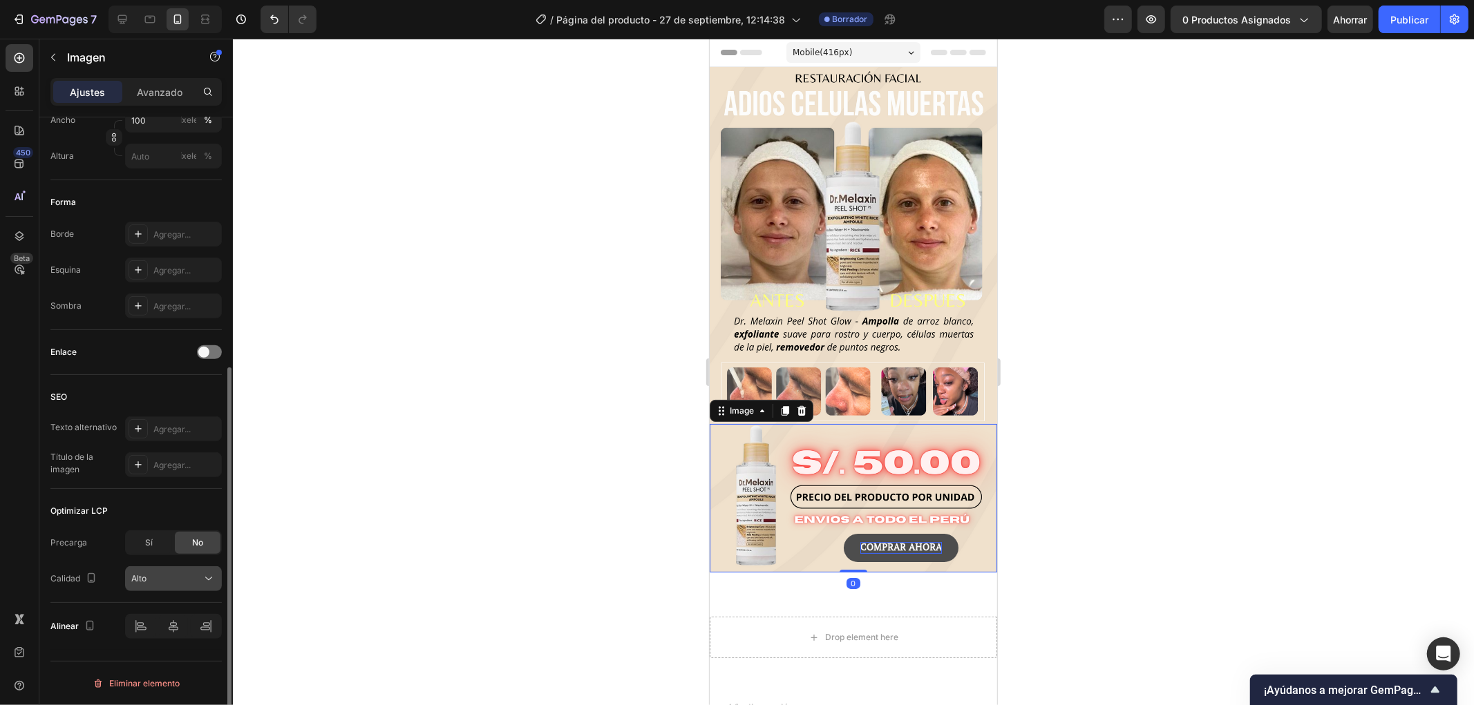
click at [175, 582] on div "Alto" at bounding box center [166, 579] width 70 height 12
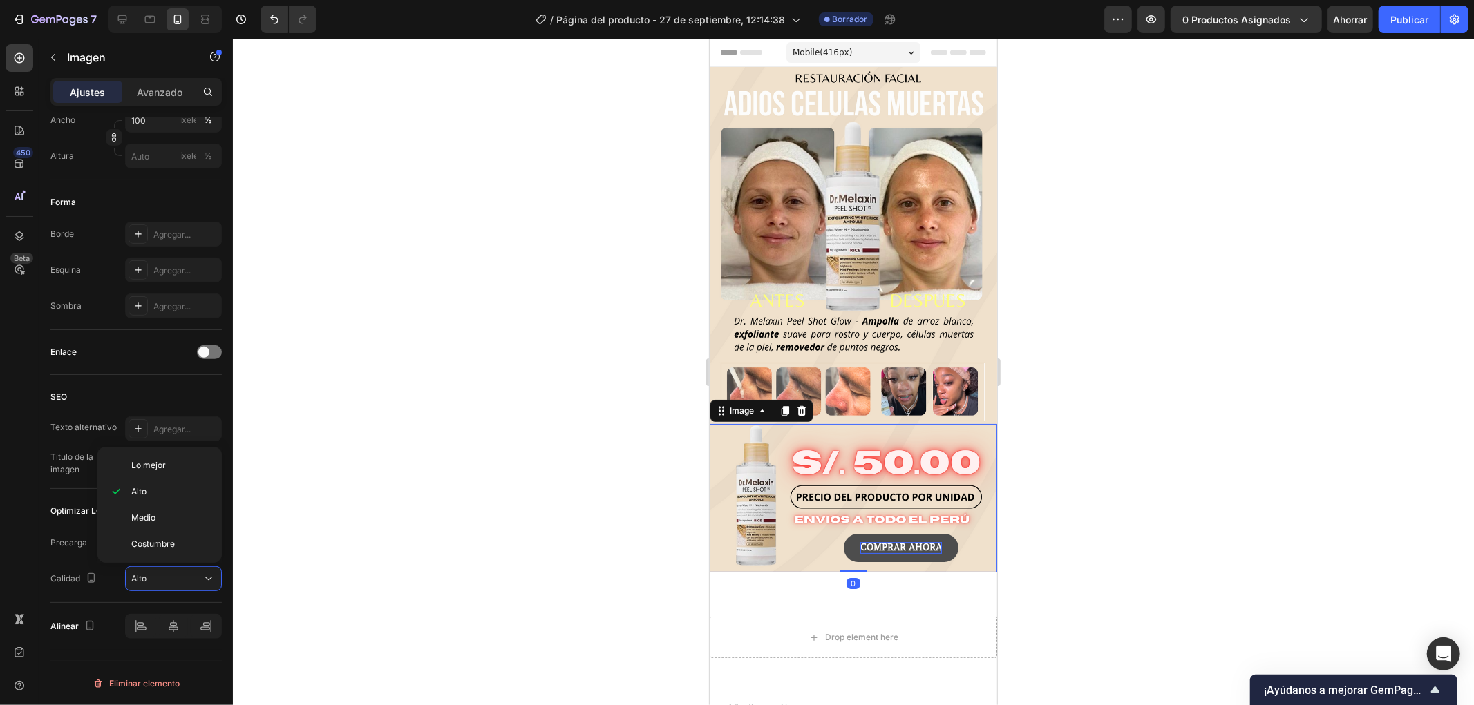
click at [180, 449] on div "Lo mejor Alto Medio Costumbre" at bounding box center [159, 505] width 124 height 116
click at [177, 463] on p "Lo mejor" at bounding box center [170, 465] width 79 height 12
click at [131, 18] on div at bounding box center [122, 19] width 22 height 22
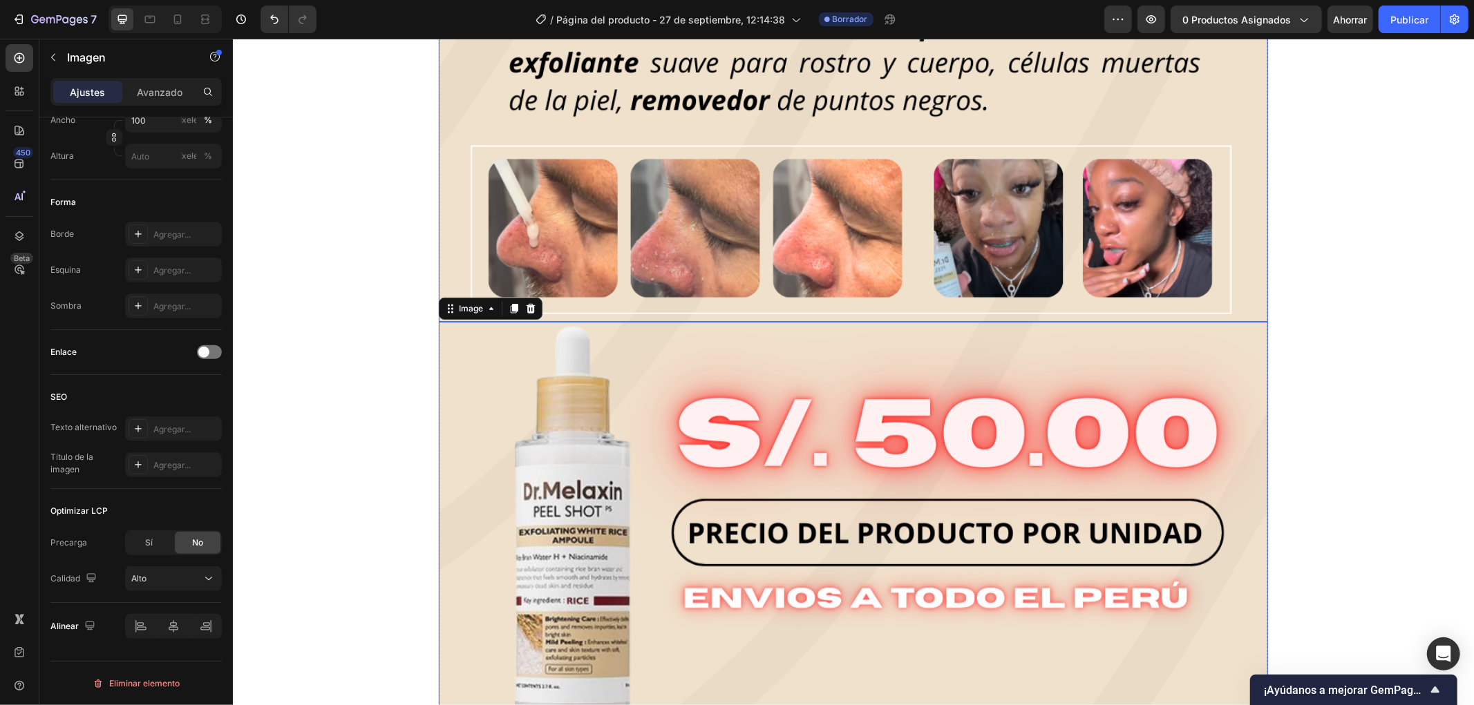
click at [927, 347] on div "Image Image 0 COMPRAR AHORA Button" at bounding box center [852, 56] width 829 height 1529
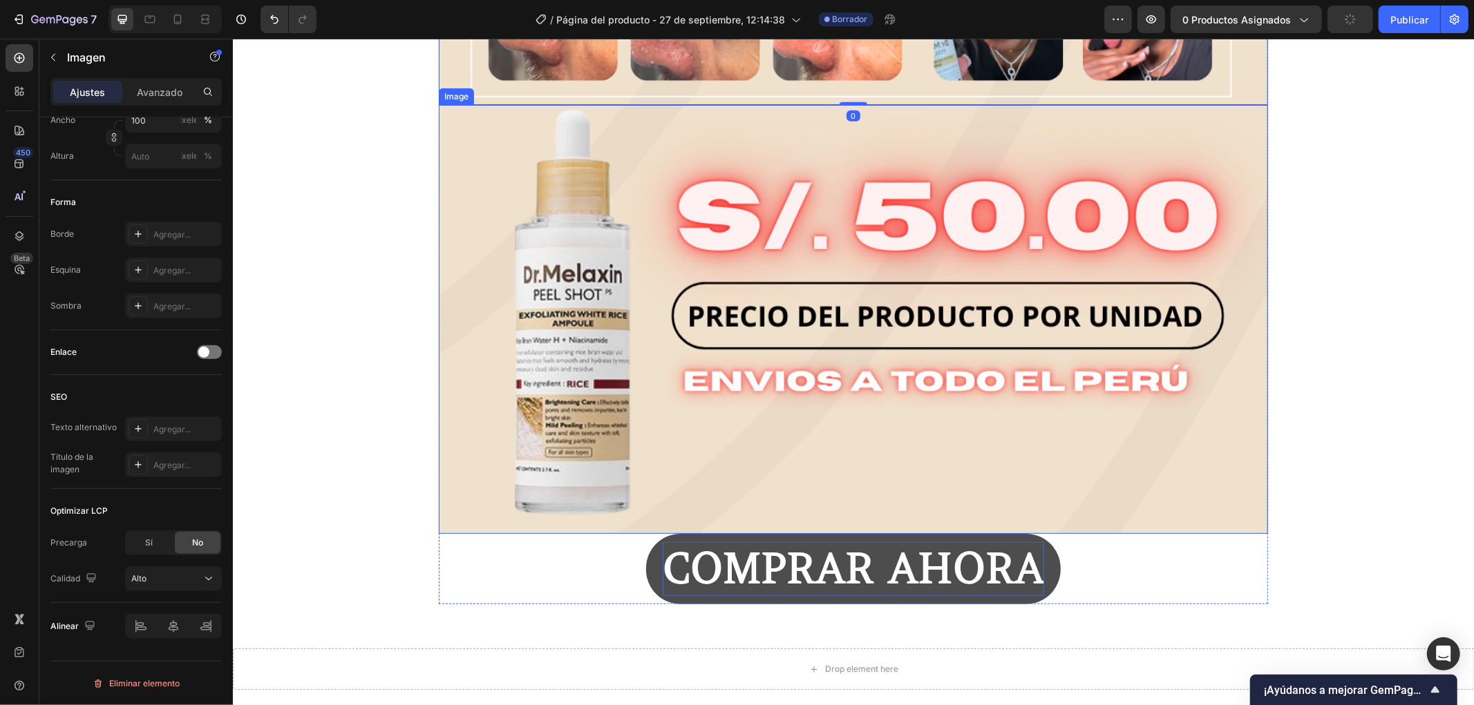
scroll to position [1031, 0]
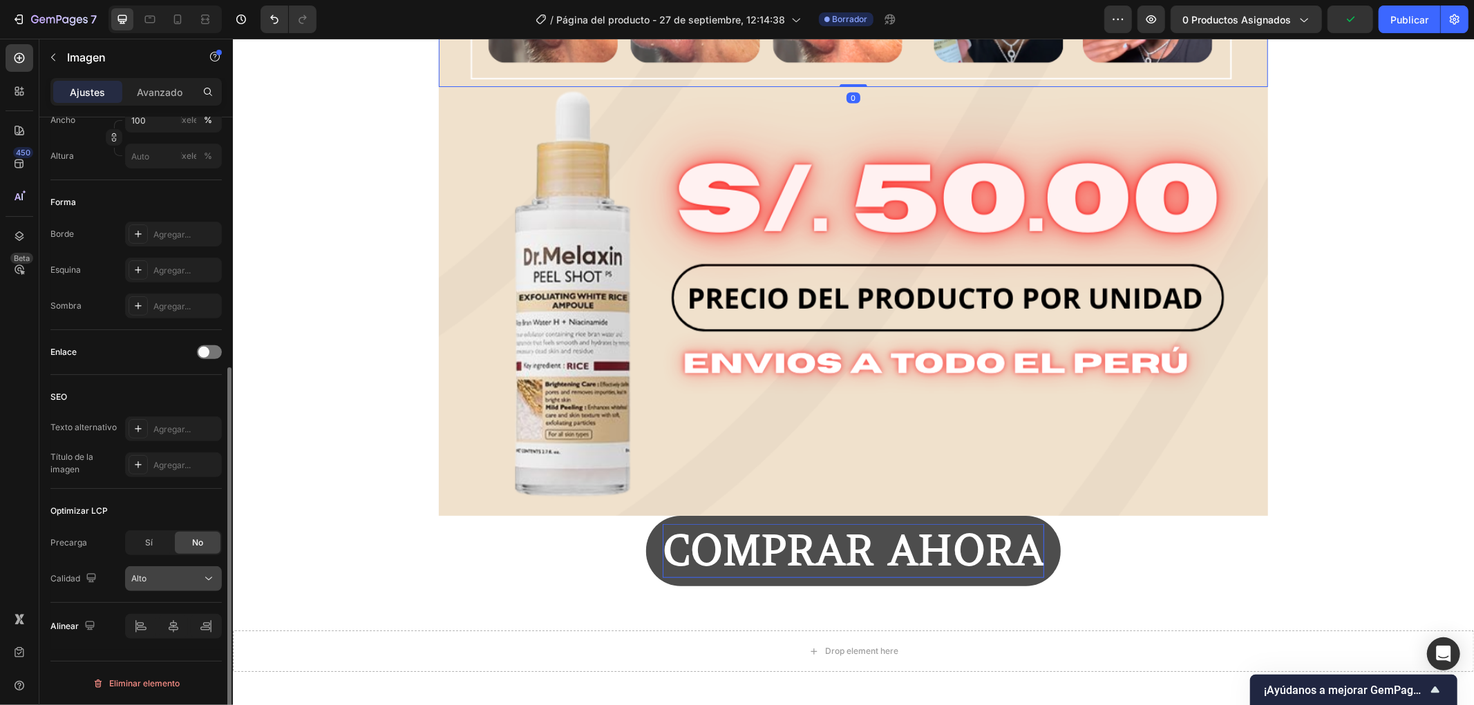
click at [198, 578] on div "Alto" at bounding box center [166, 579] width 70 height 12
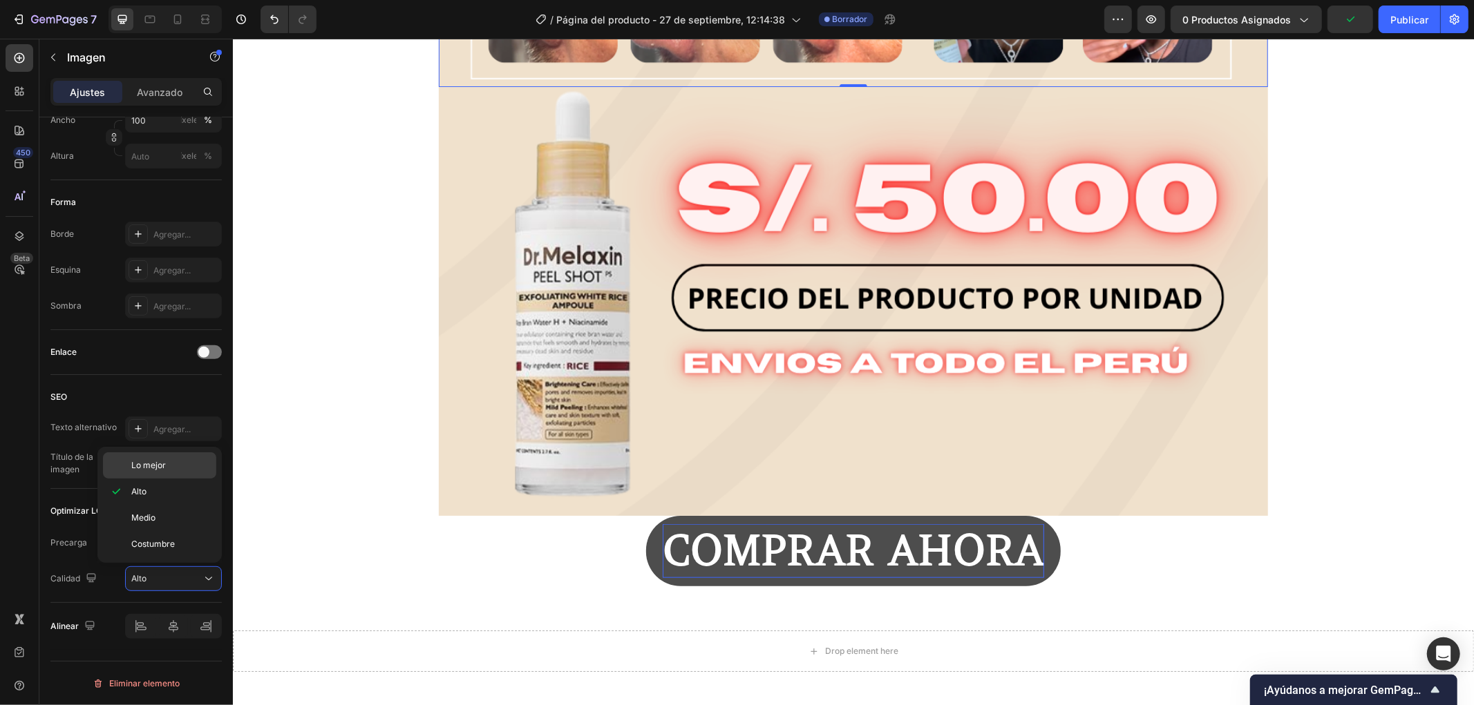
click at [168, 467] on p "Lo mejor" at bounding box center [170, 465] width 79 height 12
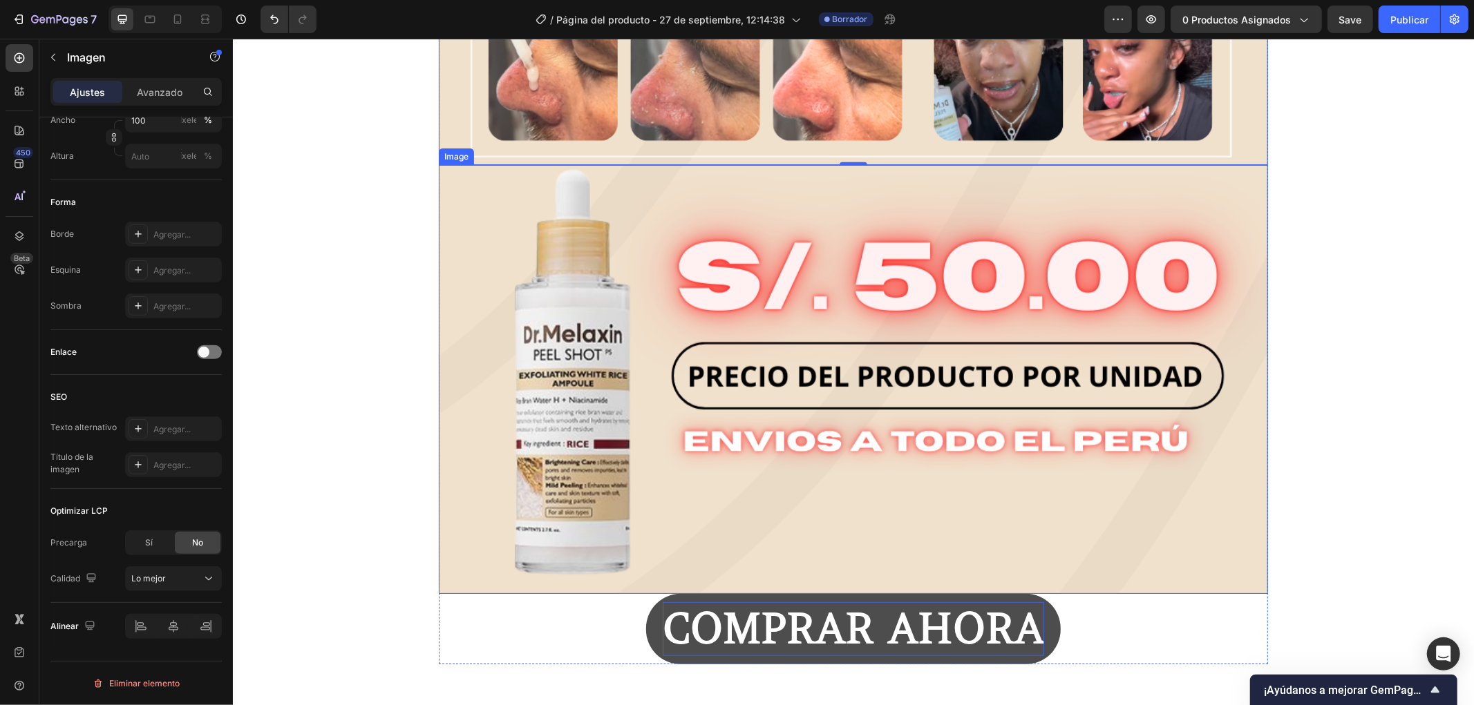
scroll to position [878, 0]
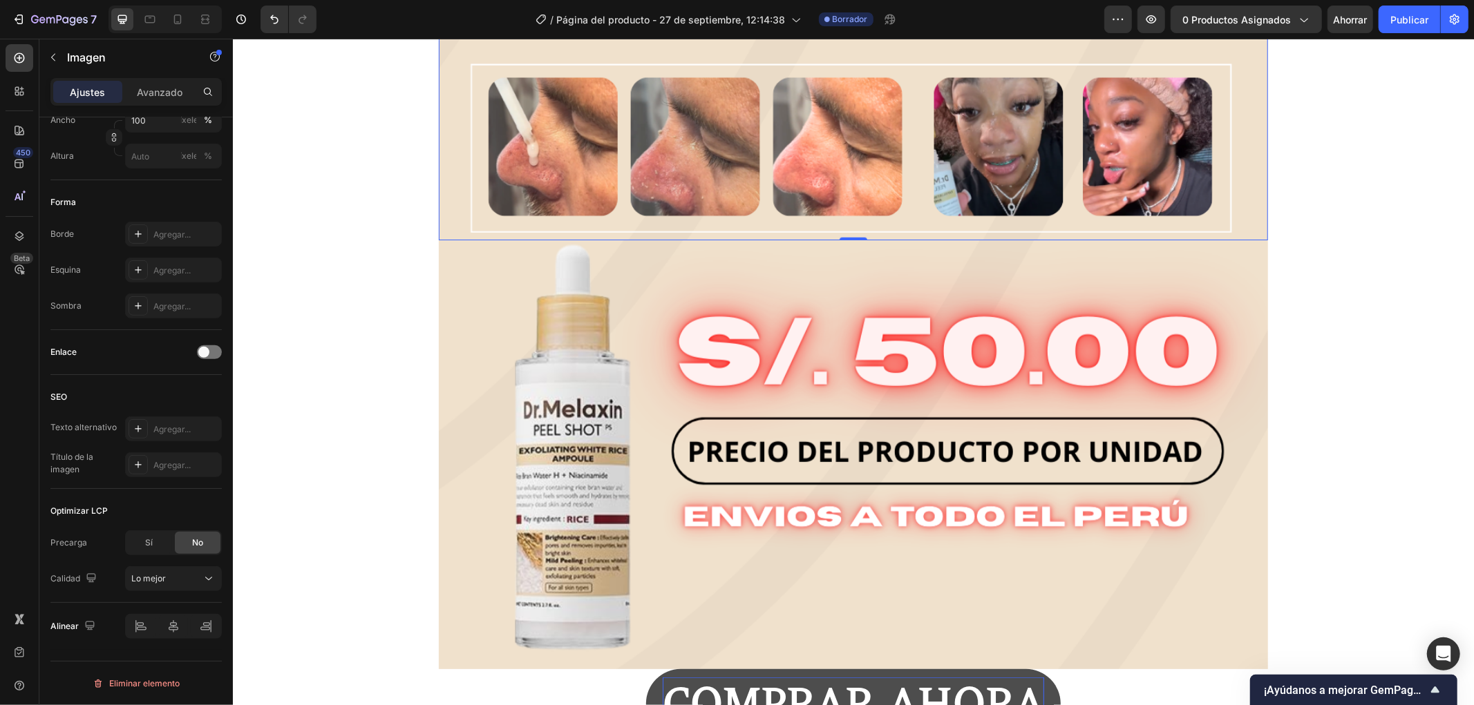
click at [678, 386] on img at bounding box center [852, 454] width 829 height 429
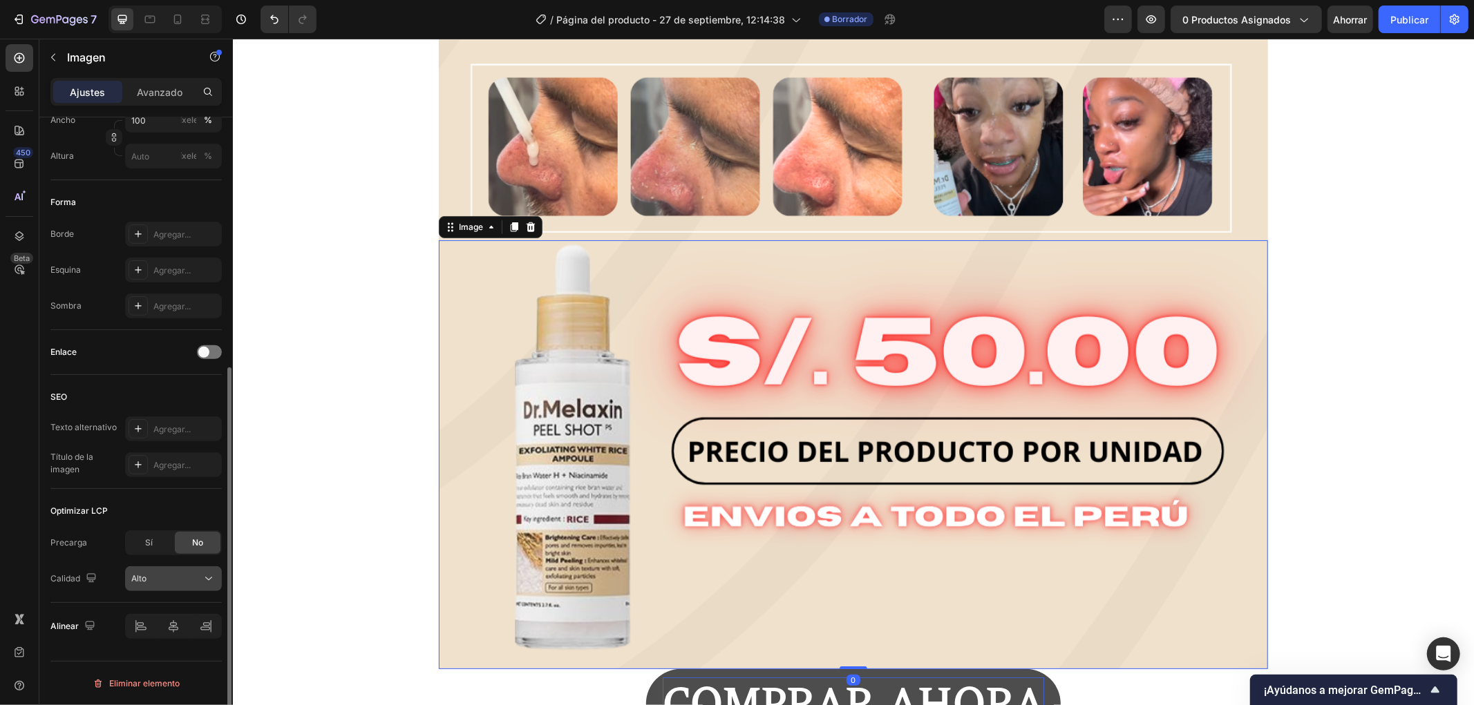
click at [184, 581] on div "Alto" at bounding box center [166, 579] width 70 height 12
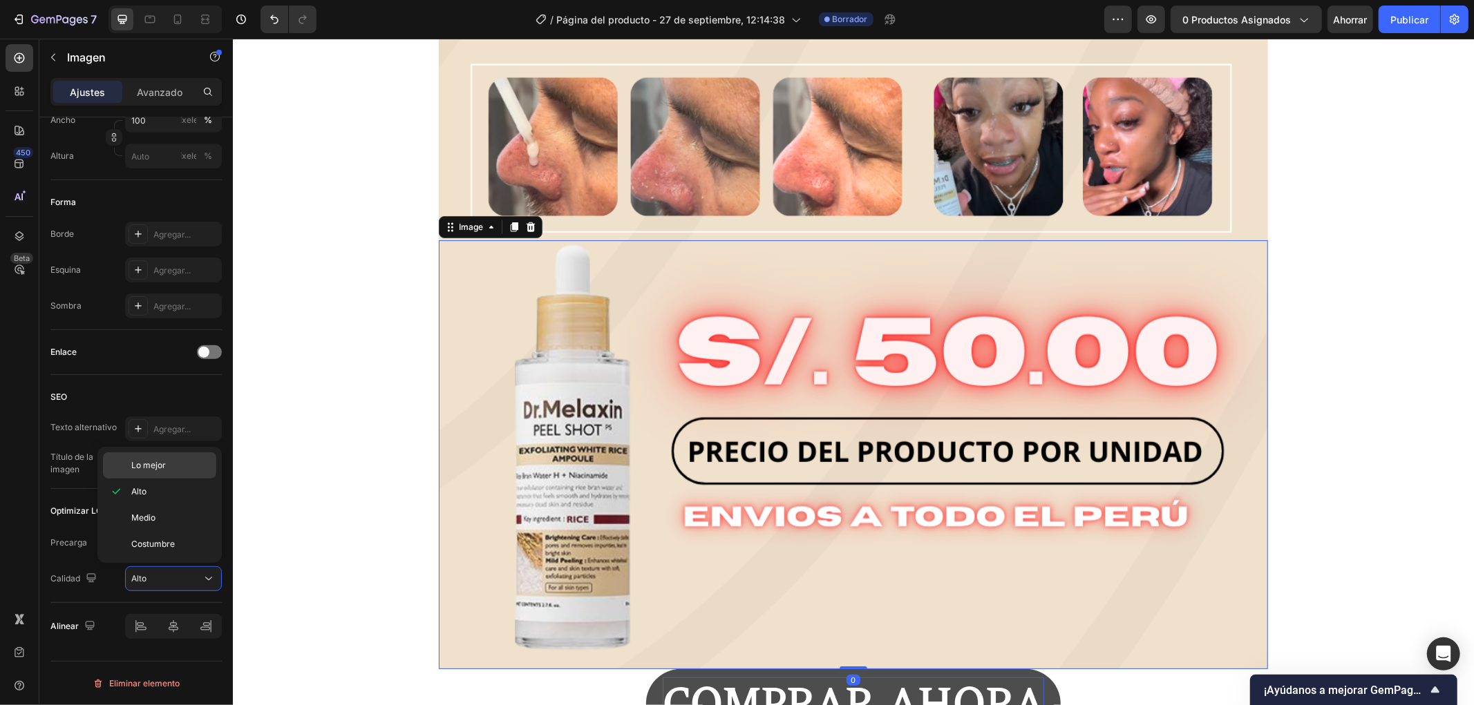
click at [164, 454] on div "Lo mejor" at bounding box center [159, 465] width 113 height 26
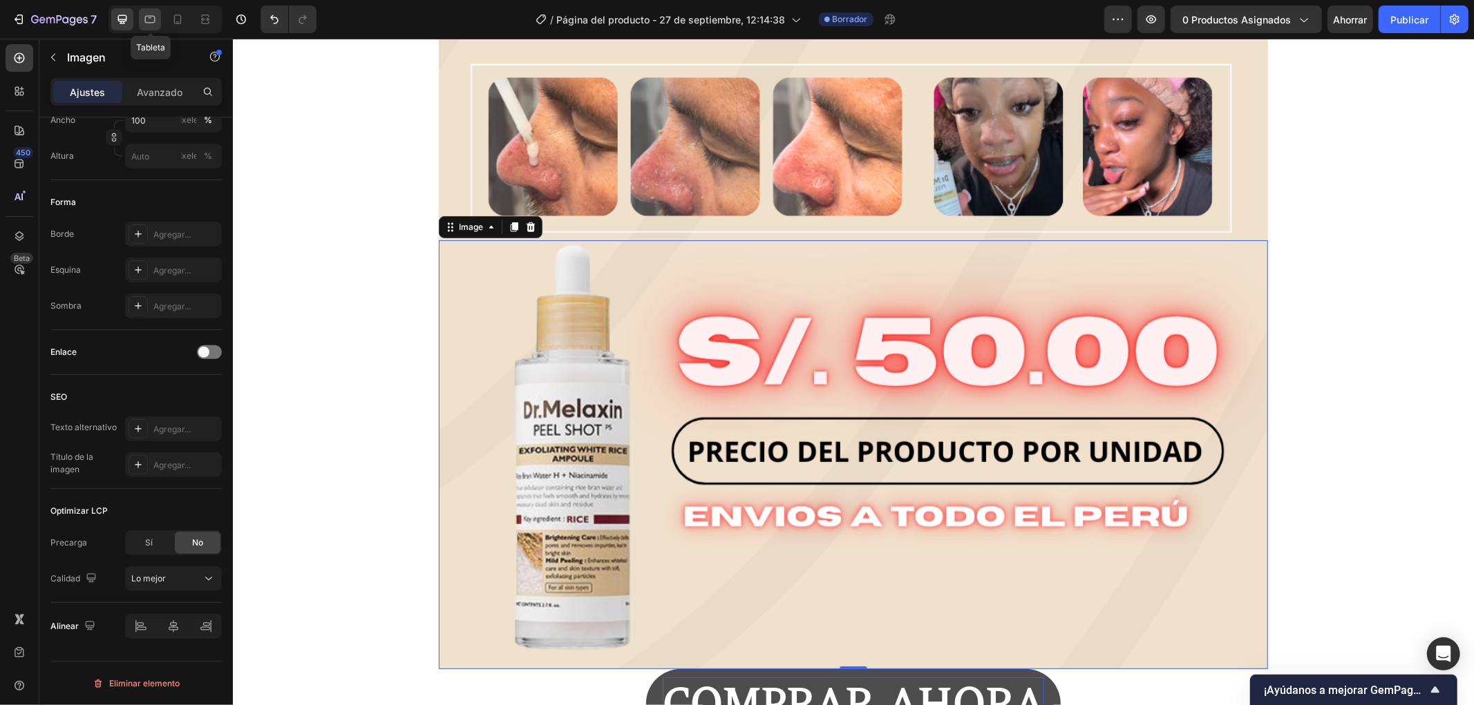
click at [142, 17] on div at bounding box center [150, 19] width 22 height 22
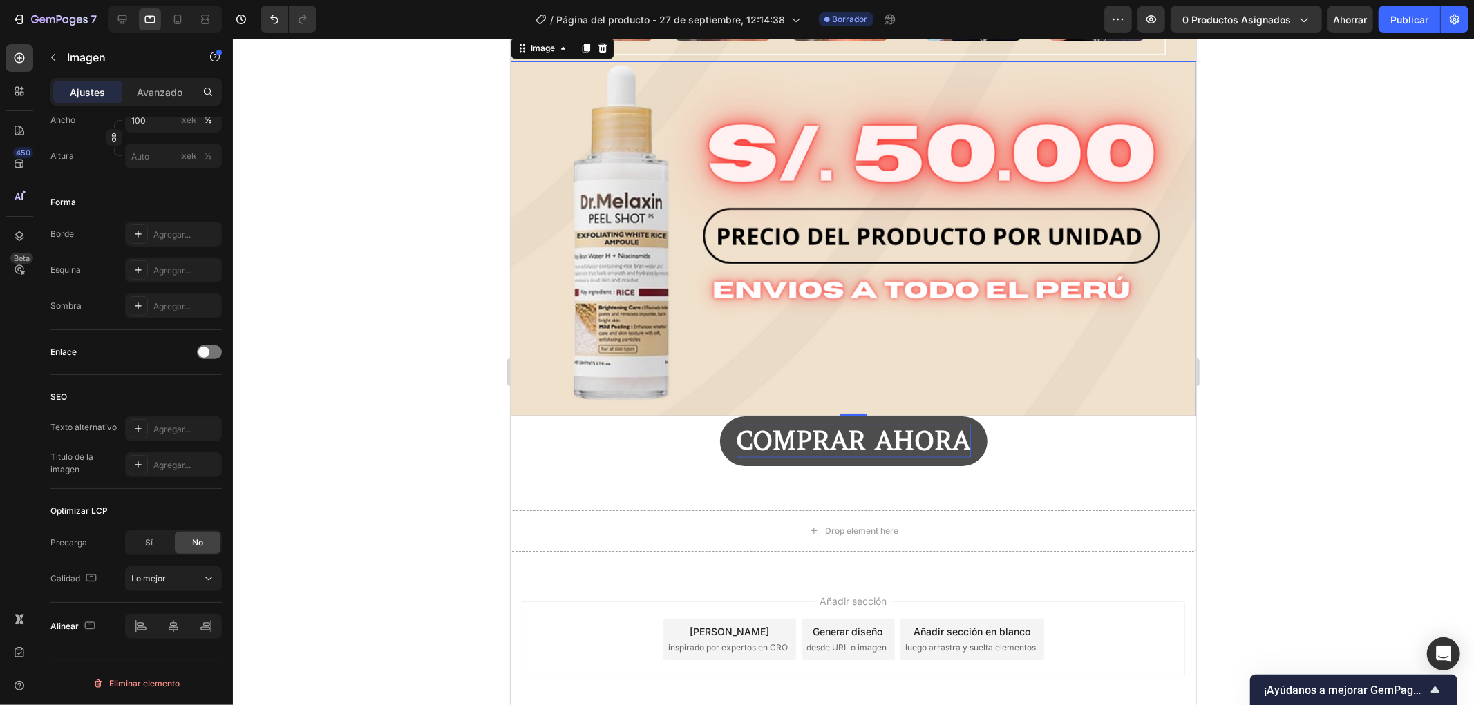
scroll to position [839, 0]
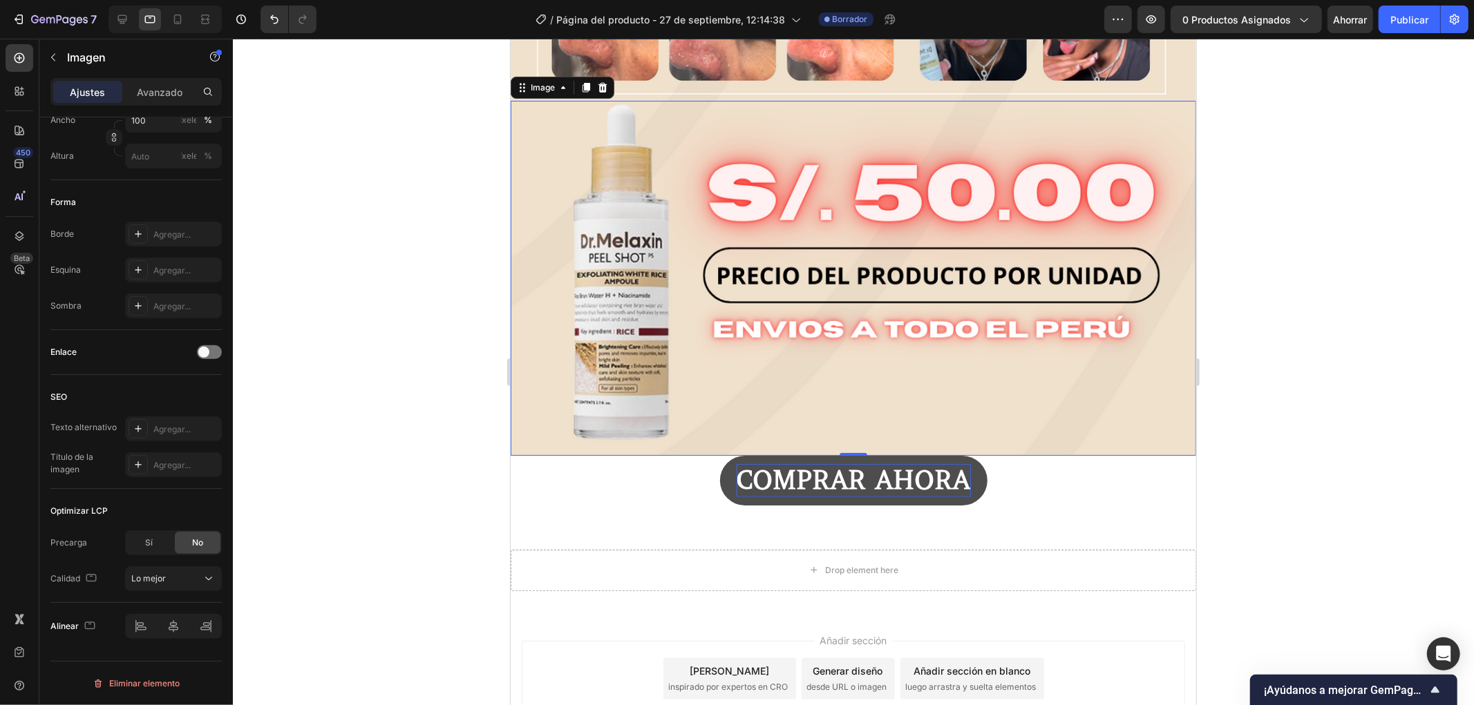
drag, startPoint x: 721, startPoint y: 347, endPoint x: 900, endPoint y: 529, distance: 255.5
click at [721, 347] on img at bounding box center [852, 277] width 685 height 354
click at [178, 572] on div "Lo mejor" at bounding box center [173, 579] width 84 height 14
click at [164, 461] on font "Lo mejor" at bounding box center [148, 465] width 35 height 10
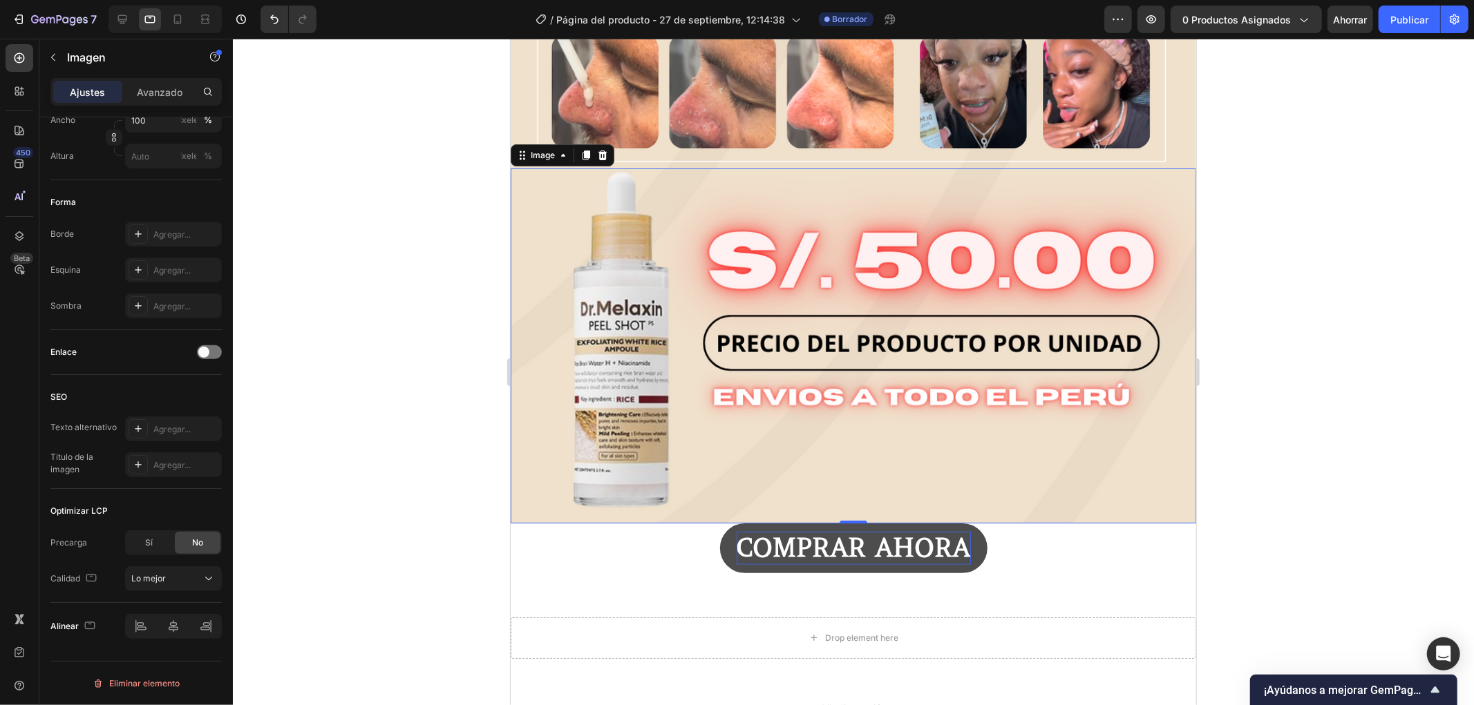
scroll to position [685, 0]
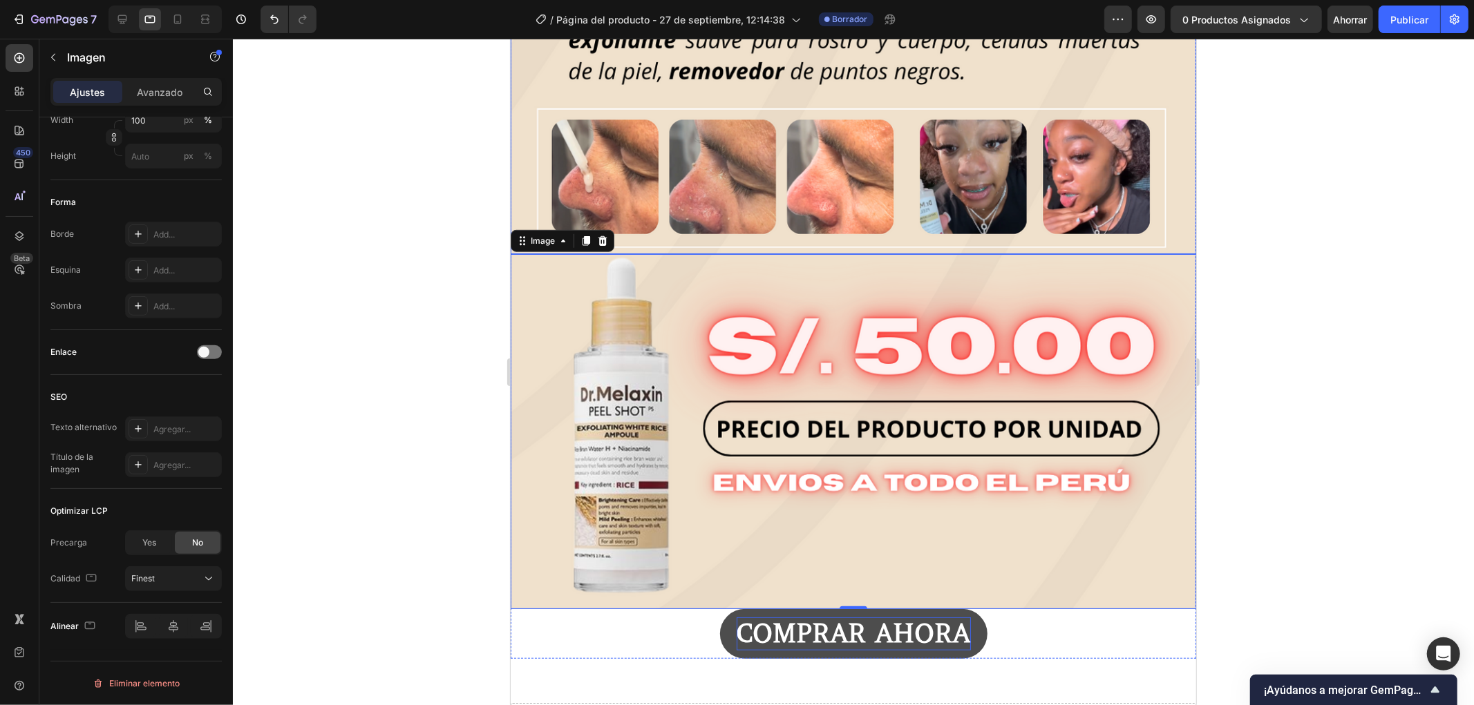
click at [123, 18] on icon at bounding box center [122, 19] width 14 height 14
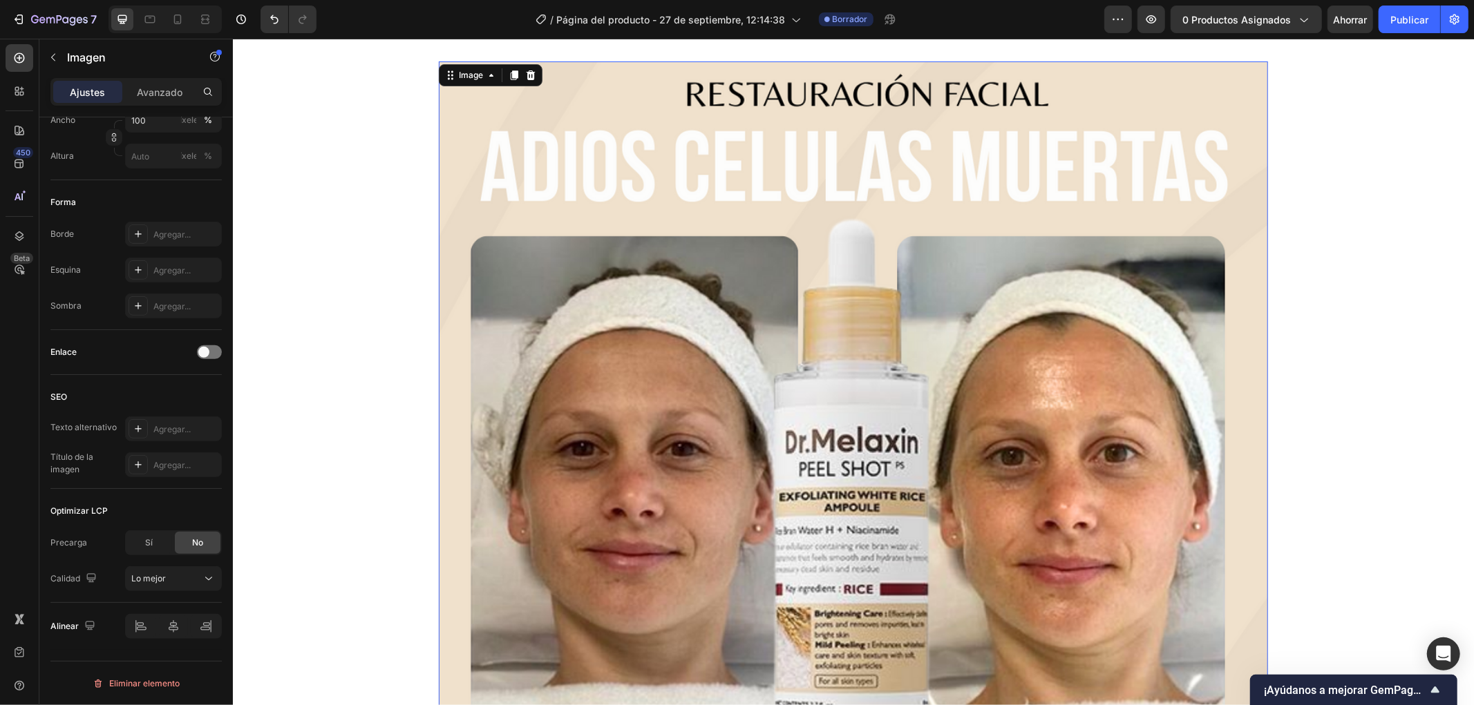
scroll to position [2, 0]
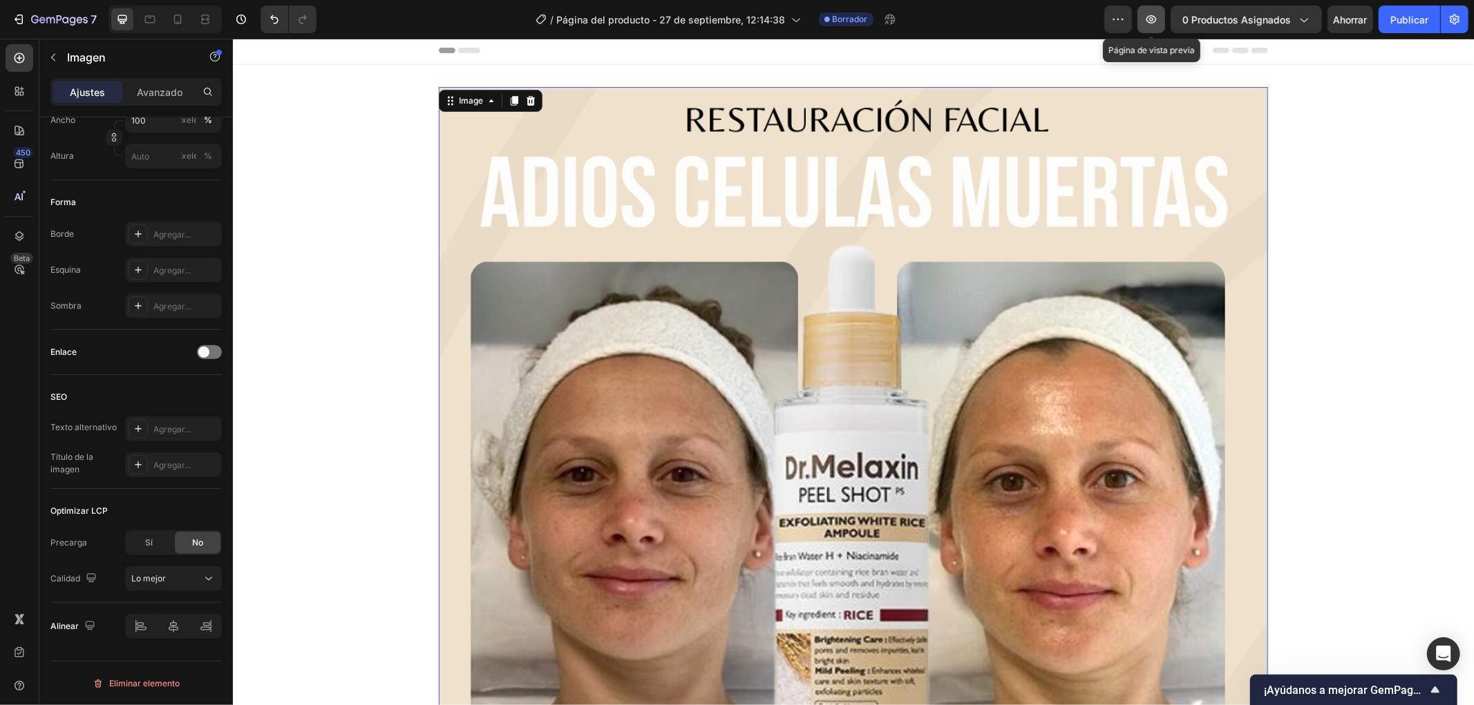
click at [1147, 26] on icon "button" at bounding box center [1151, 19] width 14 height 14
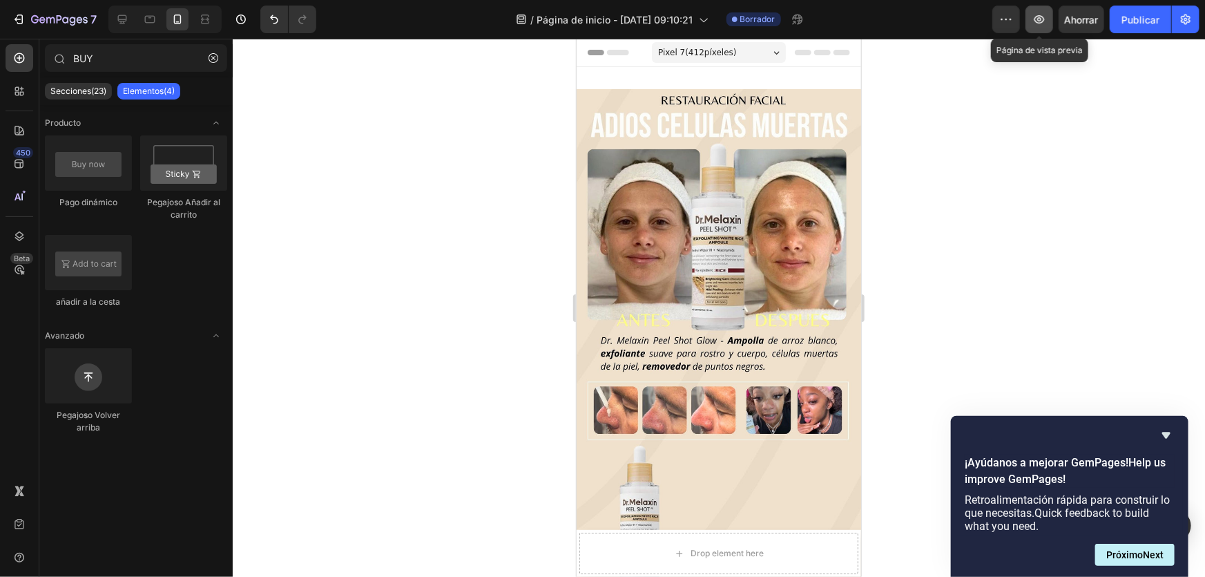
click at [1046, 23] on icon "button" at bounding box center [1040, 19] width 14 height 14
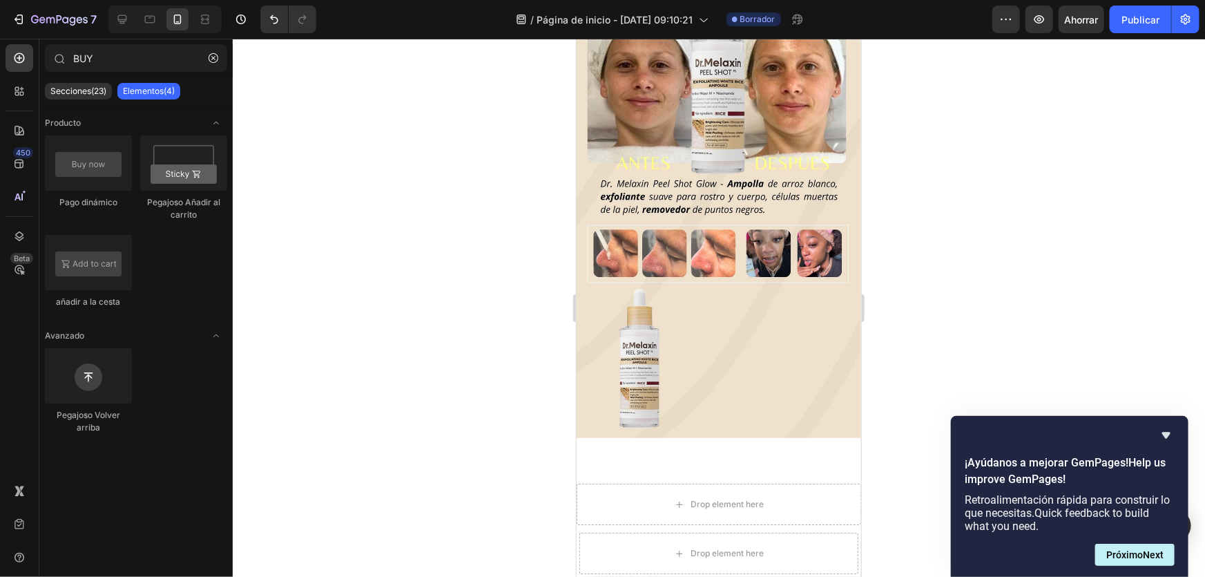
scroll to position [62, 0]
